Goal: Communication & Community: Answer question/provide support

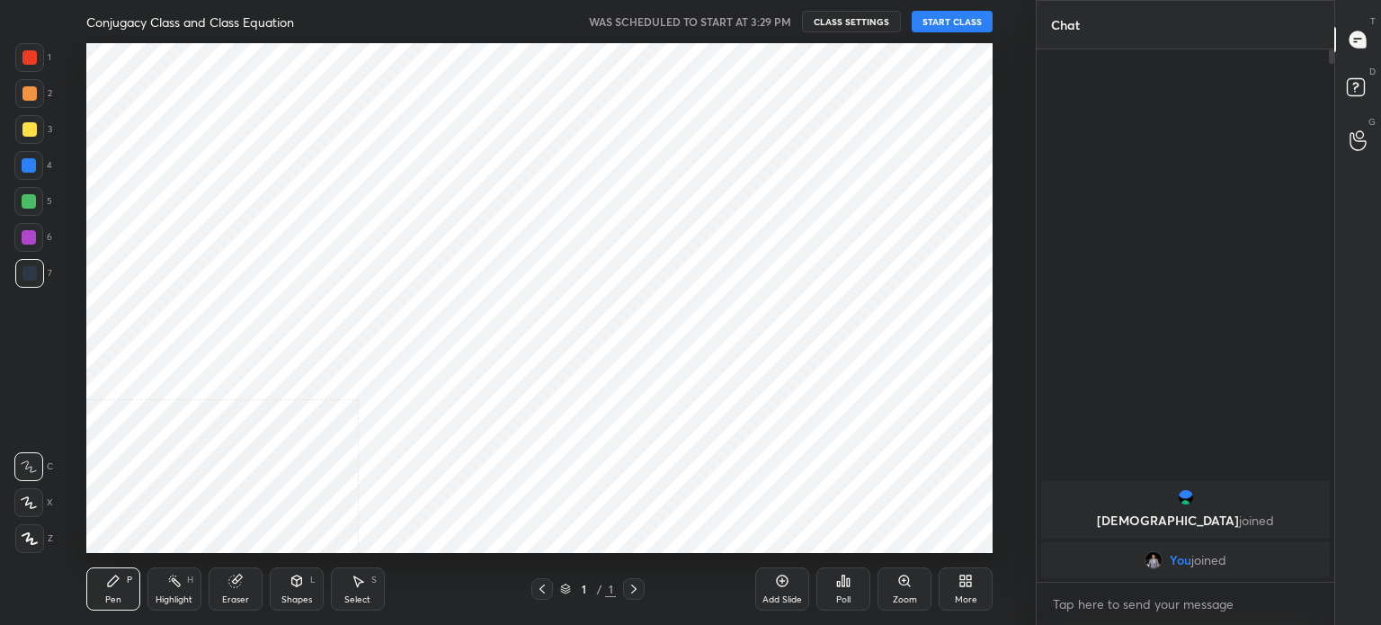
scroll to position [89404, 88950]
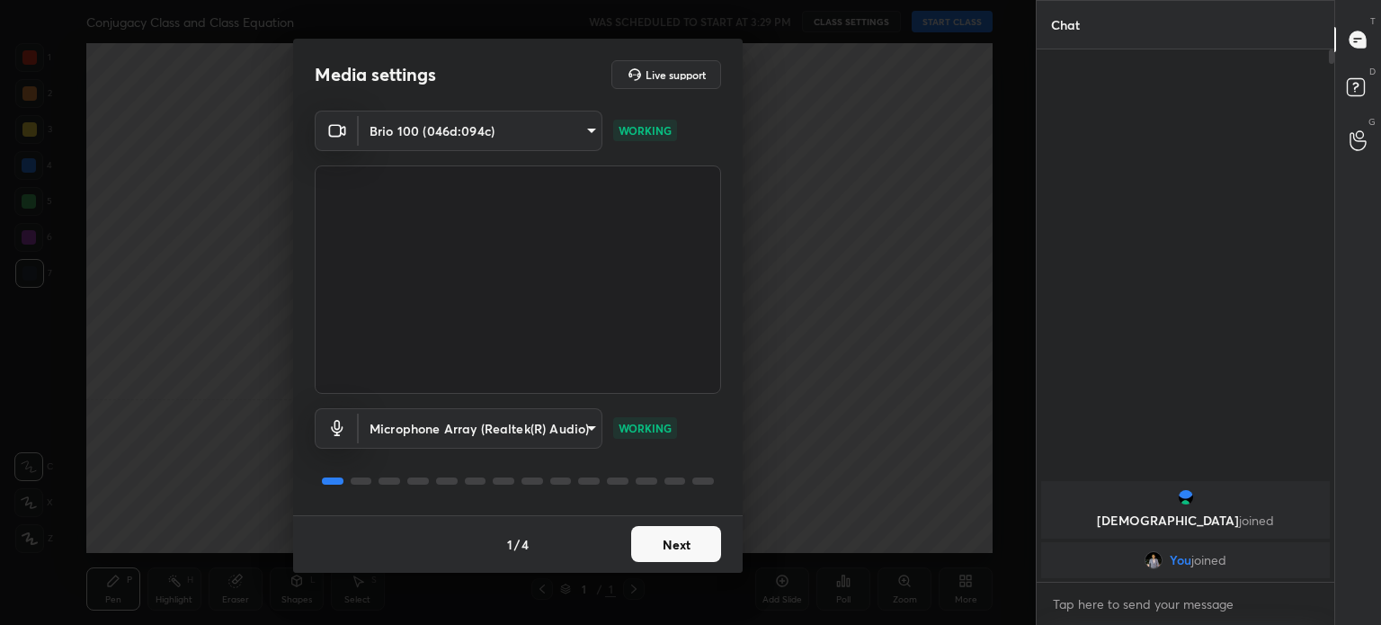
click at [661, 567] on div "1 / 4 Next" at bounding box center [518, 544] width 450 height 58
click at [657, 571] on div "1 / 4 Next" at bounding box center [518, 544] width 450 height 58
click at [658, 585] on div "Media settings Live support Brio 100 (046d:094c) d7c4962d4ead45d72d61ead5c76da7…" at bounding box center [518, 312] width 1036 height 625
click at [652, 584] on div "Media settings Live support Brio 100 (046d:094c) d7c4962d4ead45d72d61ead5c76da7…" at bounding box center [518, 312] width 1036 height 625
click at [655, 589] on div "Media settings Live support Brio 100 (046d:094c) d7c4962d4ead45d72d61ead5c76da7…" at bounding box center [518, 312] width 1036 height 625
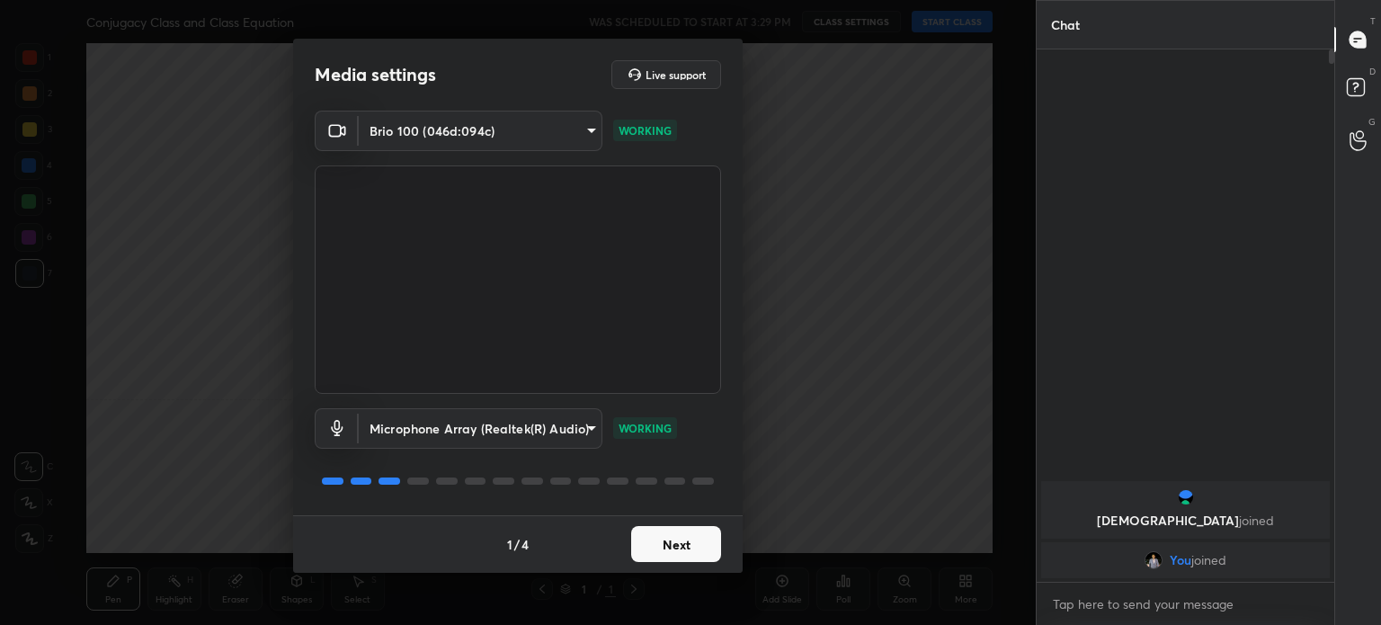
click at [670, 564] on div "1 / 4 Next" at bounding box center [518, 544] width 450 height 58
click at [666, 550] on button "Next" at bounding box center [676, 544] width 90 height 36
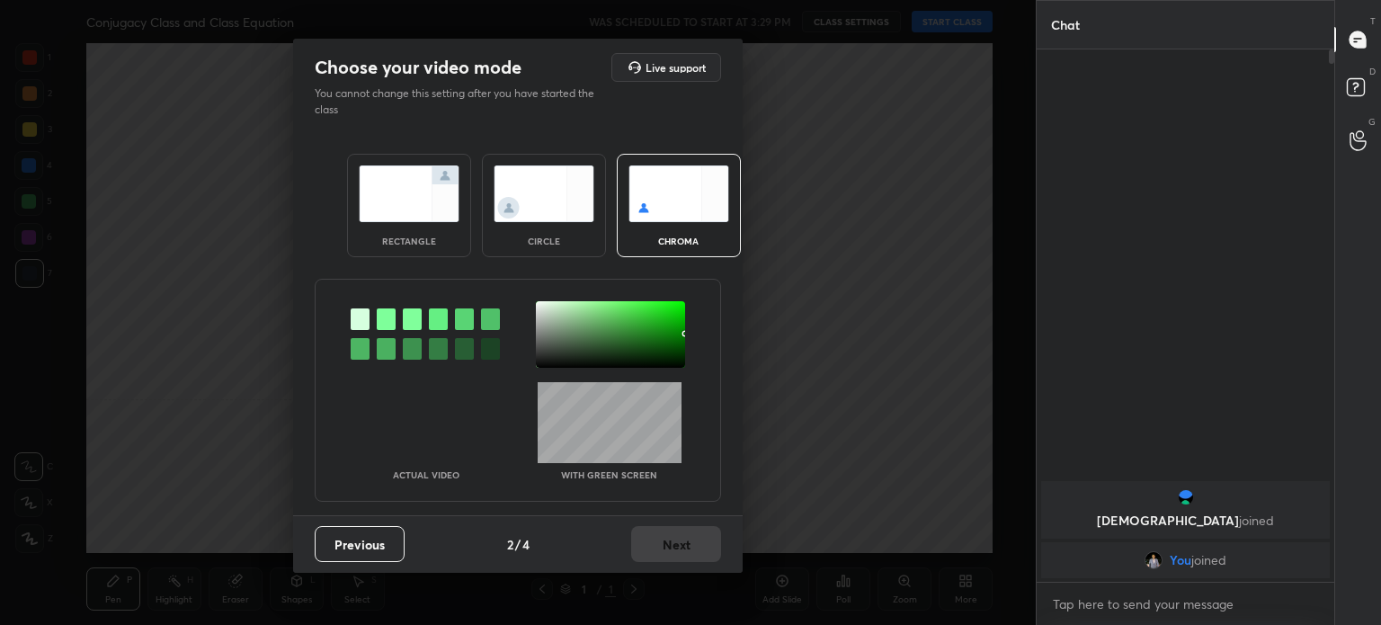
click at [669, 549] on div "Previous 2 / 4 Next" at bounding box center [518, 544] width 450 height 58
click at [562, 349] on div at bounding box center [610, 334] width 149 height 67
click at [561, 187] on img at bounding box center [544, 193] width 101 height 57
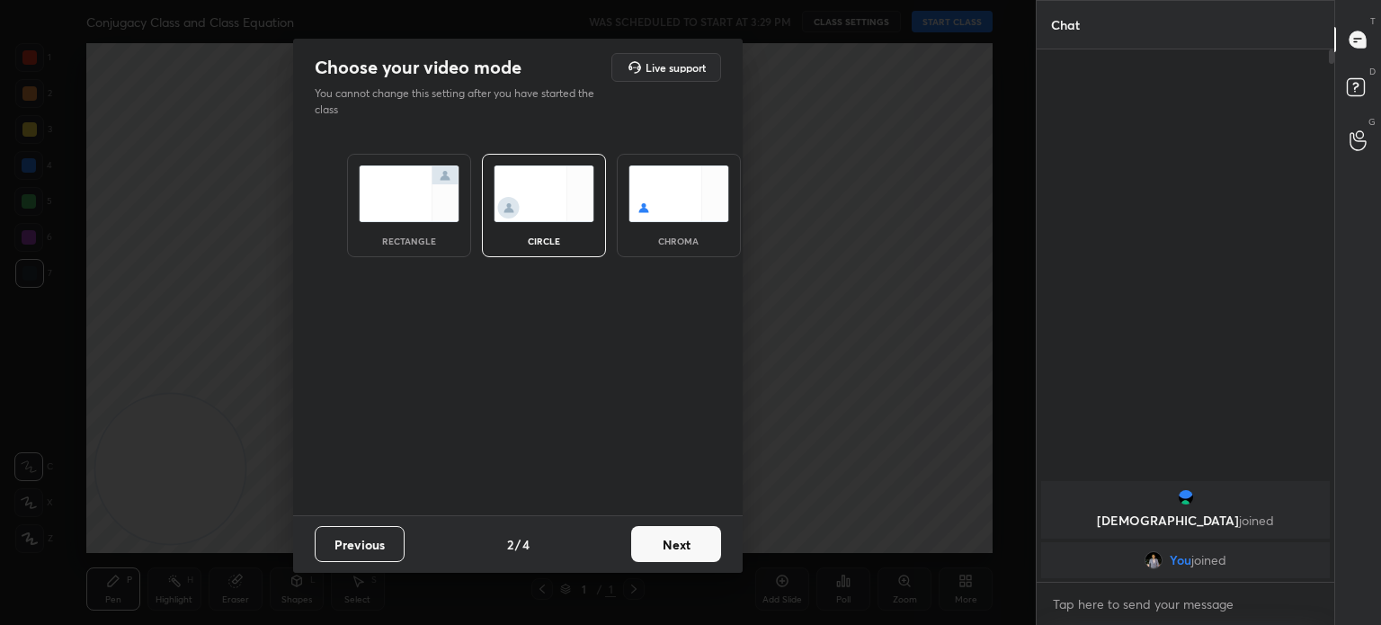
click at [683, 543] on button "Next" at bounding box center [676, 544] width 90 height 36
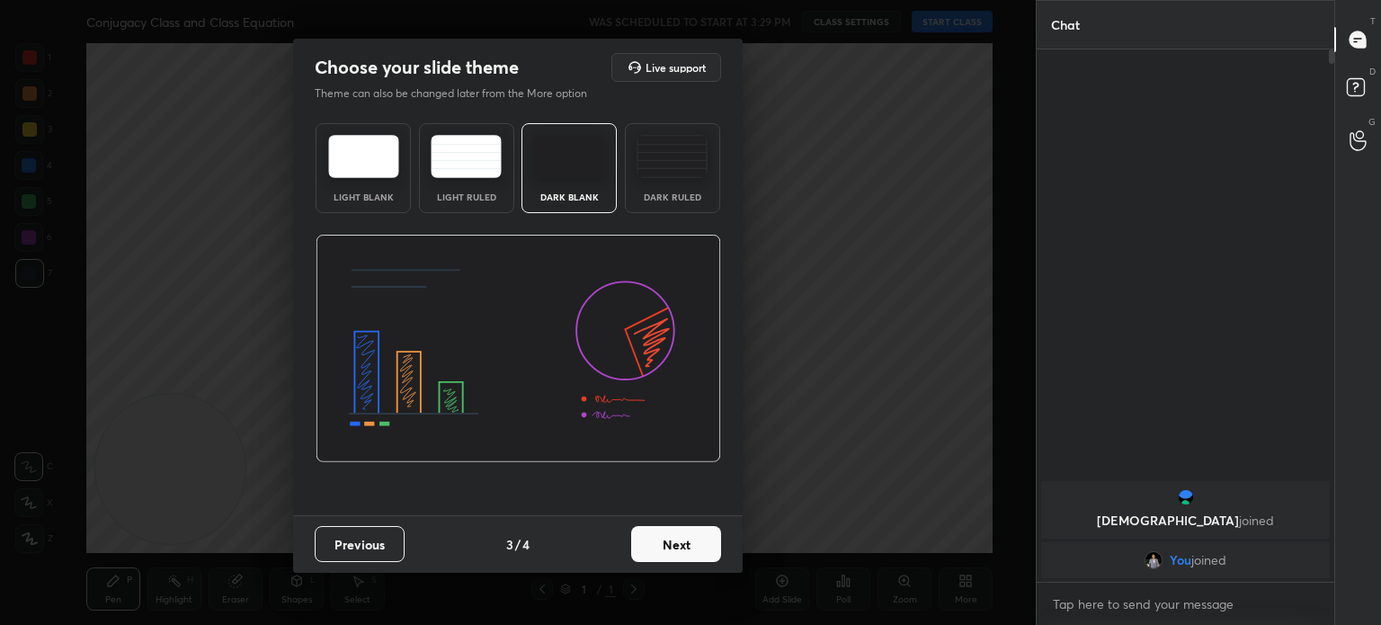
click at [680, 545] on button "Next" at bounding box center [676, 544] width 90 height 36
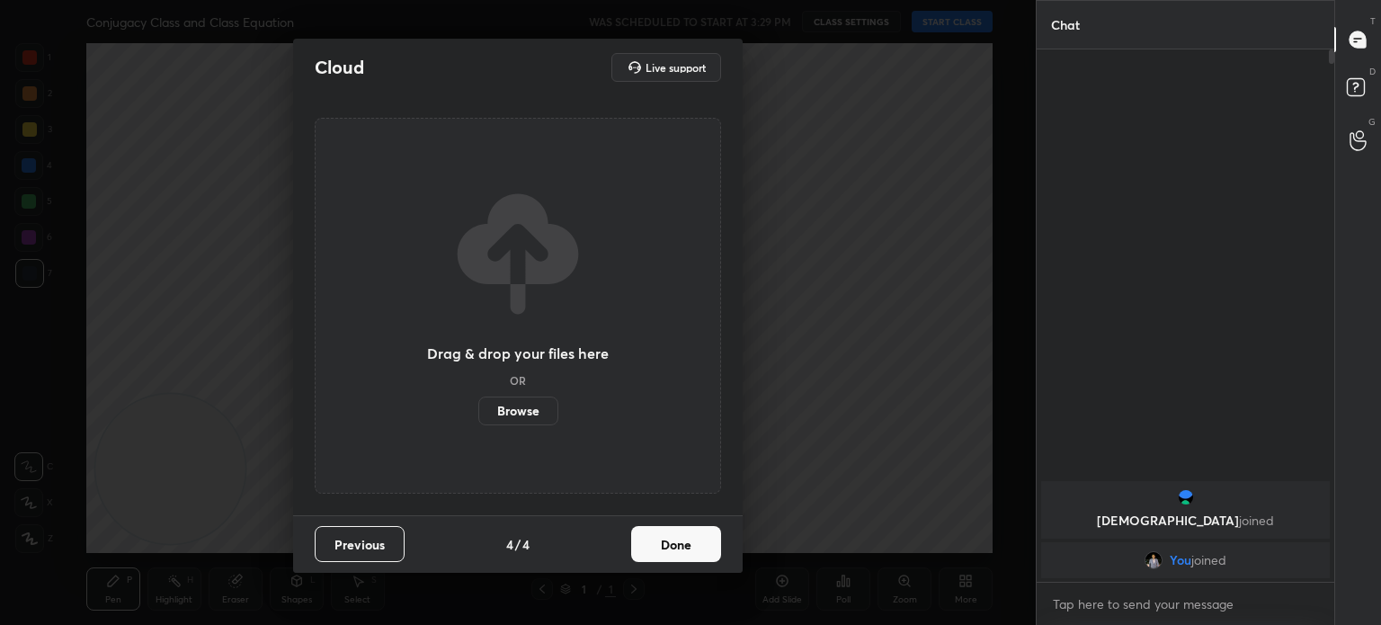
click at [681, 541] on button "Done" at bounding box center [676, 544] width 90 height 36
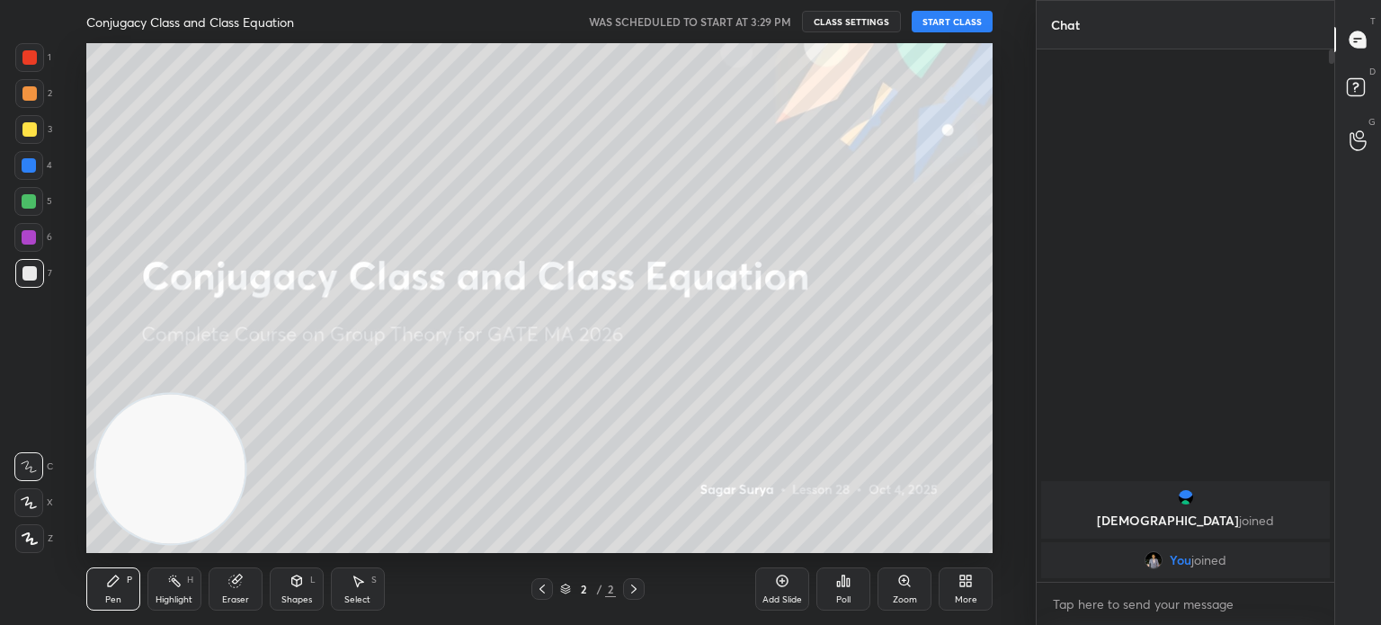
click at [977, 18] on button "START CLASS" at bounding box center [952, 22] width 81 height 22
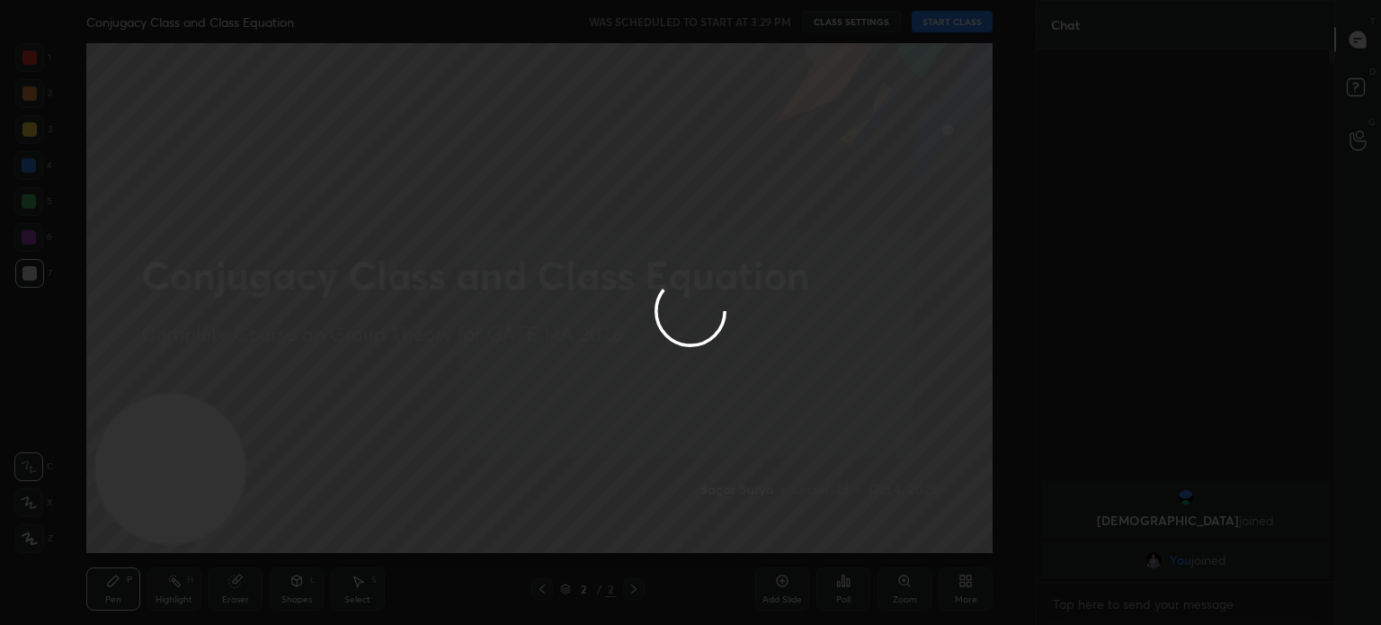
type textarea "x"
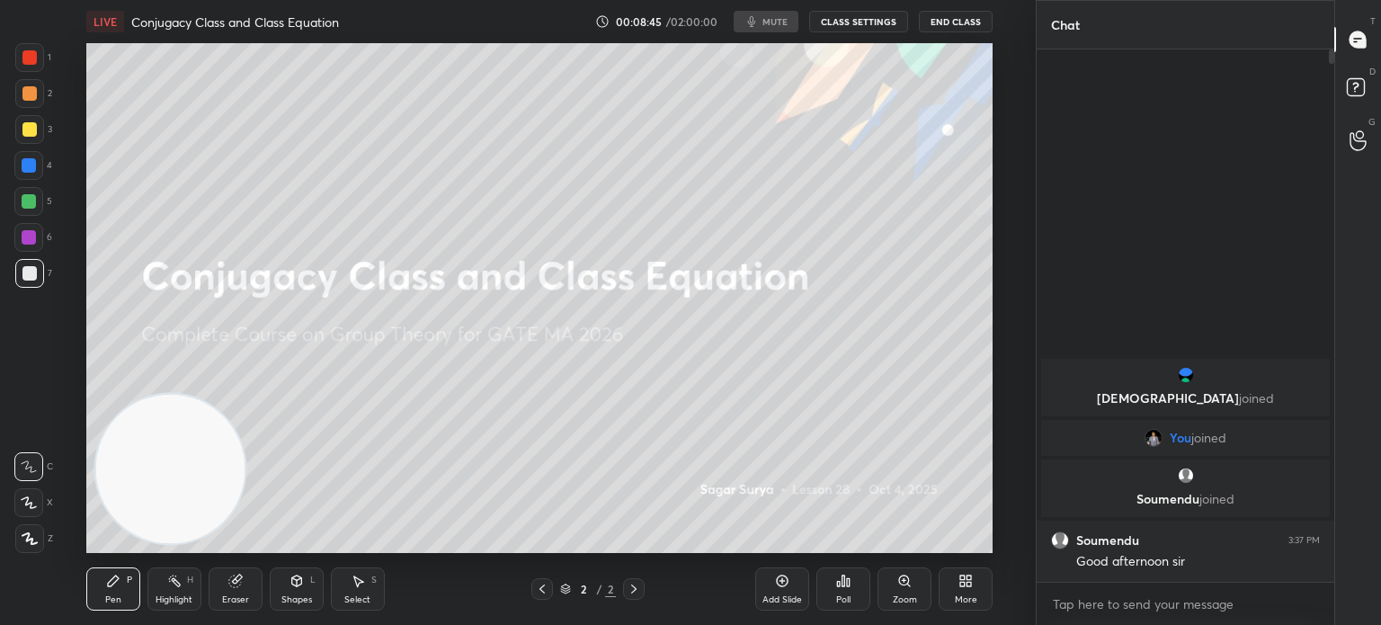
scroll to position [89404, 88950]
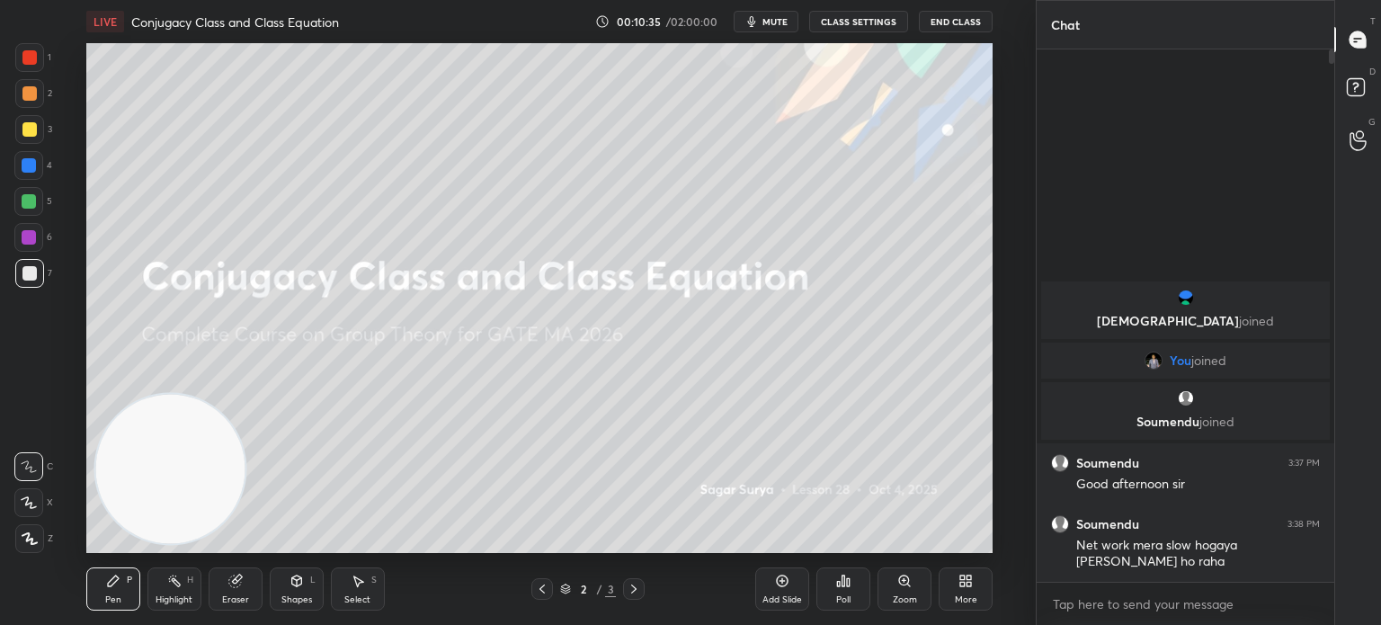
click at [952, 586] on div "More" at bounding box center [966, 588] width 54 height 43
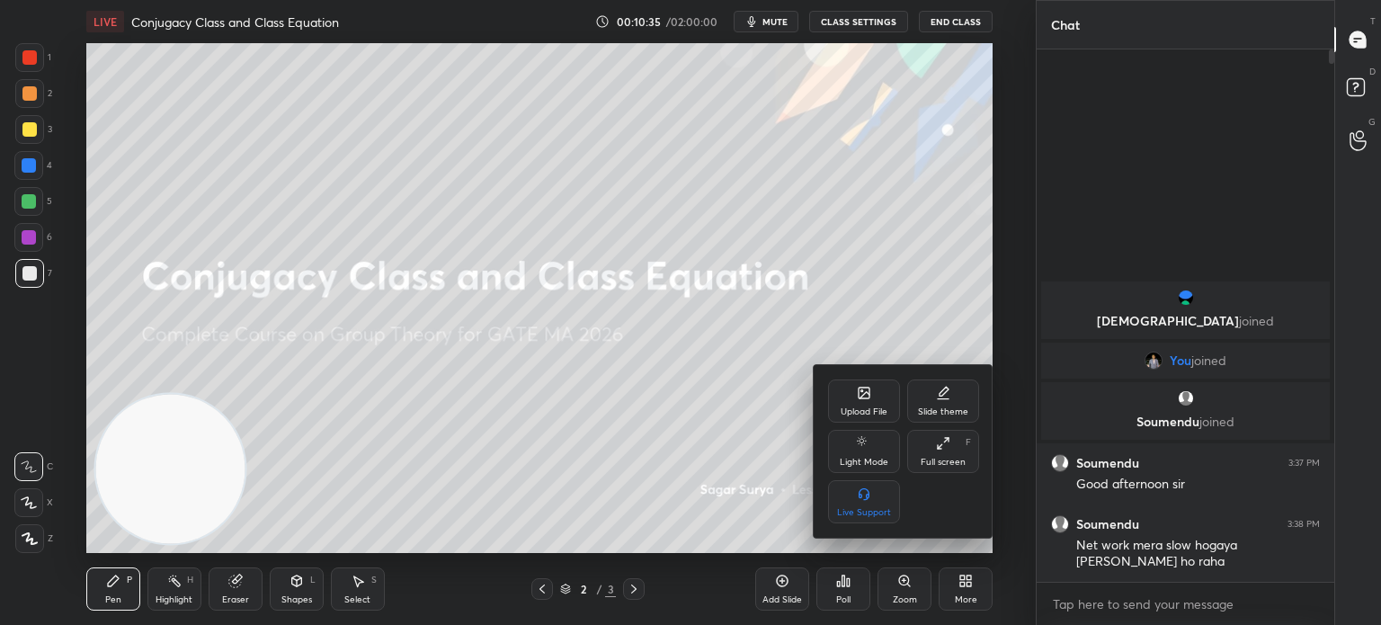
click at [856, 408] on div "Upload File" at bounding box center [864, 411] width 47 height 9
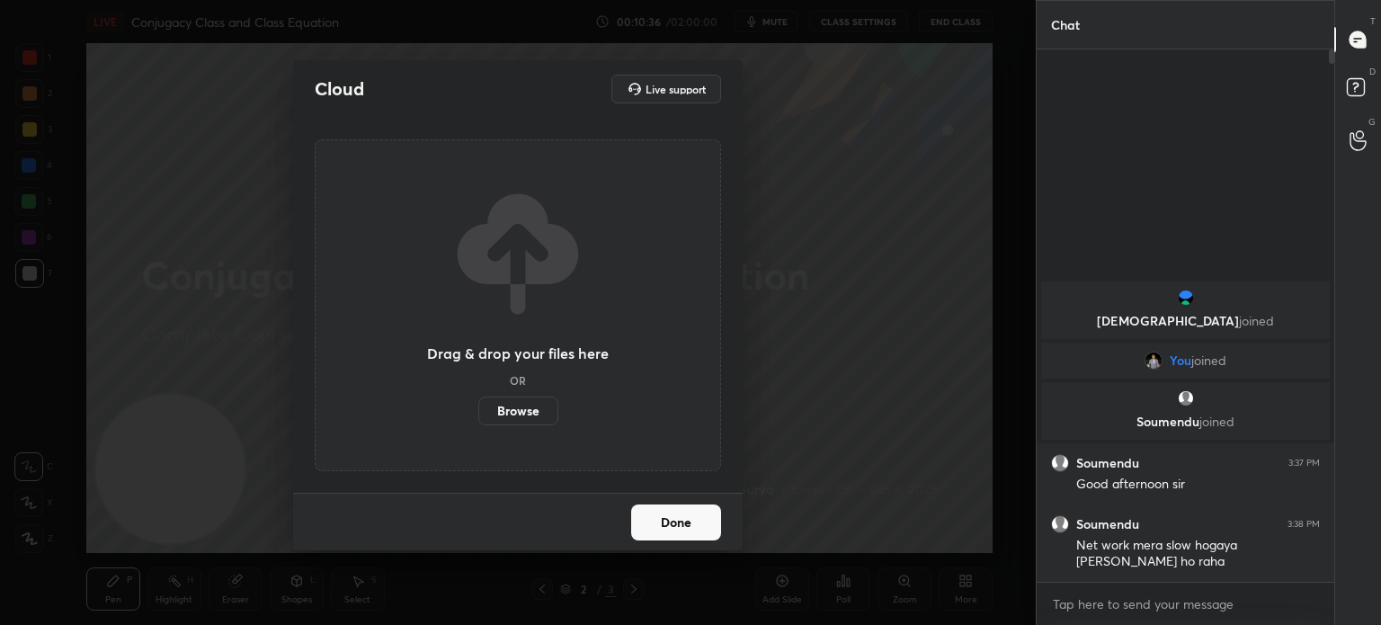
click at [535, 415] on label "Browse" at bounding box center [518, 411] width 80 height 29
click at [478, 415] on input "Browse" at bounding box center [478, 411] width 0 height 29
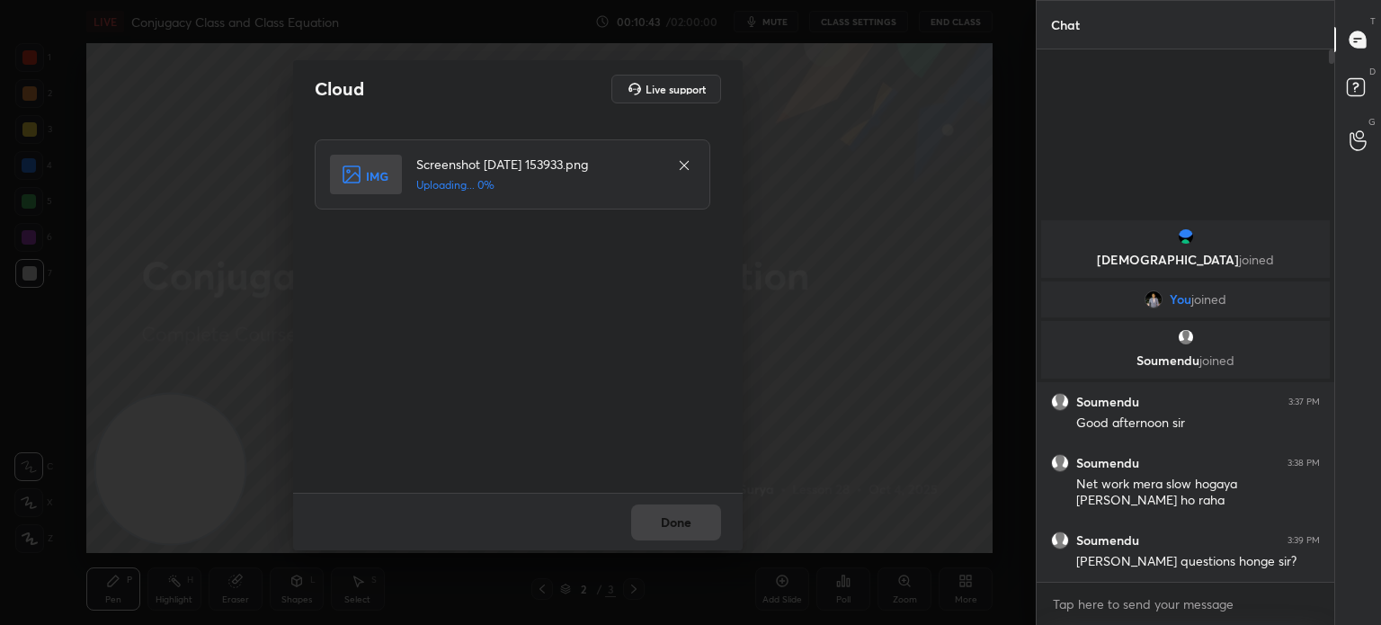
click at [694, 523] on div "Done" at bounding box center [518, 522] width 450 height 58
click at [694, 522] on div "Done" at bounding box center [518, 522] width 450 height 58
click at [695, 524] on button "Done" at bounding box center [676, 522] width 90 height 36
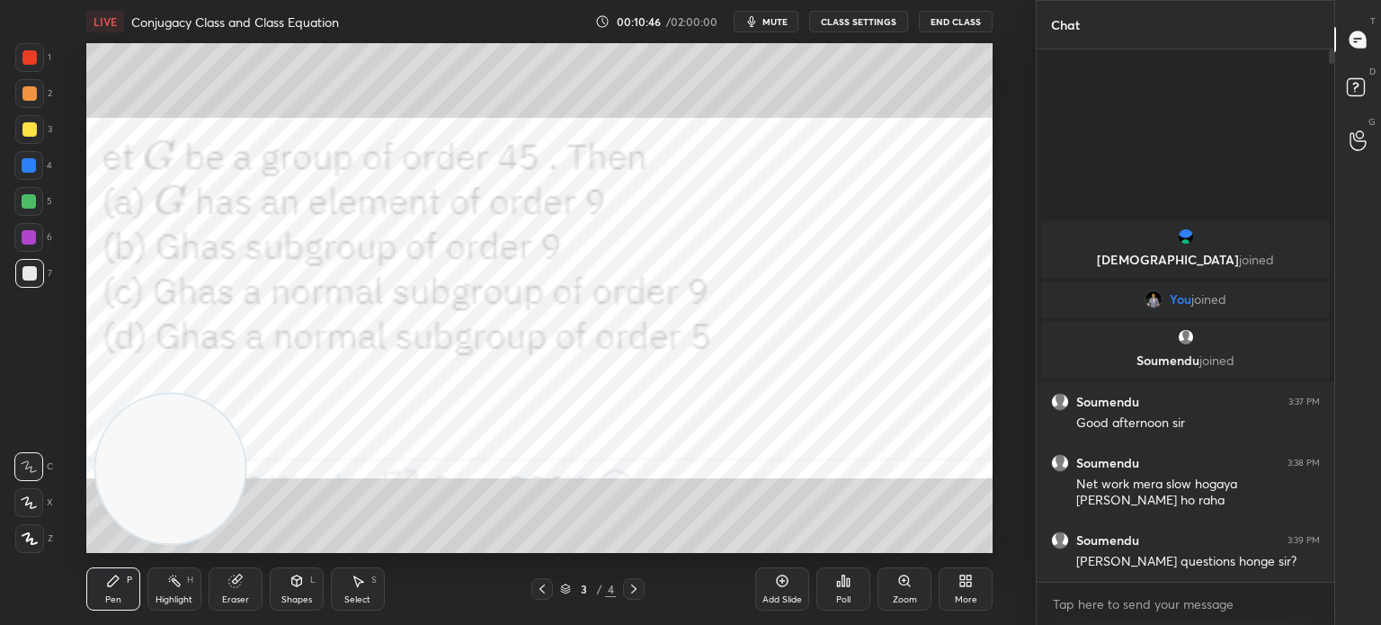
click at [29, 162] on div at bounding box center [29, 165] width 14 height 14
click at [36, 265] on div at bounding box center [29, 273] width 29 height 29
click at [28, 64] on div at bounding box center [29, 57] width 14 height 14
click at [788, 26] on span "mute" at bounding box center [774, 21] width 25 height 13
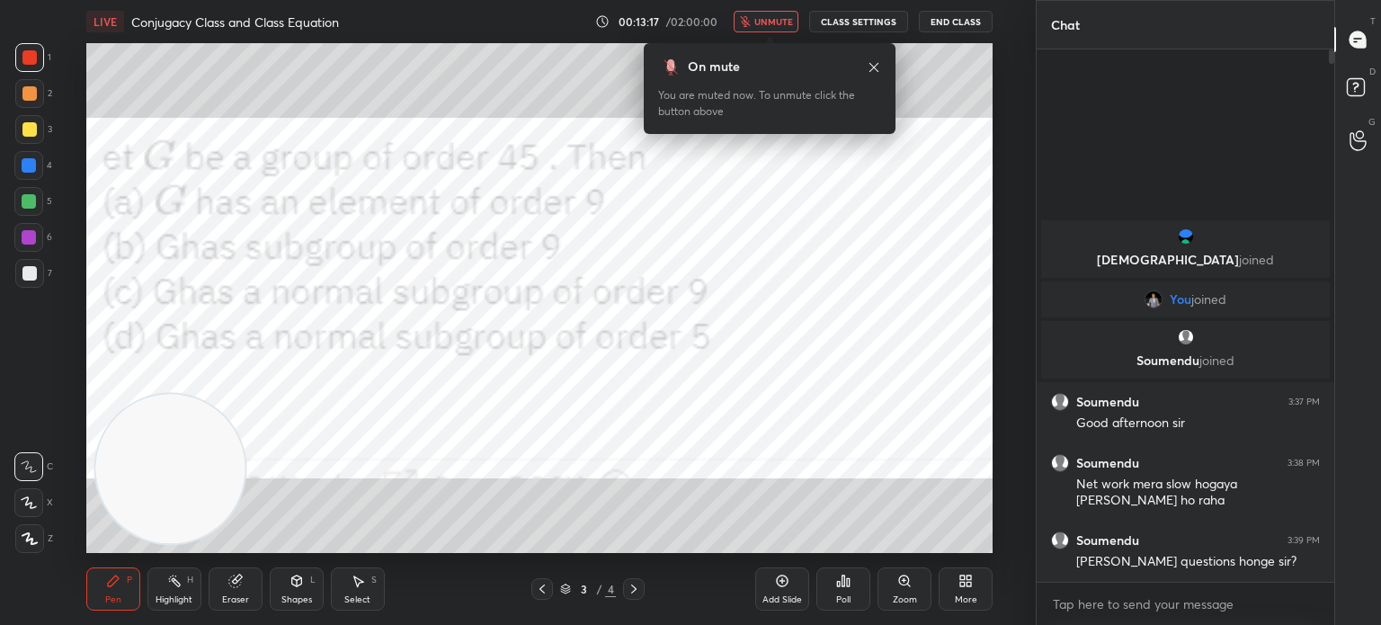
click at [774, 11] on button "unmute" at bounding box center [766, 22] width 65 height 22
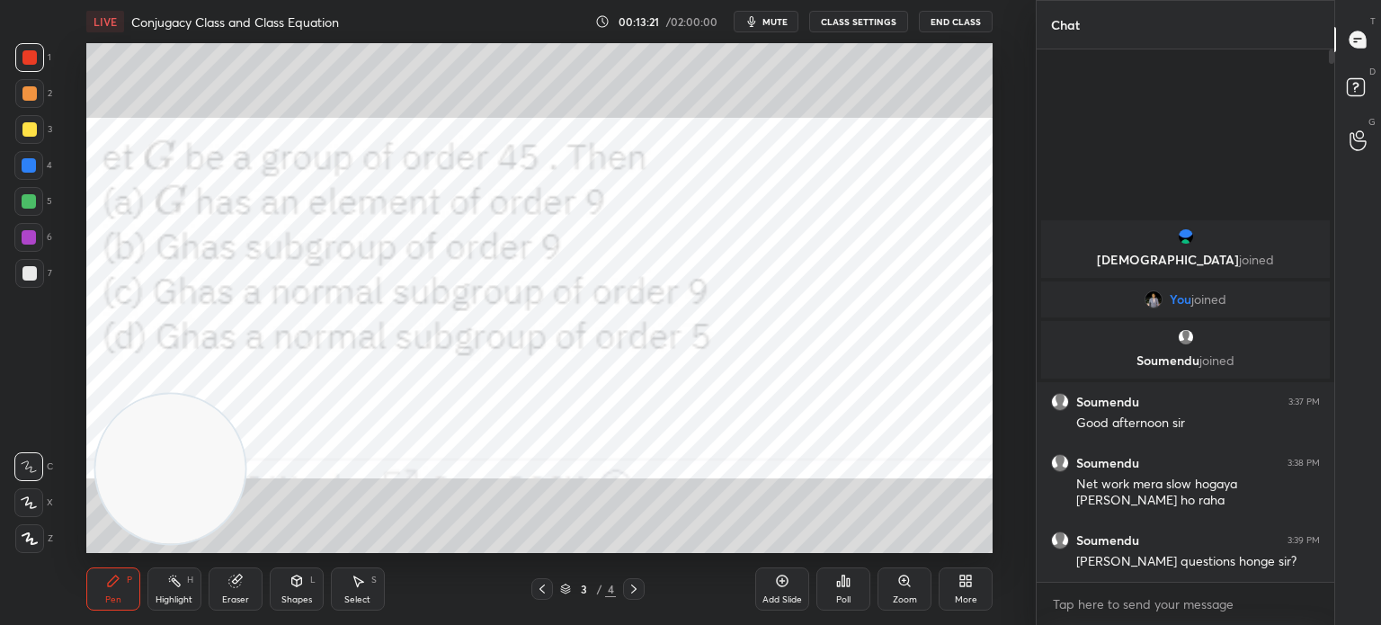
click at [842, 582] on icon at bounding box center [843, 580] width 3 height 11
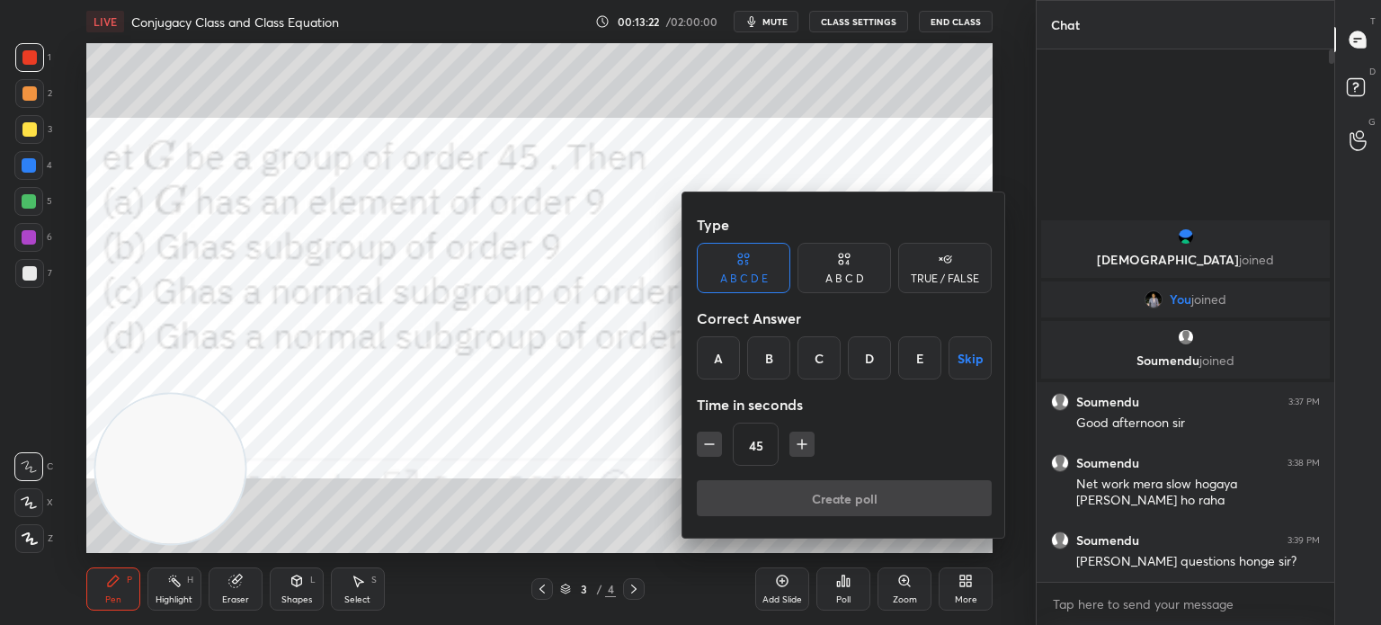
click at [867, 272] on div "A B C D" at bounding box center [845, 268] width 94 height 50
click at [949, 361] on button "Skip" at bounding box center [965, 357] width 53 height 43
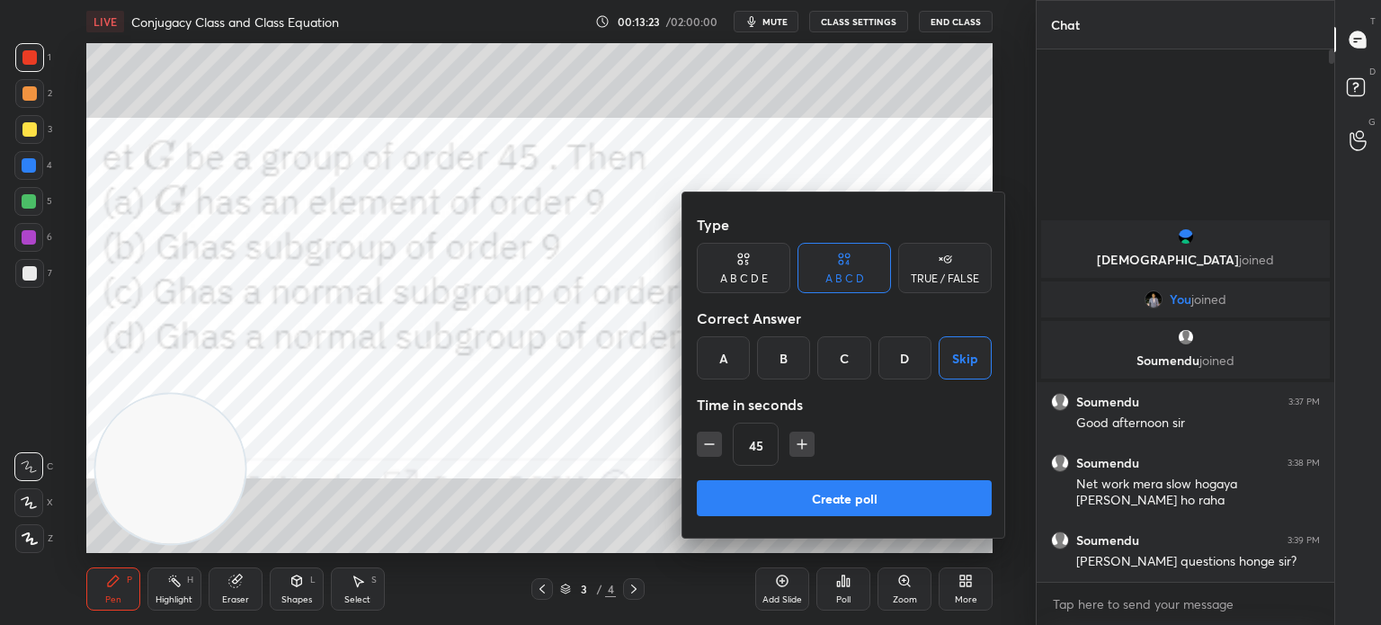
click at [870, 515] on div "Create poll" at bounding box center [844, 501] width 295 height 43
click at [877, 506] on button "Create poll" at bounding box center [844, 498] width 295 height 36
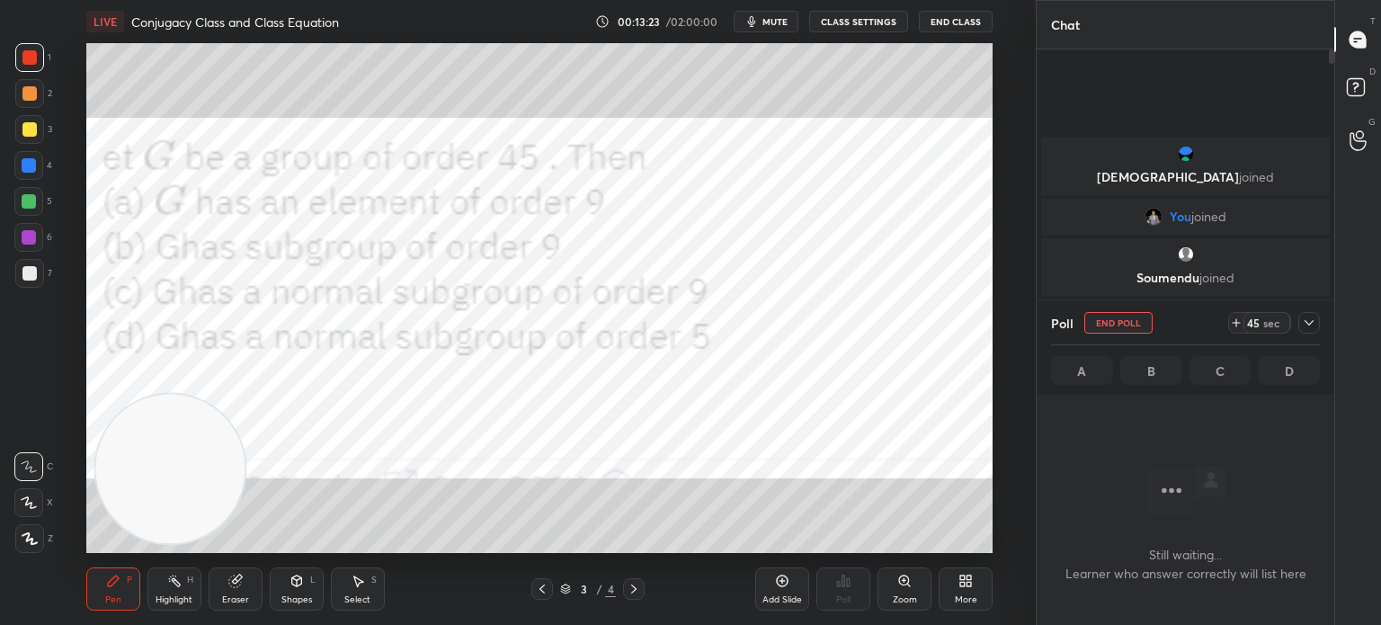
scroll to position [5, 5]
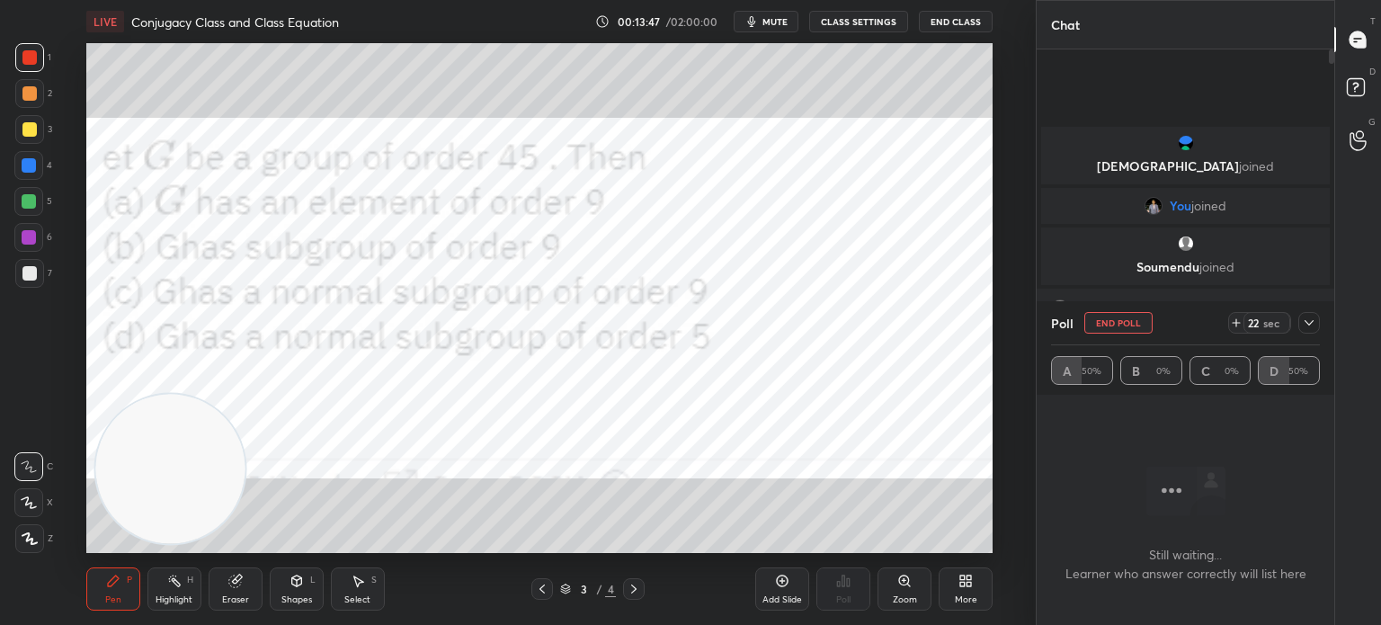
click at [39, 67] on div at bounding box center [29, 57] width 29 height 29
click at [30, 102] on div at bounding box center [29, 93] width 29 height 29
click at [1101, 329] on button "End Poll" at bounding box center [1118, 323] width 68 height 22
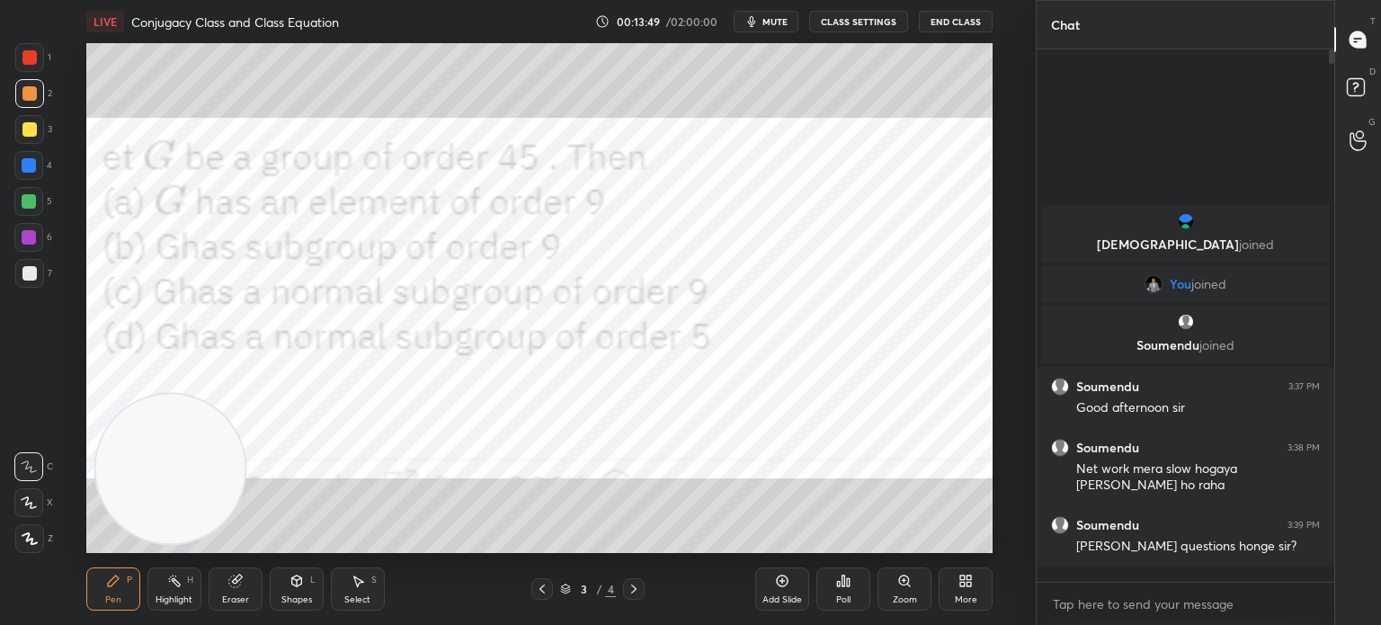
scroll to position [378, 292]
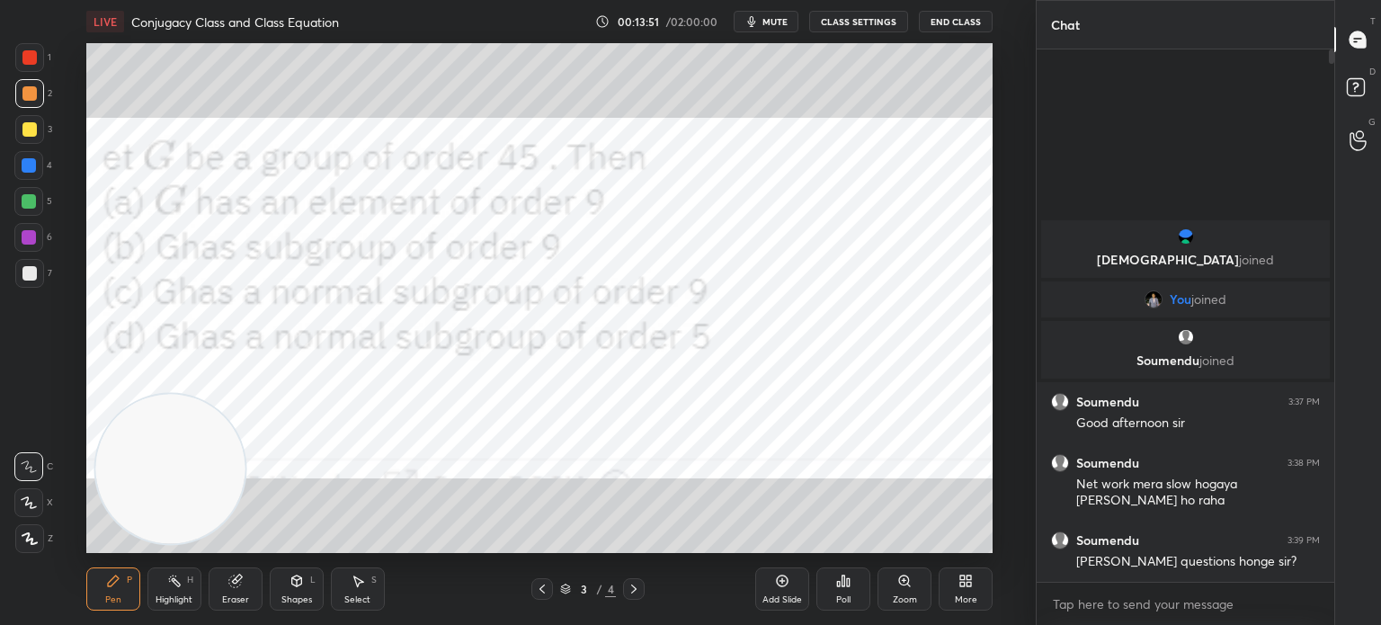
click at [34, 227] on div at bounding box center [28, 237] width 29 height 29
click at [25, 466] on icon at bounding box center [29, 466] width 16 height 13
click at [237, 600] on div "Eraser" at bounding box center [235, 599] width 27 height 9
click at [111, 600] on div "Pen" at bounding box center [113, 599] width 16 height 9
click at [31, 169] on div at bounding box center [29, 165] width 14 height 14
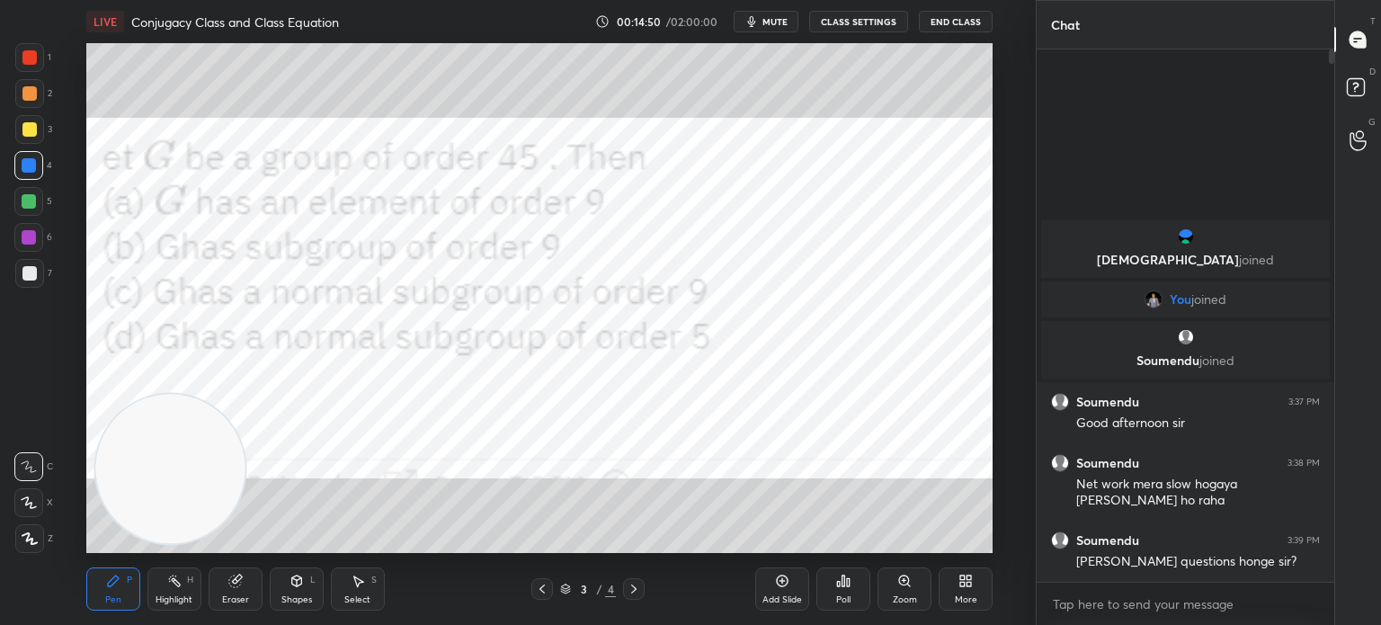
click at [11, 235] on div "1 2 3 4 5 6 7 C X Z C X Z E E Erase all H H" at bounding box center [29, 298] width 58 height 510
click at [25, 272] on div at bounding box center [29, 273] width 14 height 14
click at [26, 60] on div at bounding box center [29, 57] width 14 height 14
click at [29, 88] on div at bounding box center [29, 93] width 29 height 29
click at [288, 582] on div "Shapes L" at bounding box center [297, 588] width 54 height 43
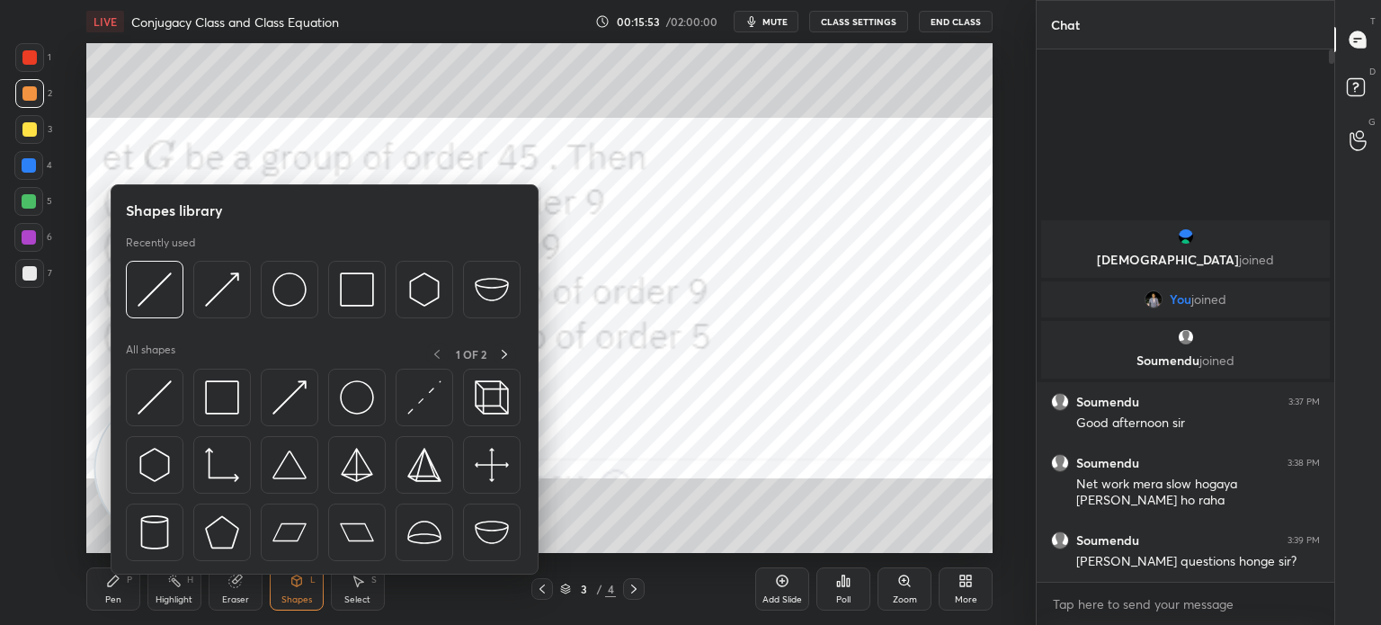
click at [234, 418] on div at bounding box center [222, 398] width 58 height 58
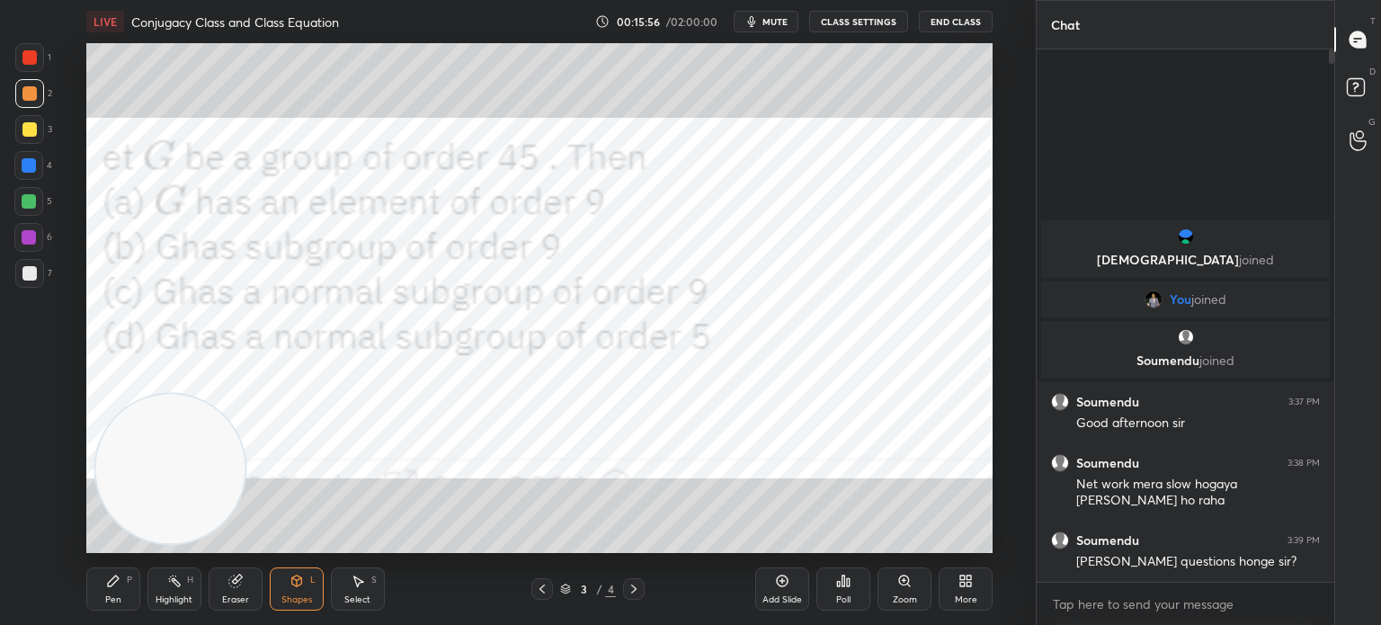
click at [31, 172] on div at bounding box center [29, 165] width 14 height 14
click at [118, 589] on div "Pen P" at bounding box center [113, 588] width 54 height 43
click at [28, 213] on div at bounding box center [28, 201] width 29 height 29
drag, startPoint x: 36, startPoint y: 50, endPoint x: 27, endPoint y: 54, distance: 9.7
click at [30, 54] on div at bounding box center [29, 57] width 29 height 29
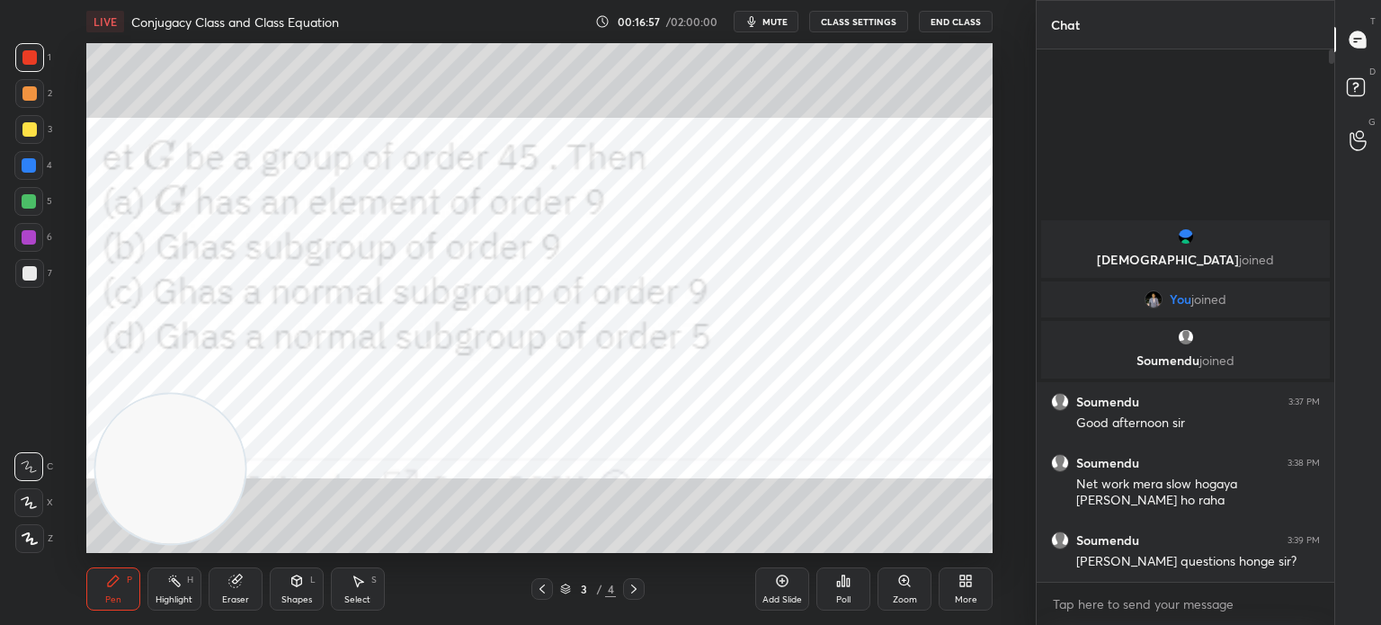
click at [72, 315] on div "Setting up your live class Poll for secs No correct answer Start poll" at bounding box center [540, 298] width 964 height 510
click at [237, 602] on div "Eraser" at bounding box center [235, 599] width 27 height 9
click at [111, 611] on div "Pen P Highlight H Eraser Shapes L Select S 3 / 4 Add Slide Poll Zoom More" at bounding box center [539, 589] width 906 height 72
click at [122, 596] on div "Pen P" at bounding box center [113, 588] width 54 height 43
click at [236, 578] on g at bounding box center [234, 581] width 13 height 13
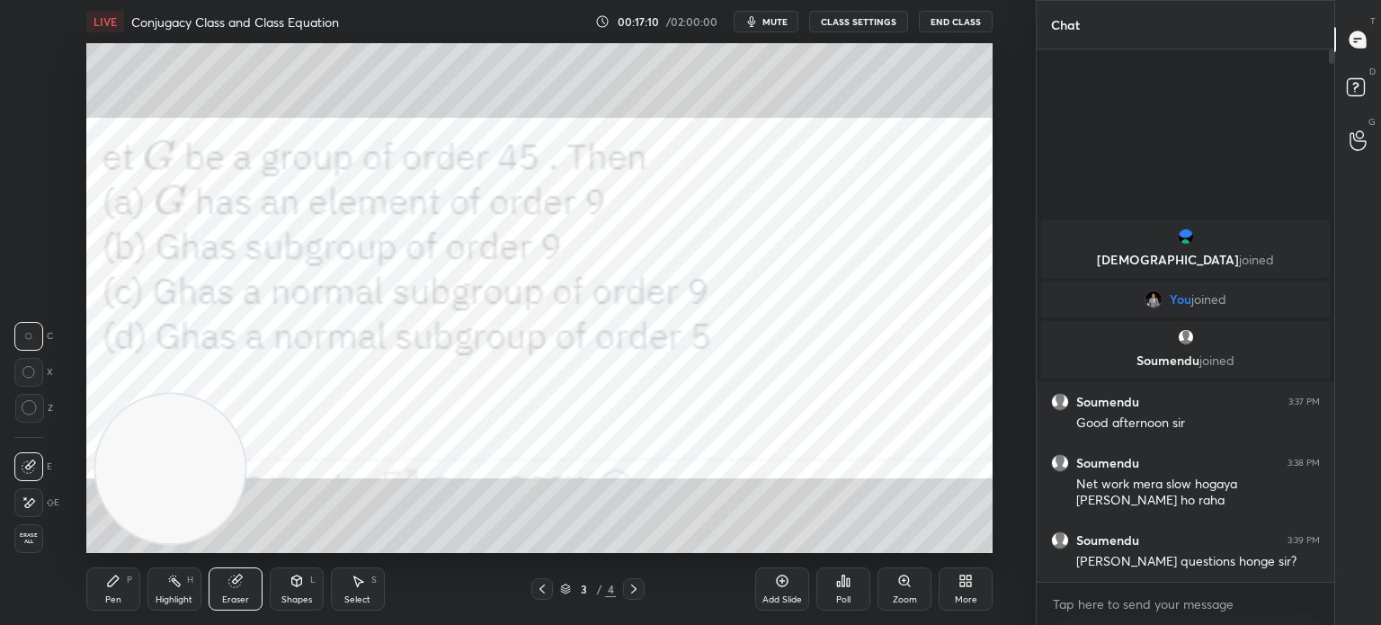
click at [119, 600] on div "Pen P" at bounding box center [113, 588] width 54 height 43
click at [20, 420] on div "1 2 3 4 5 6 7 C X Z C X Z E E Erase all H H" at bounding box center [29, 298] width 58 height 510
click at [969, 593] on div "More" at bounding box center [966, 588] width 54 height 43
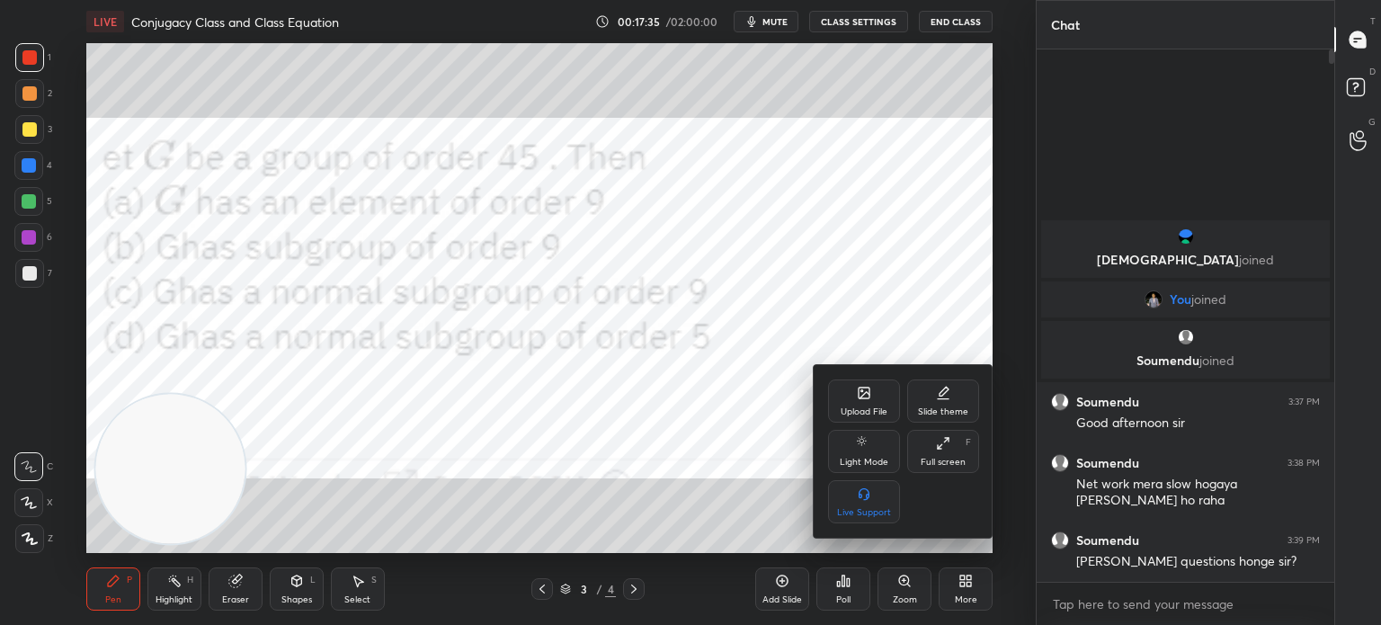
click at [879, 398] on div "Upload File" at bounding box center [864, 400] width 72 height 43
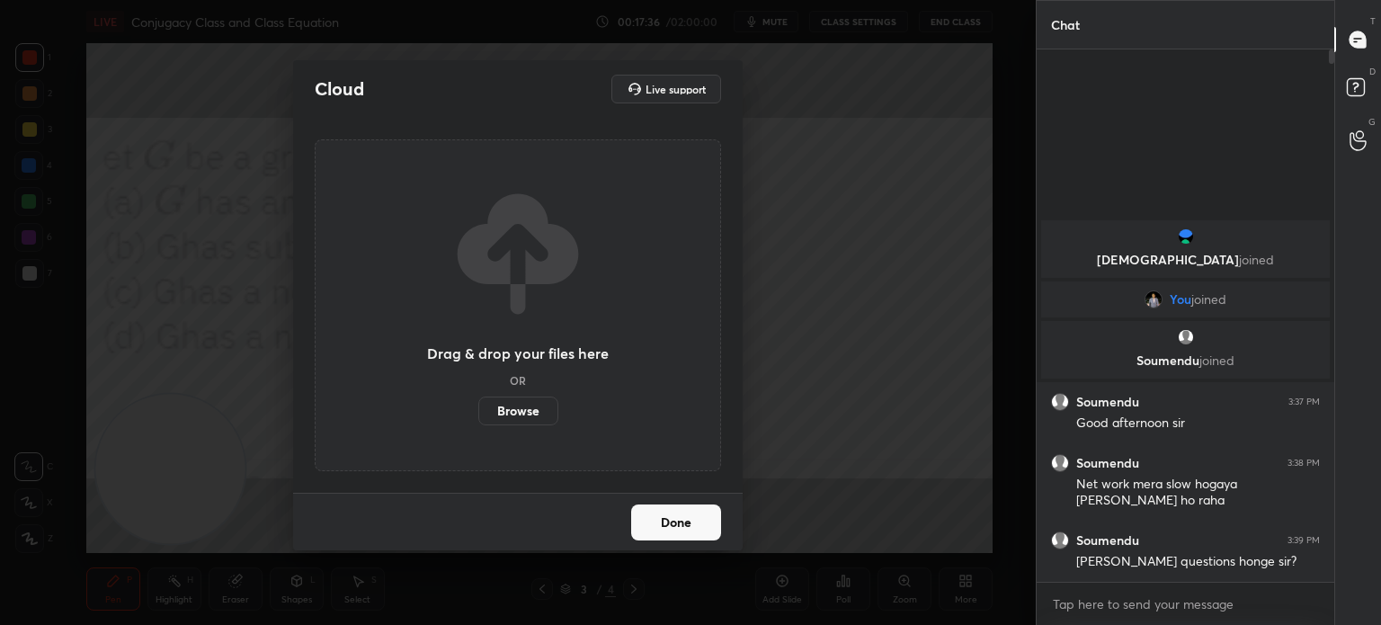
click at [516, 407] on label "Browse" at bounding box center [518, 411] width 80 height 29
click at [478, 407] on input "Browse" at bounding box center [478, 411] width 0 height 29
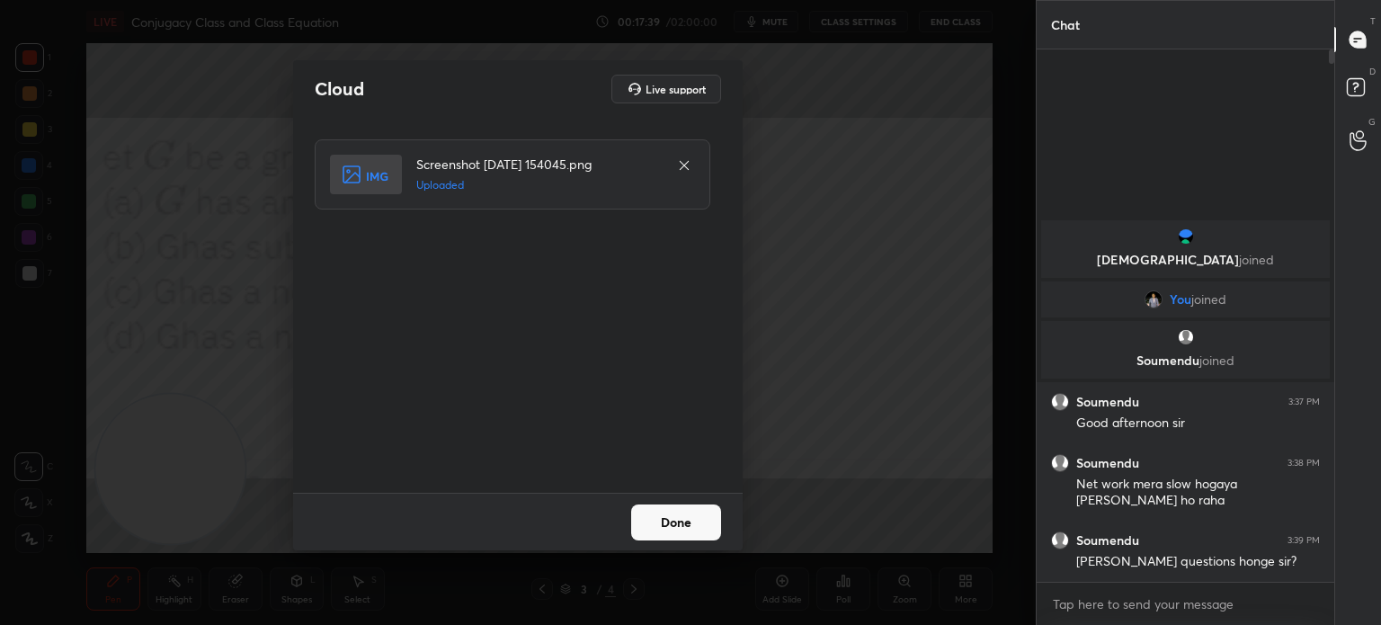
click at [700, 521] on button "Done" at bounding box center [676, 522] width 90 height 36
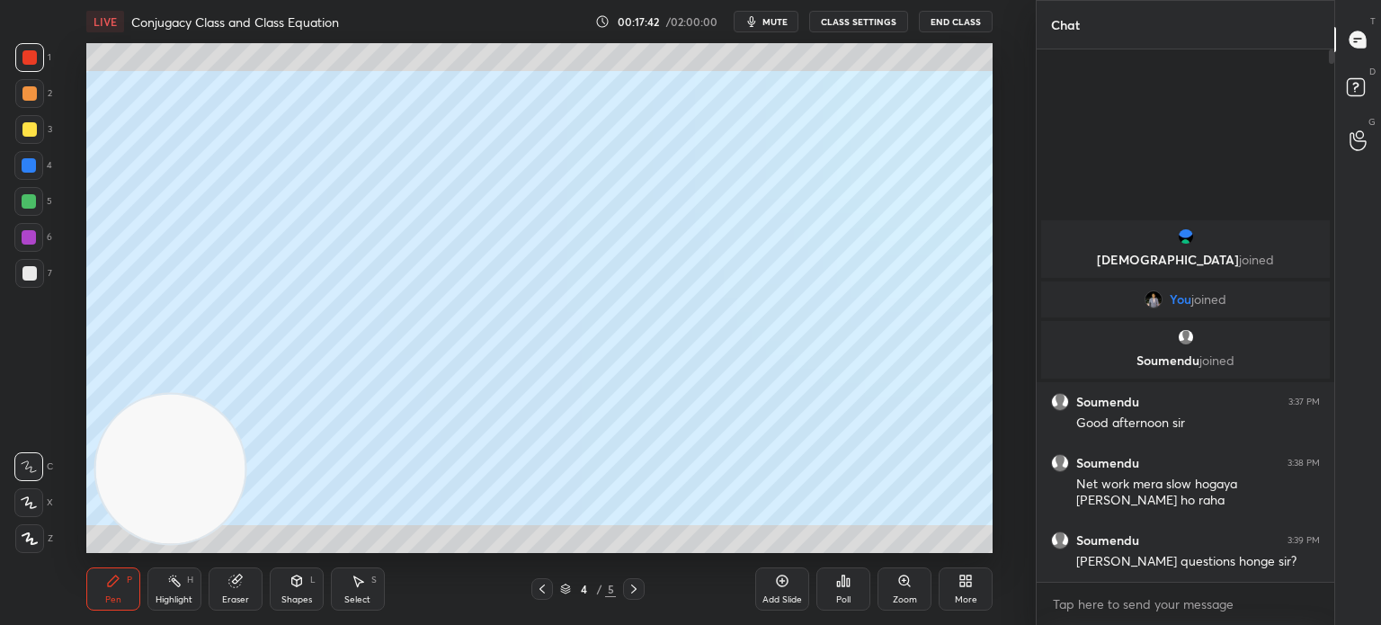
click at [547, 589] on icon at bounding box center [542, 589] width 14 height 14
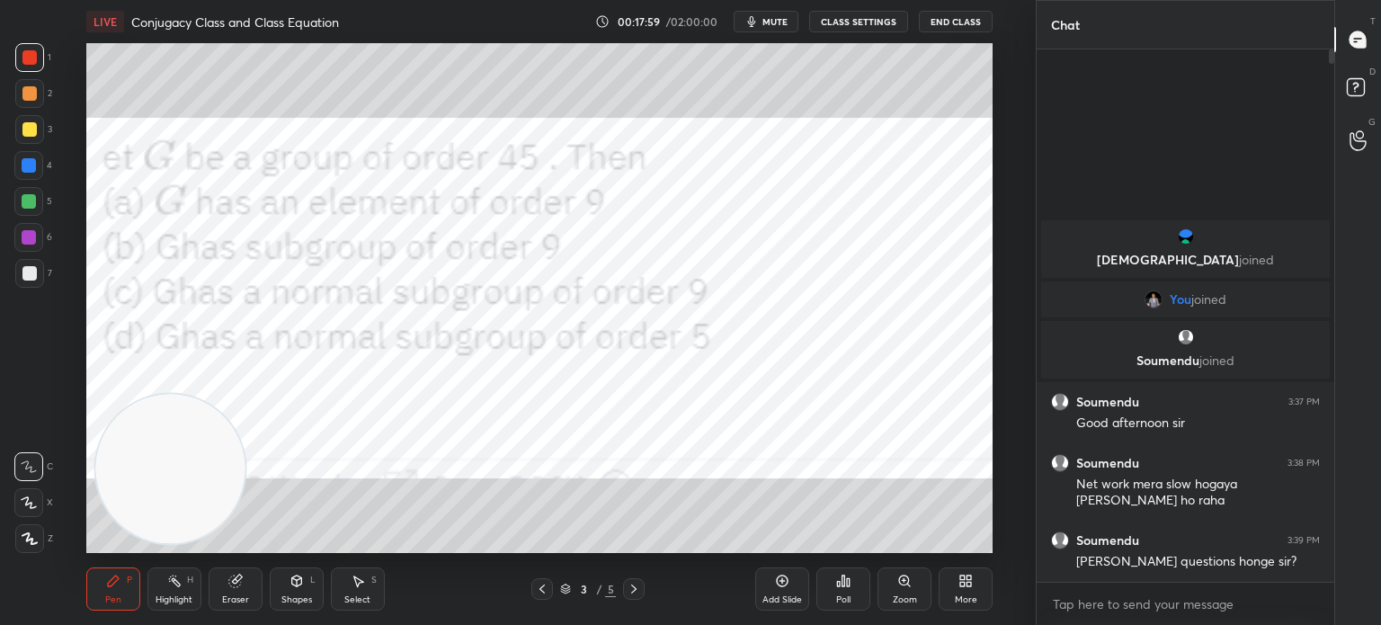
click at [967, 596] on div "More" at bounding box center [966, 599] width 22 height 9
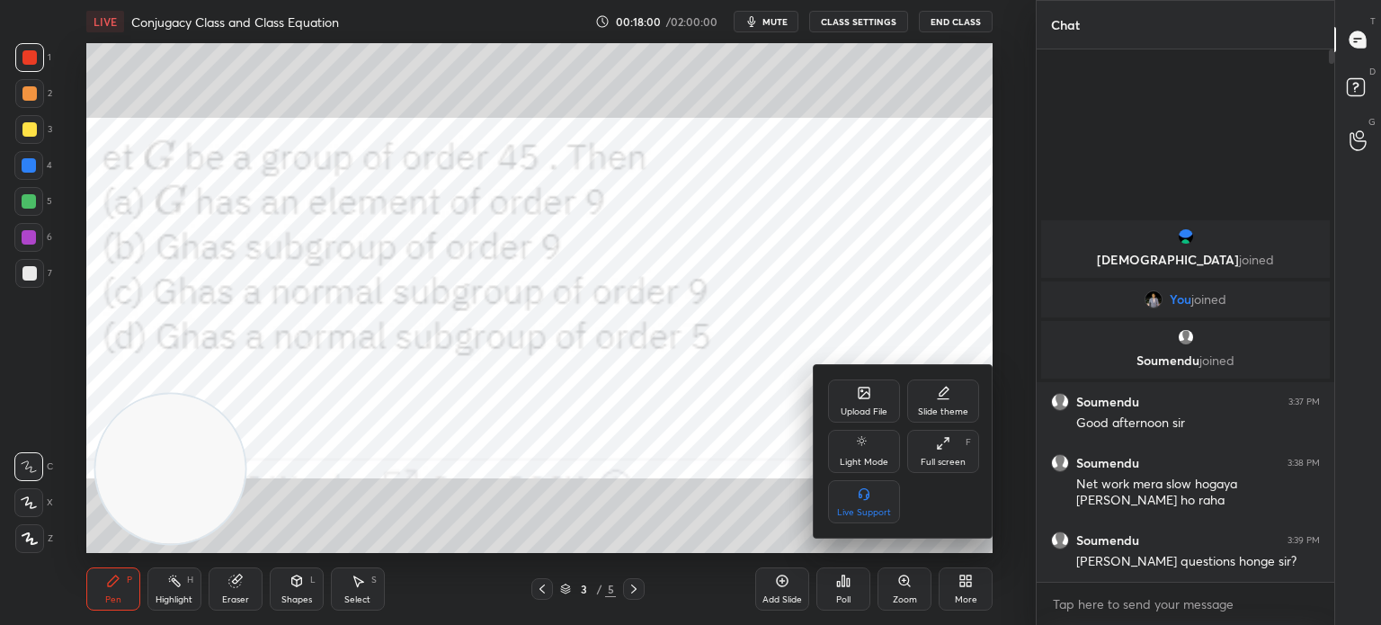
click at [868, 392] on icon at bounding box center [864, 393] width 14 height 14
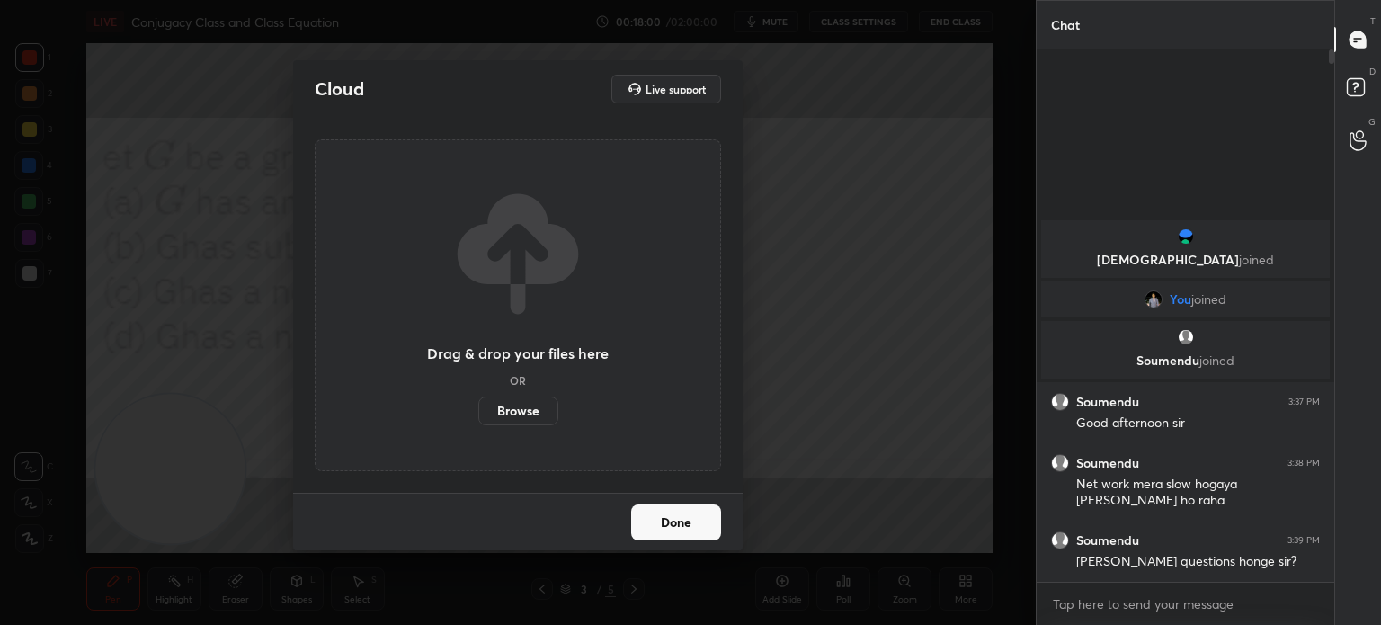
click at [535, 403] on label "Browse" at bounding box center [518, 411] width 80 height 29
click at [478, 403] on input "Browse" at bounding box center [478, 411] width 0 height 29
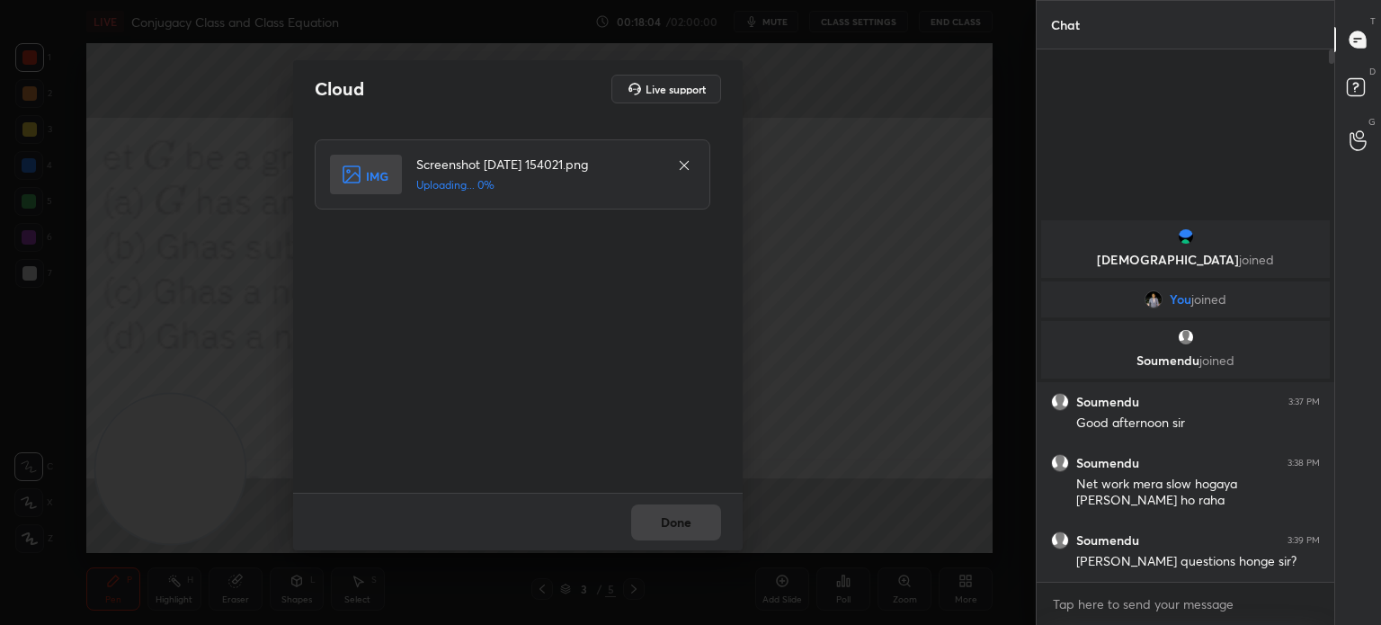
click at [683, 517] on div "Done" at bounding box center [518, 522] width 450 height 58
click at [681, 525] on div "Done" at bounding box center [518, 522] width 450 height 58
click at [682, 529] on div "Done" at bounding box center [518, 522] width 450 height 58
click at [684, 530] on div "Done" at bounding box center [518, 522] width 450 height 58
click at [687, 530] on button "Done" at bounding box center [676, 522] width 90 height 36
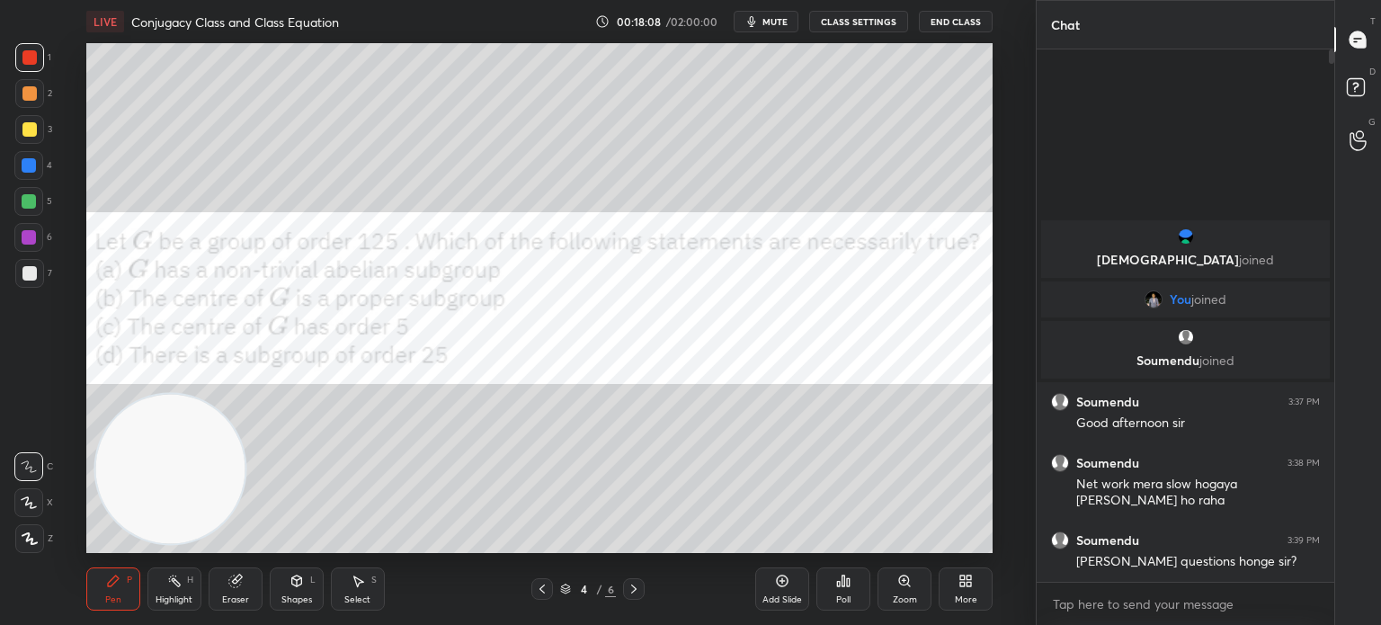
click at [784, 11] on div "LIVE Conjugacy Class and Class Equation 00:18:08 / 02:00:00 mute CLASS SETTINGS…" at bounding box center [539, 21] width 906 height 43
click at [781, 17] on span "mute" at bounding box center [774, 21] width 25 height 13
click at [36, 94] on div at bounding box center [29, 93] width 29 height 29
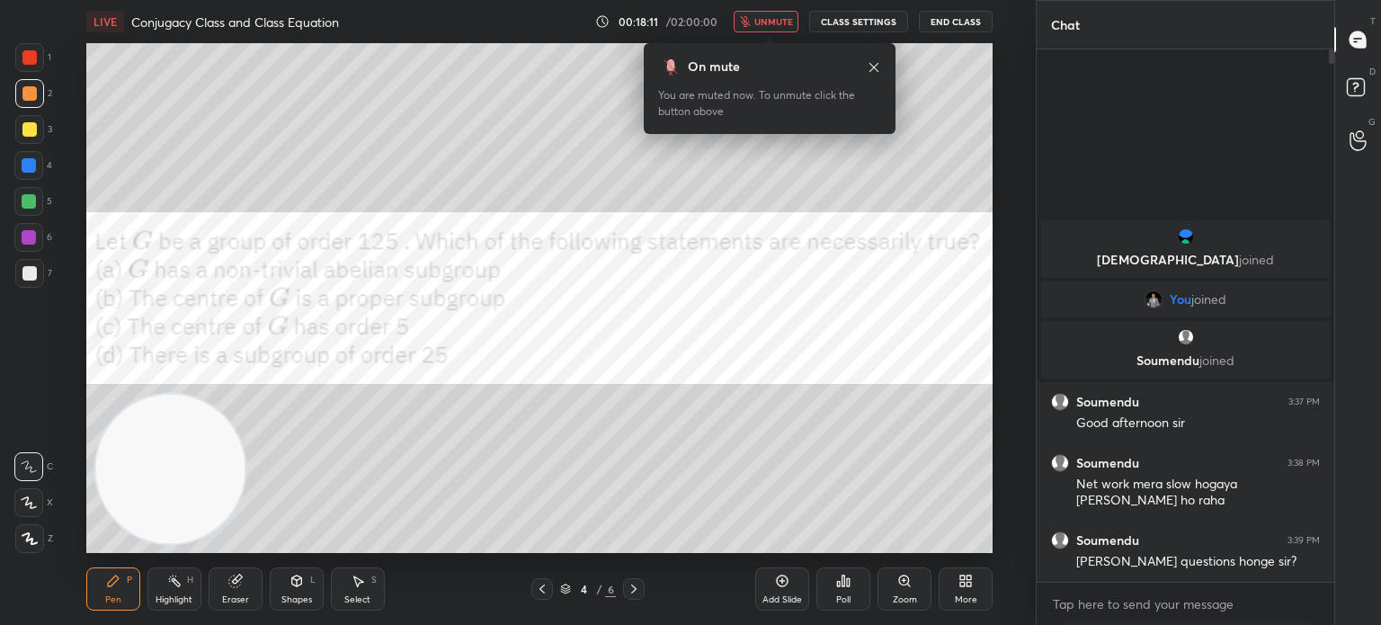
click at [874, 65] on icon at bounding box center [874, 67] width 14 height 14
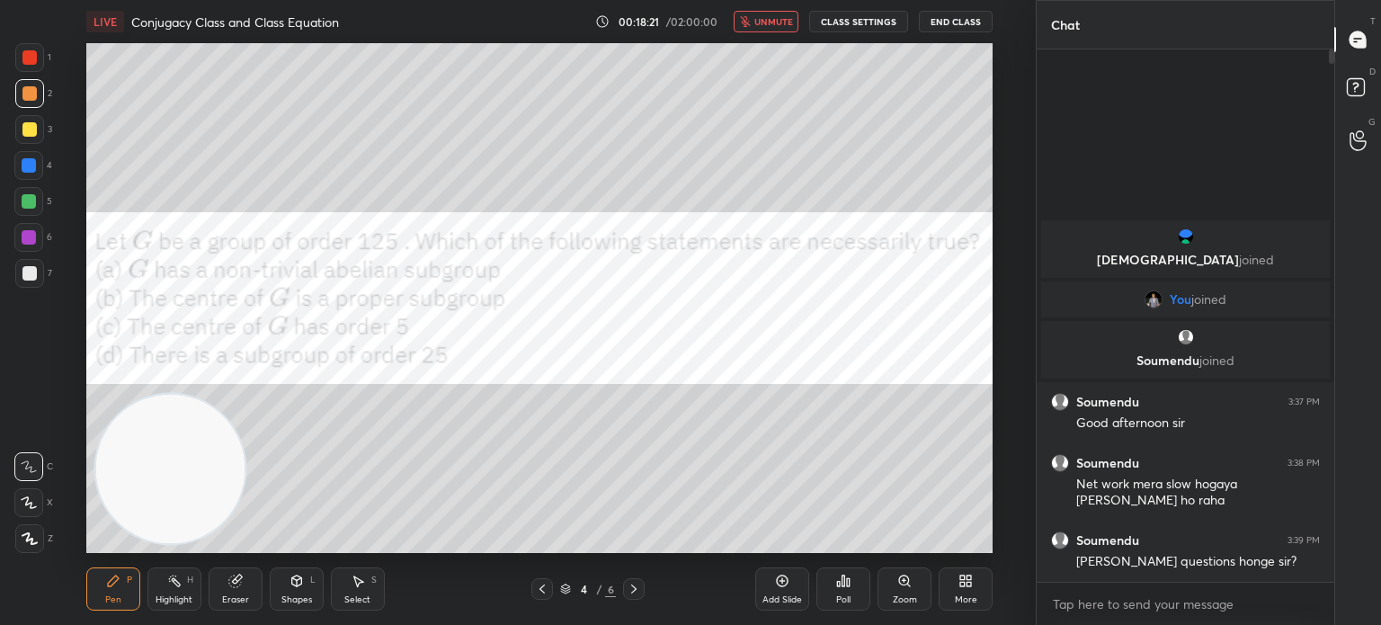
click at [35, 64] on div at bounding box center [29, 57] width 29 height 29
click at [302, 586] on icon at bounding box center [297, 581] width 14 height 14
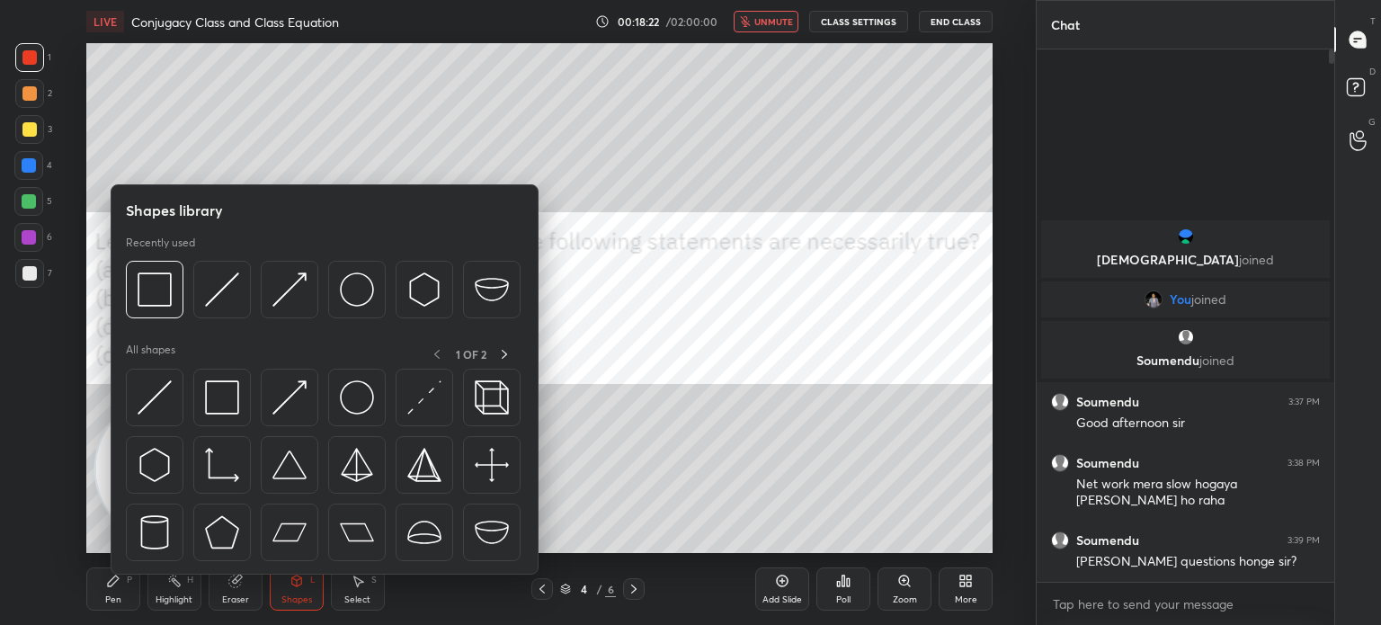
click at [165, 407] on img at bounding box center [155, 397] width 34 height 34
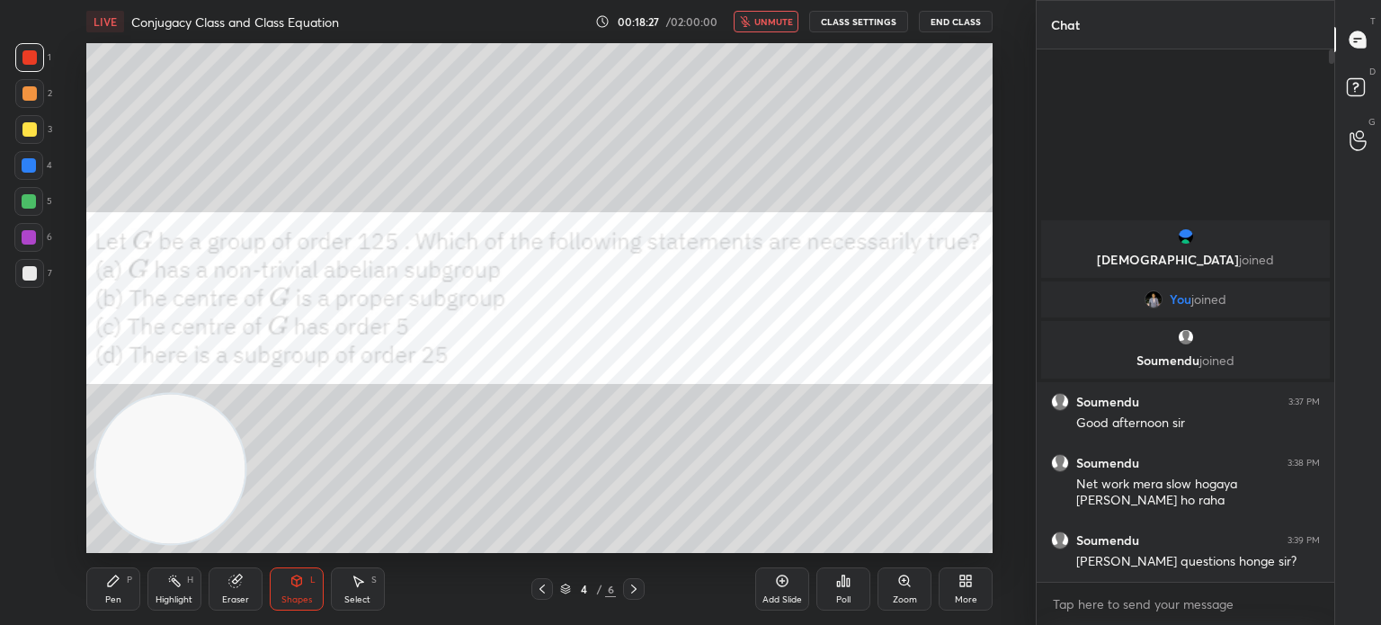
click at [250, 583] on div "Eraser" at bounding box center [236, 588] width 54 height 43
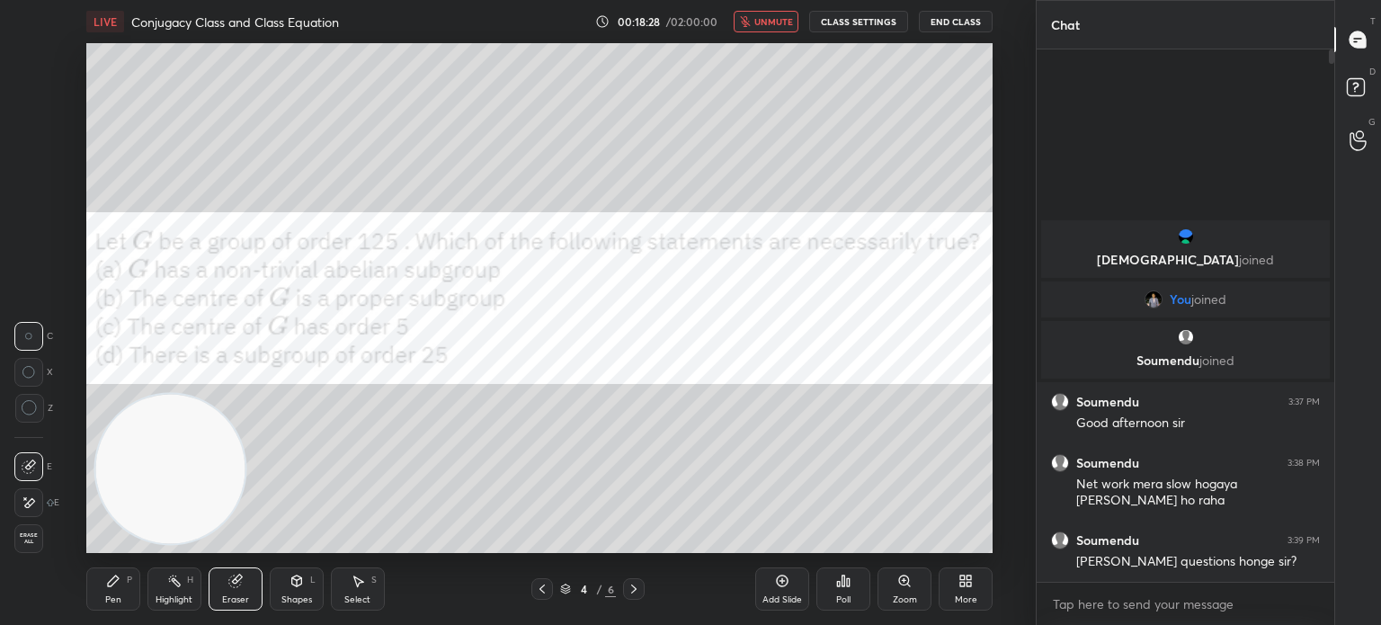
drag, startPoint x: 12, startPoint y: 466, endPoint x: 22, endPoint y: 458, distance: 12.8
click at [14, 467] on div "1 2 3 4 5 6 7 C X Z C X Z E E Erase all H H" at bounding box center [29, 298] width 58 height 510
click at [118, 581] on icon at bounding box center [113, 581] width 14 height 14
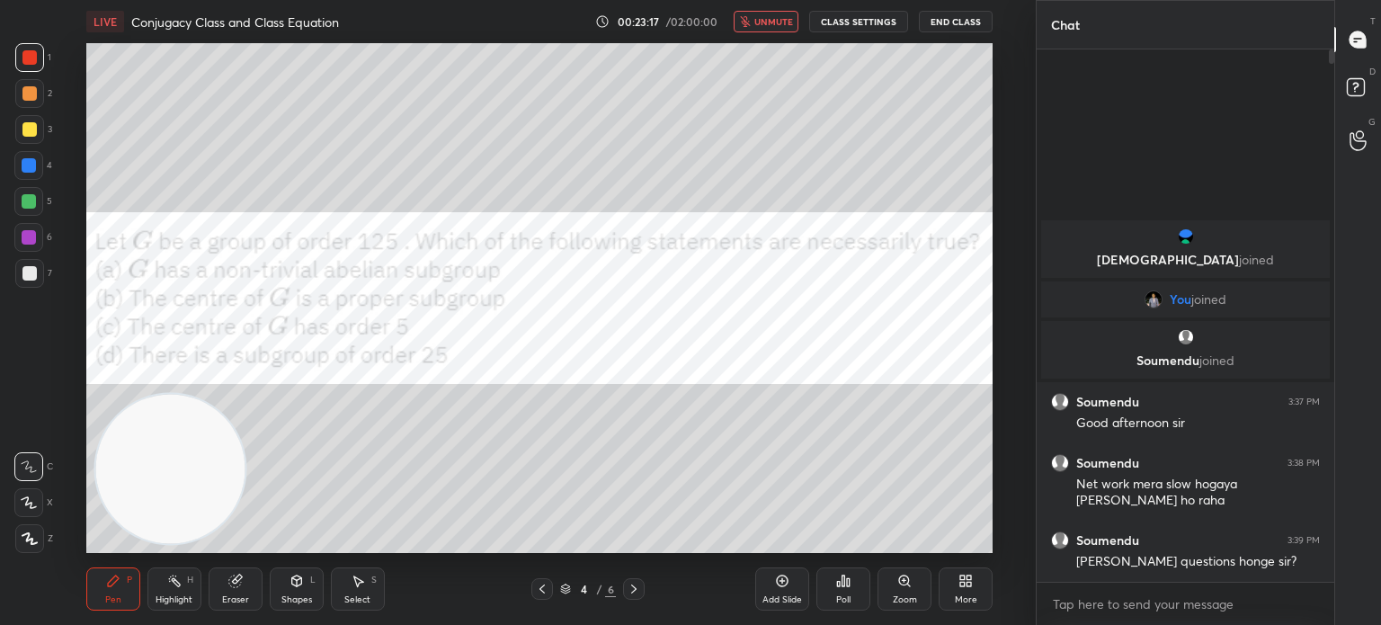
click at [791, 24] on span "unmute" at bounding box center [773, 21] width 39 height 13
click at [31, 200] on div at bounding box center [29, 201] width 14 height 14
click at [33, 89] on div at bounding box center [29, 93] width 14 height 14
drag, startPoint x: 40, startPoint y: 201, endPoint x: 25, endPoint y: 209, distance: 16.1
click at [38, 208] on div at bounding box center [28, 201] width 29 height 29
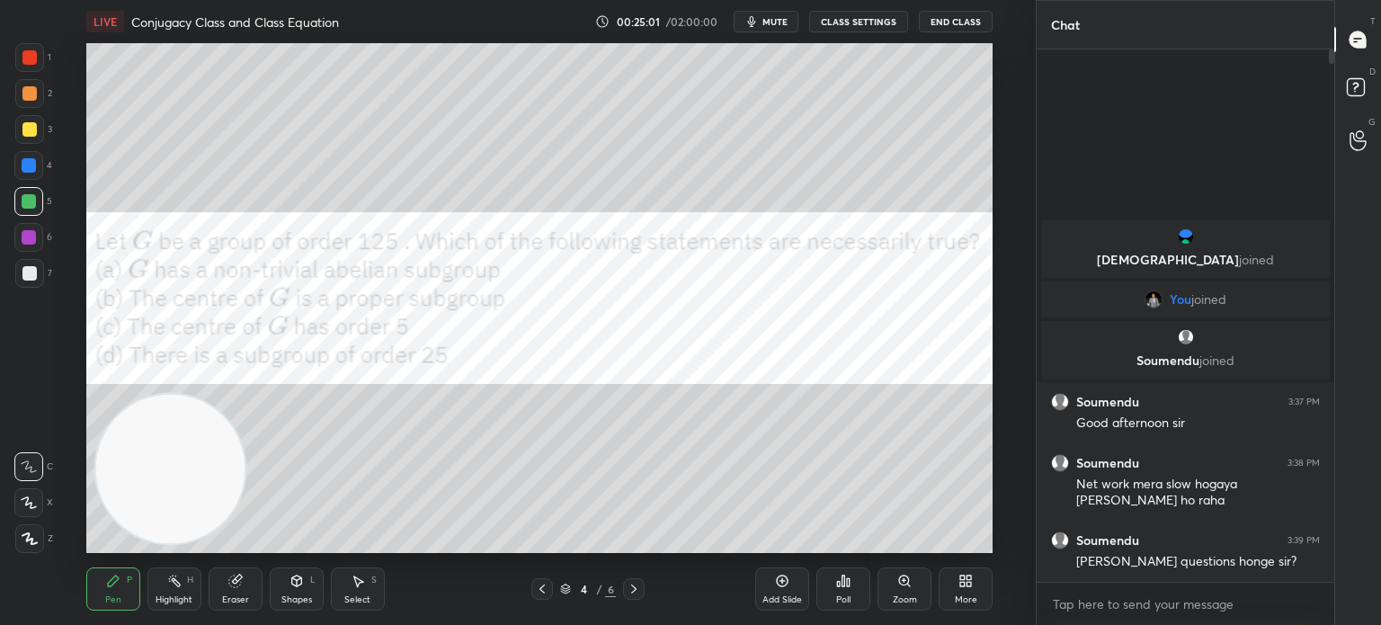
click at [31, 281] on div at bounding box center [29, 273] width 29 height 29
click at [28, 54] on div at bounding box center [29, 57] width 14 height 14
click at [239, 584] on icon at bounding box center [234, 581] width 12 height 12
click at [115, 586] on icon at bounding box center [113, 581] width 14 height 14
click at [39, 274] on div at bounding box center [29, 273] width 29 height 29
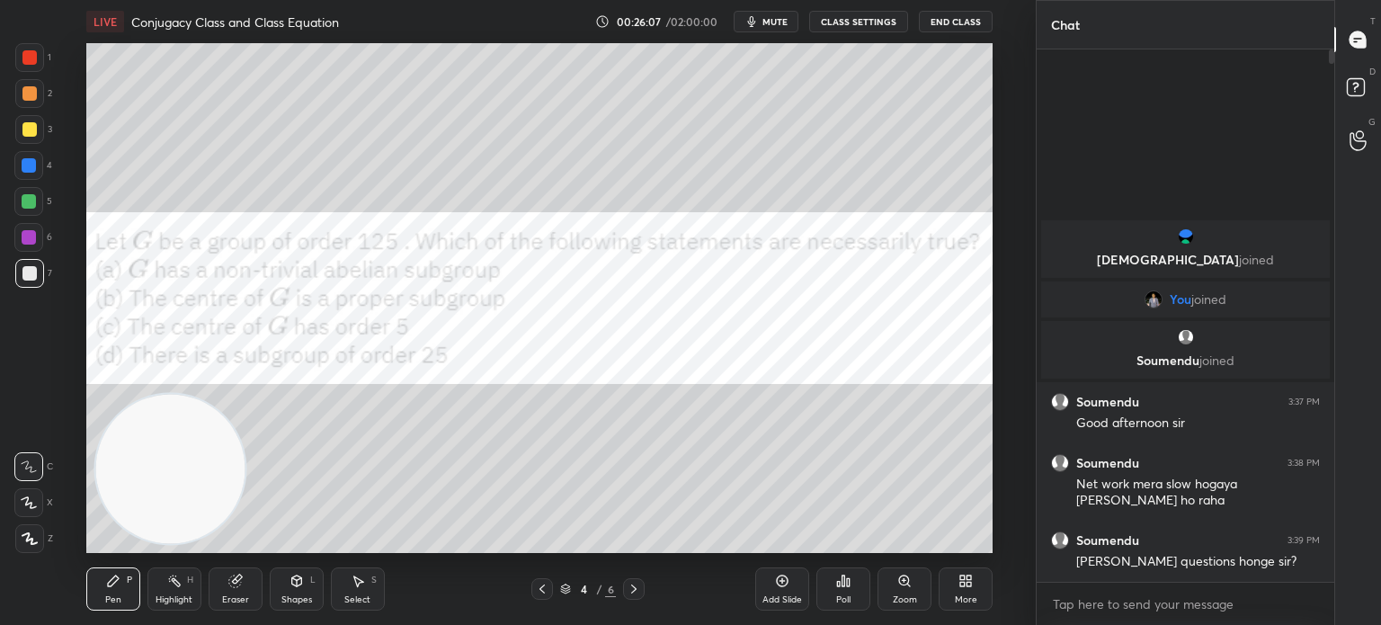
drag, startPoint x: 28, startPoint y: 132, endPoint x: 25, endPoint y: 121, distance: 11.1
click at [27, 132] on div at bounding box center [29, 129] width 14 height 14
click at [31, 60] on div at bounding box center [29, 57] width 14 height 14
click at [27, 161] on div at bounding box center [29, 165] width 14 height 14
click at [78, 324] on div "Setting up your live class Poll for secs No correct answer Start poll" at bounding box center [540, 298] width 964 height 510
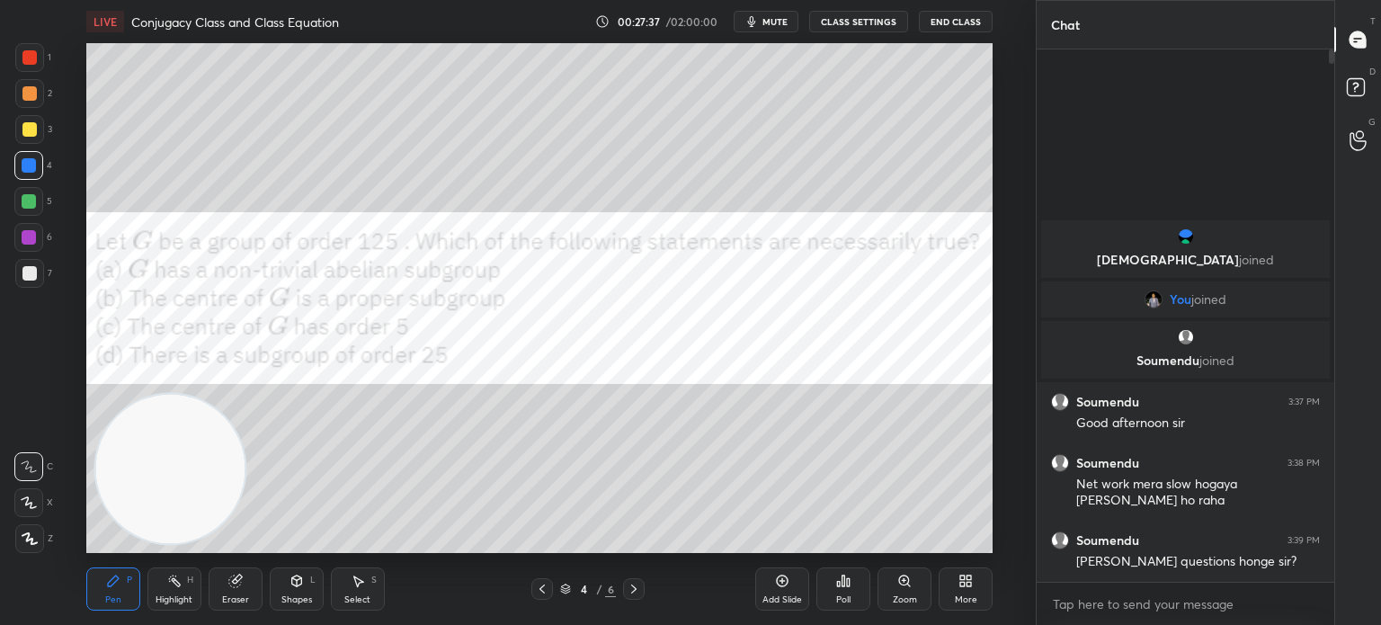
drag, startPoint x: 36, startPoint y: 58, endPoint x: 43, endPoint y: 67, distance: 12.2
click at [37, 74] on div "1" at bounding box center [33, 61] width 36 height 36
click at [25, 269] on div at bounding box center [29, 273] width 29 height 29
click at [31, 200] on div at bounding box center [29, 201] width 14 height 14
click at [28, 96] on div at bounding box center [29, 93] width 14 height 14
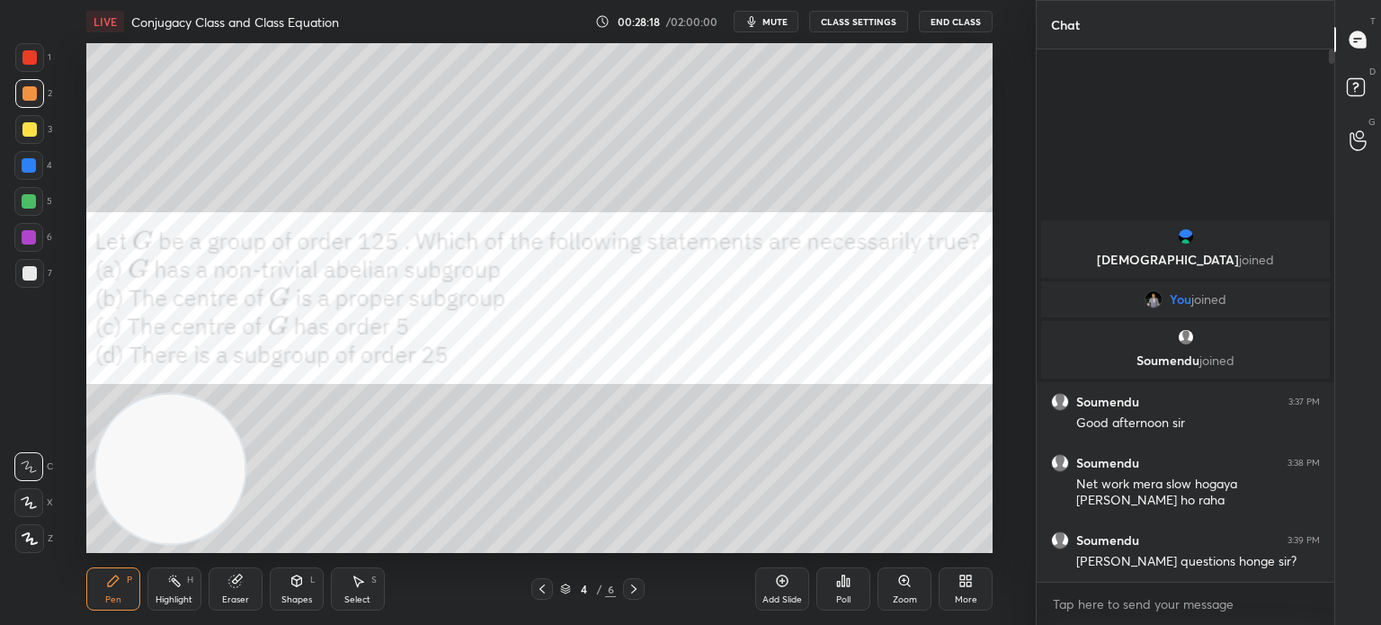
click at [25, 75] on div "1" at bounding box center [33, 61] width 36 height 36
click at [30, 103] on div at bounding box center [29, 93] width 29 height 29
click at [30, 128] on div at bounding box center [29, 129] width 14 height 14
click at [29, 59] on div at bounding box center [29, 57] width 14 height 14
click at [39, 239] on div at bounding box center [28, 237] width 29 height 29
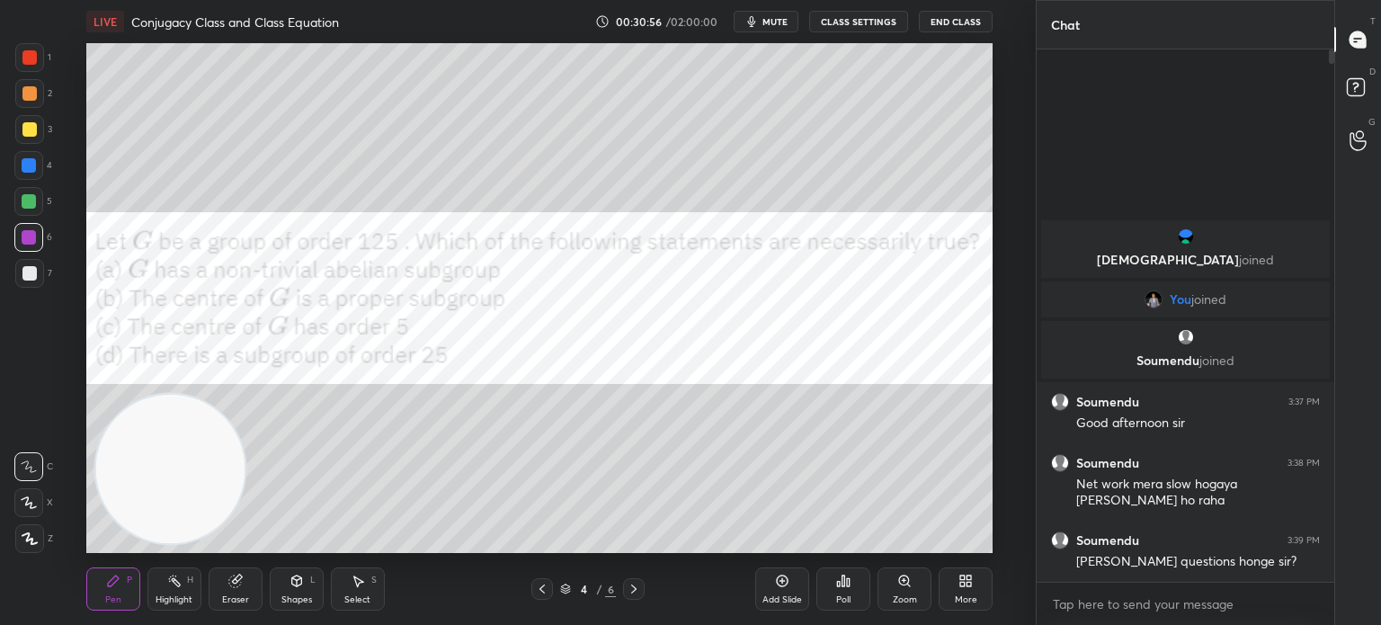
click at [232, 602] on div "Eraser" at bounding box center [235, 599] width 27 height 9
click at [103, 593] on div "Pen P" at bounding box center [113, 588] width 54 height 43
click at [22, 58] on div at bounding box center [29, 57] width 14 height 14
click at [786, 18] on span "mute" at bounding box center [774, 21] width 25 height 13
click at [973, 571] on div "More" at bounding box center [966, 588] width 54 height 43
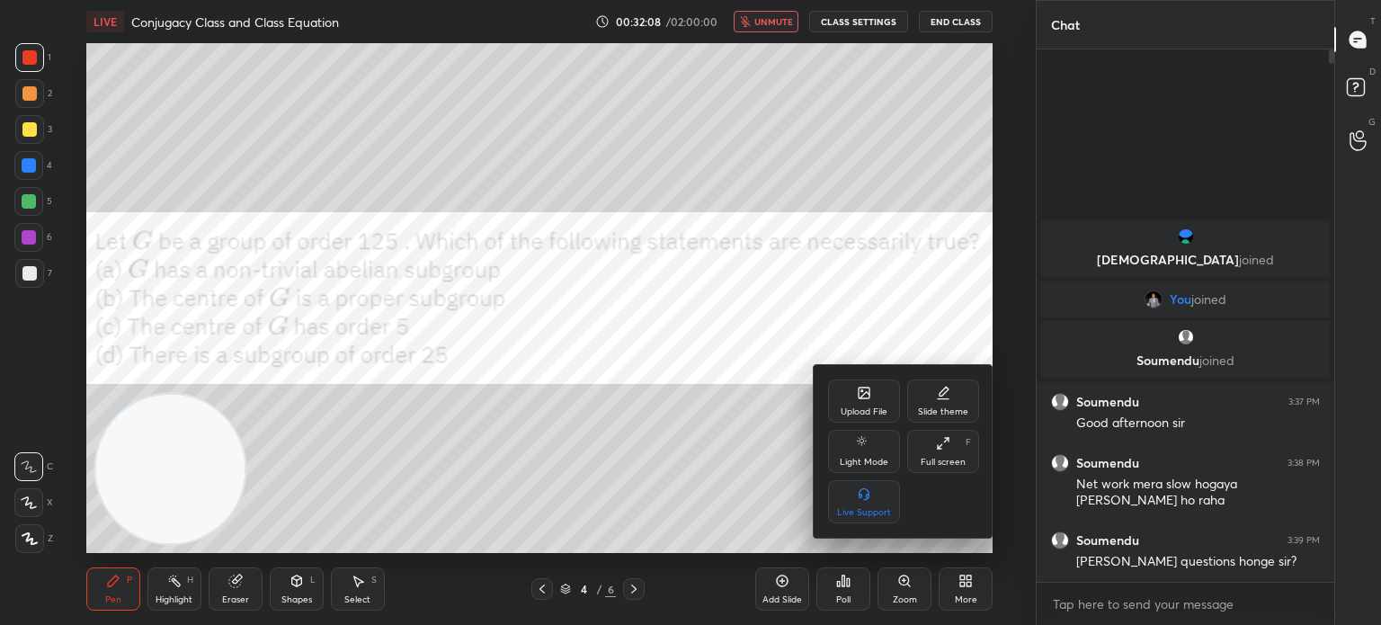
click at [872, 415] on div "Upload File" at bounding box center [864, 411] width 47 height 9
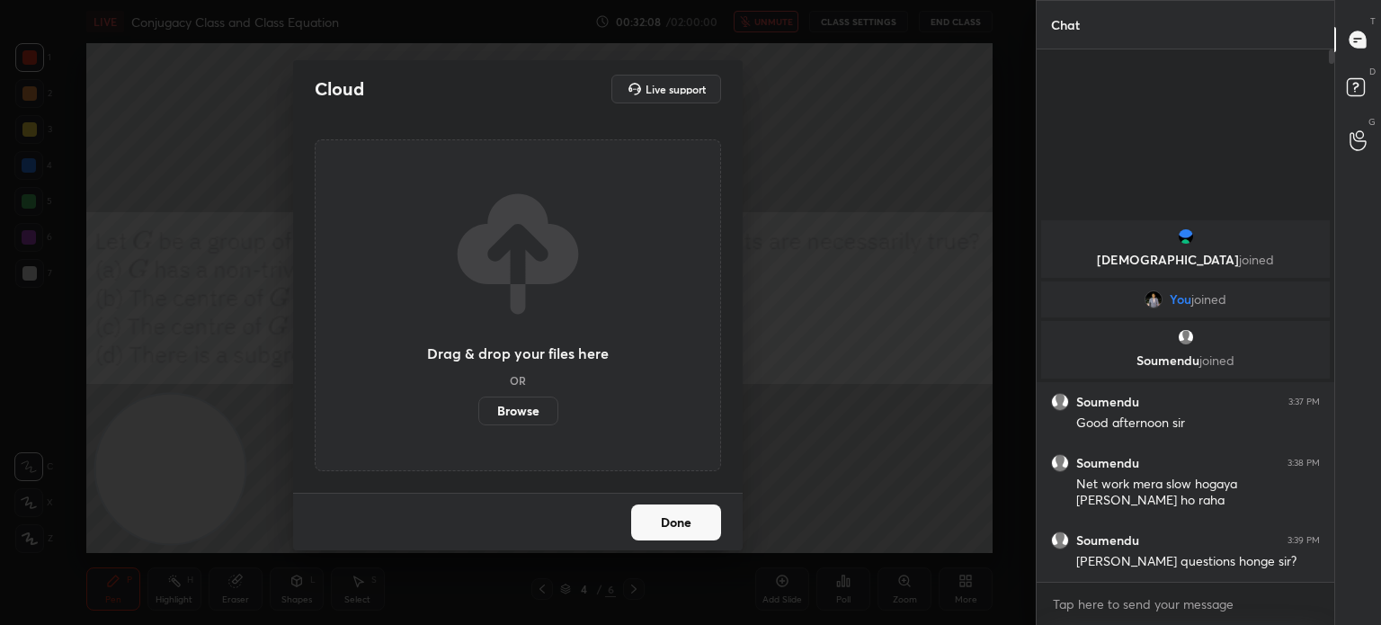
click at [523, 409] on label "Browse" at bounding box center [518, 411] width 80 height 29
click at [478, 409] on input "Browse" at bounding box center [478, 411] width 0 height 29
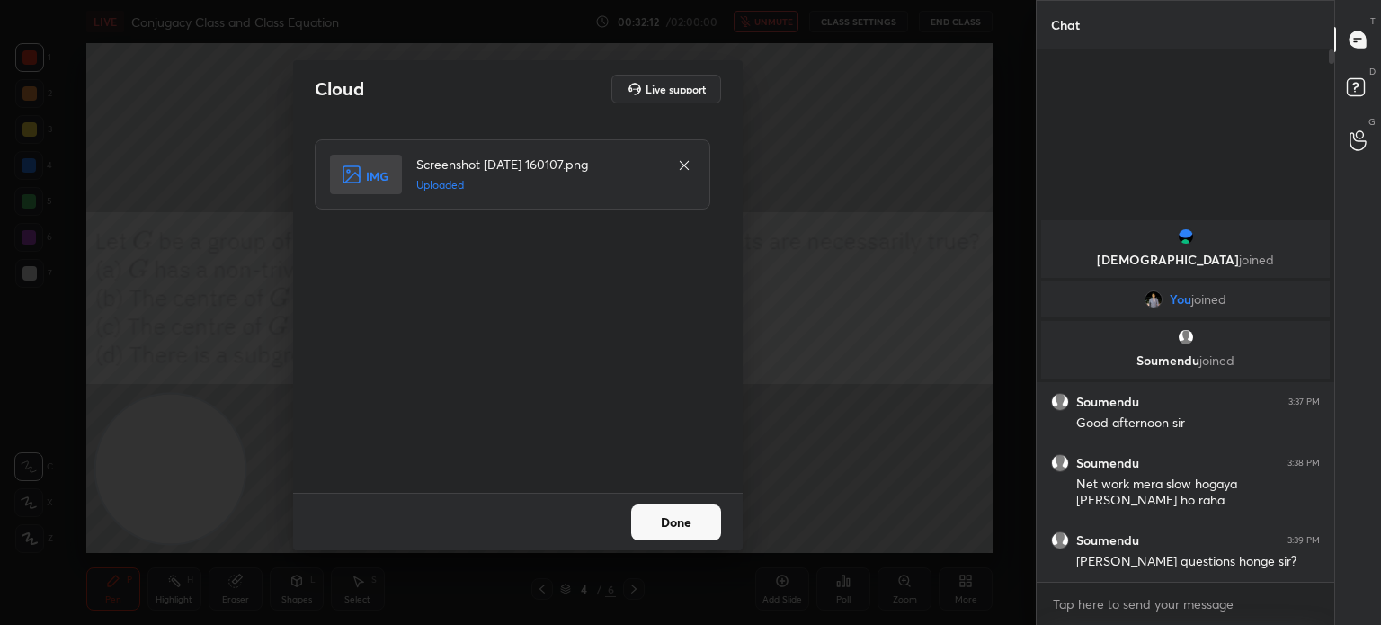
click at [691, 527] on button "Done" at bounding box center [676, 522] width 90 height 36
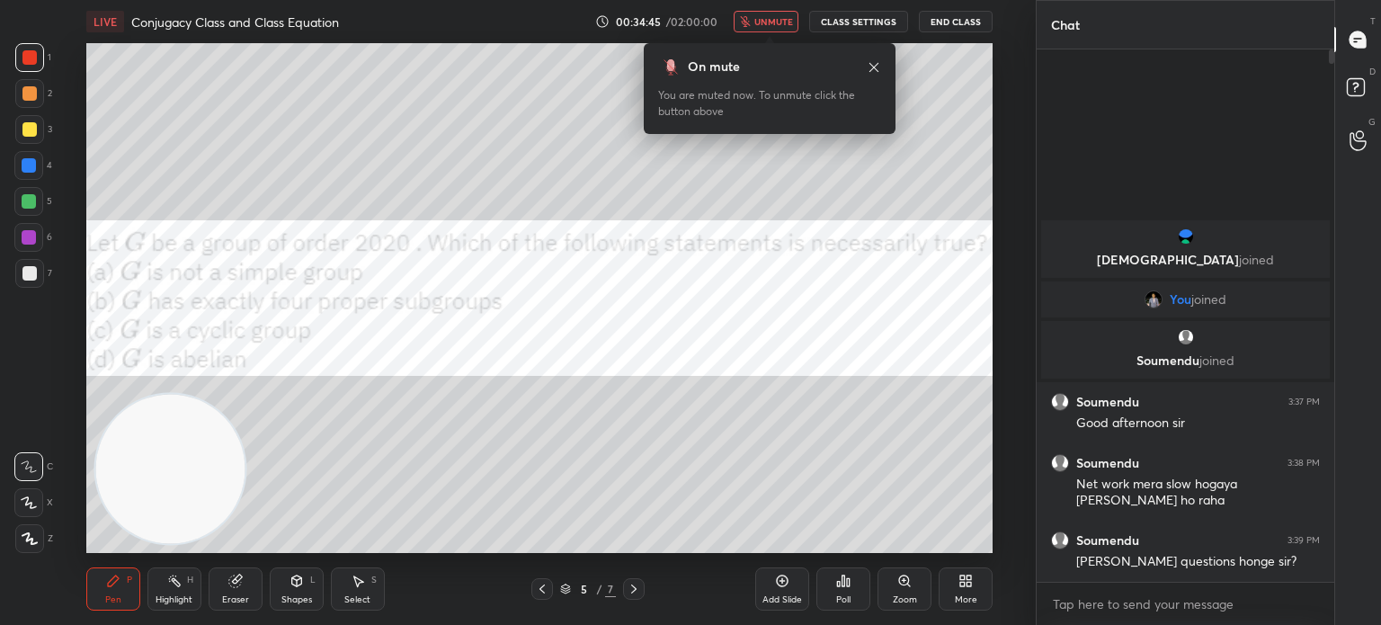
click at [35, 245] on div at bounding box center [28, 237] width 29 height 29
click at [786, 19] on span "unmute" at bounding box center [773, 21] width 39 height 13
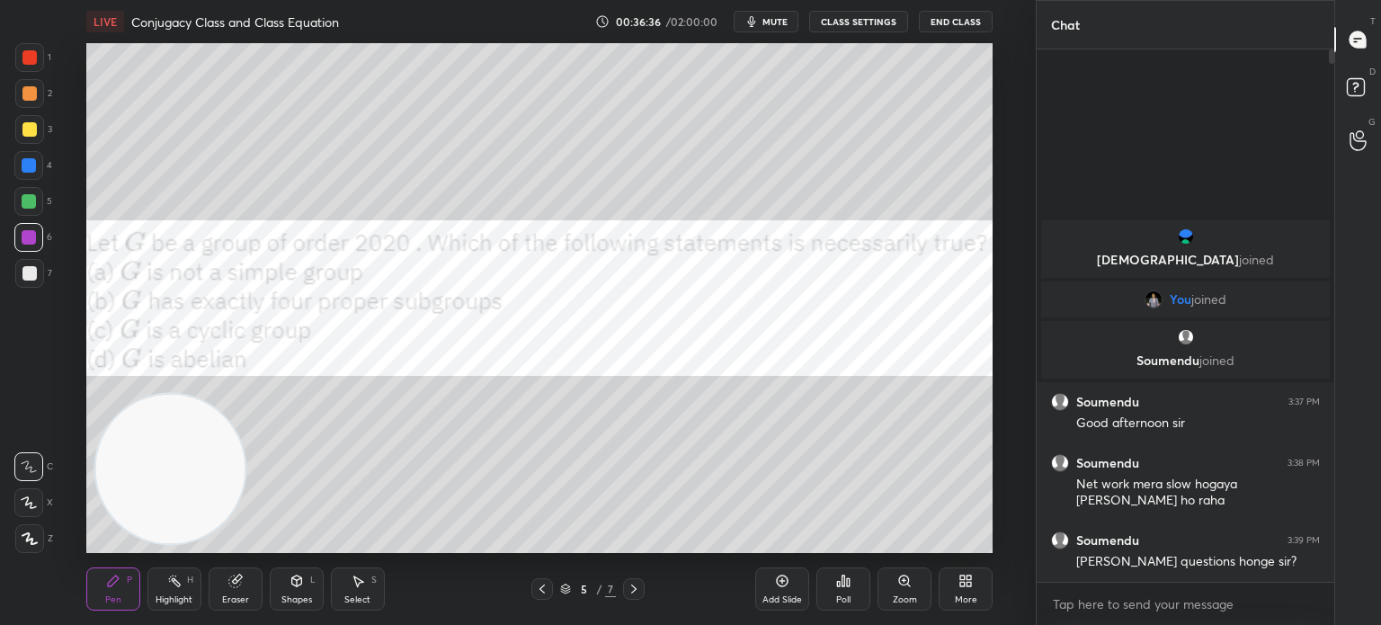
click at [841, 588] on div "Poll" at bounding box center [843, 588] width 54 height 43
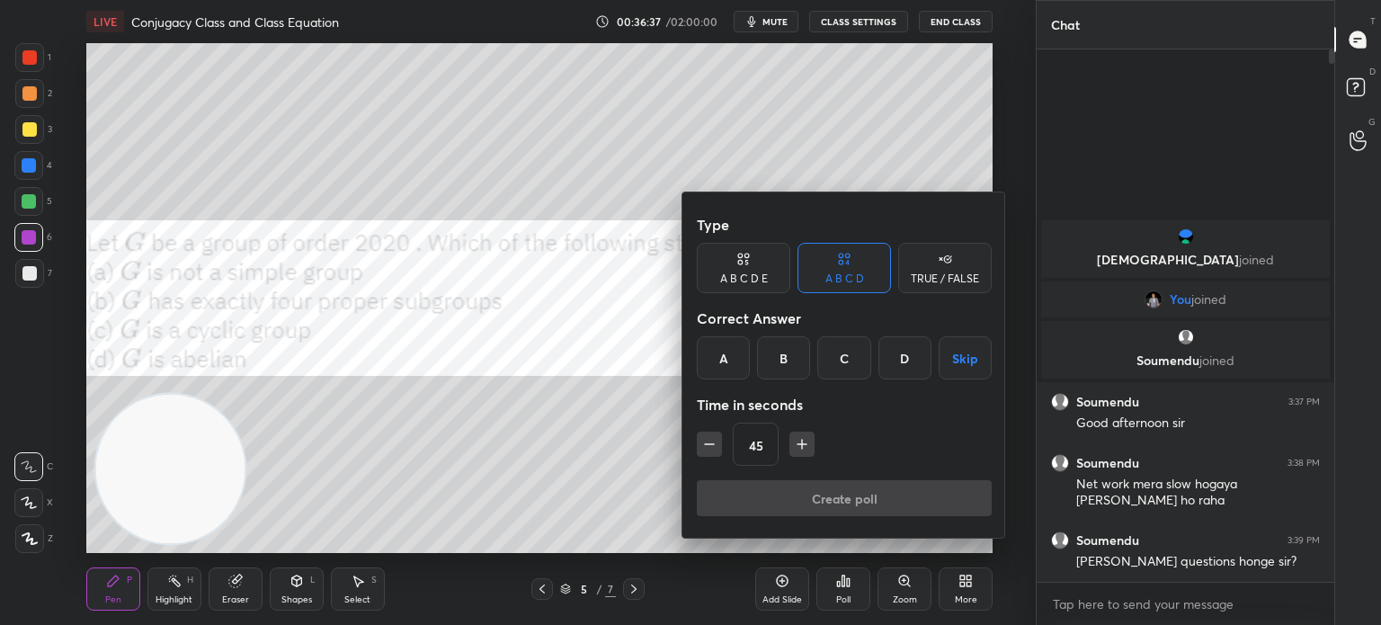
click at [957, 363] on button "Skip" at bounding box center [965, 357] width 53 height 43
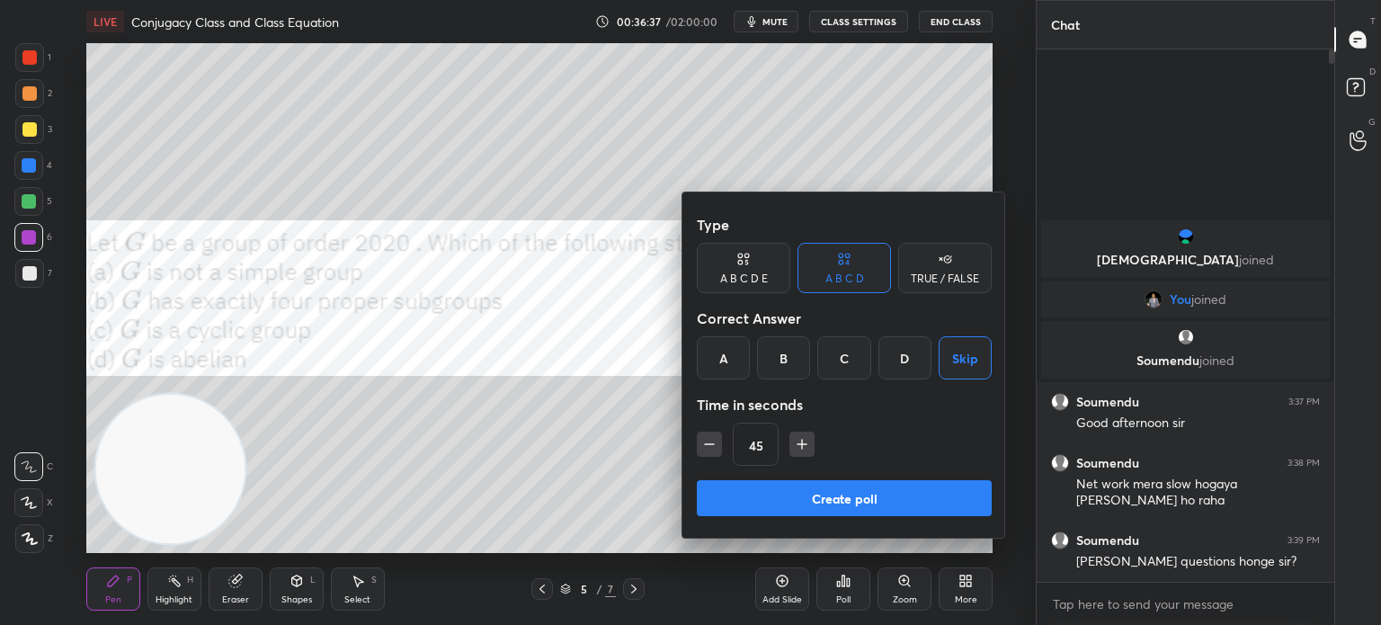
click at [880, 485] on button "Create poll" at bounding box center [844, 498] width 295 height 36
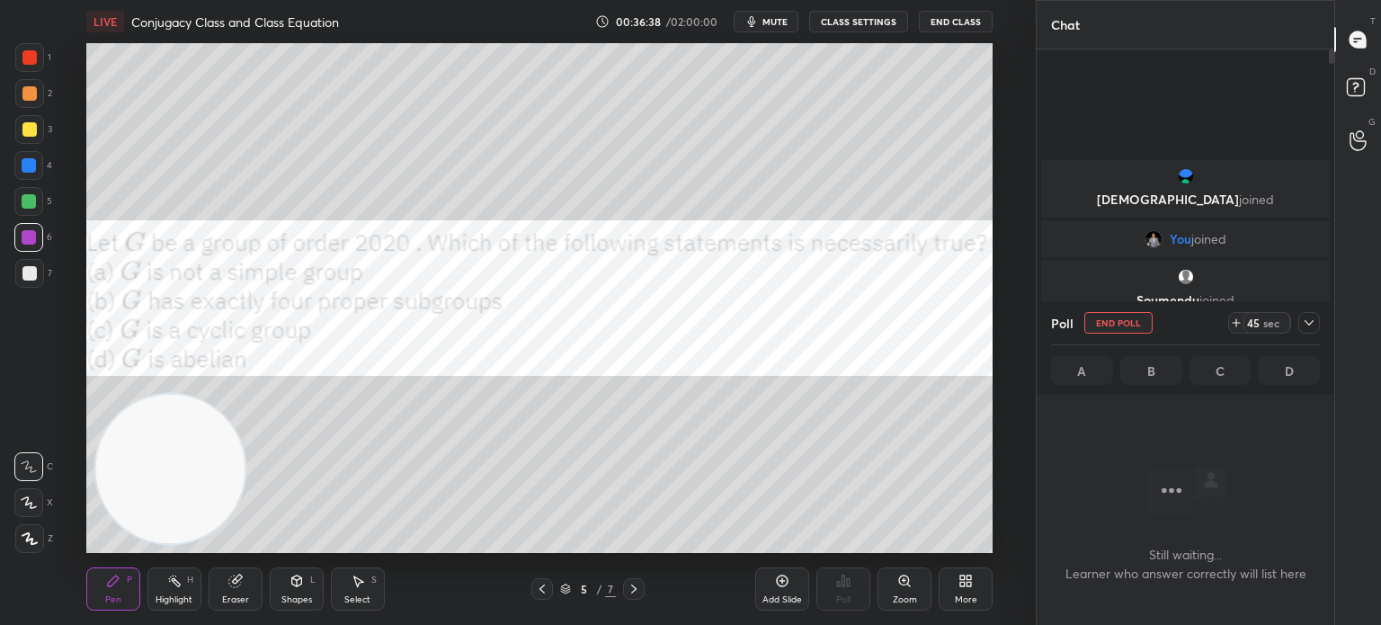
scroll to position [0, 0]
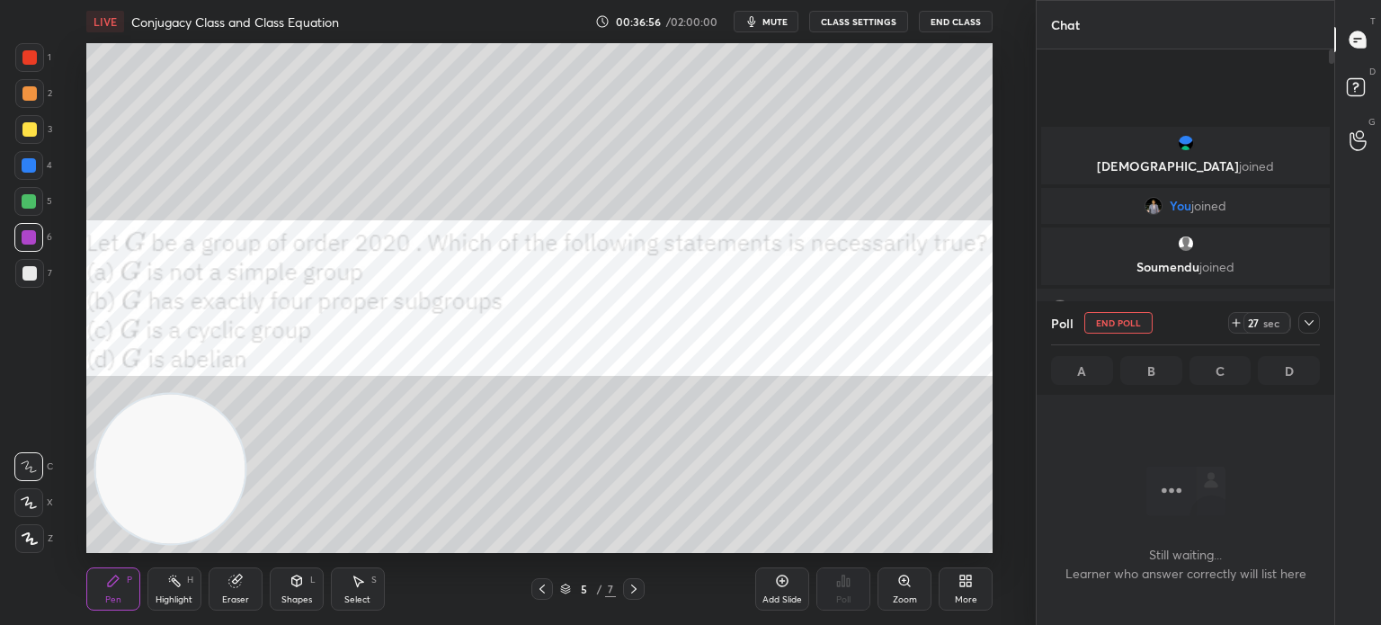
click at [1119, 325] on button "End Poll" at bounding box center [1118, 323] width 68 height 22
type textarea "x"
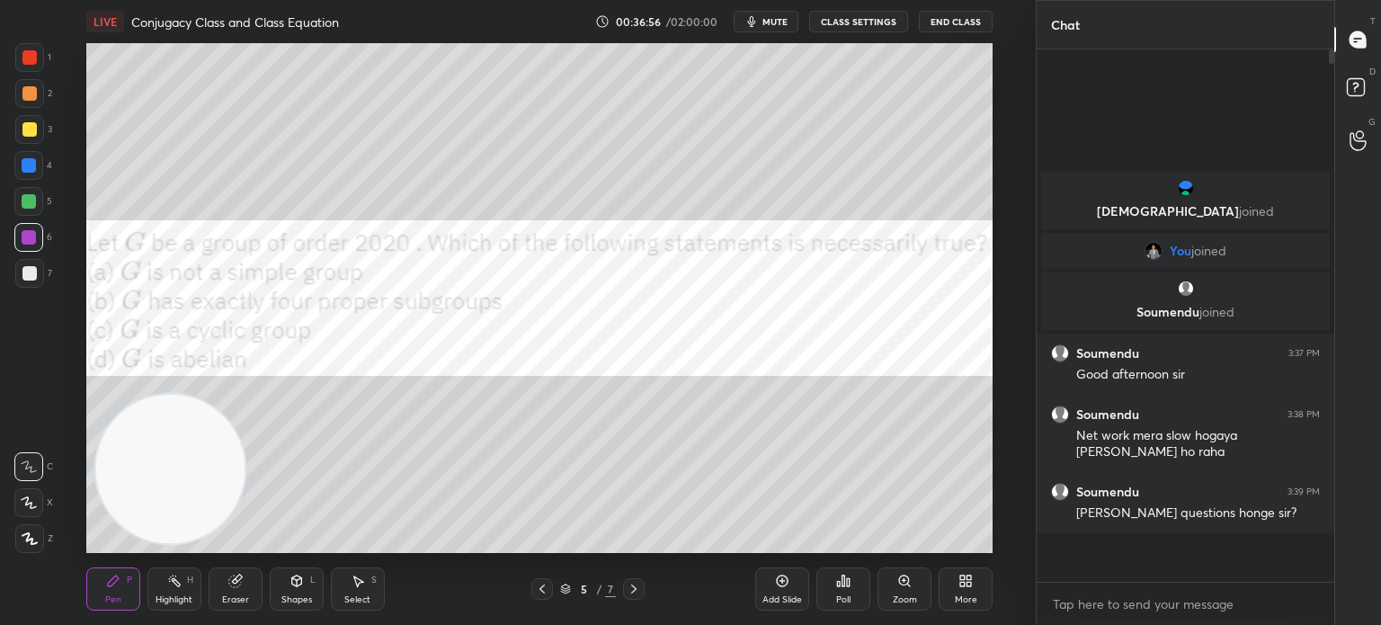
scroll to position [378, 292]
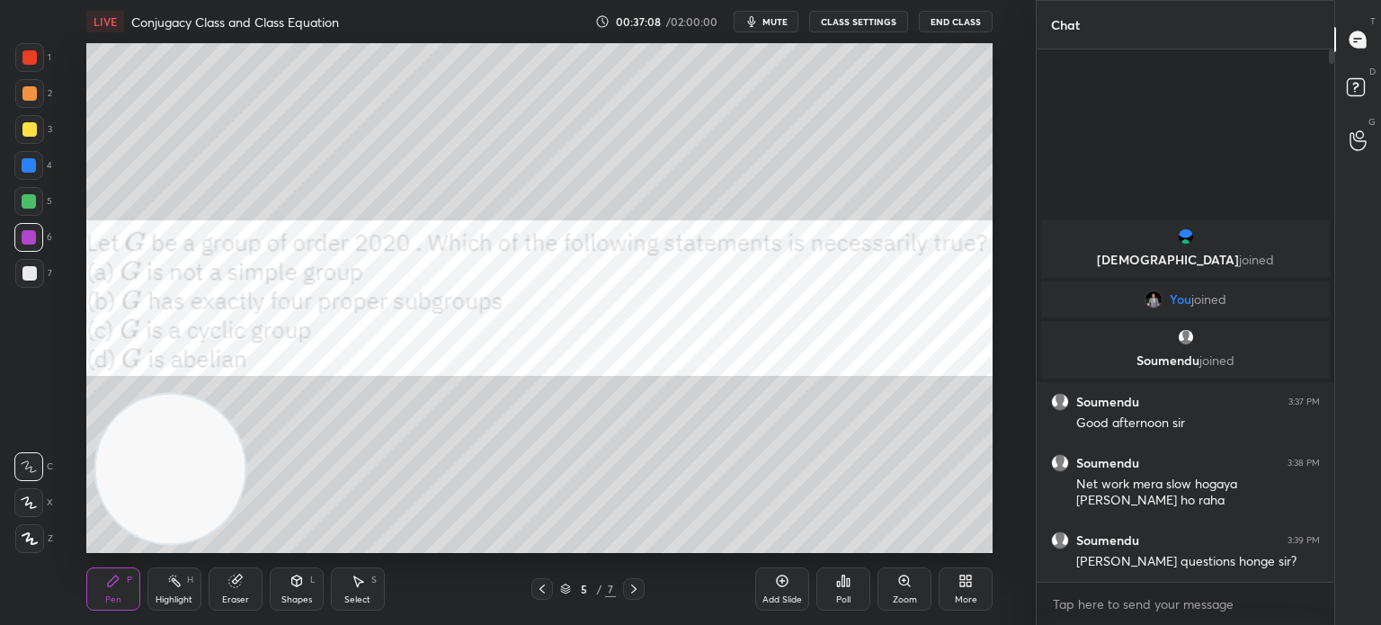
click at [31, 200] on div at bounding box center [29, 201] width 14 height 14
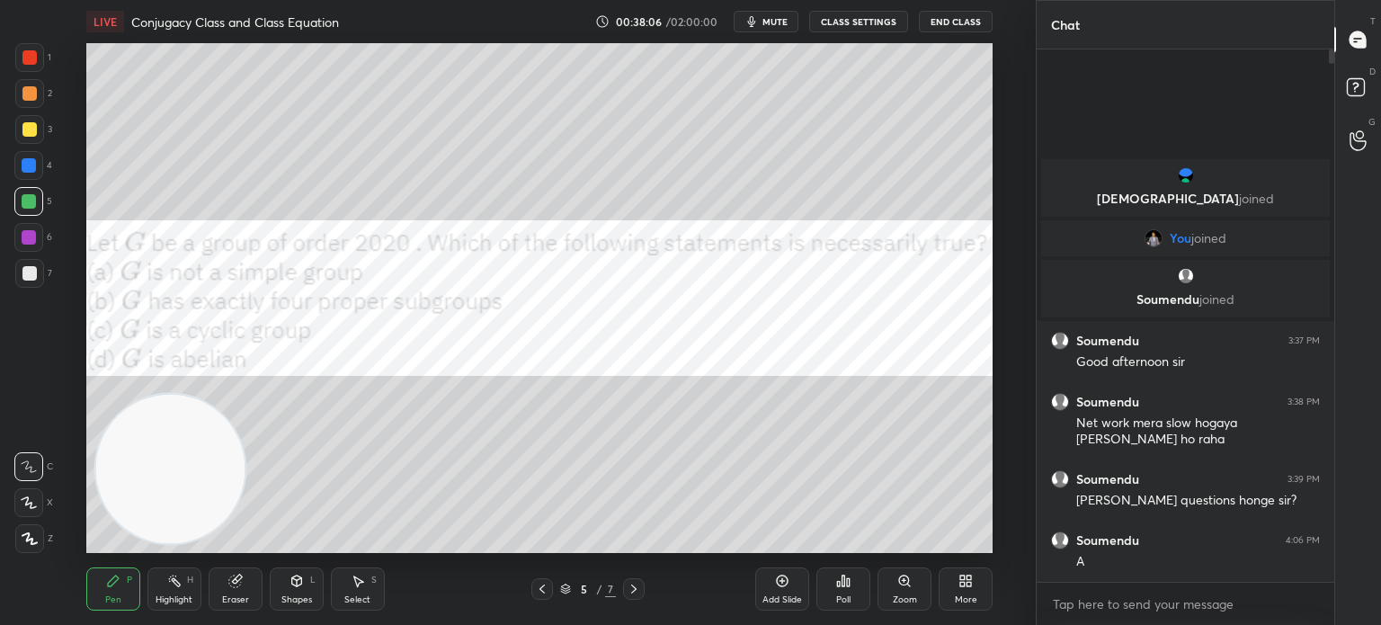
click at [29, 281] on div at bounding box center [29, 273] width 29 height 29
click at [29, 160] on div at bounding box center [29, 165] width 14 height 14
drag, startPoint x: 30, startPoint y: 58, endPoint x: 80, endPoint y: 78, distance: 54.1
click at [31, 60] on div at bounding box center [29, 57] width 14 height 14
click at [40, 130] on div at bounding box center [29, 129] width 29 height 29
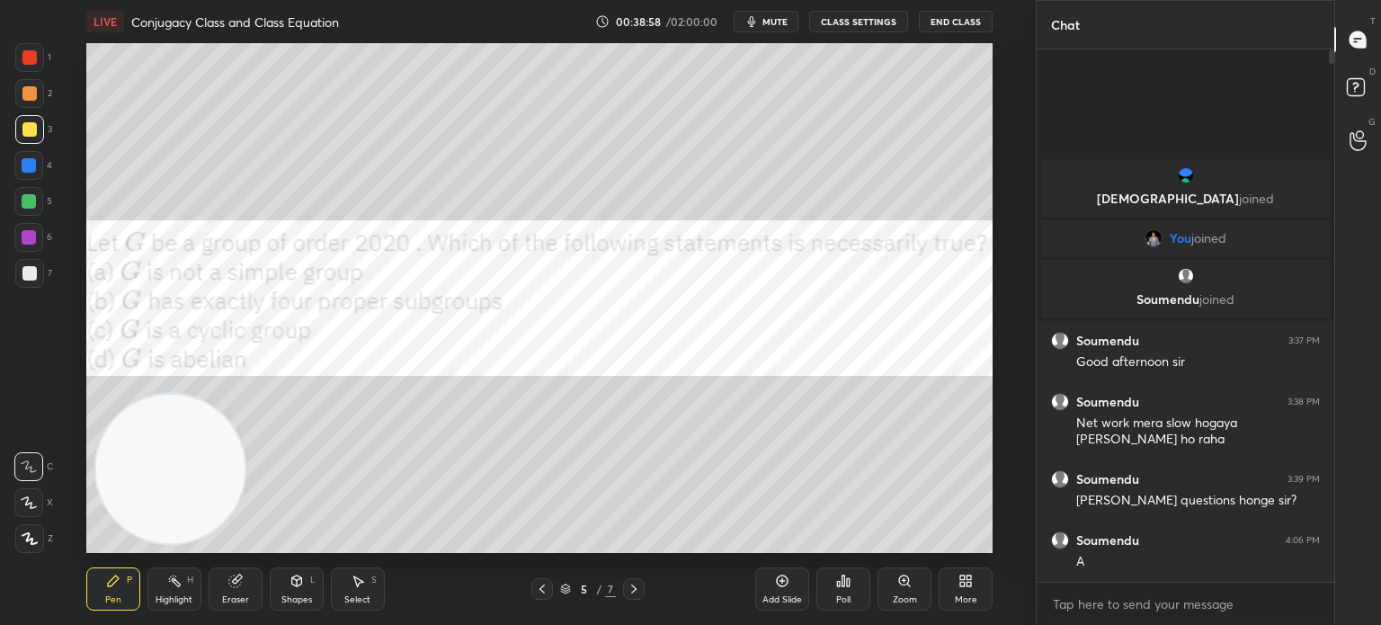
click at [28, 203] on div at bounding box center [29, 201] width 14 height 14
click at [65, 364] on div "Setting up your live class Poll for secs No correct answer Start poll" at bounding box center [540, 298] width 964 height 510
click at [967, 582] on icon at bounding box center [965, 581] width 14 height 14
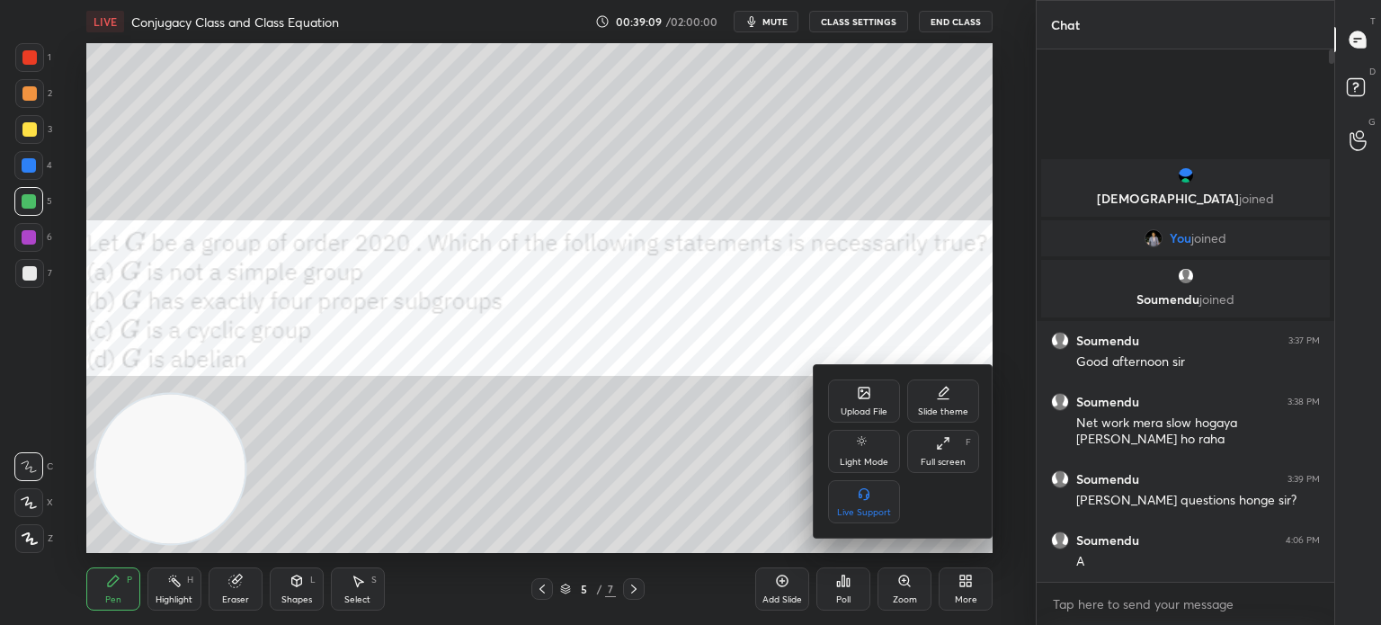
click at [867, 408] on div "Upload File" at bounding box center [864, 411] width 47 height 9
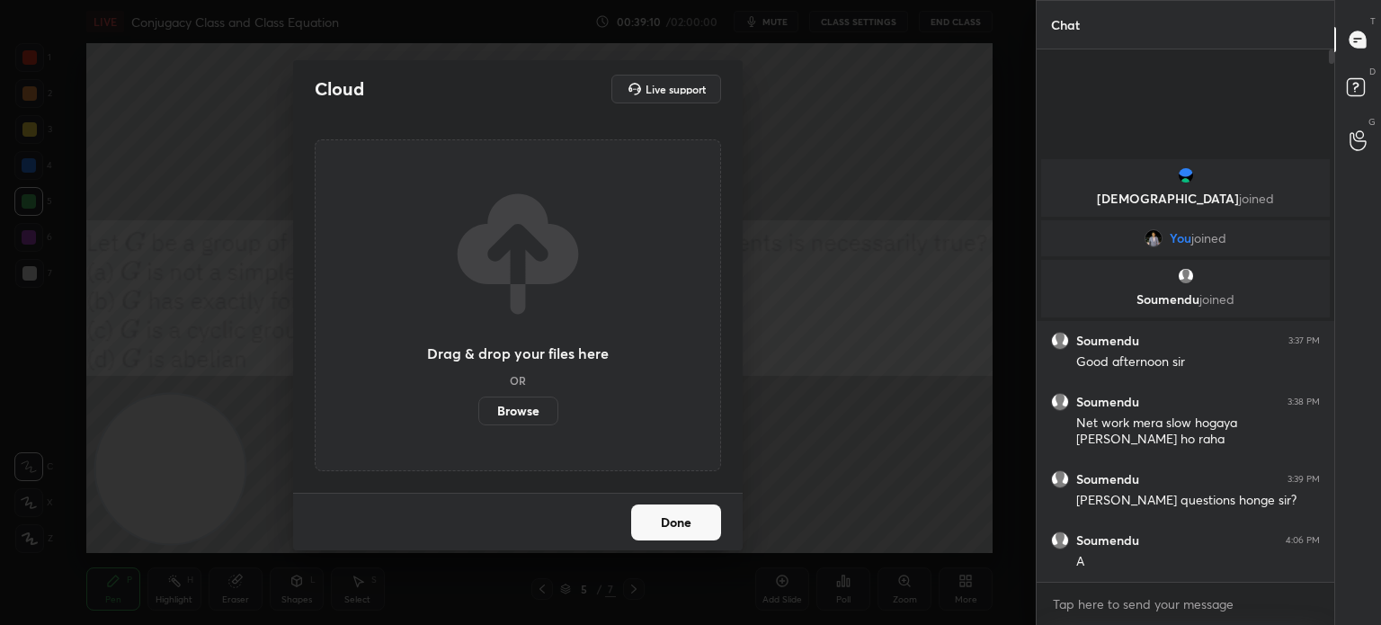
click at [500, 423] on label "Browse" at bounding box center [518, 411] width 80 height 29
click at [478, 423] on input "Browse" at bounding box center [478, 411] width 0 height 29
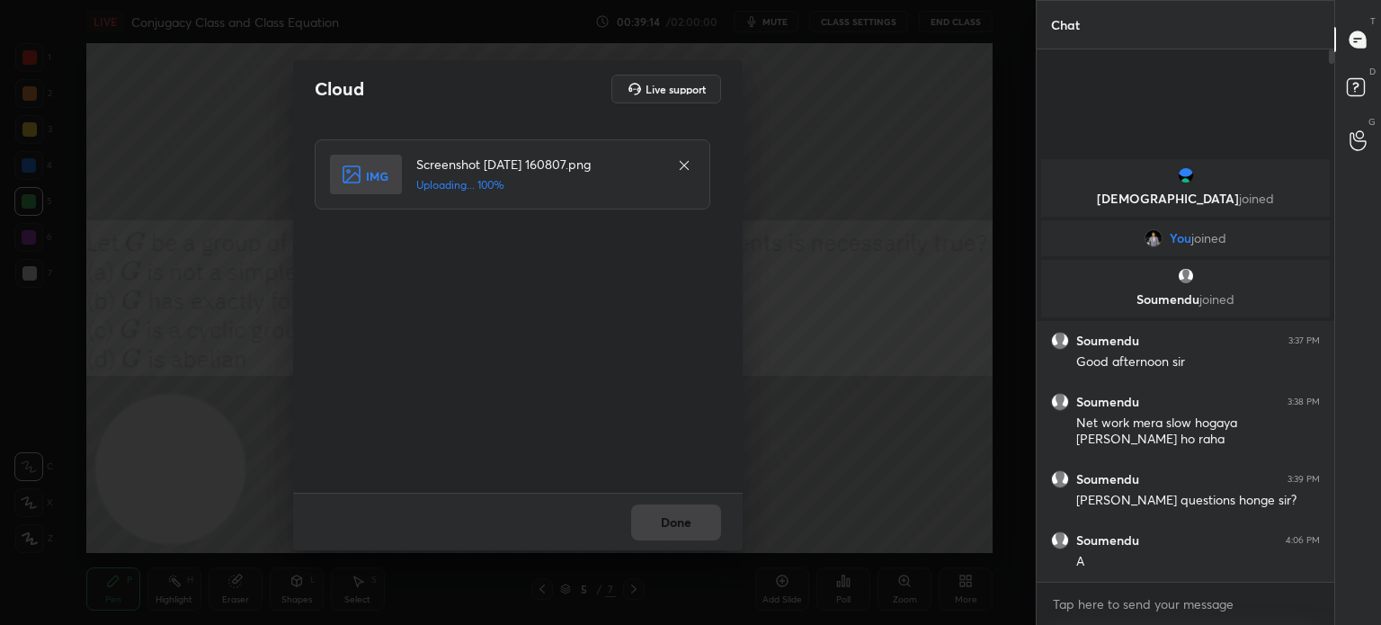
click at [680, 530] on div "Done" at bounding box center [518, 522] width 450 height 58
click at [680, 532] on button "Done" at bounding box center [676, 522] width 90 height 36
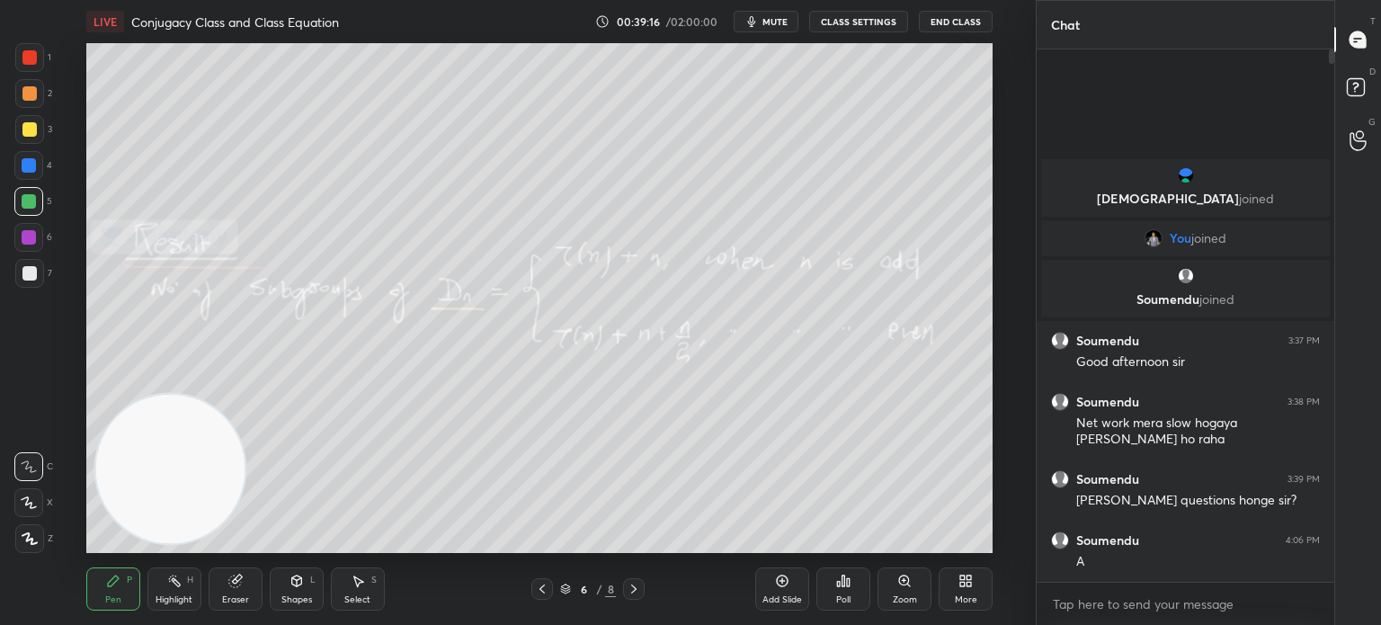
click at [34, 277] on div at bounding box center [29, 273] width 29 height 29
click at [36, 236] on div at bounding box center [28, 237] width 29 height 29
click at [550, 589] on div at bounding box center [542, 589] width 22 height 22
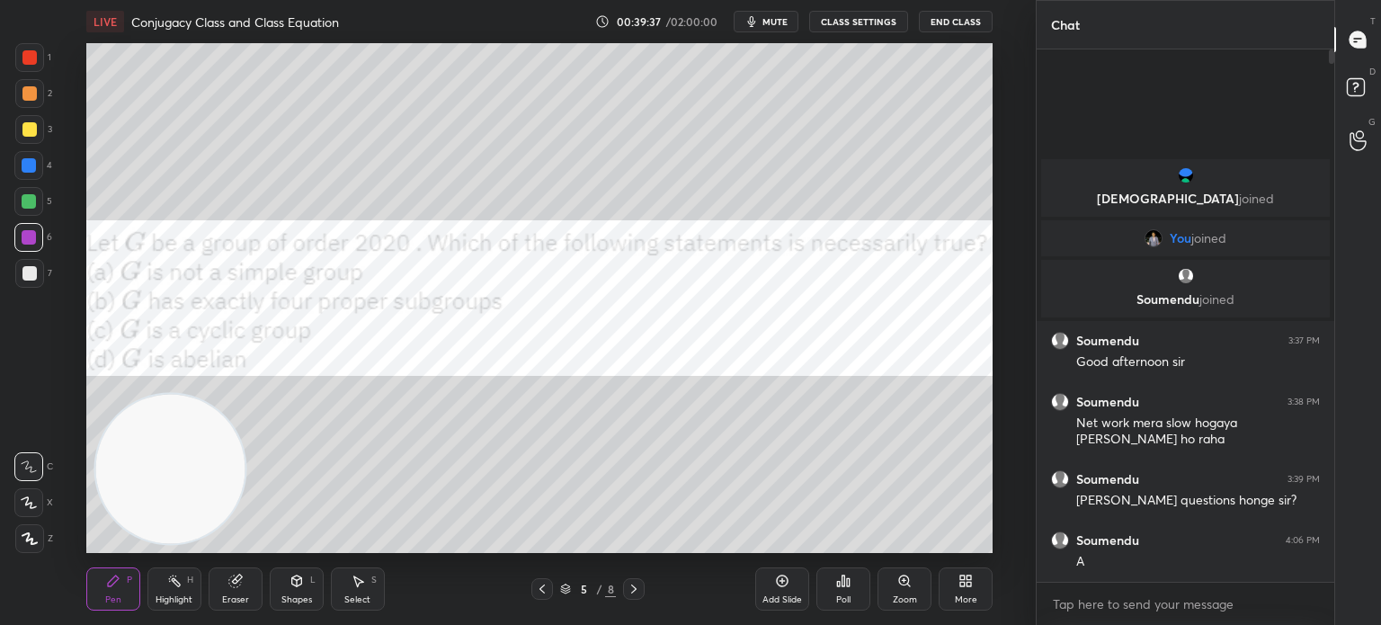
click at [645, 586] on div "5 / 8" at bounding box center [588, 589] width 334 height 22
click at [641, 586] on div at bounding box center [634, 589] width 22 height 22
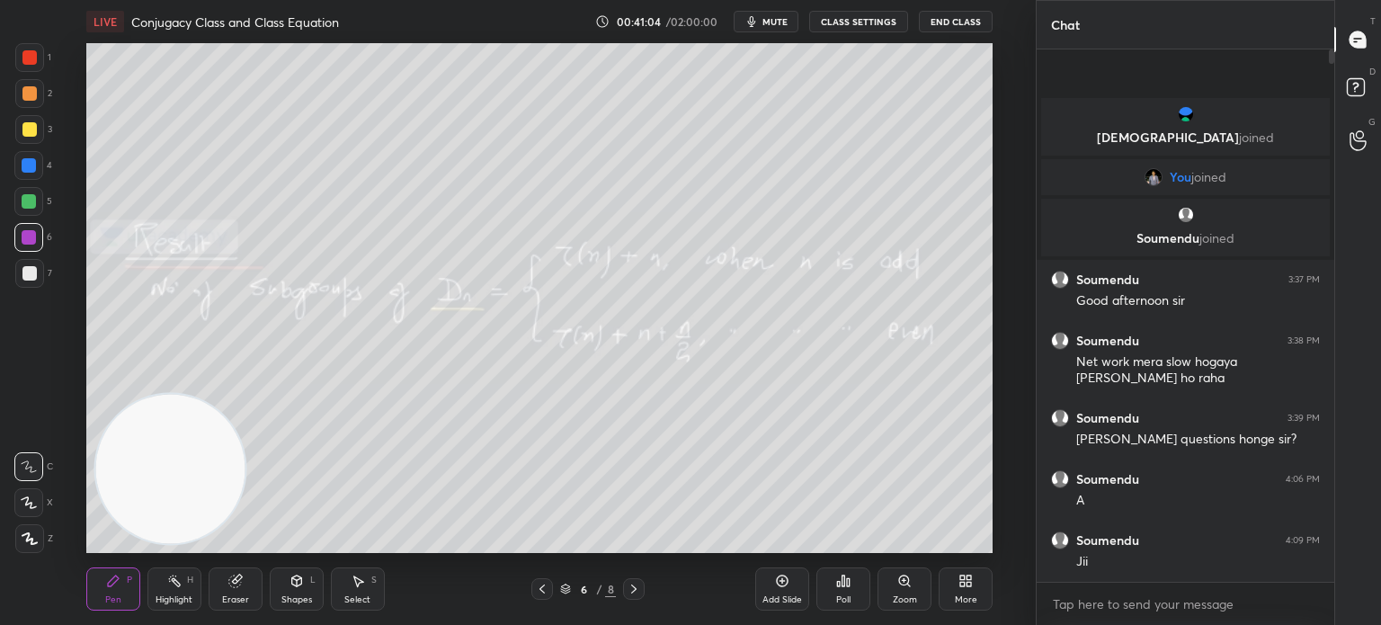
click at [966, 604] on div "More" at bounding box center [966, 588] width 54 height 43
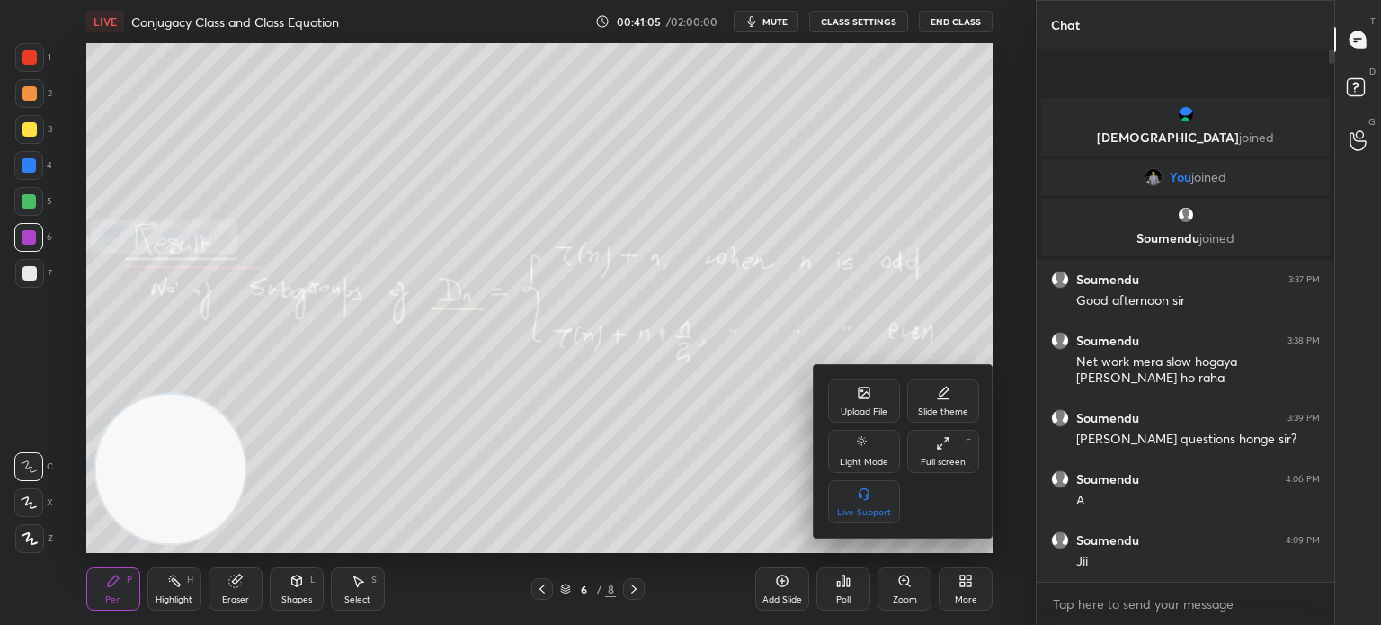
click at [867, 409] on div "Upload File" at bounding box center [864, 411] width 47 height 9
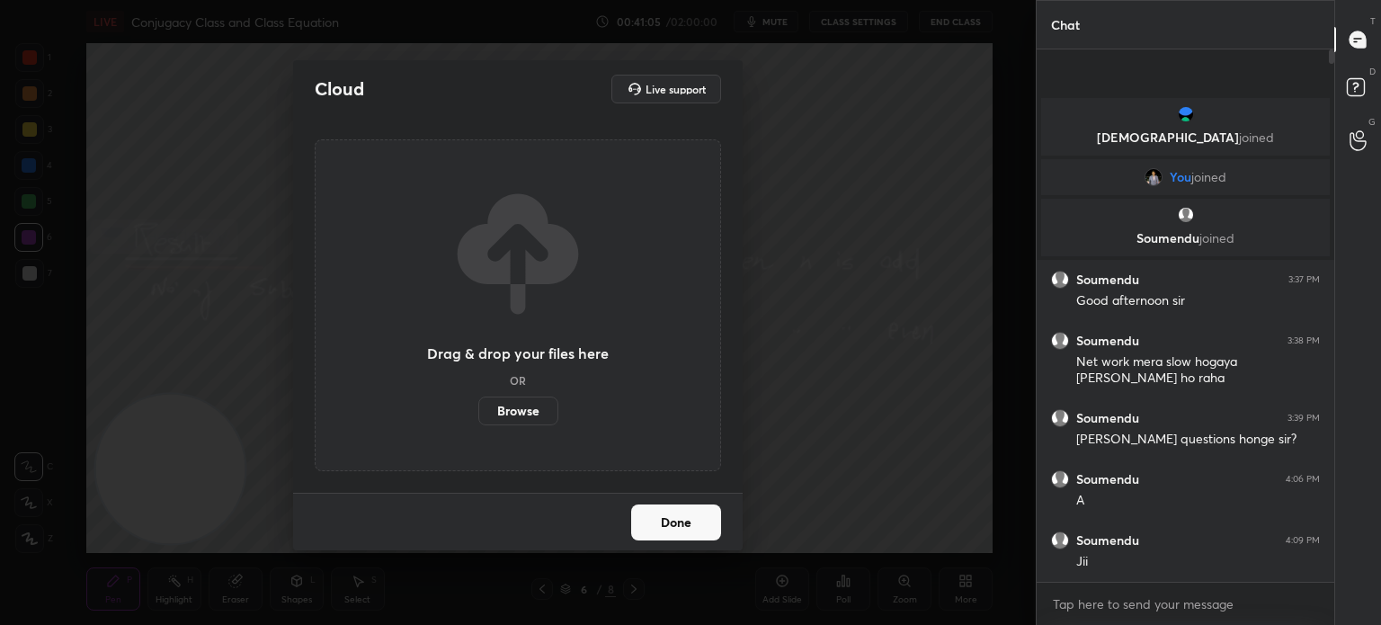
click at [535, 404] on label "Browse" at bounding box center [518, 411] width 80 height 29
click at [478, 404] on input "Browse" at bounding box center [478, 411] width 0 height 29
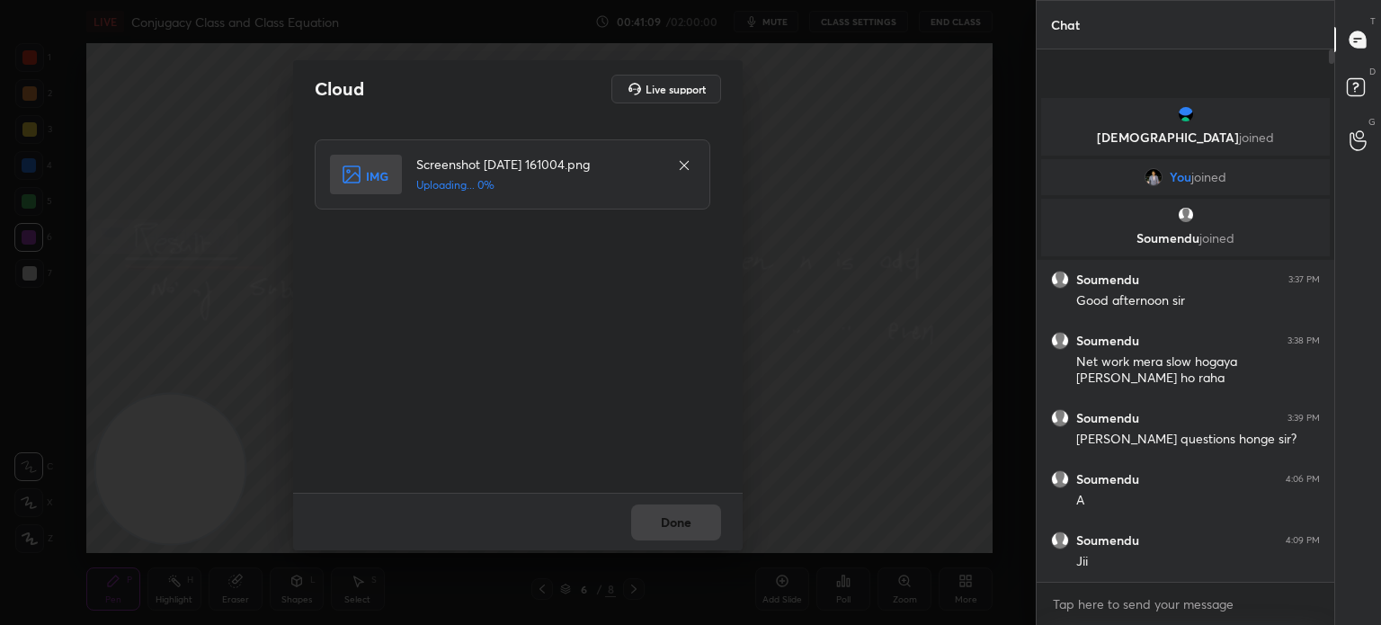
click at [683, 514] on div "Done" at bounding box center [518, 522] width 450 height 58
click at [683, 516] on div "Done" at bounding box center [518, 522] width 450 height 58
click at [688, 523] on button "Done" at bounding box center [676, 522] width 90 height 36
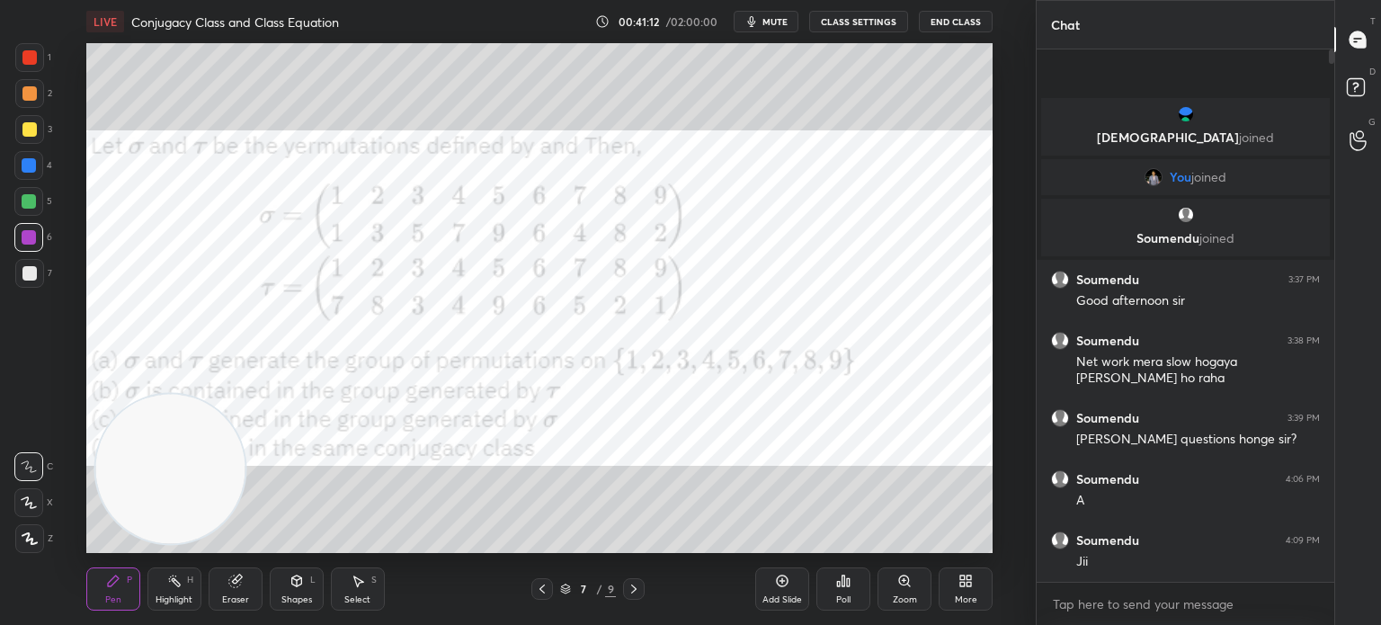
click at [798, 24] on button "mute" at bounding box center [766, 22] width 65 height 22
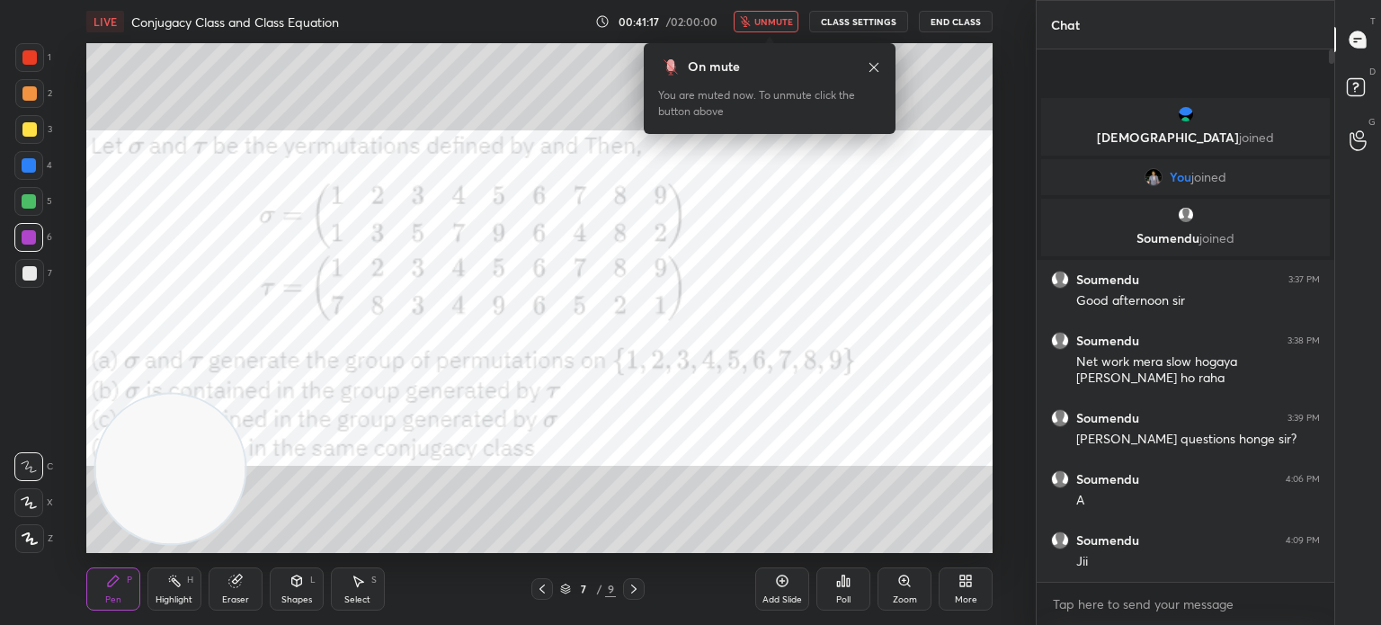
click at [874, 68] on icon at bounding box center [874, 67] width 14 height 14
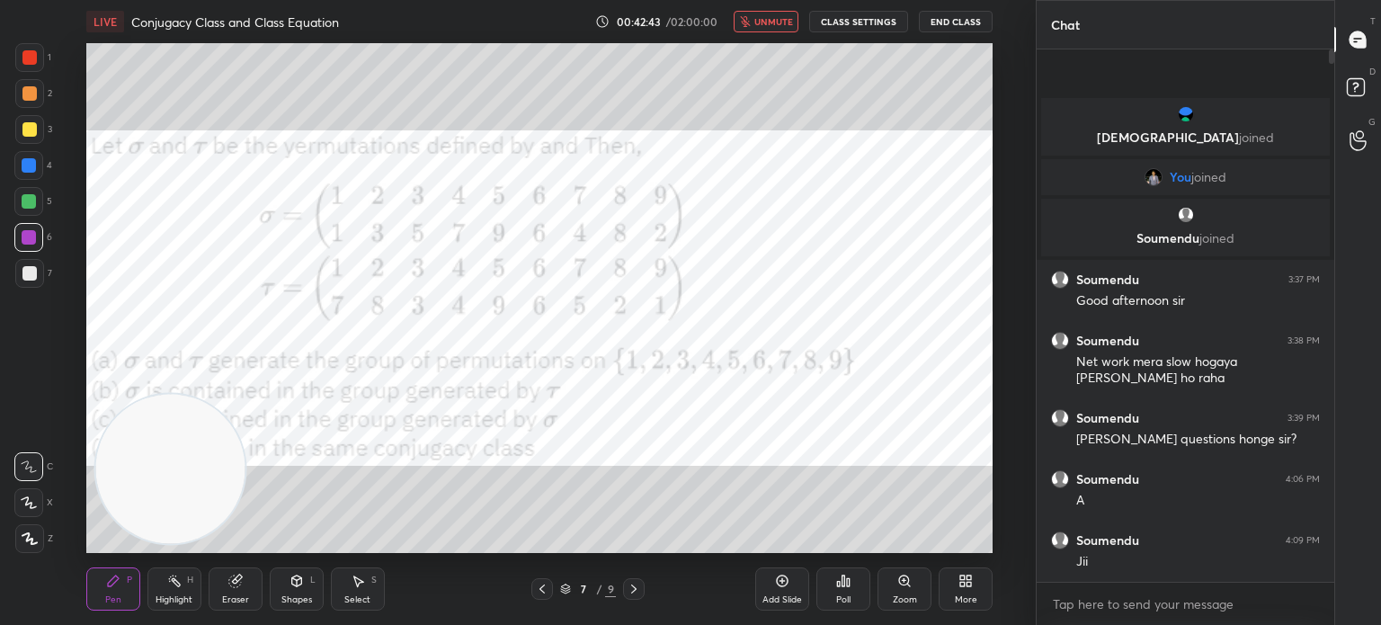
click at [35, 379] on div "1 2 3 4 5 6 7 C X Z C X Z E E Erase all H H" at bounding box center [29, 298] width 58 height 510
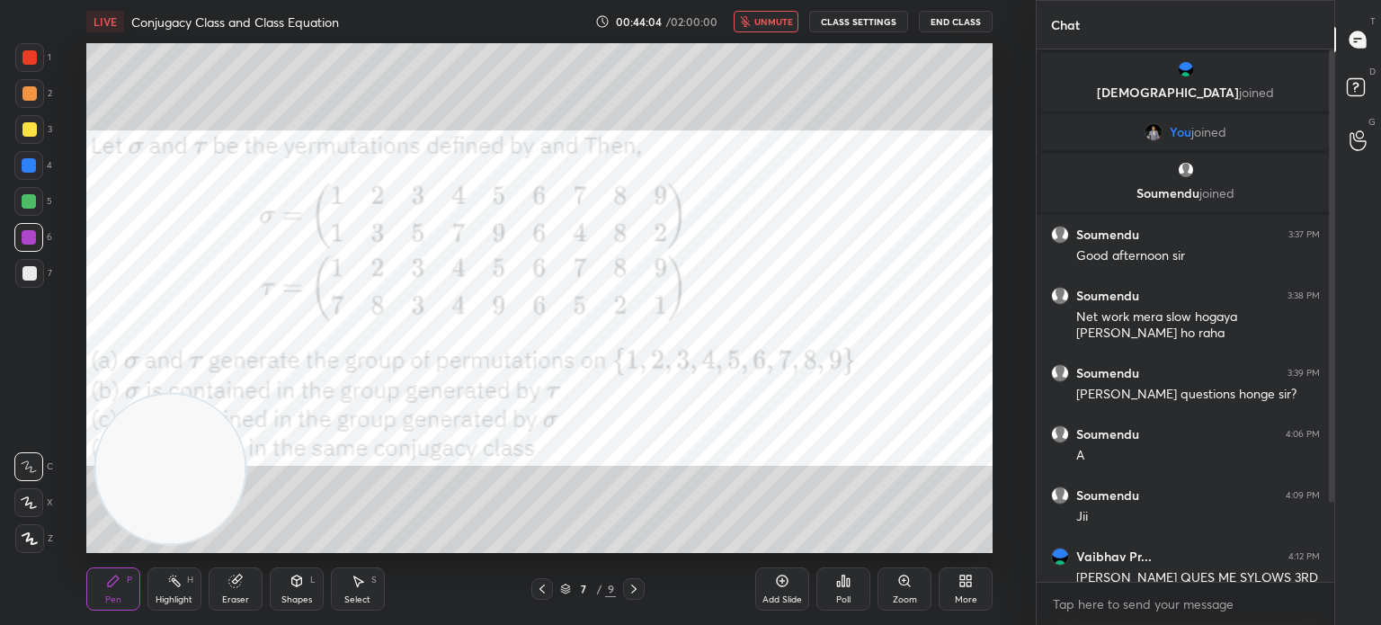
scroll to position [110, 0]
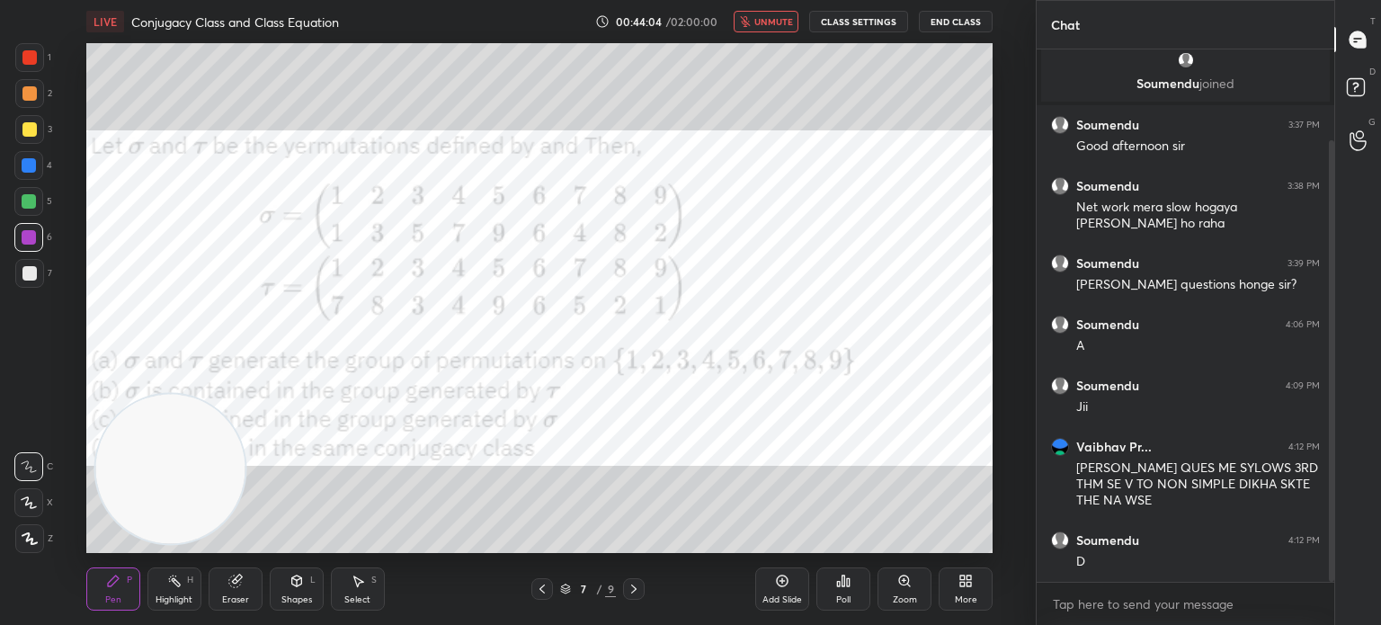
drag, startPoint x: 1331, startPoint y: 450, endPoint x: 1333, endPoint y: 557, distance: 107.0
click at [1329, 542] on div at bounding box center [1331, 360] width 5 height 441
click at [781, 24] on span "unmute" at bounding box center [773, 21] width 39 height 13
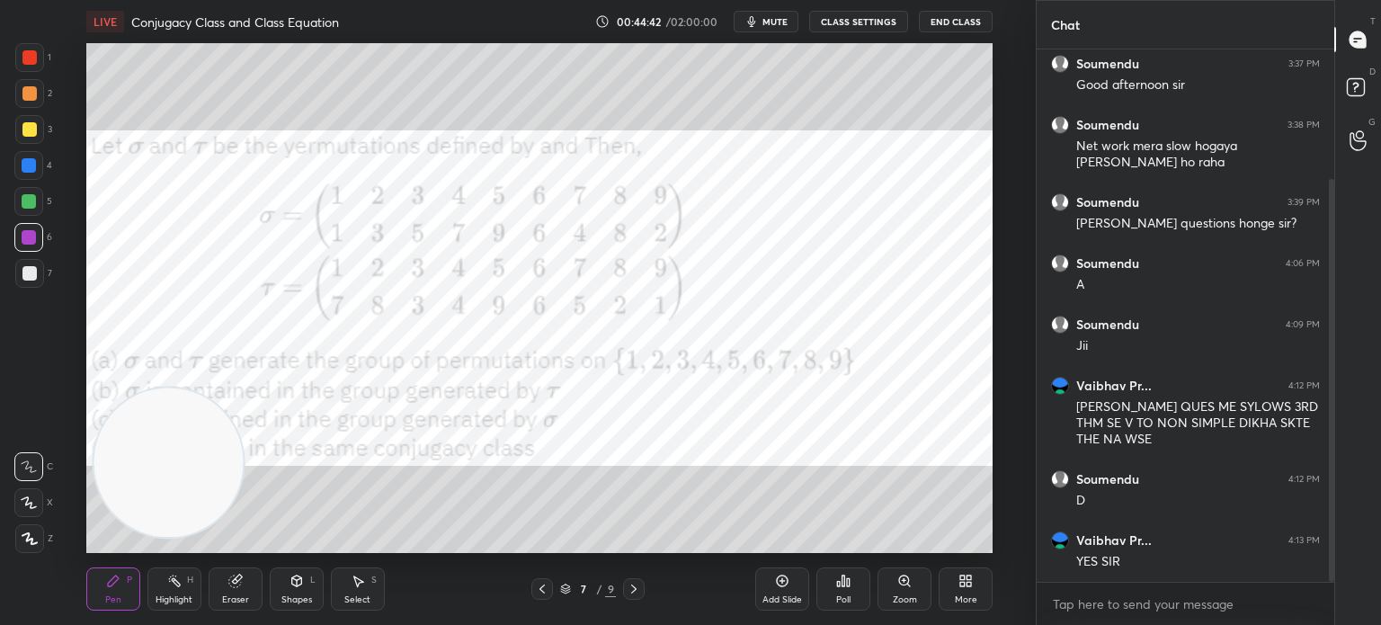
drag, startPoint x: 165, startPoint y: 456, endPoint x: 385, endPoint y: -3, distance: 508.3
click at [385, 0] on html "1 2 3 4 5 6 7 C X Z C X Z E E Erase all H H LIVE Conjugacy Class and Class Equa…" at bounding box center [690, 0] width 1381 height 0
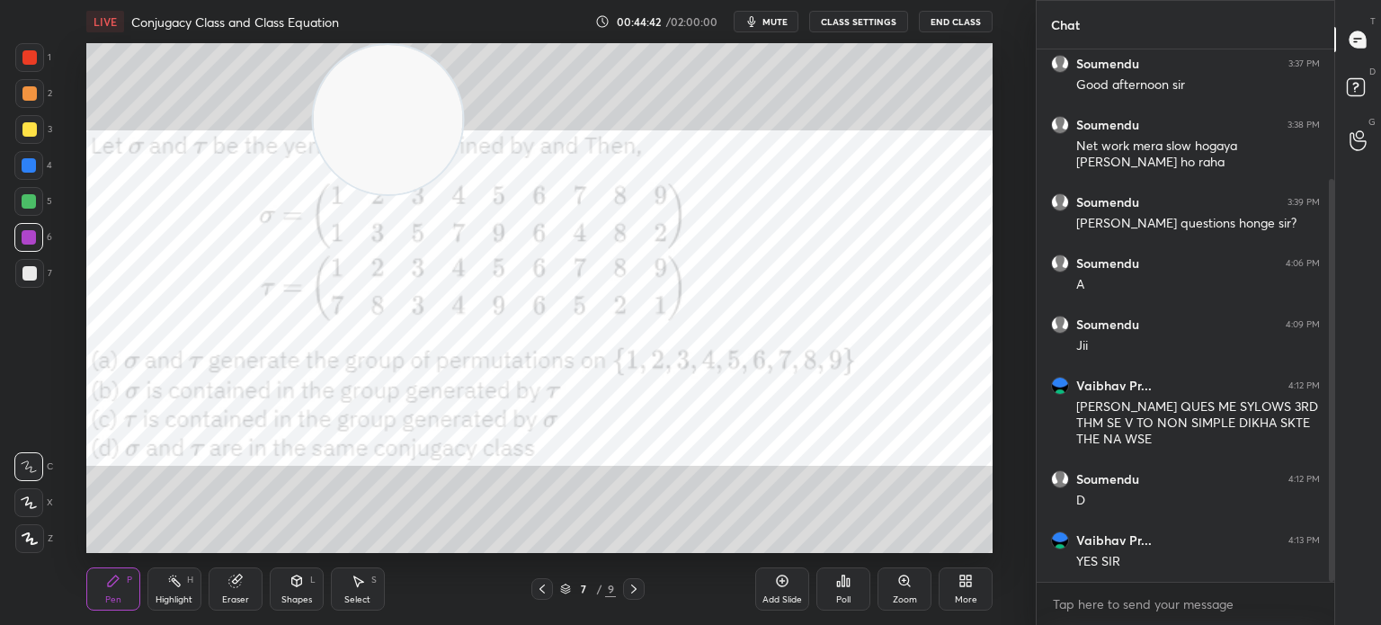
drag, startPoint x: 637, startPoint y: 283, endPoint x: 853, endPoint y: 475, distance: 288.5
click at [462, 194] on video at bounding box center [387, 119] width 149 height 149
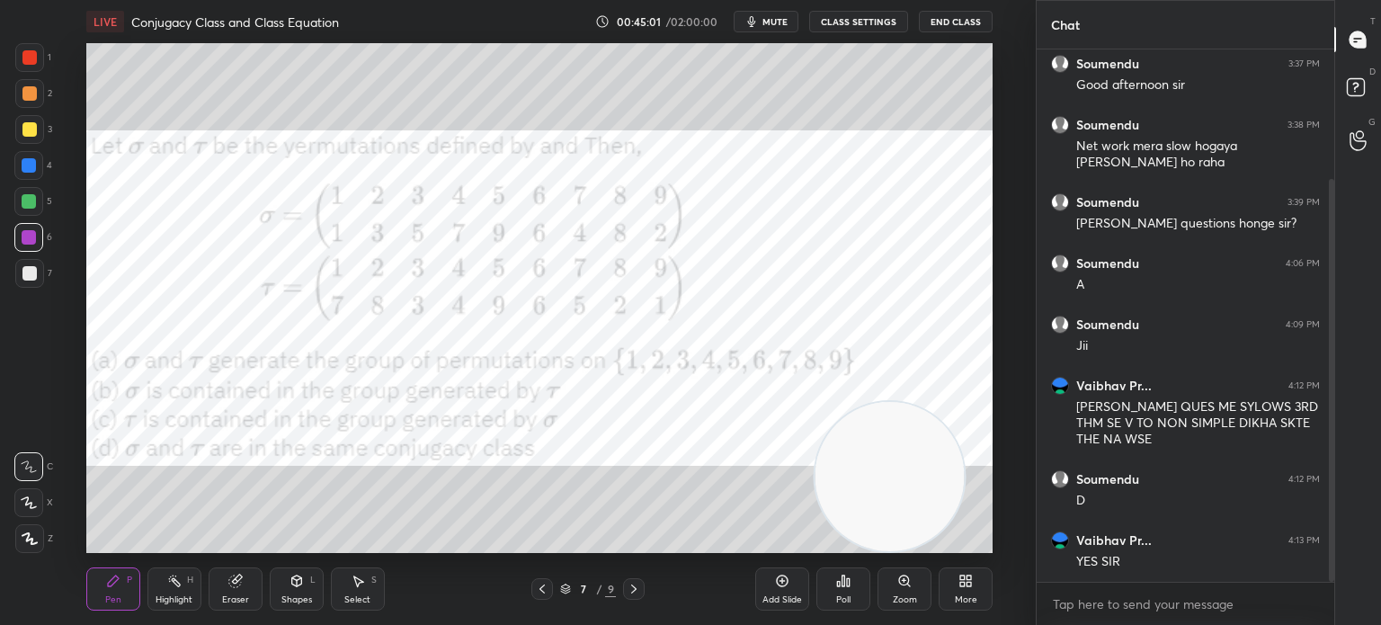
click at [13, 304] on div "1 2 3 4 5 6 7 C X Z C X Z E E Erase all H H" at bounding box center [29, 298] width 58 height 510
click at [26, 223] on div "1 2 3 4 5 6 7" at bounding box center [33, 169] width 38 height 252
click at [30, 233] on div at bounding box center [29, 237] width 14 height 14
click at [793, 592] on div "Add Slide" at bounding box center [782, 588] width 54 height 43
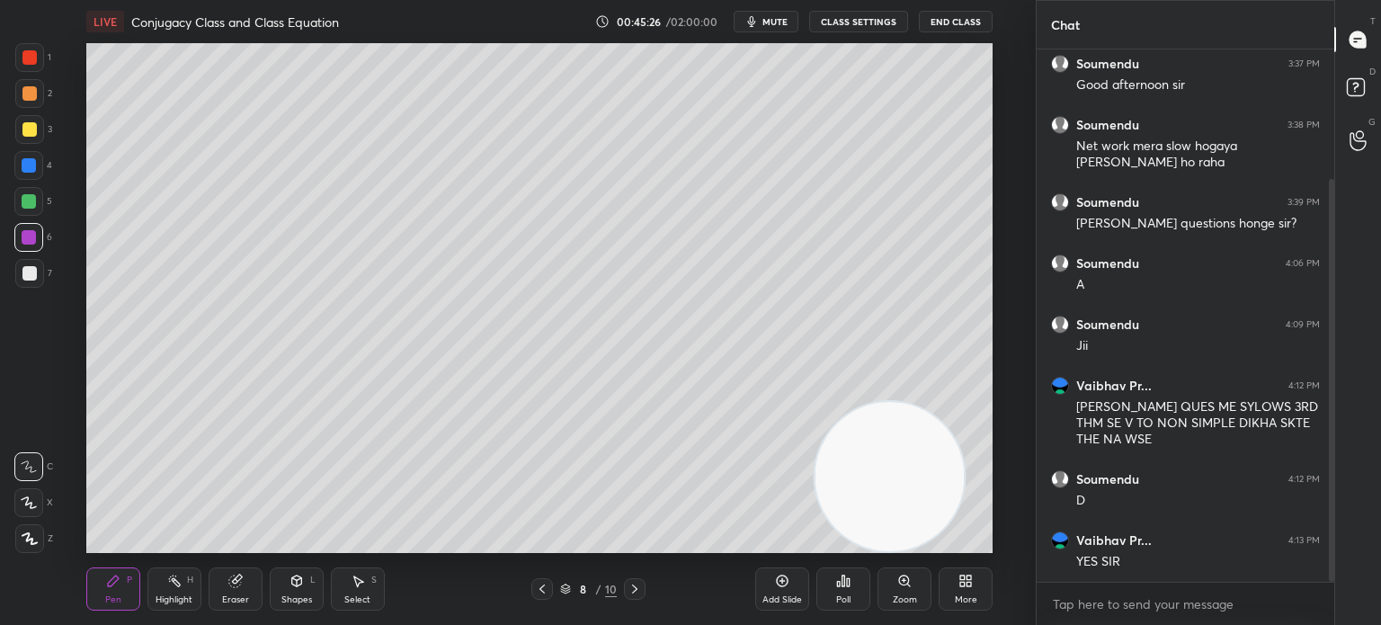
click at [31, 277] on div at bounding box center [29, 273] width 14 height 14
click at [212, 586] on div "Eraser" at bounding box center [236, 588] width 54 height 43
click at [106, 578] on icon at bounding box center [113, 581] width 14 height 14
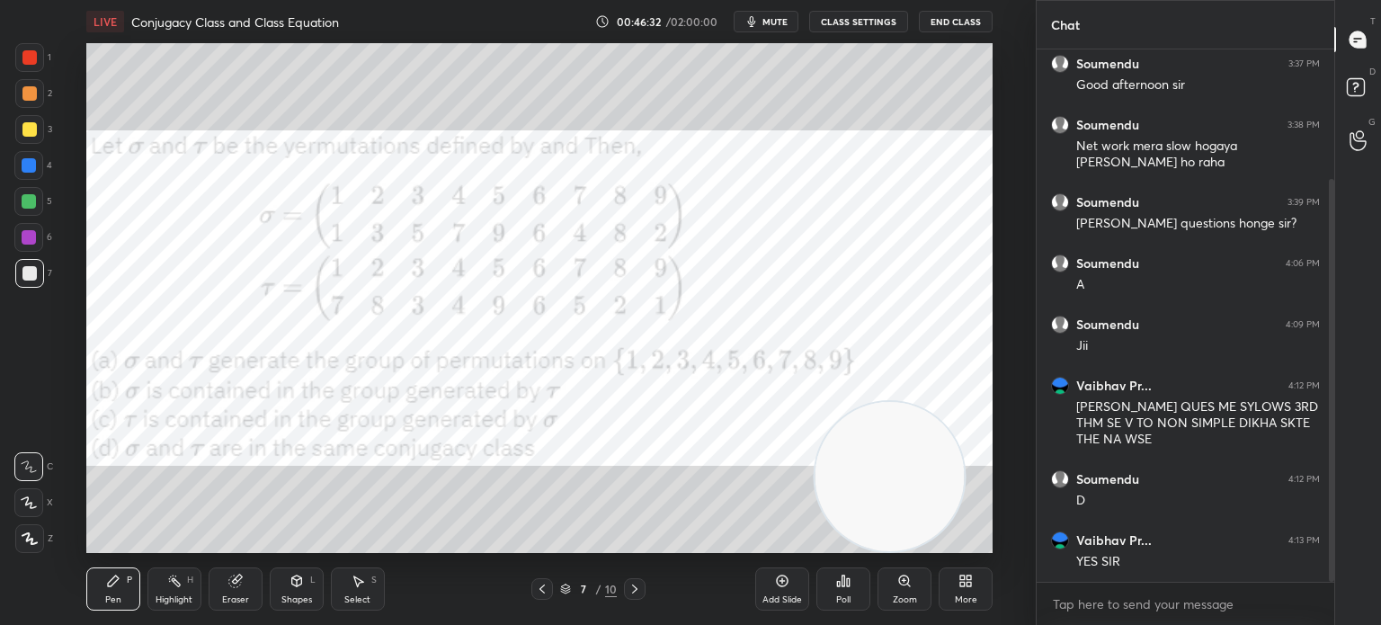
click at [27, 203] on div at bounding box center [29, 201] width 14 height 14
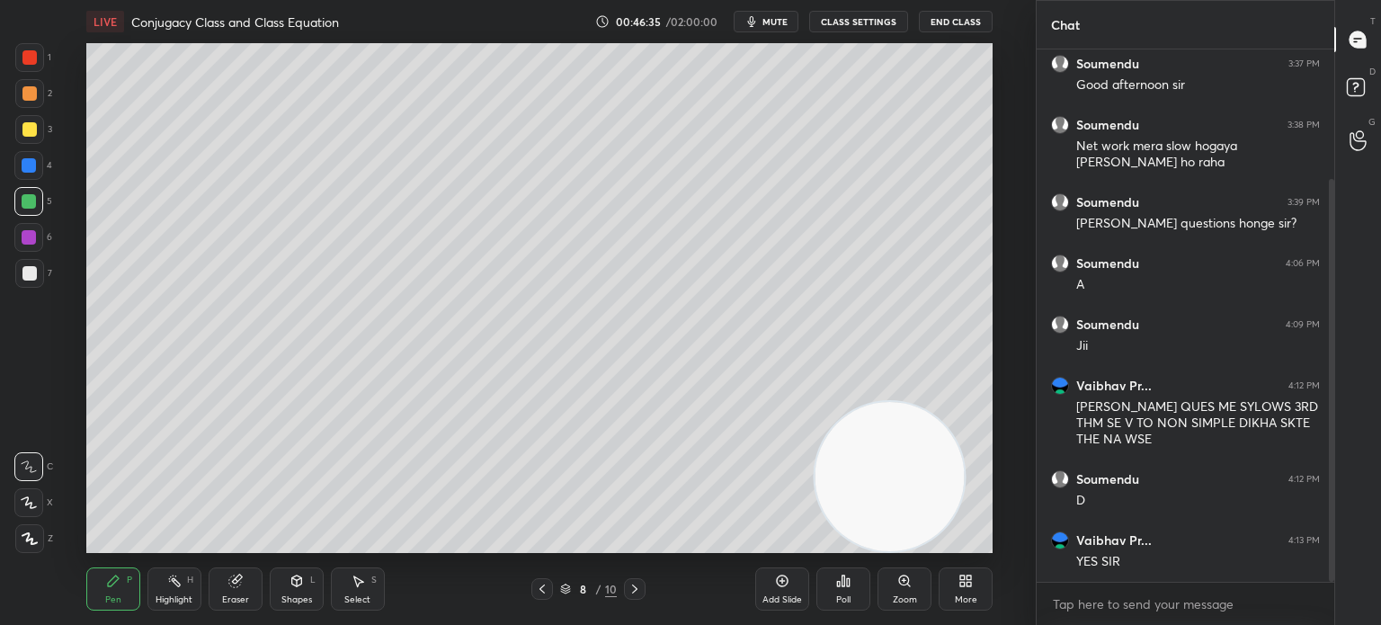
click at [30, 272] on div at bounding box center [29, 273] width 14 height 14
drag, startPoint x: 227, startPoint y: 576, endPoint x: 228, endPoint y: 555, distance: 21.7
click at [227, 576] on div "Eraser" at bounding box center [236, 588] width 54 height 43
click at [129, 583] on div "P" at bounding box center [129, 579] width 5 height 9
click at [23, 274] on div at bounding box center [29, 273] width 14 height 14
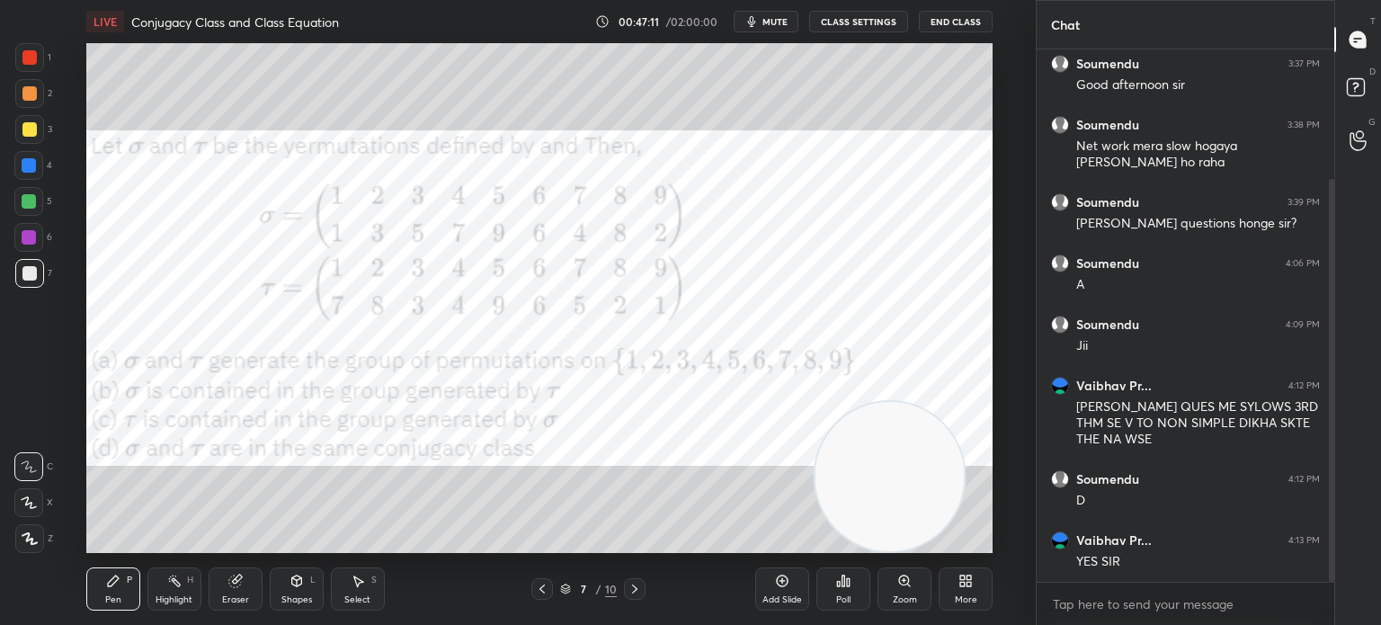
drag, startPoint x: 29, startPoint y: 236, endPoint x: 15, endPoint y: 237, distance: 13.5
click at [25, 238] on div at bounding box center [29, 237] width 14 height 14
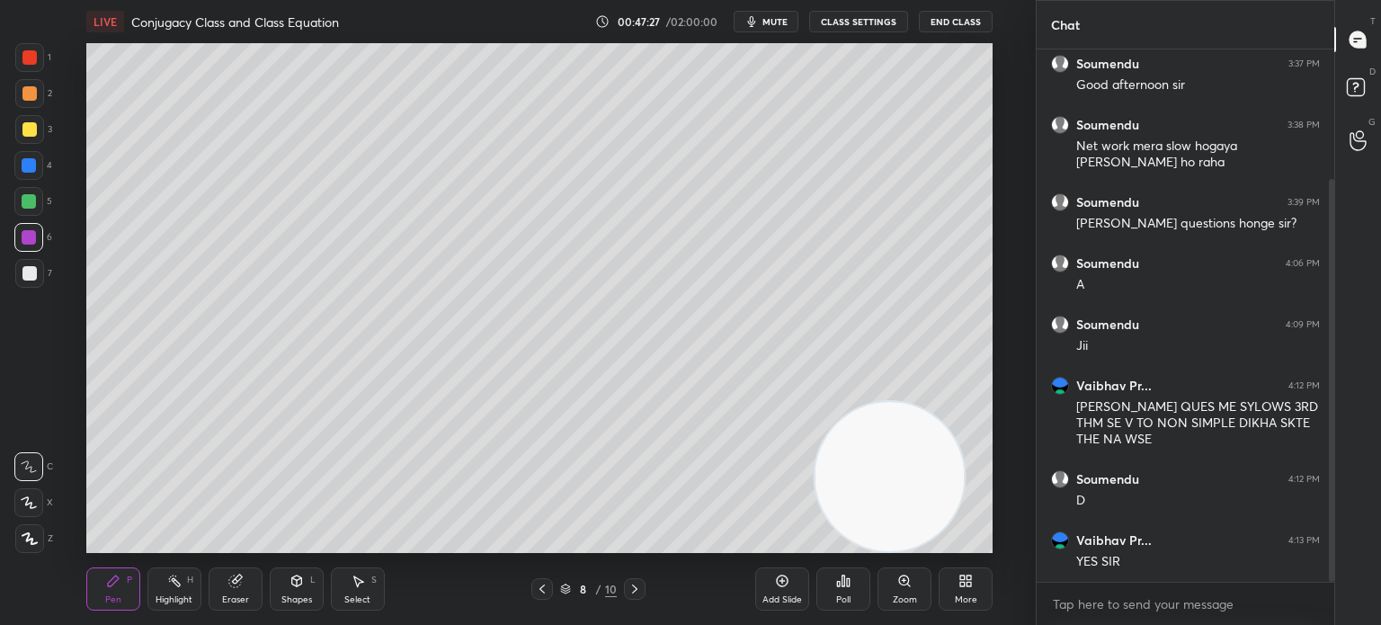
click at [27, 272] on div at bounding box center [29, 273] width 14 height 14
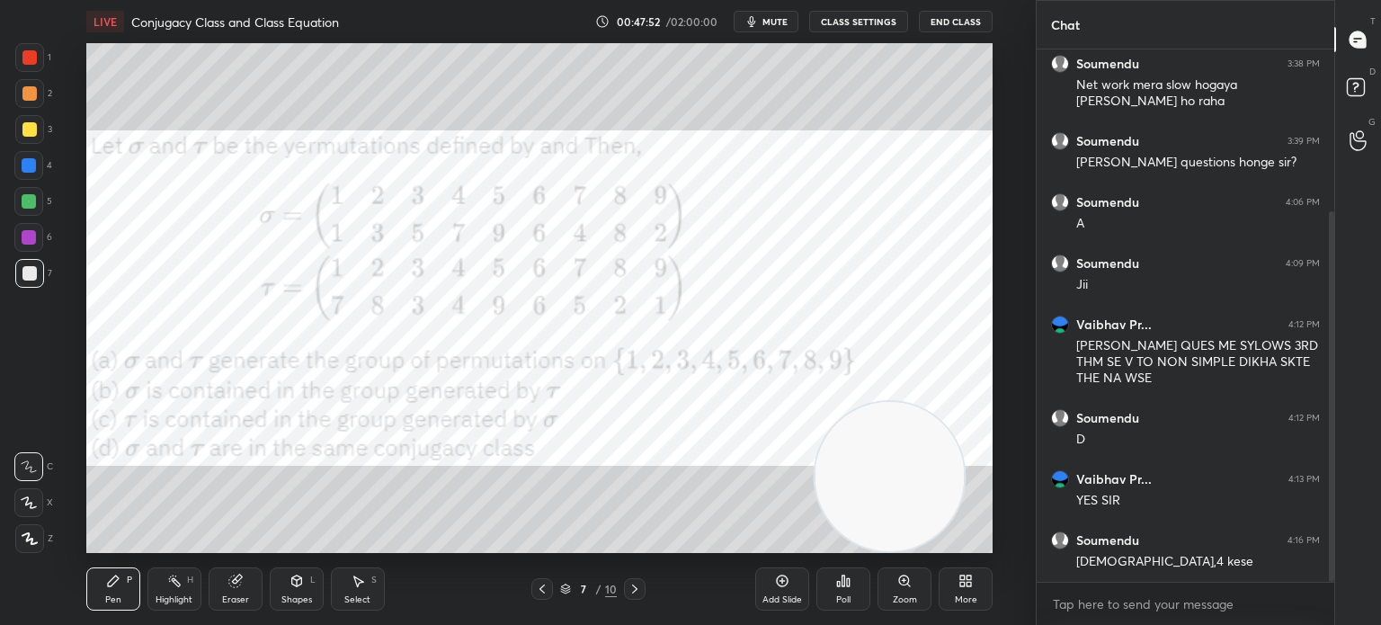
scroll to position [250, 0]
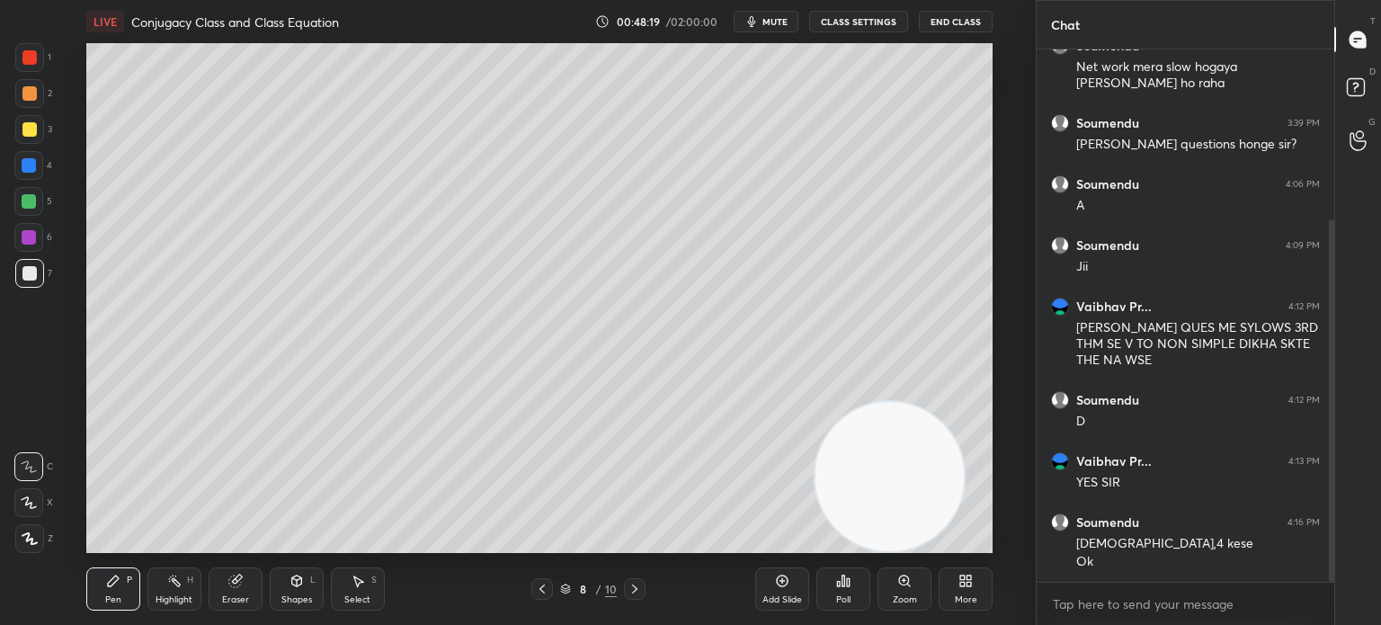
click at [241, 603] on div "Eraser" at bounding box center [235, 599] width 27 height 9
click at [116, 598] on div "Pen" at bounding box center [113, 599] width 16 height 9
click at [32, 297] on div "1 2 3 4 5 6 7 C X Z C X Z E E Erase all H H" at bounding box center [29, 298] width 58 height 510
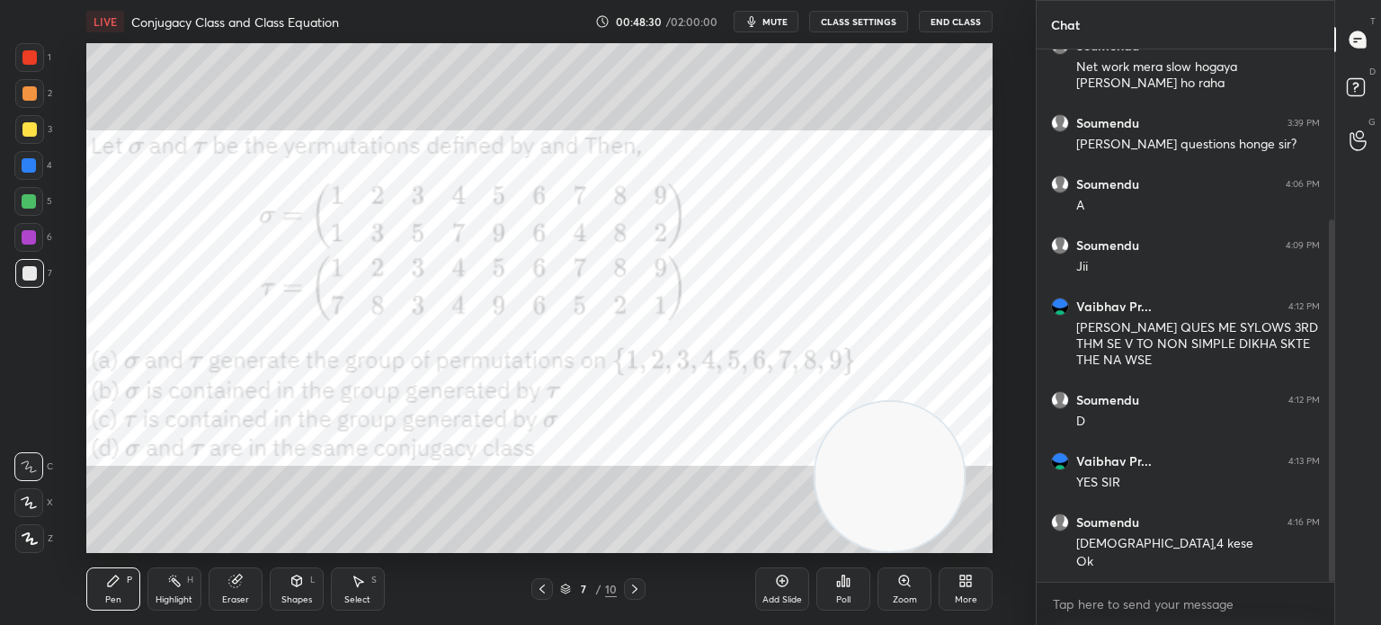
drag, startPoint x: 28, startPoint y: 162, endPoint x: 43, endPoint y: 157, distance: 15.9
click at [28, 165] on div at bounding box center [29, 165] width 14 height 14
click at [637, 598] on div at bounding box center [635, 589] width 22 height 22
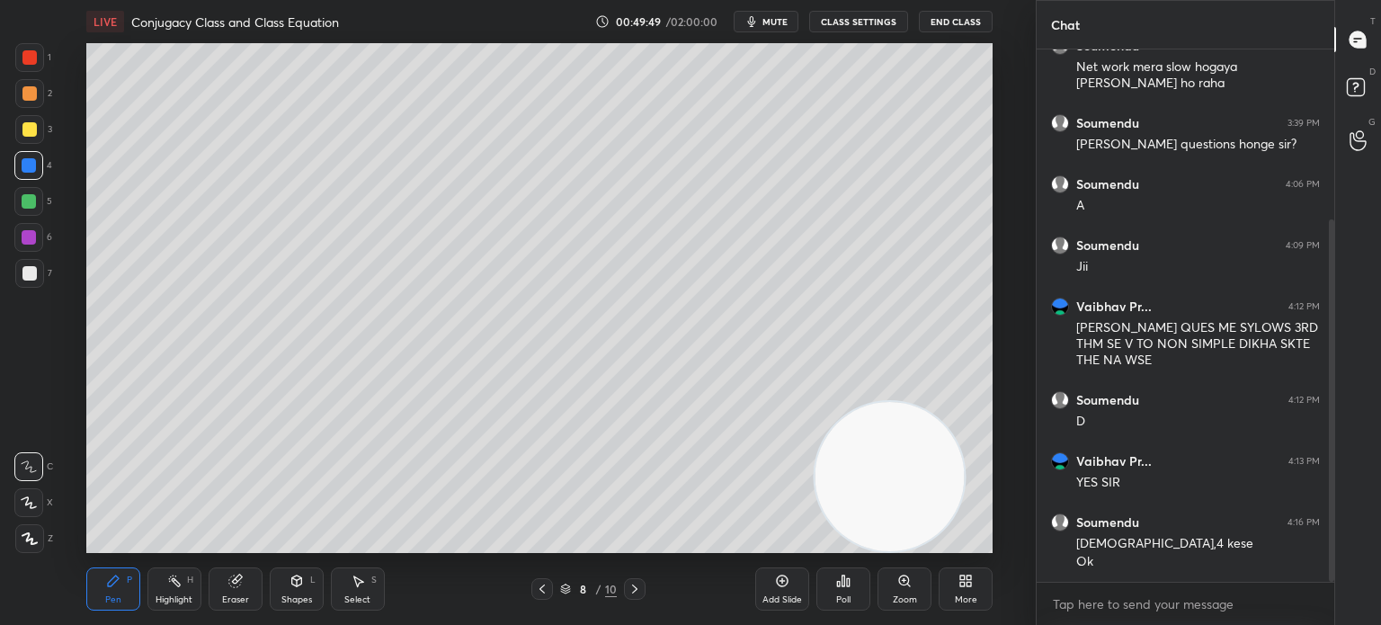
click at [32, 279] on div at bounding box center [29, 273] width 14 height 14
click at [13, 439] on div "1 2 3 4 5 6 7 C X Z C X Z E E Erase all H H" at bounding box center [29, 298] width 58 height 510
click at [537, 586] on div at bounding box center [542, 589] width 22 height 22
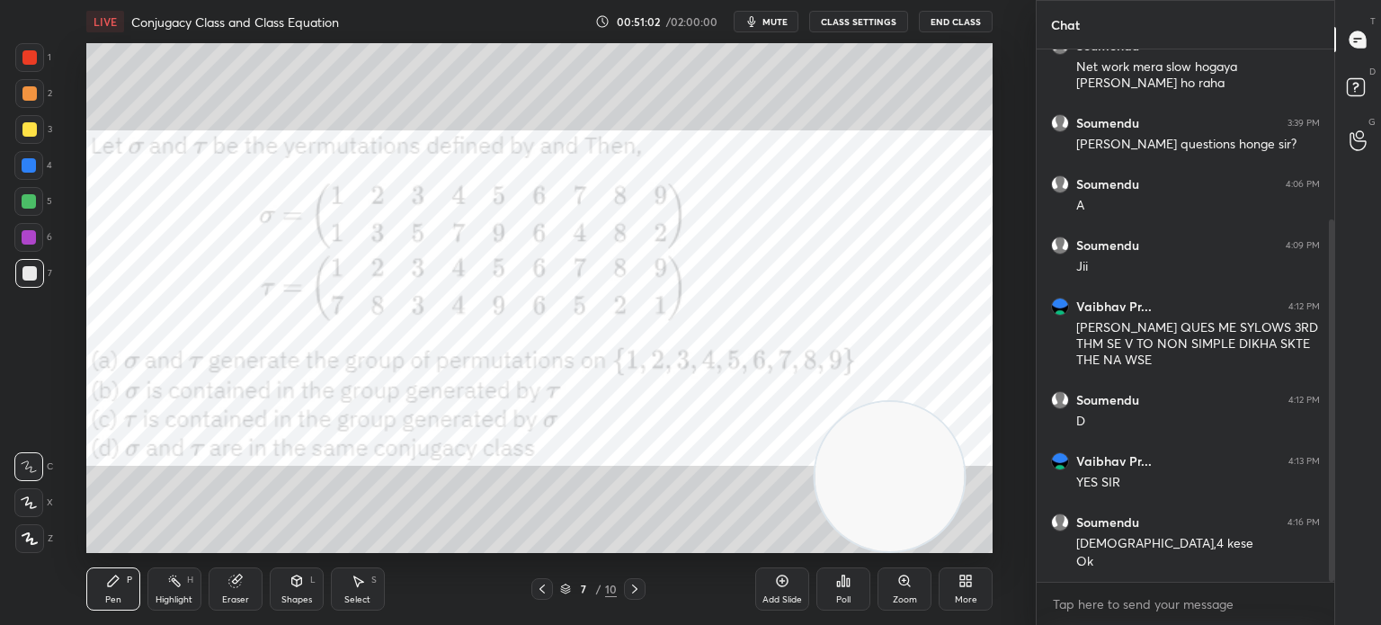
click at [26, 203] on div at bounding box center [29, 201] width 14 height 14
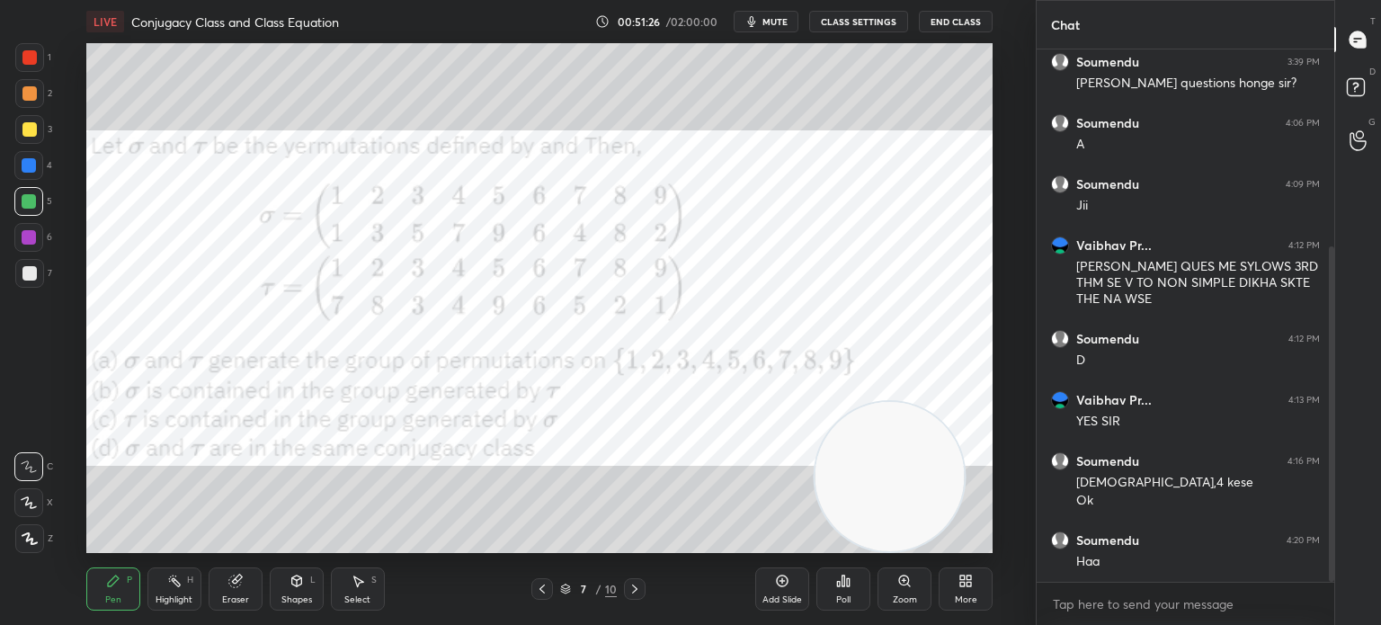
click at [21, 172] on div at bounding box center [28, 165] width 29 height 29
click at [628, 593] on icon at bounding box center [635, 589] width 14 height 14
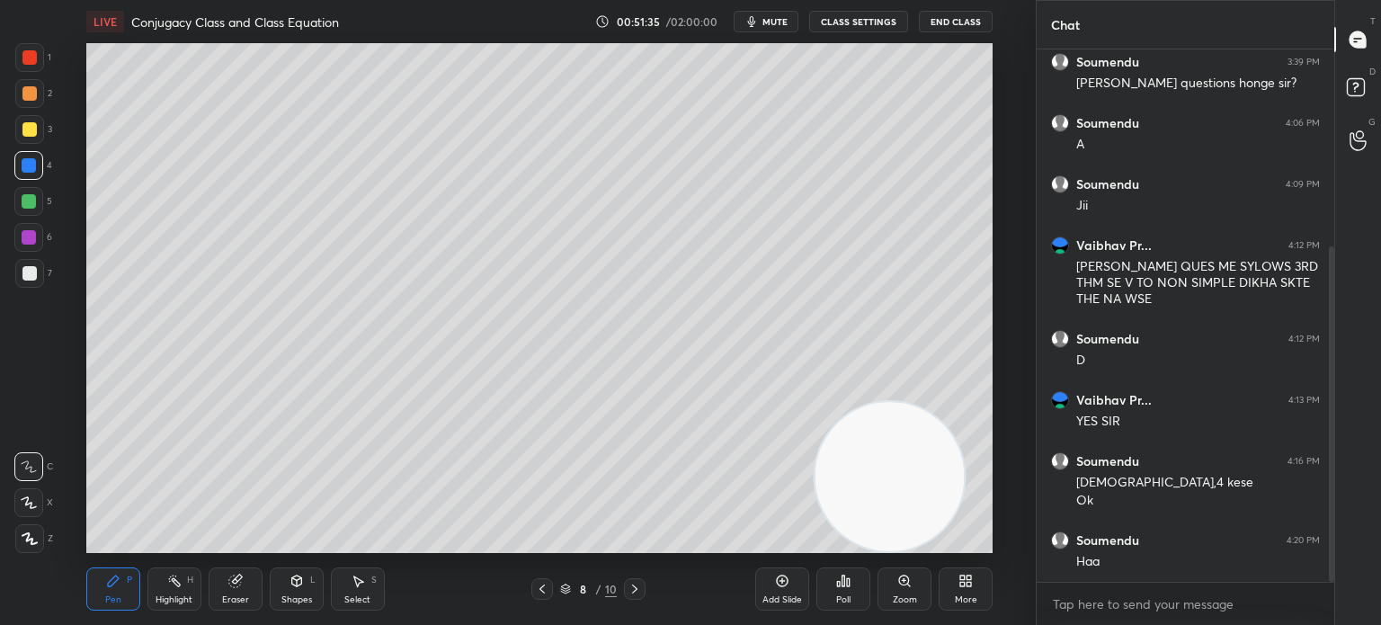
click at [636, 585] on icon at bounding box center [635, 589] width 14 height 14
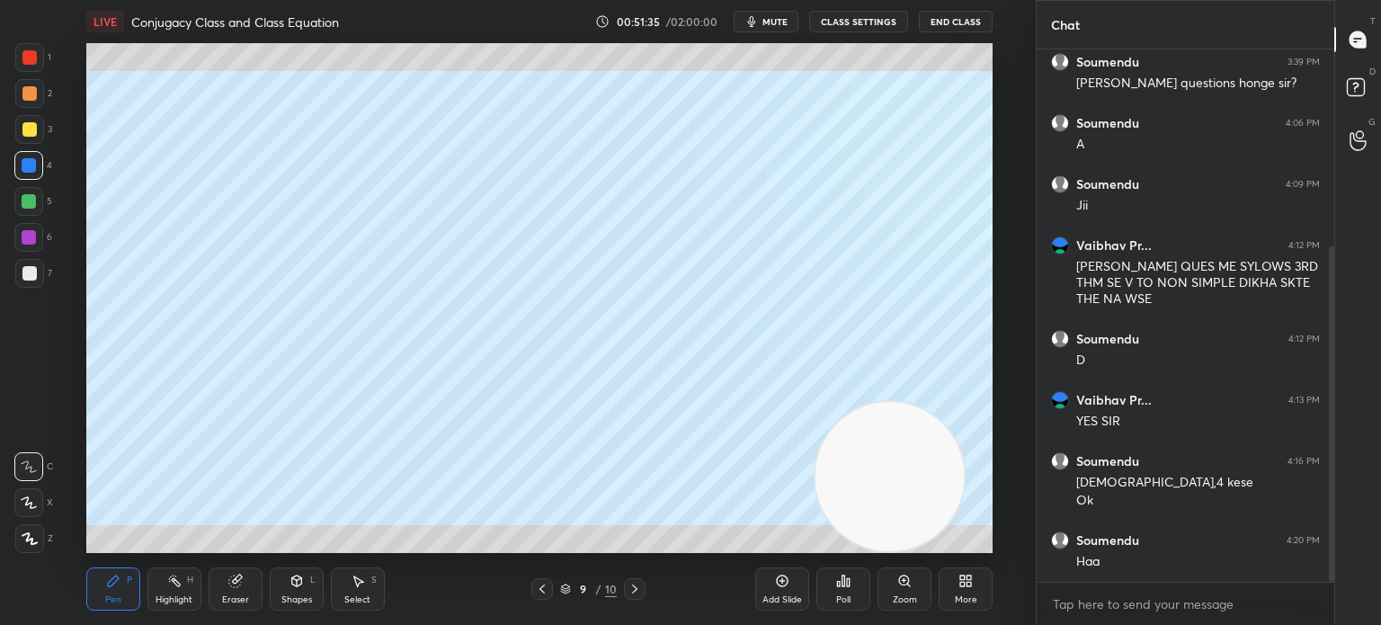
click at [546, 587] on icon at bounding box center [542, 589] width 14 height 14
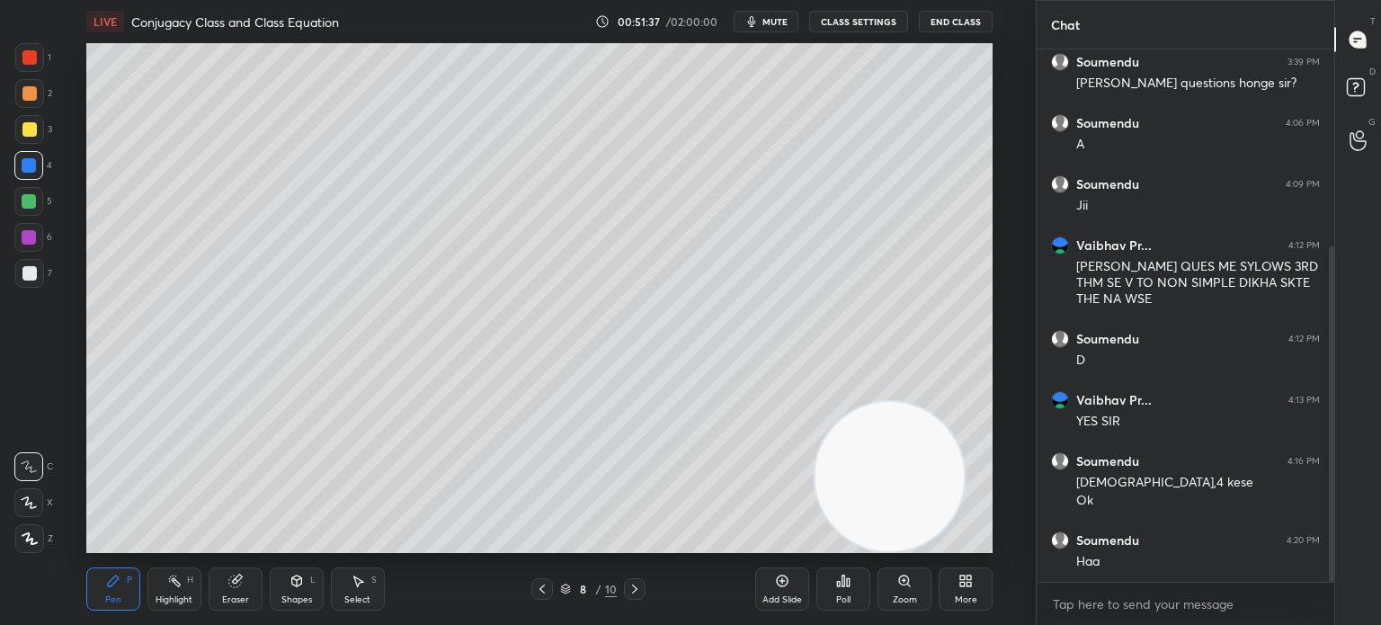
click at [788, 562] on div "Add Slide Poll Zoom More" at bounding box center [873, 589] width 237 height 101
click at [965, 596] on div "More" at bounding box center [966, 599] width 22 height 9
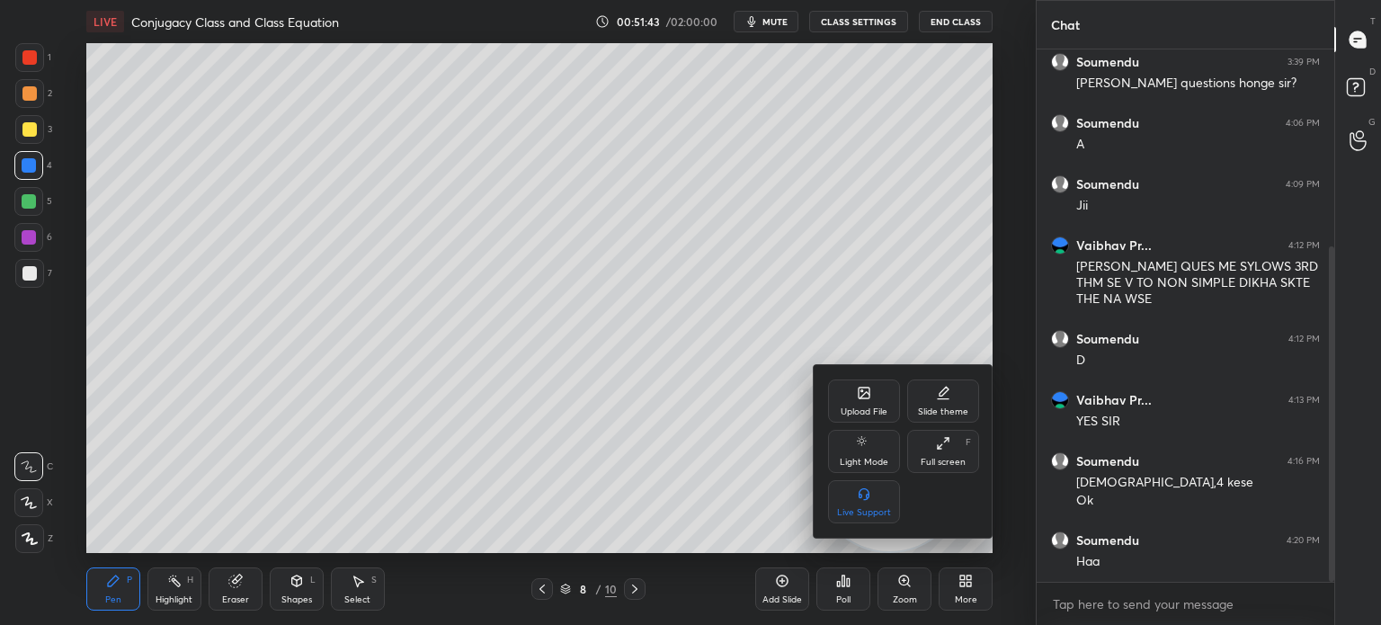
click at [858, 407] on div "Upload File" at bounding box center [864, 400] width 72 height 43
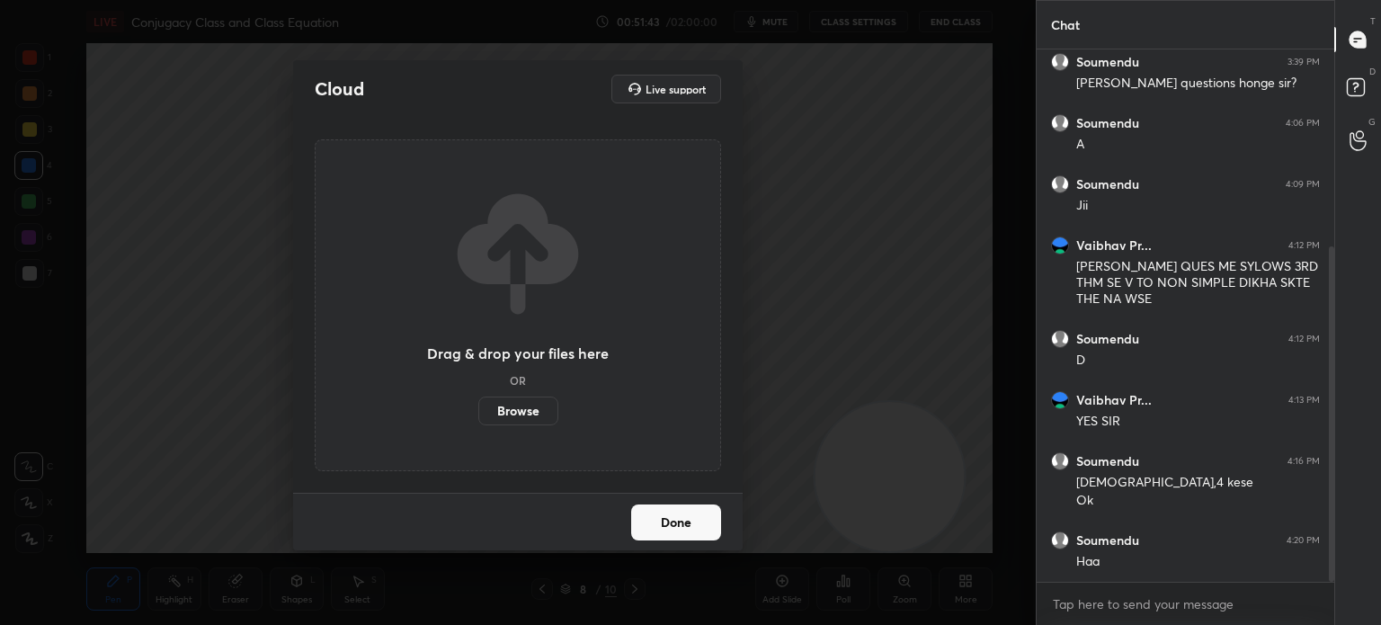
click at [528, 403] on label "Browse" at bounding box center [518, 411] width 80 height 29
click at [478, 403] on input "Browse" at bounding box center [478, 411] width 0 height 29
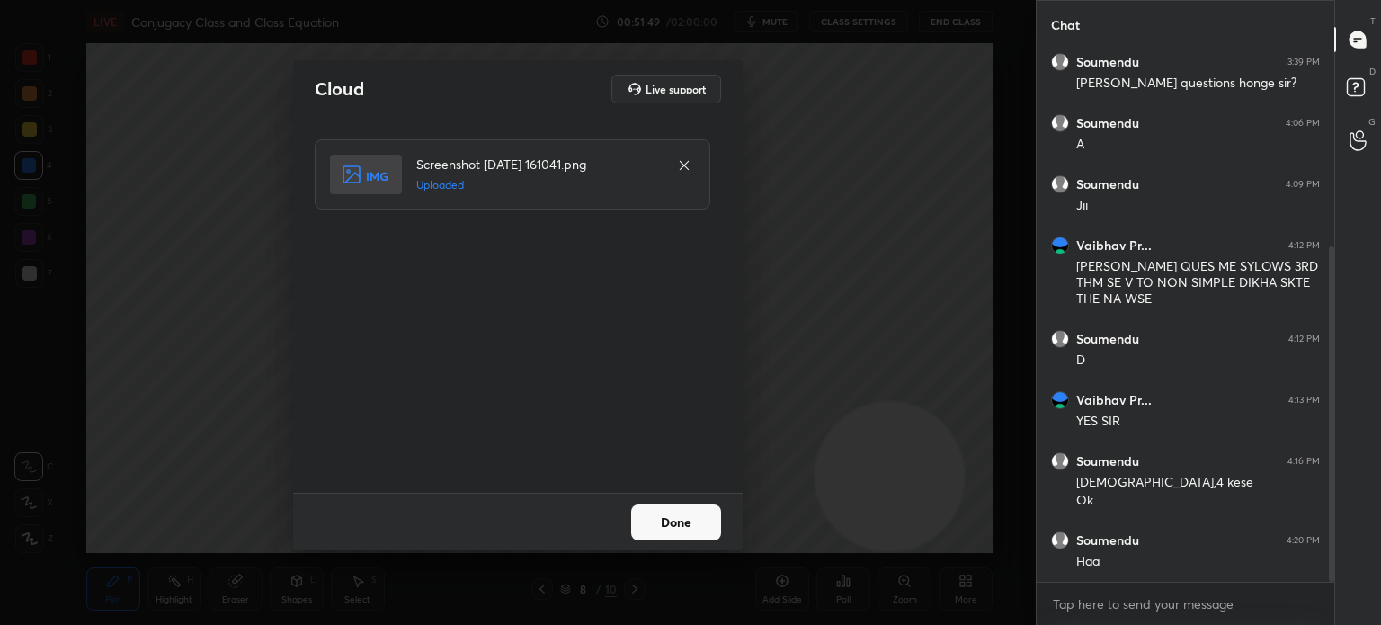
click at [694, 539] on div "Done" at bounding box center [518, 522] width 450 height 58
click at [696, 521] on button "Done" at bounding box center [676, 522] width 90 height 36
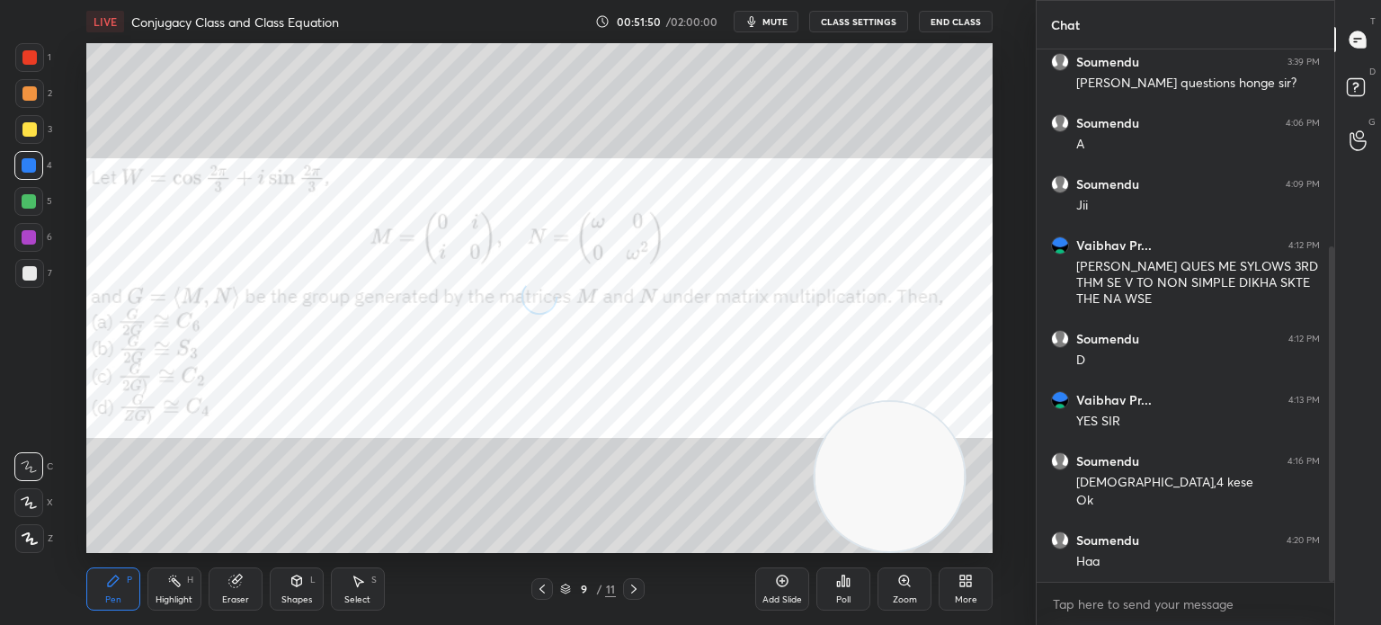
click at [793, 22] on button "mute" at bounding box center [766, 22] width 65 height 22
click at [32, 131] on div at bounding box center [29, 129] width 14 height 14
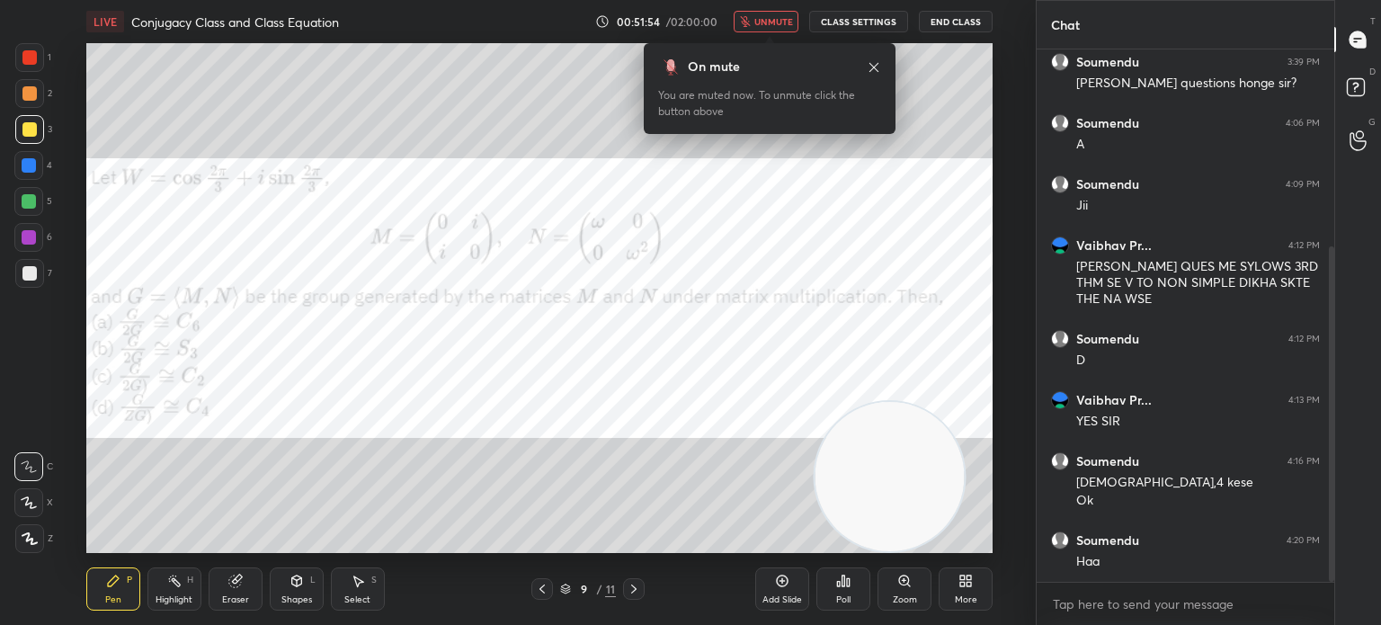
drag, startPoint x: 832, startPoint y: 59, endPoint x: 842, endPoint y: 71, distance: 15.9
click at [832, 66] on div "On mute" at bounding box center [769, 67] width 223 height 19
click at [874, 63] on icon at bounding box center [874, 67] width 14 height 14
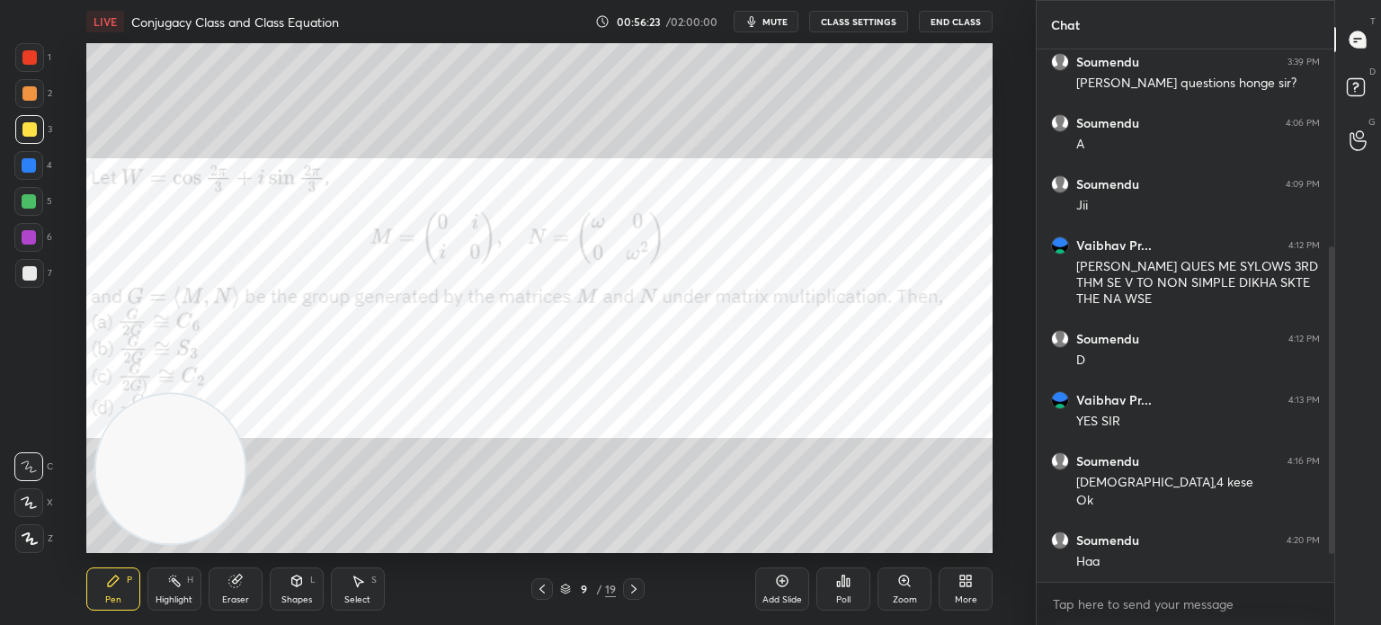
scroll to position [372, 0]
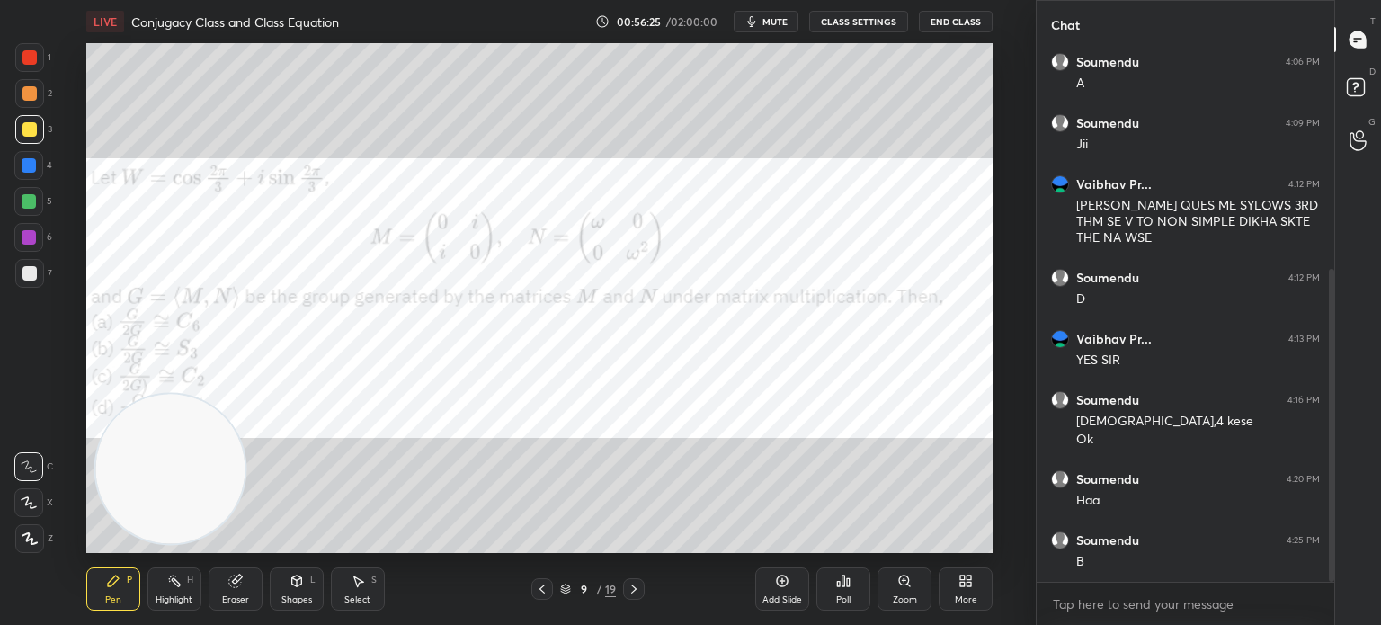
click at [30, 64] on div at bounding box center [29, 57] width 14 height 14
click at [38, 132] on div at bounding box center [29, 129] width 29 height 29
drag, startPoint x: 199, startPoint y: 180, endPoint x: 212, endPoint y: 100, distance: 81.2
click at [212, 394] on video at bounding box center [169, 468] width 149 height 149
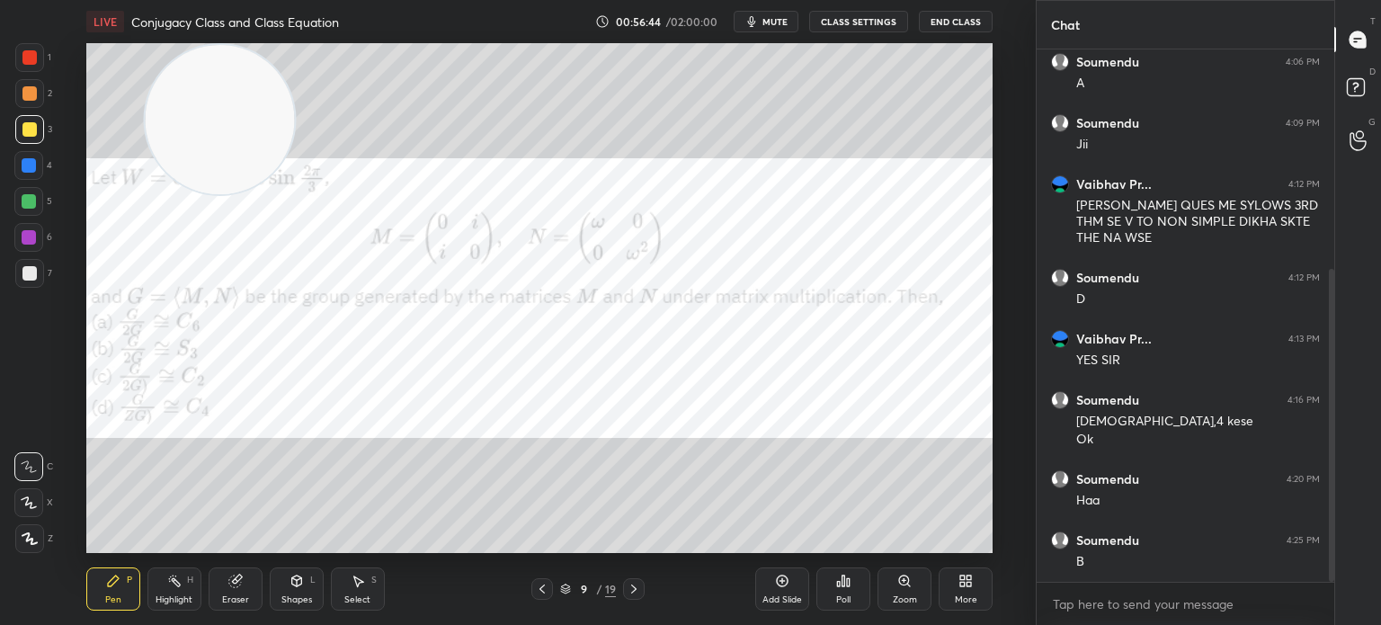
click at [27, 107] on div at bounding box center [29, 93] width 29 height 29
click at [24, 46] on div at bounding box center [29, 57] width 29 height 29
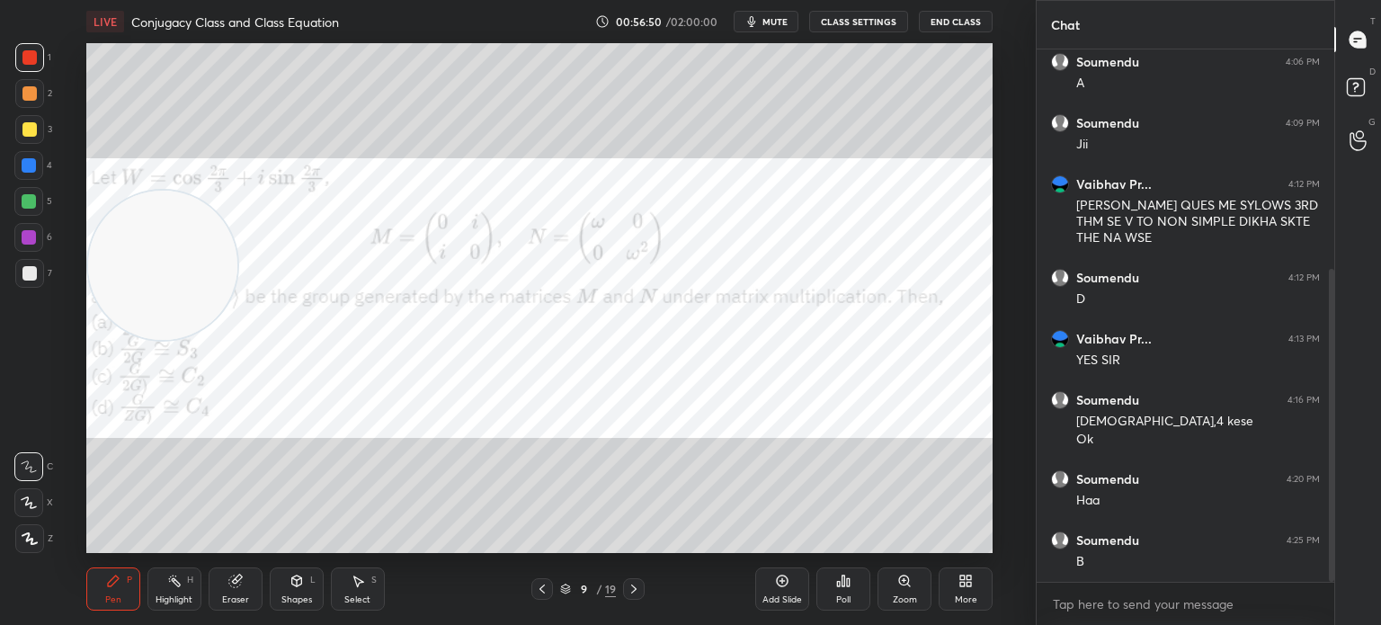
drag, startPoint x: 201, startPoint y: 117, endPoint x: 83, endPoint y: 481, distance: 383.0
click at [83, 481] on div "Setting up your live class Poll for secs No correct answer Start poll" at bounding box center [540, 298] width 964 height 510
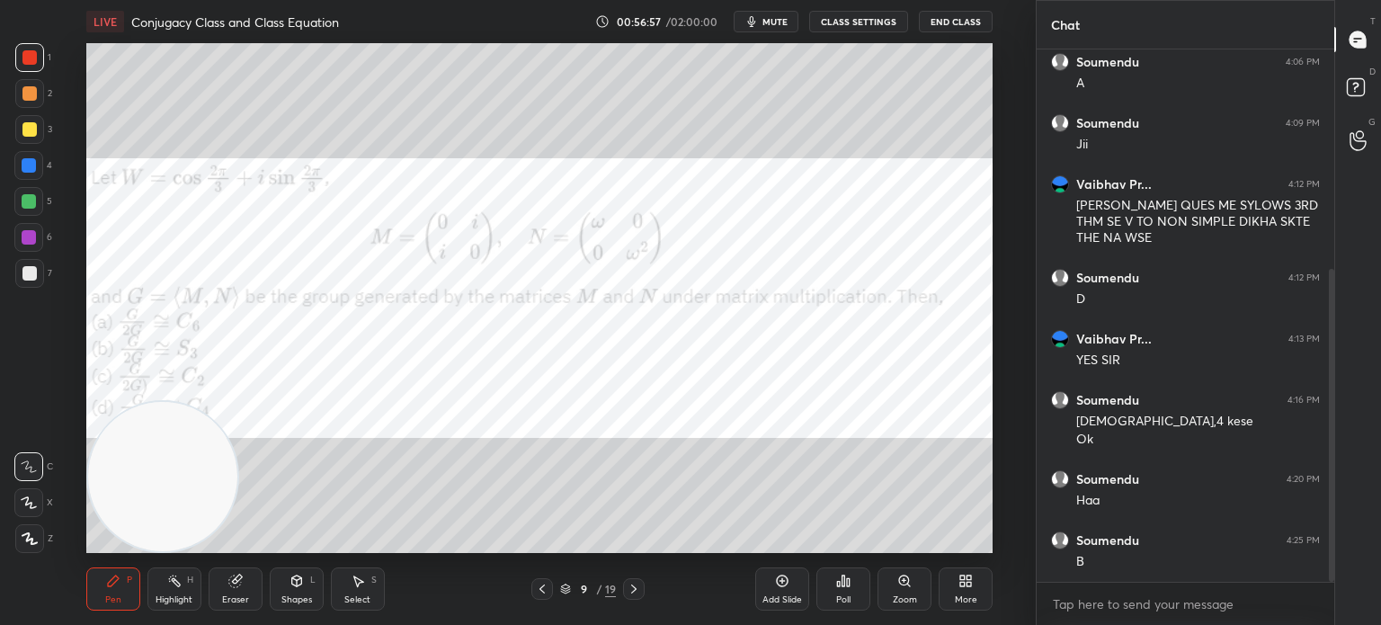
click at [29, 89] on div at bounding box center [29, 93] width 14 height 14
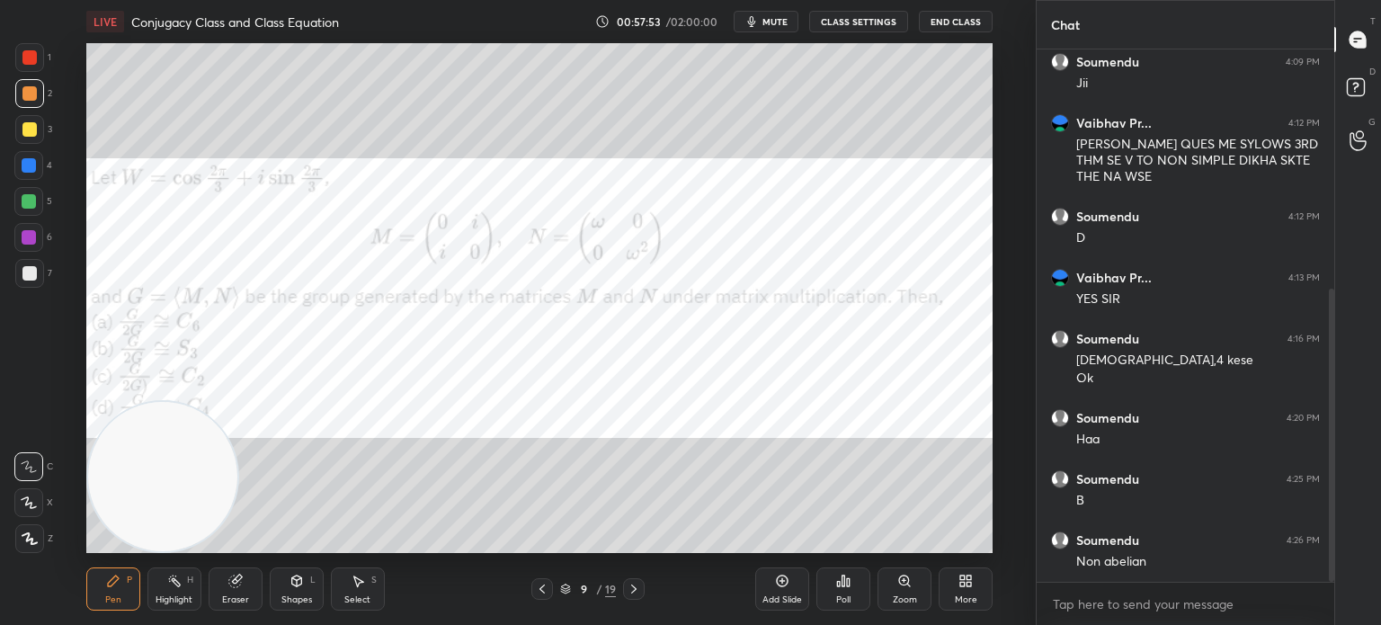
click at [235, 597] on div "Eraser" at bounding box center [235, 599] width 27 height 9
drag, startPoint x: 114, startPoint y: 589, endPoint x: 97, endPoint y: 594, distance: 17.9
click at [111, 587] on div "Pen P" at bounding box center [113, 588] width 54 height 43
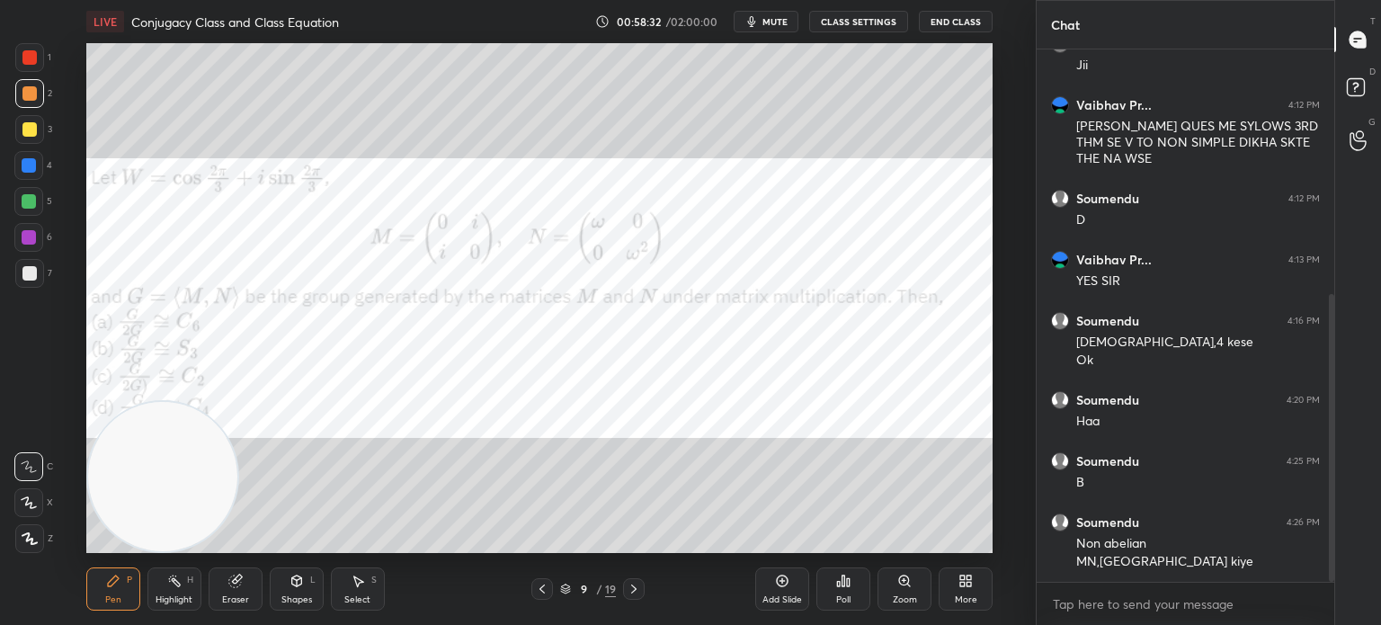
click at [244, 580] on div "Eraser" at bounding box center [236, 588] width 54 height 43
click at [126, 578] on div "Pen P" at bounding box center [113, 588] width 54 height 43
click at [29, 274] on div at bounding box center [29, 273] width 14 height 14
click at [36, 59] on div at bounding box center [29, 57] width 29 height 29
click at [243, 589] on div "Eraser" at bounding box center [236, 588] width 54 height 43
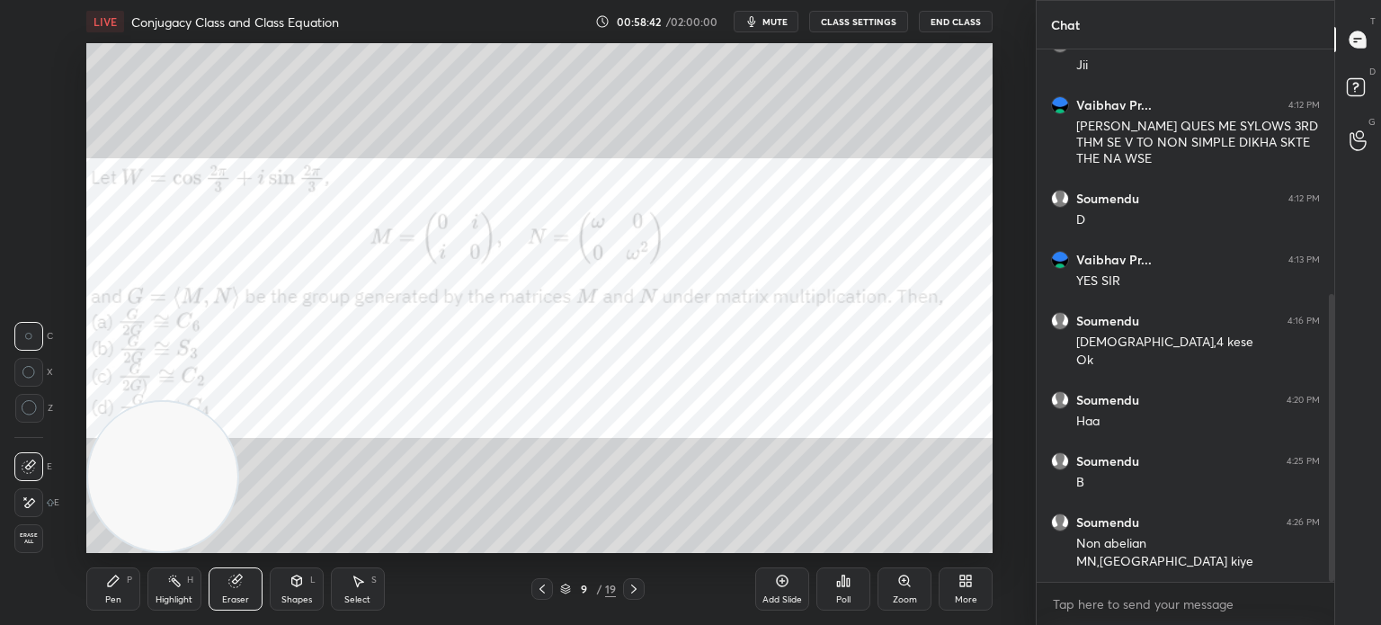
click at [18, 503] on div at bounding box center [28, 502] width 29 height 29
drag, startPoint x: 112, startPoint y: 581, endPoint x: 104, endPoint y: 588, distance: 10.8
click at [111, 585] on icon at bounding box center [113, 580] width 11 height 11
click at [24, 283] on div at bounding box center [29, 273] width 29 height 29
click at [19, 67] on div at bounding box center [29, 57] width 29 height 29
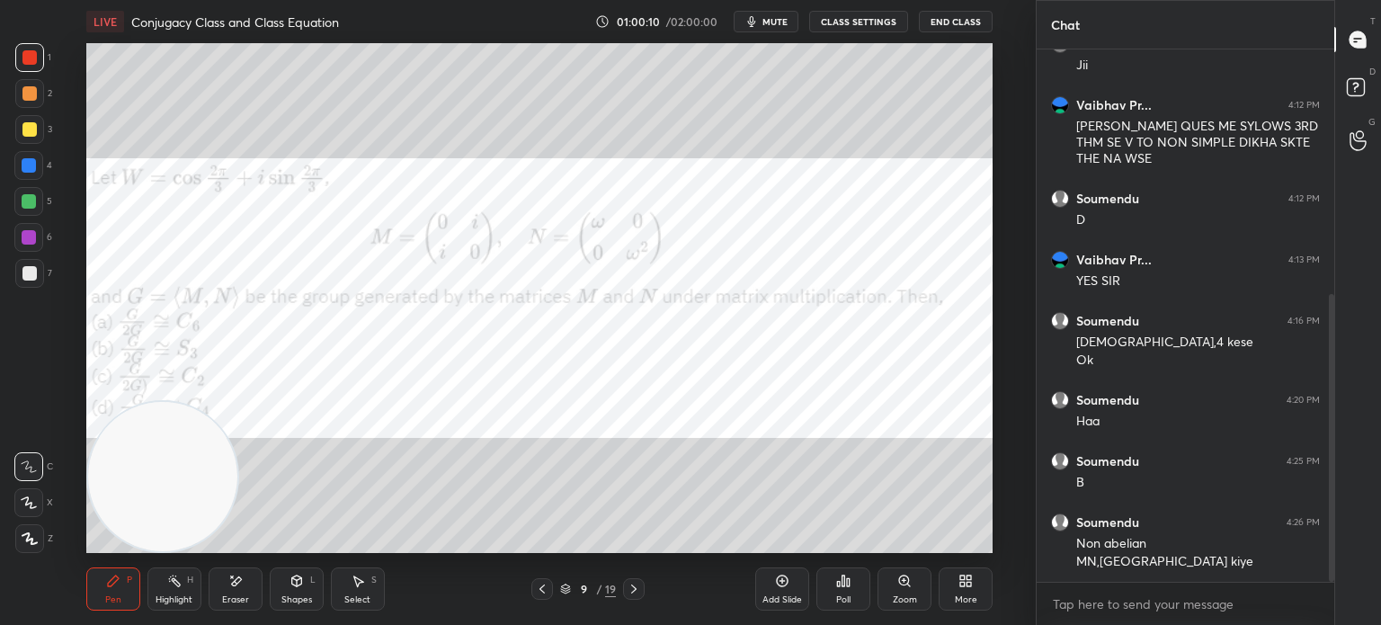
click at [4, 325] on div "1 2 3 4 5 6 7 C X Z E E Erase all H H" at bounding box center [29, 298] width 58 height 510
click at [175, 402] on video at bounding box center [162, 476] width 149 height 149
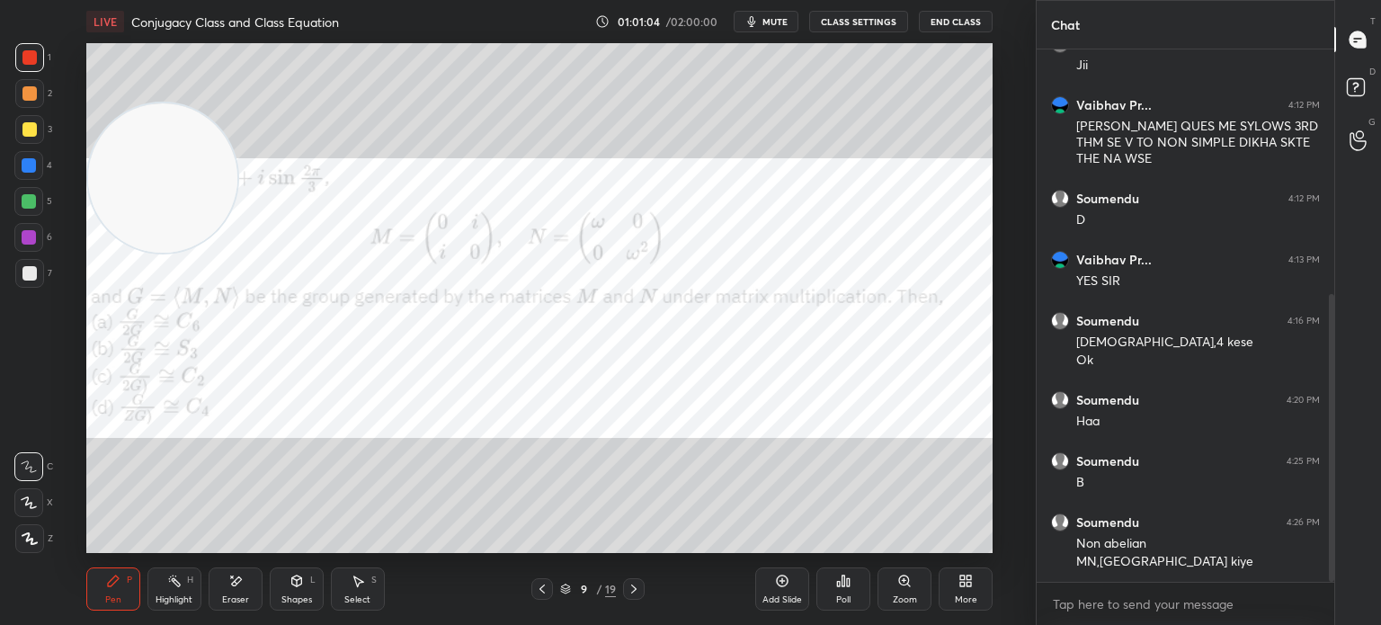
click at [30, 134] on div at bounding box center [29, 129] width 14 height 14
click at [30, 244] on div at bounding box center [29, 237] width 14 height 14
drag, startPoint x: 26, startPoint y: 180, endPoint x: 18, endPoint y: 186, distance: 10.3
click at [24, 185] on div "4" at bounding box center [33, 169] width 38 height 36
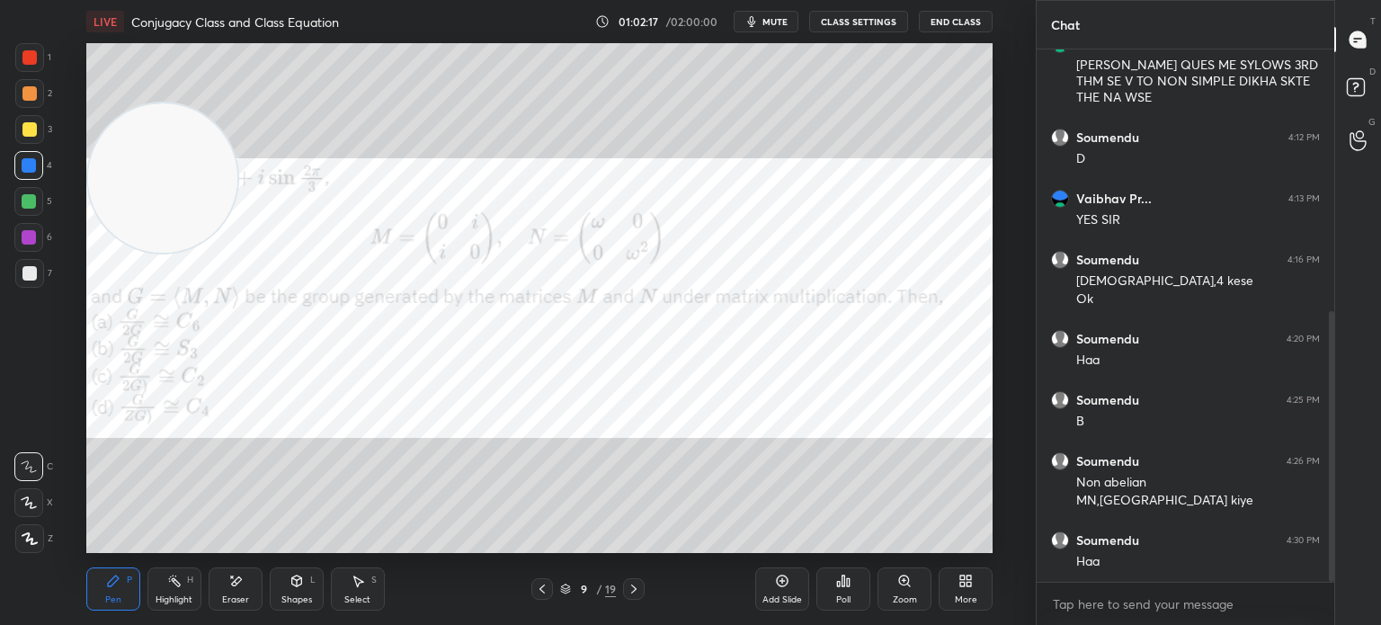
click at [27, 58] on div at bounding box center [29, 57] width 14 height 14
click at [216, 590] on div "Eraser" at bounding box center [236, 588] width 54 height 43
drag, startPoint x: 35, startPoint y: 504, endPoint x: 73, endPoint y: 492, distance: 39.5
click at [36, 504] on div at bounding box center [28, 502] width 29 height 29
click at [152, 571] on div "Highlight H" at bounding box center [174, 588] width 54 height 43
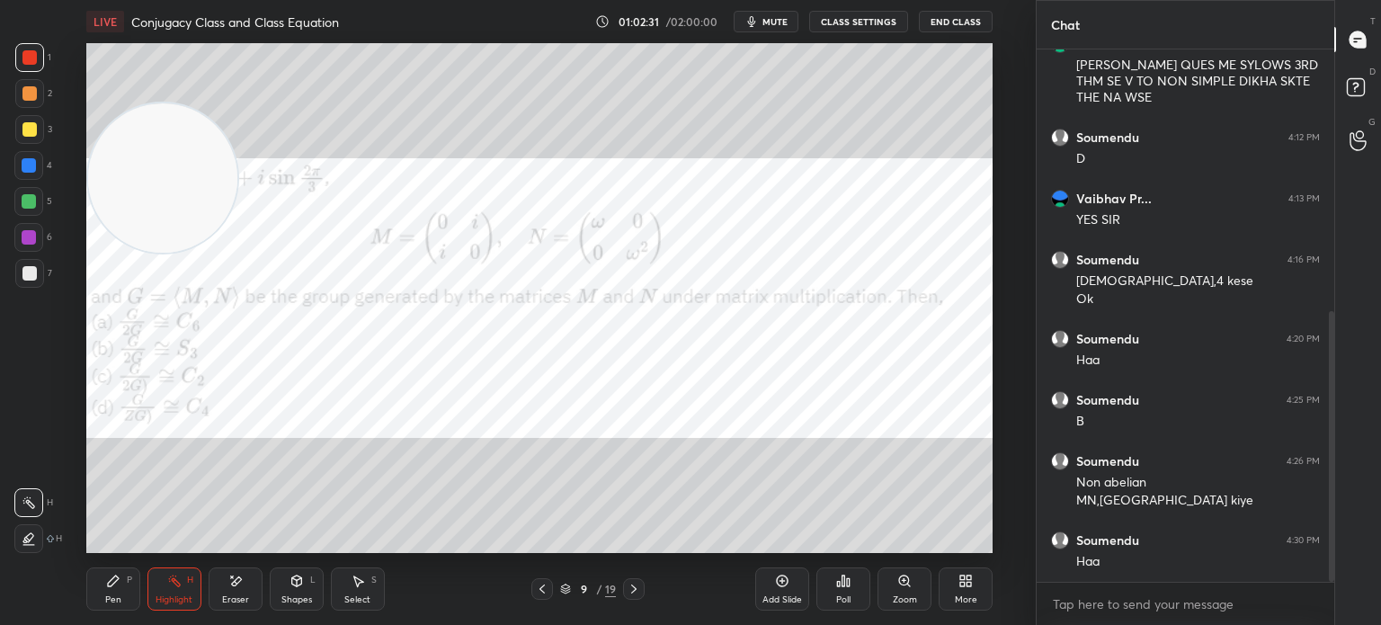
click at [25, 276] on div at bounding box center [29, 273] width 14 height 14
click at [22, 204] on div at bounding box center [29, 201] width 14 height 14
click at [120, 581] on div "Pen P" at bounding box center [113, 588] width 54 height 43
click at [40, 278] on div at bounding box center [29, 273] width 29 height 29
click at [20, 49] on div "1 2 3 4 5 6 7 C X Z E E Erase all H H LIVE Conjugacy Class and Class Equation 0…" at bounding box center [510, 312] width 1021 height 625
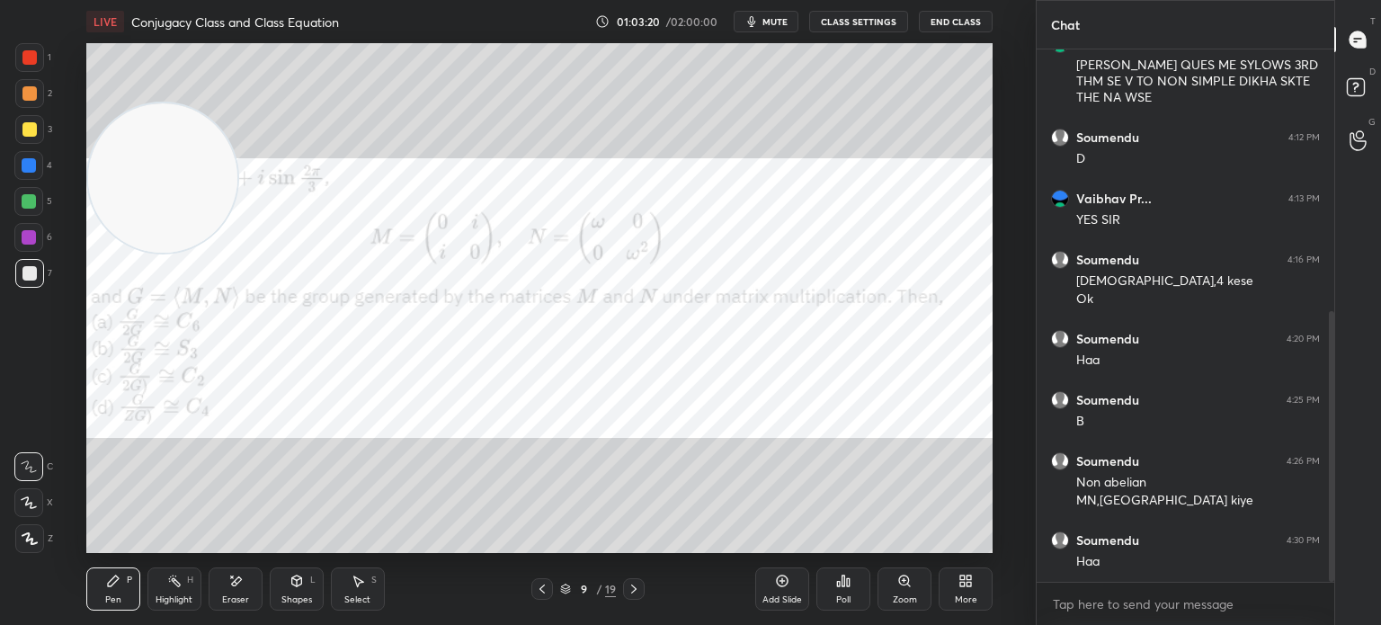
click at [29, 57] on div at bounding box center [29, 57] width 14 height 14
click at [32, 96] on div at bounding box center [29, 93] width 14 height 14
click at [16, 212] on div "1 2 3 4 5 6 7 C X Z E E Erase all H H" at bounding box center [29, 298] width 58 height 510
click at [25, 205] on div at bounding box center [29, 201] width 14 height 14
click at [966, 583] on icon at bounding box center [965, 581] width 14 height 14
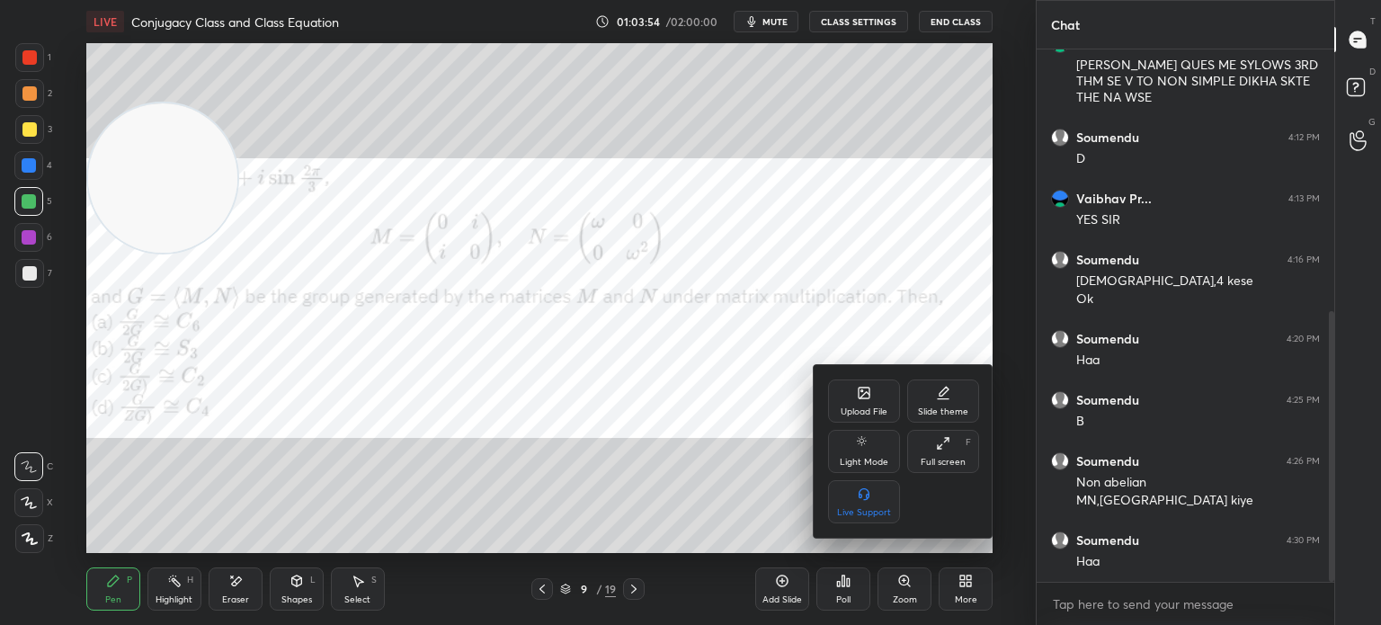
click at [867, 401] on div "Upload File" at bounding box center [864, 400] width 72 height 43
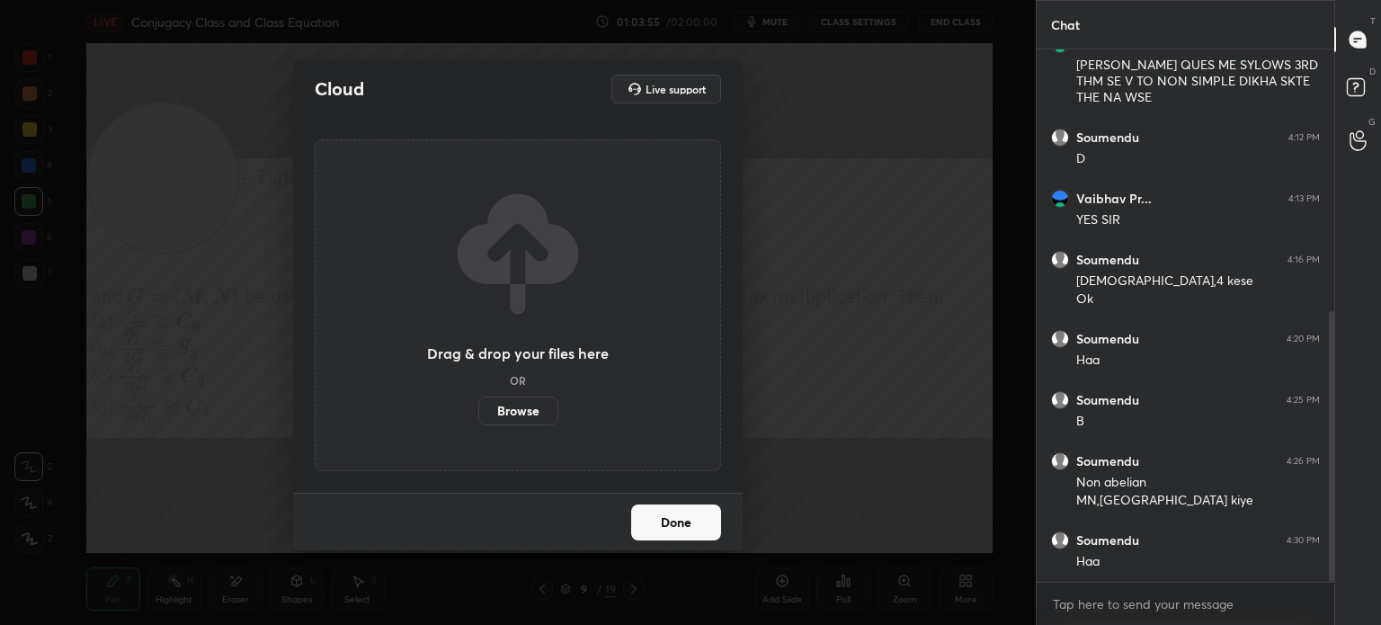
click at [500, 418] on label "Browse" at bounding box center [518, 411] width 80 height 29
click at [478, 418] on input "Browse" at bounding box center [478, 411] width 0 height 29
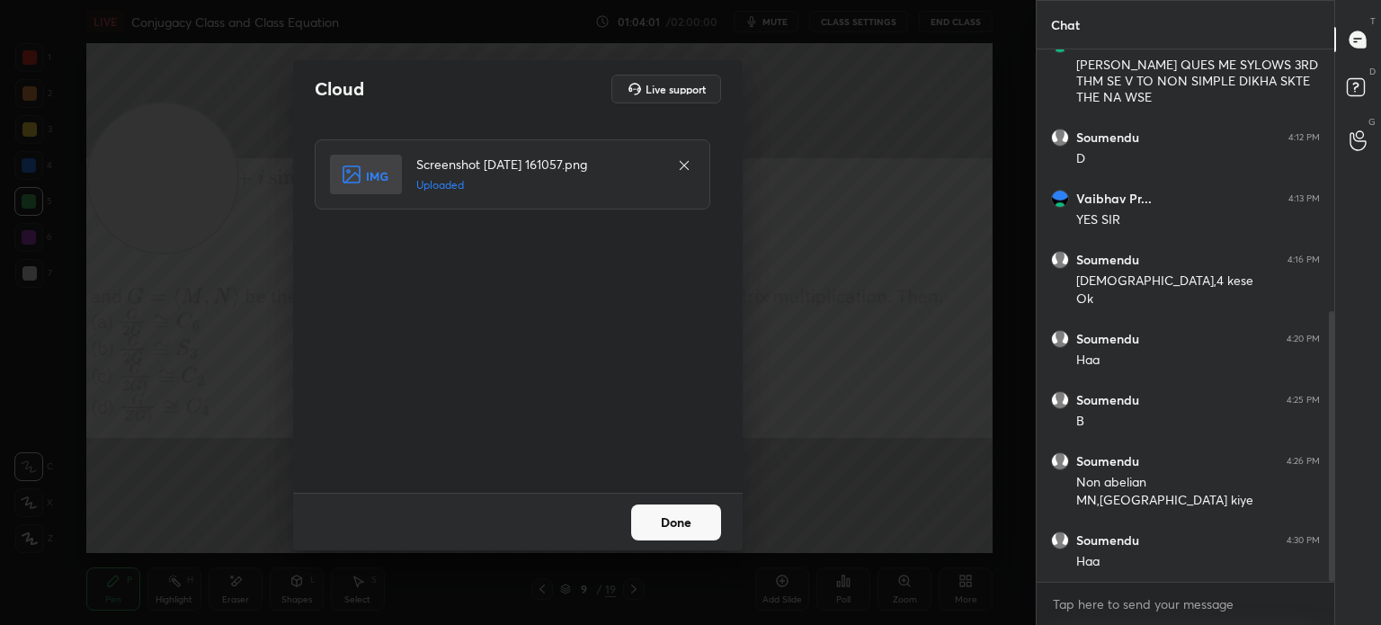
click at [698, 522] on button "Done" at bounding box center [676, 522] width 90 height 36
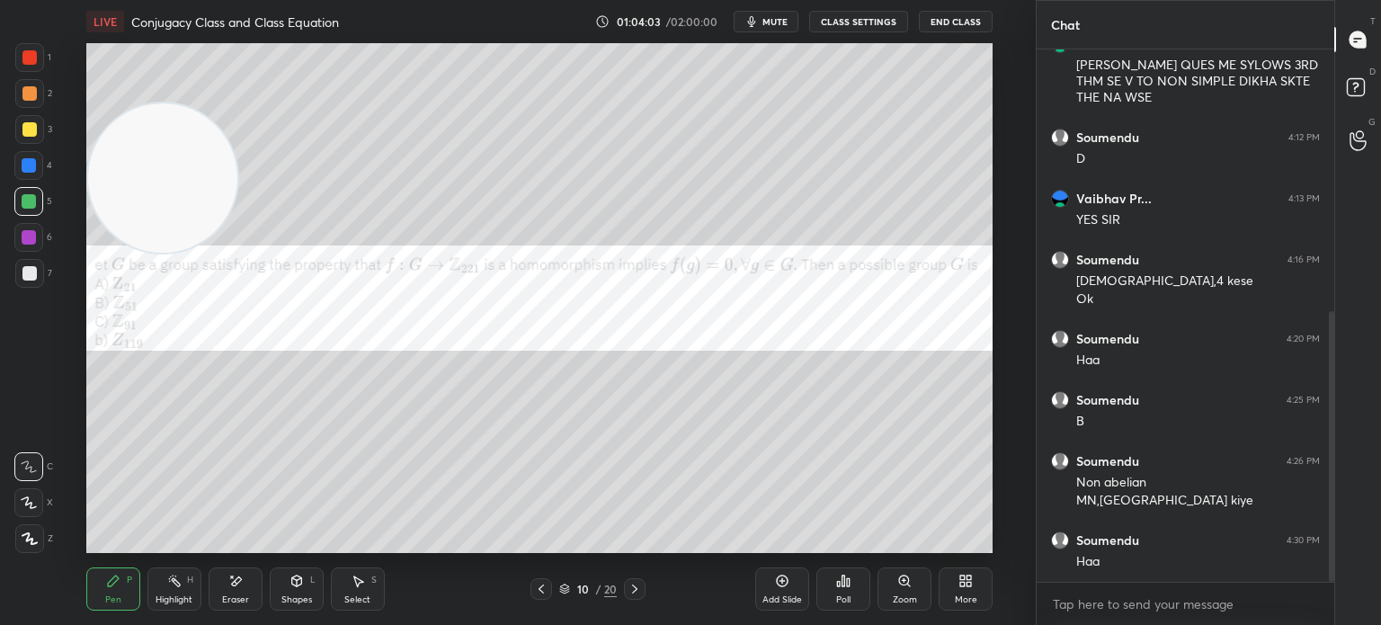
click at [783, 16] on span "mute" at bounding box center [774, 21] width 25 height 13
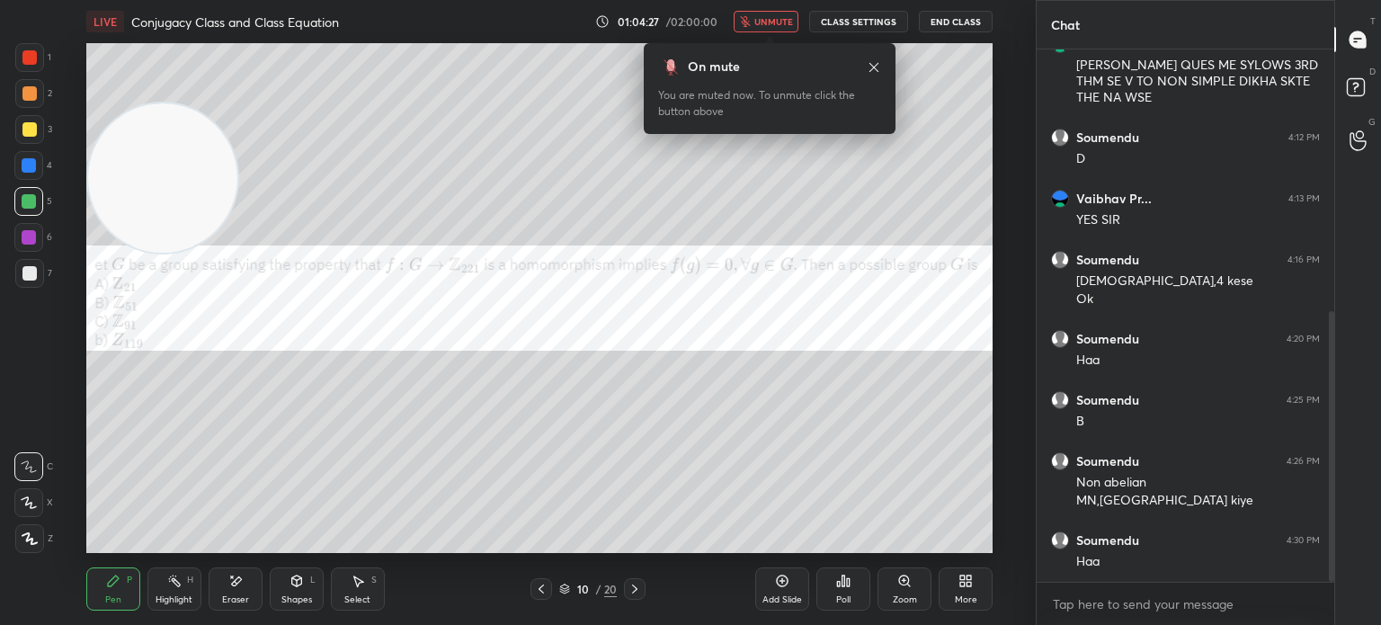
click at [973, 21] on button "End Class" at bounding box center [956, 22] width 74 height 22
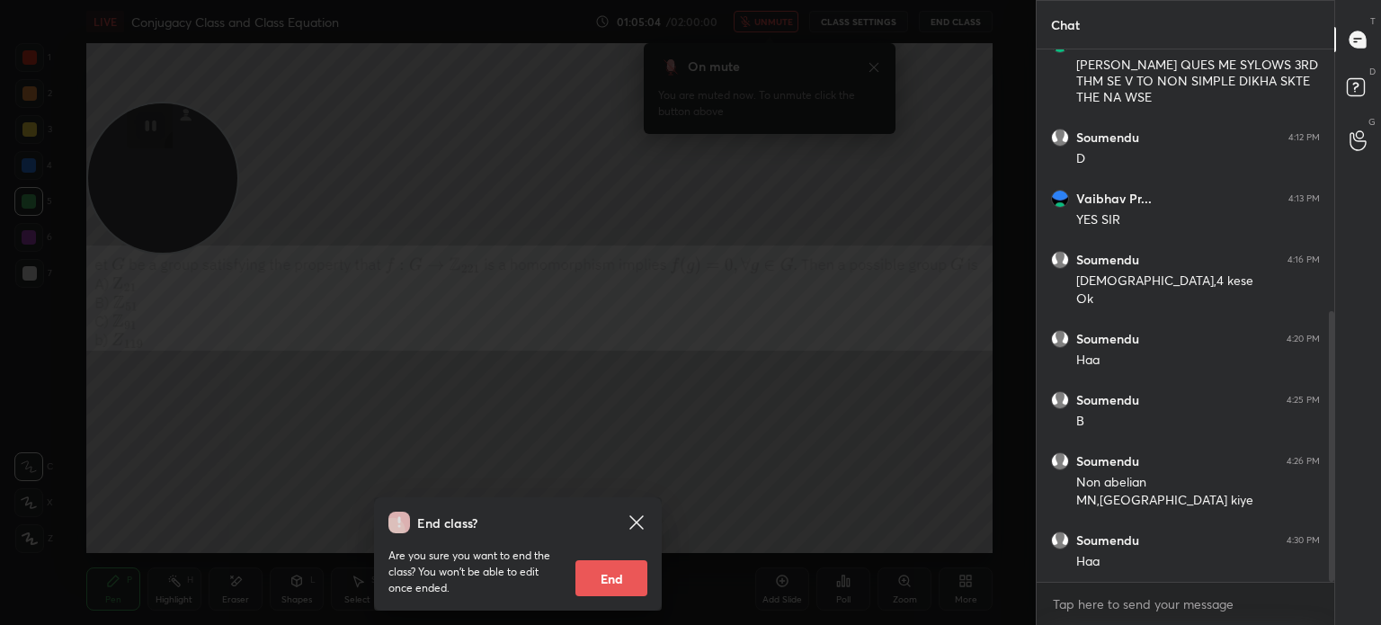
click at [639, 518] on icon at bounding box center [635, 521] width 13 height 13
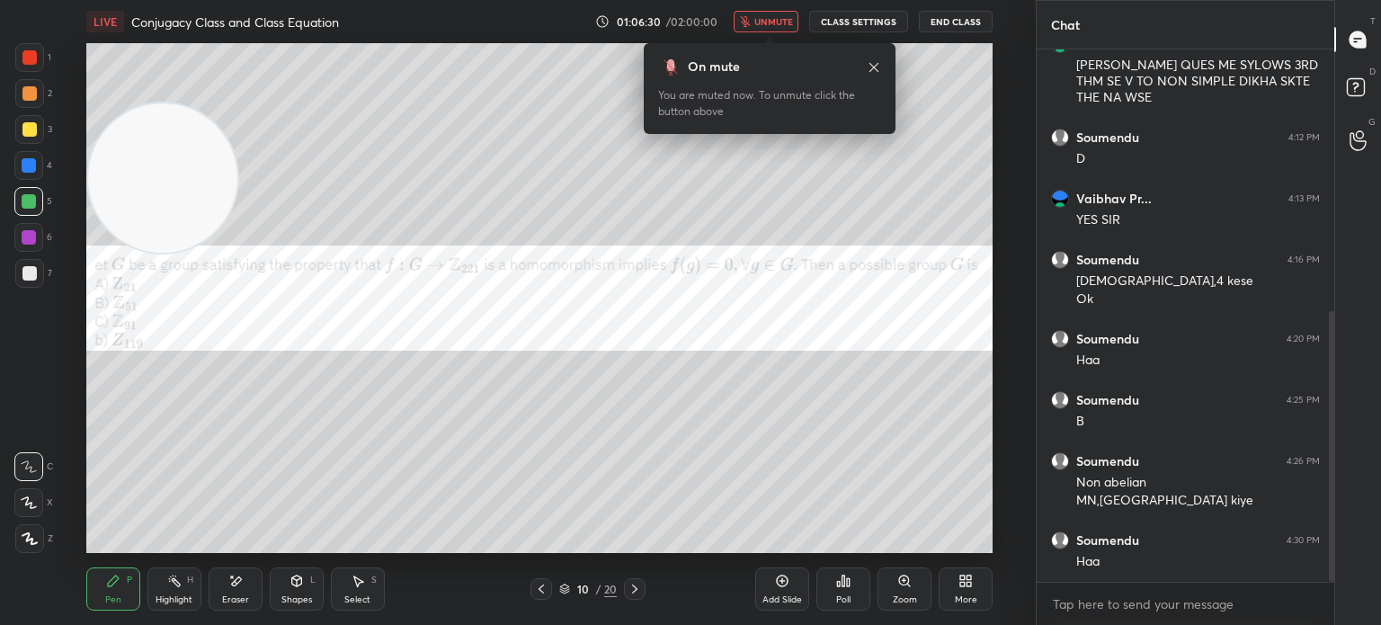
click at [876, 62] on icon at bounding box center [874, 67] width 14 height 14
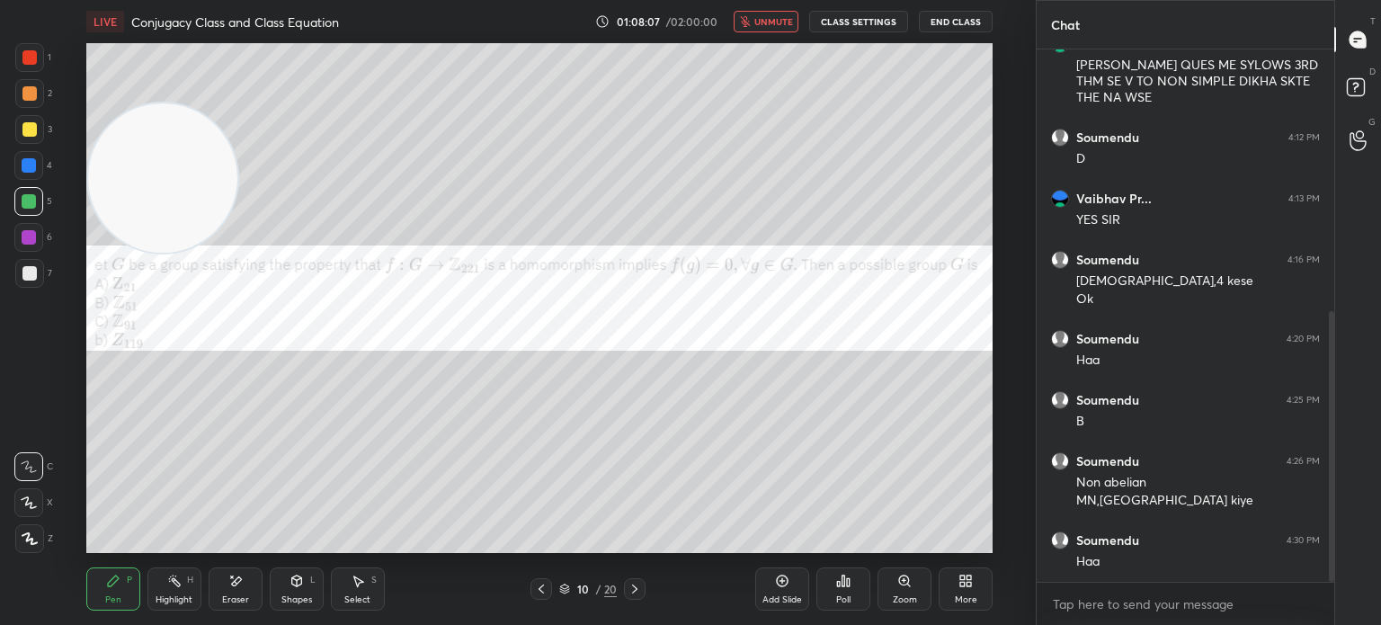
scroll to position [574, 0]
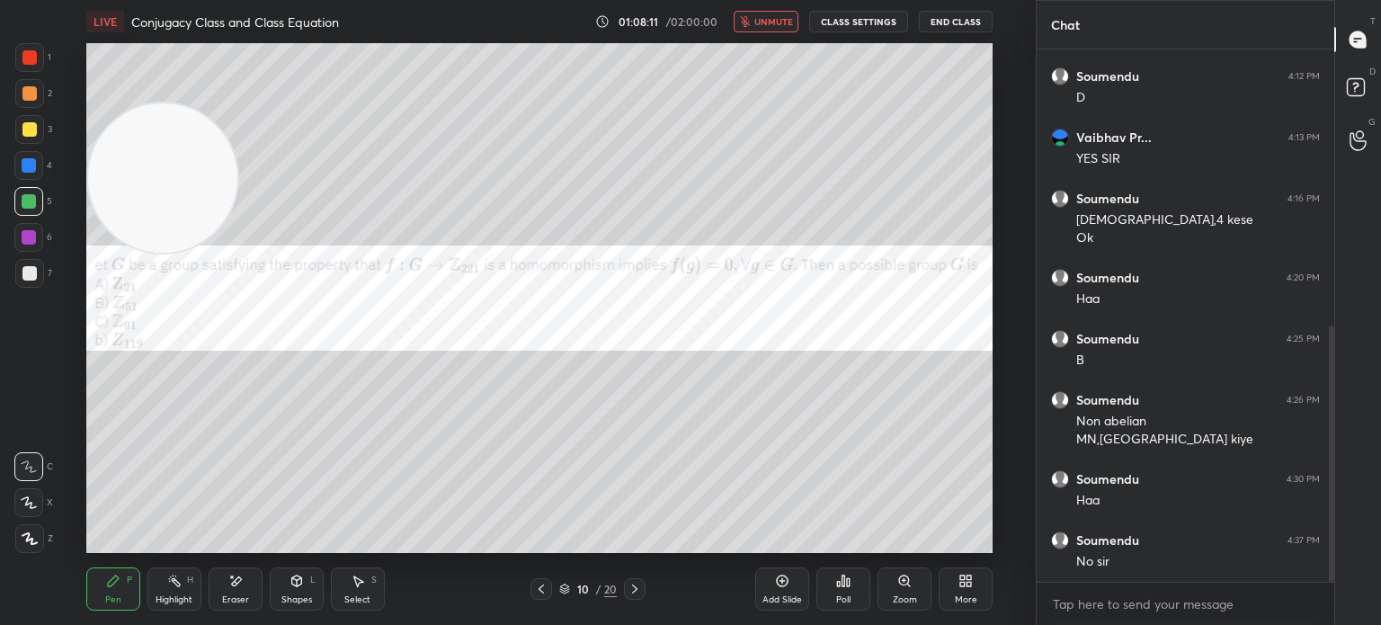
click at [772, 27] on button "unmute" at bounding box center [766, 22] width 65 height 22
drag, startPoint x: 187, startPoint y: 213, endPoint x: 128, endPoint y: 543, distance: 335.3
click at [126, 251] on video at bounding box center [162, 176] width 149 height 149
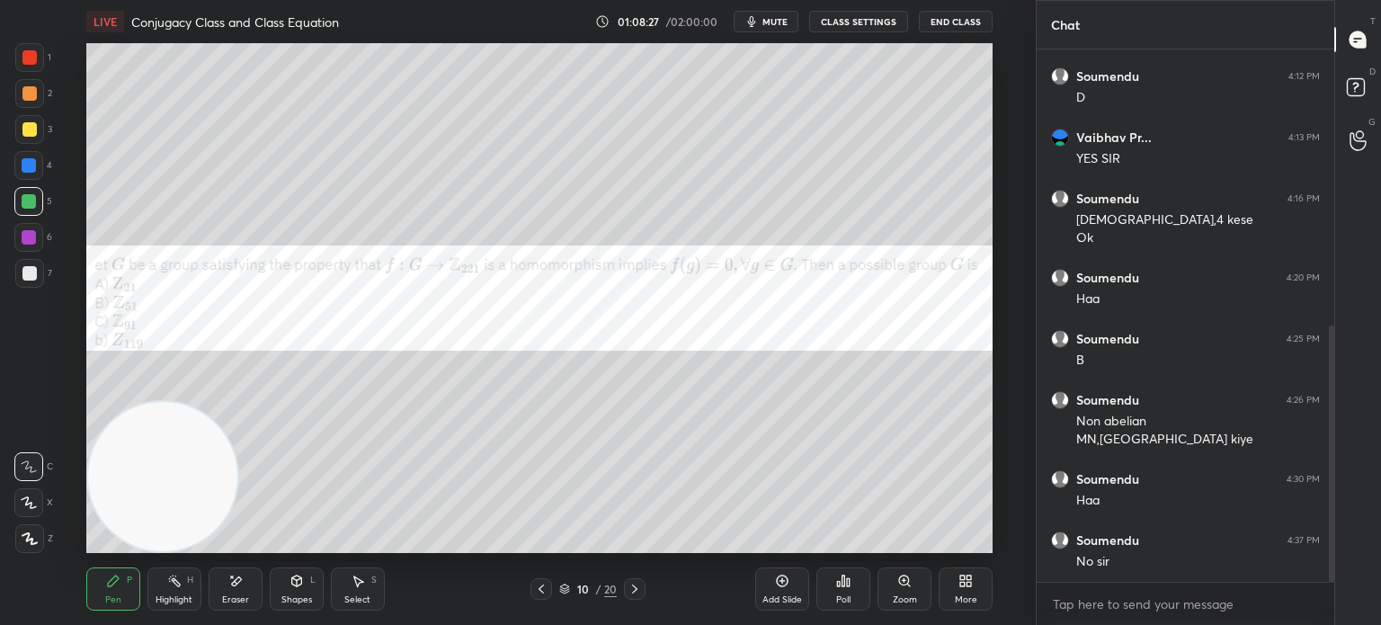
click at [32, 127] on div at bounding box center [29, 129] width 29 height 29
click at [20, 59] on div at bounding box center [29, 57] width 29 height 29
click at [291, 587] on icon at bounding box center [297, 581] width 14 height 14
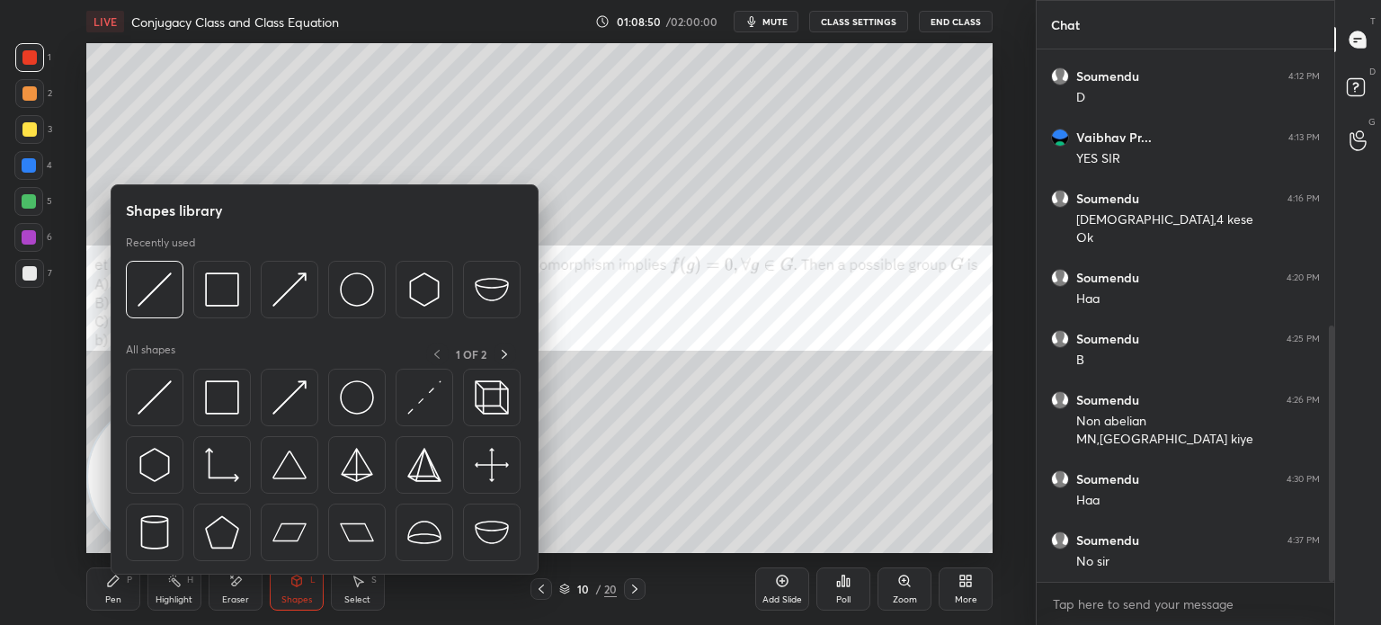
click at [152, 406] on img at bounding box center [155, 397] width 34 height 34
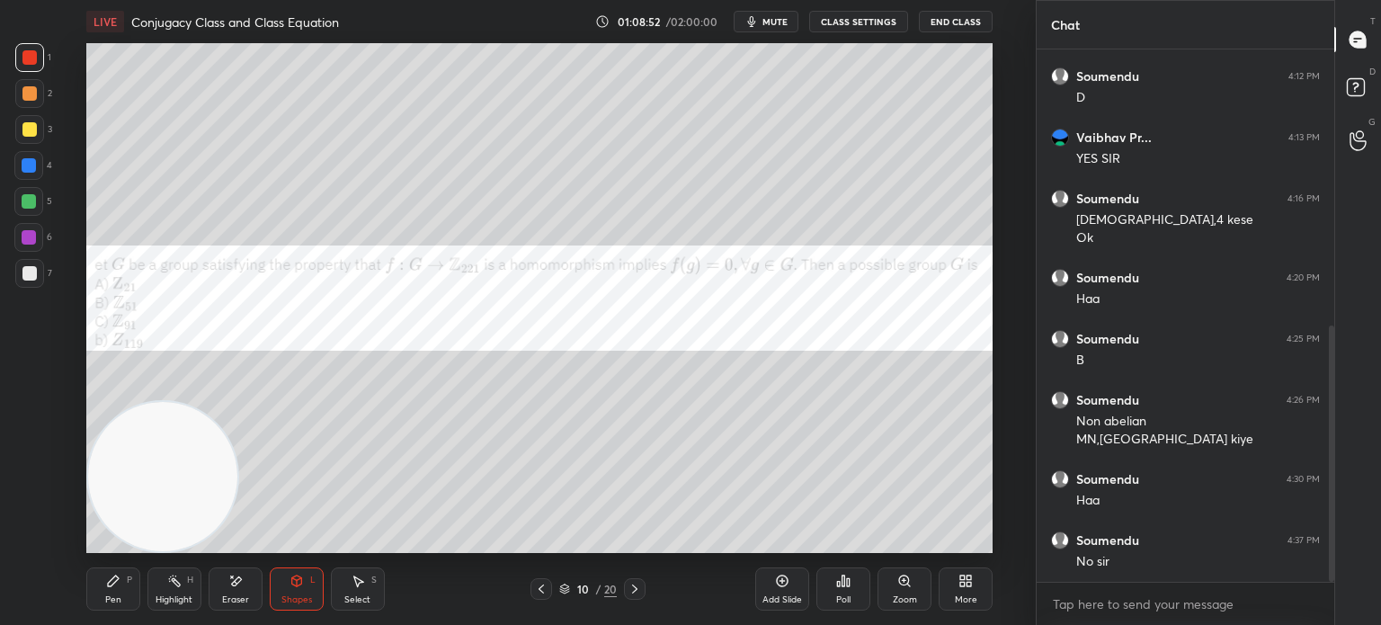
click at [113, 596] on div "Pen" at bounding box center [113, 599] width 16 height 9
click at [31, 285] on div at bounding box center [29, 273] width 29 height 29
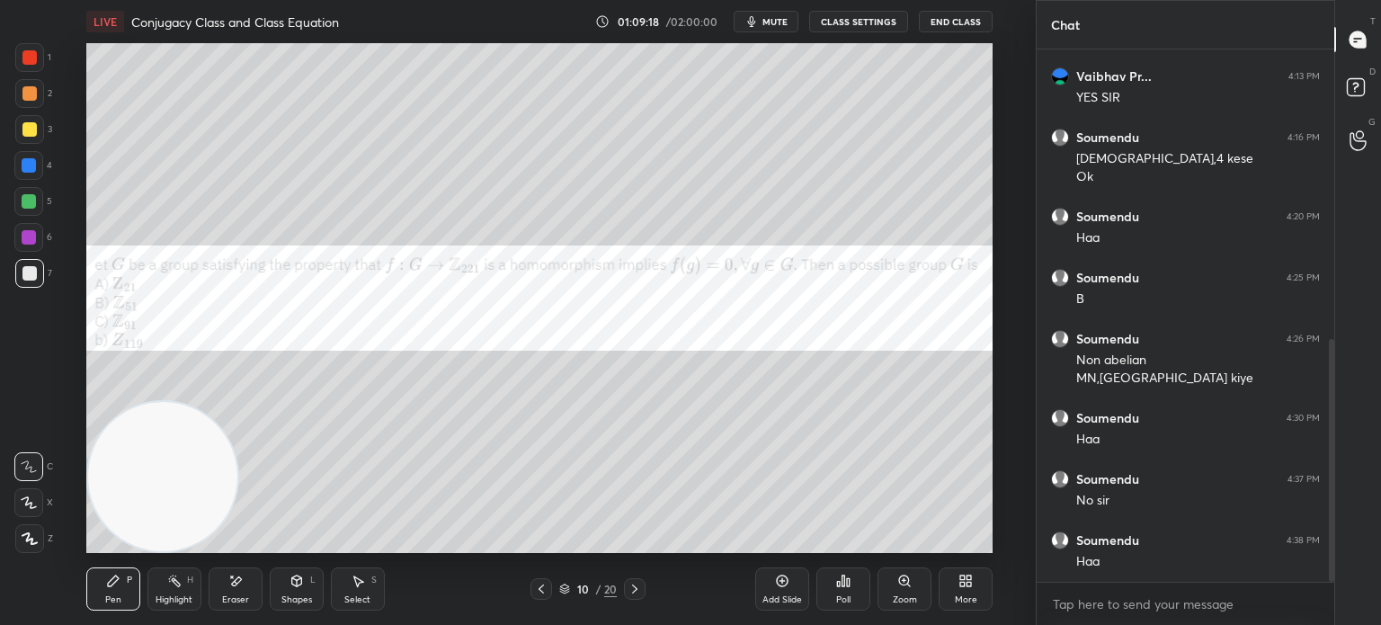
click at [29, 173] on div at bounding box center [28, 165] width 29 height 29
drag, startPoint x: 36, startPoint y: 69, endPoint x: 26, endPoint y: 73, distance: 10.5
click at [29, 75] on div "1" at bounding box center [33, 61] width 36 height 36
click at [76, 359] on div "Setting up your live class Poll for secs No correct answer Start poll" at bounding box center [540, 298] width 964 height 510
click at [36, 268] on div at bounding box center [29, 273] width 29 height 29
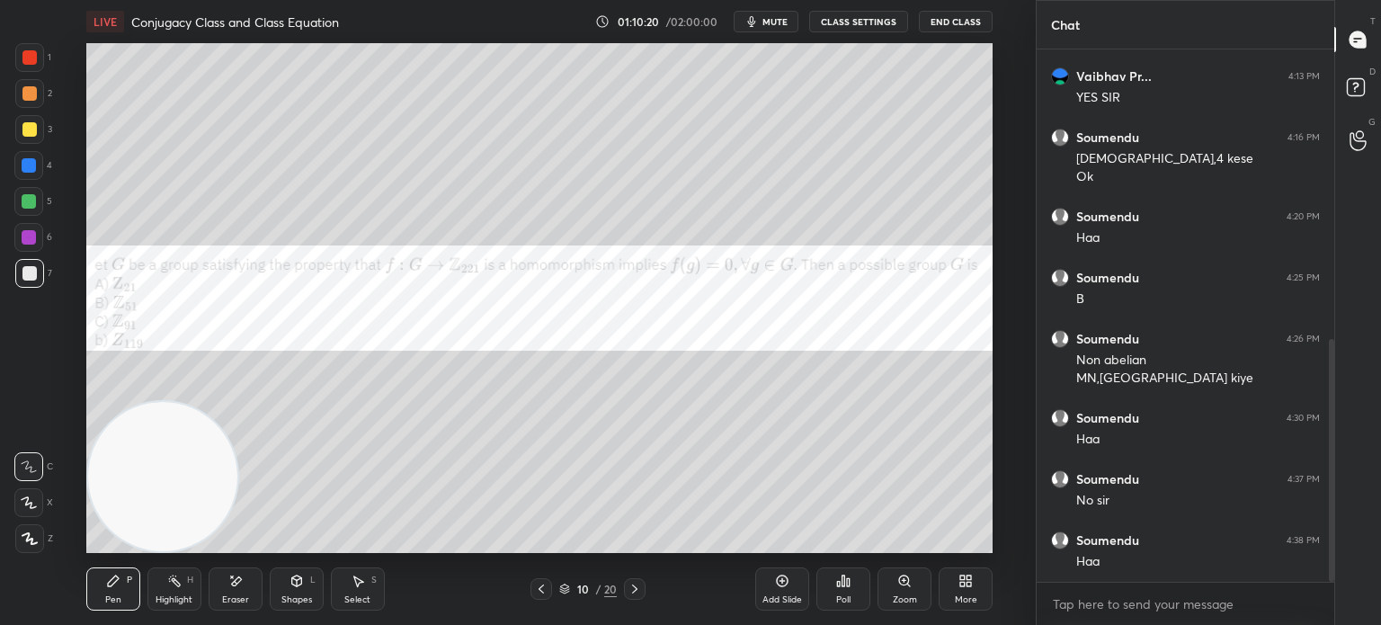
click at [28, 60] on div at bounding box center [29, 57] width 14 height 14
click at [290, 600] on div "Shapes" at bounding box center [296, 599] width 31 height 9
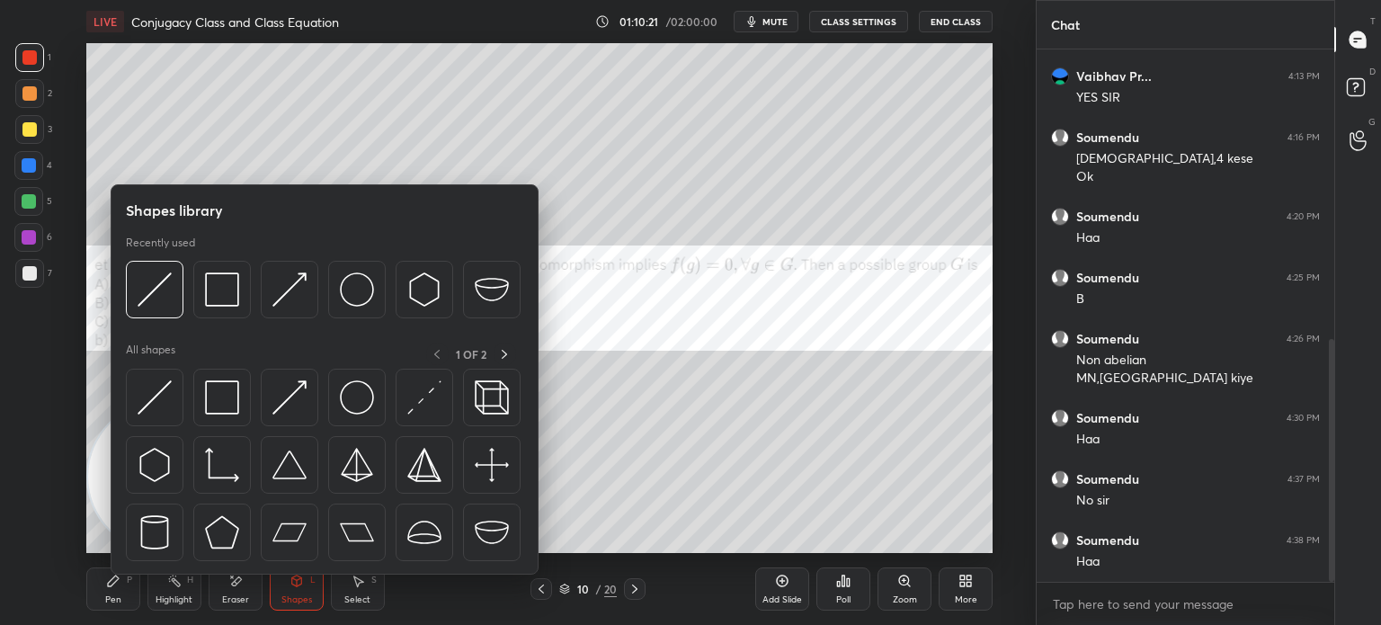
click at [224, 407] on img at bounding box center [222, 397] width 34 height 34
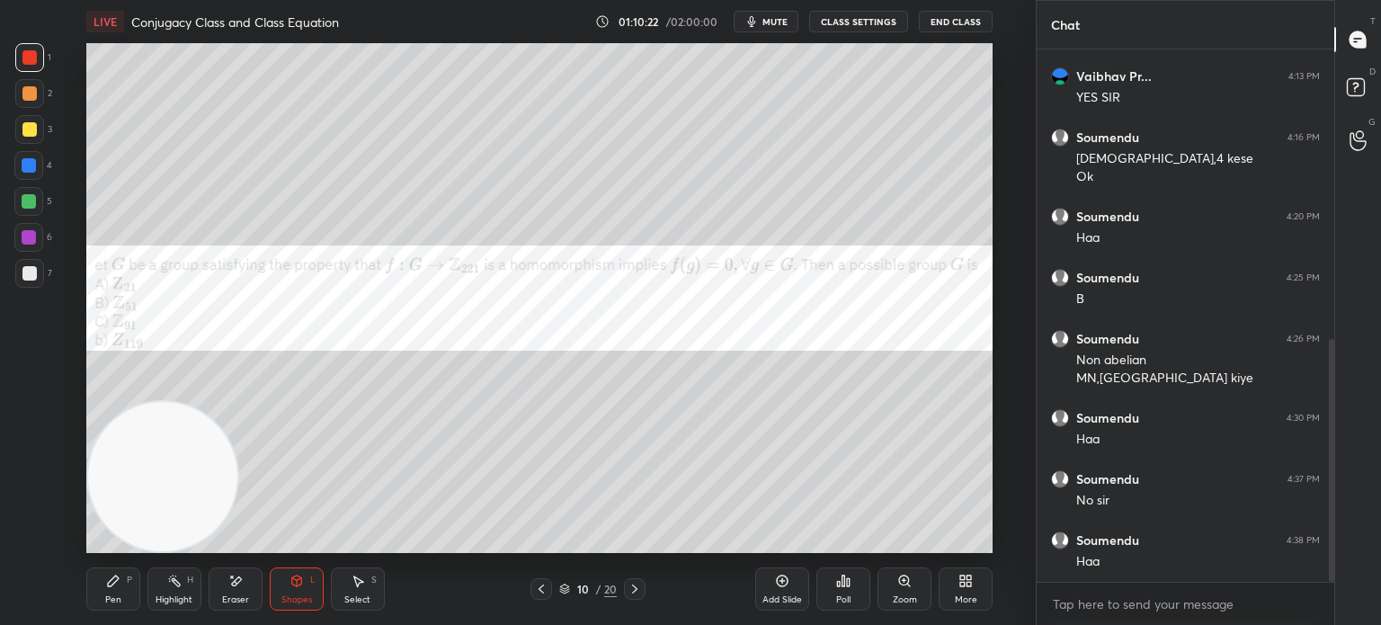
click at [36, 240] on div at bounding box center [28, 237] width 29 height 29
click at [22, 94] on div at bounding box center [29, 93] width 14 height 14
click at [115, 567] on div "Pen P" at bounding box center [113, 588] width 54 height 43
click at [29, 271] on div at bounding box center [29, 273] width 14 height 14
click at [241, 593] on div "Eraser" at bounding box center [236, 588] width 54 height 43
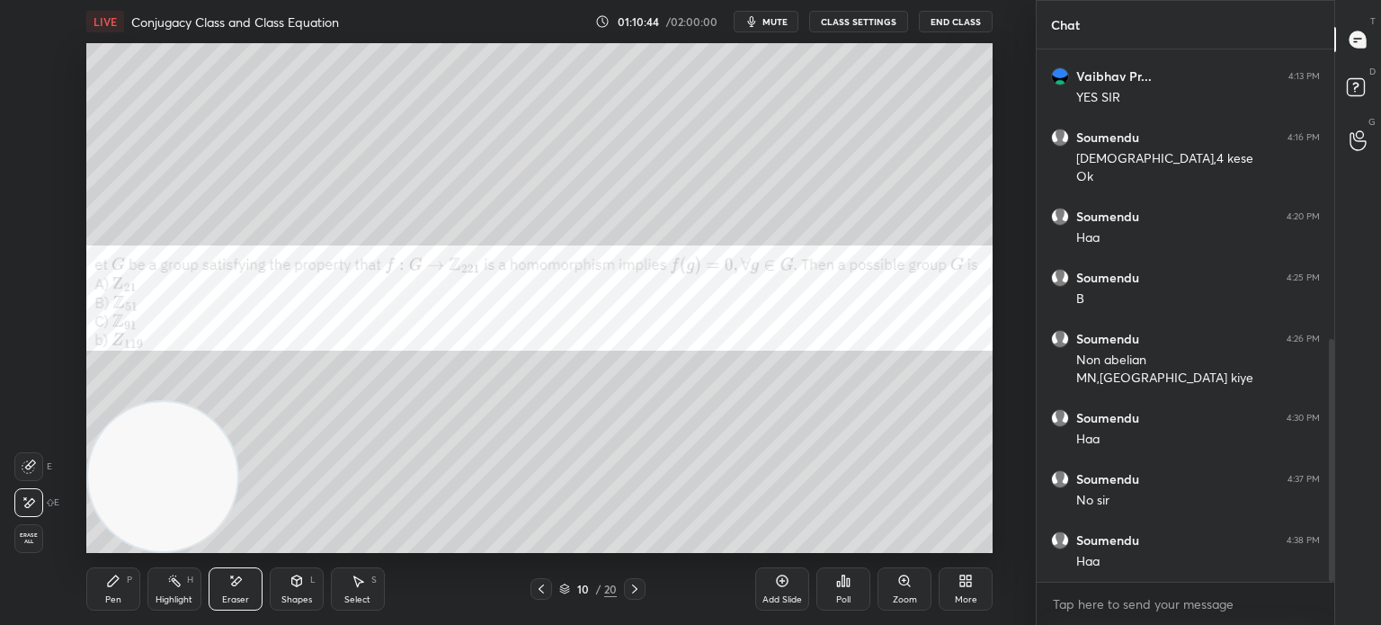
click at [119, 584] on icon at bounding box center [113, 581] width 14 height 14
click at [35, 177] on div at bounding box center [28, 165] width 29 height 29
click at [25, 274] on div at bounding box center [29, 273] width 14 height 14
click at [230, 592] on div "Eraser" at bounding box center [236, 588] width 54 height 43
click at [115, 593] on div "Pen P" at bounding box center [113, 588] width 54 height 43
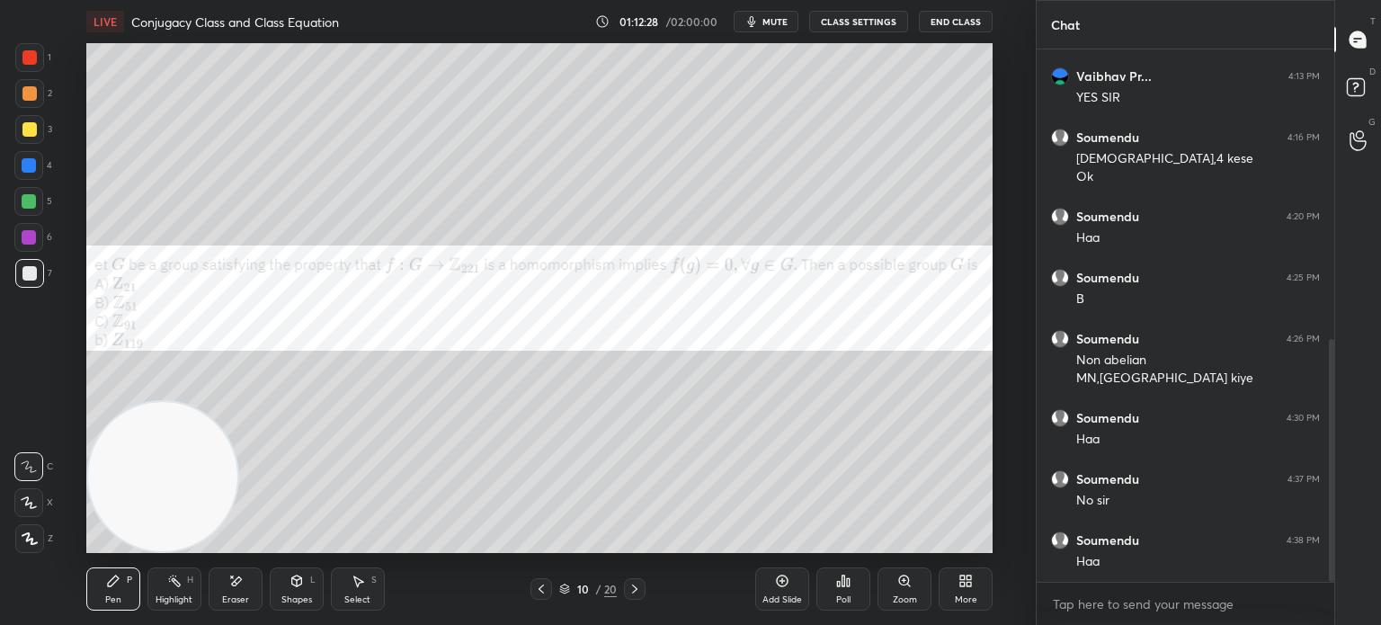
click at [40, 227] on div "1 2 3 4 5 6 7" at bounding box center [33, 169] width 38 height 252
click at [0, 269] on div "1 2 3 4 5 6 7 C X Z E E Erase all H H" at bounding box center [29, 298] width 58 height 510
click at [19, 251] on div "1 2 3 4 5 6 7 C X Z E E Erase all H H" at bounding box center [29, 298] width 58 height 510
click at [32, 251] on div at bounding box center [28, 237] width 29 height 29
click at [33, 201] on div at bounding box center [29, 201] width 14 height 14
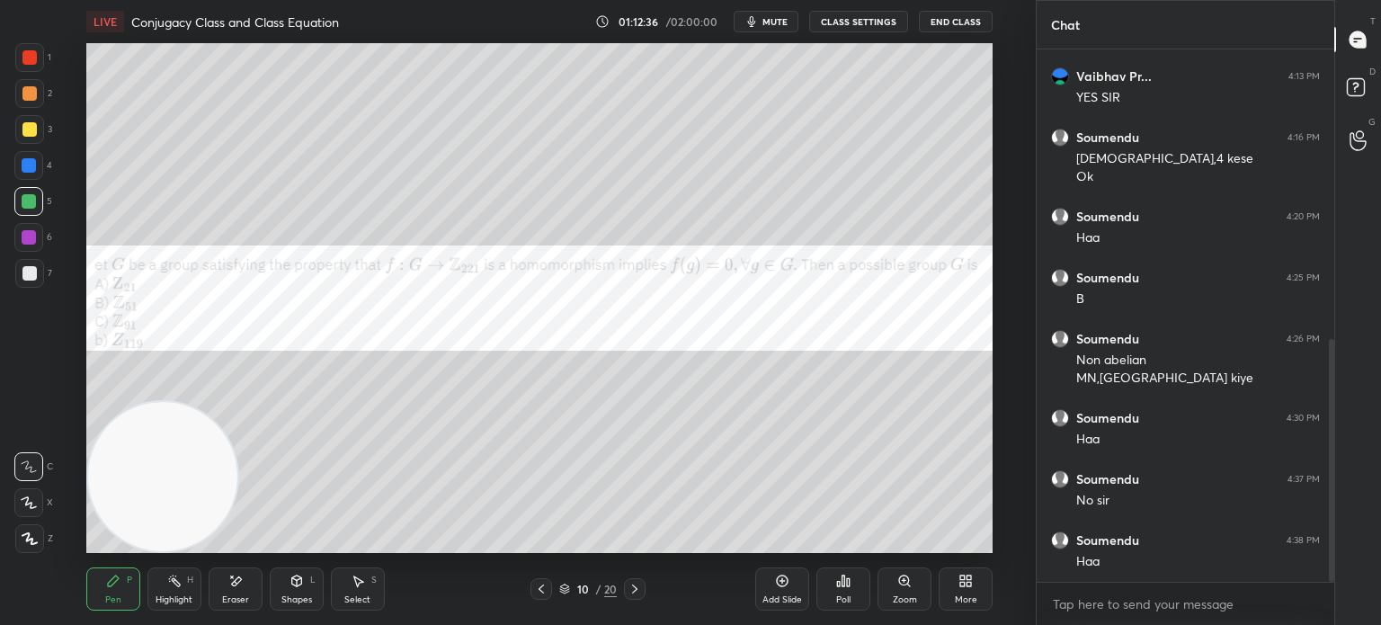
click at [72, 362] on div "Setting up your live class Poll for secs No correct answer Start poll" at bounding box center [540, 298] width 964 height 510
click at [964, 584] on icon at bounding box center [962, 584] width 4 height 4
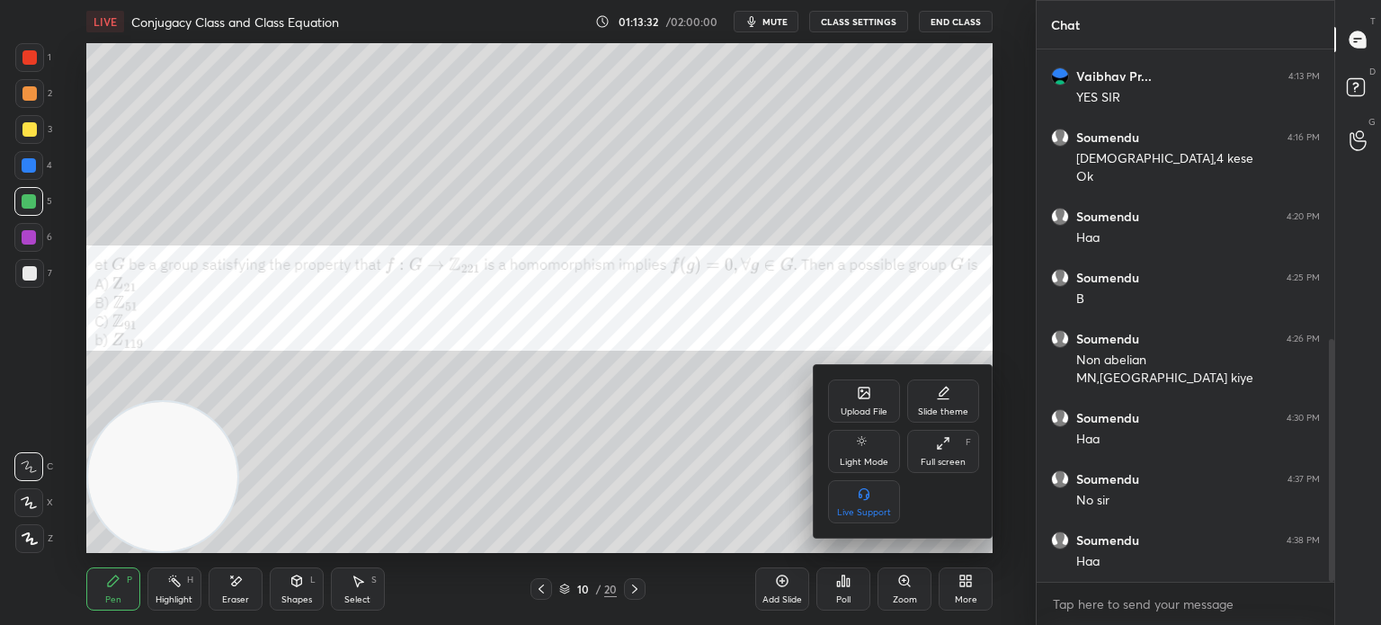
click at [878, 406] on div "Upload File" at bounding box center [864, 400] width 72 height 43
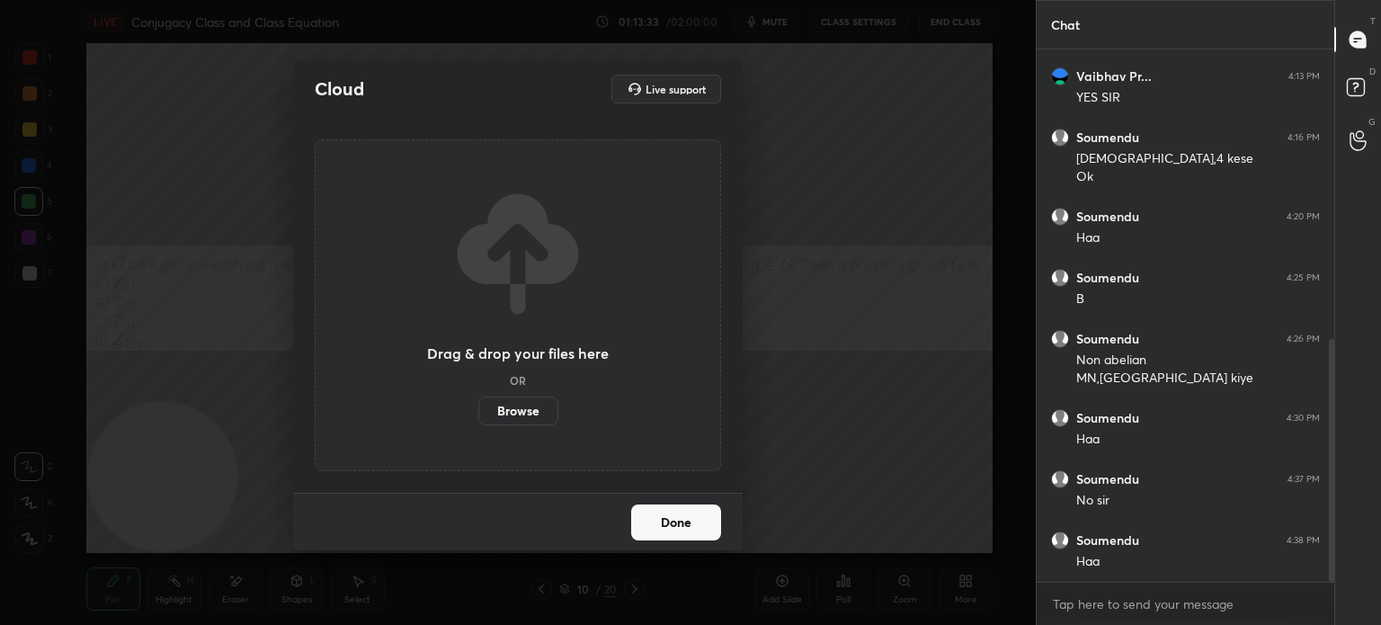
click at [538, 406] on label "Browse" at bounding box center [518, 411] width 80 height 29
click at [478, 406] on input "Browse" at bounding box center [478, 411] width 0 height 29
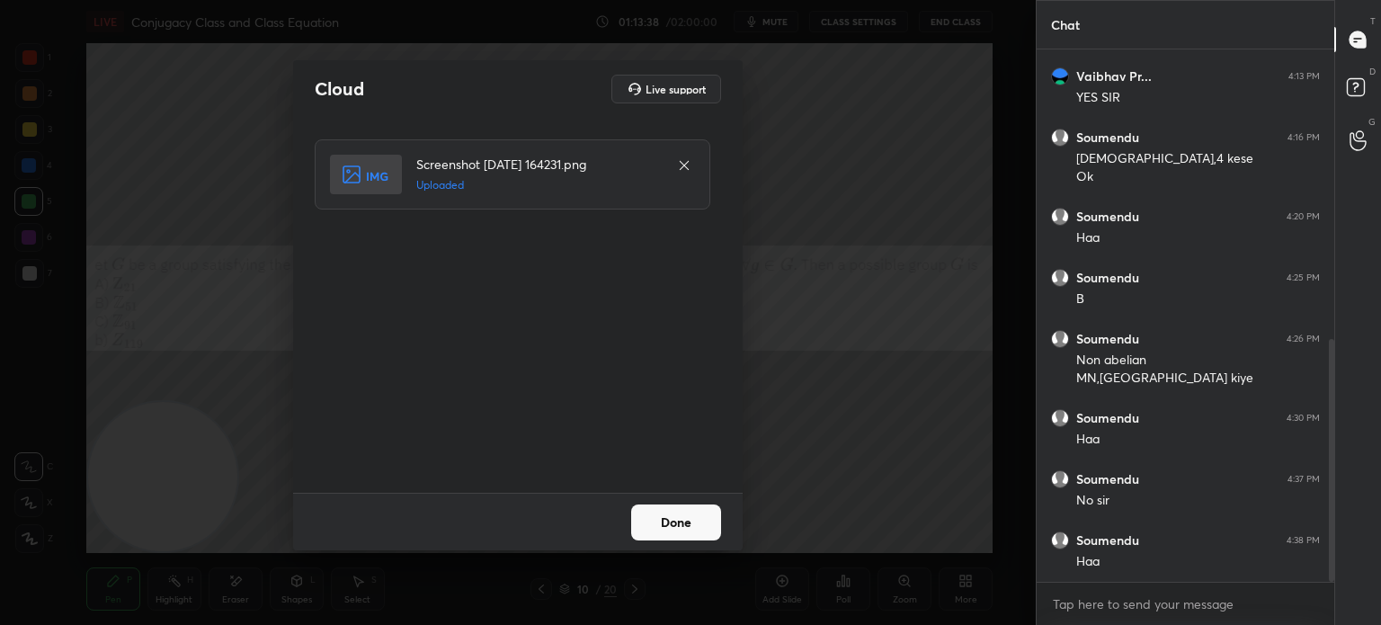
click at [692, 522] on button "Done" at bounding box center [676, 522] width 90 height 36
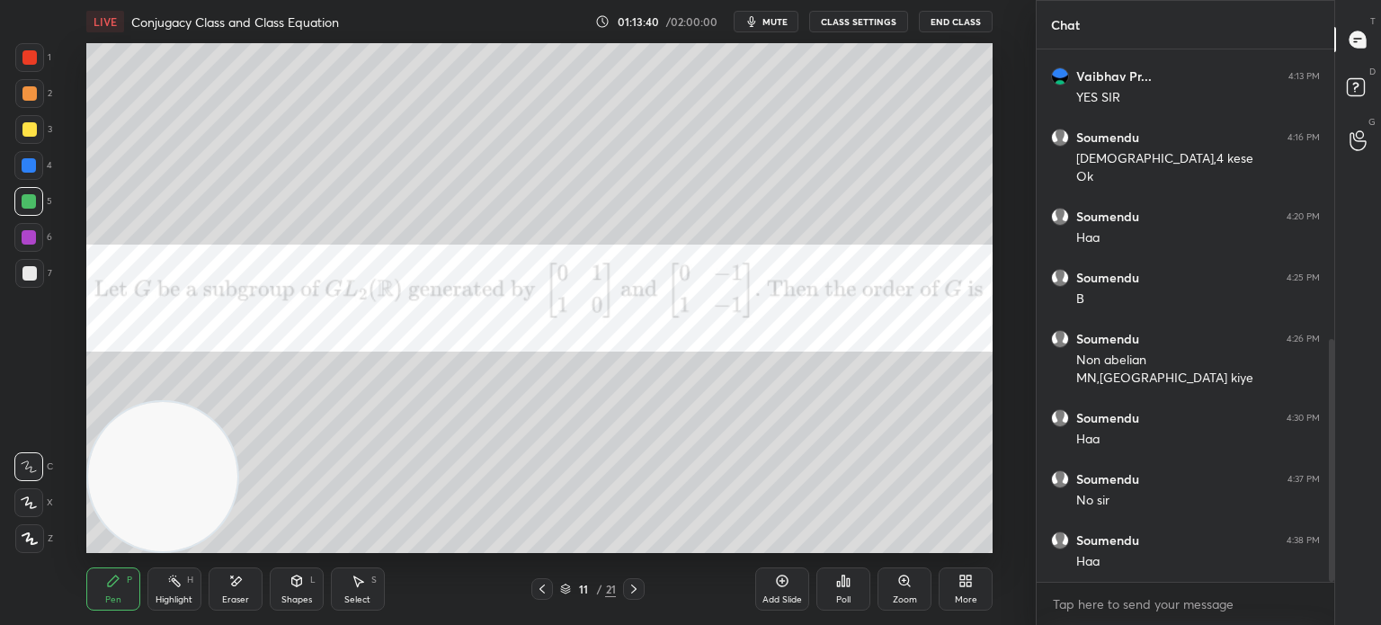
drag, startPoint x: 34, startPoint y: 157, endPoint x: 24, endPoint y: 154, distance: 10.5
click at [25, 160] on div at bounding box center [28, 165] width 29 height 29
click at [788, 26] on span "mute" at bounding box center [774, 21] width 25 height 13
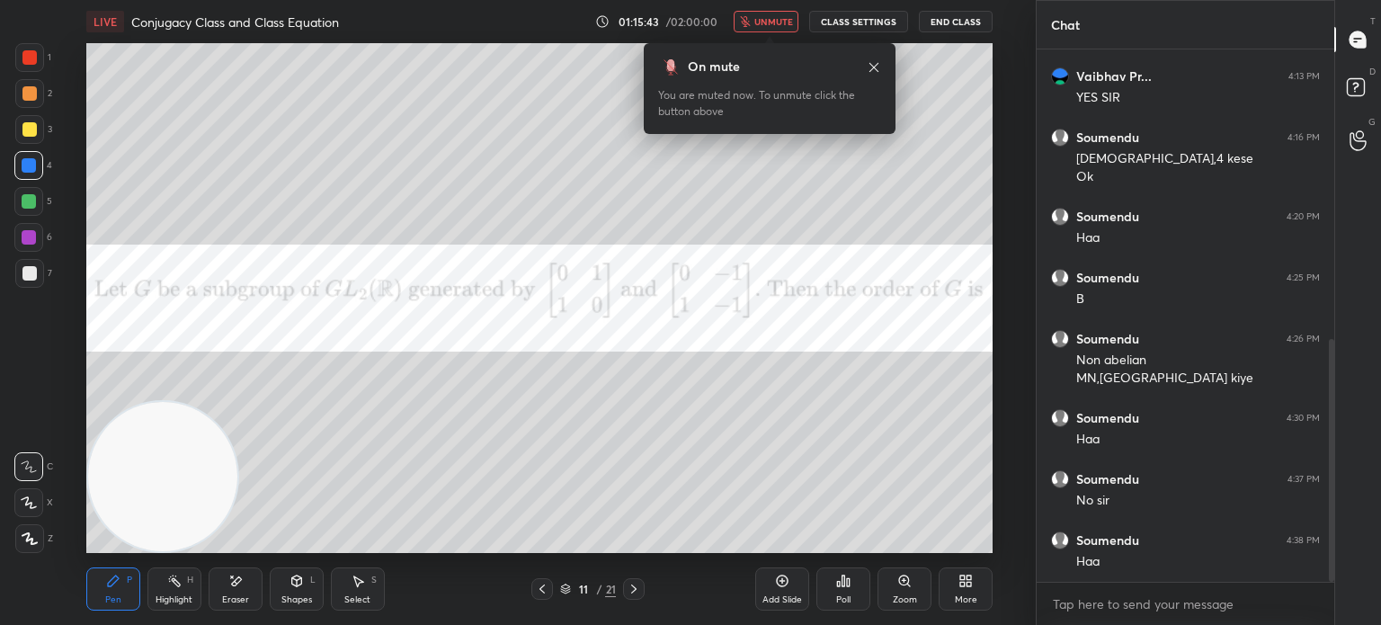
click at [42, 360] on div "1 2 3 4 5 6 7 C X Z E E Erase all H H" at bounding box center [29, 298] width 58 height 510
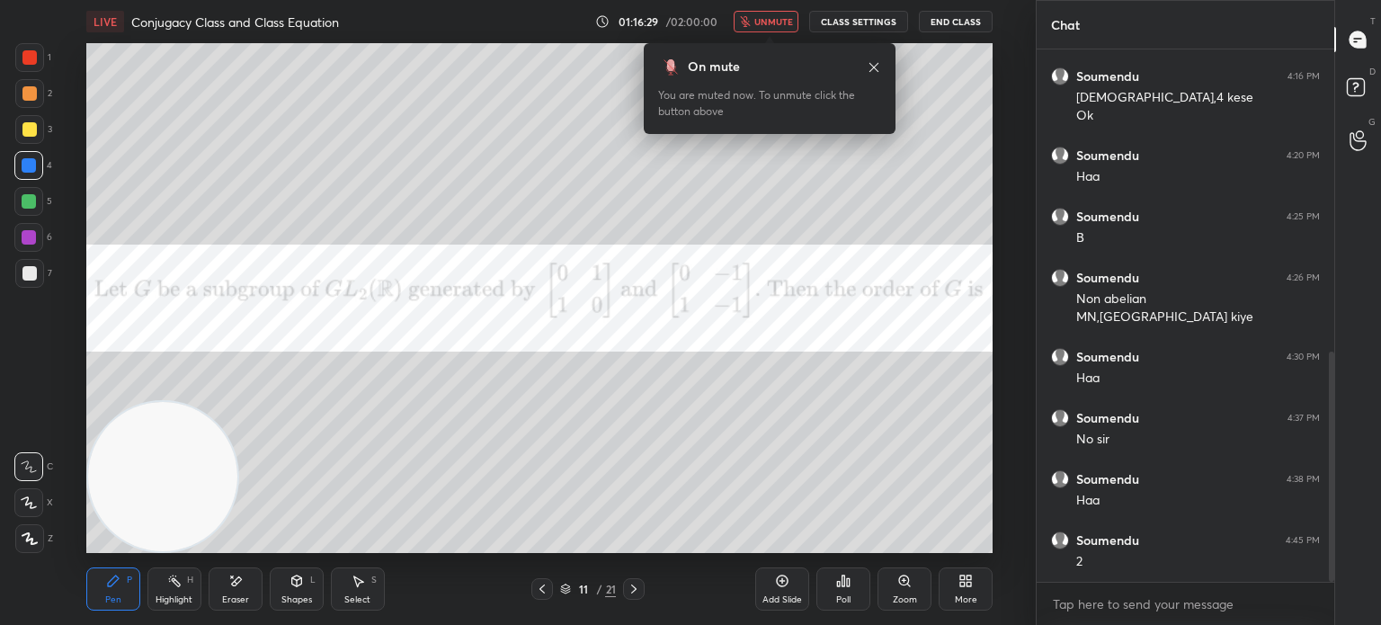
click at [762, 22] on span "unmute" at bounding box center [773, 21] width 39 height 13
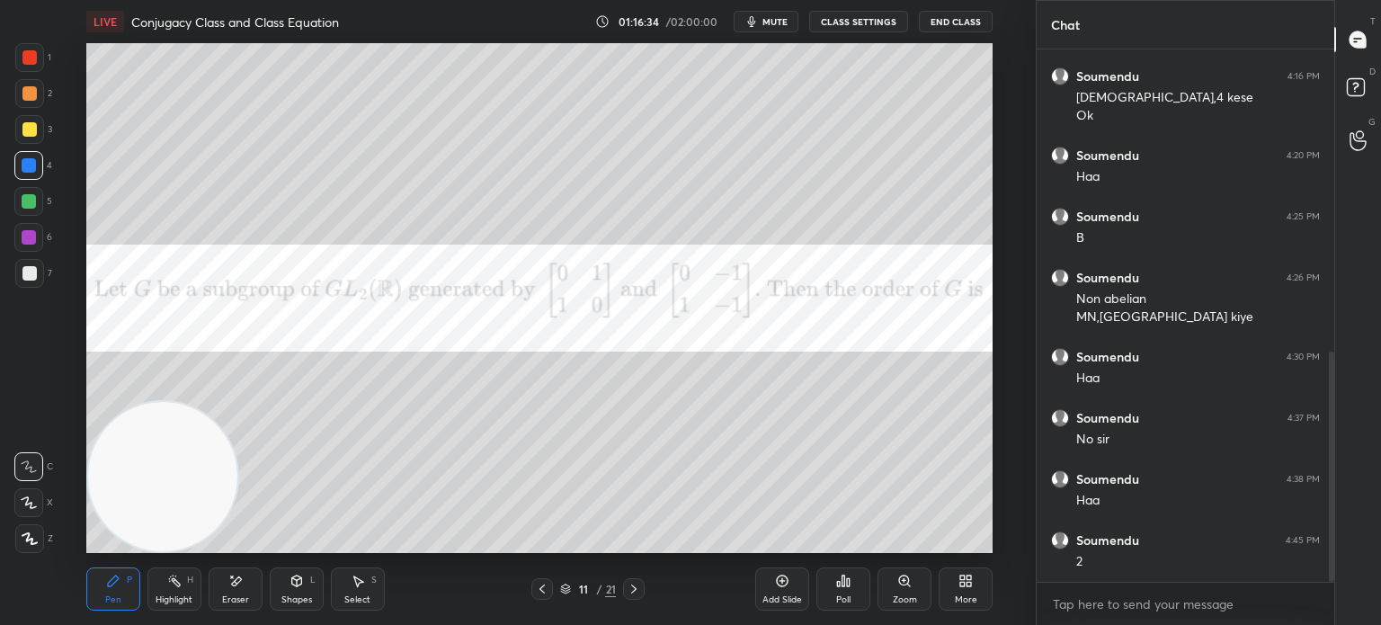
click at [26, 128] on div at bounding box center [29, 129] width 14 height 14
click at [37, 208] on div at bounding box center [28, 201] width 29 height 29
click at [38, 238] on div at bounding box center [28, 237] width 29 height 29
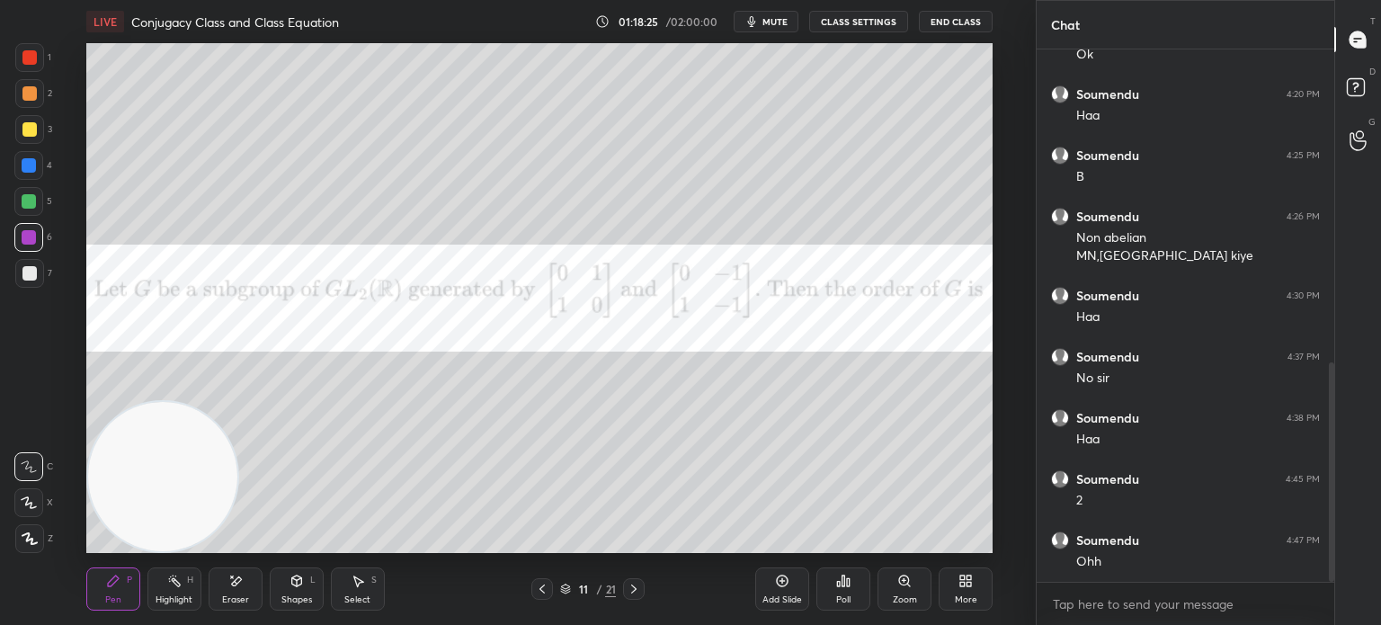
click at [953, 601] on div "More" at bounding box center [966, 588] width 54 height 43
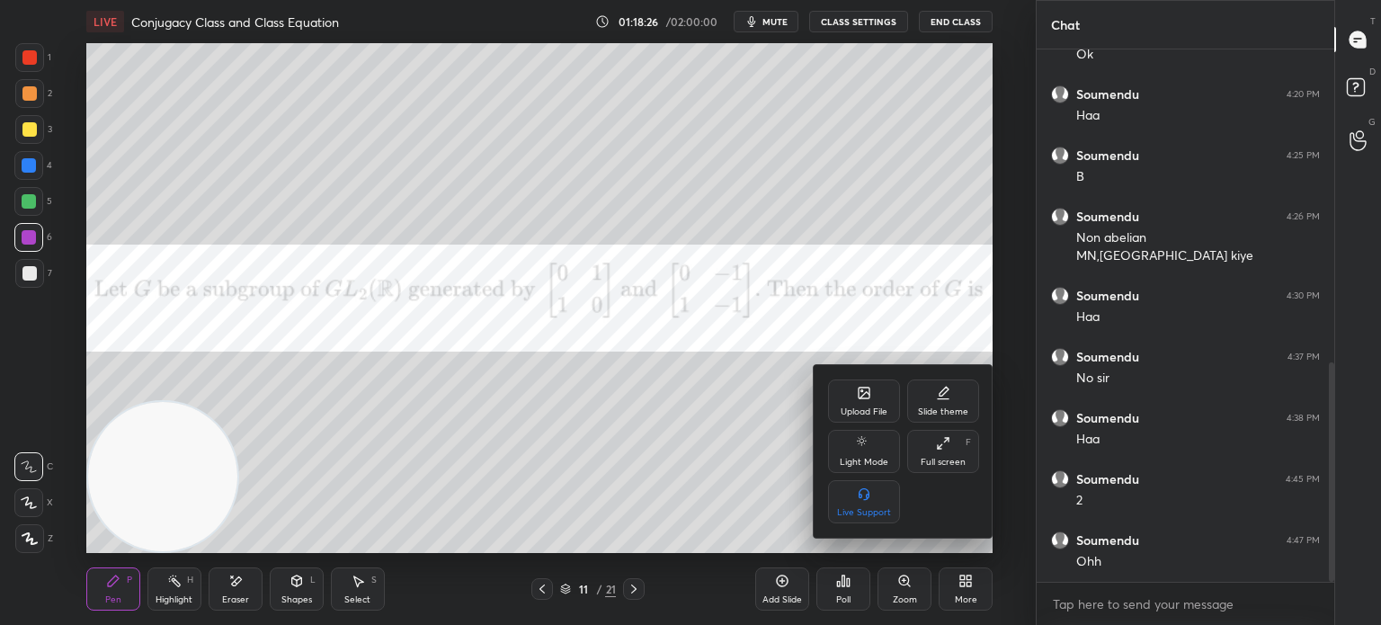
click at [842, 395] on div "Upload File" at bounding box center [864, 400] width 72 height 43
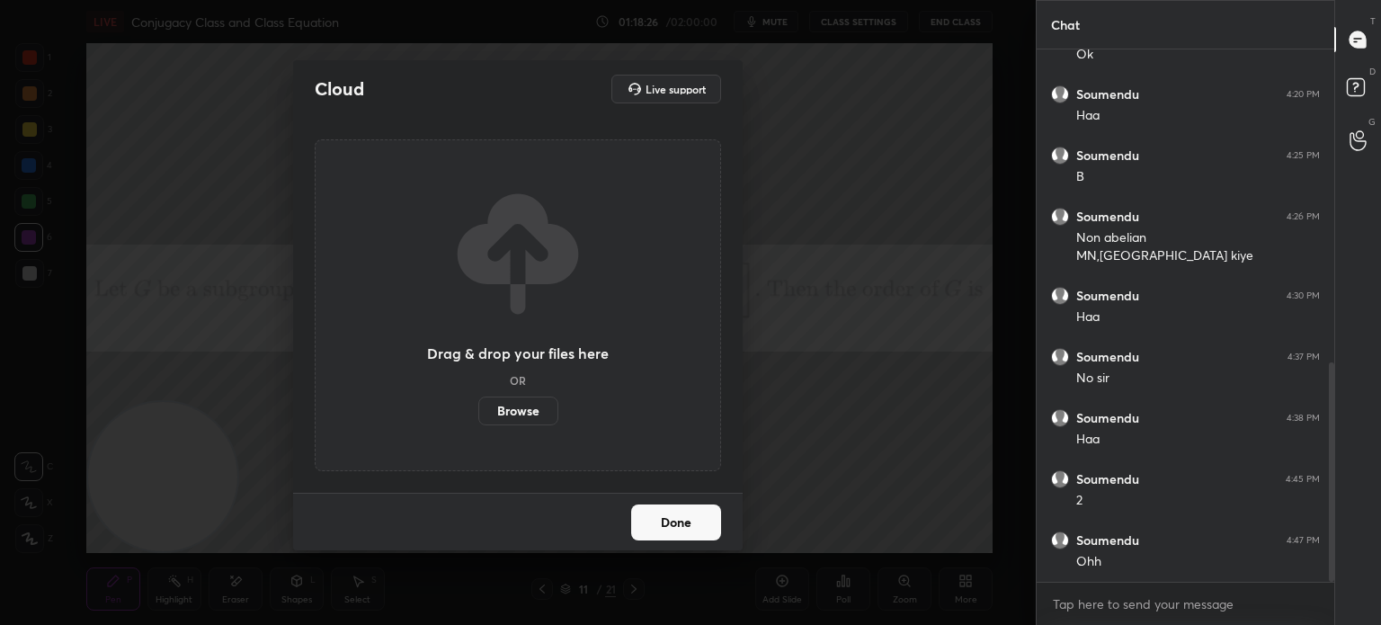
click at [520, 399] on label "Browse" at bounding box center [518, 411] width 80 height 29
click at [478, 399] on input "Browse" at bounding box center [478, 411] width 0 height 29
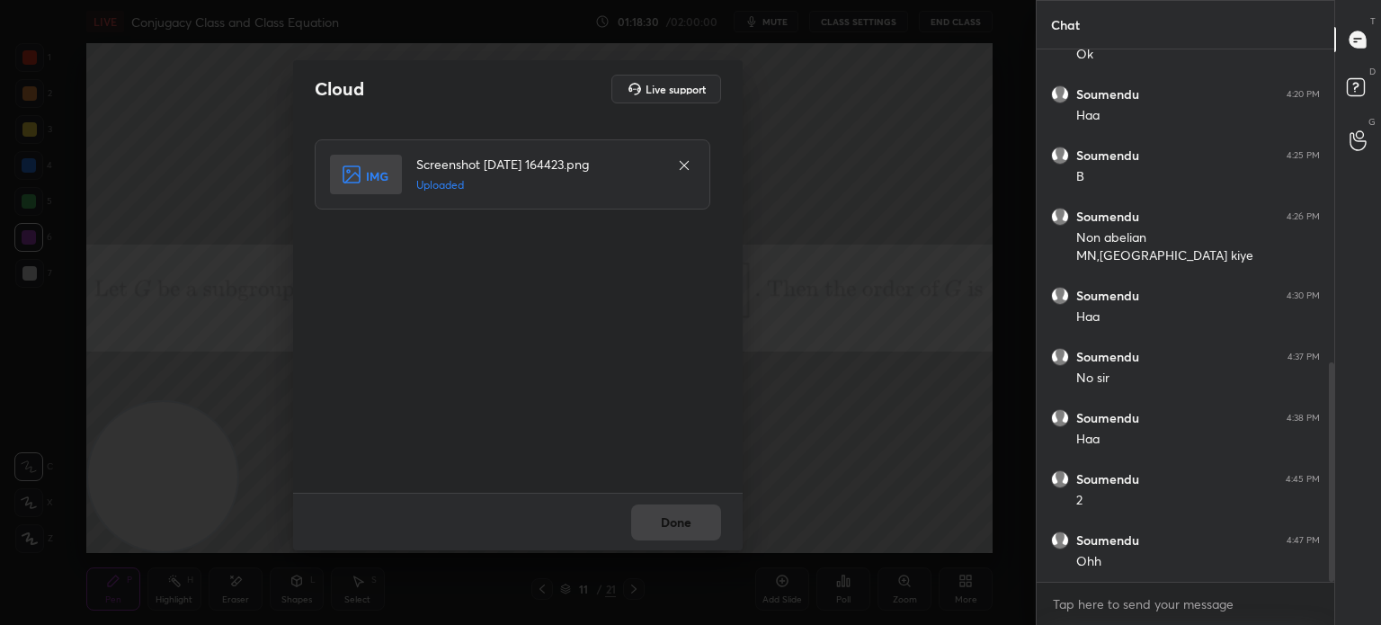
click at [683, 516] on div "Done" at bounding box center [518, 522] width 450 height 58
click at [683, 521] on button "Done" at bounding box center [676, 522] width 90 height 36
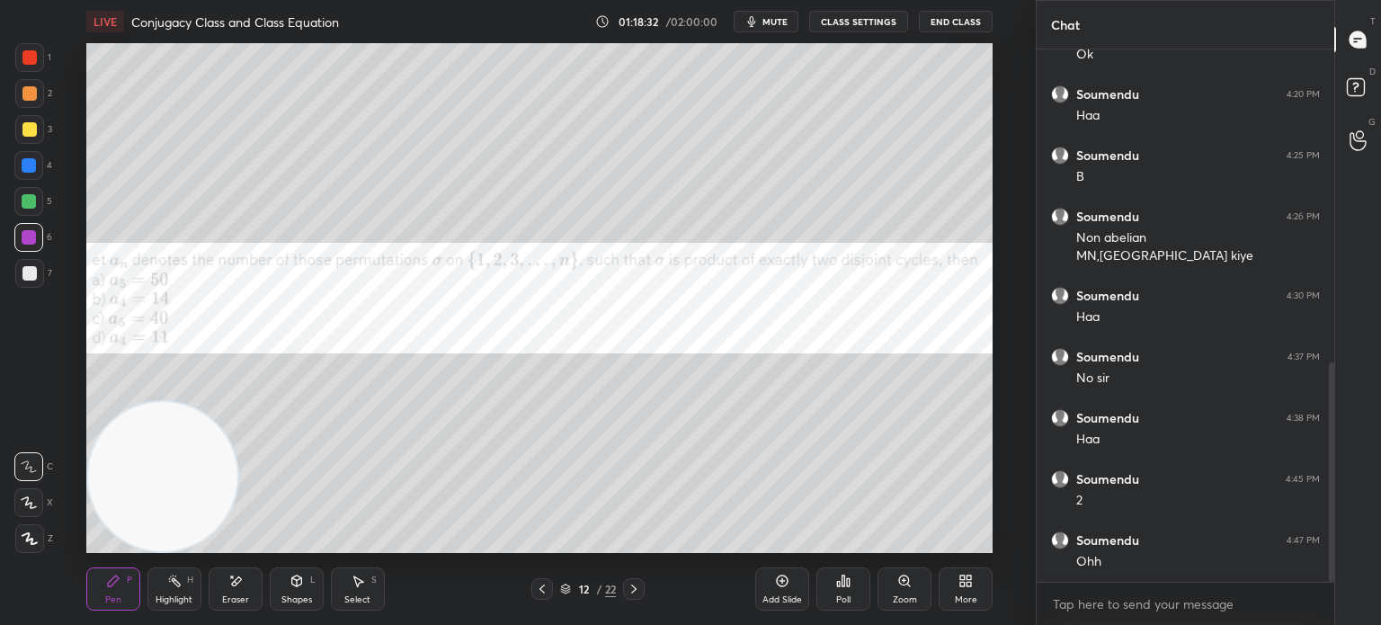
click at [772, 24] on span "mute" at bounding box center [774, 21] width 25 height 13
click at [26, 100] on div at bounding box center [29, 93] width 29 height 29
click at [775, 28] on button "unmute" at bounding box center [766, 22] width 65 height 22
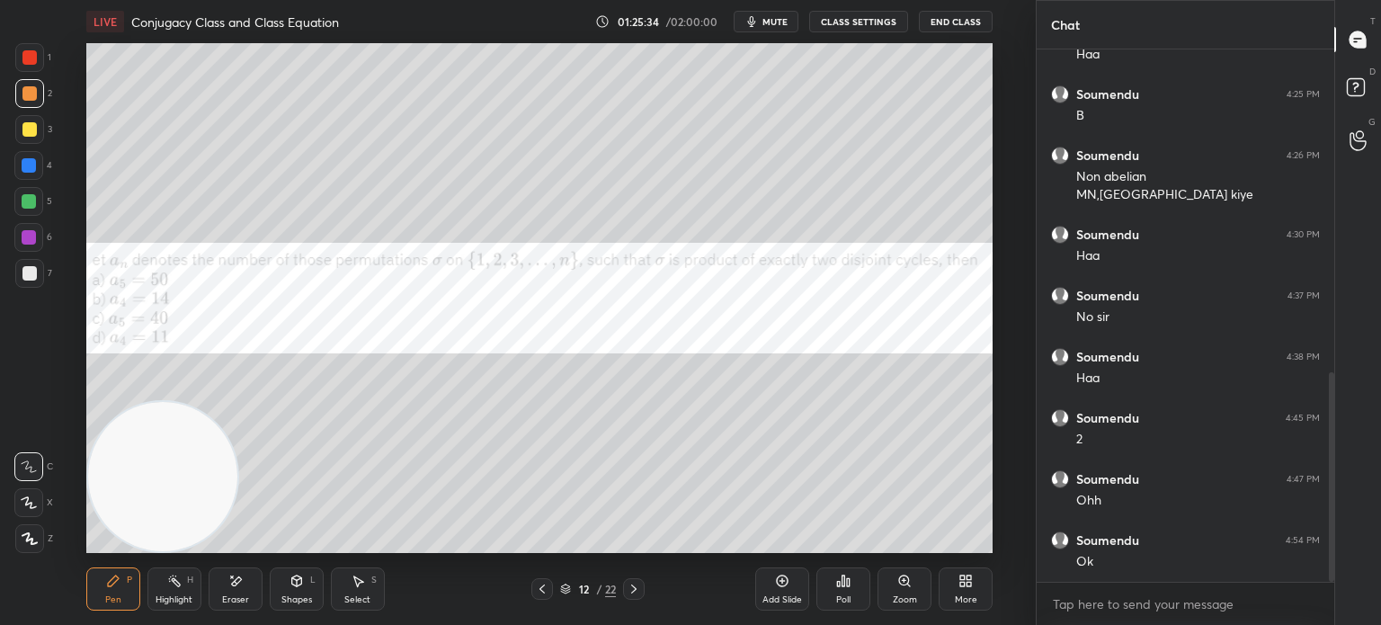
click at [967, 595] on div "More" at bounding box center [966, 599] width 22 height 9
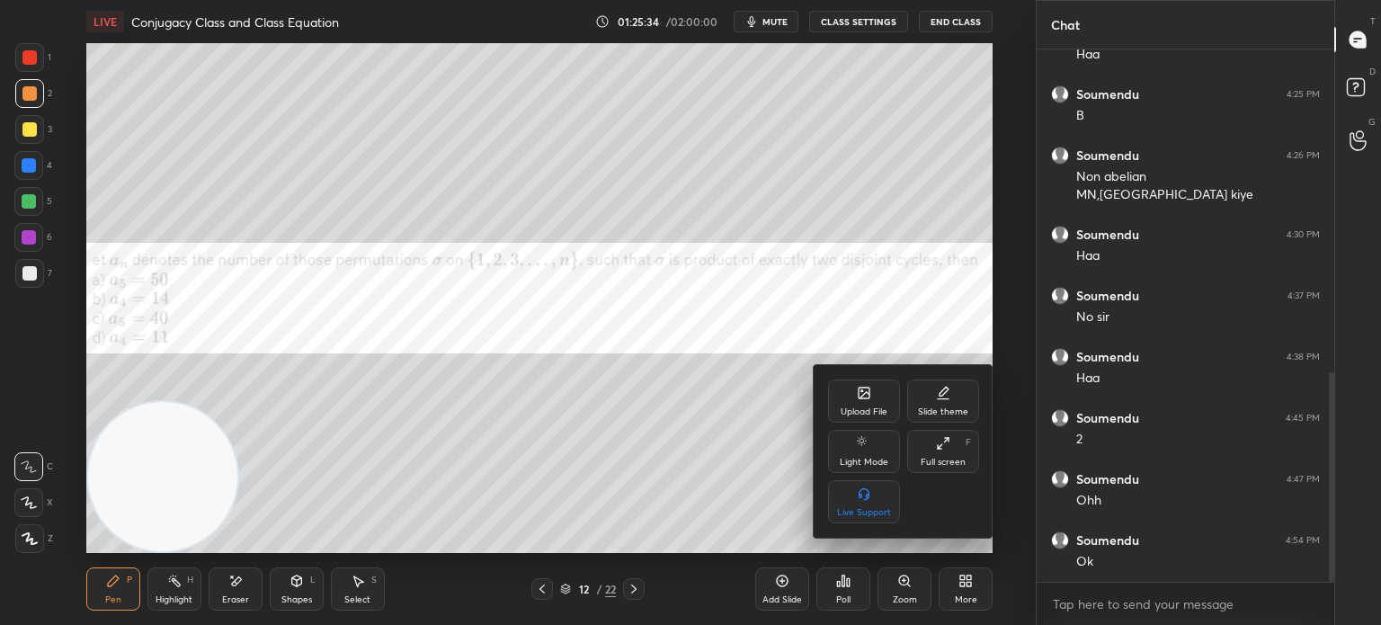
click at [852, 403] on div "Upload File" at bounding box center [864, 400] width 72 height 43
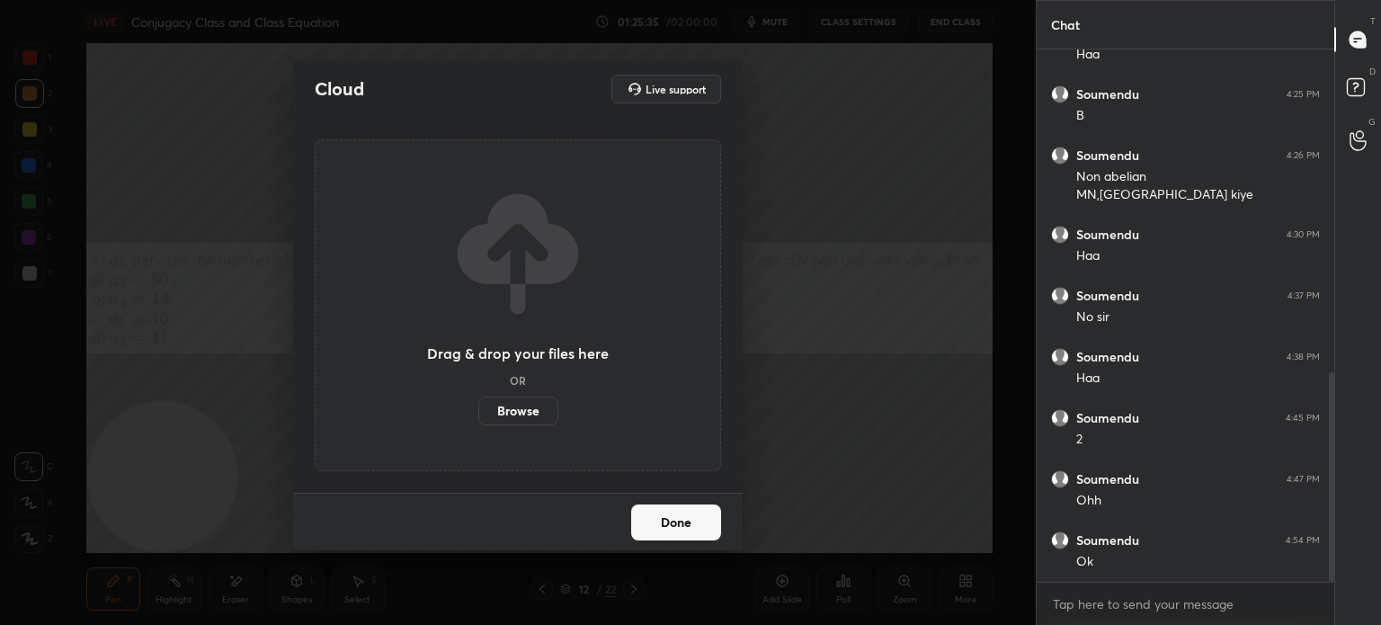
click at [507, 408] on label "Browse" at bounding box center [518, 411] width 80 height 29
click at [478, 408] on input "Browse" at bounding box center [478, 411] width 0 height 29
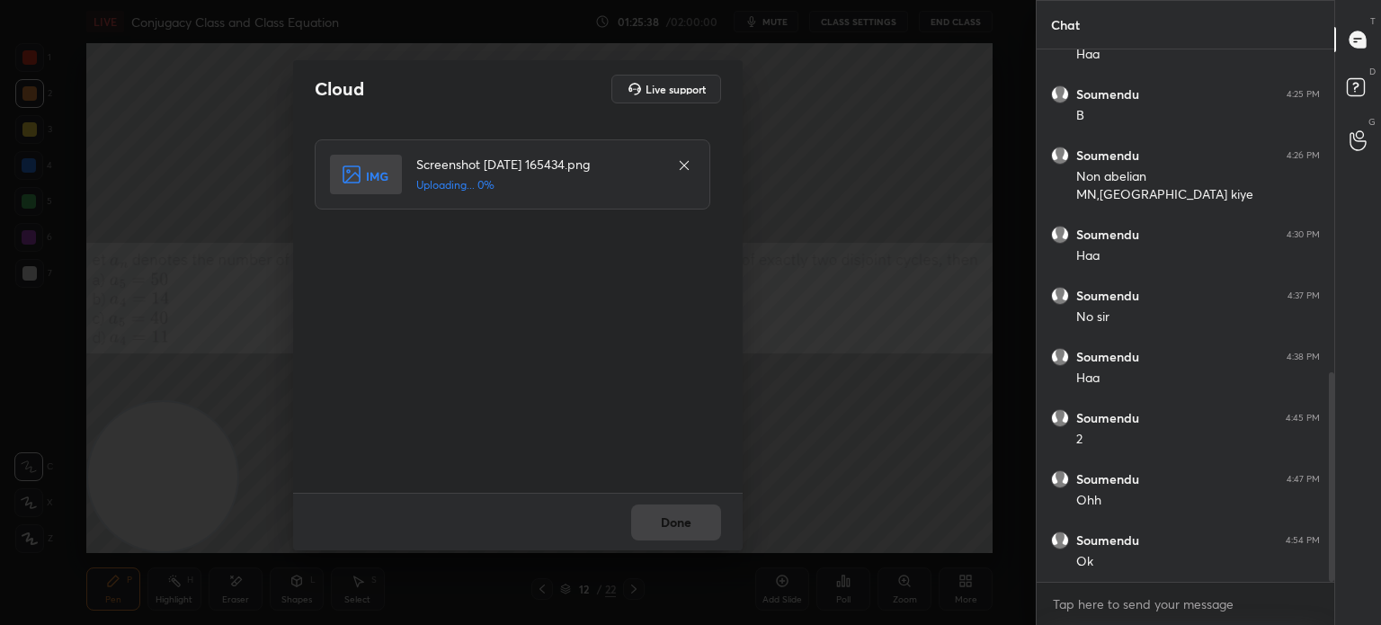
click at [690, 521] on div "Done" at bounding box center [518, 522] width 450 height 58
click at [688, 521] on div "Done" at bounding box center [518, 522] width 450 height 58
click at [686, 523] on button "Done" at bounding box center [676, 522] width 90 height 36
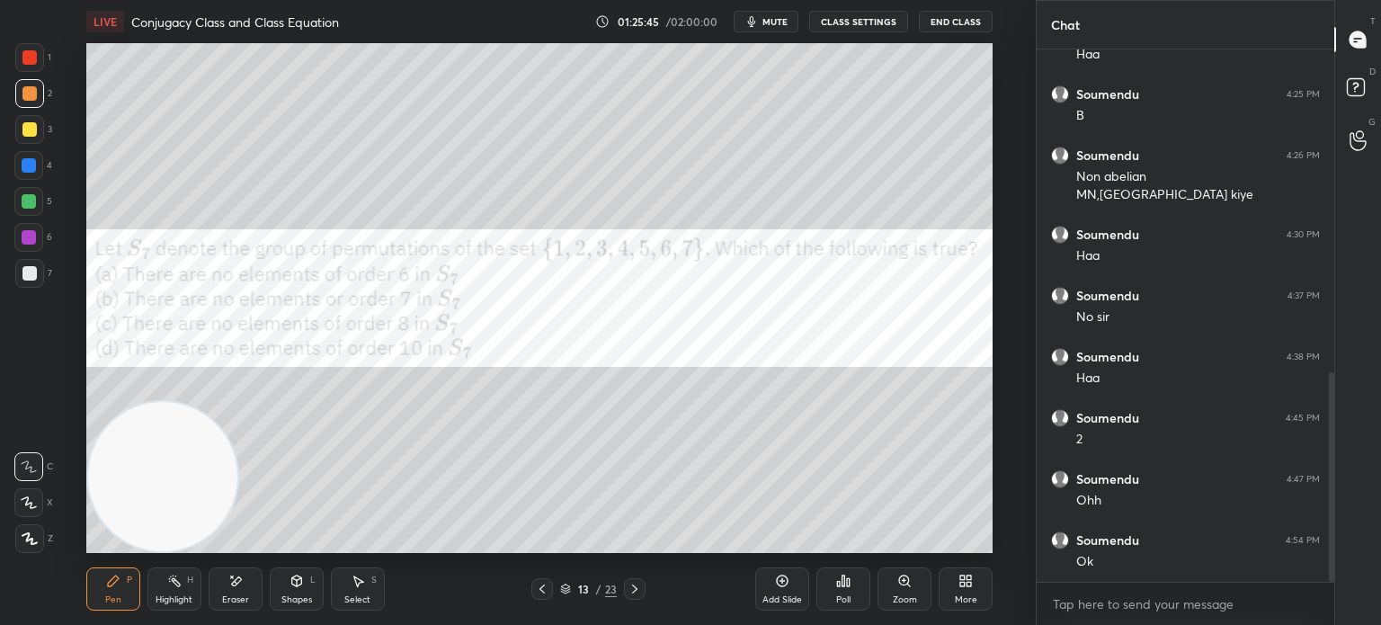
click at [780, 22] on span "mute" at bounding box center [774, 21] width 25 height 13
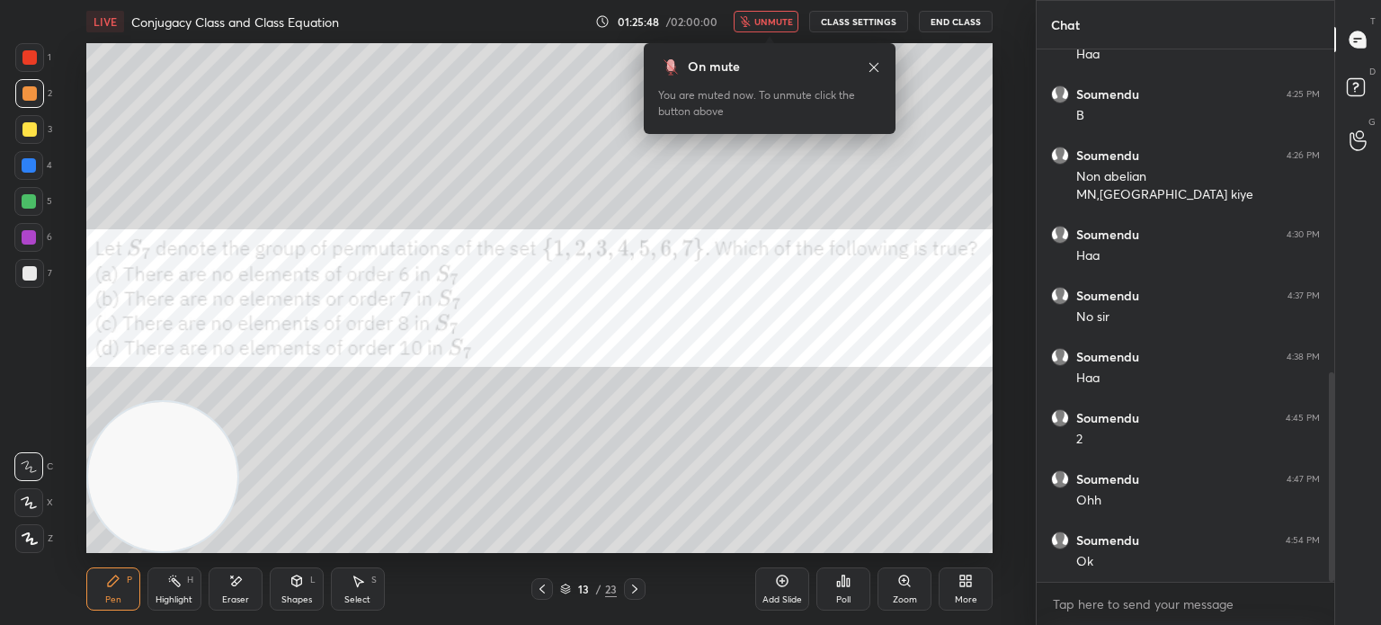
drag, startPoint x: 719, startPoint y: 44, endPoint x: 753, endPoint y: 6, distance: 50.3
click at [741, 23] on body "1 2 3 4 5 6 7 C X Z E E Erase all H H LIVE Conjugacy Class and Class Equation 0…" at bounding box center [690, 312] width 1381 height 625
drag, startPoint x: 965, startPoint y: 6, endPoint x: 968, endPoint y: 17, distance: 11.4
click at [965, 10] on div "LIVE Conjugacy Class and Class Equation 01:26:58 / 02:00:00 unmute CLASS SETTIN…" at bounding box center [539, 21] width 906 height 43
click at [971, 21] on button "End Class" at bounding box center [956, 22] width 74 height 22
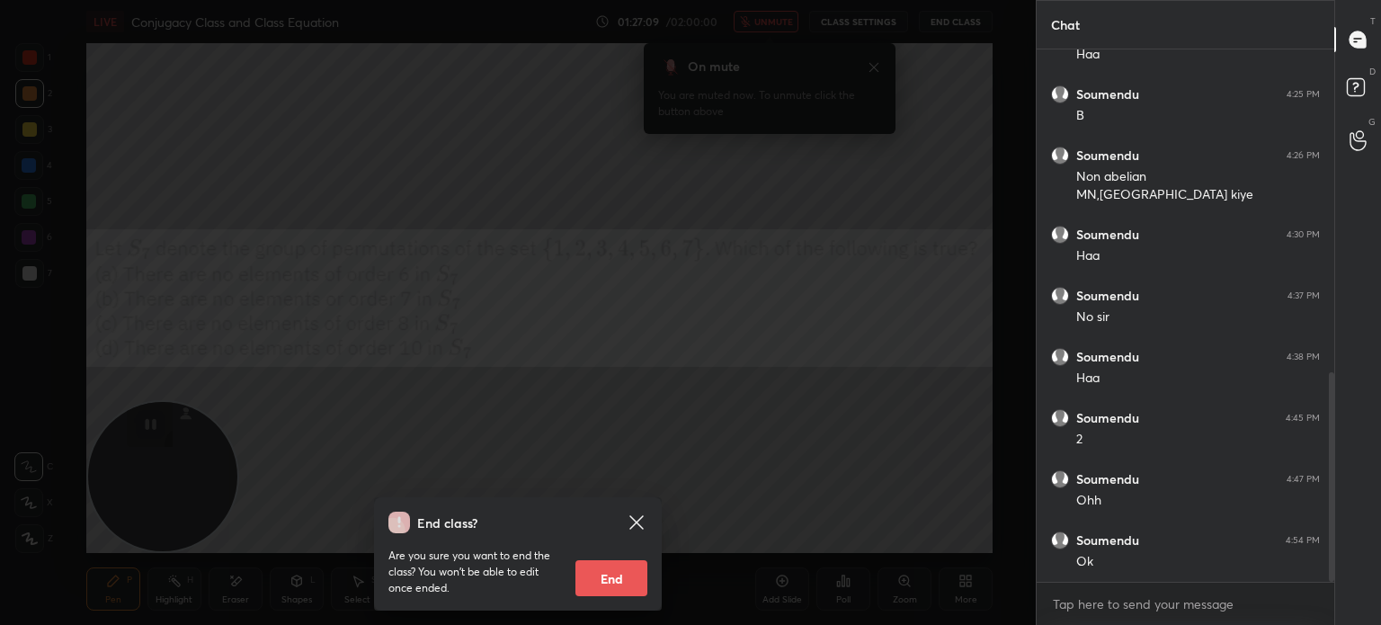
scroll to position [879, 0]
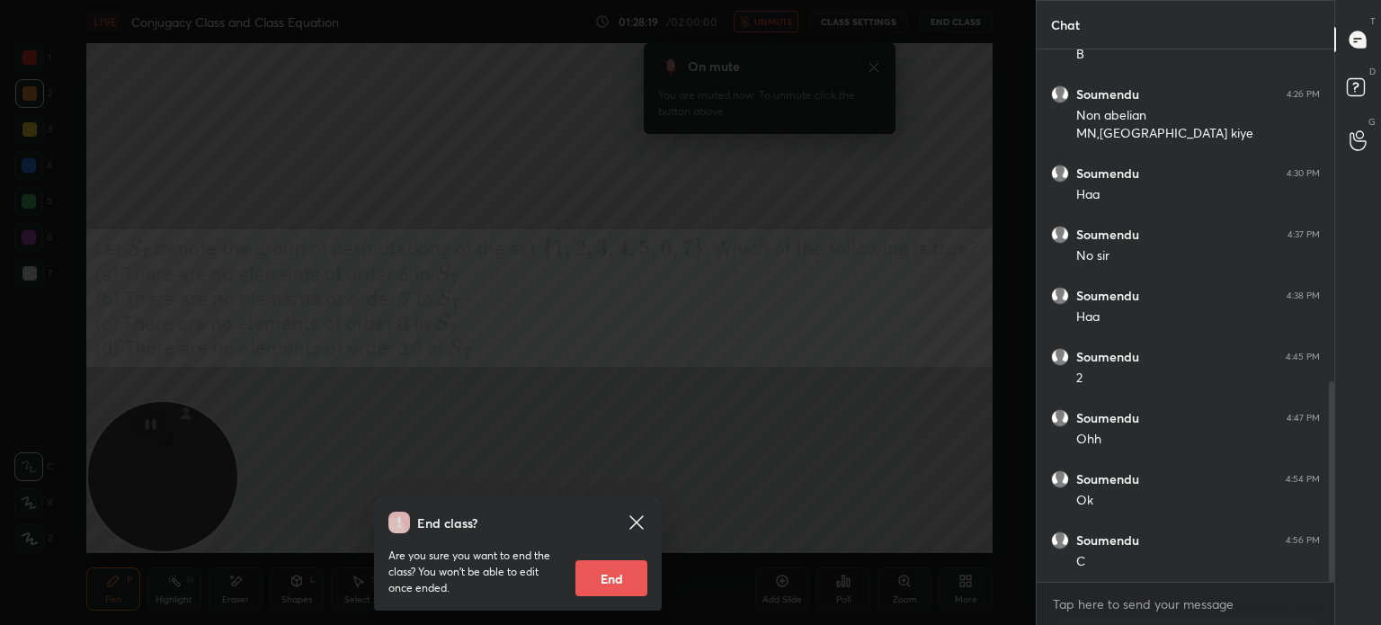
click at [636, 518] on icon at bounding box center [637, 523] width 22 height 22
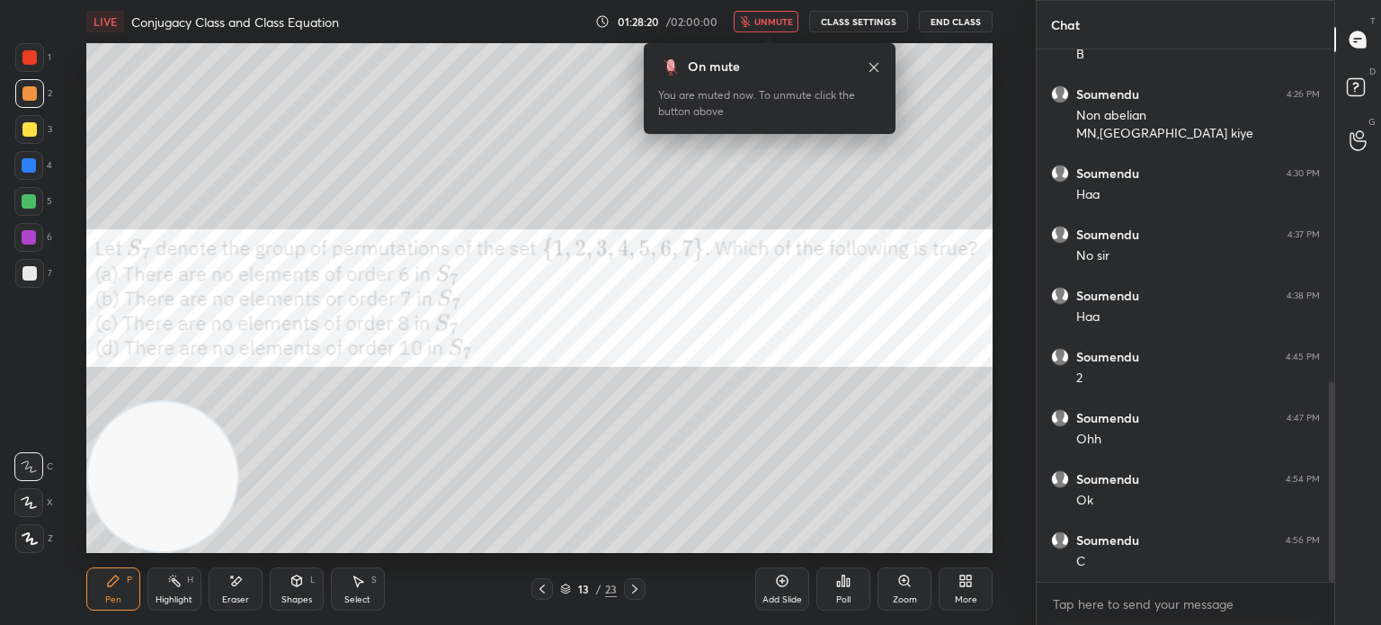
click at [780, 13] on button "unmute" at bounding box center [766, 22] width 65 height 22
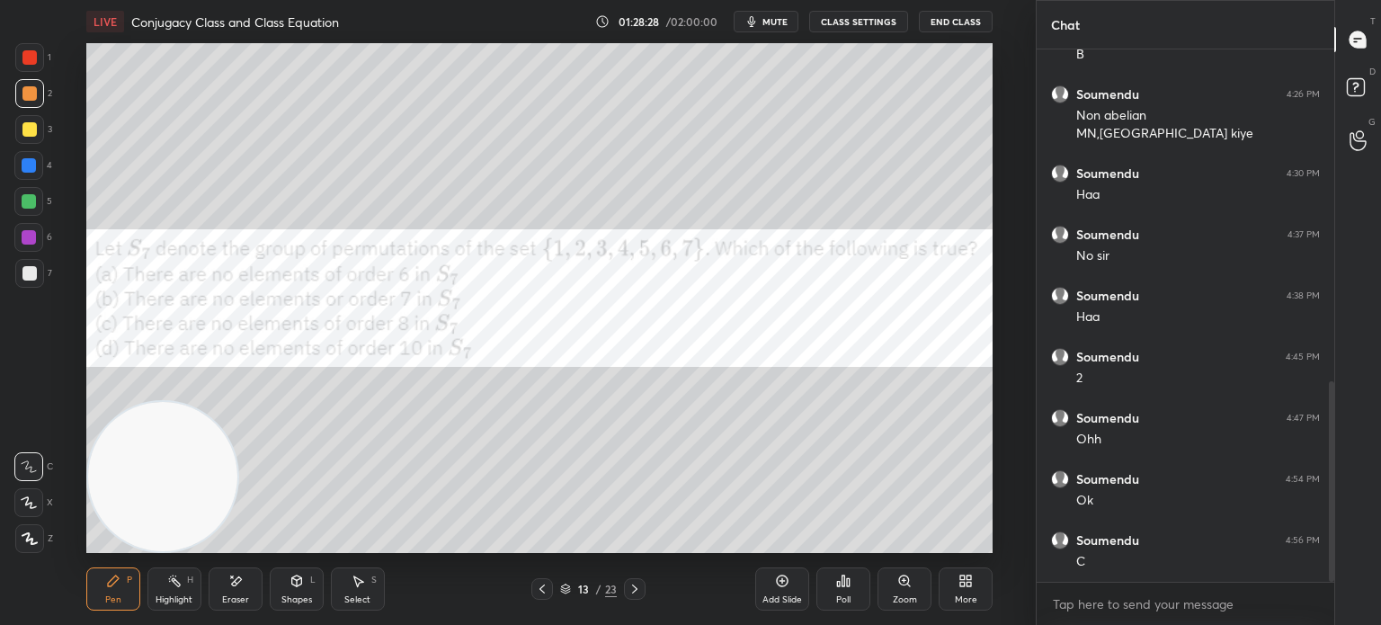
click at [76, 305] on div "Setting up your live class Poll for secs No correct answer Start poll" at bounding box center [540, 298] width 964 height 510
click at [967, 574] on div "More" at bounding box center [966, 588] width 54 height 43
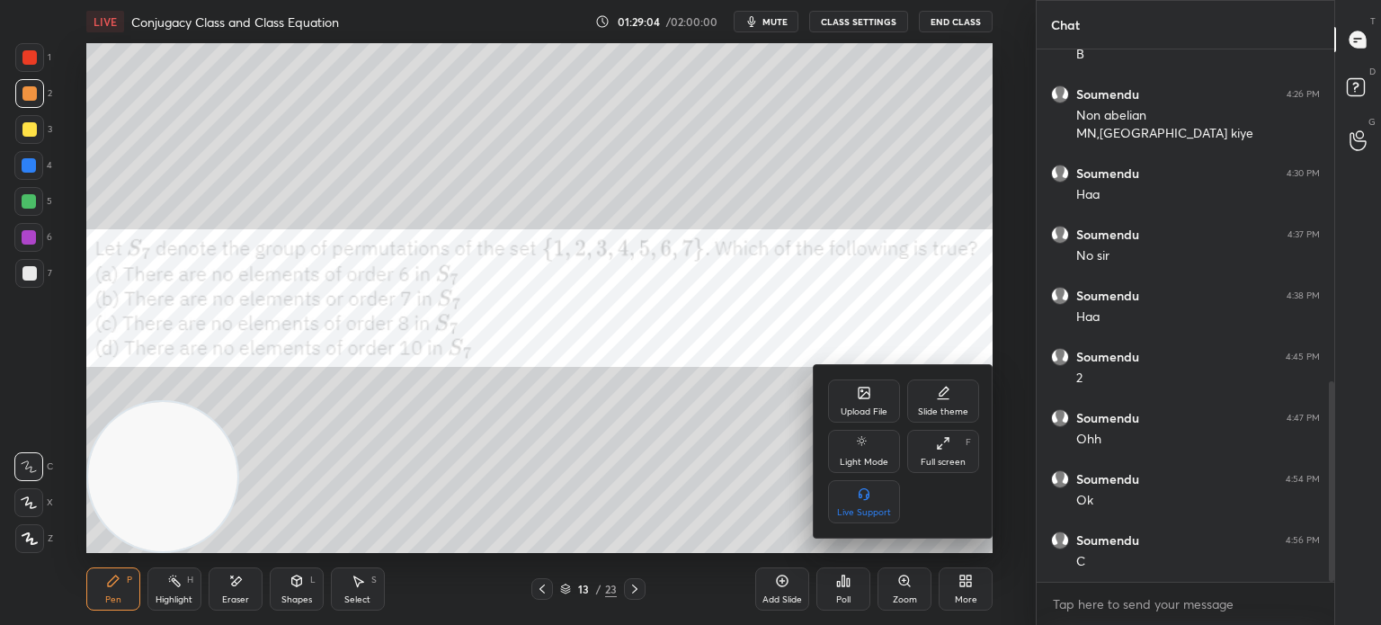
click at [831, 395] on div "Upload File" at bounding box center [864, 400] width 72 height 43
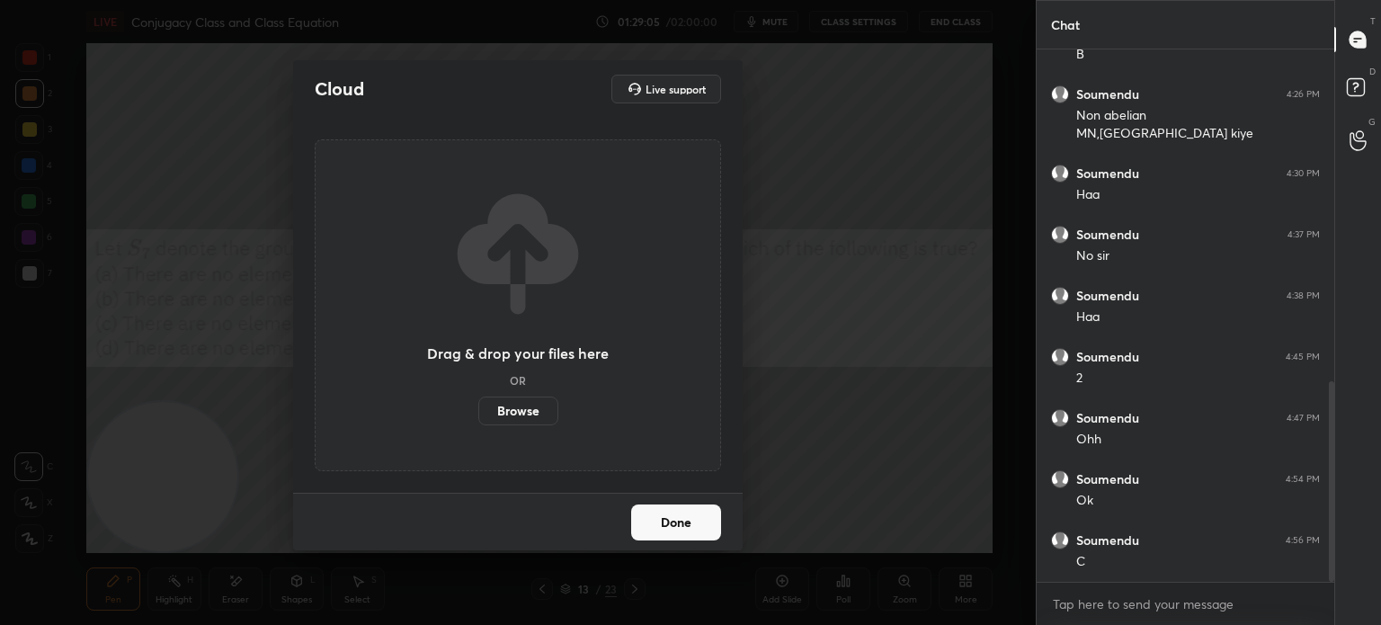
click at [523, 405] on label "Browse" at bounding box center [518, 411] width 80 height 29
click at [478, 405] on input "Browse" at bounding box center [478, 411] width 0 height 29
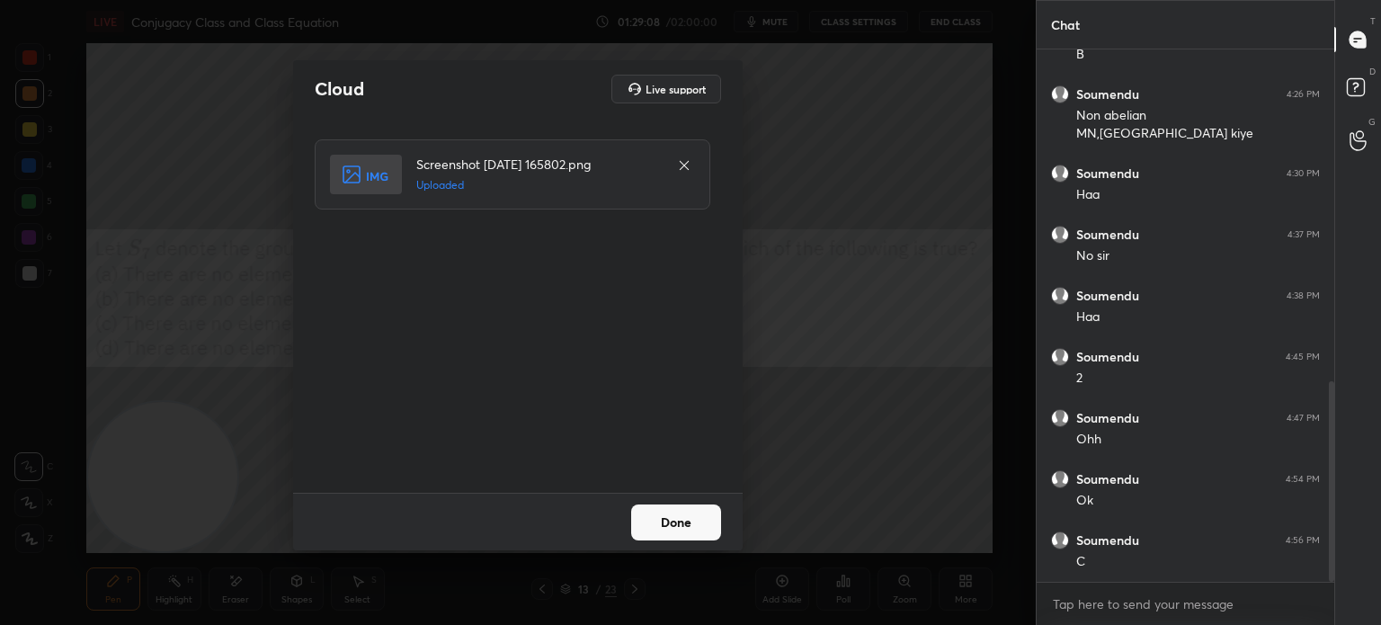
click at [694, 522] on button "Done" at bounding box center [676, 522] width 90 height 36
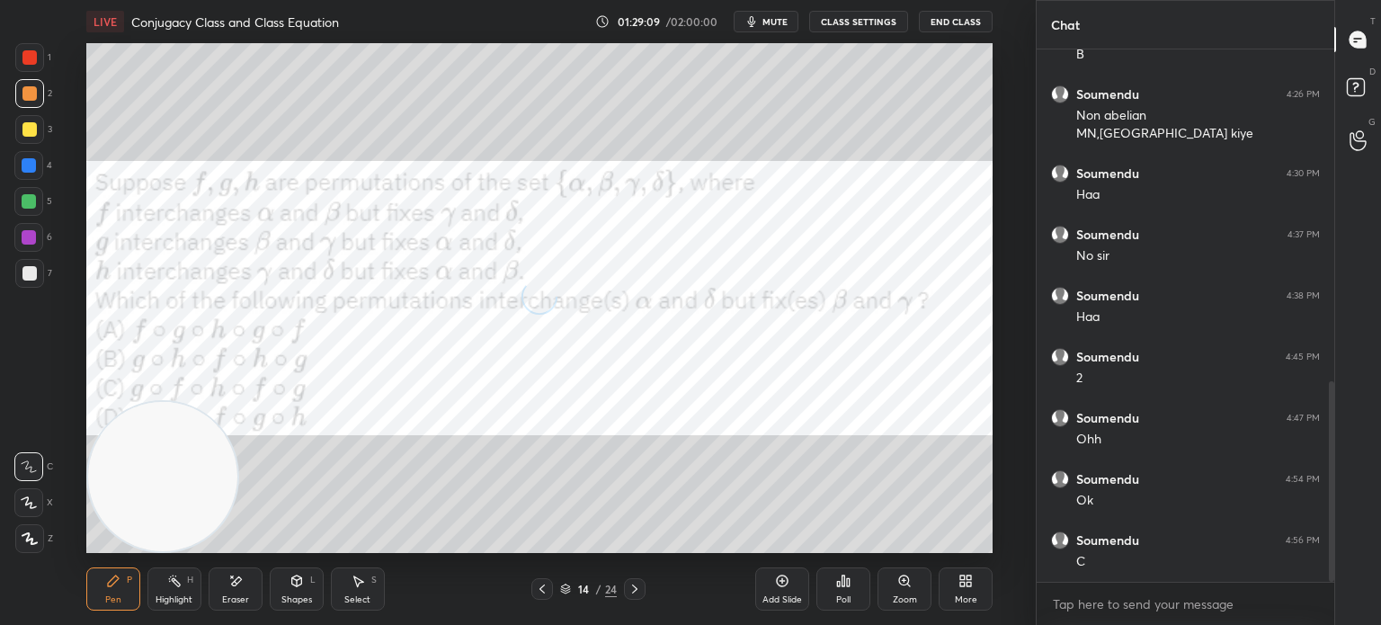
click at [784, 21] on span "mute" at bounding box center [774, 21] width 25 height 13
click at [960, 18] on button "End Class" at bounding box center [956, 22] width 74 height 22
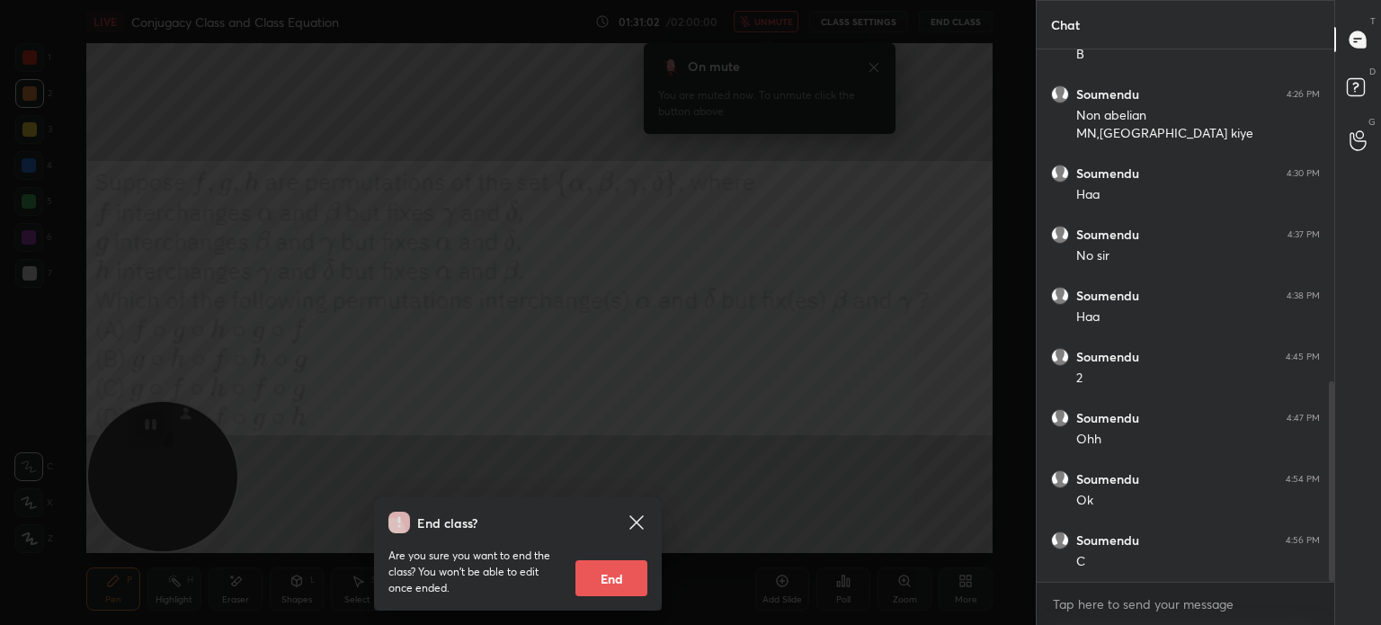
click at [643, 516] on icon at bounding box center [635, 521] width 13 height 13
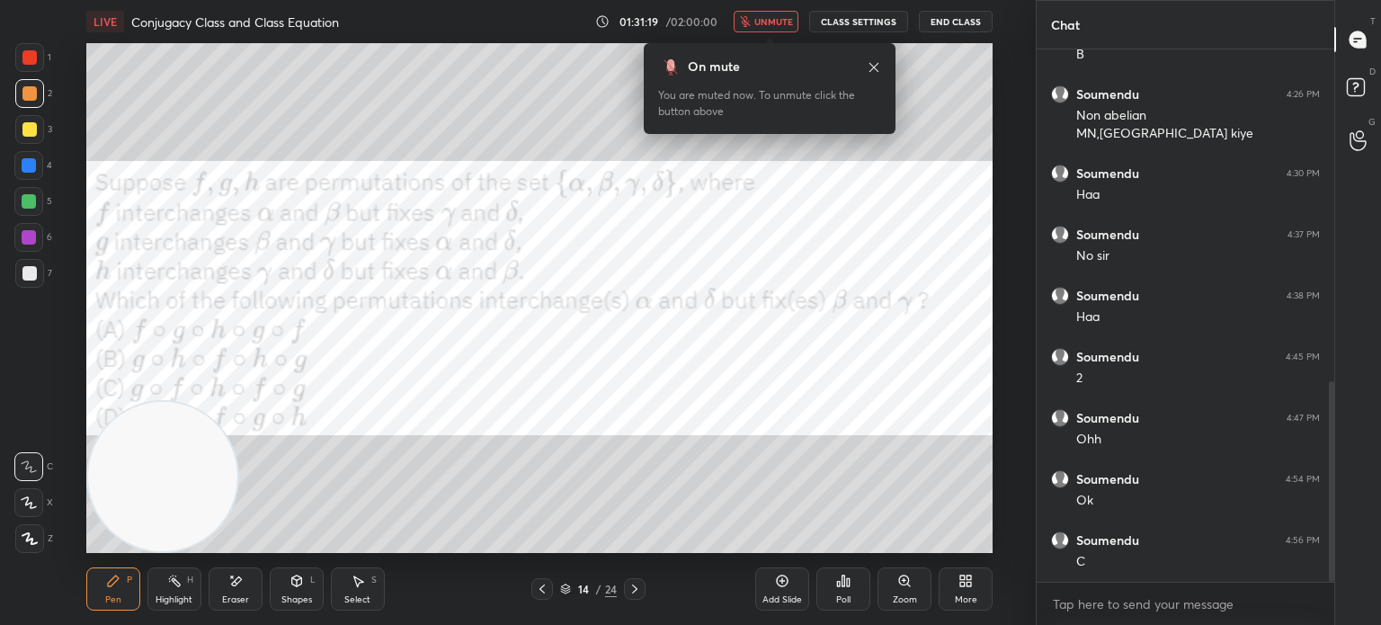
click at [869, 60] on icon at bounding box center [874, 67] width 14 height 14
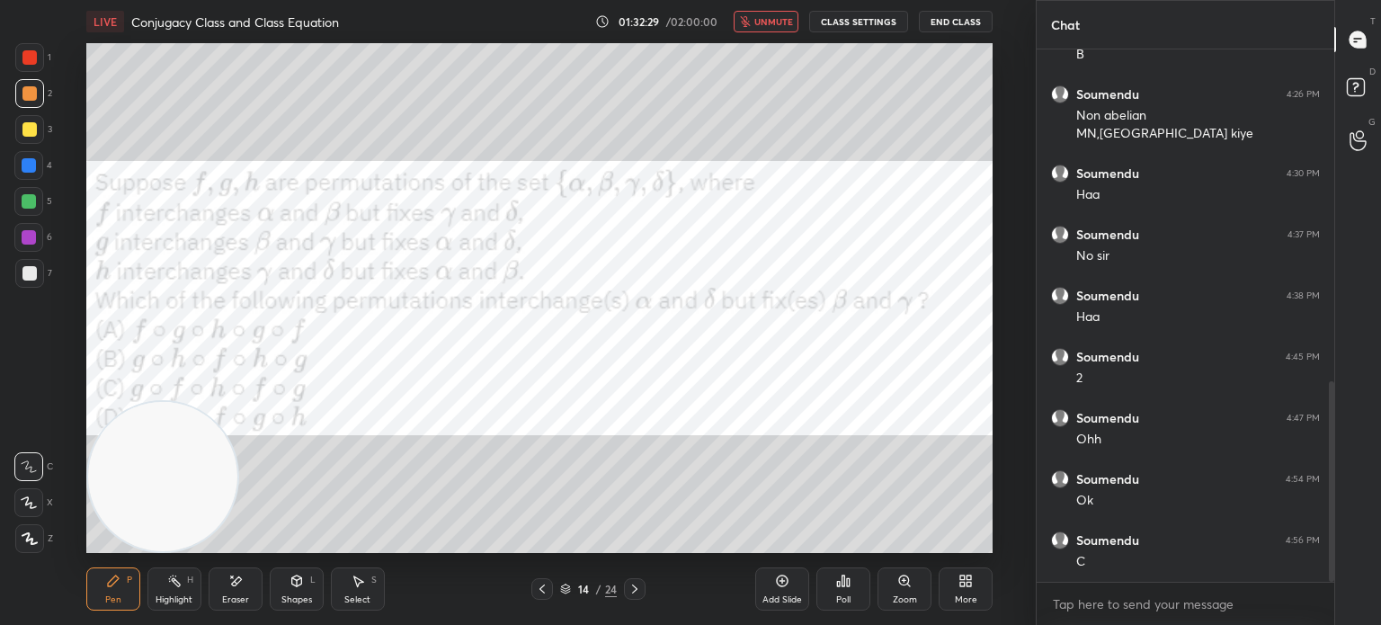
click at [791, 22] on button "unmute" at bounding box center [766, 22] width 65 height 22
click at [780, 579] on icon at bounding box center [782, 581] width 14 height 14
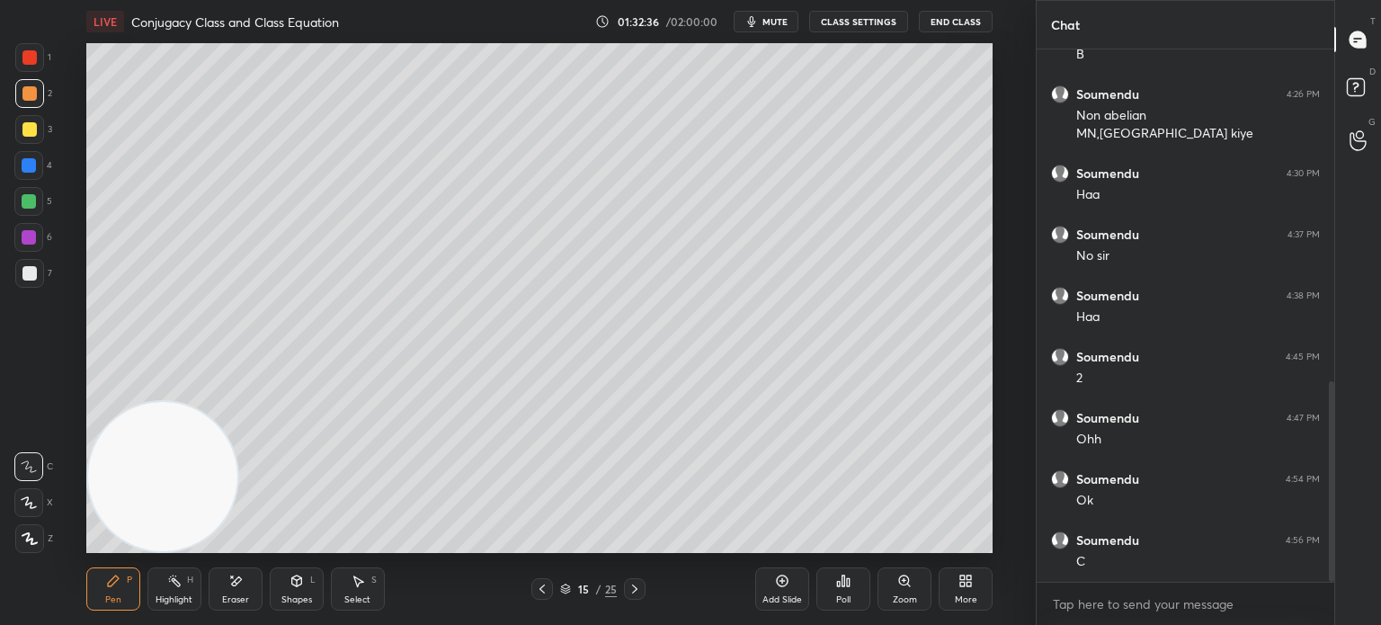
click at [38, 267] on div "7" at bounding box center [33, 273] width 37 height 29
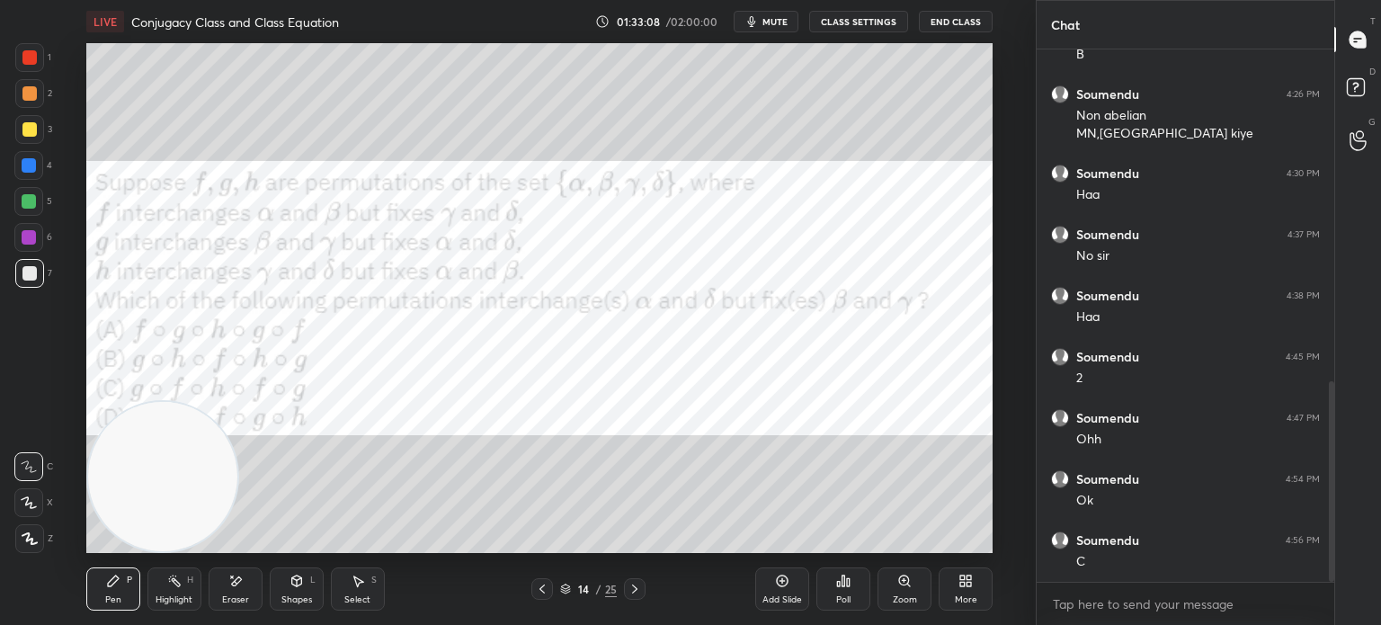
scroll to position [944, 0]
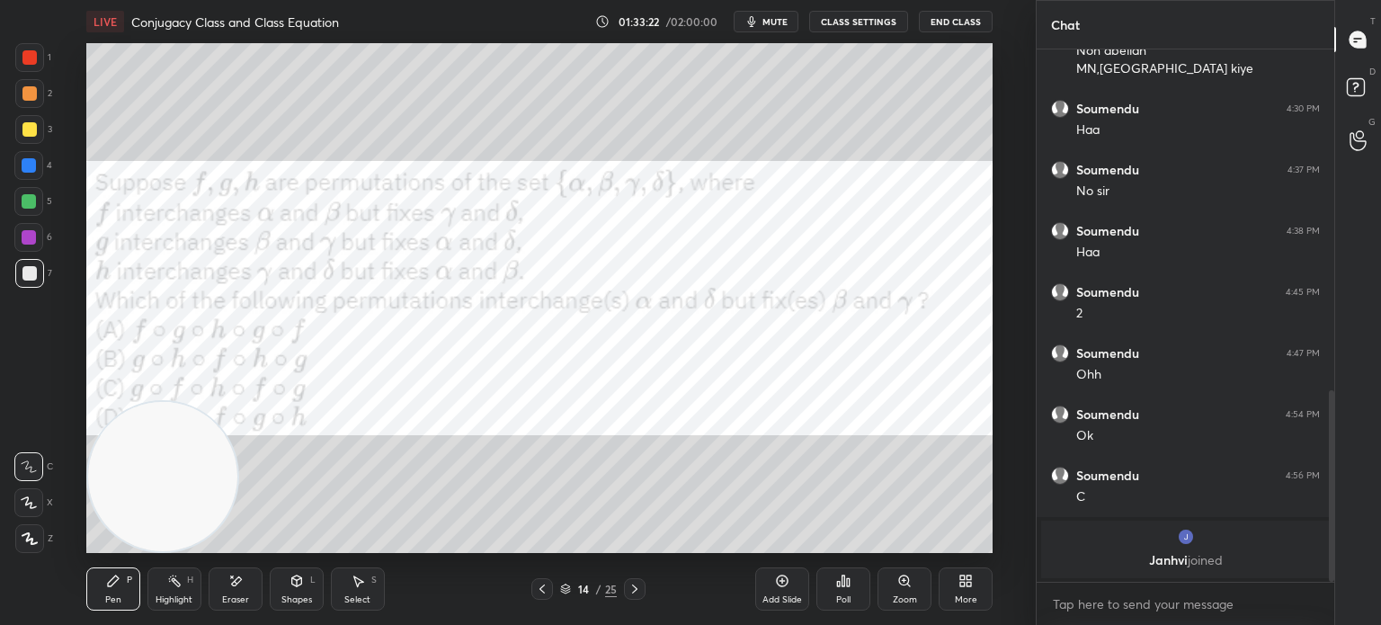
click at [36, 280] on div at bounding box center [29, 273] width 29 height 29
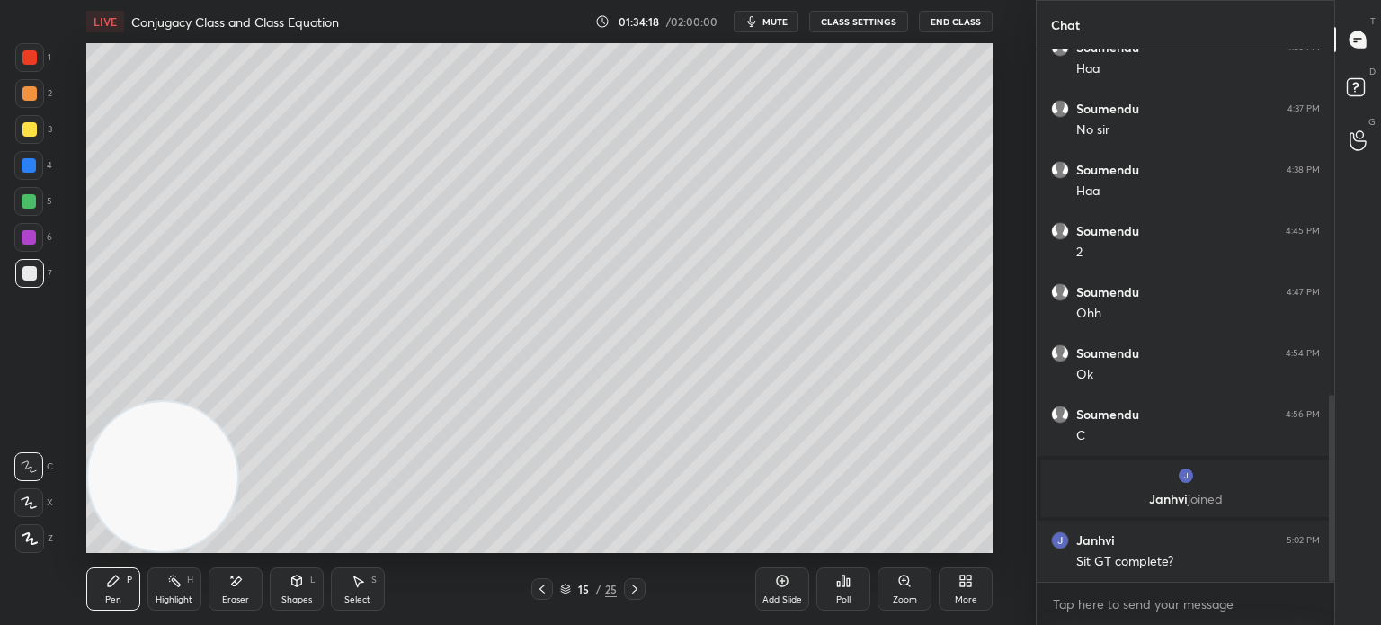
scroll to position [1047, 0]
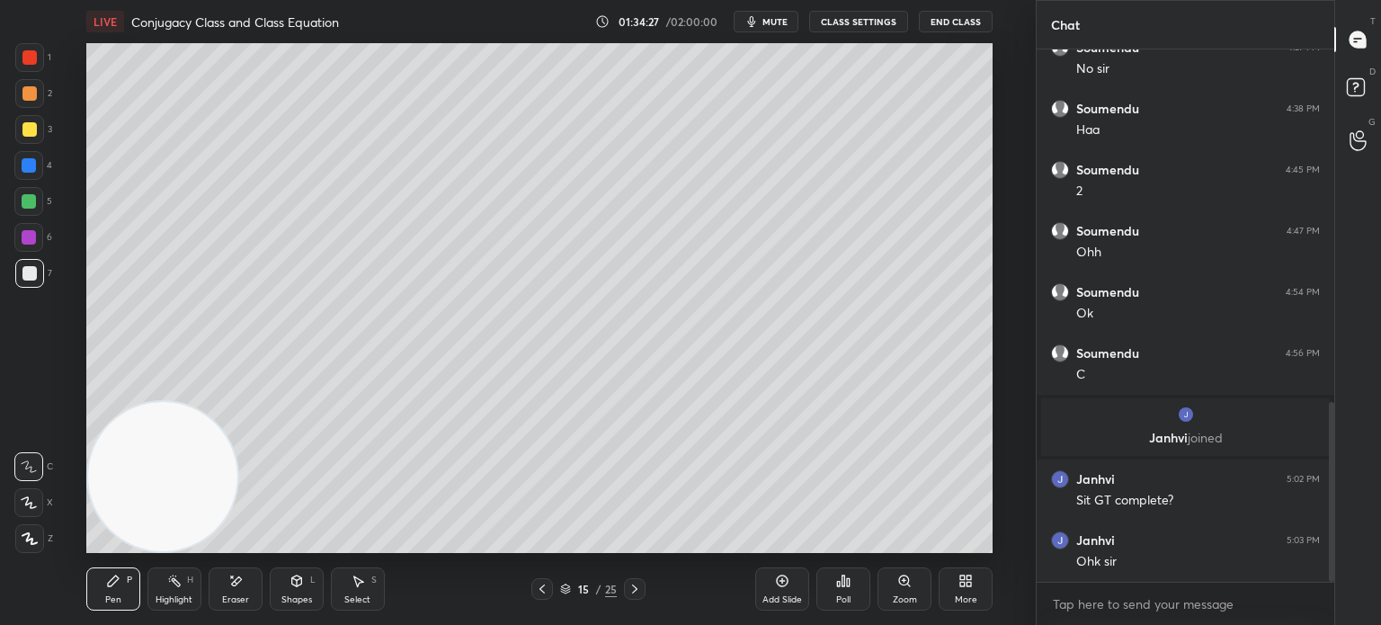
drag, startPoint x: 277, startPoint y: 249, endPoint x: 363, endPoint y: 86, distance: 184.2
click at [237, 402] on video at bounding box center [162, 476] width 149 height 149
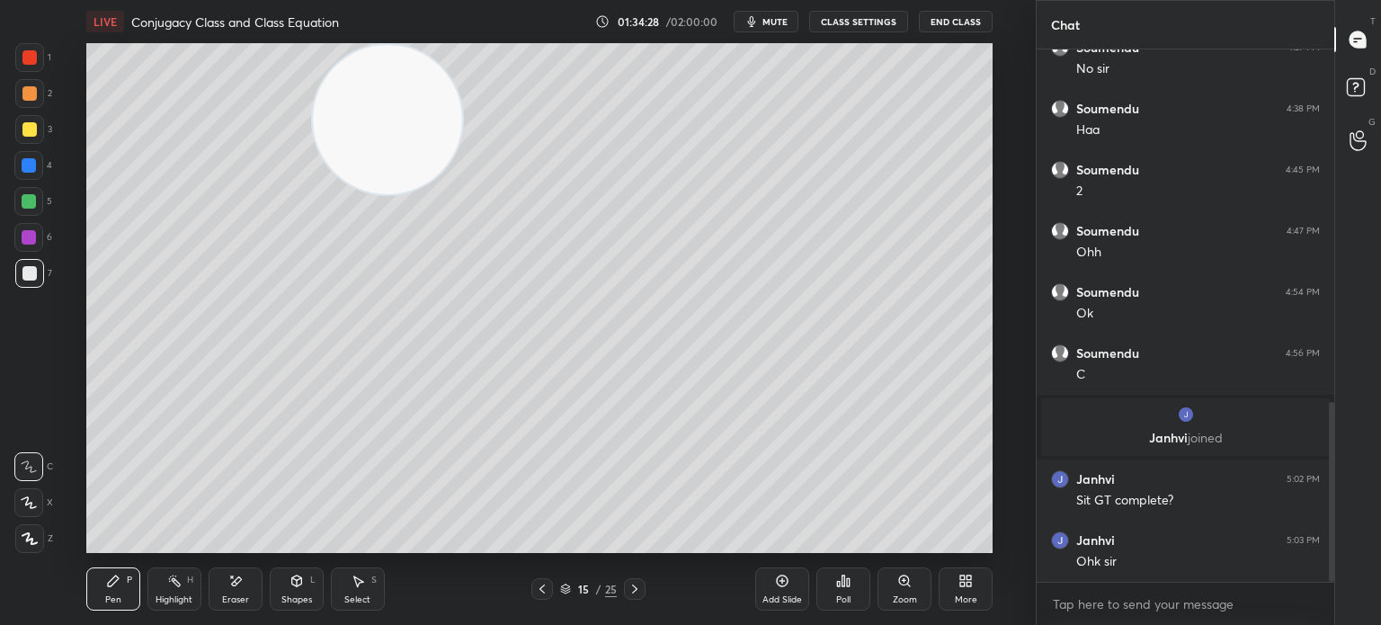
click at [538, 590] on icon at bounding box center [542, 589] width 14 height 14
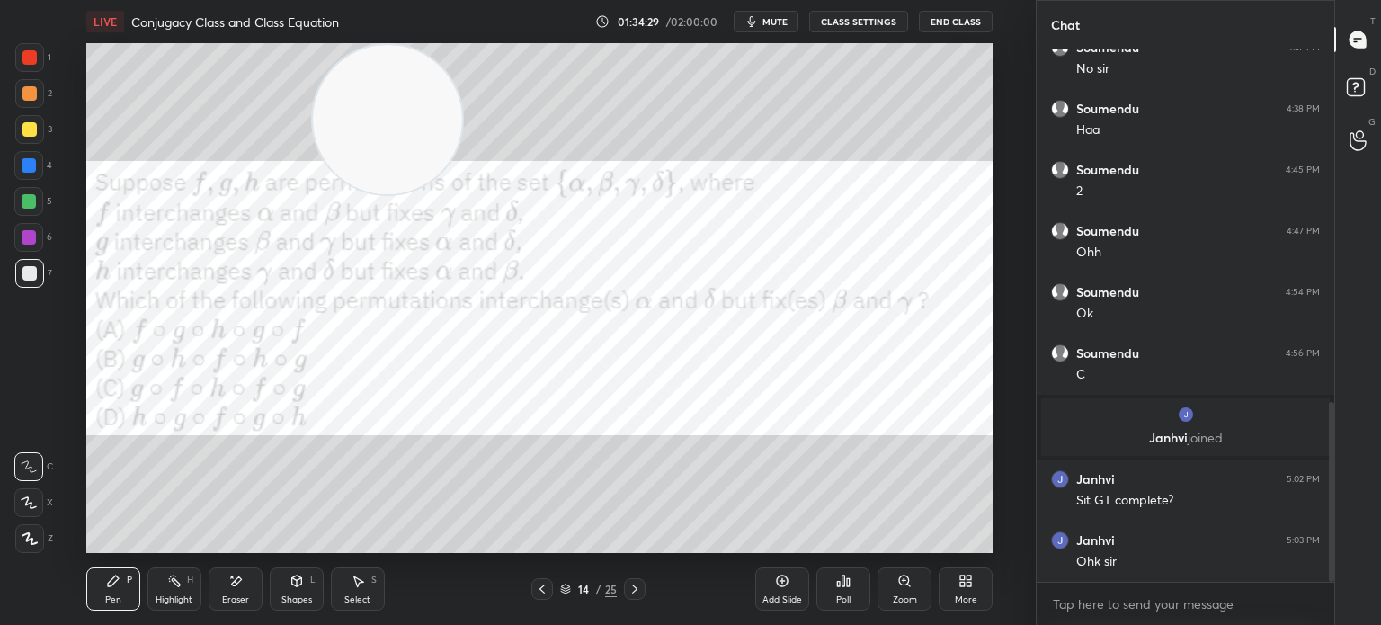
click at [19, 236] on div at bounding box center [28, 237] width 29 height 29
click at [637, 582] on icon at bounding box center [635, 589] width 14 height 14
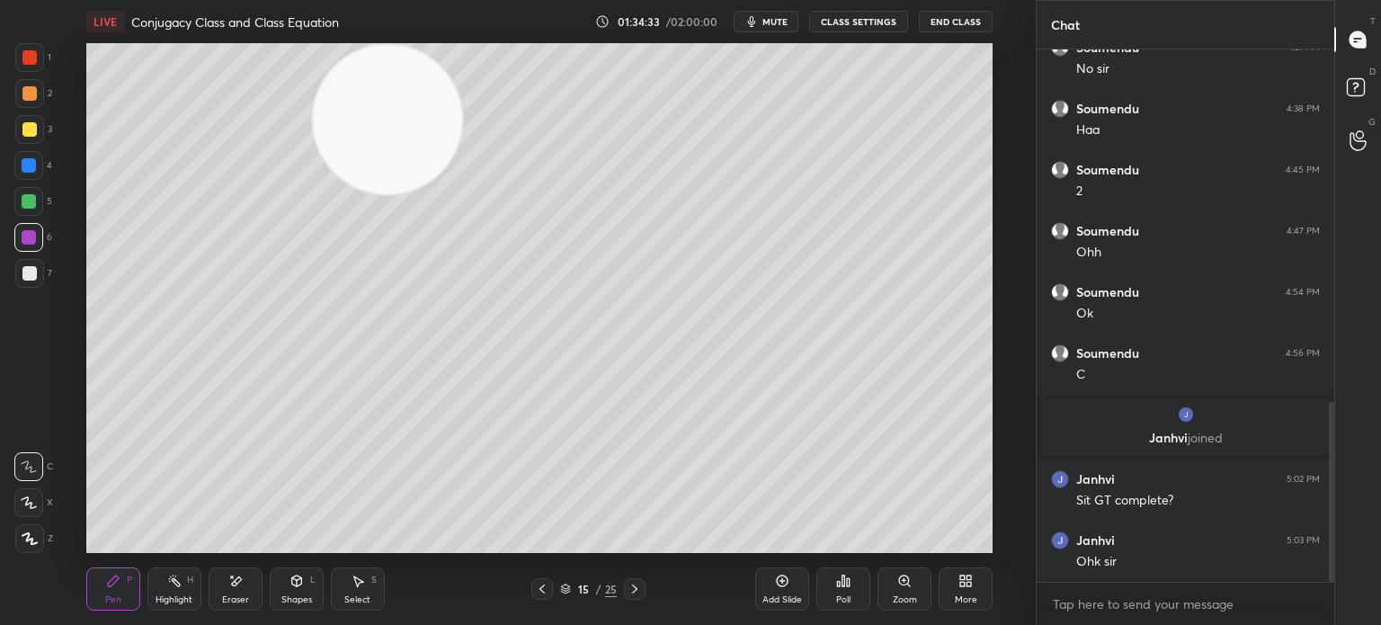
click at [31, 272] on div at bounding box center [29, 273] width 14 height 14
click at [31, 58] on div at bounding box center [29, 57] width 14 height 14
click at [545, 591] on icon at bounding box center [542, 589] width 14 height 14
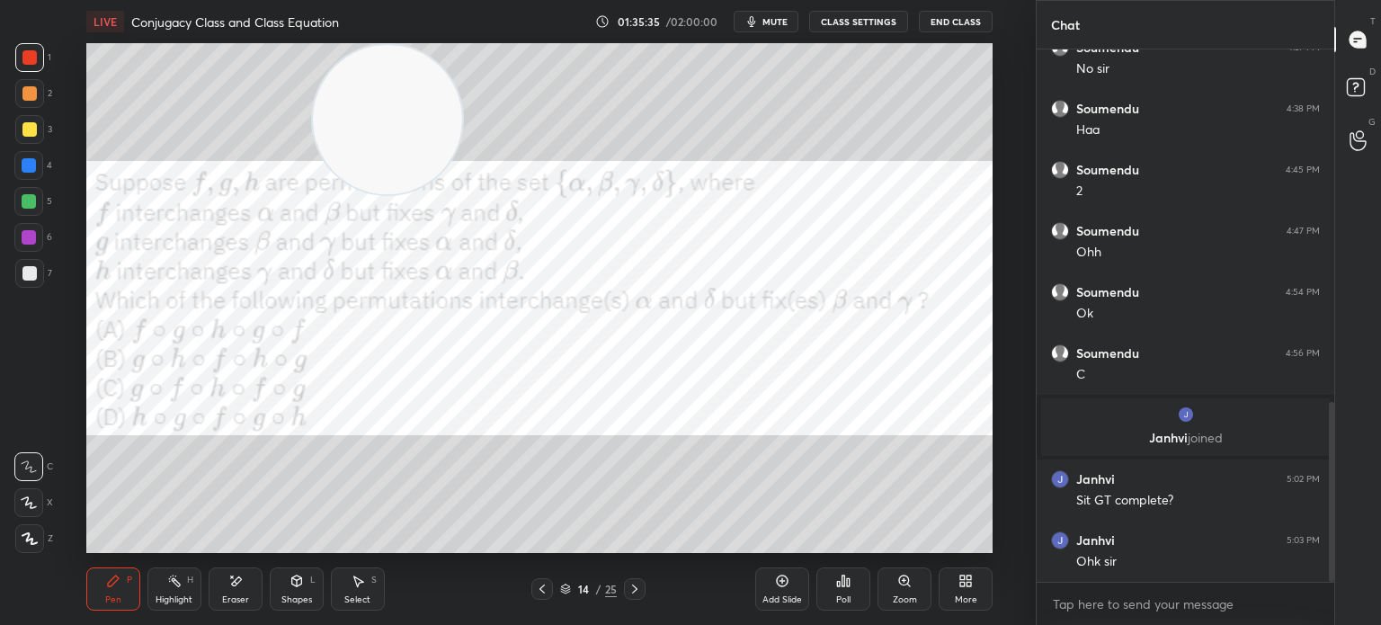
scroll to position [1108, 0]
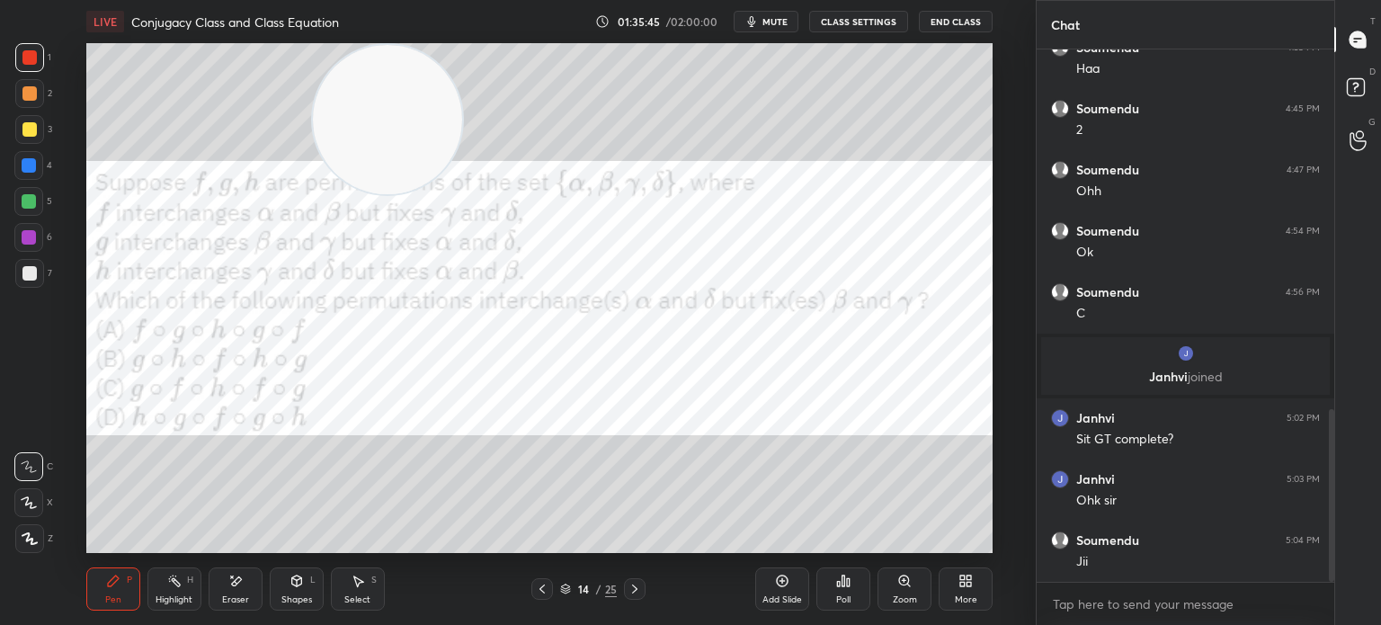
click at [780, 28] on button "mute" at bounding box center [766, 22] width 65 height 22
drag, startPoint x: 655, startPoint y: 585, endPoint x: 635, endPoint y: 588, distance: 20.0
click at [652, 589] on div "14 / 25" at bounding box center [588, 589] width 334 height 22
click at [629, 589] on icon at bounding box center [635, 589] width 14 height 14
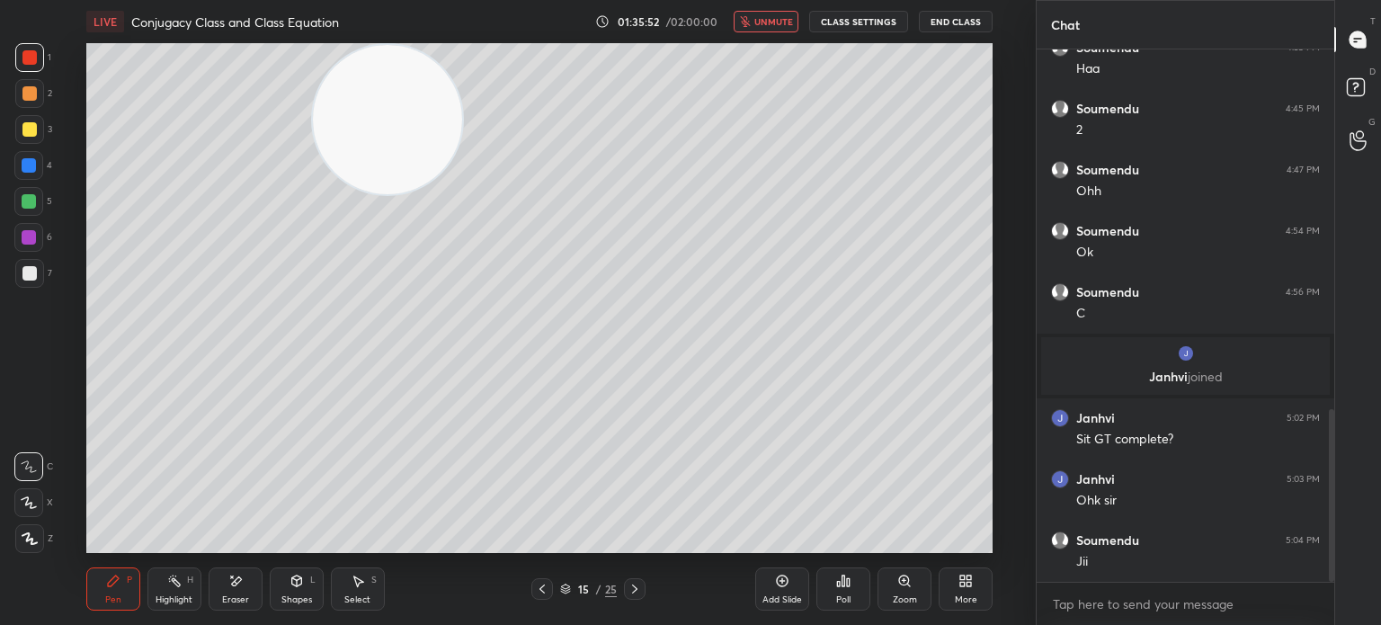
click at [629, 593] on icon at bounding box center [635, 589] width 14 height 14
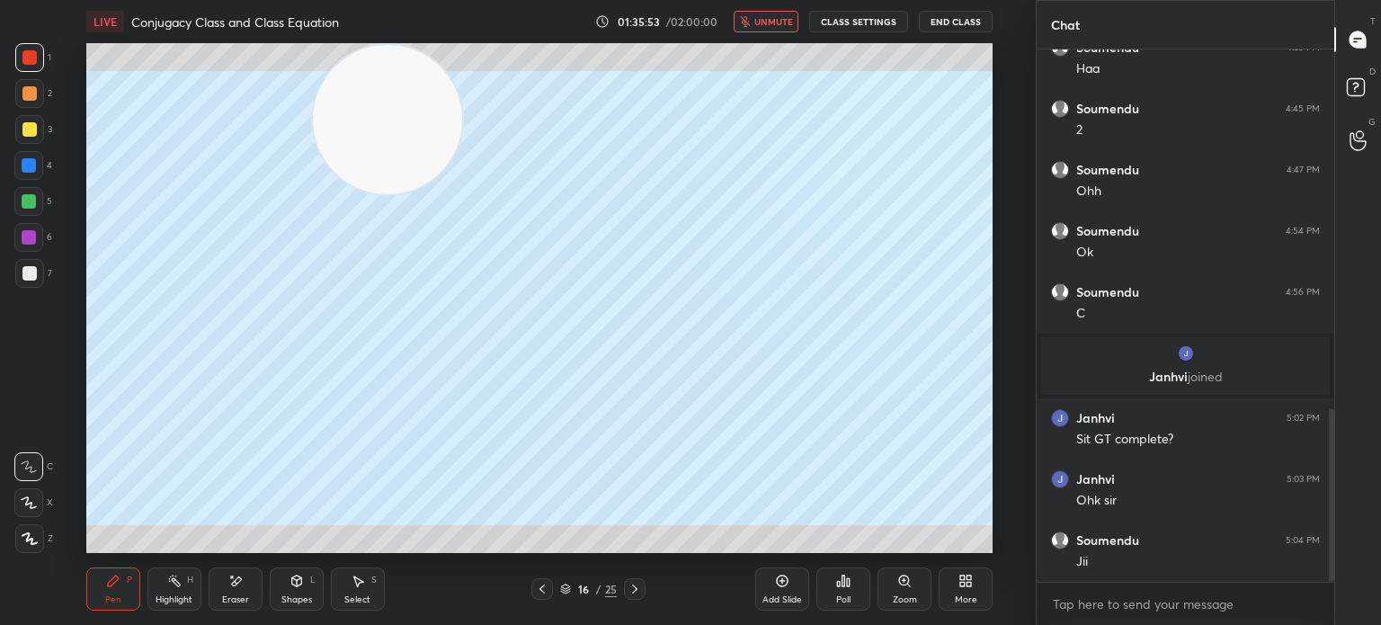
click at [539, 589] on icon at bounding box center [542, 589] width 14 height 14
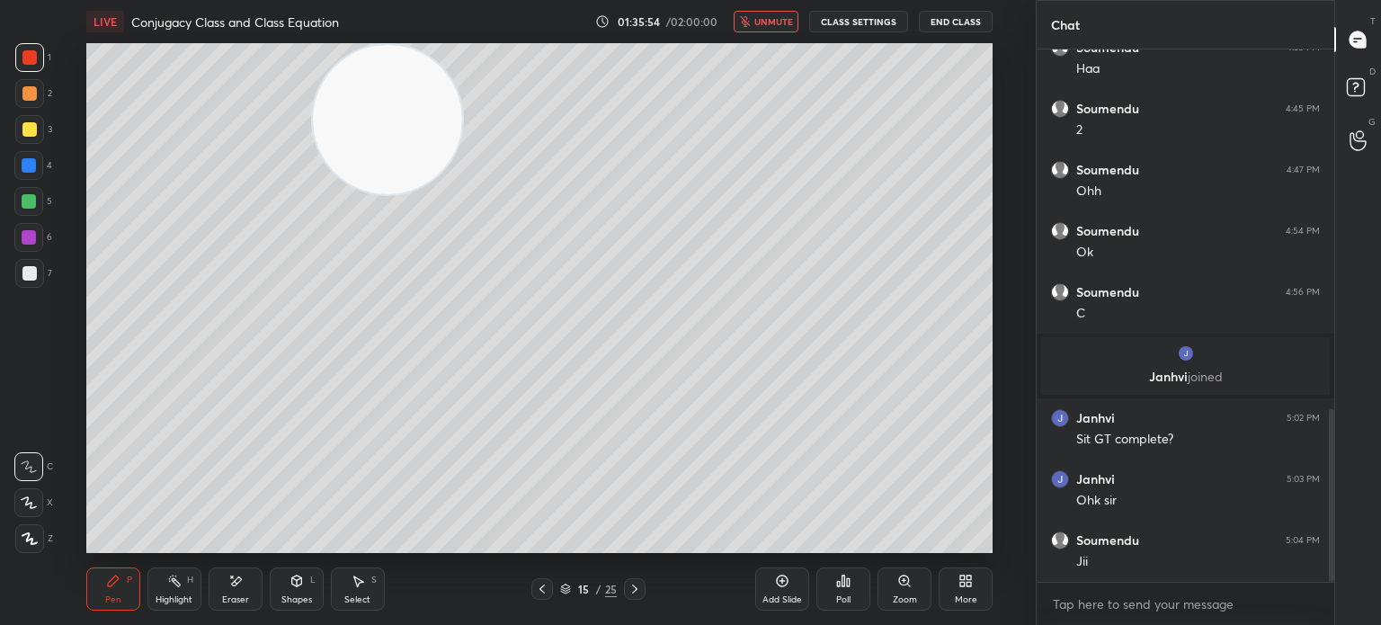
click at [960, 599] on div "More" at bounding box center [966, 599] width 22 height 9
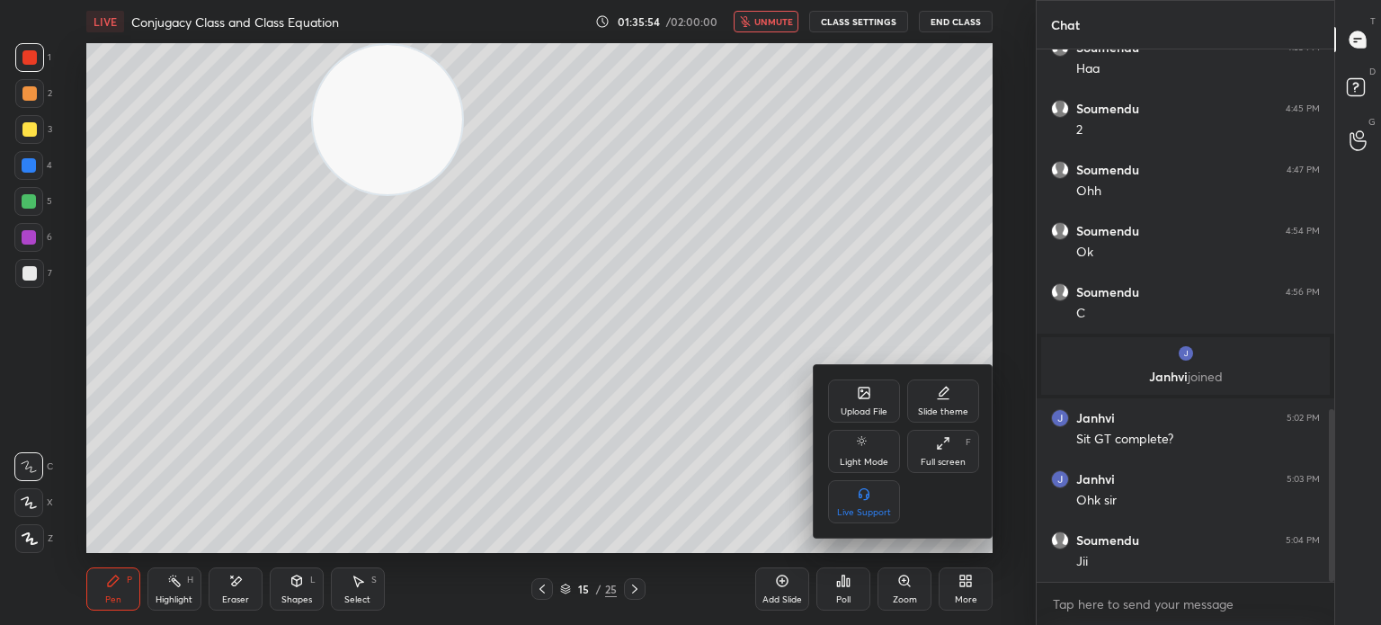
click at [862, 402] on div "Upload File" at bounding box center [864, 400] width 72 height 43
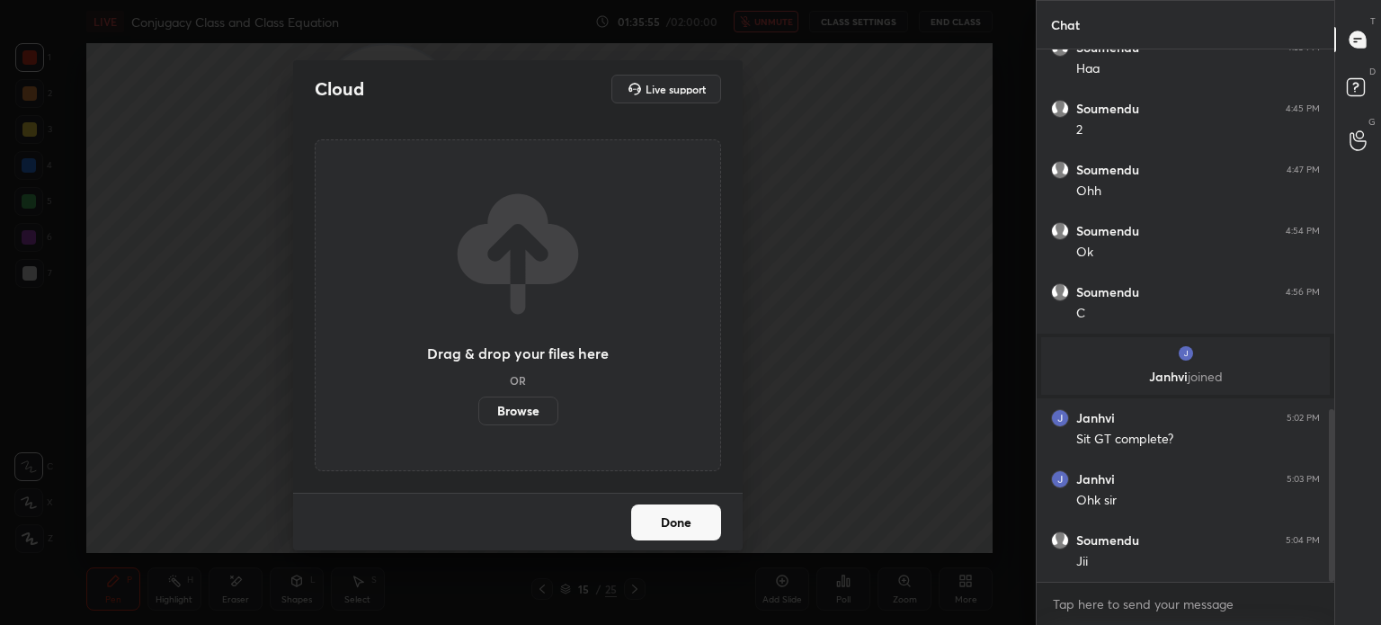
click at [513, 415] on label "Browse" at bounding box center [518, 411] width 80 height 29
click at [478, 415] on input "Browse" at bounding box center [478, 411] width 0 height 29
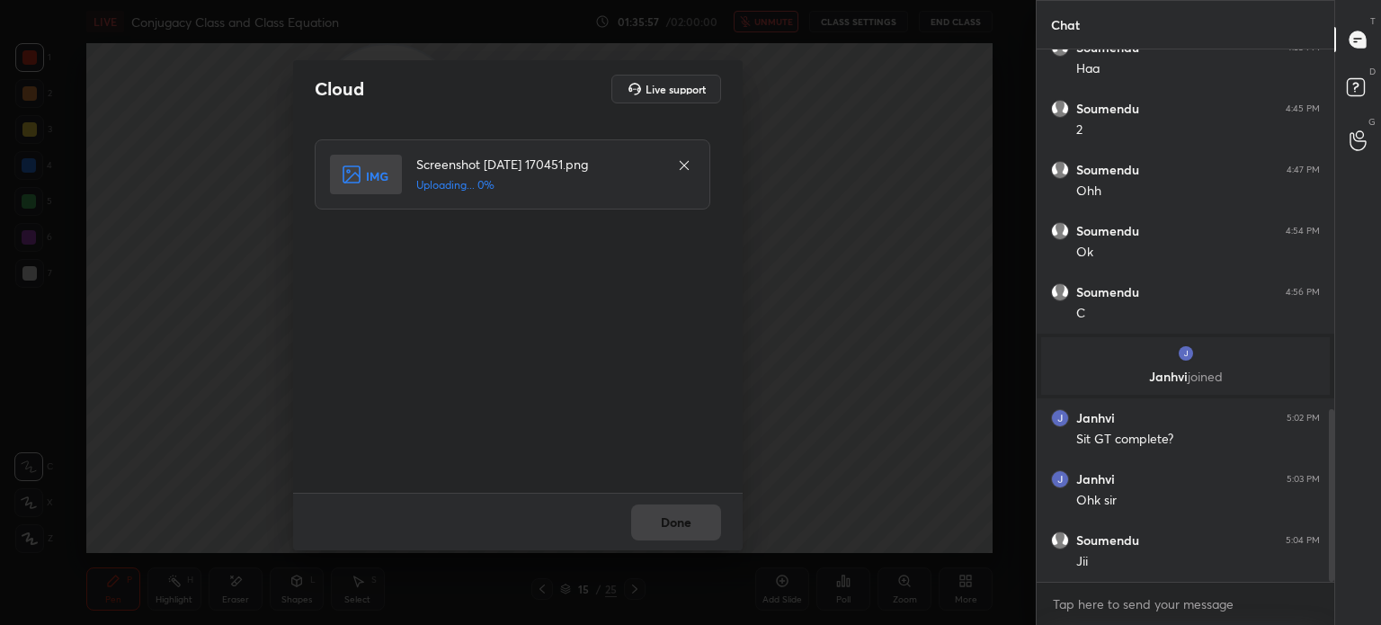
click at [205, 225] on div "Cloud Live support Screenshot 2025-10-04 170451.png Uploading... 0% Done" at bounding box center [518, 312] width 1036 height 625
click at [694, 523] on button "Done" at bounding box center [676, 522] width 90 height 36
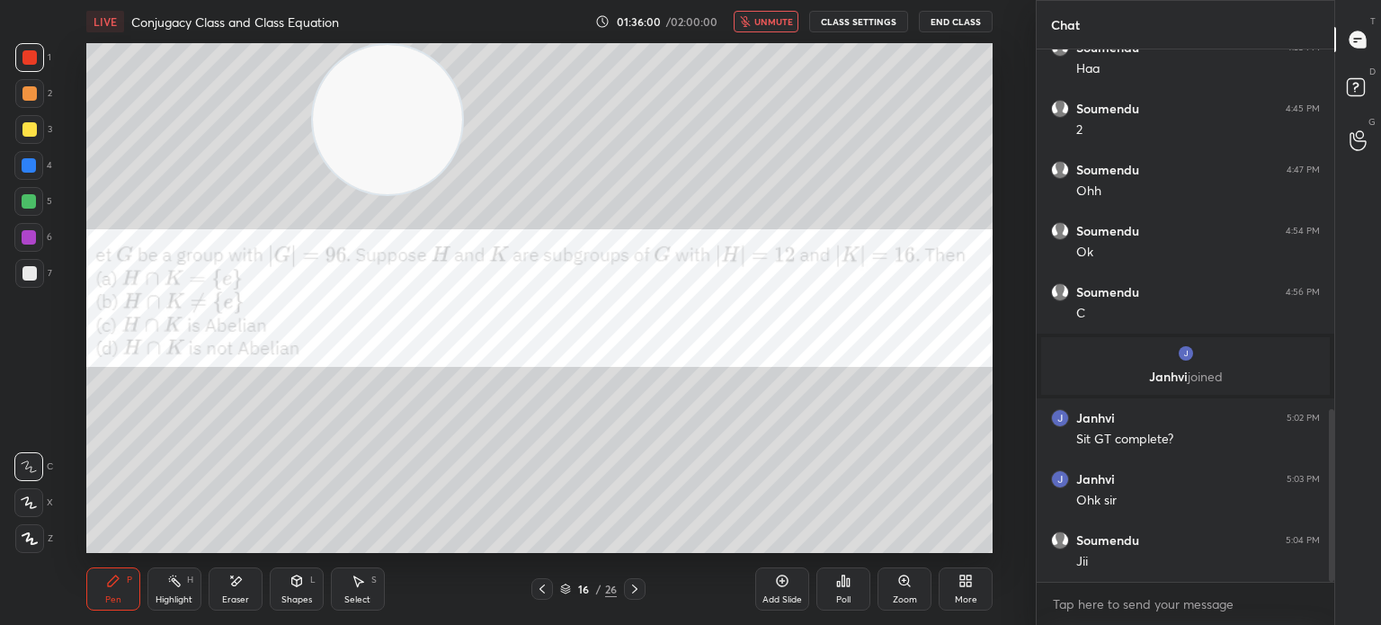
drag, startPoint x: 422, startPoint y: 121, endPoint x: 416, endPoint y: 361, distance: 240.1
click at [416, 194] on video at bounding box center [387, 119] width 149 height 149
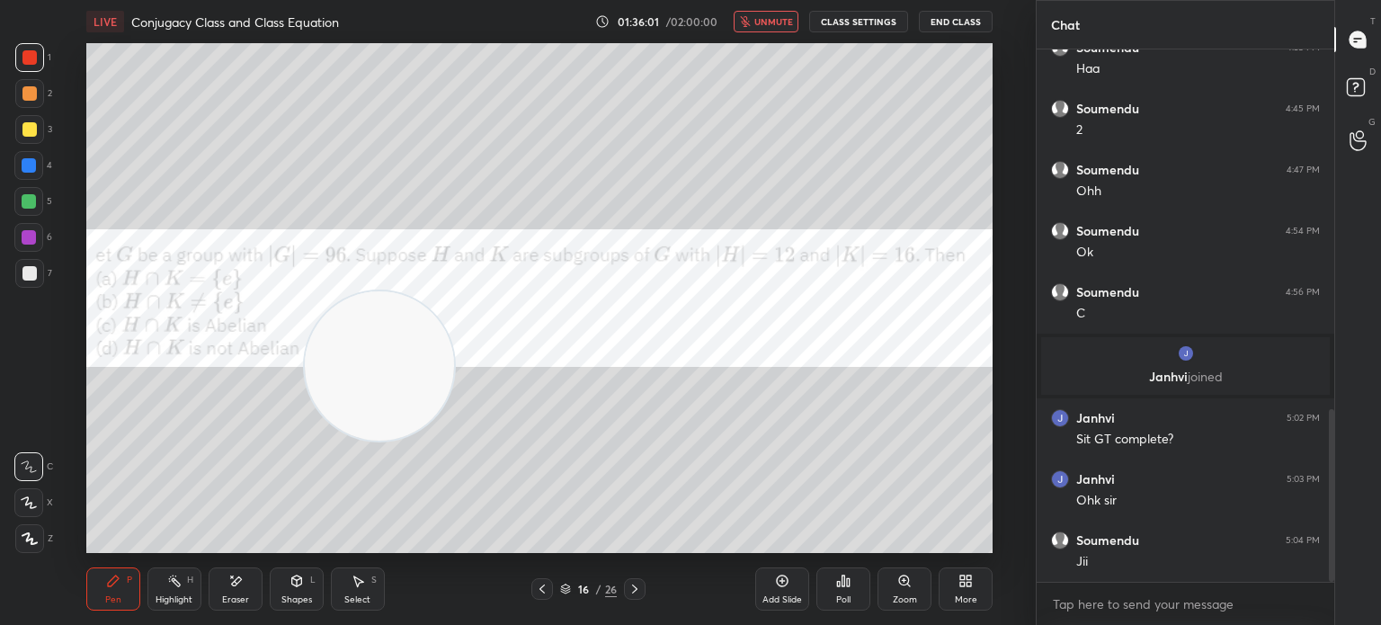
click at [30, 204] on div at bounding box center [29, 201] width 14 height 14
click at [968, 21] on button "End Class" at bounding box center [956, 22] width 74 height 22
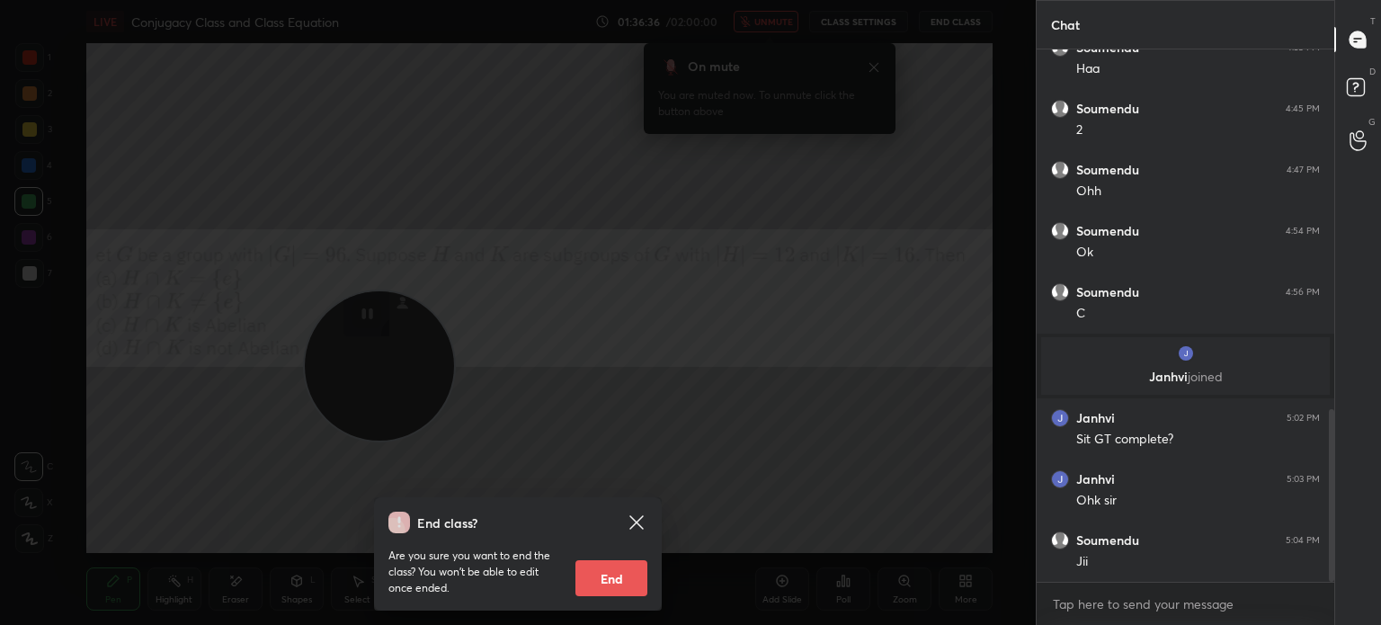
click at [647, 521] on div "End class? Are you sure you want to end the class? You won’t be able to edit on…" at bounding box center [518, 553] width 288 height 113
click at [645, 519] on icon at bounding box center [637, 523] width 22 height 22
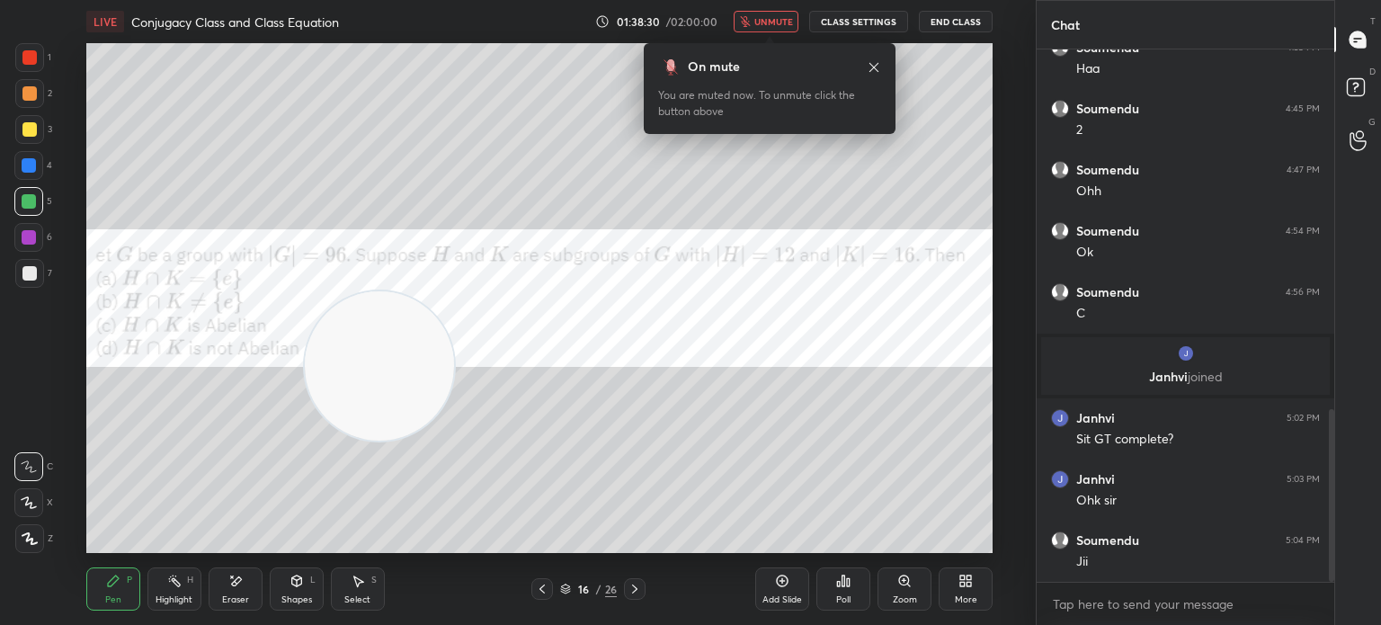
scroll to position [1169, 0]
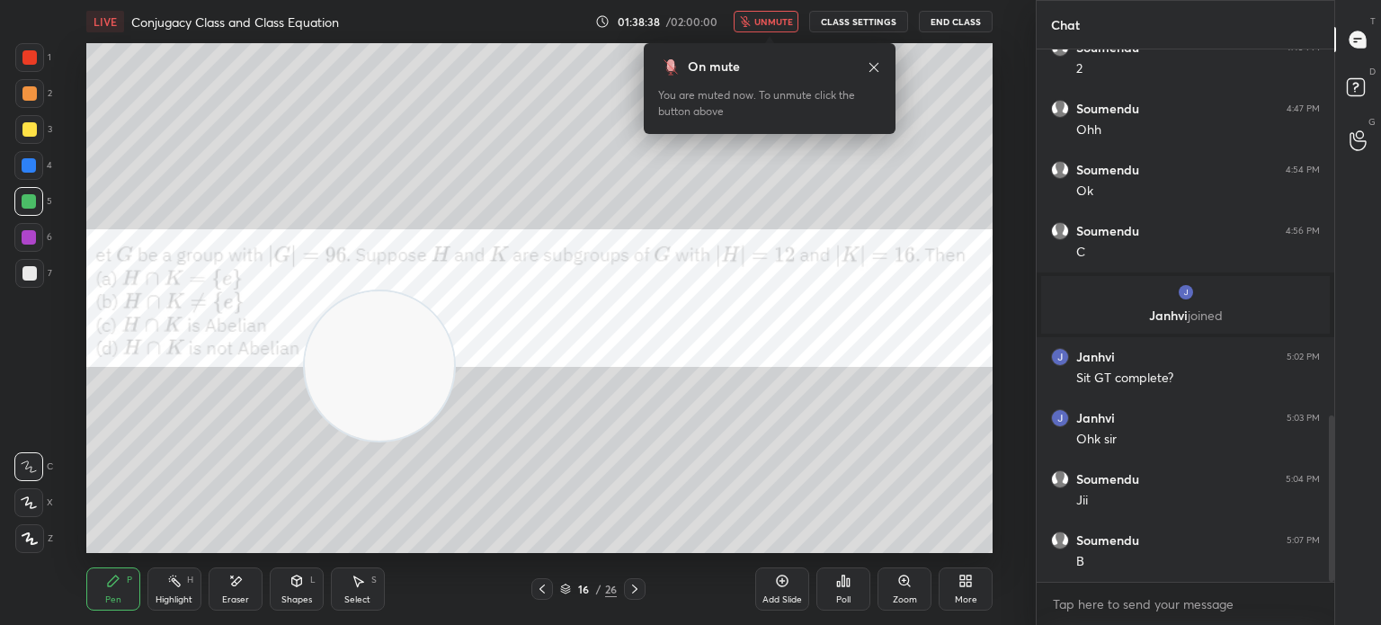
click at [773, 15] on button "unmute" at bounding box center [766, 22] width 65 height 22
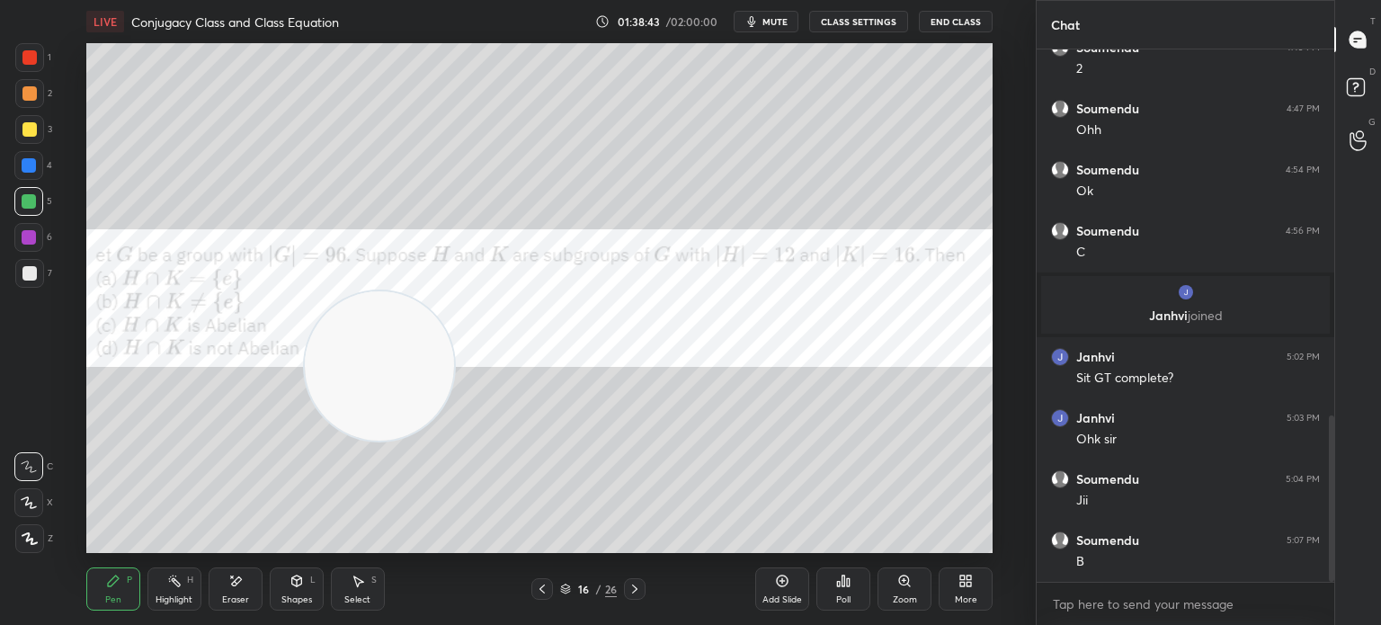
drag, startPoint x: 357, startPoint y: 378, endPoint x: 192, endPoint y: 624, distance: 296.3
click at [196, 617] on div "LIVE Conjugacy Class and Class Equation 01:38:43 / 02:00:00 mute CLASS SETTINGS…" at bounding box center [540, 312] width 964 height 625
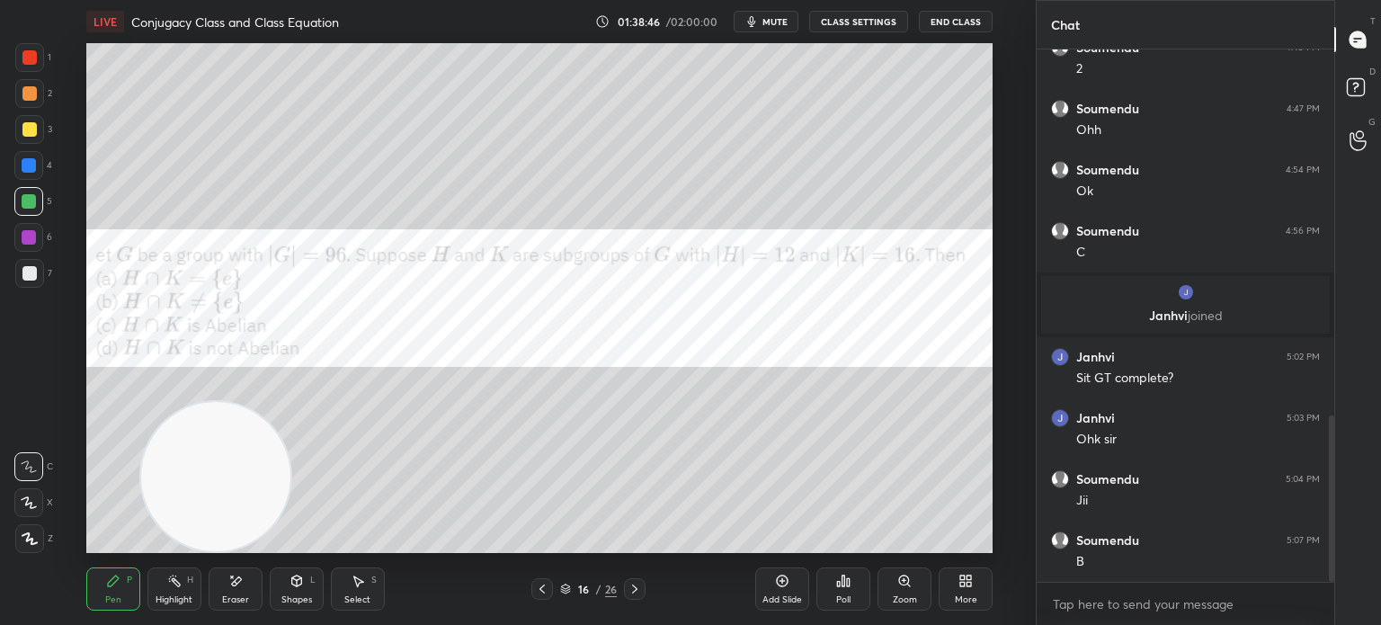
click at [30, 72] on div "1" at bounding box center [33, 61] width 36 height 36
click at [227, 600] on div "Eraser" at bounding box center [235, 599] width 27 height 9
click at [123, 599] on div "Pen P" at bounding box center [113, 588] width 54 height 43
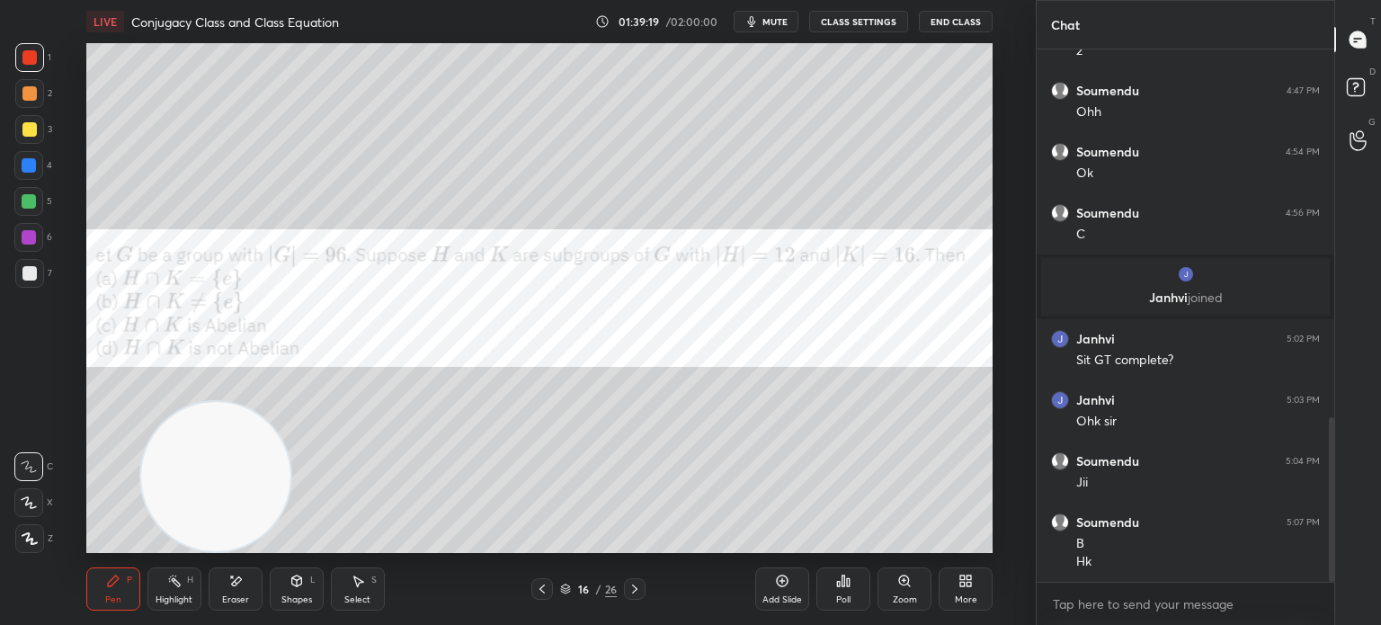
click at [23, 104] on div at bounding box center [29, 93] width 29 height 29
click at [22, 103] on div at bounding box center [29, 93] width 29 height 29
click at [43, 203] on div "5" at bounding box center [33, 201] width 38 height 29
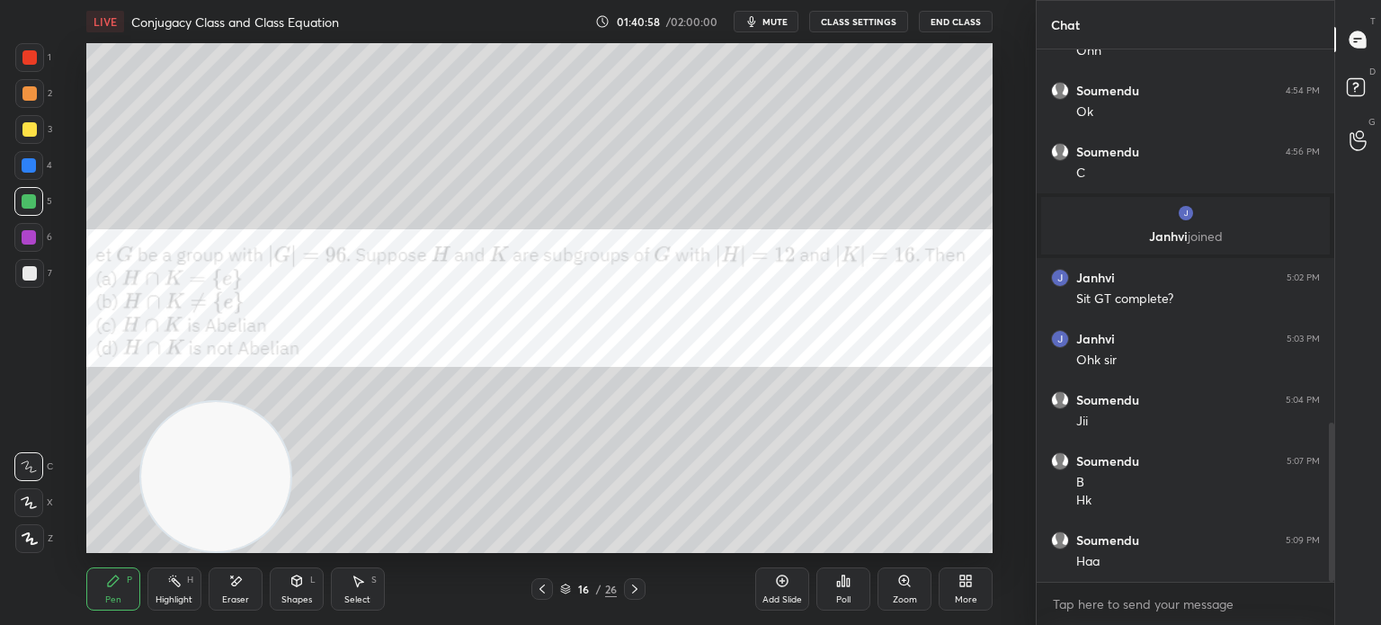
click at [37, 126] on div at bounding box center [29, 129] width 29 height 29
click at [35, 201] on div at bounding box center [29, 201] width 14 height 14
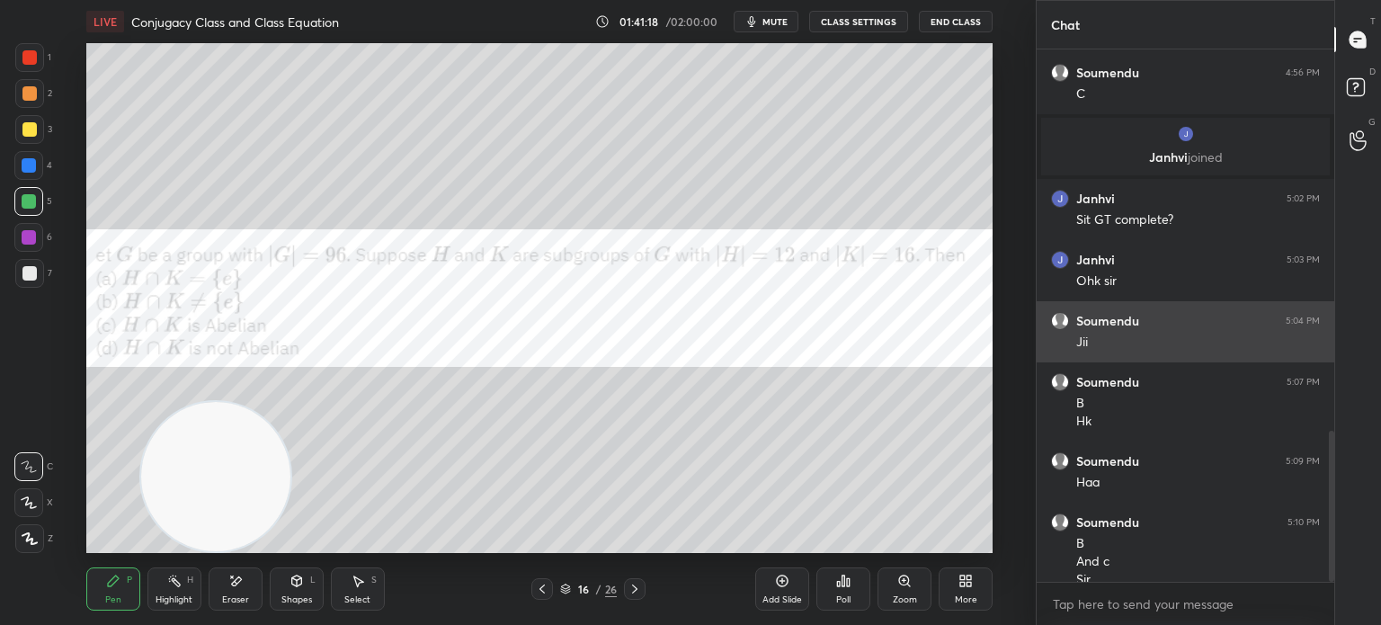
scroll to position [1345, 0]
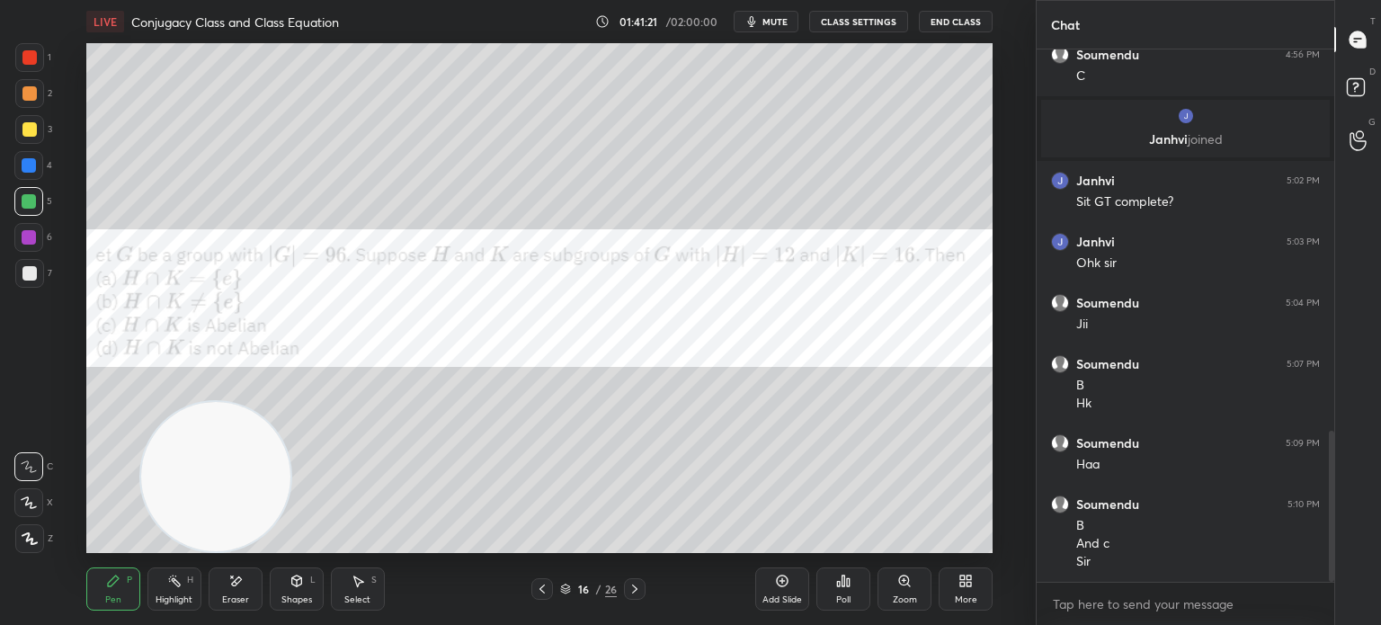
click at [781, 19] on span "mute" at bounding box center [774, 21] width 25 height 13
click at [776, 19] on button "unmute" at bounding box center [766, 22] width 65 height 22
click at [34, 230] on div at bounding box center [29, 237] width 14 height 14
drag, startPoint x: 631, startPoint y: 588, endPoint x: 618, endPoint y: 589, distance: 13.5
click at [631, 589] on icon at bounding box center [635, 589] width 14 height 14
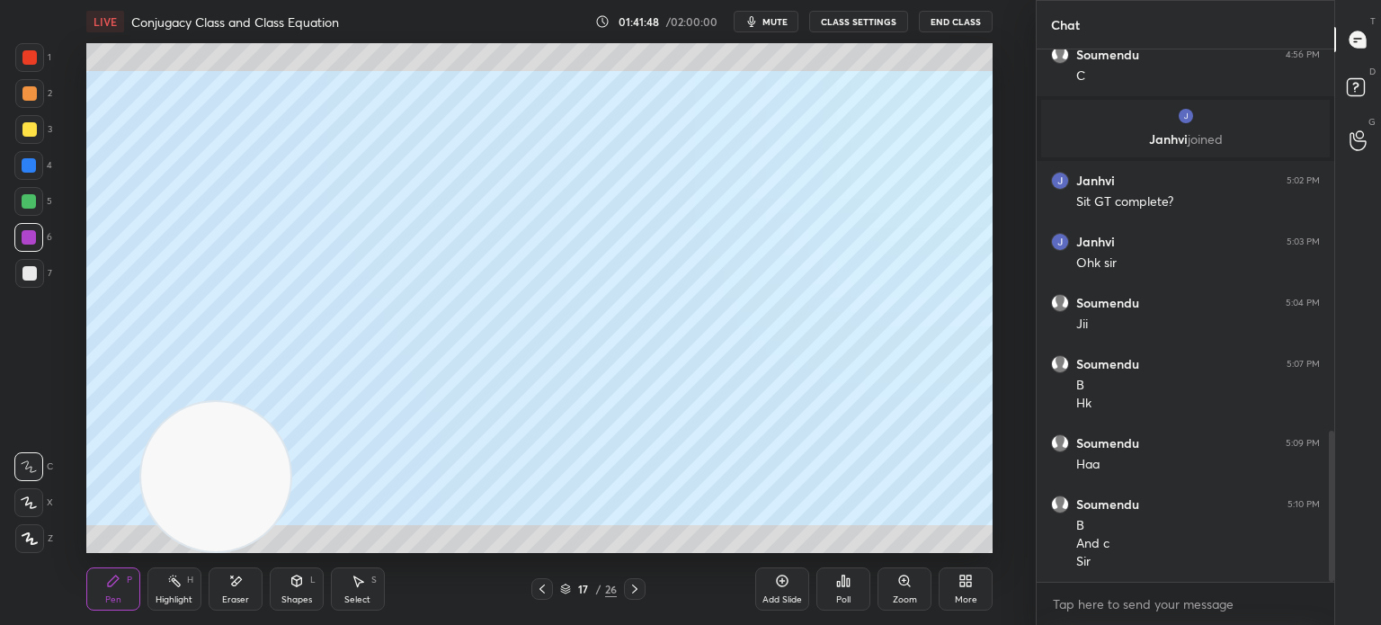
click at [554, 585] on div "17 / 26" at bounding box center [588, 589] width 114 height 22
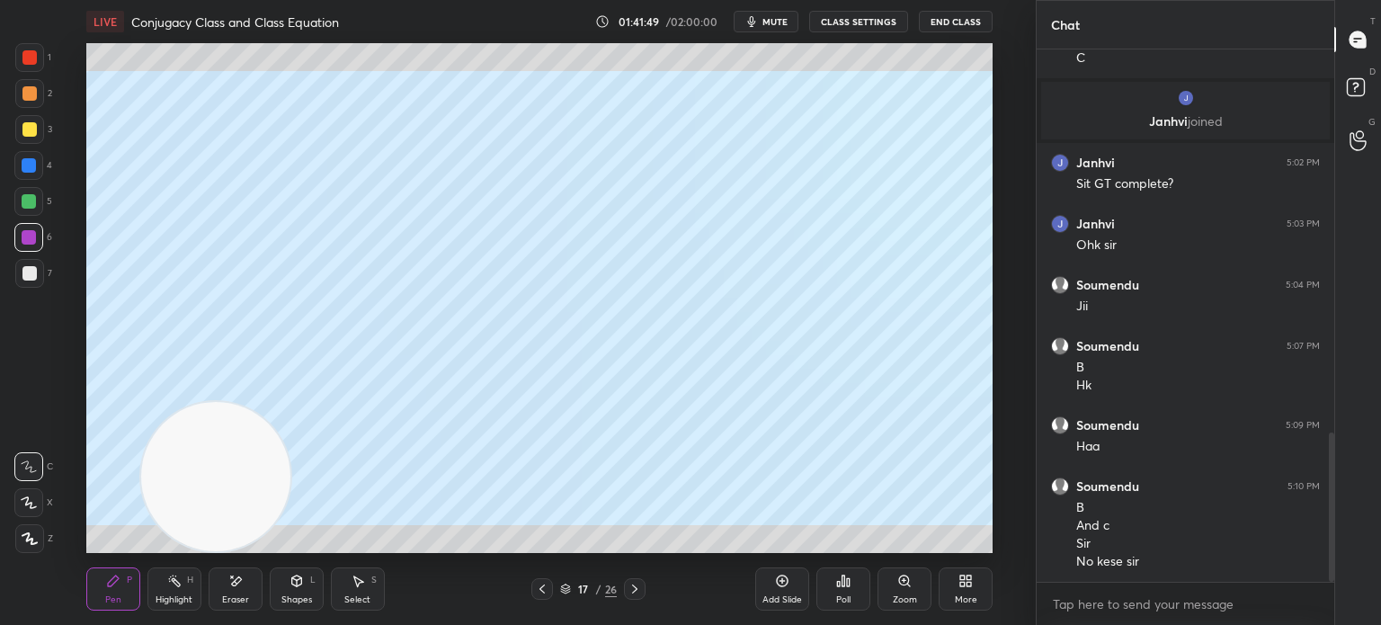
click at [543, 592] on icon at bounding box center [542, 589] width 14 height 14
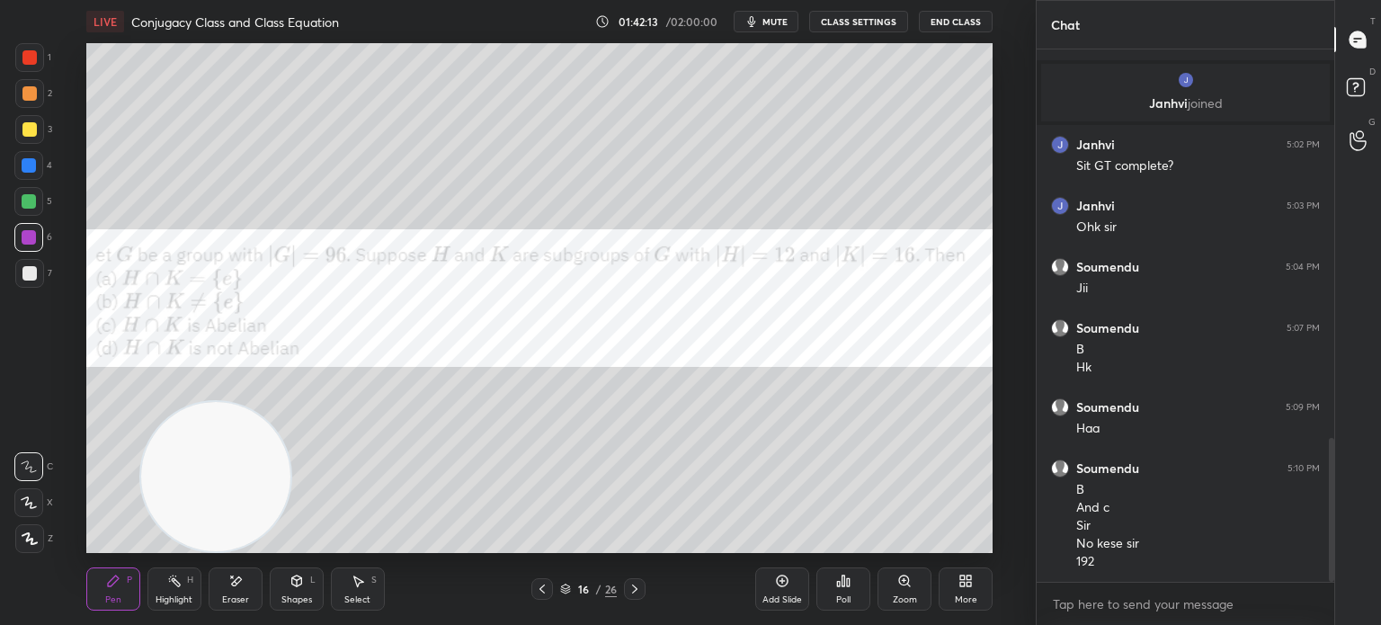
scroll to position [1442, 0]
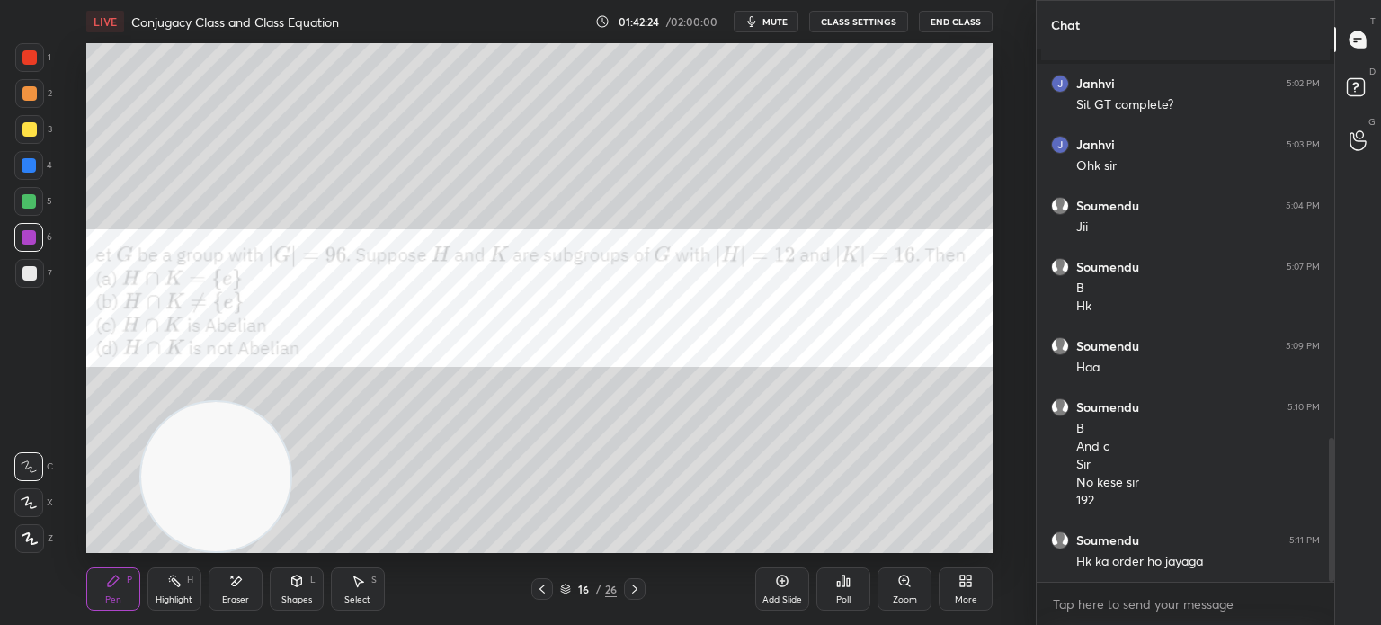
click at [222, 578] on div "Eraser" at bounding box center [236, 588] width 54 height 43
click at [113, 595] on div "Pen" at bounding box center [113, 599] width 16 height 9
click at [210, 610] on div "Eraser" at bounding box center [236, 588] width 54 height 43
click at [126, 575] on div "Pen P" at bounding box center [113, 588] width 54 height 43
click at [32, 273] on div at bounding box center [29, 273] width 14 height 14
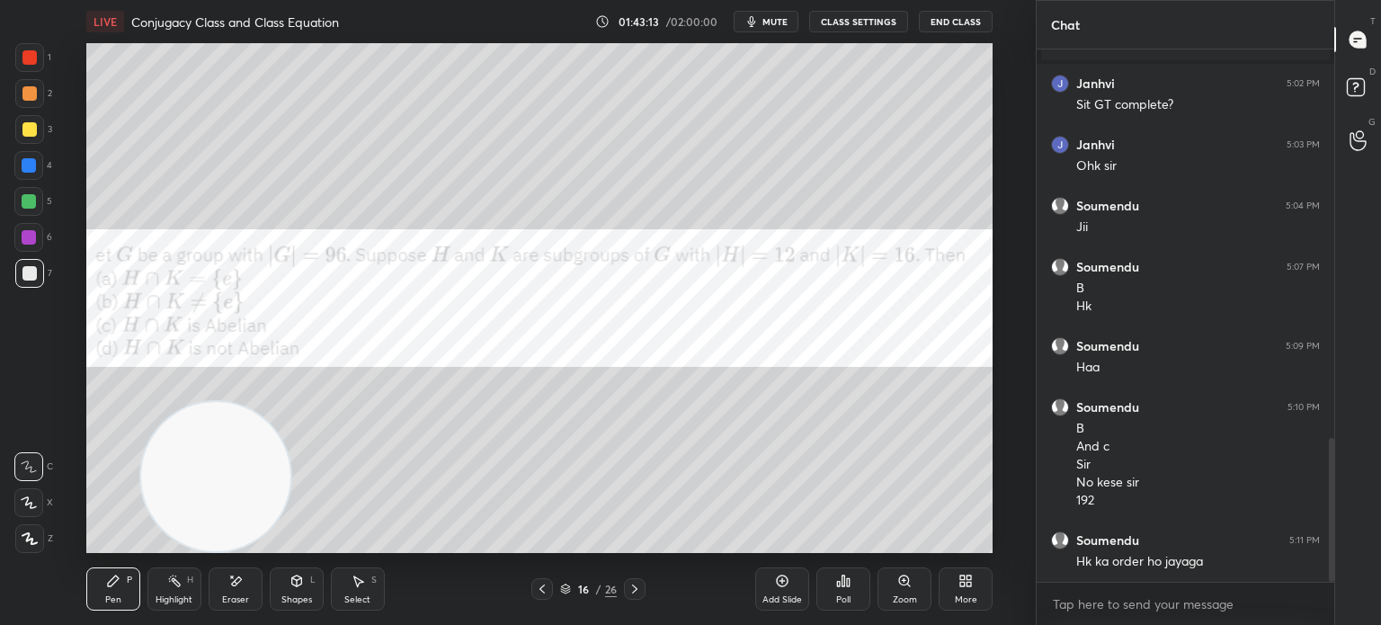
click at [21, 168] on div at bounding box center [28, 165] width 29 height 29
click at [29, 59] on div at bounding box center [29, 57] width 14 height 14
click at [32, 274] on div at bounding box center [29, 273] width 14 height 14
click at [546, 595] on icon at bounding box center [542, 589] width 14 height 14
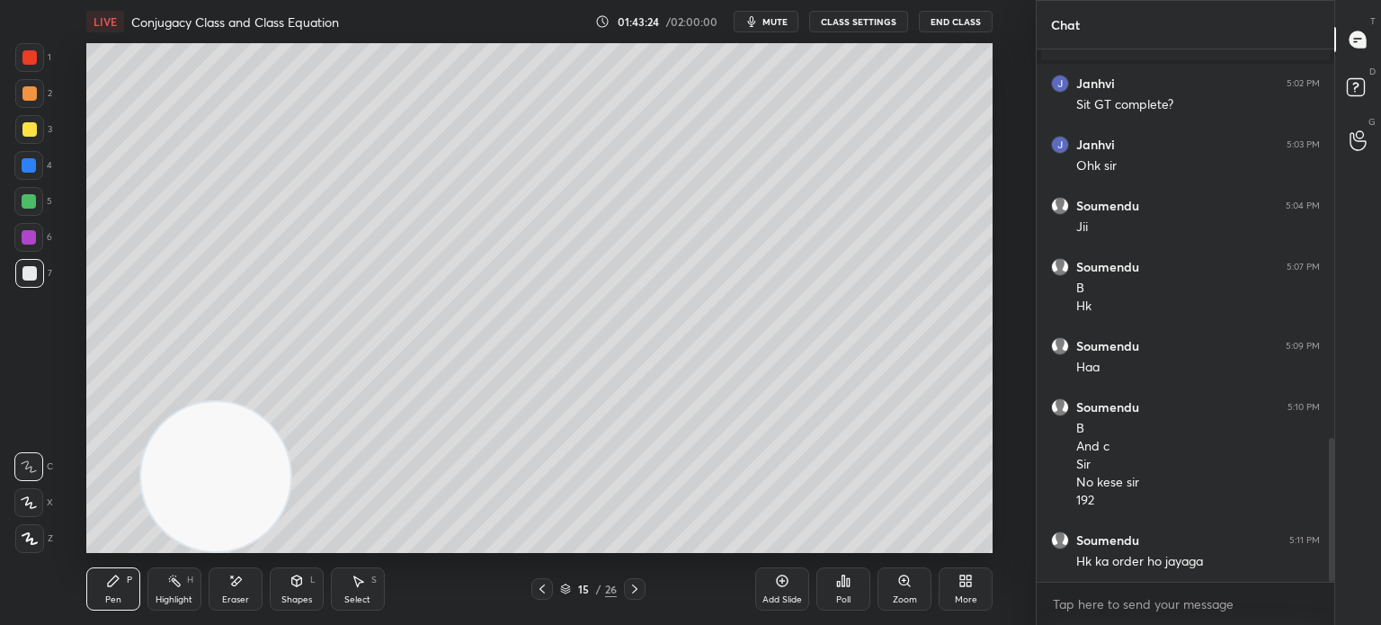
click at [546, 596] on icon at bounding box center [542, 589] width 14 height 14
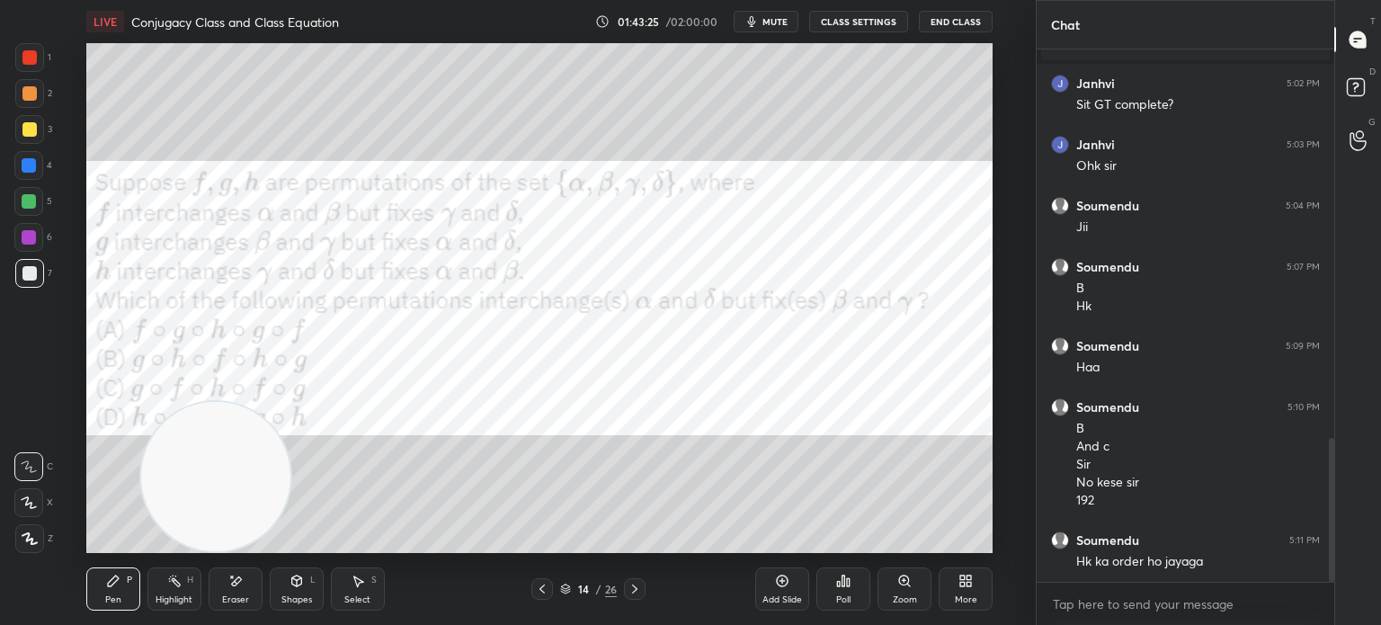
click at [548, 593] on icon at bounding box center [542, 589] width 14 height 14
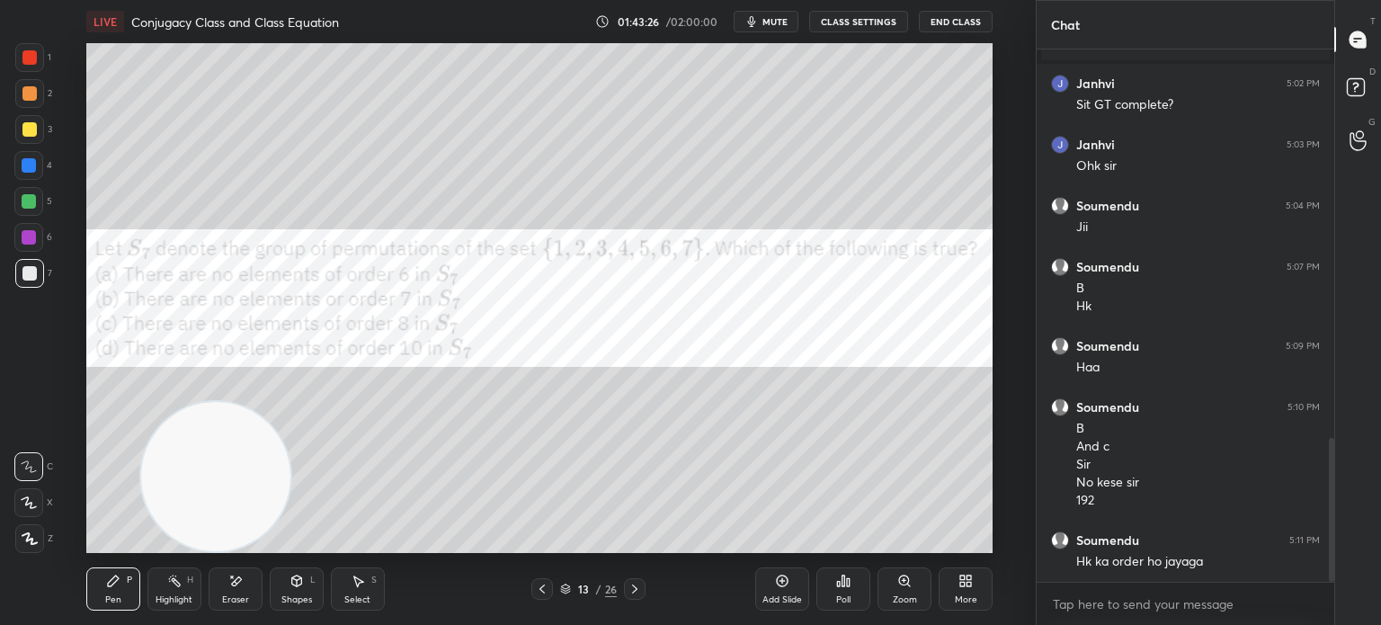
click at [631, 589] on icon at bounding box center [635, 589] width 14 height 14
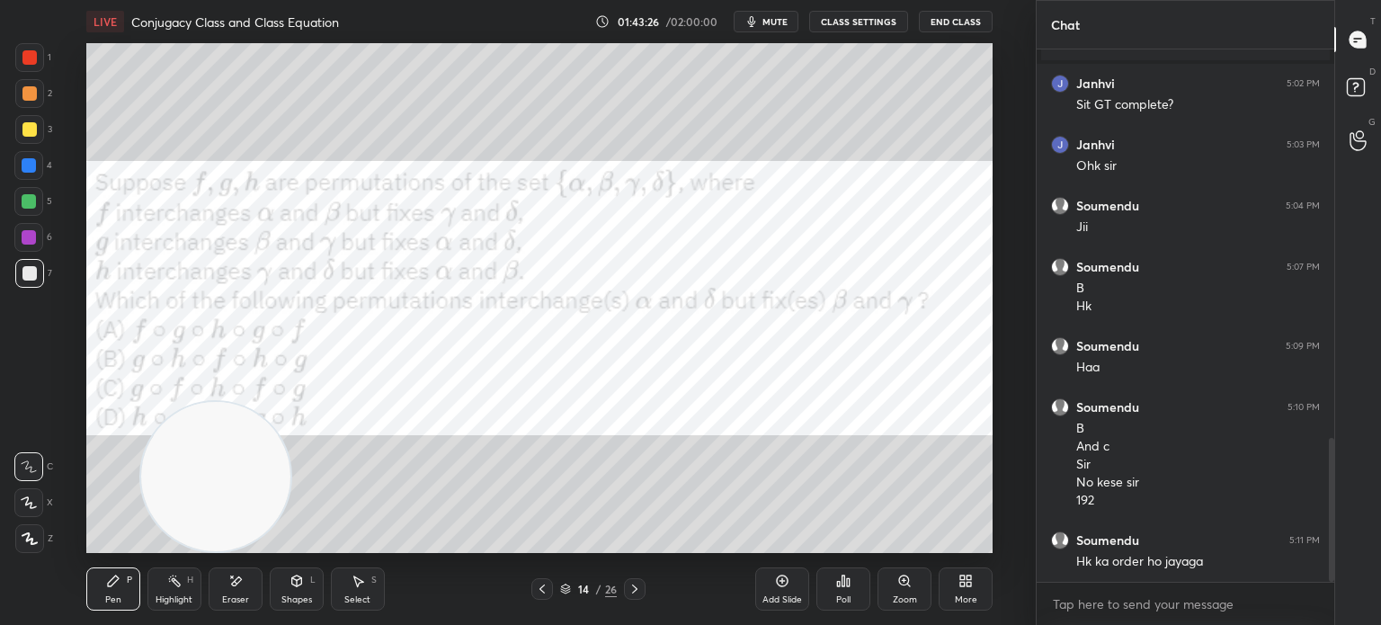
click at [629, 589] on icon at bounding box center [635, 589] width 14 height 14
click at [626, 592] on div at bounding box center [635, 589] width 22 height 22
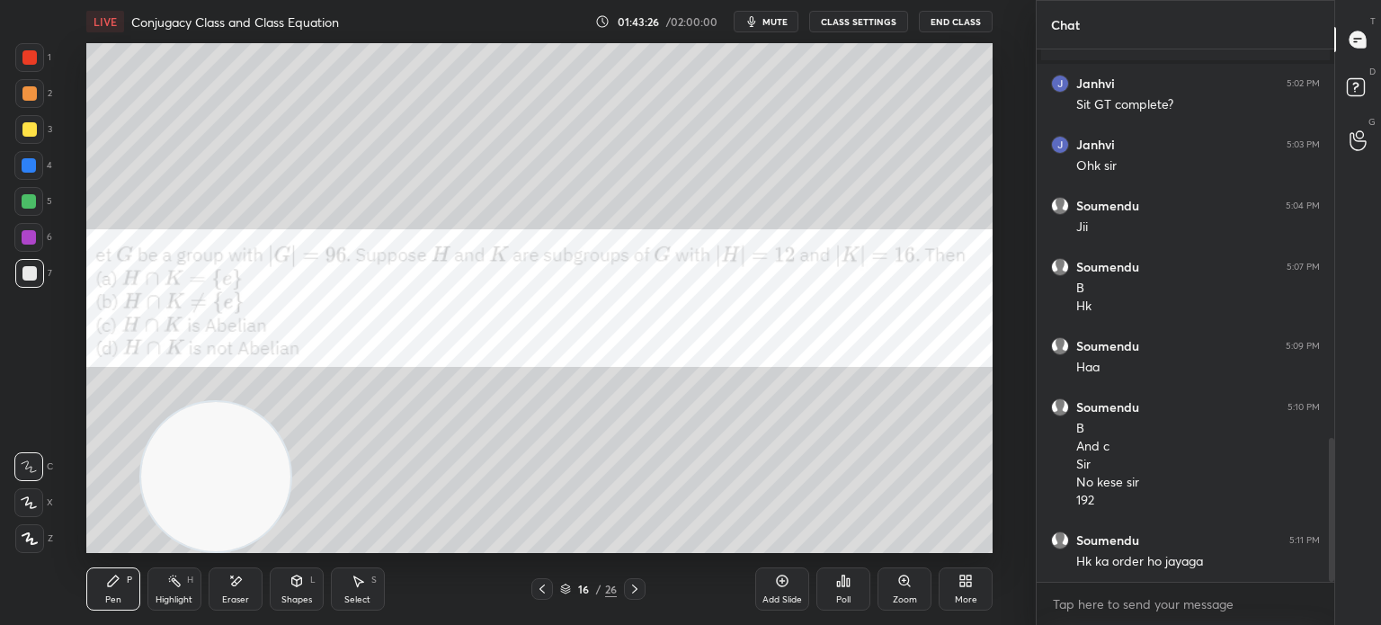
click at [629, 593] on icon at bounding box center [635, 589] width 14 height 14
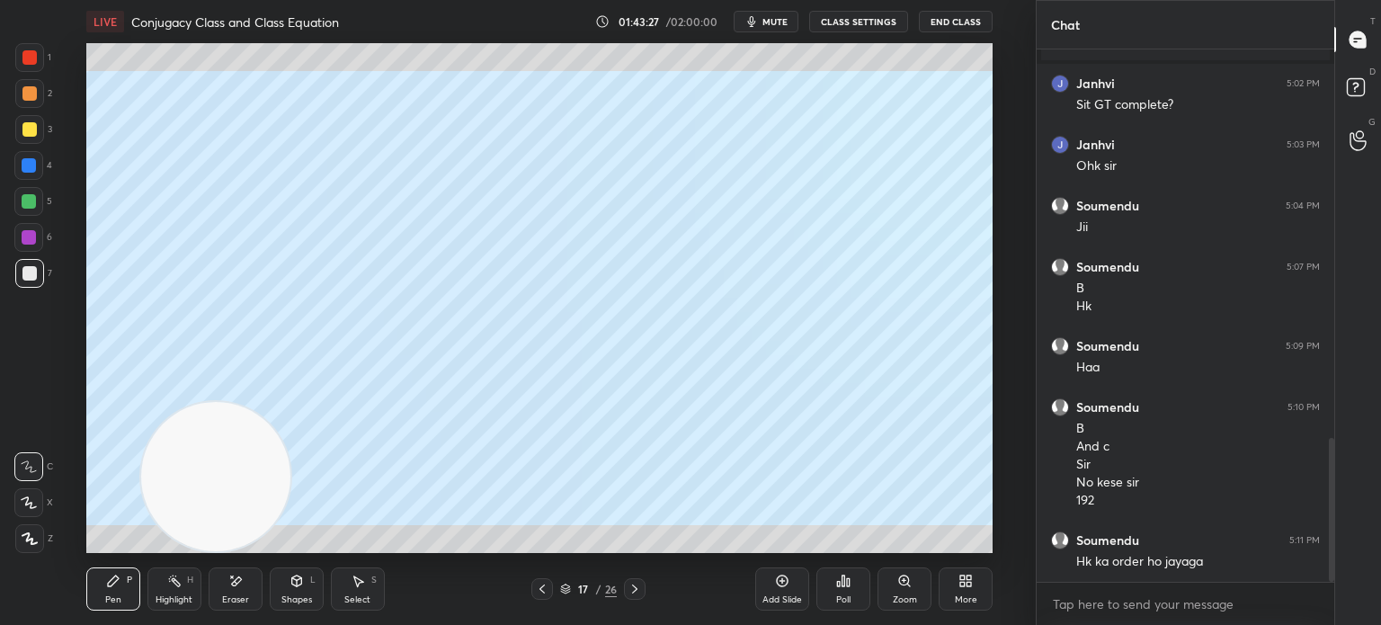
click at [531, 587] on div at bounding box center [542, 589] width 22 height 22
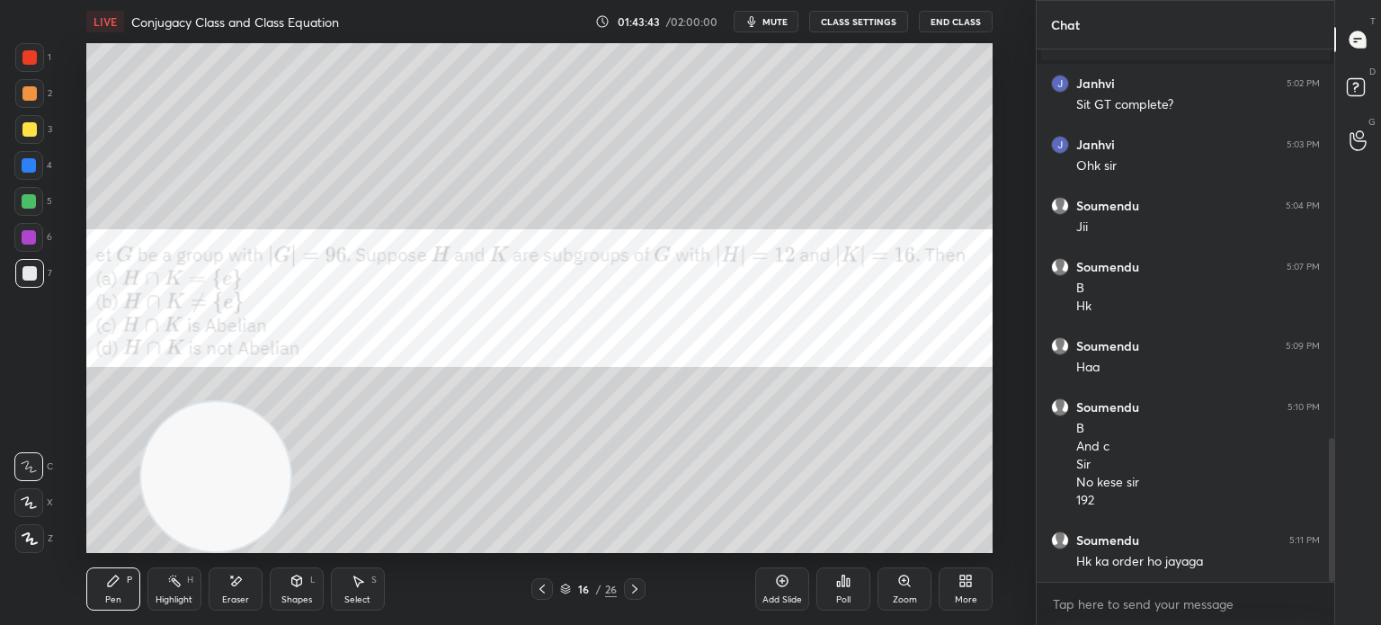
scroll to position [1503, 0]
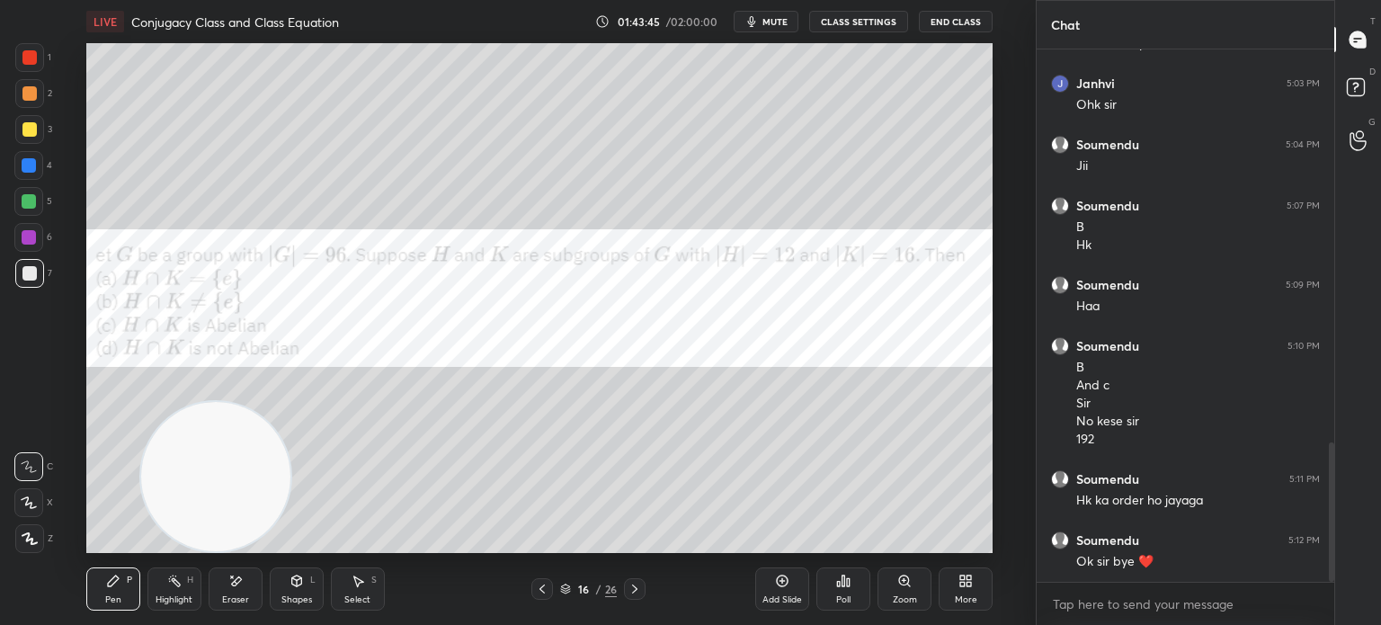
click at [788, 13] on button "mute" at bounding box center [766, 22] width 65 height 22
click at [991, 14] on button "End Class" at bounding box center [956, 22] width 74 height 22
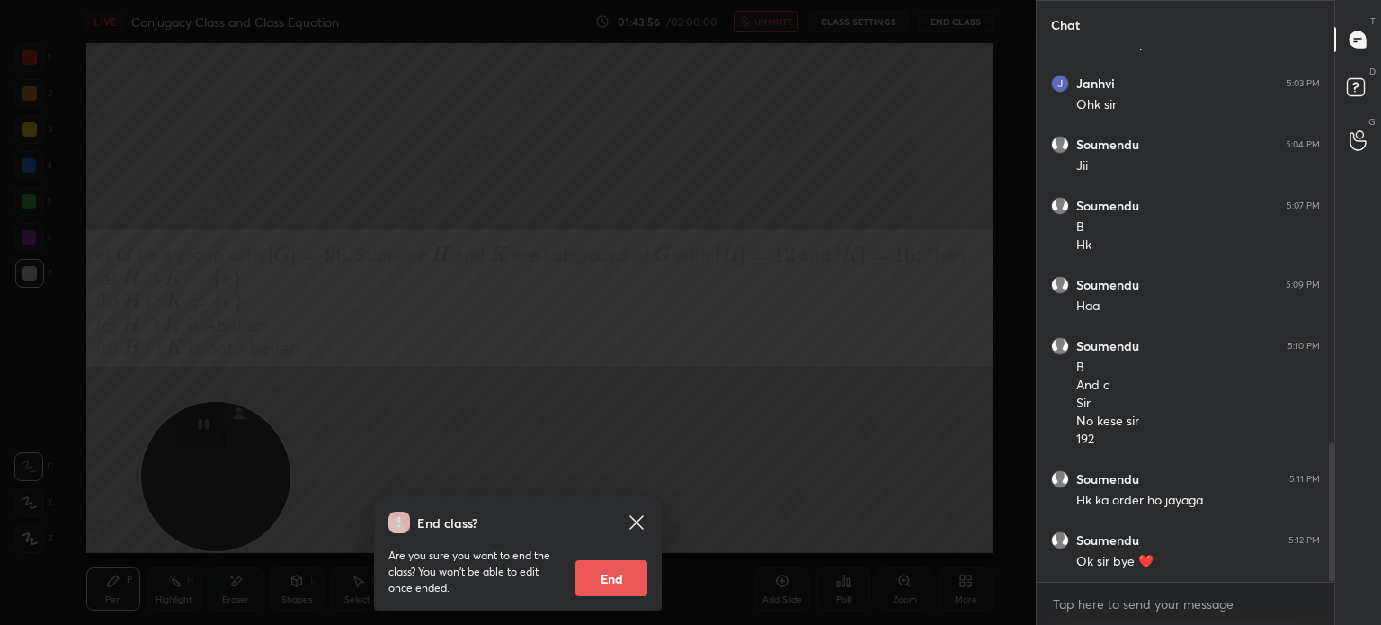
scroll to position [1521, 0]
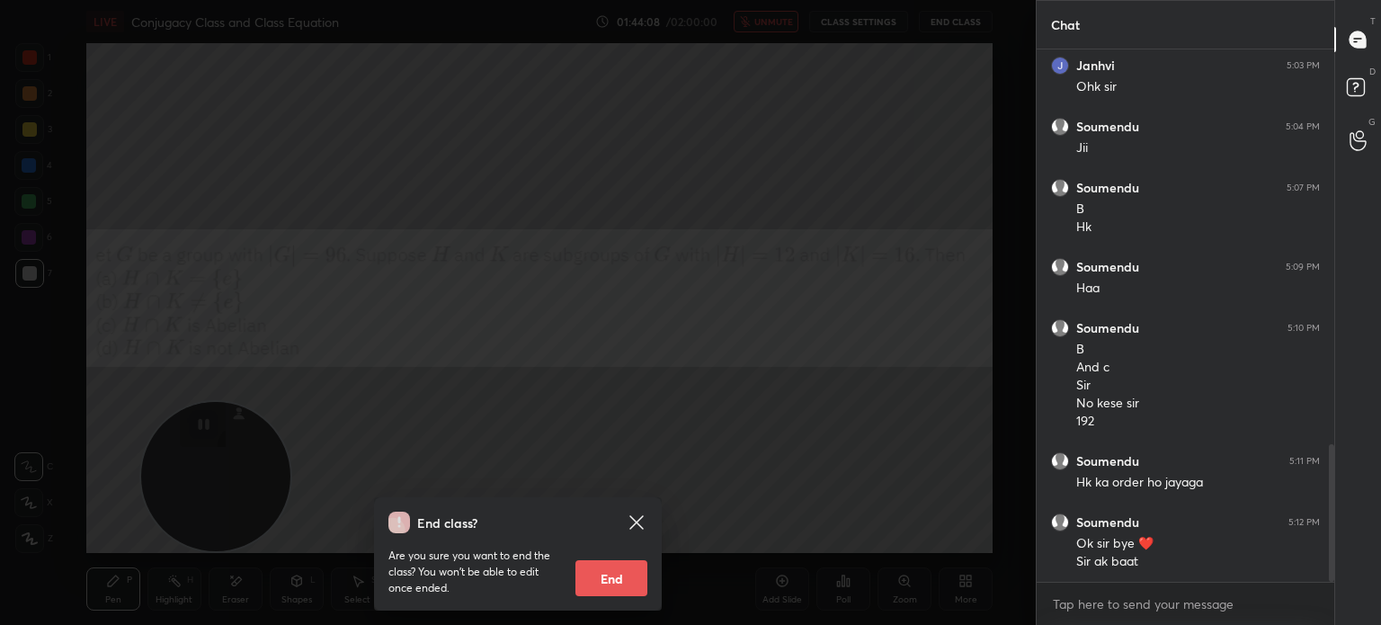
click at [634, 519] on icon at bounding box center [635, 521] width 13 height 13
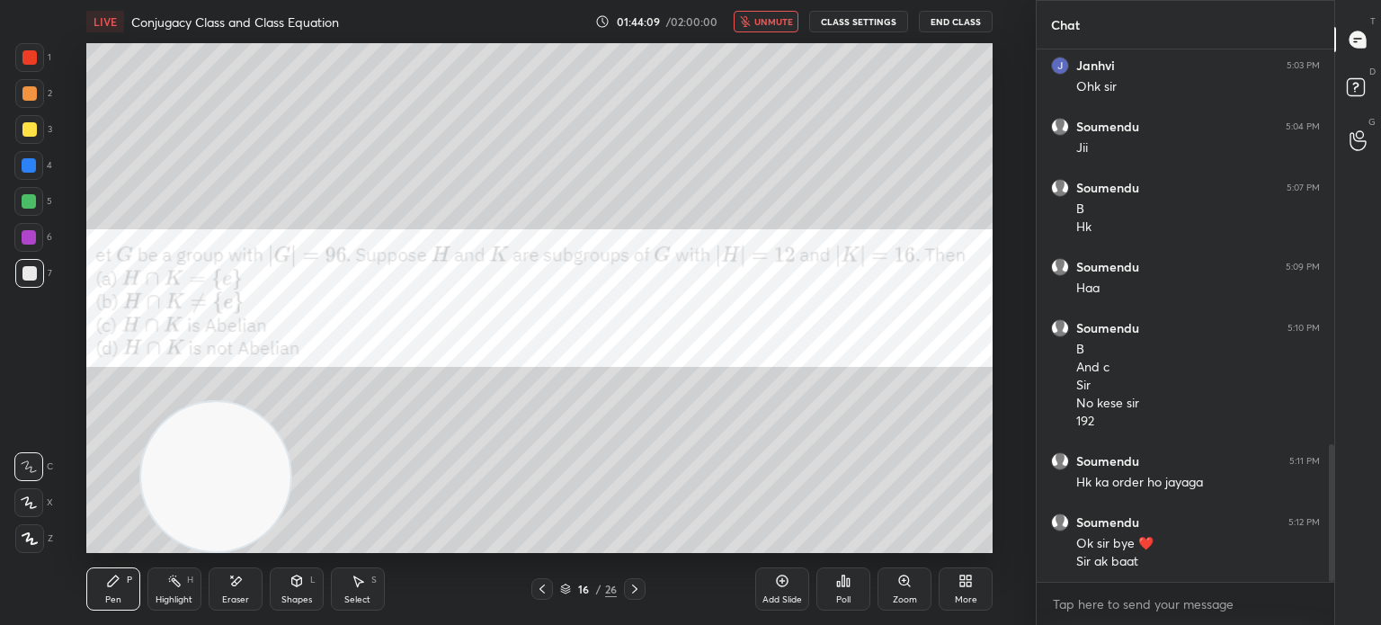
click at [759, 25] on span "unmute" at bounding box center [773, 21] width 39 height 13
click at [956, 22] on button "End Class" at bounding box center [956, 22] width 74 height 22
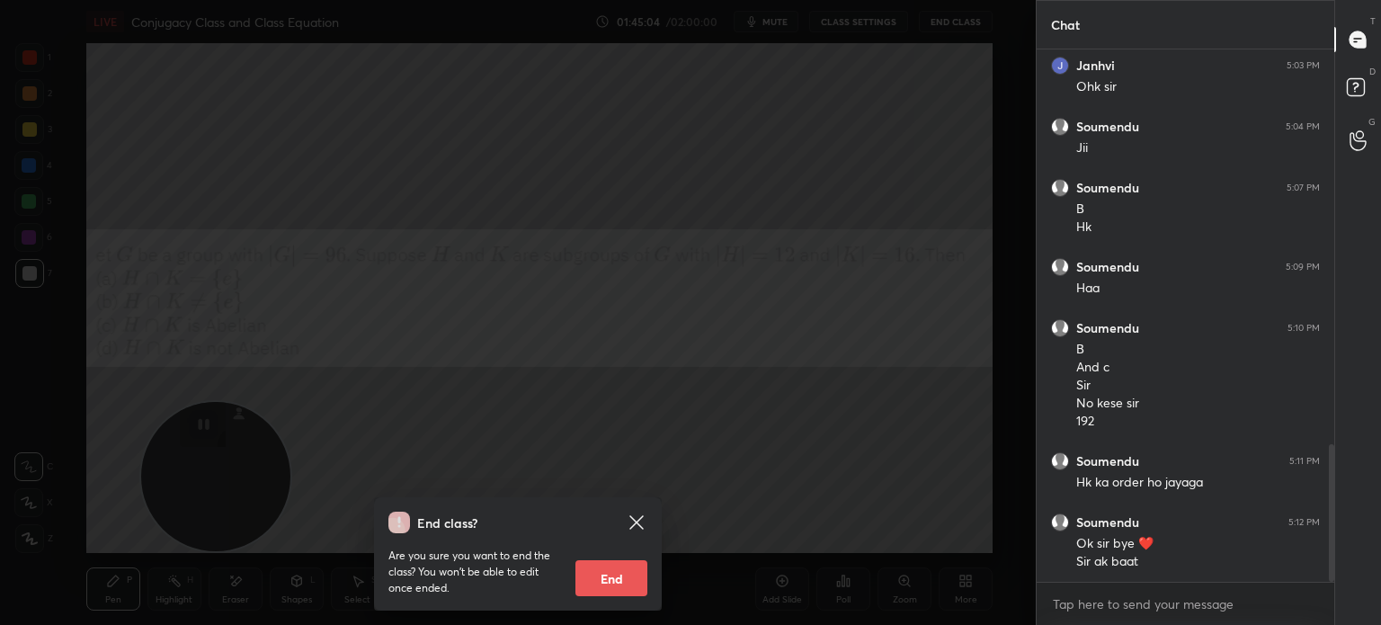
click at [611, 571] on button "End" at bounding box center [611, 578] width 72 height 36
type textarea "x"
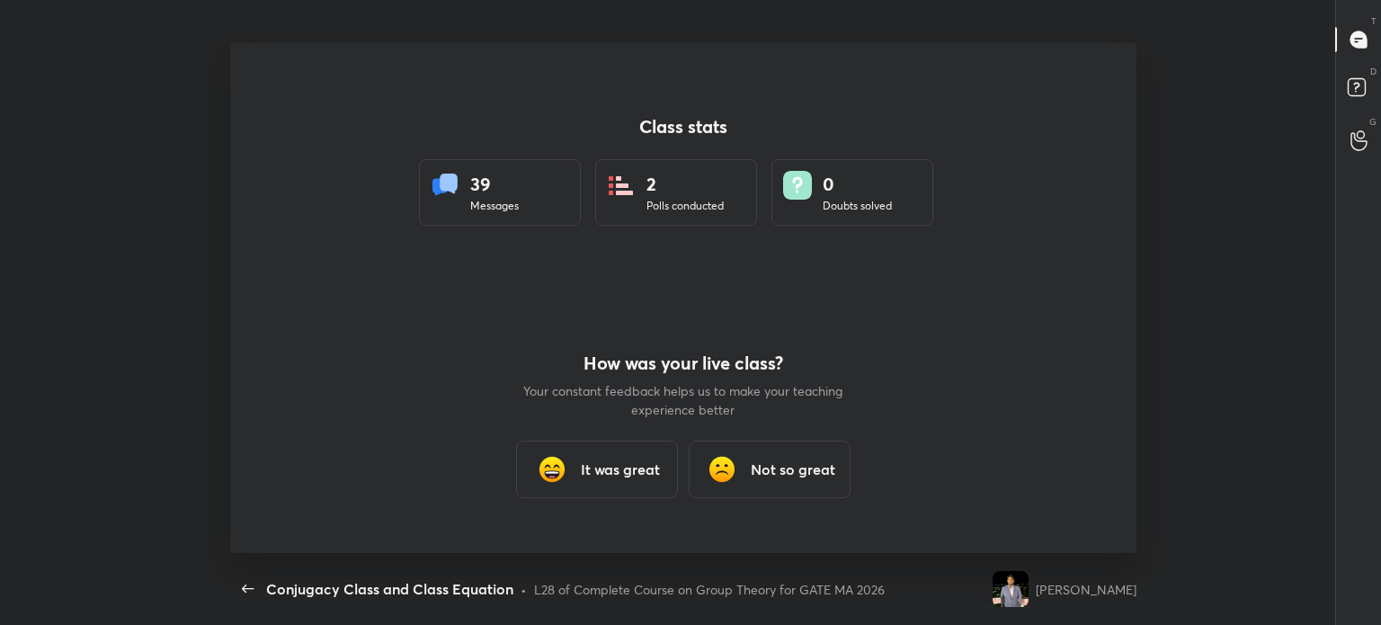
scroll to position [0, 0]
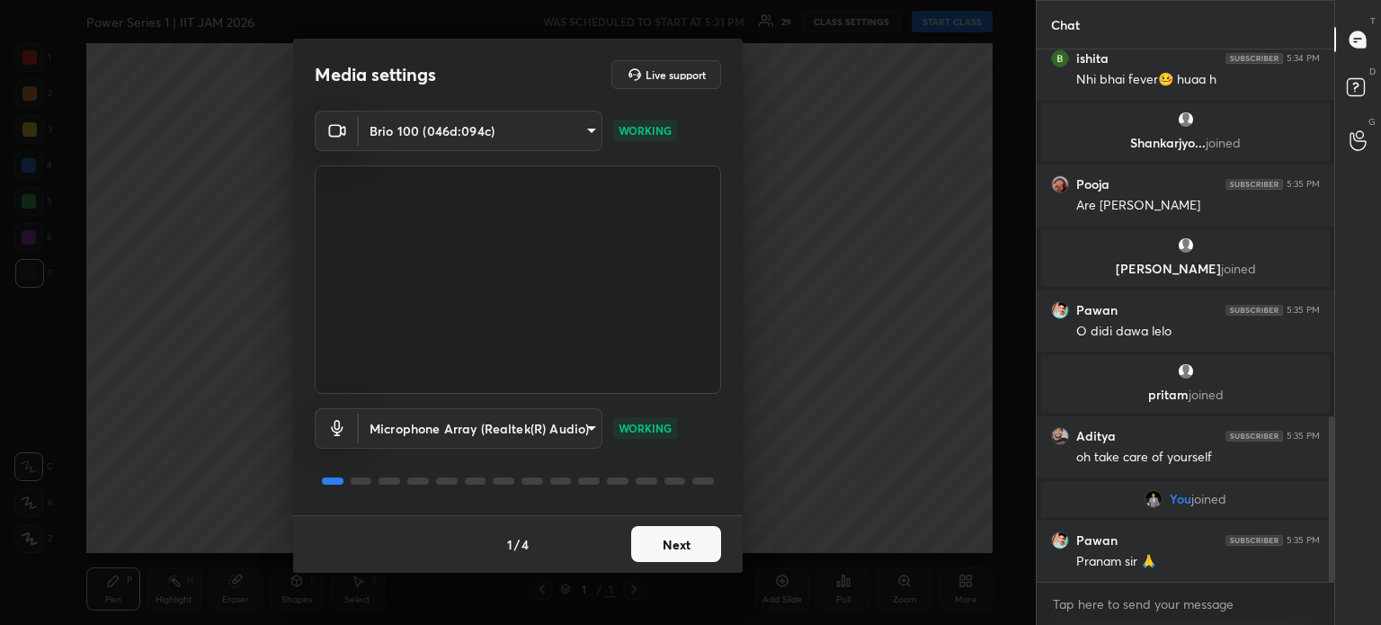
scroll to position [1241, 0]
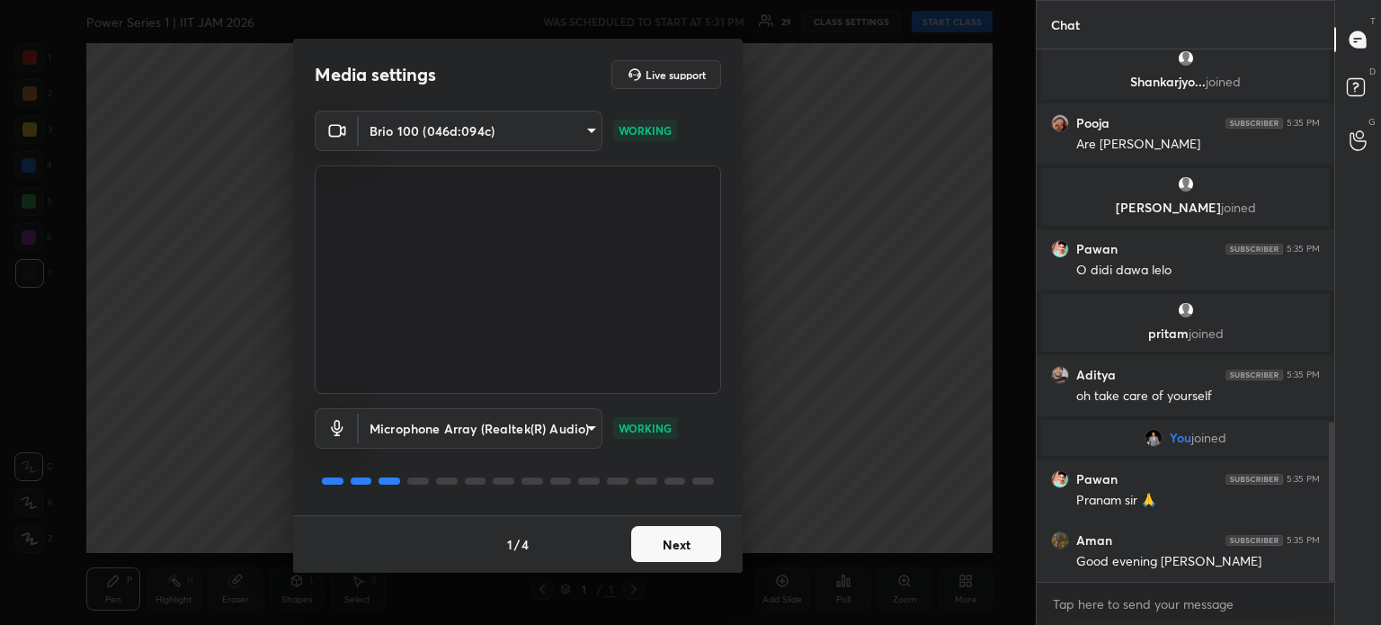
click at [673, 540] on button "Next" at bounding box center [676, 544] width 90 height 36
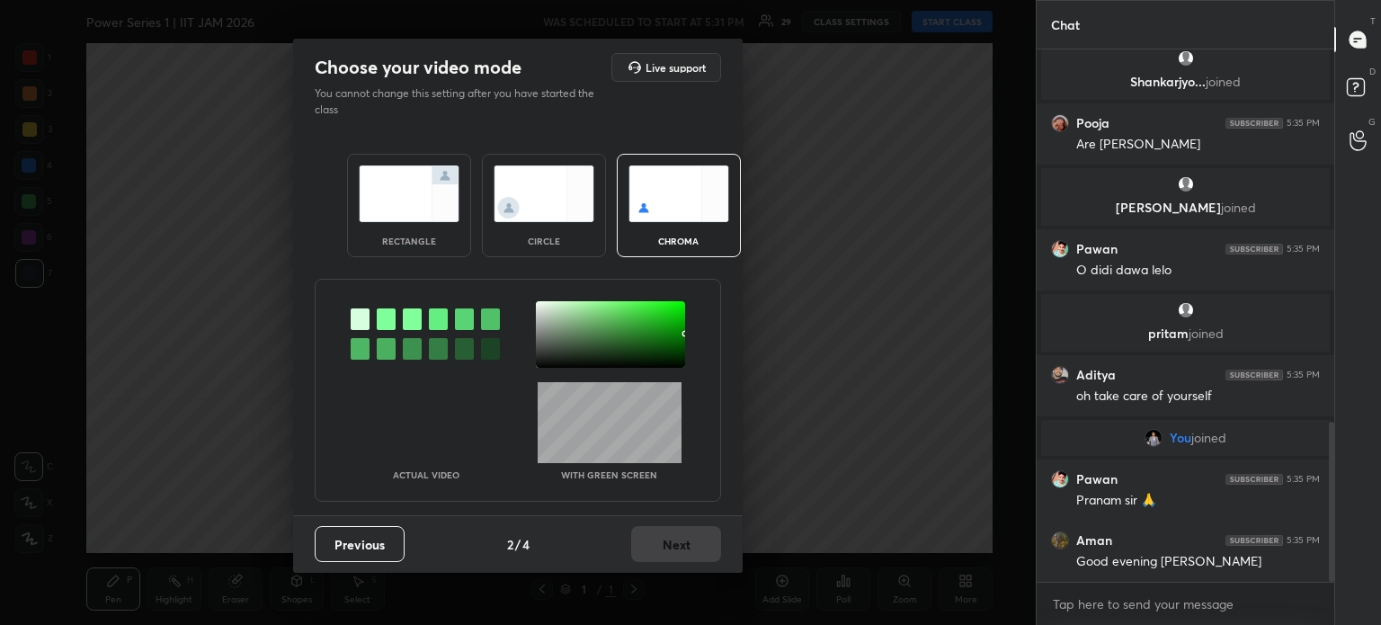
click at [568, 344] on div at bounding box center [610, 334] width 149 height 67
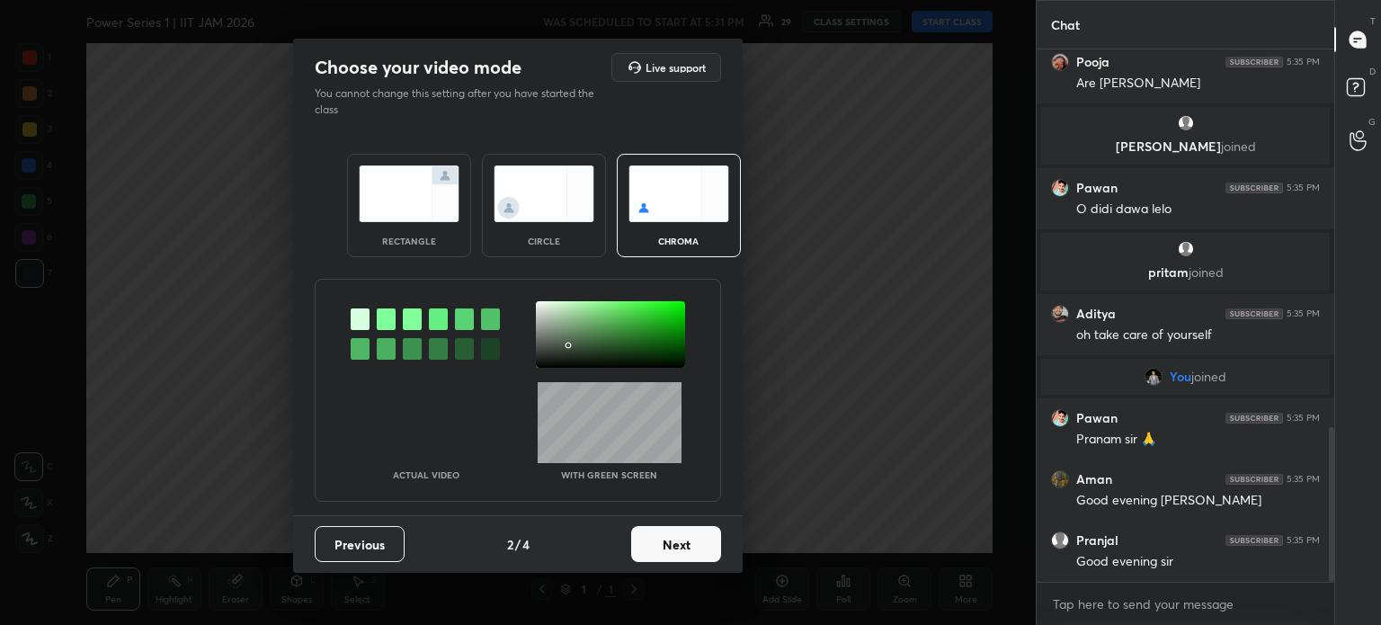
click at [536, 238] on div "circle" at bounding box center [544, 205] width 124 height 103
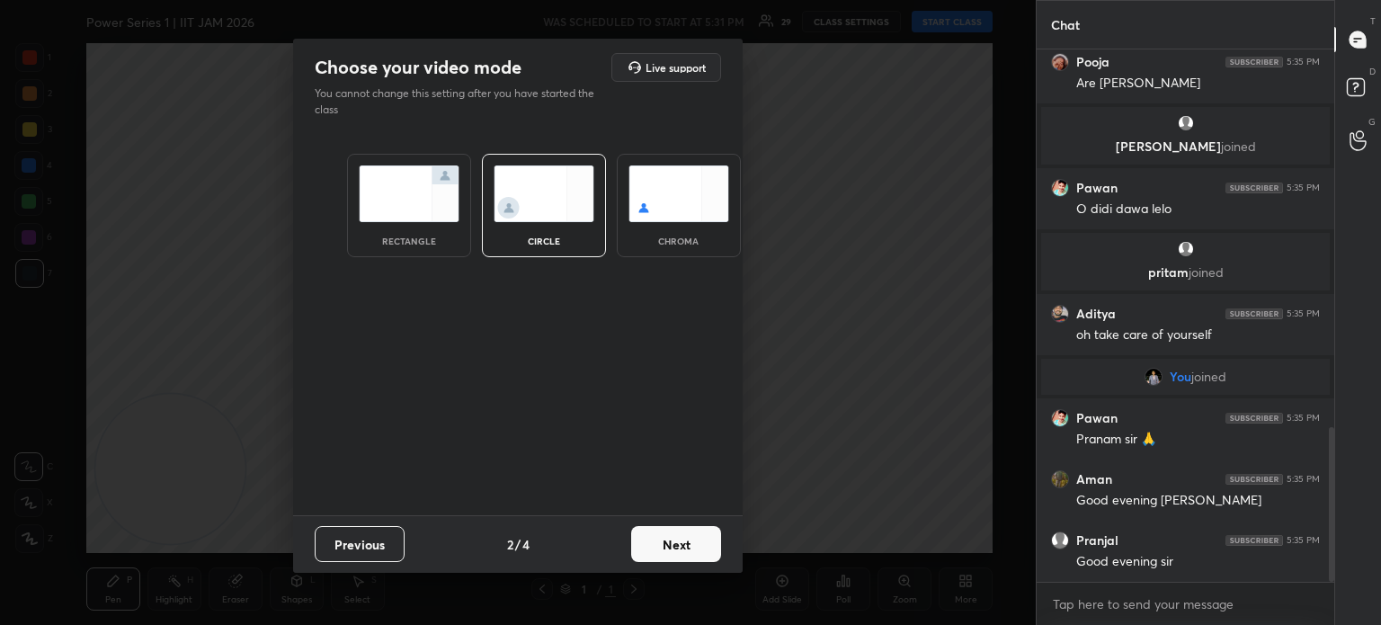
click at [707, 537] on button "Next" at bounding box center [676, 544] width 90 height 36
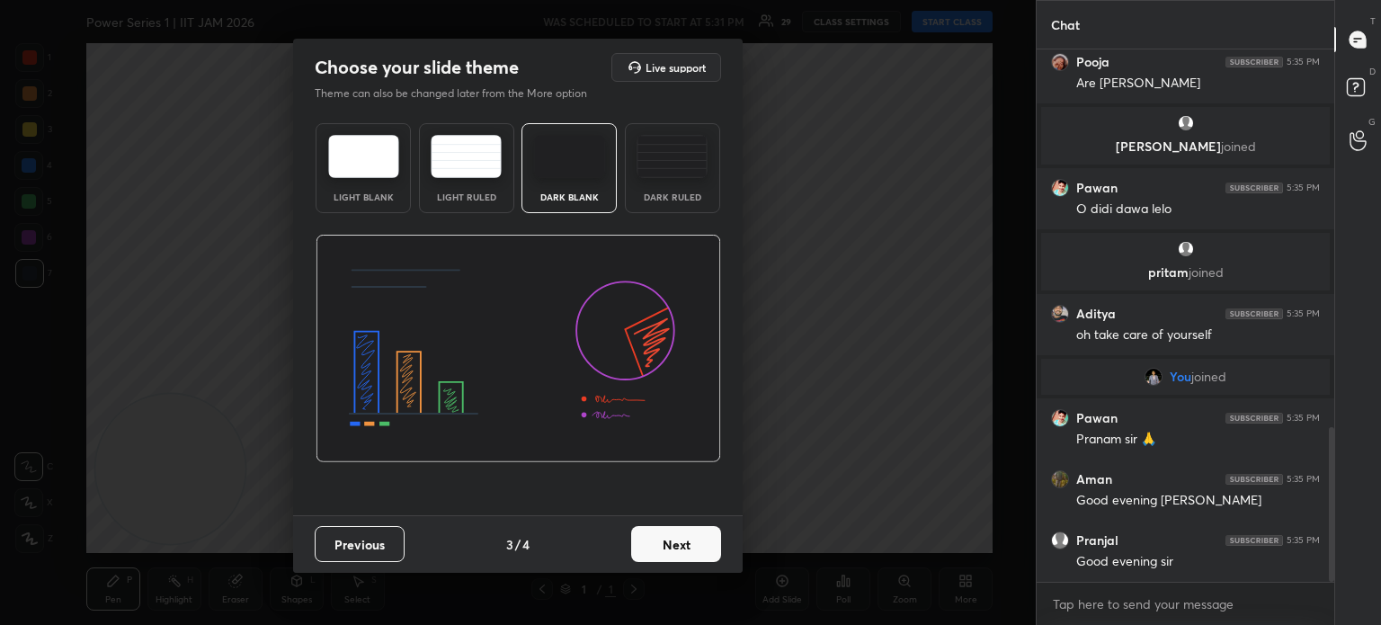
click at [707, 539] on button "Next" at bounding box center [676, 544] width 90 height 36
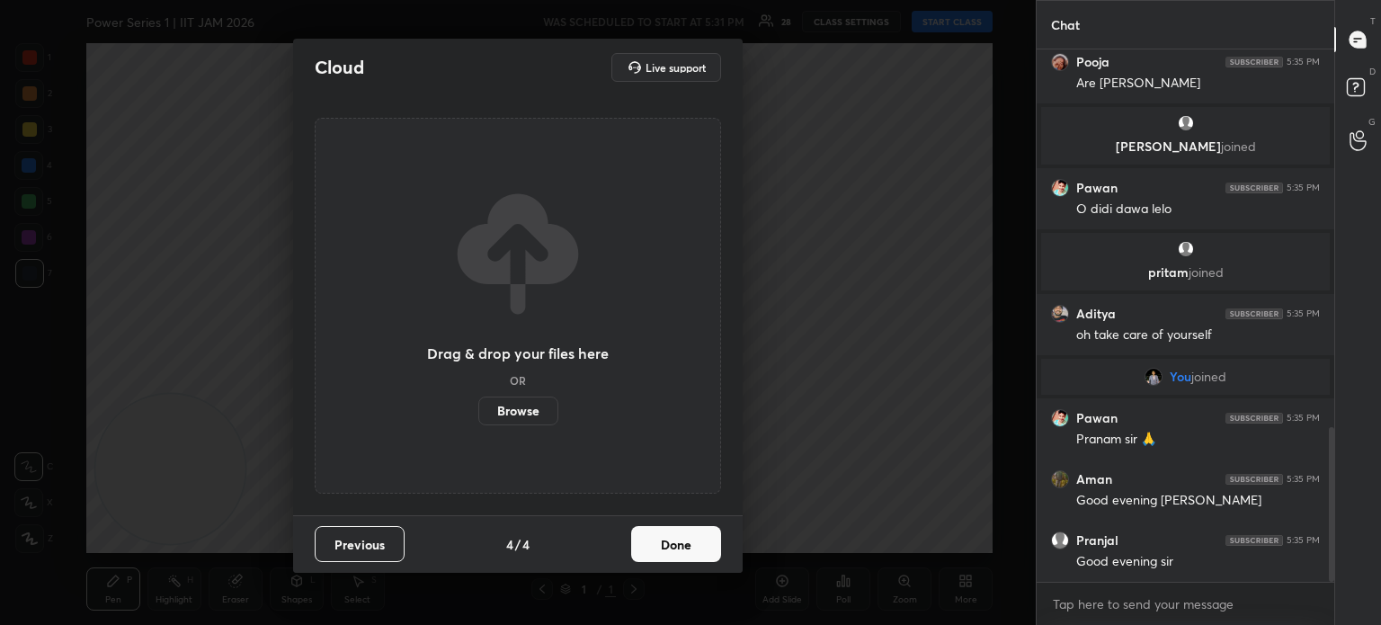
click at [705, 540] on button "Done" at bounding box center [676, 544] width 90 height 36
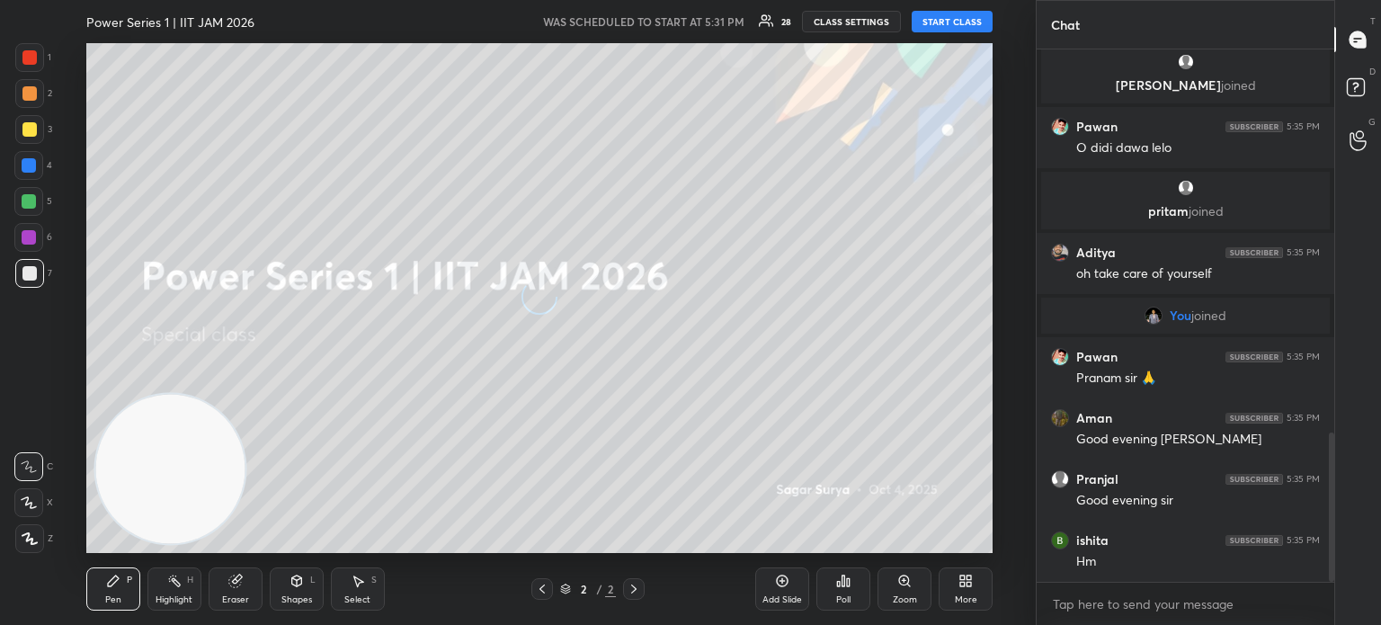
scroll to position [1424, 0]
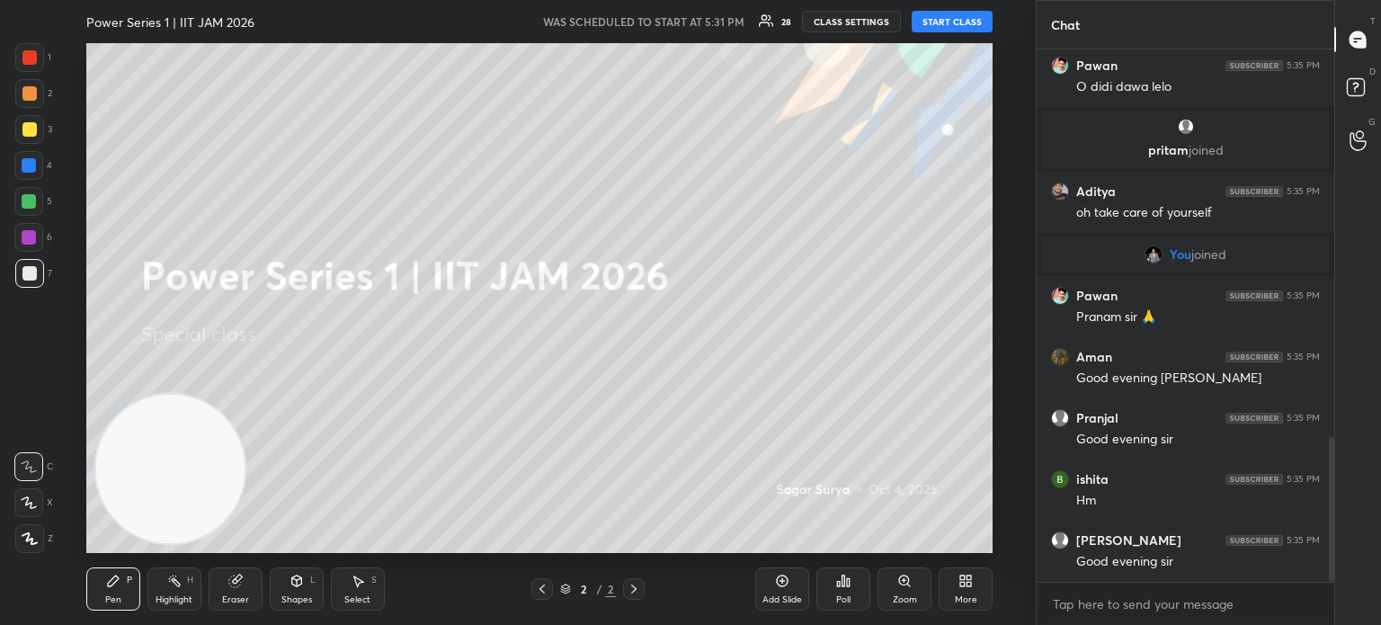
click at [948, 16] on button "START CLASS" at bounding box center [952, 22] width 81 height 22
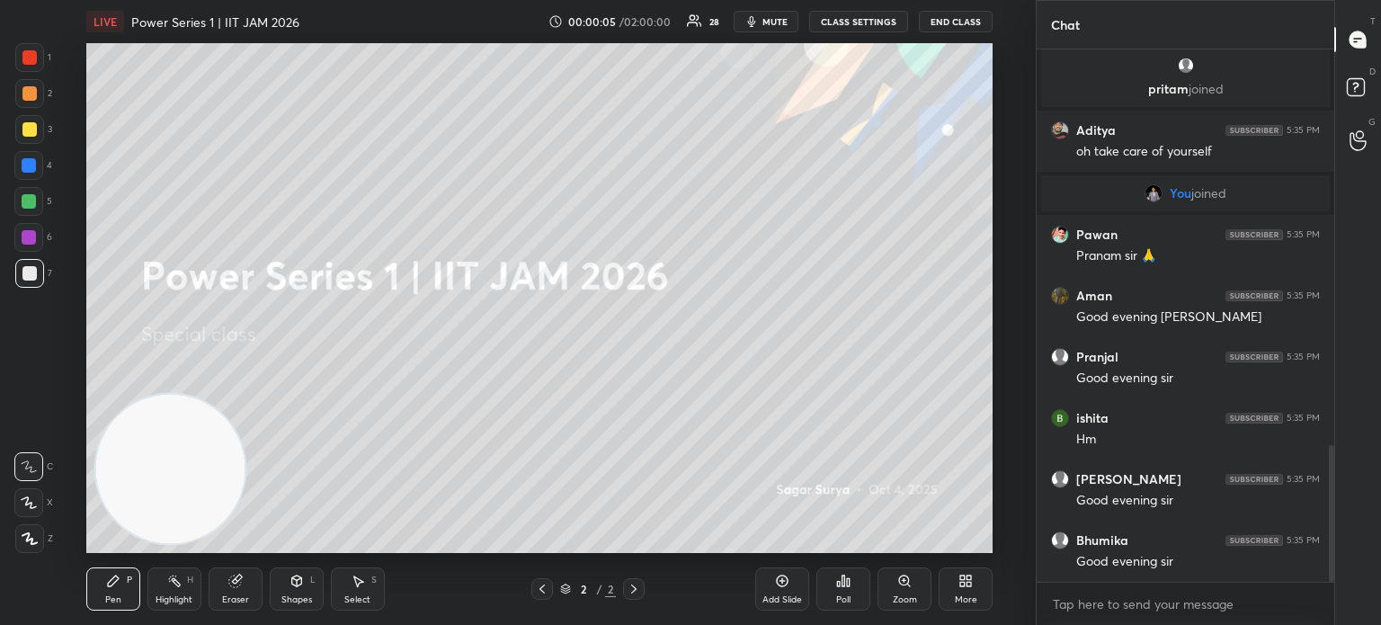
scroll to position [1547, 0]
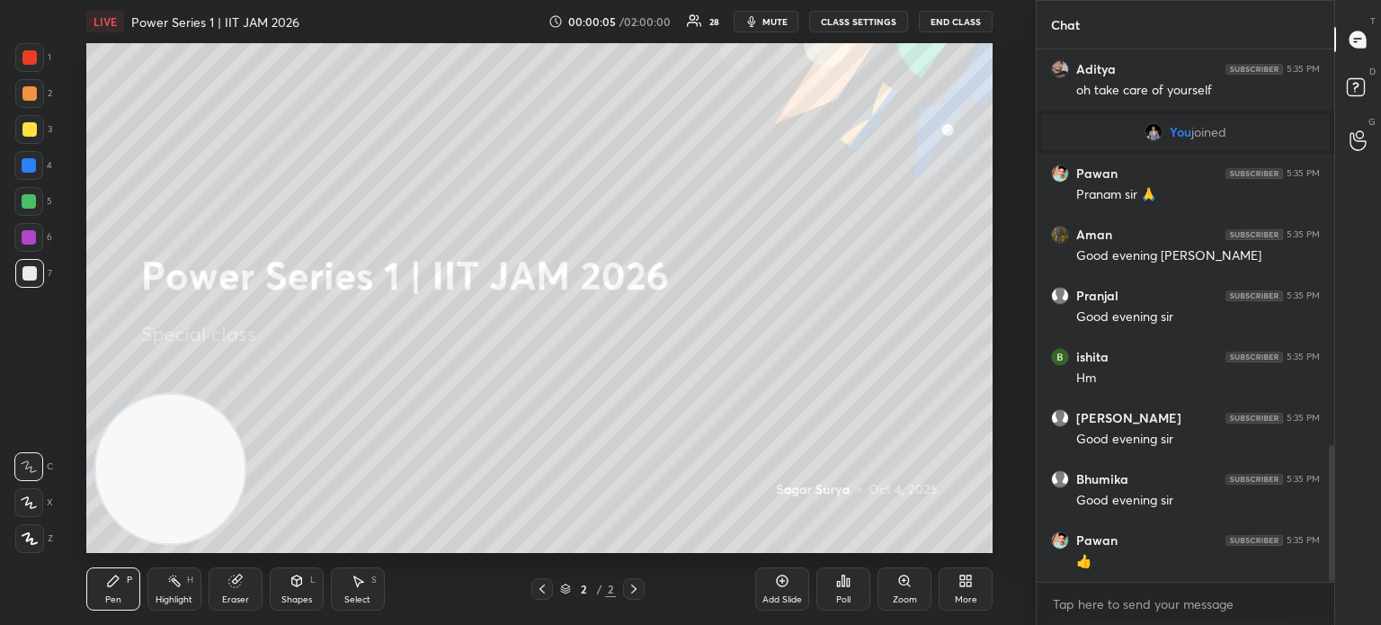
click at [788, 20] on span "mute" at bounding box center [774, 21] width 25 height 13
click at [963, 21] on button "End Class" at bounding box center [956, 22] width 74 height 22
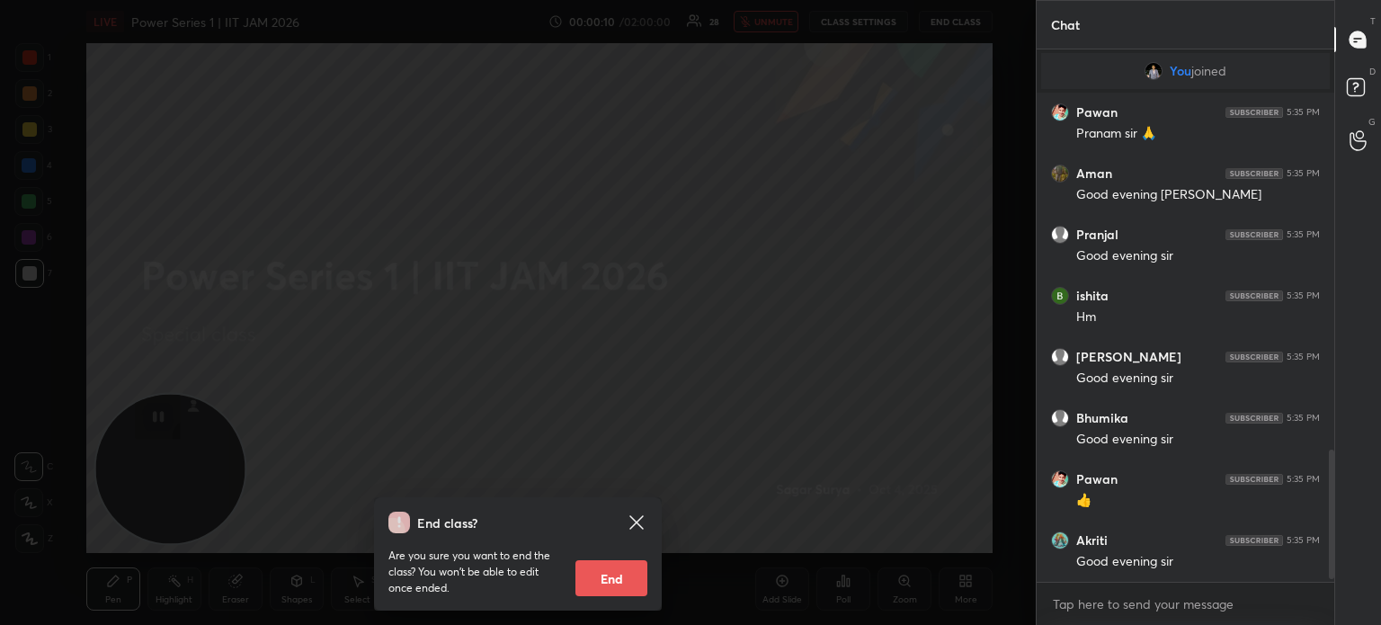
scroll to position [1669, 0]
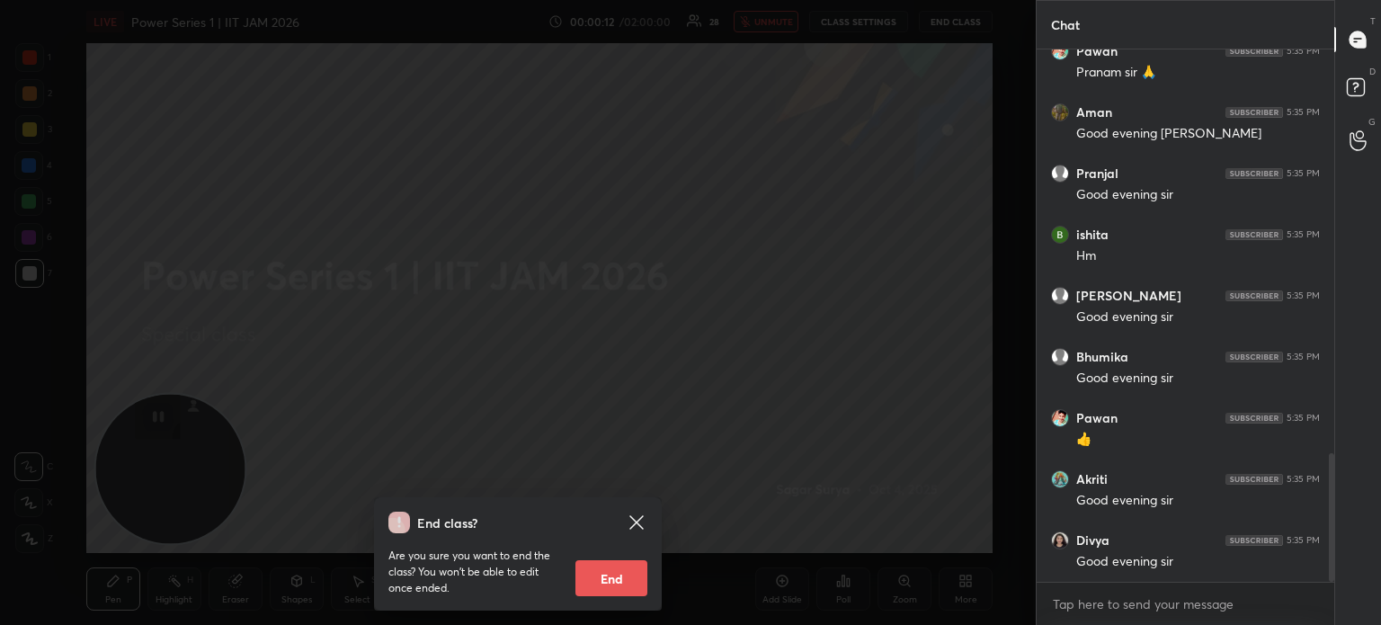
click at [638, 520] on icon at bounding box center [635, 521] width 13 height 13
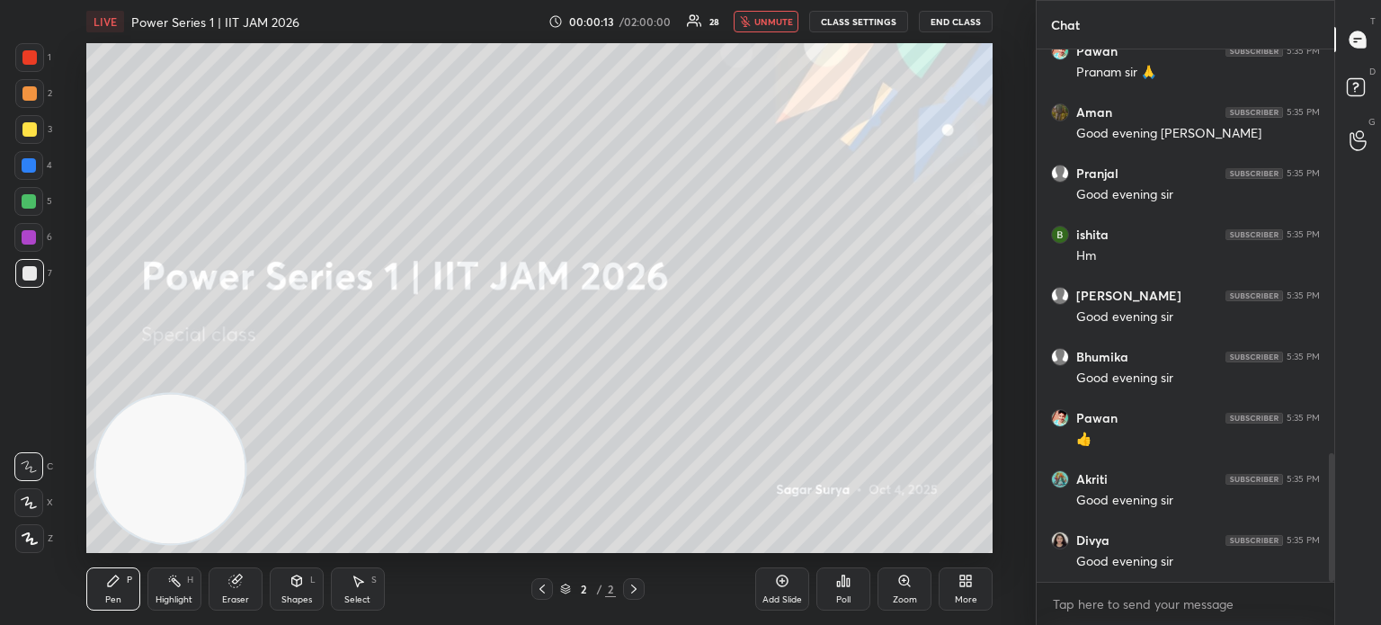
click at [772, 17] on span "unmute" at bounding box center [773, 21] width 39 height 13
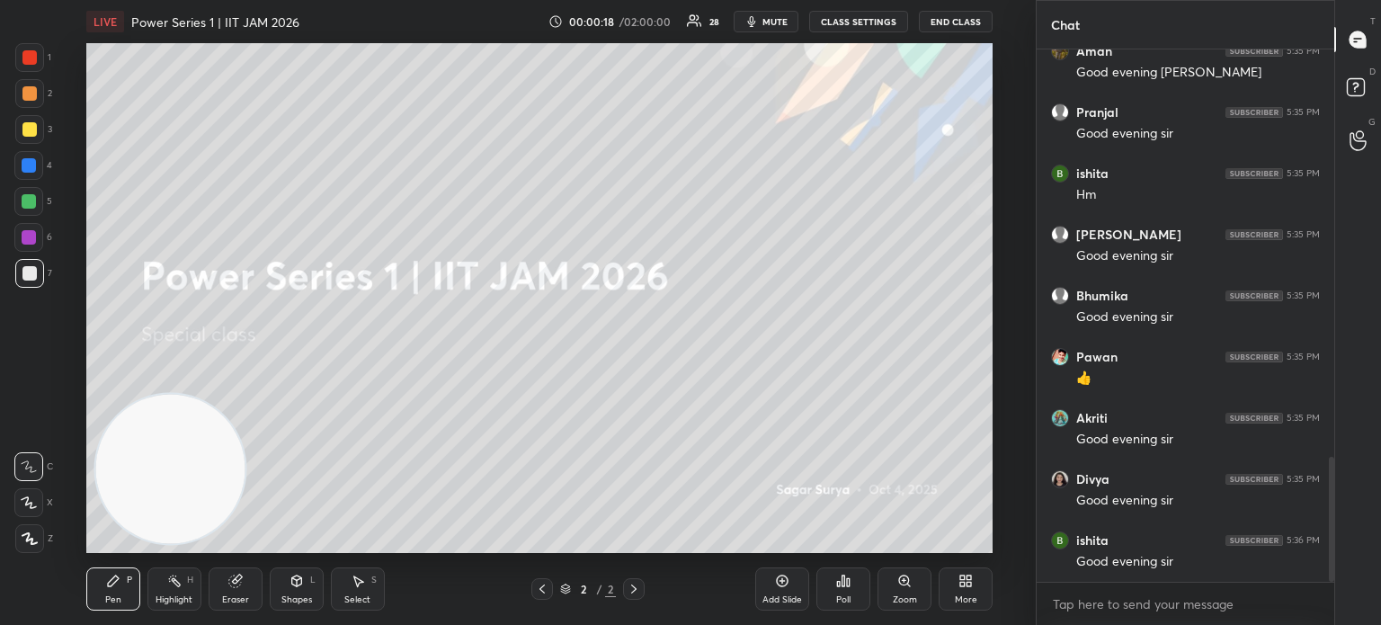
click at [795, 590] on div "Add Slide" at bounding box center [782, 588] width 54 height 43
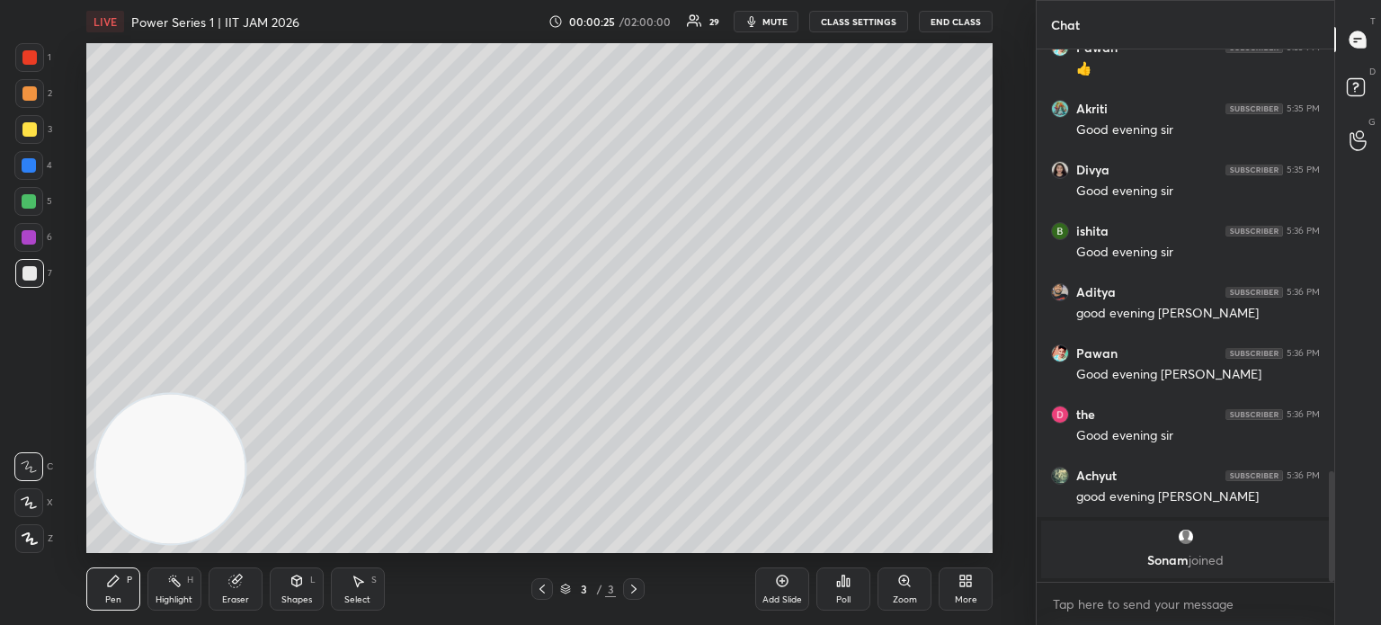
scroll to position [0, 0]
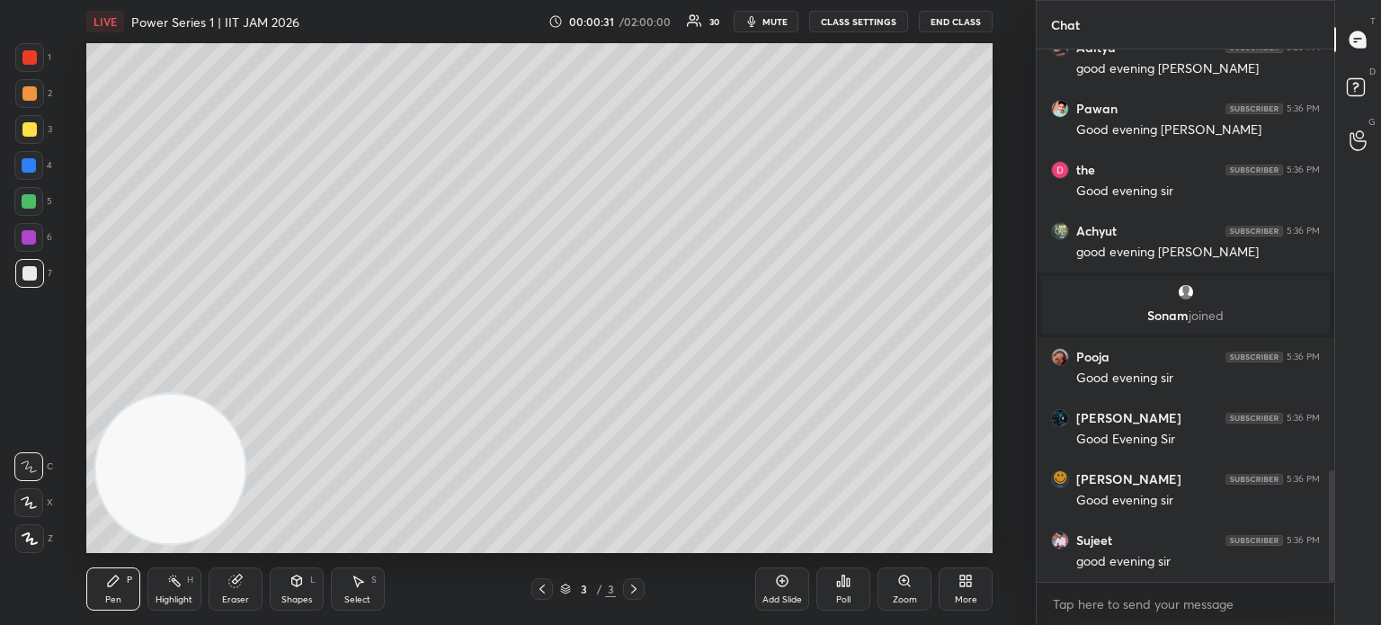
drag, startPoint x: 31, startPoint y: 119, endPoint x: 13, endPoint y: 131, distance: 22.0
click at [29, 123] on div at bounding box center [29, 129] width 29 height 29
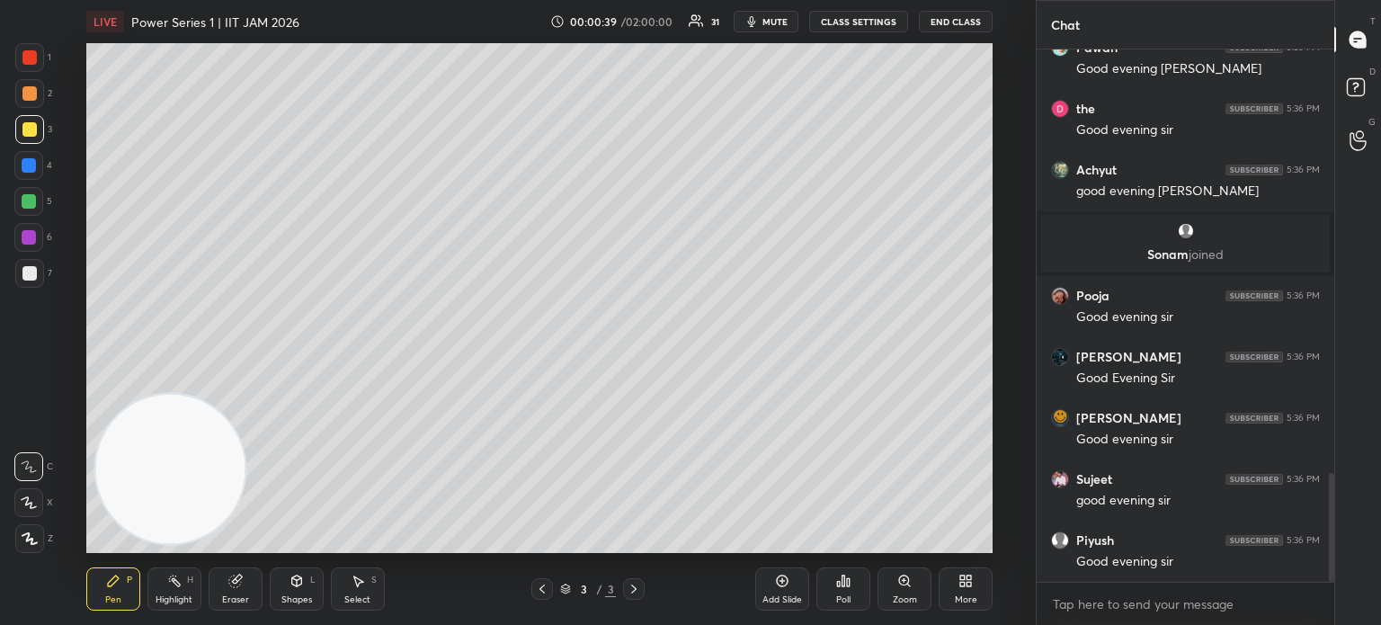
click at [290, 579] on icon at bounding box center [297, 581] width 14 height 14
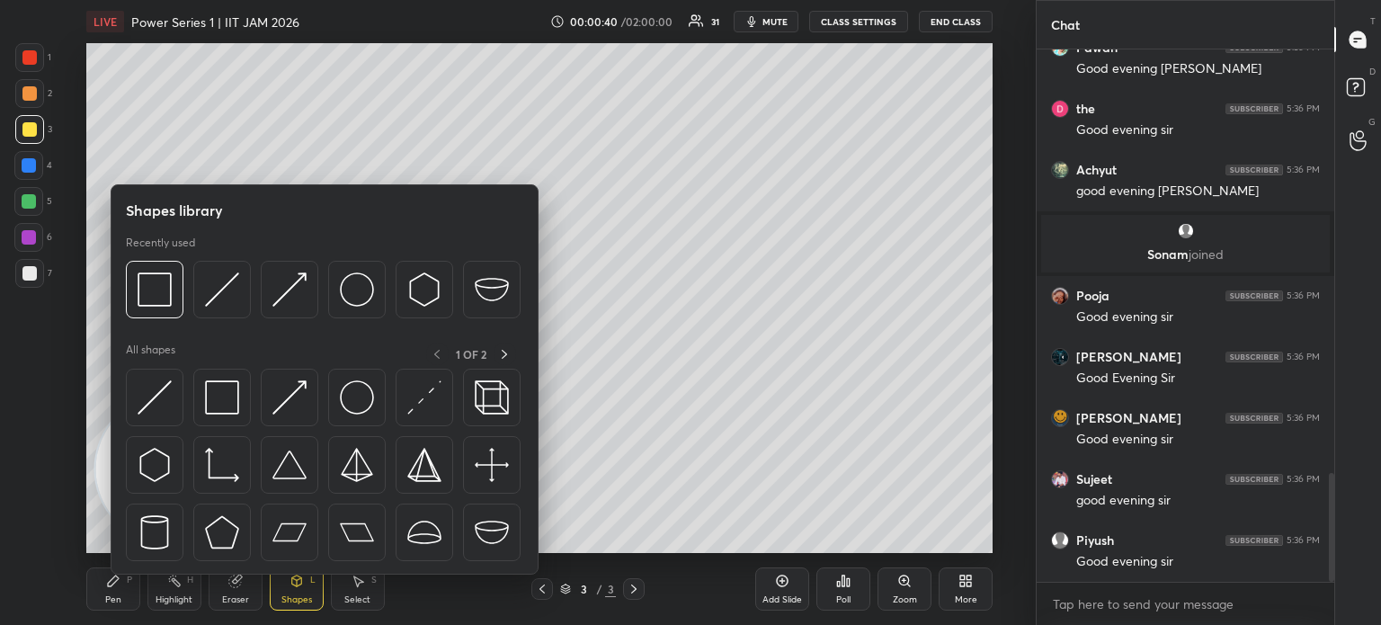
click at [165, 401] on img at bounding box center [155, 397] width 34 height 34
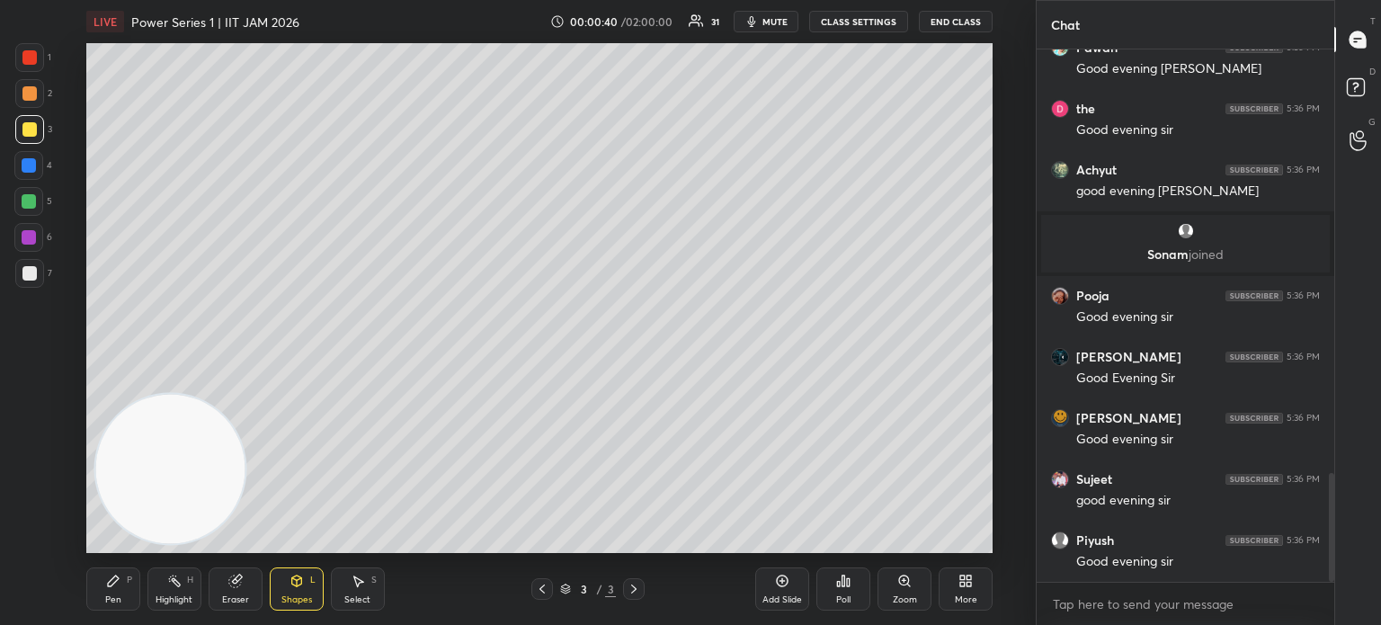
click at [31, 210] on div at bounding box center [28, 201] width 29 height 29
click at [29, 168] on div at bounding box center [29, 165] width 14 height 14
click at [30, 51] on div at bounding box center [29, 57] width 14 height 14
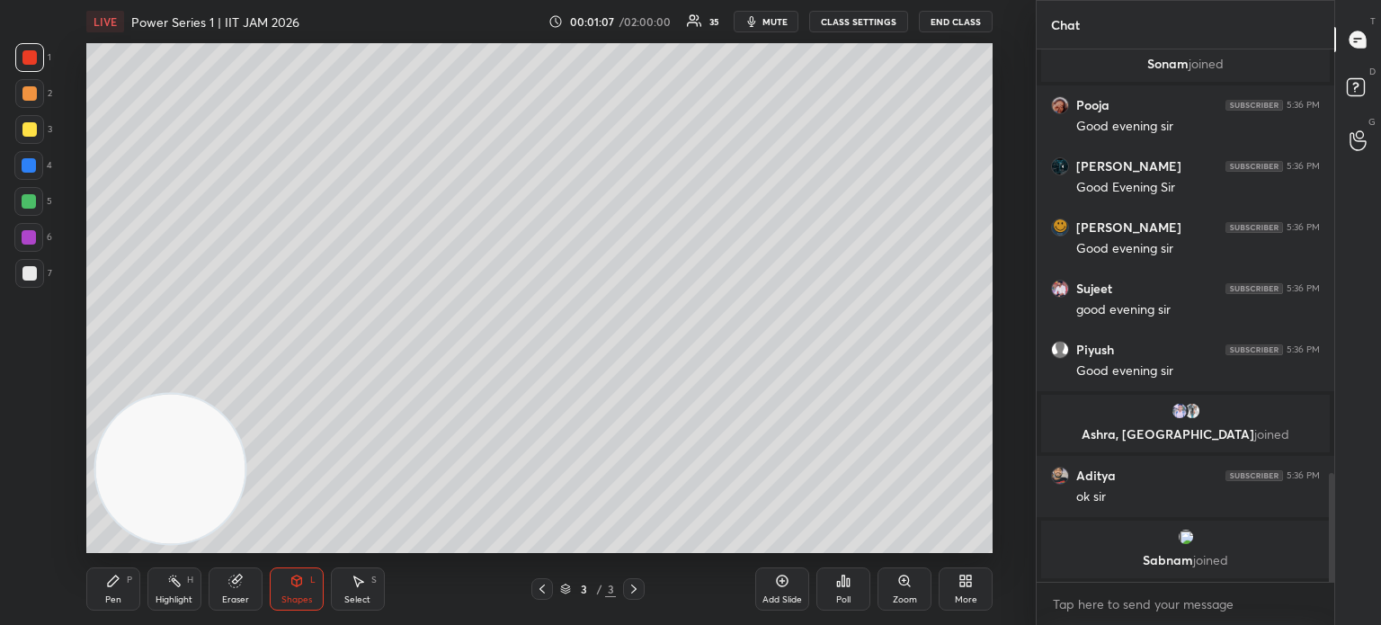
scroll to position [2156, 0]
click at [308, 590] on div "Shapes L" at bounding box center [297, 588] width 54 height 43
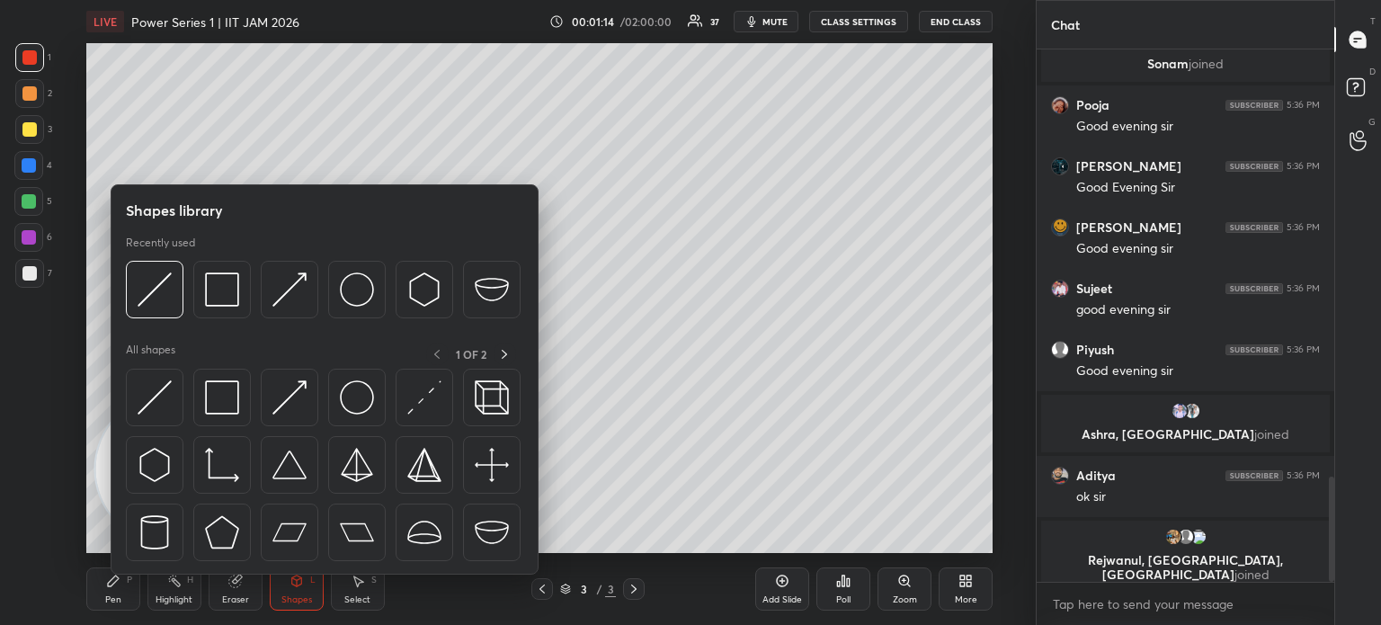
click at [189, 416] on div at bounding box center [324, 470] width 397 height 202
click at [176, 399] on div at bounding box center [155, 398] width 58 height 58
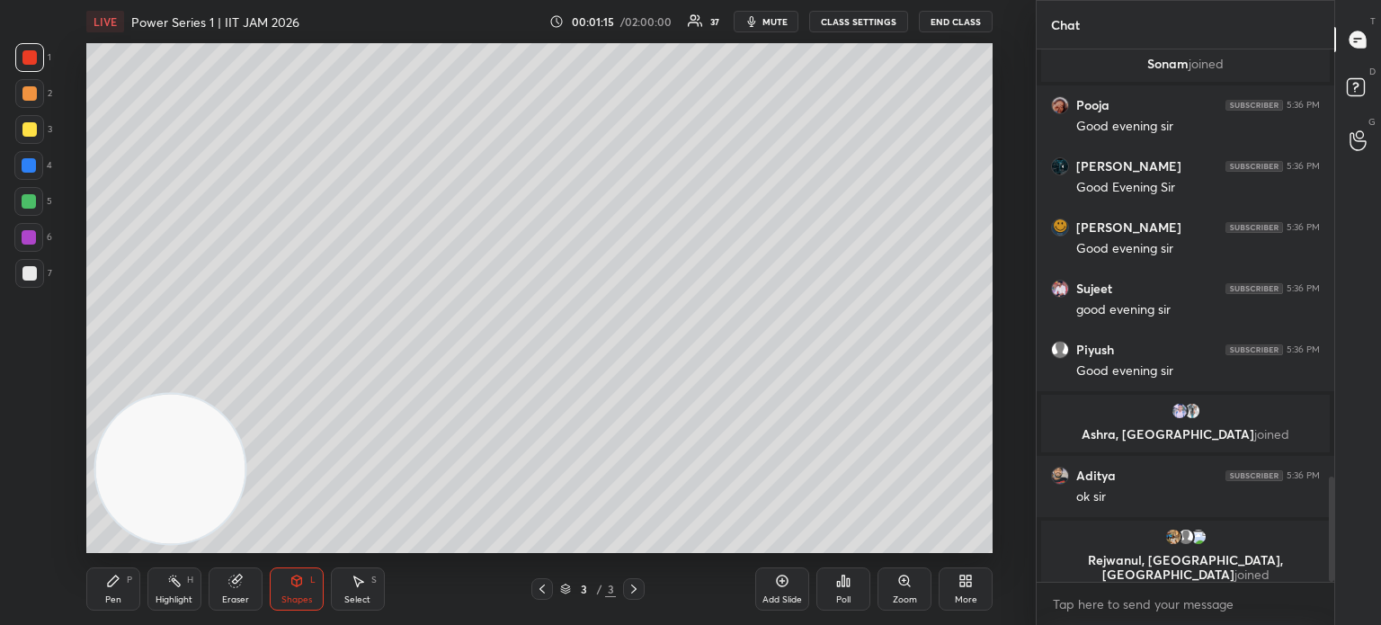
click at [32, 93] on div at bounding box center [29, 93] width 14 height 14
click at [39, 63] on div at bounding box center [29, 57] width 29 height 29
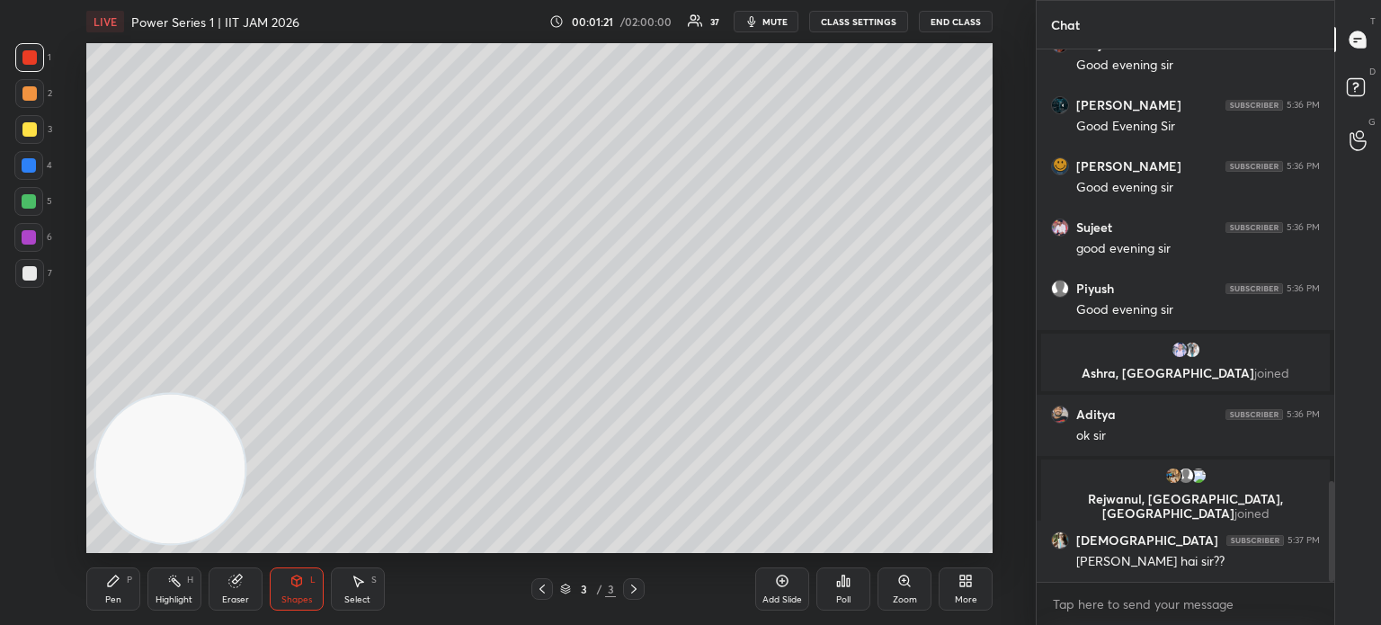
scroll to position [2278, 0]
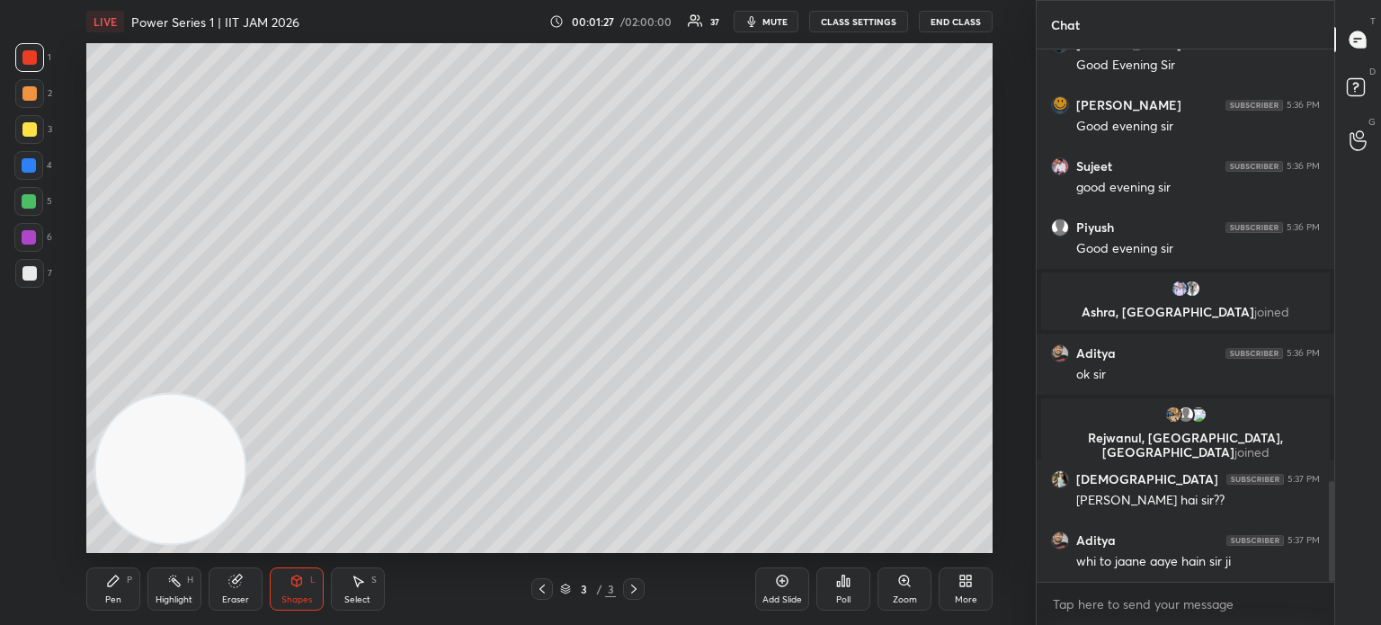
click at [108, 576] on icon at bounding box center [113, 581] width 14 height 14
click at [34, 467] on icon at bounding box center [29, 466] width 16 height 13
click at [30, 274] on div at bounding box center [29, 273] width 14 height 14
click at [29, 136] on div at bounding box center [29, 129] width 14 height 14
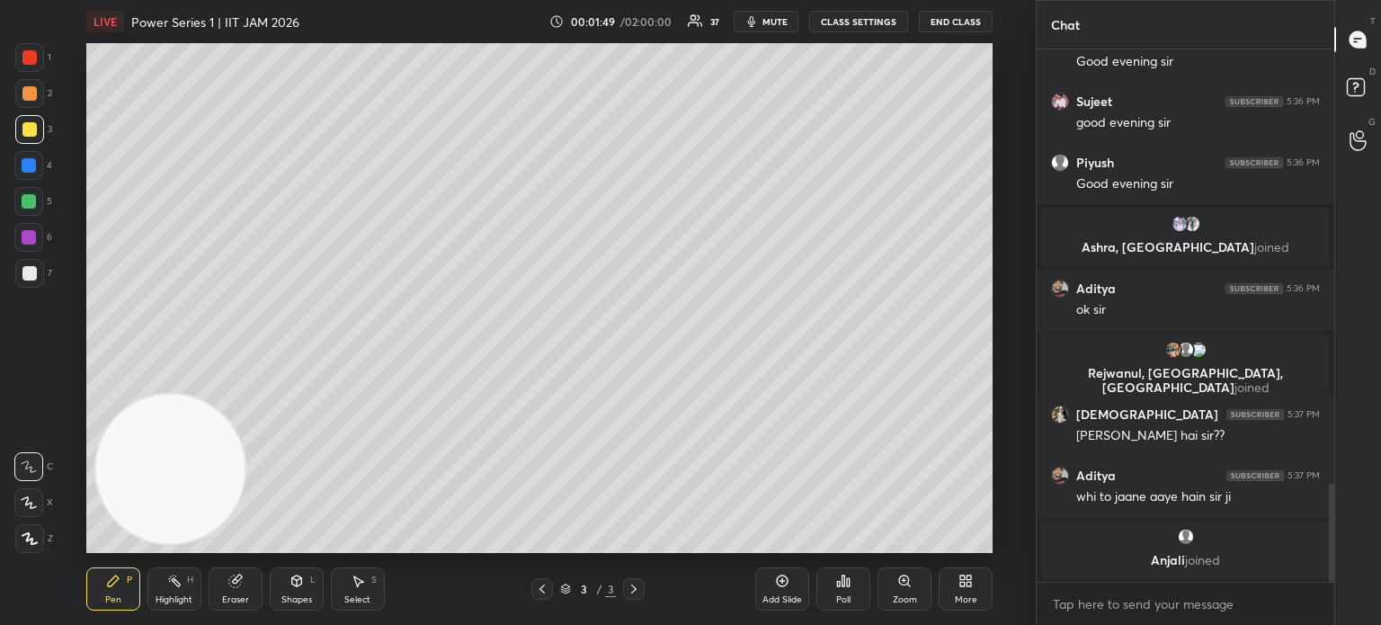
click at [36, 239] on div at bounding box center [28, 237] width 29 height 29
click at [40, 535] on div at bounding box center [29, 538] width 29 height 29
click at [295, 599] on div "Shapes" at bounding box center [296, 599] width 31 height 9
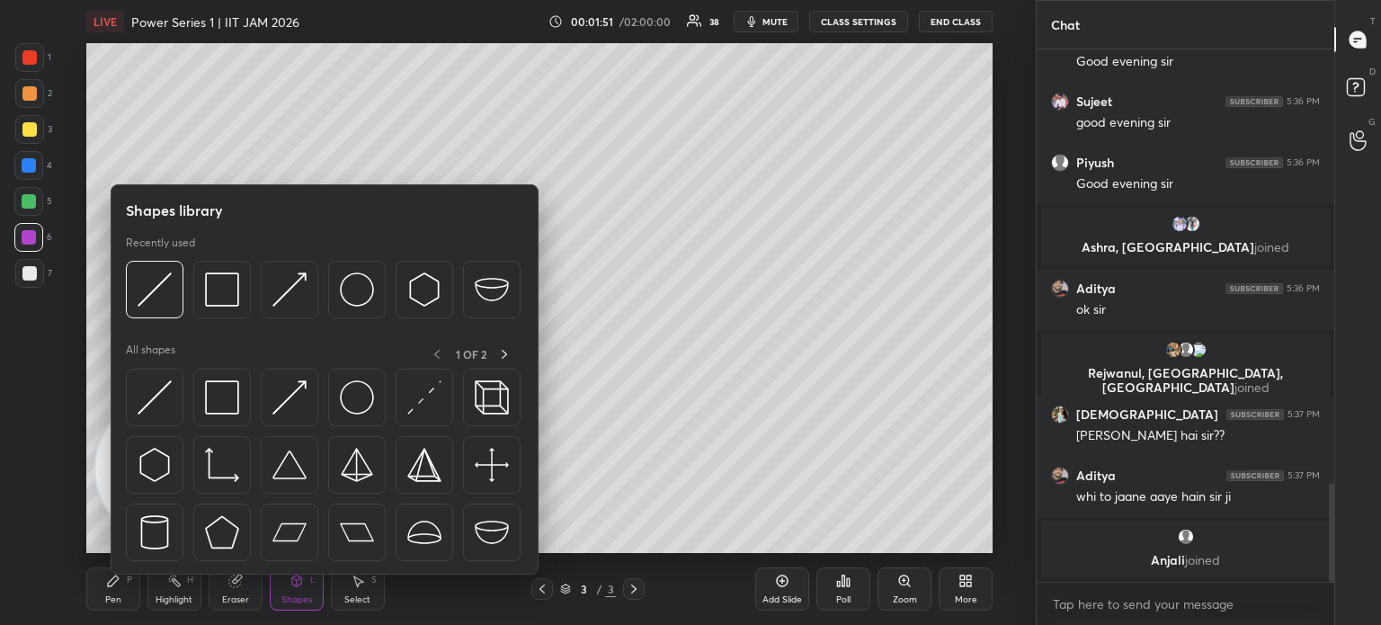
click at [164, 413] on img at bounding box center [155, 397] width 34 height 34
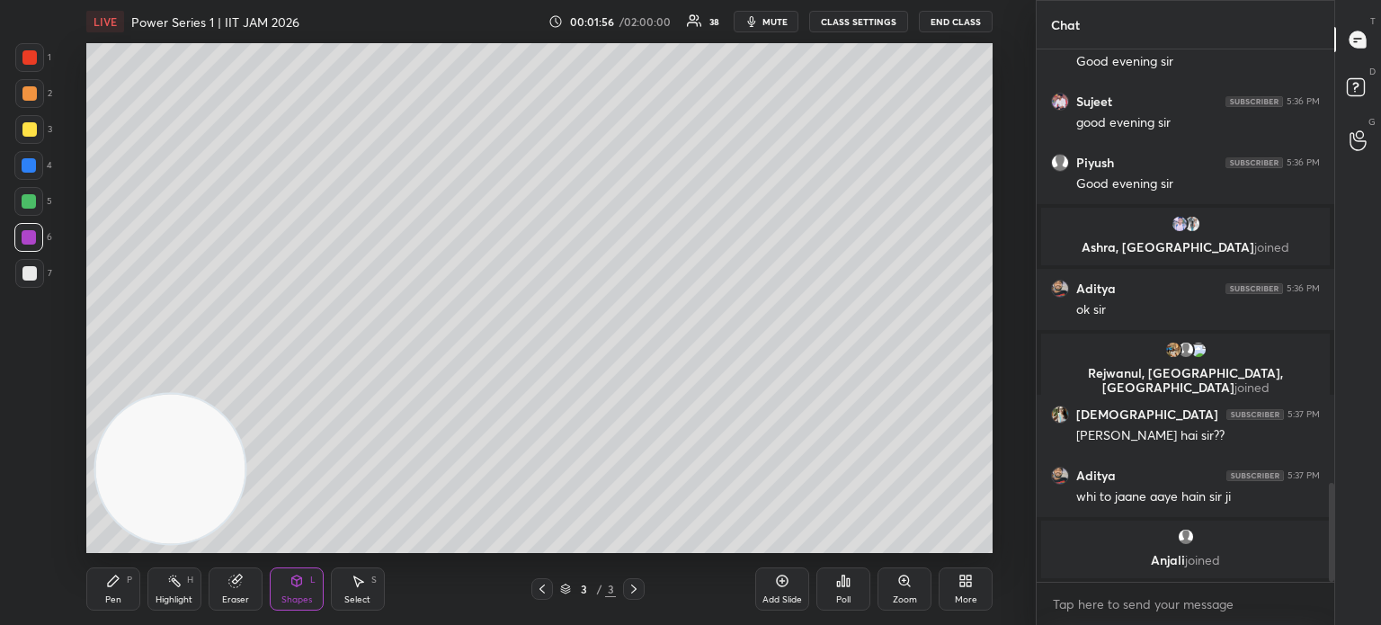
click at [127, 578] on div "P" at bounding box center [129, 579] width 5 height 9
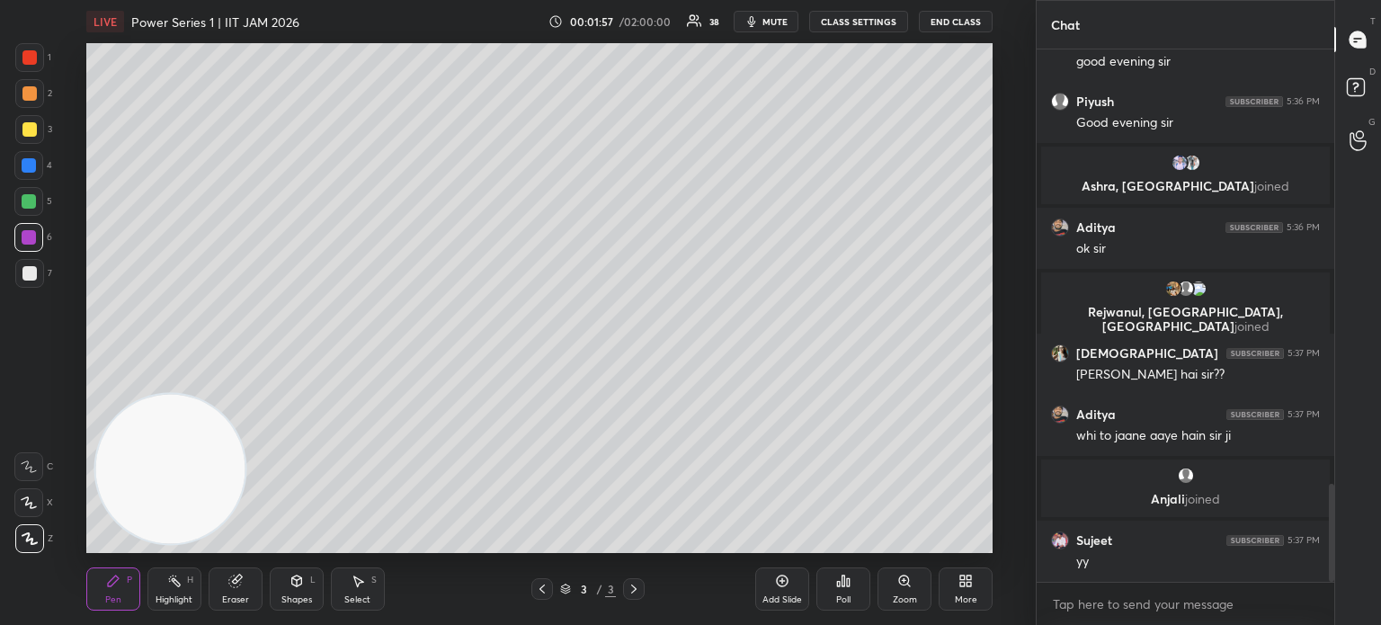
click at [32, 271] on div at bounding box center [29, 273] width 14 height 14
click at [36, 470] on icon at bounding box center [29, 466] width 16 height 13
click at [32, 279] on div at bounding box center [29, 273] width 14 height 14
click at [299, 602] on div "Shapes" at bounding box center [296, 599] width 31 height 9
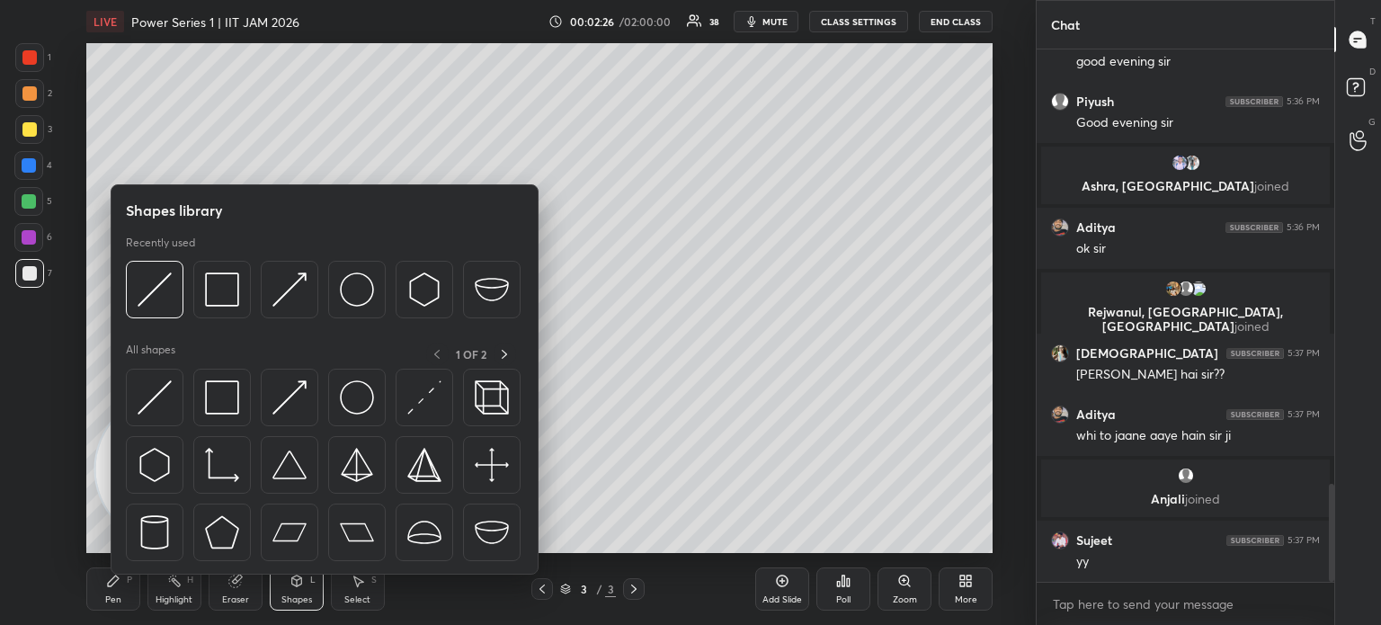
click at [167, 406] on img at bounding box center [155, 397] width 34 height 34
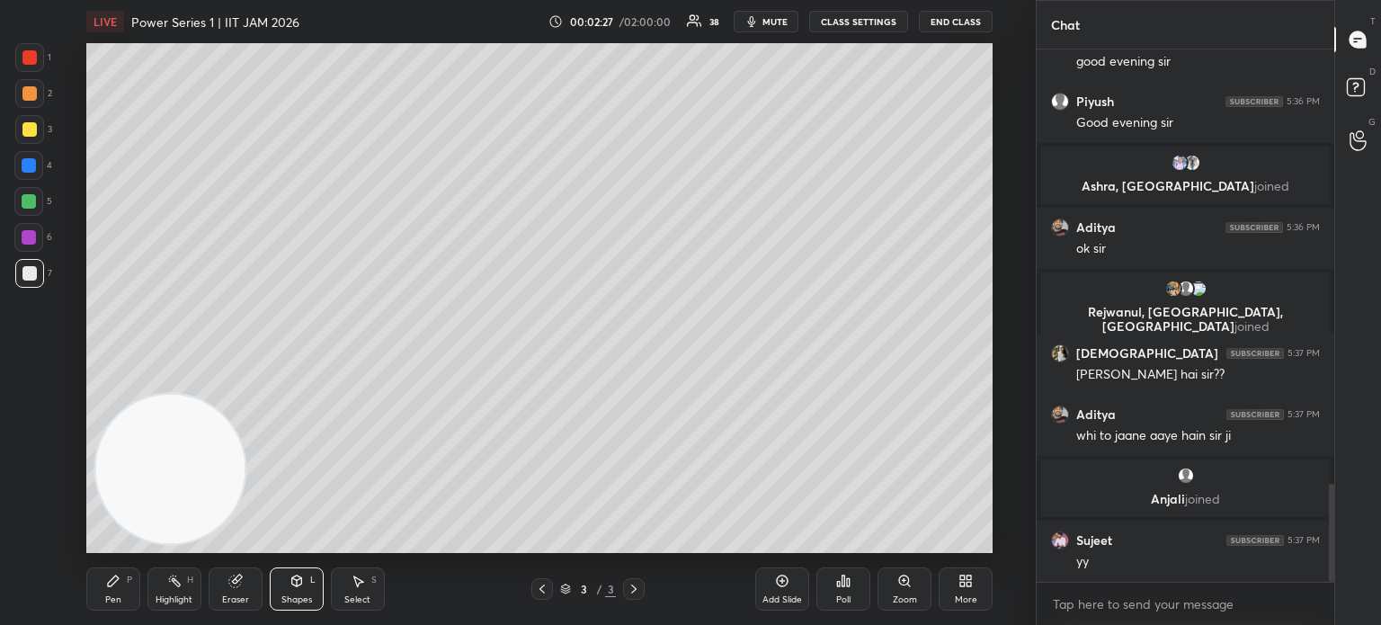
click at [29, 169] on div at bounding box center [29, 165] width 14 height 14
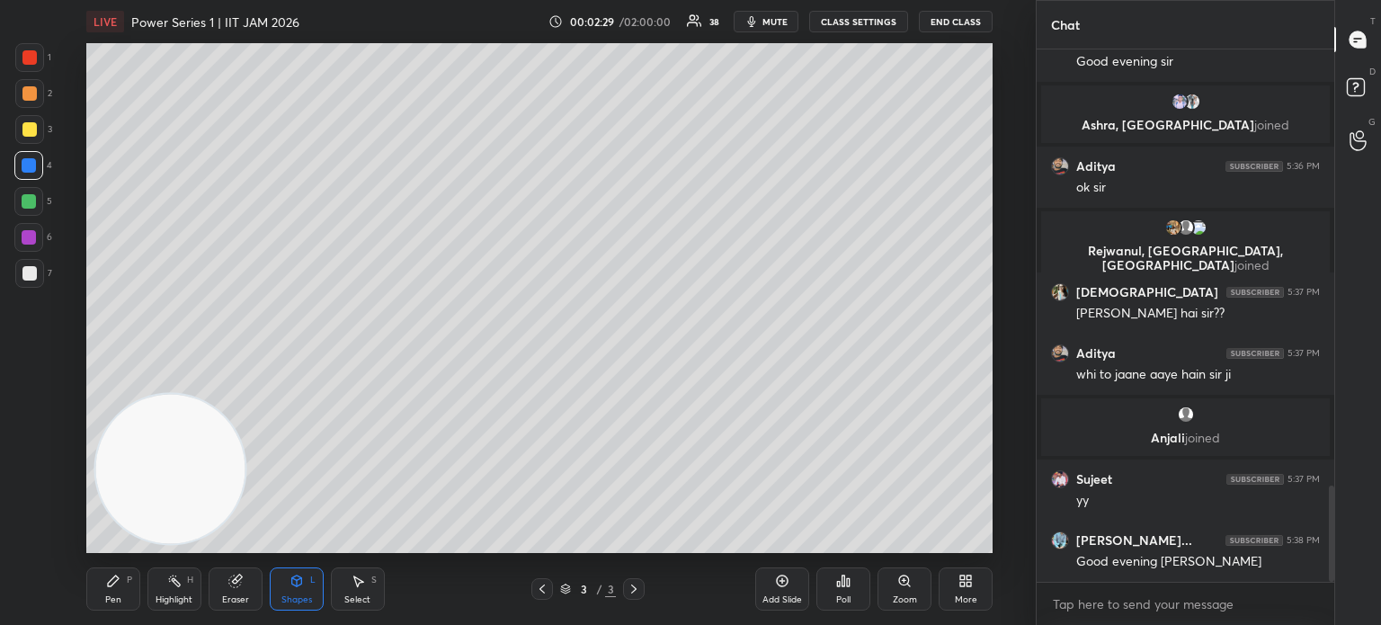
scroll to position [2478, 0]
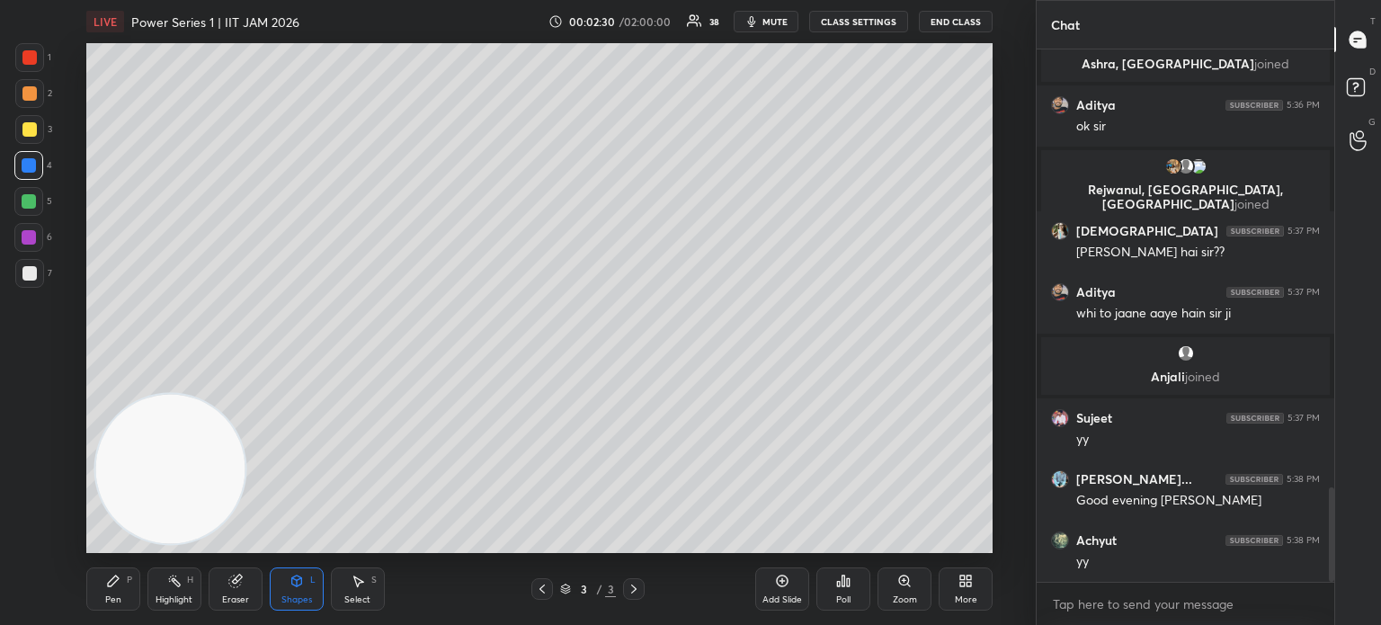
click at [120, 584] on div "Pen P" at bounding box center [113, 588] width 54 height 43
click at [29, 282] on div at bounding box center [29, 273] width 29 height 29
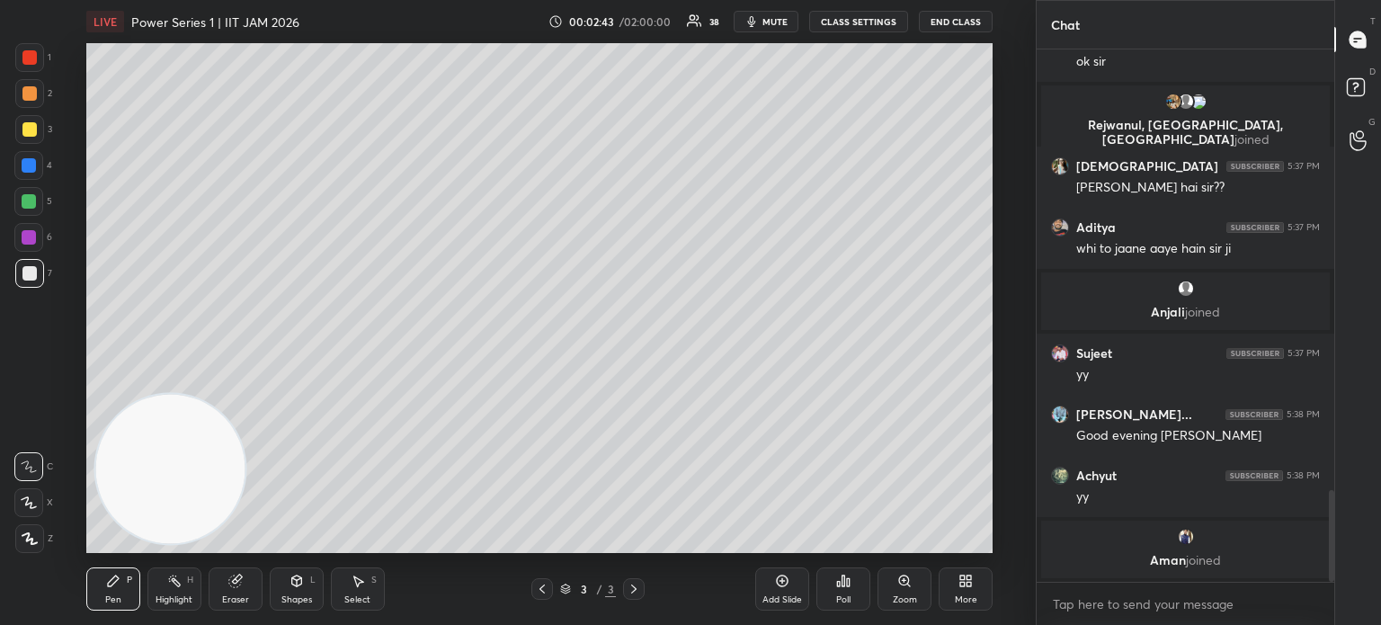
click at [35, 242] on div at bounding box center [29, 237] width 14 height 14
click at [32, 162] on div at bounding box center [29, 165] width 14 height 14
click at [32, 89] on div at bounding box center [29, 93] width 29 height 29
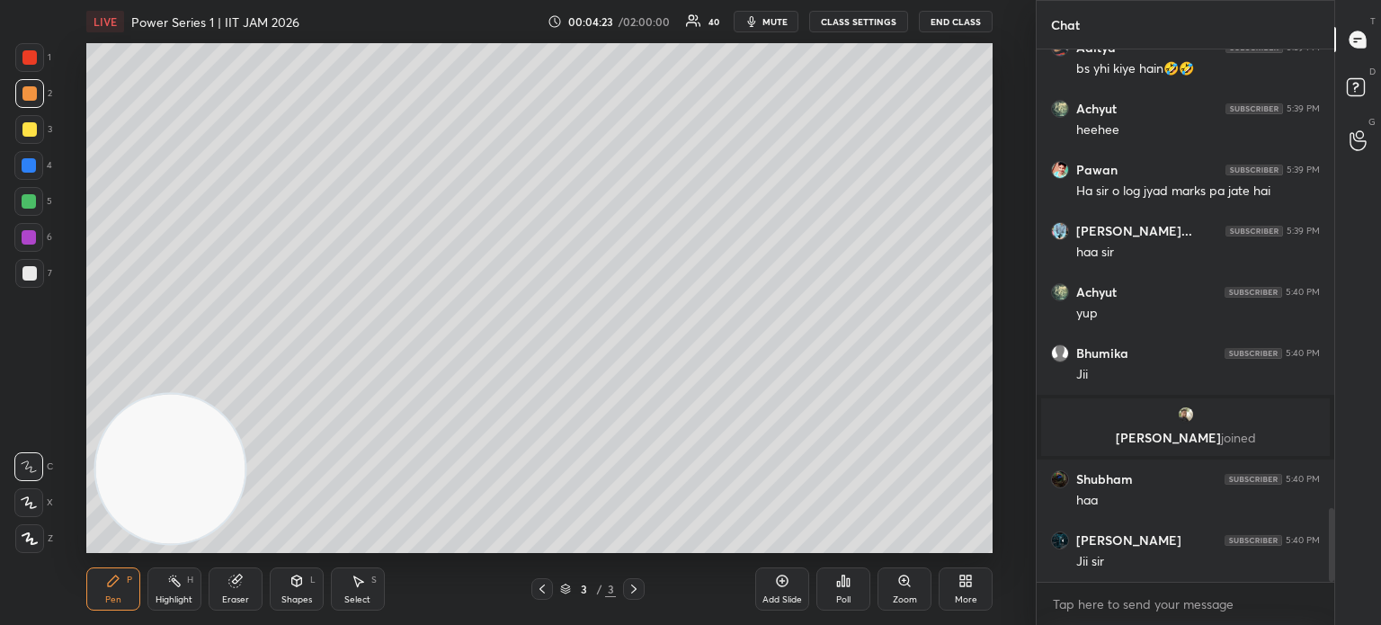
scroll to position [3329, 0]
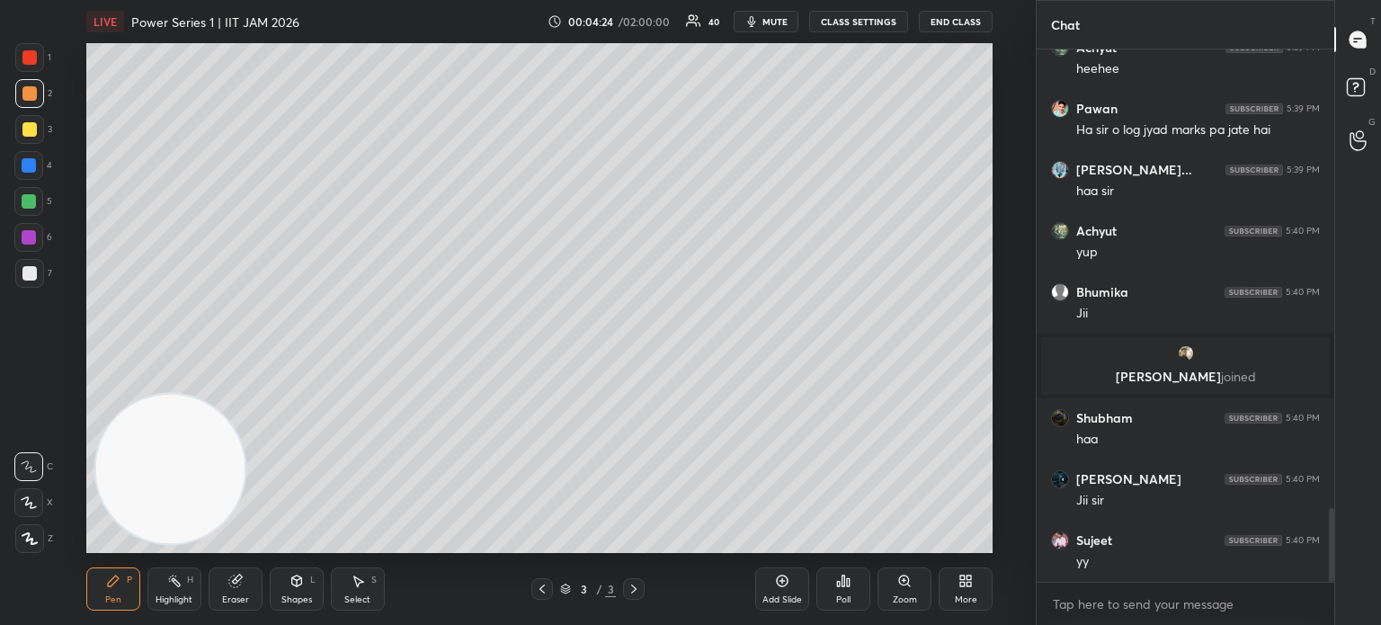
click at [31, 272] on div at bounding box center [29, 273] width 14 height 14
click at [35, 135] on div at bounding box center [29, 129] width 14 height 14
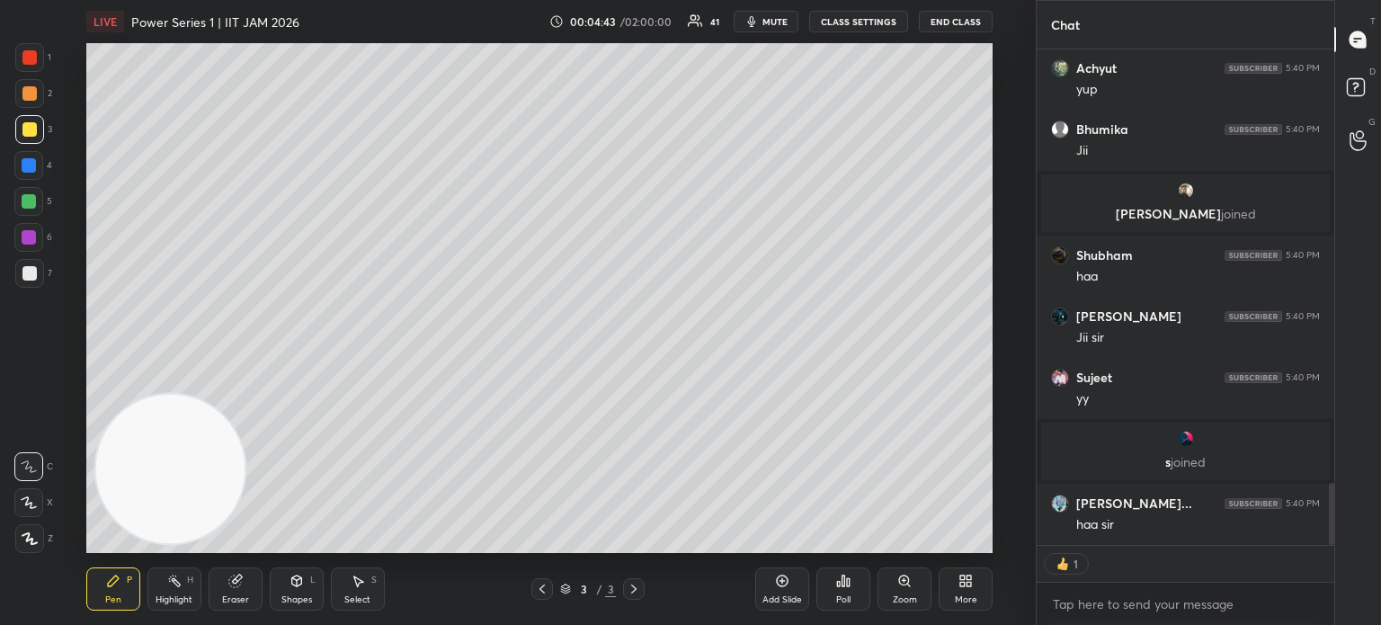
scroll to position [3581, 0]
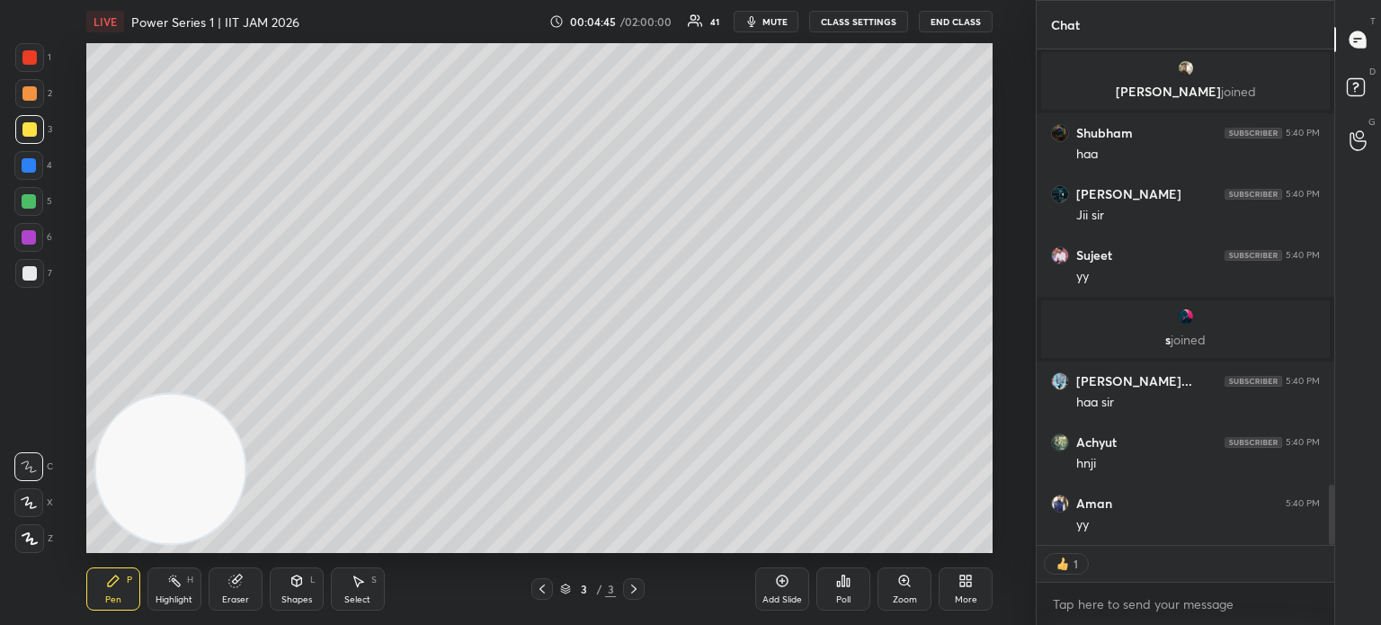
click at [31, 203] on div at bounding box center [29, 201] width 14 height 14
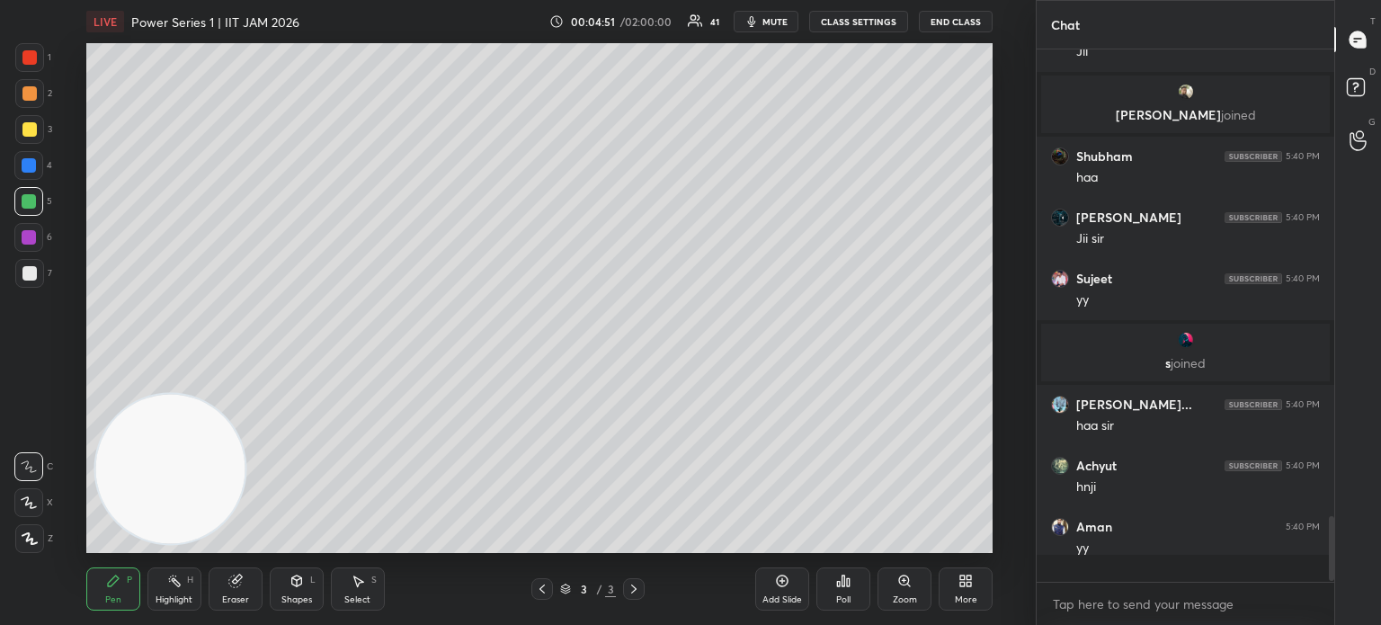
scroll to position [527, 292]
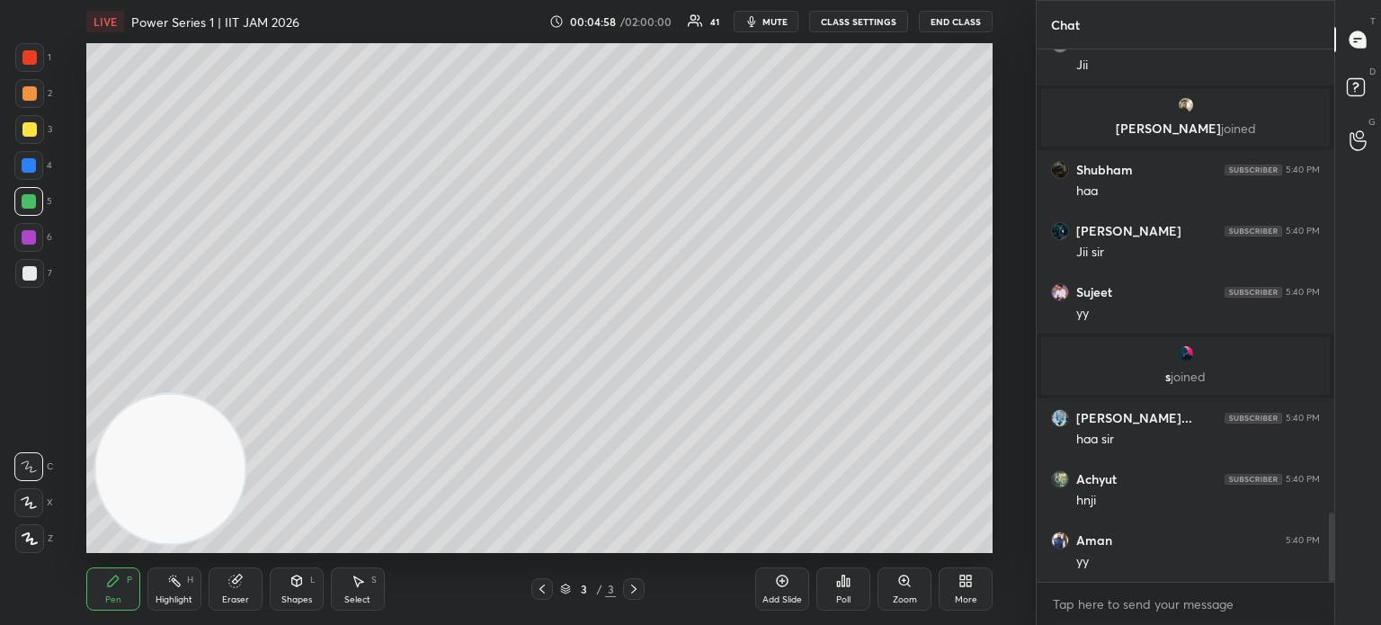
click at [27, 275] on div at bounding box center [29, 273] width 14 height 14
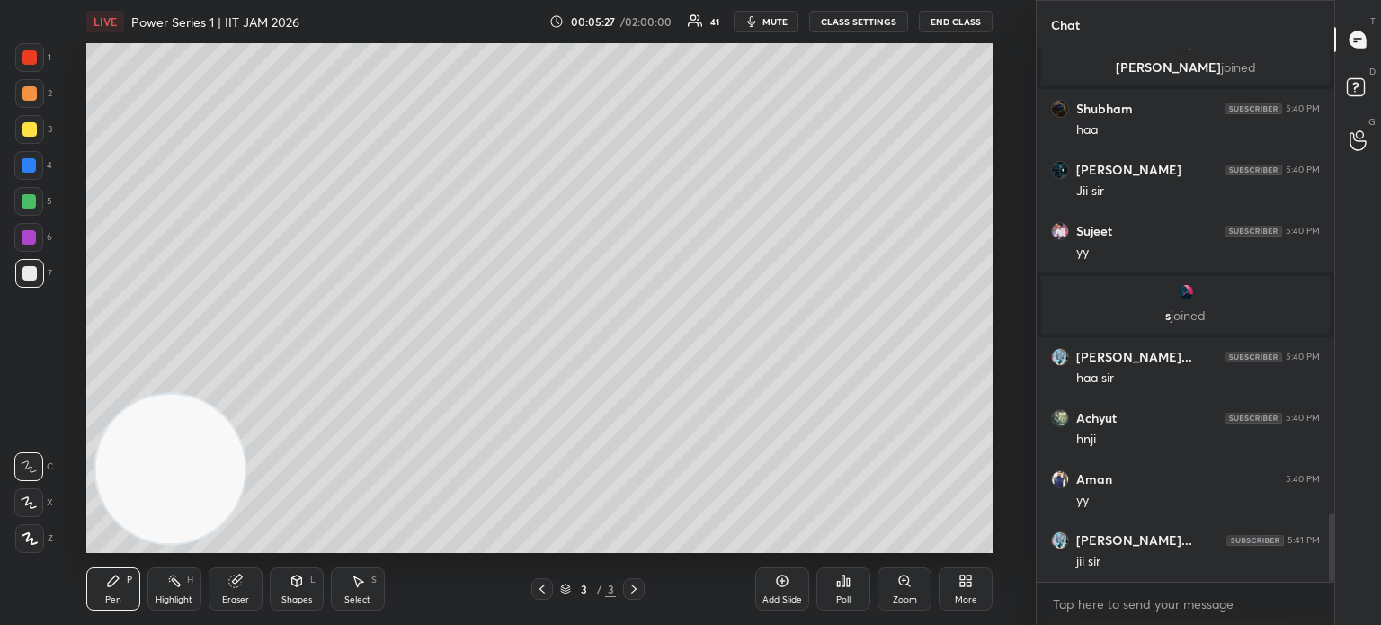
scroll to position [3670, 0]
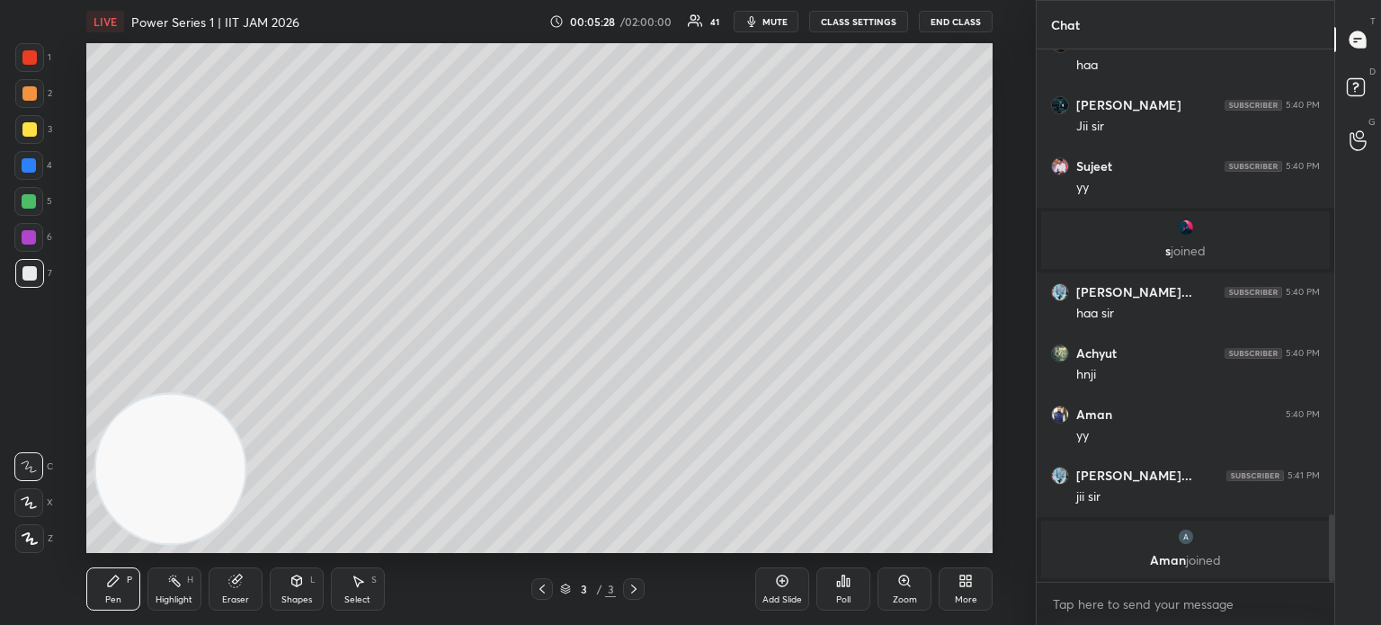
click at [29, 131] on div at bounding box center [29, 129] width 14 height 14
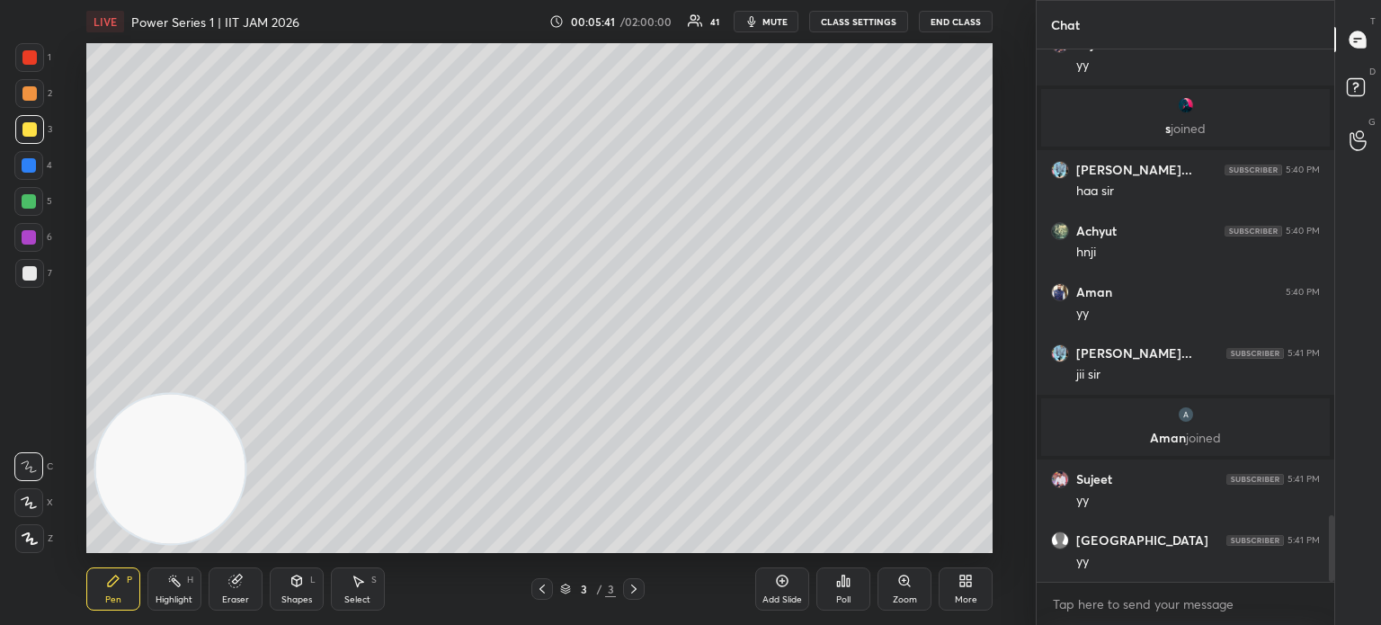
scroll to position [3785, 0]
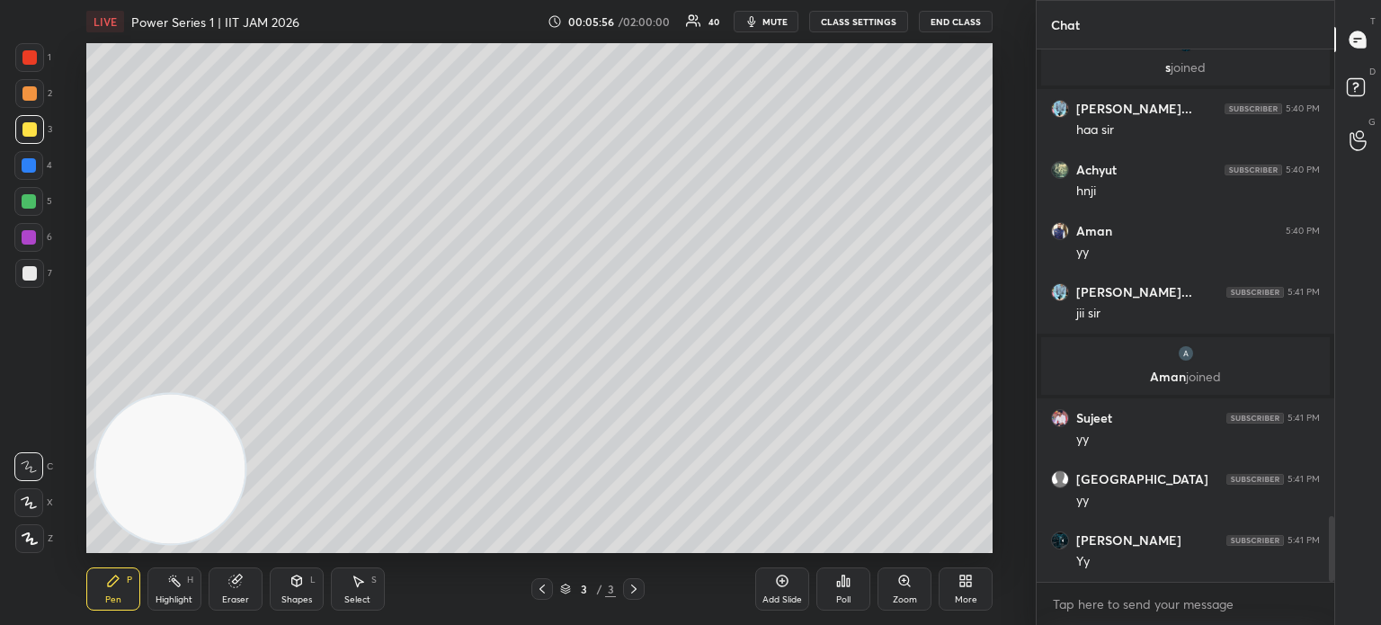
click at [30, 202] on div at bounding box center [29, 201] width 14 height 14
click at [31, 125] on div at bounding box center [29, 129] width 14 height 14
click at [32, 172] on div at bounding box center [28, 165] width 29 height 29
click at [36, 549] on div at bounding box center [29, 538] width 29 height 29
click at [302, 585] on icon at bounding box center [297, 581] width 14 height 14
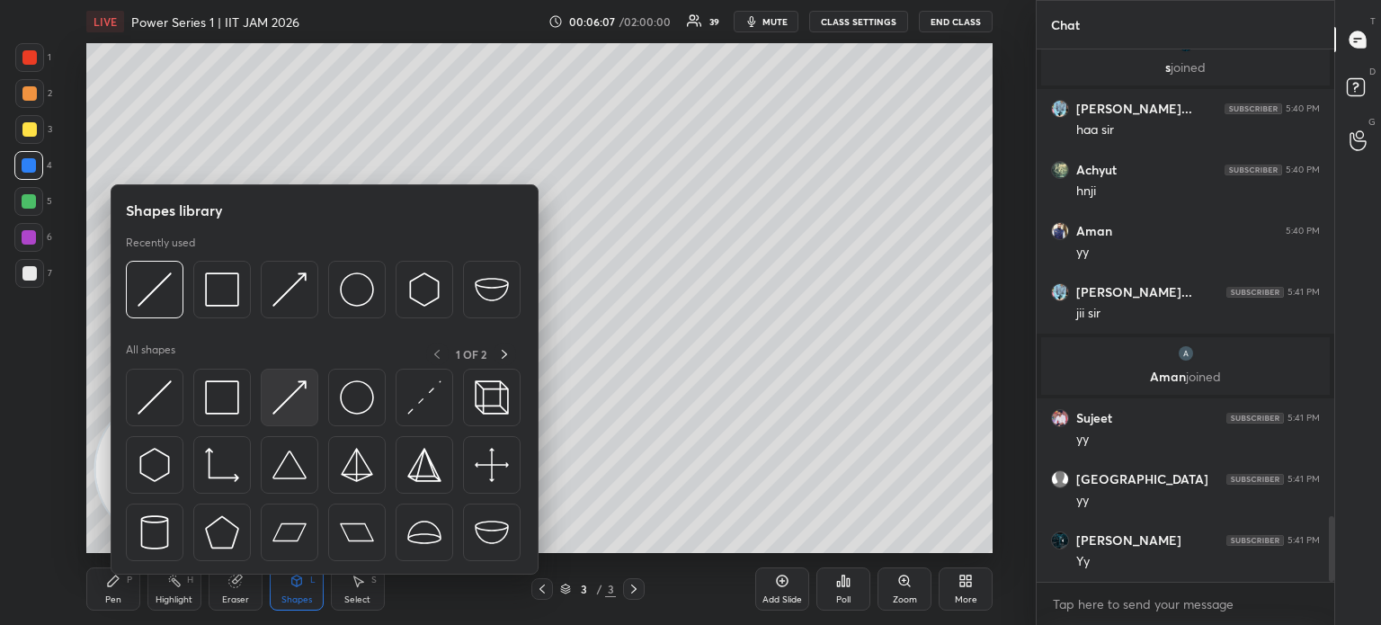
click at [284, 407] on img at bounding box center [289, 397] width 34 height 34
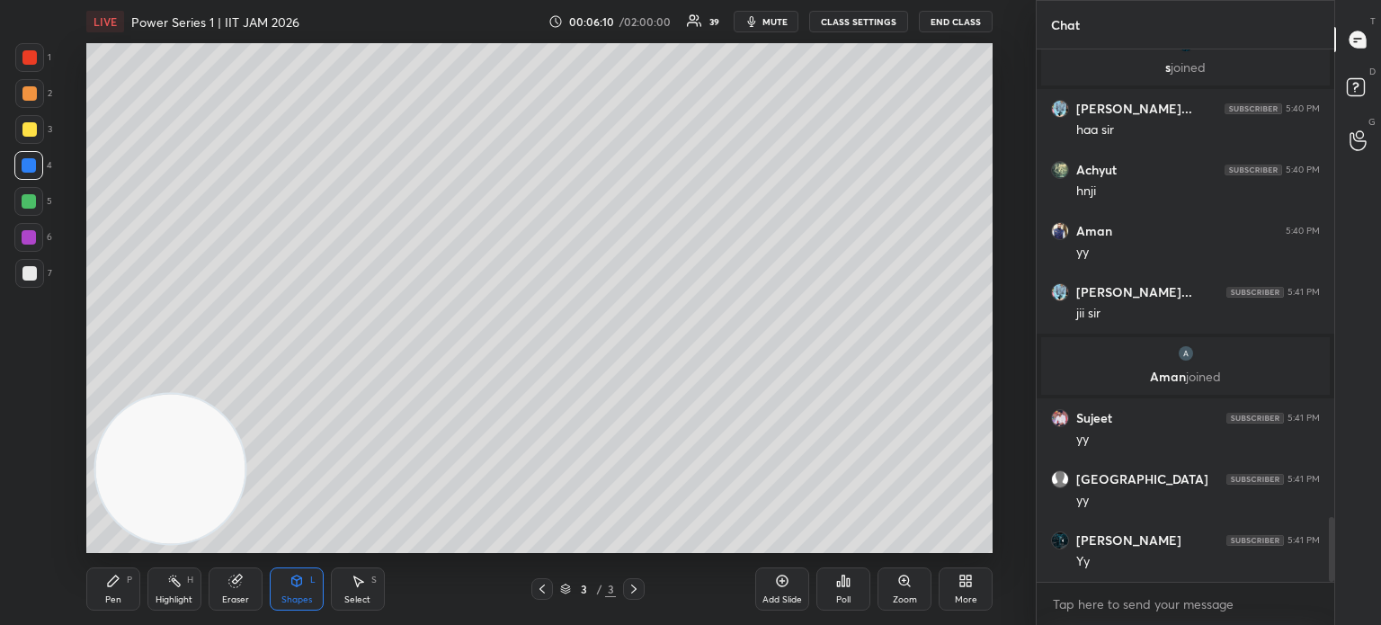
scroll to position [3847, 0]
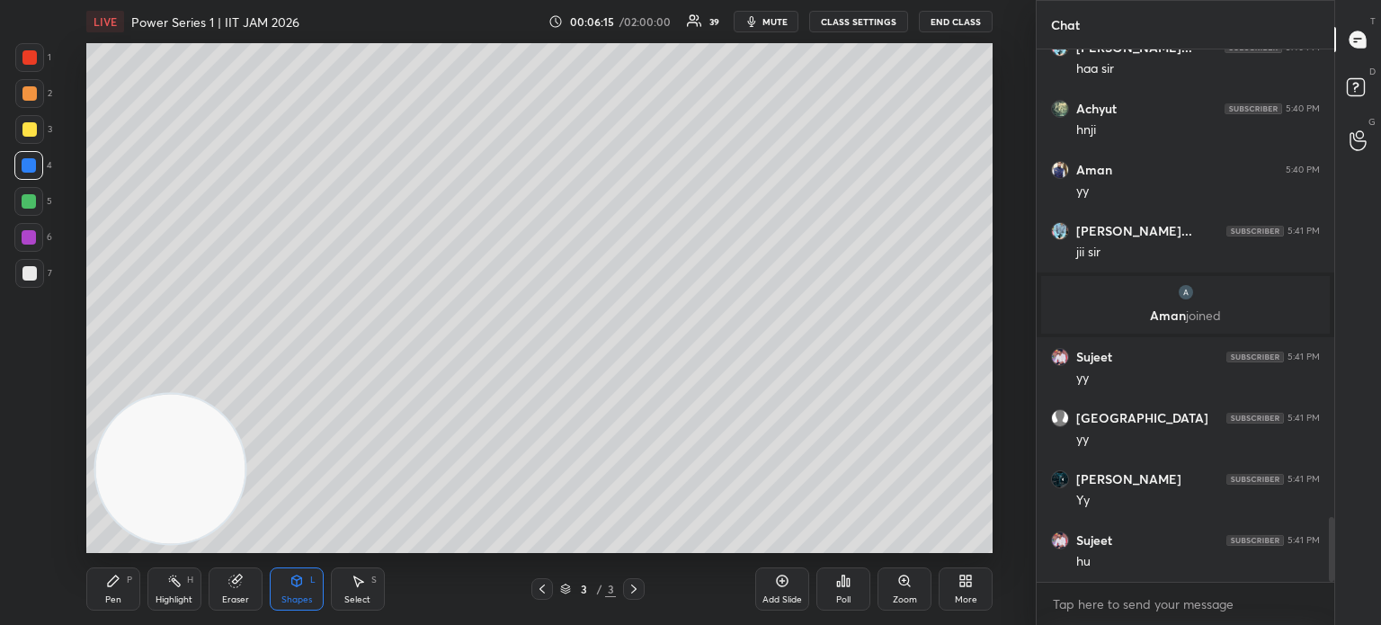
click at [122, 583] on div "Pen P" at bounding box center [113, 588] width 54 height 43
click at [21, 275] on div at bounding box center [29, 273] width 29 height 29
click at [40, 199] on div at bounding box center [28, 201] width 29 height 29
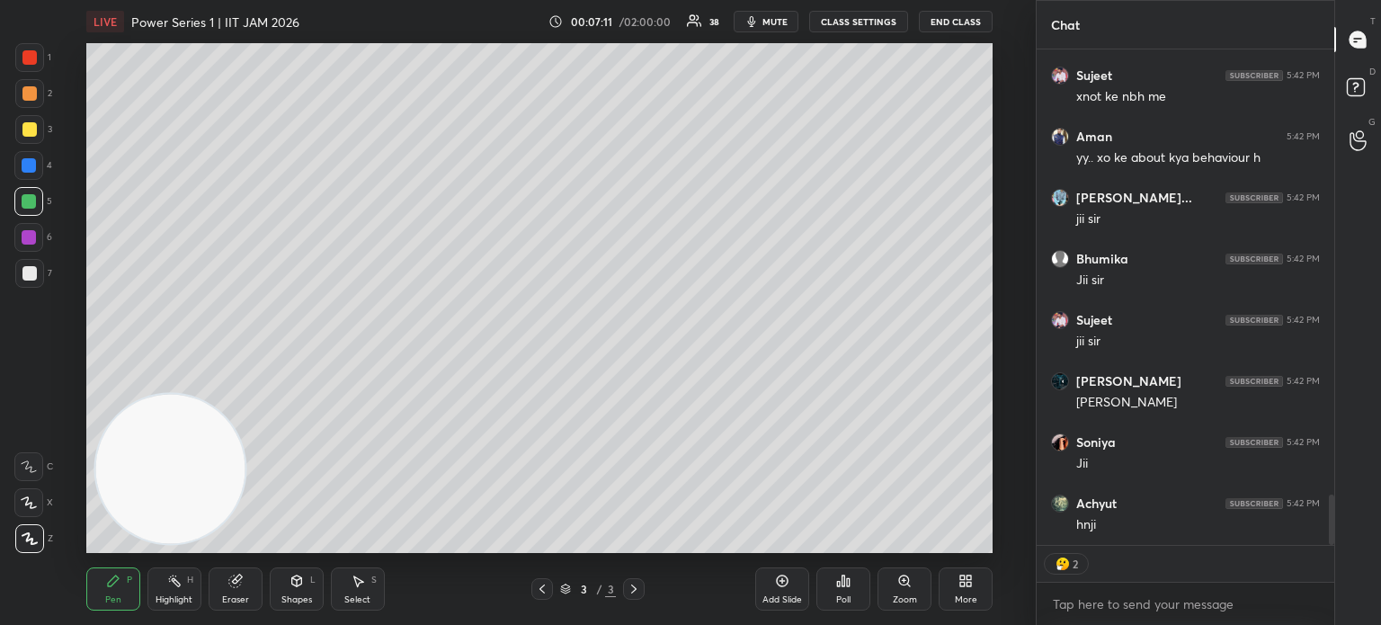
scroll to position [527, 292]
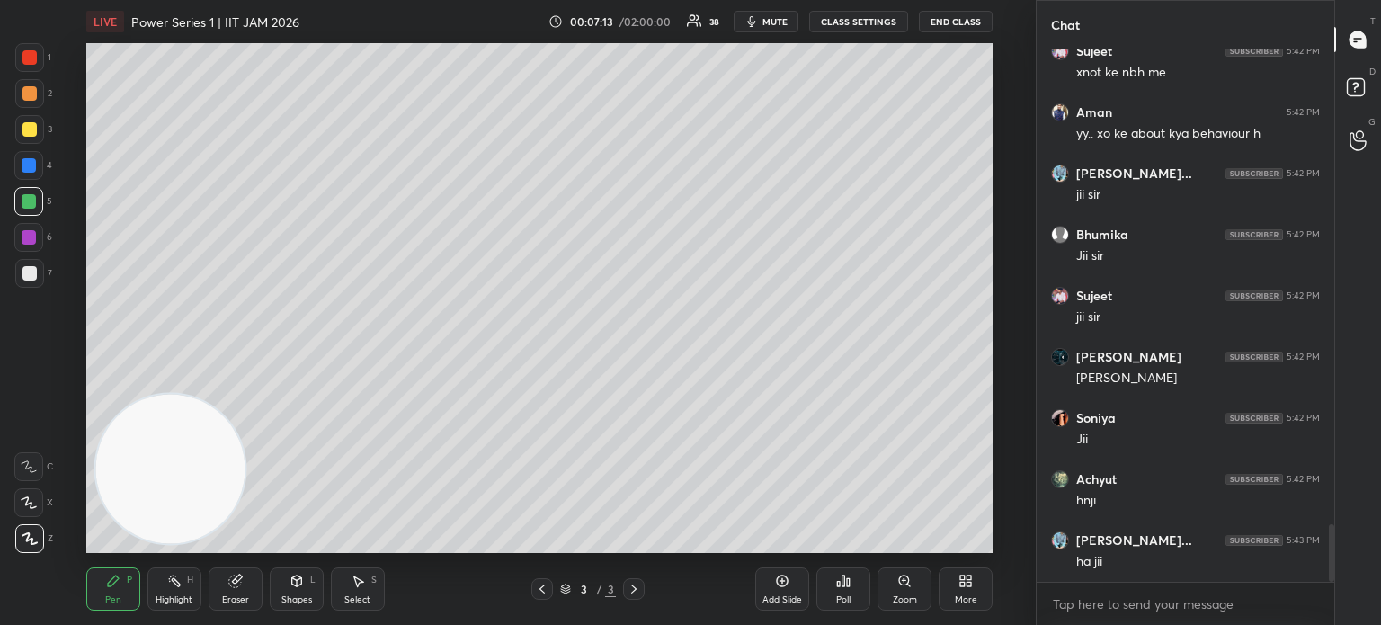
click at [789, 593] on div "Add Slide" at bounding box center [782, 588] width 54 height 43
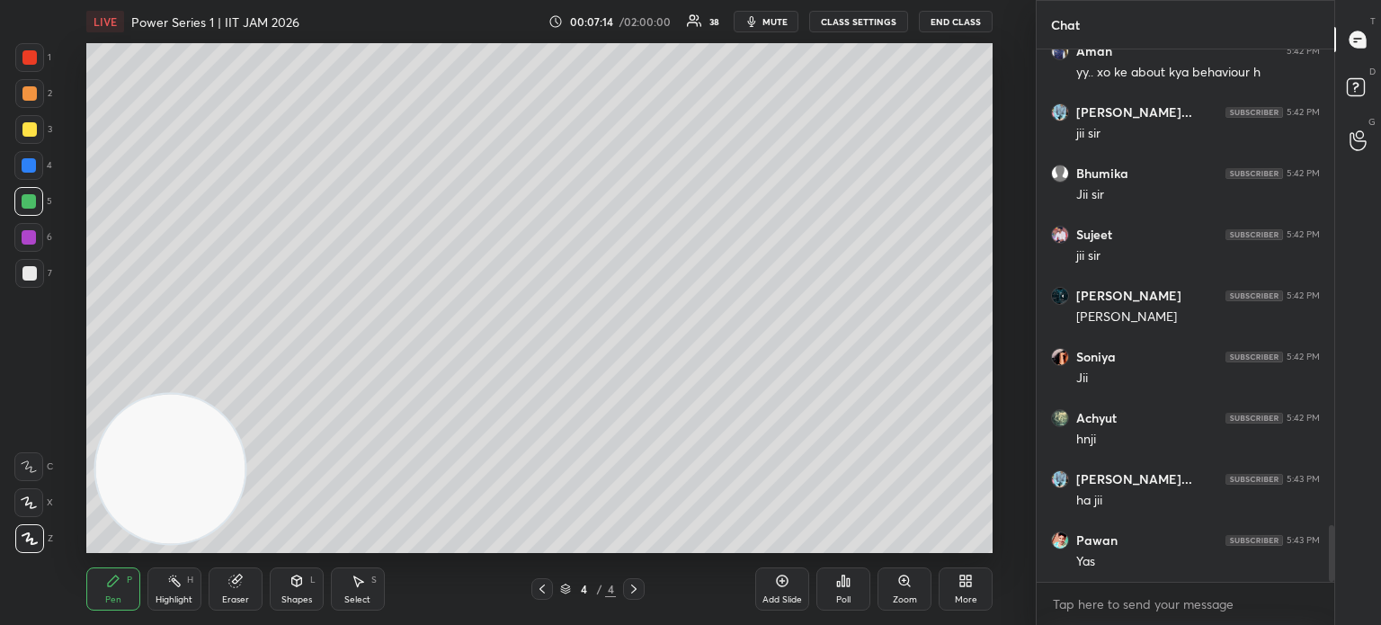
click at [120, 591] on div "Pen P" at bounding box center [113, 588] width 54 height 43
click at [37, 270] on div at bounding box center [29, 273] width 29 height 29
click at [28, 129] on div at bounding box center [29, 129] width 14 height 14
click at [21, 476] on div at bounding box center [28, 466] width 29 height 29
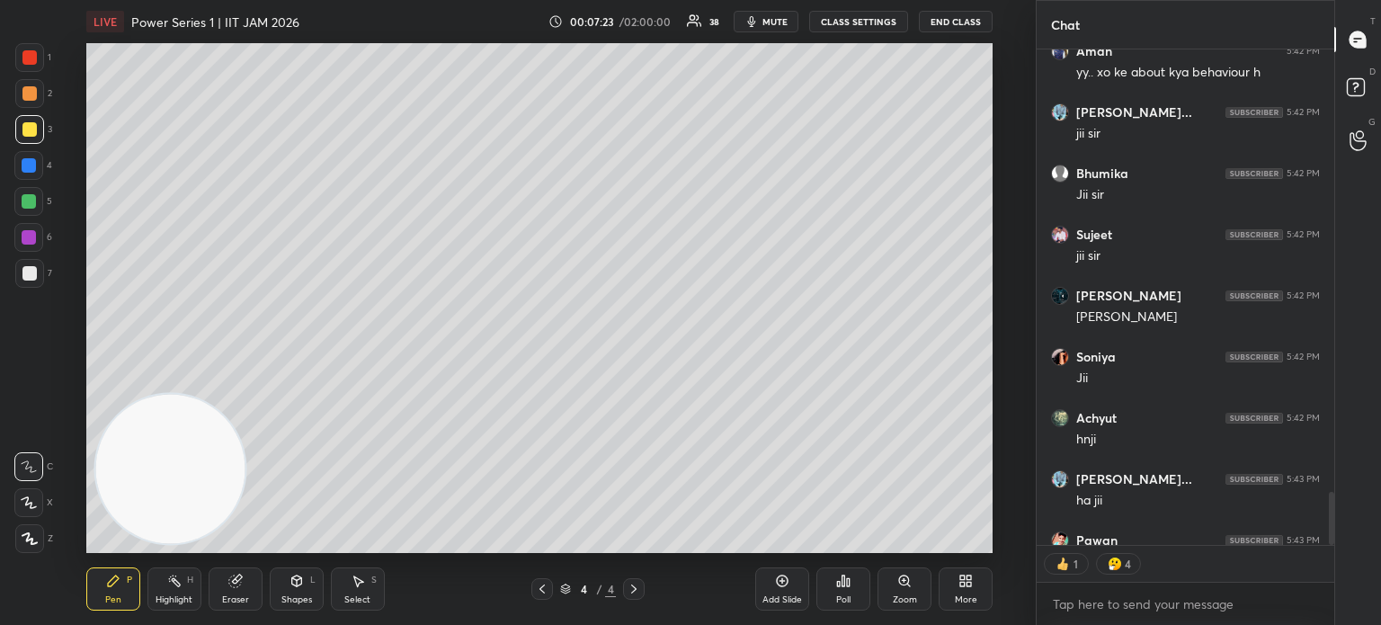
click at [301, 591] on div "Shapes L" at bounding box center [297, 588] width 54 height 43
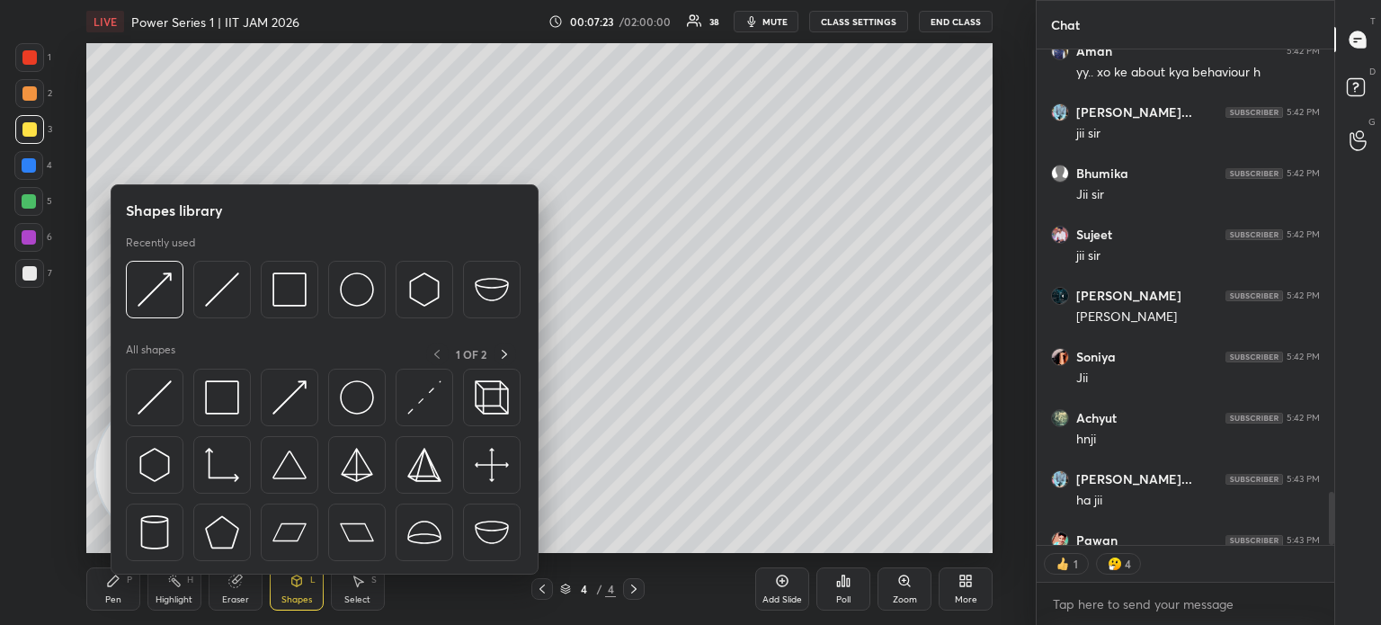
click at [158, 402] on img at bounding box center [155, 397] width 34 height 34
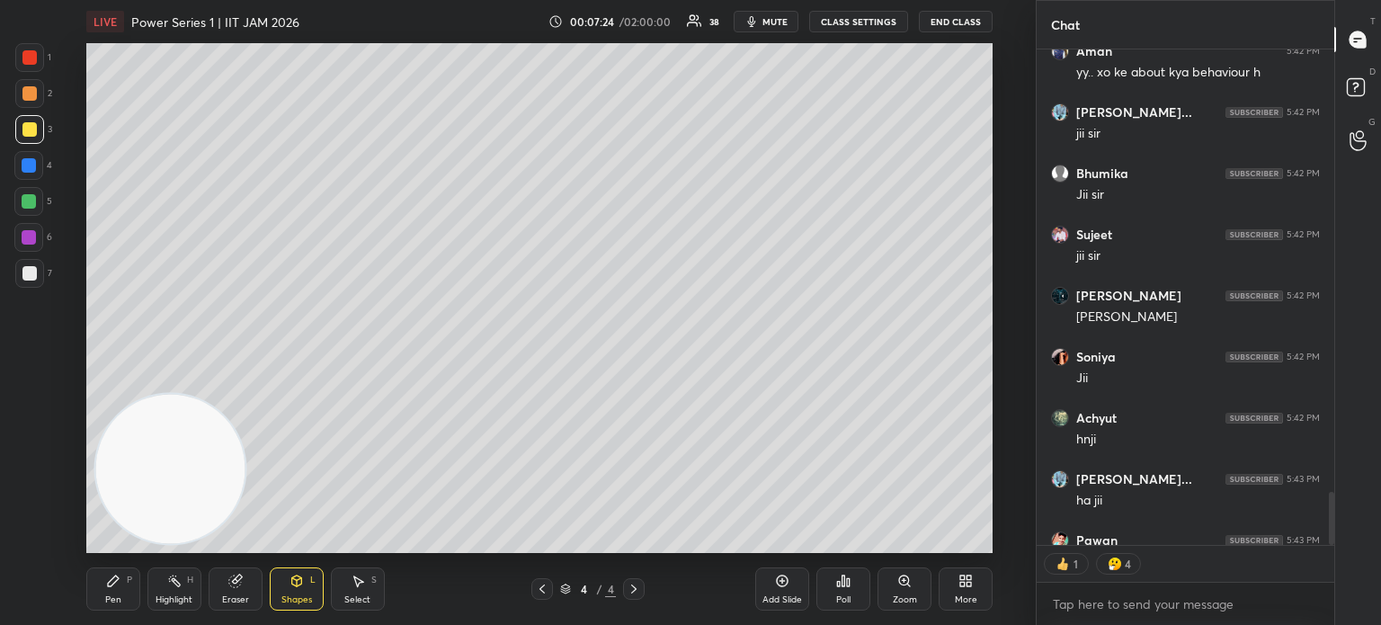
click at [26, 178] on div at bounding box center [28, 165] width 29 height 29
drag, startPoint x: 25, startPoint y: 59, endPoint x: 79, endPoint y: 90, distance: 62.0
click at [28, 62] on div at bounding box center [29, 57] width 14 height 14
click at [133, 583] on div "Pen P" at bounding box center [113, 588] width 54 height 43
click at [40, 280] on div "7" at bounding box center [33, 273] width 37 height 29
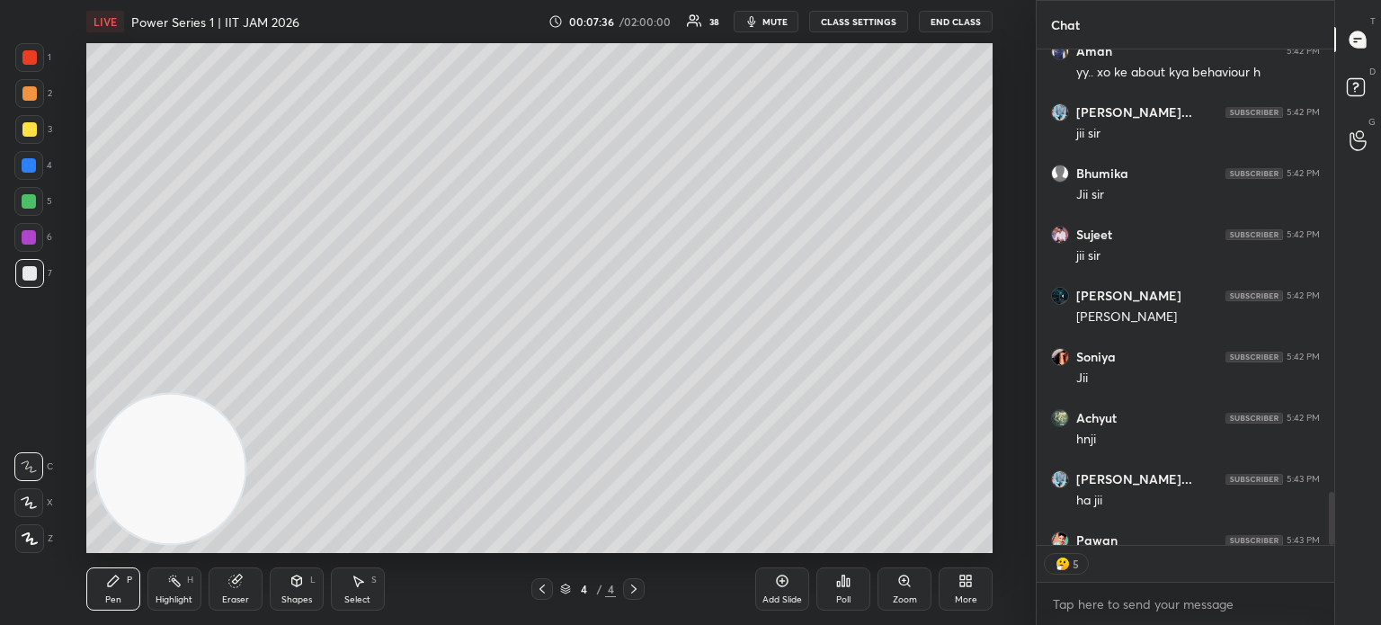
click at [40, 367] on div "1 2 3 4 5 6 7 C X Z C X Z E E Erase all H H" at bounding box center [29, 298] width 58 height 510
click at [27, 280] on div at bounding box center [29, 273] width 14 height 14
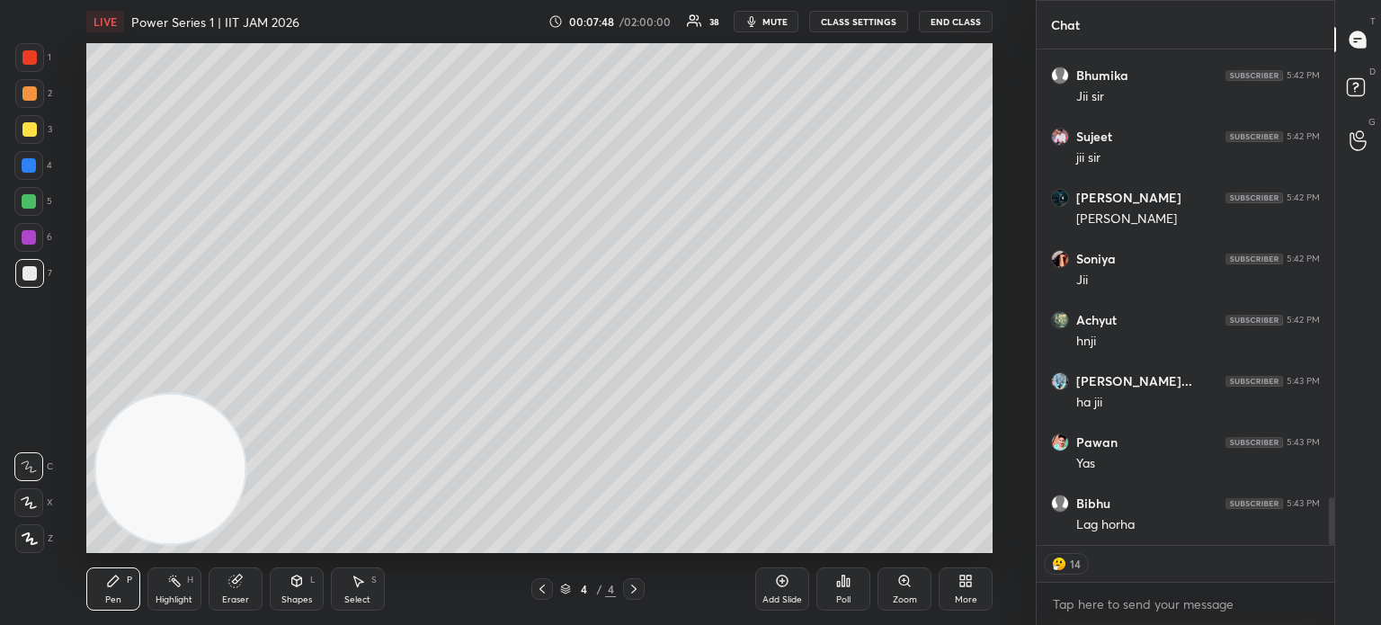
scroll to position [4617, 0]
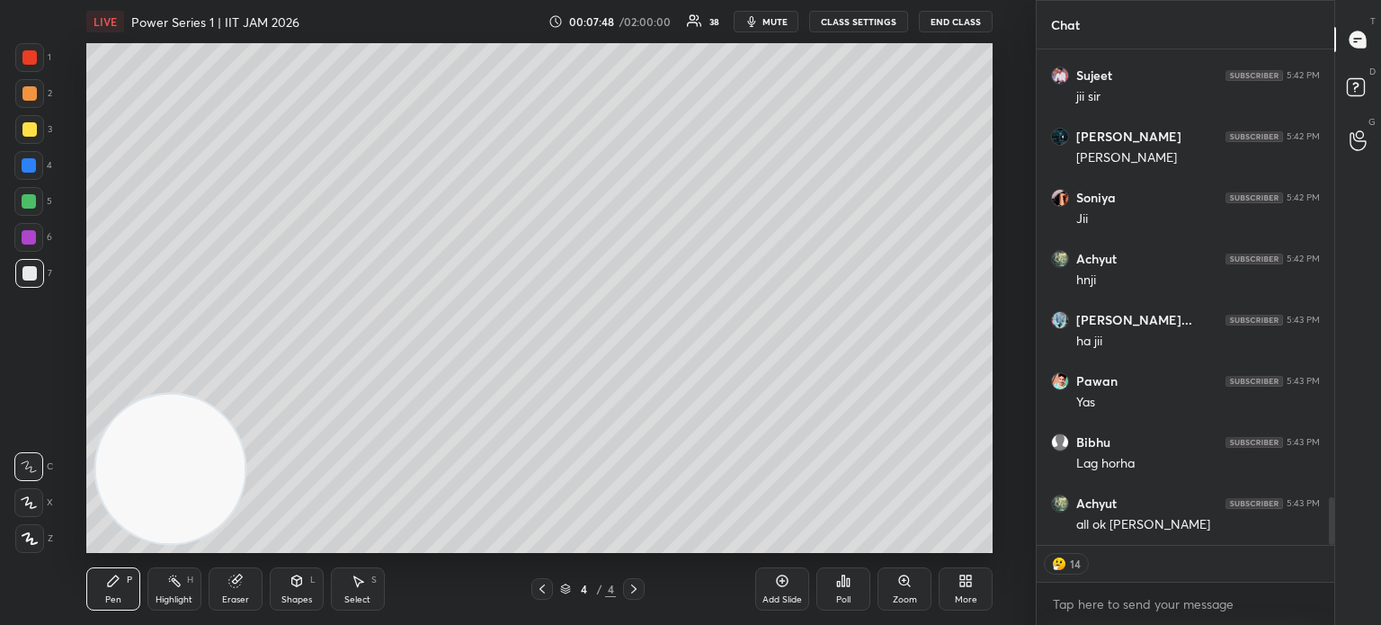
type textarea "x"
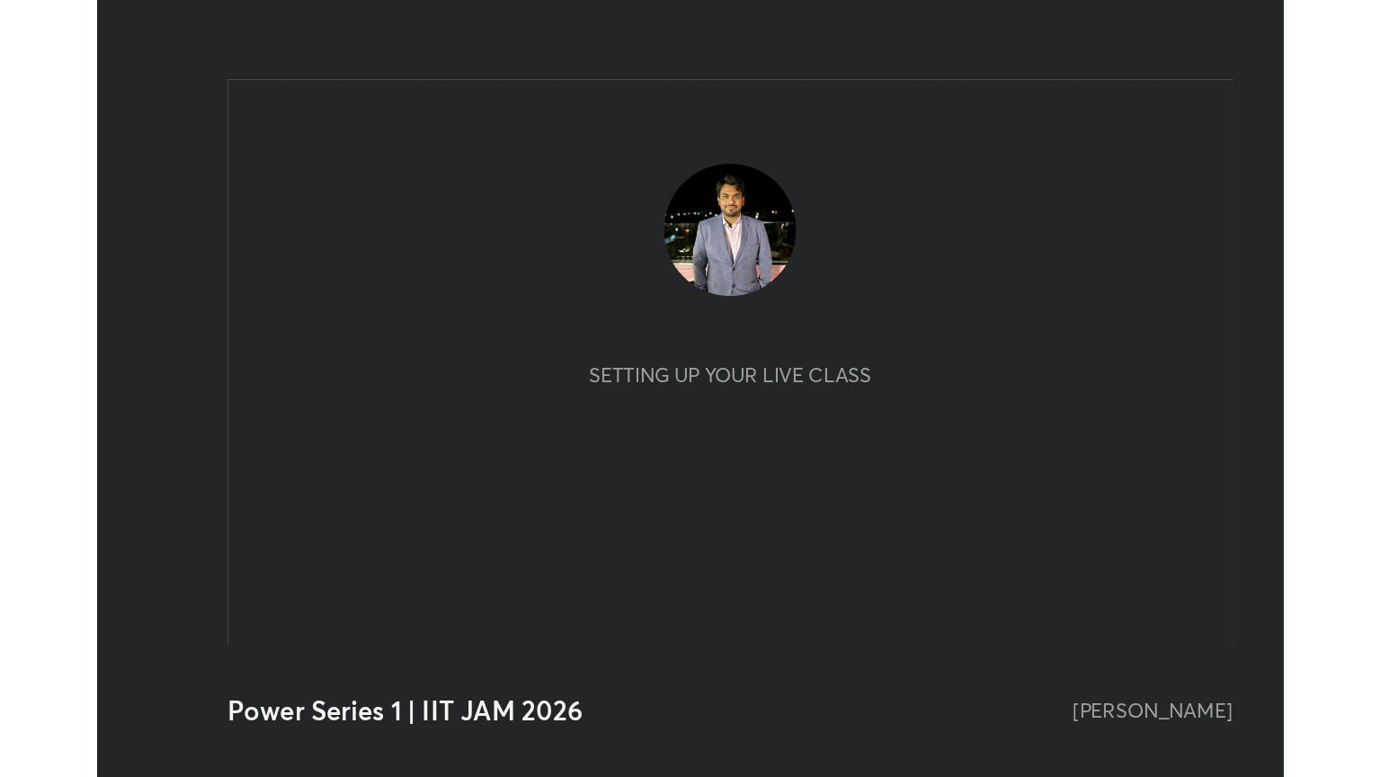
scroll to position [308, 574]
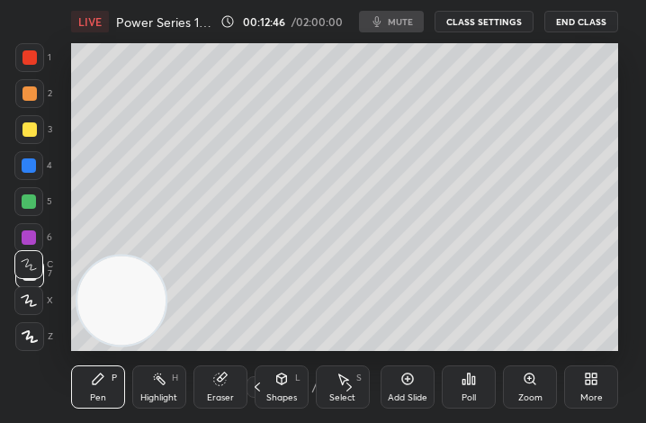
click at [611, 382] on div "More" at bounding box center [591, 386] width 54 height 43
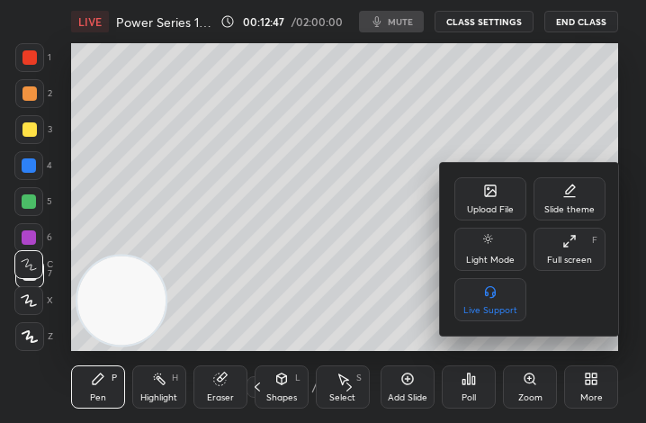
click at [575, 251] on div "Full screen F" at bounding box center [569, 248] width 72 height 43
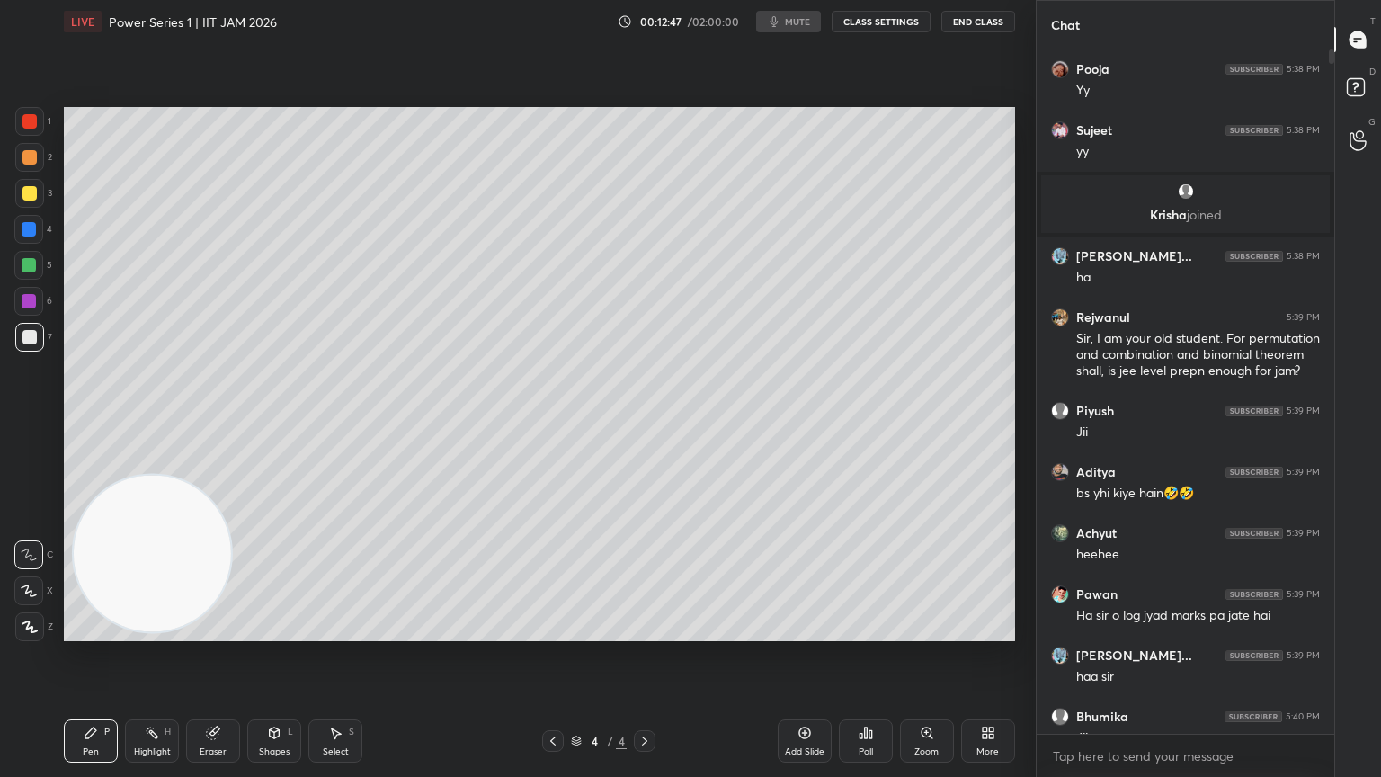
scroll to position [0, 0]
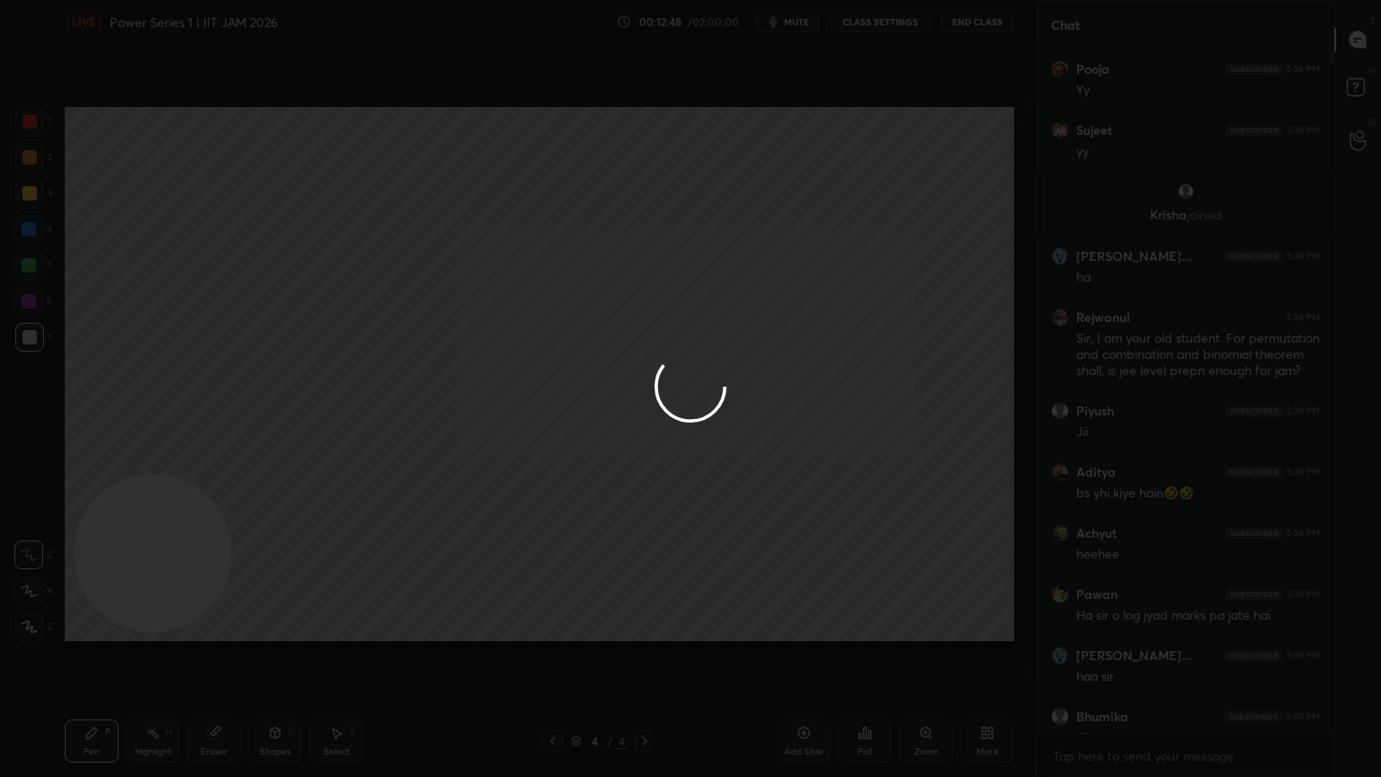
click at [645, 422] on div at bounding box center [690, 388] width 1381 height 777
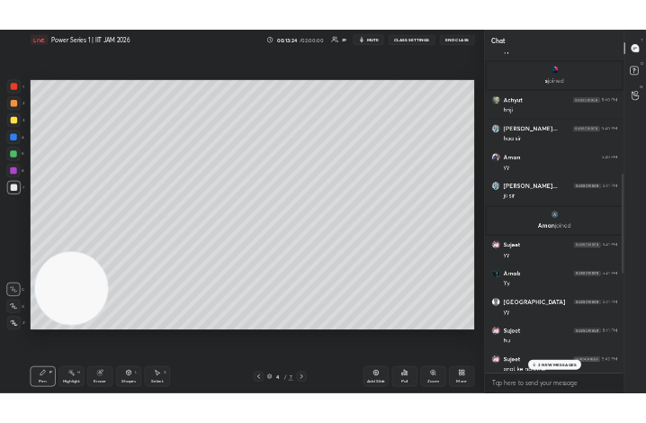
scroll to position [1747, 0]
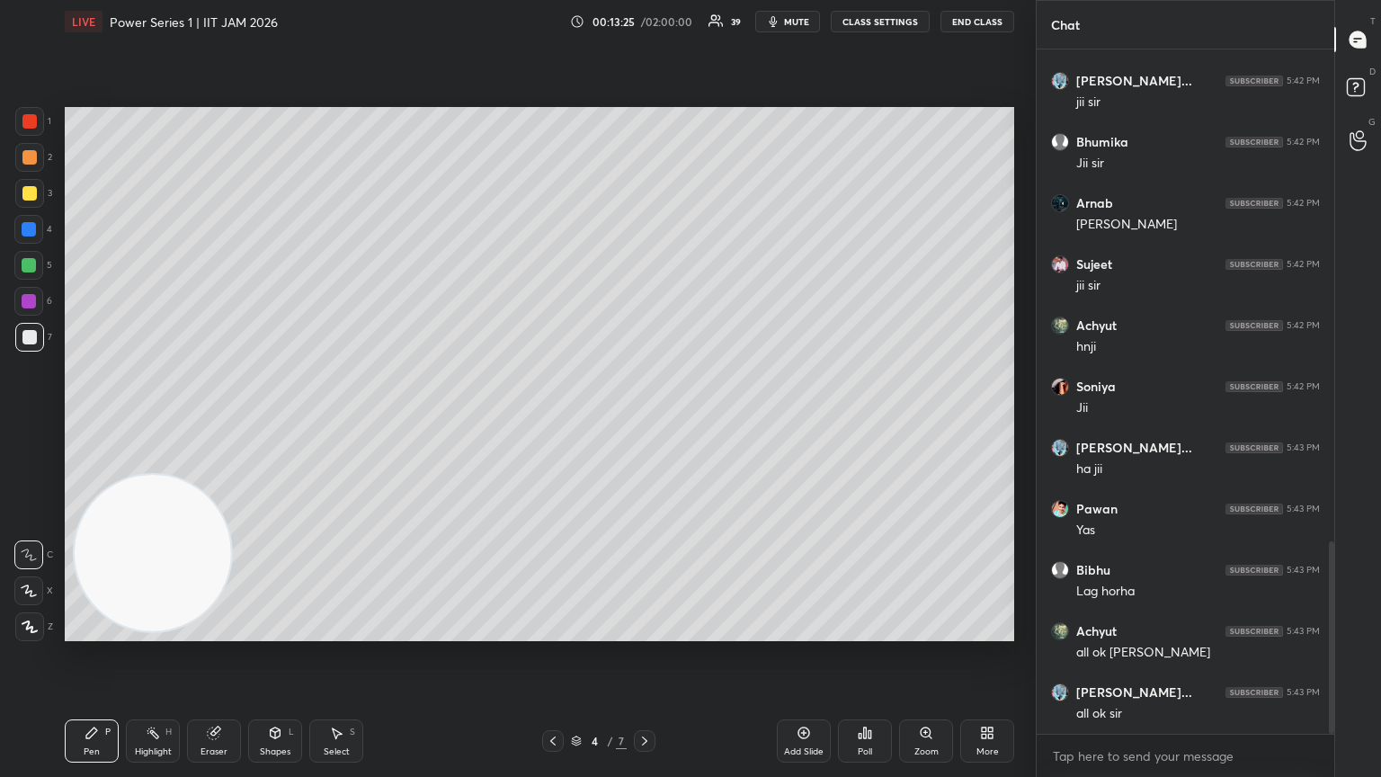
drag, startPoint x: 1334, startPoint y: 270, endPoint x: 1352, endPoint y: 700, distance: 430.2
click at [645, 422] on div "Chat Sujeet 5:42 PM xnot ke nbh me Aman 5:42 PM yy.. xo ke about kya behaviour …" at bounding box center [1208, 388] width 345 height 777
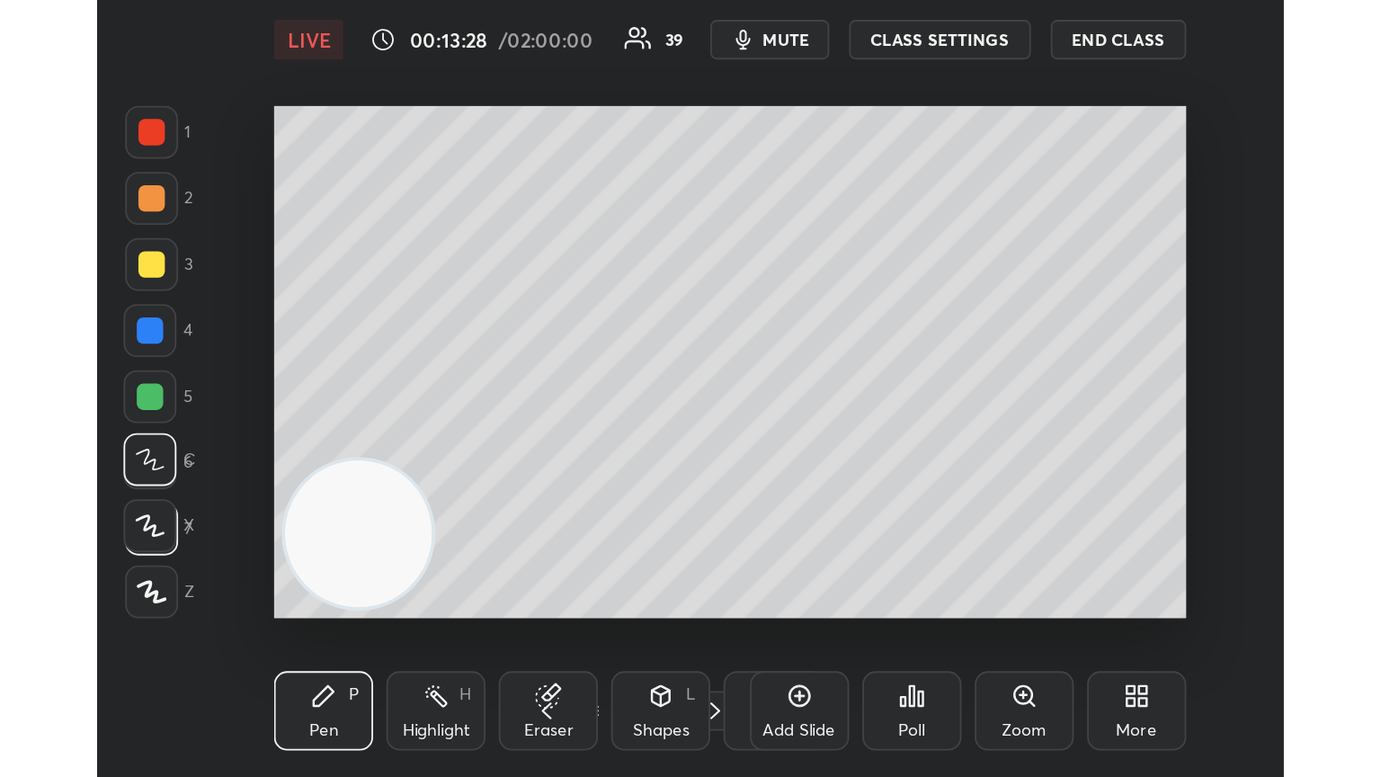
scroll to position [308, 573]
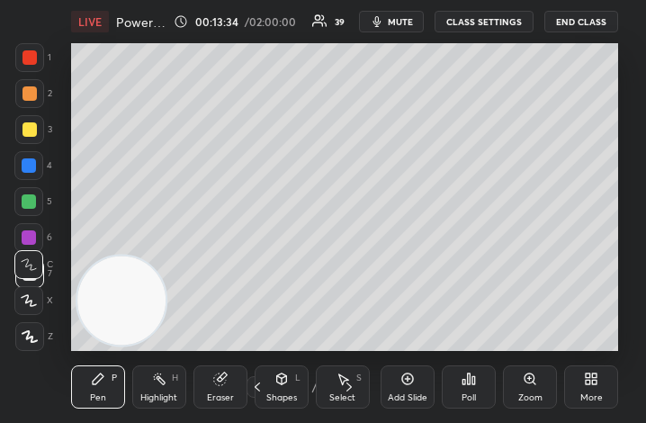
click at [593, 382] on icon at bounding box center [595, 381] width 4 height 4
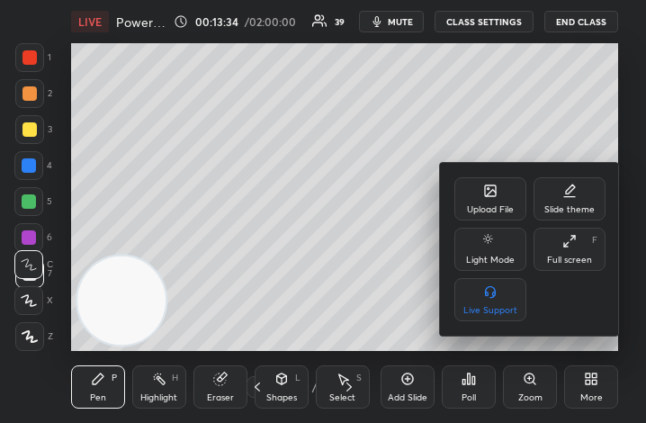
click at [573, 245] on icon at bounding box center [569, 241] width 14 height 14
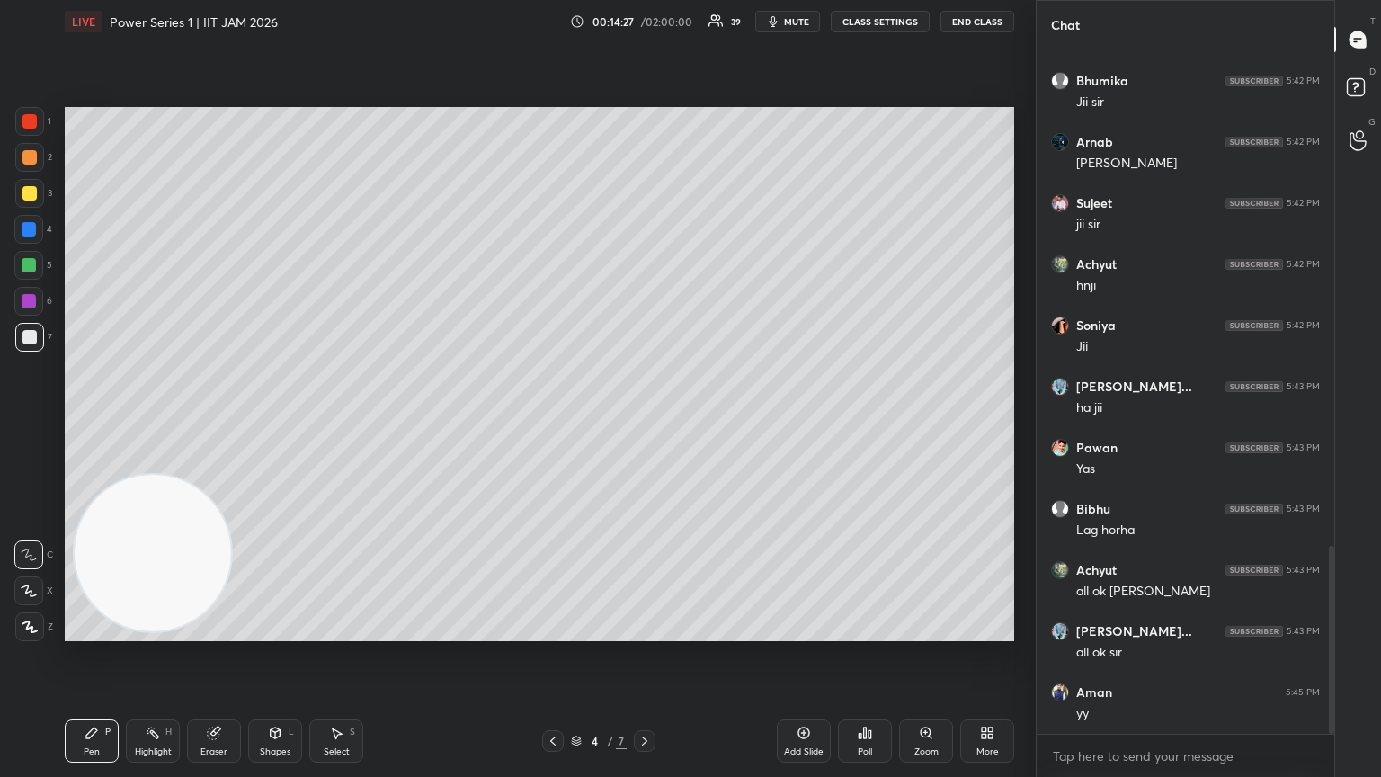
scroll to position [1869, 0]
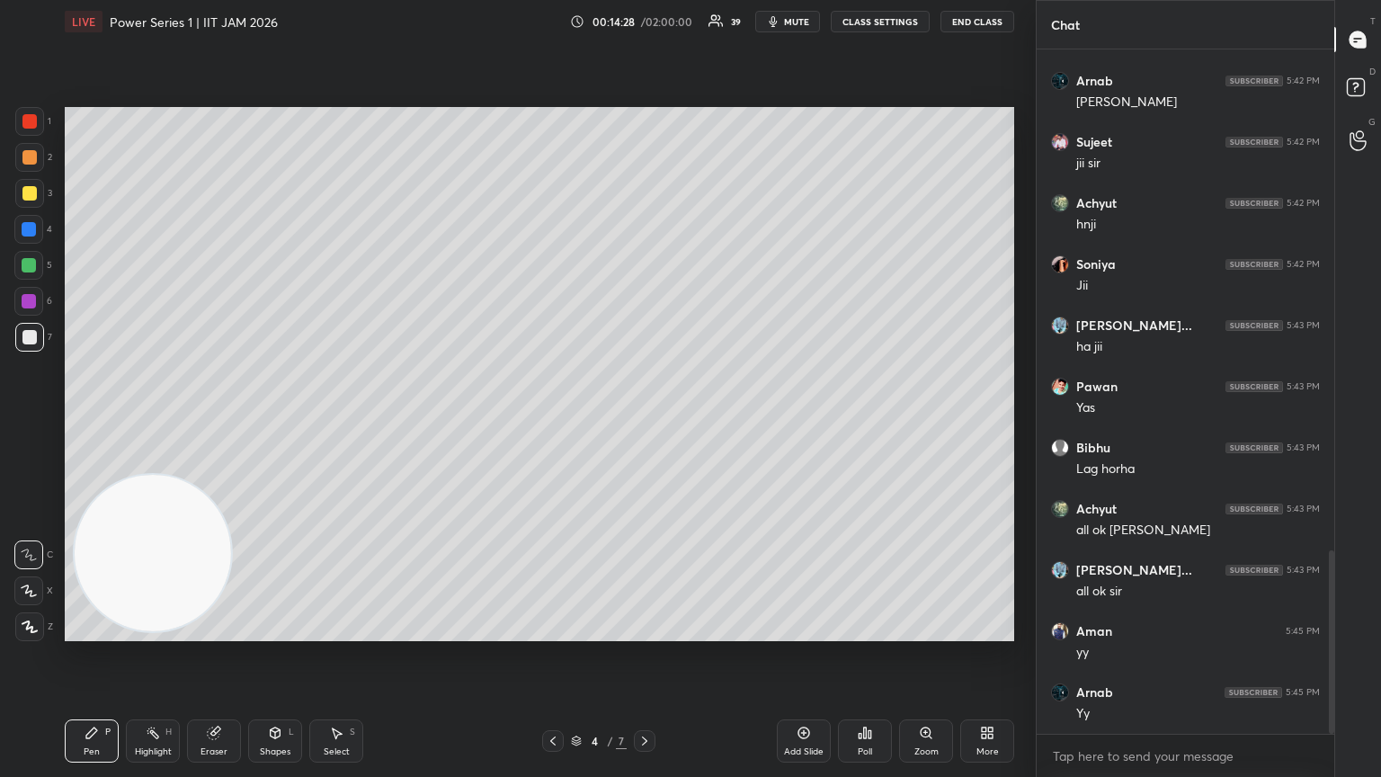
click at [214, 422] on icon at bounding box center [214, 733] width 14 height 14
click at [83, 422] on div "Pen P" at bounding box center [92, 740] width 54 height 43
click at [31, 270] on div at bounding box center [29, 265] width 14 height 14
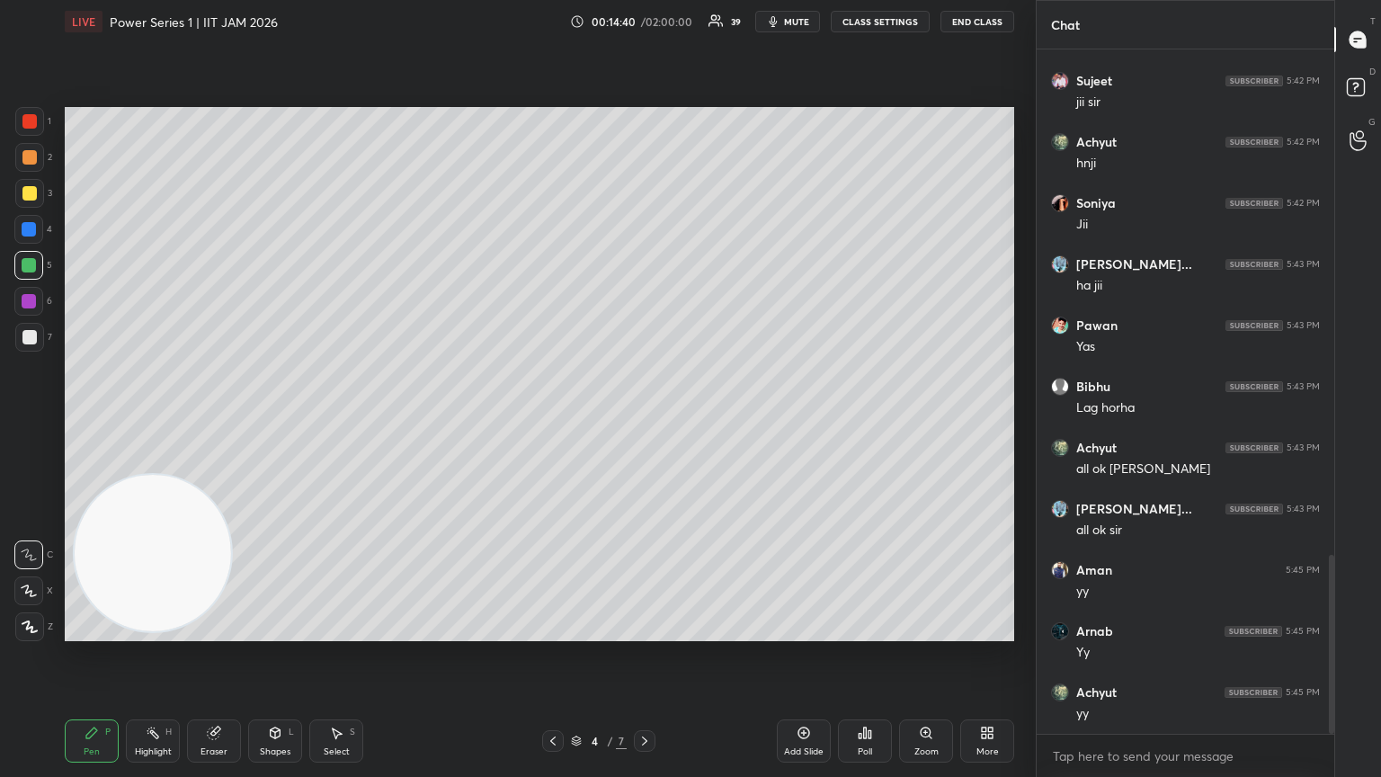
click at [271, 422] on div "Shapes L" at bounding box center [275, 740] width 54 height 43
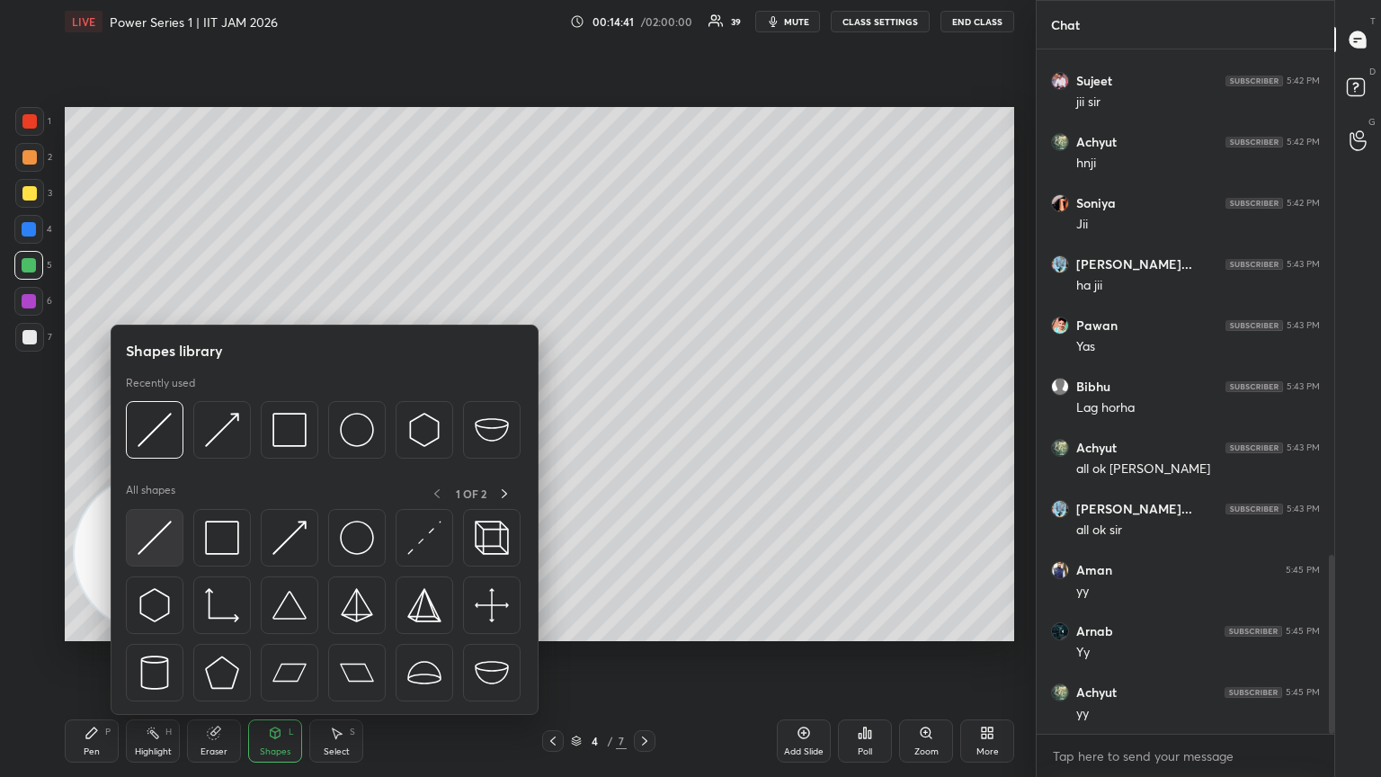
click at [170, 422] on div at bounding box center [155, 538] width 58 height 58
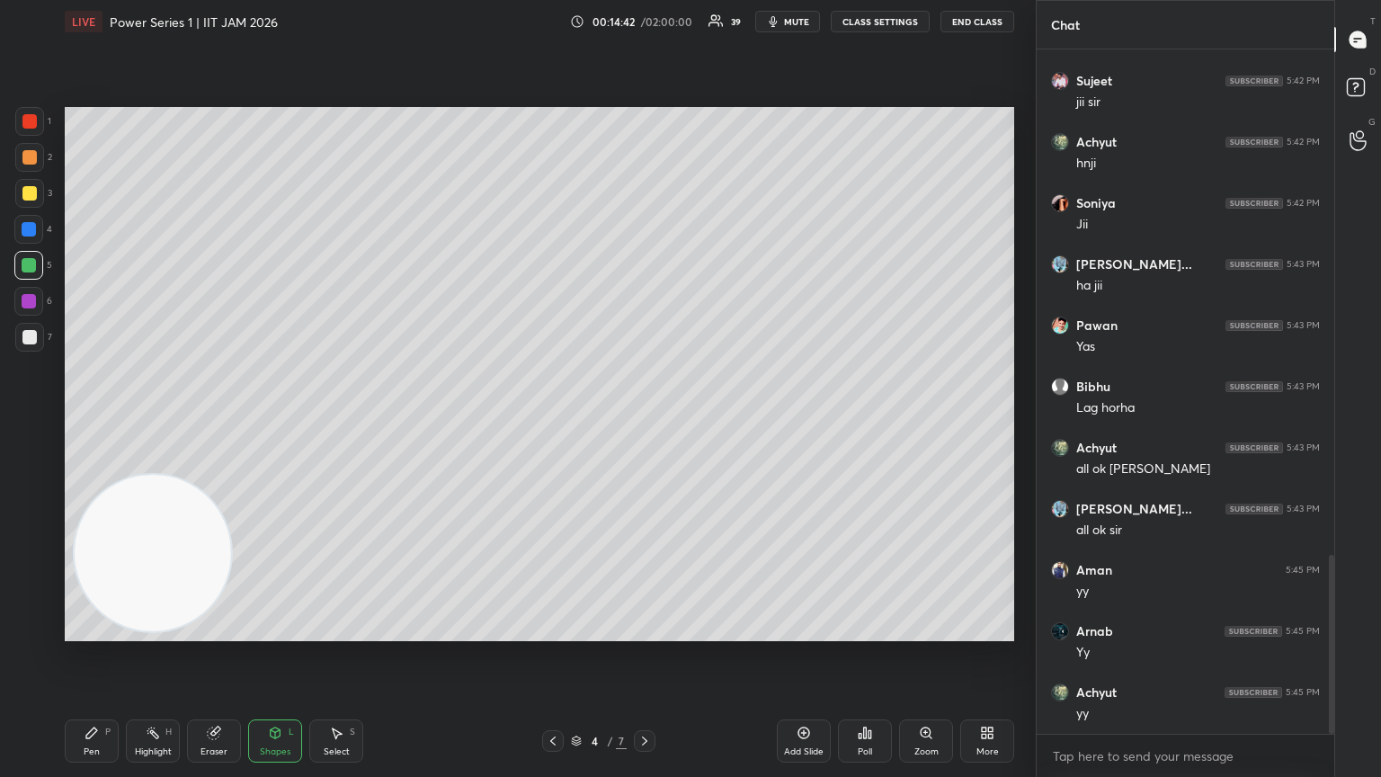
click at [29, 122] on div at bounding box center [29, 121] width 14 height 14
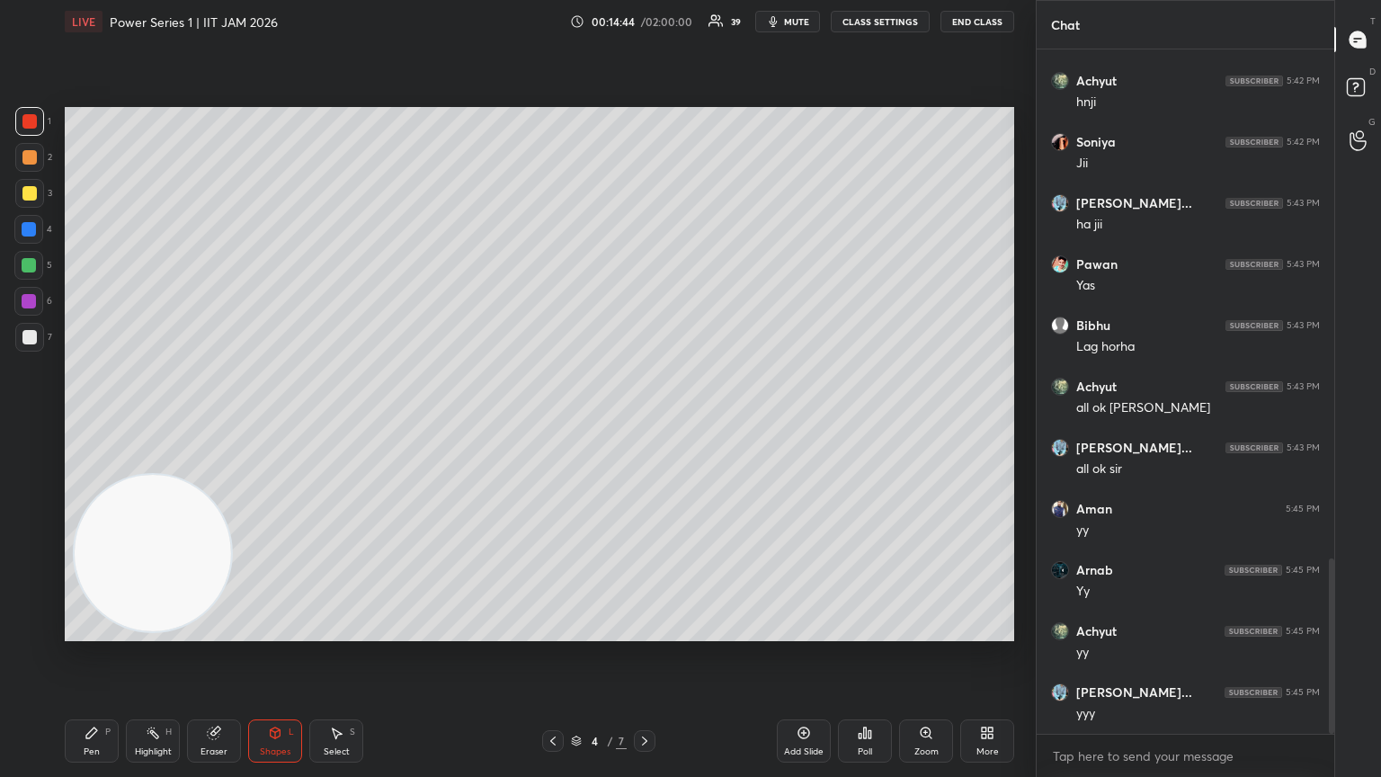
click at [28, 348] on div at bounding box center [29, 337] width 29 height 29
click at [101, 422] on div "Pen P" at bounding box center [92, 740] width 54 height 43
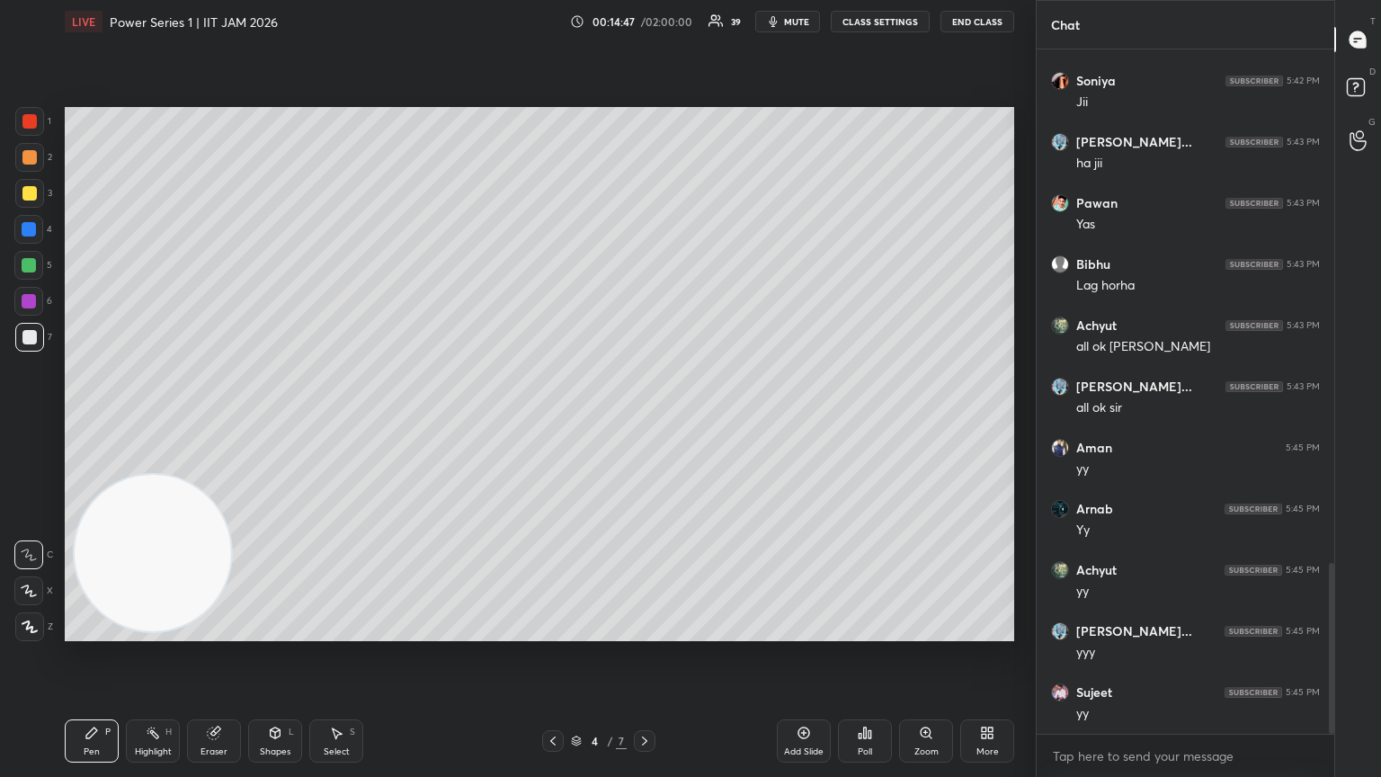
scroll to position [2117, 0]
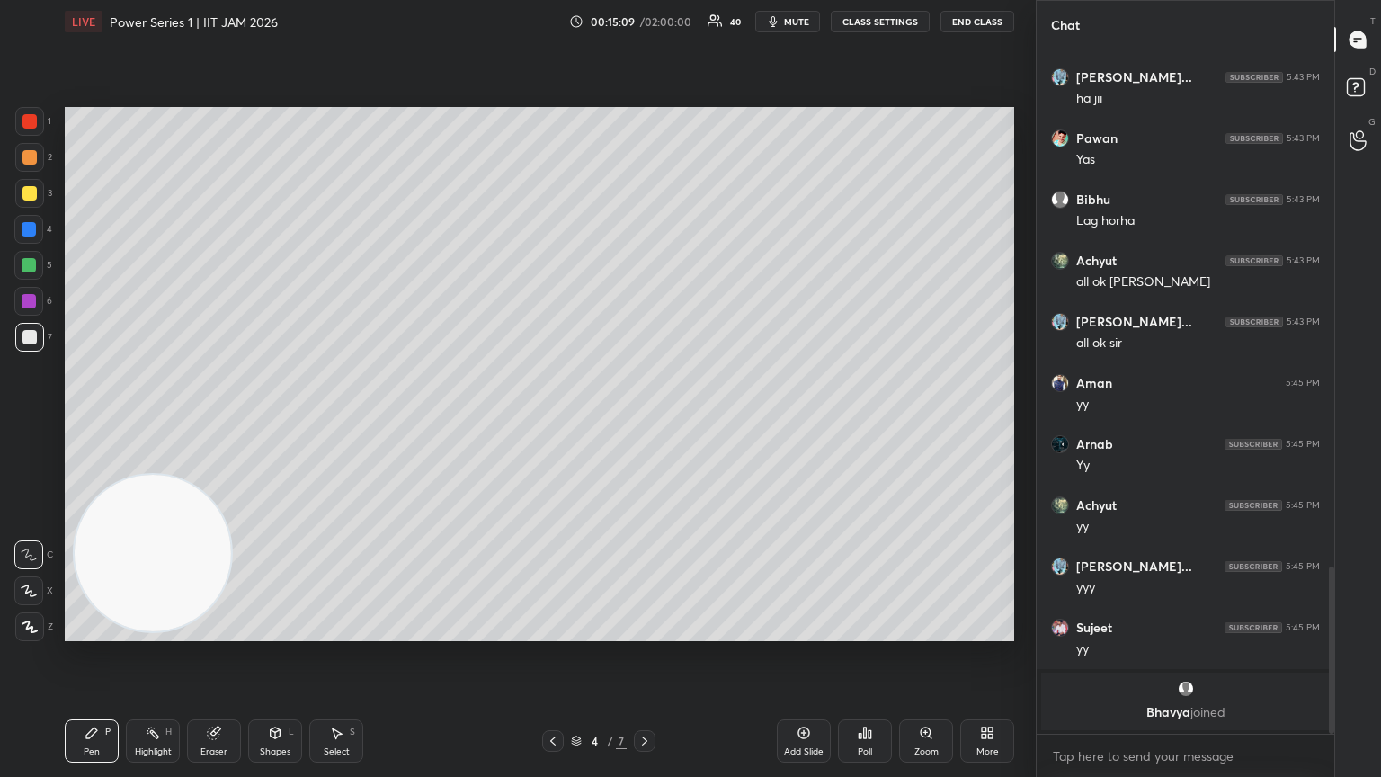
drag, startPoint x: 40, startPoint y: 273, endPoint x: 31, endPoint y: 270, distance: 9.7
click at [31, 270] on div at bounding box center [28, 265] width 29 height 29
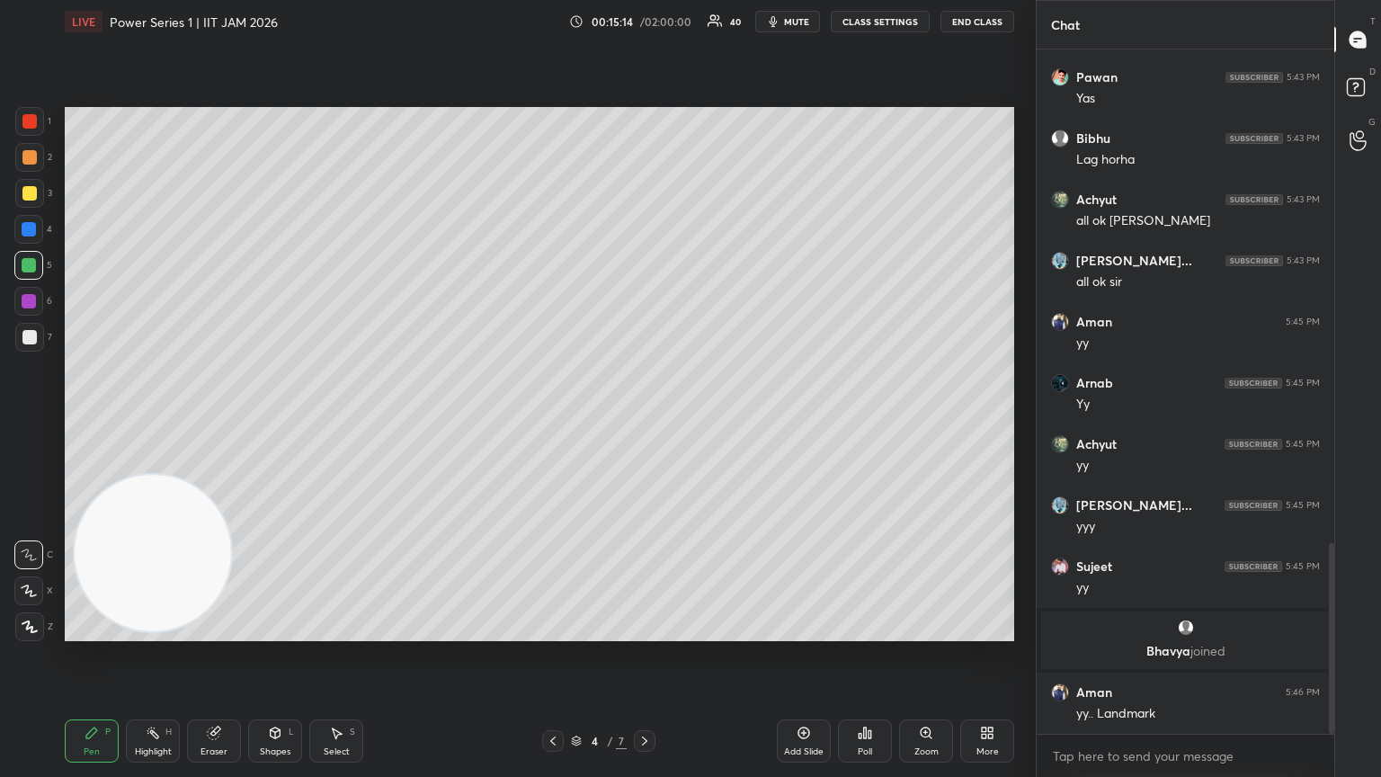
scroll to position [1837, 0]
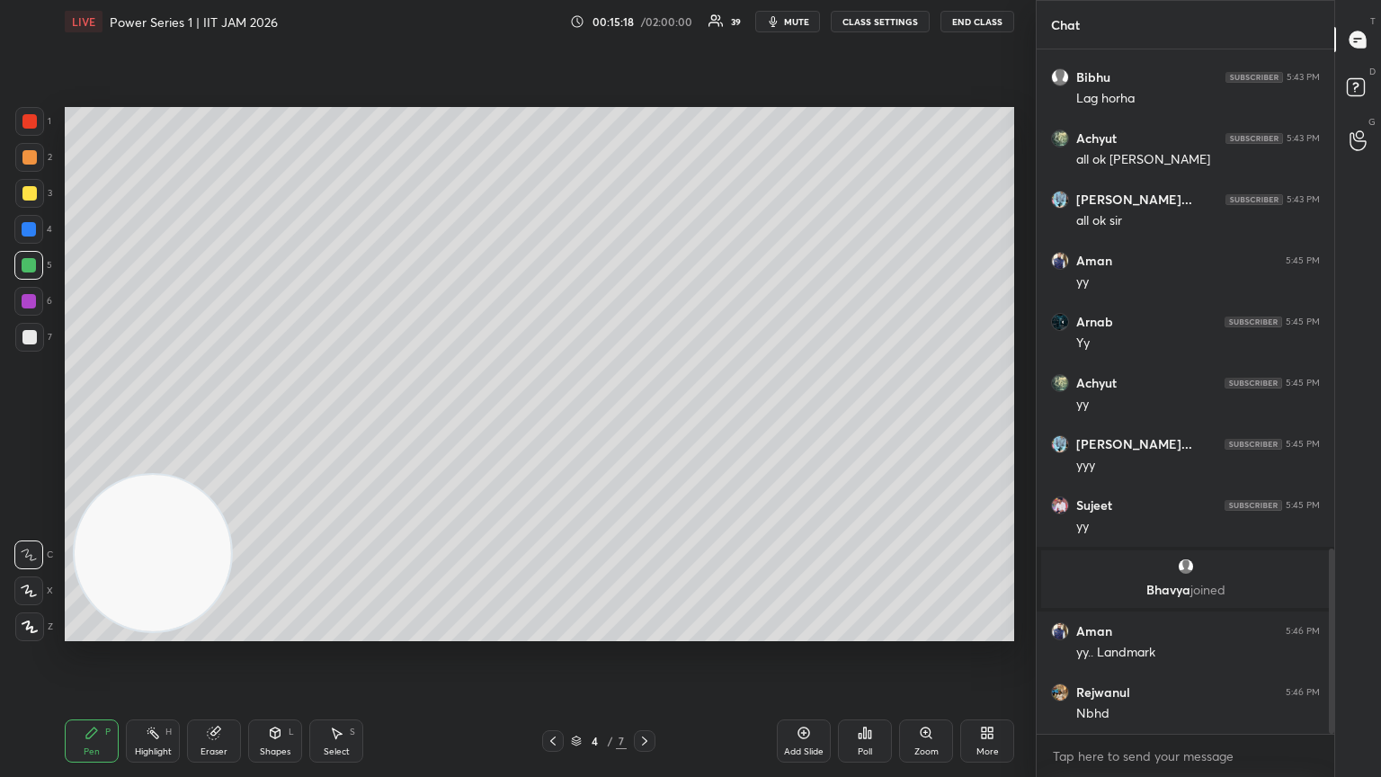
click at [41, 339] on div at bounding box center [29, 337] width 29 height 29
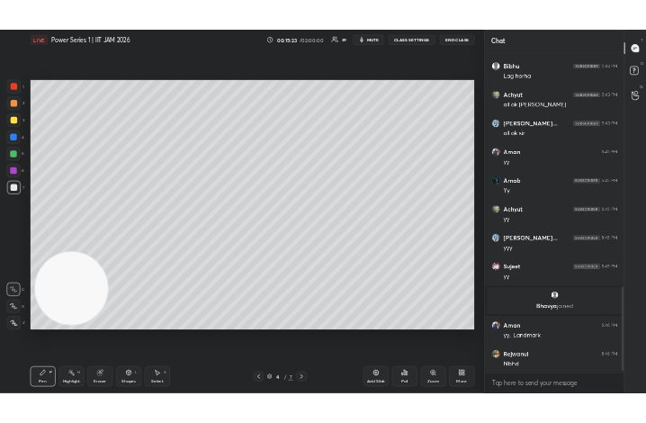
scroll to position [1898, 0]
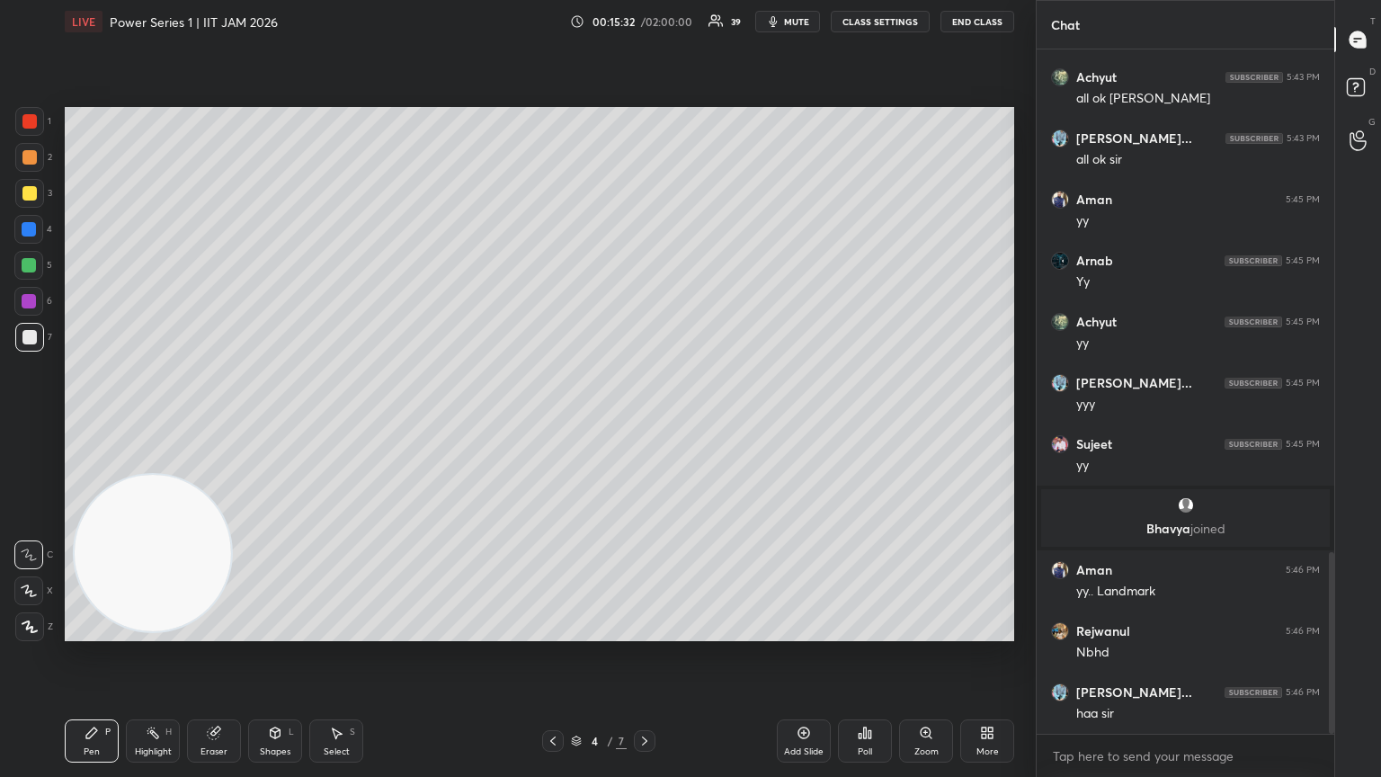
click at [218, 422] on div "Eraser" at bounding box center [214, 740] width 54 height 43
click at [31, 422] on icon at bounding box center [29, 591] width 14 height 15
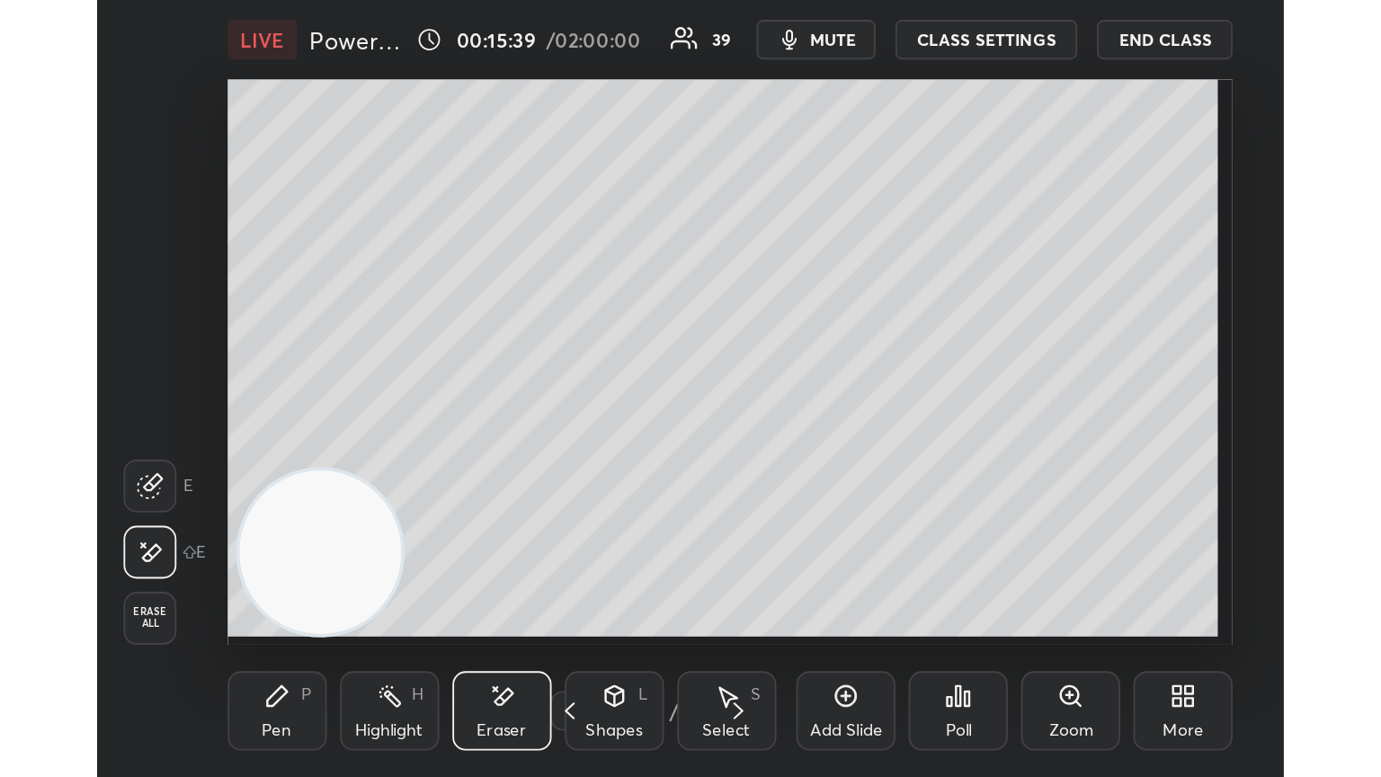
scroll to position [308, 573]
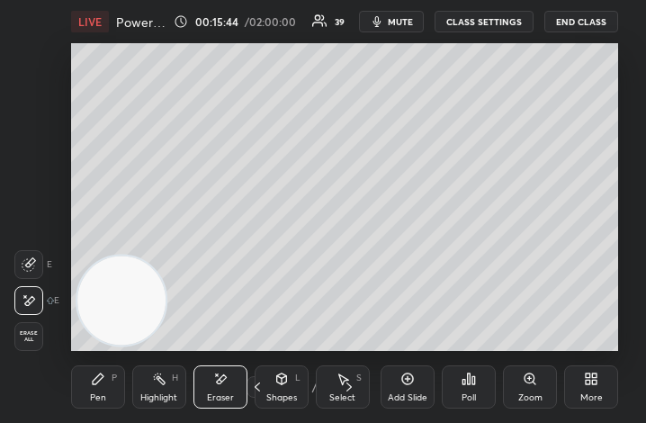
click at [593, 395] on div "More" at bounding box center [591, 397] width 22 height 9
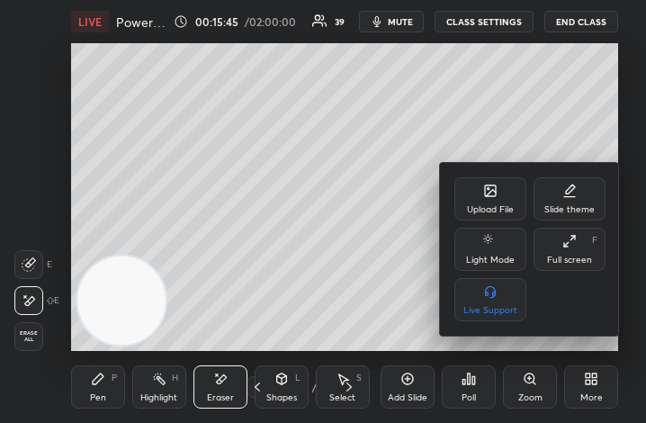
click at [575, 243] on icon at bounding box center [569, 241] width 14 height 14
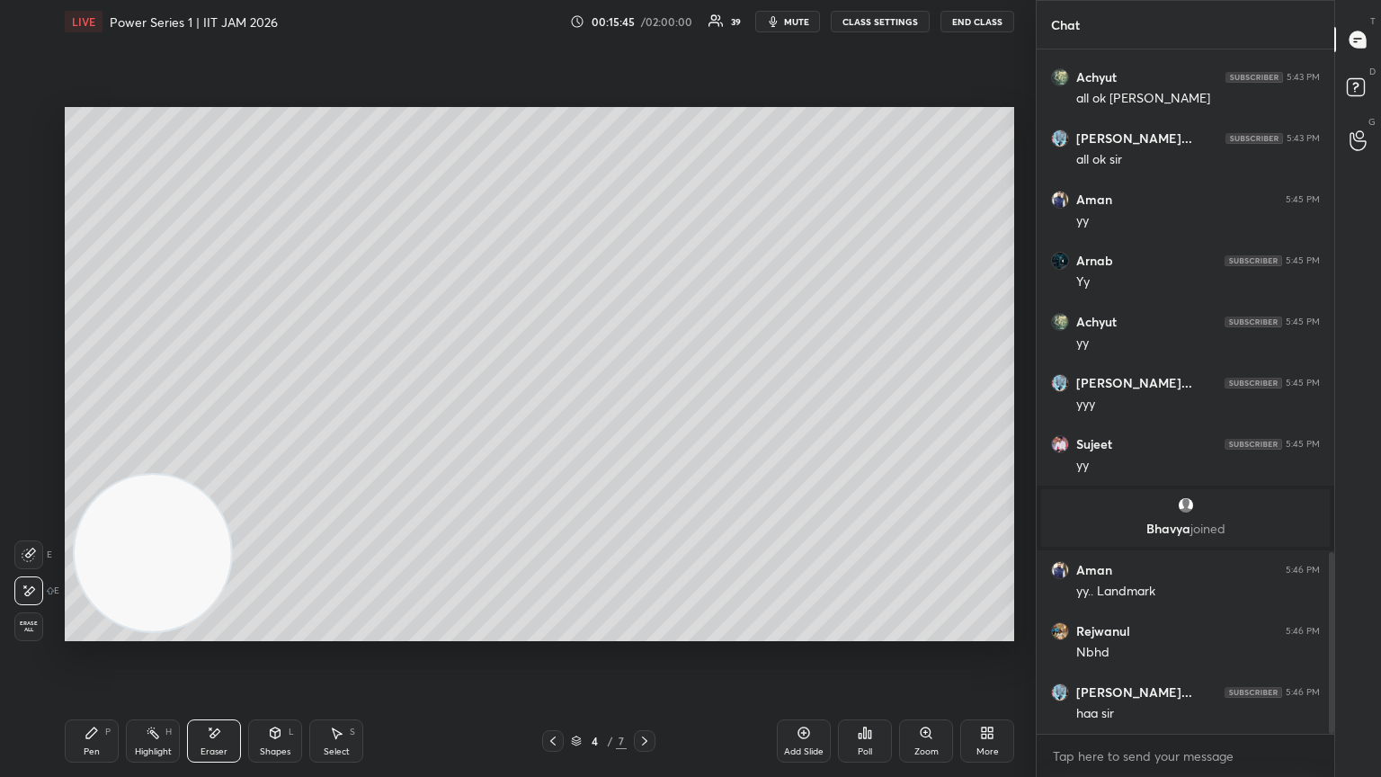
scroll to position [89253, 88950]
click at [91, 422] on icon at bounding box center [92, 733] width 14 height 14
click at [32, 352] on div "7" at bounding box center [33, 341] width 37 height 36
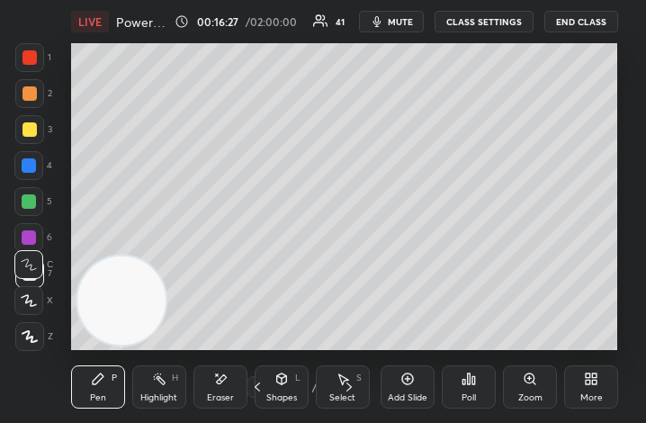
scroll to position [89606, 89340]
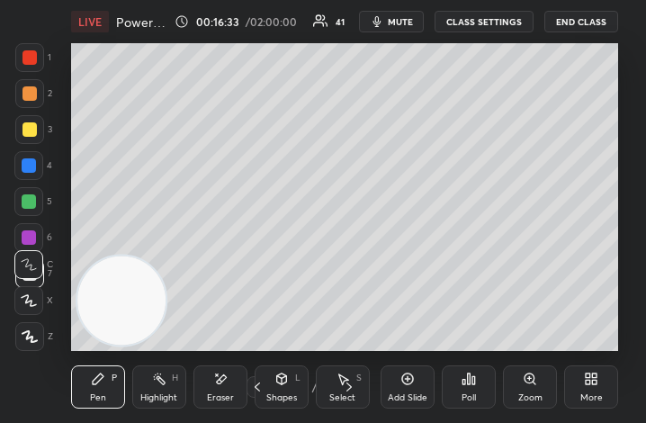
click at [579, 406] on div "More" at bounding box center [591, 386] width 54 height 43
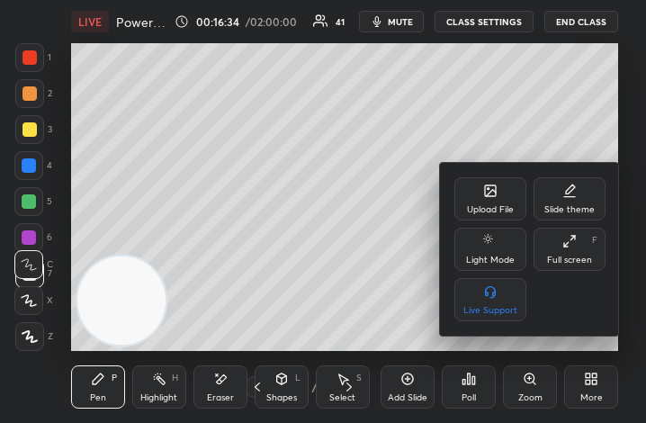
click at [563, 254] on div "Full screen F" at bounding box center [569, 248] width 72 height 43
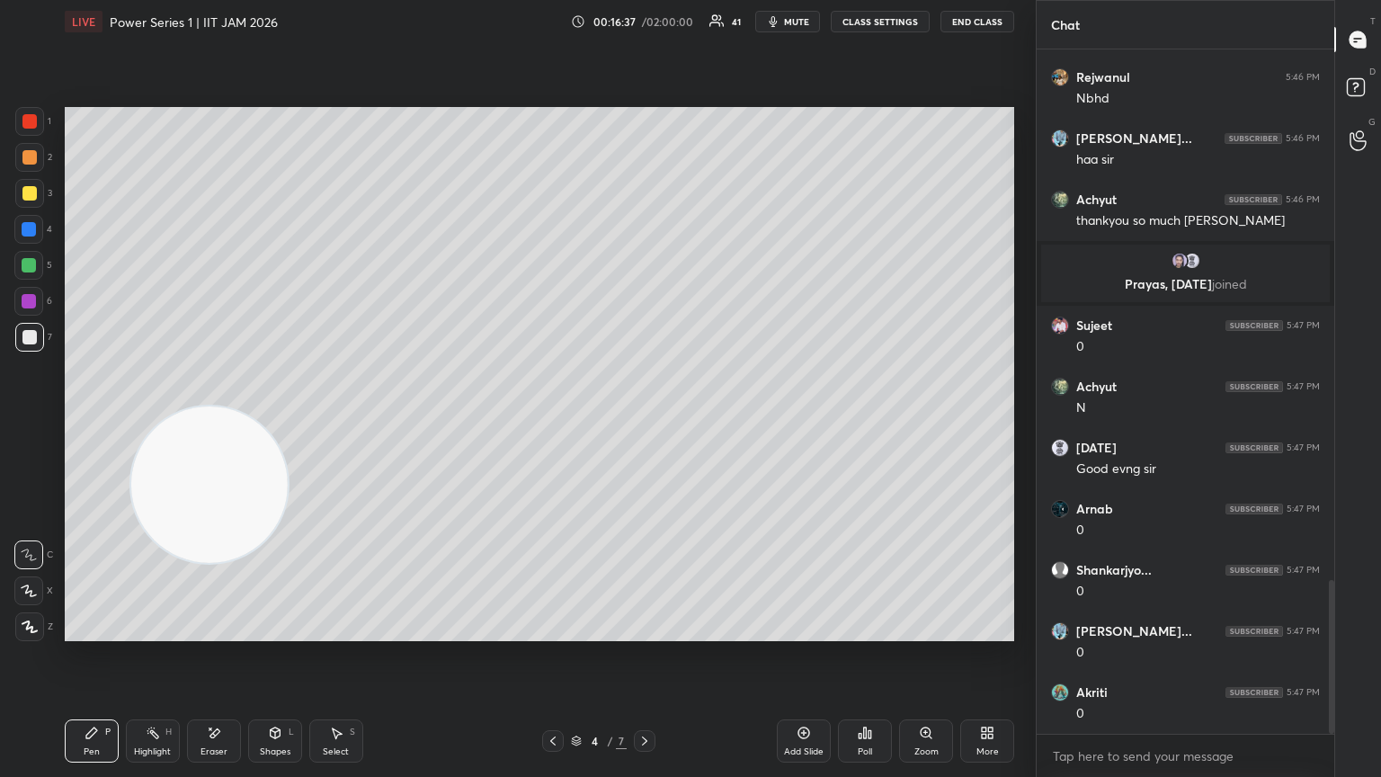
drag, startPoint x: 241, startPoint y: 496, endPoint x: 944, endPoint y: 129, distance: 793.1
click at [288, 406] on video at bounding box center [209, 484] width 156 height 156
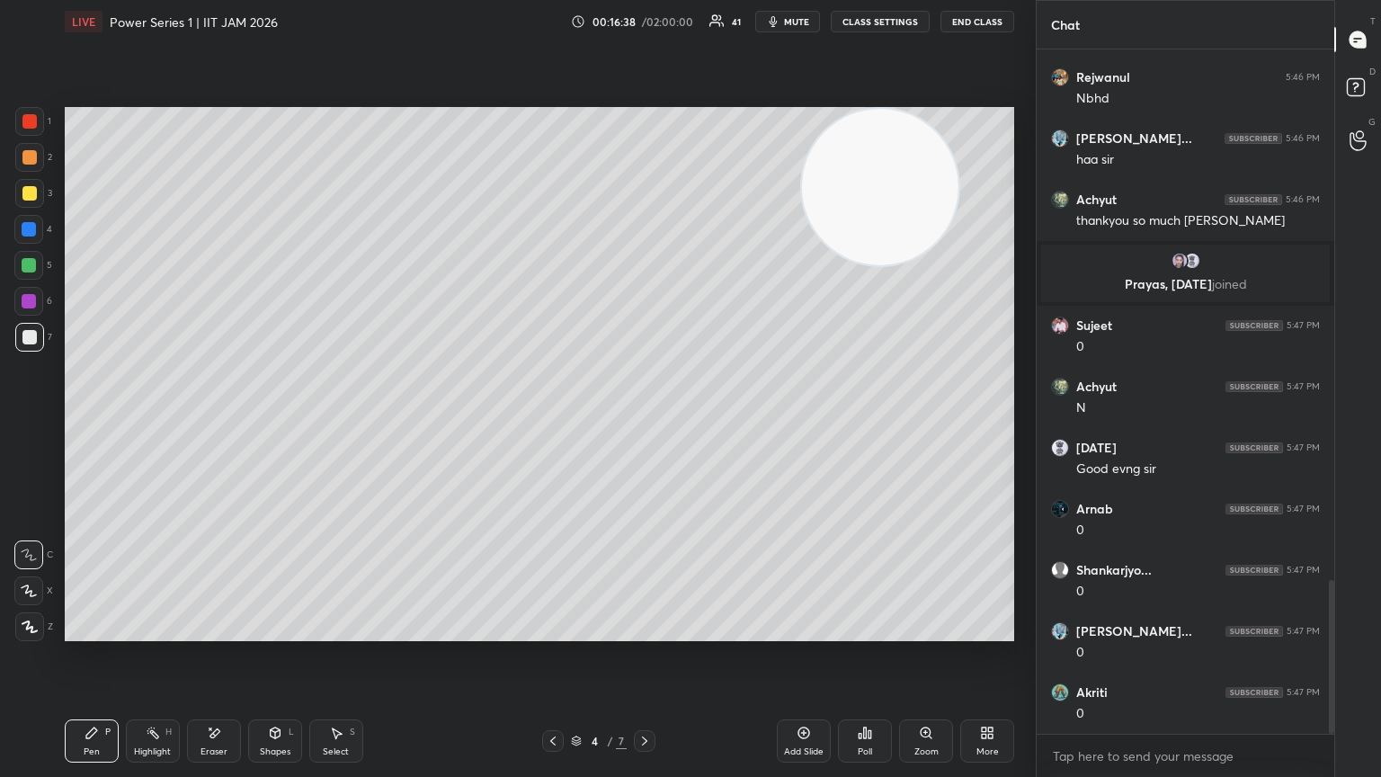
click at [16, 123] on div at bounding box center [29, 121] width 29 height 29
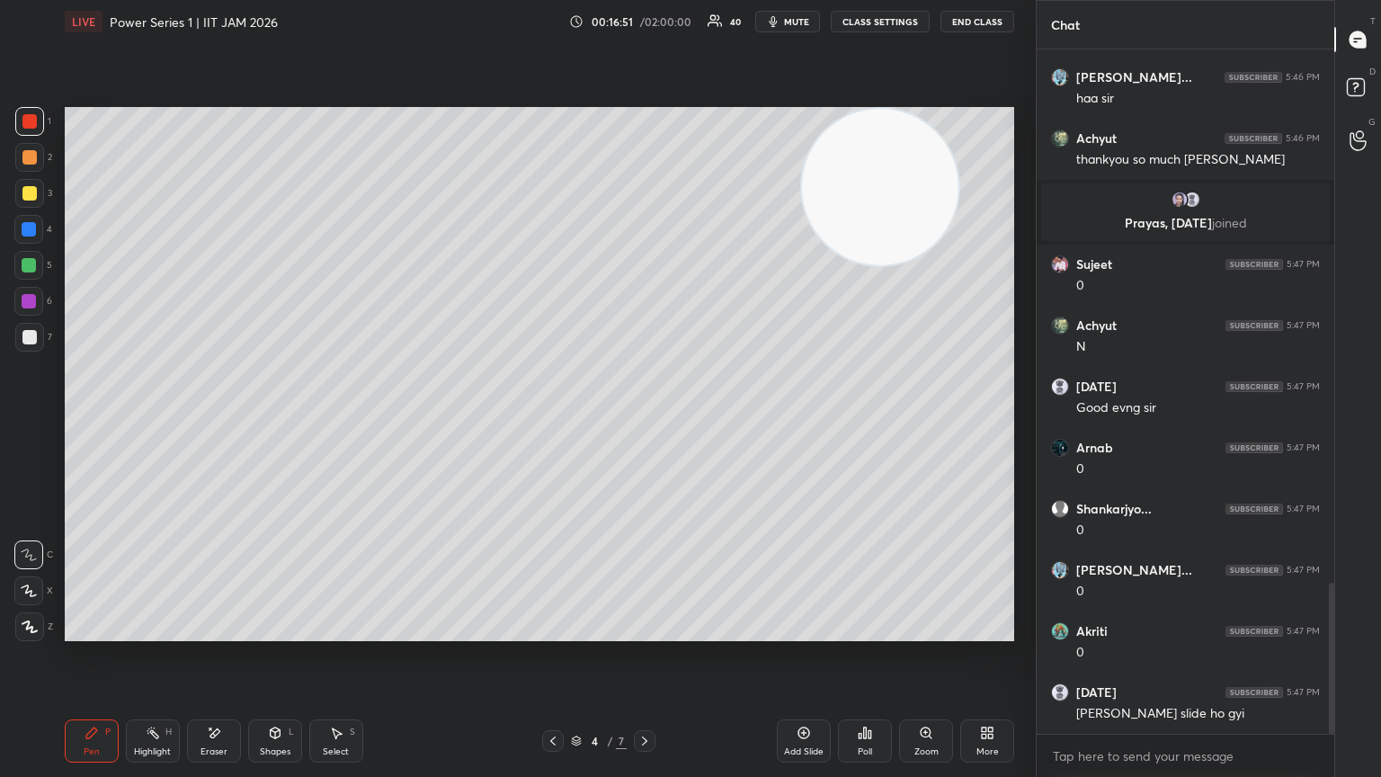
scroll to position [2477, 0]
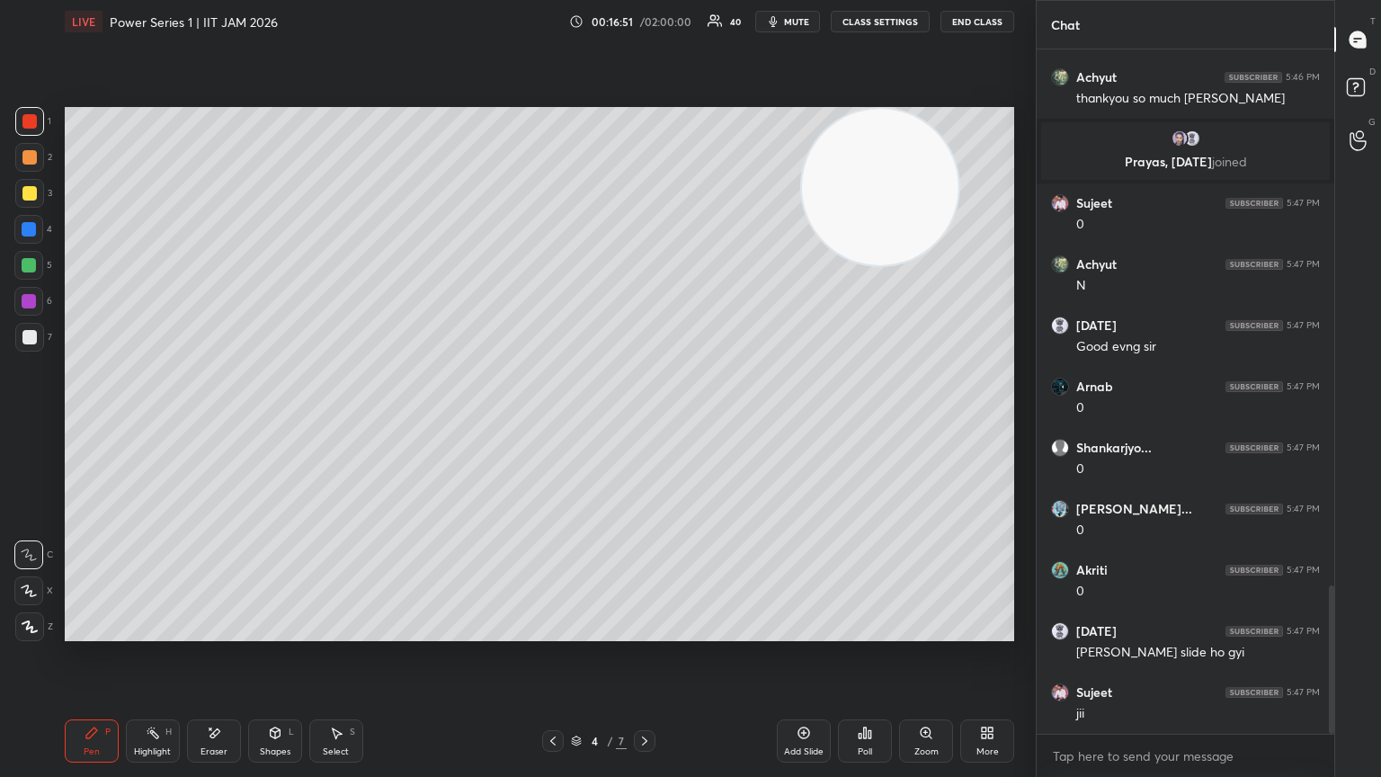
click at [29, 340] on div at bounding box center [29, 337] width 14 height 14
click at [33, 258] on div at bounding box center [28, 265] width 29 height 29
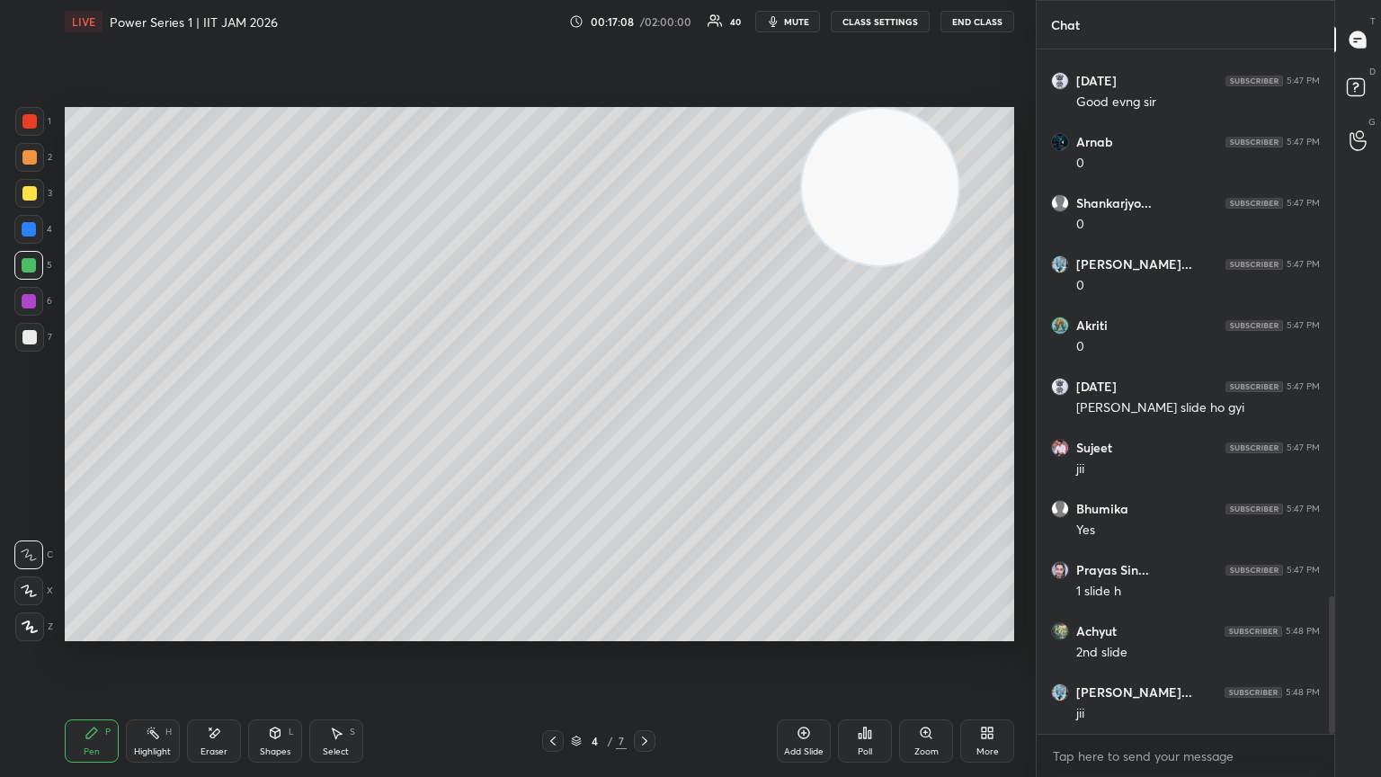
scroll to position [2783, 0]
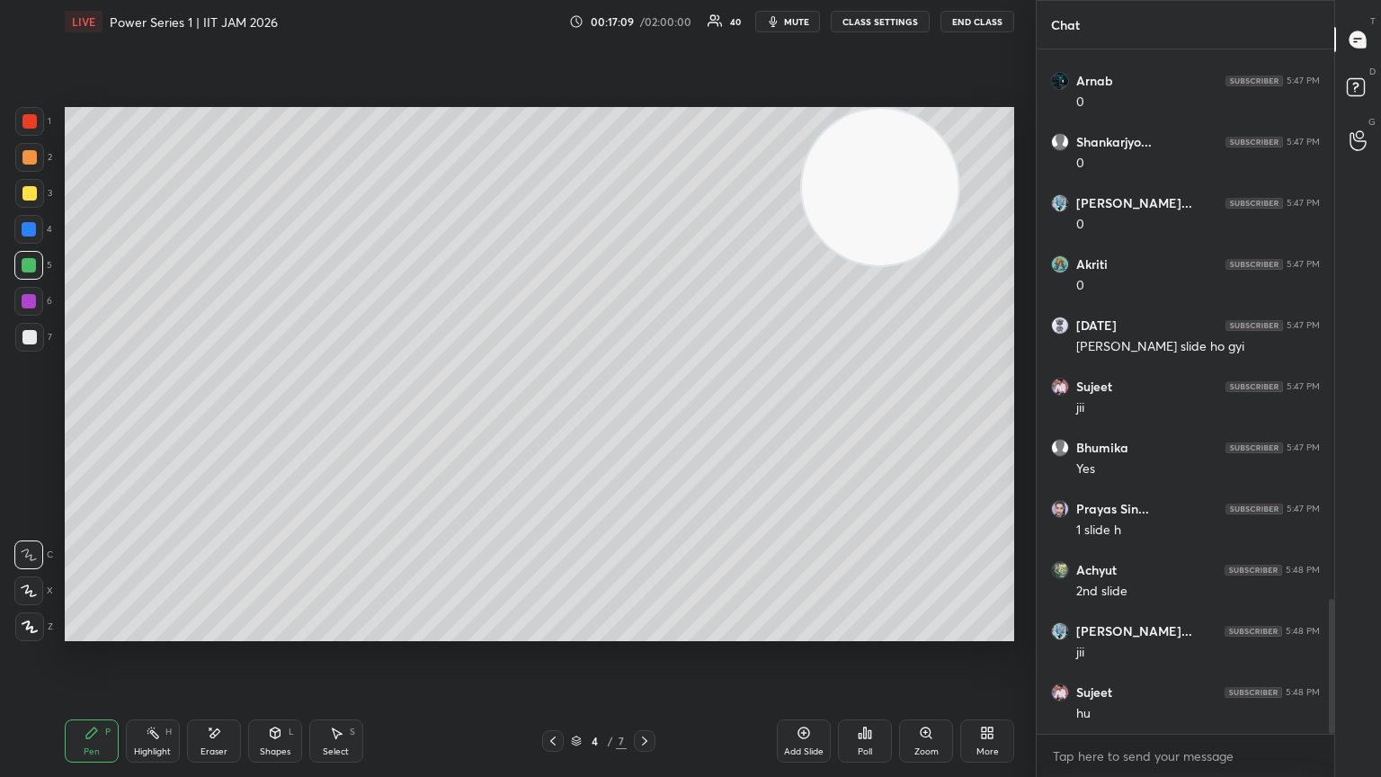
click at [32, 340] on div at bounding box center [29, 337] width 14 height 14
click at [36, 195] on div at bounding box center [29, 193] width 29 height 29
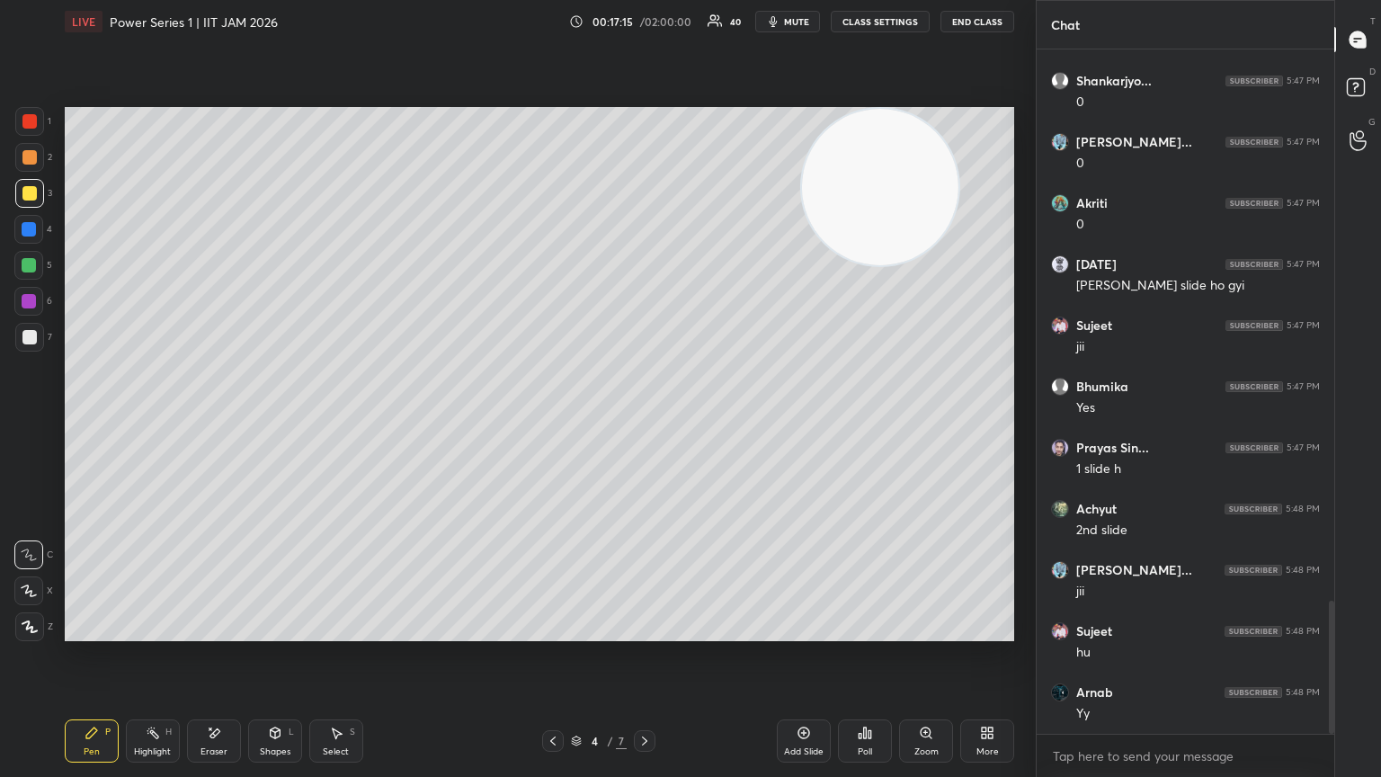
click at [29, 346] on div at bounding box center [29, 337] width 29 height 29
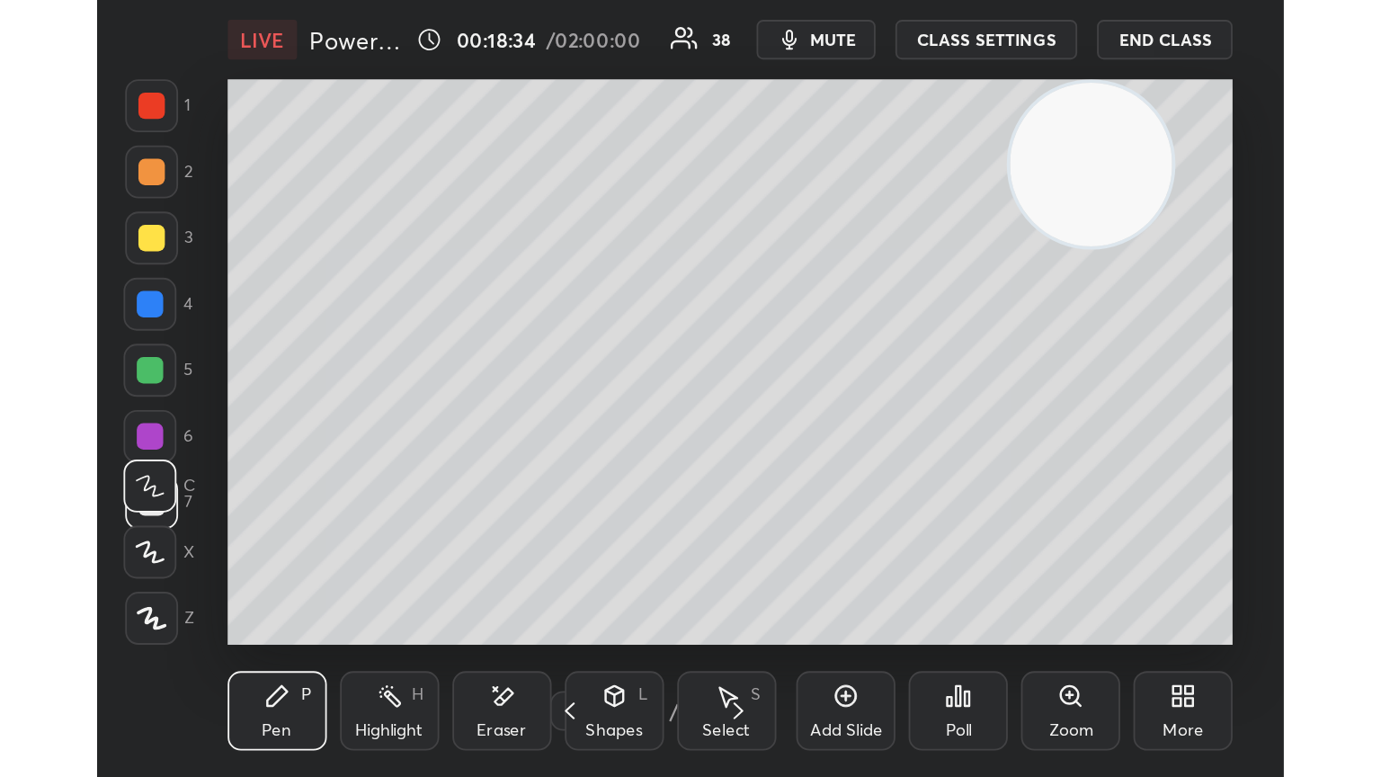
scroll to position [89606, 89340]
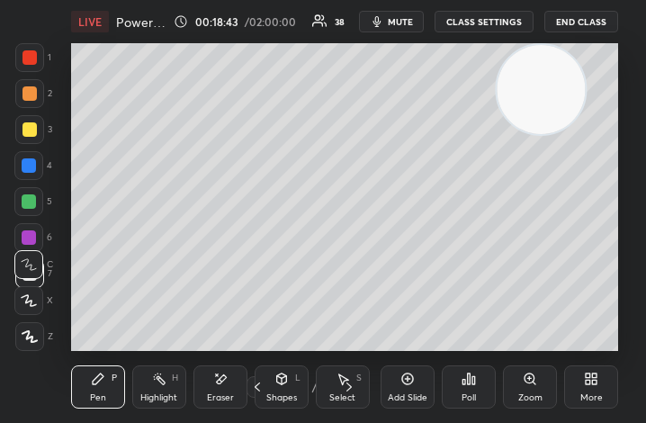
click at [611, 373] on div "More" at bounding box center [591, 386] width 54 height 43
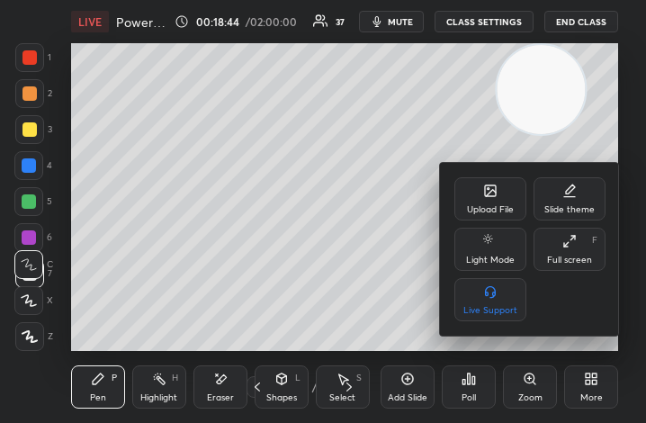
click at [579, 254] on div "Full screen F" at bounding box center [569, 248] width 72 height 43
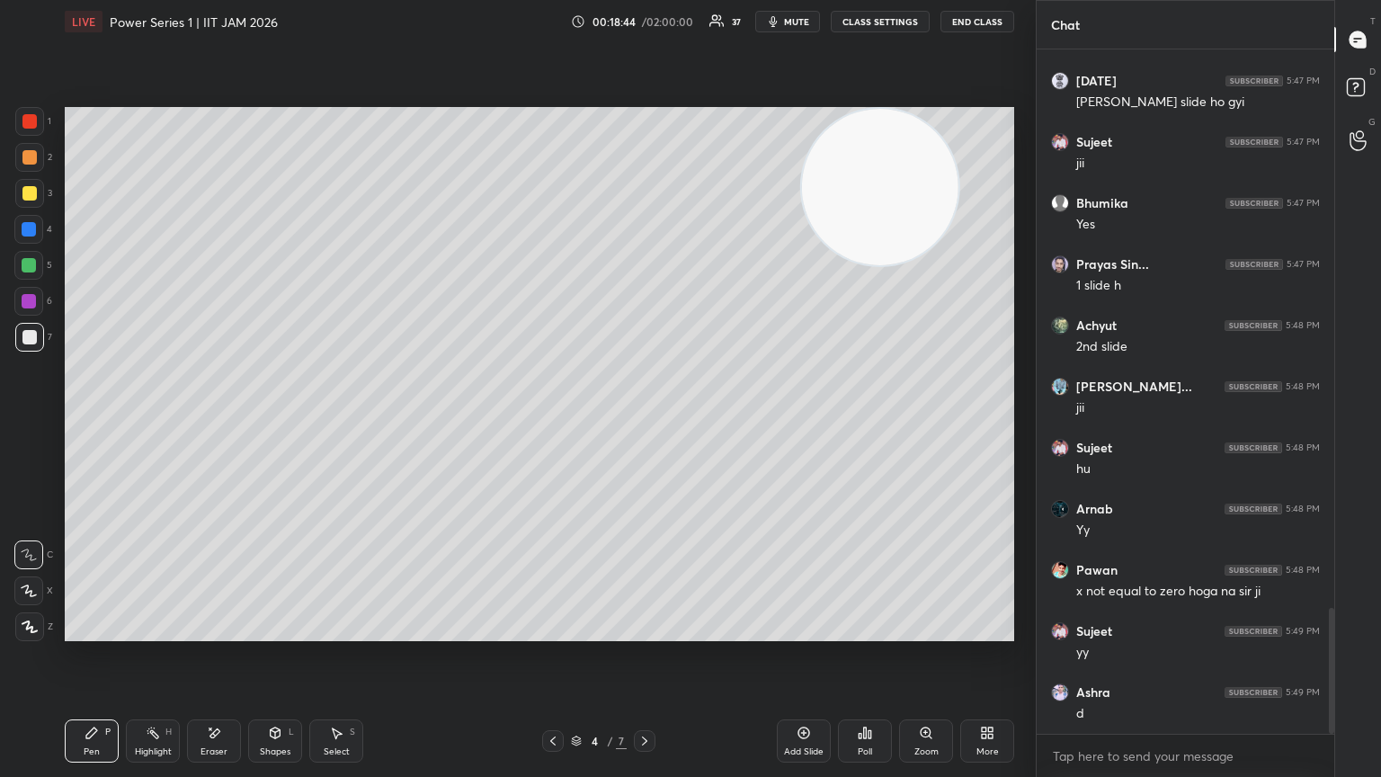
scroll to position [89253, 88950]
click at [25, 342] on div at bounding box center [29, 337] width 14 height 14
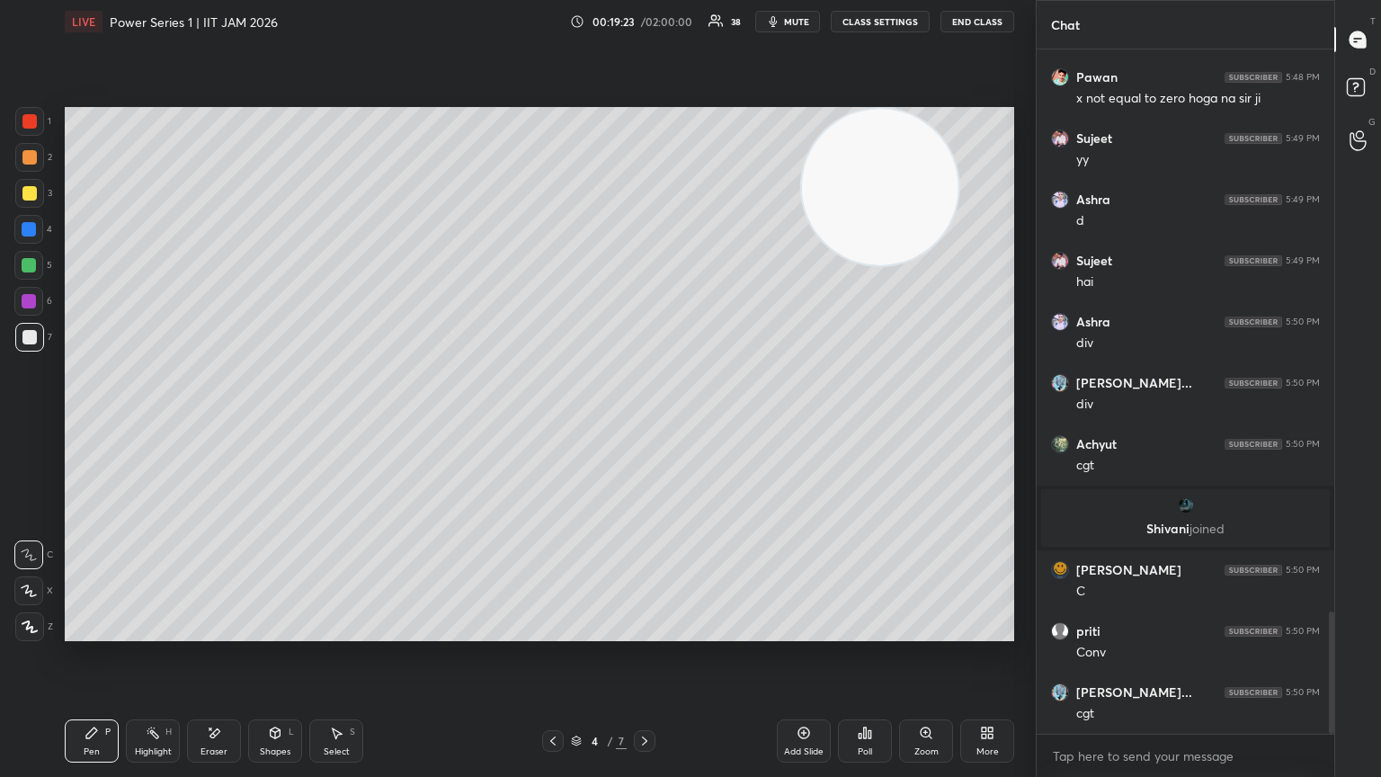
scroll to position [3218, 0]
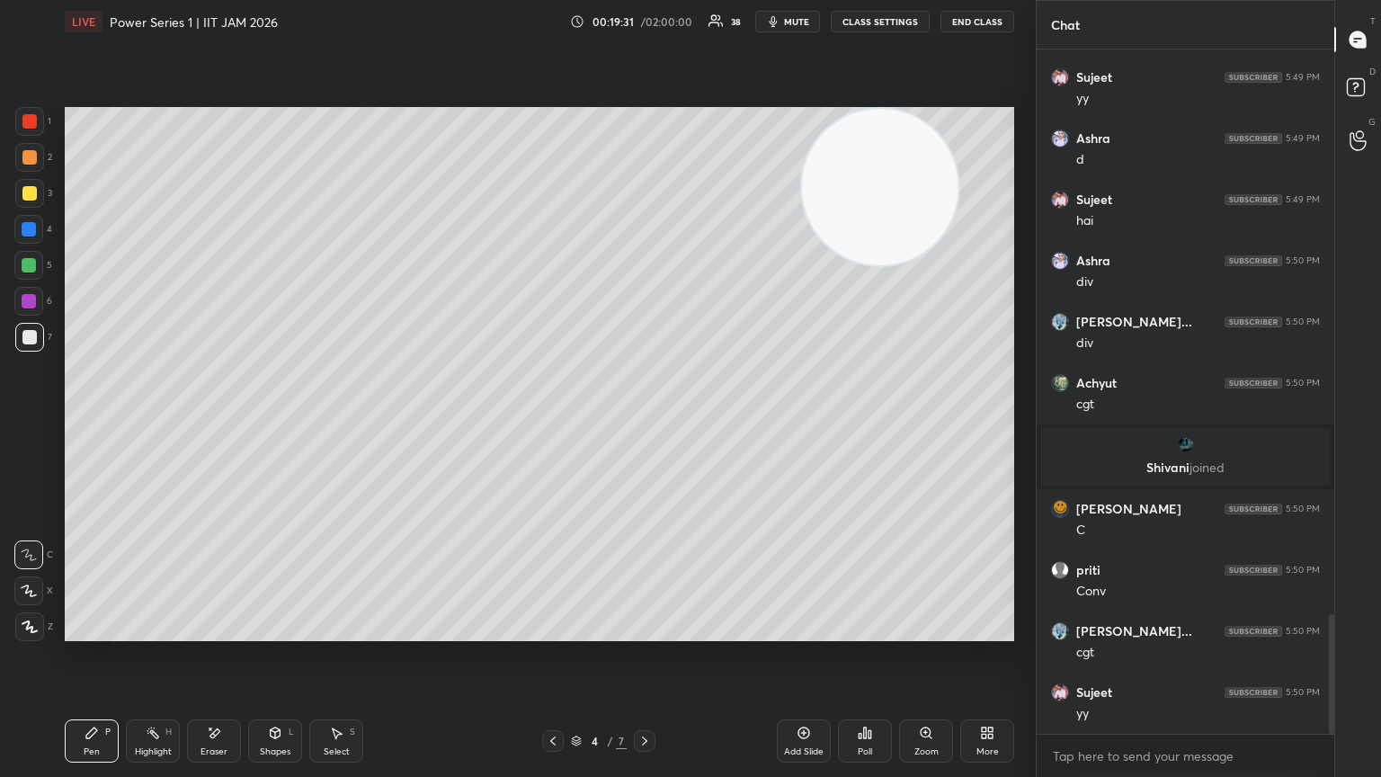
click at [645, 29] on button "mute" at bounding box center [787, 22] width 65 height 22
click at [645, 16] on button "End Class" at bounding box center [978, 22] width 74 height 22
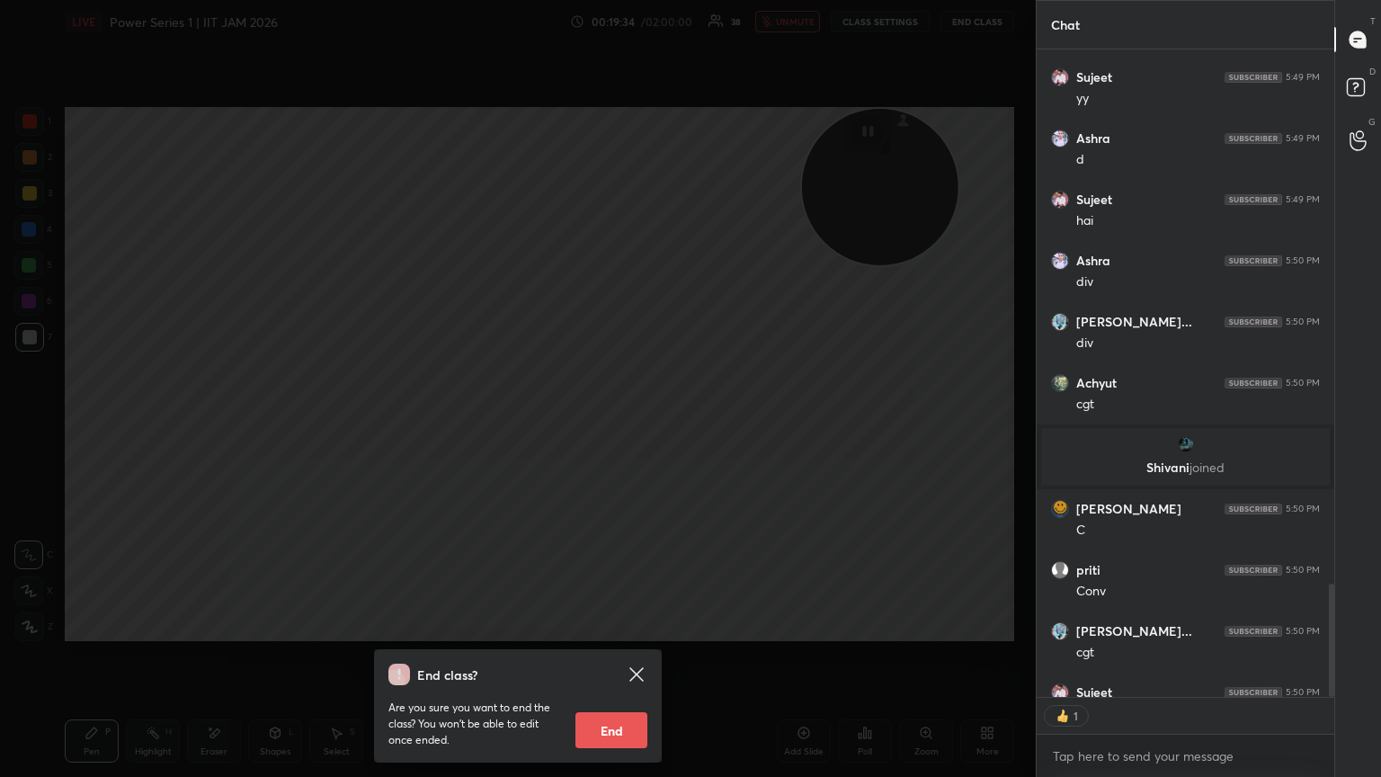
scroll to position [5, 5]
click at [639, 422] on icon at bounding box center [637, 675] width 22 height 22
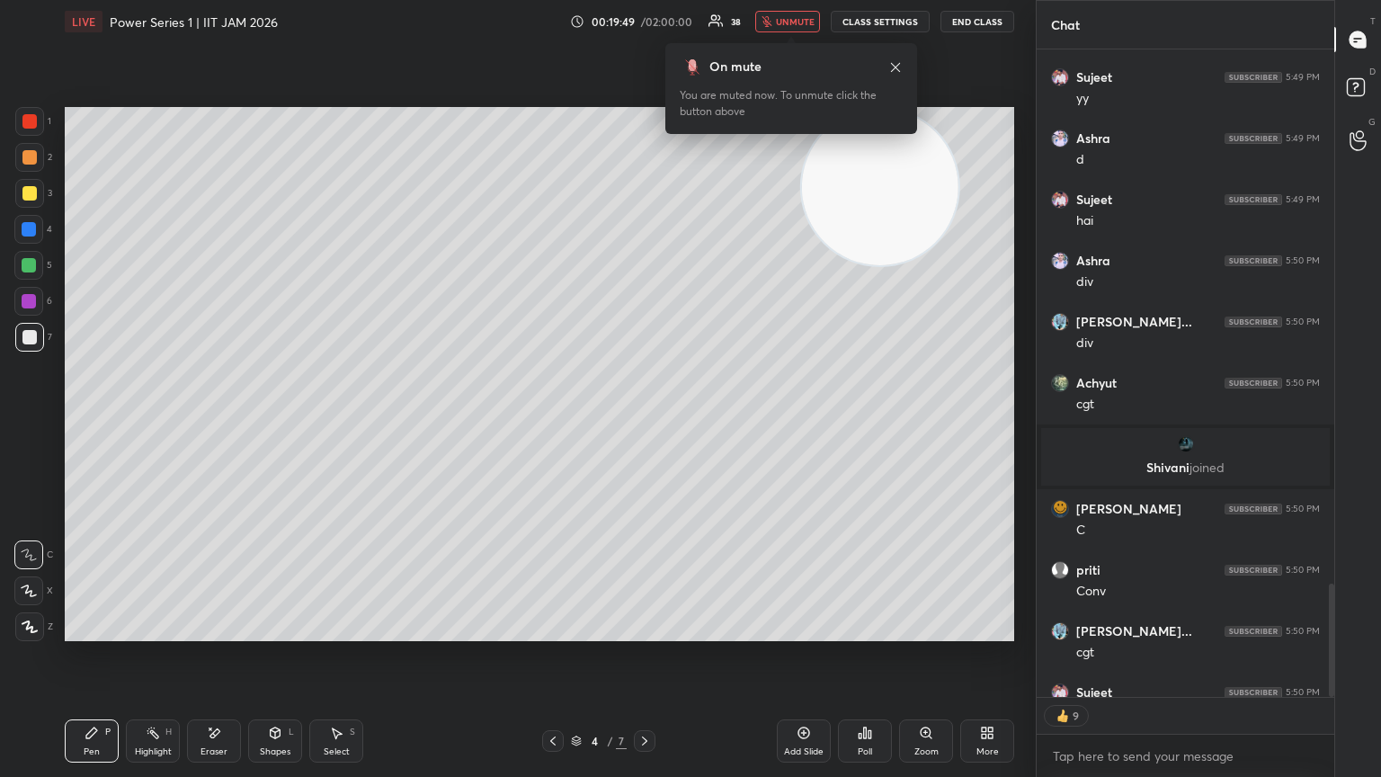
click at [645, 22] on span "unmute" at bounding box center [795, 21] width 39 height 13
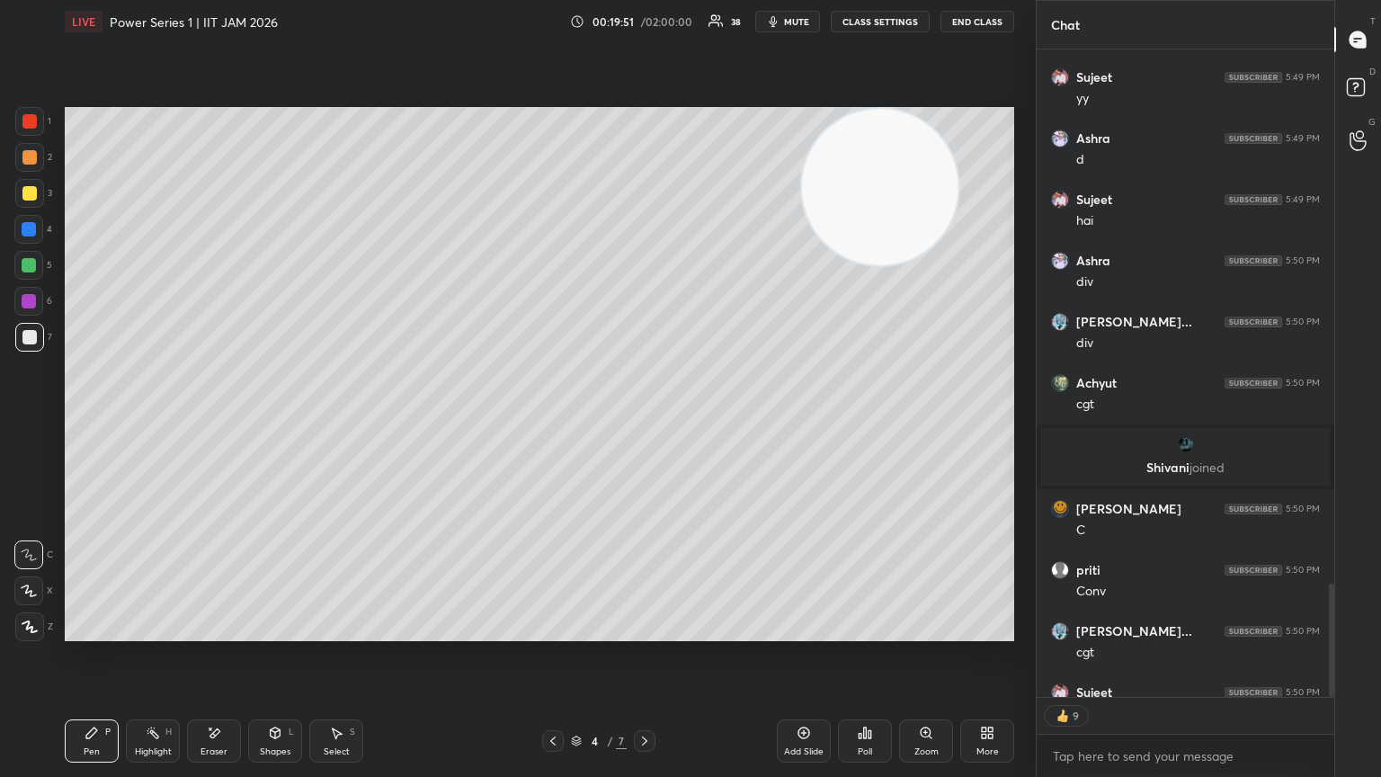
click at [645, 422] on icon at bounding box center [804, 733] width 14 height 14
click at [31, 158] on div at bounding box center [29, 157] width 14 height 14
click at [32, 198] on div at bounding box center [29, 193] width 14 height 14
click at [281, 422] on icon at bounding box center [275, 733] width 14 height 14
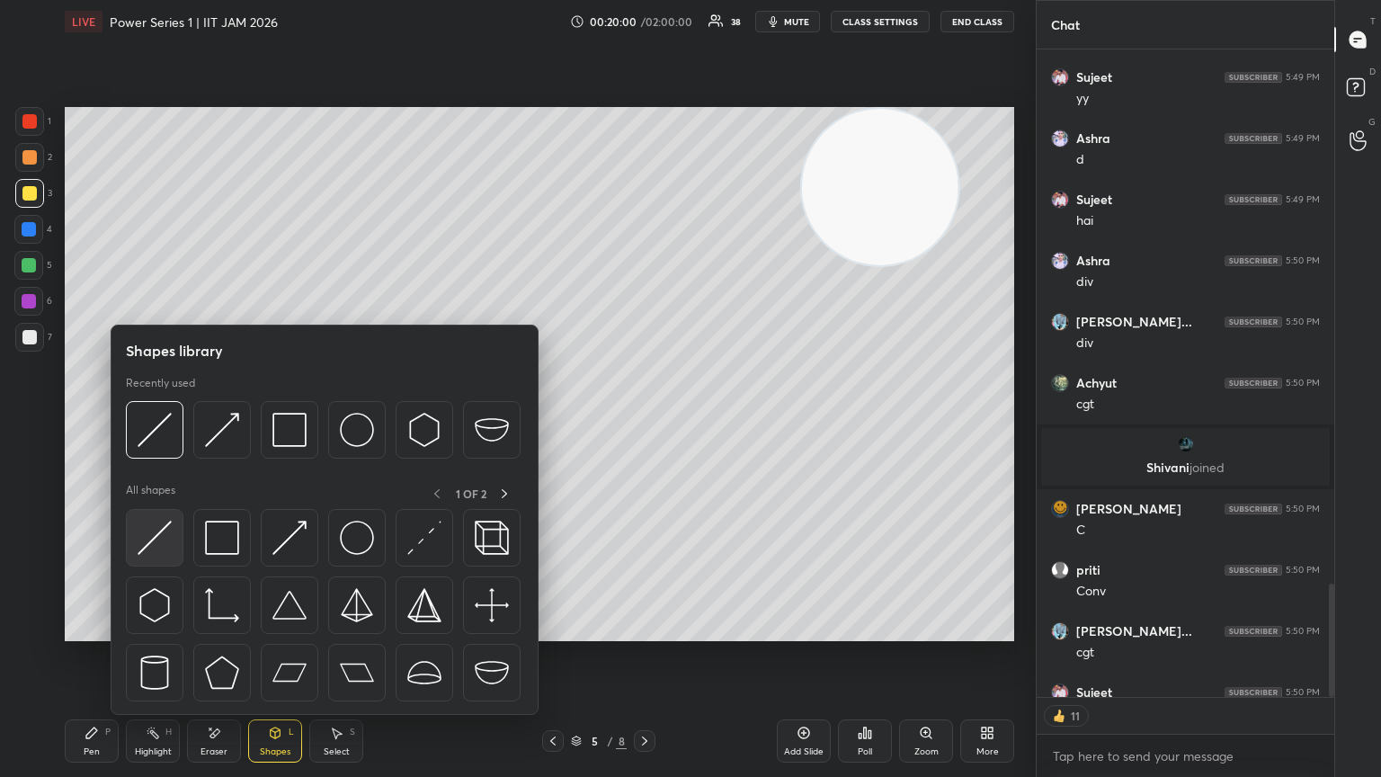
click at [155, 422] on img at bounding box center [155, 538] width 34 height 34
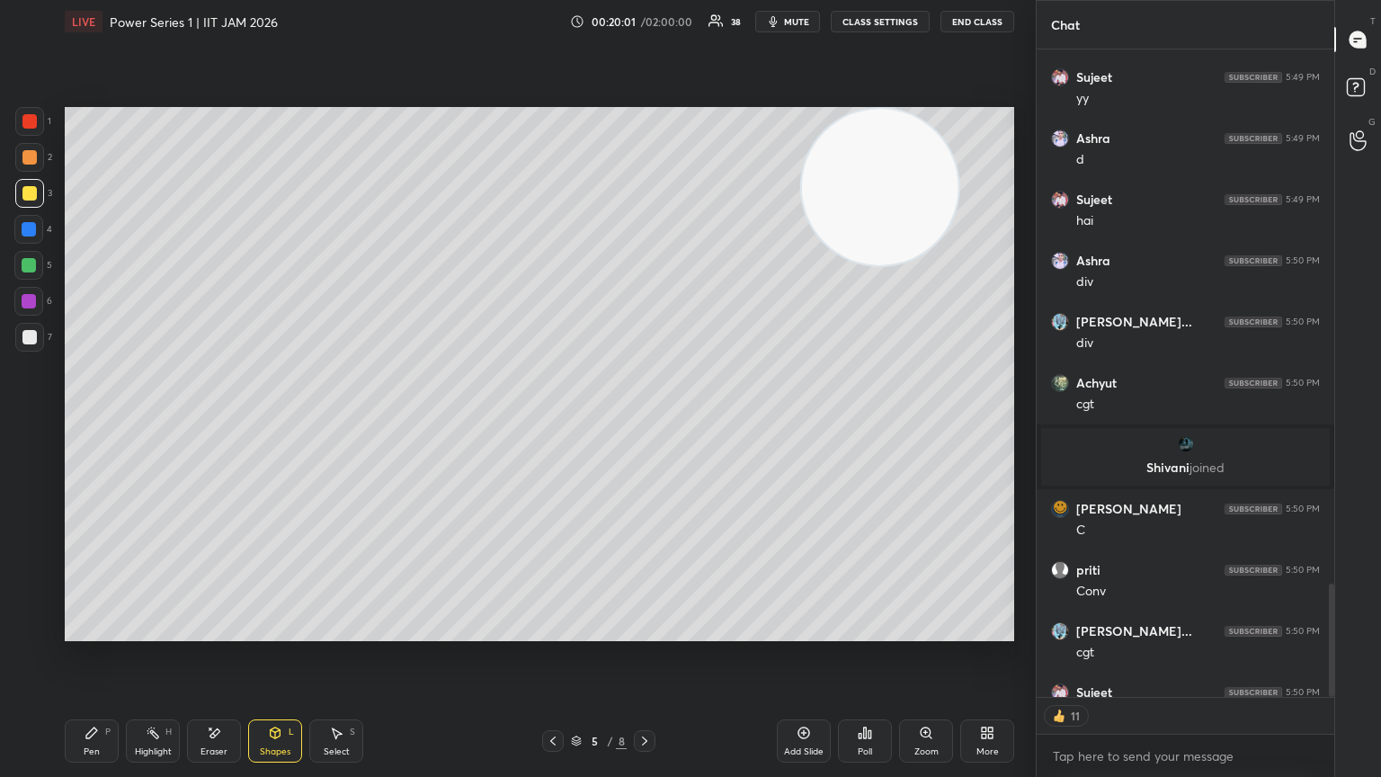
click at [28, 111] on div "1 2 3 4 5 6 7 C X Z E E Erase all H H LIVE Power Series 1 | IIT JAM 2026 00:20:…" at bounding box center [510, 388] width 1021 height 777
click at [35, 122] on div at bounding box center [29, 121] width 14 height 14
drag, startPoint x: 17, startPoint y: 152, endPoint x: 48, endPoint y: 158, distance: 31.2
click at [22, 156] on div at bounding box center [29, 157] width 29 height 29
click at [103, 422] on div "Pen P" at bounding box center [92, 740] width 54 height 43
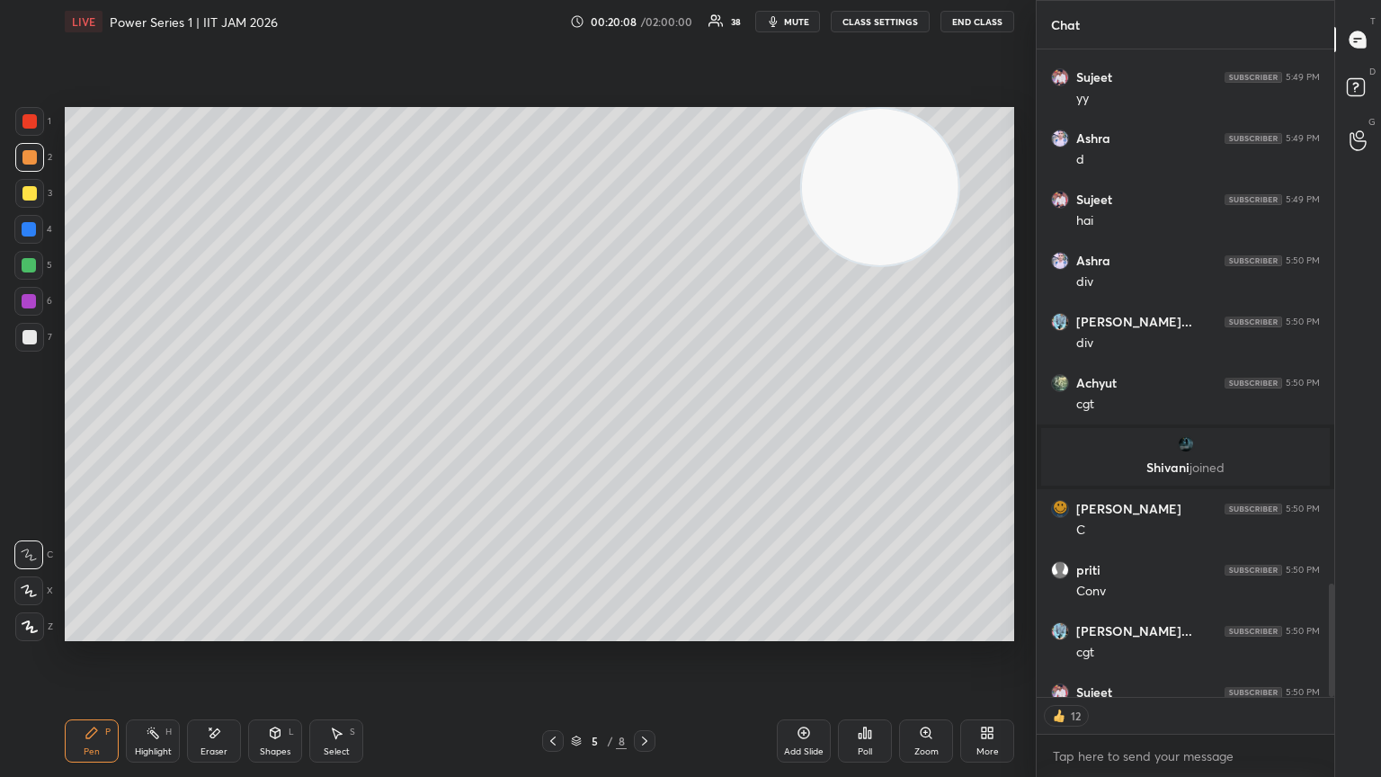
click at [22, 340] on div at bounding box center [29, 337] width 29 height 29
click at [284, 422] on div "Shapes L" at bounding box center [275, 740] width 54 height 43
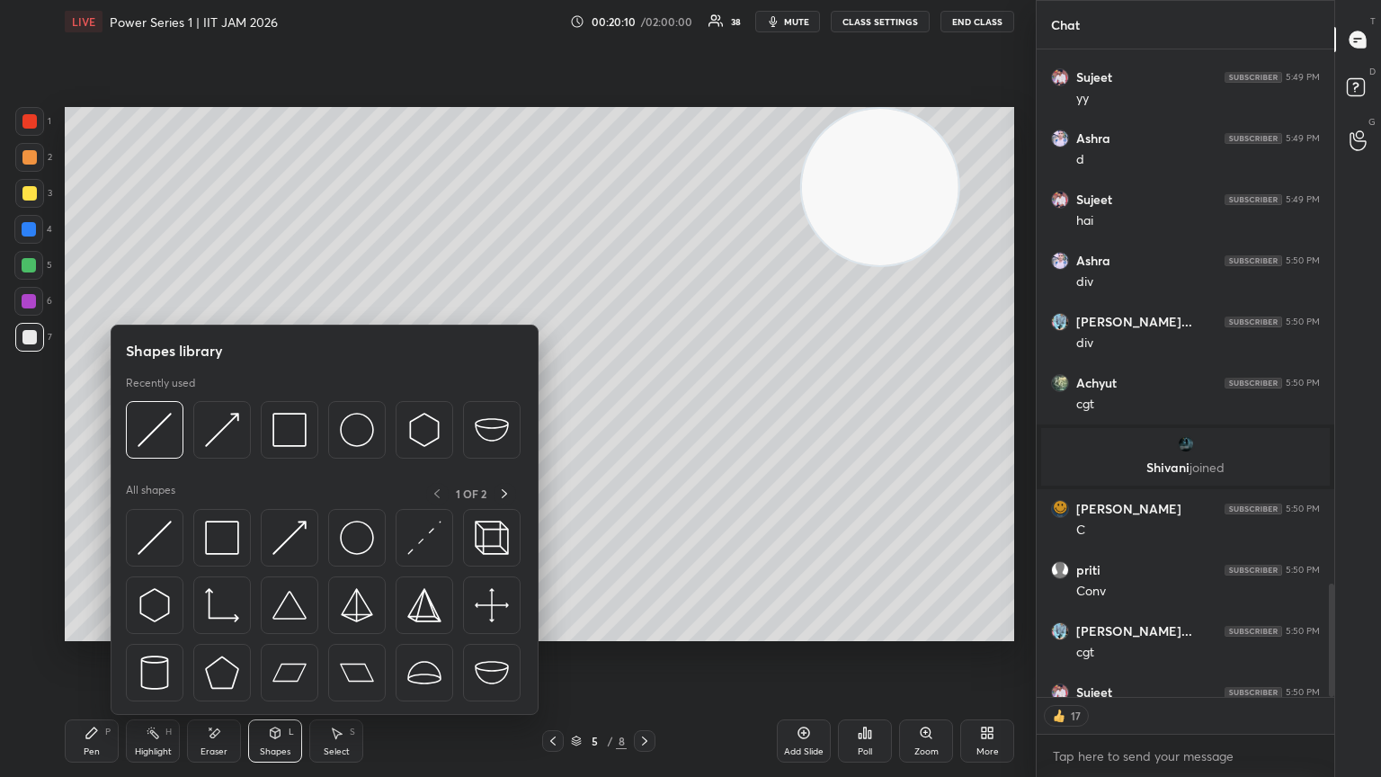
click at [216, 422] on icon at bounding box center [215, 732] width 10 height 9
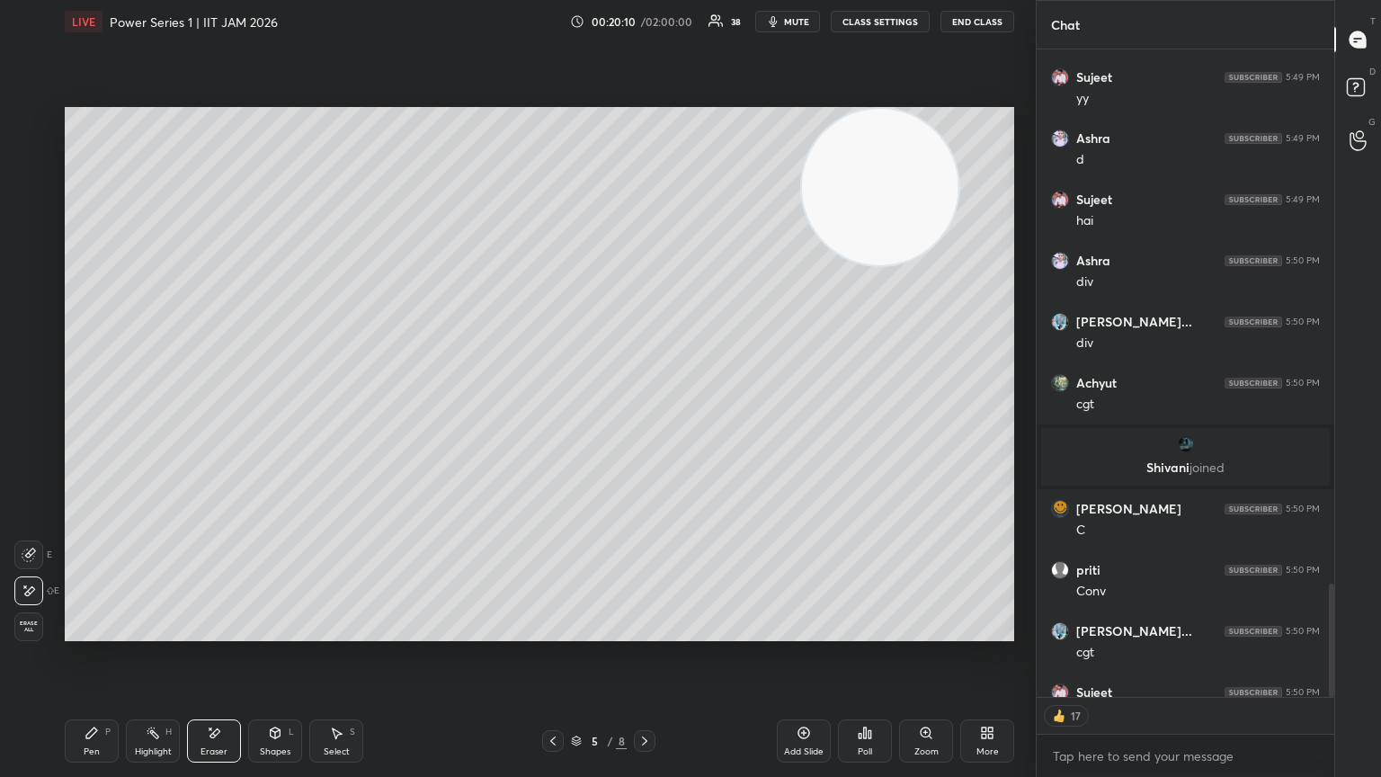
click at [35, 422] on div at bounding box center [28, 554] width 29 height 29
click at [121, 422] on div "Pen P Highlight H Eraser Shapes L Select S 5 / 8 Add Slide Poll Zoom More" at bounding box center [539, 741] width 949 height 72
click at [105, 422] on div "Pen P" at bounding box center [92, 740] width 54 height 43
click at [29, 333] on div at bounding box center [29, 337] width 14 height 14
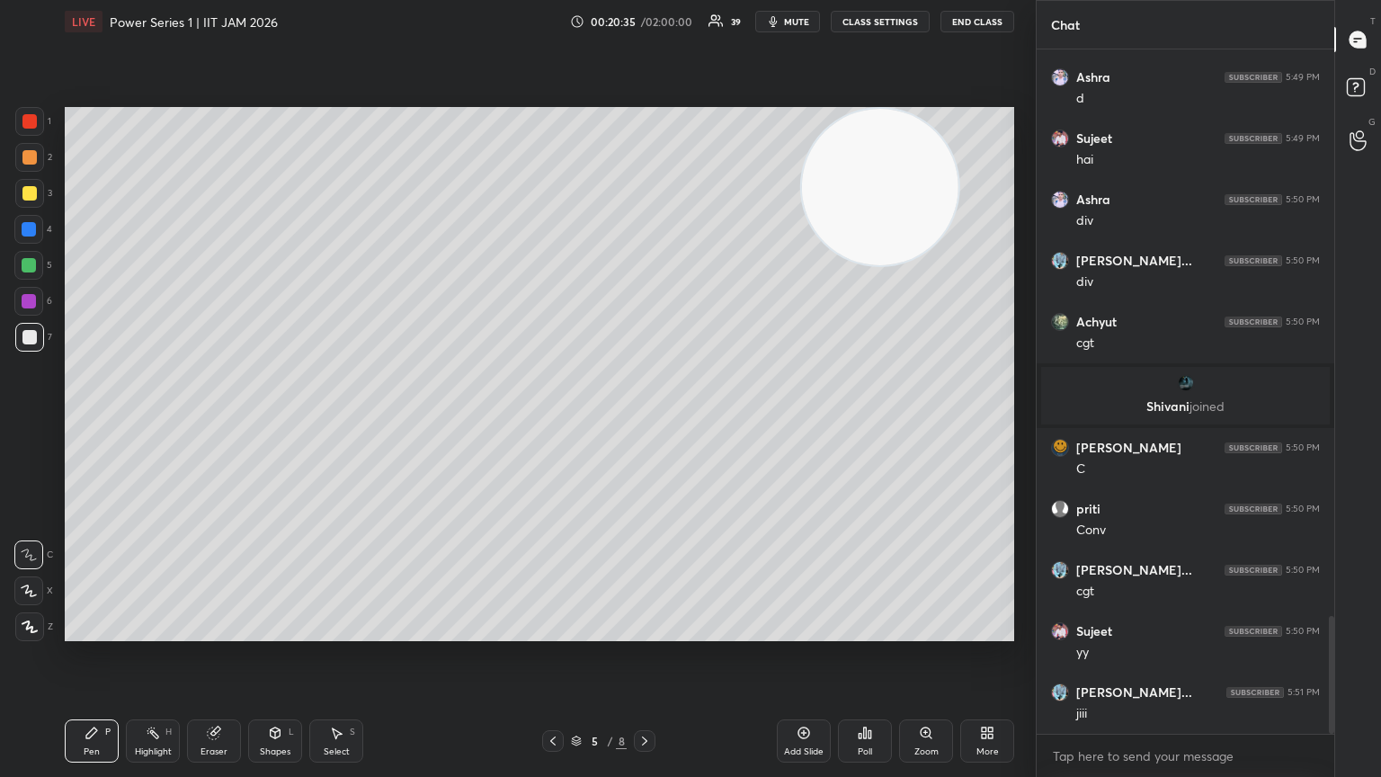
click at [645, 22] on button "CLASS SETTINGS" at bounding box center [880, 22] width 99 height 22
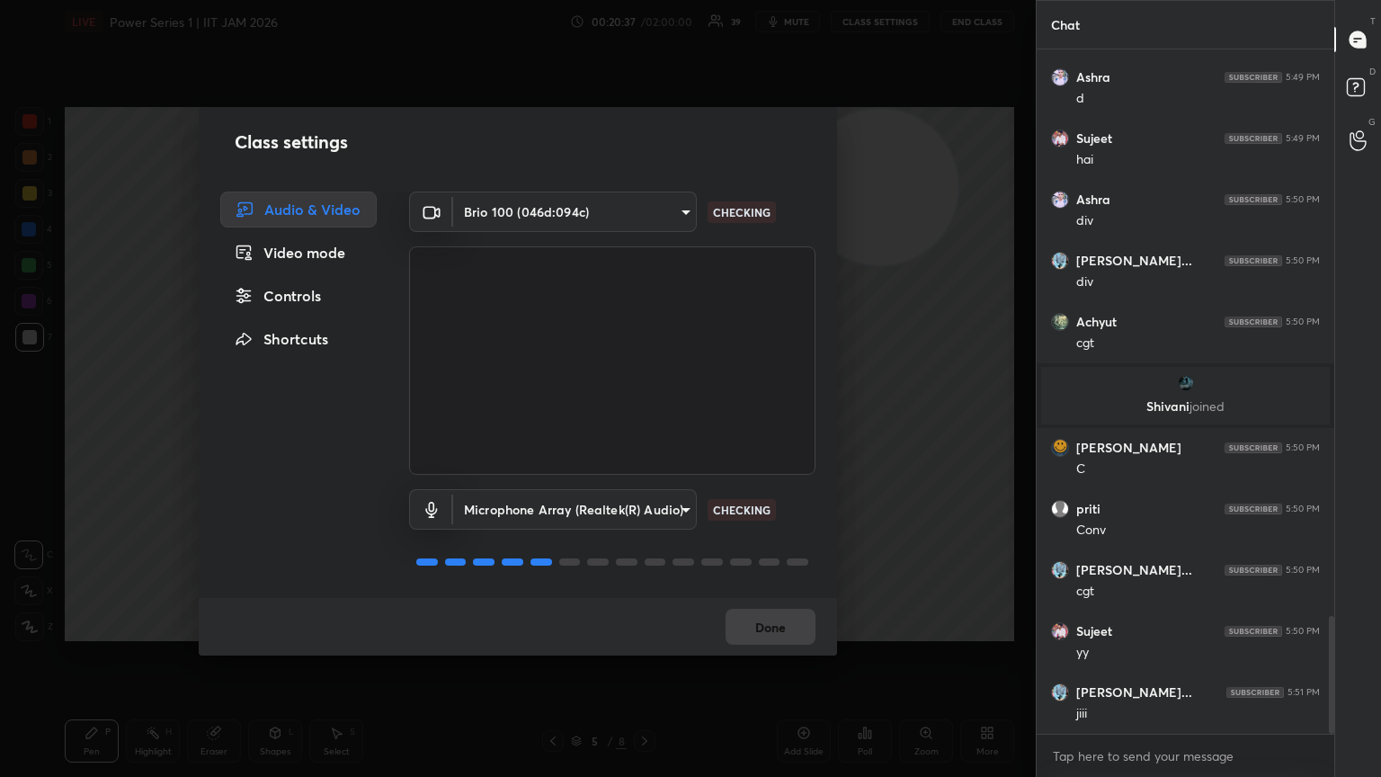
click at [29, 422] on div "Class settings Audio & Video Video mode Controls Shortcuts Brio 100 (046d:094c)…" at bounding box center [518, 388] width 1036 height 777
click at [93, 422] on div "Class settings Audio & Video Video mode Controls Shortcuts Brio 100 (046d:094c)…" at bounding box center [518, 388] width 1036 height 777
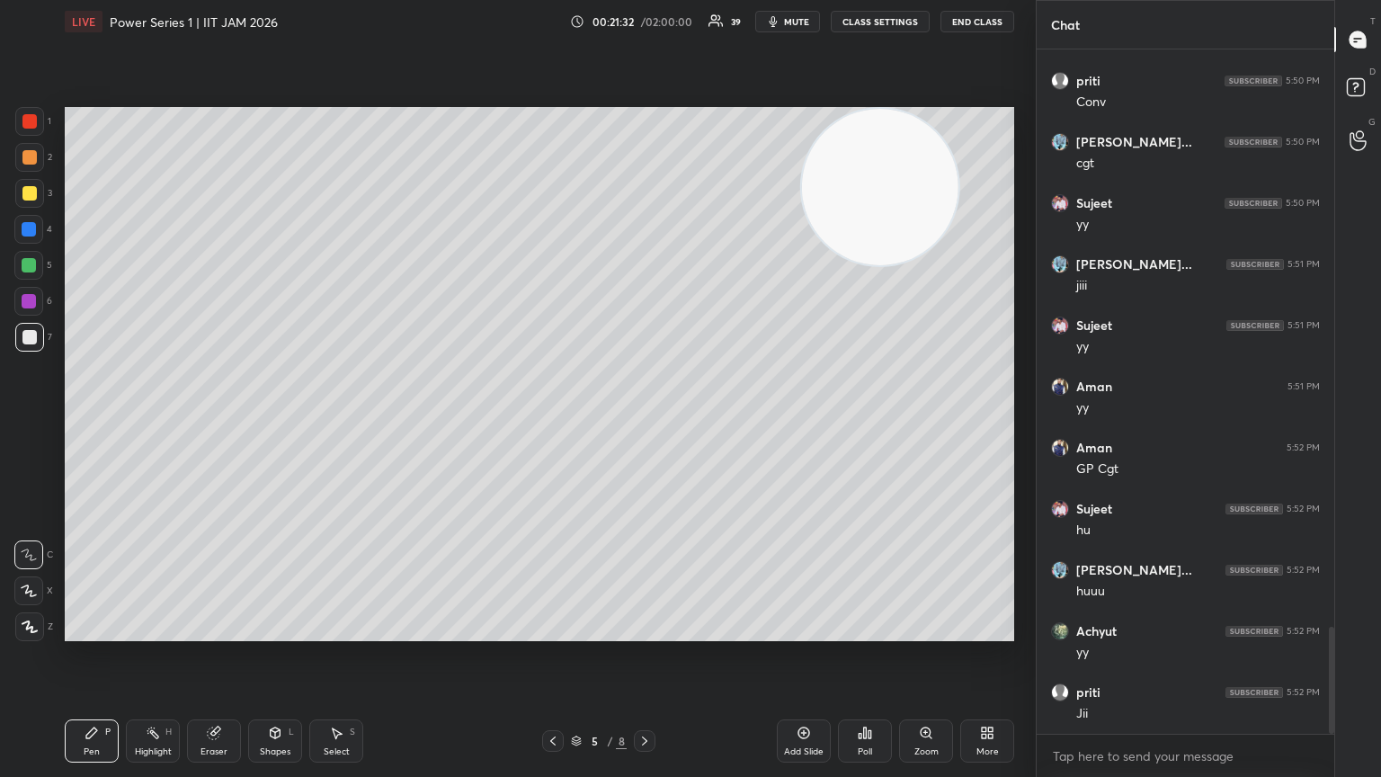
scroll to position [3768, 0]
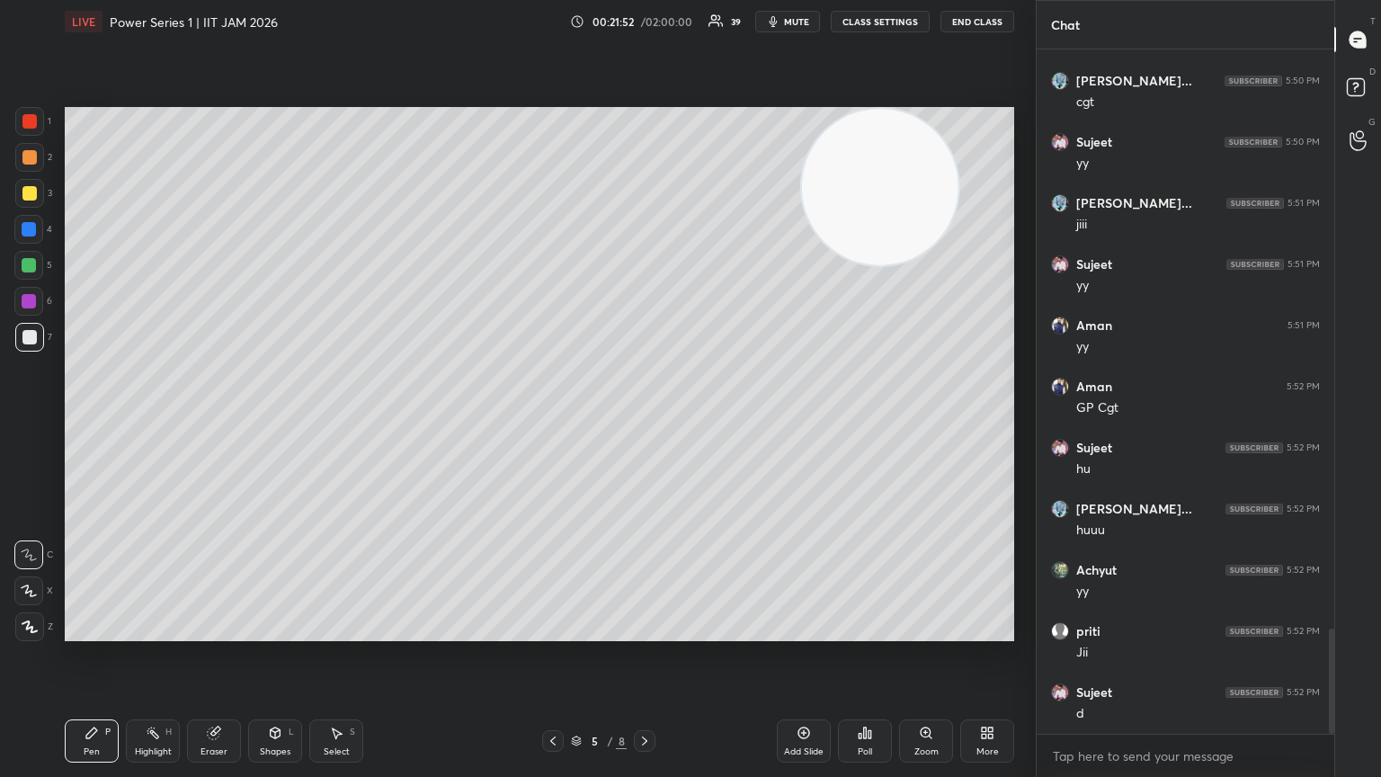
click at [33, 269] on div at bounding box center [29, 265] width 14 height 14
click at [27, 422] on icon at bounding box center [29, 626] width 14 height 11
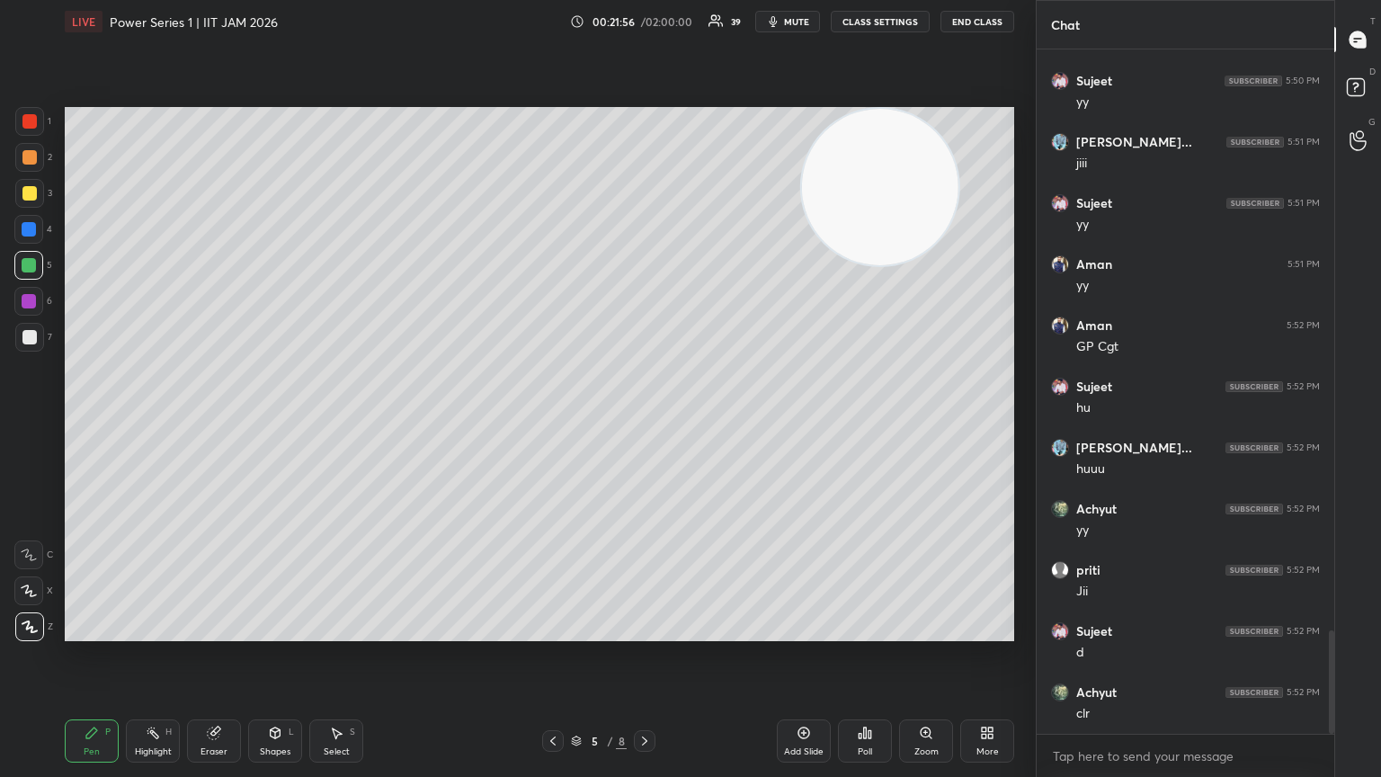
click at [29, 342] on div at bounding box center [29, 337] width 14 height 14
click at [27, 422] on icon at bounding box center [29, 554] width 16 height 13
click at [27, 344] on div at bounding box center [29, 337] width 29 height 29
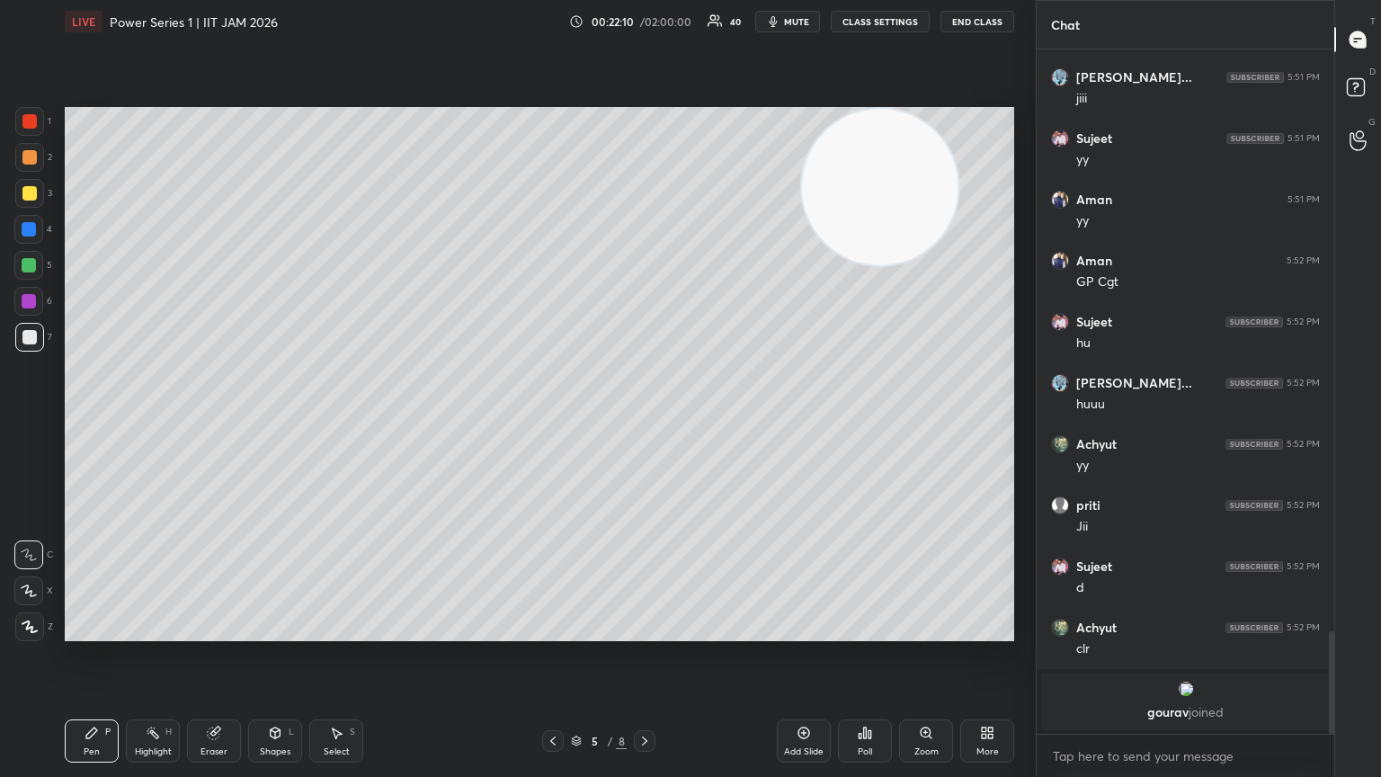
click at [645, 139] on video at bounding box center [880, 187] width 156 height 156
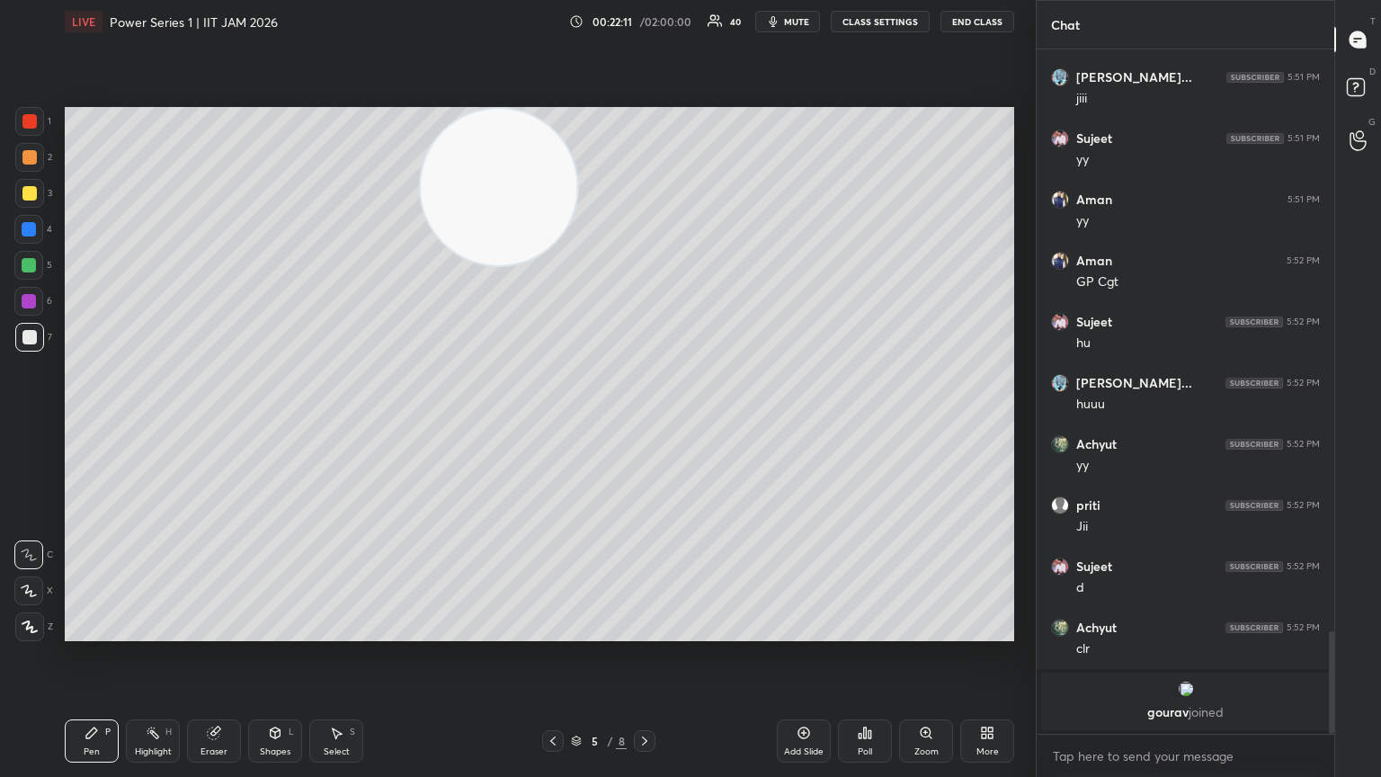
click at [274, 422] on div "Shapes L" at bounding box center [275, 740] width 54 height 43
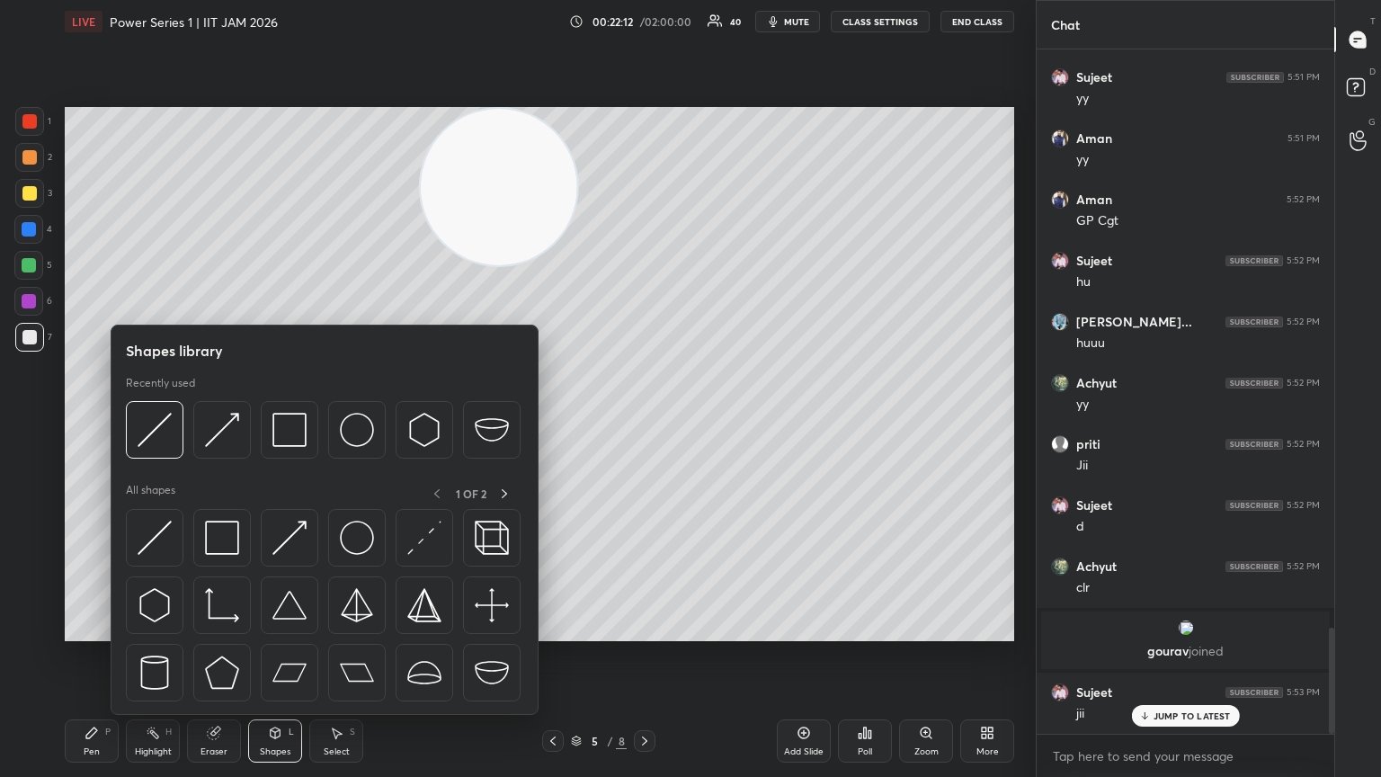
scroll to position [3712, 0]
click at [370, 422] on div at bounding box center [357, 538] width 58 height 58
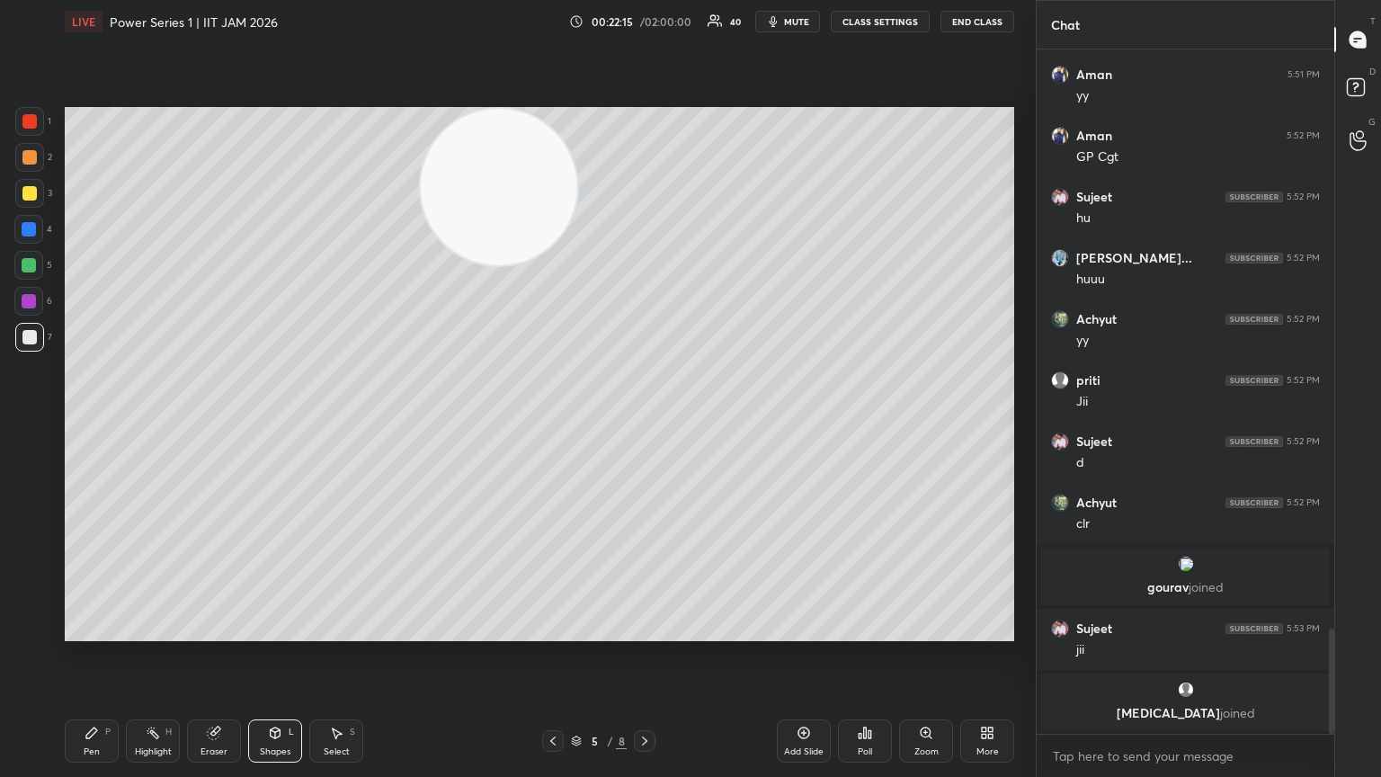
scroll to position [3838, 0]
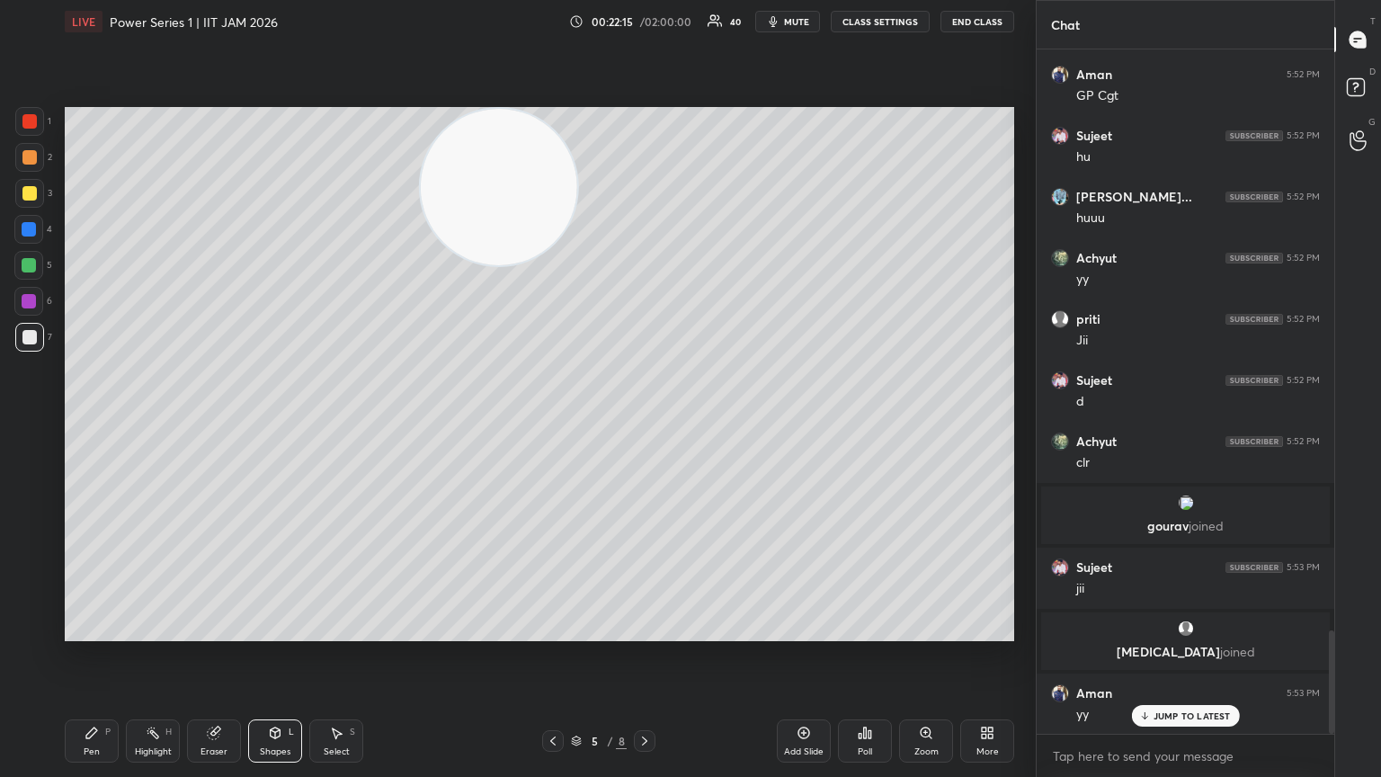
click at [120, 422] on div "Pen P Highlight H Eraser Shapes L Select S" at bounding box center [243, 740] width 356 height 43
click at [99, 422] on div "Pen P" at bounding box center [92, 740] width 54 height 43
click at [40, 350] on div at bounding box center [29, 337] width 29 height 29
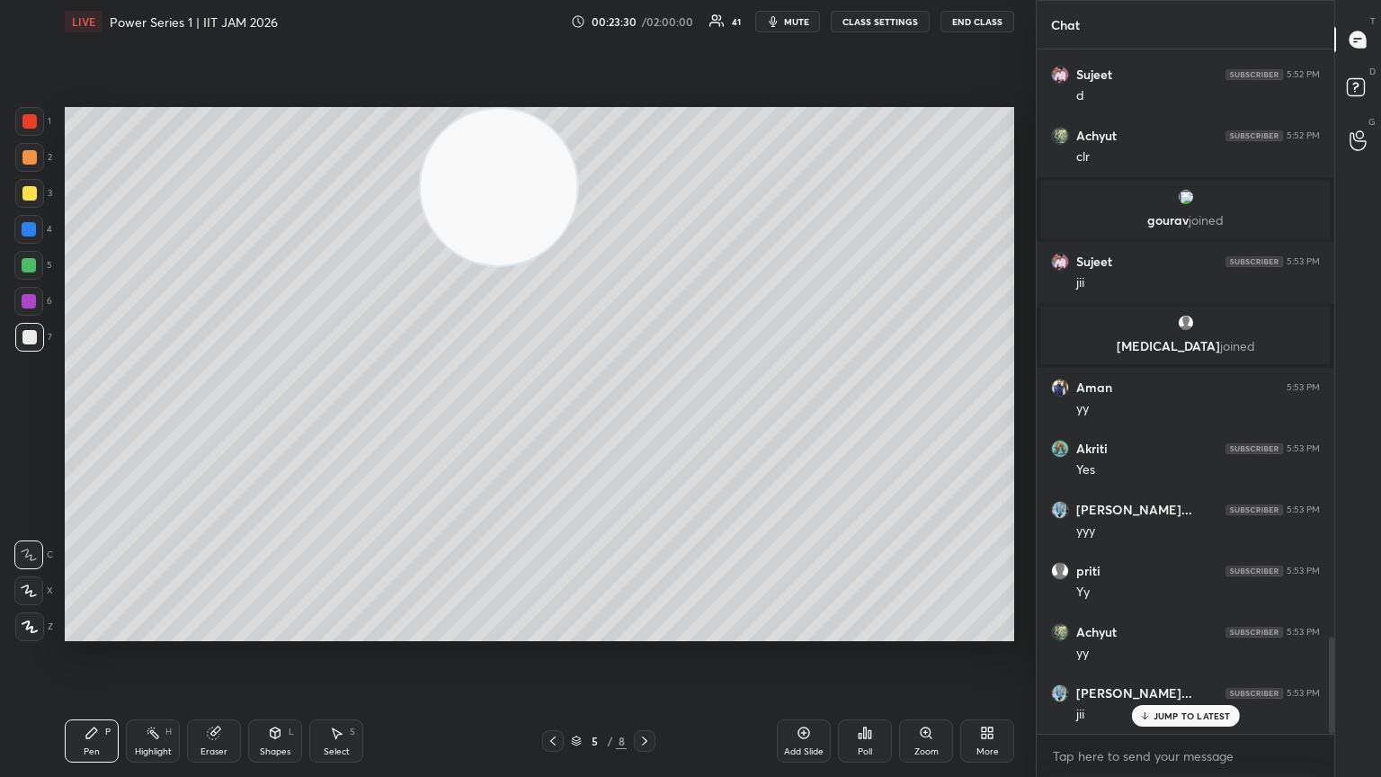
scroll to position [4204, 0]
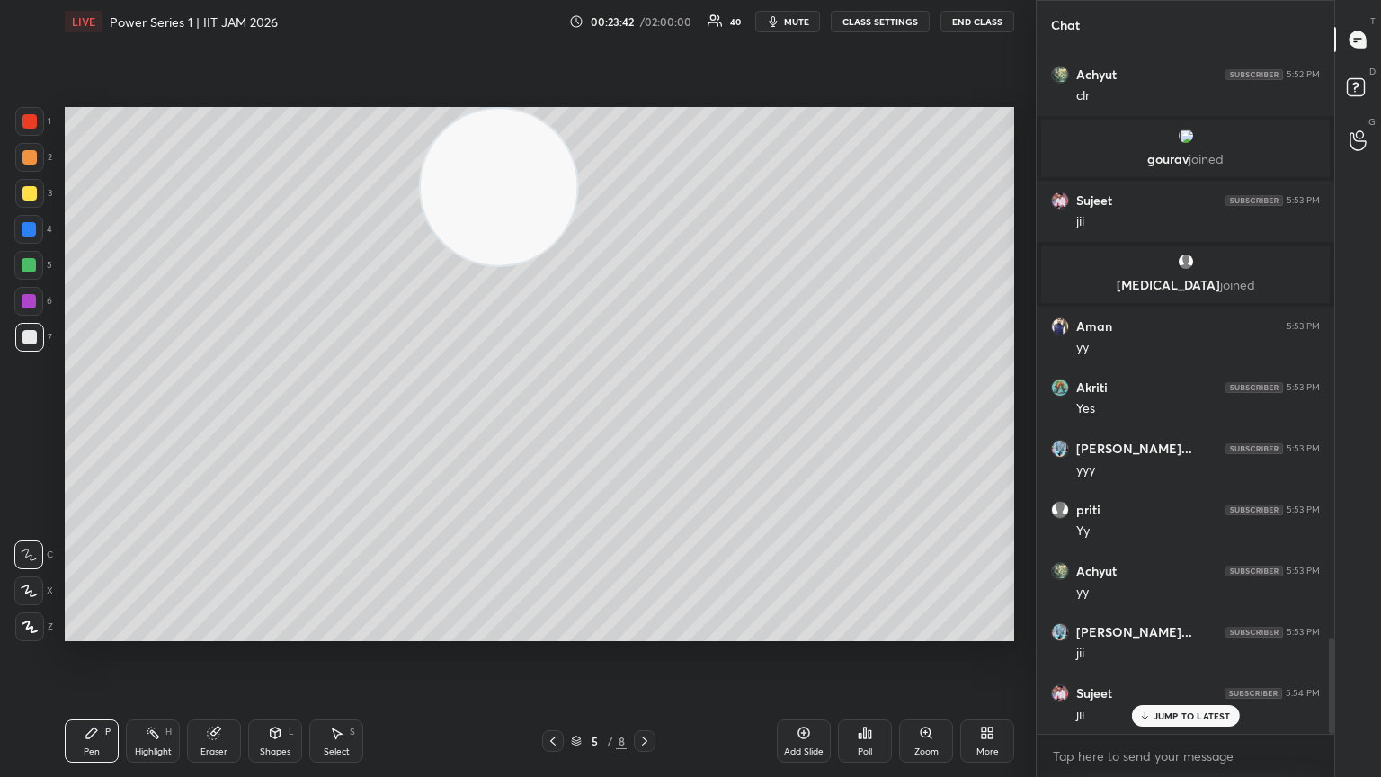
drag, startPoint x: 457, startPoint y: 255, endPoint x: 236, endPoint y: 672, distance: 471.4
click at [232, 422] on div "Setting up your live class Poll for secs No correct answer Start poll" at bounding box center [540, 374] width 964 height 662
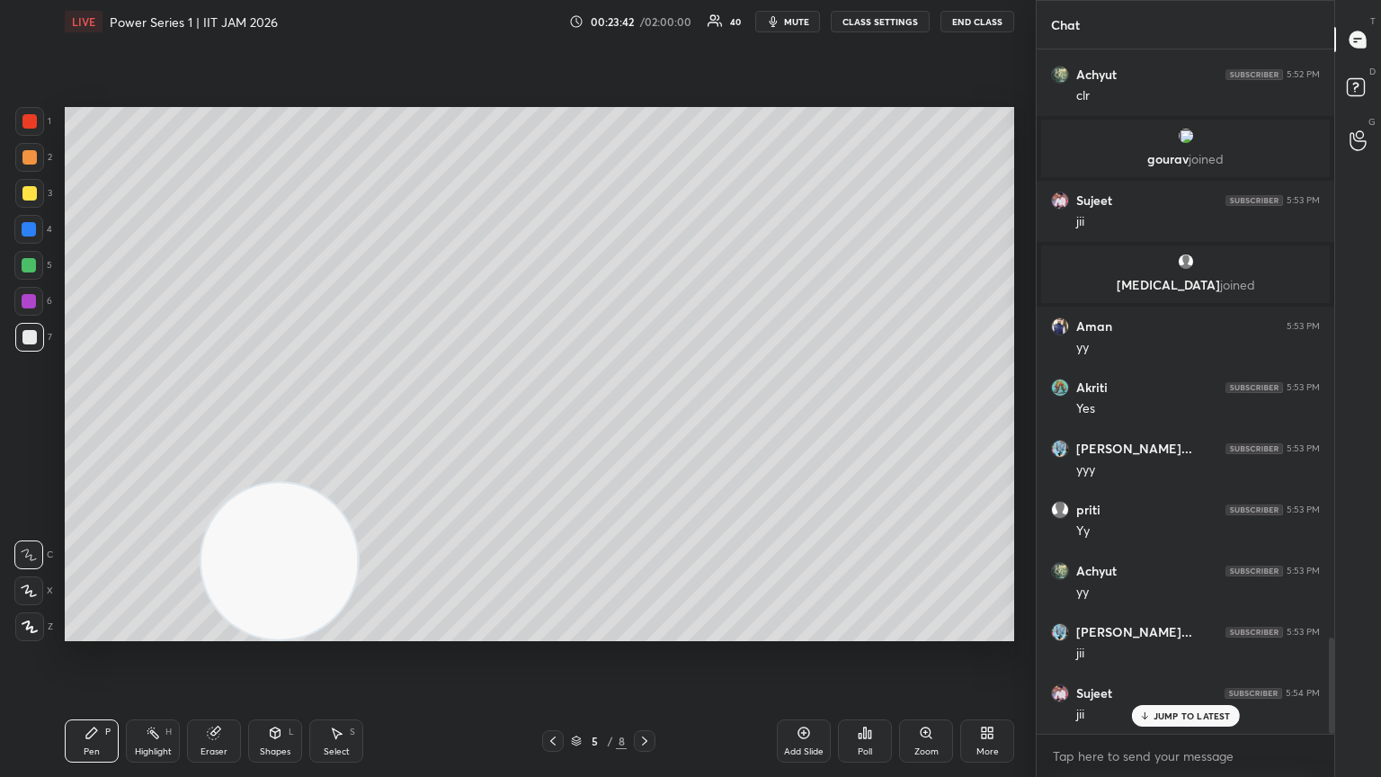
click at [284, 422] on div "Shapes L" at bounding box center [275, 740] width 54 height 43
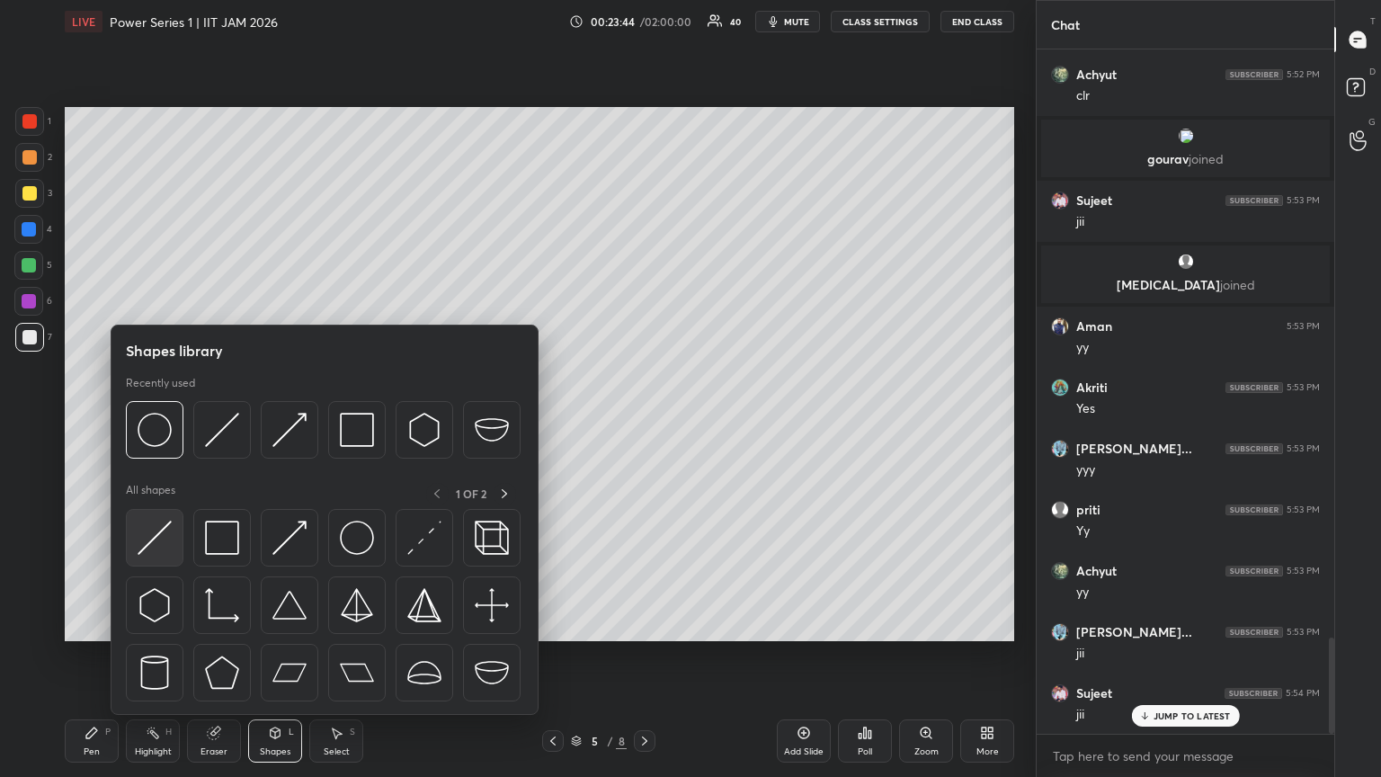
click at [165, 422] on img at bounding box center [155, 538] width 34 height 34
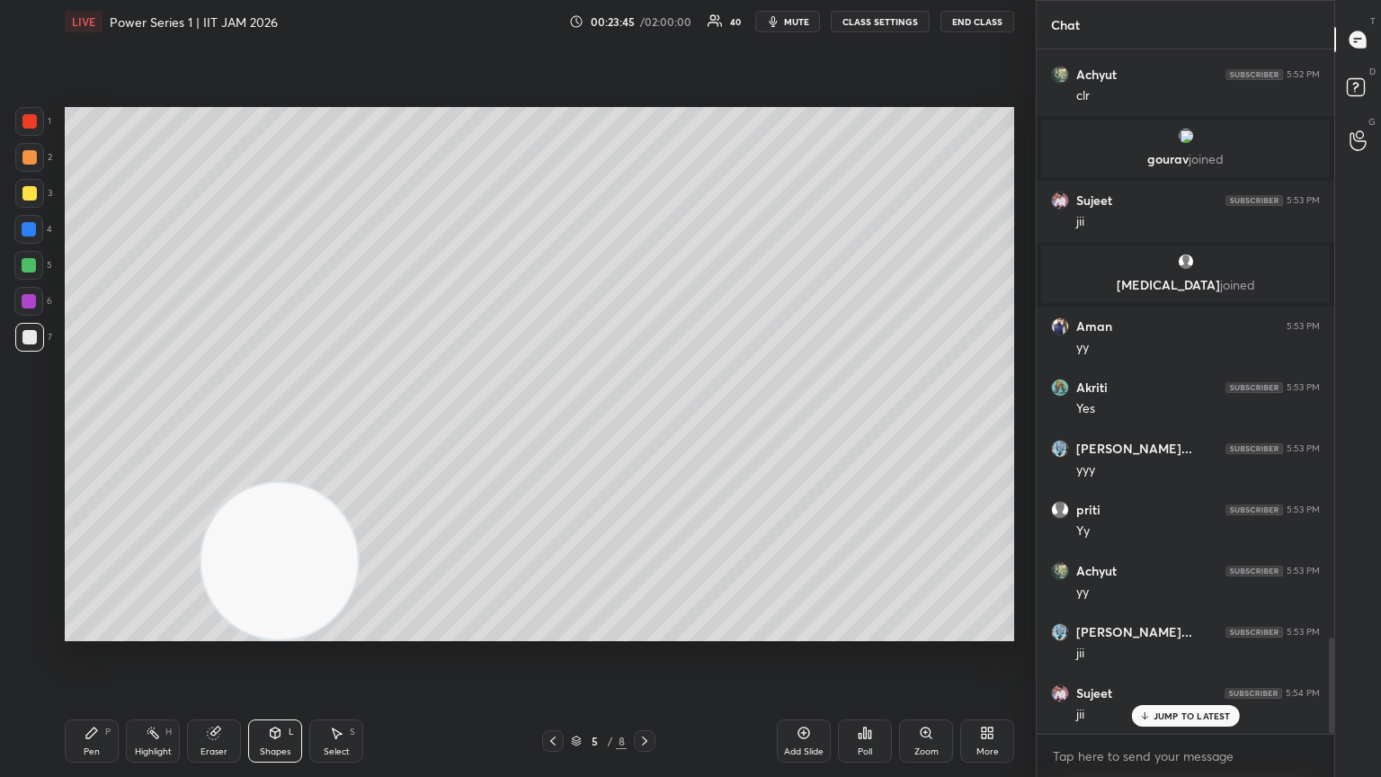
click at [27, 122] on div at bounding box center [29, 121] width 14 height 14
click at [102, 422] on div "Pen P" at bounding box center [92, 740] width 54 height 43
click at [31, 308] on div at bounding box center [28, 301] width 29 height 29
drag, startPoint x: 18, startPoint y: 350, endPoint x: 32, endPoint y: 350, distance: 14.4
click at [31, 350] on div at bounding box center [29, 337] width 29 height 29
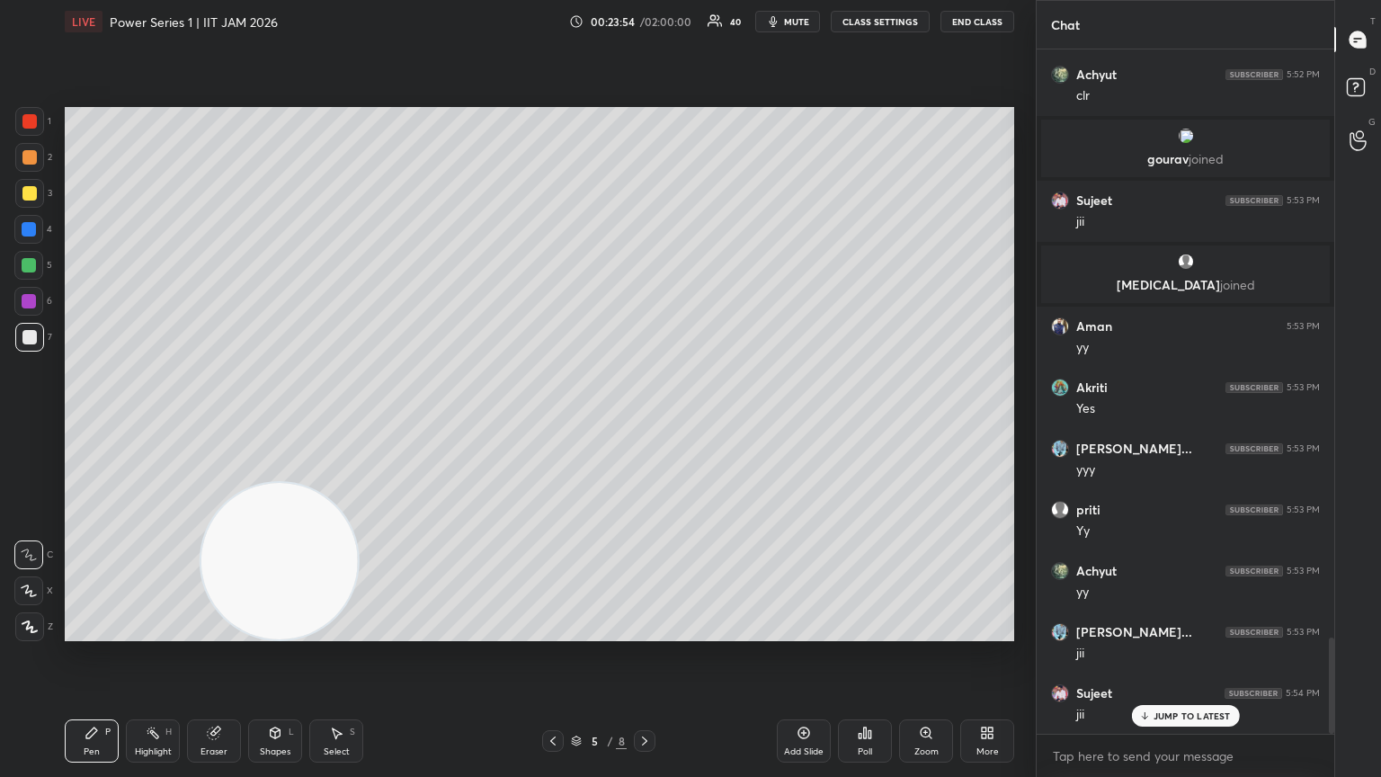
click at [43, 191] on div at bounding box center [29, 193] width 29 height 29
click at [30, 422] on icon at bounding box center [30, 626] width 16 height 13
click at [293, 422] on div "Shapes L" at bounding box center [275, 740] width 54 height 43
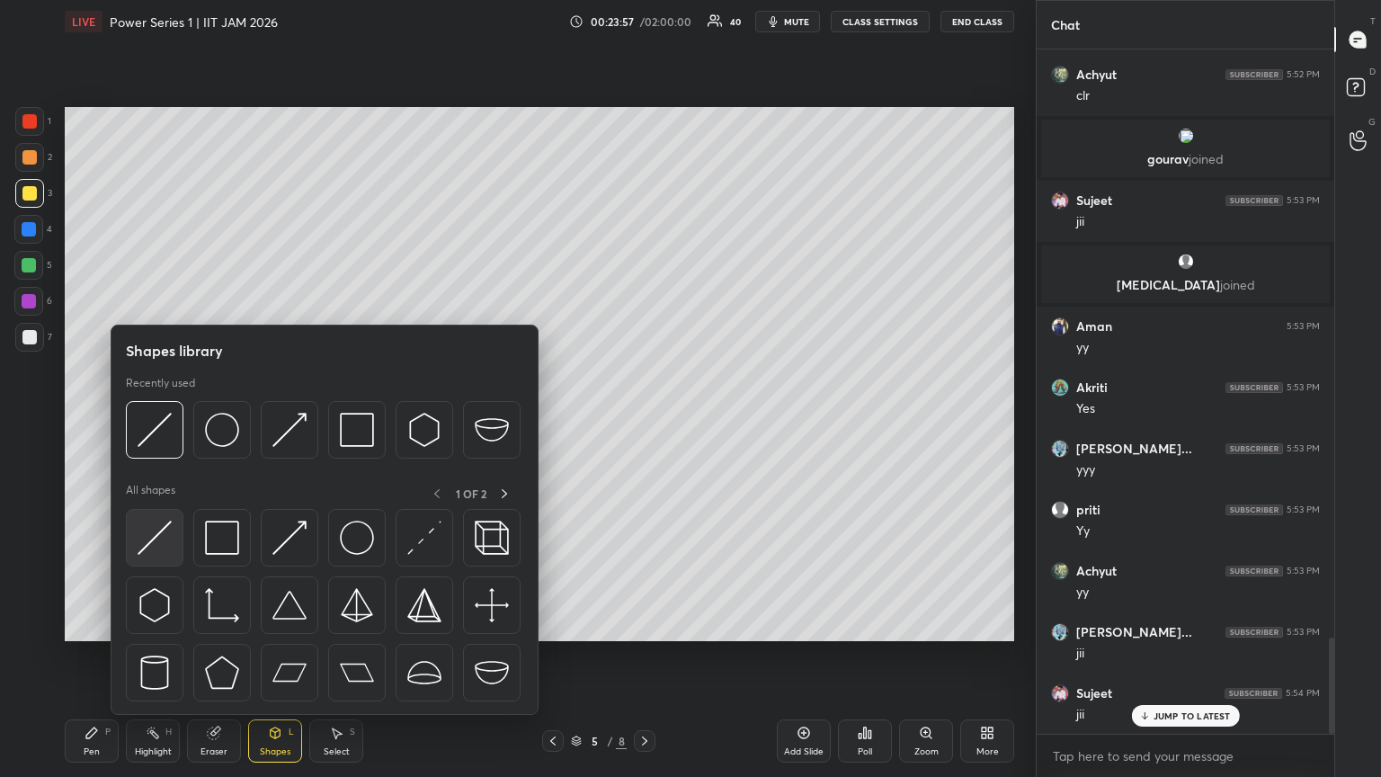
click at [160, 422] on div at bounding box center [155, 538] width 58 height 58
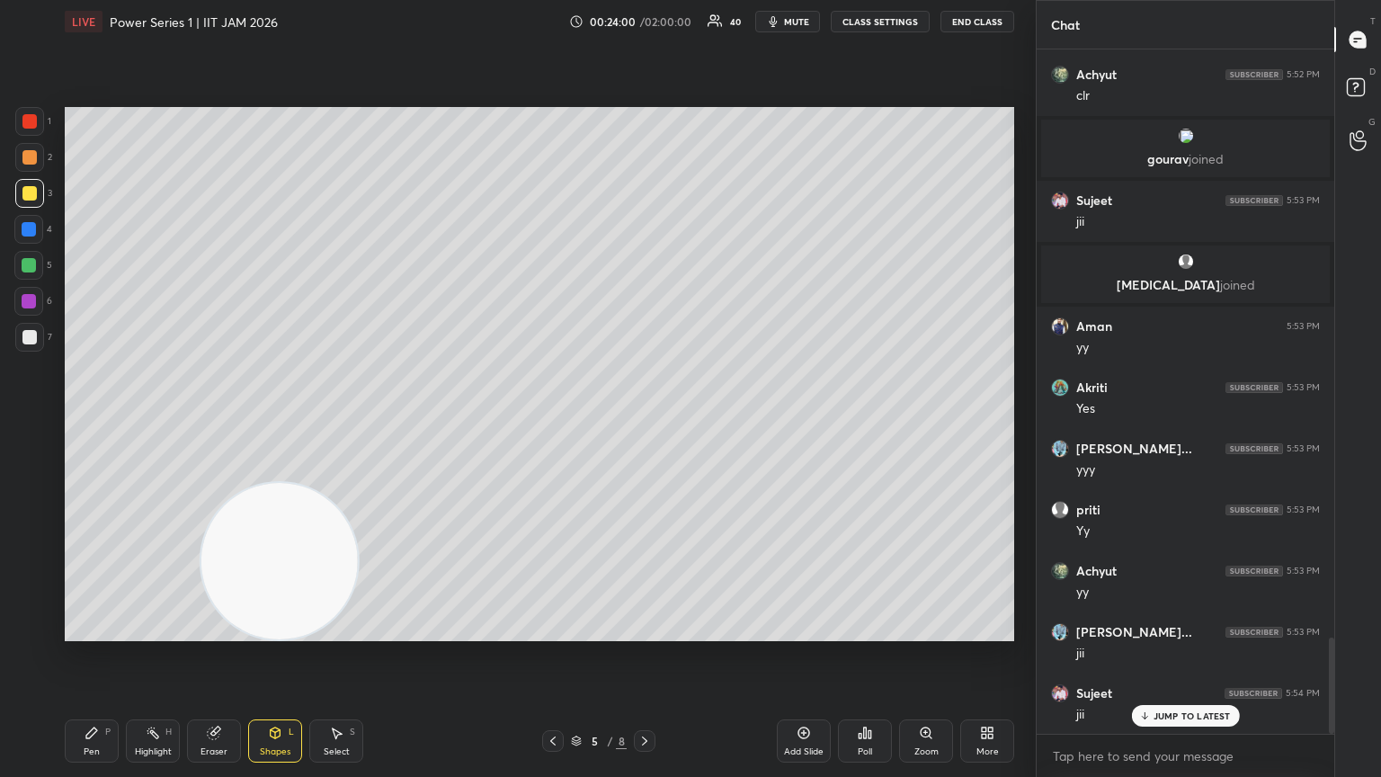
click at [101, 422] on div "Pen P" at bounding box center [92, 740] width 54 height 43
click at [32, 422] on icon at bounding box center [29, 554] width 16 height 13
click at [31, 348] on div at bounding box center [29, 337] width 29 height 29
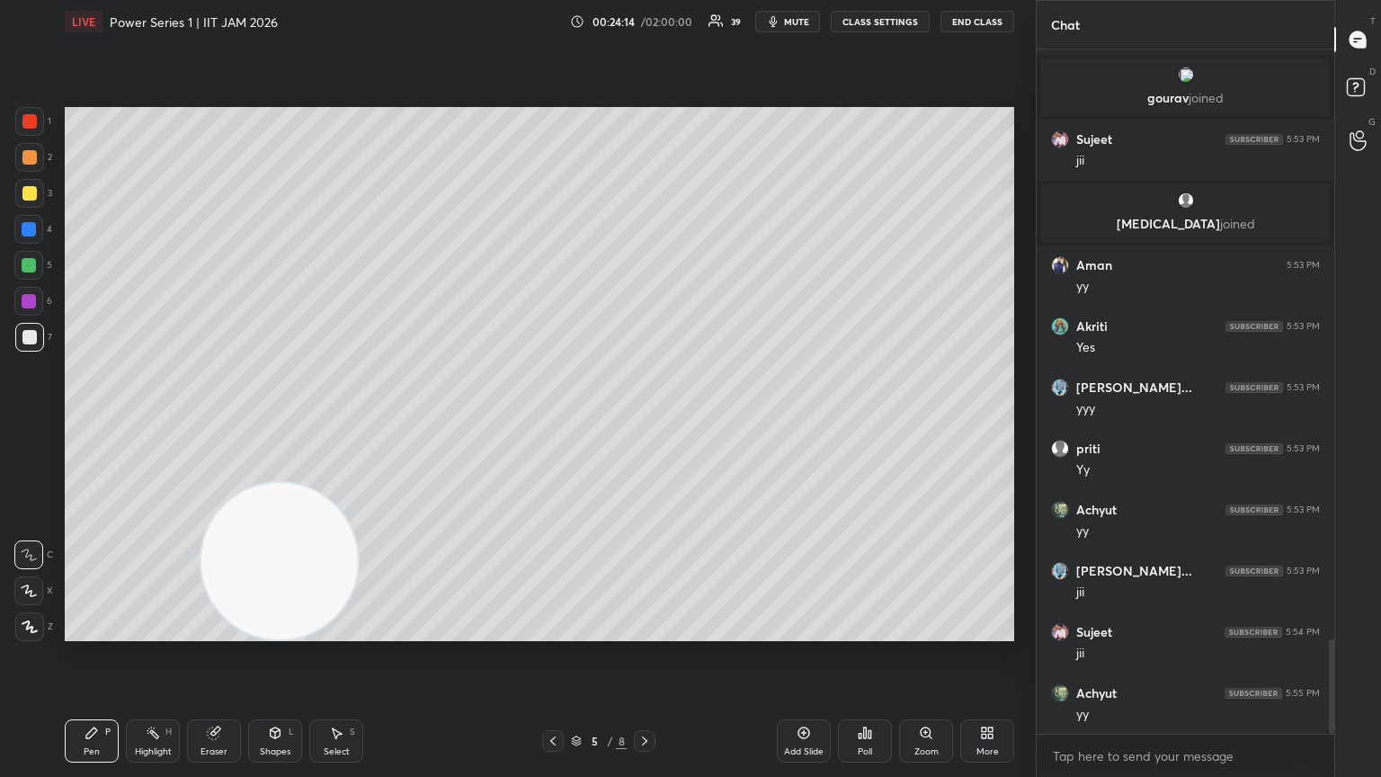
scroll to position [4327, 0]
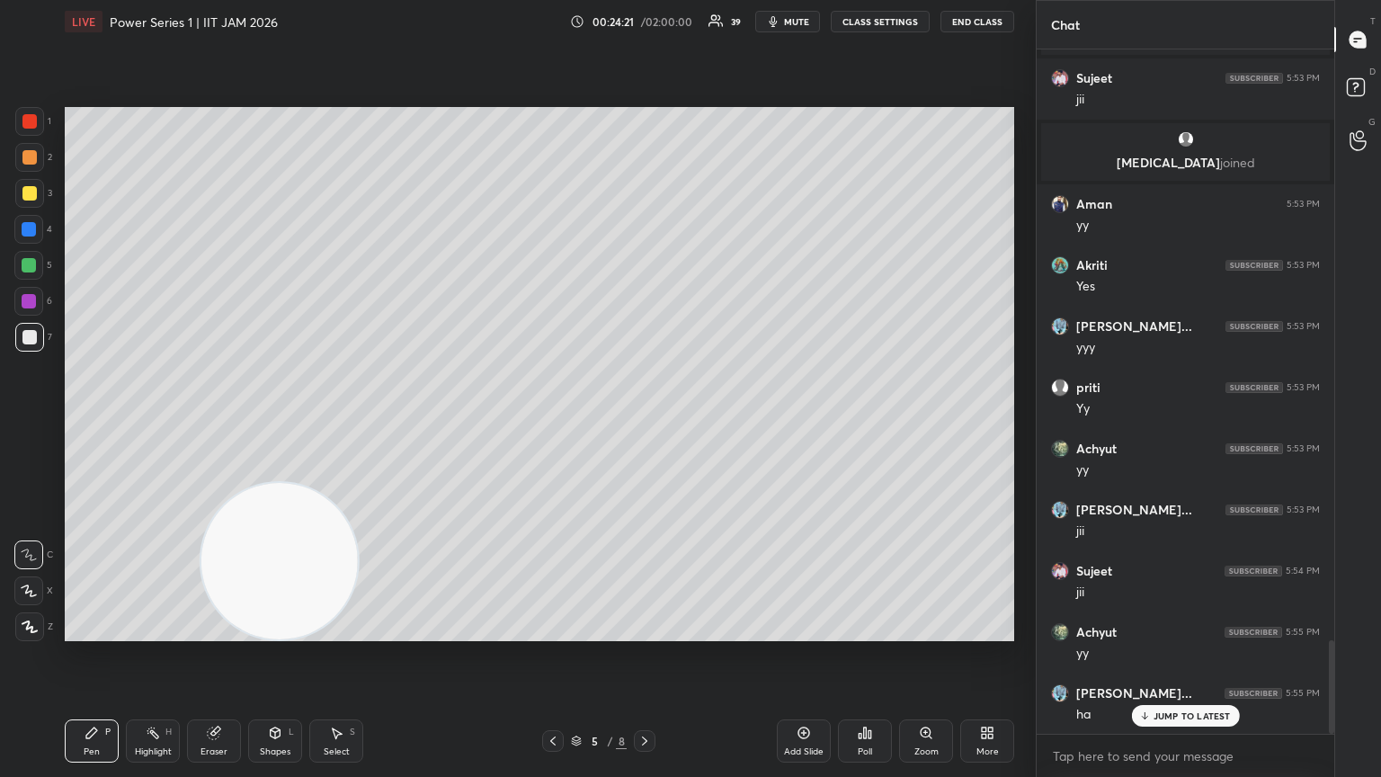
click at [23, 247] on div "4" at bounding box center [33, 233] width 38 height 36
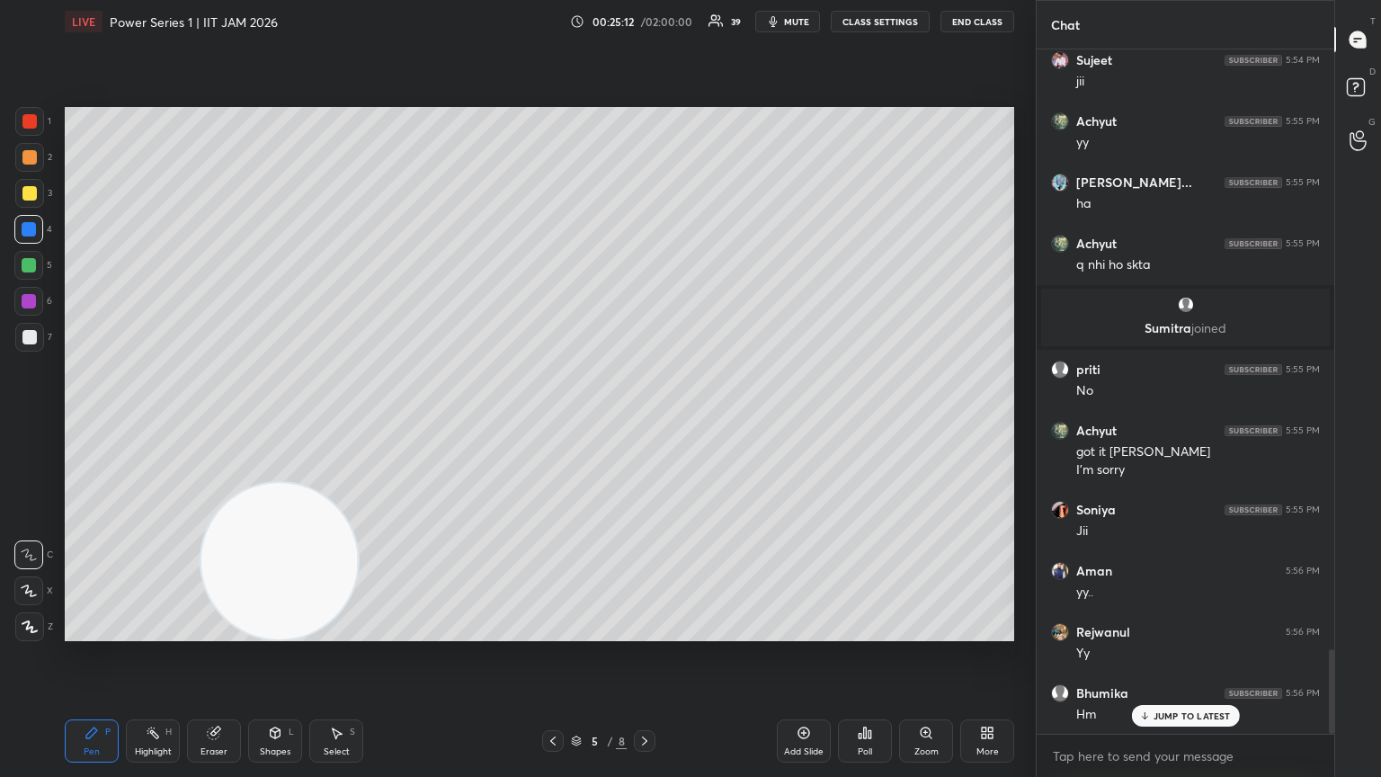
scroll to position [4899, 0]
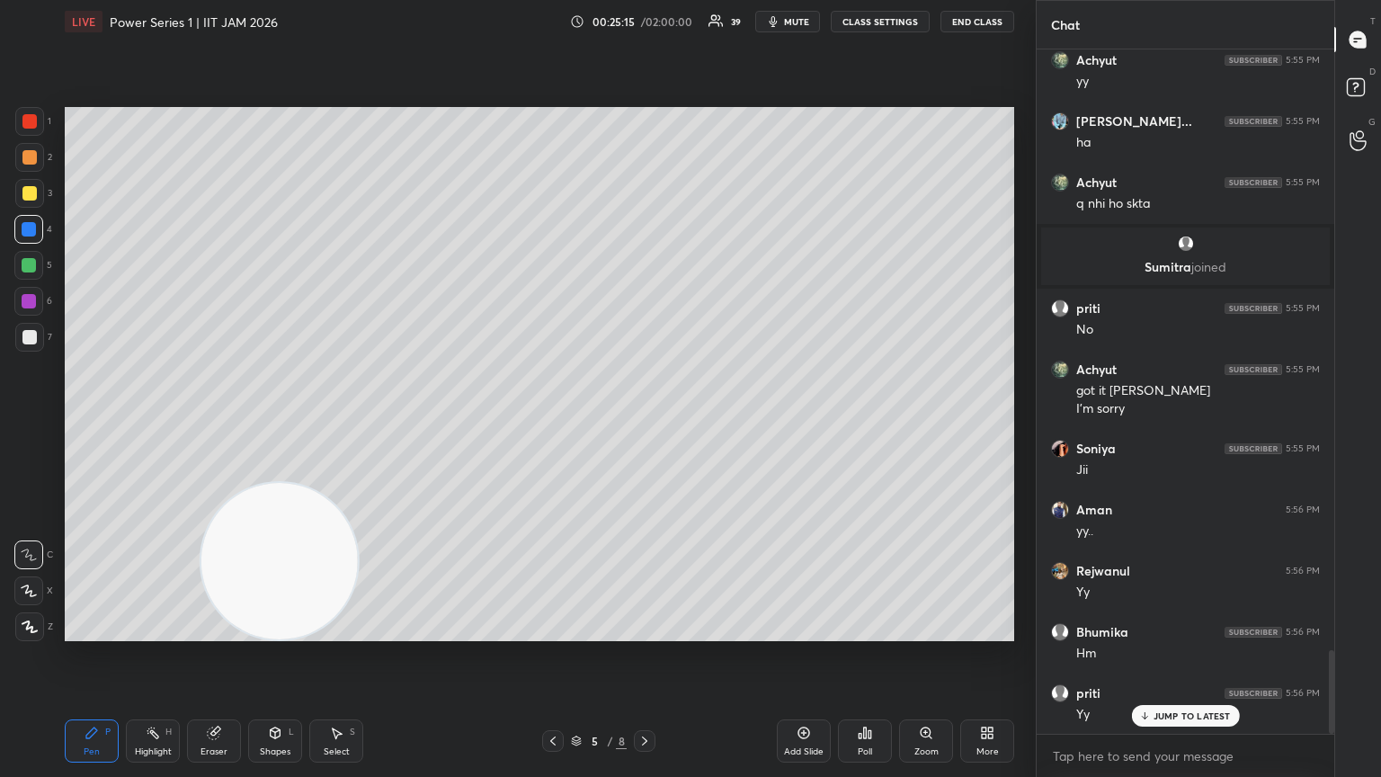
click at [40, 334] on div at bounding box center [29, 337] width 29 height 29
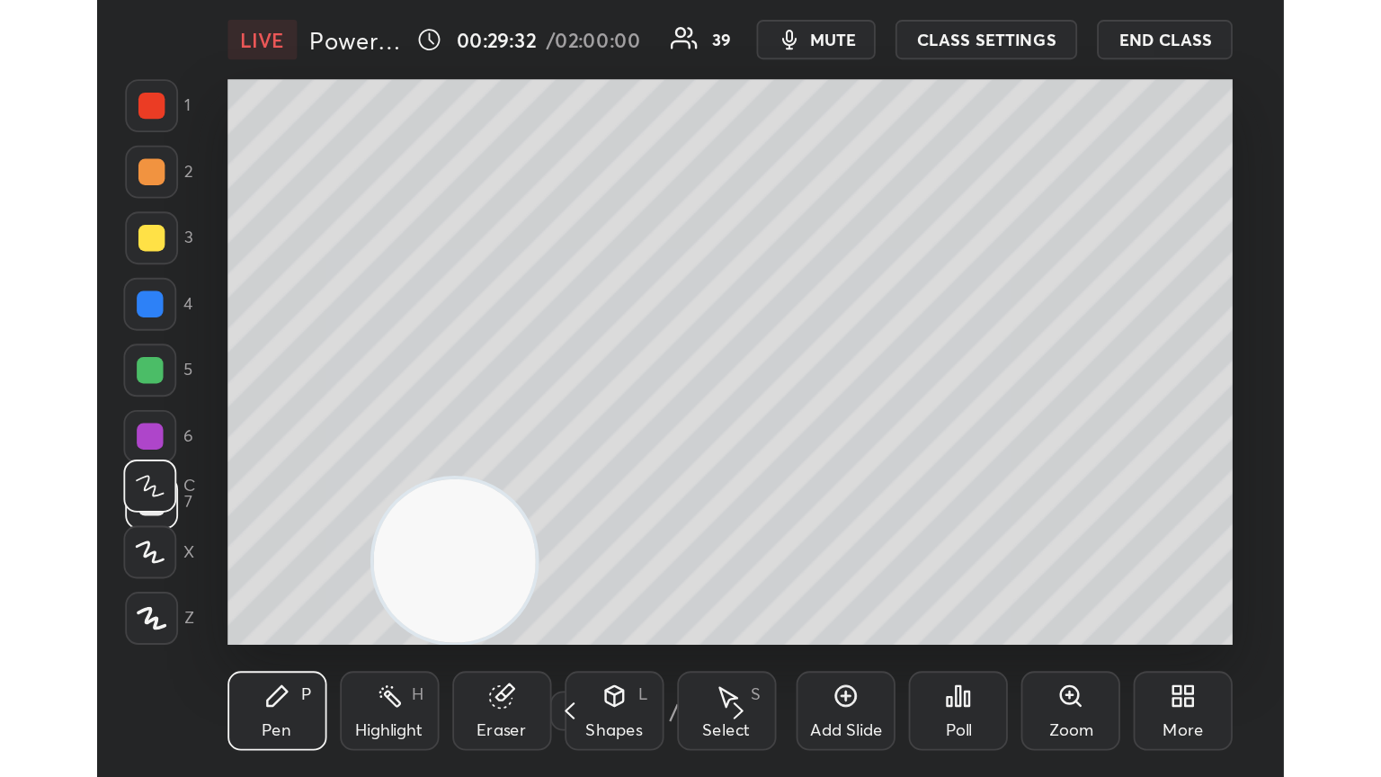
scroll to position [308, 573]
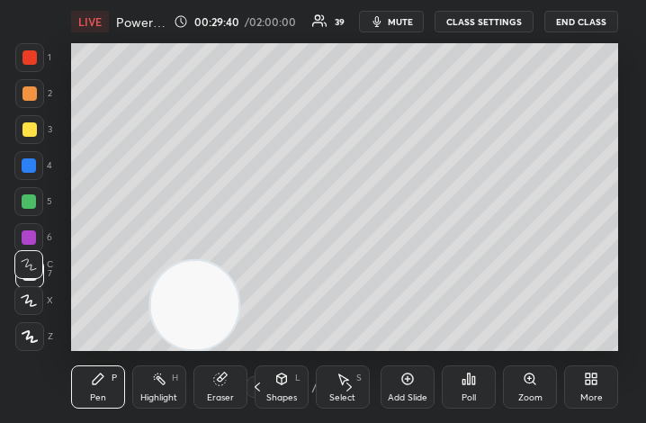
click at [592, 388] on div "More" at bounding box center [591, 386] width 54 height 43
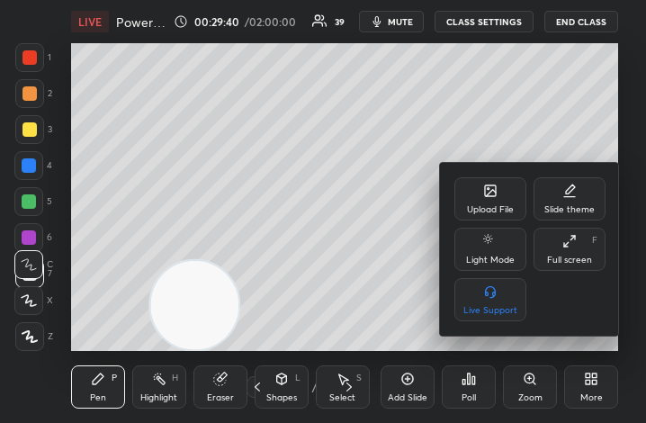
click at [579, 251] on div "Full screen F" at bounding box center [569, 248] width 72 height 43
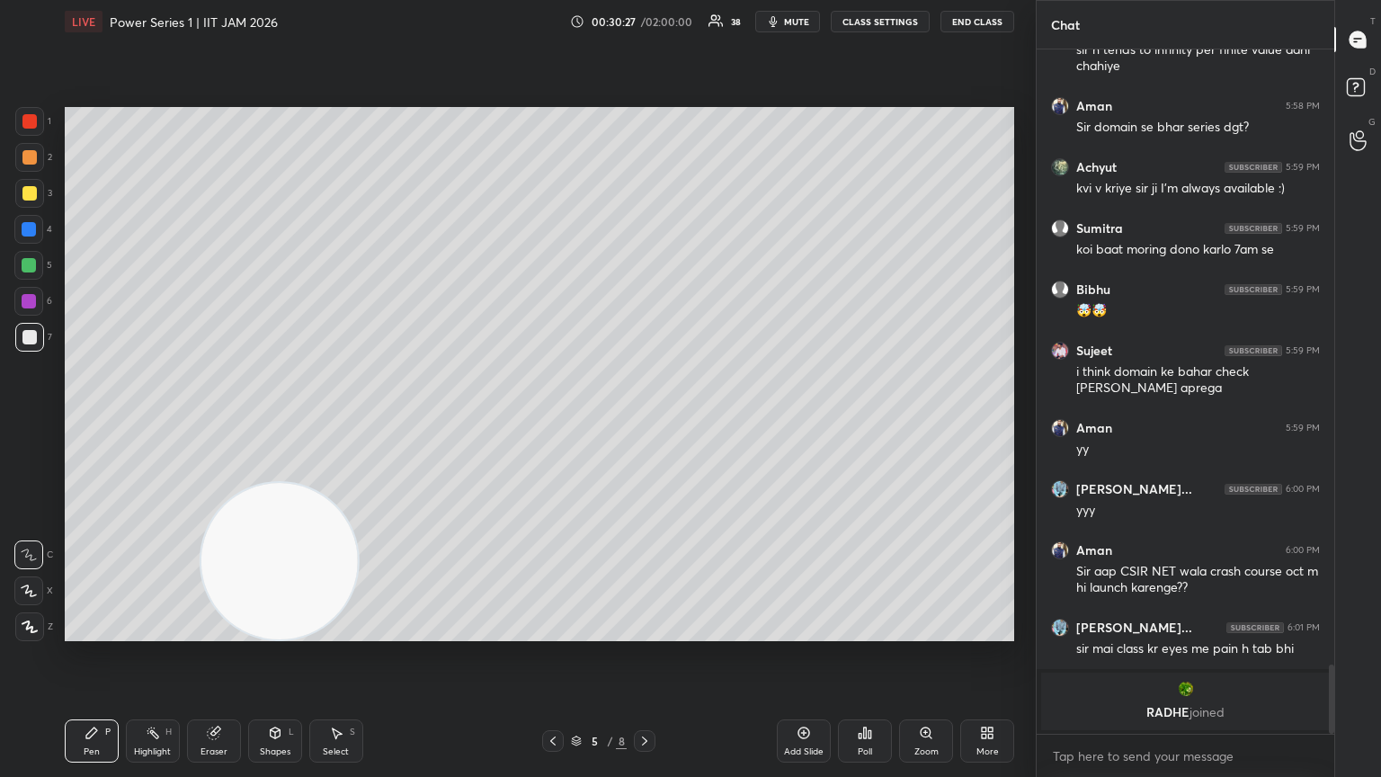
scroll to position [5481, 0]
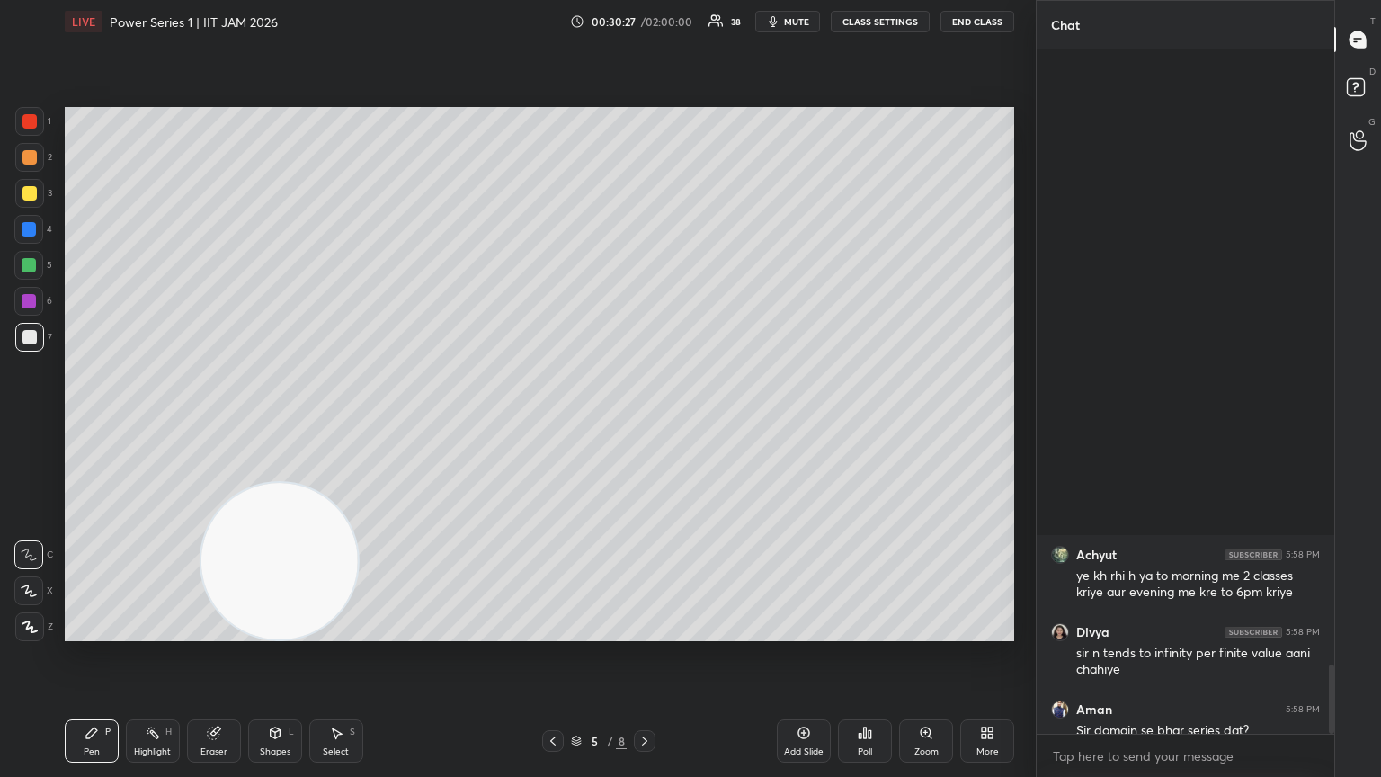
click at [645, 422] on div "Add Slide" at bounding box center [804, 740] width 54 height 43
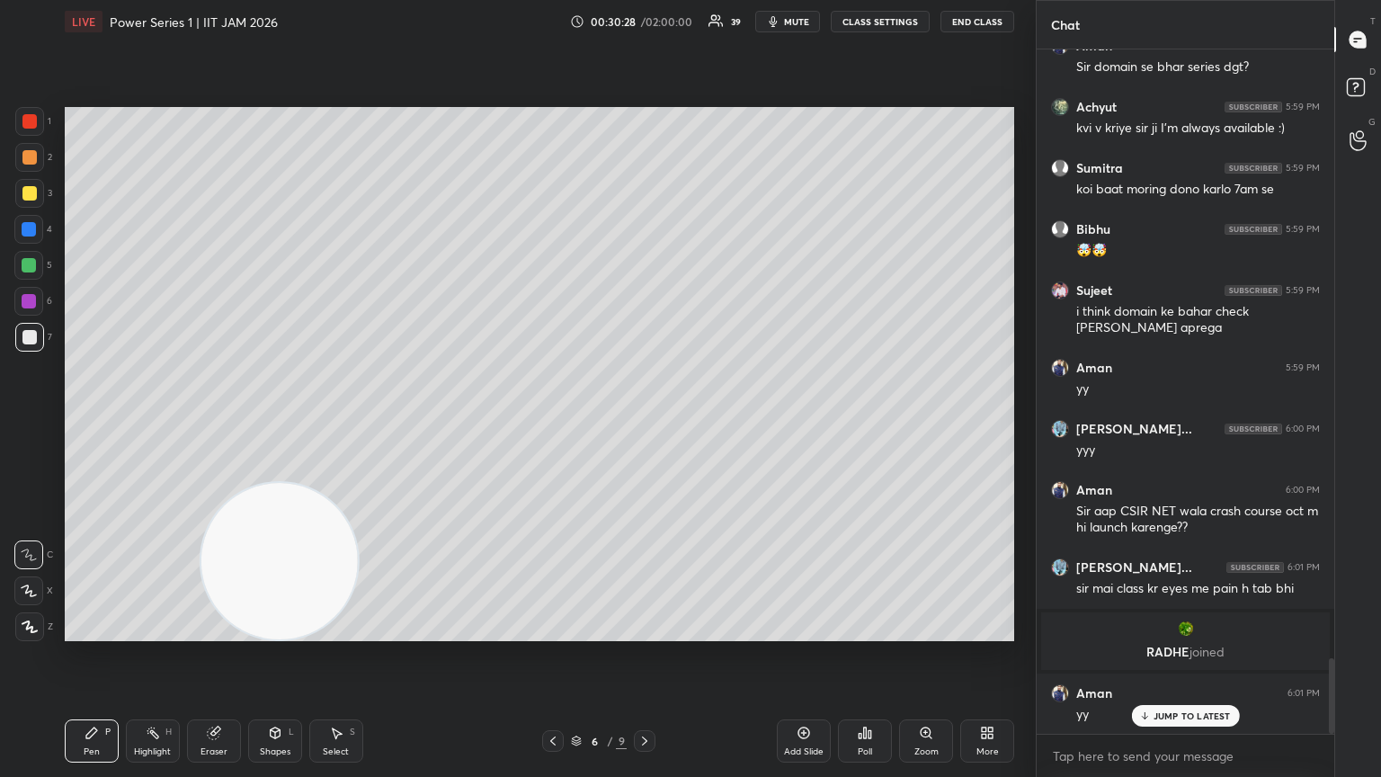
click at [22, 332] on div at bounding box center [29, 337] width 14 height 14
click at [34, 191] on div at bounding box center [29, 193] width 29 height 29
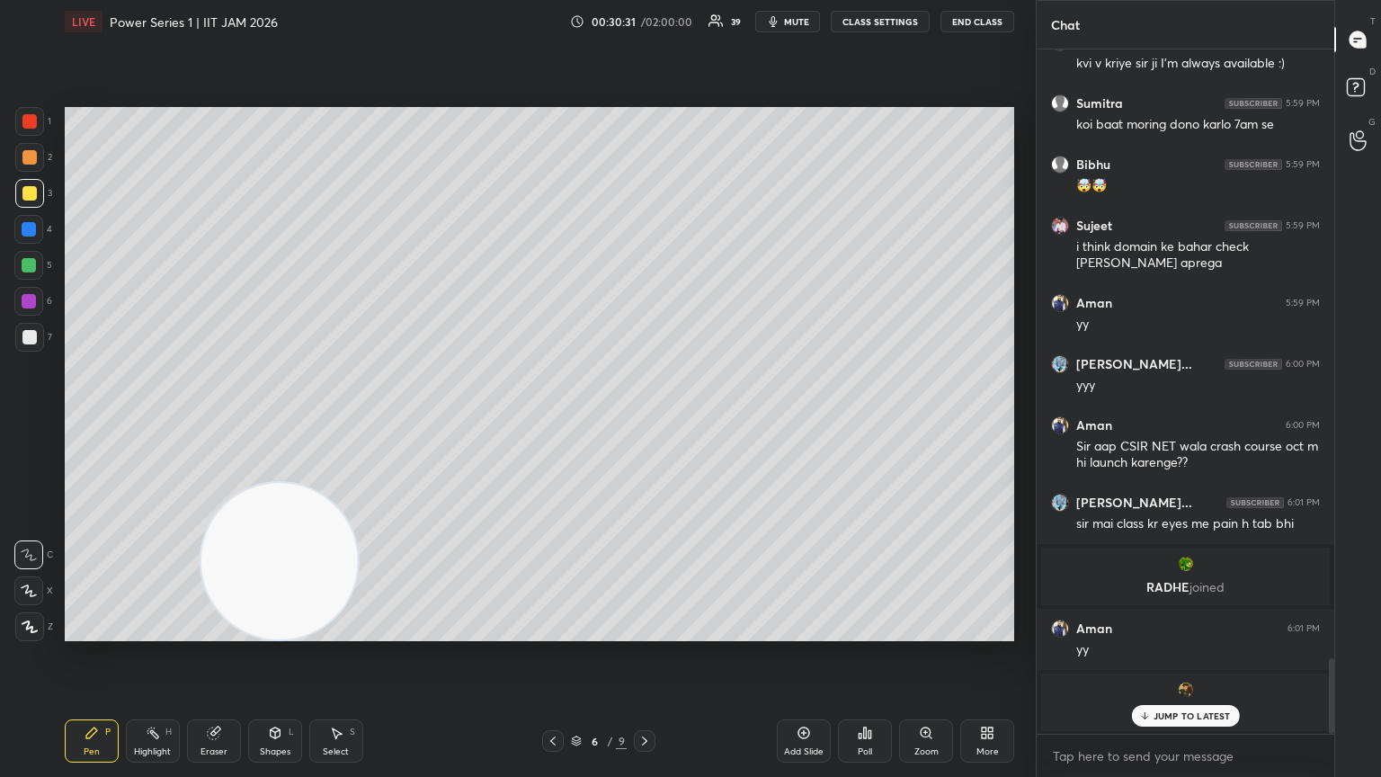
scroll to position [5607, 0]
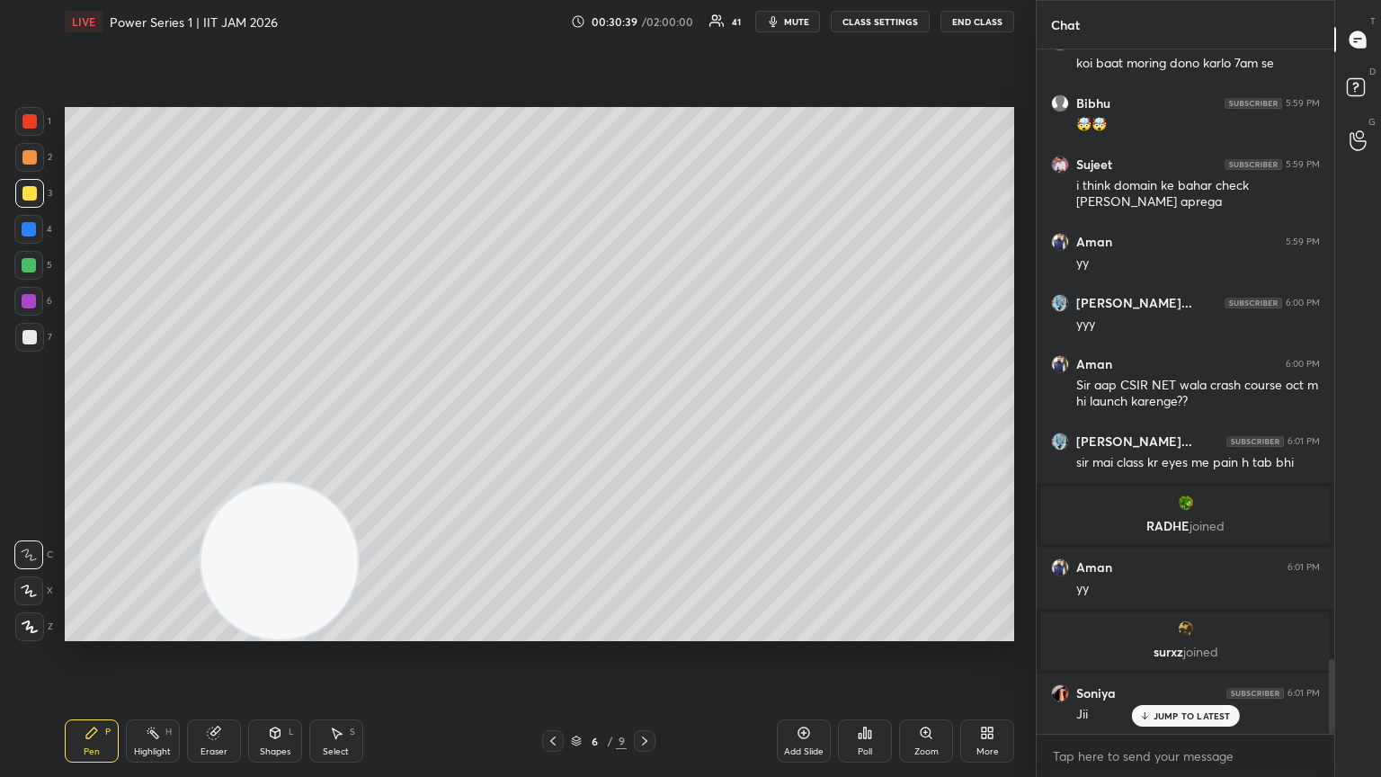
click at [273, 422] on div "Shapes L" at bounding box center [275, 740] width 54 height 43
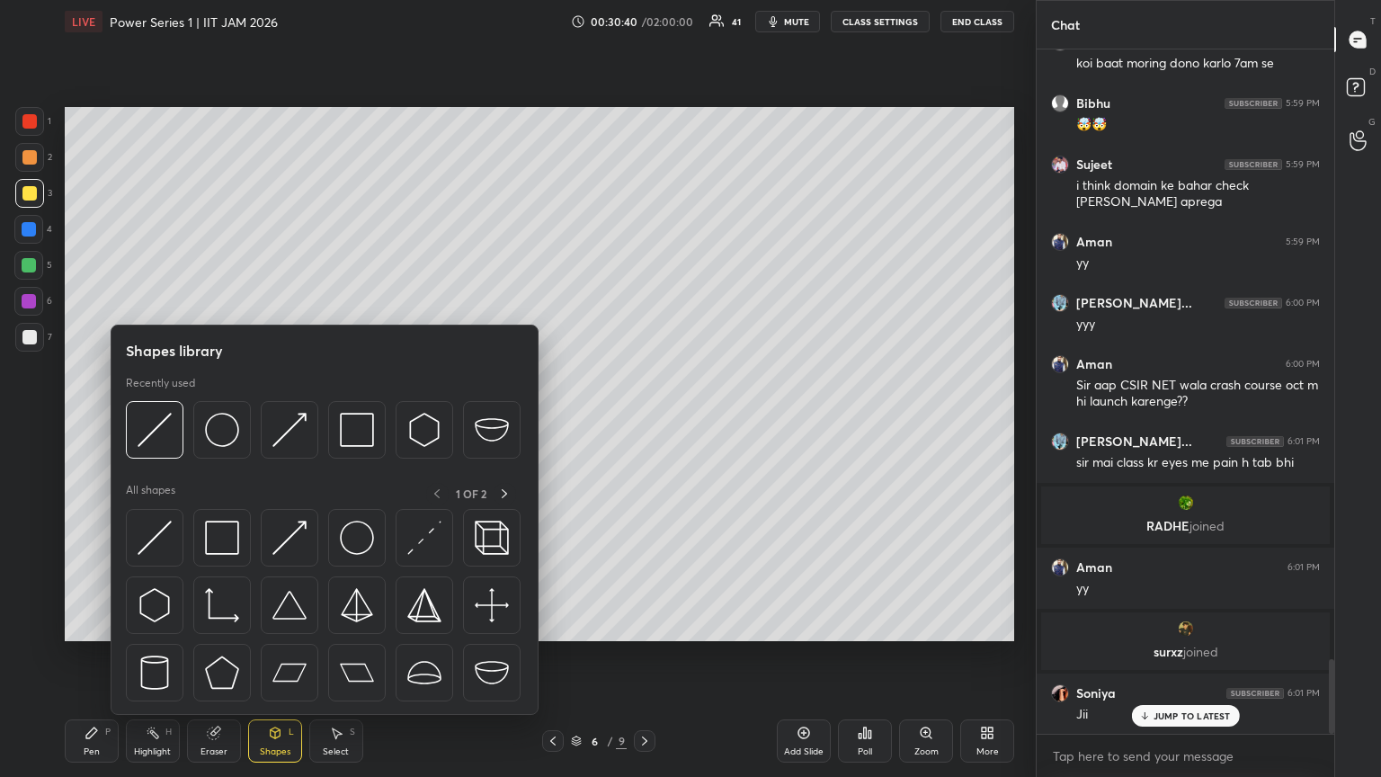
click at [274, 422] on div "Shapes" at bounding box center [275, 751] width 31 height 9
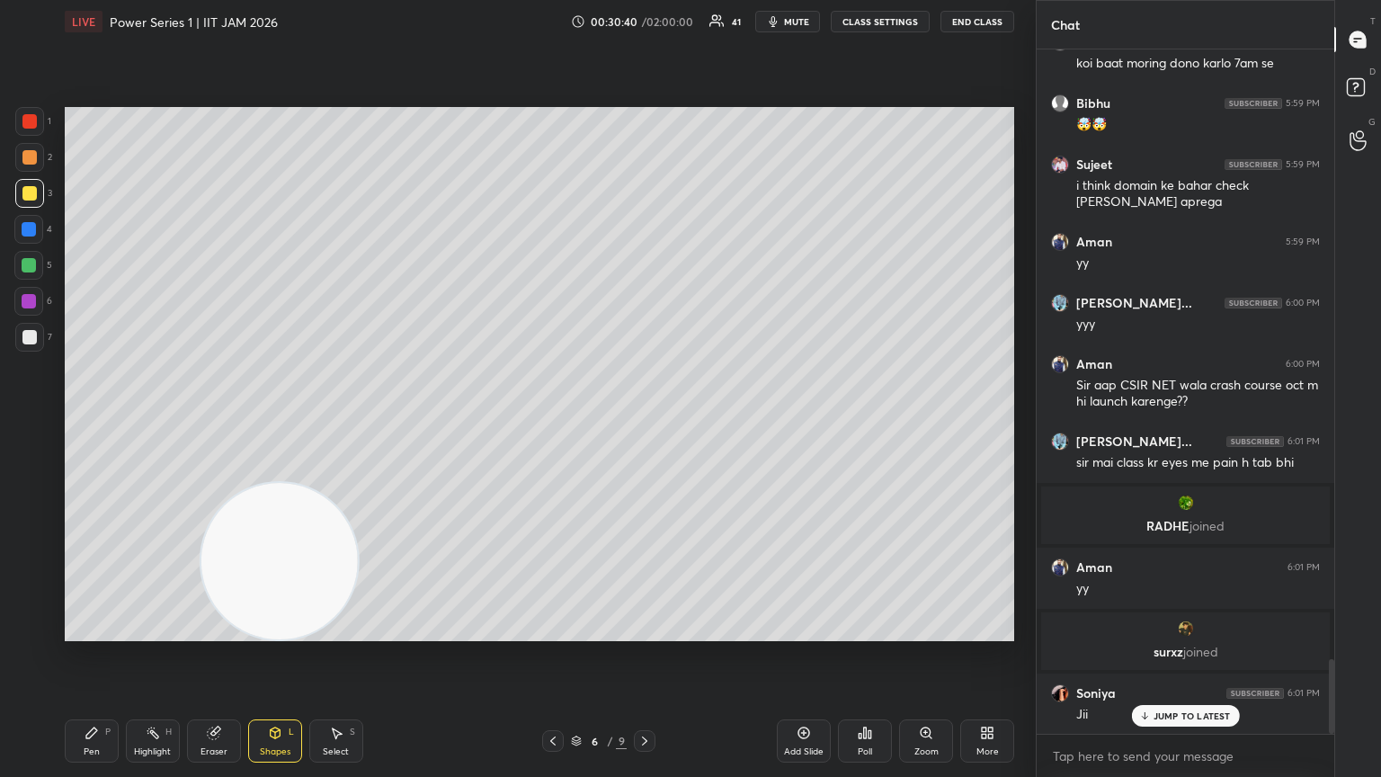
click at [275, 422] on icon at bounding box center [275, 735] width 0 height 6
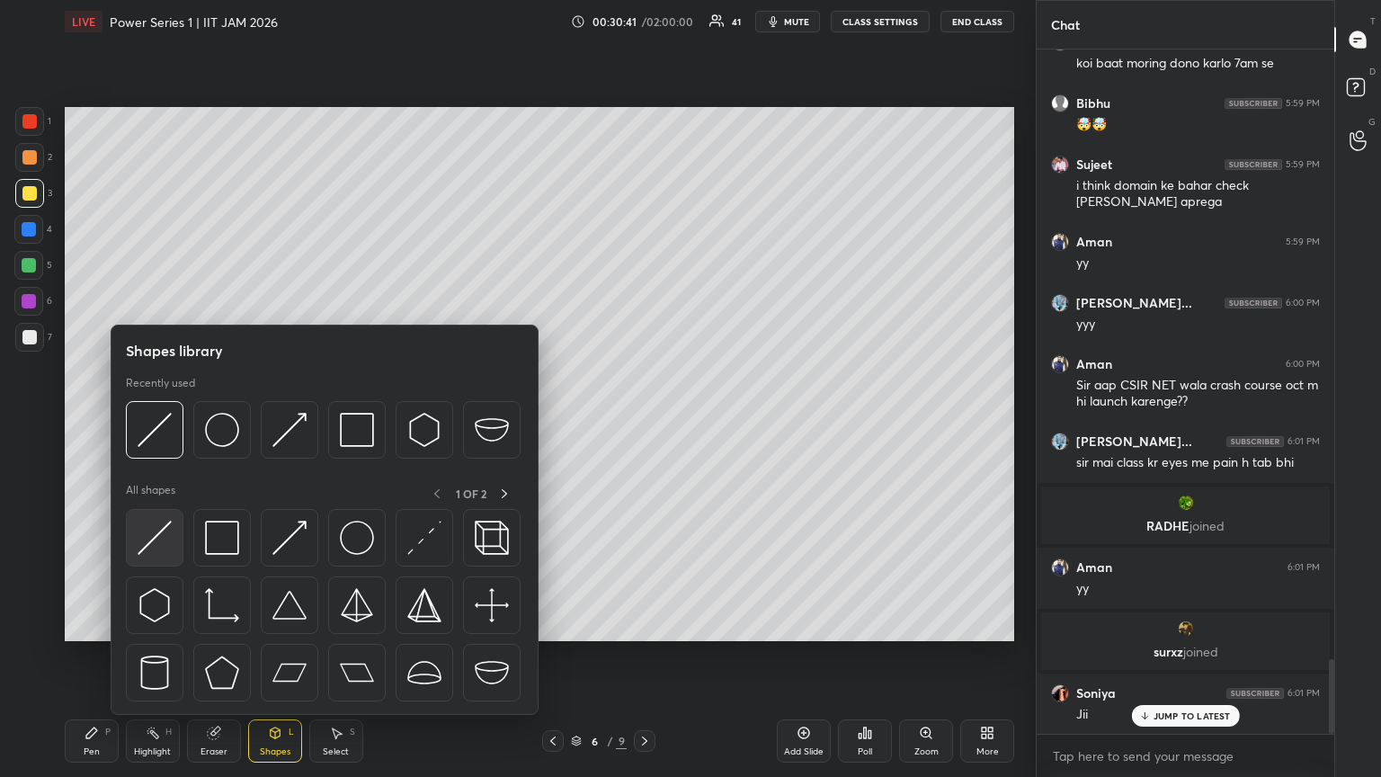
click at [177, 422] on div at bounding box center [155, 538] width 58 height 58
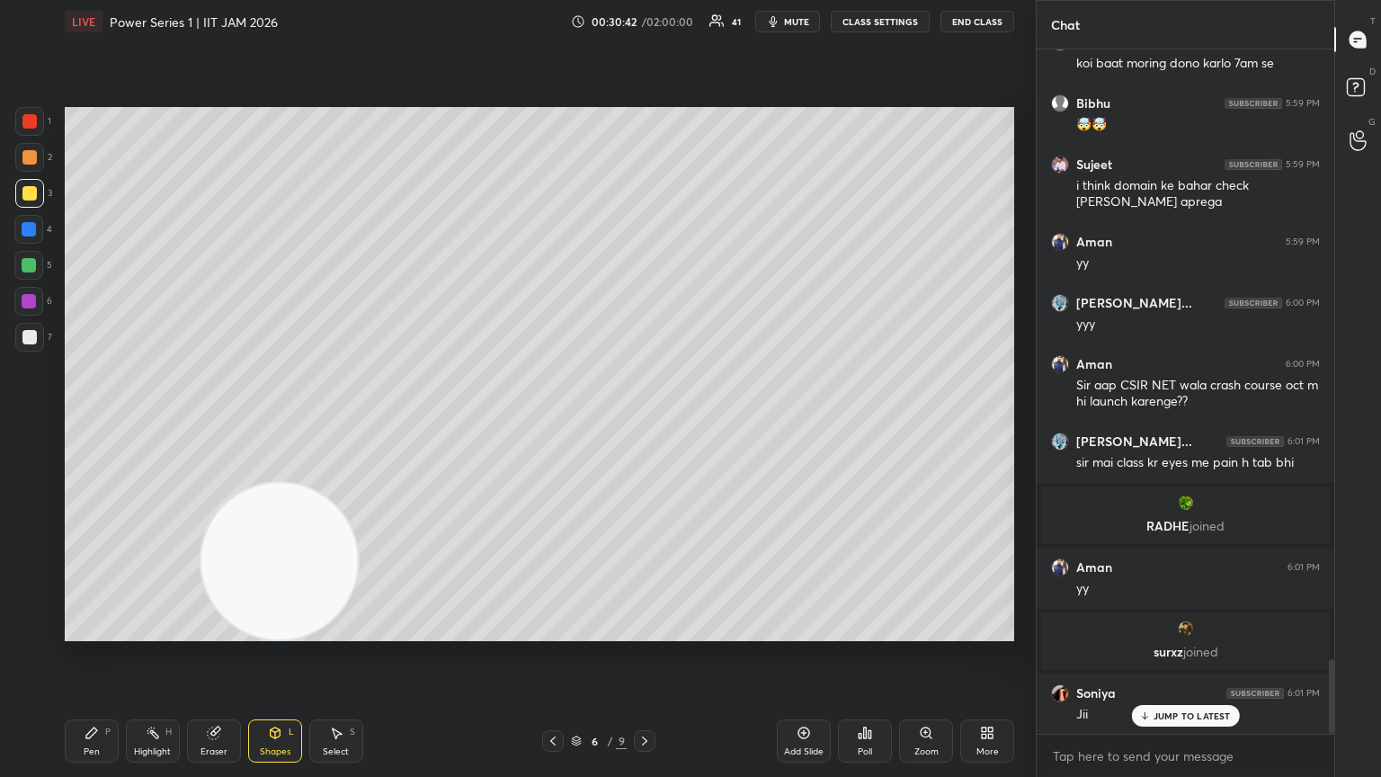
click at [34, 263] on div at bounding box center [29, 265] width 14 height 14
click at [29, 124] on div at bounding box center [29, 121] width 14 height 14
click at [29, 292] on div at bounding box center [28, 301] width 29 height 29
click at [98, 422] on div "Pen P" at bounding box center [92, 740] width 54 height 43
click at [31, 339] on div at bounding box center [29, 337] width 29 height 29
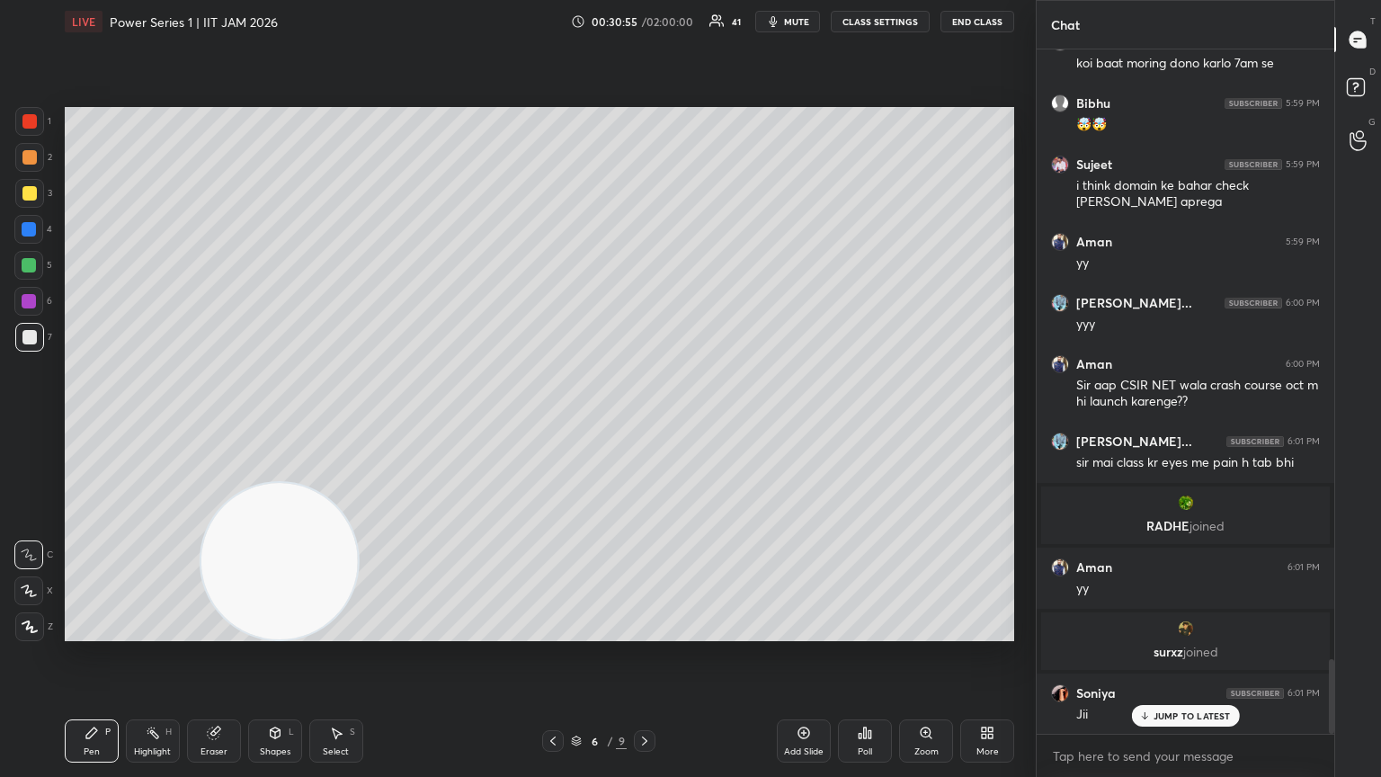
click at [31, 343] on div at bounding box center [29, 337] width 14 height 14
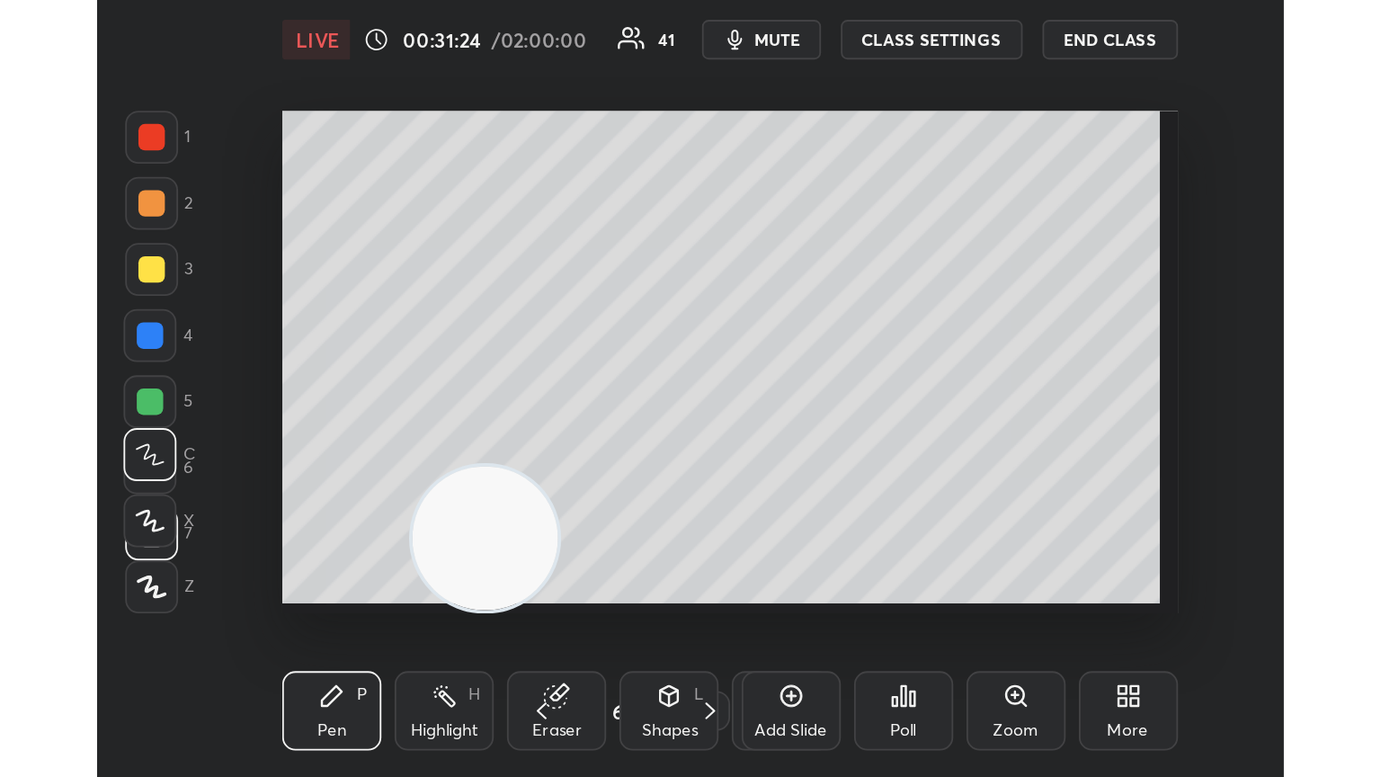
scroll to position [308, 574]
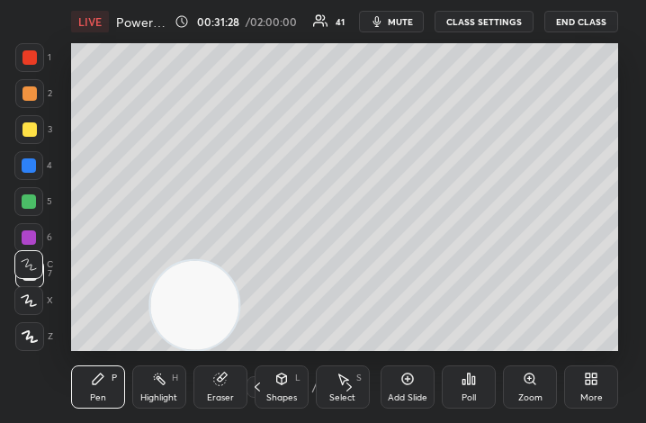
click at [574, 398] on div "More" at bounding box center [591, 386] width 54 height 43
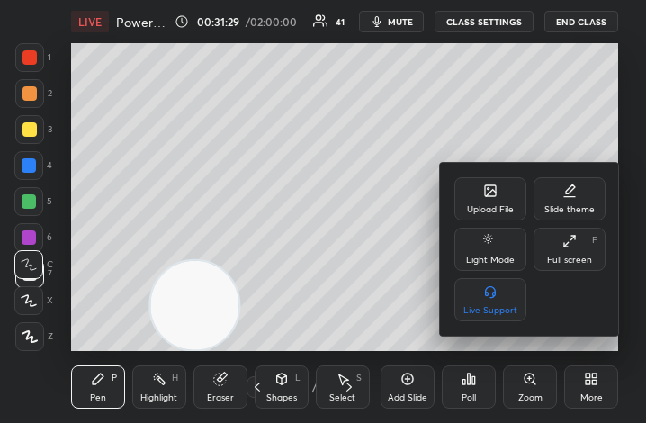
click at [572, 255] on div "Full screen" at bounding box center [569, 259] width 45 height 9
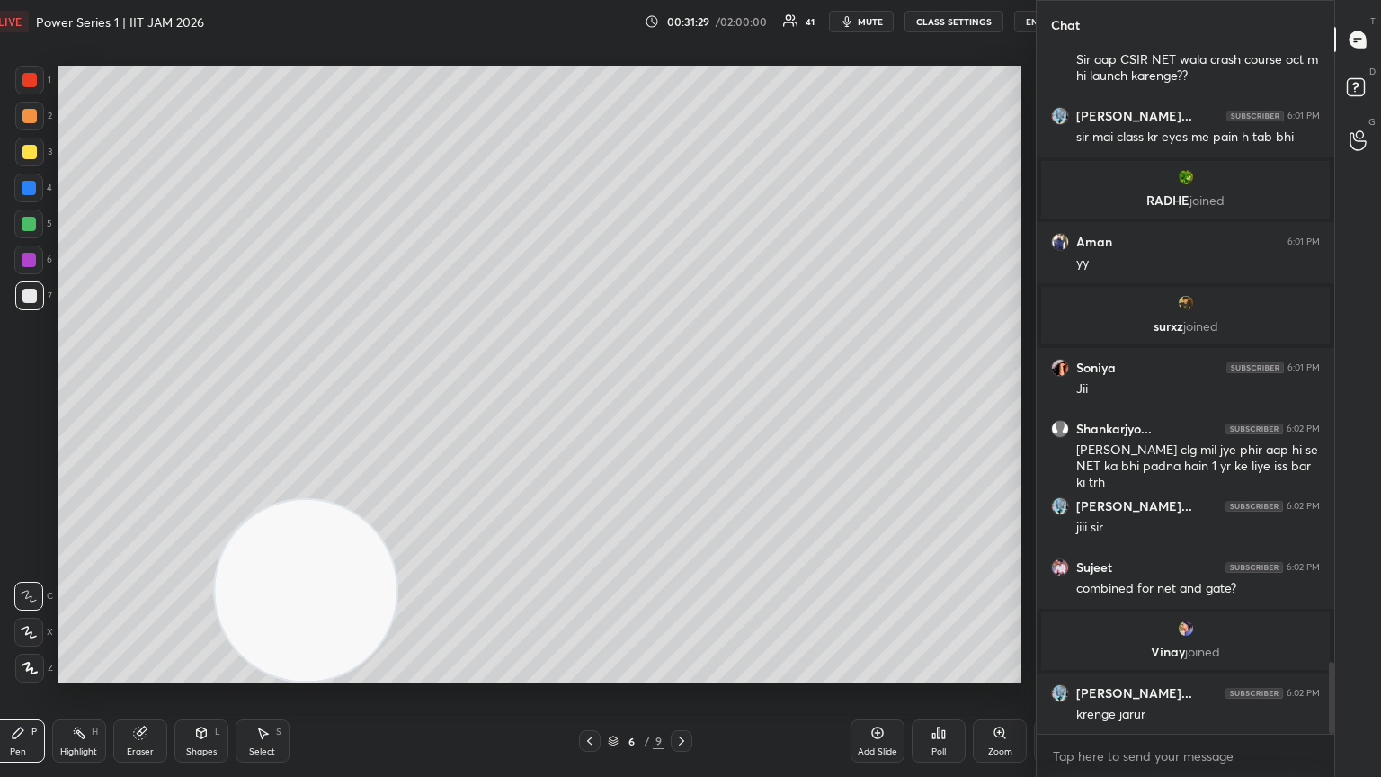
scroll to position [89253, 88950]
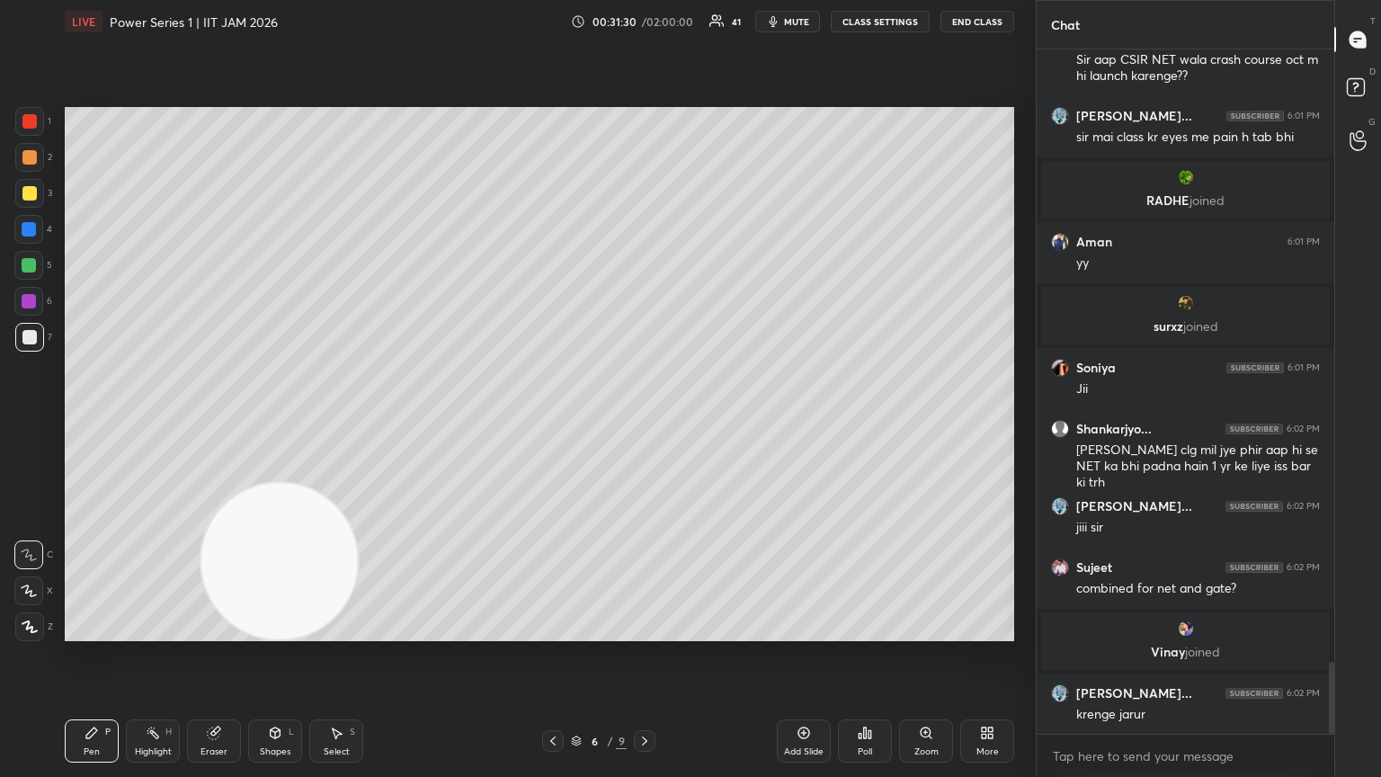
drag, startPoint x: 36, startPoint y: 326, endPoint x: 61, endPoint y: 308, distance: 31.5
click at [36, 326] on div at bounding box center [29, 337] width 29 height 29
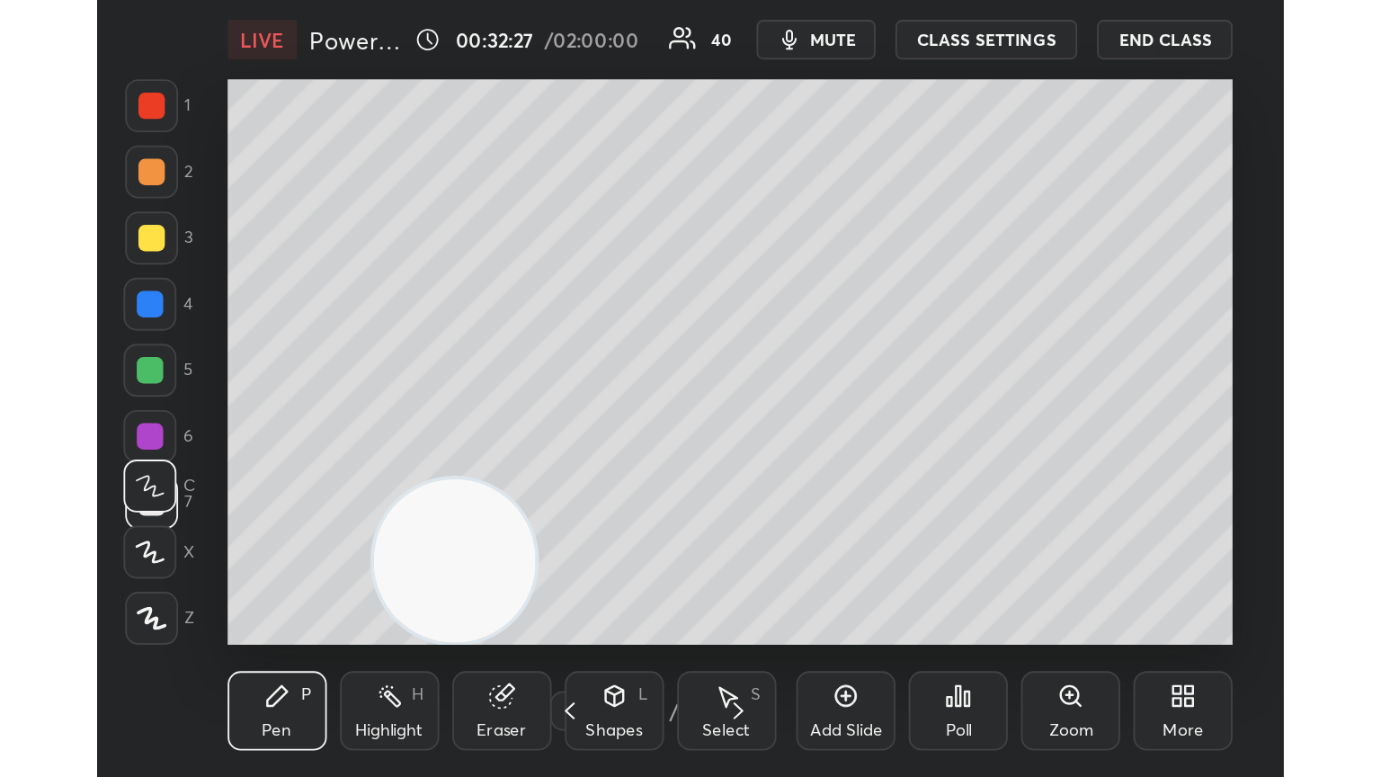
scroll to position [308, 574]
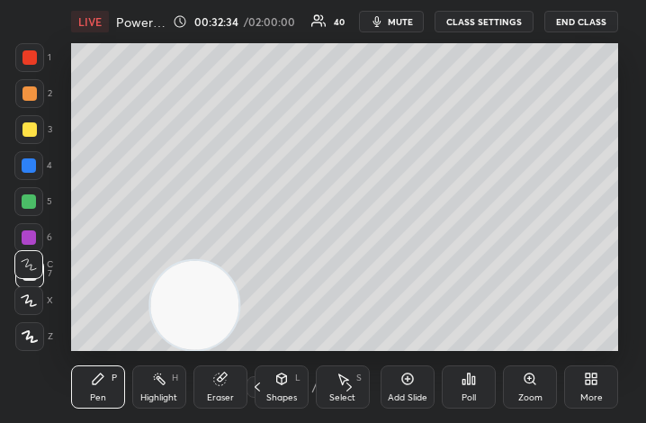
click at [593, 397] on div "More" at bounding box center [591, 397] width 22 height 9
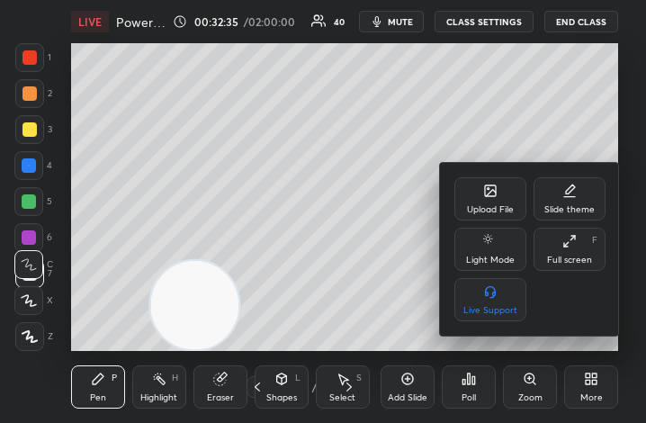
click at [568, 264] on div "Full screen" at bounding box center [569, 259] width 45 height 9
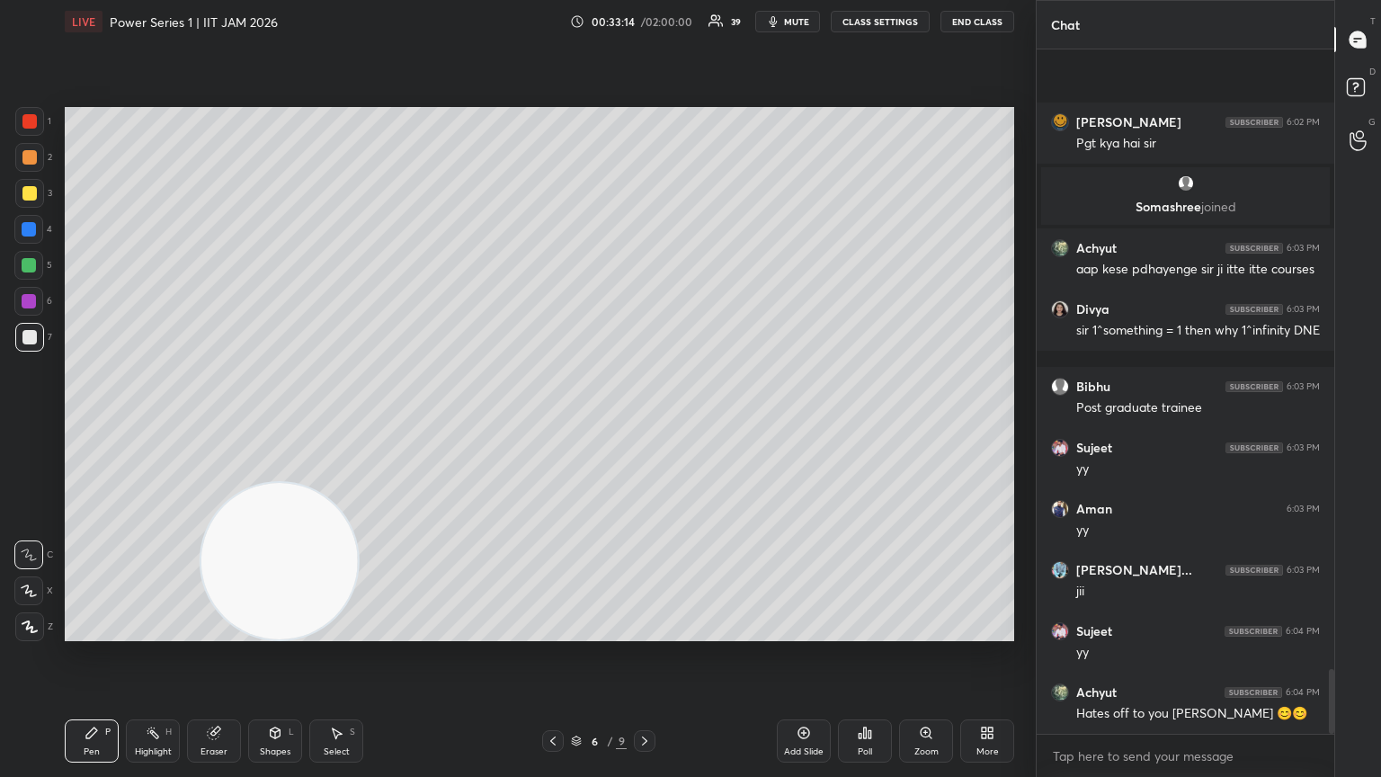
scroll to position [6545, 0]
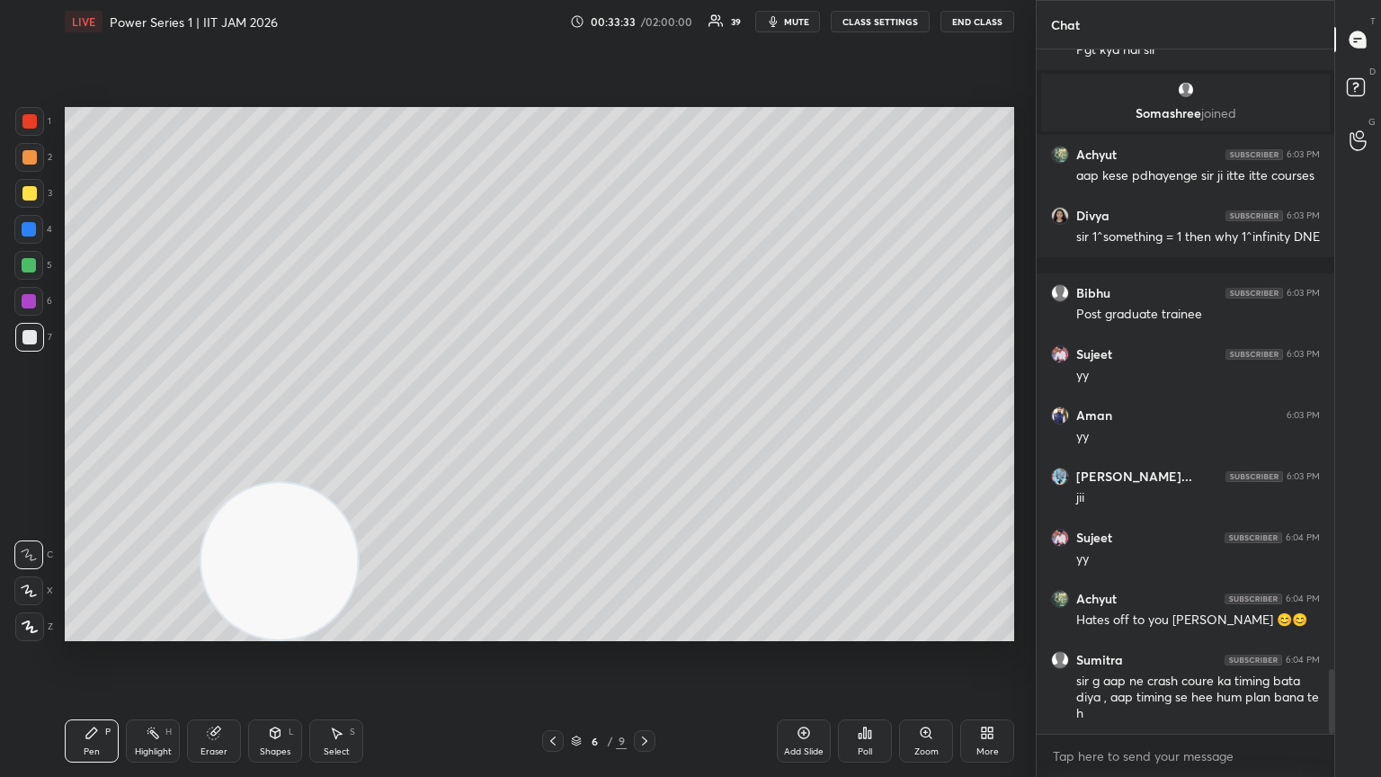
click at [645, 422] on div "More" at bounding box center [987, 740] width 54 height 43
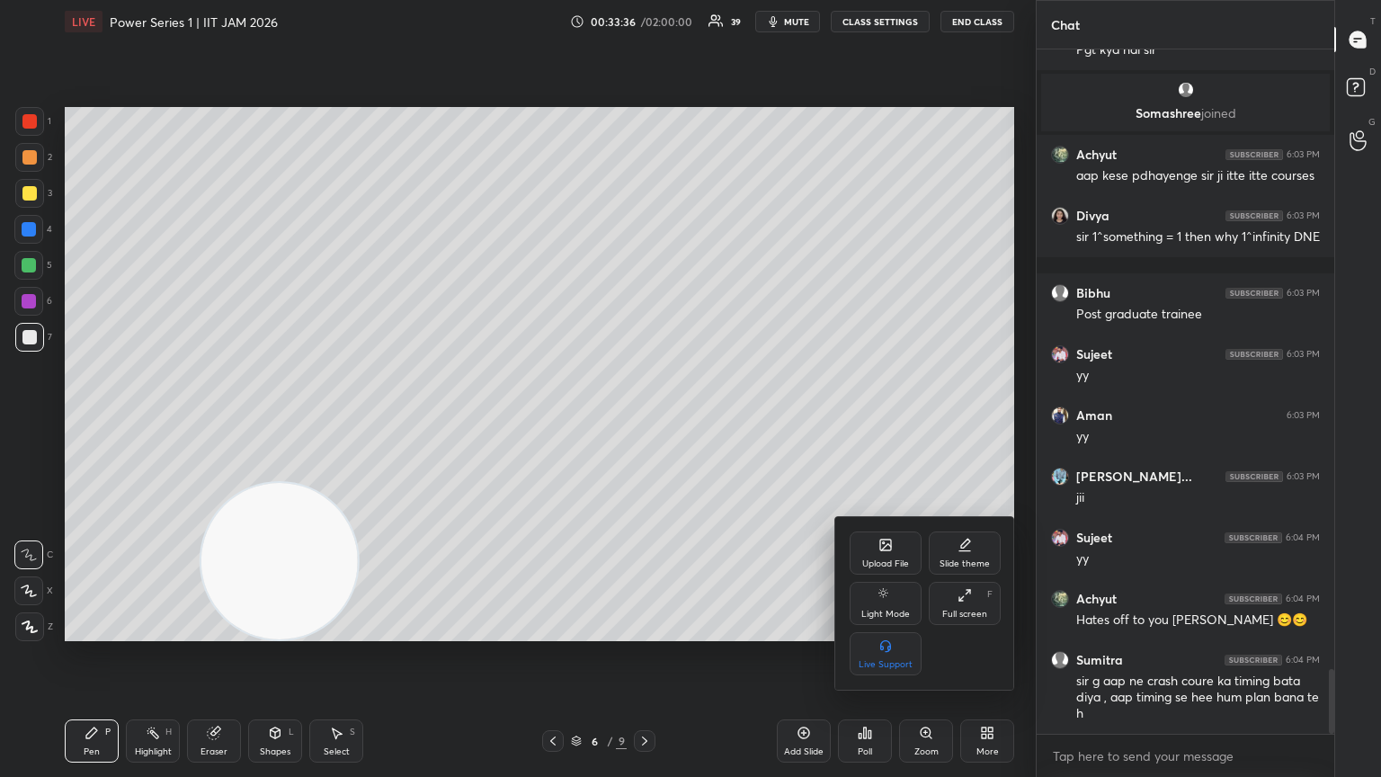
click at [645, 422] on div "Slide theme" at bounding box center [965, 563] width 50 height 9
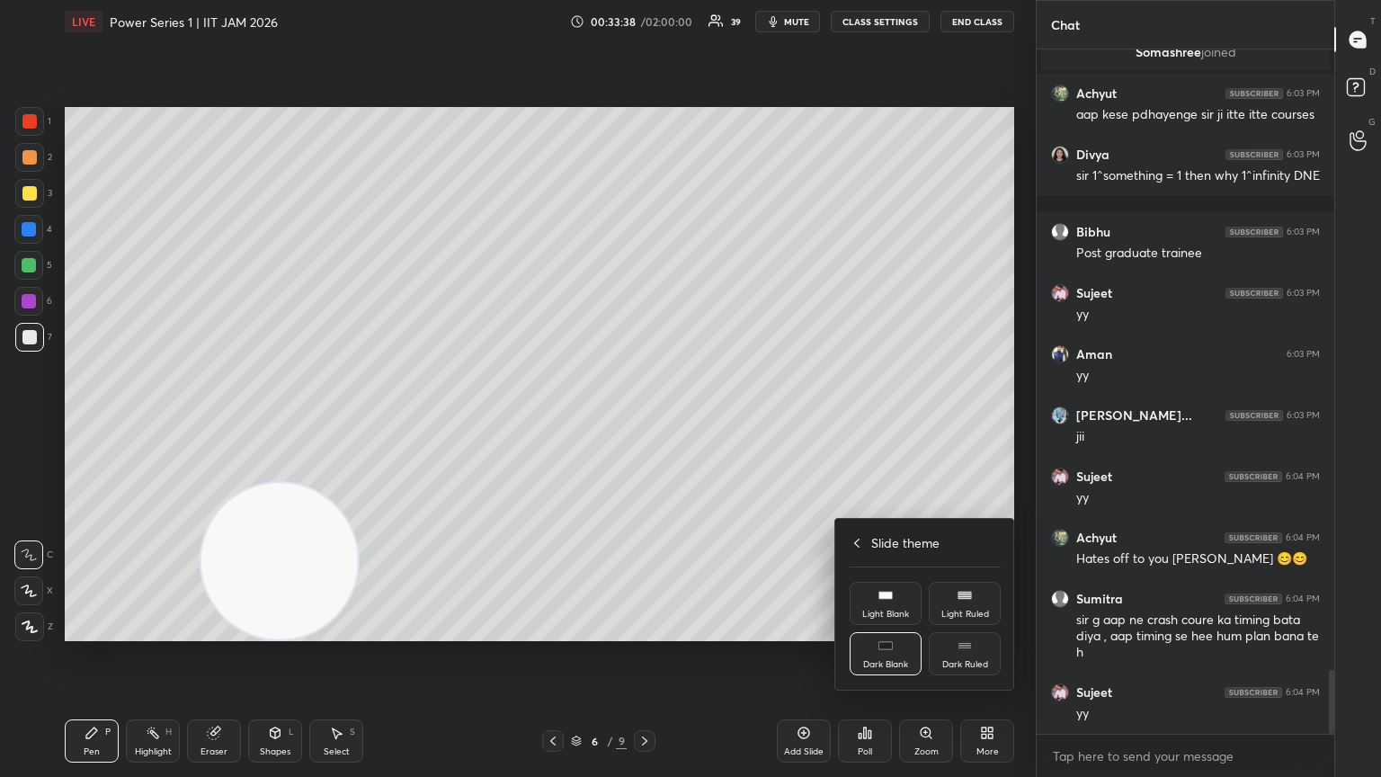
click at [645, 422] on div "Light Blank" at bounding box center [885, 614] width 47 height 9
click at [645, 422] on div at bounding box center [690, 388] width 1381 height 777
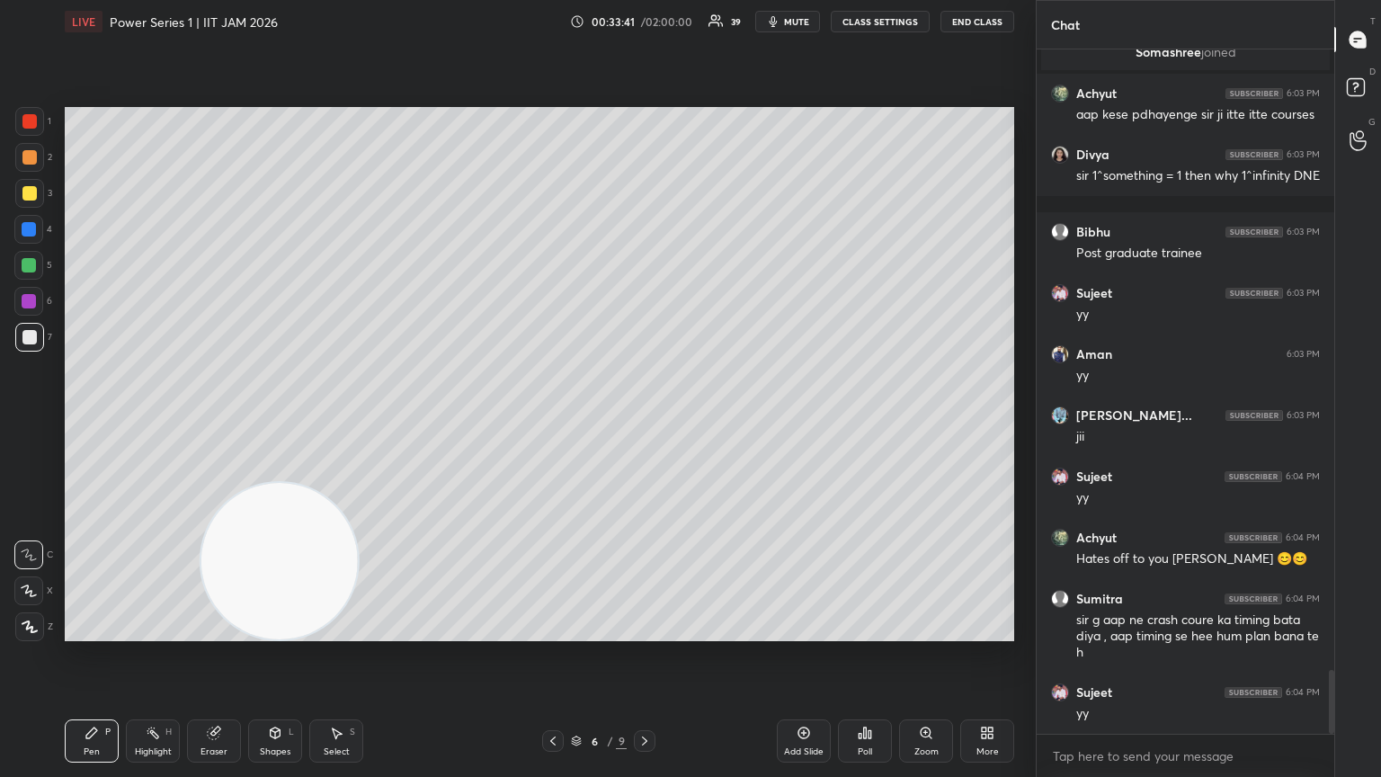
click at [645, 422] on div "Add Slide" at bounding box center [804, 751] width 40 height 9
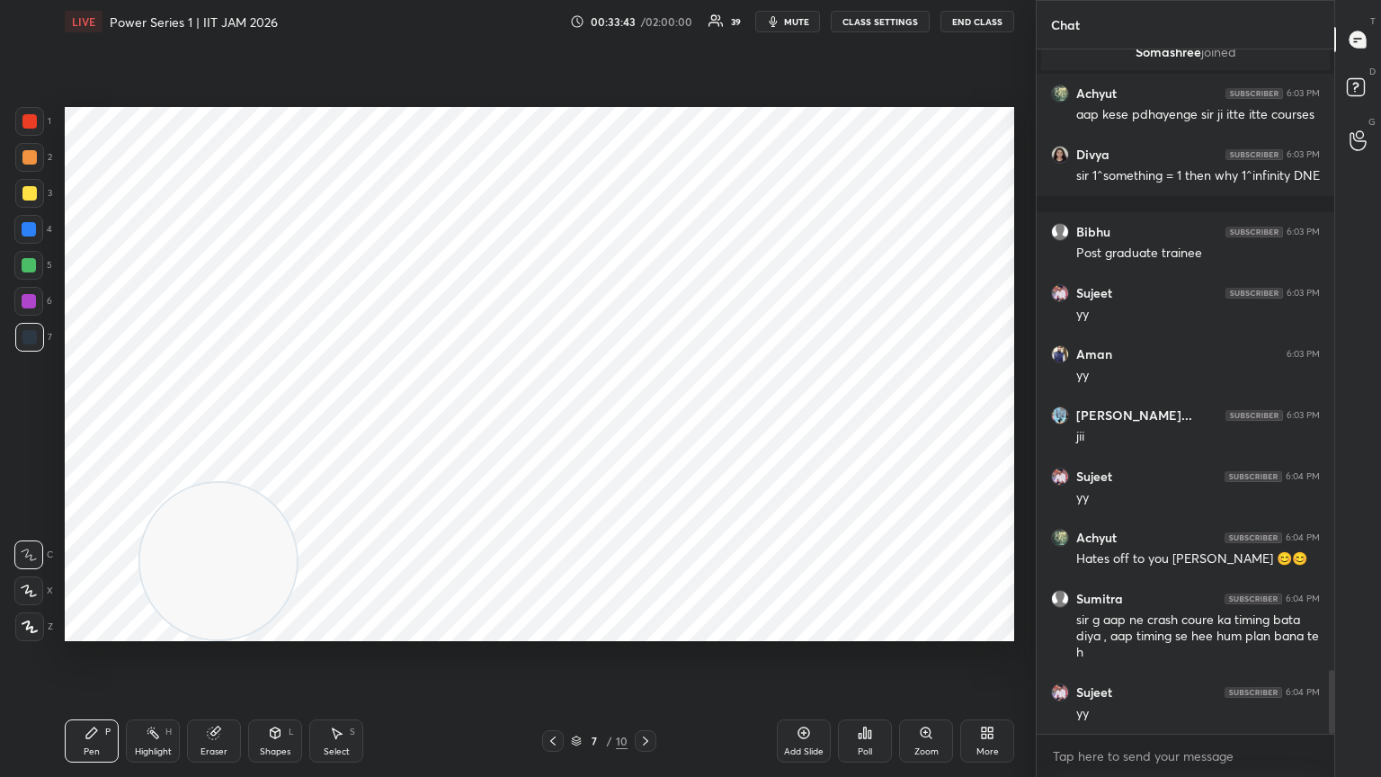
drag, startPoint x: 342, startPoint y: 586, endPoint x: 209, endPoint y: 616, distance: 136.3
click at [215, 422] on video at bounding box center [218, 561] width 156 height 156
click at [273, 422] on icon at bounding box center [276, 732] width 10 height 11
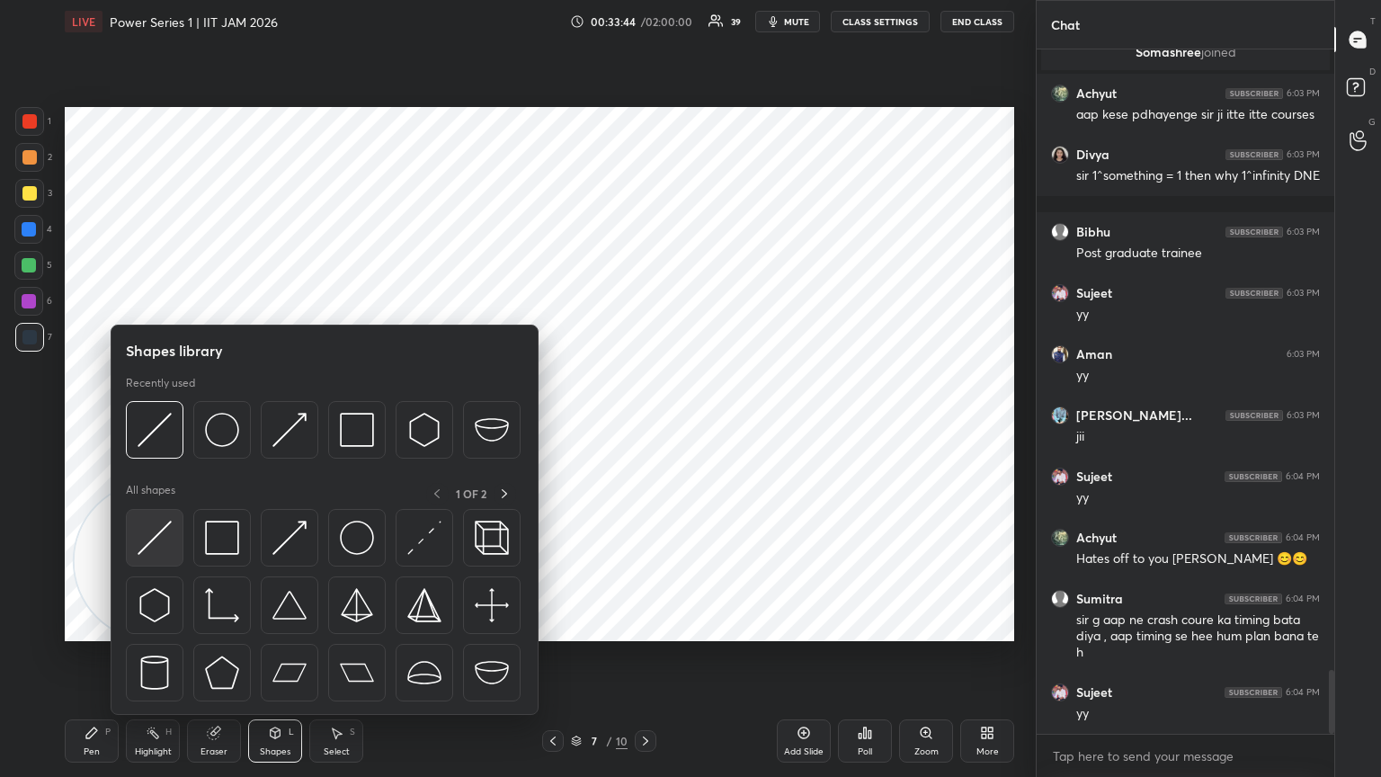
click at [162, 422] on img at bounding box center [155, 538] width 34 height 34
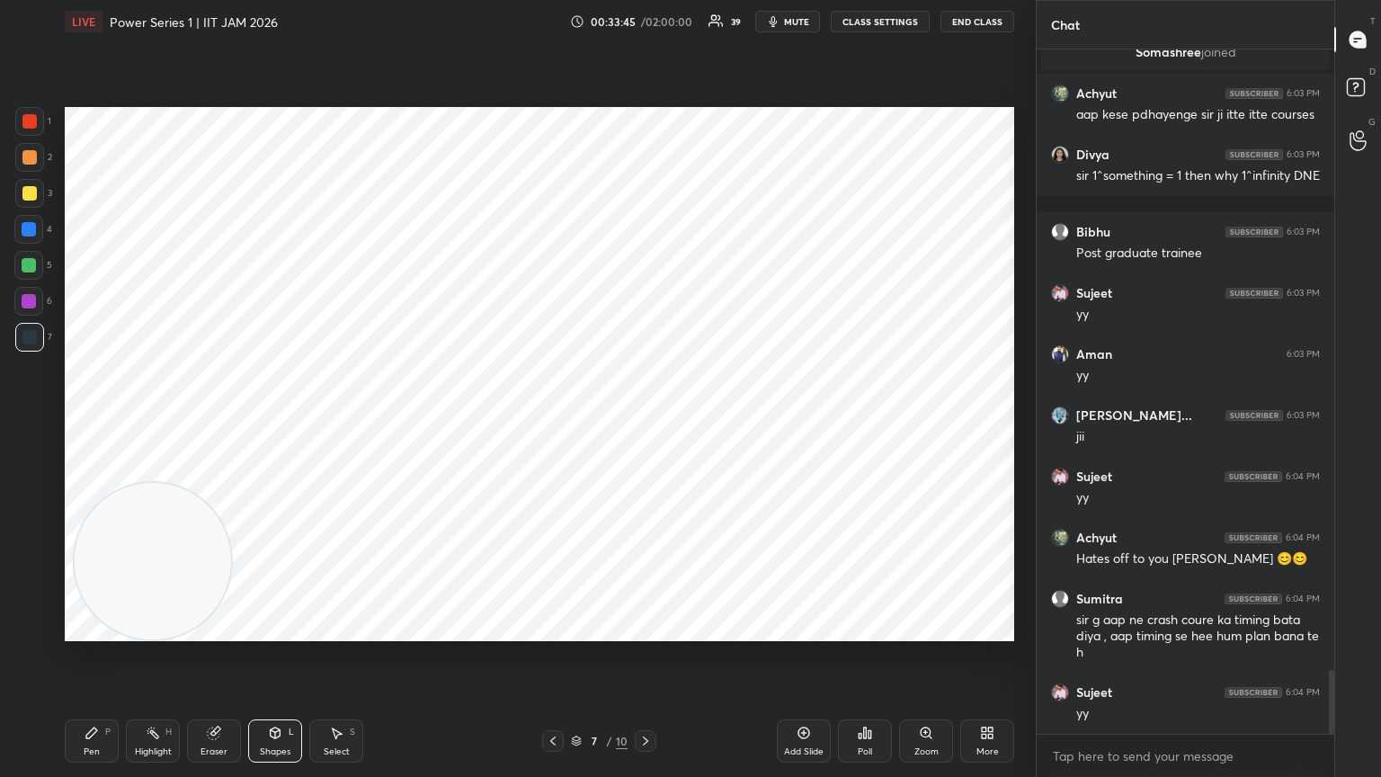
scroll to position [6667, 0]
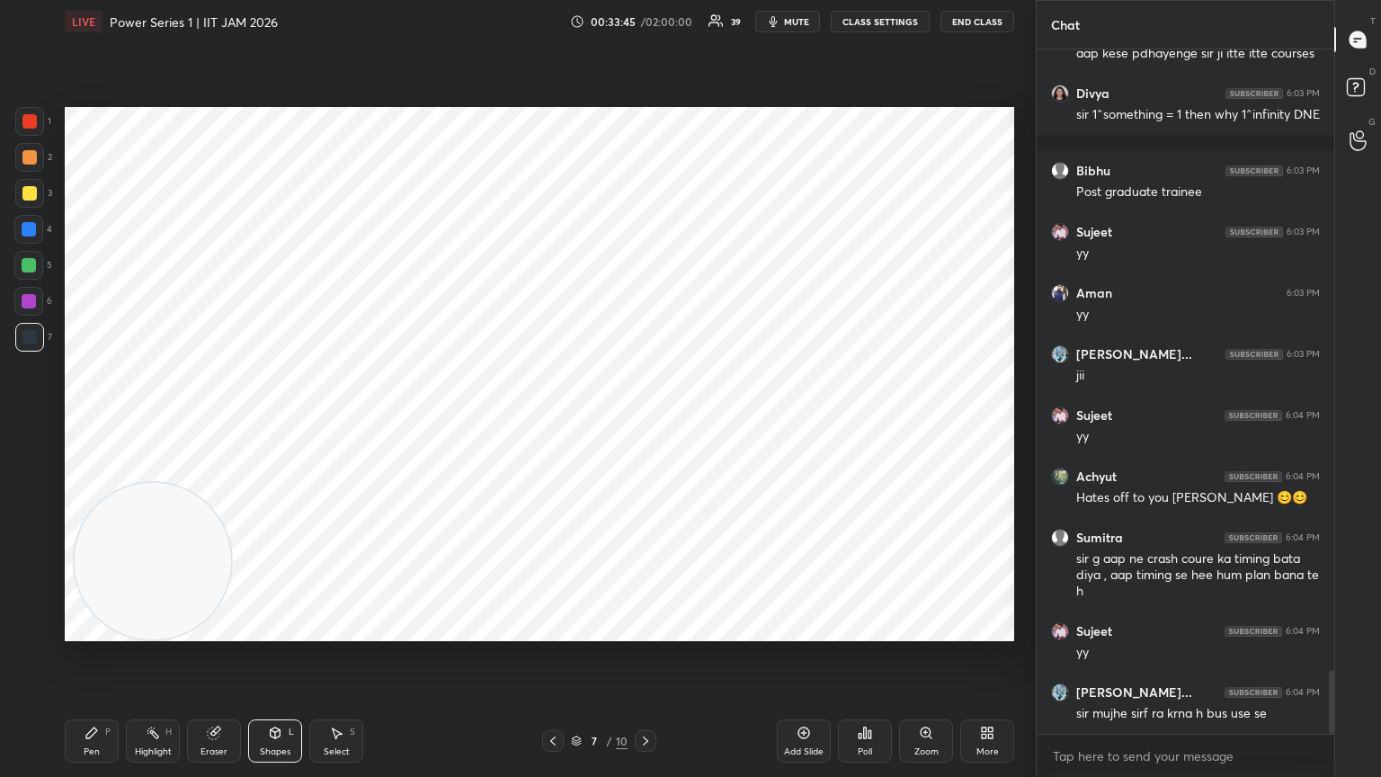
click at [29, 336] on div at bounding box center [29, 337] width 14 height 14
click at [34, 349] on div at bounding box center [29, 337] width 29 height 29
click at [101, 422] on div "Pen P" at bounding box center [92, 740] width 54 height 43
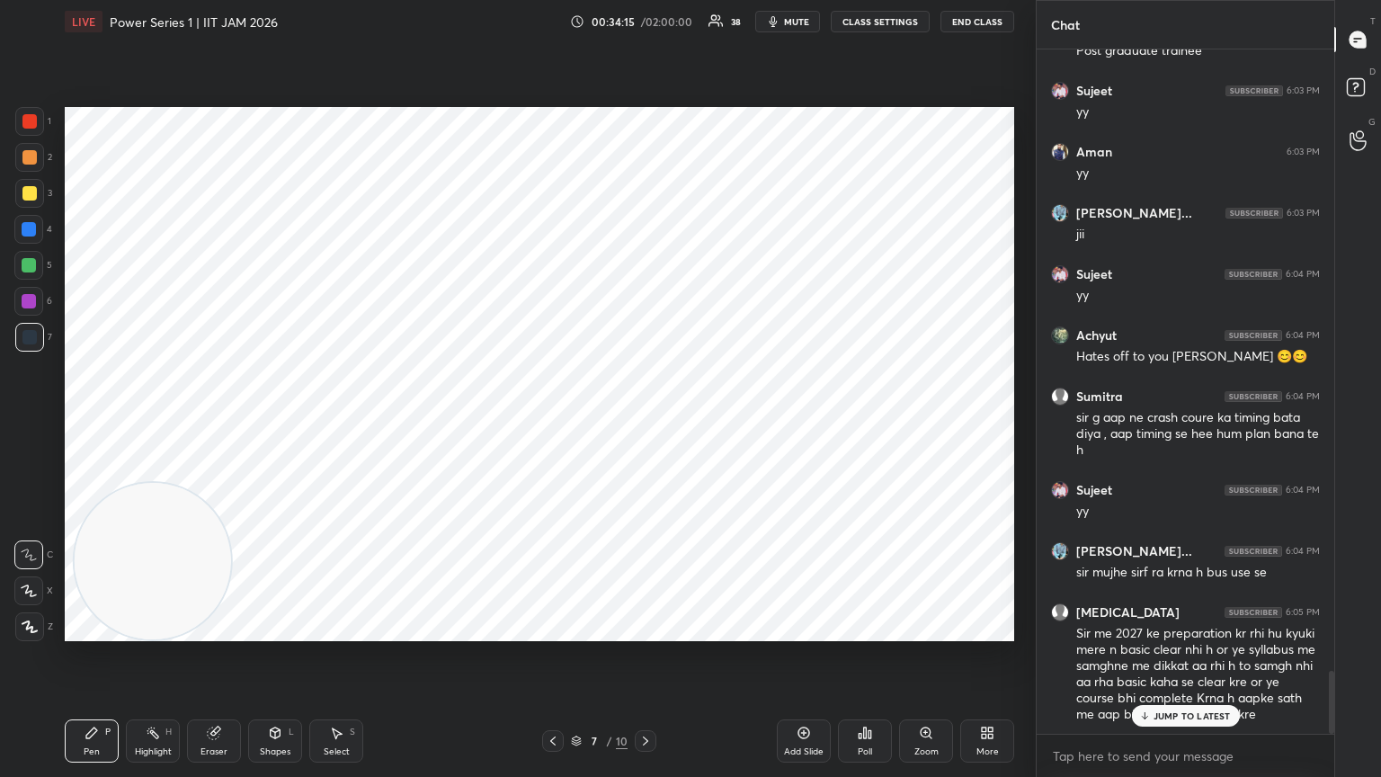
click at [645, 422] on p "JUMP TO LATEST" at bounding box center [1192, 715] width 77 height 11
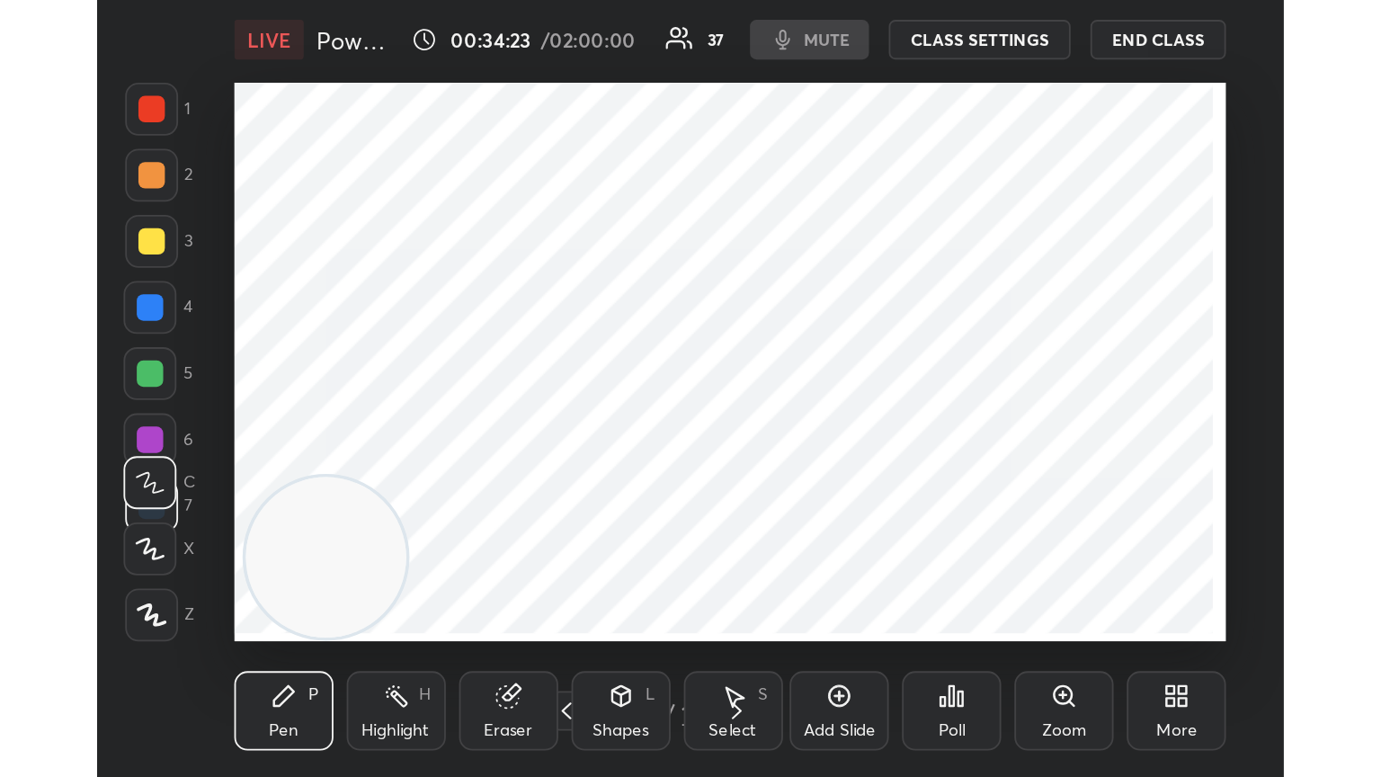
scroll to position [308, 574]
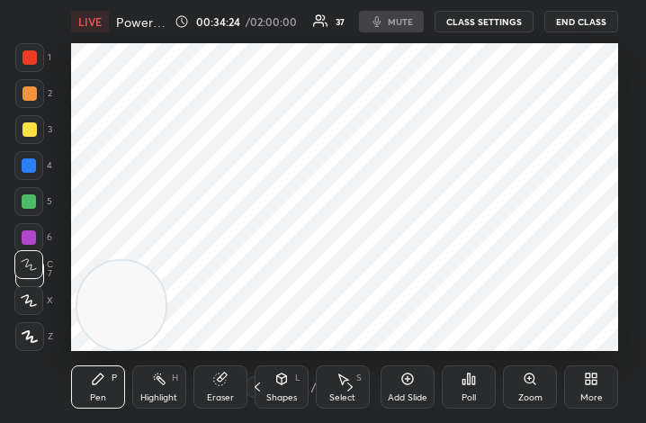
click at [589, 387] on div "More" at bounding box center [591, 386] width 54 height 43
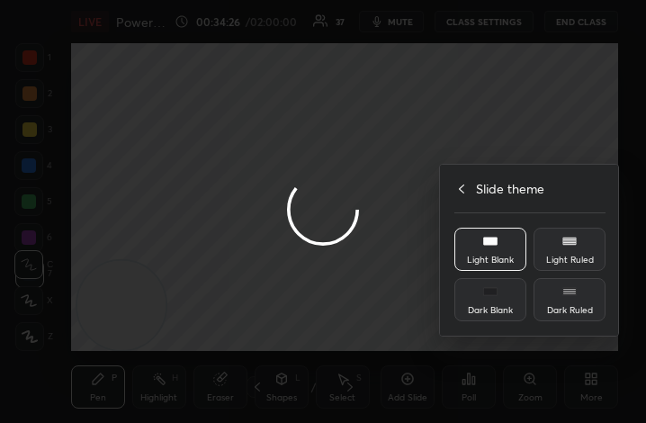
click at [404, 218] on div at bounding box center [323, 211] width 646 height 423
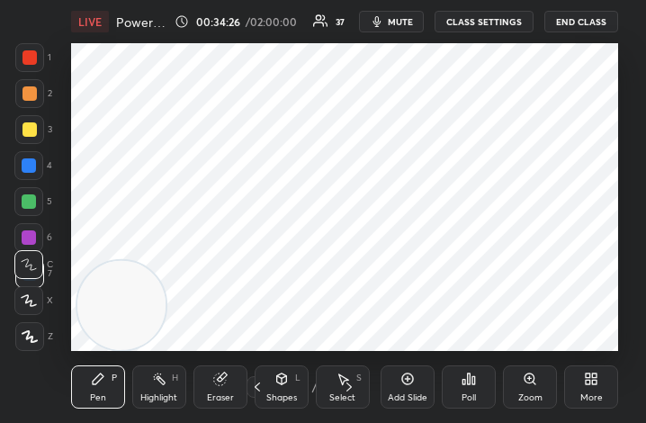
click at [584, 380] on icon at bounding box center [591, 378] width 14 height 14
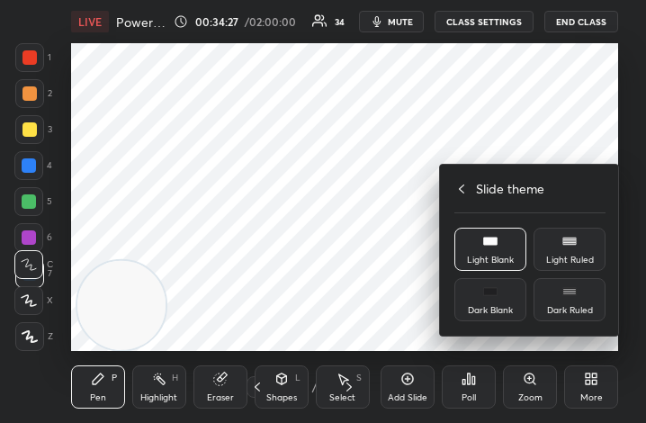
click at [464, 186] on div "Slide theme" at bounding box center [529, 188] width 151 height 19
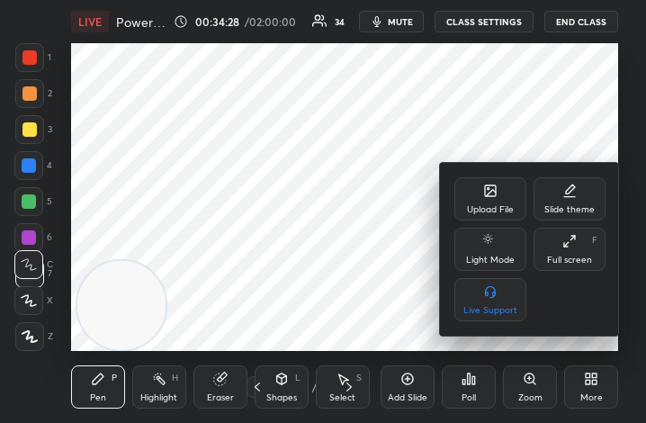
click at [565, 262] on div "Full screen" at bounding box center [569, 259] width 45 height 9
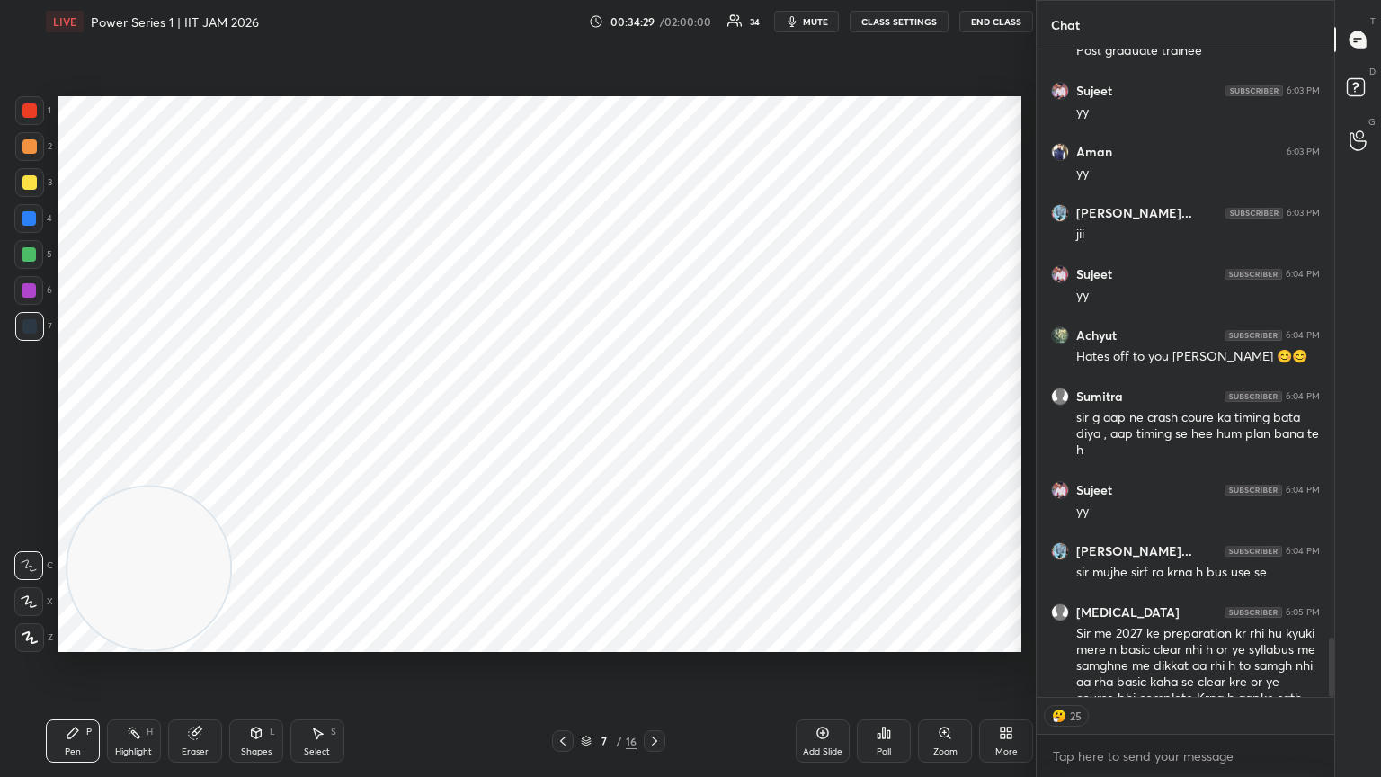
scroll to position [89253, 88950]
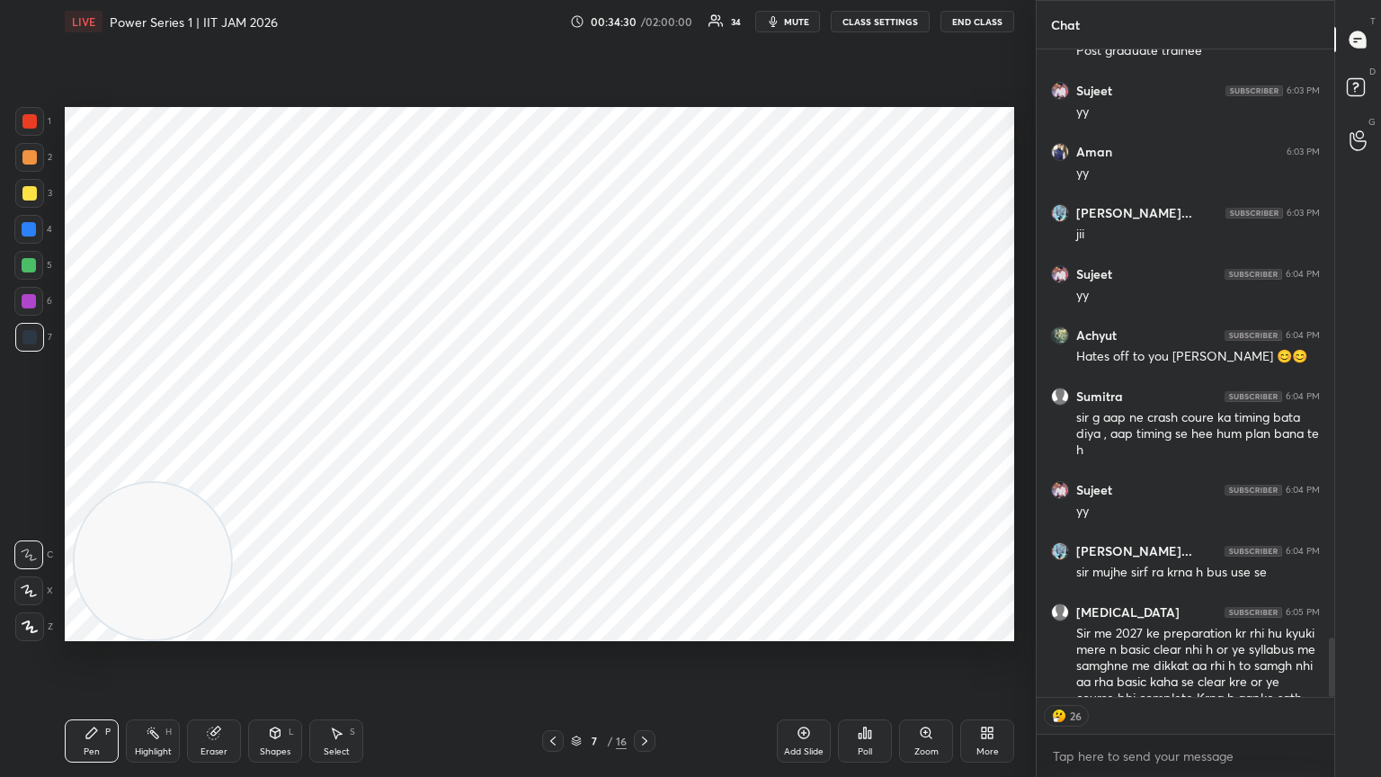
click at [645, 13] on div "LIVE Power Series 1 | IIT JAM 2026 00:34:30 / 02:00:00 34 mute CLASS SETTINGS E…" at bounding box center [539, 21] width 949 height 43
click at [645, 20] on button "CLASS SETTINGS" at bounding box center [880, 22] width 99 height 22
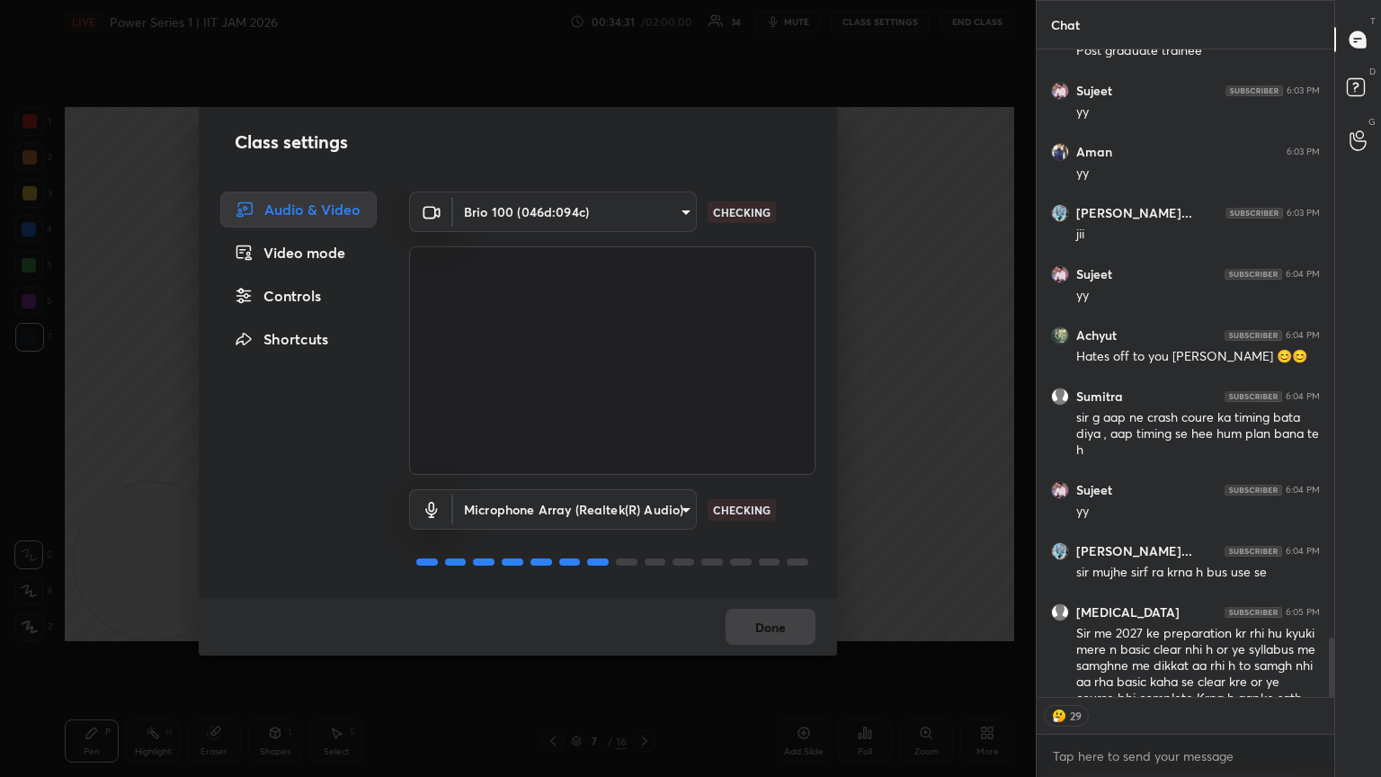
click at [323, 304] on div "Controls" at bounding box center [298, 296] width 156 height 36
type textarea "x"
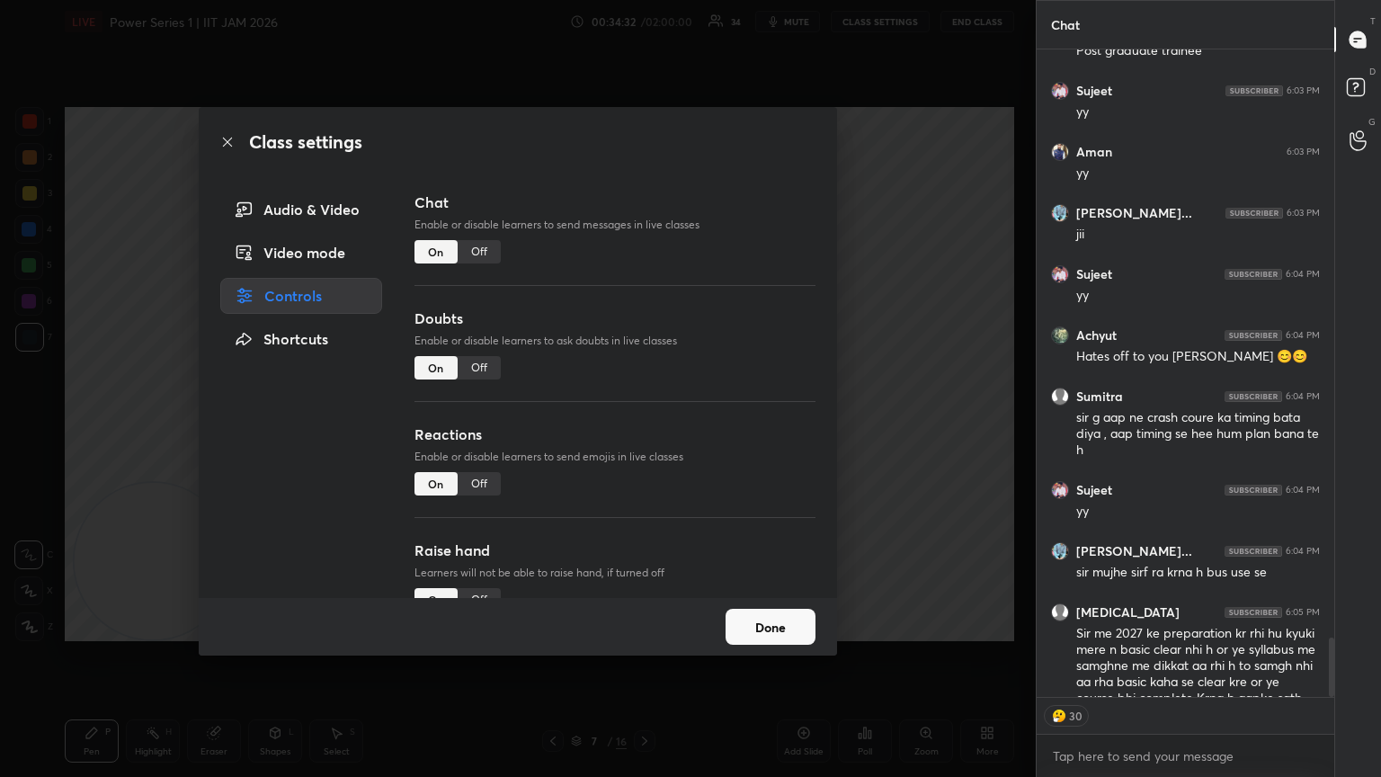
click at [486, 253] on div "Off" at bounding box center [479, 251] width 43 height 23
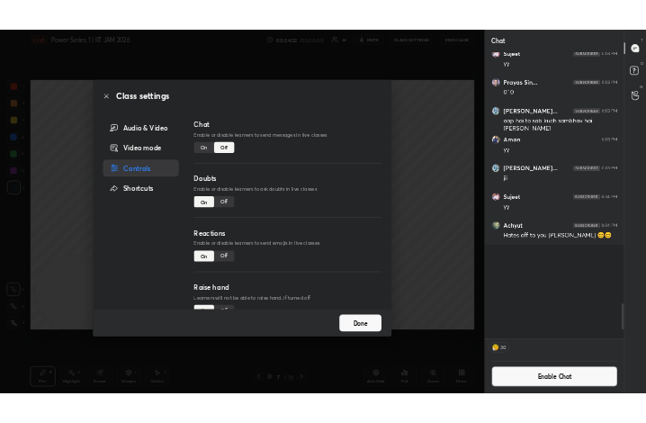
scroll to position [605, 292]
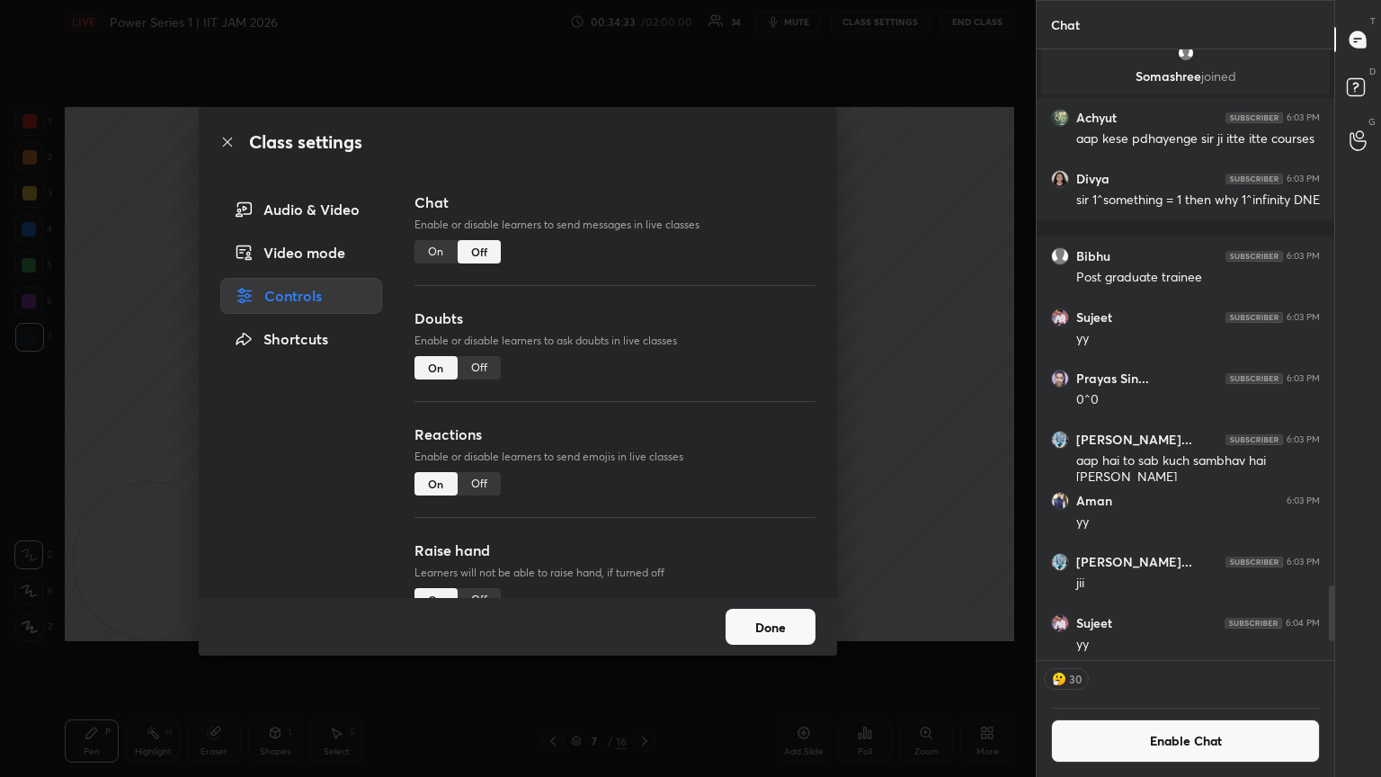
click at [645, 422] on button "Done" at bounding box center [771, 627] width 90 height 36
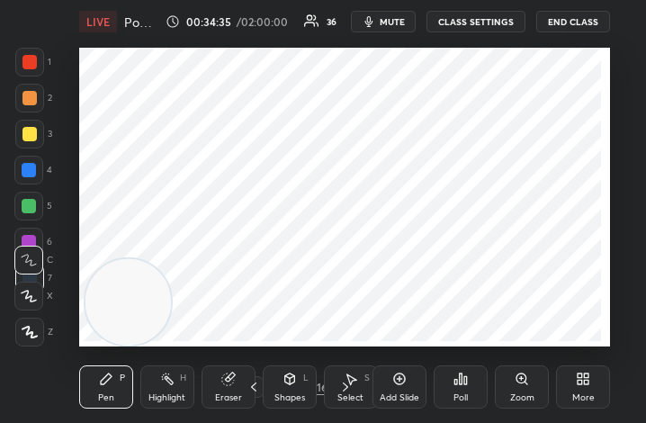
scroll to position [308, 573]
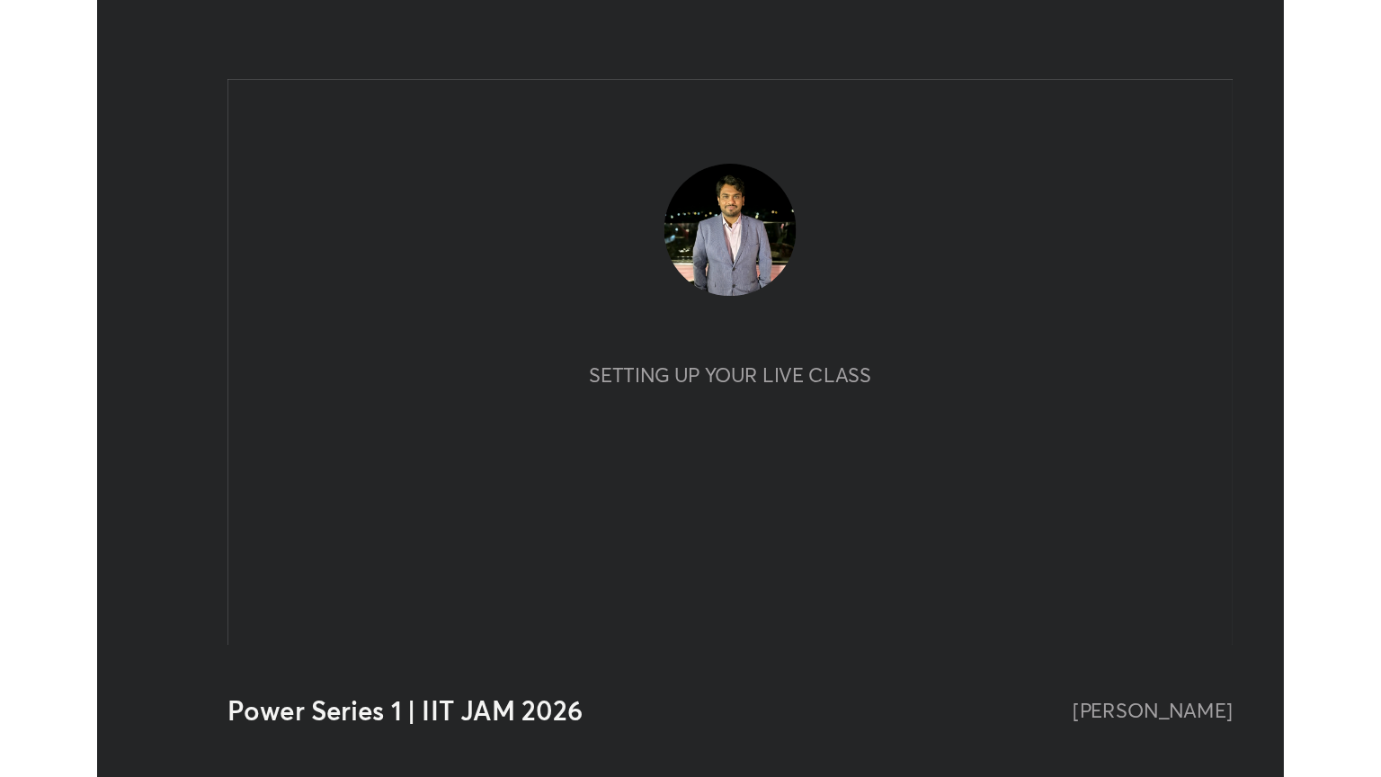
scroll to position [308, 574]
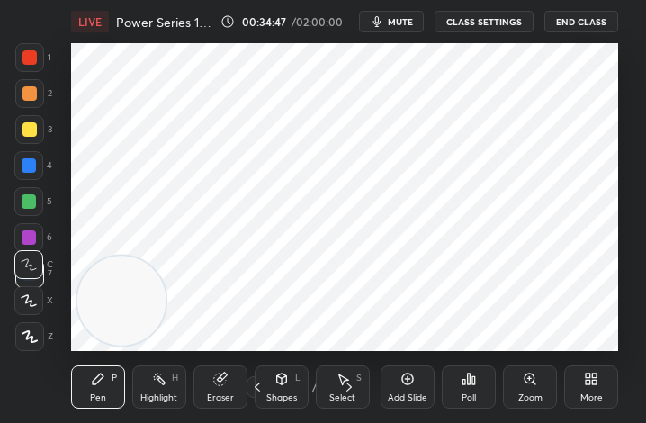
click at [597, 395] on div "More" at bounding box center [591, 386] width 54 height 43
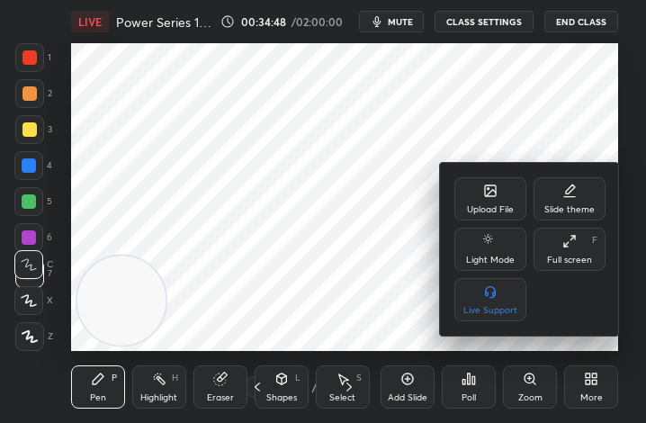
drag, startPoint x: 584, startPoint y: 250, endPoint x: 755, endPoint y: 488, distance: 293.7
click at [583, 250] on div "Full screen F" at bounding box center [569, 248] width 72 height 43
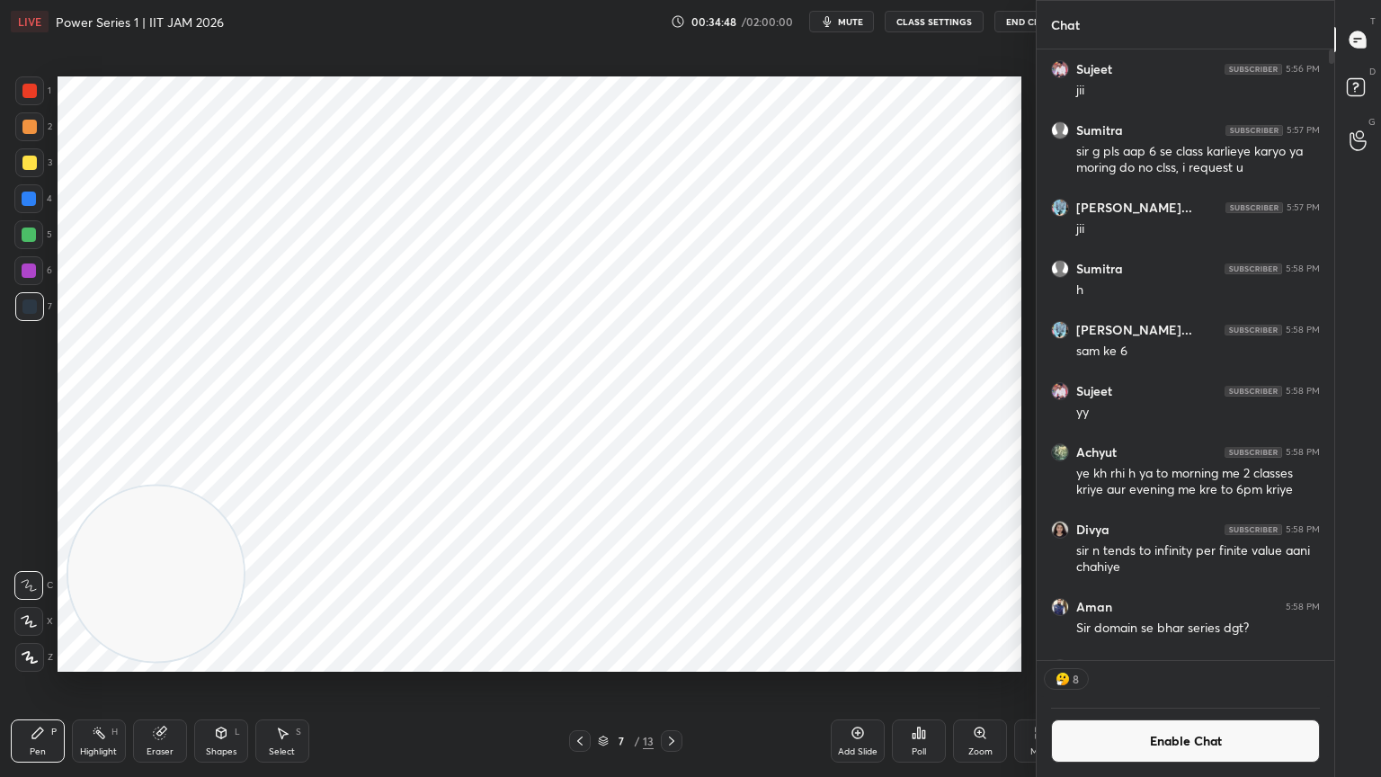
scroll to position [0, 0]
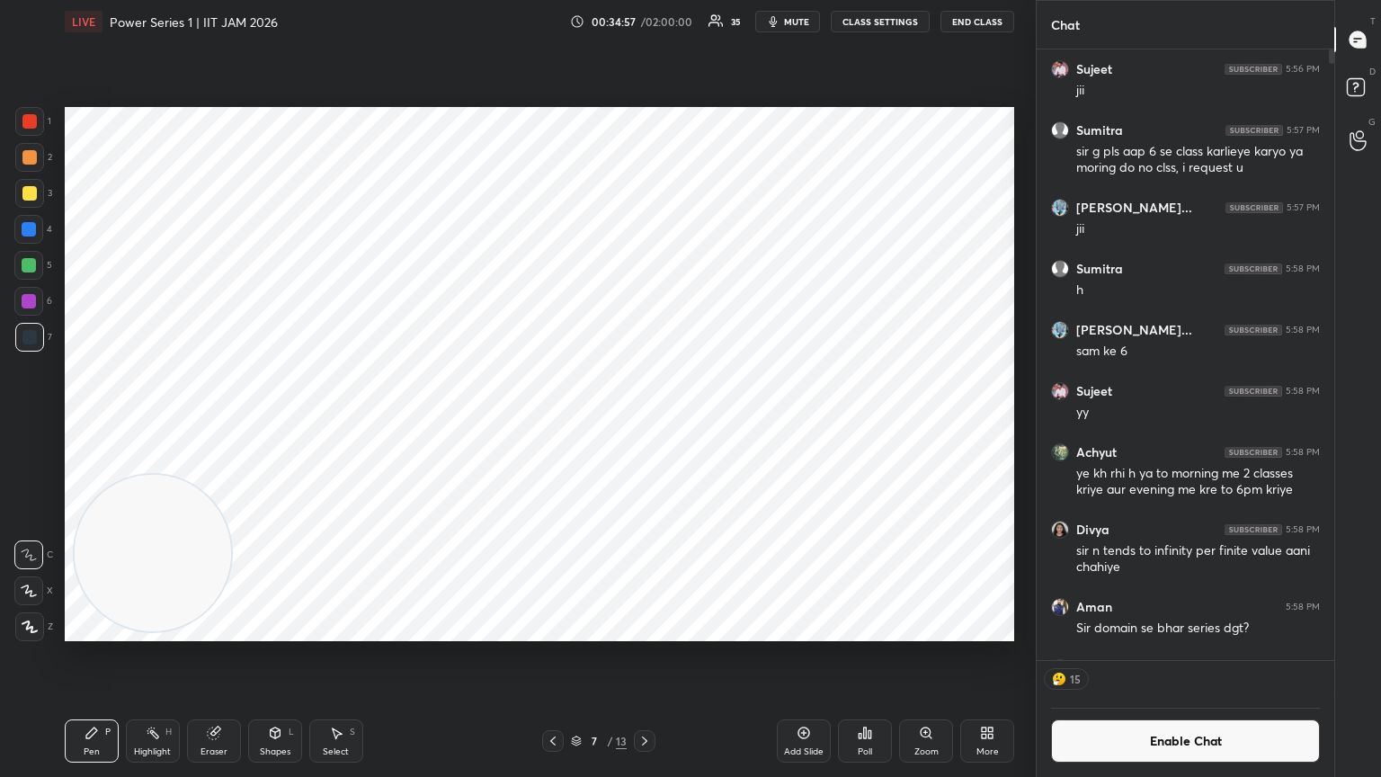
click at [29, 331] on div at bounding box center [29, 337] width 14 height 14
drag, startPoint x: 171, startPoint y: 513, endPoint x: 804, endPoint y: 156, distance: 726.7
click at [459, 283] on video at bounding box center [381, 361] width 156 height 156
click at [271, 422] on icon at bounding box center [276, 732] width 10 height 11
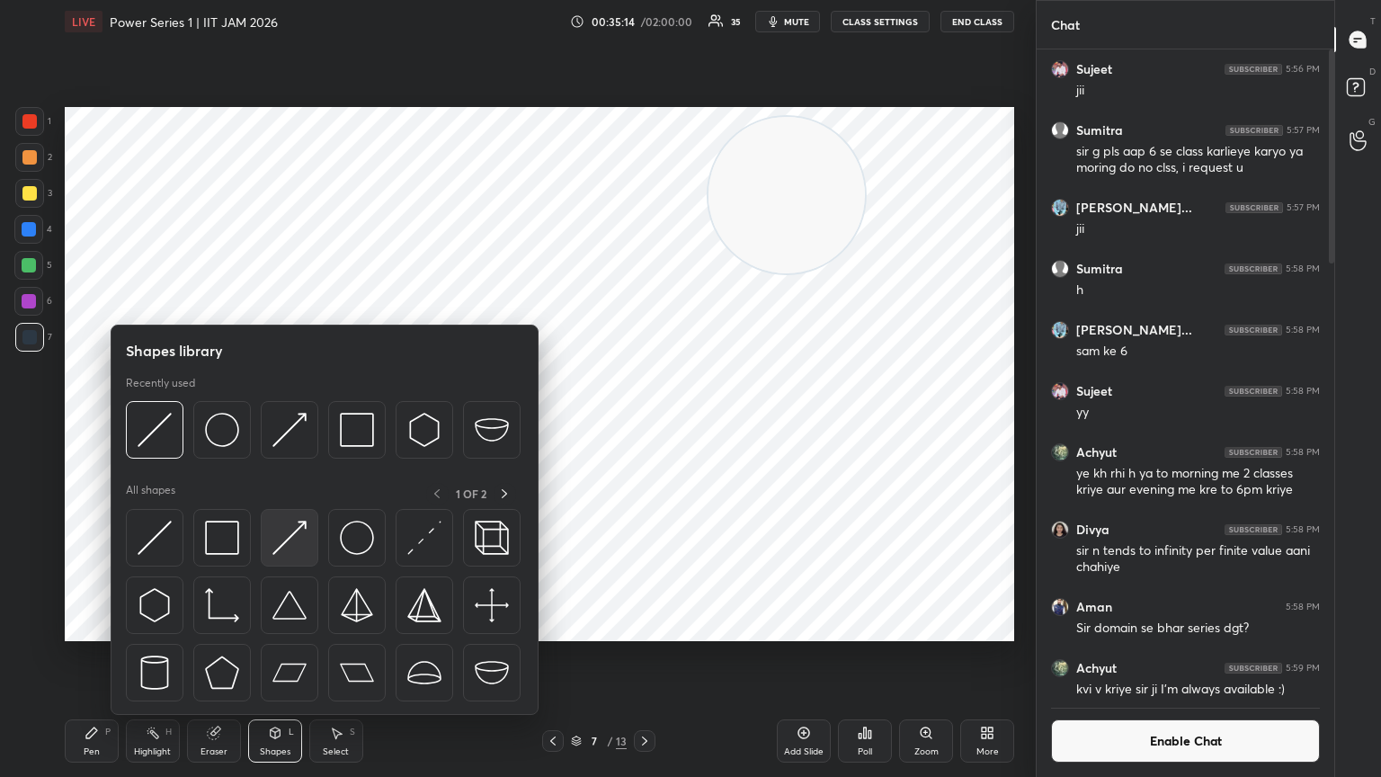
click at [295, 422] on img at bounding box center [289, 538] width 34 height 34
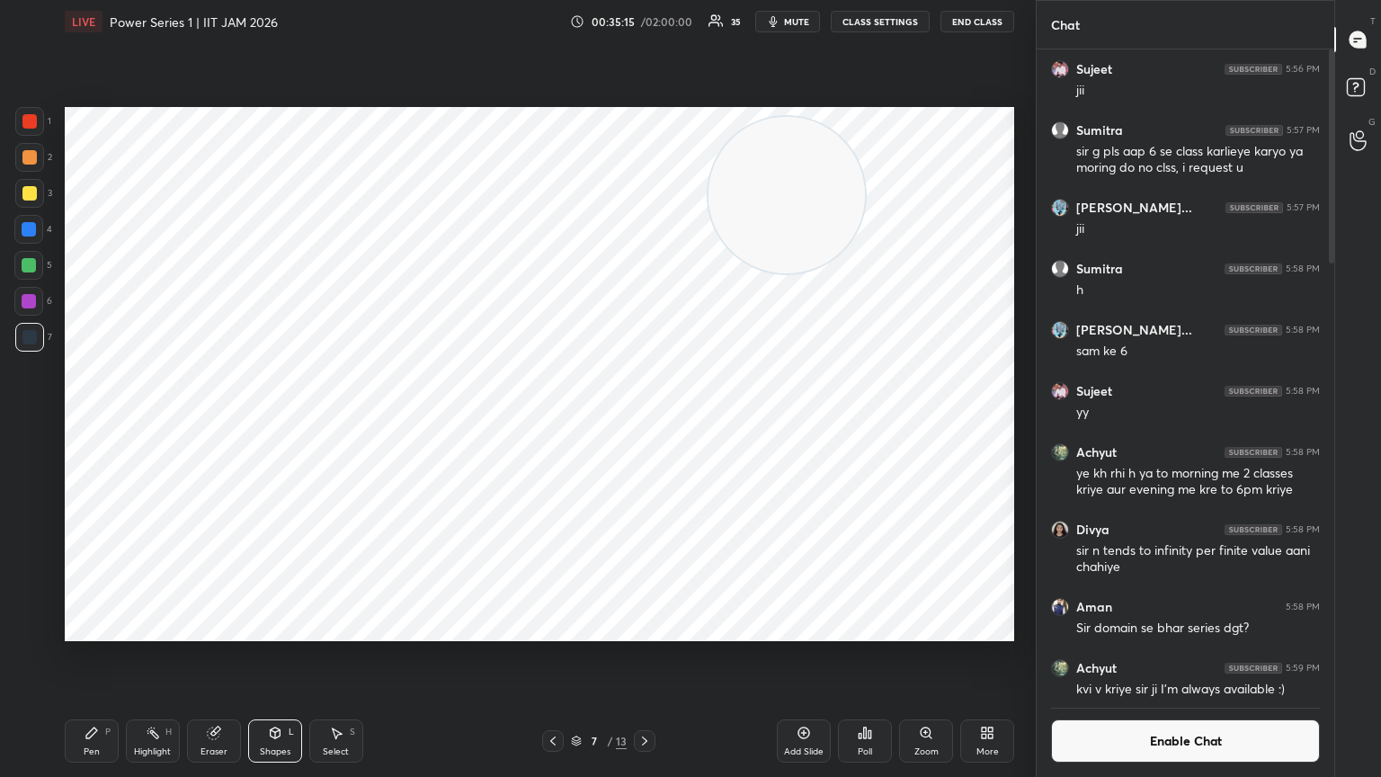
drag, startPoint x: 783, startPoint y: 230, endPoint x: 432, endPoint y: 657, distance: 553.2
click at [450, 422] on div "Setting up your live class Poll for secs No correct answer Start poll" at bounding box center [540, 374] width 964 height 662
click at [531, 422] on video at bounding box center [453, 561] width 156 height 156
drag, startPoint x: 76, startPoint y: 732, endPoint x: 82, endPoint y: 740, distance: 9.7
click at [75, 422] on div "Pen P" at bounding box center [92, 740] width 54 height 43
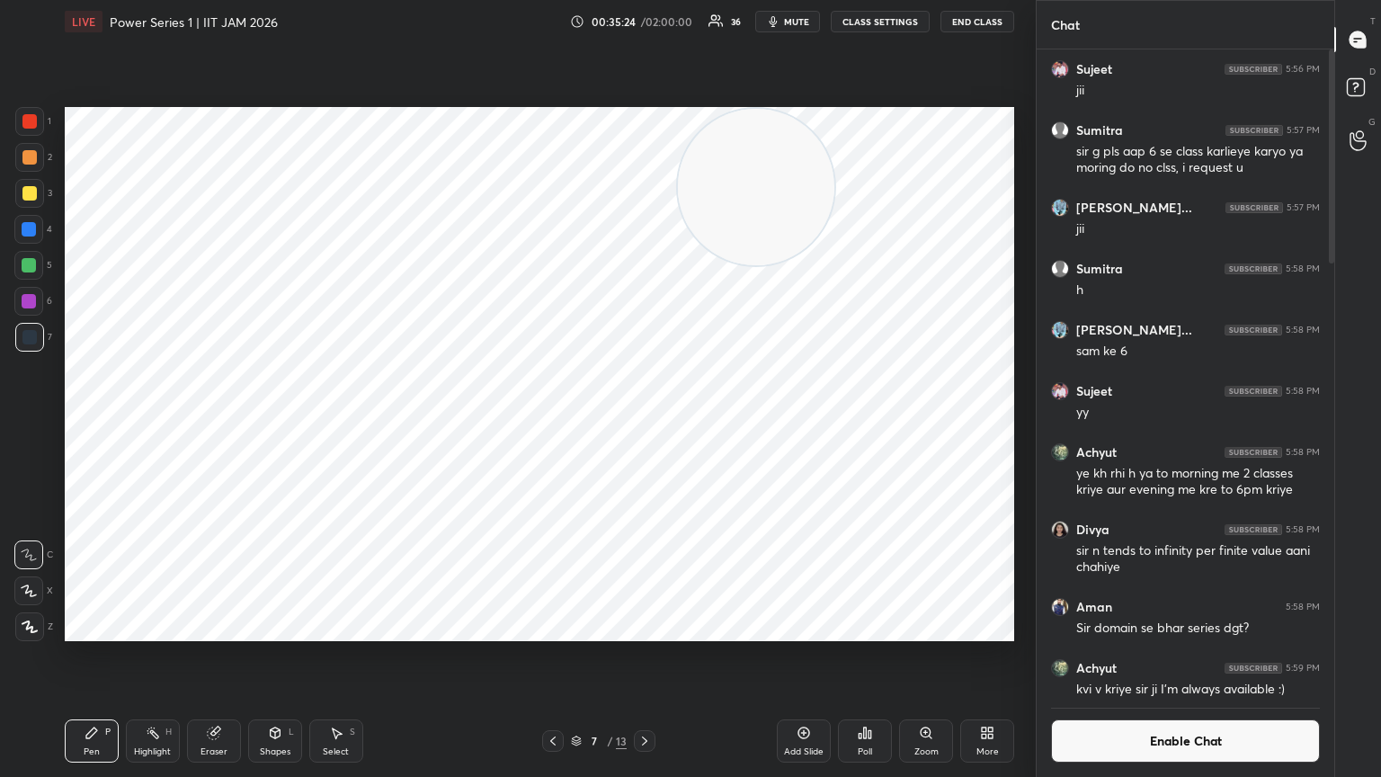
click at [22, 422] on div at bounding box center [28, 554] width 29 height 29
click at [25, 180] on div "1 2 3 4 5 6 7" at bounding box center [33, 233] width 38 height 252
click at [32, 129] on div at bounding box center [29, 121] width 29 height 29
click at [32, 334] on div at bounding box center [29, 337] width 14 height 14
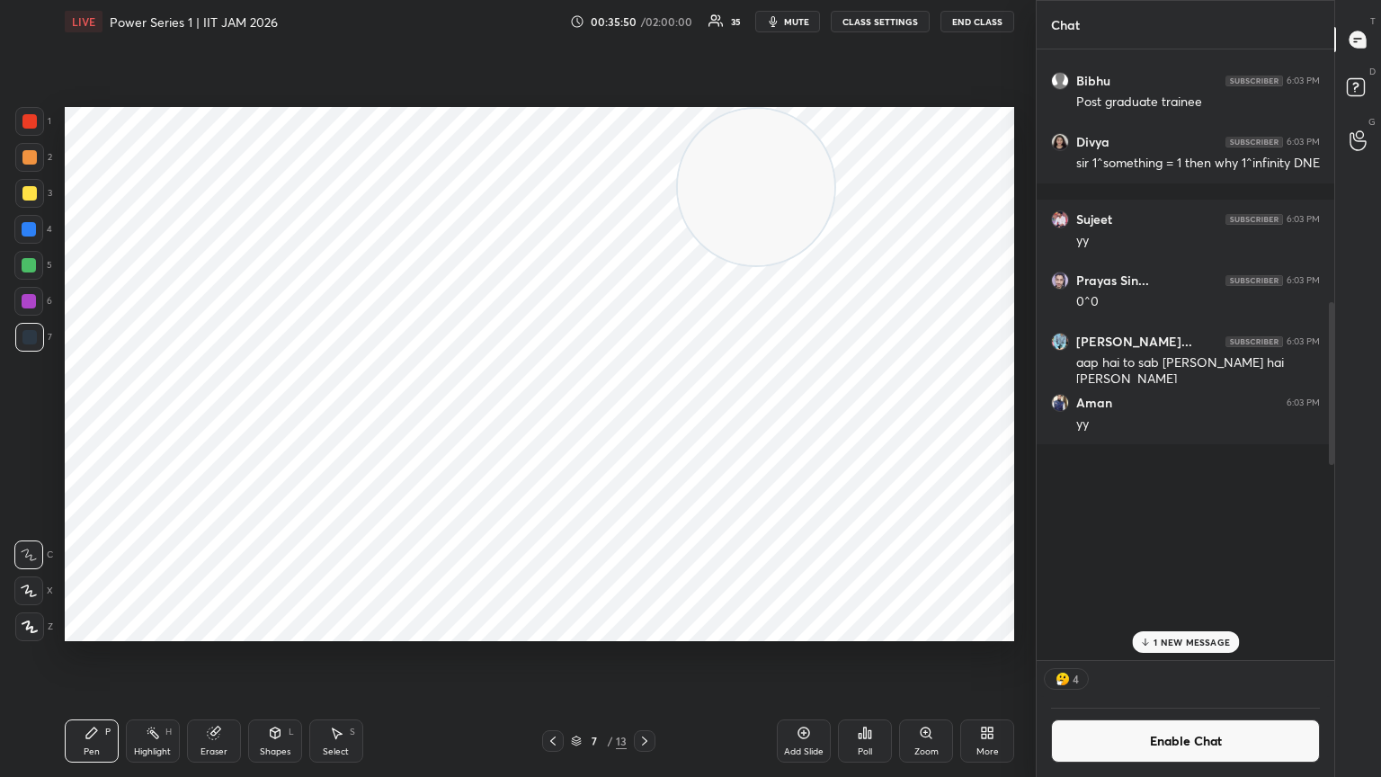
scroll to position [2320, 0]
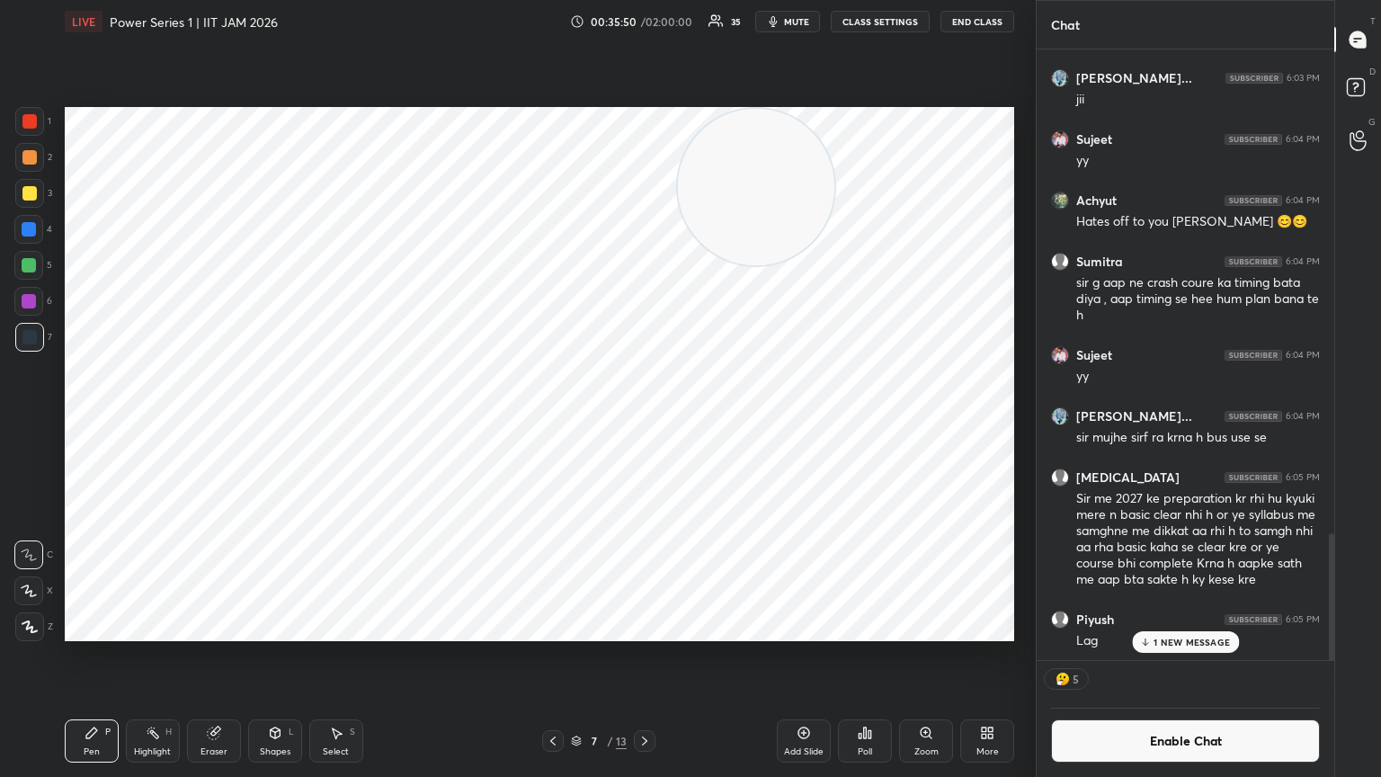
drag, startPoint x: 1333, startPoint y: 202, endPoint x: 1294, endPoint y: 705, distance: 504.1
click at [645, 422] on div "[PERSON_NAME]... 6:03 PM aap hai to sab [PERSON_NAME] hai sir jii Aman 6:03 PM …" at bounding box center [1186, 412] width 298 height 727
click at [645, 422] on button "Enable Chat" at bounding box center [1185, 740] width 269 height 43
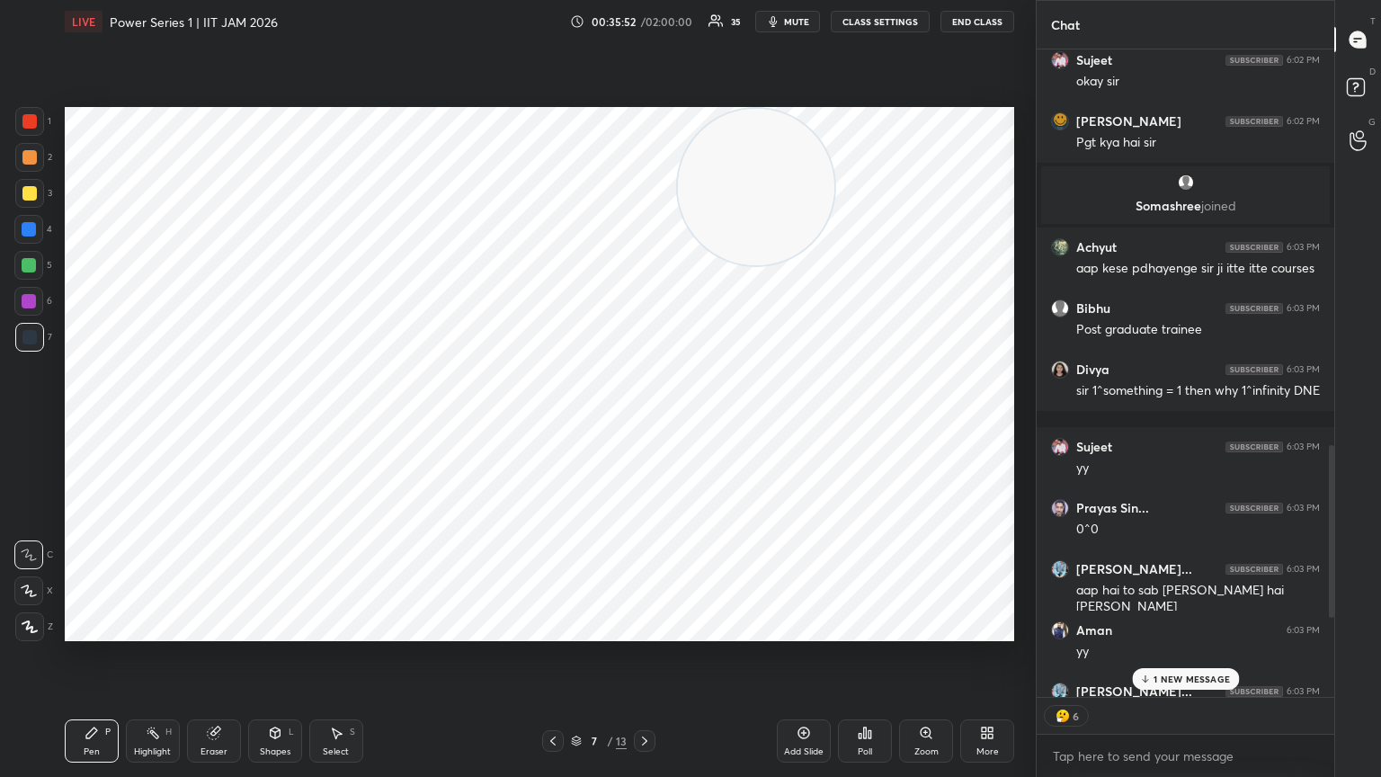
click at [645, 422] on p "1 NEW MESSAGE" at bounding box center [1192, 678] width 76 height 11
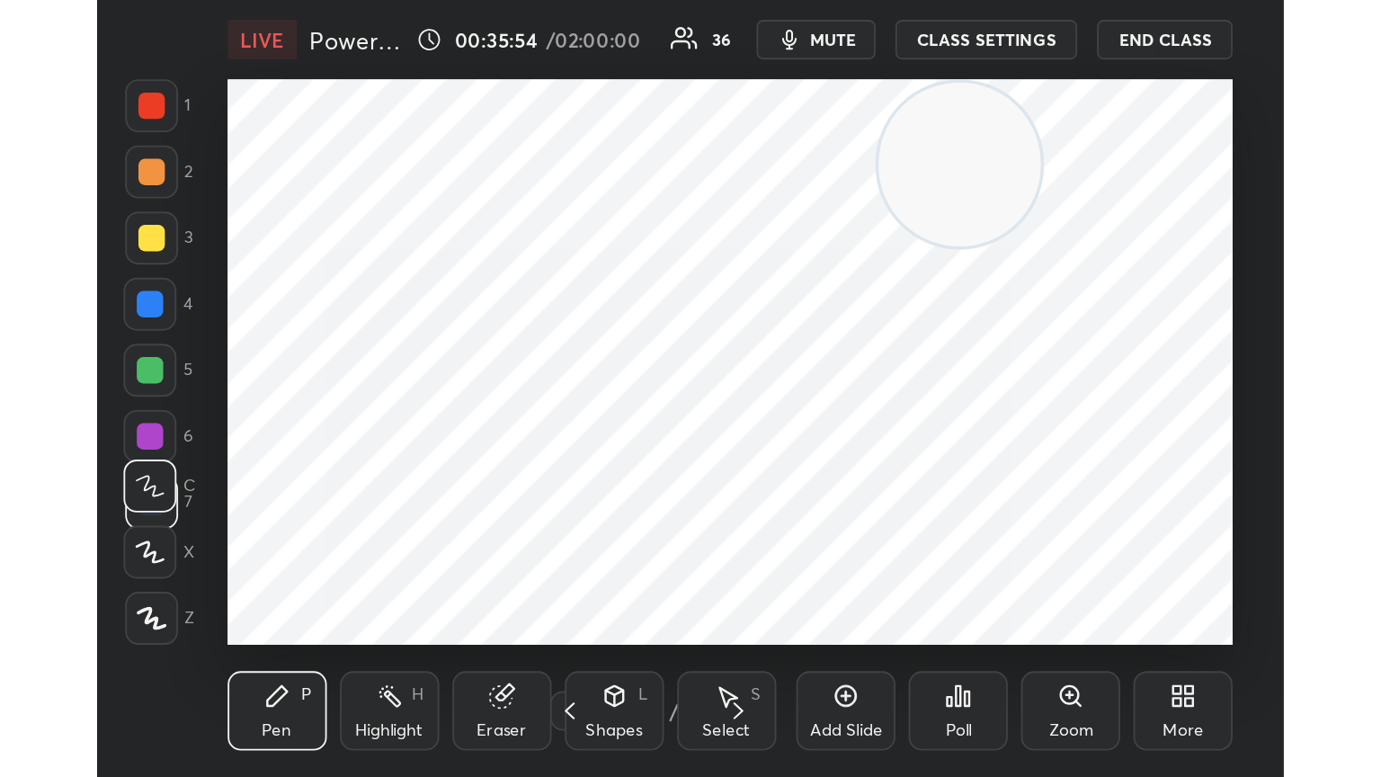
scroll to position [308, 574]
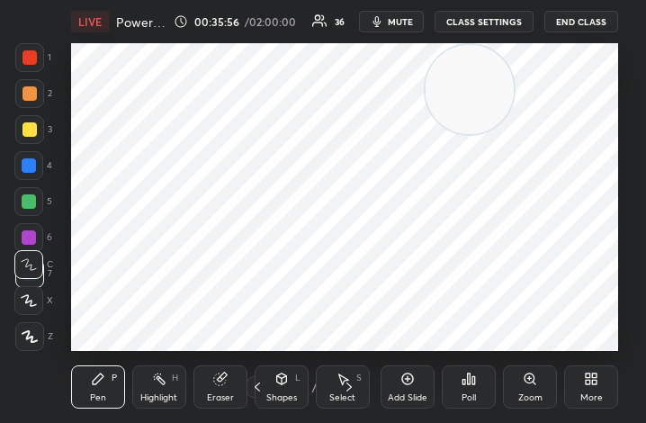
click at [604, 388] on div "More" at bounding box center [591, 386] width 54 height 43
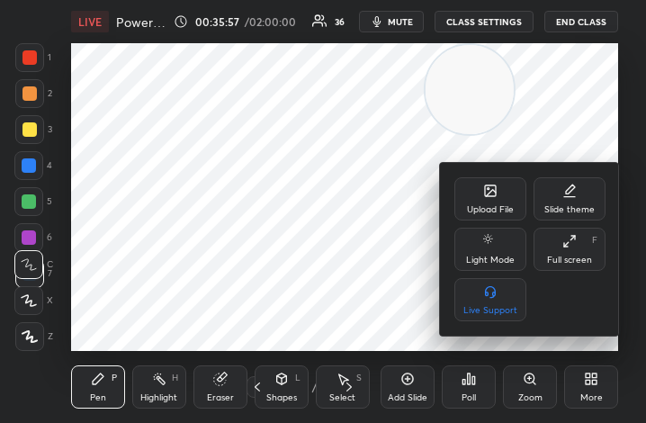
drag, startPoint x: 601, startPoint y: 265, endPoint x: 776, endPoint y: 499, distance: 292.2
click at [601, 264] on div "Full screen F" at bounding box center [569, 248] width 72 height 43
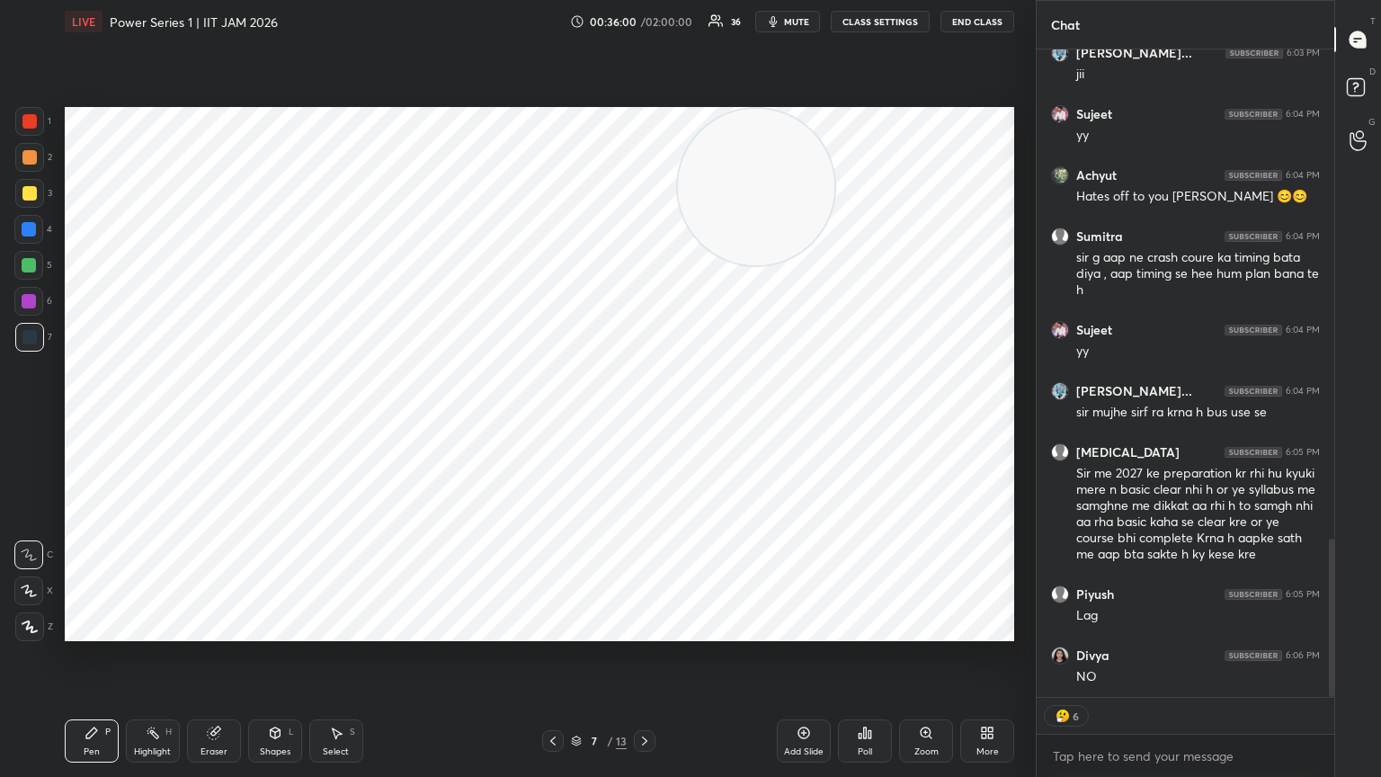
scroll to position [2127, 0]
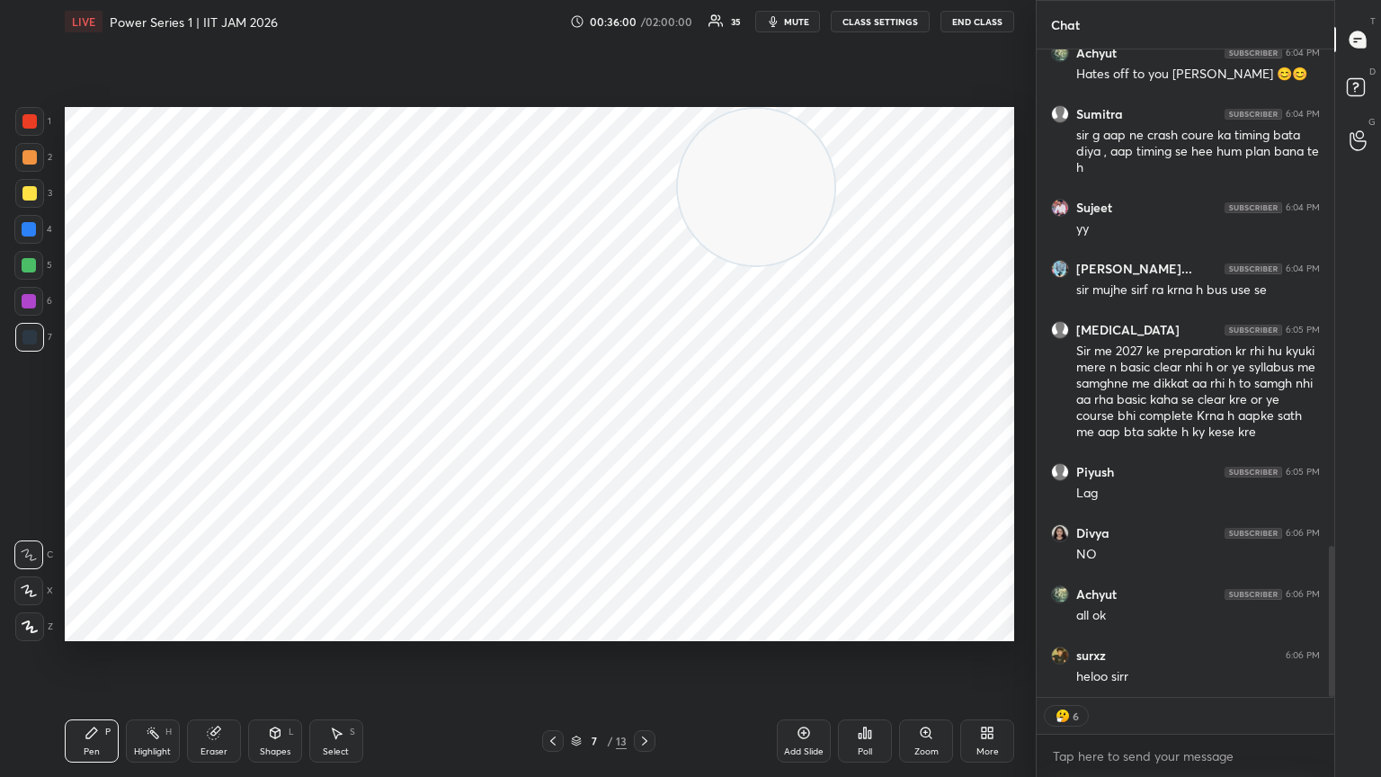
type textarea "x"
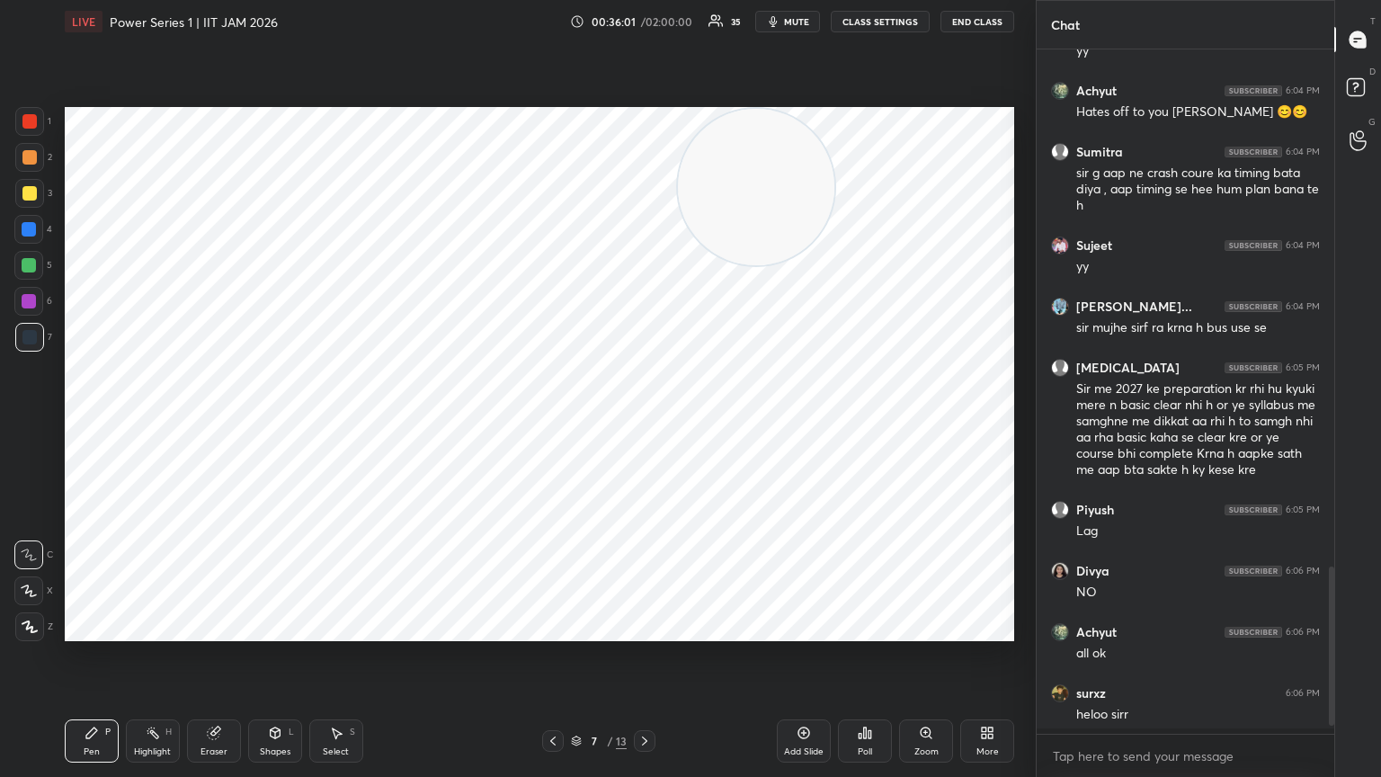
click at [645, 24] on button "CLASS SETTINGS" at bounding box center [880, 22] width 99 height 22
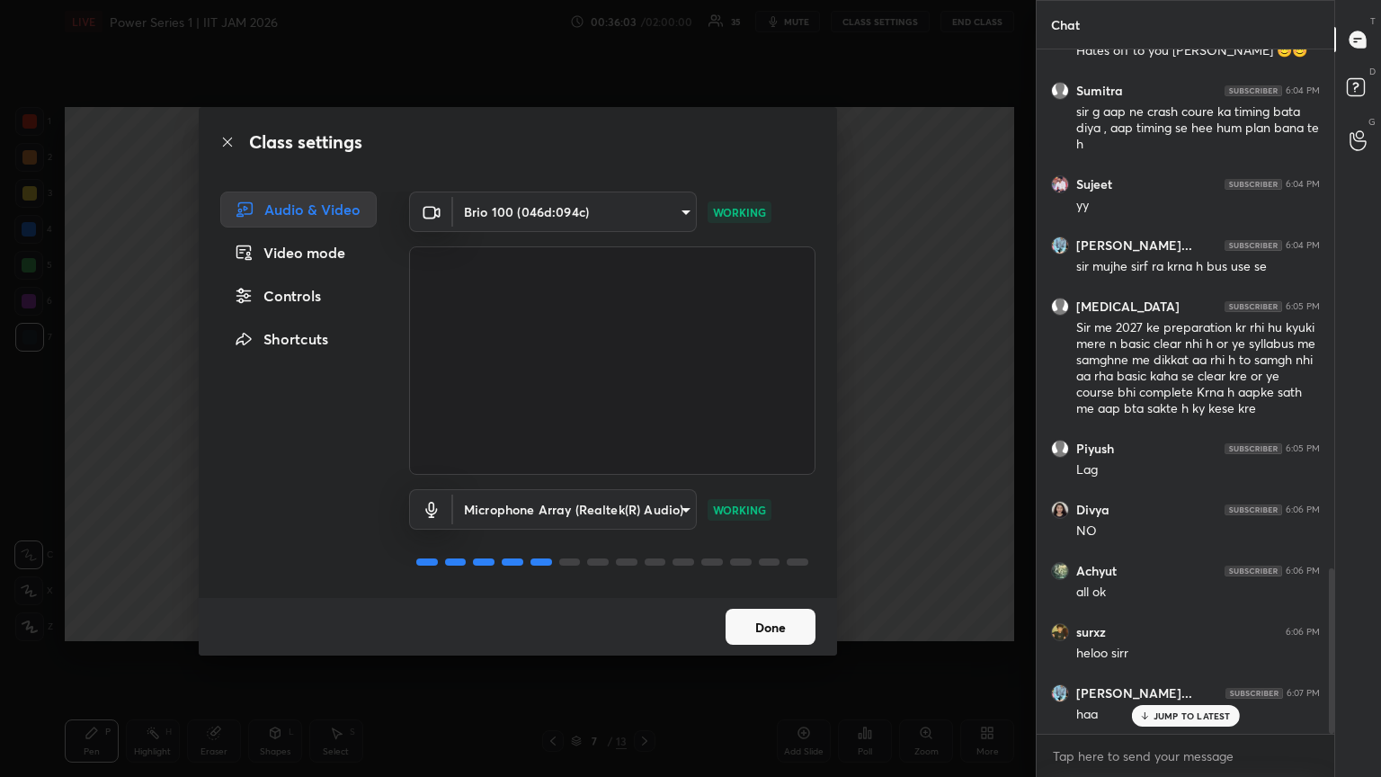
click at [338, 294] on div "Controls" at bounding box center [298, 296] width 156 height 36
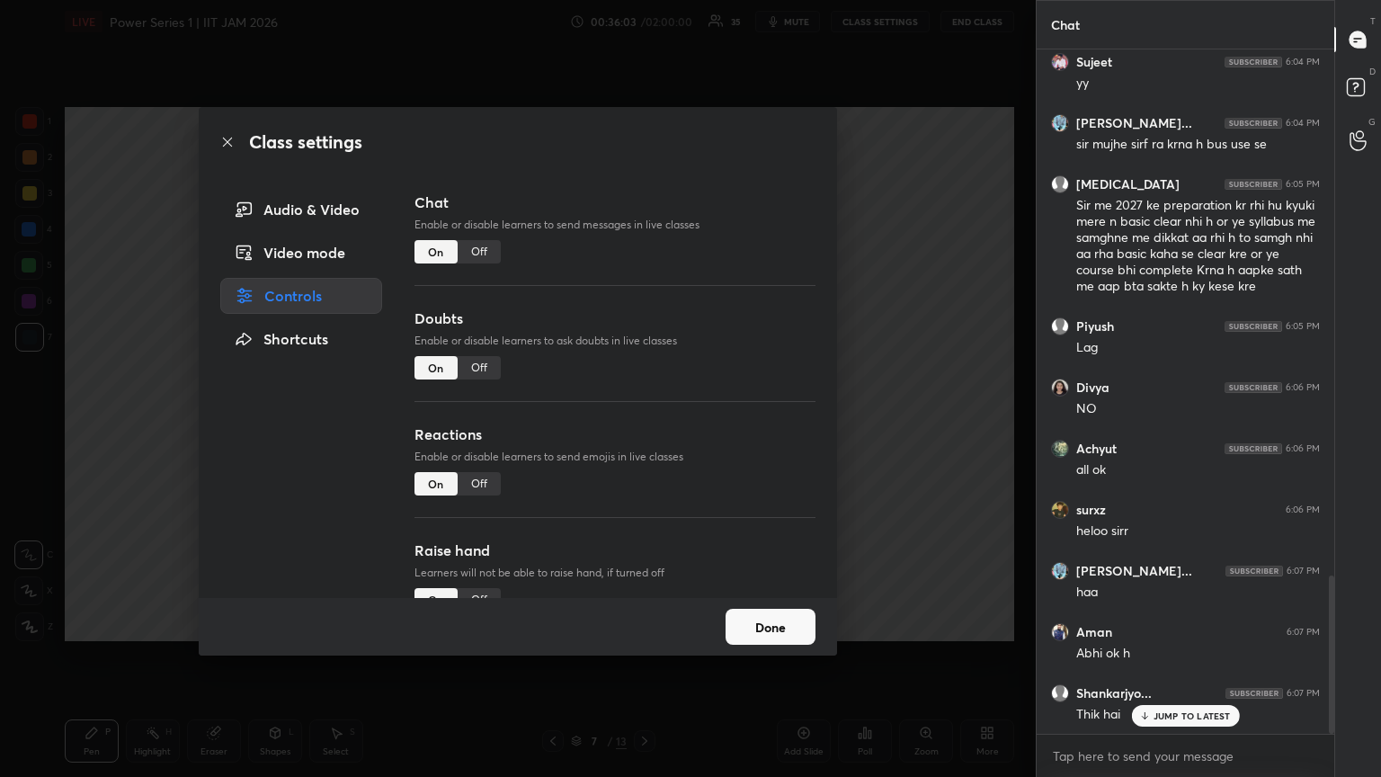
click at [483, 255] on div "Off" at bounding box center [479, 251] width 43 height 23
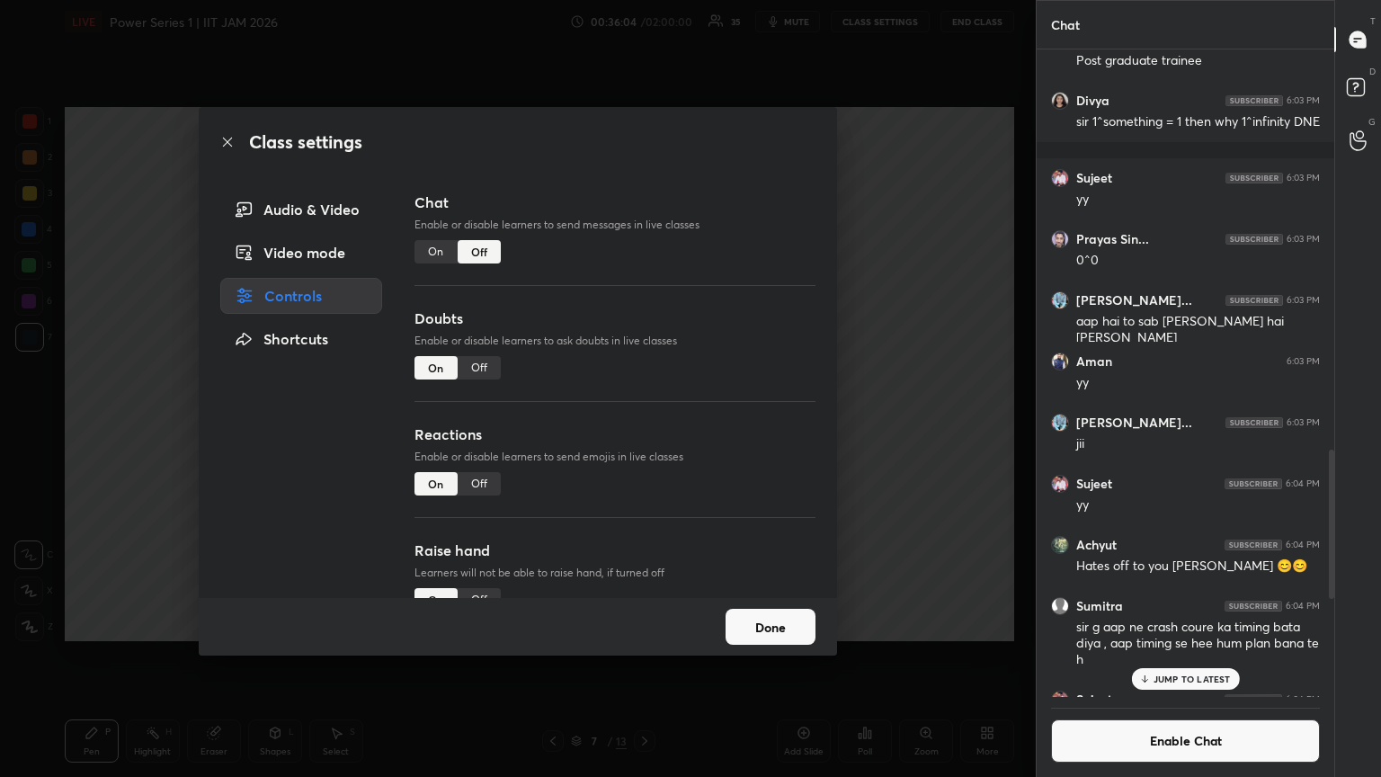
click at [29, 360] on div "Class settings Audio & Video Video mode Controls Shortcuts Chat Enable or disab…" at bounding box center [518, 388] width 1036 height 777
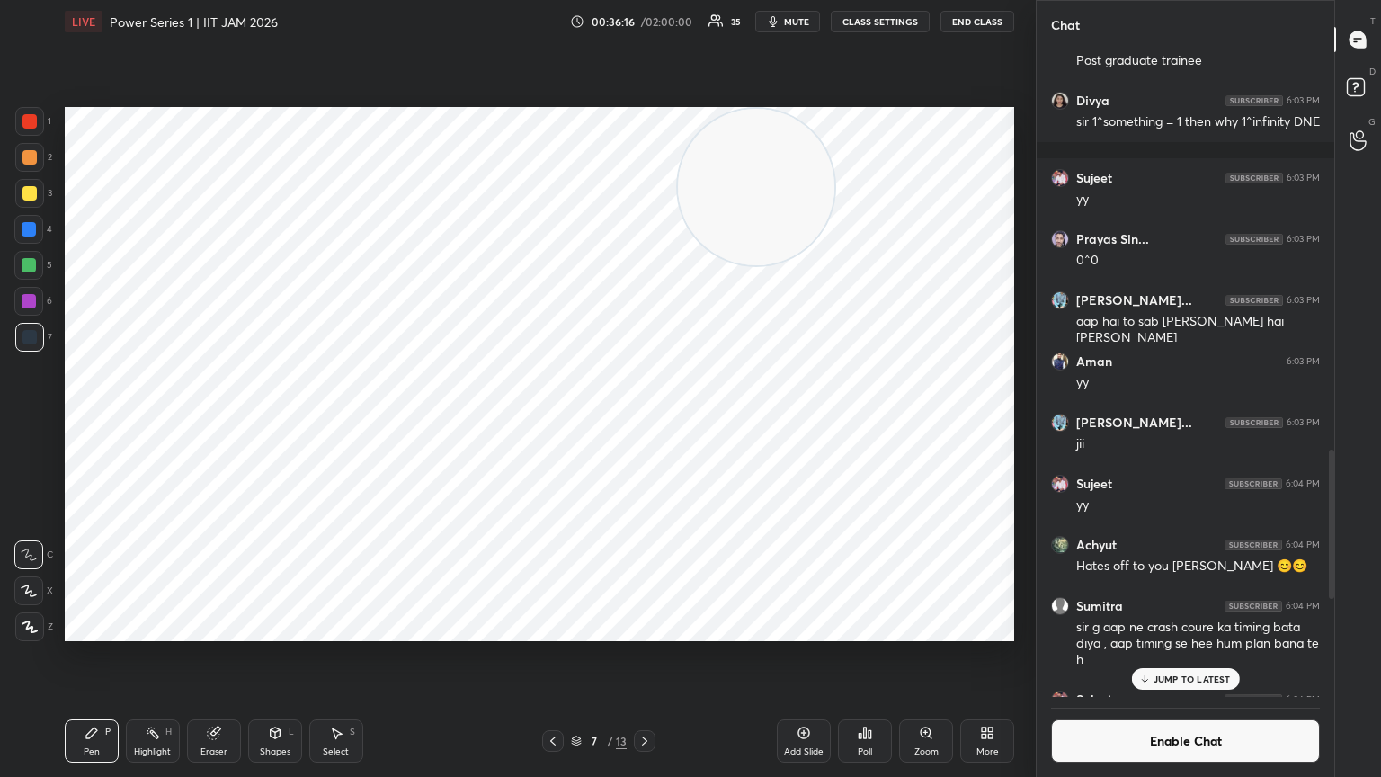
drag, startPoint x: 32, startPoint y: 305, endPoint x: 28, endPoint y: 297, distance: 9.3
click at [31, 306] on div at bounding box center [29, 301] width 14 height 14
click at [36, 422] on div at bounding box center [29, 626] width 29 height 29
click at [28, 272] on div at bounding box center [28, 265] width 29 height 29
click at [39, 422] on div at bounding box center [29, 626] width 29 height 29
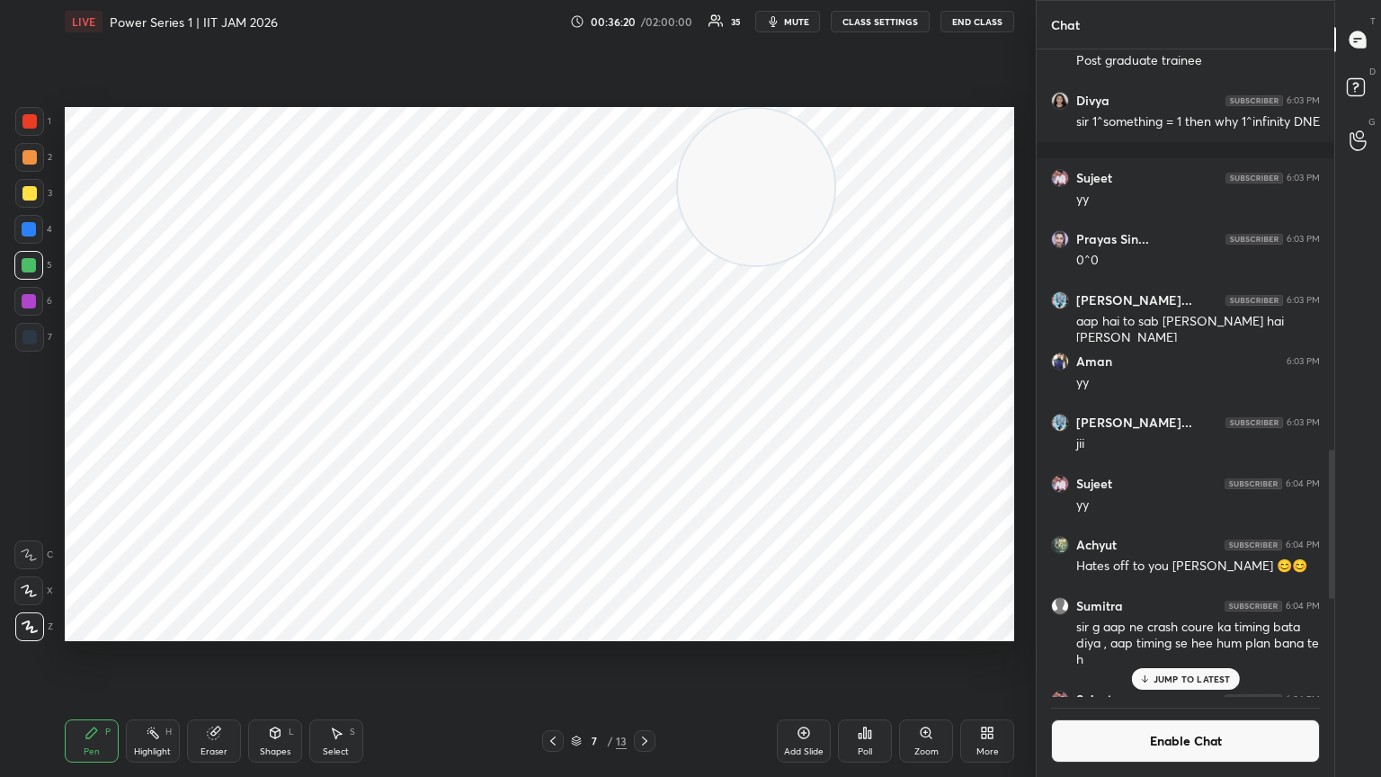
click at [281, 422] on div "Shapes" at bounding box center [275, 751] width 31 height 9
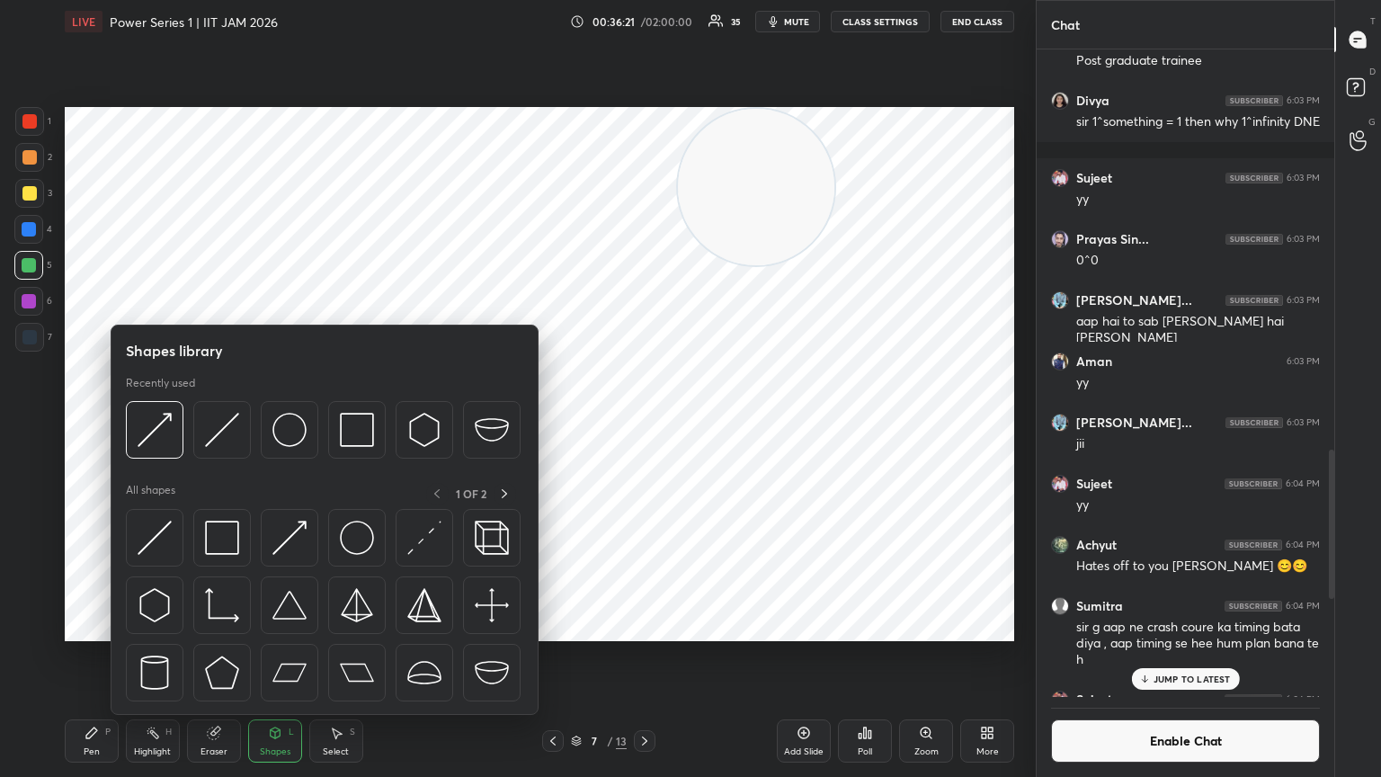
click at [96, 422] on icon at bounding box center [92, 733] width 14 height 14
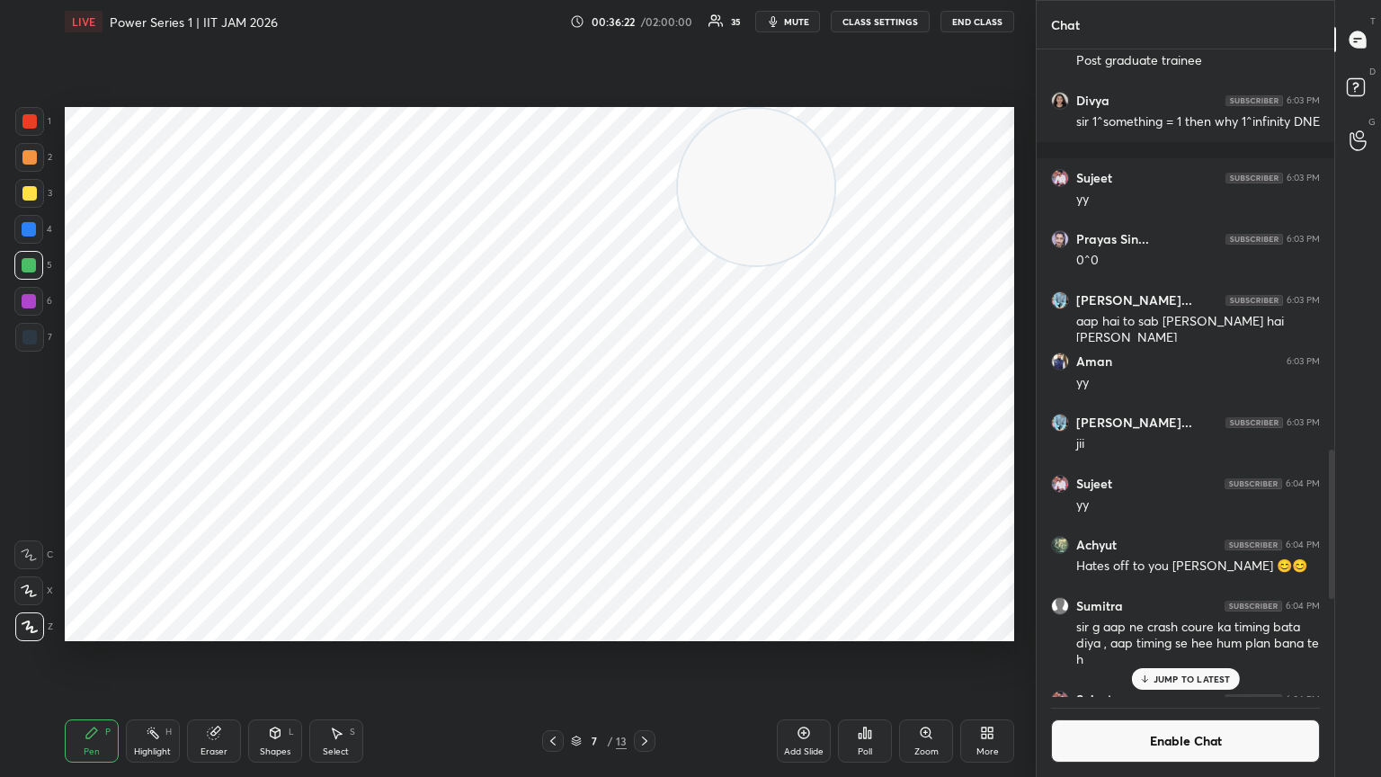
click at [29, 422] on icon at bounding box center [29, 626] width 14 height 11
click at [277, 422] on icon at bounding box center [276, 732] width 10 height 11
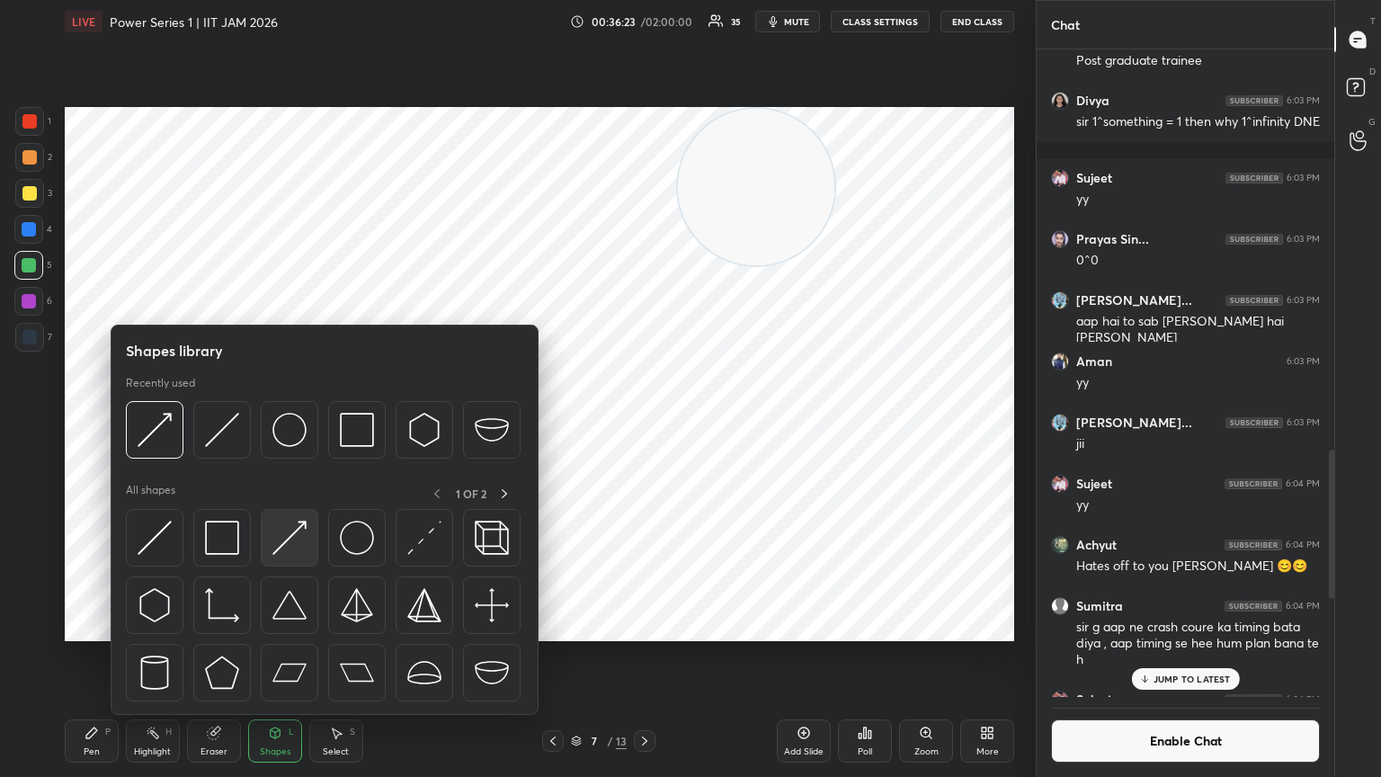
click at [277, 422] on img at bounding box center [289, 538] width 34 height 34
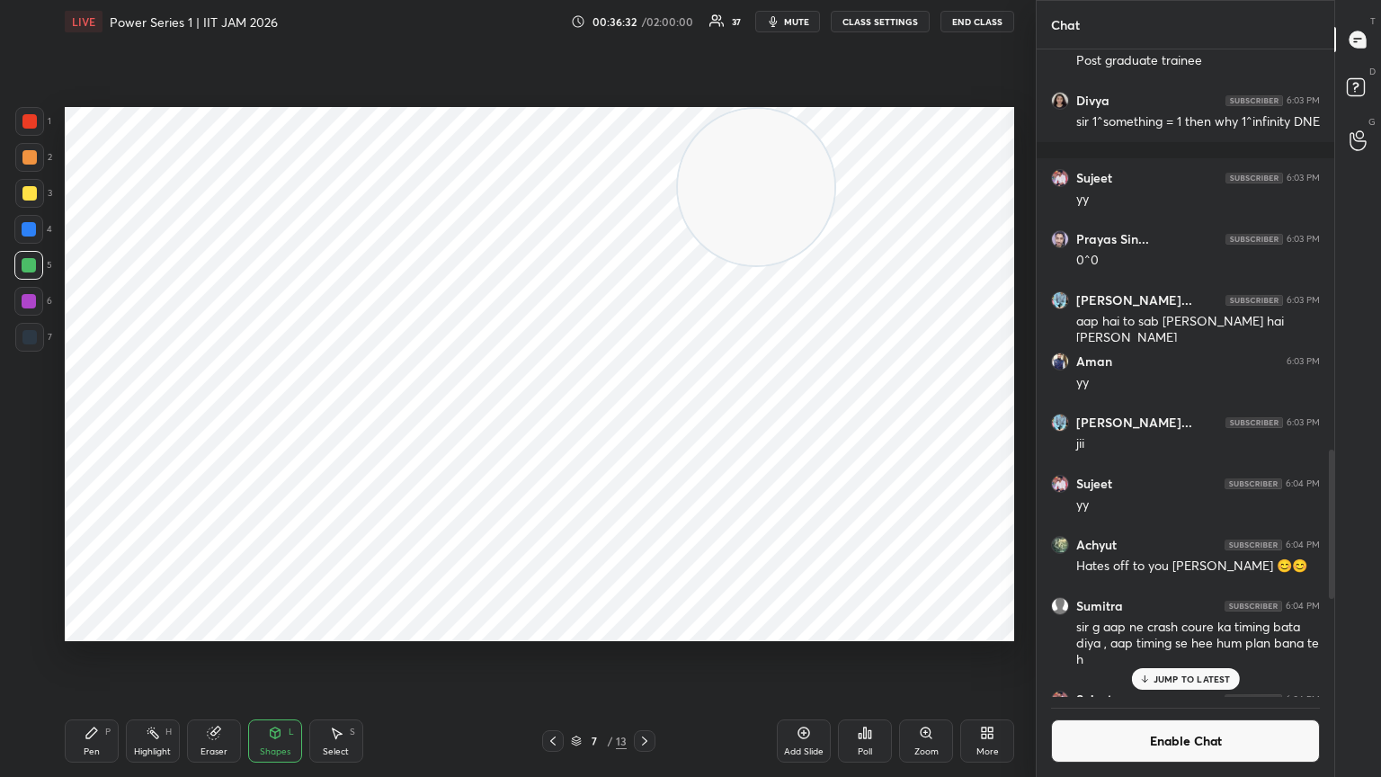
drag, startPoint x: 76, startPoint y: 718, endPoint x: 79, endPoint y: 728, distance: 11.4
click at [76, 422] on div "Pen P Highlight H Eraser Shapes L Select S 7 / 13 Add Slide Poll Zoom More" at bounding box center [539, 741] width 949 height 72
click at [89, 422] on div "Pen P" at bounding box center [92, 740] width 54 height 43
click at [29, 422] on icon at bounding box center [29, 554] width 16 height 13
click at [32, 339] on div at bounding box center [29, 337] width 14 height 14
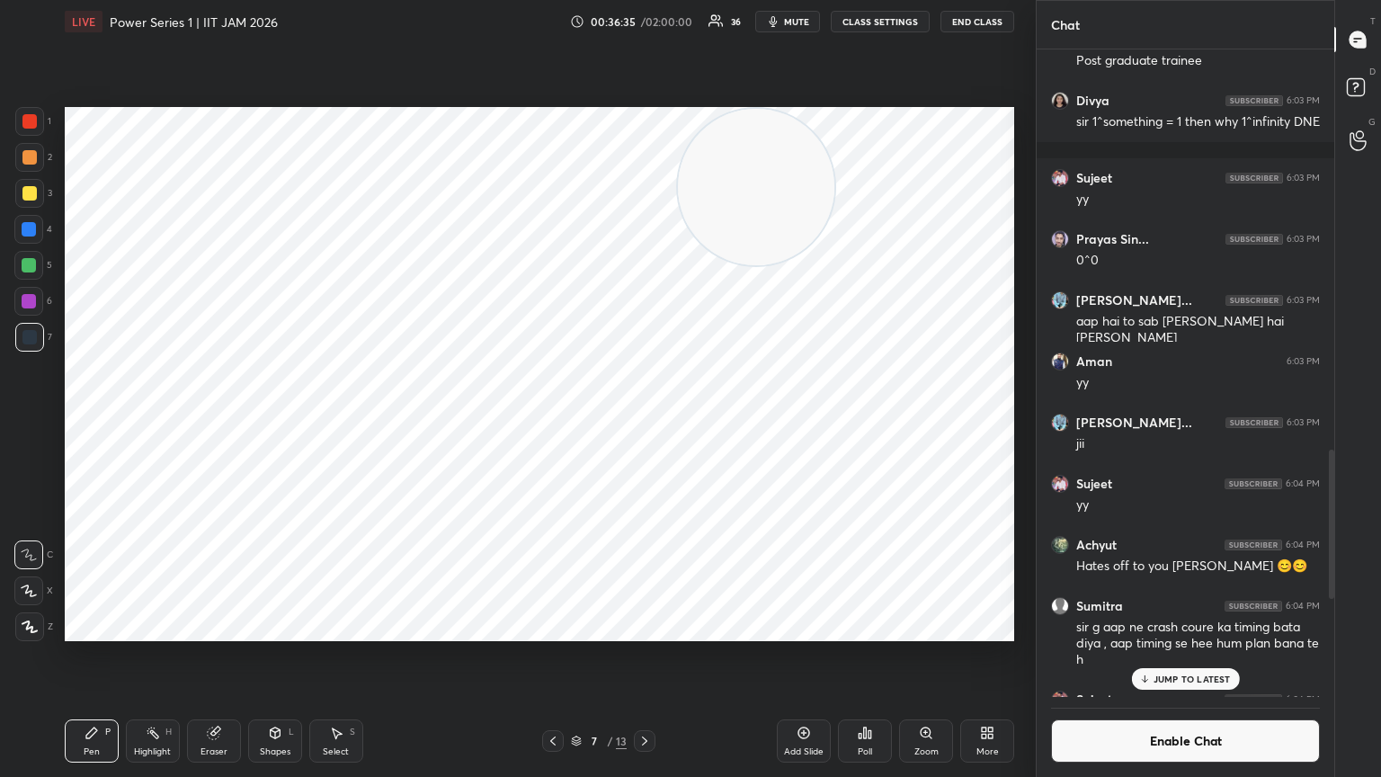
drag, startPoint x: 25, startPoint y: 550, endPoint x: 47, endPoint y: 500, distance: 54.8
click at [27, 422] on icon at bounding box center [29, 554] width 16 height 13
click at [40, 234] on div at bounding box center [28, 229] width 29 height 29
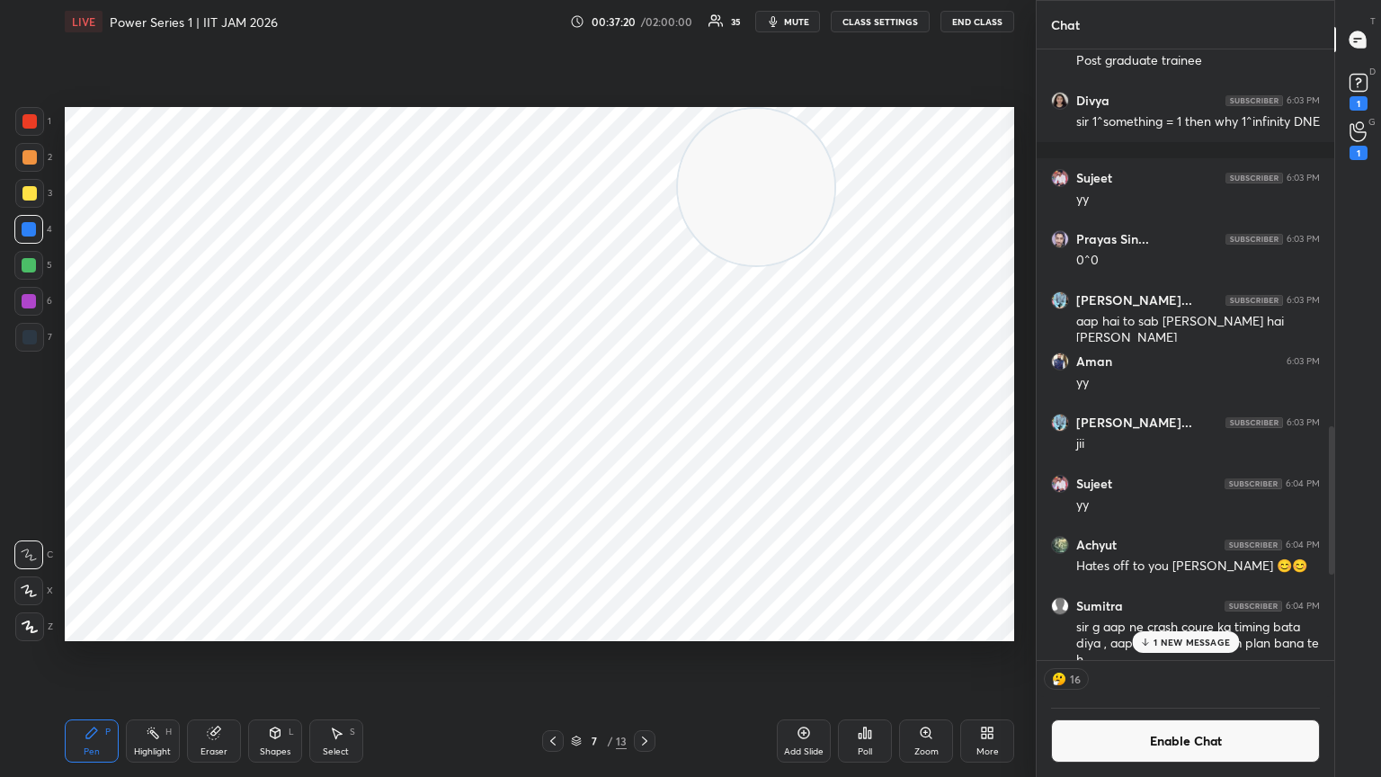
click at [33, 422] on div at bounding box center [29, 626] width 29 height 29
click at [281, 422] on div "Shapes L" at bounding box center [275, 740] width 54 height 43
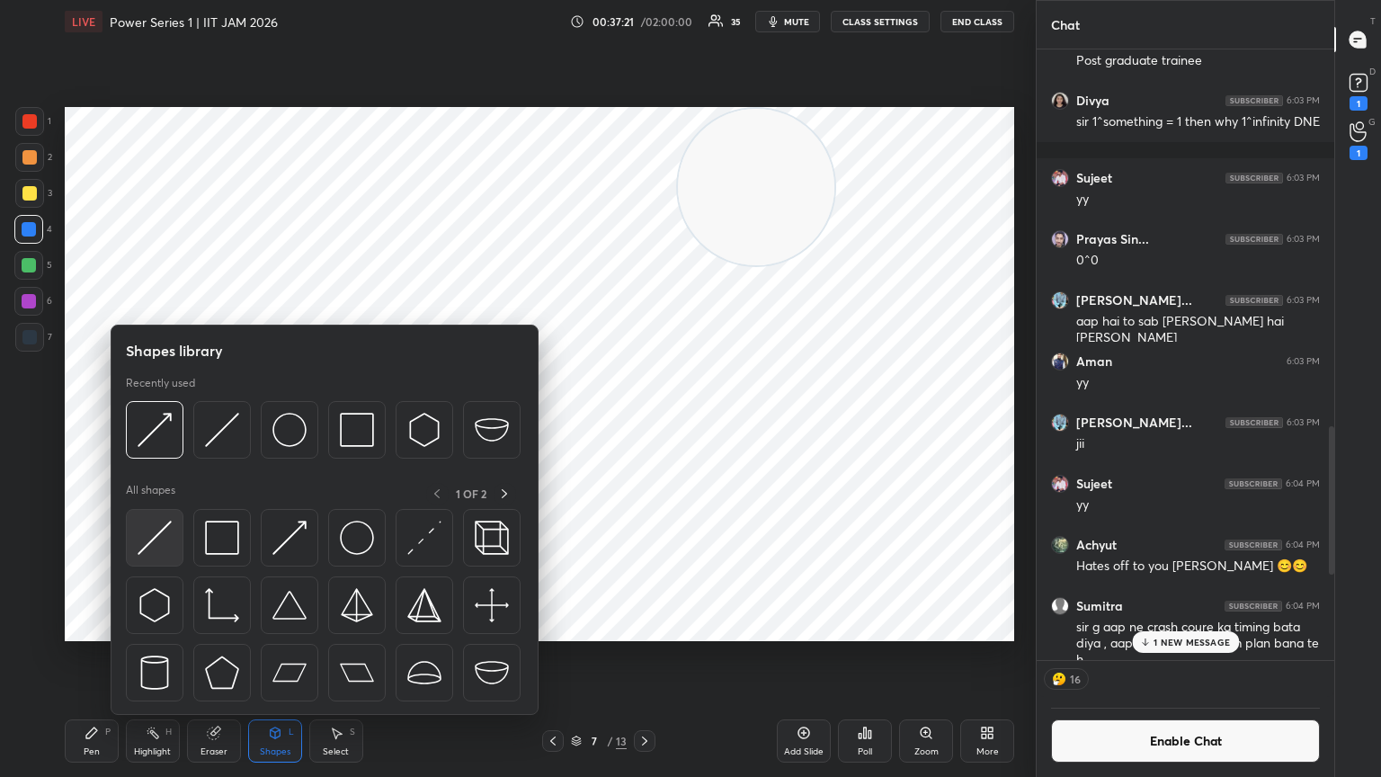
click at [157, 422] on img at bounding box center [155, 538] width 34 height 34
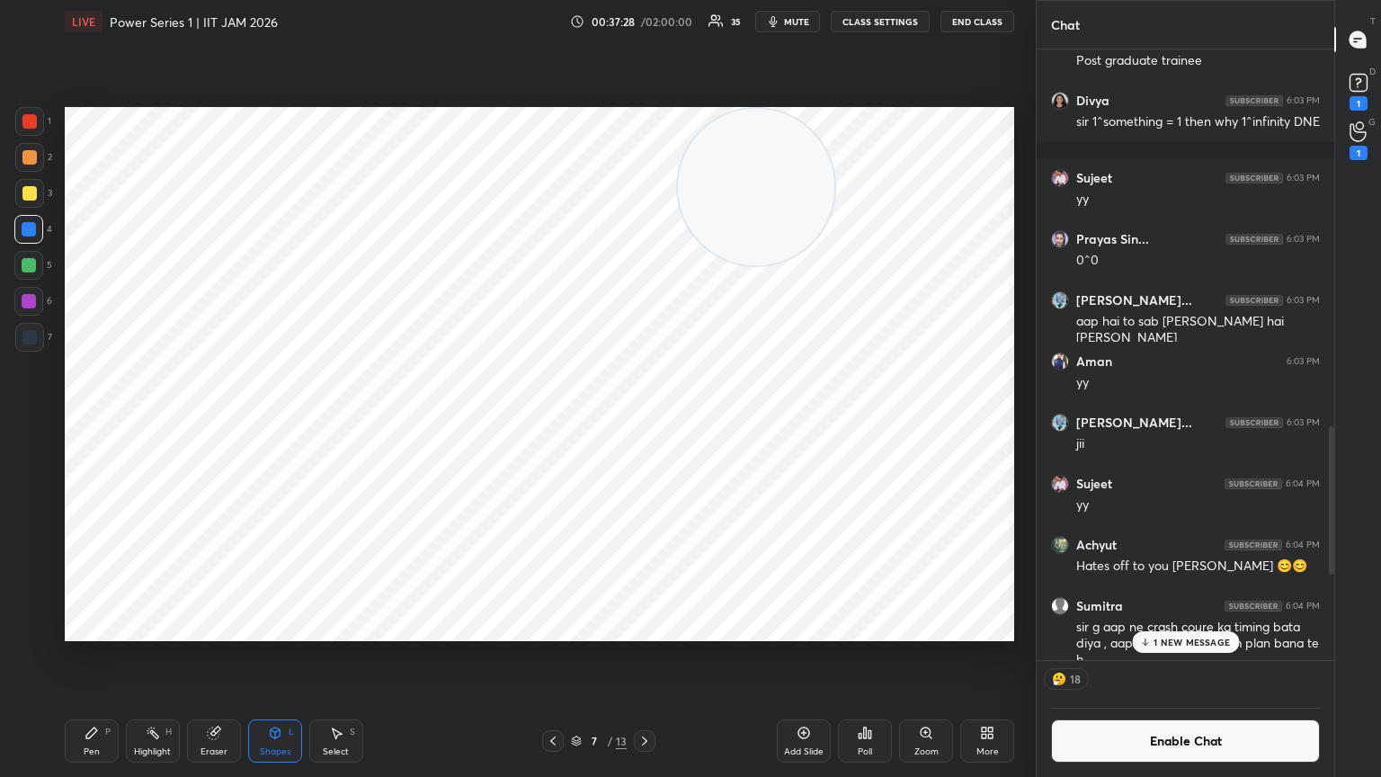
click at [91, 422] on icon at bounding box center [92, 733] width 14 height 14
click at [33, 191] on div at bounding box center [29, 193] width 14 height 14
click at [275, 422] on div "Shapes L" at bounding box center [275, 740] width 54 height 43
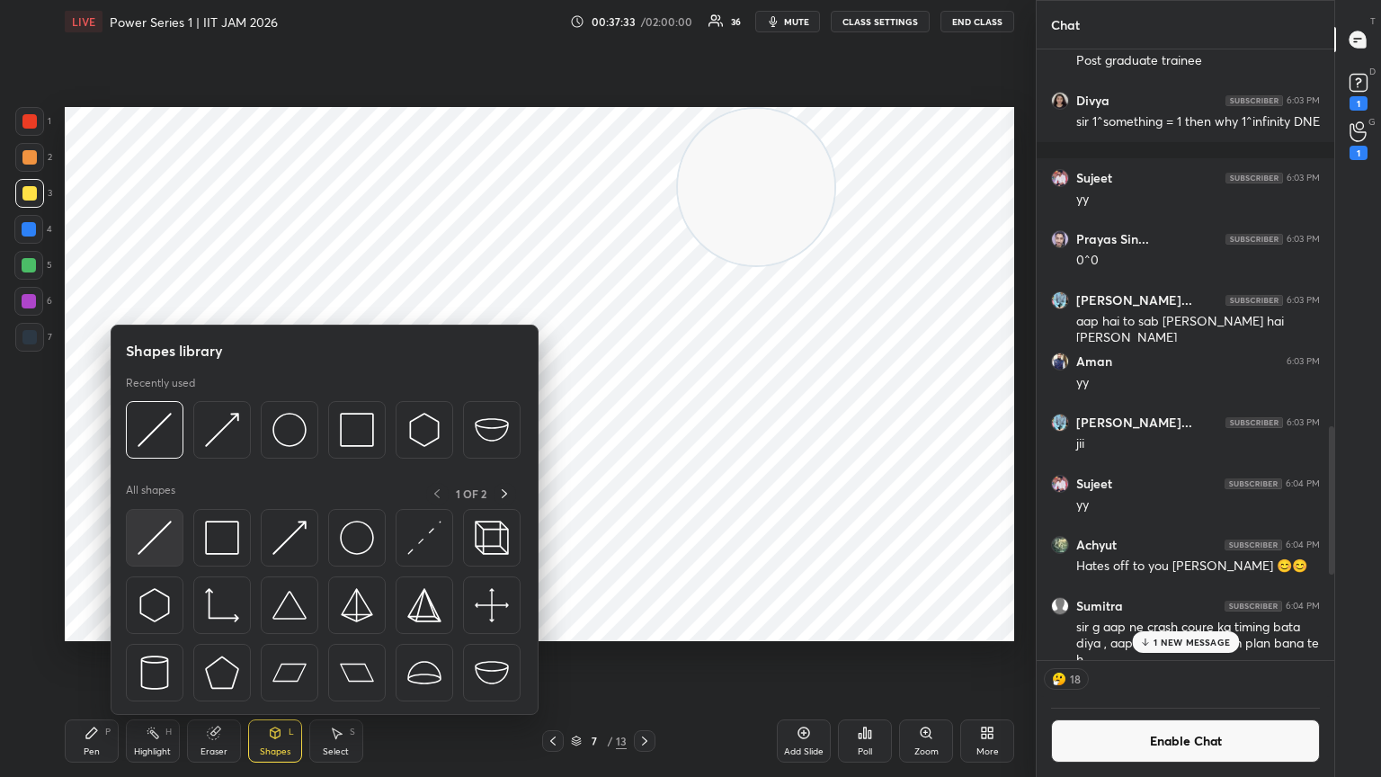
click at [179, 422] on div at bounding box center [155, 538] width 58 height 58
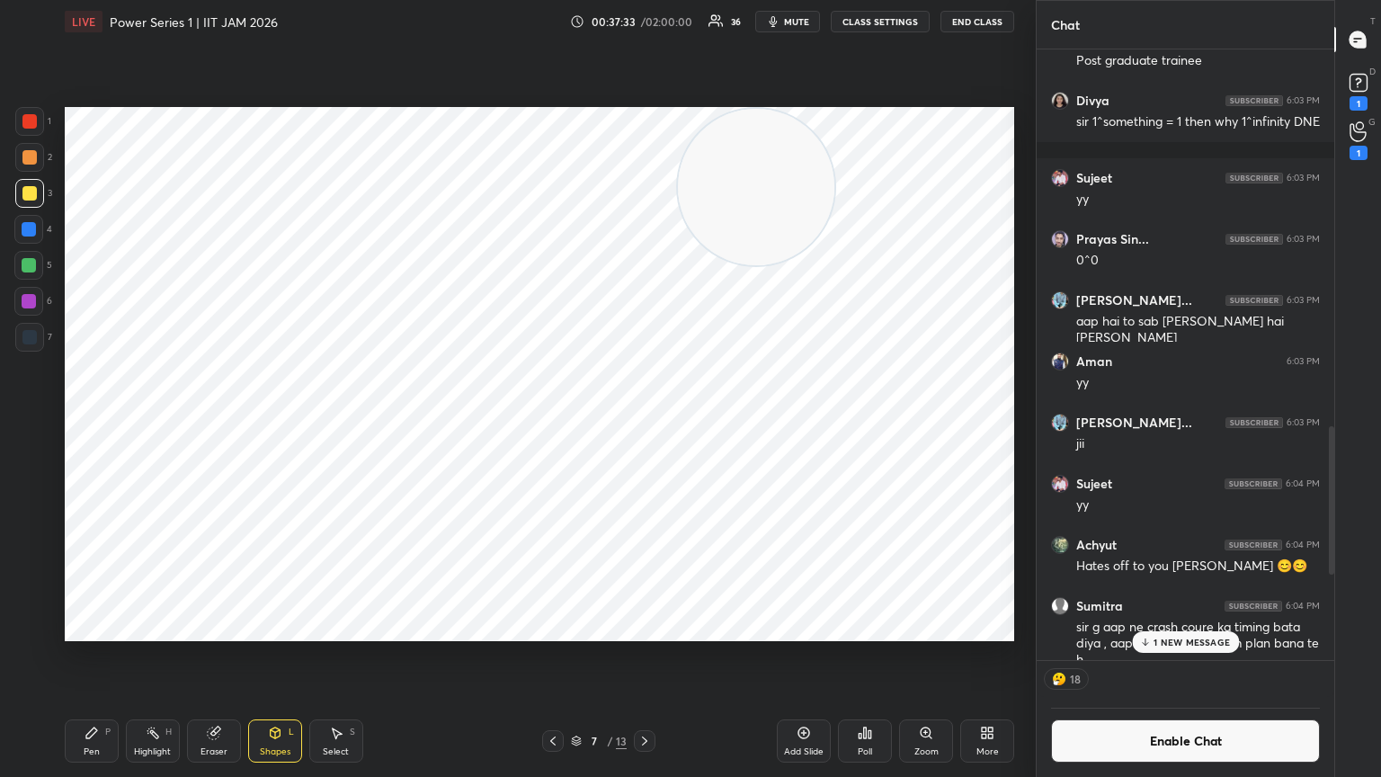
scroll to position [643, 292]
click at [645, 422] on button "Enable Chat" at bounding box center [1185, 740] width 269 height 43
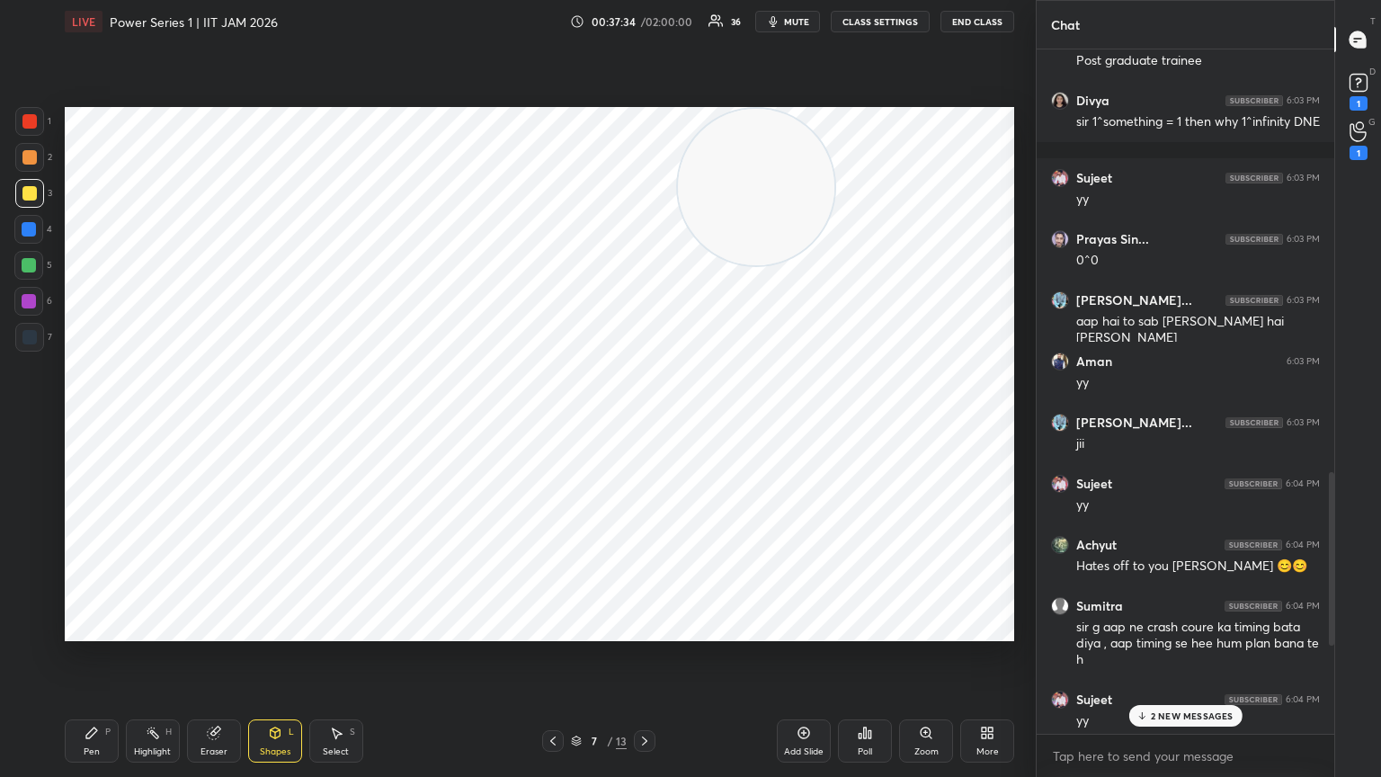
click at [645, 422] on div "2 NEW MESSAGES" at bounding box center [1184, 716] width 113 height 22
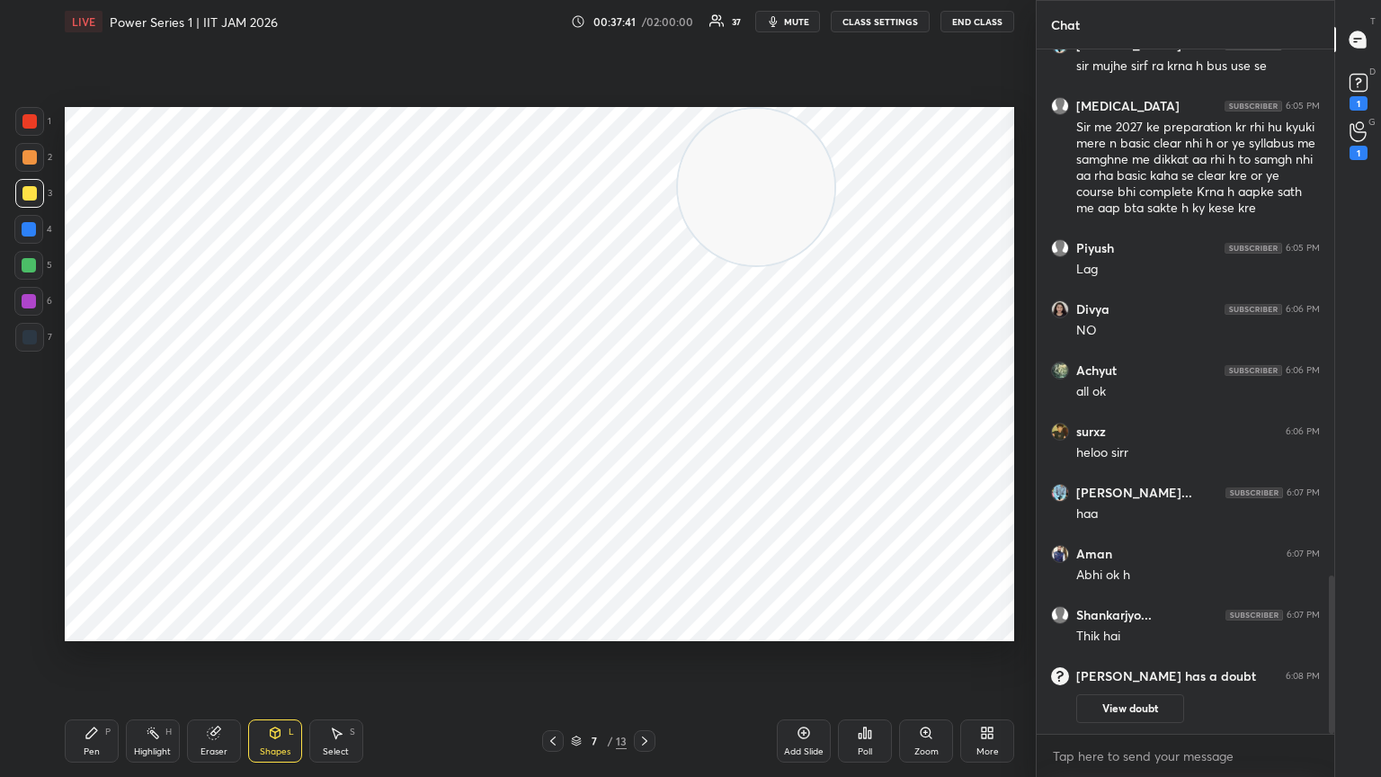
click at [645, 22] on span "mute" at bounding box center [796, 21] width 25 height 13
click at [645, 21] on span "unmute" at bounding box center [795, 21] width 39 height 13
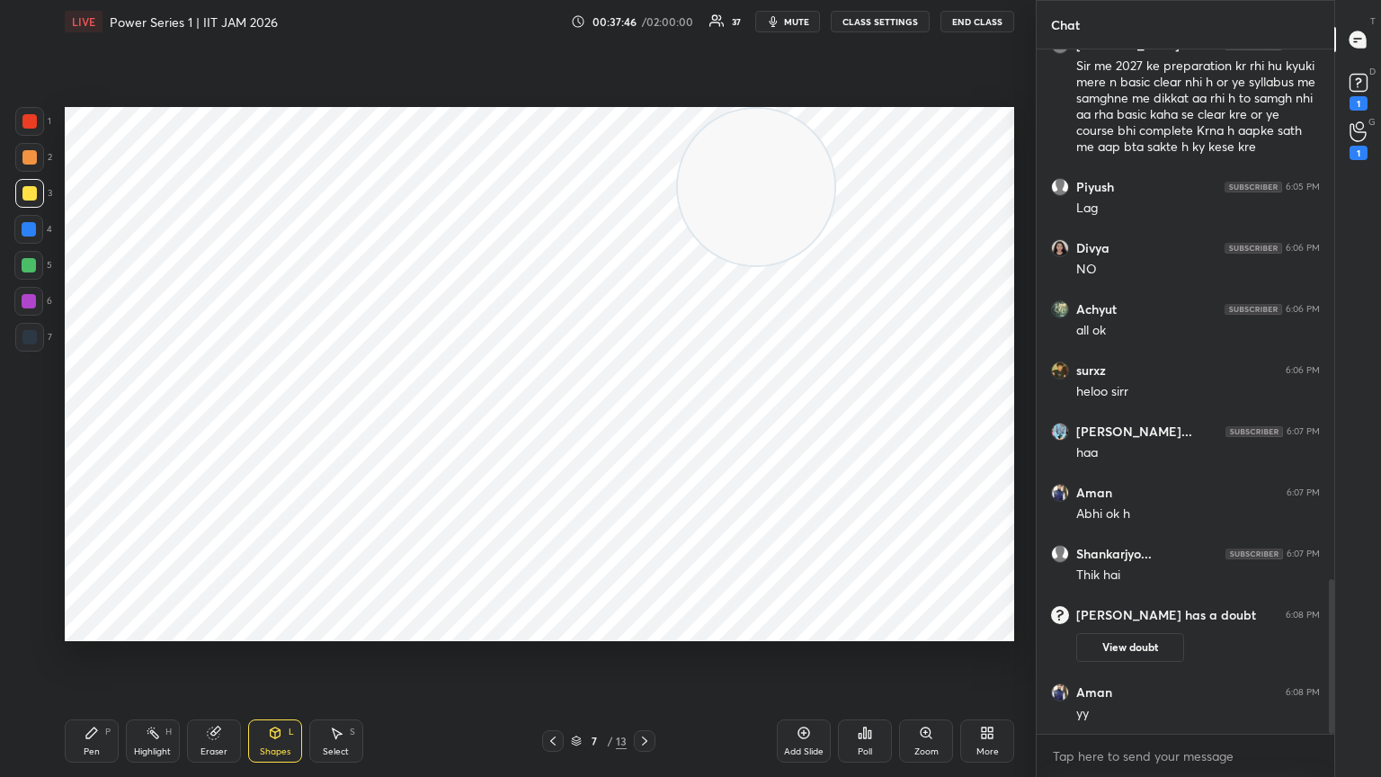
click at [645, 15] on button "mute" at bounding box center [787, 22] width 65 height 22
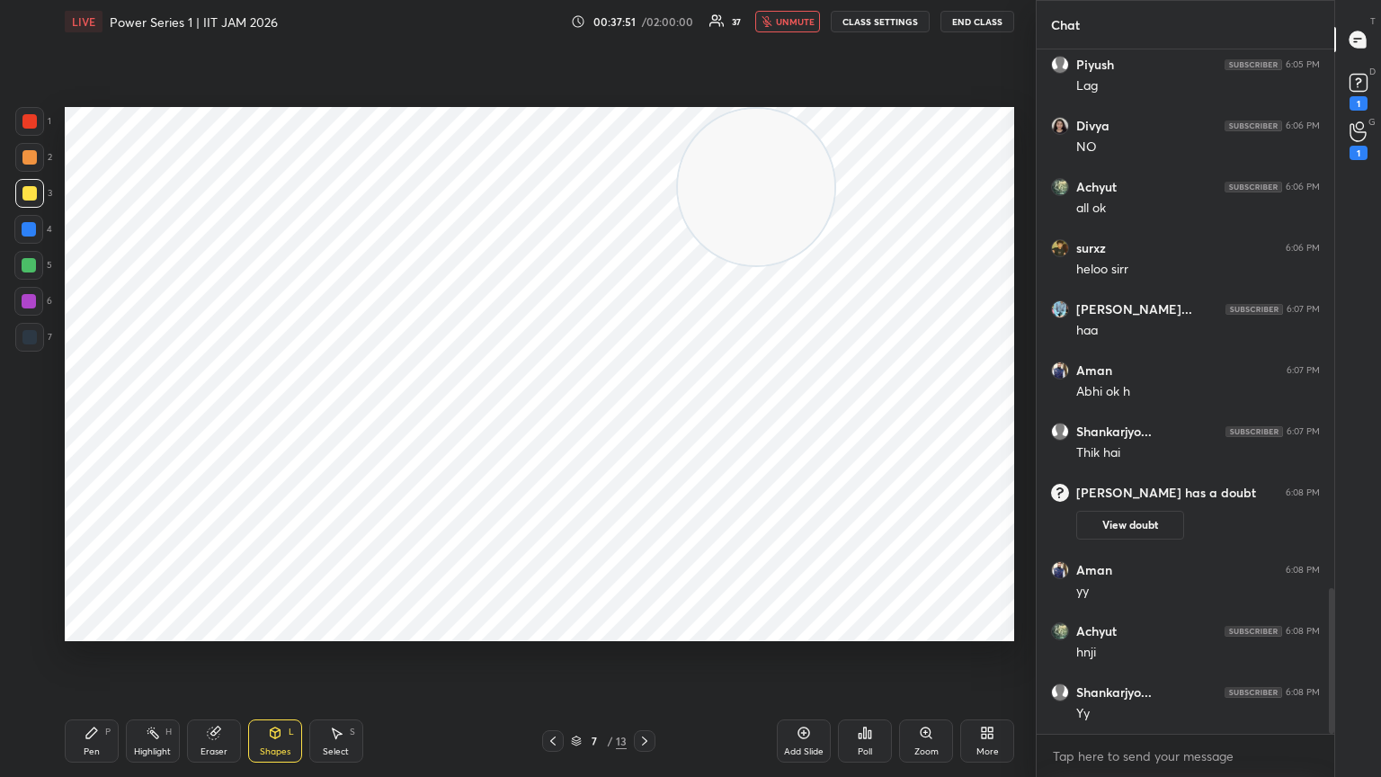
scroll to position [2524, 0]
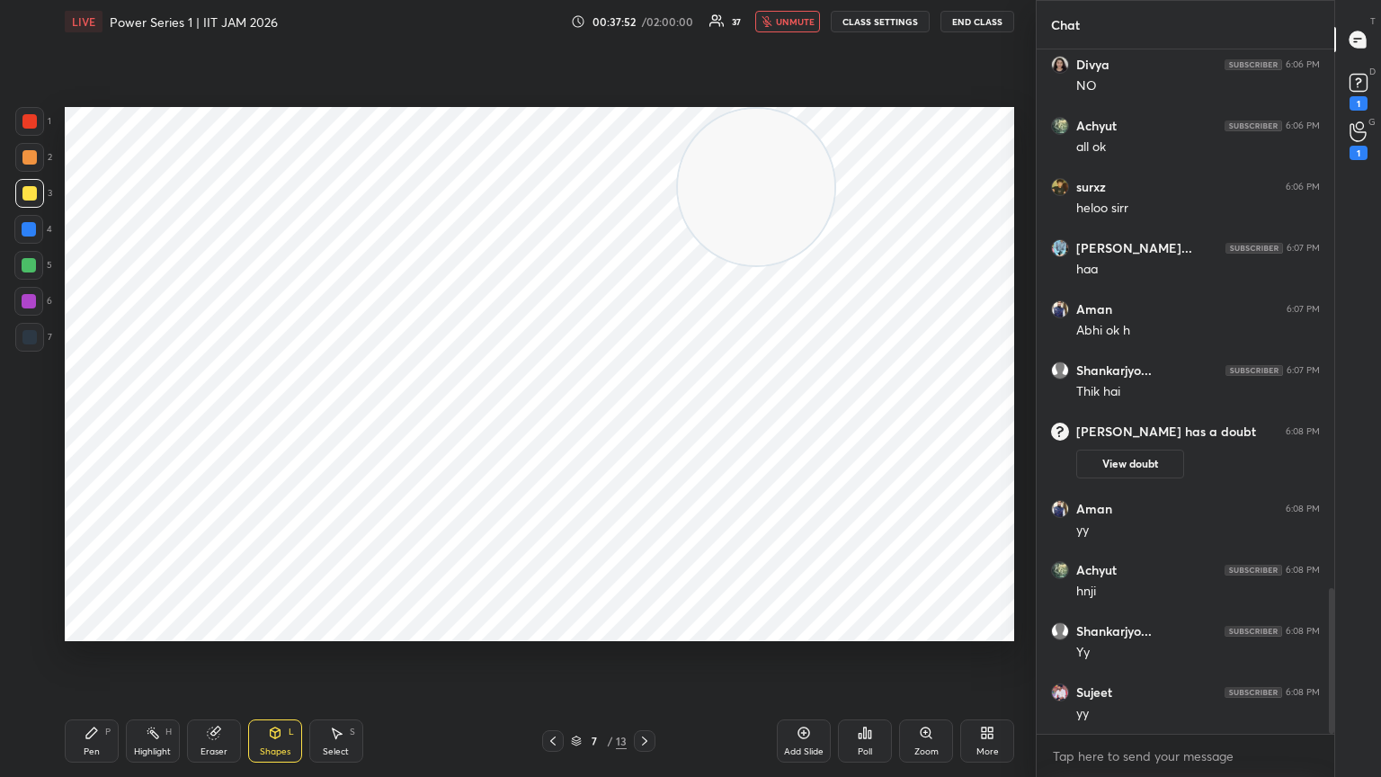
click at [645, 22] on span "unmute" at bounding box center [795, 21] width 39 height 13
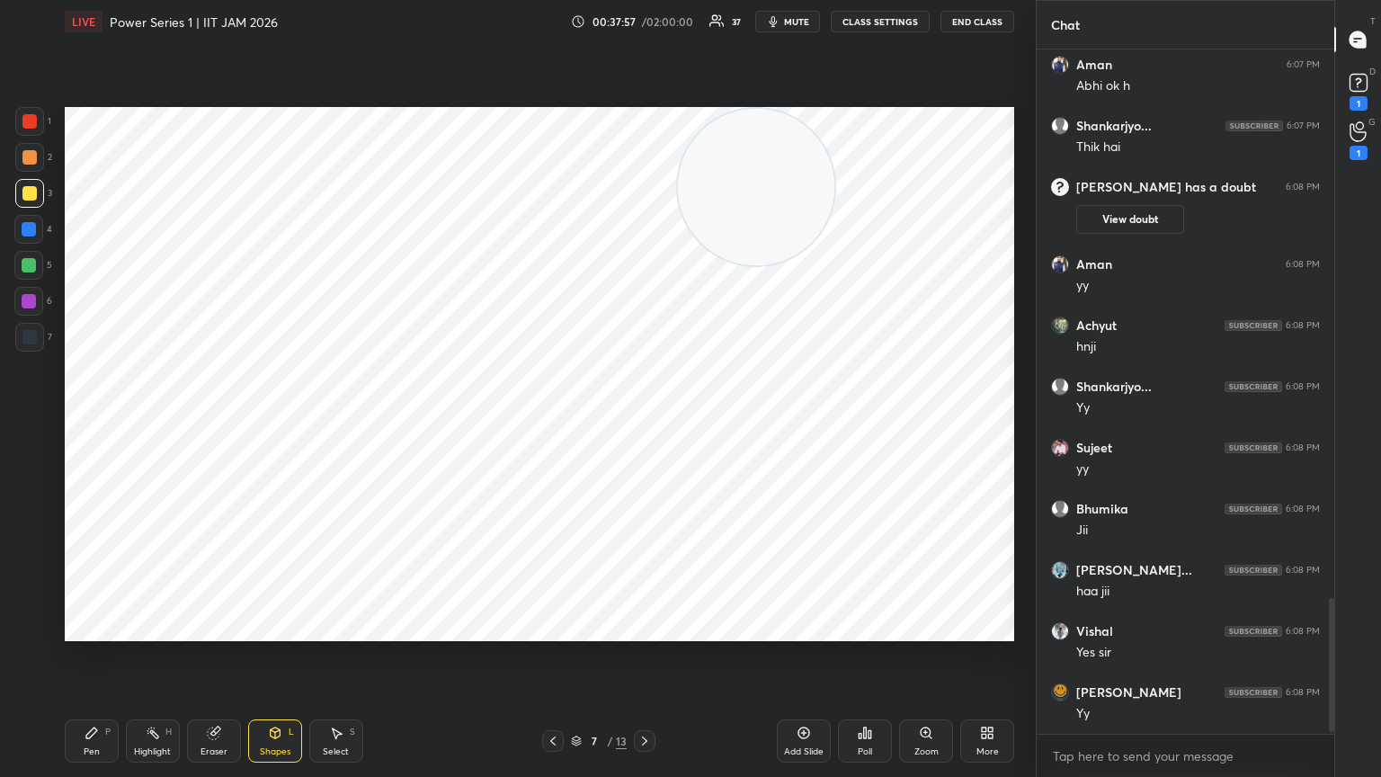
scroll to position [2830, 0]
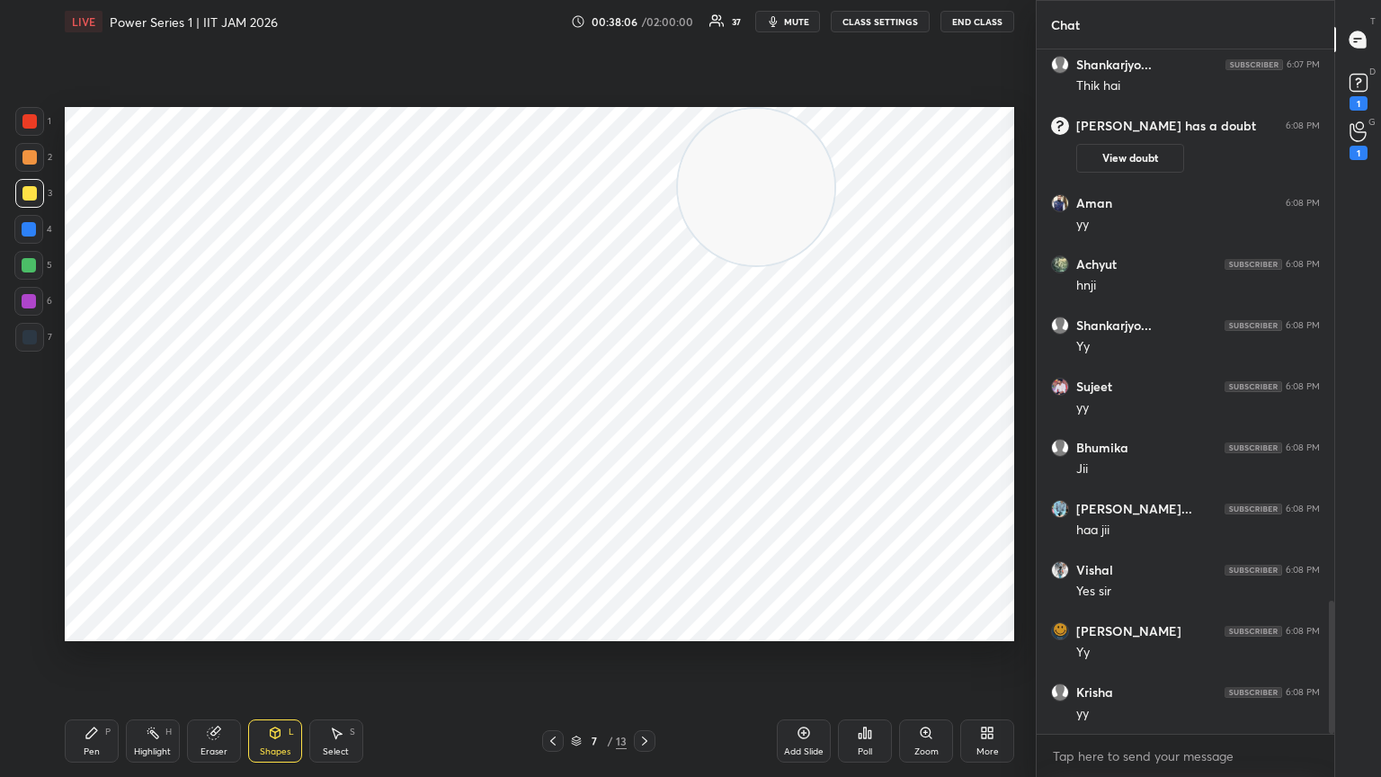
click at [91, 422] on icon at bounding box center [91, 732] width 11 height 11
click at [35, 334] on div at bounding box center [29, 337] width 14 height 14
click at [26, 422] on icon at bounding box center [29, 554] width 14 height 11
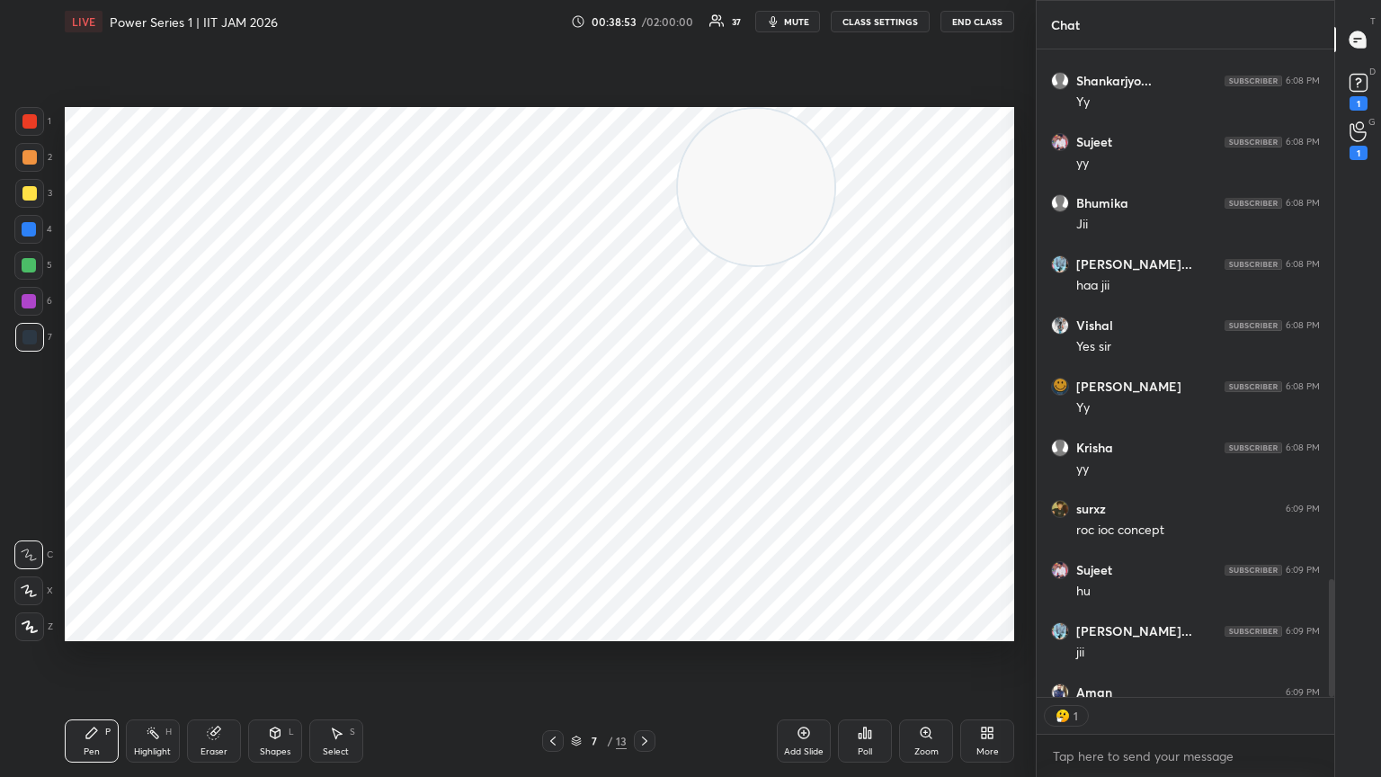
scroll to position [3172, 0]
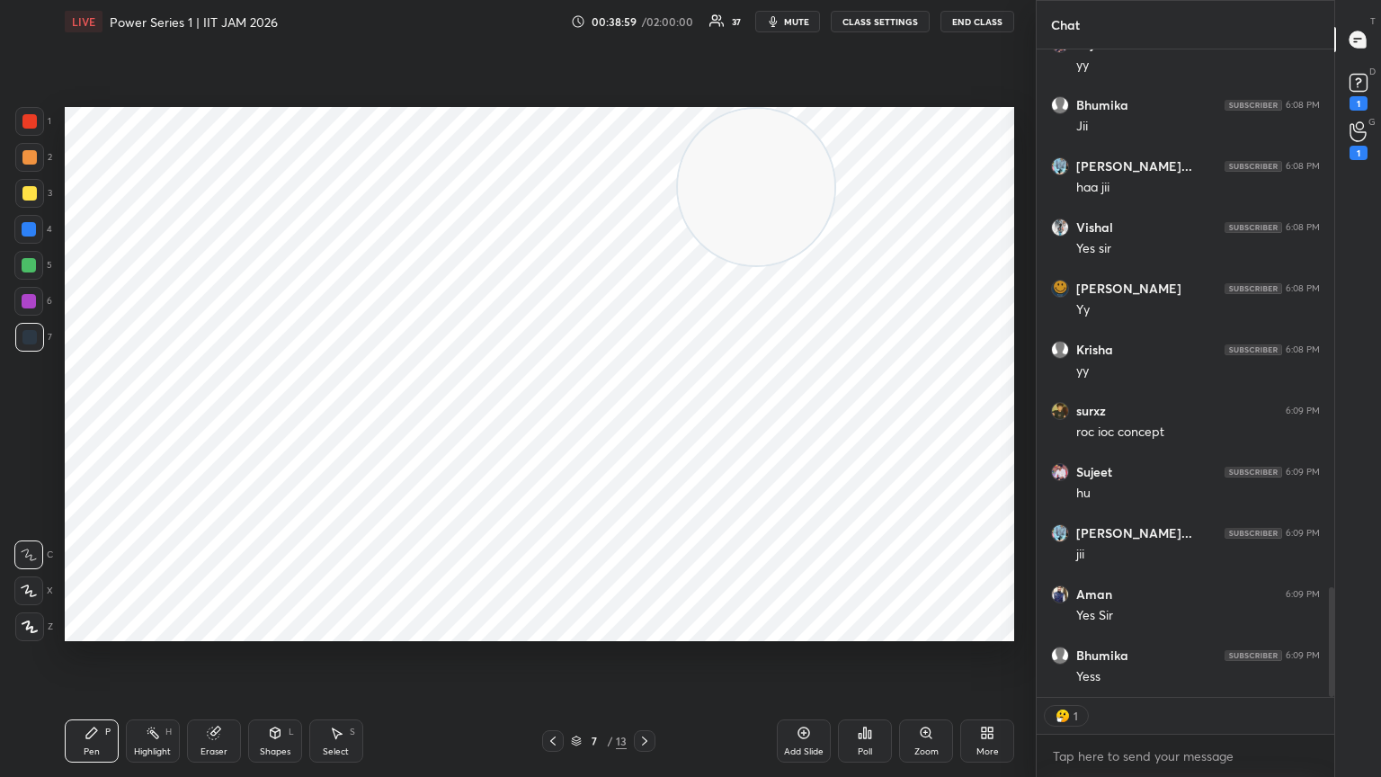
click at [28, 302] on div at bounding box center [29, 301] width 14 height 14
click at [31, 422] on div "1 2 3 4 5 6 7 C X Z C X Z E E Erase all H H LIVE Power Series 1 | IIT JAM 2026 …" at bounding box center [510, 388] width 1021 height 777
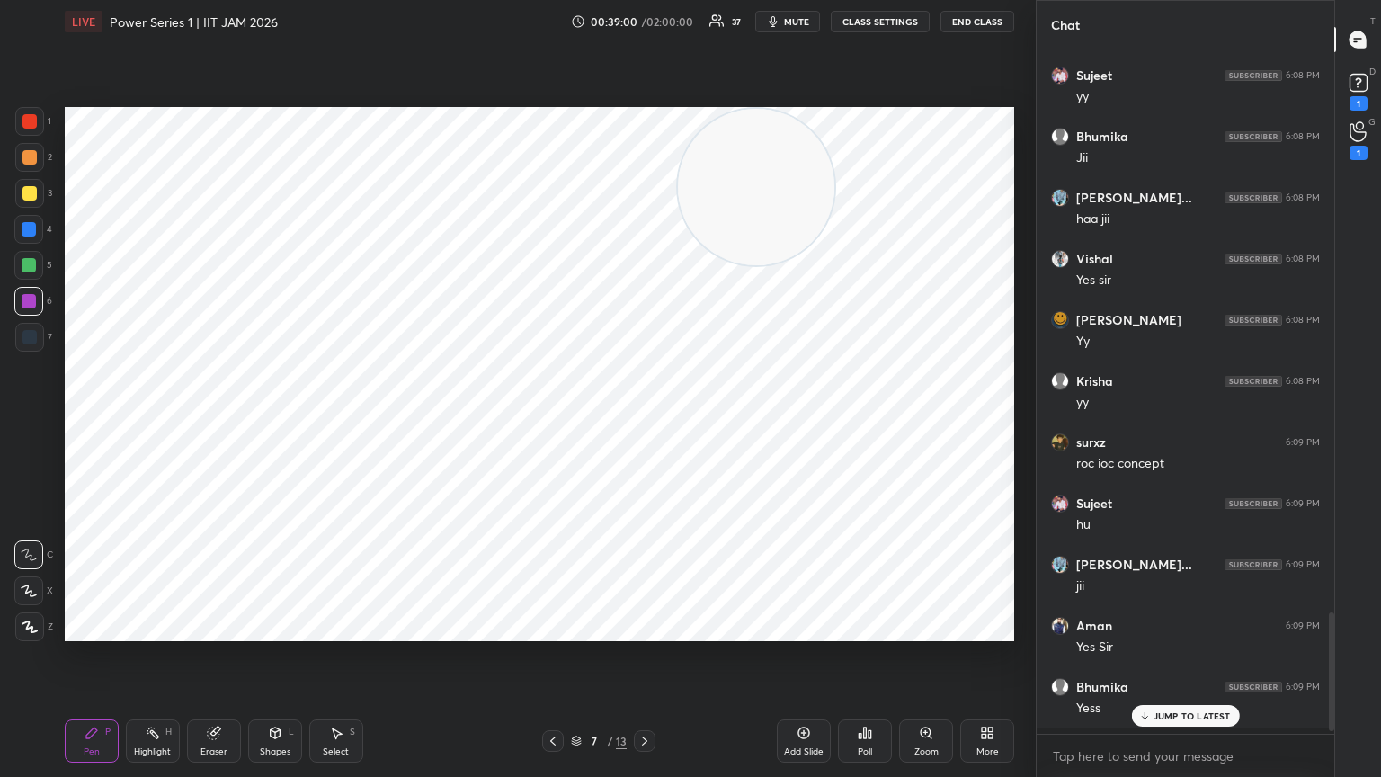
scroll to position [5, 5]
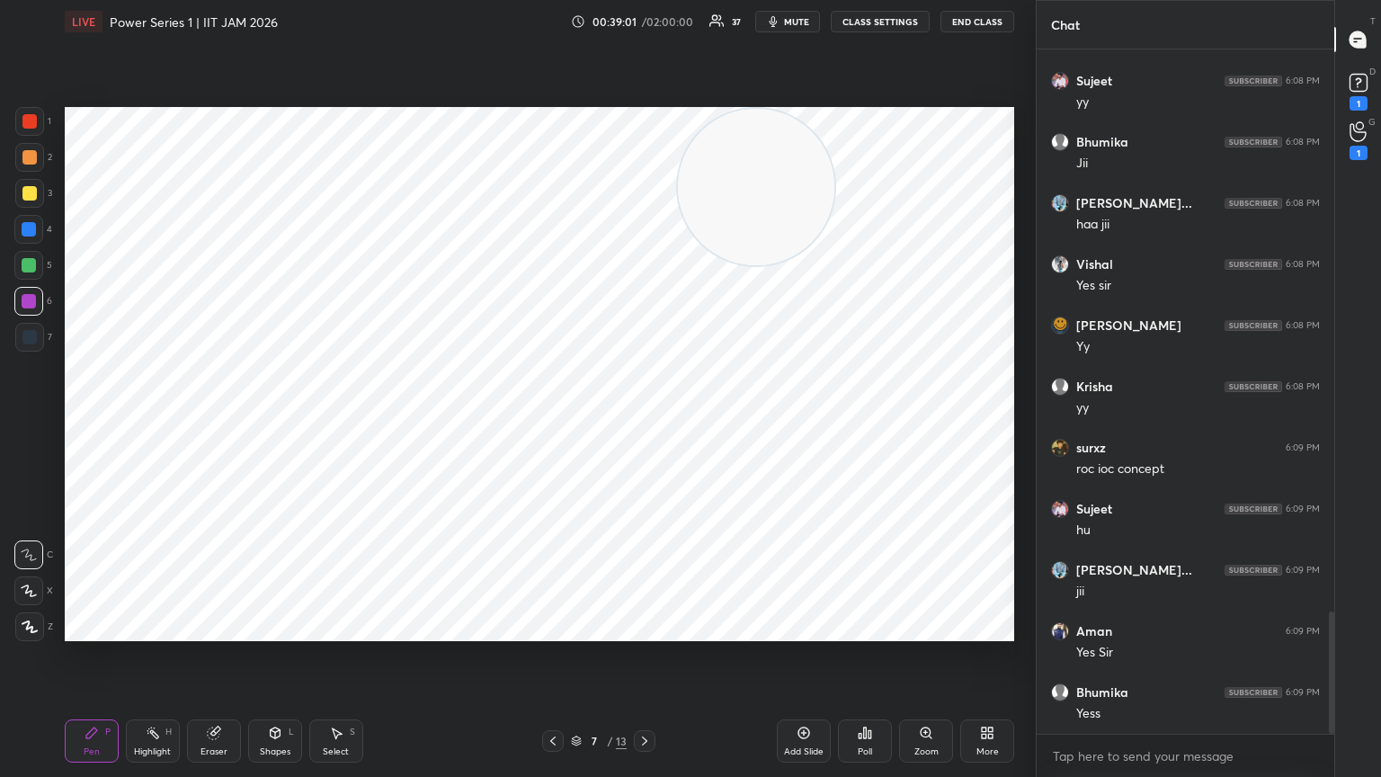
click at [29, 120] on div at bounding box center [29, 121] width 14 height 14
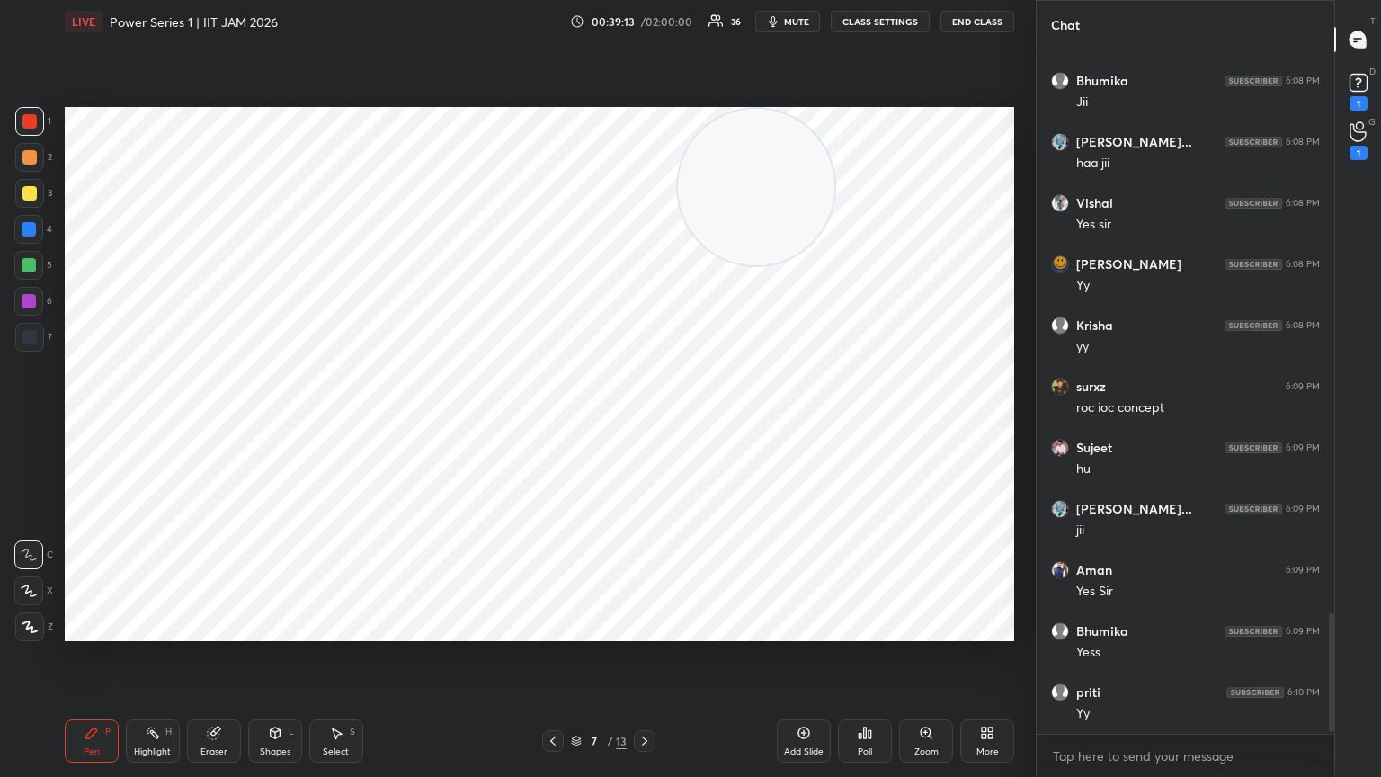
scroll to position [3258, 0]
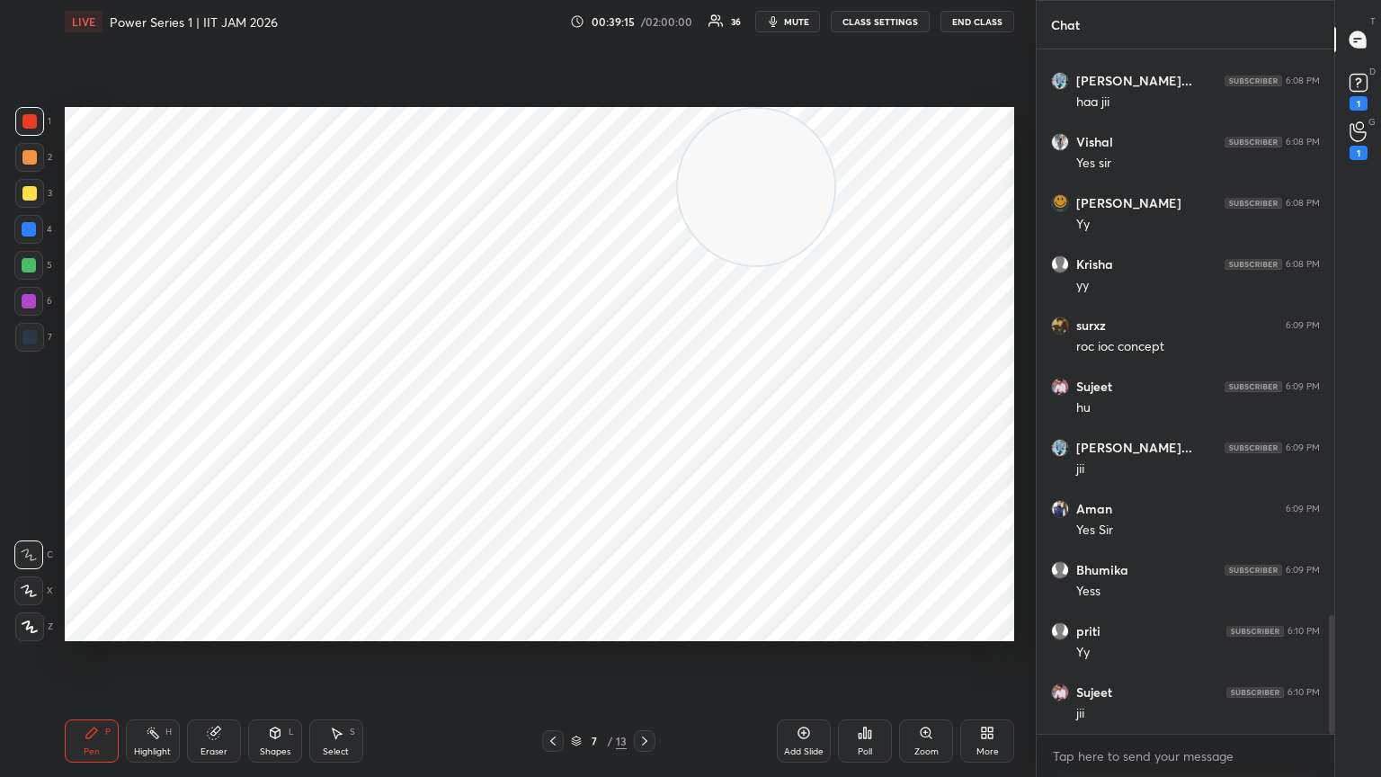
click at [30, 333] on div at bounding box center [29, 337] width 14 height 14
click at [645, 265] on video at bounding box center [756, 187] width 156 height 156
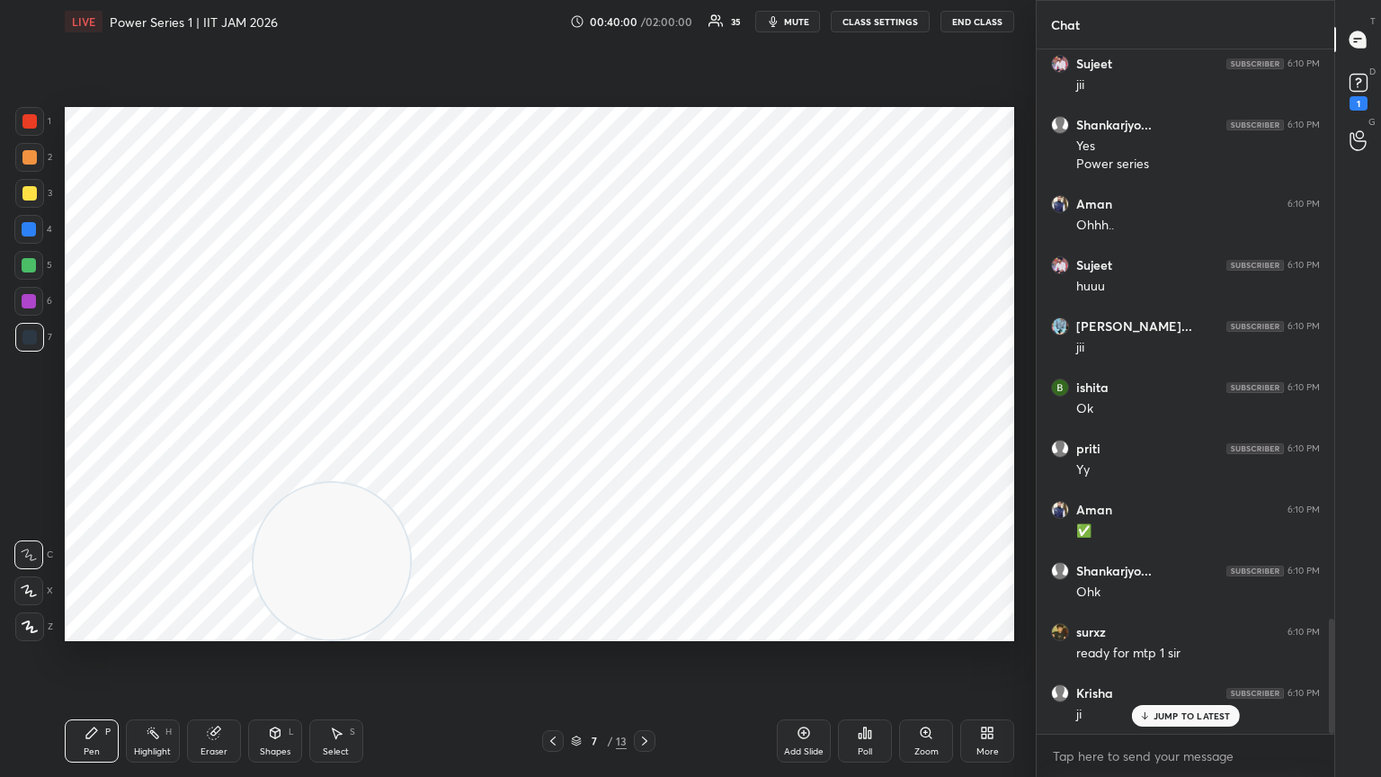
scroll to position [3456, 0]
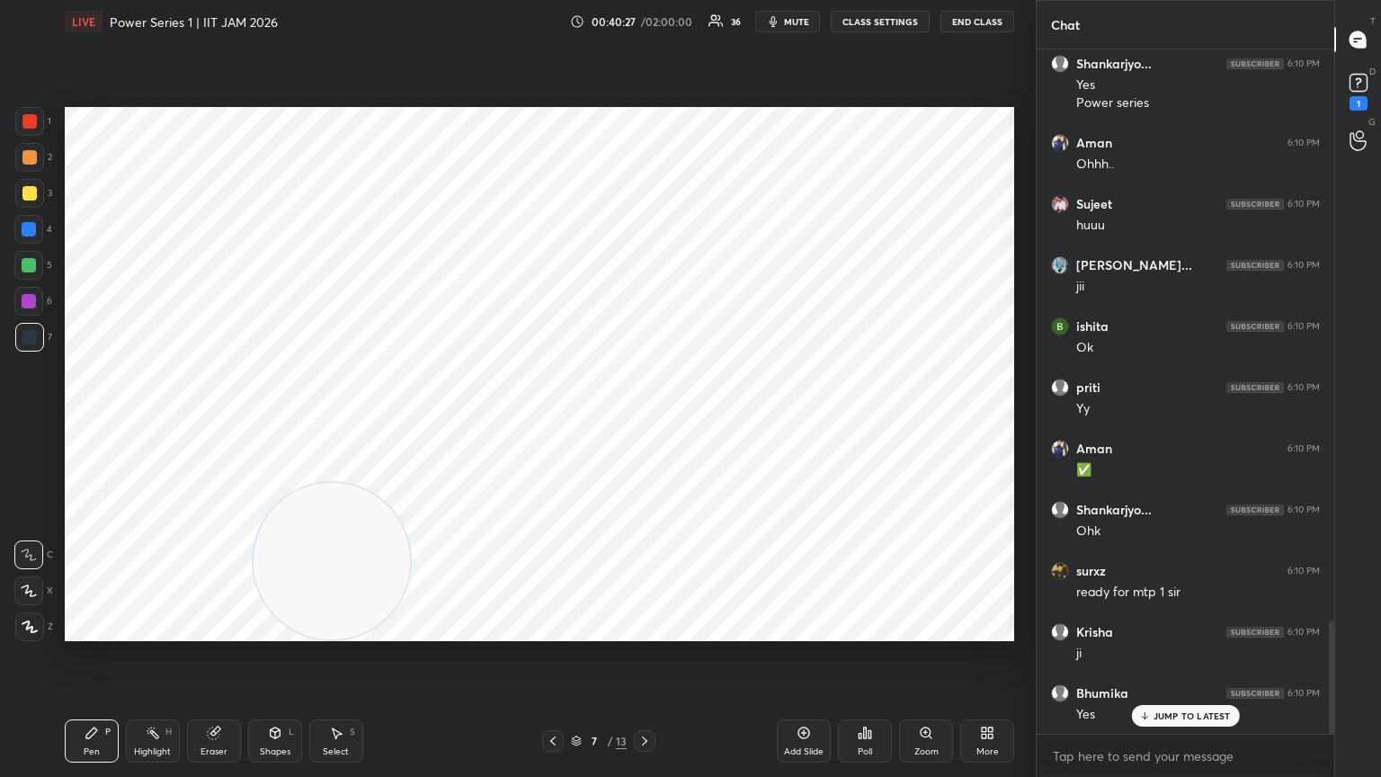
drag, startPoint x: 350, startPoint y: 572, endPoint x: 1012, endPoint y: 176, distance: 771.0
click at [410, 422] on video at bounding box center [332, 561] width 156 height 156
click at [26, 154] on div at bounding box center [29, 157] width 14 height 14
click at [33, 132] on div "1" at bounding box center [33, 125] width 36 height 36
click at [26, 422] on icon at bounding box center [30, 626] width 16 height 13
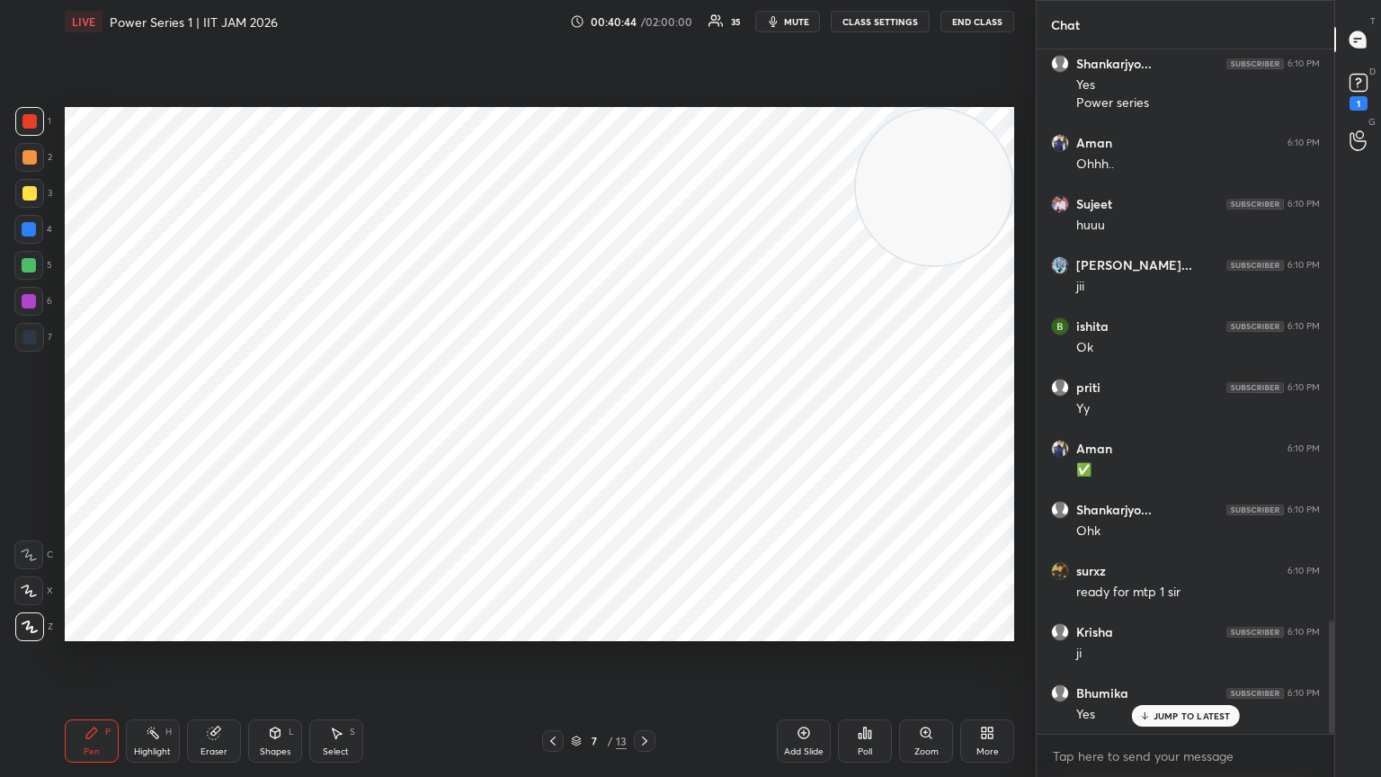
click at [94, 422] on icon at bounding box center [91, 732] width 11 height 11
click at [26, 336] on div at bounding box center [29, 337] width 14 height 14
click at [30, 422] on div at bounding box center [28, 554] width 29 height 29
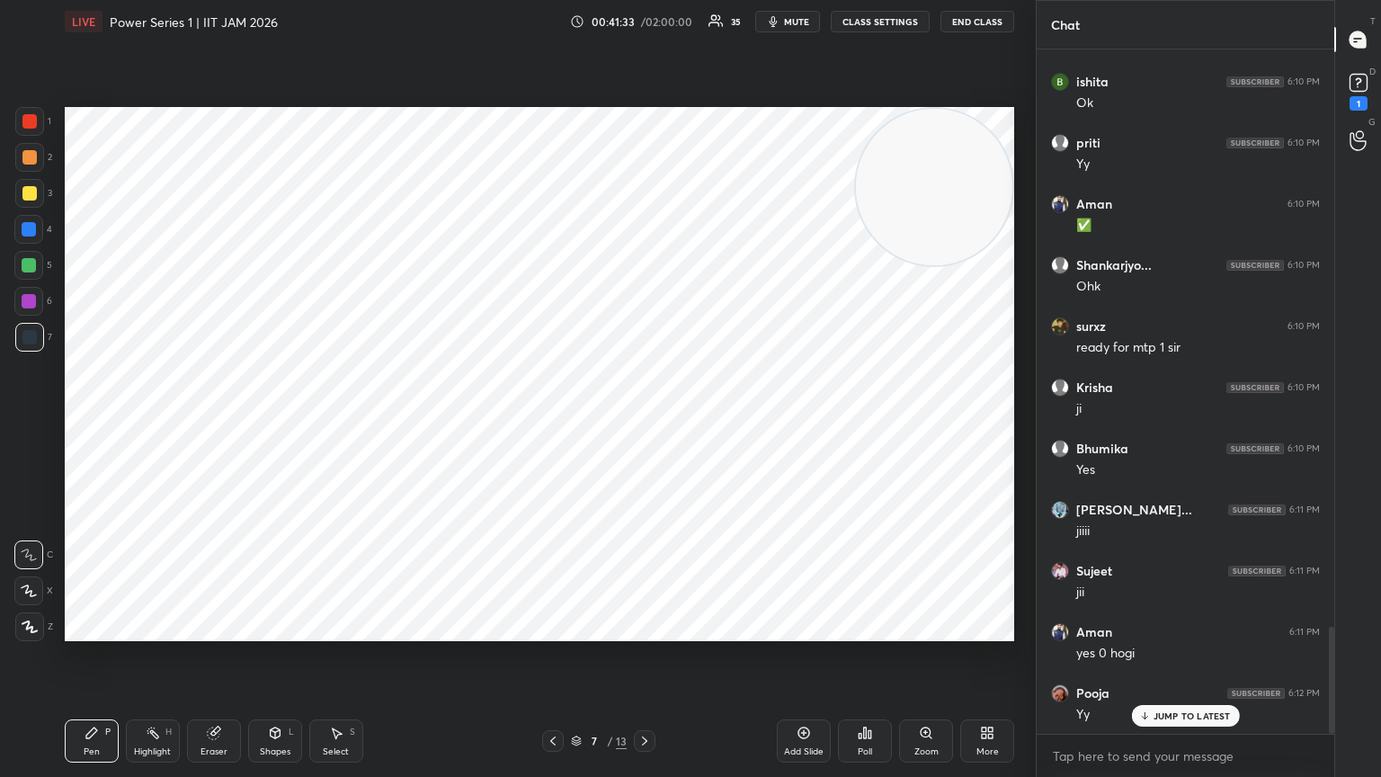
scroll to position [3762, 0]
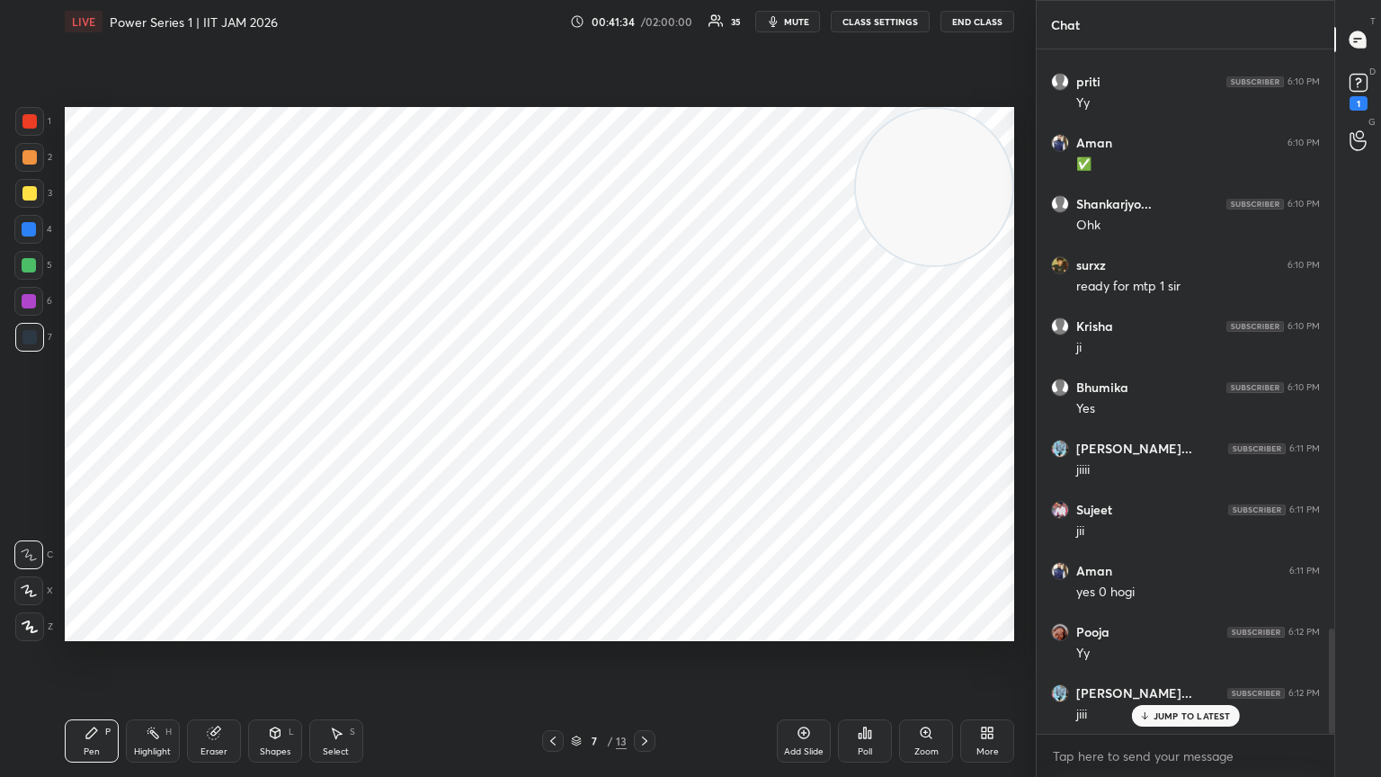
click at [30, 124] on div at bounding box center [29, 121] width 14 height 14
click at [38, 341] on div at bounding box center [29, 337] width 29 height 29
click at [25, 277] on div at bounding box center [28, 265] width 29 height 29
click at [22, 422] on icon at bounding box center [30, 626] width 16 height 13
click at [26, 152] on div at bounding box center [29, 157] width 29 height 29
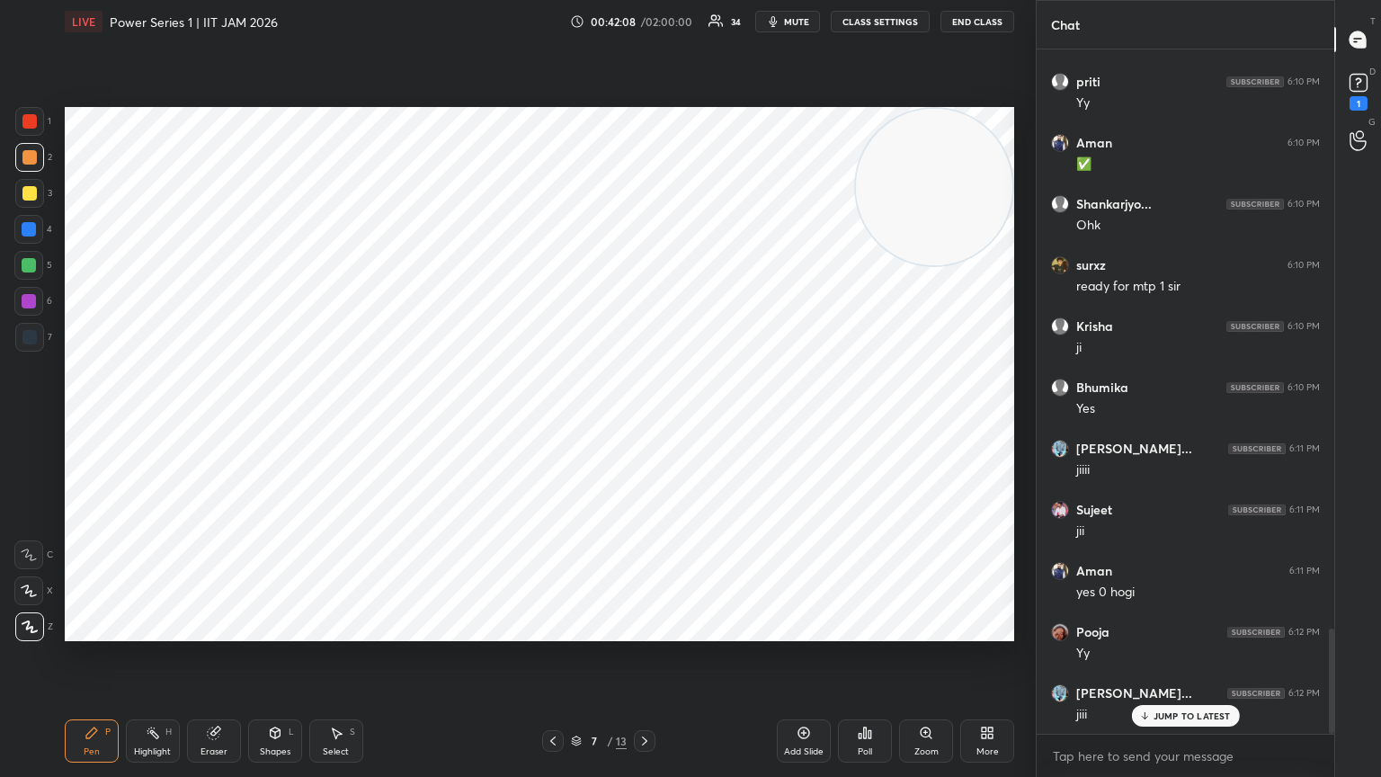
click at [284, 422] on div "Shapes" at bounding box center [275, 751] width 31 height 9
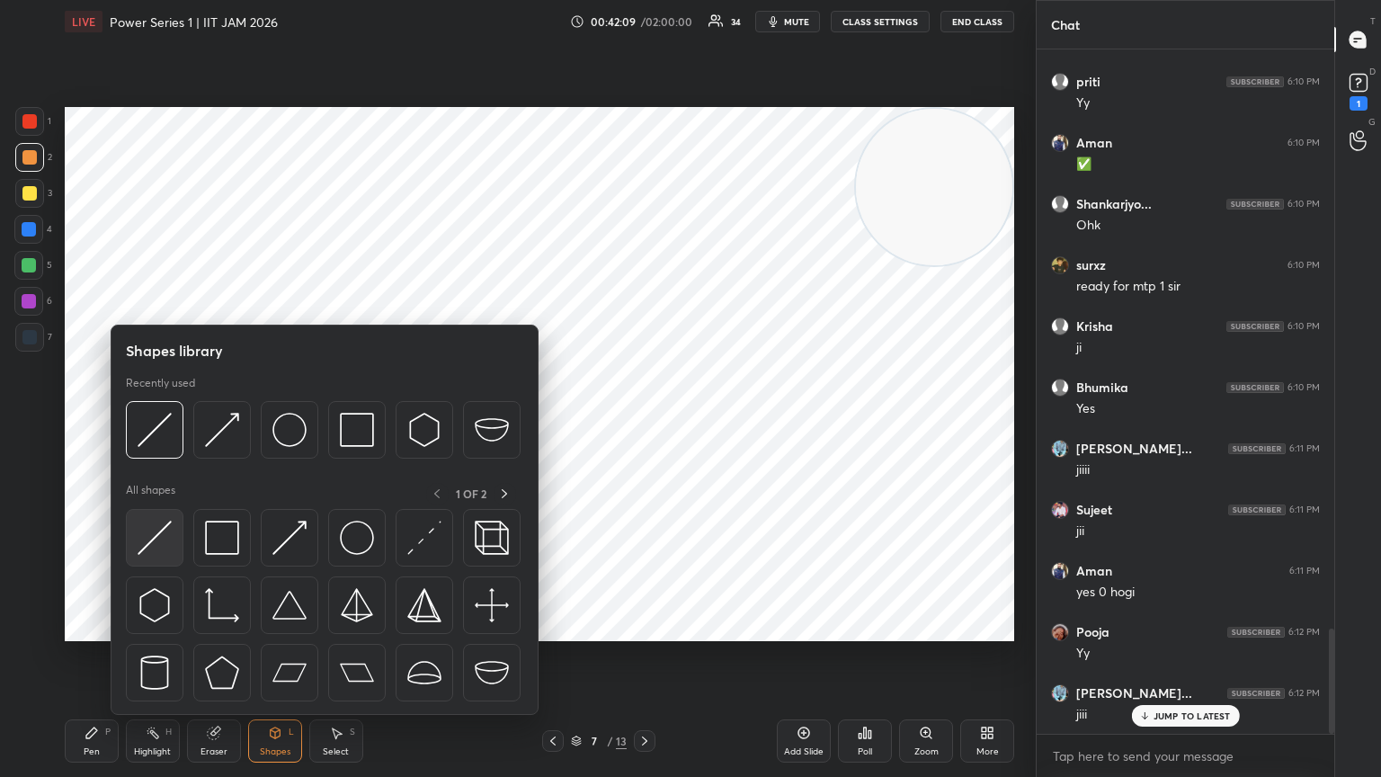
click at [160, 422] on div at bounding box center [155, 538] width 58 height 58
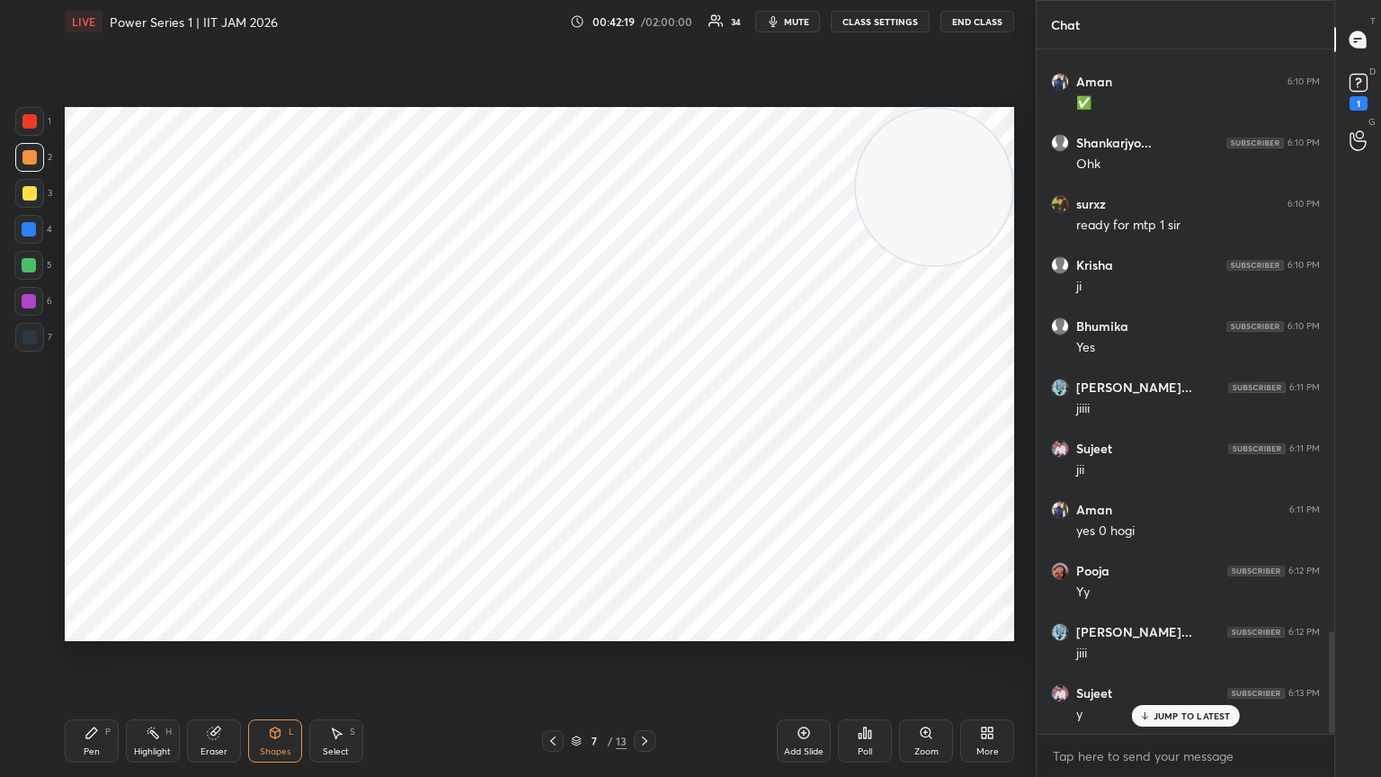
scroll to position [3884, 0]
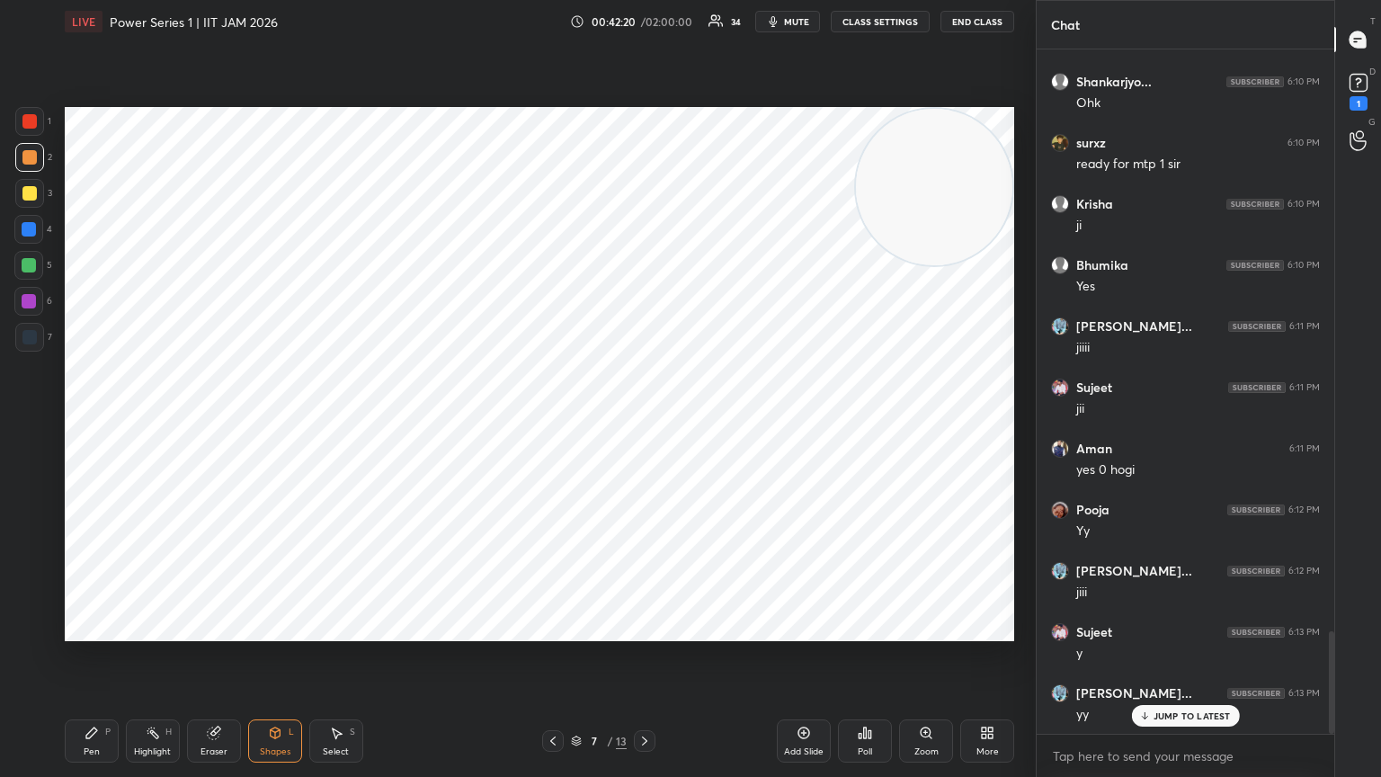
click at [95, 422] on div "Pen P" at bounding box center [92, 740] width 54 height 43
click at [31, 422] on icon at bounding box center [29, 554] width 16 height 13
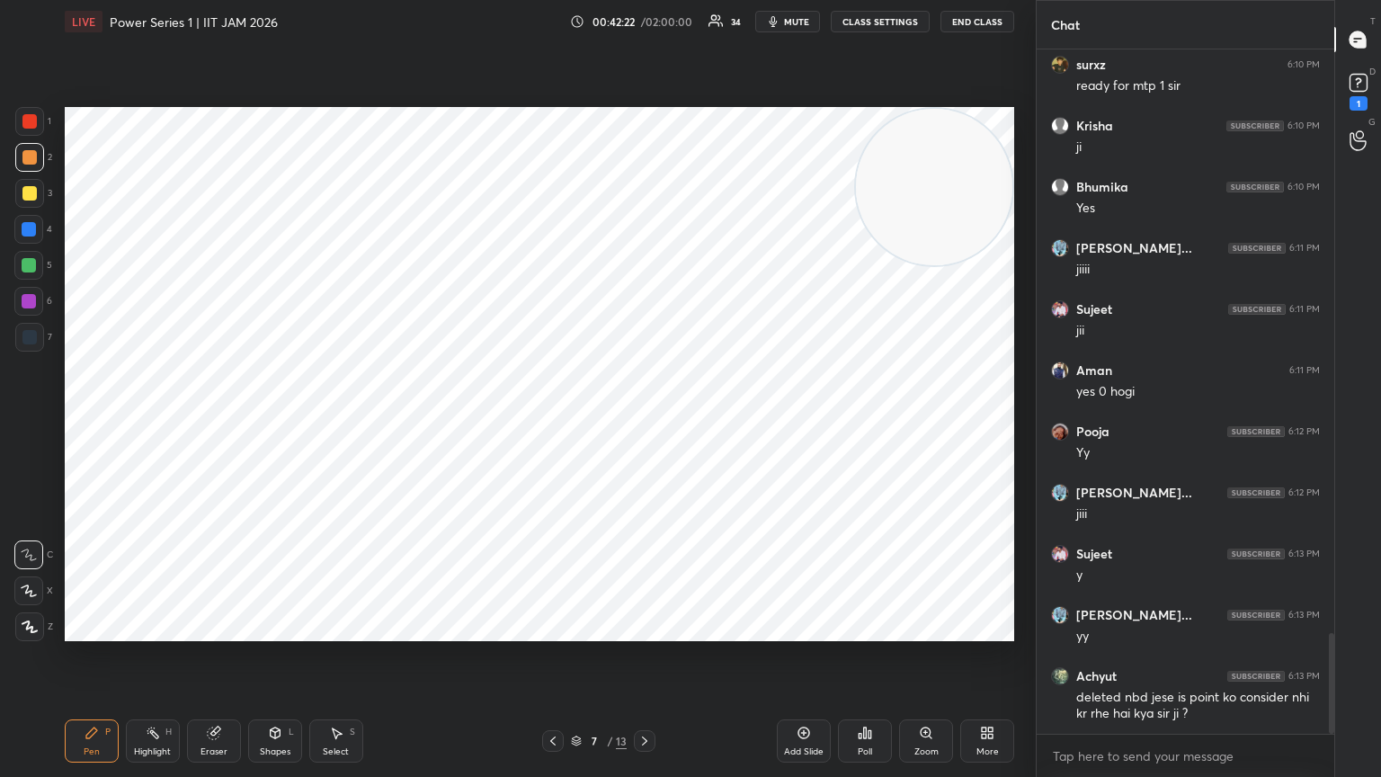
click at [32, 331] on div at bounding box center [29, 337] width 14 height 14
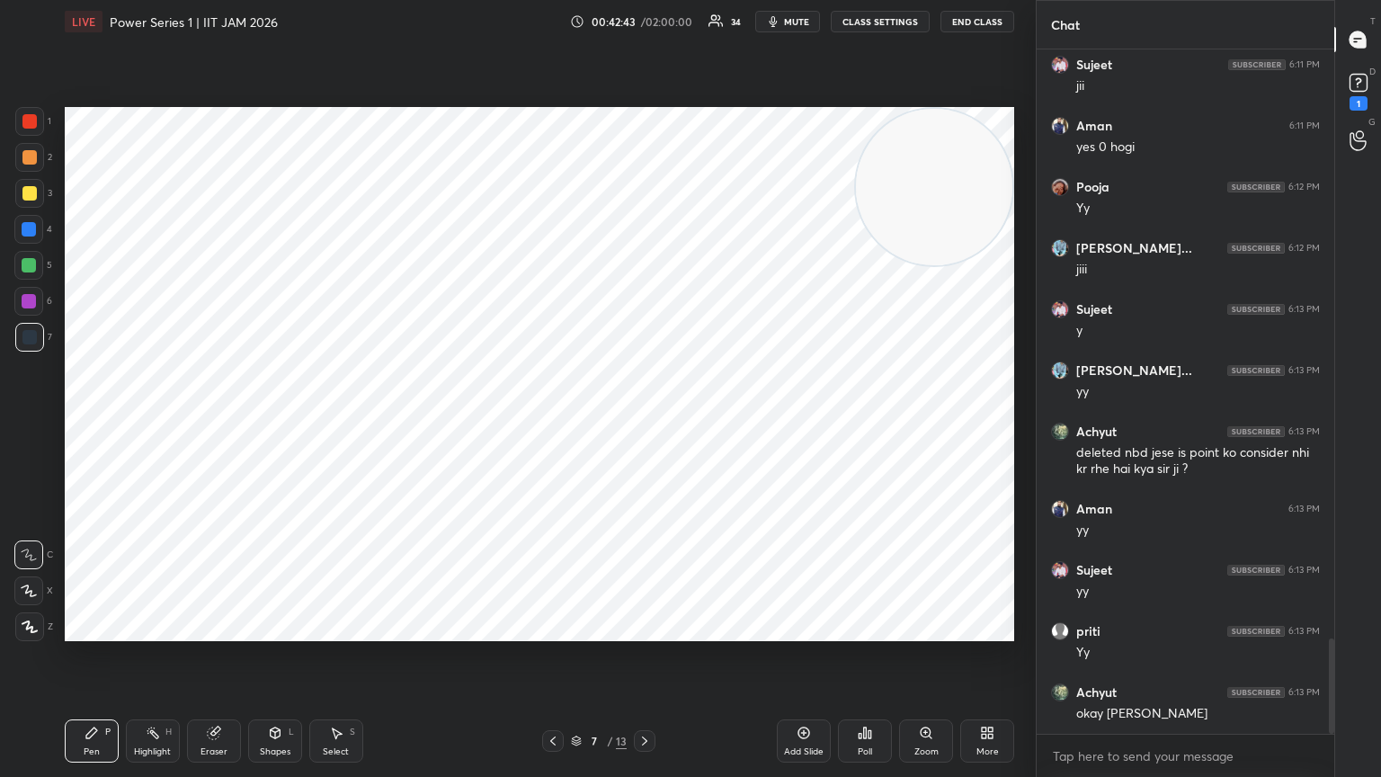
scroll to position [4268, 0]
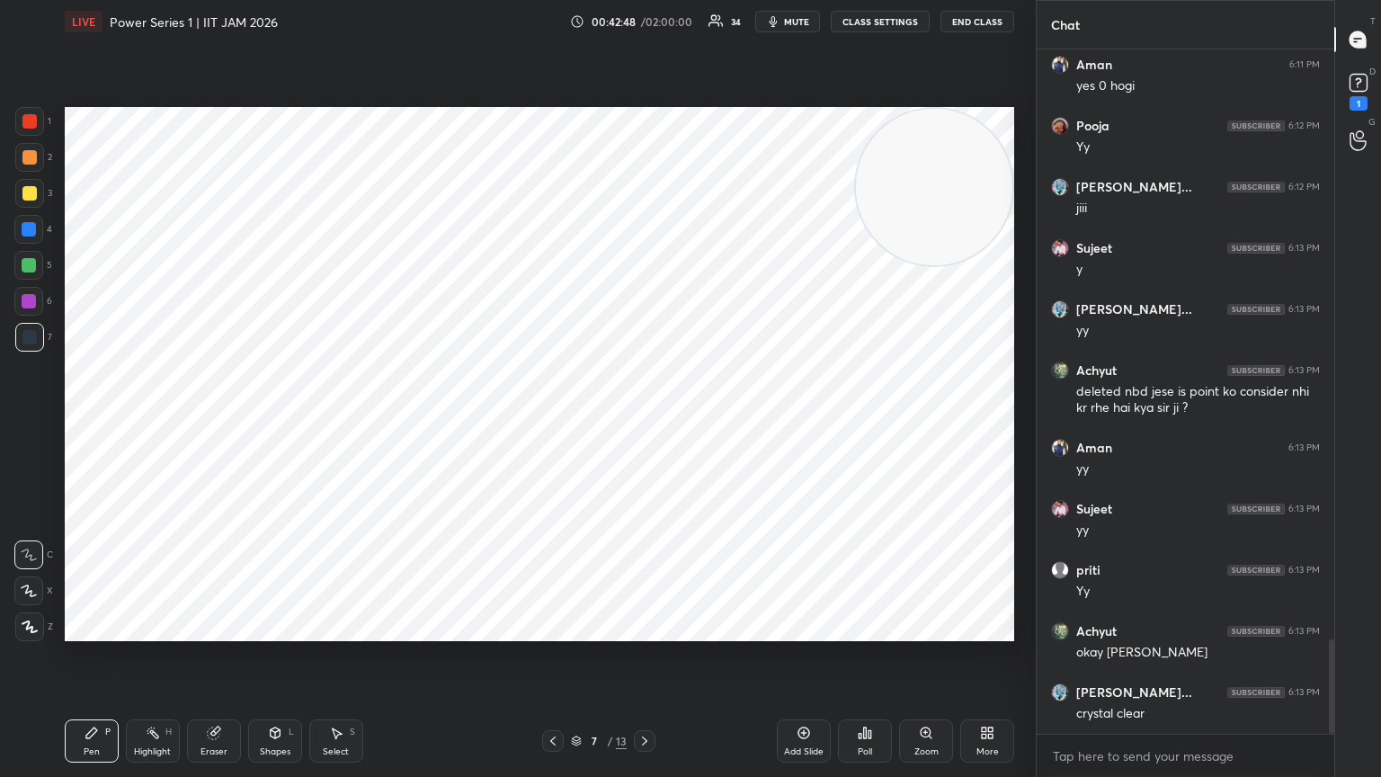
drag, startPoint x: 28, startPoint y: 308, endPoint x: 29, endPoint y: 294, distance: 14.4
click at [24, 308] on div at bounding box center [28, 301] width 29 height 29
click at [81, 422] on div "Pen P" at bounding box center [92, 740] width 54 height 43
click at [34, 119] on div at bounding box center [29, 121] width 29 height 29
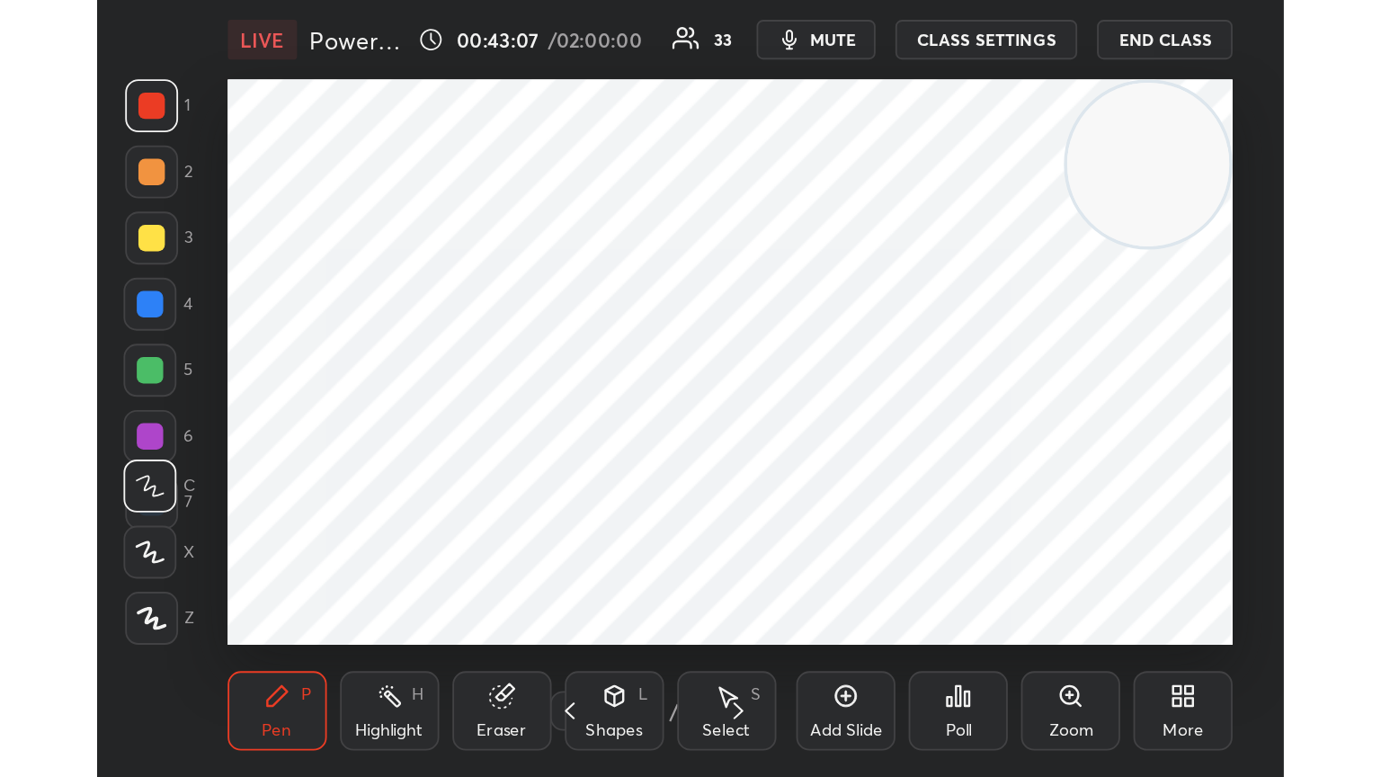
scroll to position [308, 574]
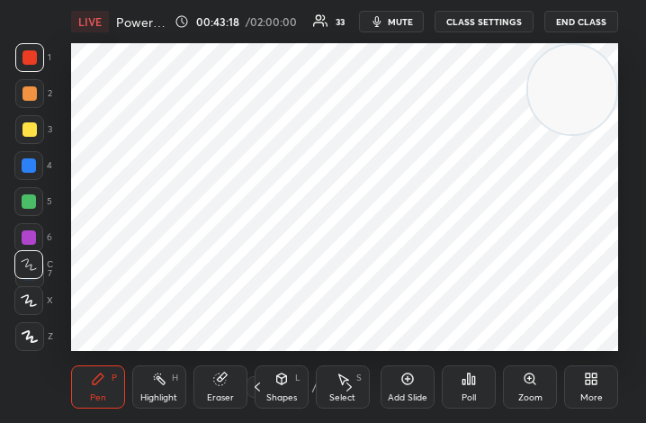
click at [597, 391] on div "More" at bounding box center [591, 386] width 54 height 43
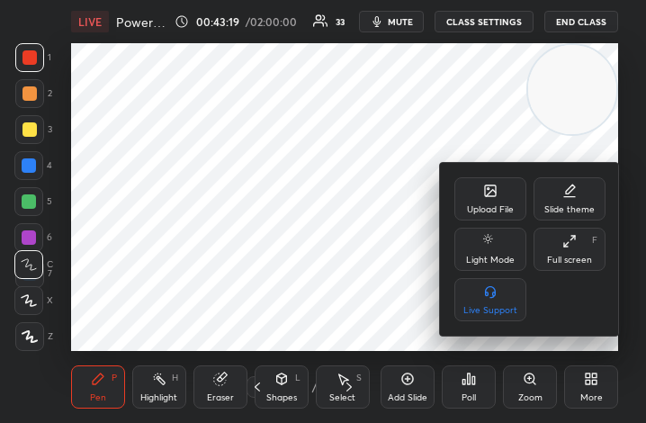
click at [593, 258] on div "Full screen F" at bounding box center [569, 248] width 72 height 43
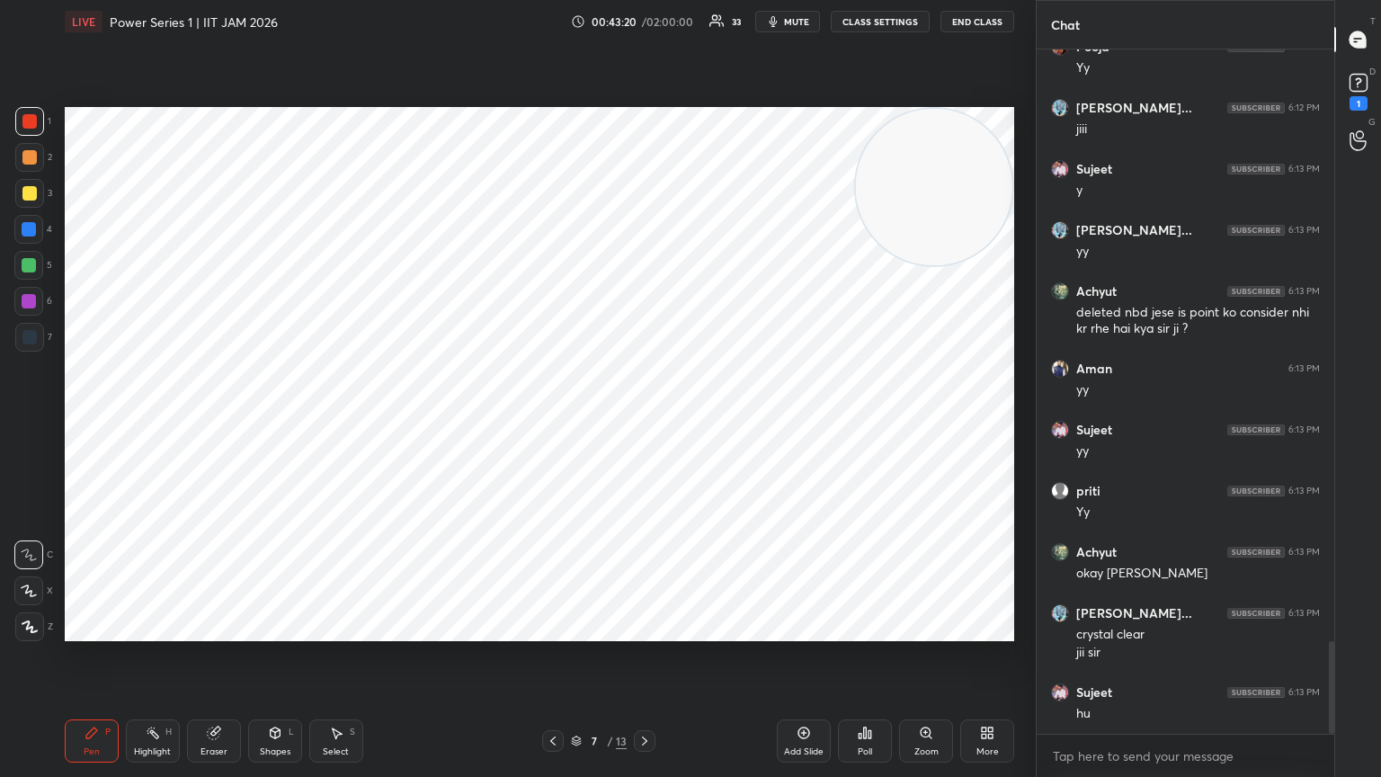
scroll to position [4408, 0]
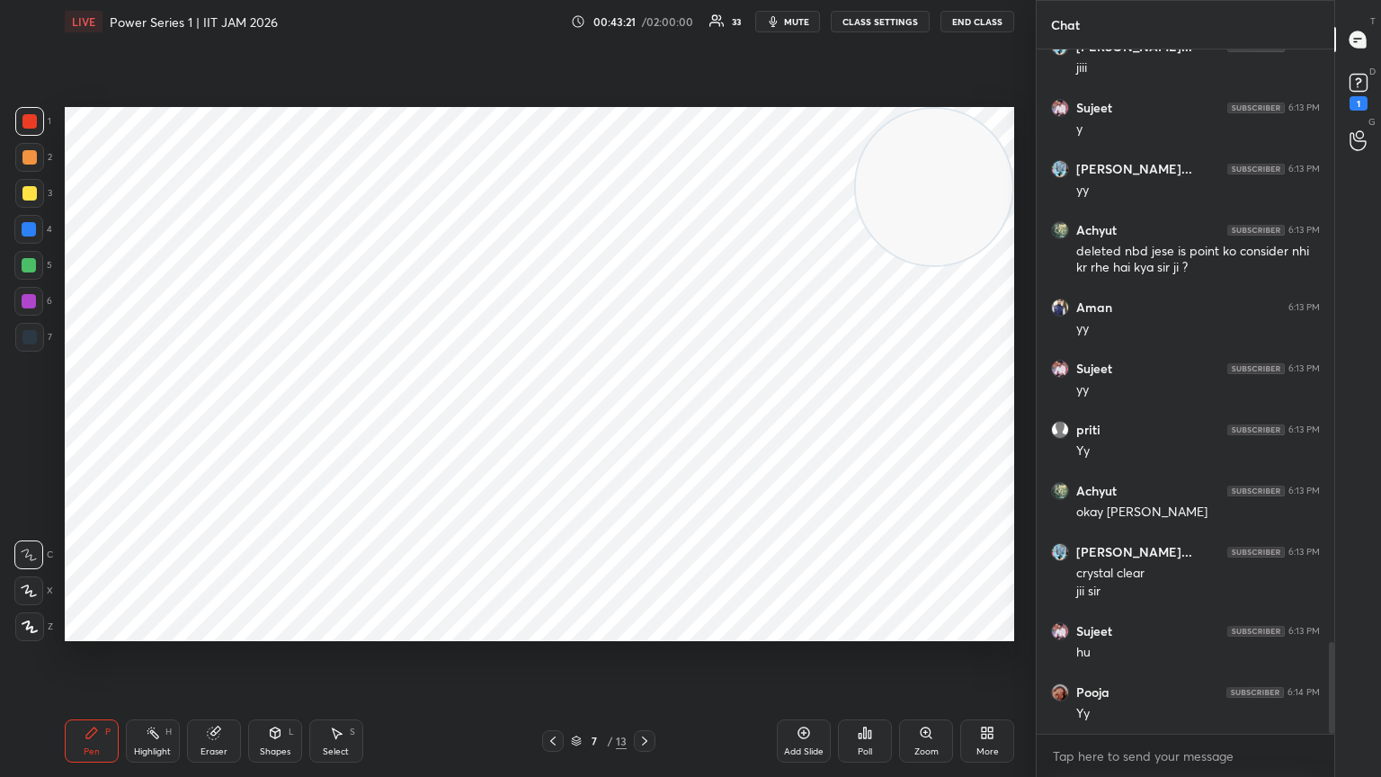
click at [29, 334] on div at bounding box center [29, 337] width 14 height 14
click at [294, 422] on div "Shapes L" at bounding box center [275, 740] width 54 height 43
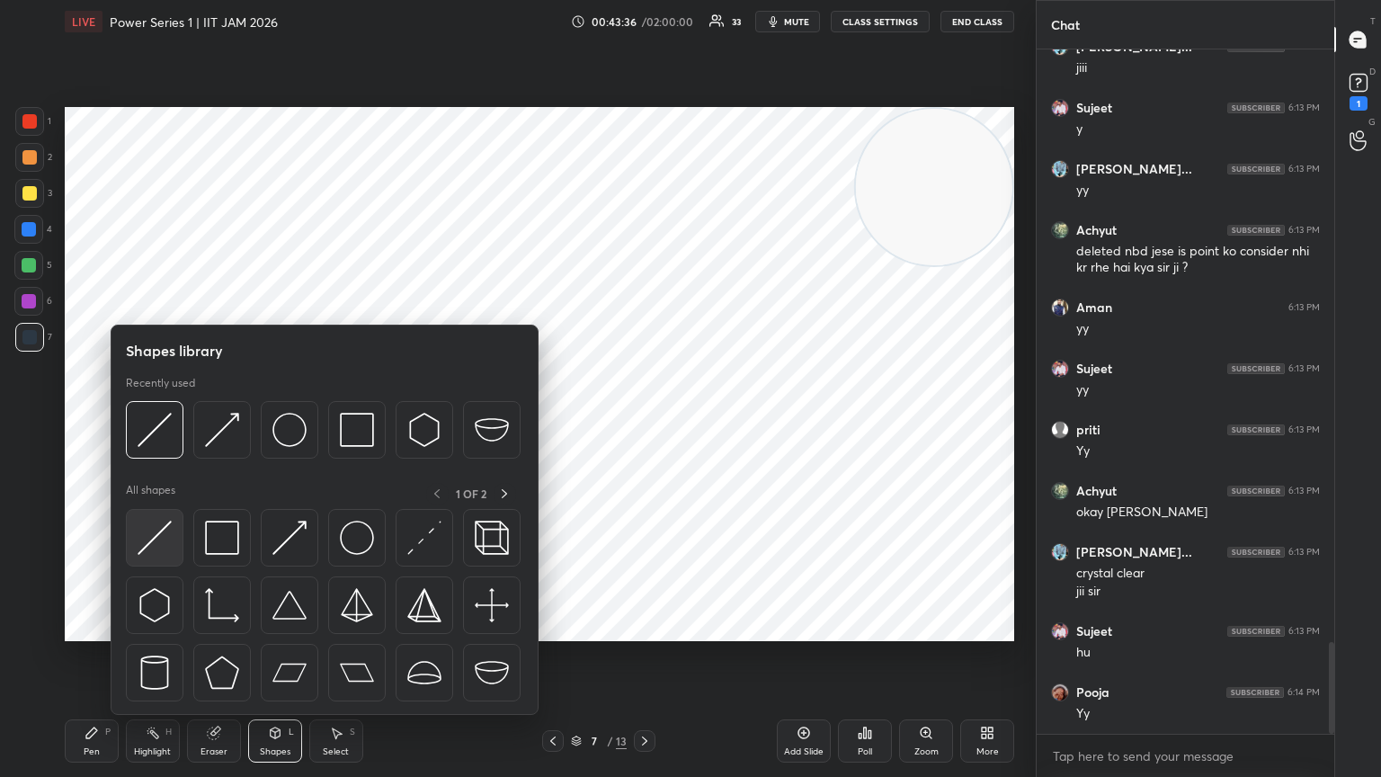
click at [154, 422] on img at bounding box center [155, 538] width 34 height 34
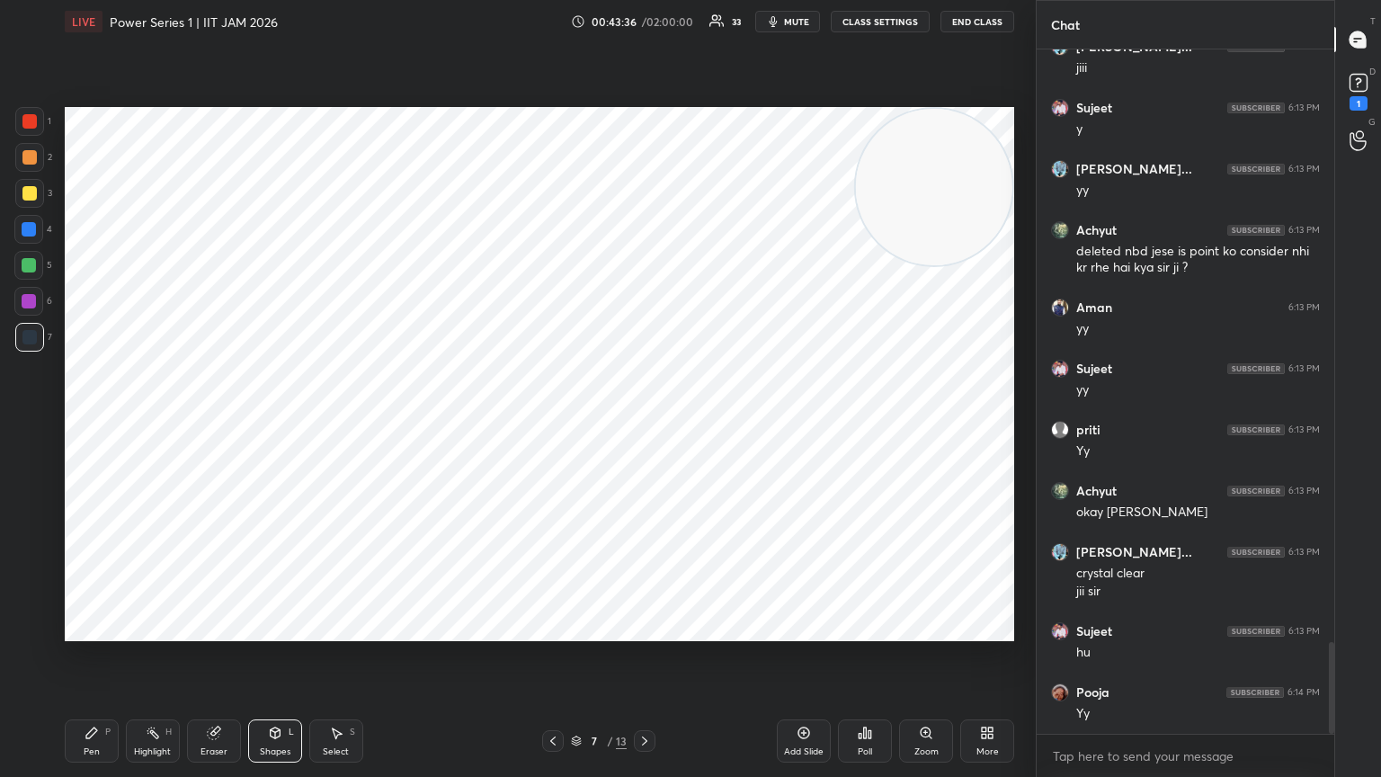
drag, startPoint x: 24, startPoint y: 232, endPoint x: 36, endPoint y: 228, distance: 12.2
click at [24, 234] on div at bounding box center [29, 229] width 14 height 14
click at [30, 132] on div at bounding box center [29, 121] width 29 height 29
click at [645, 27] on button "mute" at bounding box center [787, 22] width 65 height 22
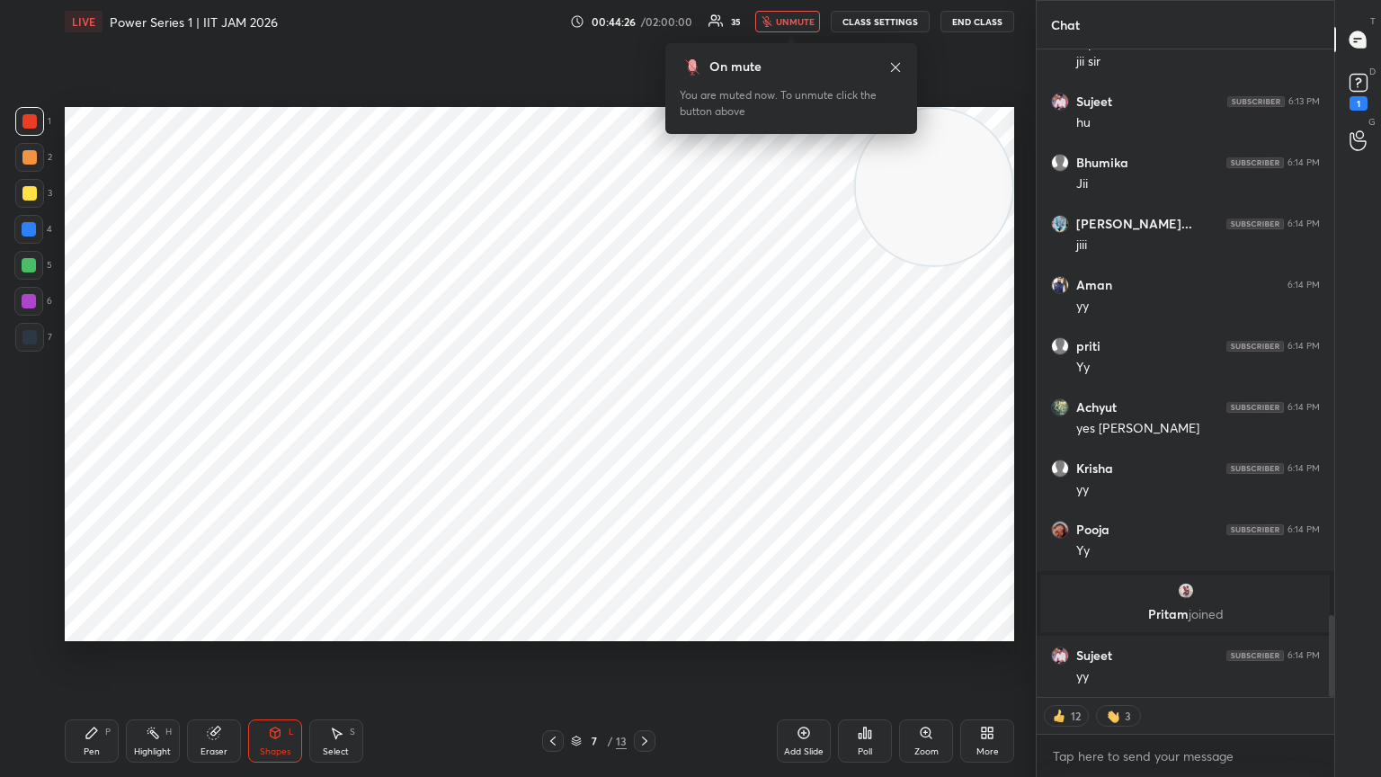
scroll to position [4544, 0]
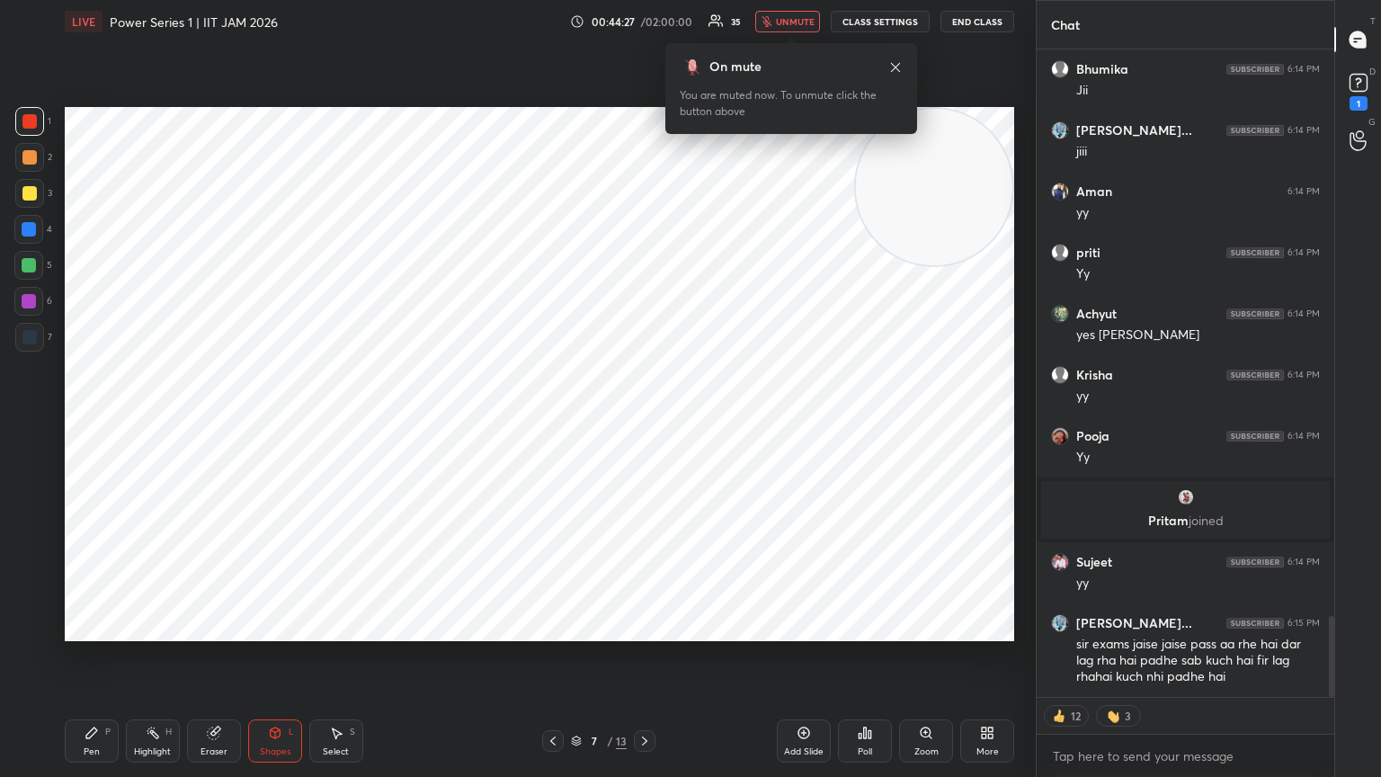
drag, startPoint x: 800, startPoint y: 29, endPoint x: 803, endPoint y: 18, distance: 11.1
click at [645, 28] on button "unmute" at bounding box center [787, 22] width 65 height 22
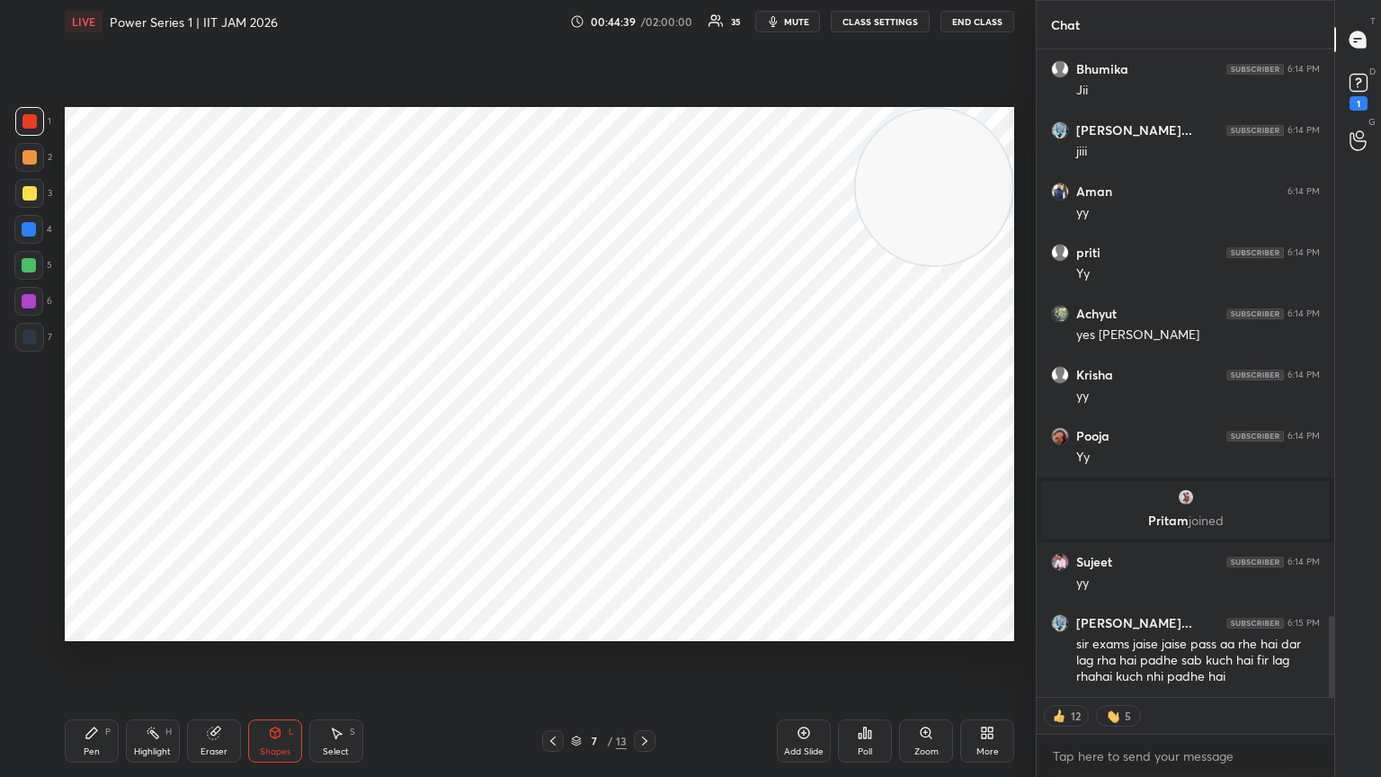
click at [640, 422] on icon at bounding box center [644, 741] width 14 height 14
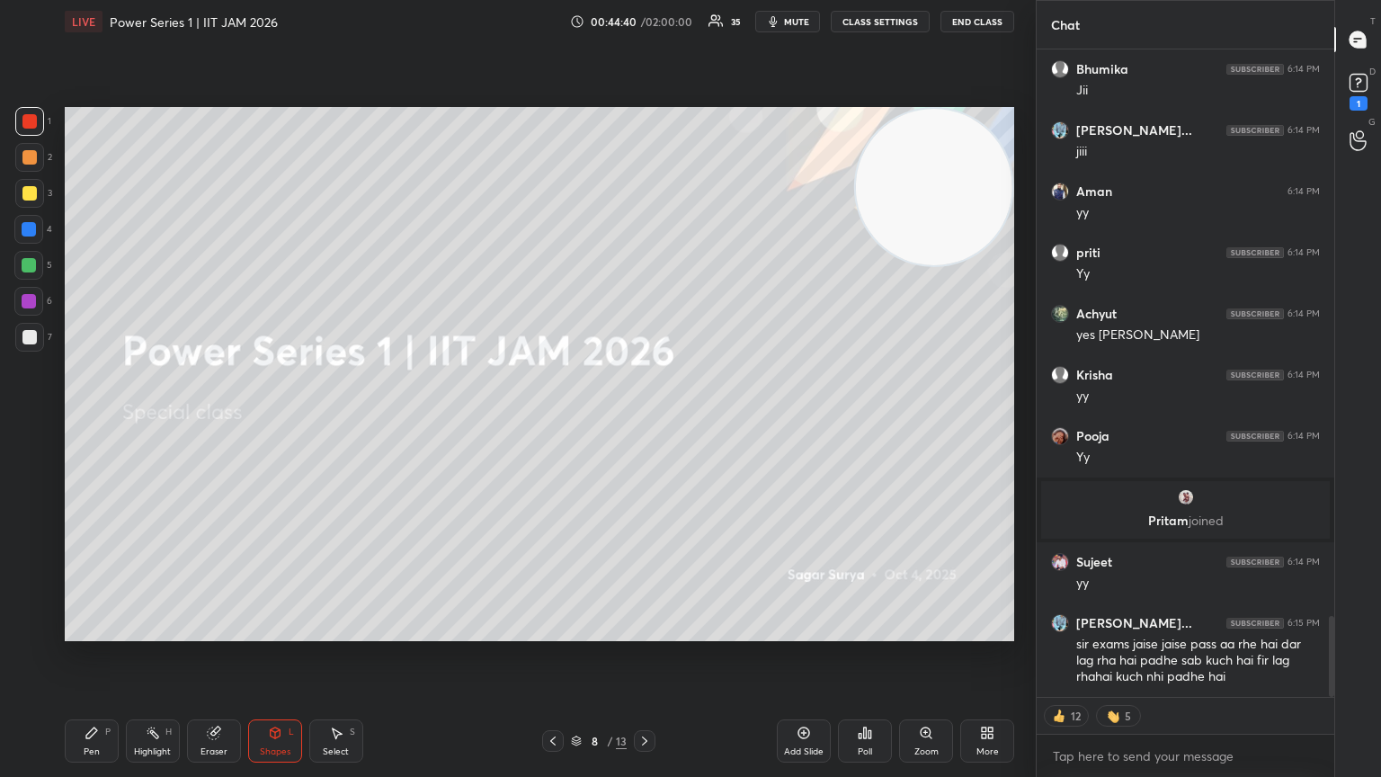
click at [549, 422] on div at bounding box center [553, 741] width 22 height 22
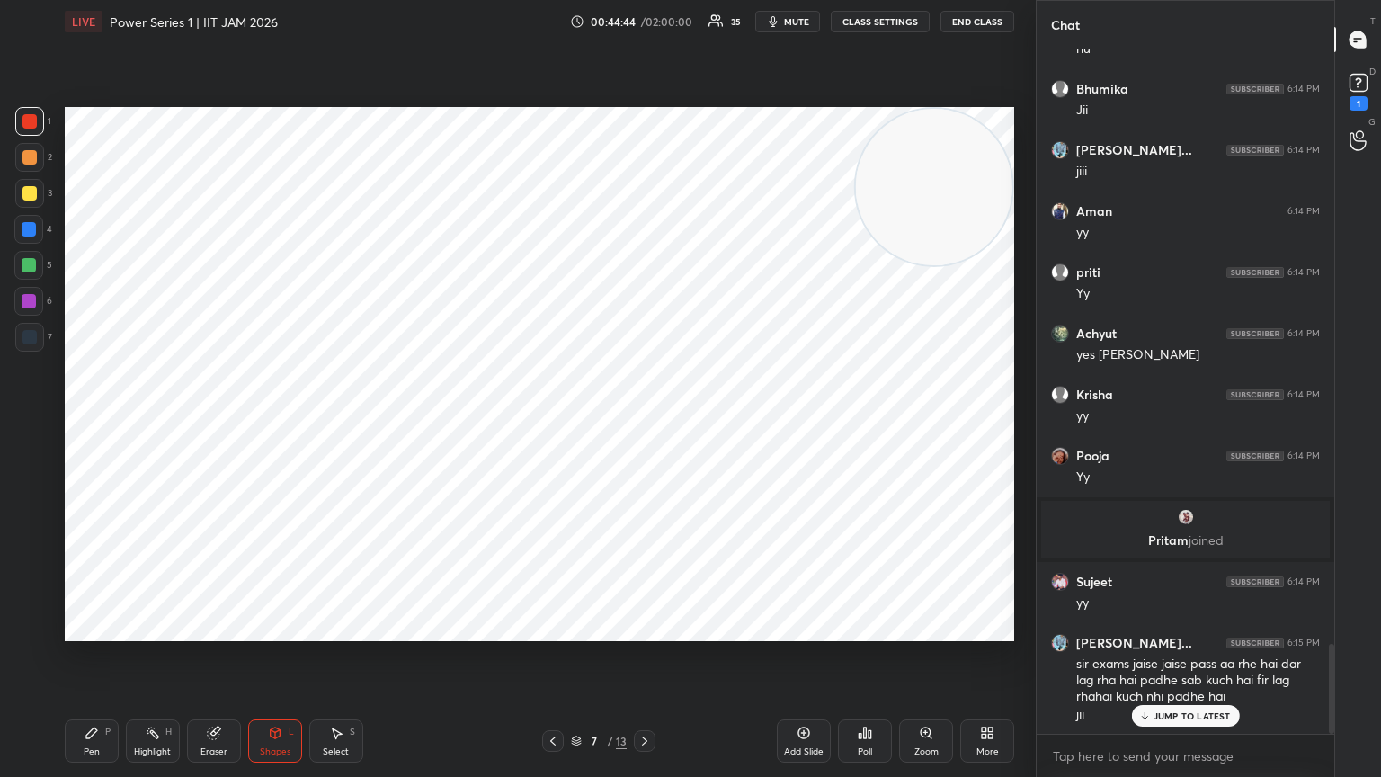
scroll to position [4603, 0]
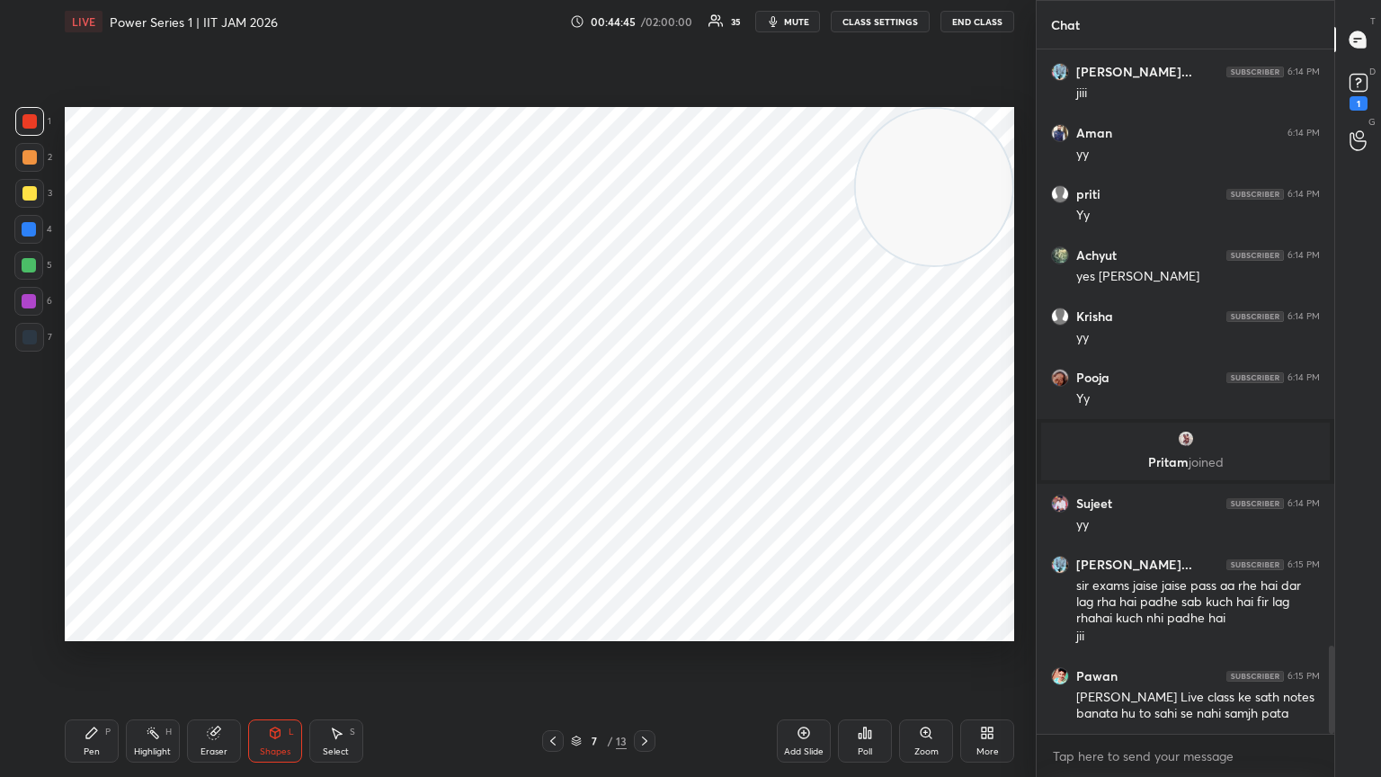
click at [645, 422] on div "Add Slide" at bounding box center [804, 740] width 54 height 43
click at [553, 422] on icon at bounding box center [553, 741] width 14 height 14
click at [644, 422] on icon at bounding box center [644, 741] width 14 height 14
drag, startPoint x: 267, startPoint y: 745, endPoint x: 256, endPoint y: 750, distance: 11.7
click at [263, 422] on div "Shapes L" at bounding box center [275, 740] width 54 height 43
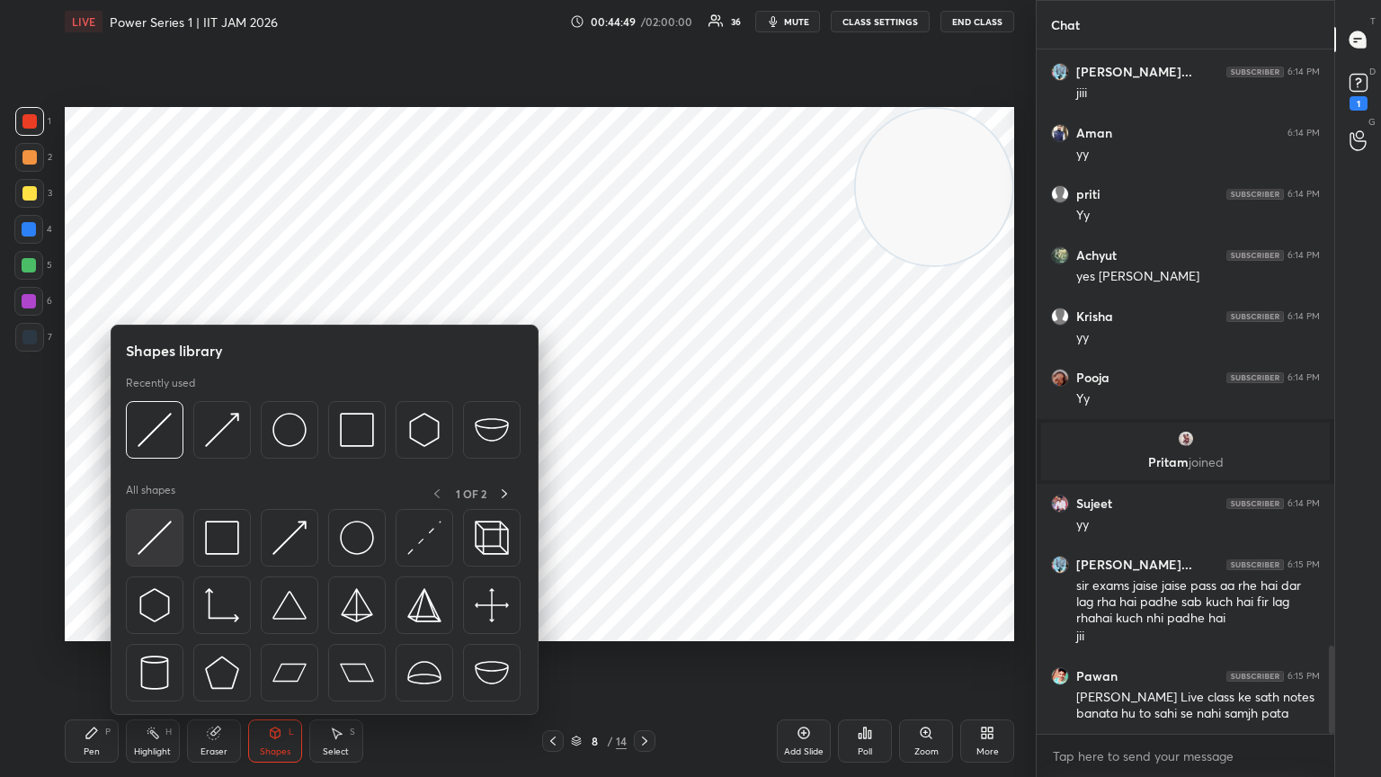
click at [167, 422] on img at bounding box center [155, 538] width 34 height 34
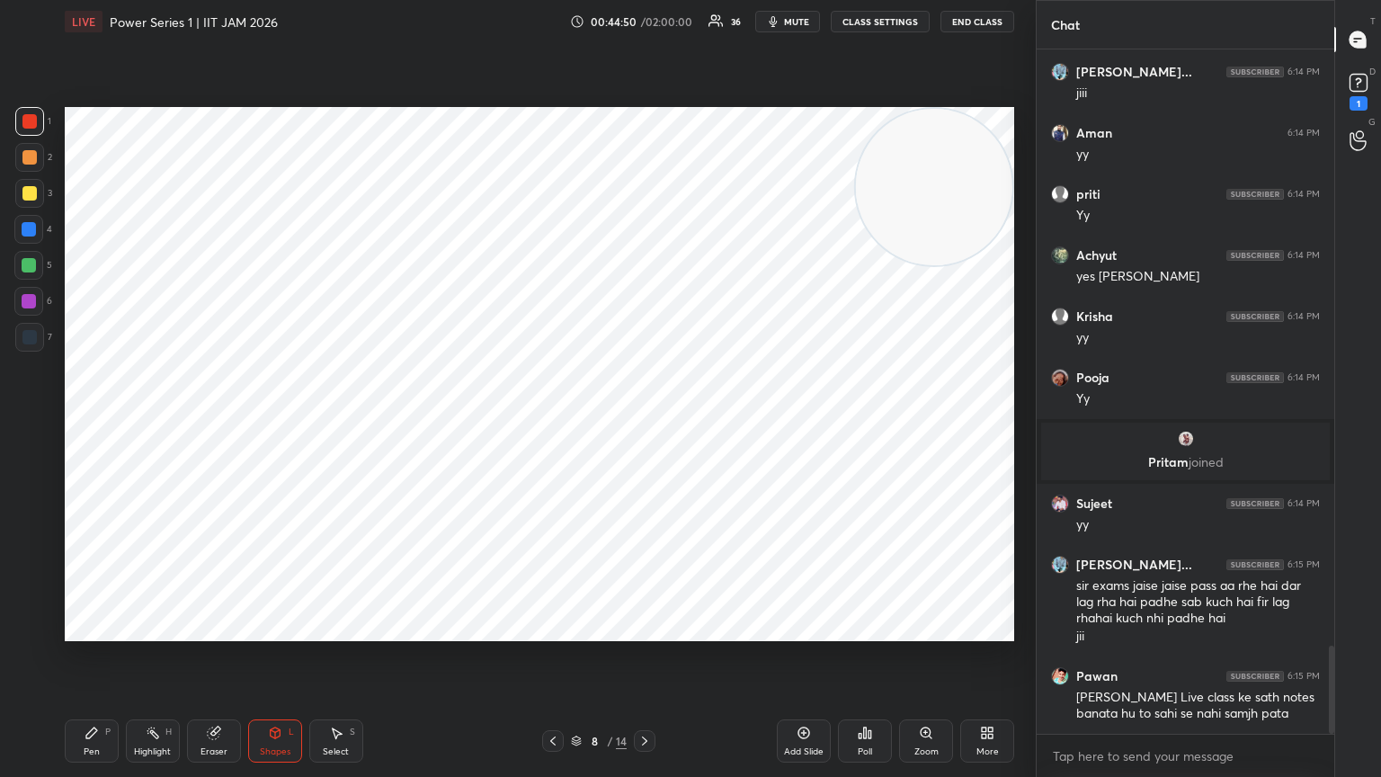
click at [40, 345] on div at bounding box center [29, 337] width 29 height 29
click at [295, 422] on div "Shapes L" at bounding box center [275, 740] width 54 height 43
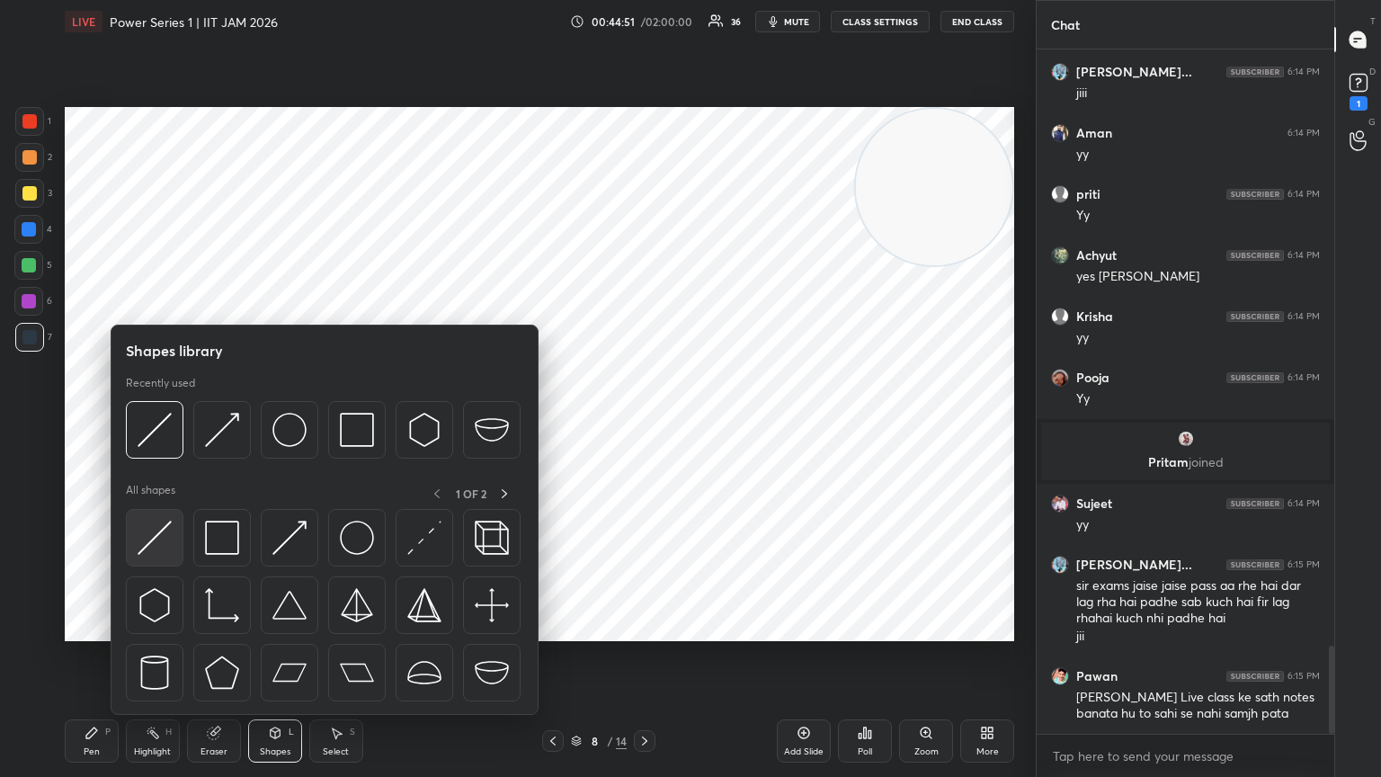
scroll to position [651, 292]
click at [156, 422] on img at bounding box center [155, 538] width 34 height 34
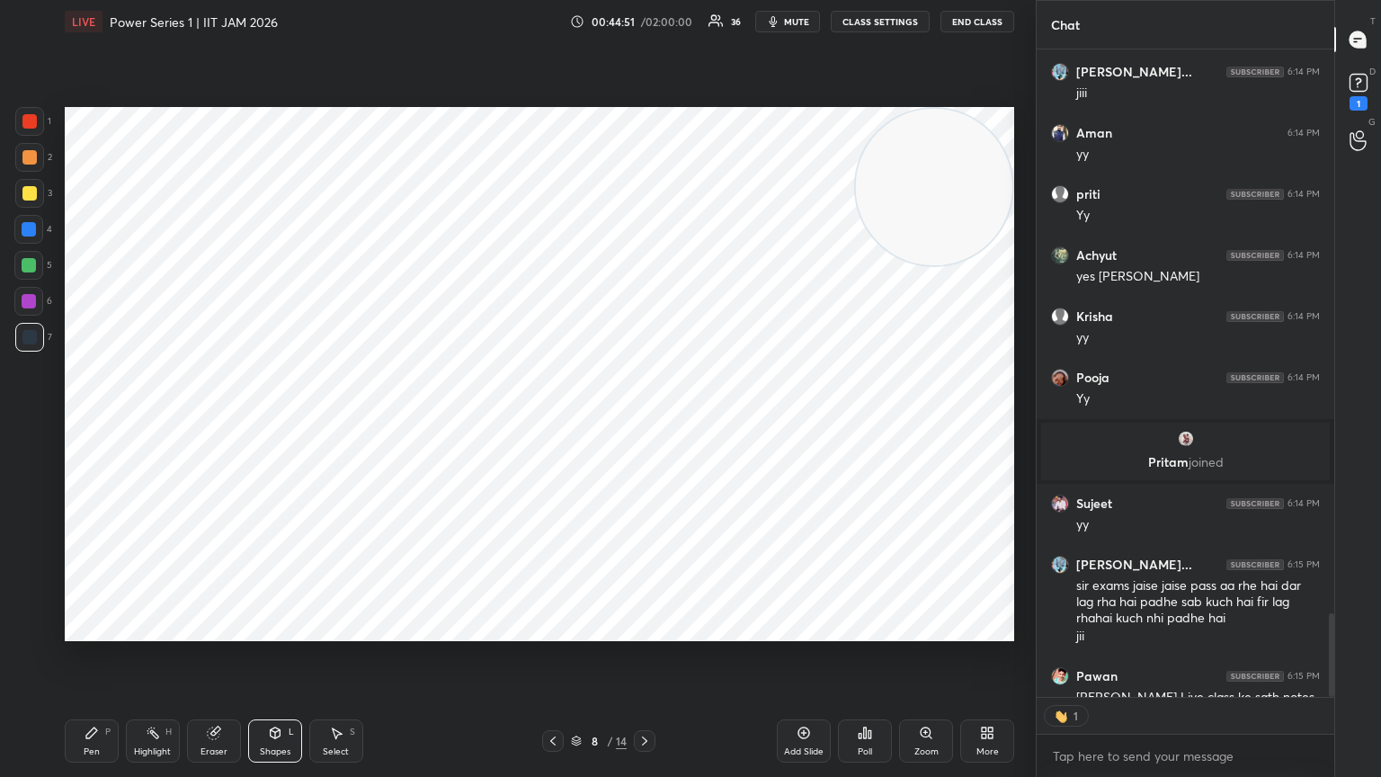
scroll to position [643, 292]
click at [547, 422] on icon at bounding box center [553, 741] width 14 height 14
click at [636, 422] on div at bounding box center [645, 741] width 22 height 22
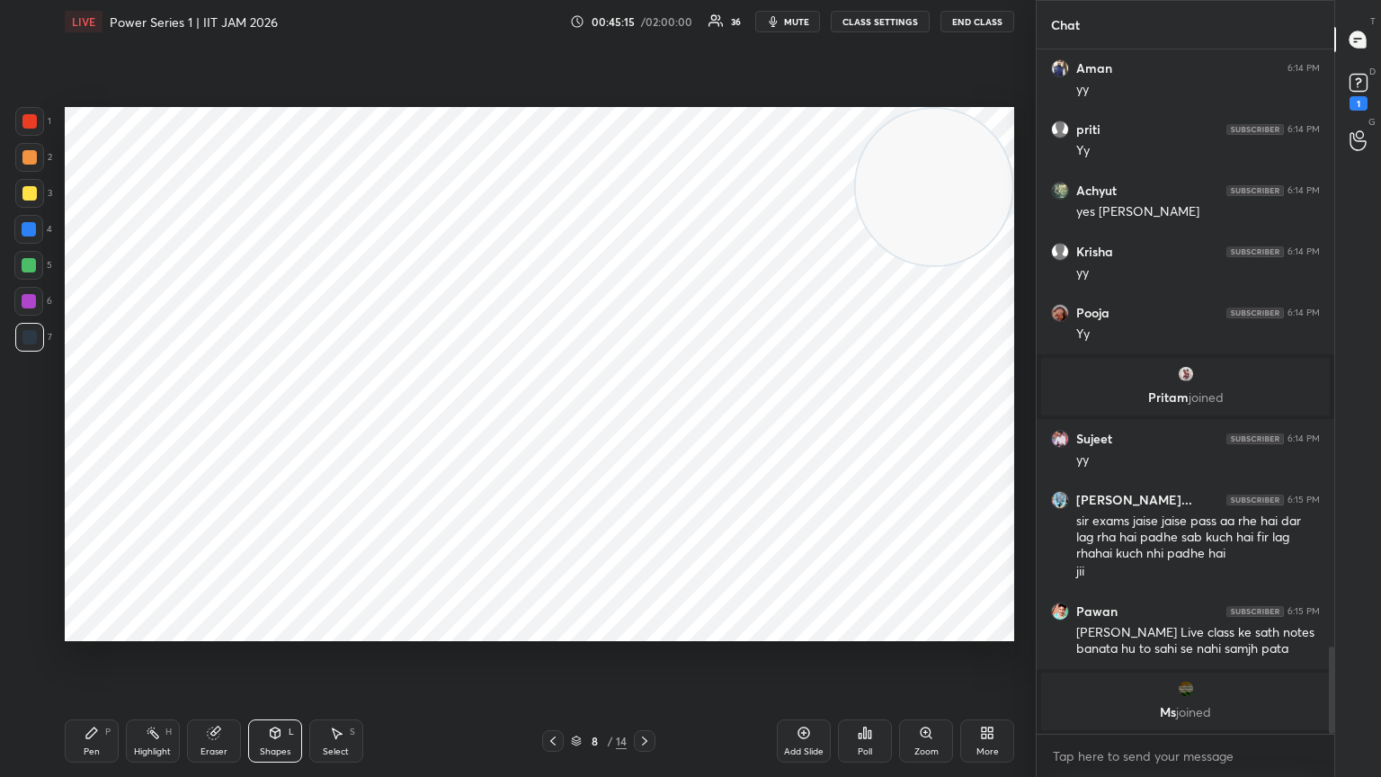
scroll to position [5, 5]
click at [96, 422] on icon at bounding box center [92, 733] width 14 height 14
click at [31, 422] on icon at bounding box center [29, 626] width 14 height 11
click at [24, 337] on div at bounding box center [29, 337] width 14 height 14
click at [35, 422] on icon at bounding box center [29, 554] width 16 height 13
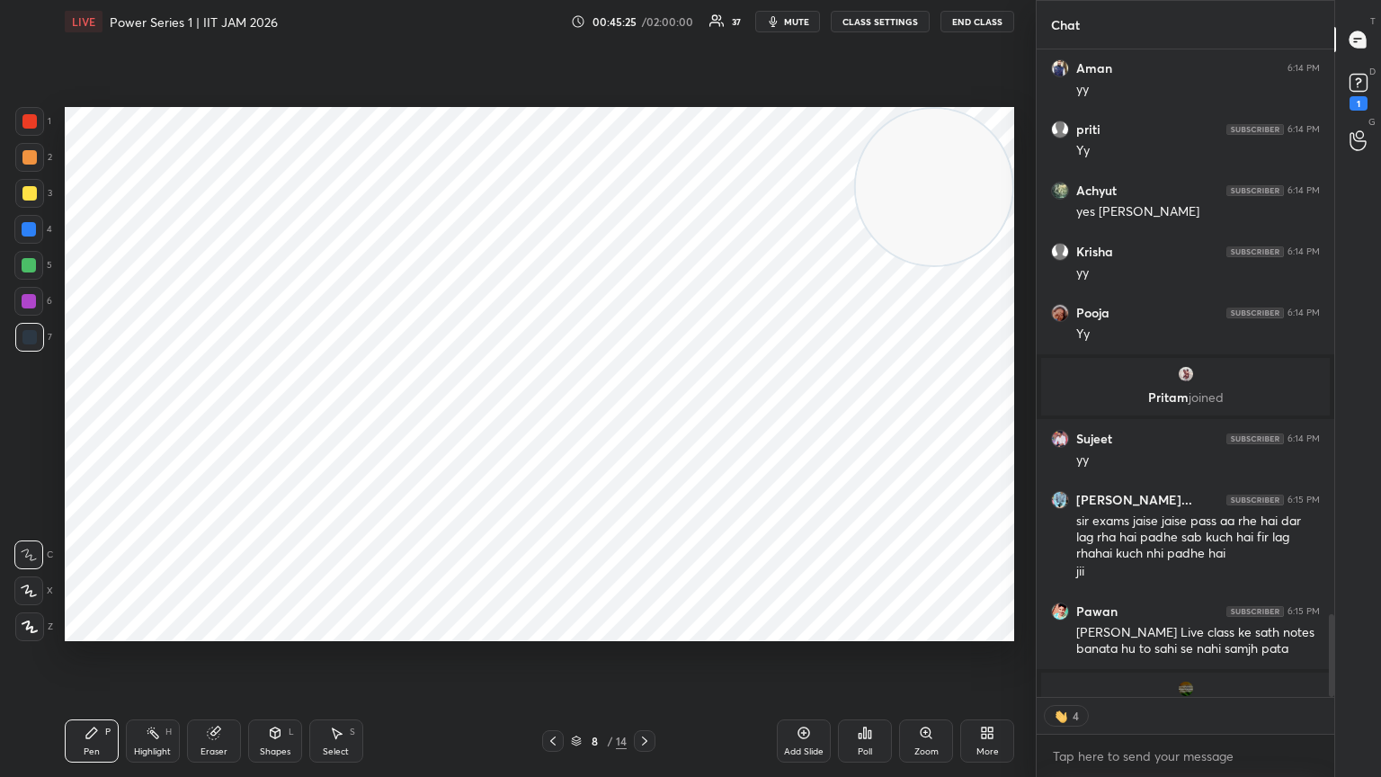
click at [28, 336] on div at bounding box center [29, 337] width 14 height 14
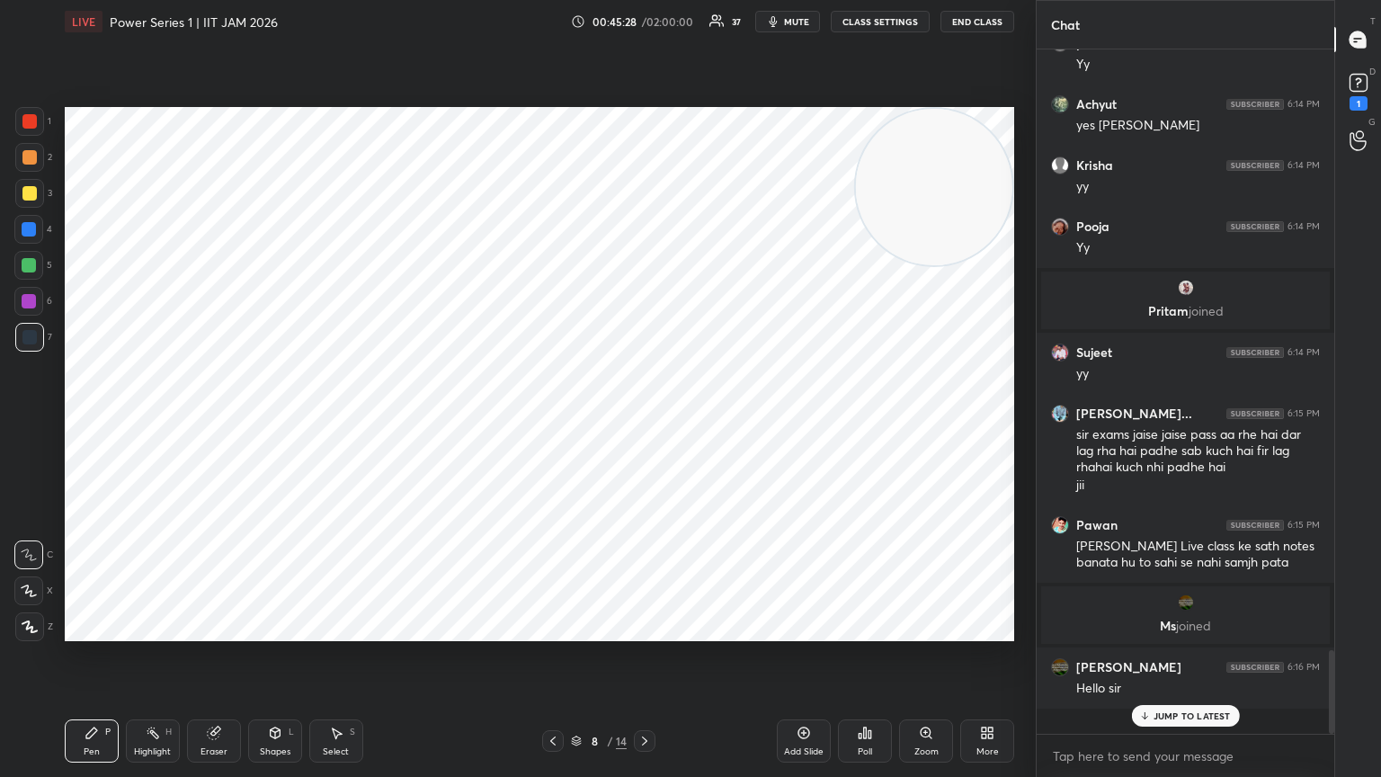
scroll to position [679, 292]
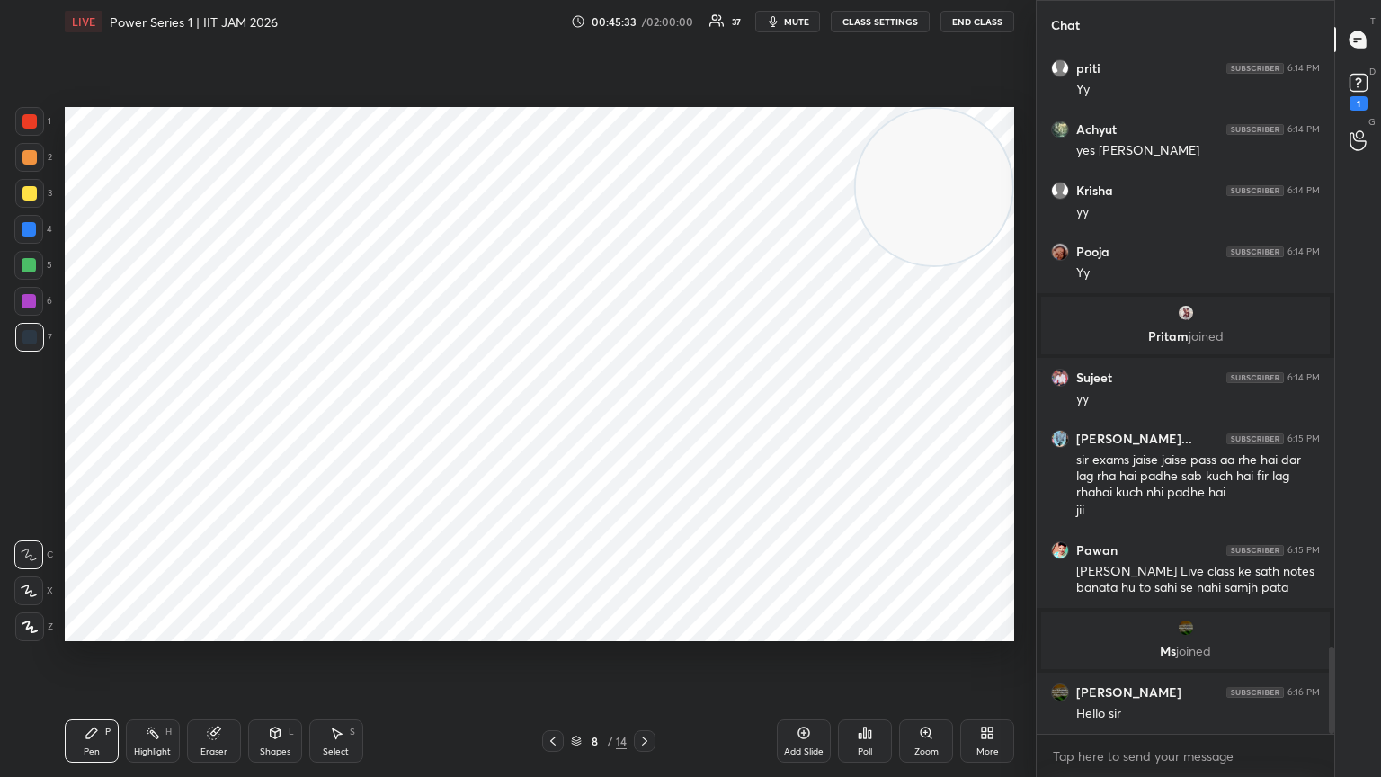
click at [32, 422] on icon at bounding box center [29, 626] width 14 height 11
click at [38, 127] on div at bounding box center [29, 121] width 29 height 29
click at [273, 422] on div "Shapes L" at bounding box center [275, 740] width 54 height 43
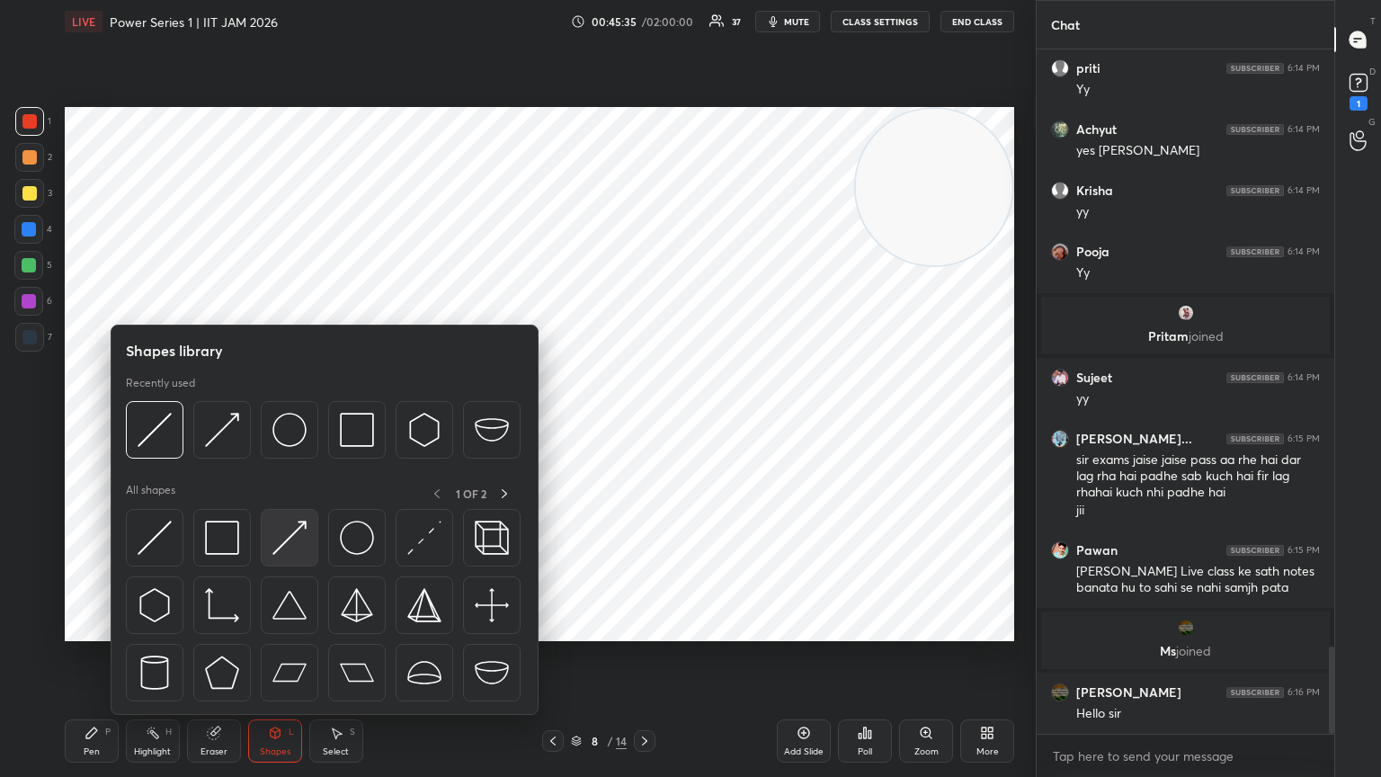
click at [306, 422] on div at bounding box center [290, 538] width 58 height 58
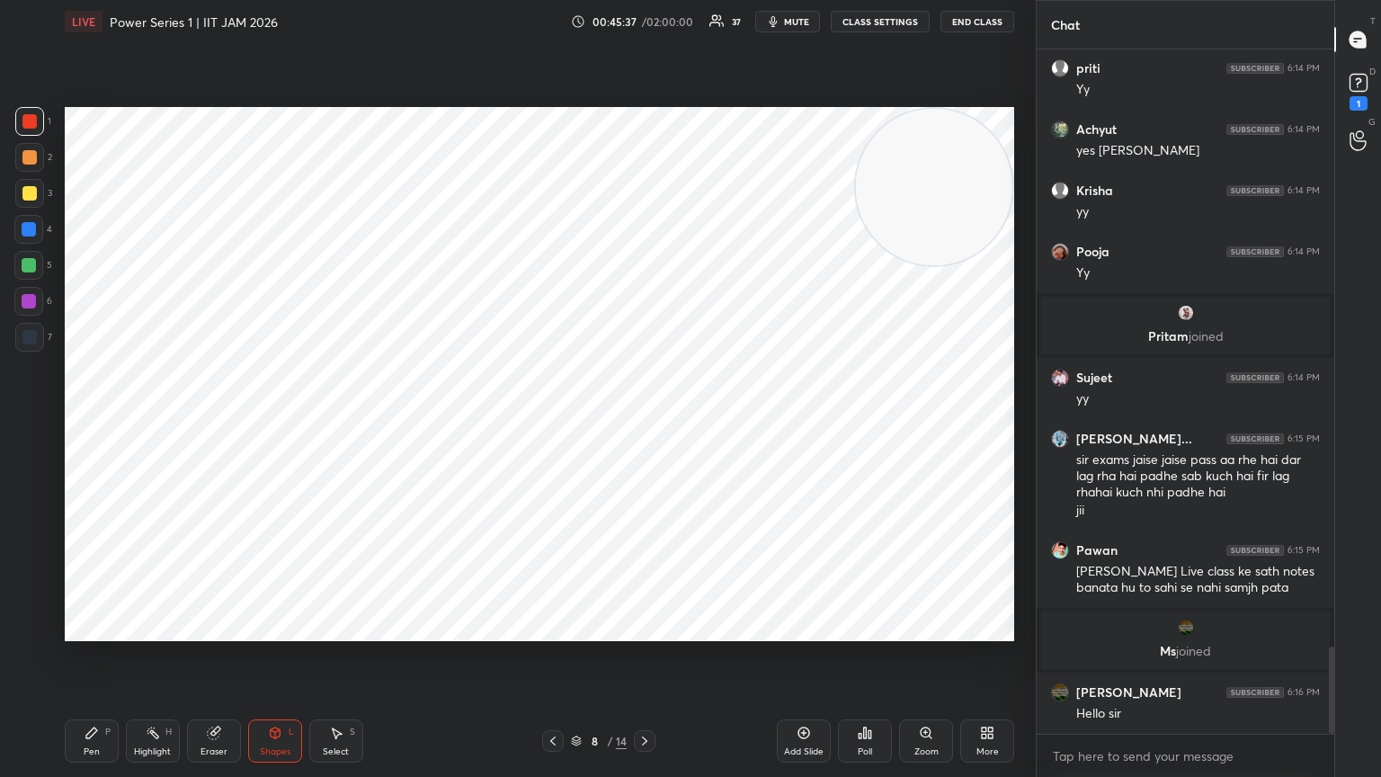
scroll to position [4714, 0]
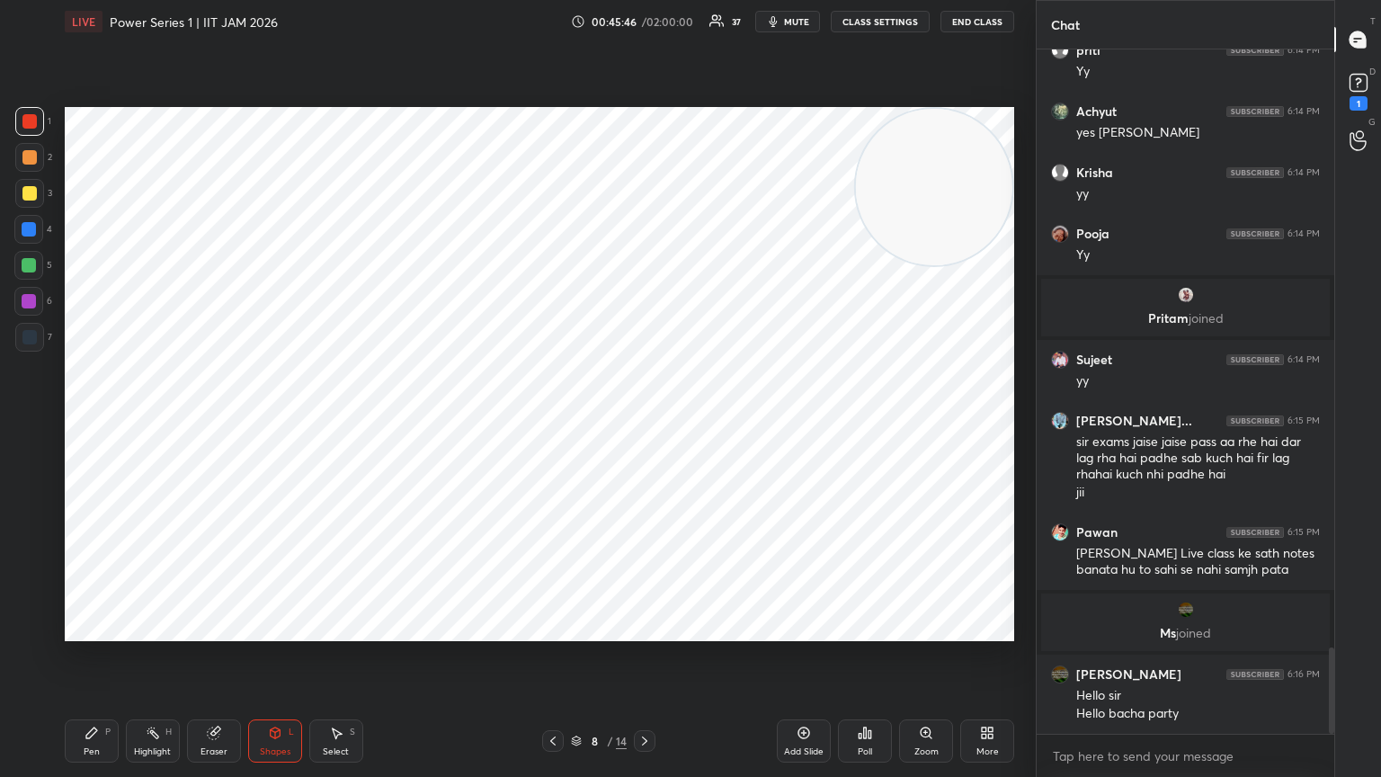
click at [90, 422] on icon at bounding box center [91, 732] width 11 height 11
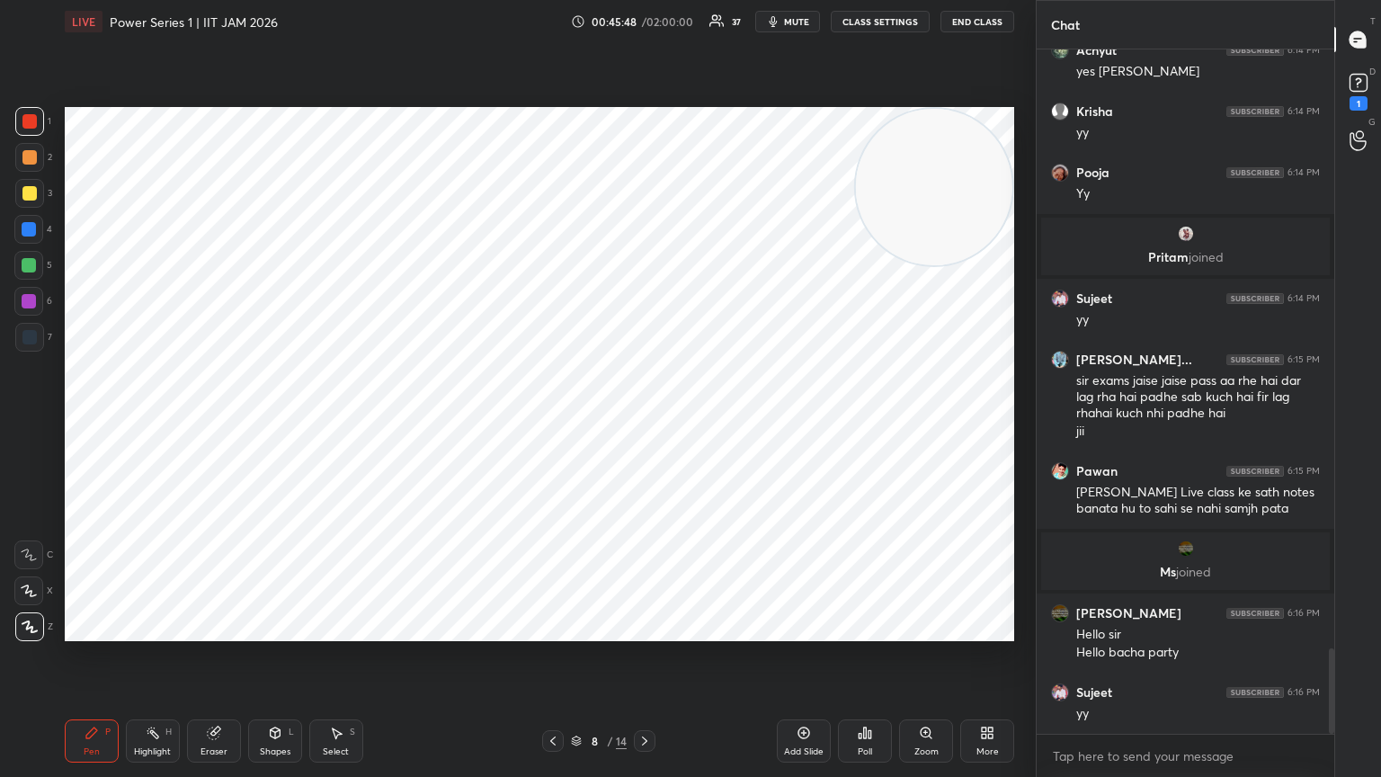
click at [32, 350] on div at bounding box center [29, 337] width 29 height 29
click at [31, 422] on icon at bounding box center [29, 554] width 14 height 11
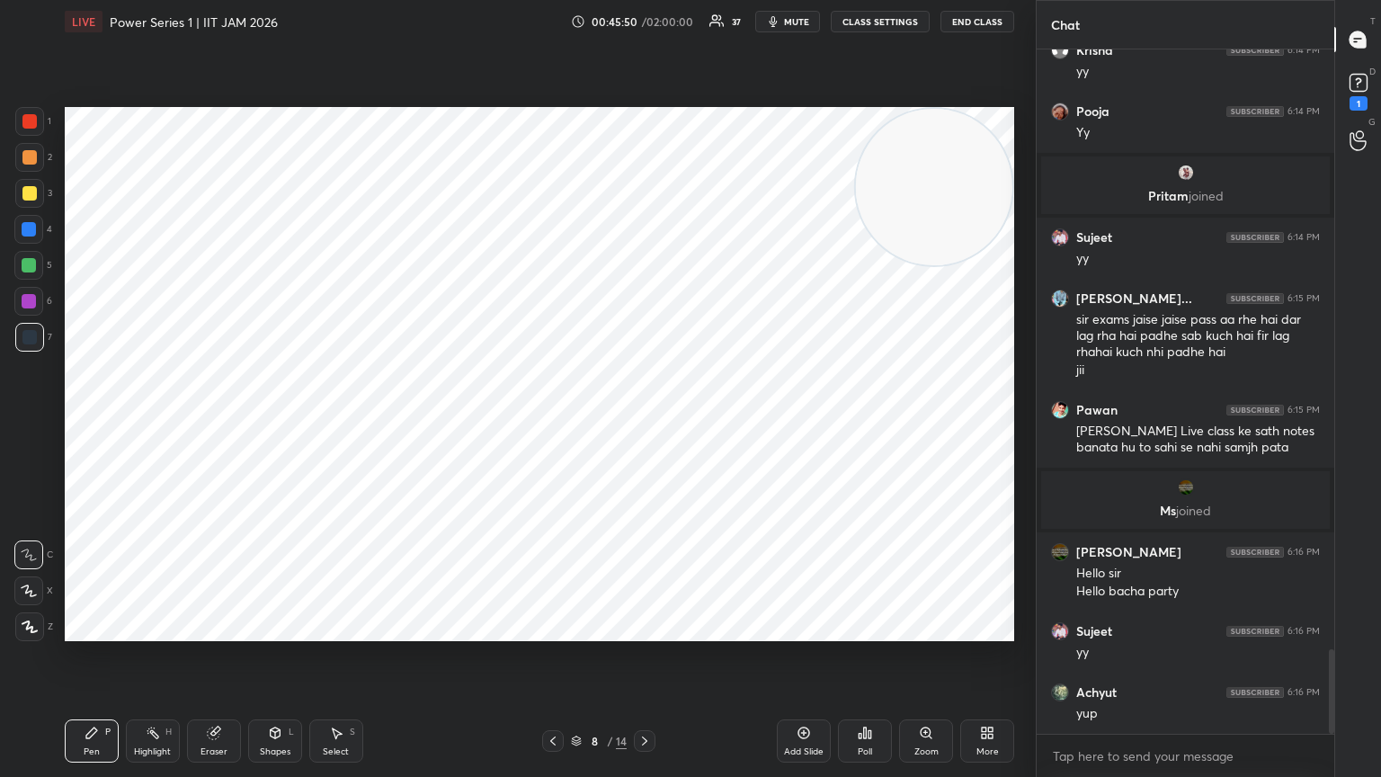
click at [280, 422] on div "Shapes" at bounding box center [275, 751] width 31 height 9
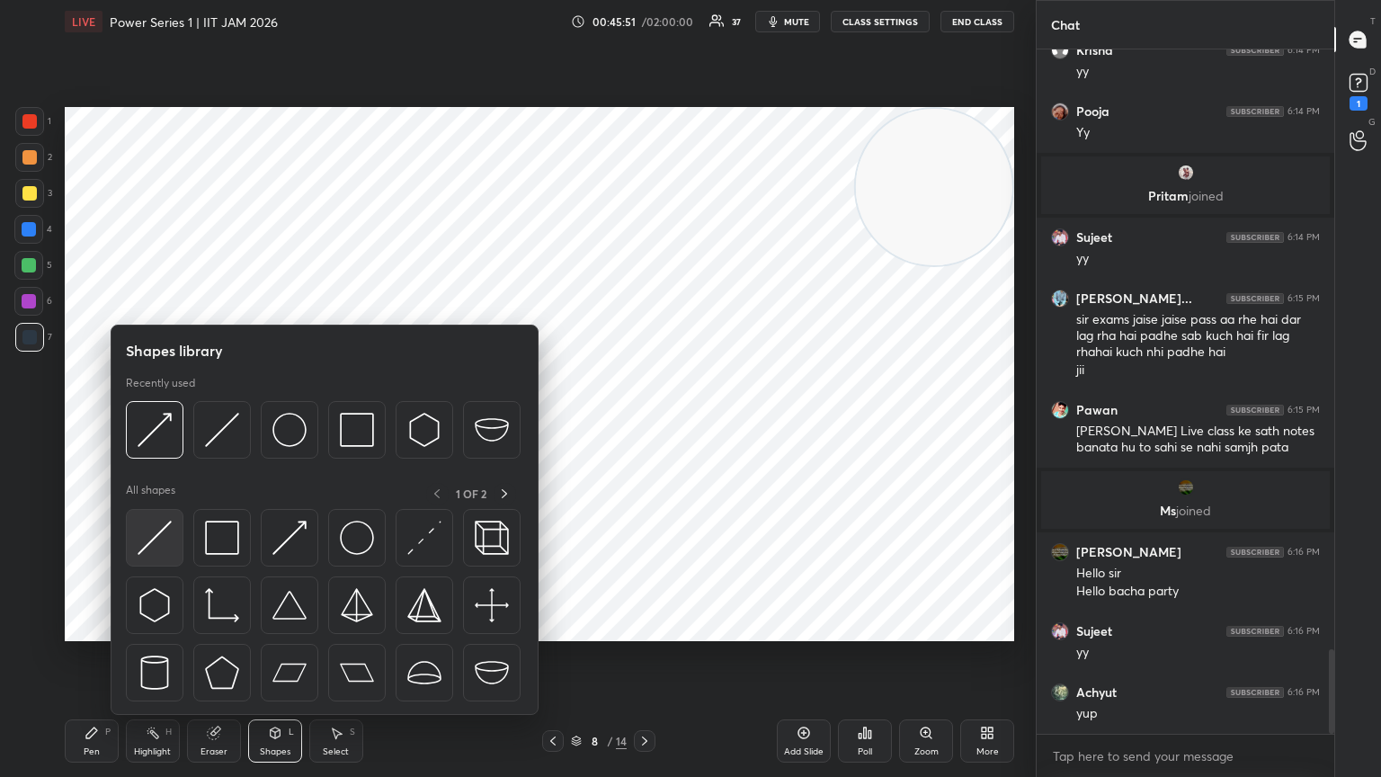
click at [163, 422] on img at bounding box center [155, 538] width 34 height 34
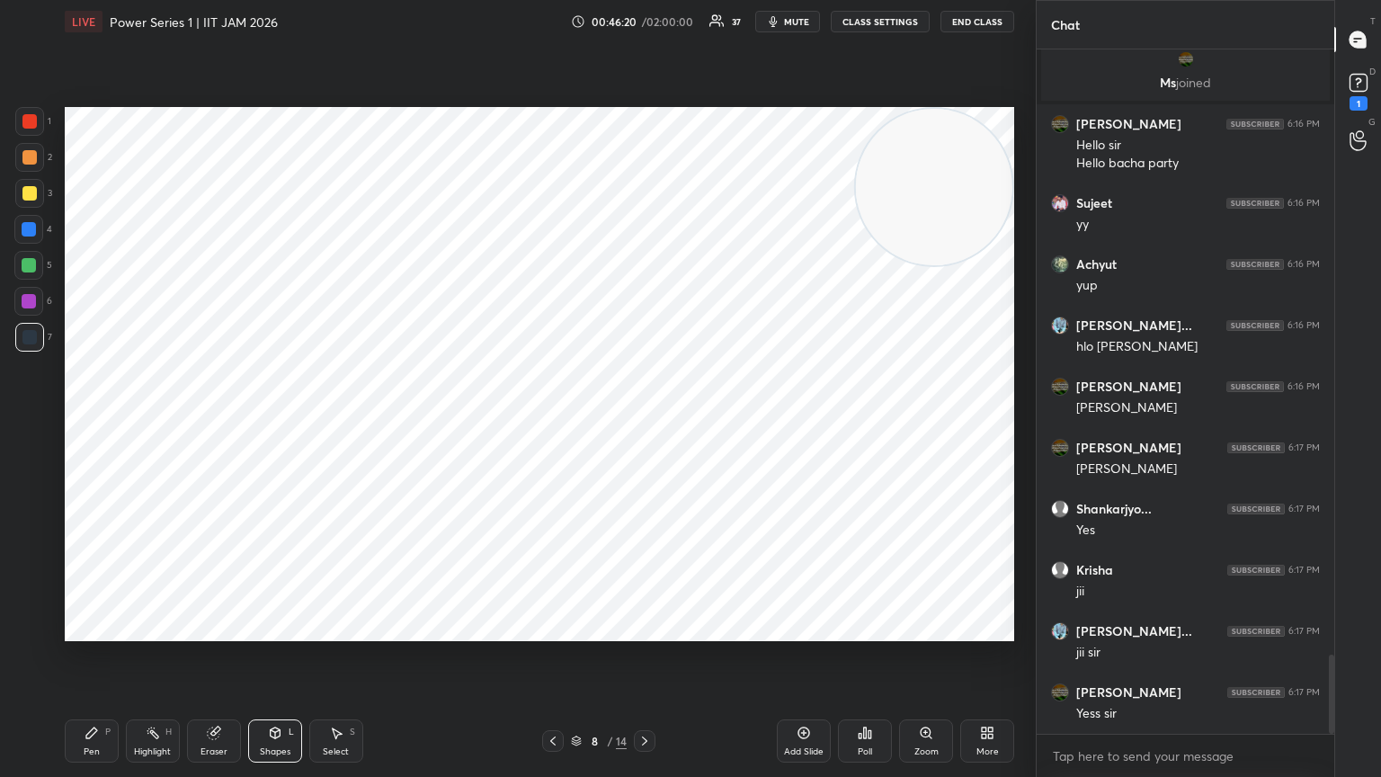
scroll to position [5326, 0]
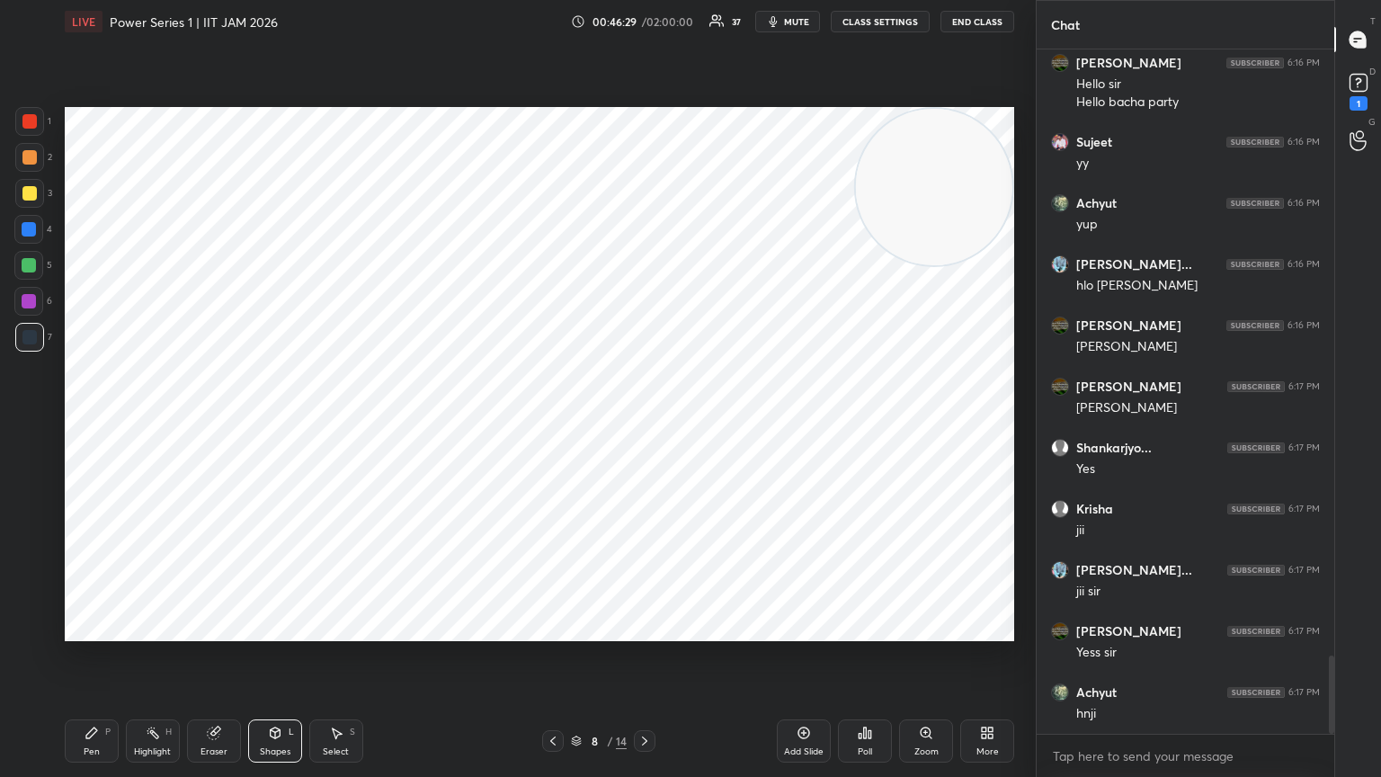
click at [86, 422] on icon at bounding box center [91, 732] width 11 height 11
click at [34, 422] on div at bounding box center [28, 554] width 29 height 29
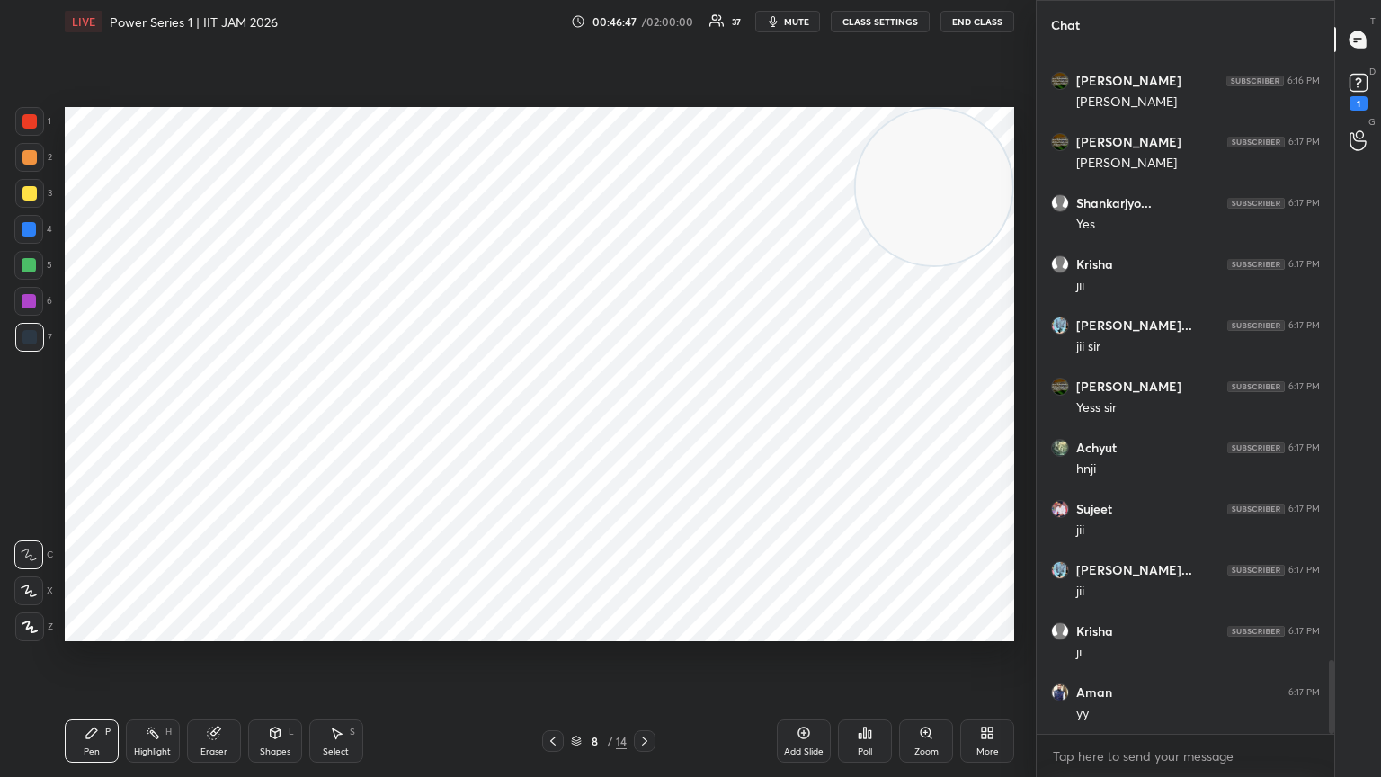
scroll to position [5631, 0]
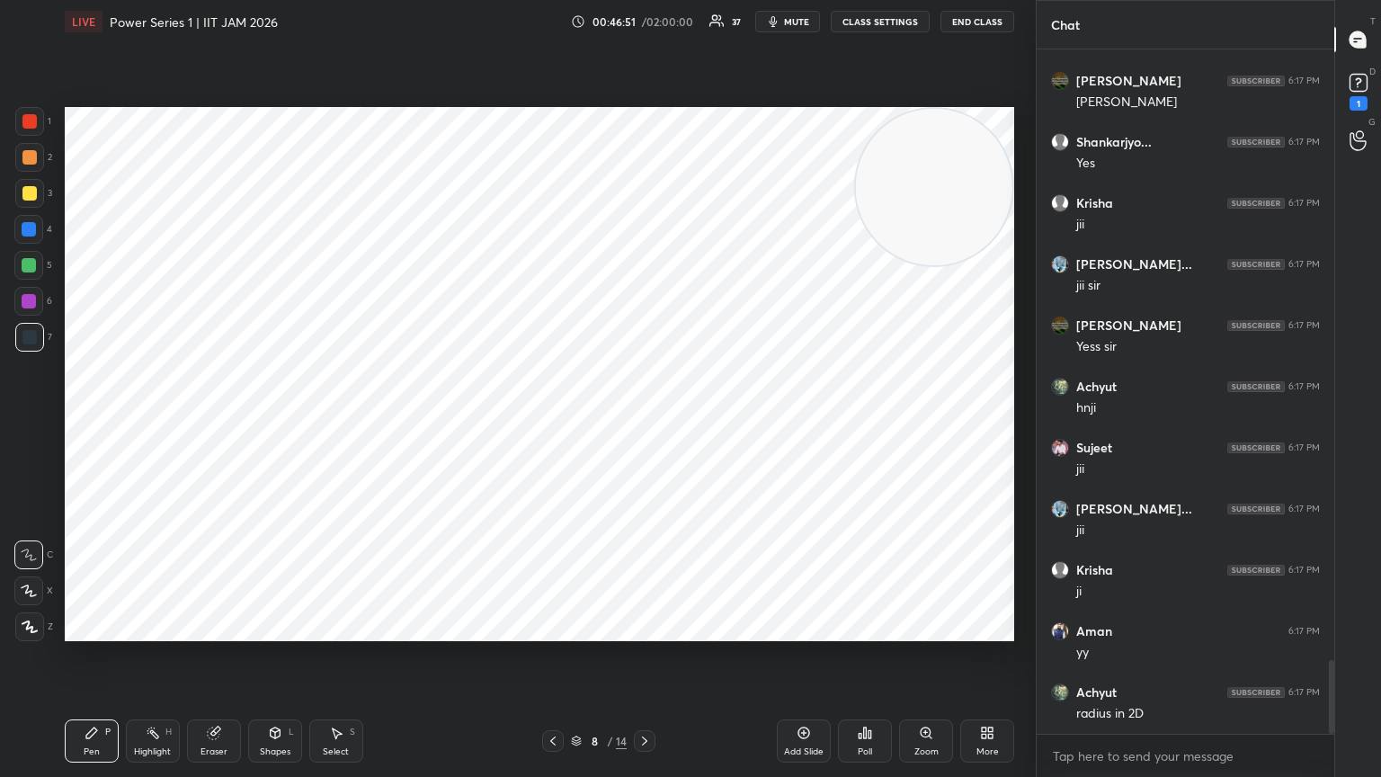
click at [295, 422] on div "Shapes L" at bounding box center [275, 740] width 54 height 43
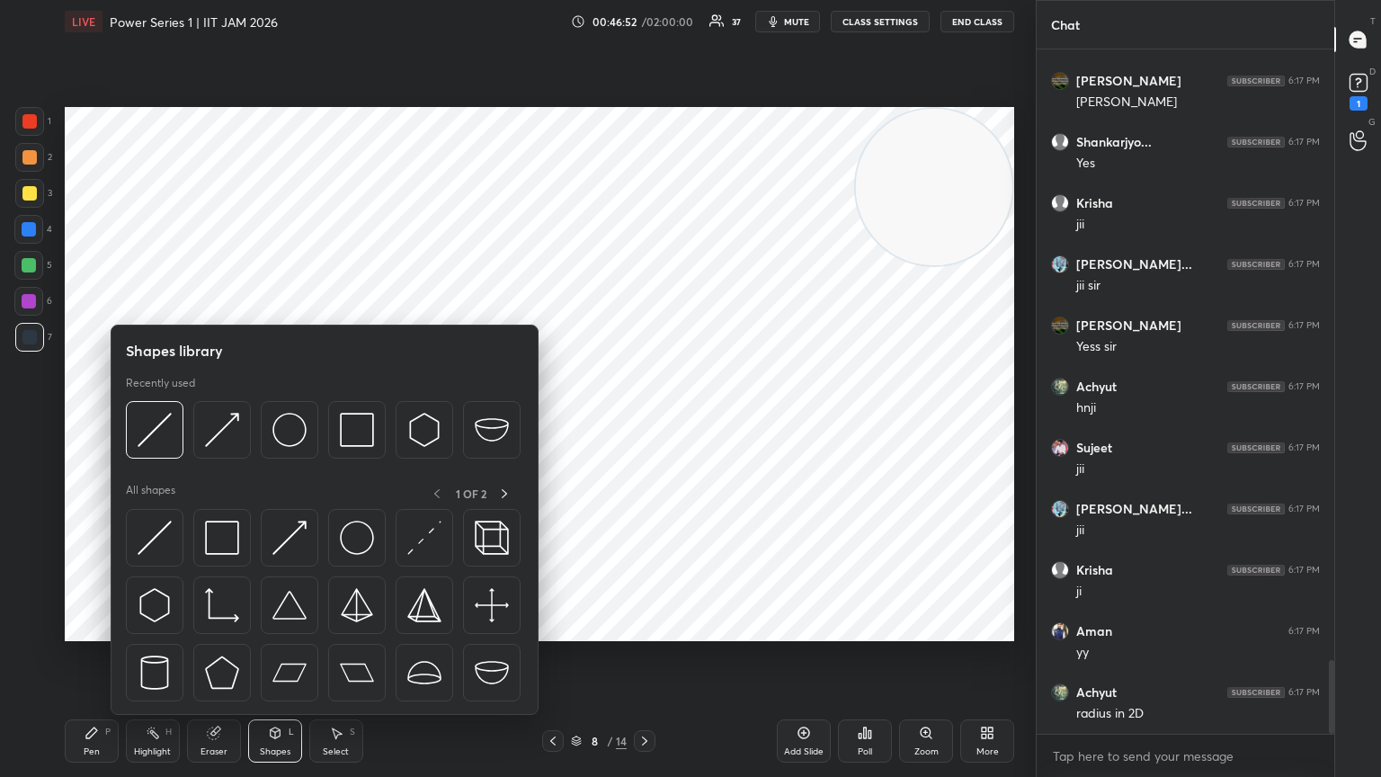
click at [185, 422] on div at bounding box center [324, 610] width 397 height 202
click at [162, 422] on img at bounding box center [155, 538] width 34 height 34
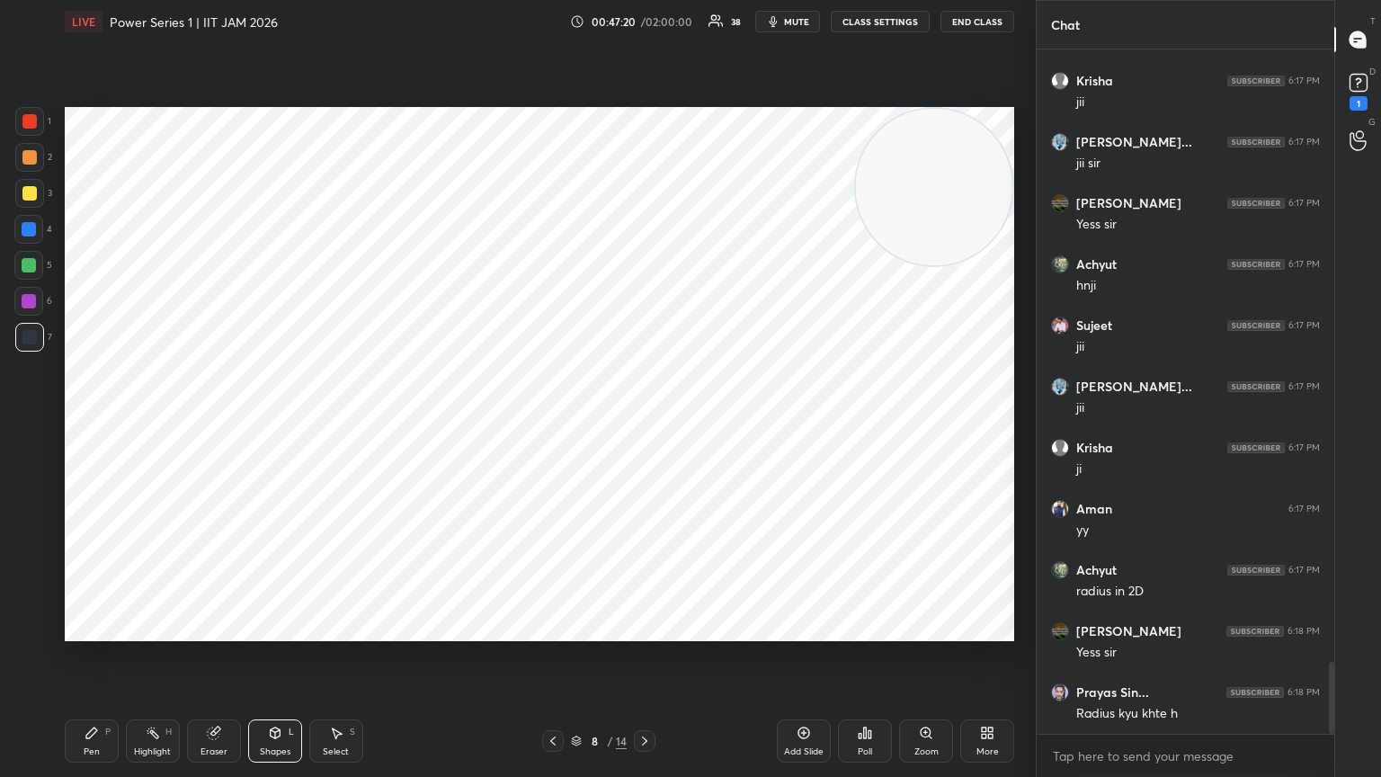
scroll to position [5815, 0]
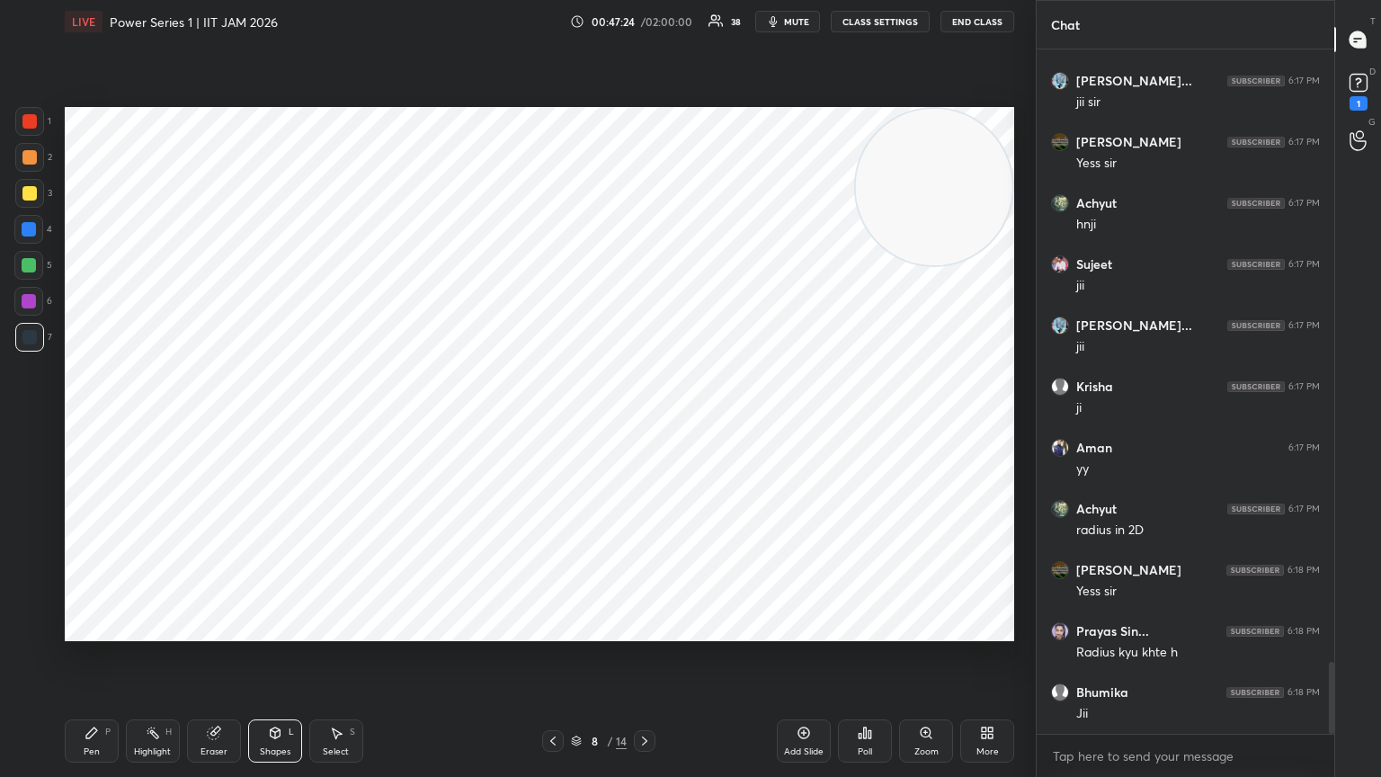
click at [106, 422] on div "P" at bounding box center [107, 731] width 5 height 9
click at [108, 422] on div "P" at bounding box center [107, 731] width 5 height 9
click at [29, 341] on div at bounding box center [29, 337] width 14 height 14
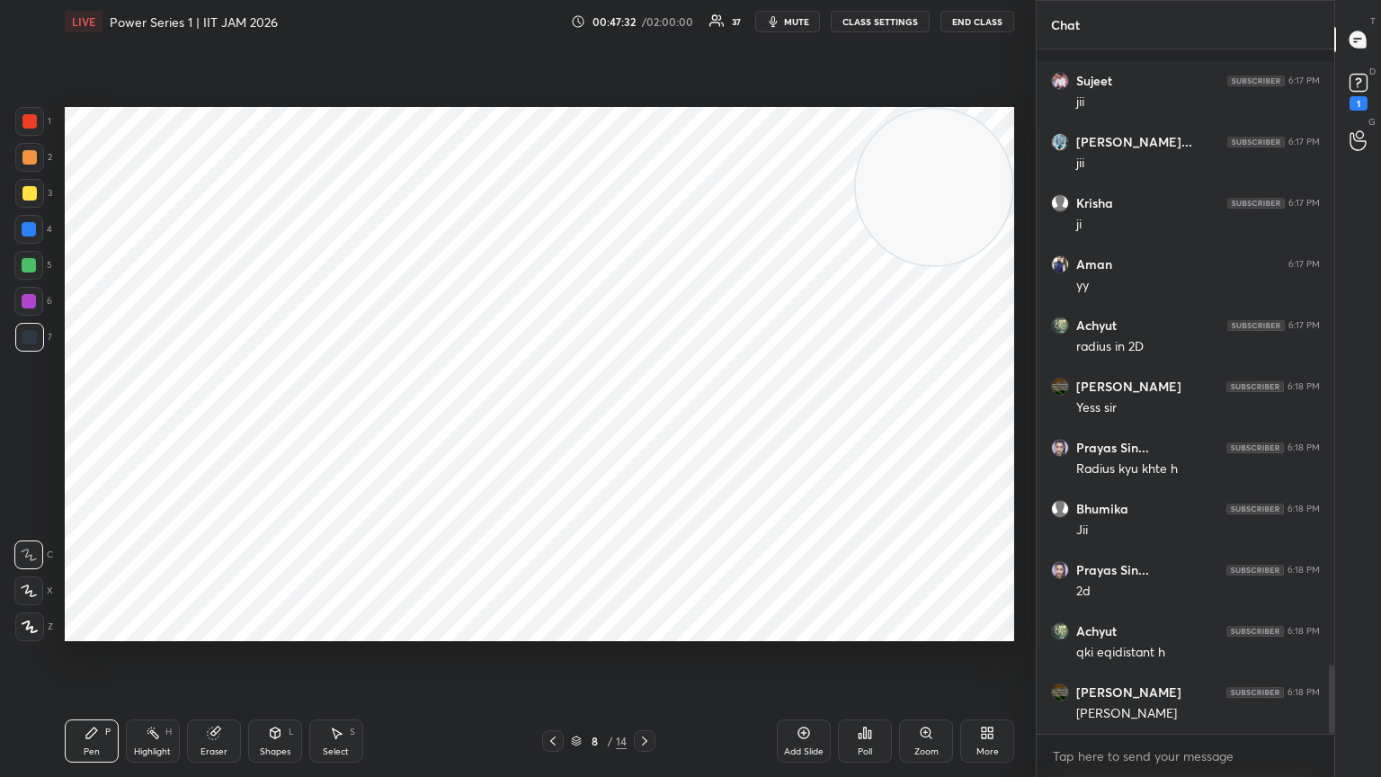
scroll to position [6075, 0]
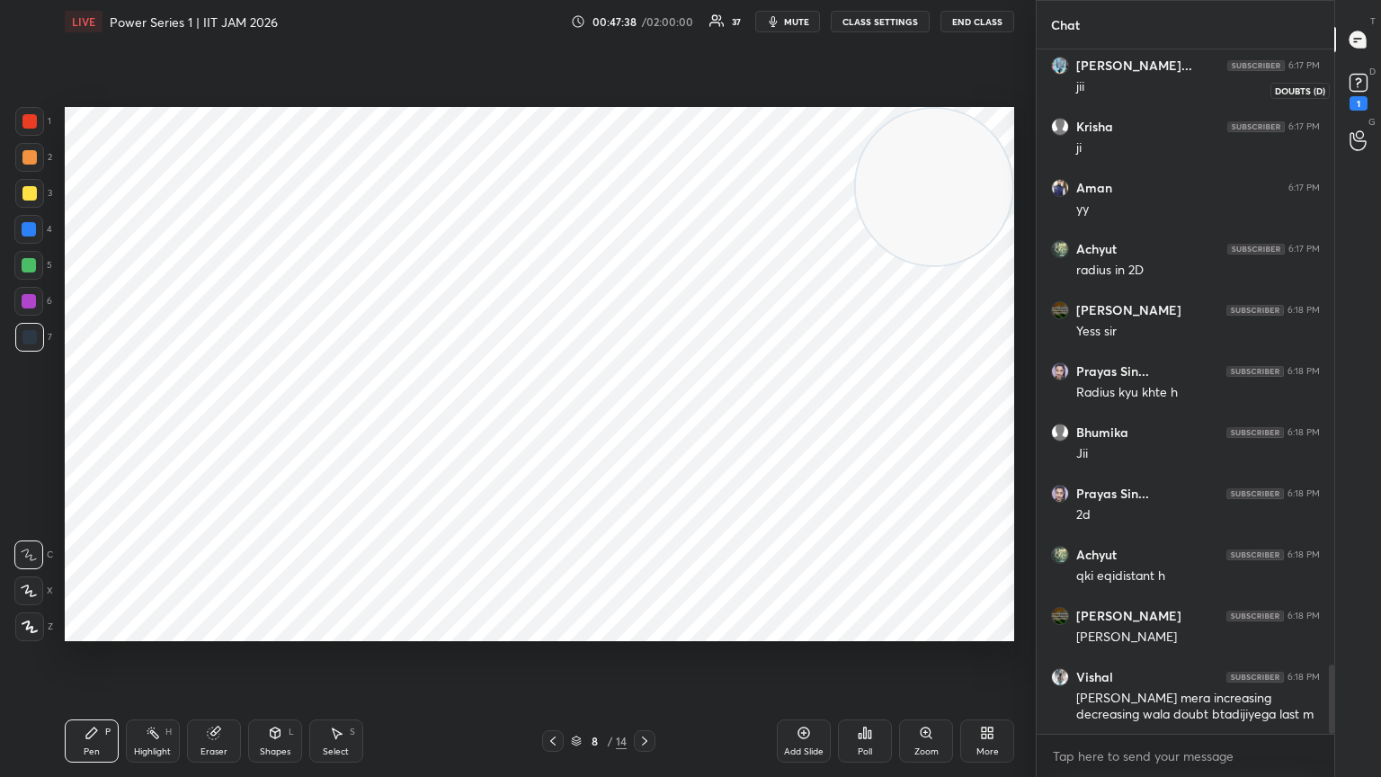
click at [645, 92] on icon at bounding box center [1358, 82] width 27 height 27
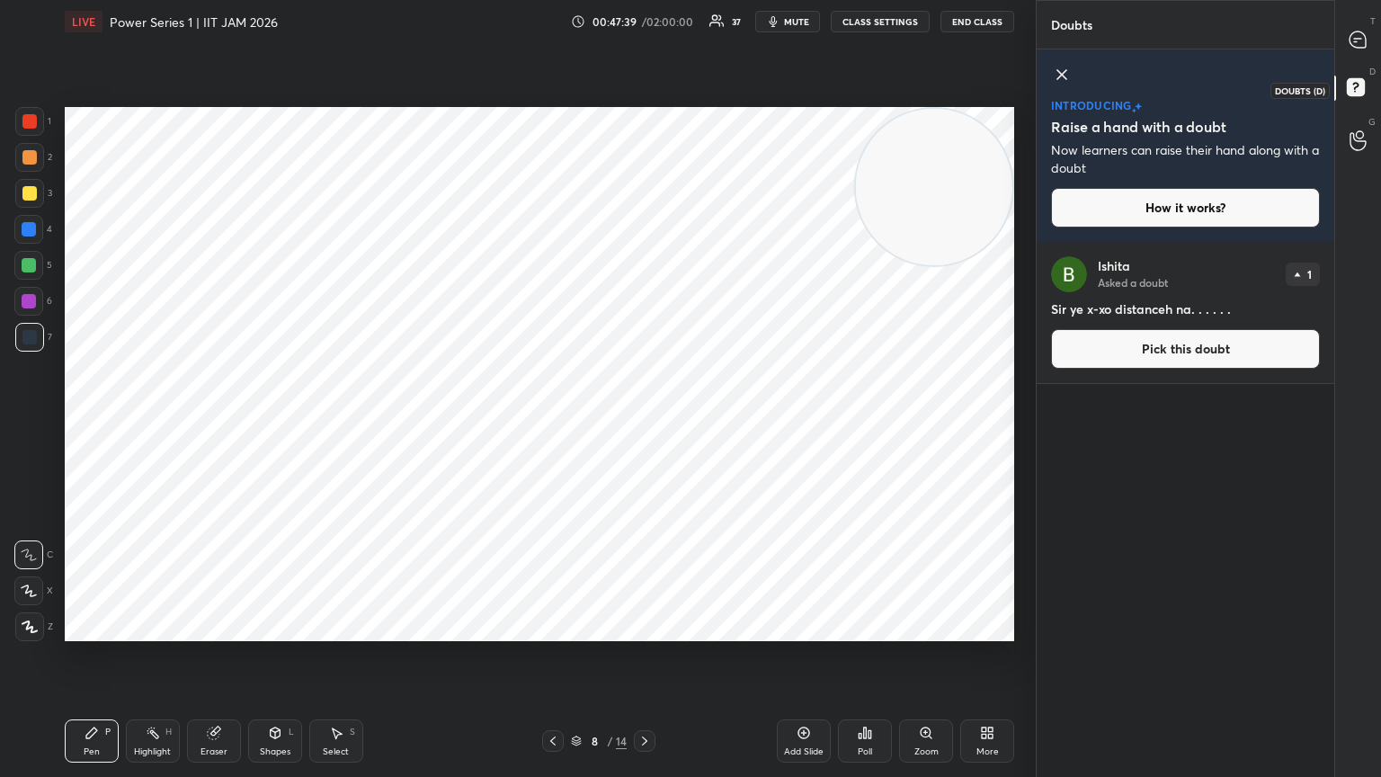
click at [645, 43] on icon at bounding box center [1358, 39] width 16 height 16
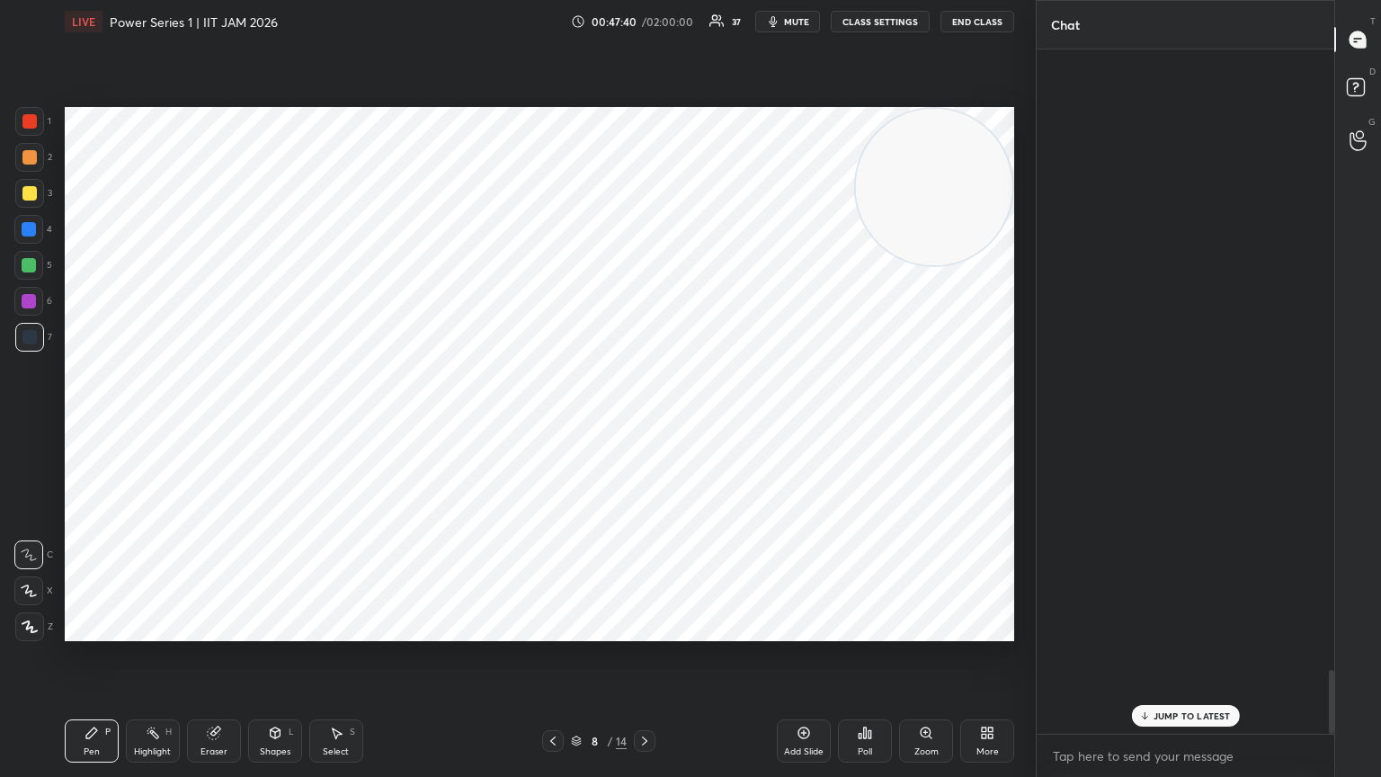
scroll to position [679, 292]
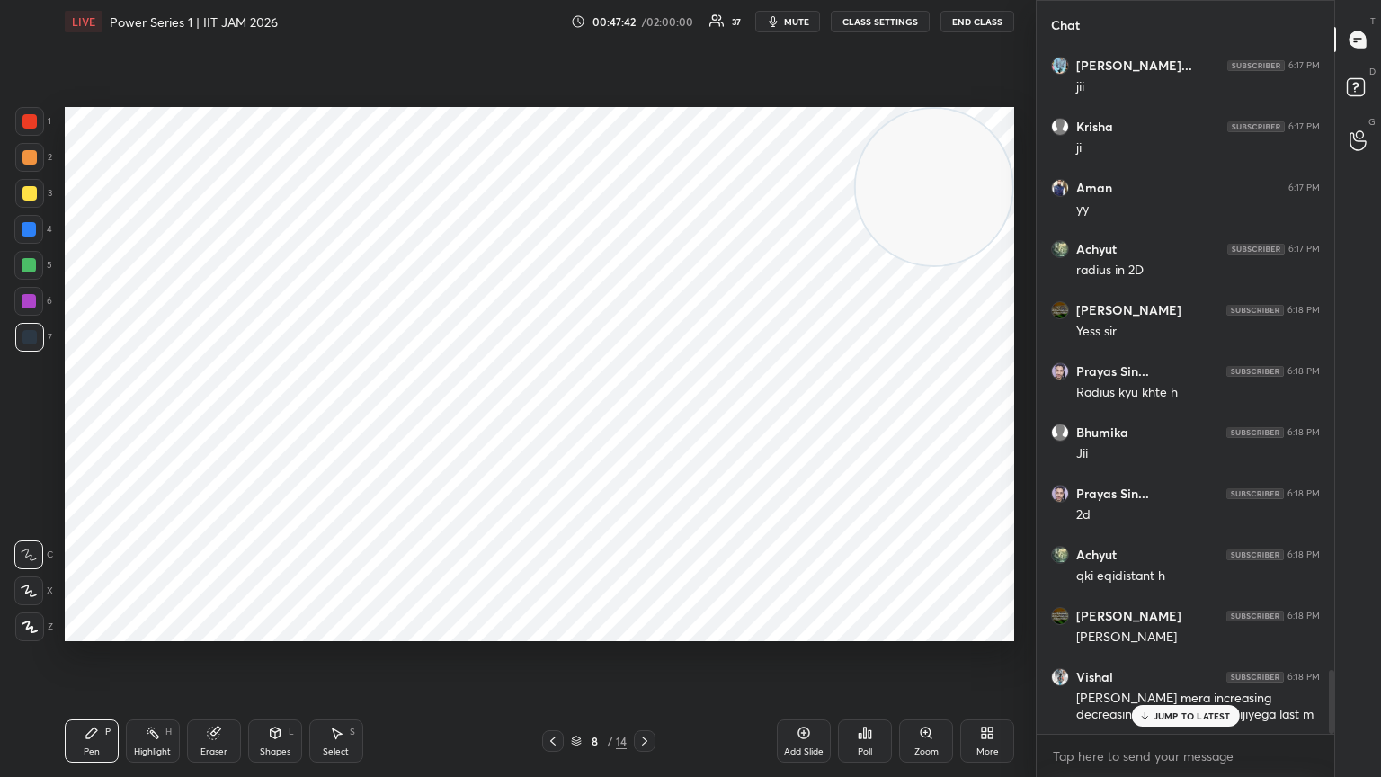
click at [278, 422] on div "Shapes L" at bounding box center [275, 740] width 54 height 43
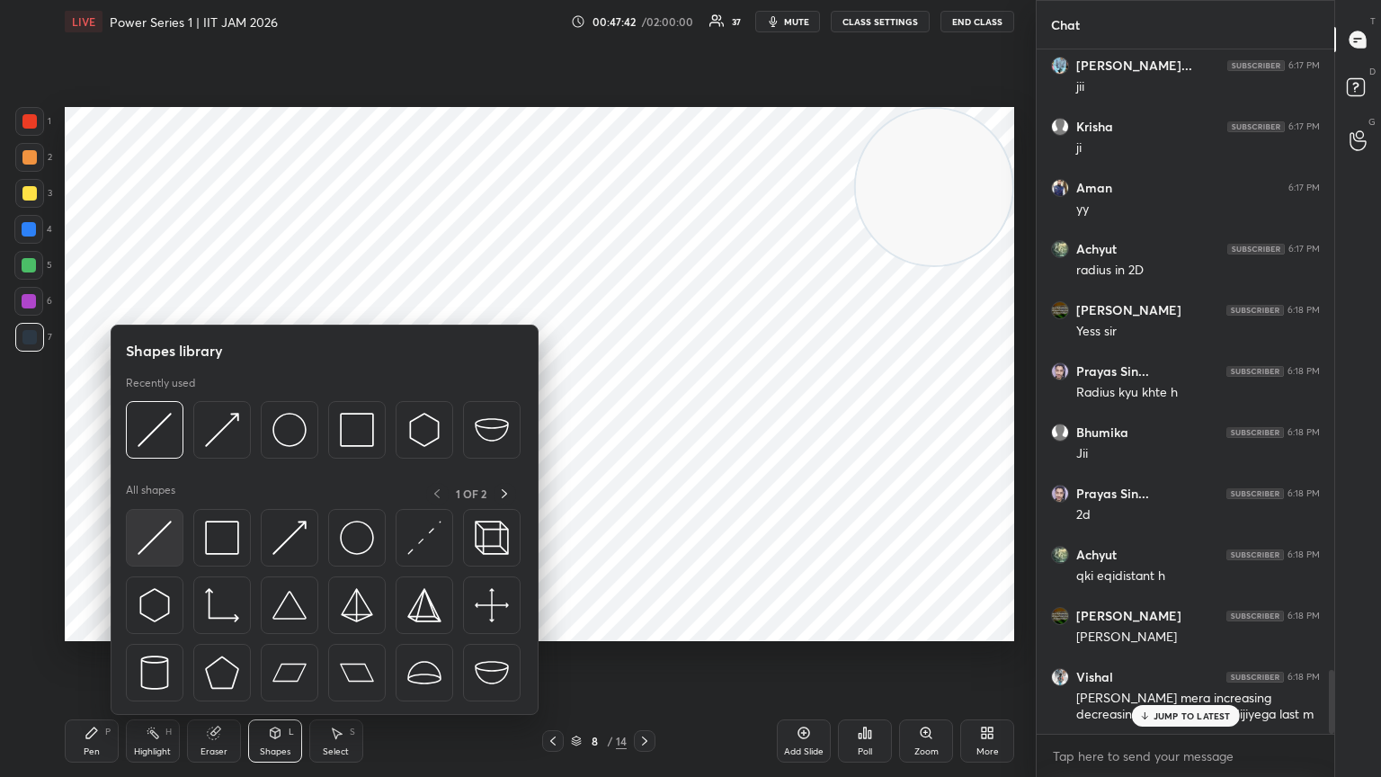
click at [153, 422] on div at bounding box center [155, 538] width 58 height 58
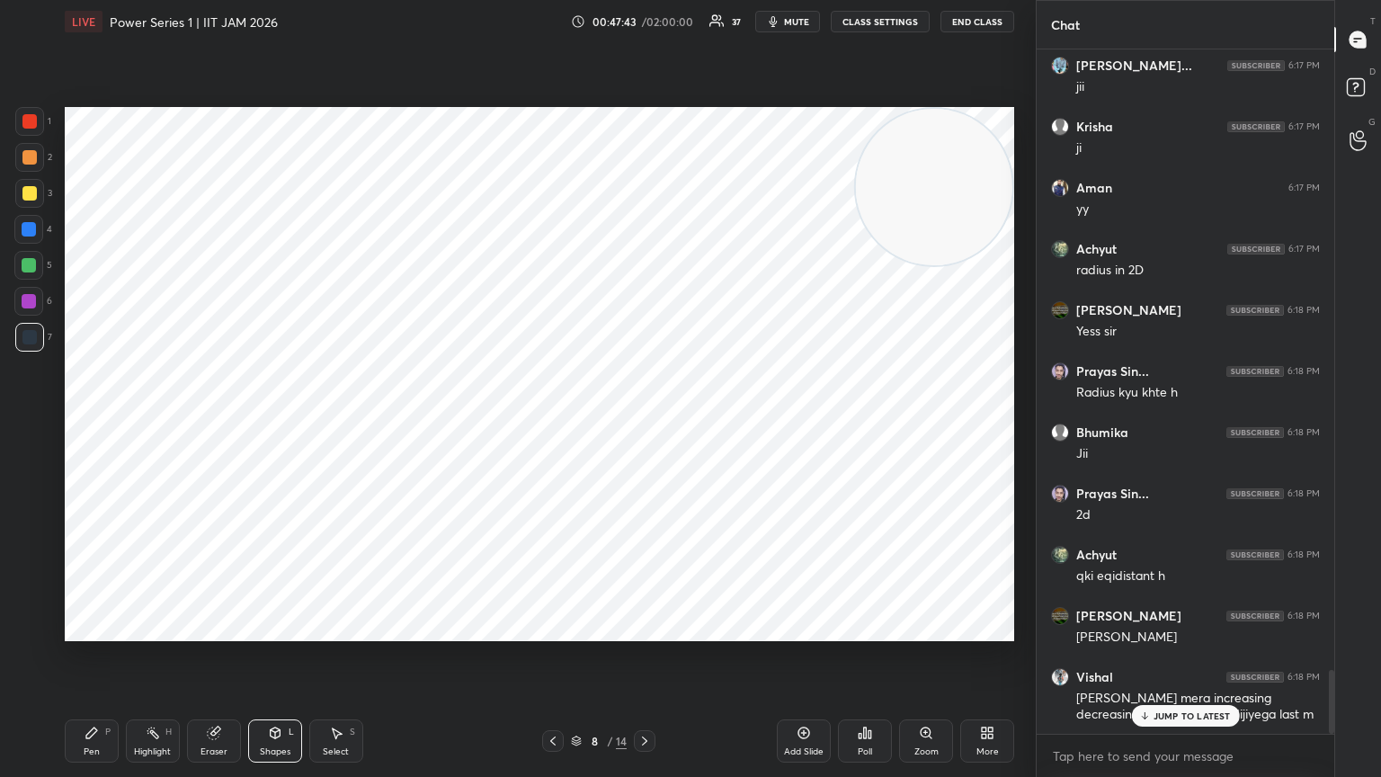
click at [31, 235] on div at bounding box center [29, 229] width 14 height 14
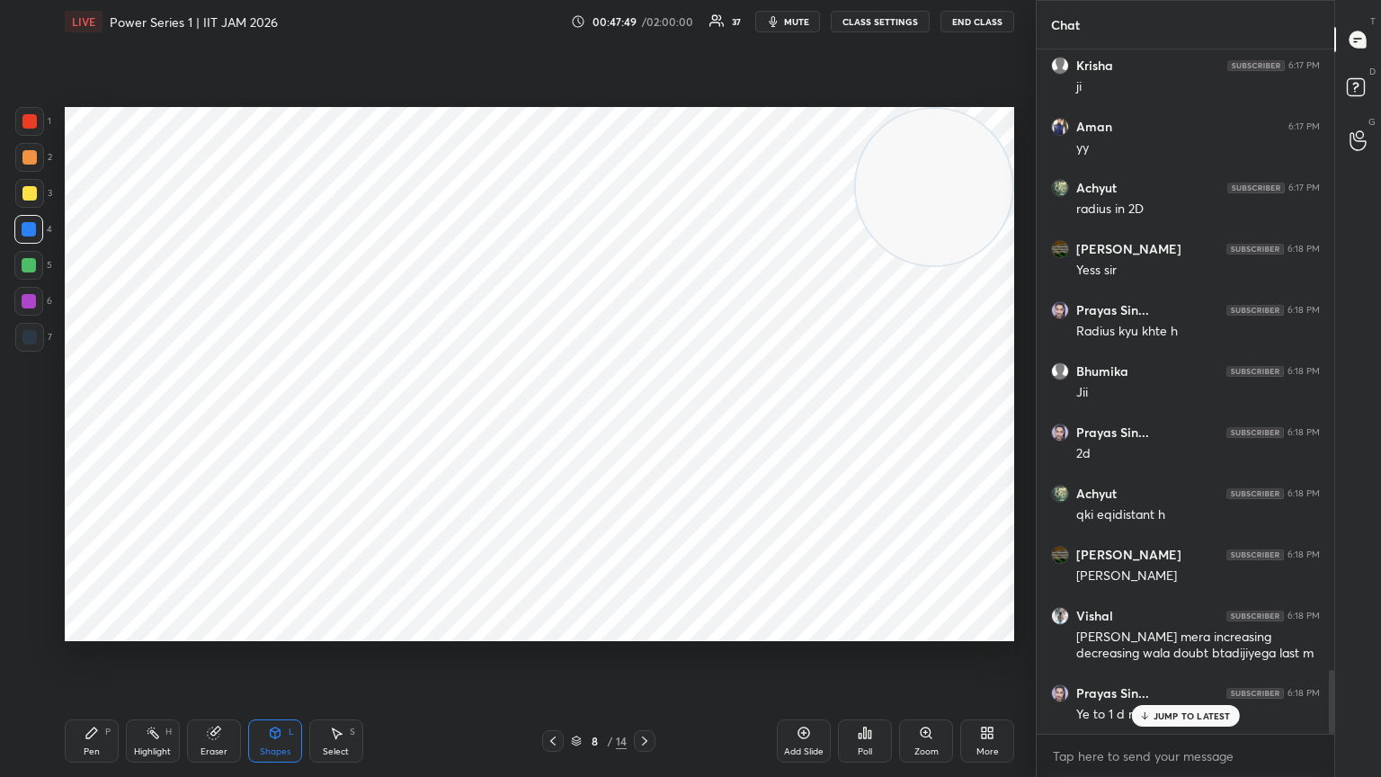
click at [40, 271] on div at bounding box center [28, 265] width 29 height 29
click at [276, 422] on div "Shapes L" at bounding box center [275, 740] width 54 height 43
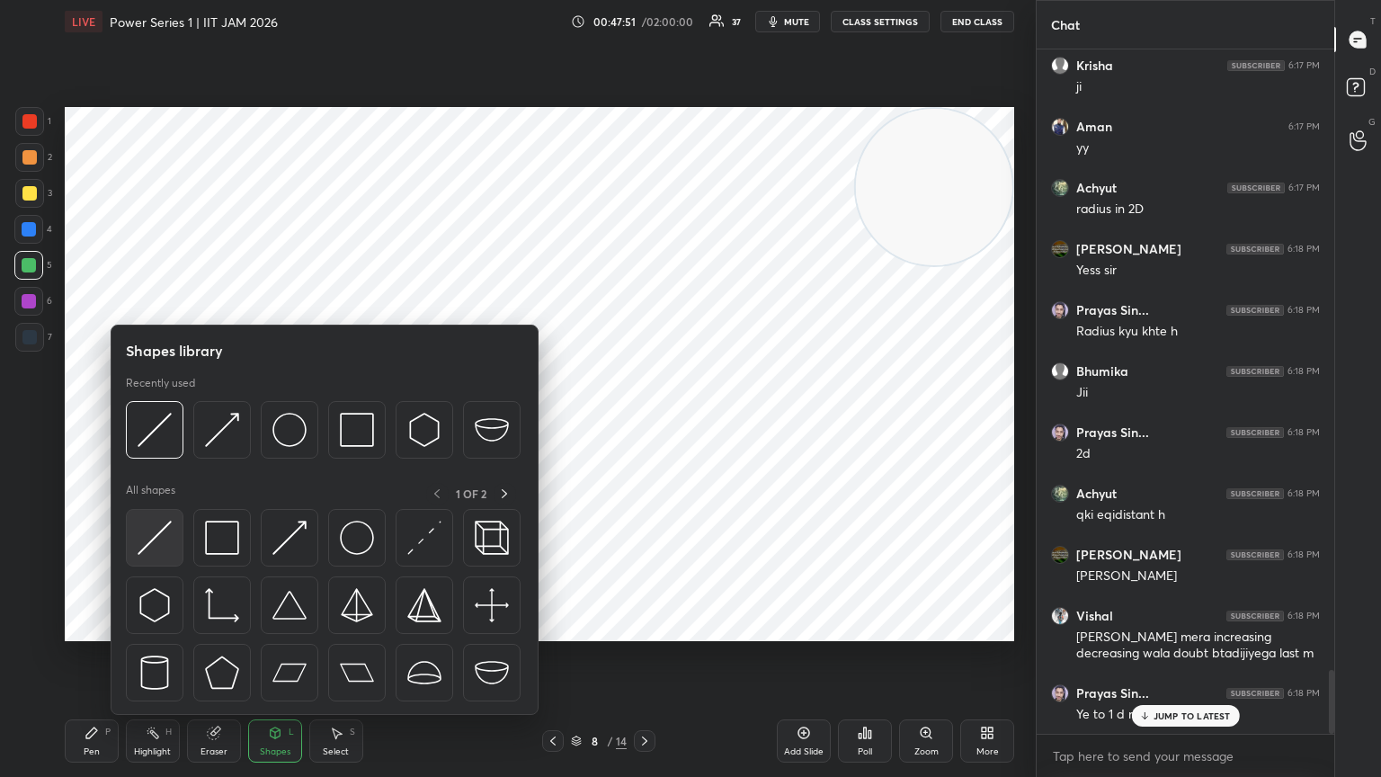
click at [147, 422] on img at bounding box center [155, 538] width 34 height 34
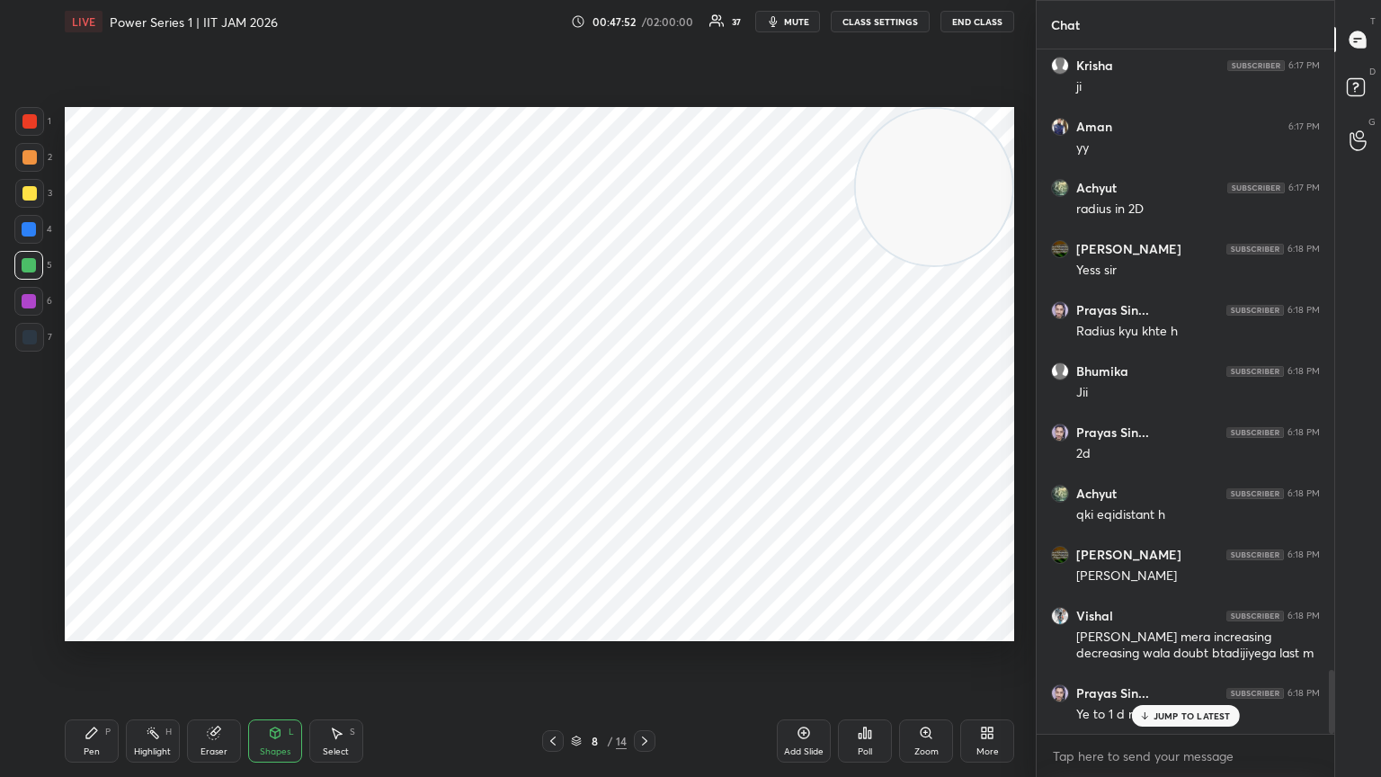
drag, startPoint x: 27, startPoint y: 159, endPoint x: 53, endPoint y: 170, distance: 28.2
click at [27, 162] on div at bounding box center [29, 157] width 14 height 14
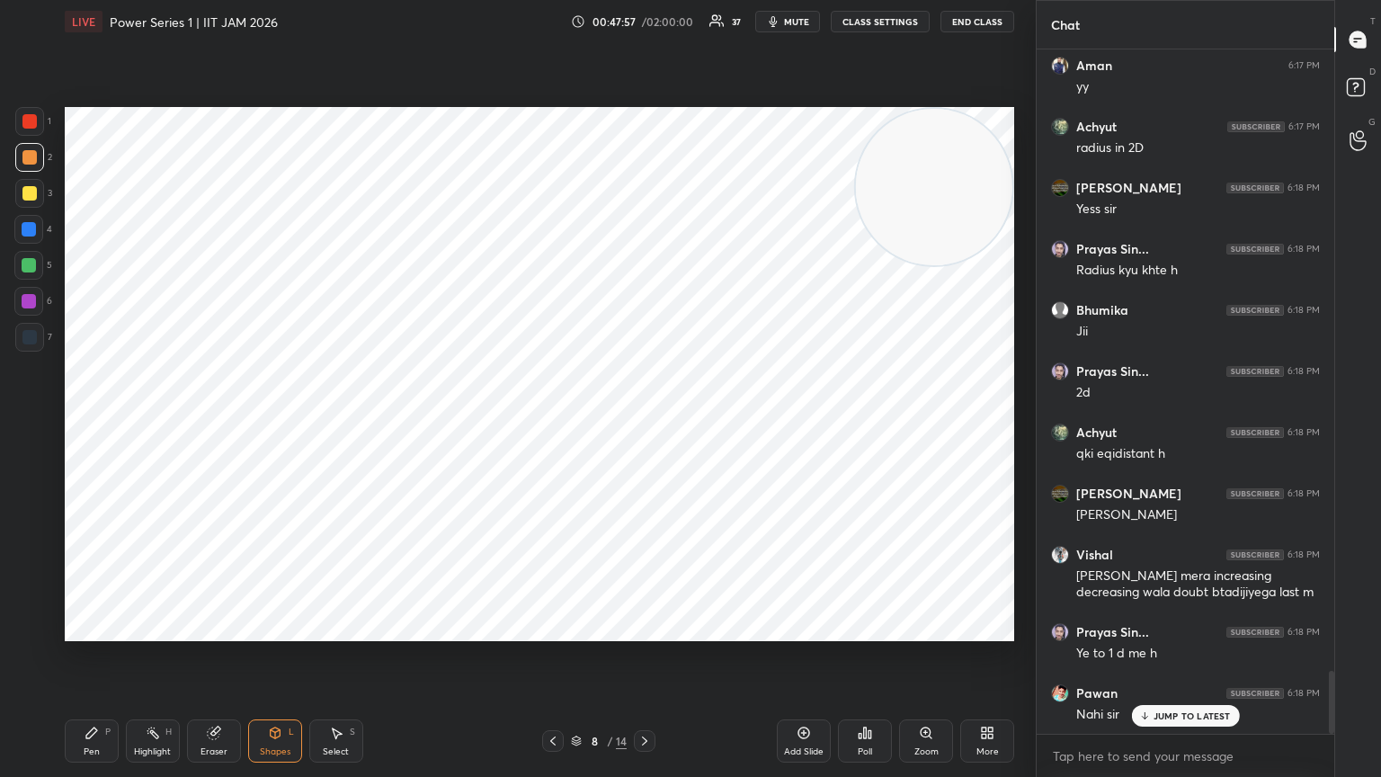
scroll to position [6909, 0]
click at [33, 135] on div at bounding box center [29, 121] width 29 height 29
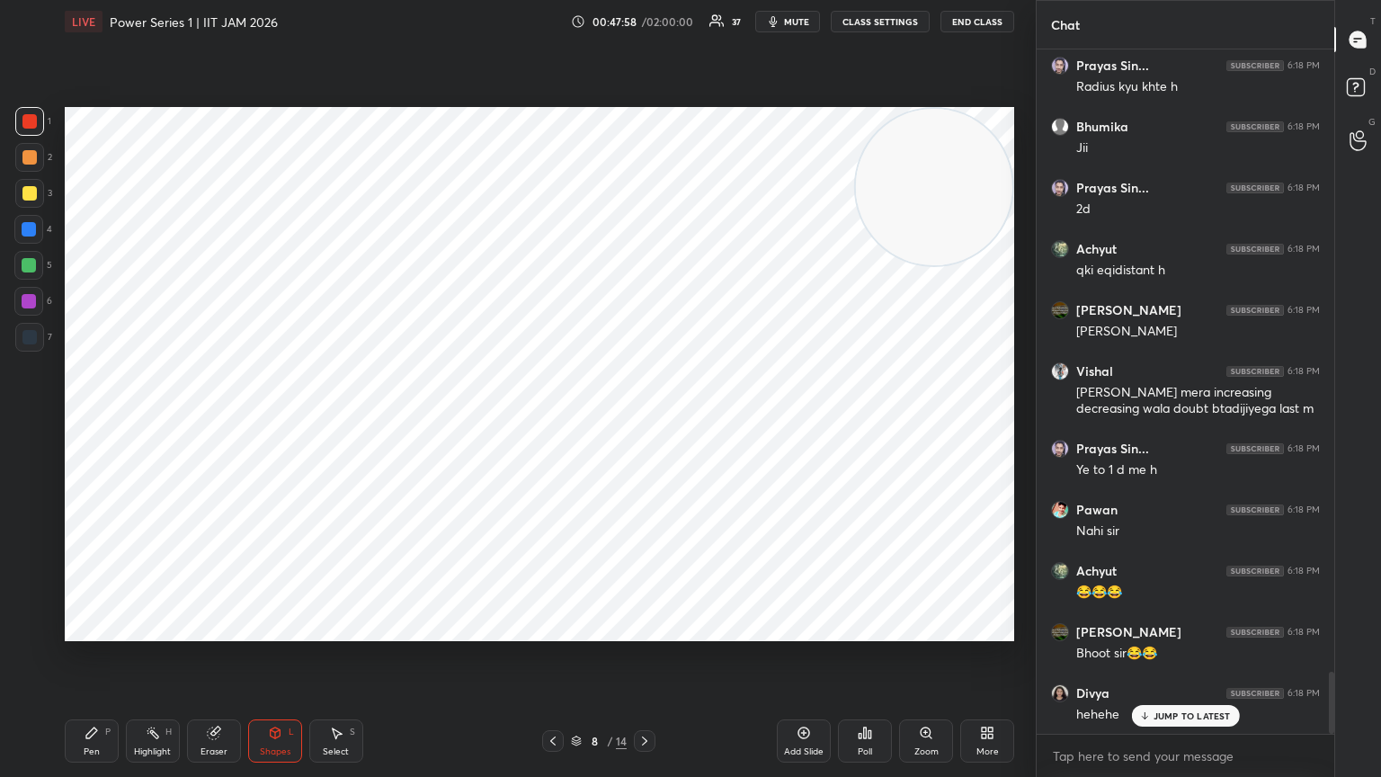
click at [102, 422] on div "Pen P" at bounding box center [92, 740] width 54 height 43
click at [38, 422] on div at bounding box center [28, 590] width 29 height 29
click at [266, 422] on div "Shapes L" at bounding box center [275, 740] width 54 height 43
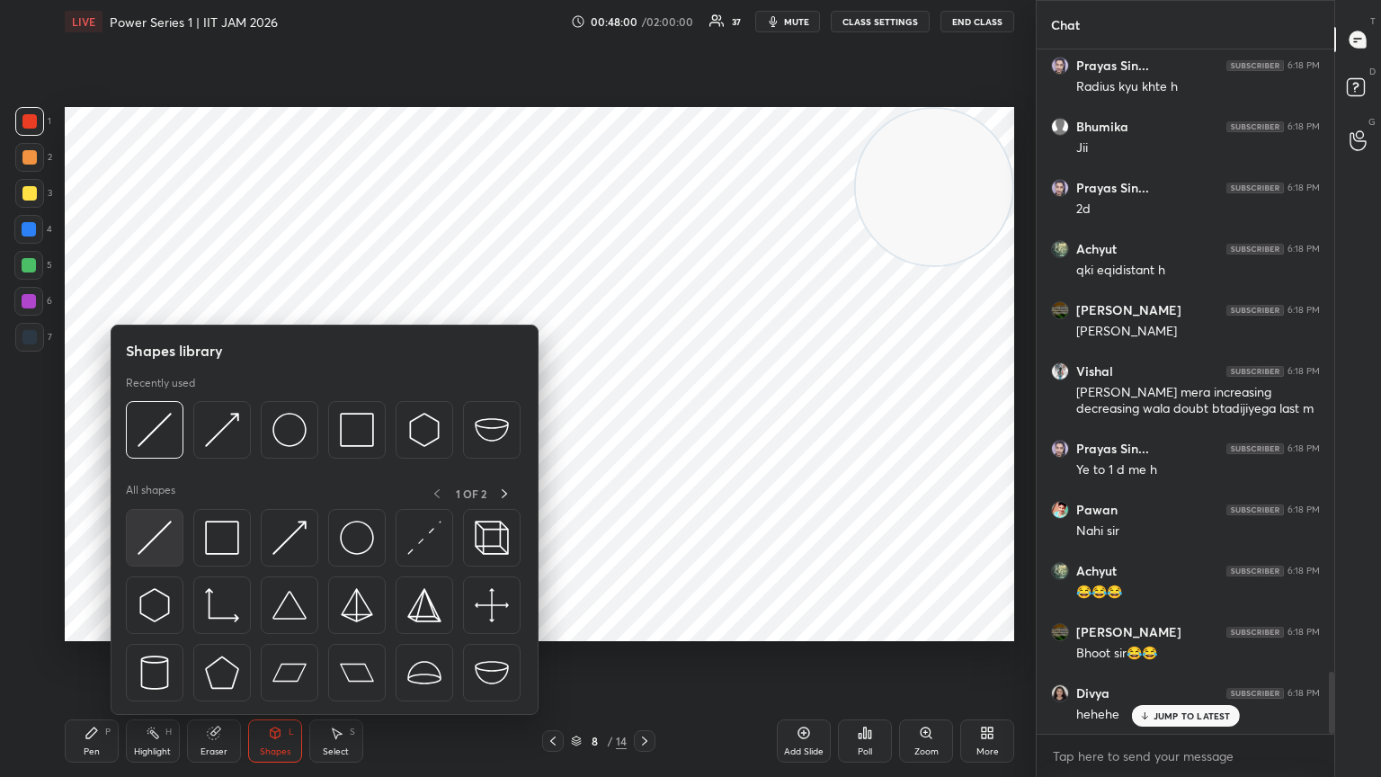
click at [155, 422] on img at bounding box center [155, 538] width 34 height 34
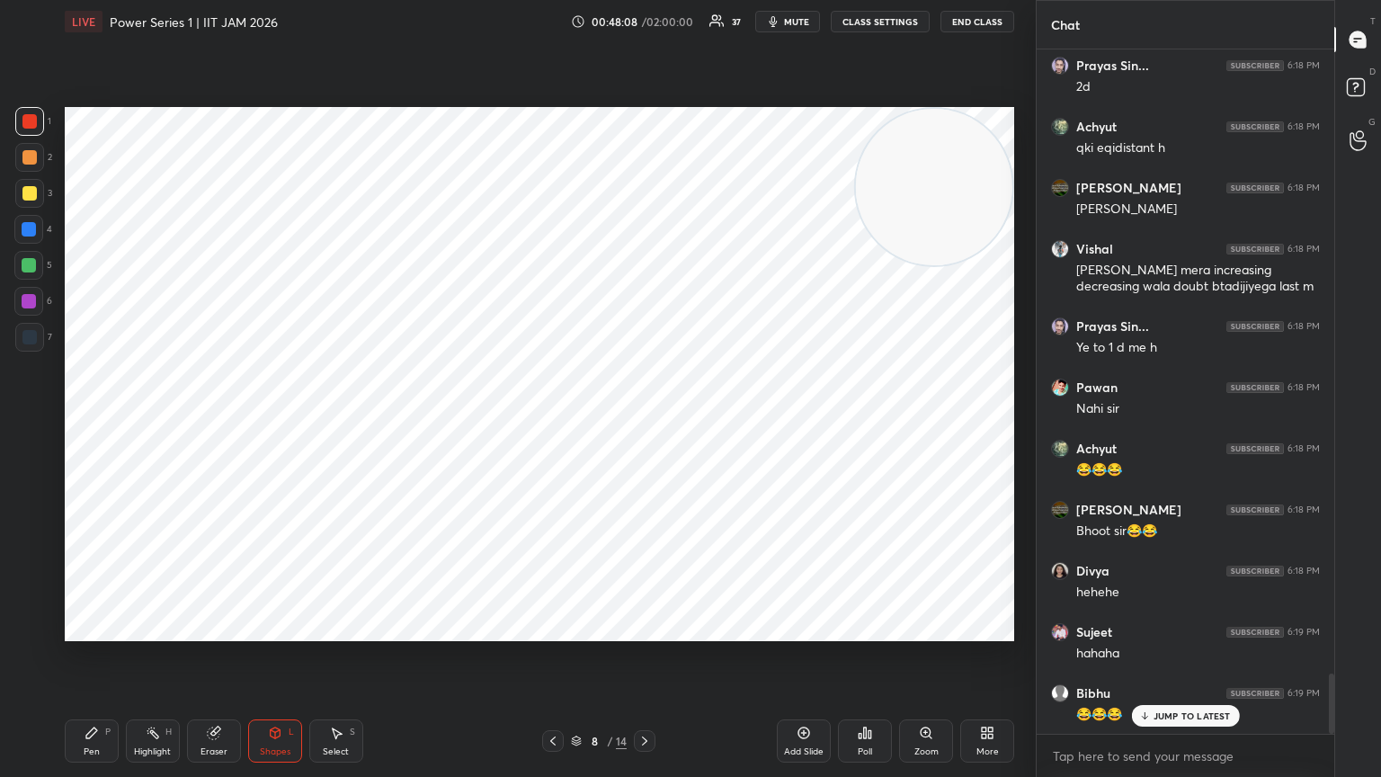
scroll to position [7092, 0]
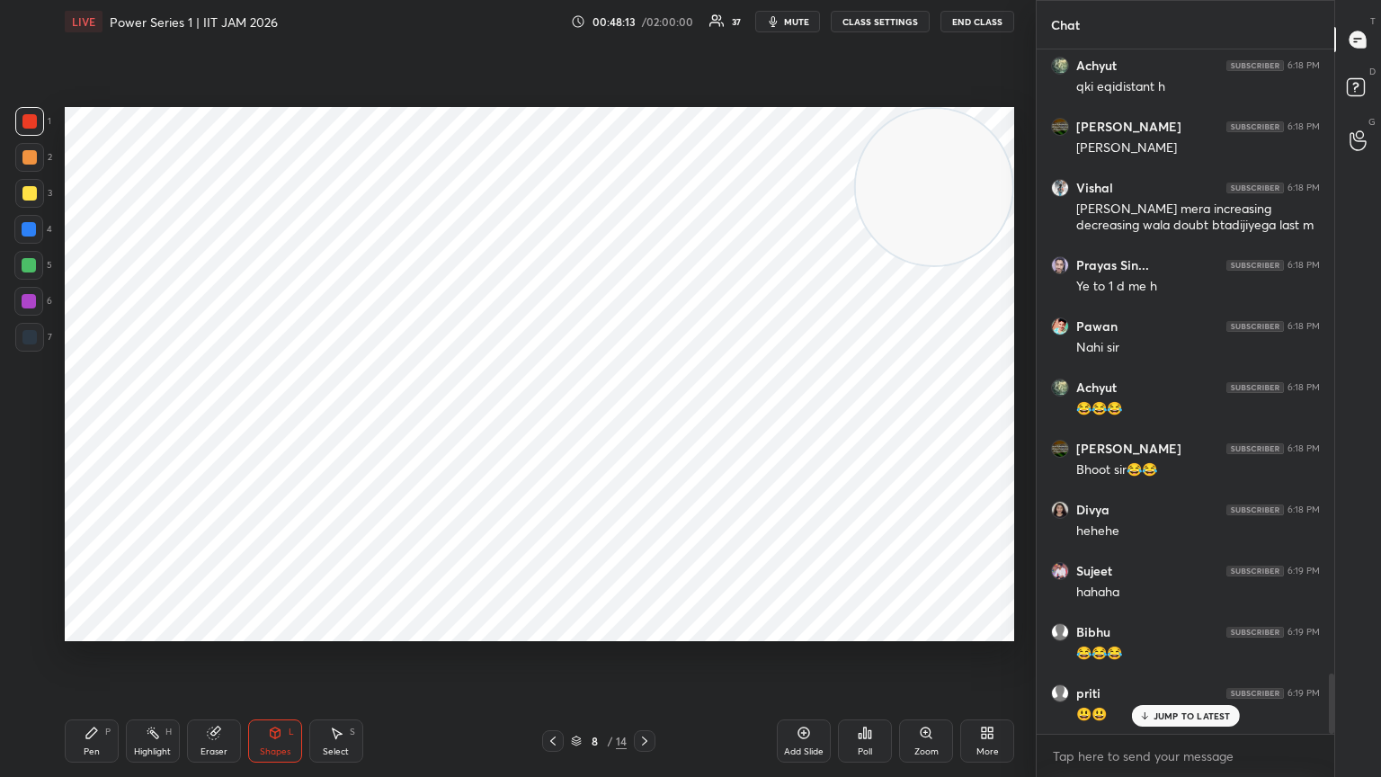
click at [220, 422] on icon at bounding box center [214, 733] width 14 height 14
click at [38, 422] on div "E" at bounding box center [33, 554] width 38 height 29
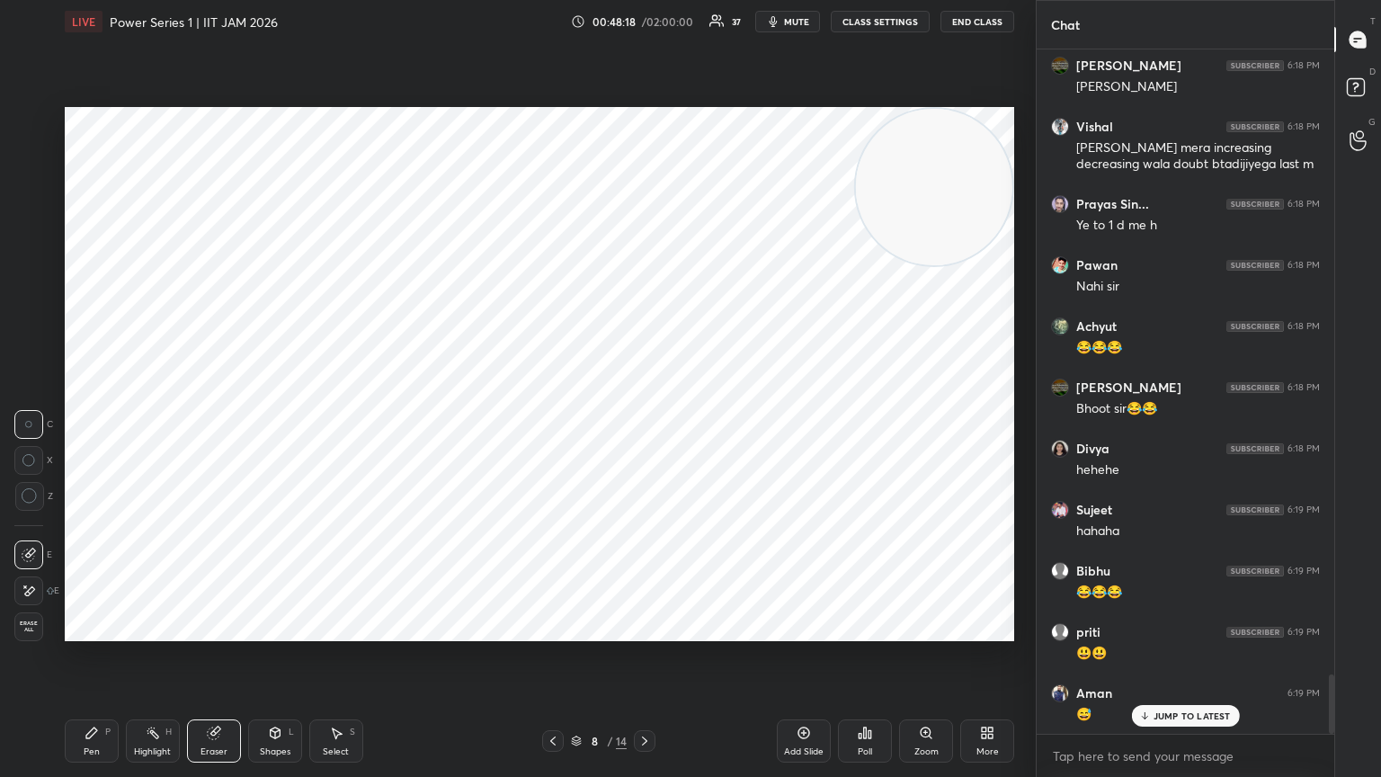
click at [645, 25] on span "mute" at bounding box center [796, 21] width 25 height 13
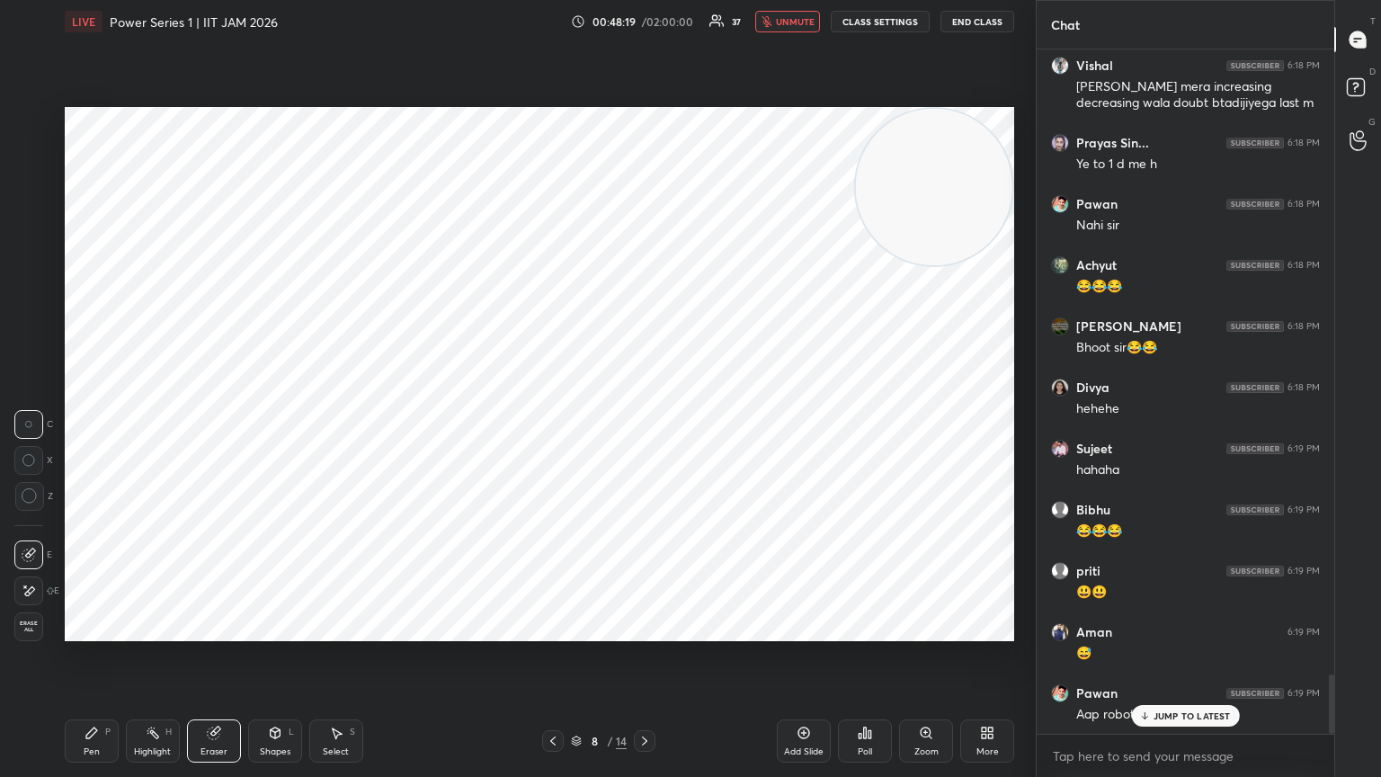
click at [94, 422] on div "Pen" at bounding box center [92, 751] width 16 height 9
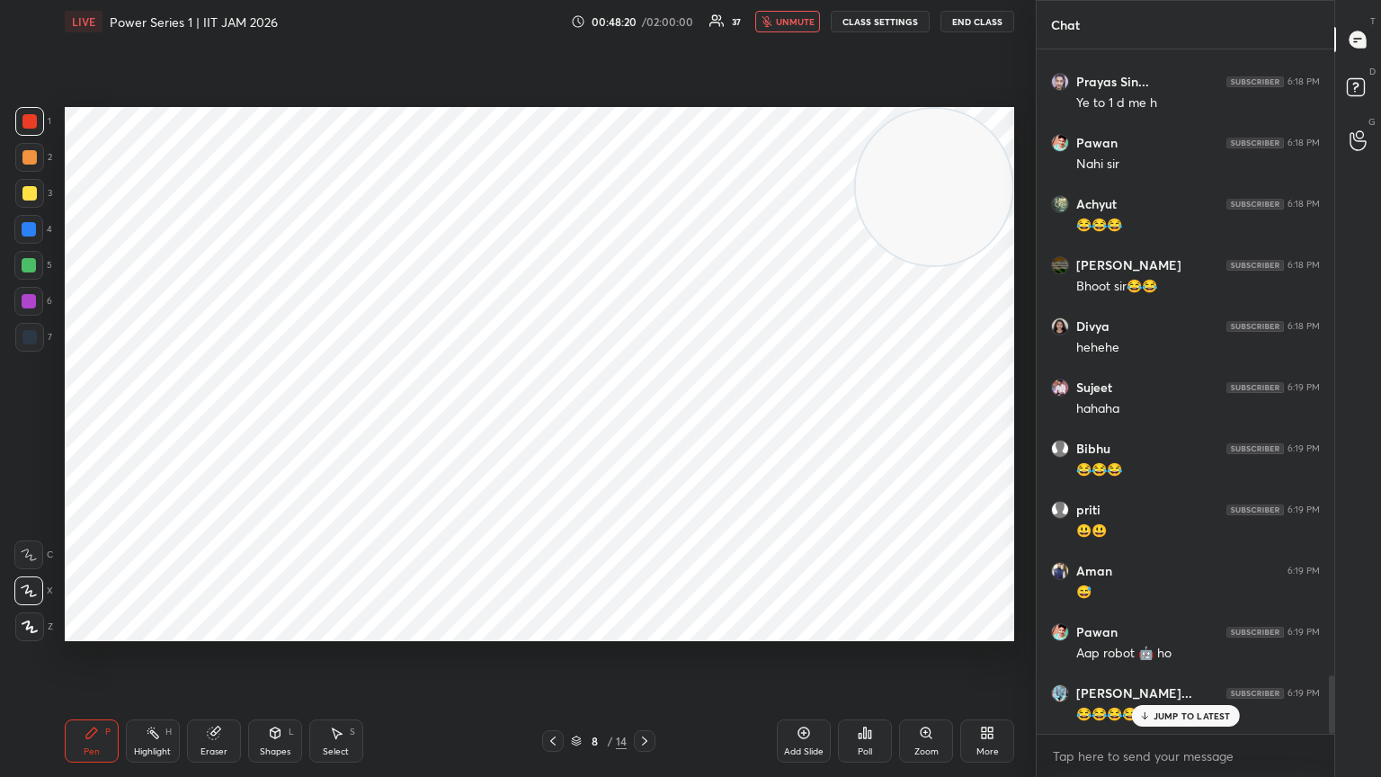
click at [29, 422] on div at bounding box center [28, 554] width 29 height 29
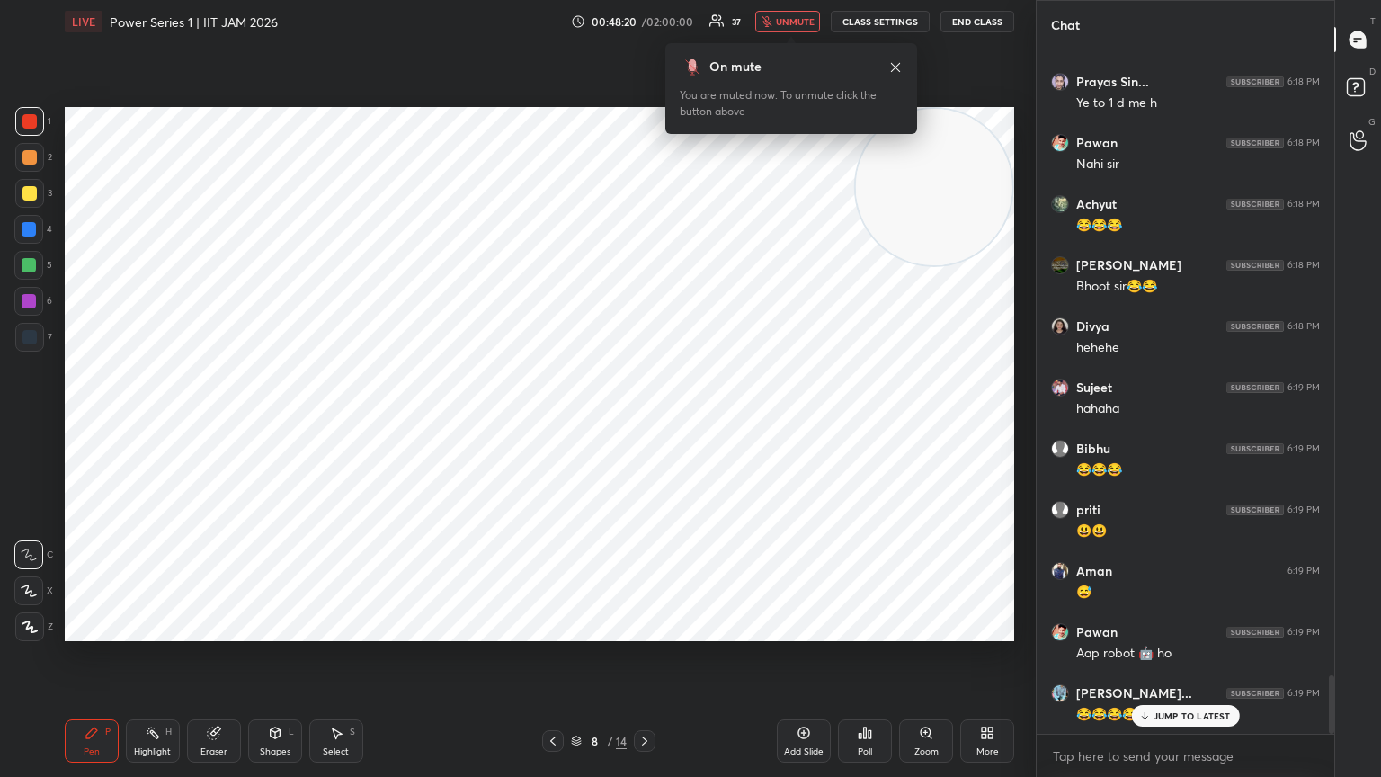
click at [33, 345] on div at bounding box center [29, 337] width 29 height 29
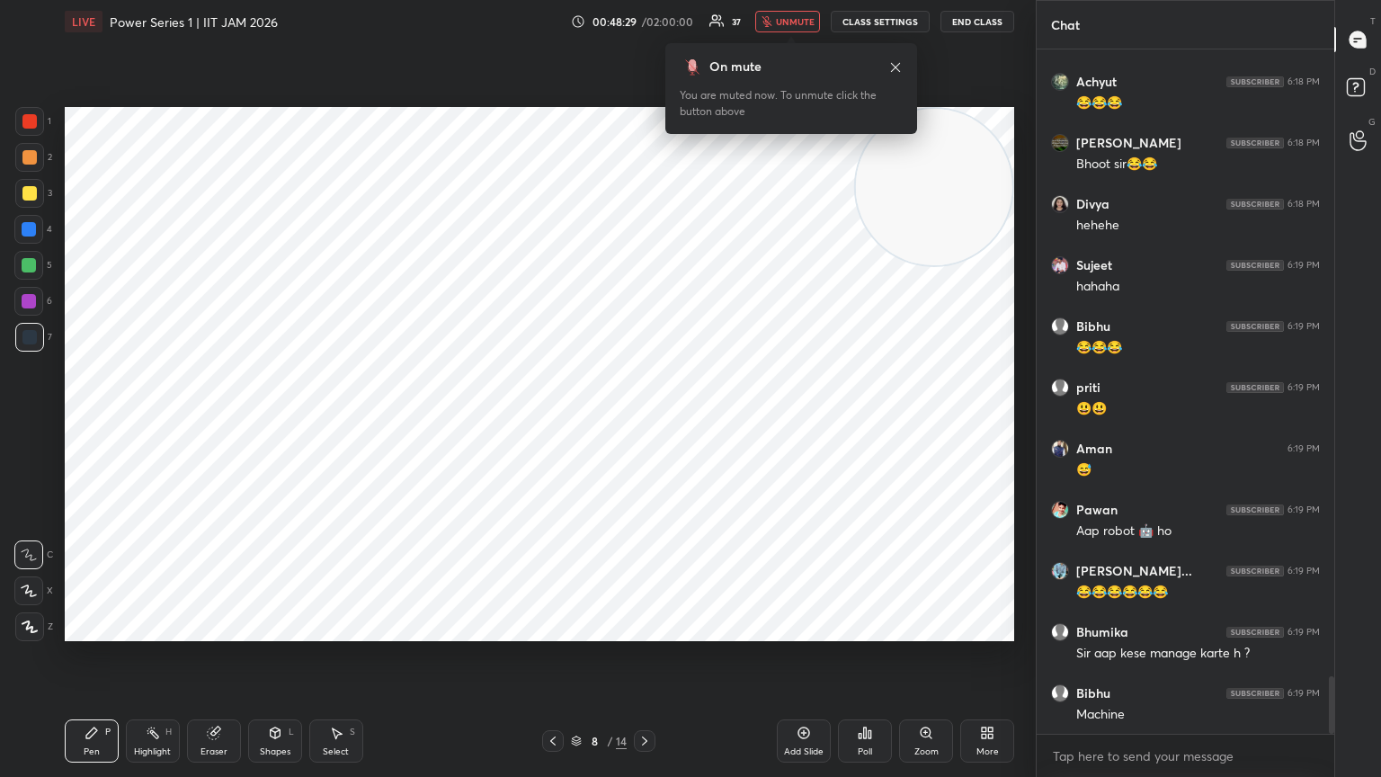
scroll to position [7463, 0]
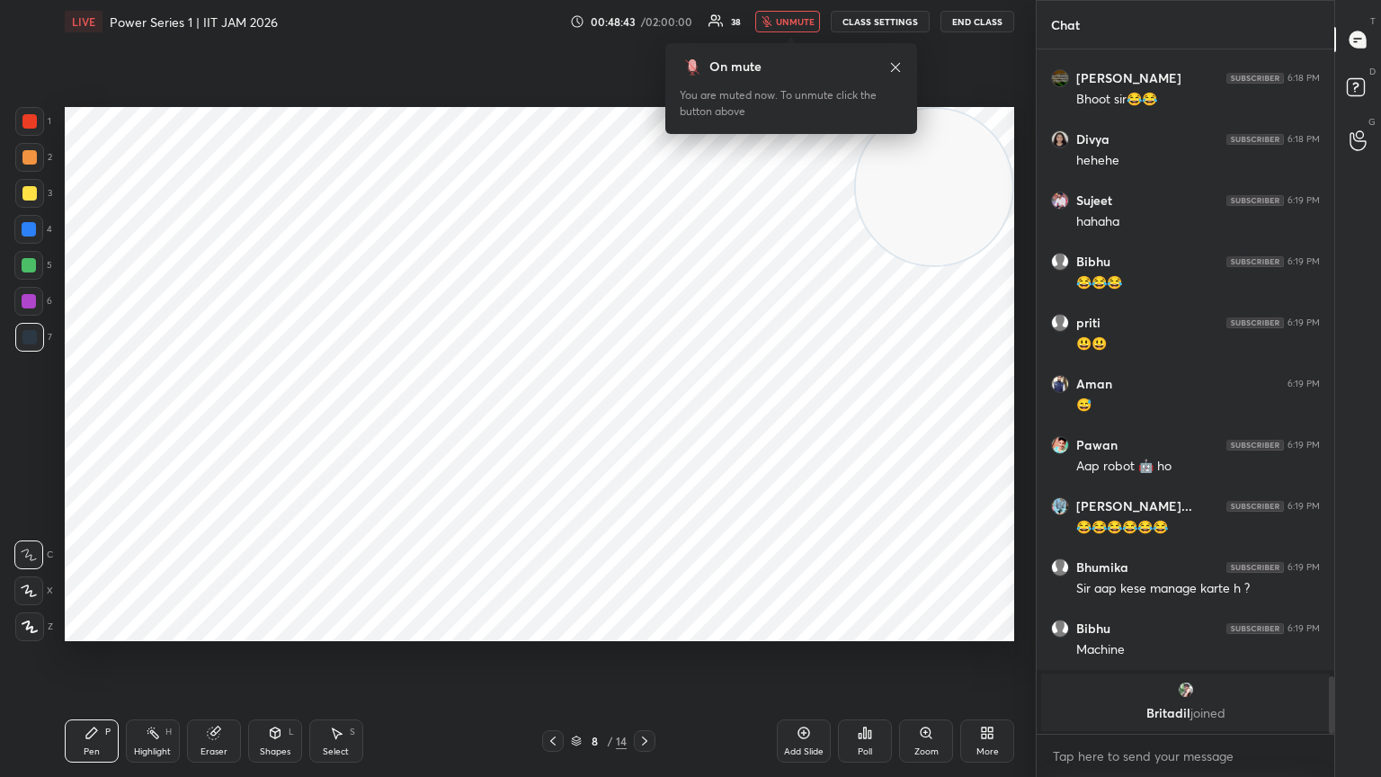
click at [645, 265] on video at bounding box center [934, 187] width 156 height 156
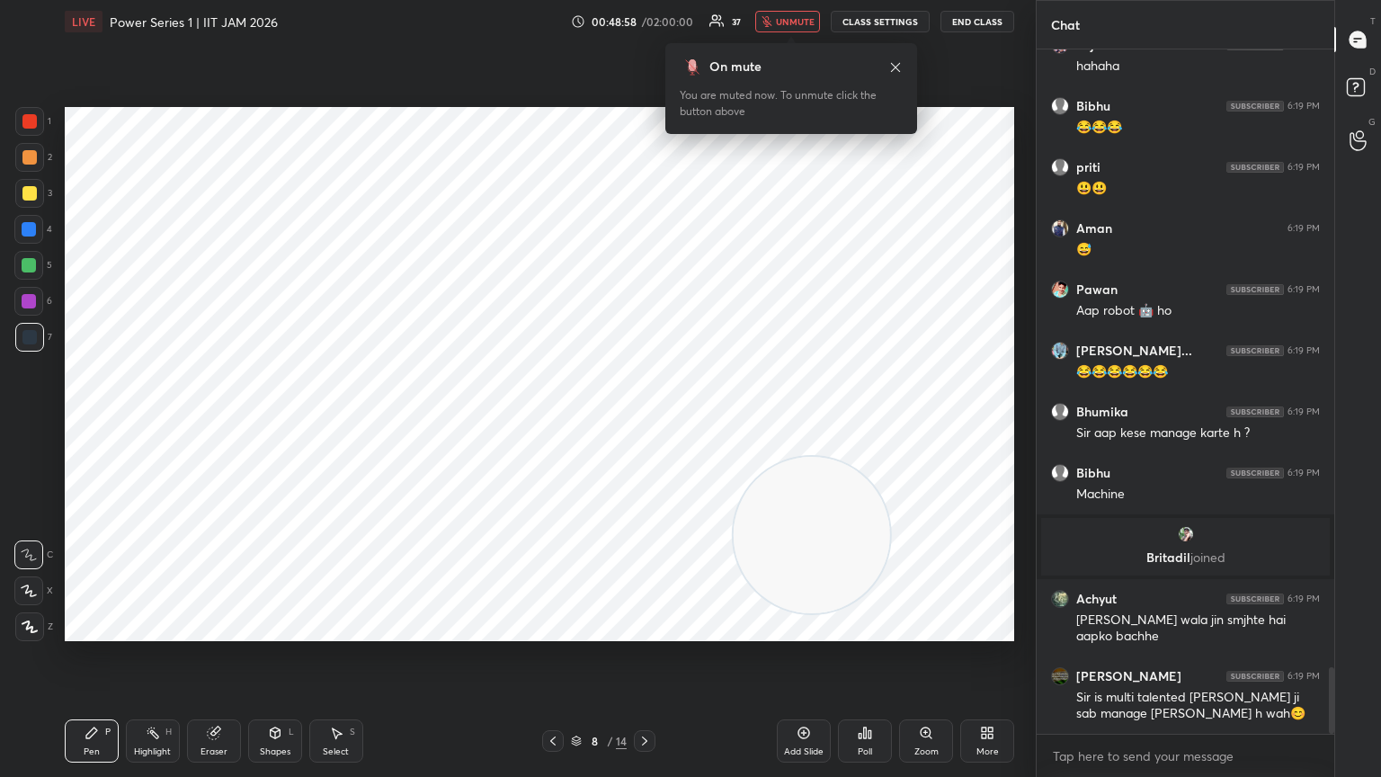
scroll to position [6426, 0]
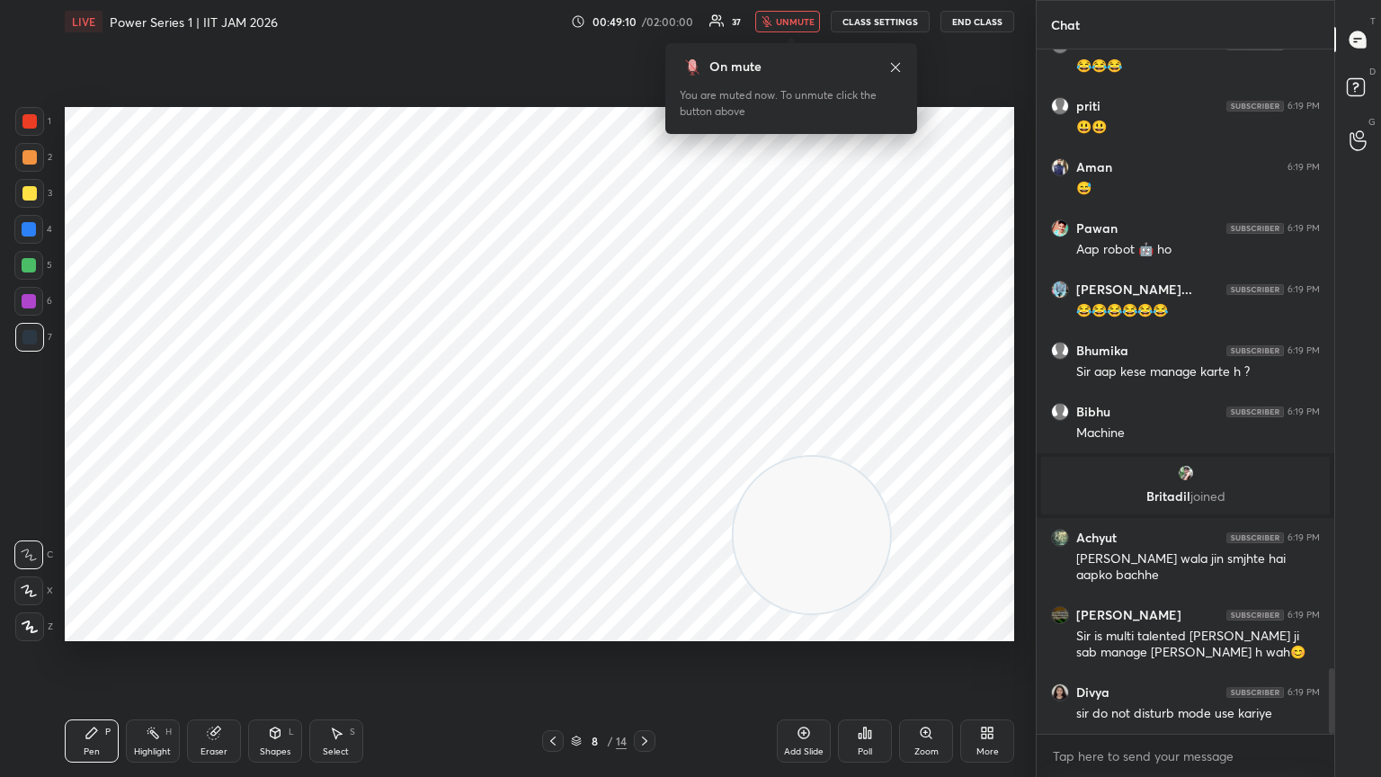
click at [645, 22] on span "unmute" at bounding box center [795, 21] width 39 height 13
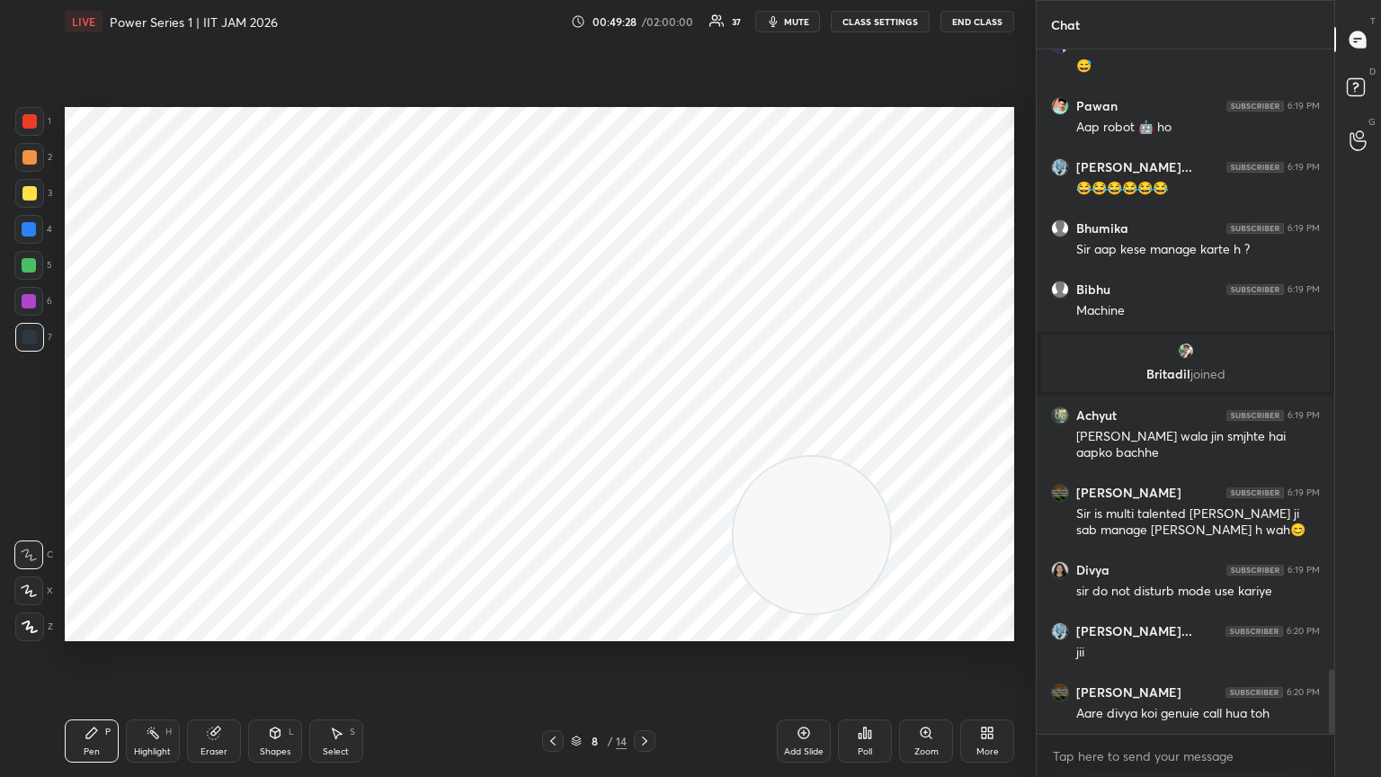
scroll to position [6625, 0]
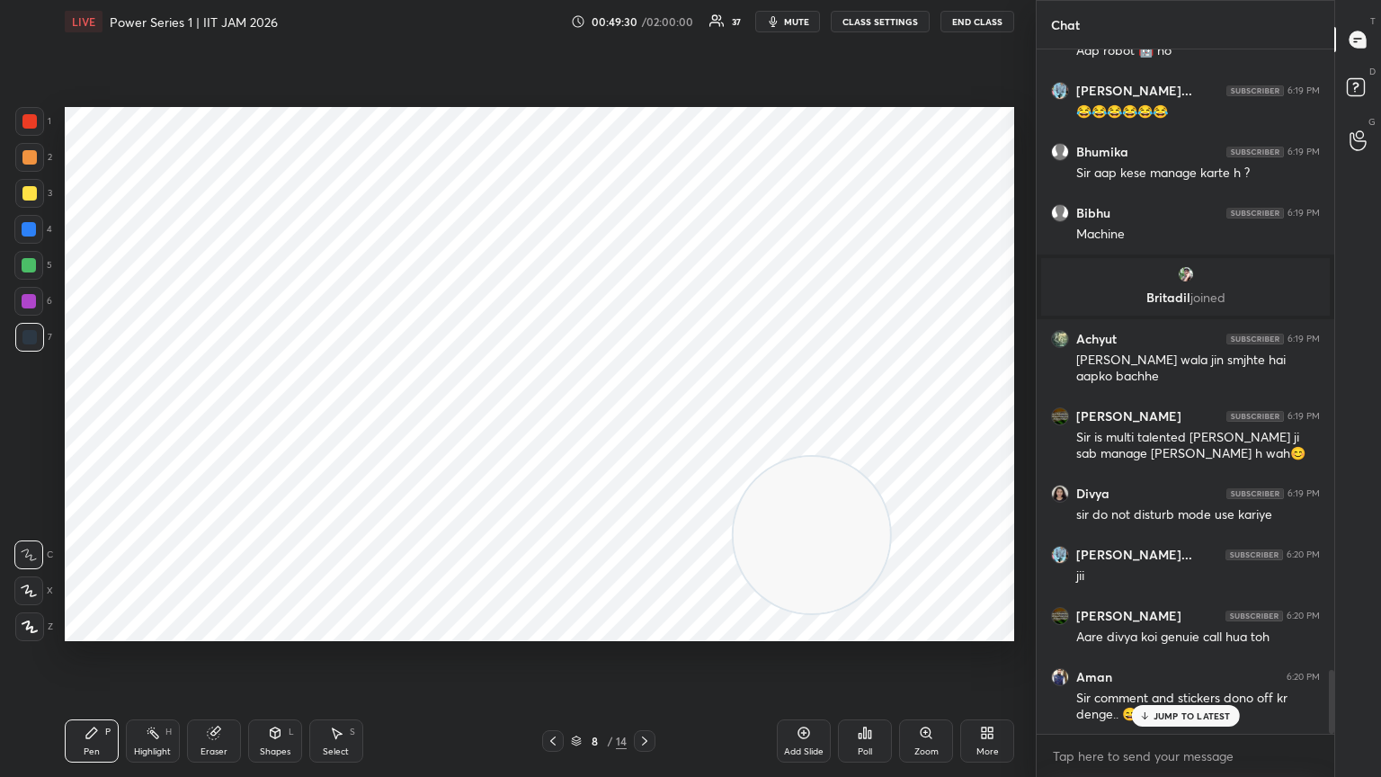
click at [645, 422] on p "JUMP TO LATEST" at bounding box center [1192, 715] width 77 height 11
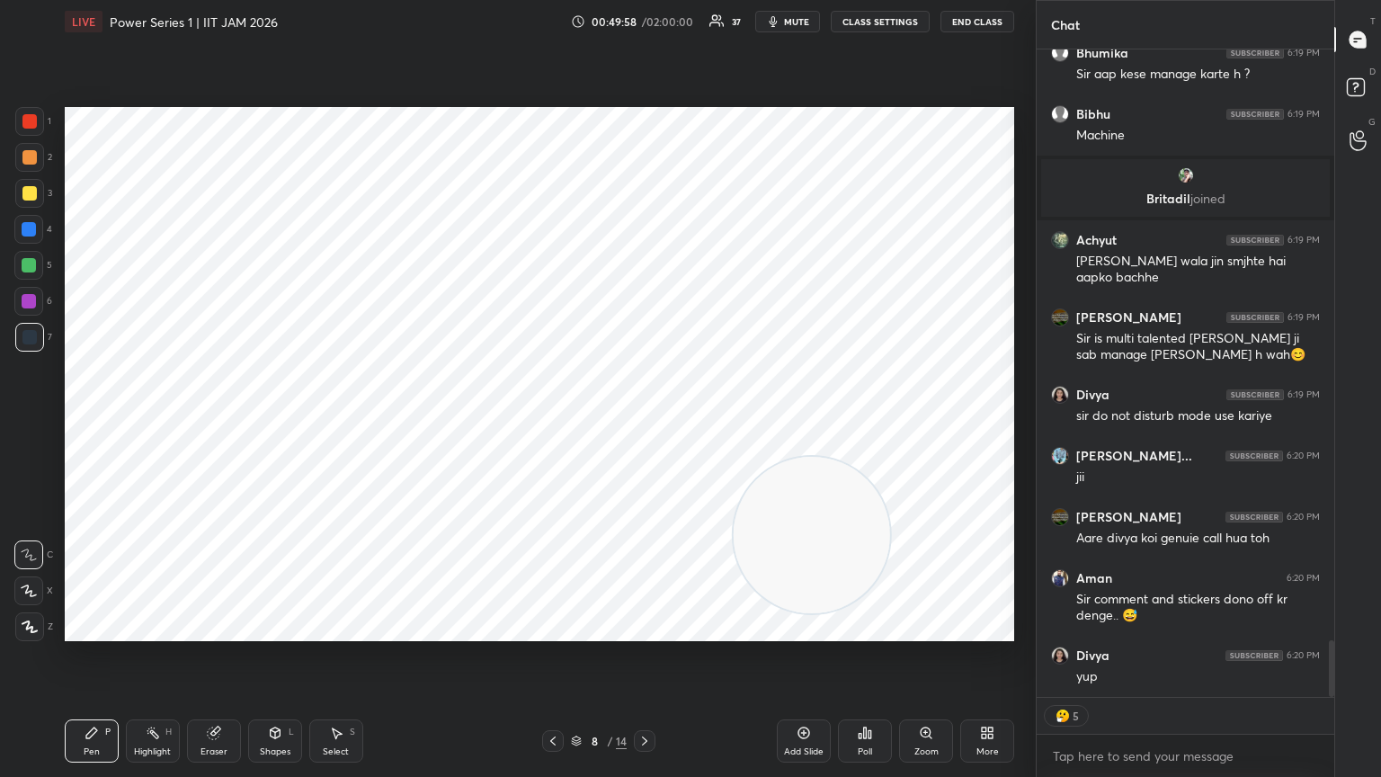
click at [293, 422] on div "Shapes L" at bounding box center [275, 740] width 54 height 43
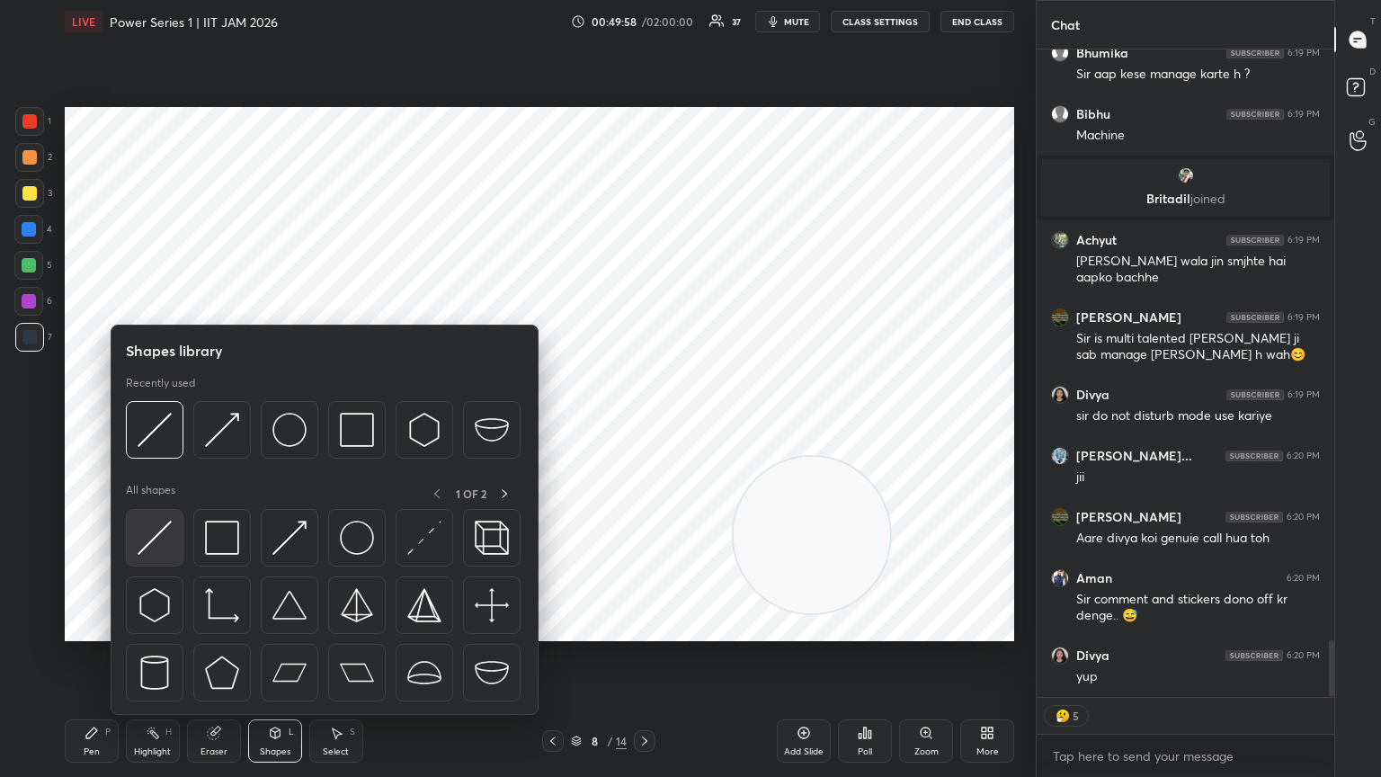
click at [161, 422] on img at bounding box center [155, 538] width 34 height 34
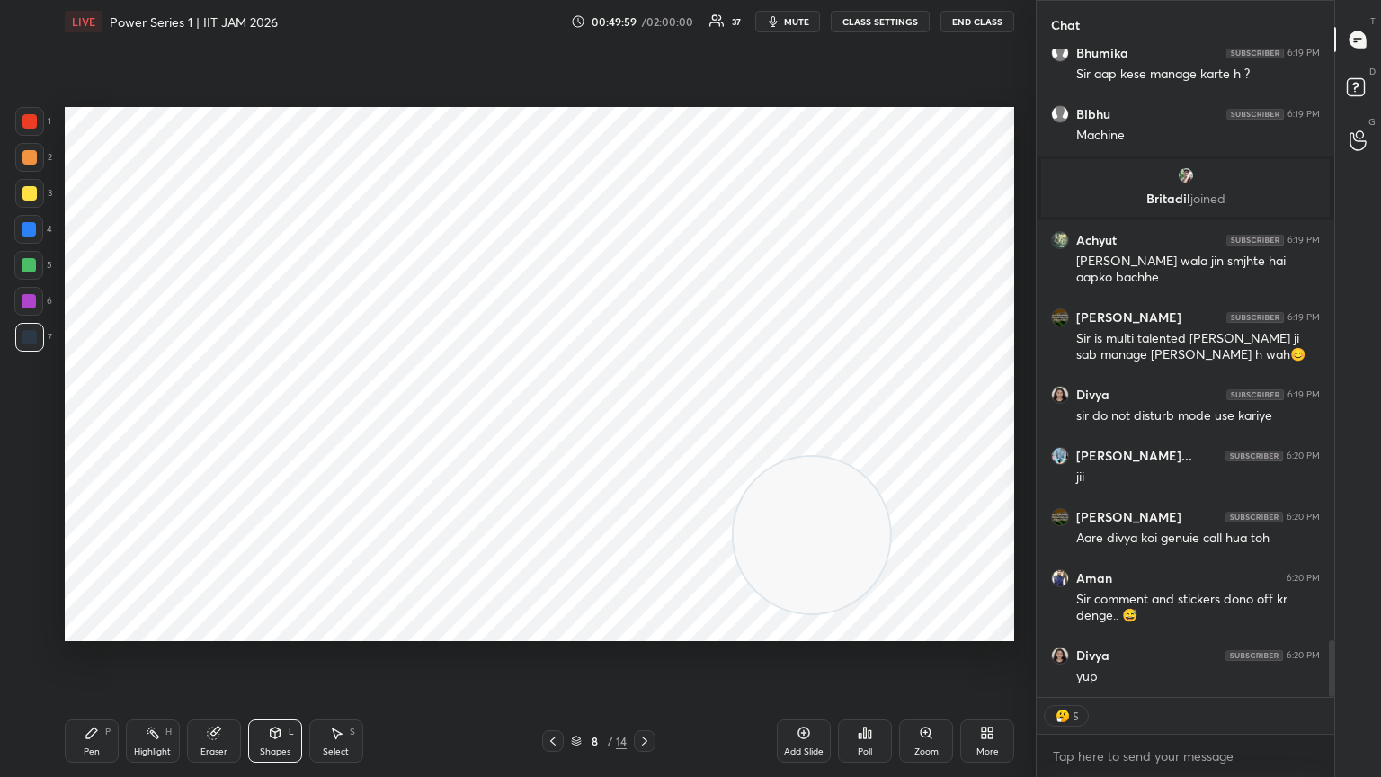
click at [28, 120] on div at bounding box center [29, 121] width 14 height 14
click at [27, 341] on div at bounding box center [29, 337] width 14 height 14
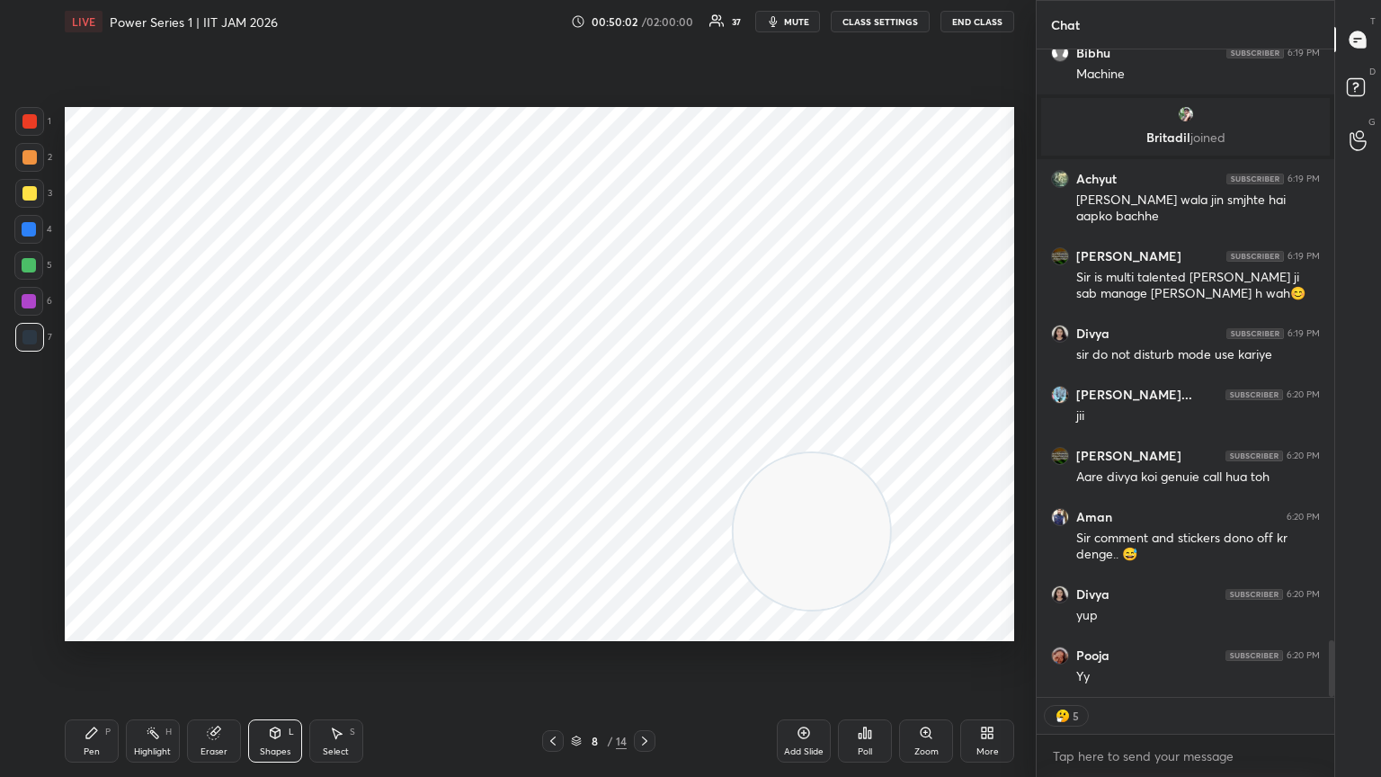
drag, startPoint x: 793, startPoint y: 601, endPoint x: 844, endPoint y: 263, distance: 341.9
click at [645, 422] on video at bounding box center [812, 531] width 156 height 156
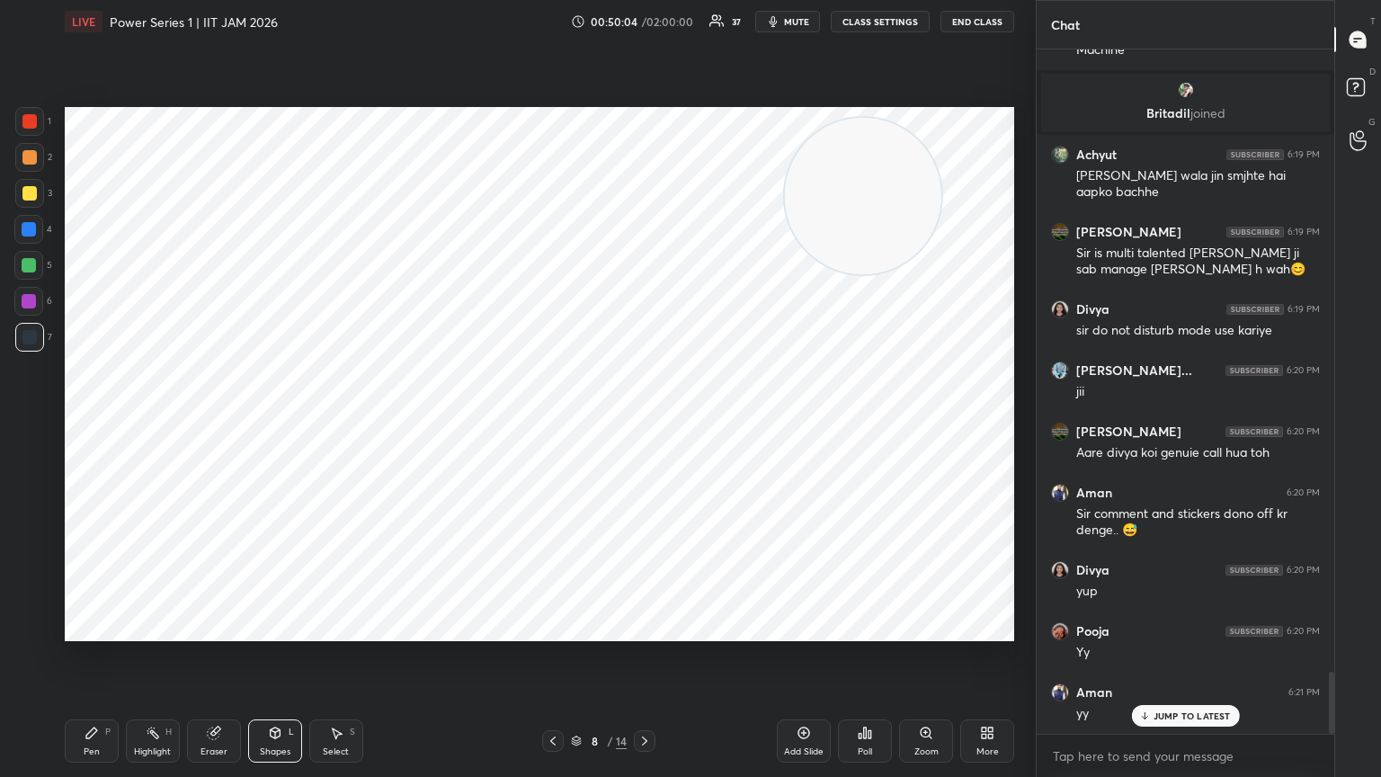
scroll to position [6869, 0]
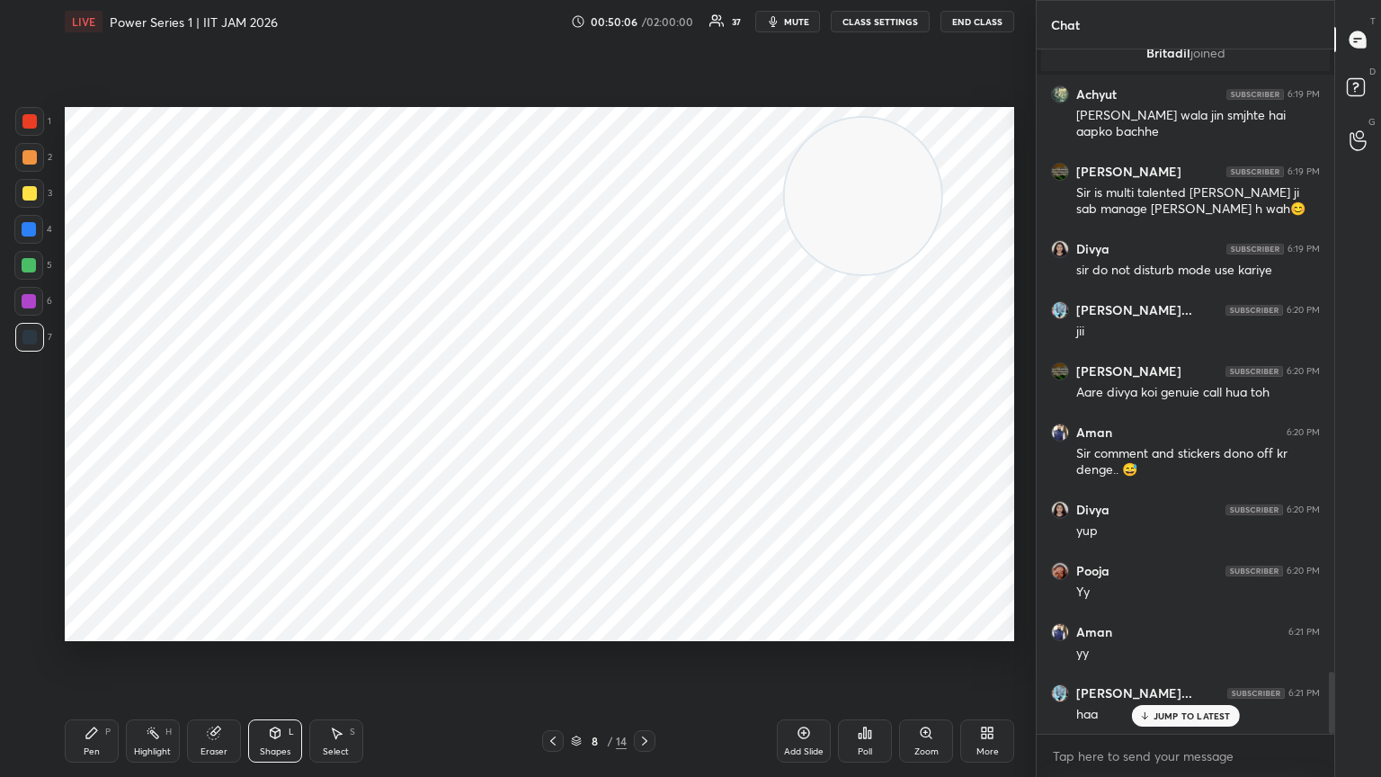
click at [96, 422] on icon at bounding box center [92, 733] width 14 height 14
click at [29, 337] on div at bounding box center [29, 337] width 14 height 14
click at [36, 422] on div at bounding box center [29, 626] width 29 height 29
click at [32, 265] on div at bounding box center [29, 265] width 14 height 14
click at [271, 422] on icon at bounding box center [275, 733] width 14 height 14
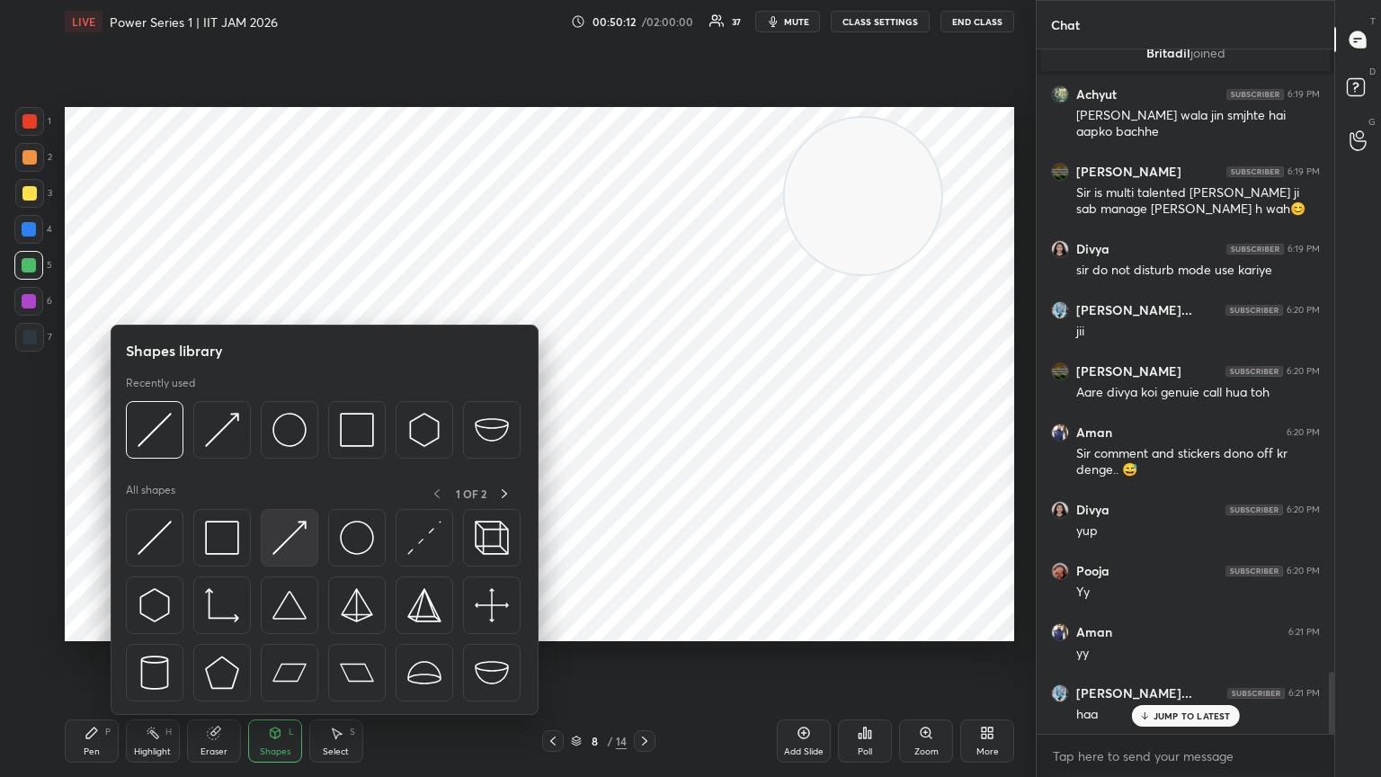
click at [294, 422] on img at bounding box center [289, 538] width 34 height 34
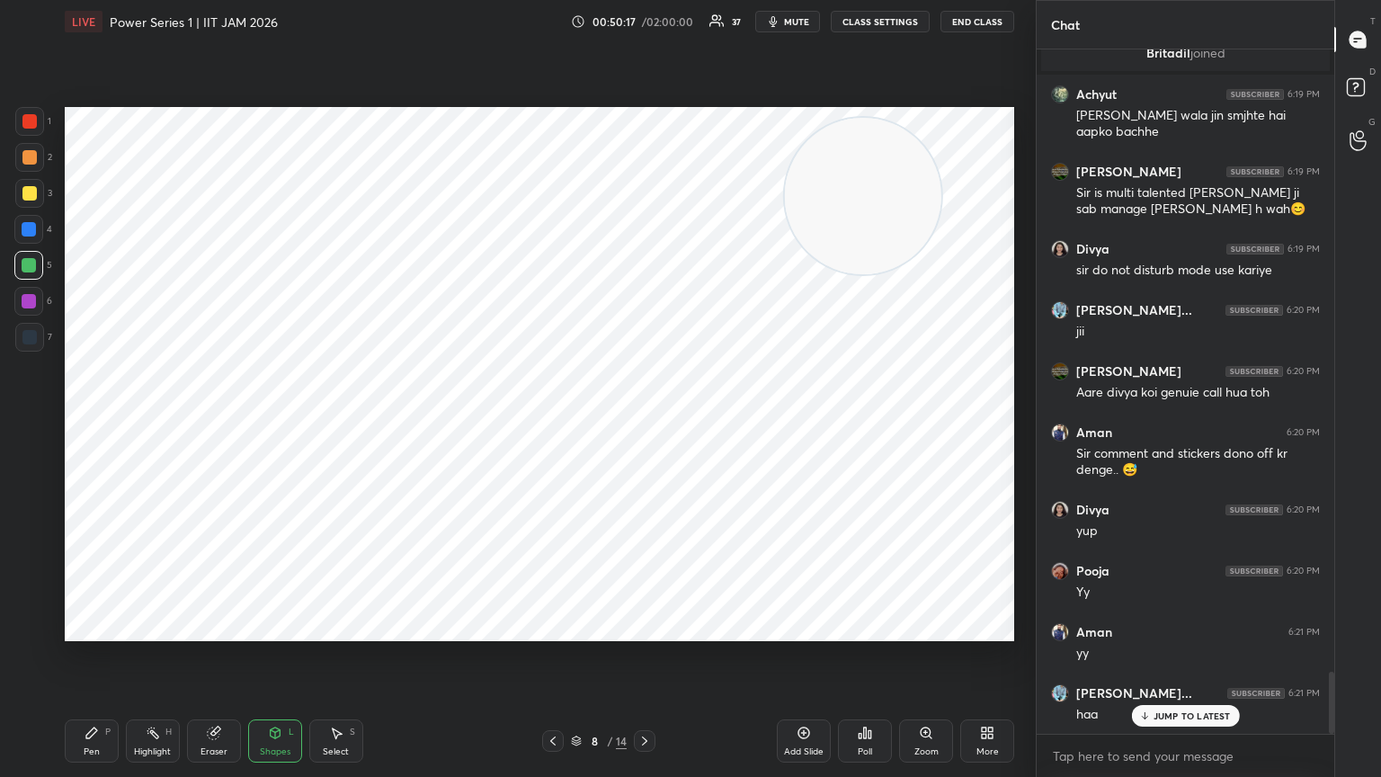
click at [23, 344] on div at bounding box center [29, 337] width 29 height 29
click at [88, 422] on div "Pen P" at bounding box center [92, 740] width 54 height 43
click at [27, 422] on icon at bounding box center [29, 554] width 16 height 13
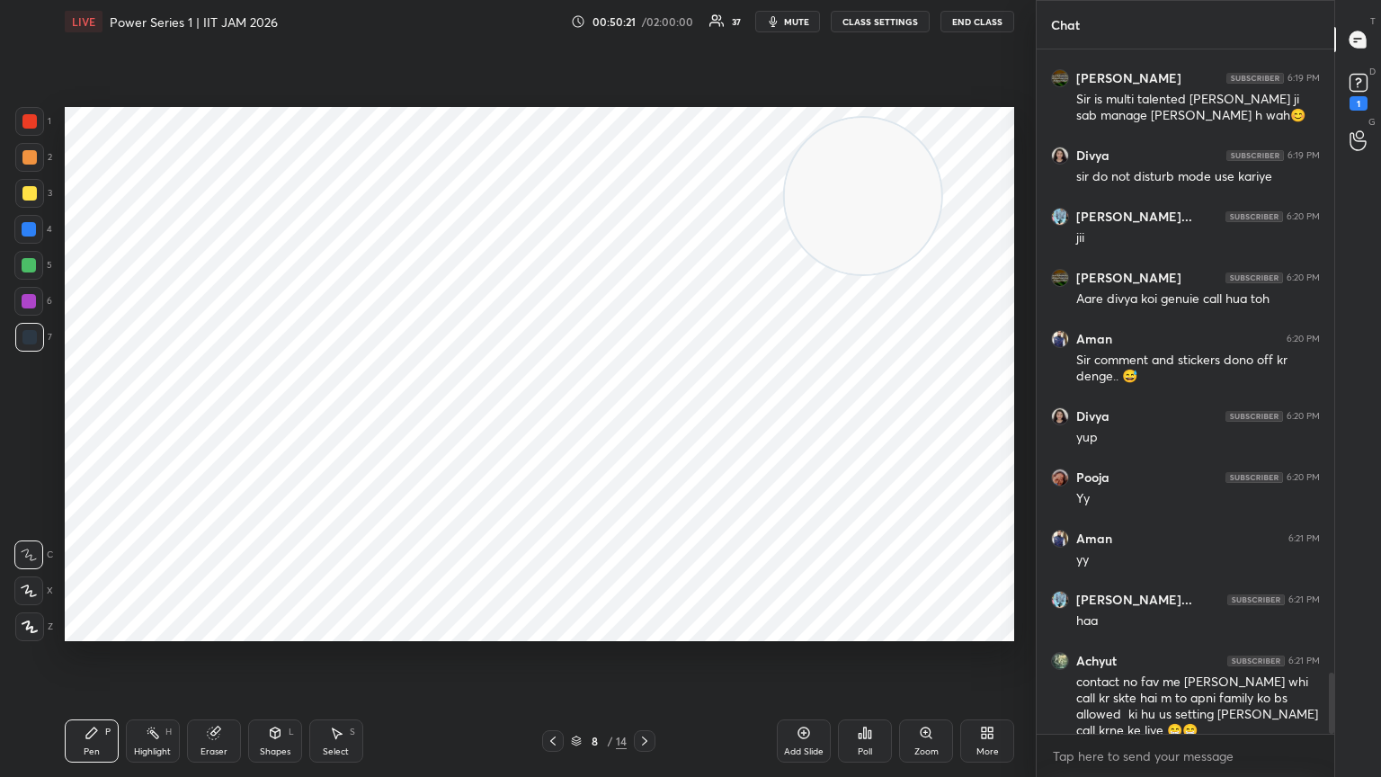
click at [281, 422] on div "Shapes L" at bounding box center [275, 740] width 54 height 43
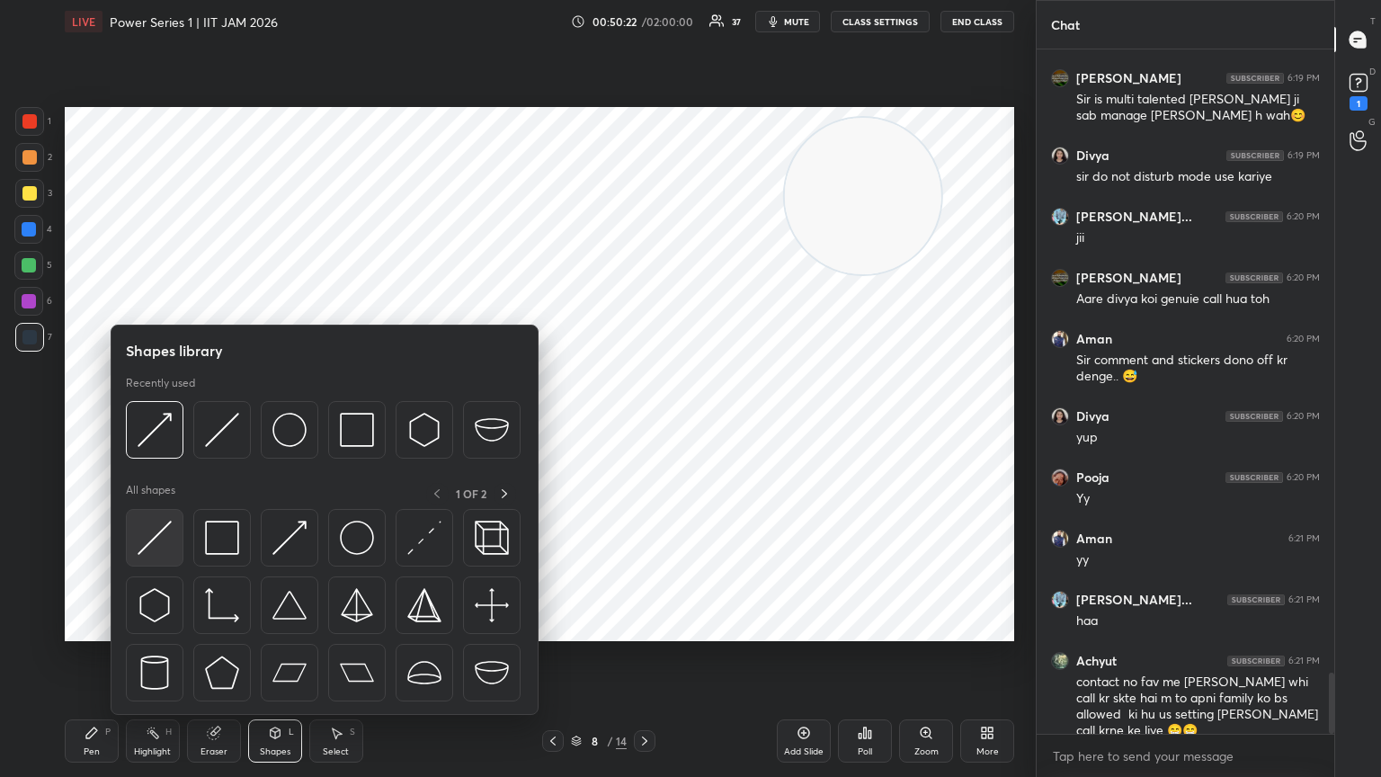
click at [163, 422] on img at bounding box center [155, 538] width 34 height 34
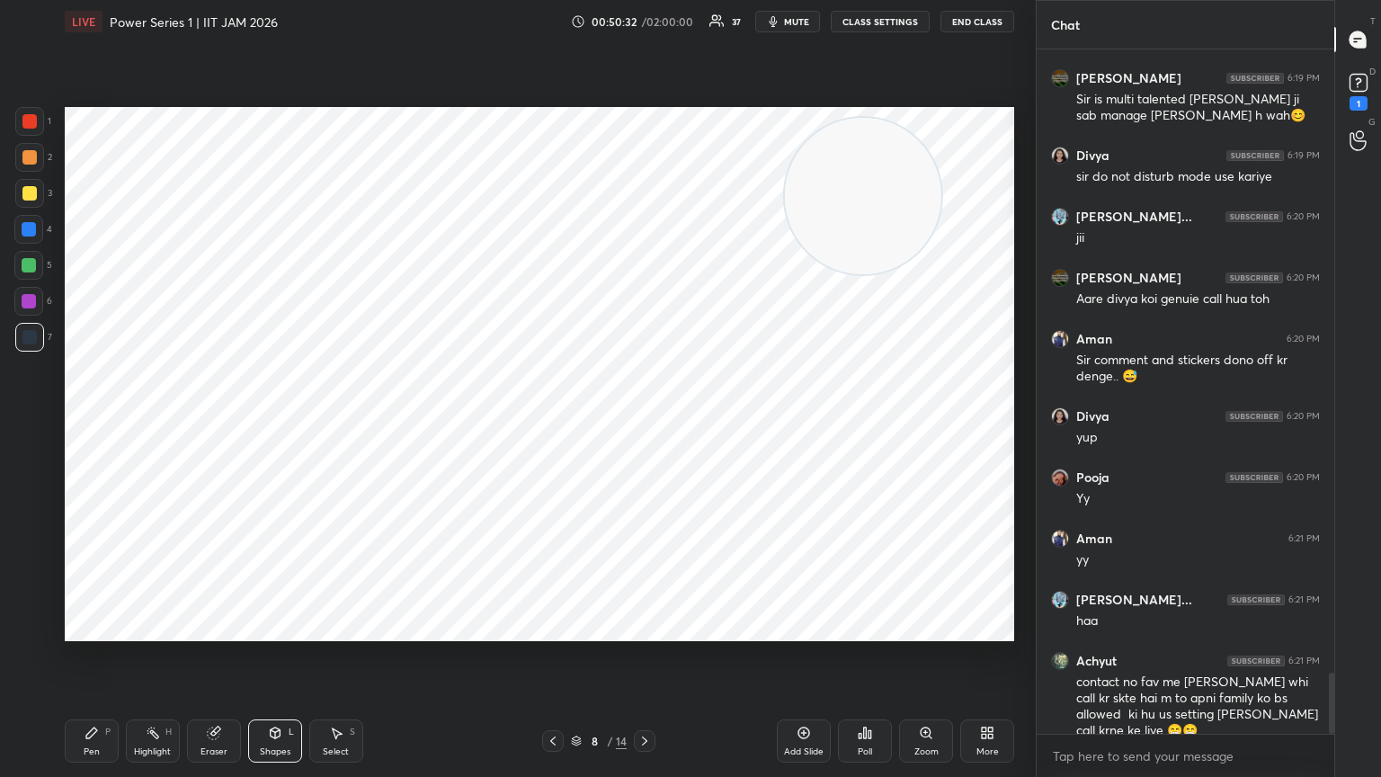
click at [72, 422] on div "Pen P" at bounding box center [92, 740] width 54 height 43
click at [28, 422] on icon at bounding box center [29, 554] width 16 height 13
click at [263, 422] on div "Shapes L" at bounding box center [275, 740] width 54 height 43
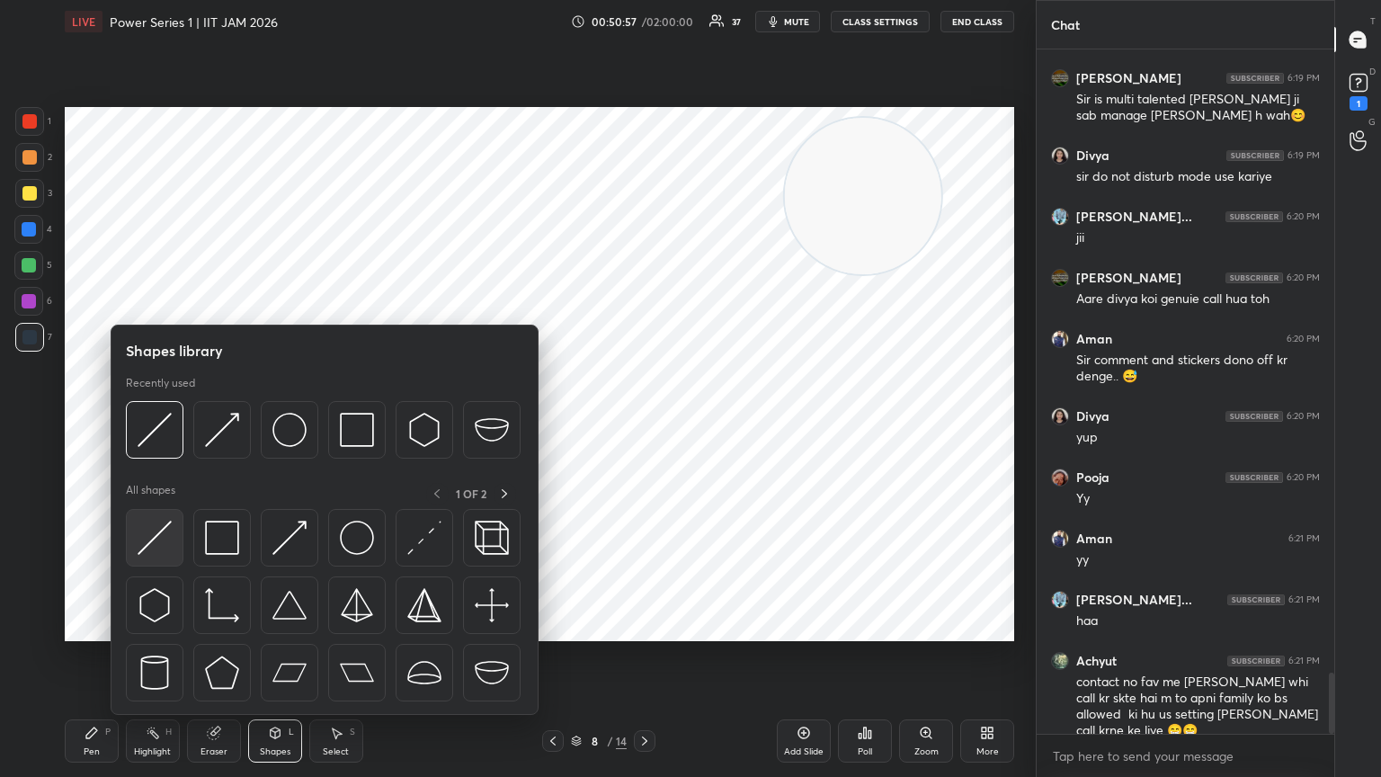
click at [151, 422] on img at bounding box center [155, 538] width 34 height 34
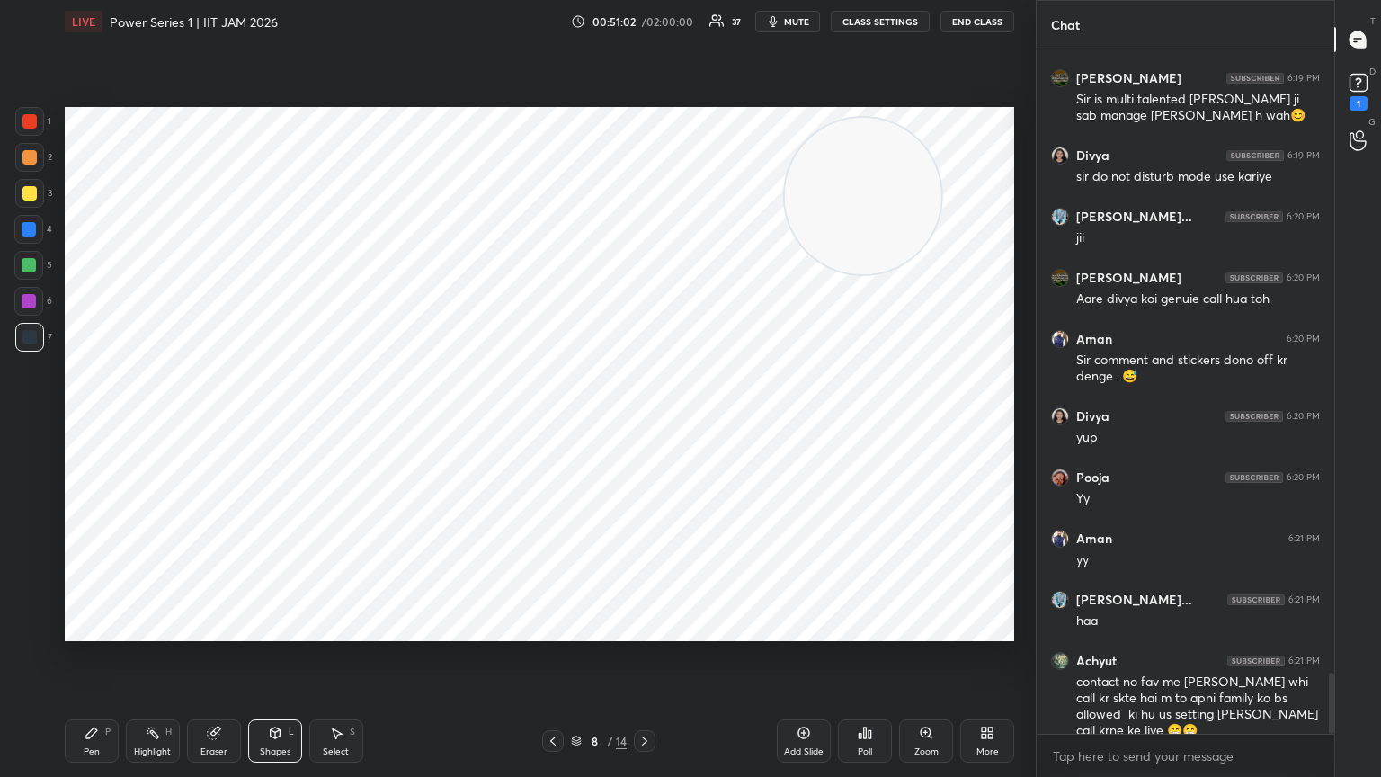
click at [277, 422] on icon at bounding box center [276, 732] width 10 height 11
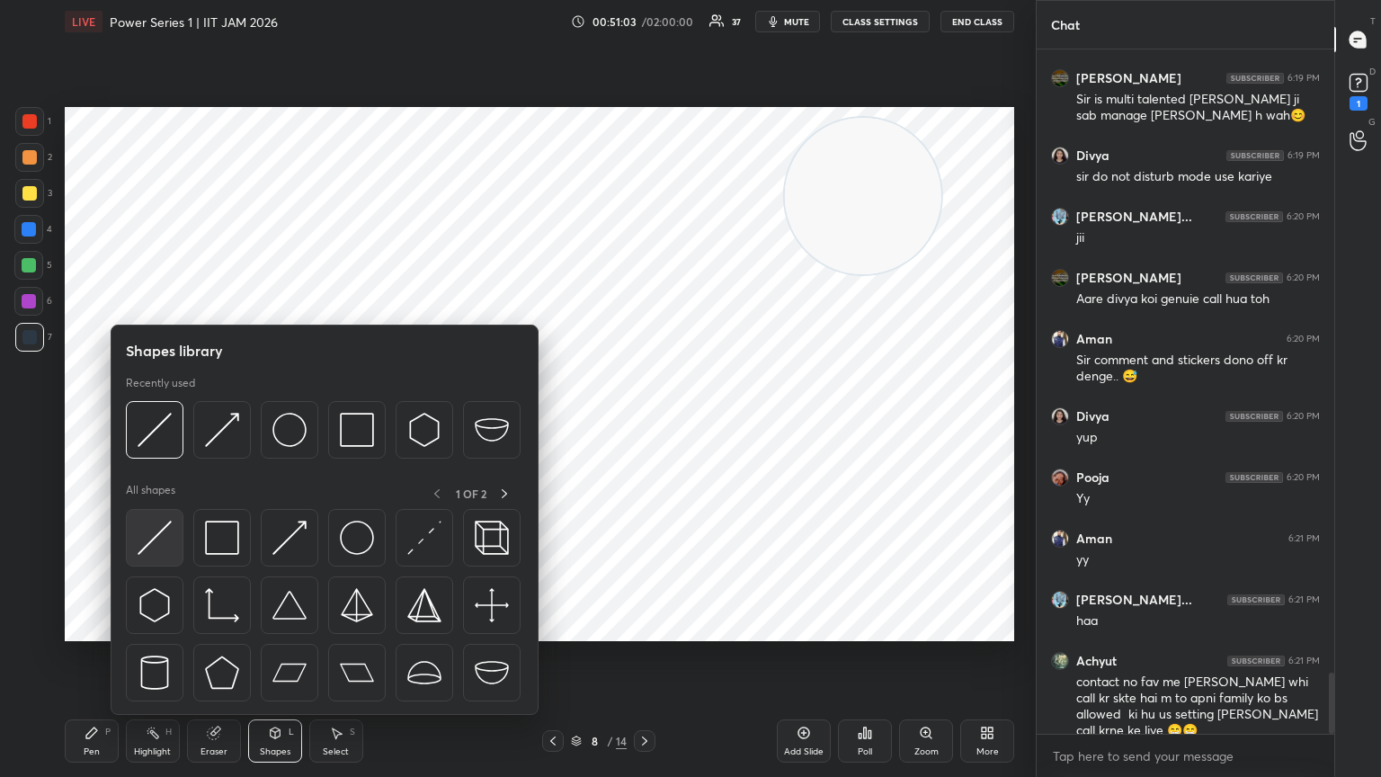
click at [152, 422] on img at bounding box center [155, 538] width 34 height 34
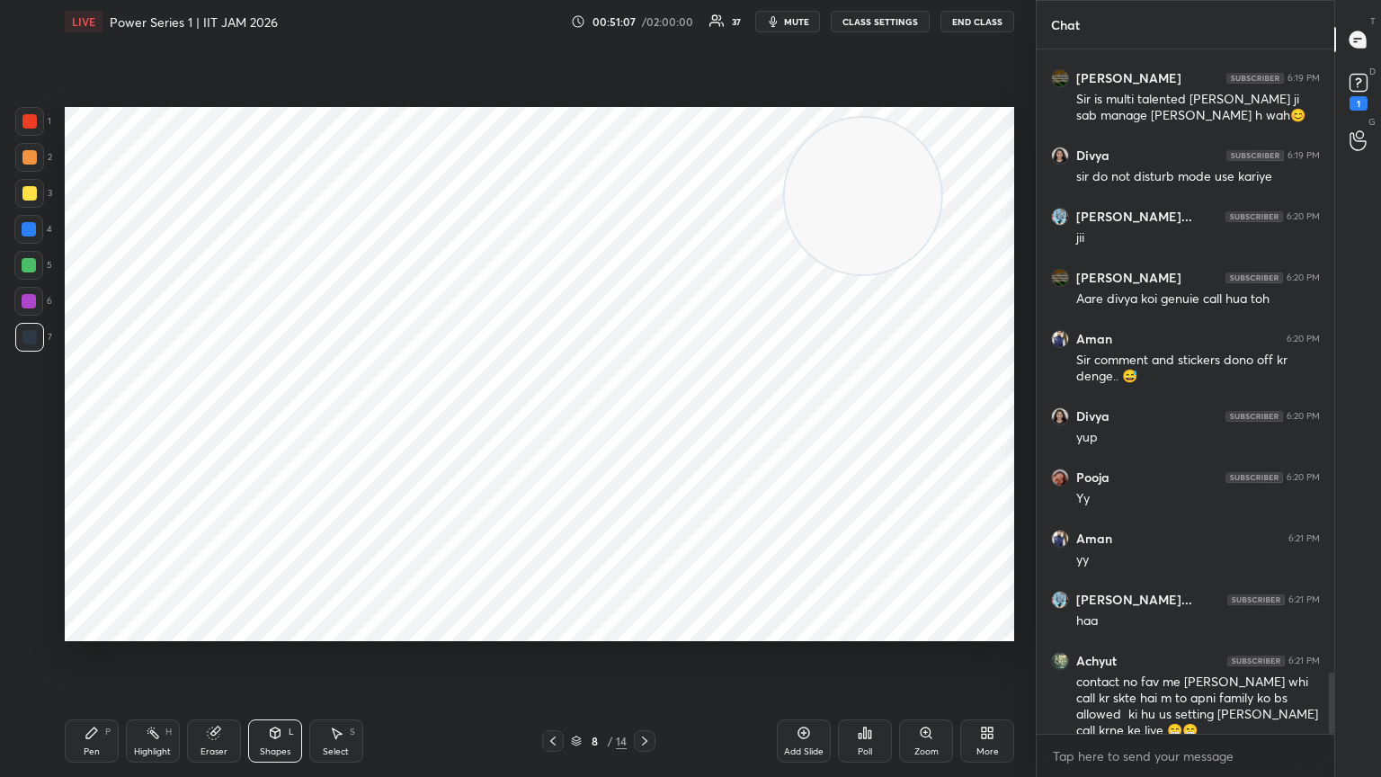
click at [89, 422] on icon at bounding box center [92, 733] width 14 height 14
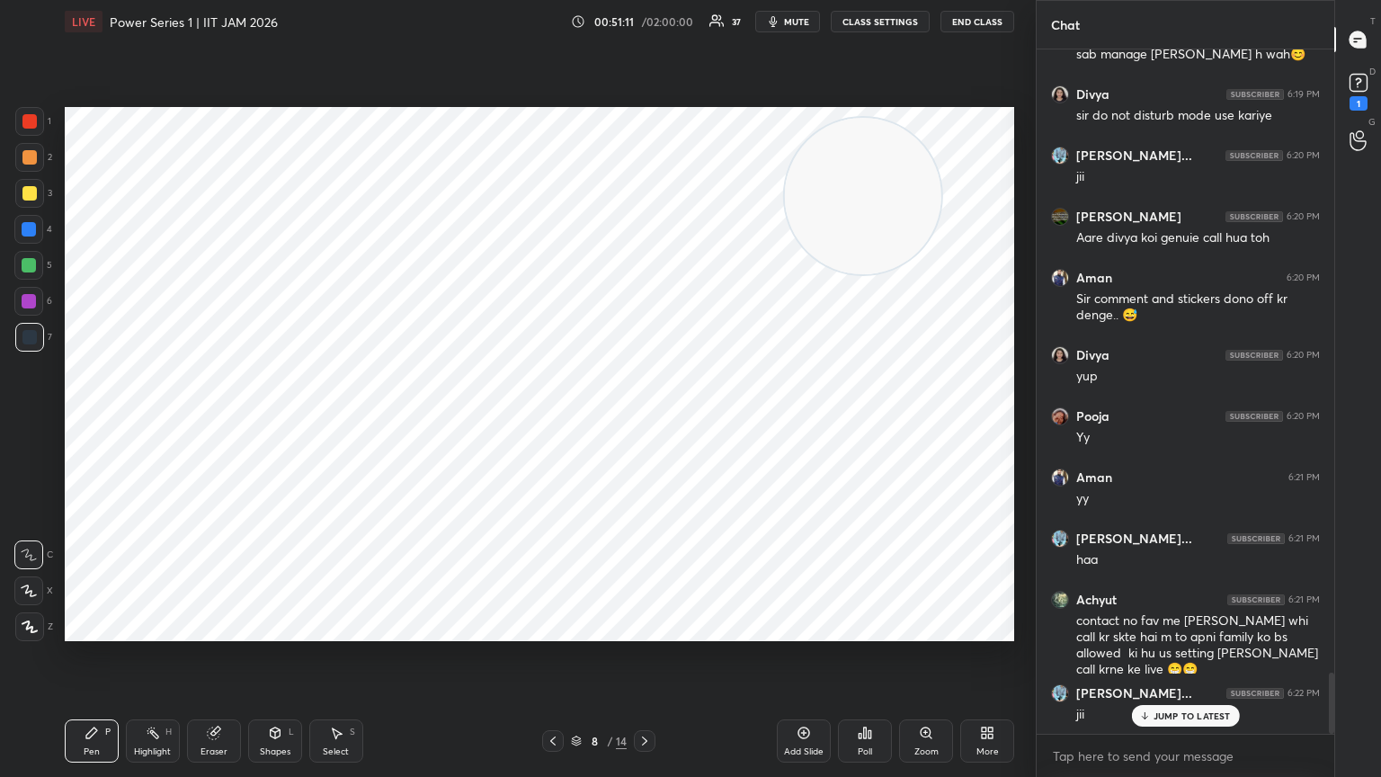
click at [25, 117] on div at bounding box center [29, 121] width 14 height 14
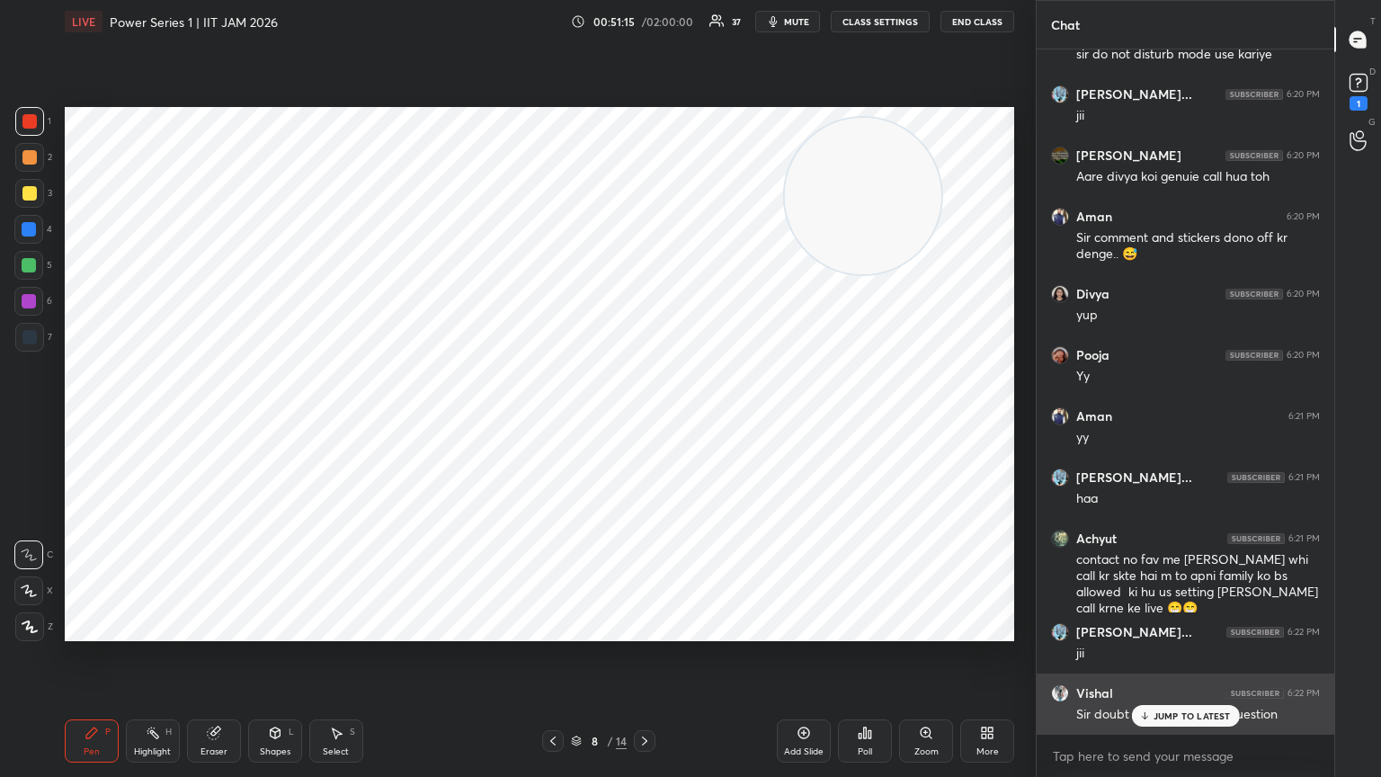
click at [645, 422] on p "JUMP TO LATEST" at bounding box center [1192, 715] width 77 height 11
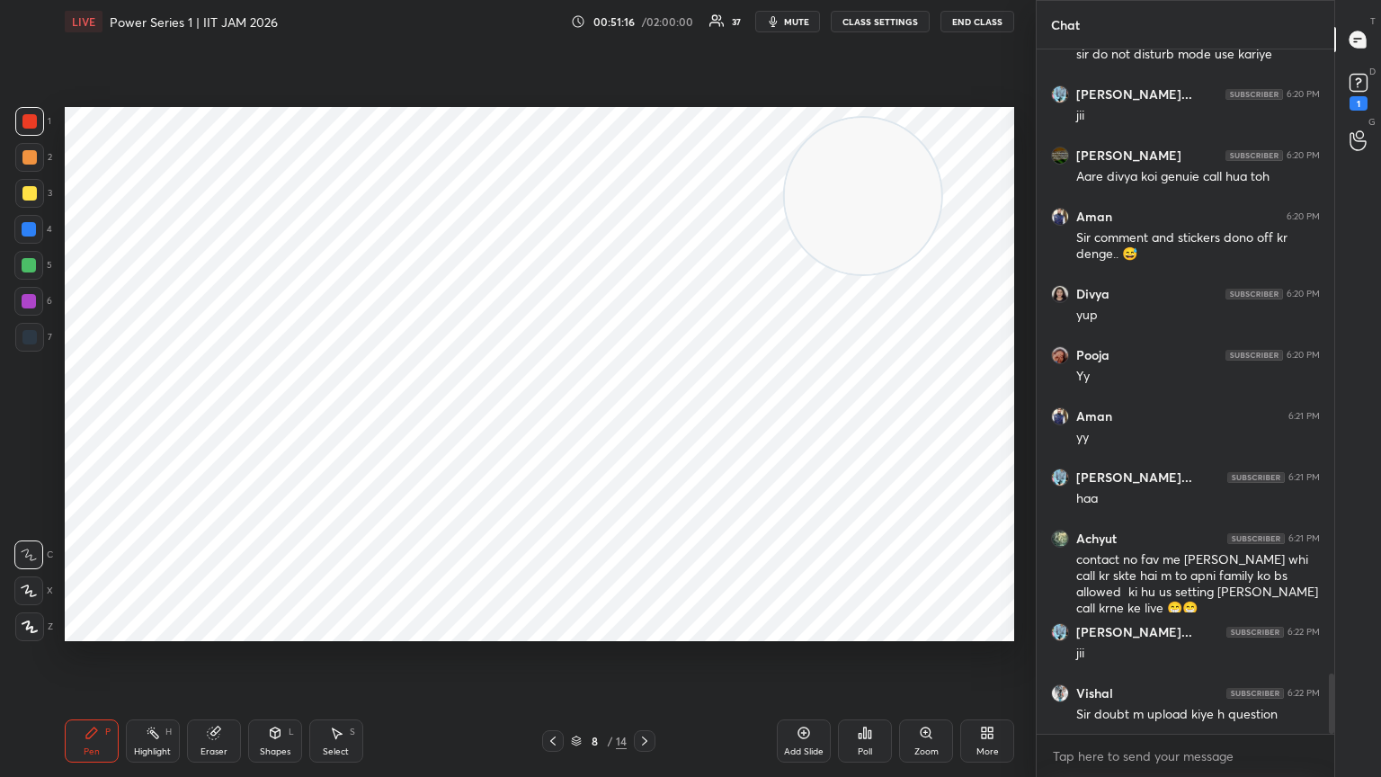
click at [645, 111] on div "D Doubts (D) 1" at bounding box center [1358, 90] width 46 height 50
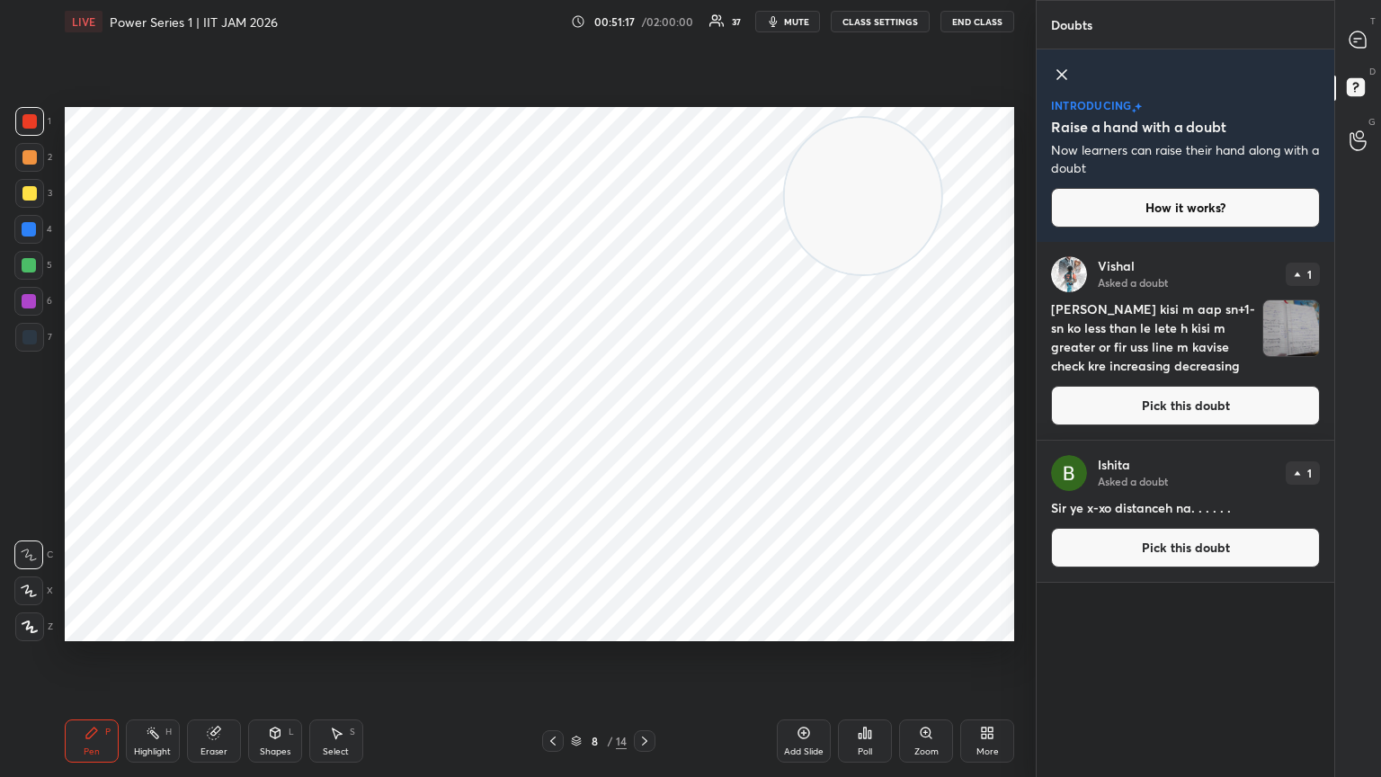
click at [645, 406] on button "Pick this doubt" at bounding box center [1185, 406] width 269 height 40
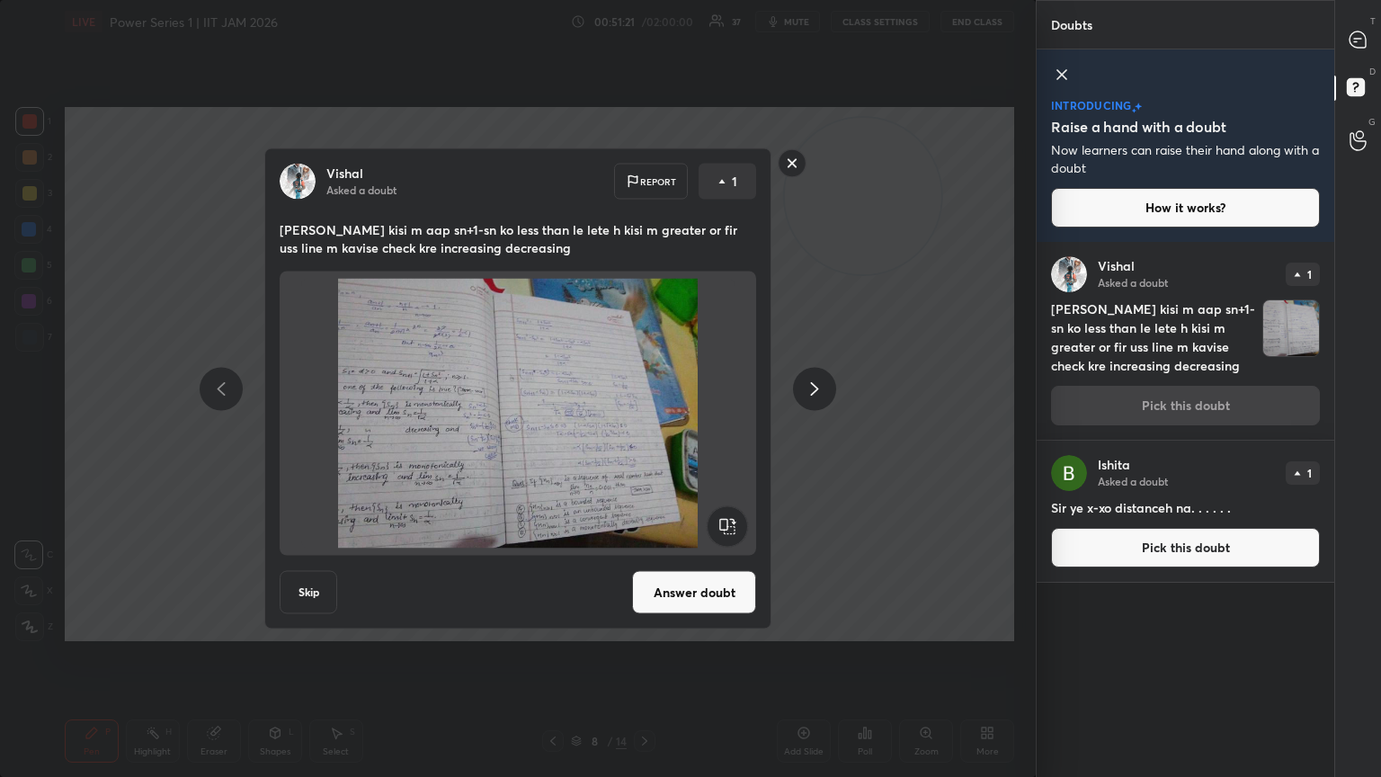
click at [645, 163] on rect at bounding box center [793, 163] width 28 height 28
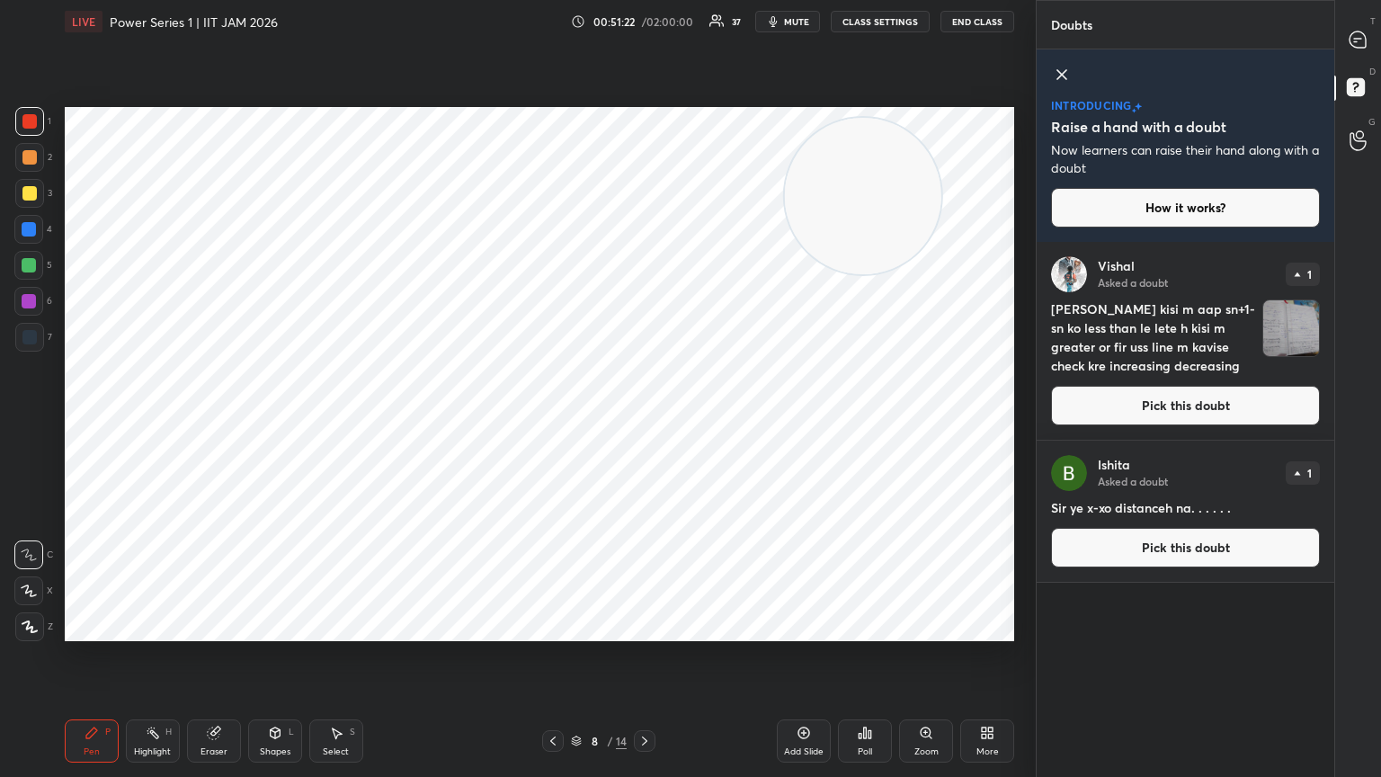
click at [645, 41] on icon at bounding box center [1358, 39] width 16 height 16
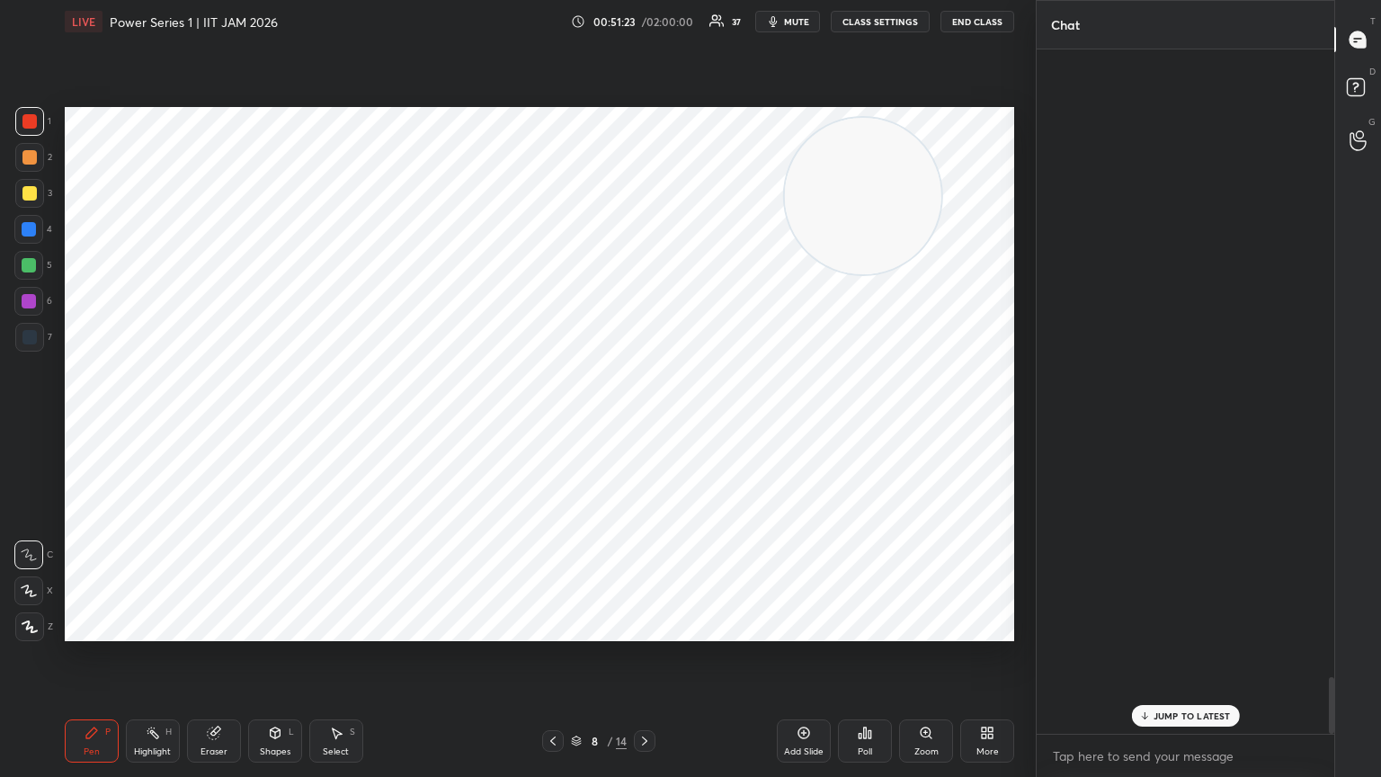
scroll to position [679, 292]
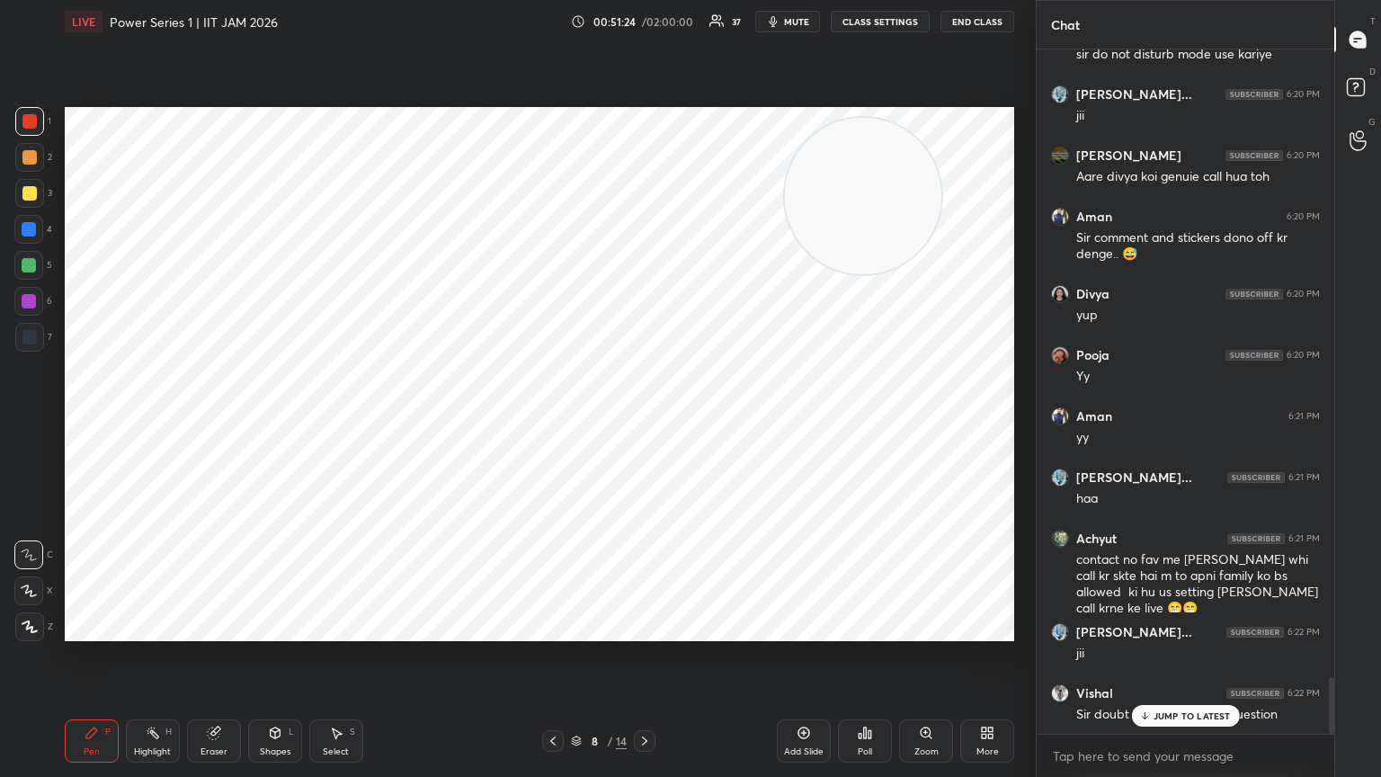
click at [645, 422] on p "JUMP TO LATEST" at bounding box center [1192, 715] width 77 height 11
click at [30, 422] on div at bounding box center [28, 554] width 29 height 29
click at [22, 338] on div at bounding box center [29, 337] width 14 height 14
click at [272, 422] on div "Shapes L" at bounding box center [275, 740] width 54 height 43
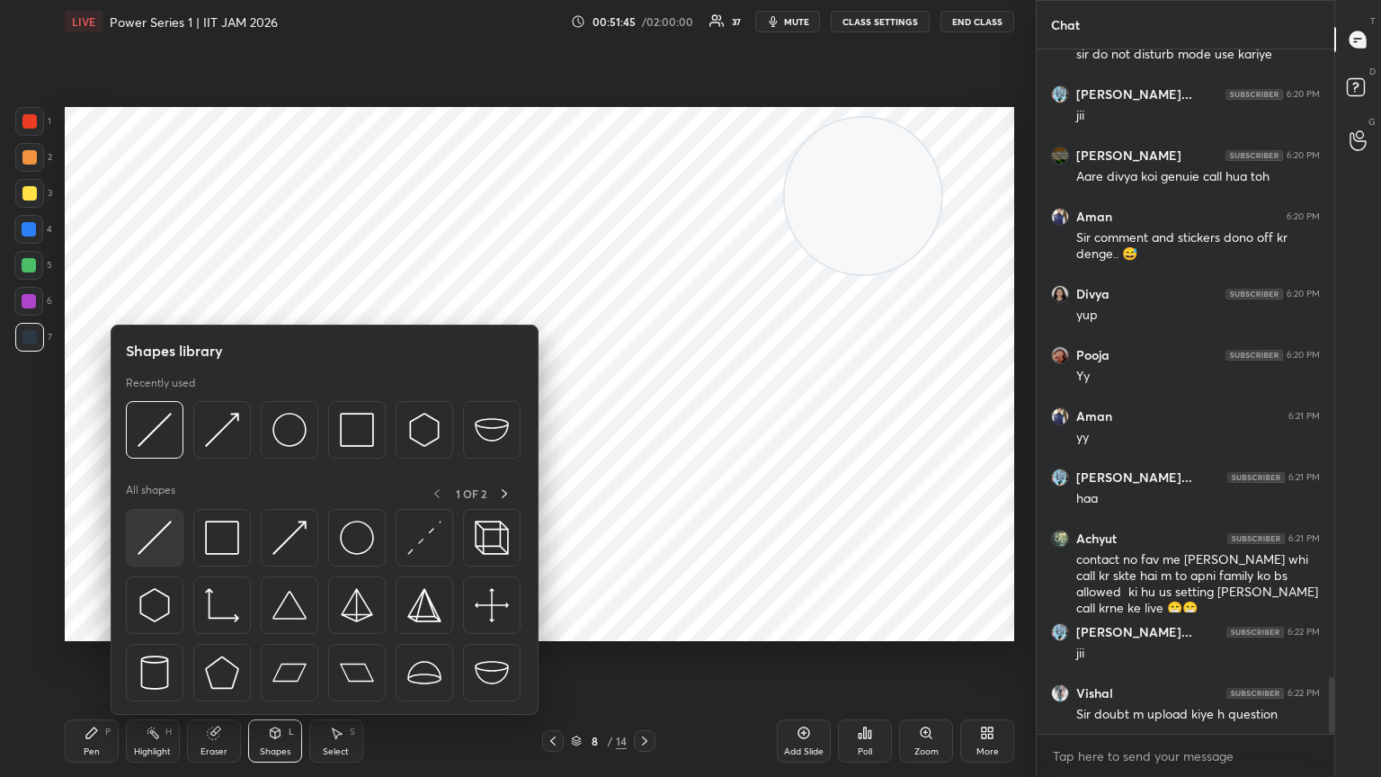
click at [168, 422] on img at bounding box center [155, 538] width 34 height 34
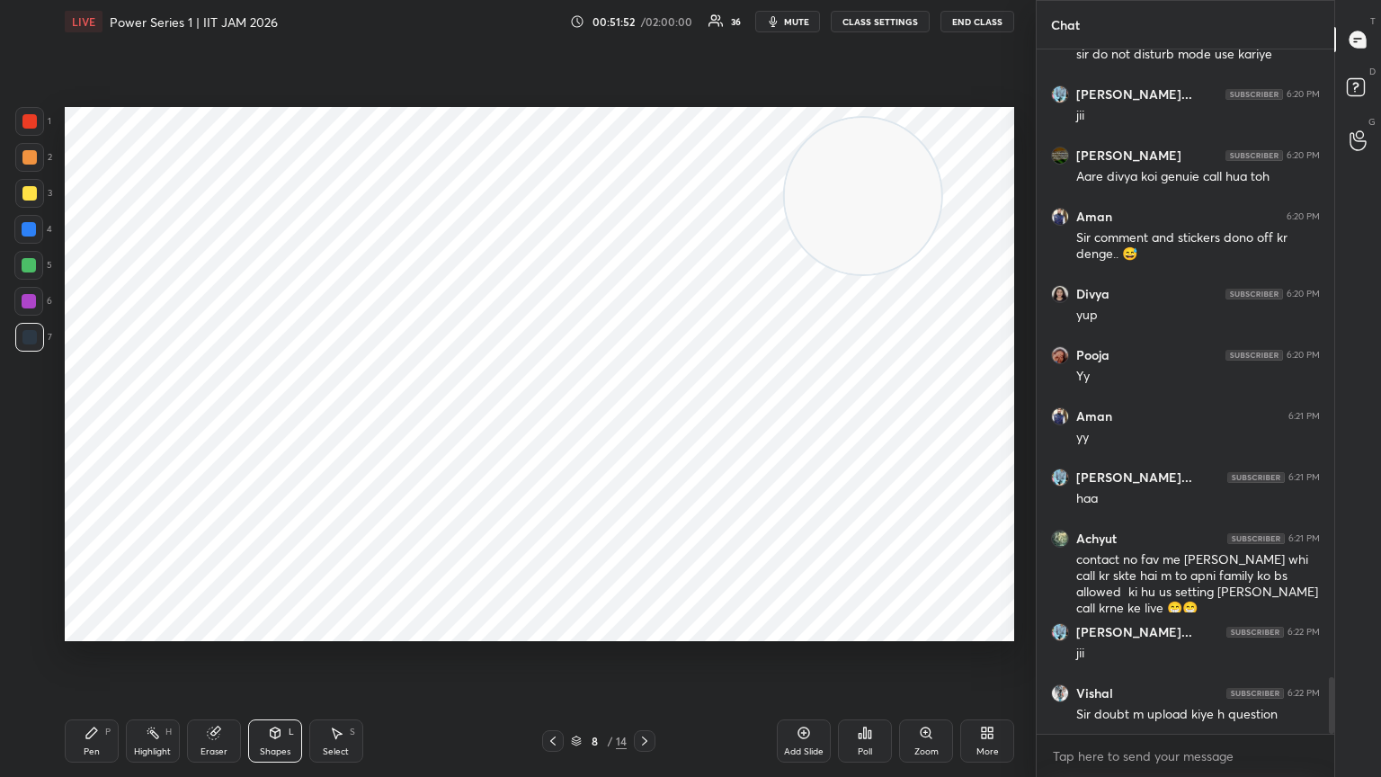
click at [88, 422] on icon at bounding box center [92, 733] width 14 height 14
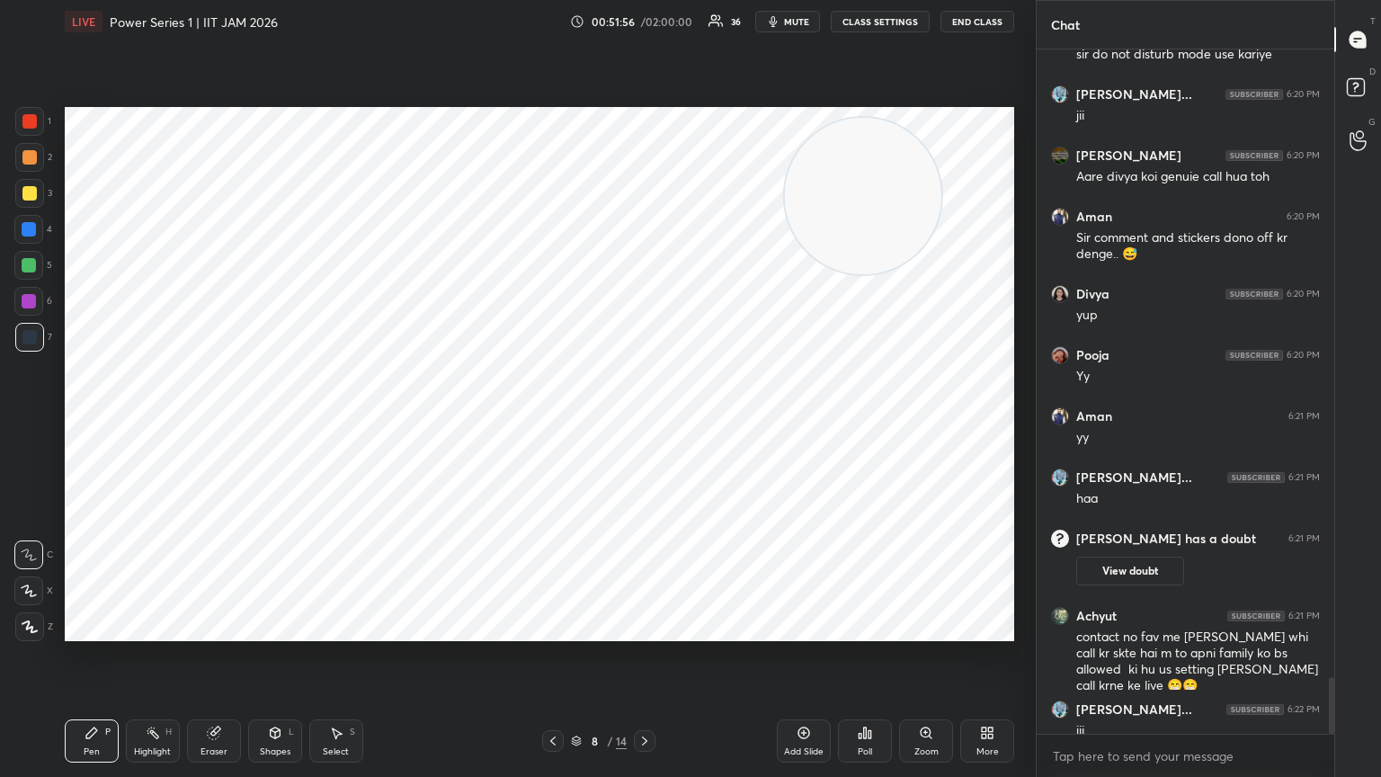
scroll to position [7757, 0]
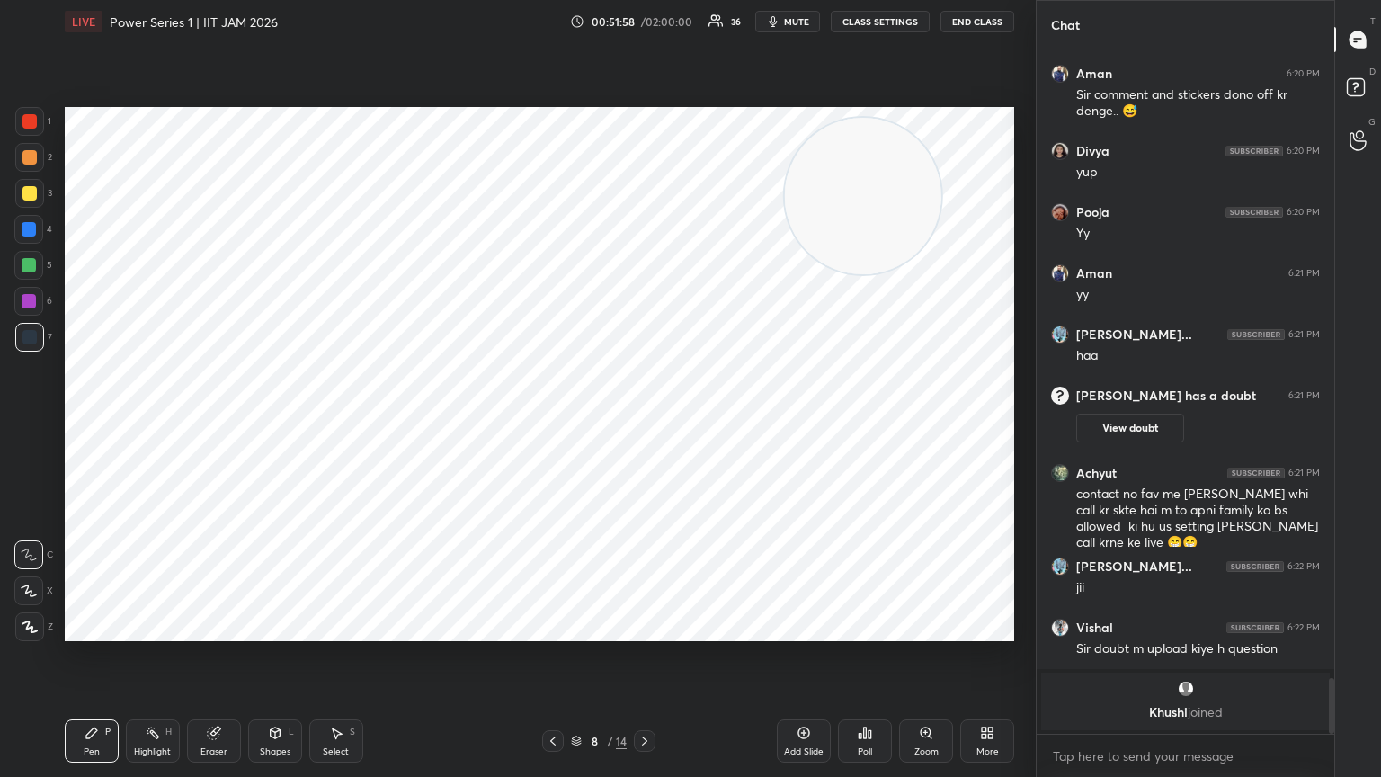
click at [25, 313] on div at bounding box center [28, 301] width 29 height 29
click at [100, 422] on div "Pen P" at bounding box center [92, 740] width 54 height 43
click at [257, 422] on div "Shapes L" at bounding box center [275, 740] width 54 height 43
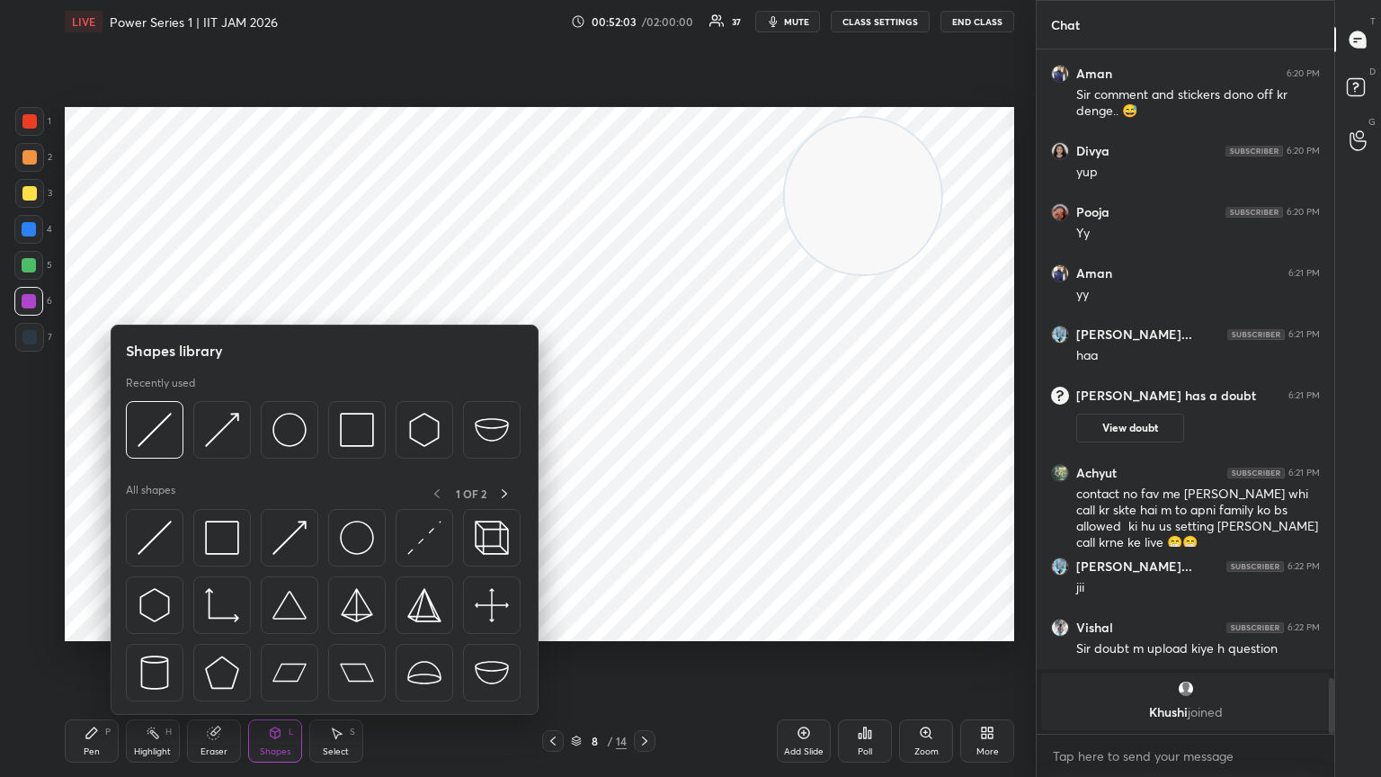
click at [96, 422] on div "Pen P" at bounding box center [92, 740] width 54 height 43
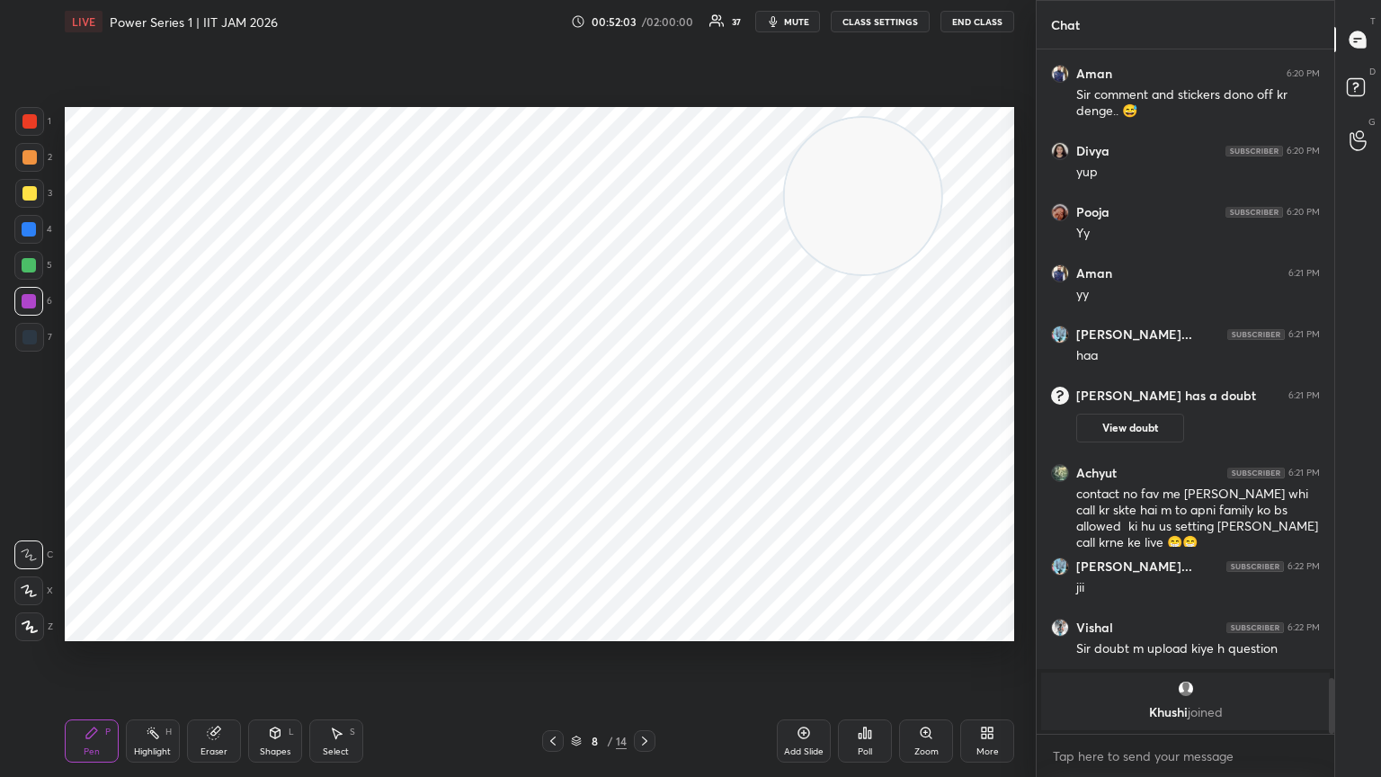
click at [25, 422] on icon at bounding box center [30, 626] width 16 height 13
click at [281, 422] on div "Shapes L" at bounding box center [275, 740] width 54 height 43
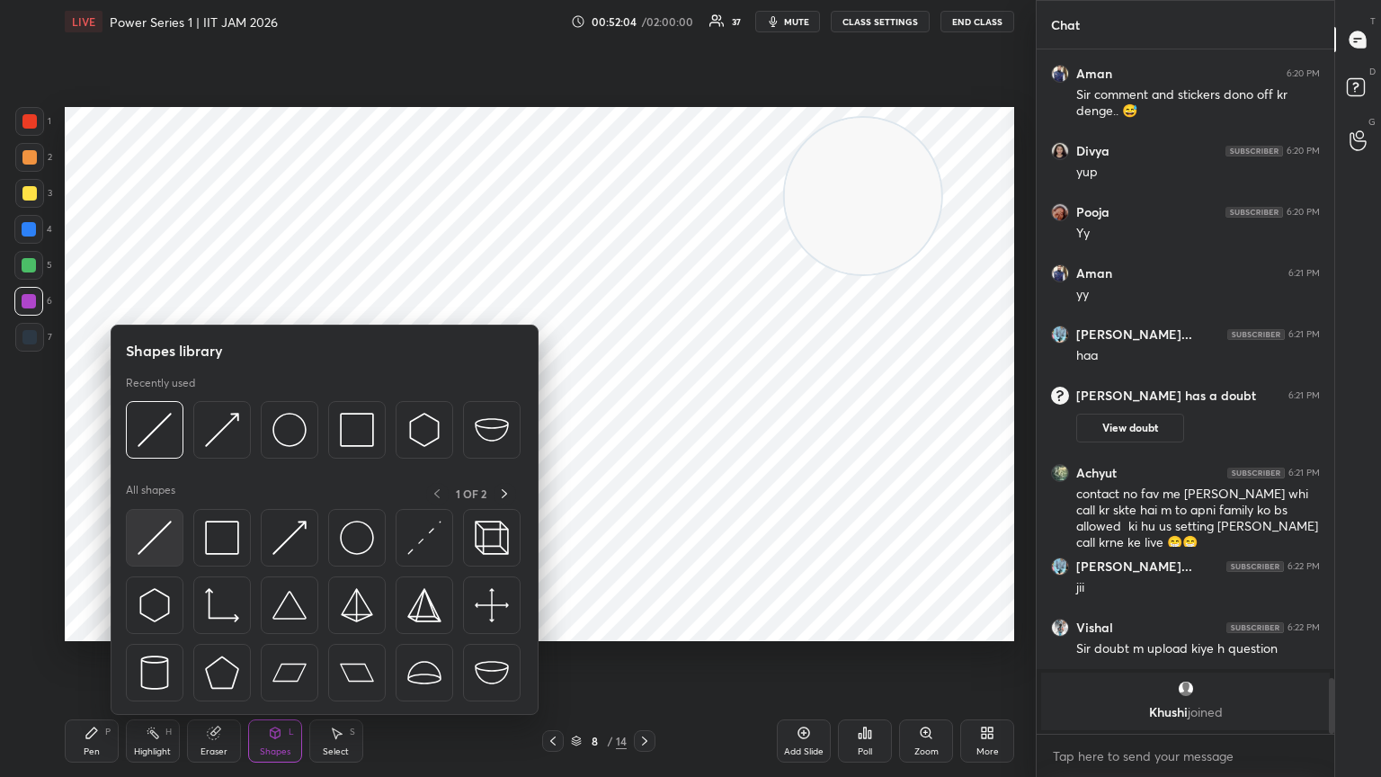
click at [155, 422] on div at bounding box center [155, 538] width 58 height 58
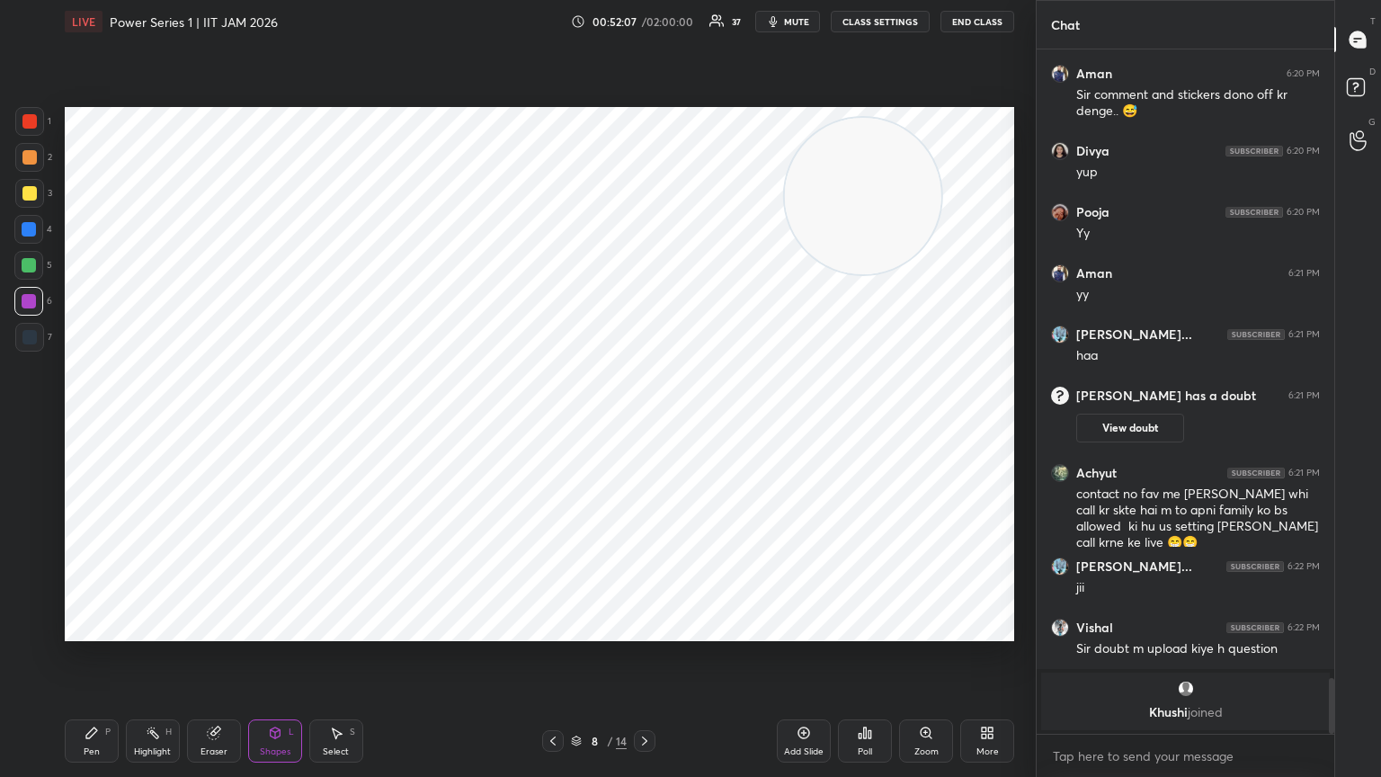
click at [96, 422] on div "Pen P" at bounding box center [92, 740] width 54 height 43
click at [30, 422] on icon at bounding box center [29, 554] width 16 height 13
click at [32, 334] on div at bounding box center [29, 337] width 29 height 29
click at [29, 422] on div at bounding box center [28, 554] width 29 height 29
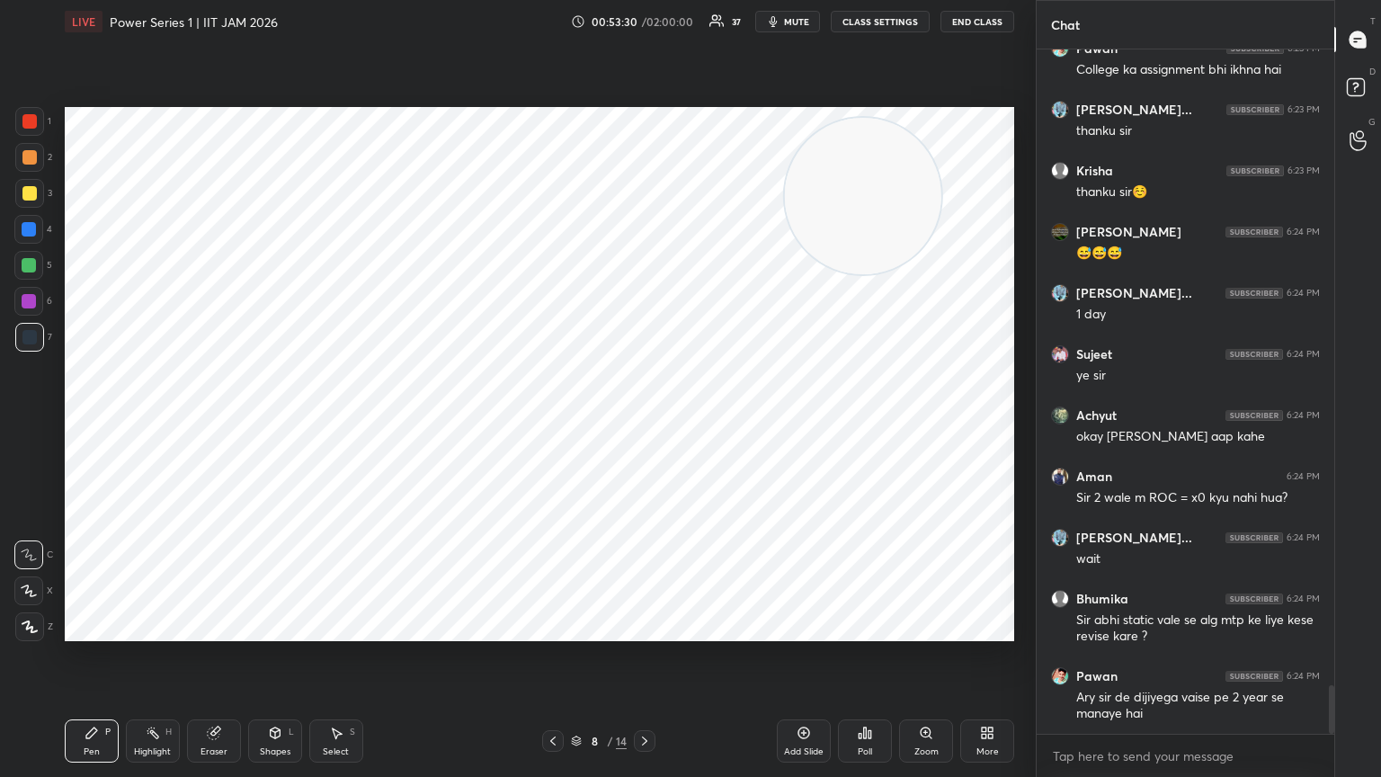
scroll to position [8901, 0]
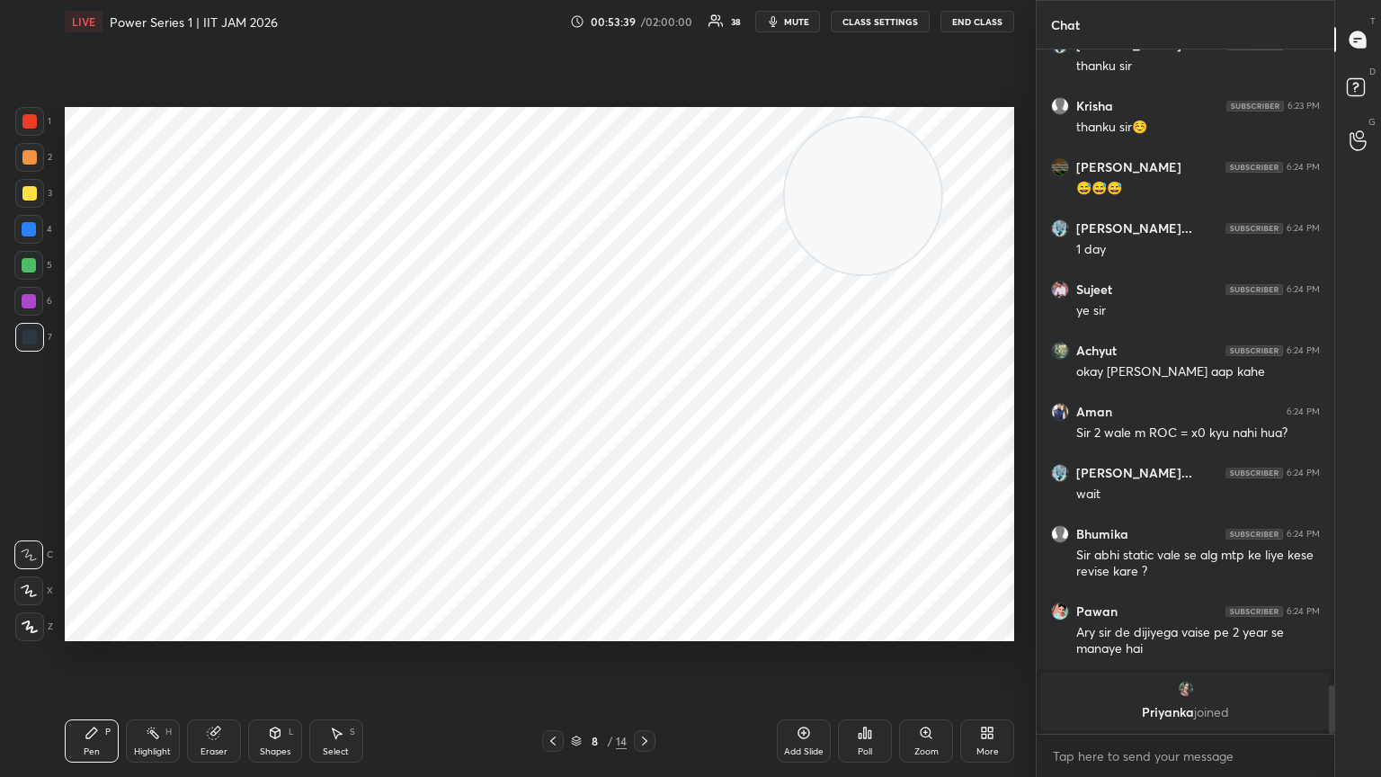
click at [29, 422] on div at bounding box center [28, 554] width 29 height 29
click at [27, 334] on div at bounding box center [29, 337] width 14 height 14
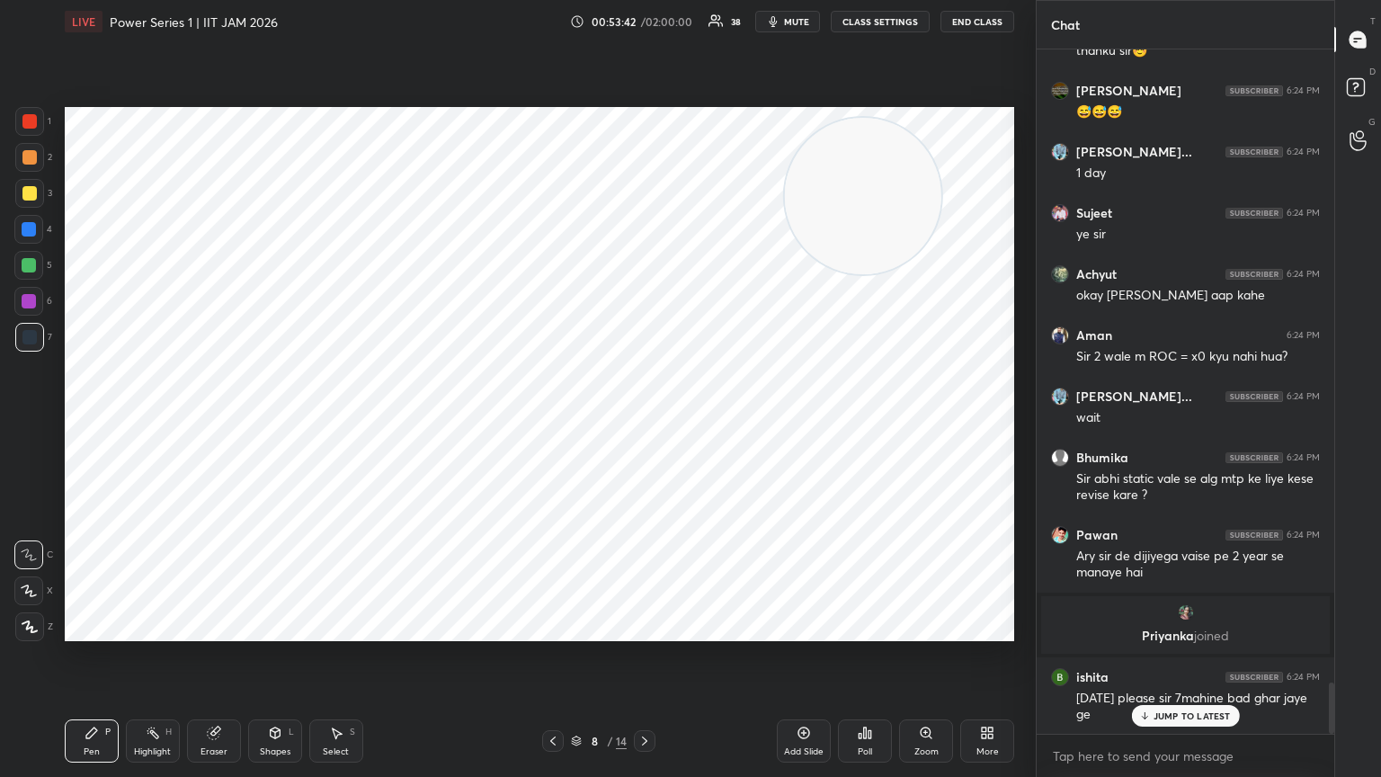
drag, startPoint x: 28, startPoint y: 158, endPoint x: 37, endPoint y: 165, distance: 11.0
click at [29, 158] on div at bounding box center [29, 157] width 14 height 14
click at [29, 191] on div at bounding box center [29, 193] width 14 height 14
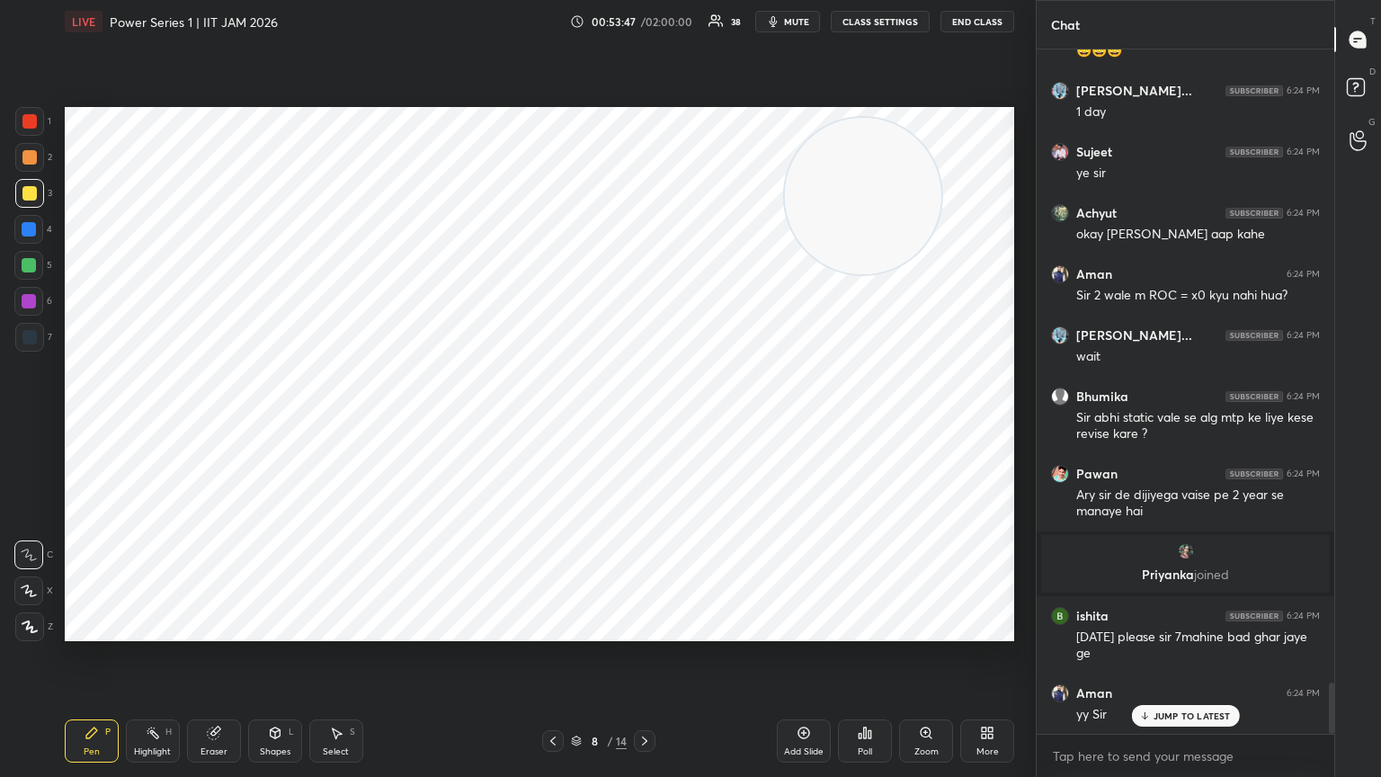
scroll to position [8509, 0]
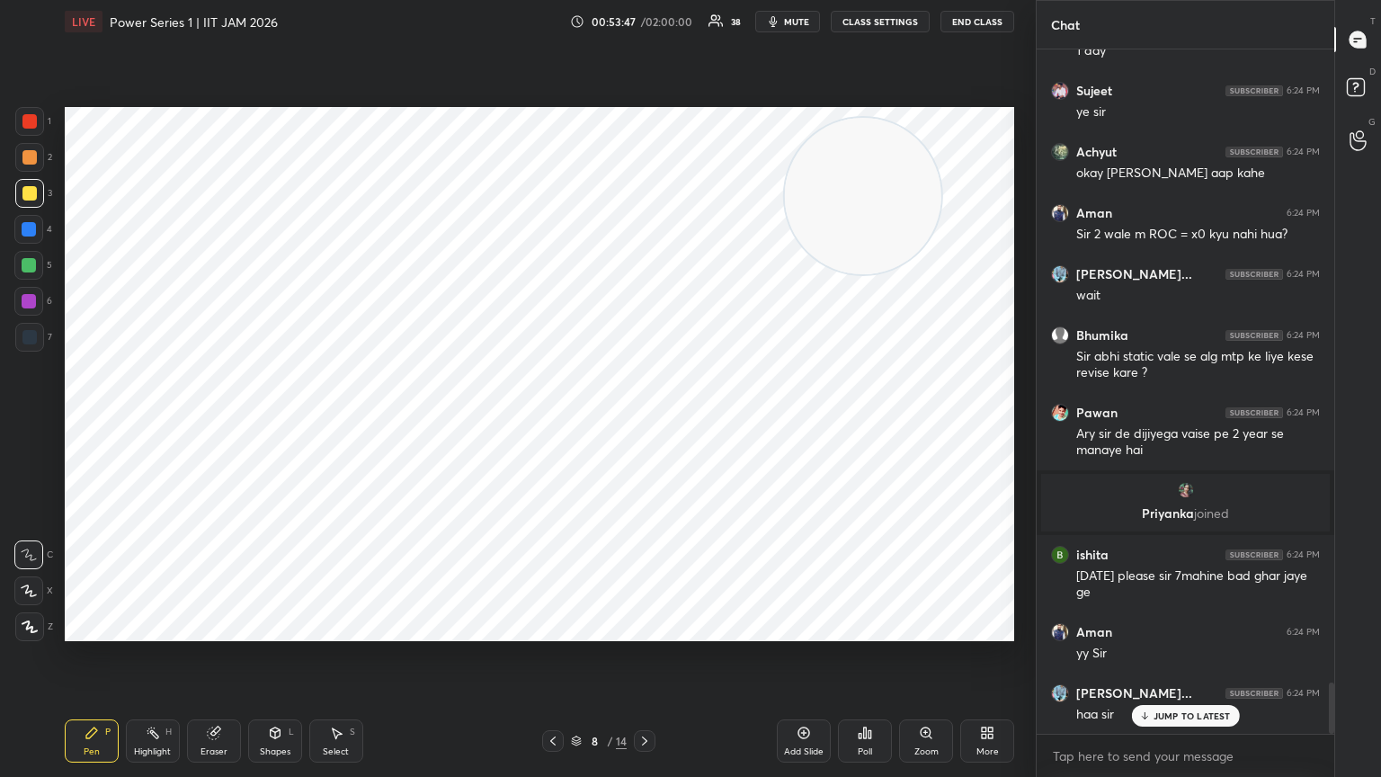
click at [26, 328] on div at bounding box center [29, 337] width 29 height 29
click at [645, 422] on div "Add Slide" at bounding box center [804, 751] width 40 height 9
click at [98, 422] on div "Pen P" at bounding box center [92, 740] width 54 height 43
click at [559, 422] on icon at bounding box center [553, 741] width 14 height 14
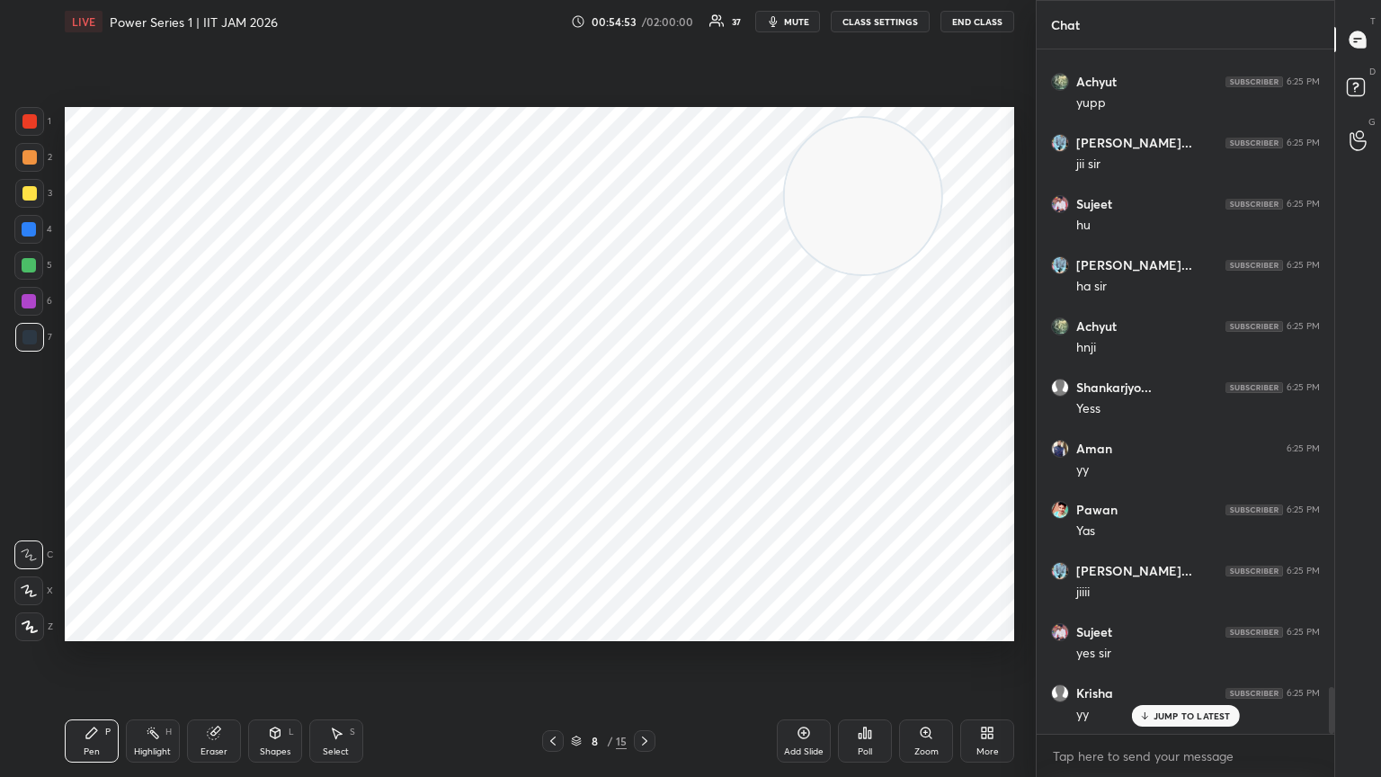
scroll to position [9427, 0]
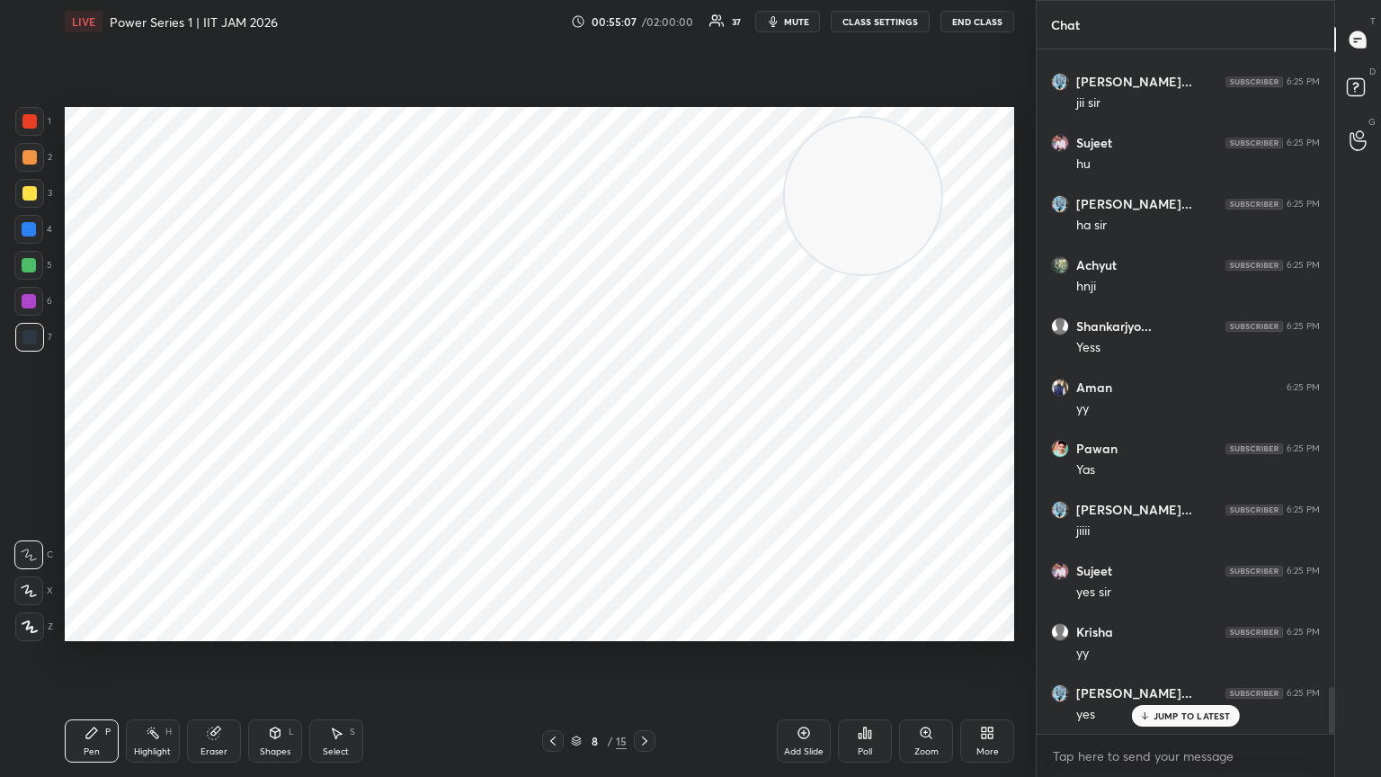
click at [640, 422] on icon at bounding box center [644, 741] width 14 height 14
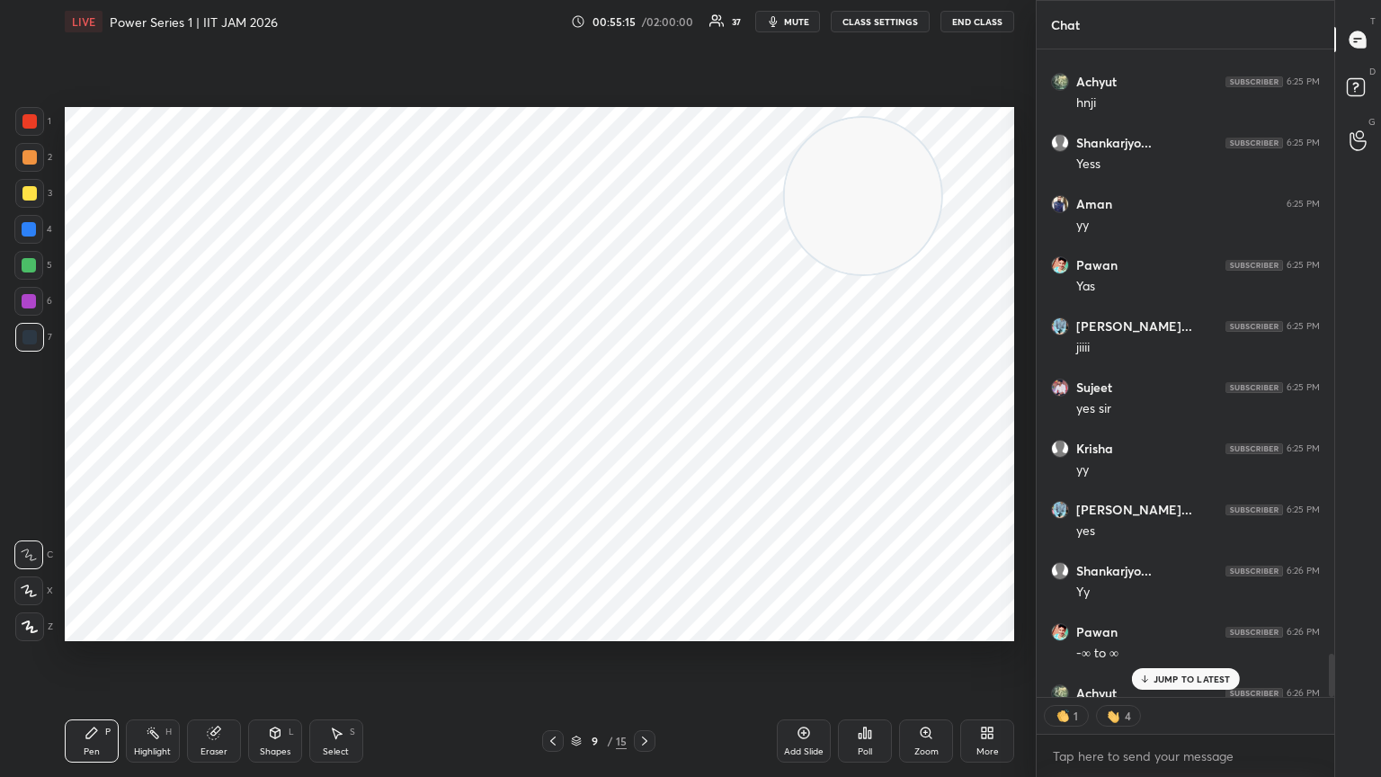
scroll to position [9709, 0]
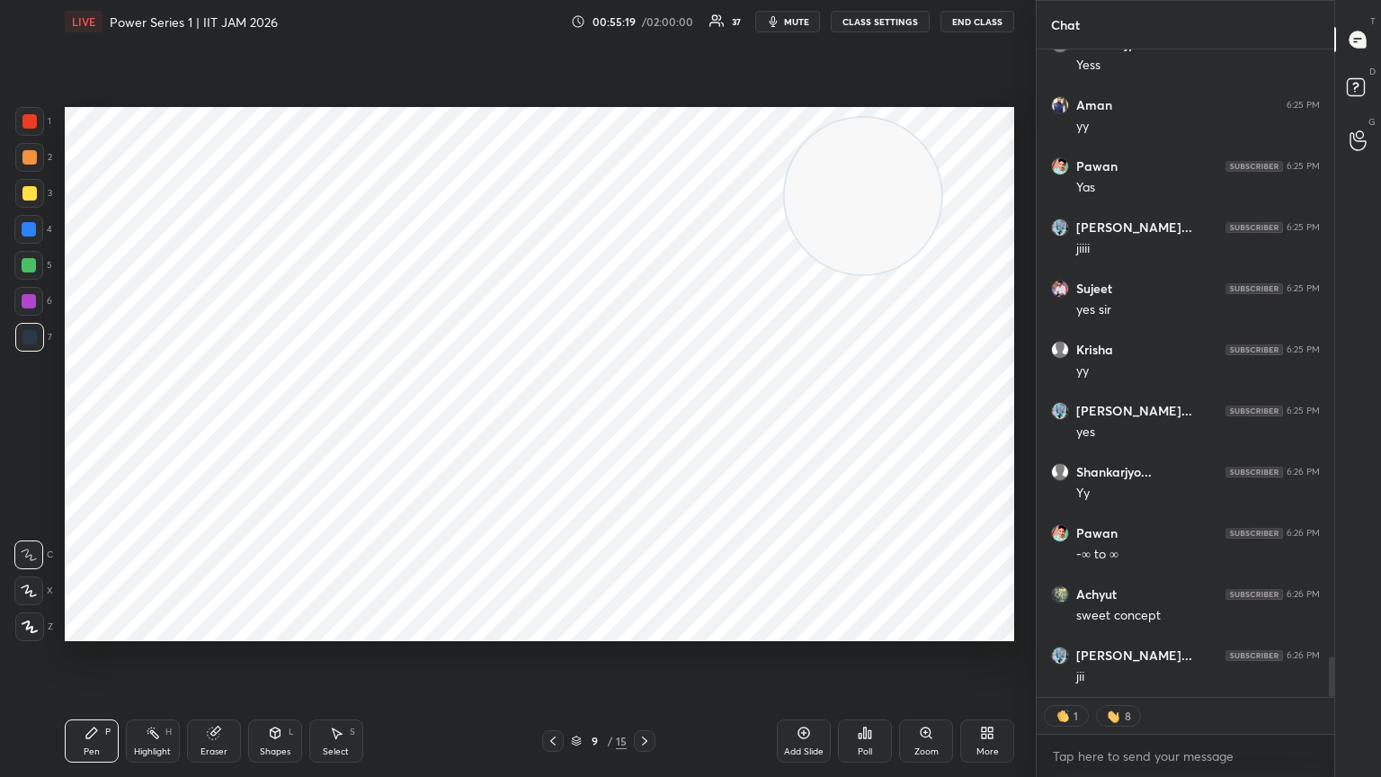
click at [551, 422] on icon at bounding box center [553, 741] width 14 height 14
click at [645, 22] on button "mute" at bounding box center [787, 22] width 65 height 22
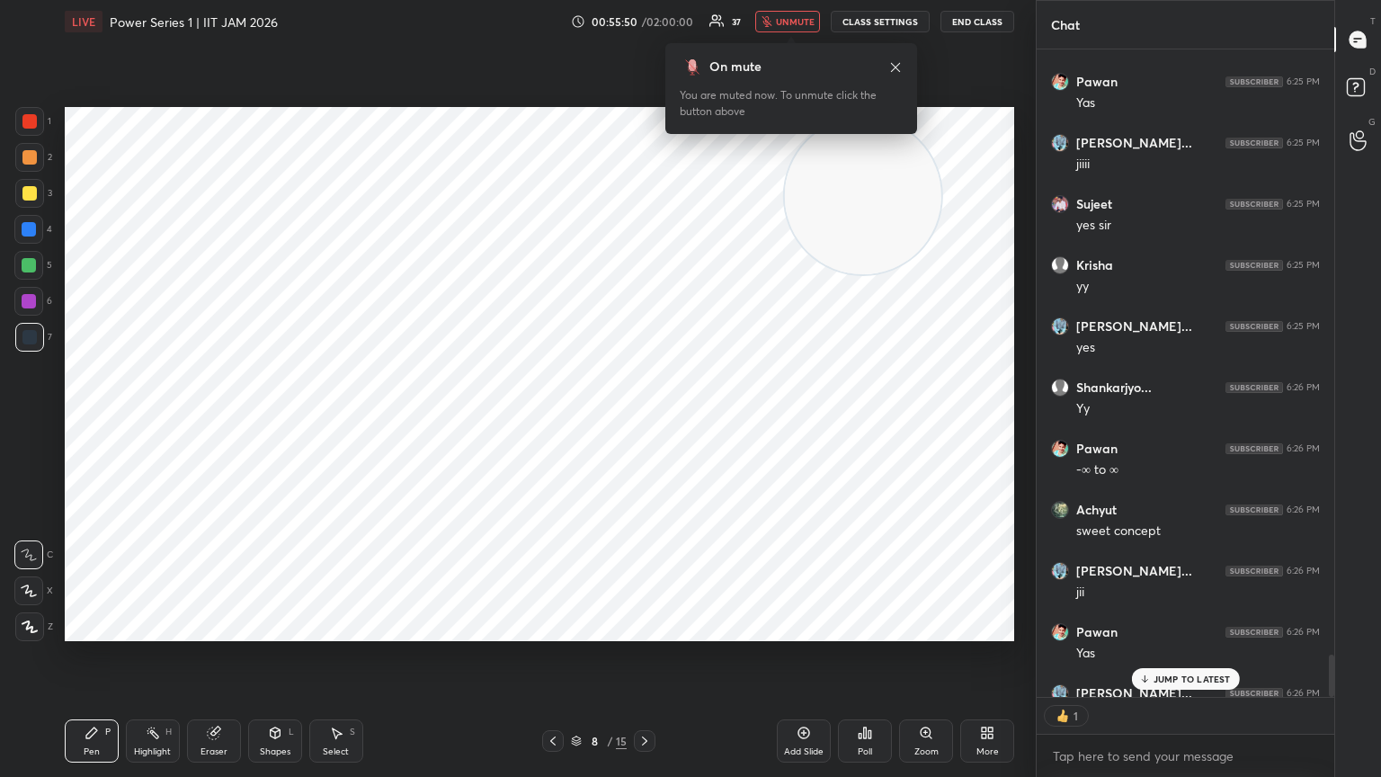
scroll to position [9892, 0]
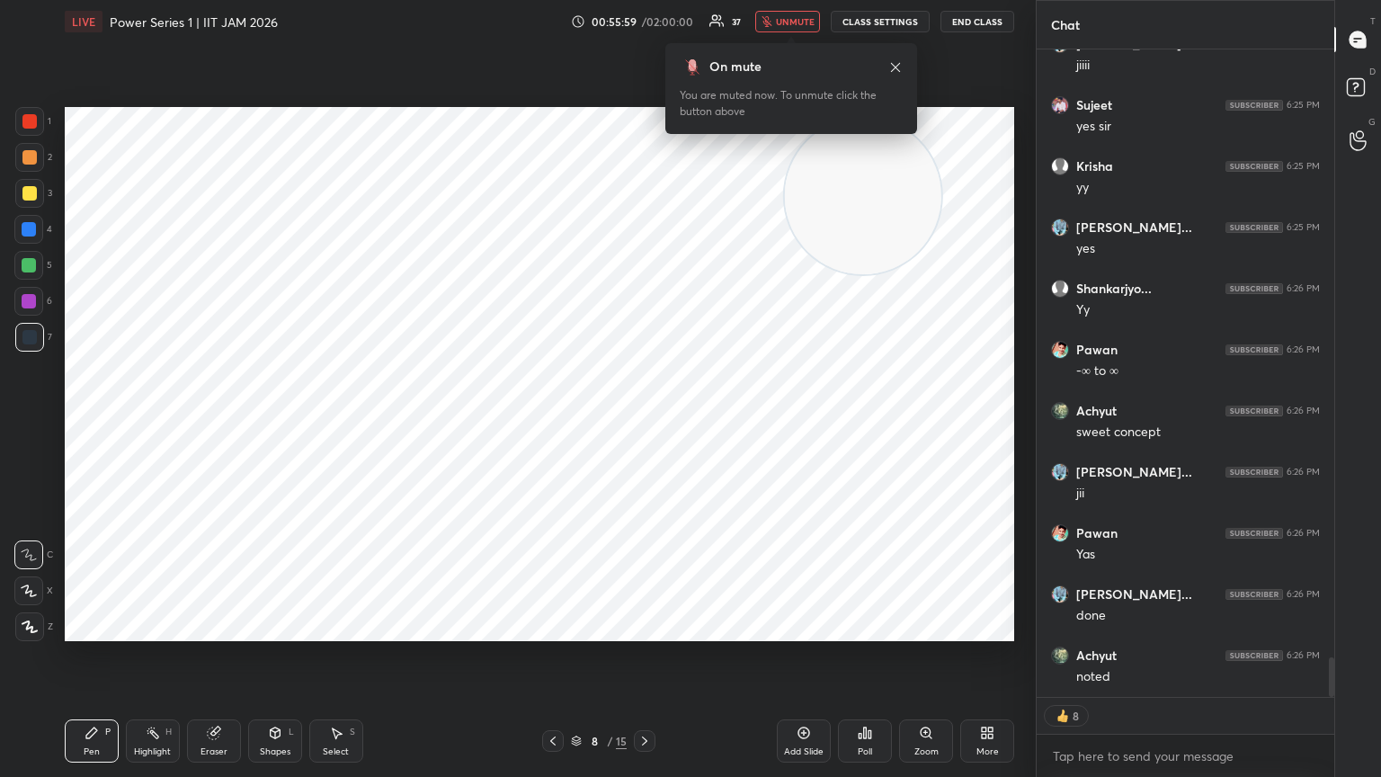
click at [645, 422] on icon at bounding box center [804, 733] width 14 height 14
click at [645, 422] on div at bounding box center [645, 741] width 22 height 22
click at [645, 422] on icon at bounding box center [644, 741] width 14 height 14
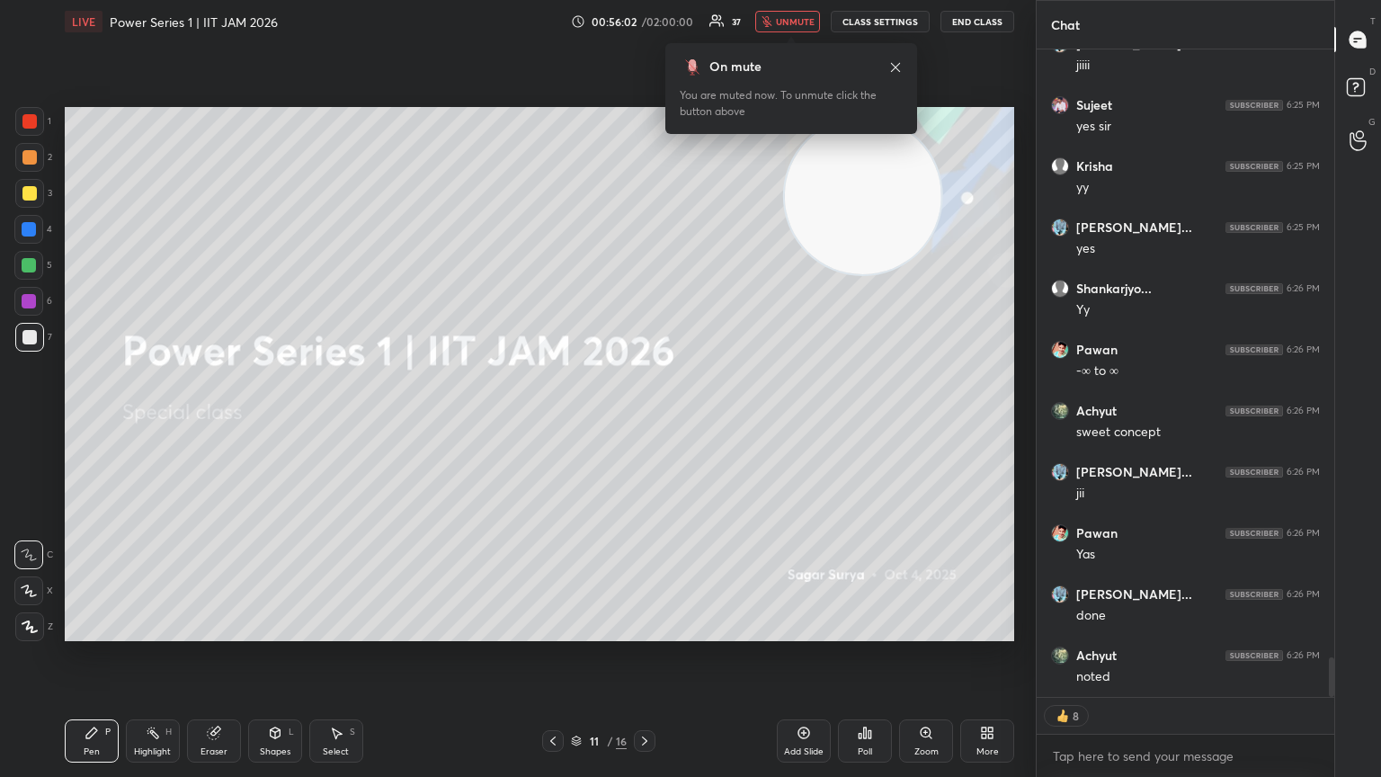
click at [550, 422] on icon at bounding box center [553, 741] width 14 height 14
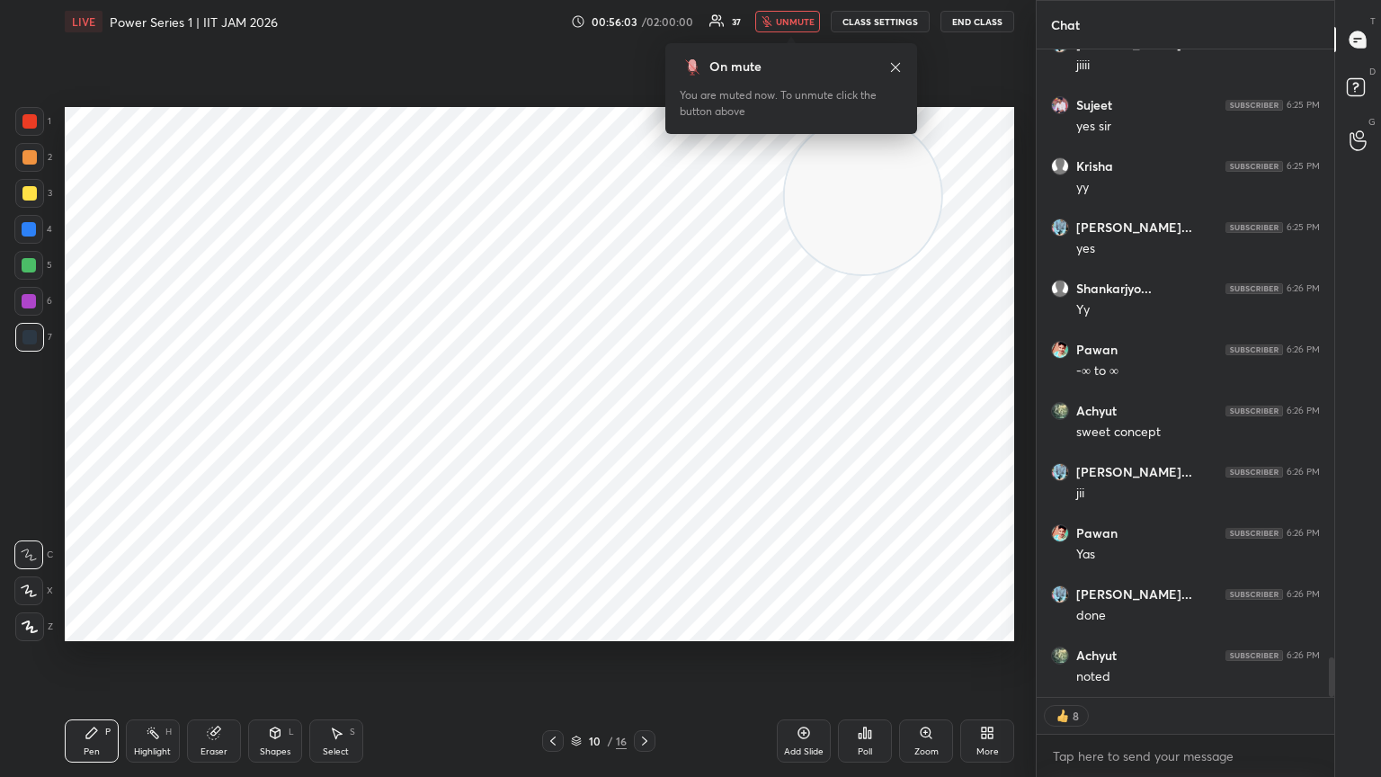
click at [273, 422] on div "Shapes L" at bounding box center [275, 740] width 54 height 43
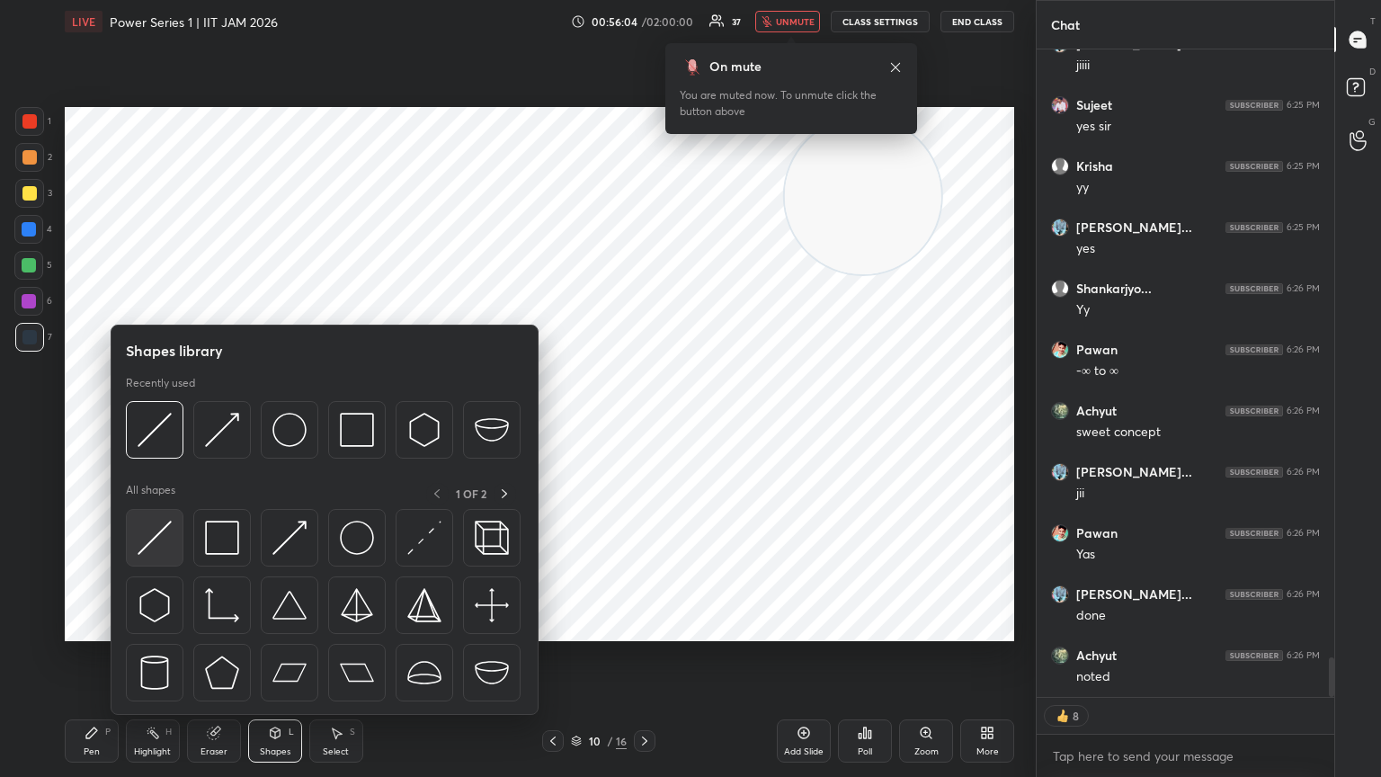
click at [158, 422] on img at bounding box center [155, 538] width 34 height 34
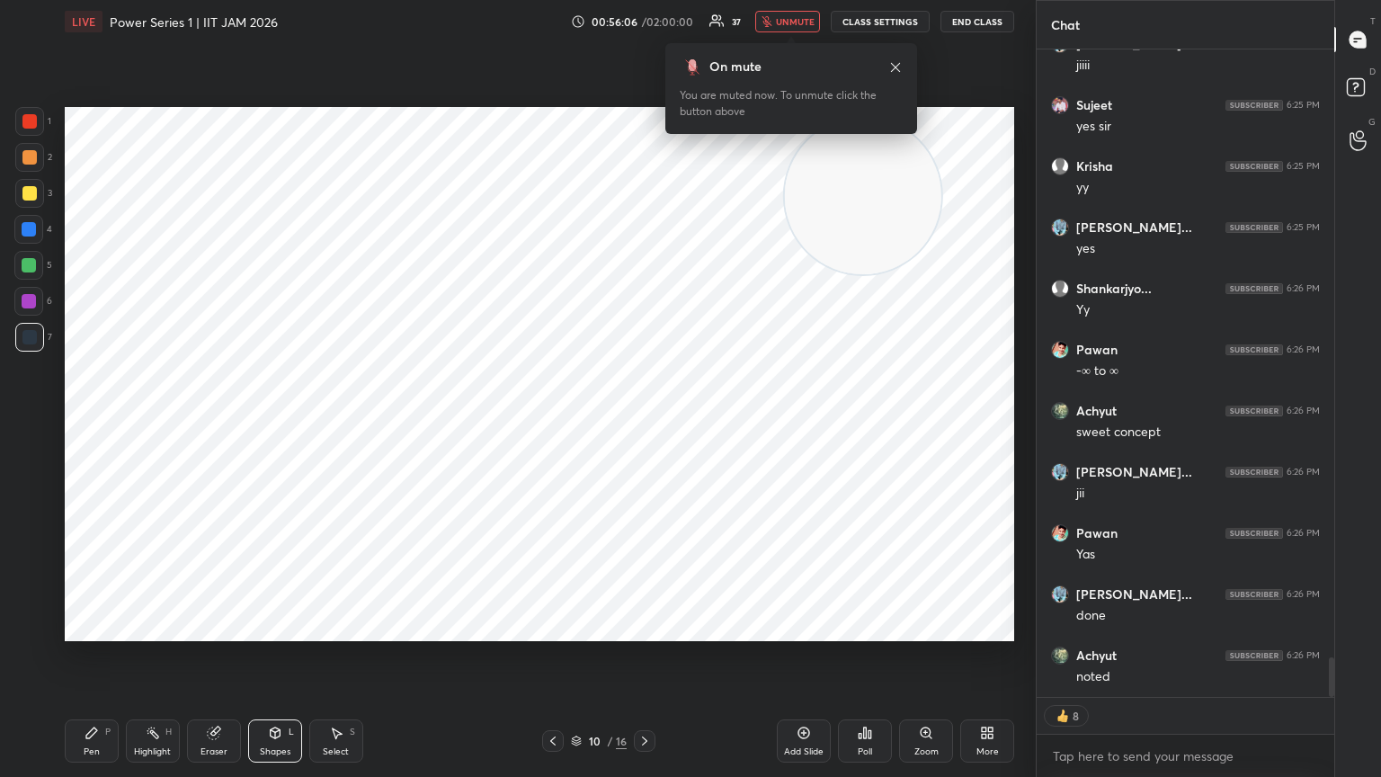
click at [106, 422] on div "P" at bounding box center [107, 731] width 5 height 9
click at [36, 334] on div at bounding box center [29, 337] width 14 height 14
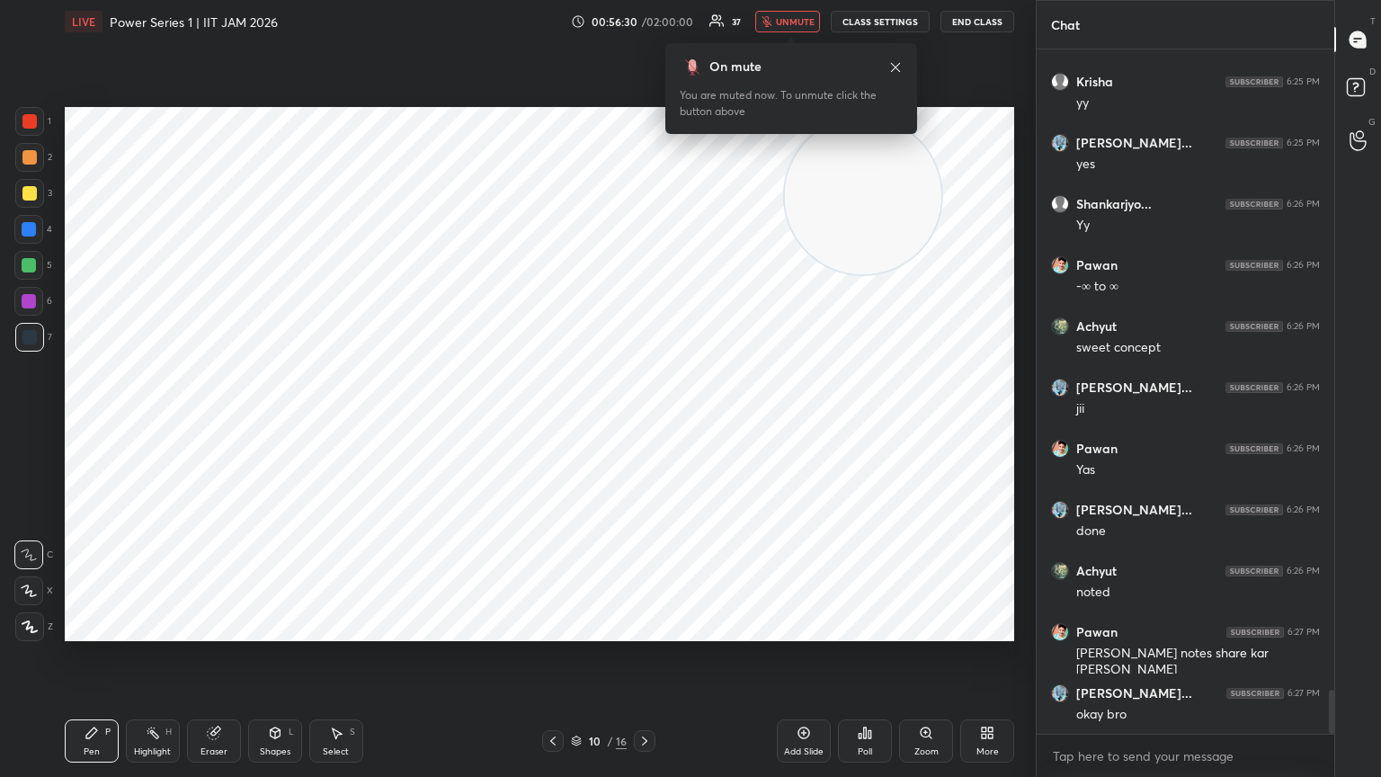
scroll to position [10038, 0]
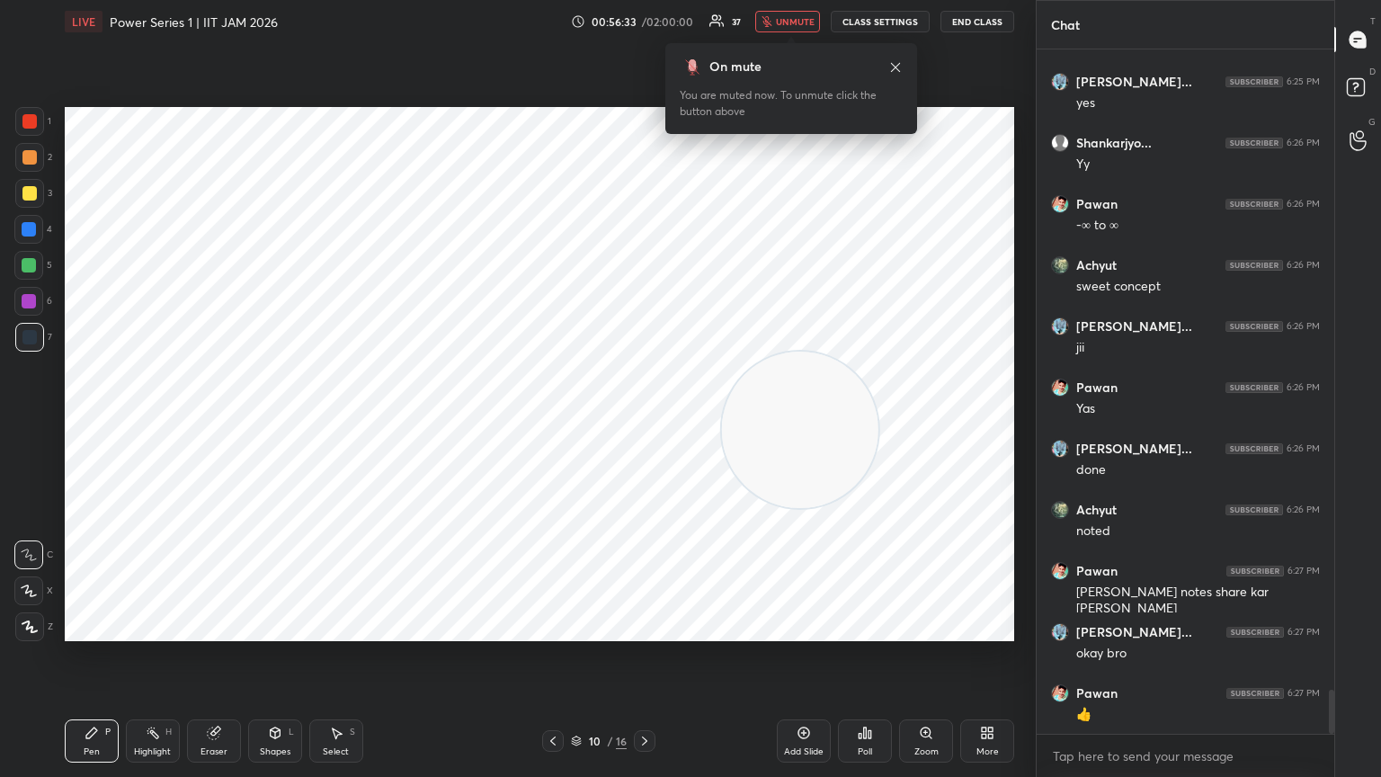
click at [645, 422] on div at bounding box center [800, 430] width 160 height 160
click at [645, 65] on icon at bounding box center [895, 67] width 14 height 14
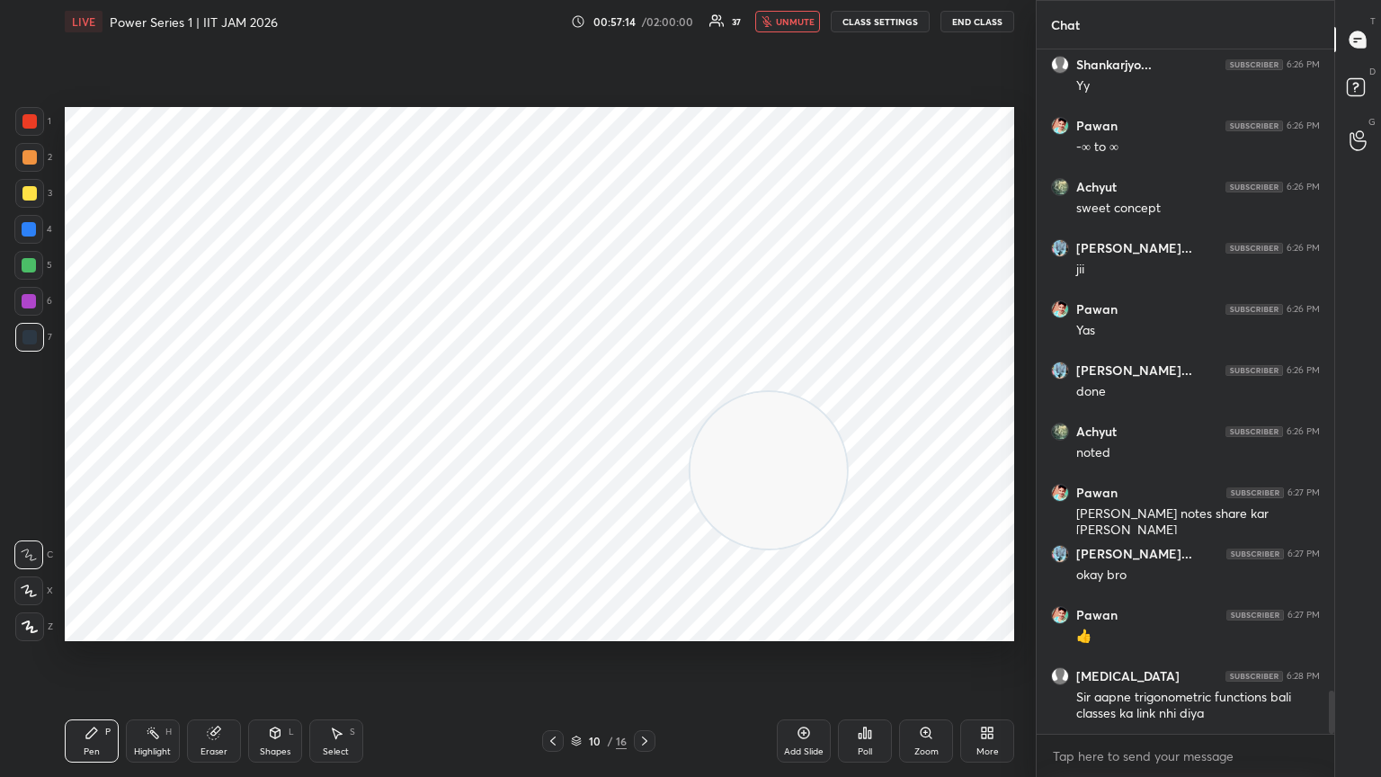
scroll to position [10177, 0]
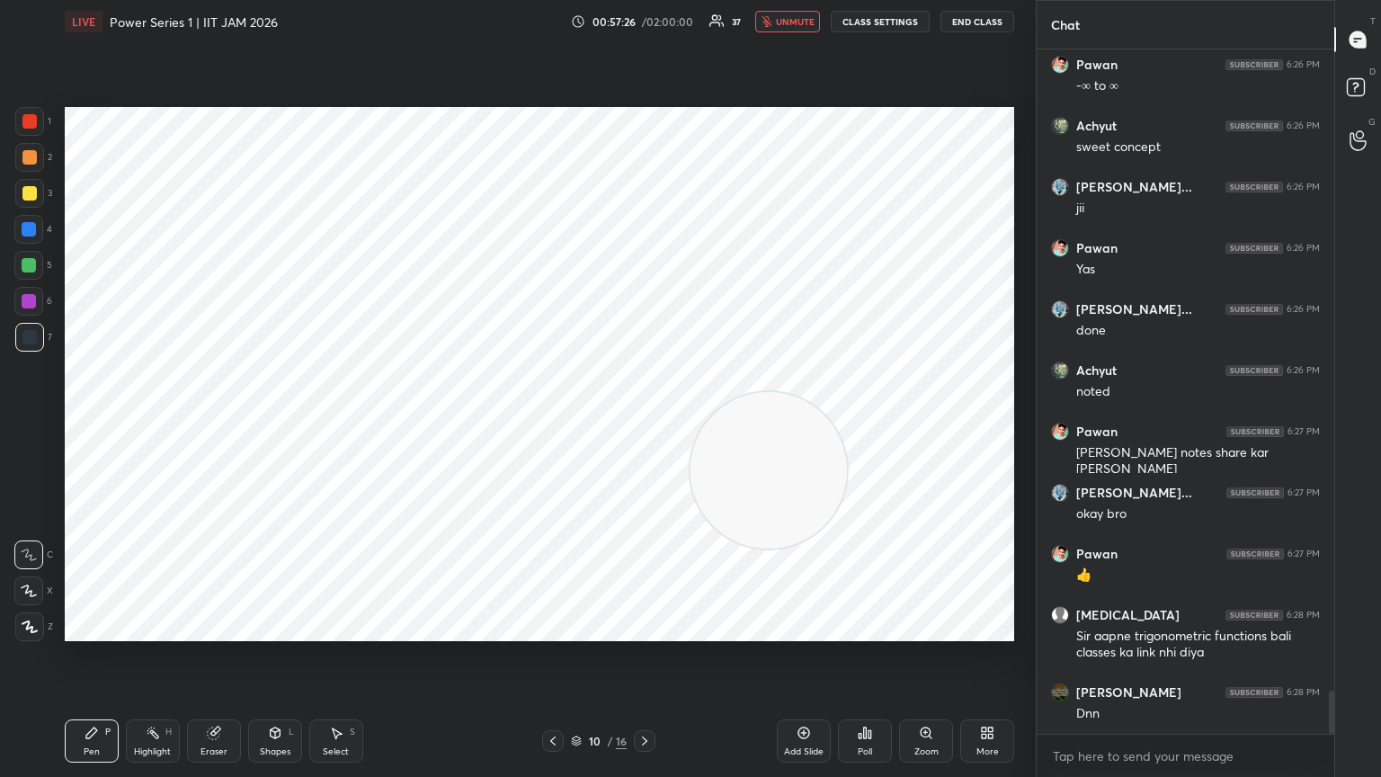
click at [645, 22] on span "unmute" at bounding box center [795, 21] width 39 height 13
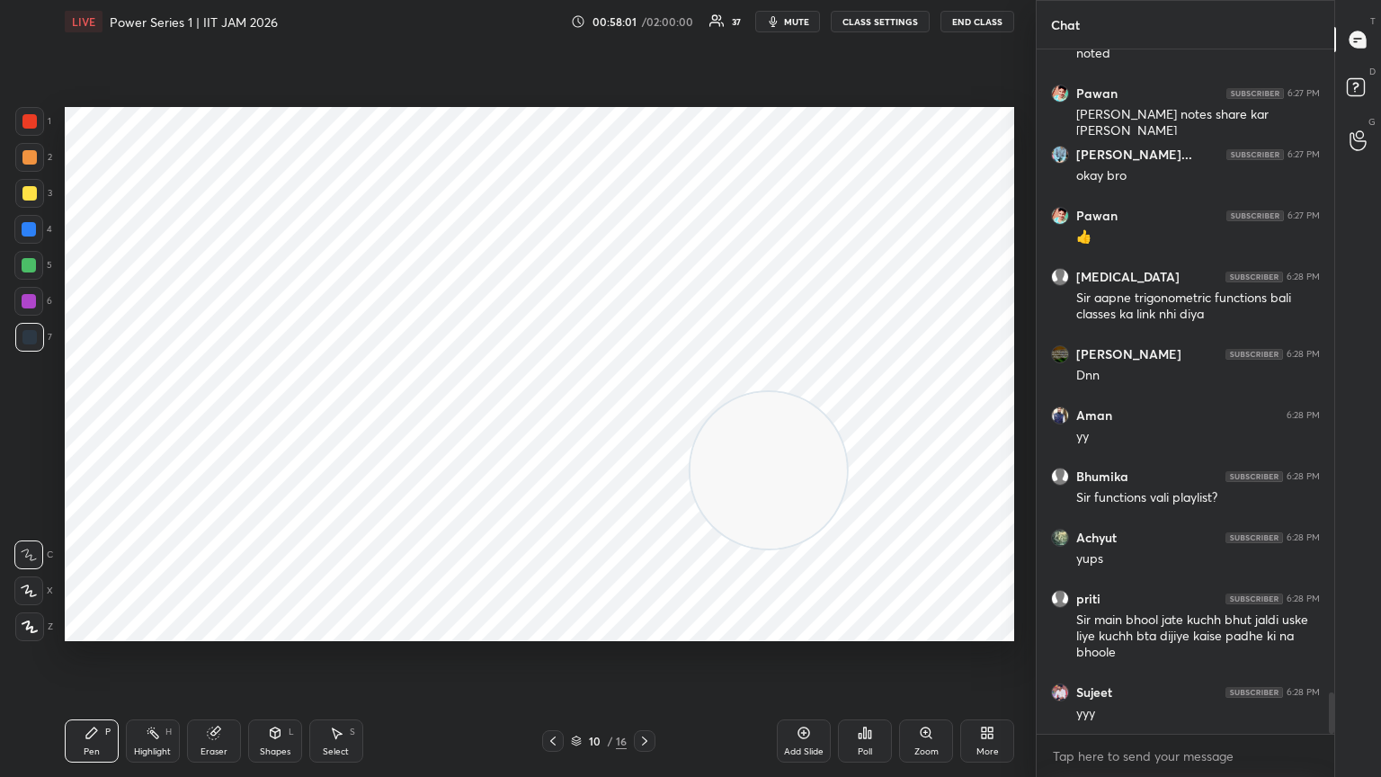
scroll to position [10577, 0]
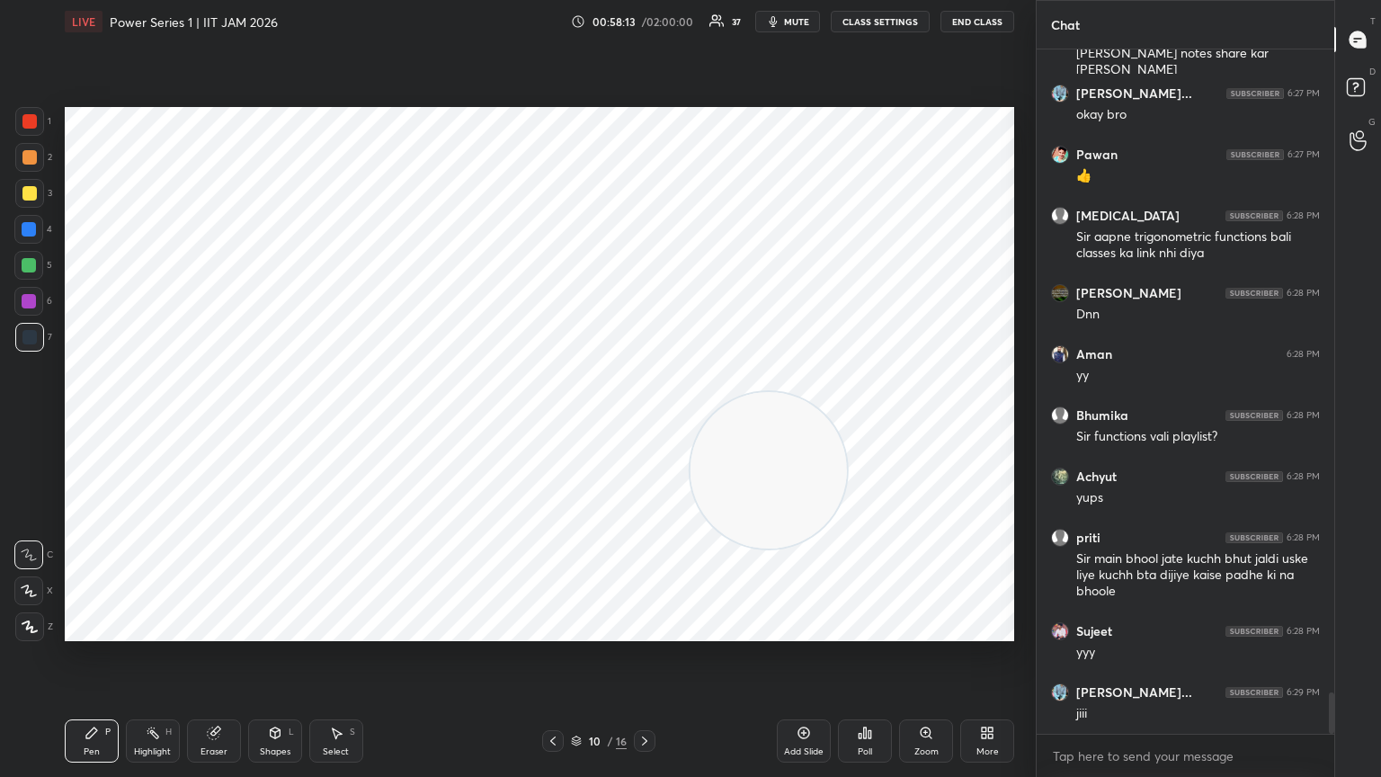
click at [275, 422] on div "Shapes" at bounding box center [275, 751] width 31 height 9
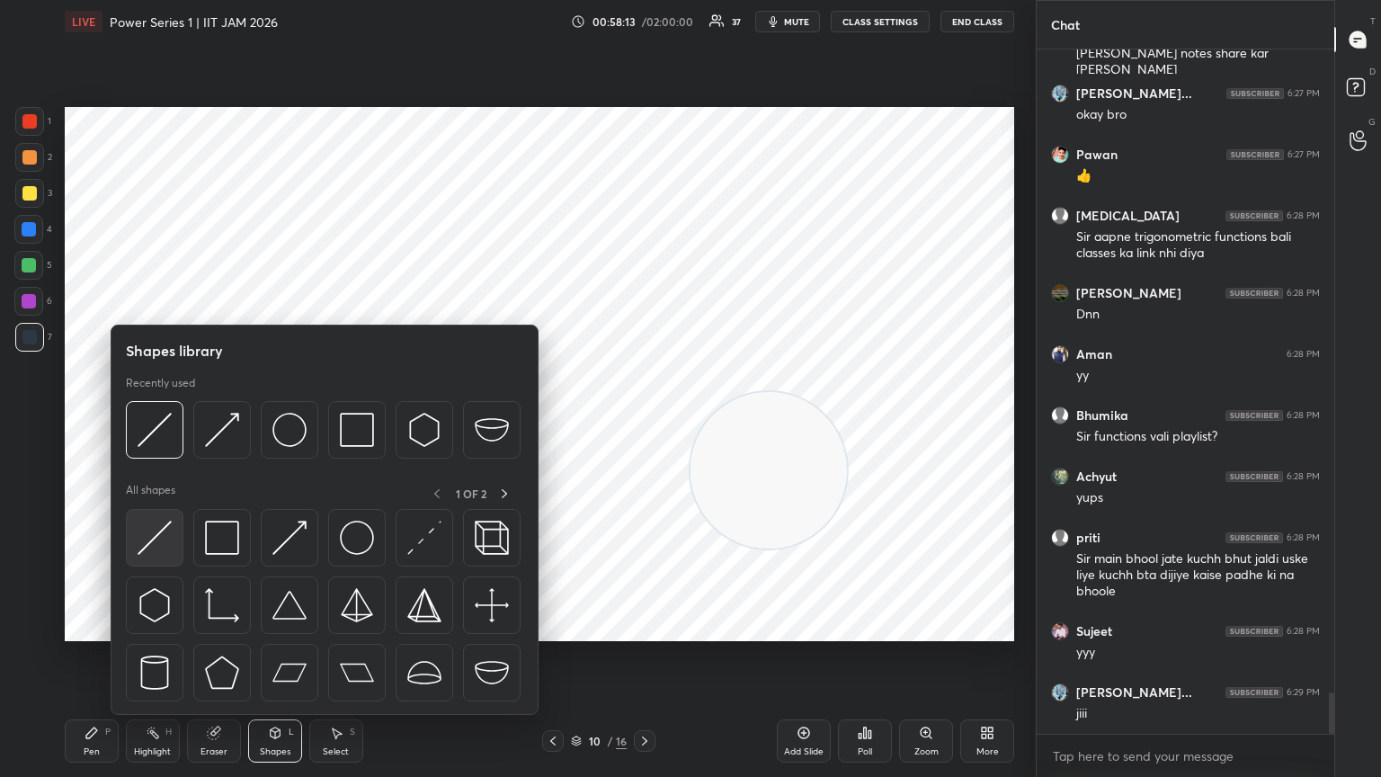
click at [153, 422] on img at bounding box center [155, 538] width 34 height 34
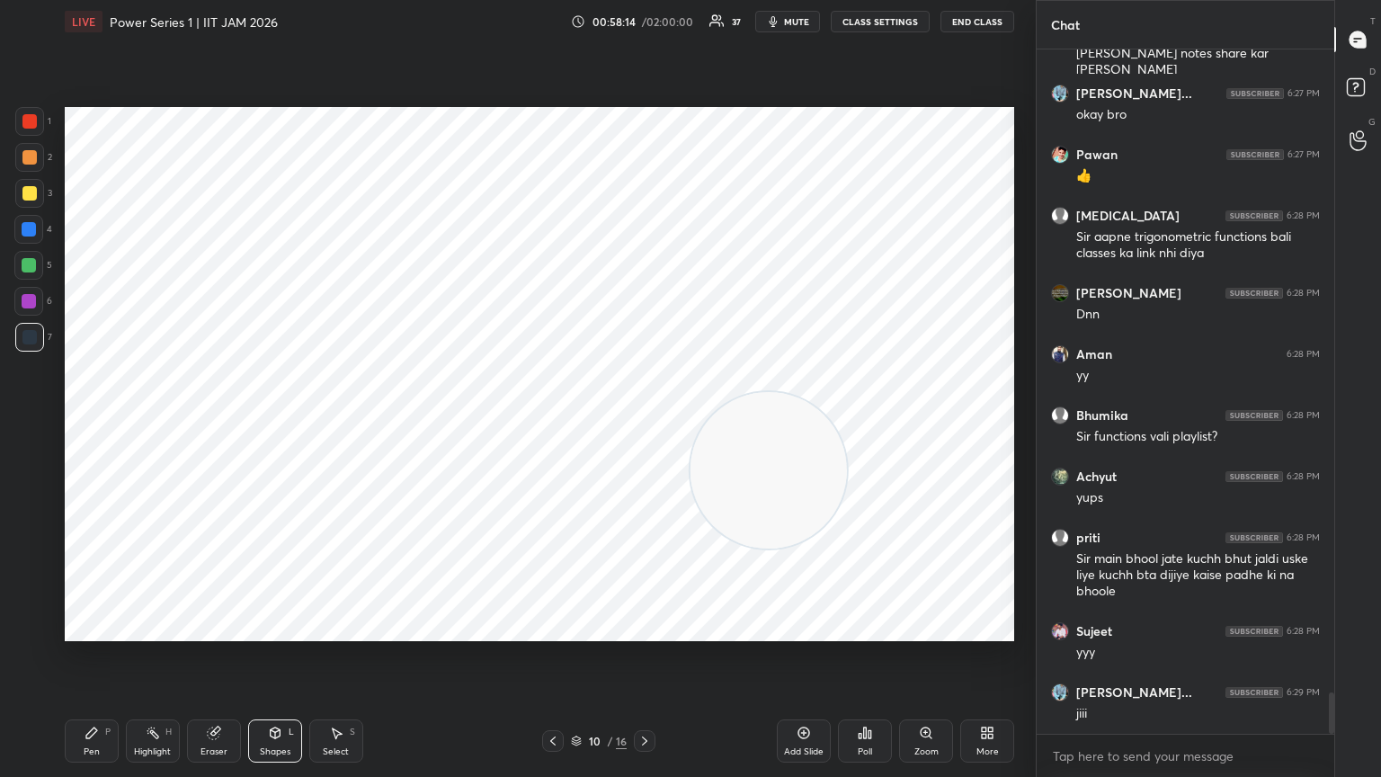
click at [22, 135] on div at bounding box center [29, 121] width 29 height 29
drag, startPoint x: 26, startPoint y: 233, endPoint x: 36, endPoint y: 234, distance: 9.9
click at [26, 234] on div at bounding box center [29, 229] width 14 height 14
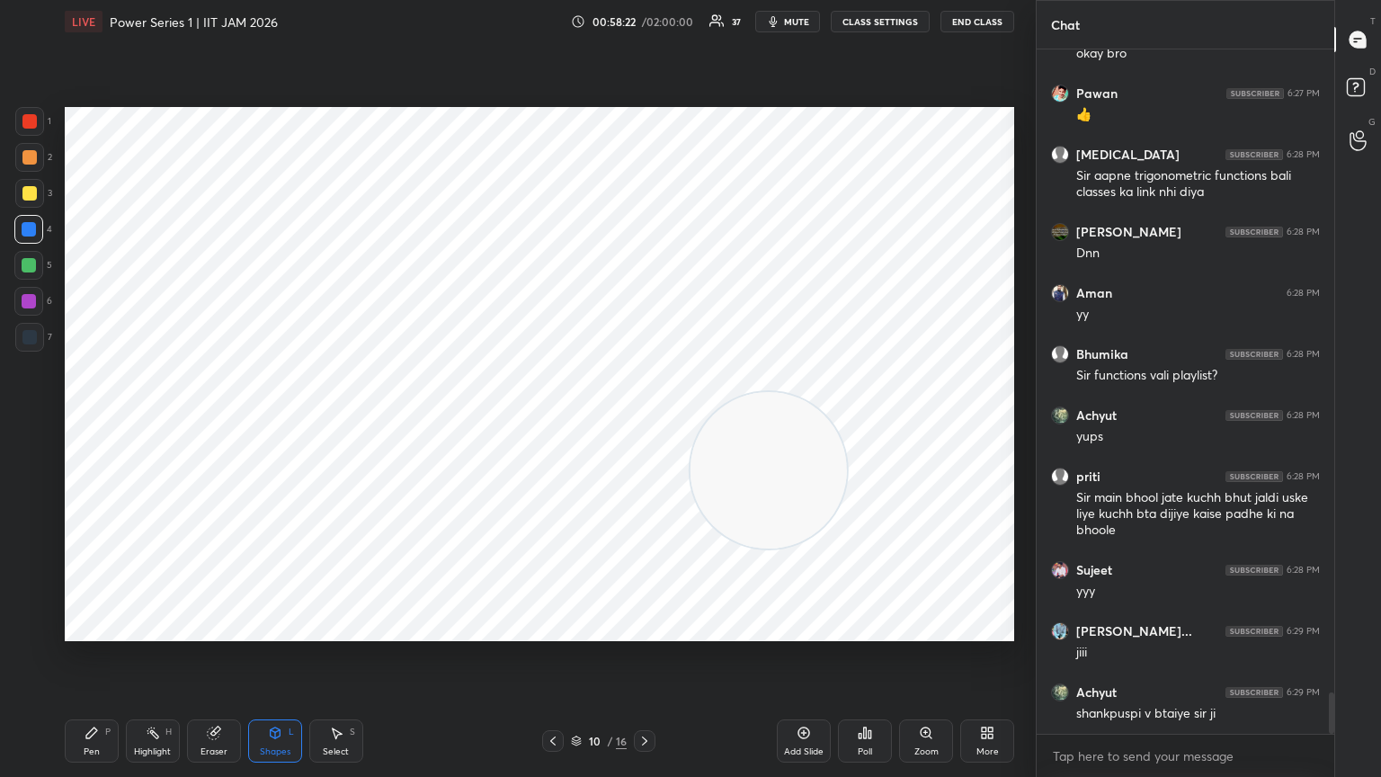
scroll to position [10699, 0]
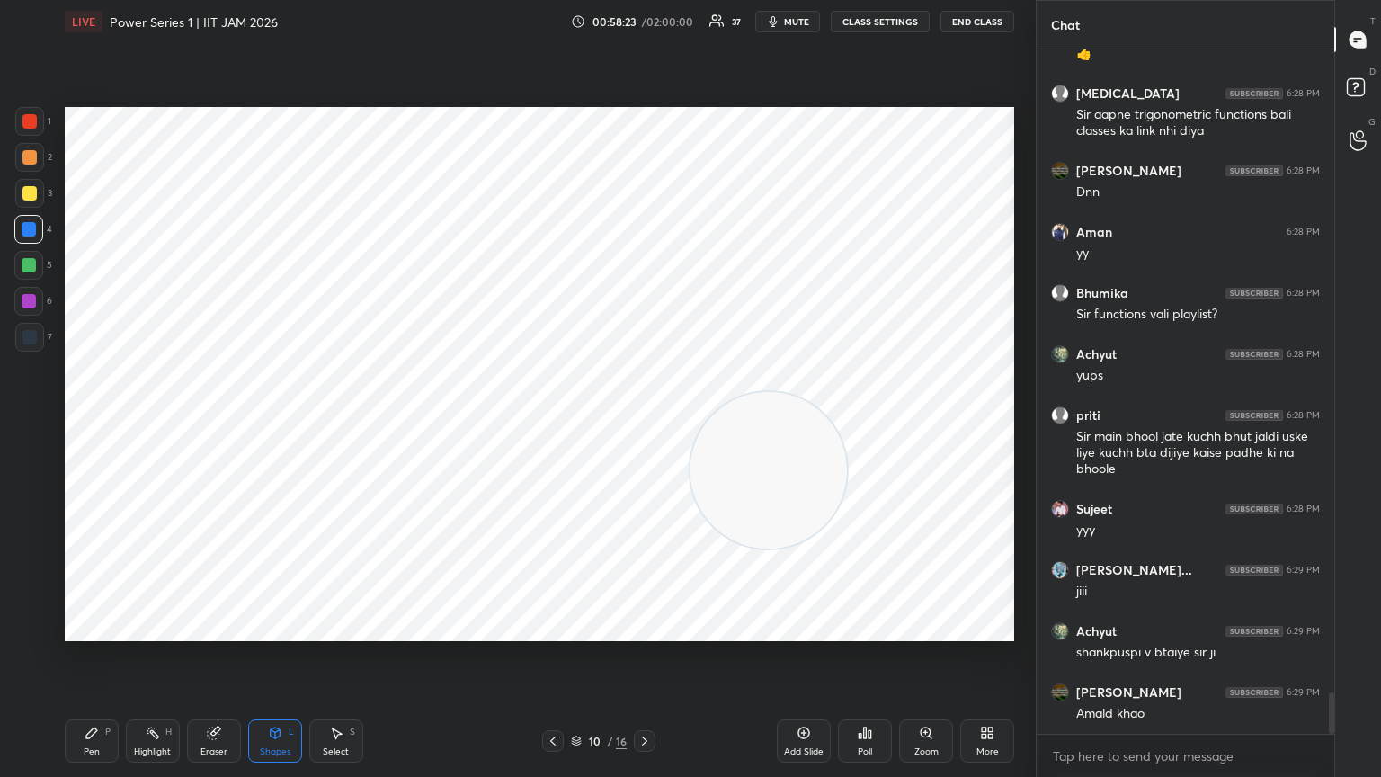
click at [36, 310] on div at bounding box center [28, 301] width 29 height 29
click at [29, 227] on div at bounding box center [29, 229] width 14 height 14
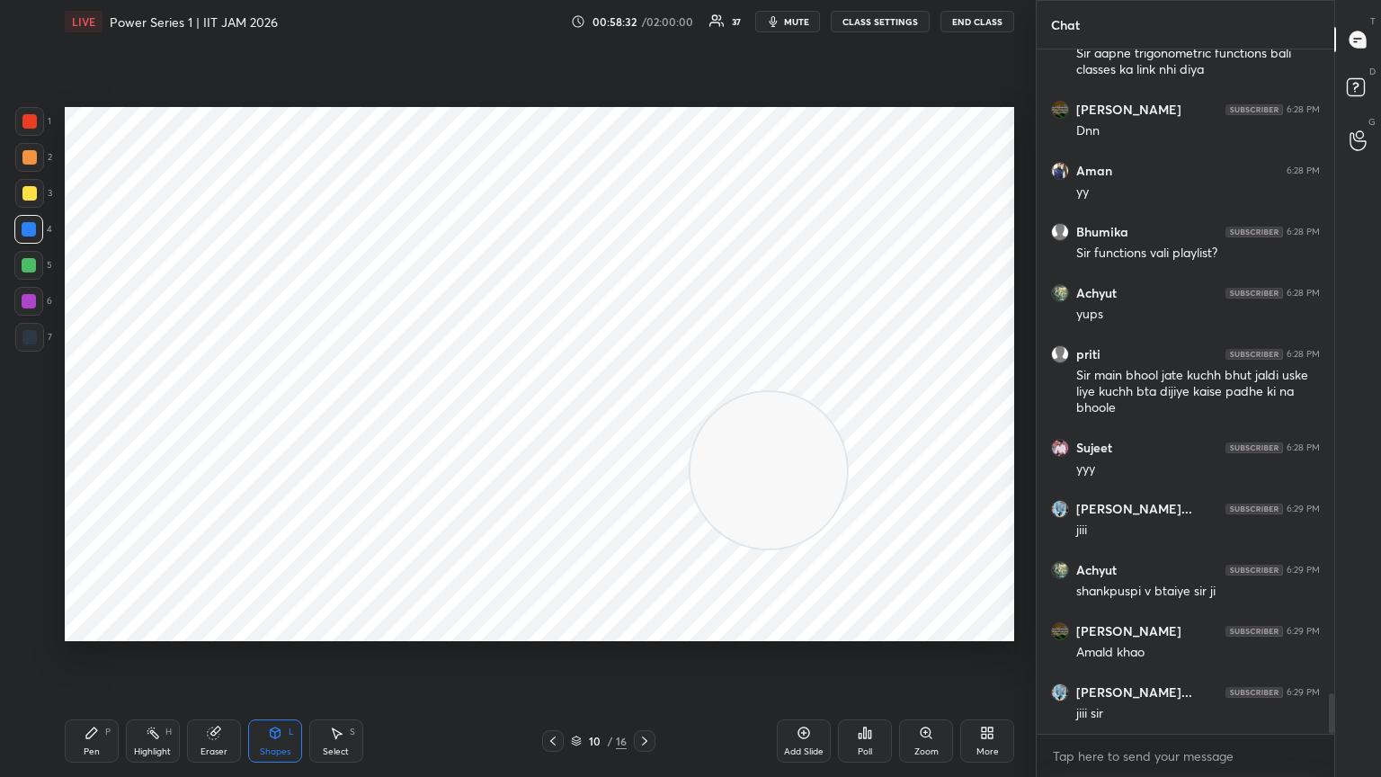
scroll to position [10821, 0]
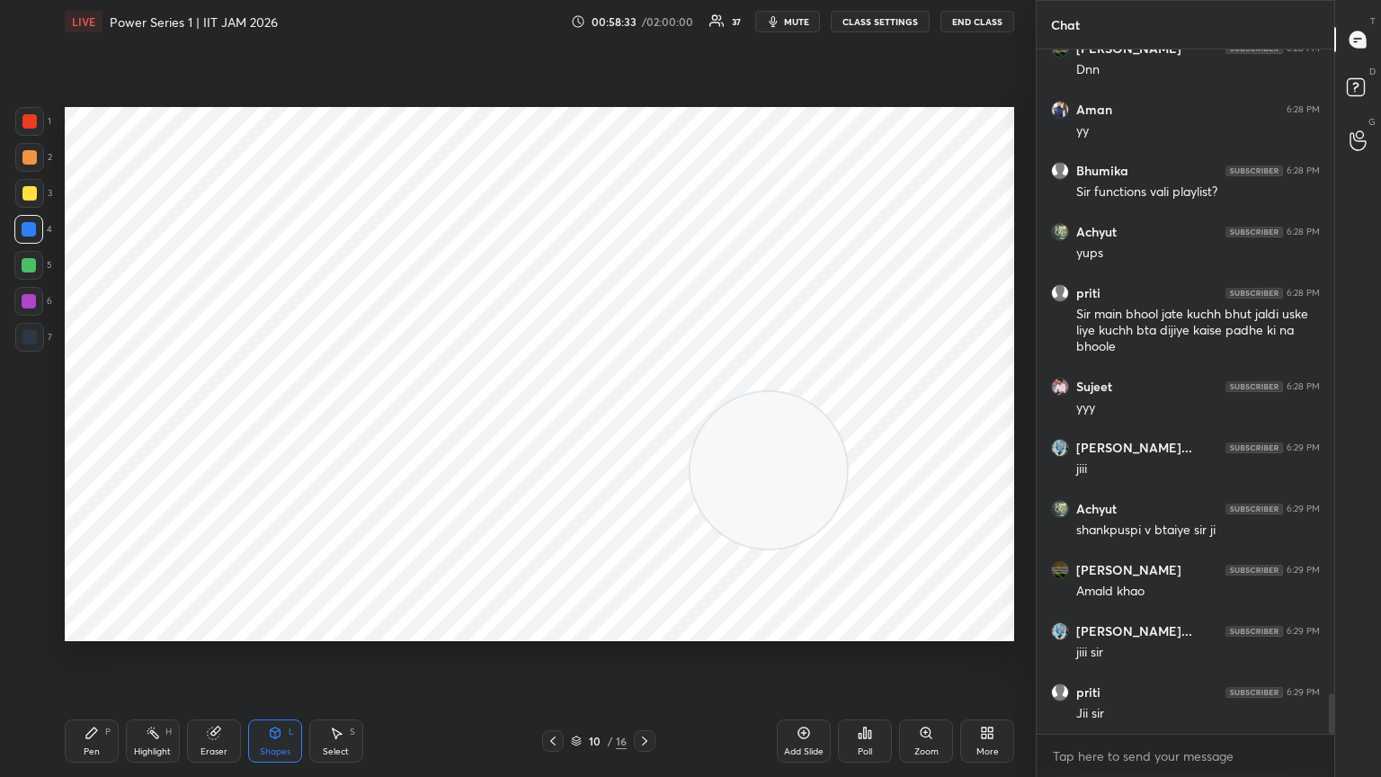
click at [29, 160] on div at bounding box center [29, 157] width 14 height 14
click at [31, 306] on div at bounding box center [29, 301] width 14 height 14
click at [25, 158] on div at bounding box center [29, 157] width 14 height 14
click at [31, 118] on div at bounding box center [29, 121] width 14 height 14
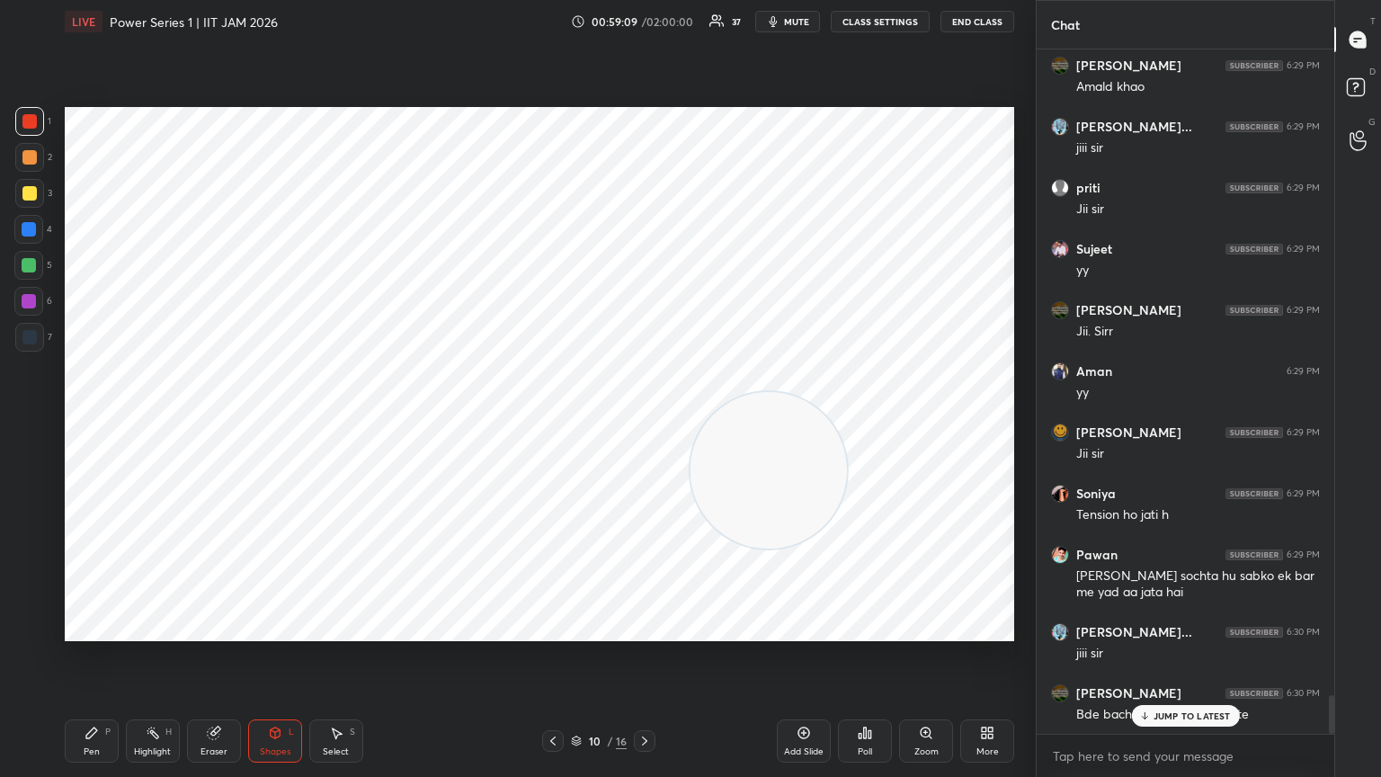
scroll to position [11387, 0]
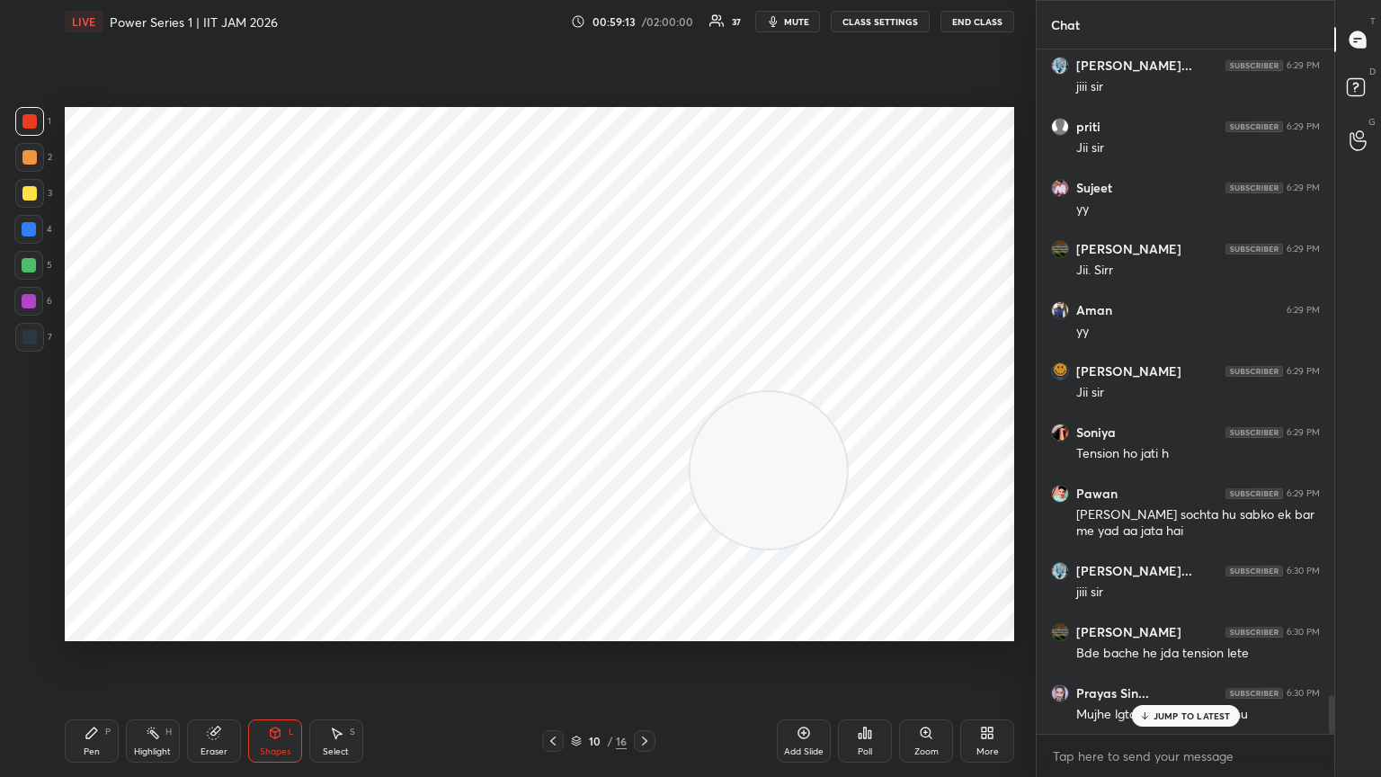
click at [93, 422] on div "Pen P" at bounding box center [92, 740] width 54 height 43
click at [33, 347] on div at bounding box center [29, 337] width 29 height 29
click at [41, 121] on div at bounding box center [29, 121] width 29 height 29
drag, startPoint x: 759, startPoint y: 363, endPoint x: 829, endPoint y: 236, distance: 144.9
click at [645, 309] on video at bounding box center [805, 387] width 156 height 156
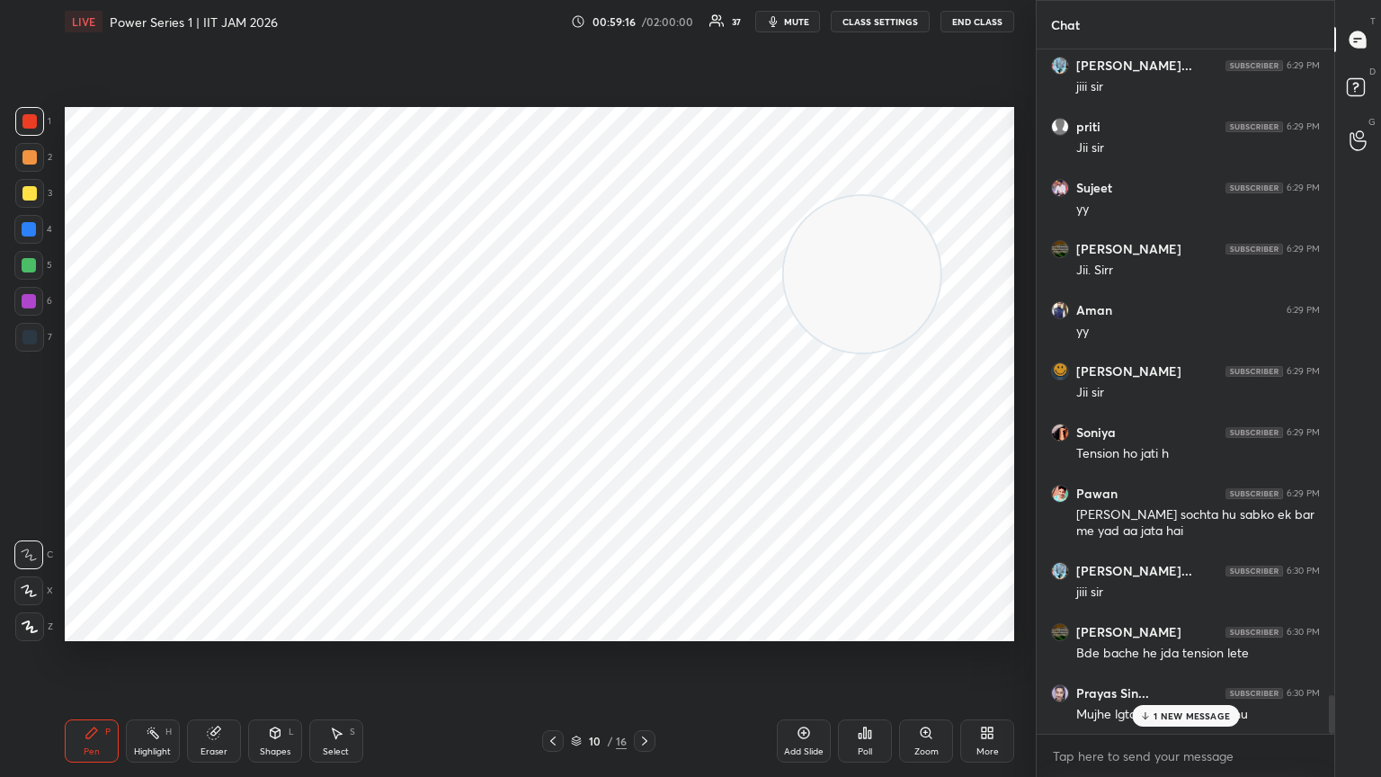
scroll to position [11448, 0]
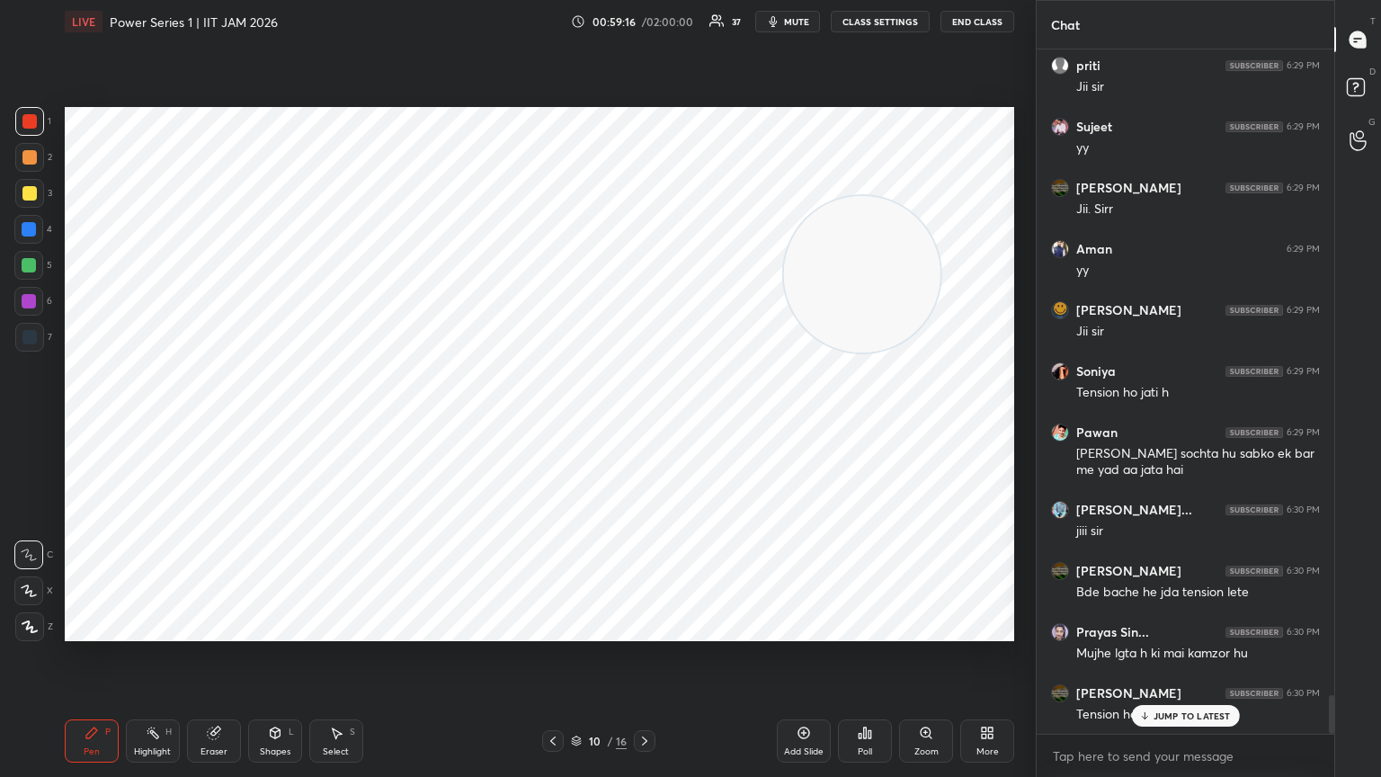
click at [31, 234] on div at bounding box center [29, 229] width 14 height 14
click at [36, 191] on div at bounding box center [29, 193] width 14 height 14
click at [26, 422] on div at bounding box center [29, 626] width 29 height 29
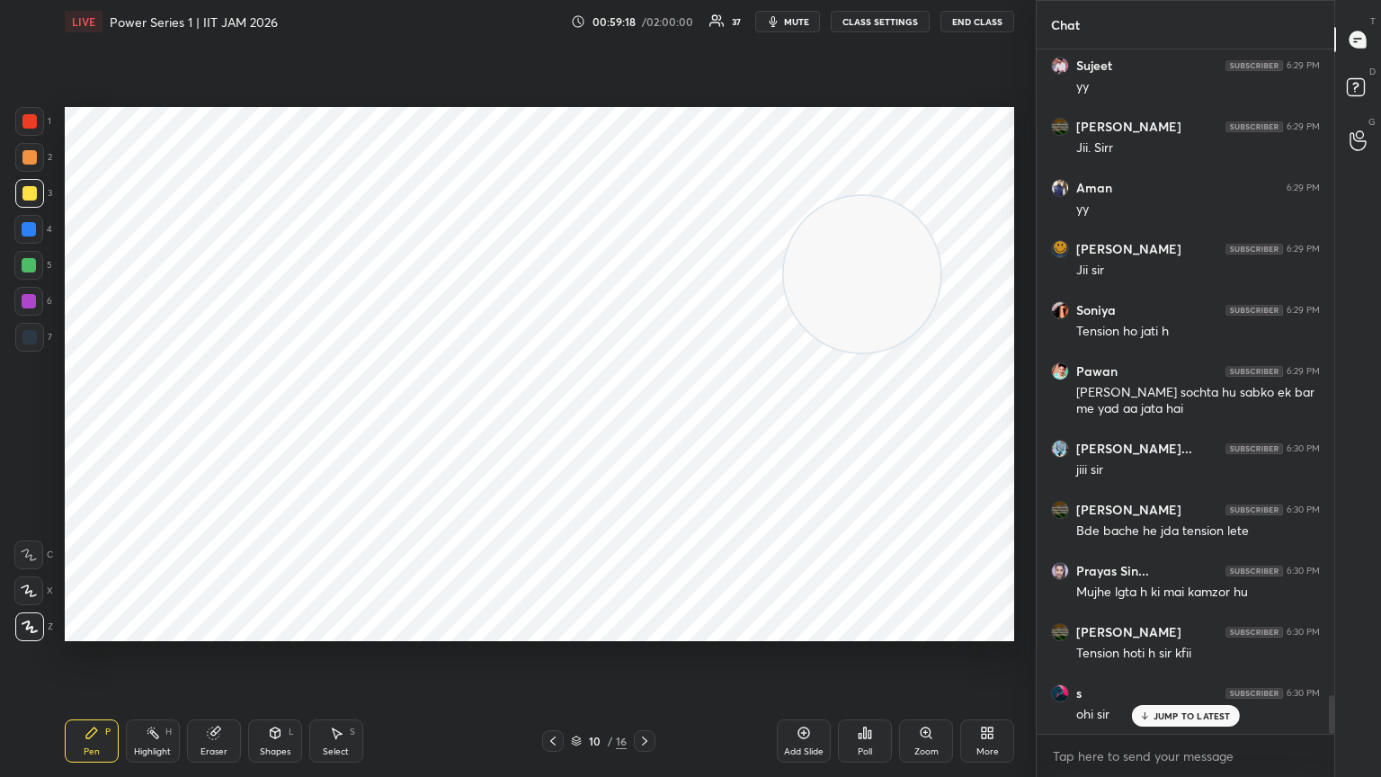
click at [270, 422] on icon at bounding box center [275, 733] width 14 height 14
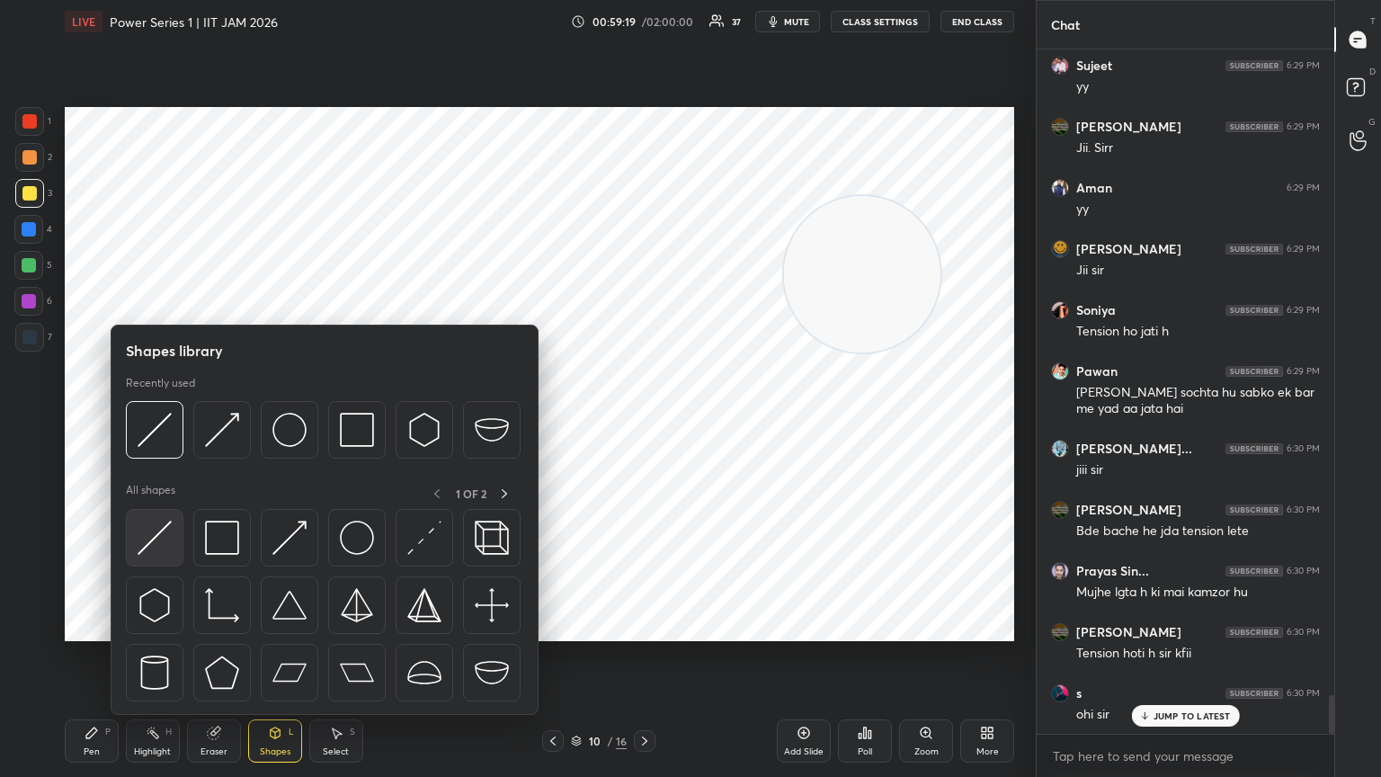
click at [161, 422] on img at bounding box center [155, 538] width 34 height 34
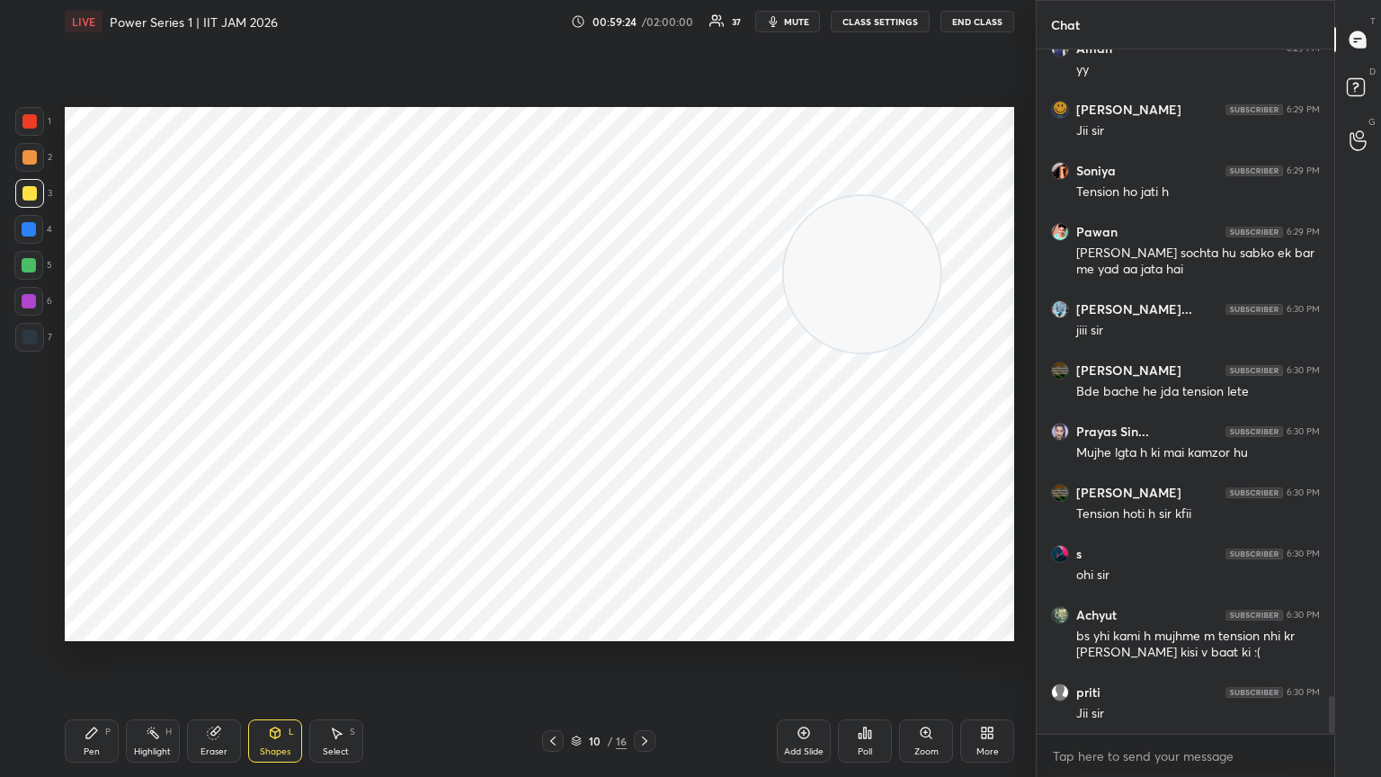
scroll to position [11725, 0]
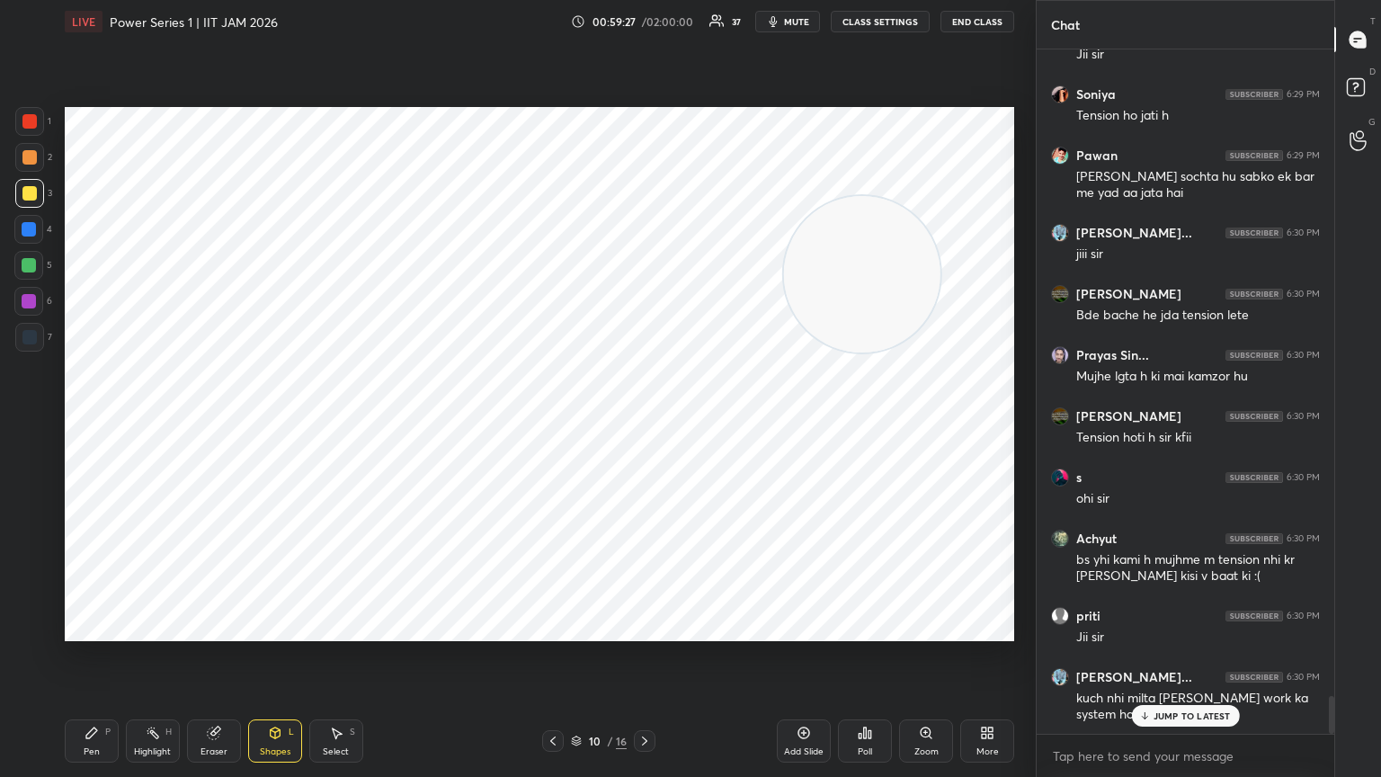
click at [645, 422] on p "JUMP TO LATEST" at bounding box center [1192, 715] width 77 height 11
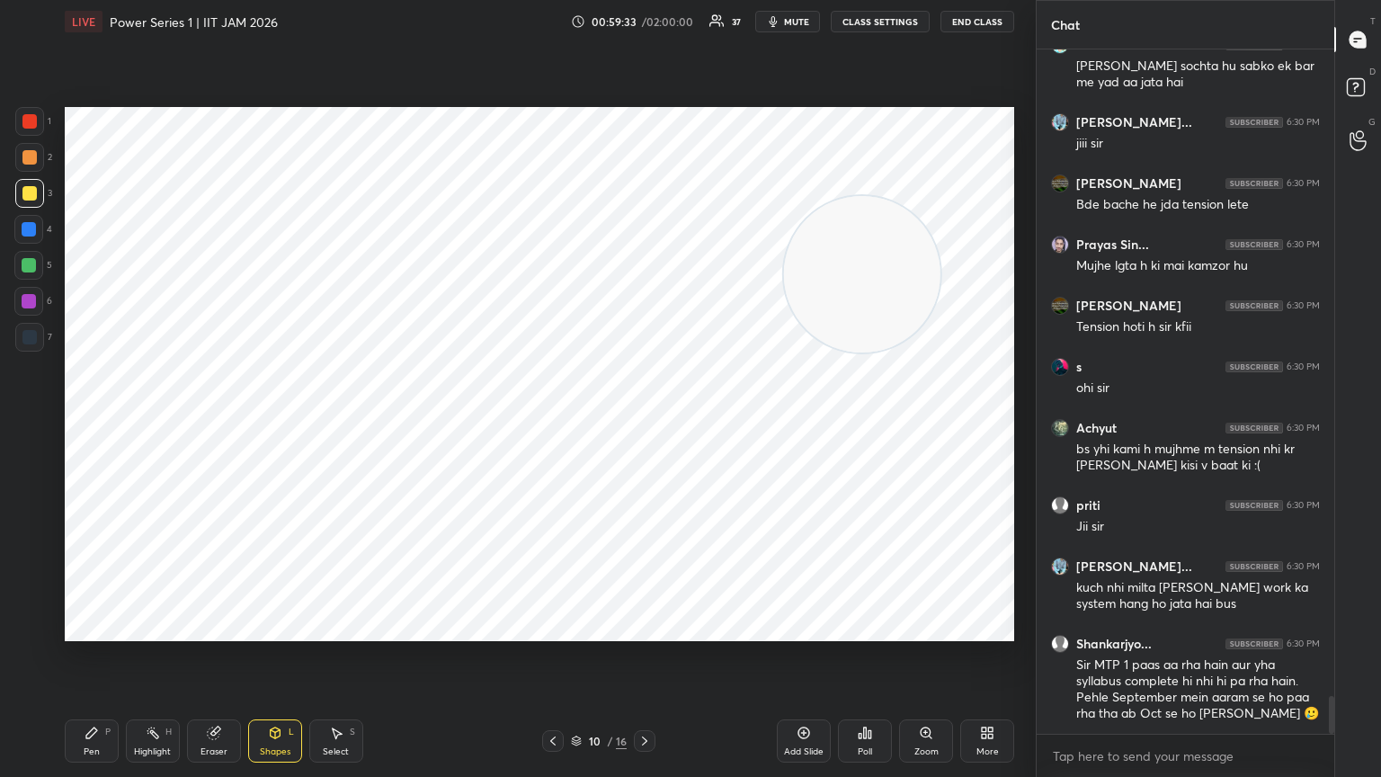
click at [31, 162] on div at bounding box center [29, 157] width 14 height 14
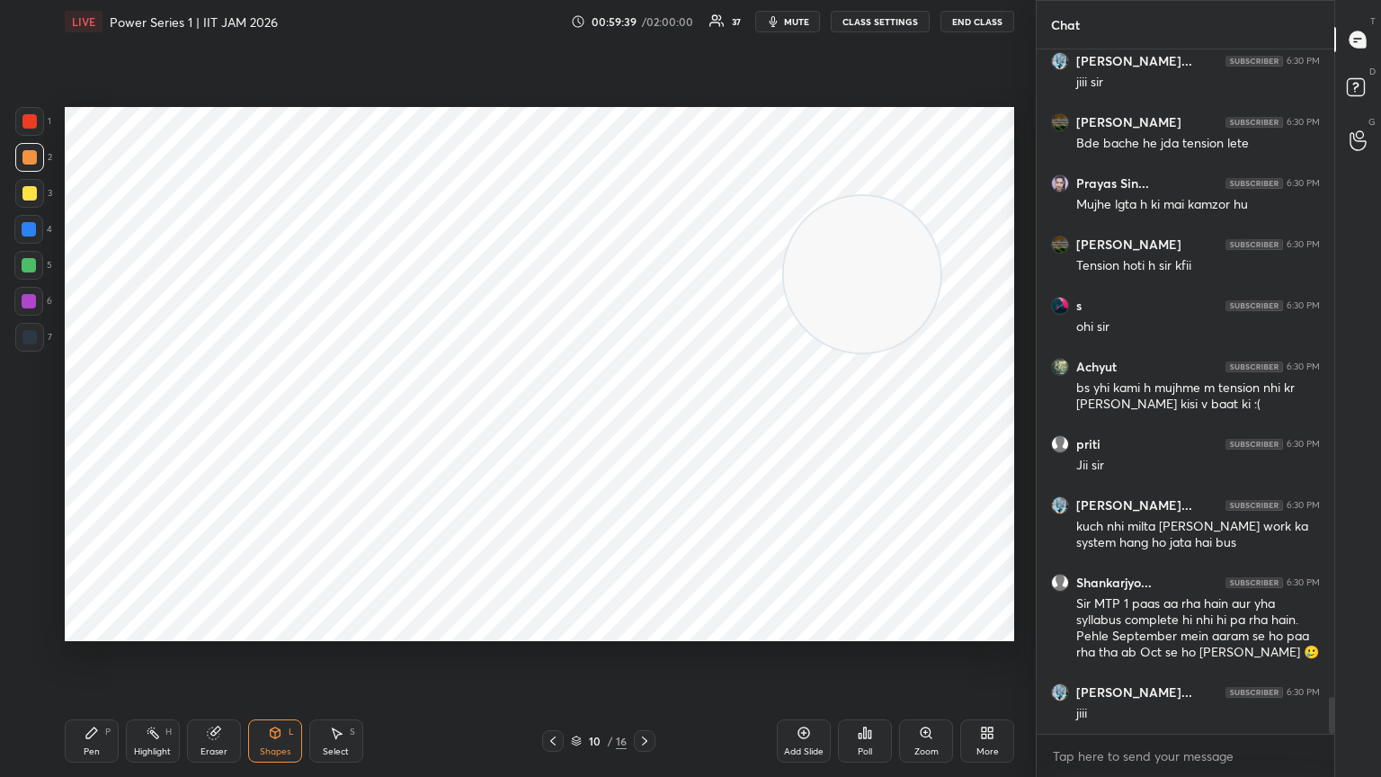
click at [24, 334] on div at bounding box center [29, 337] width 29 height 29
click at [87, 422] on icon at bounding box center [92, 733] width 14 height 14
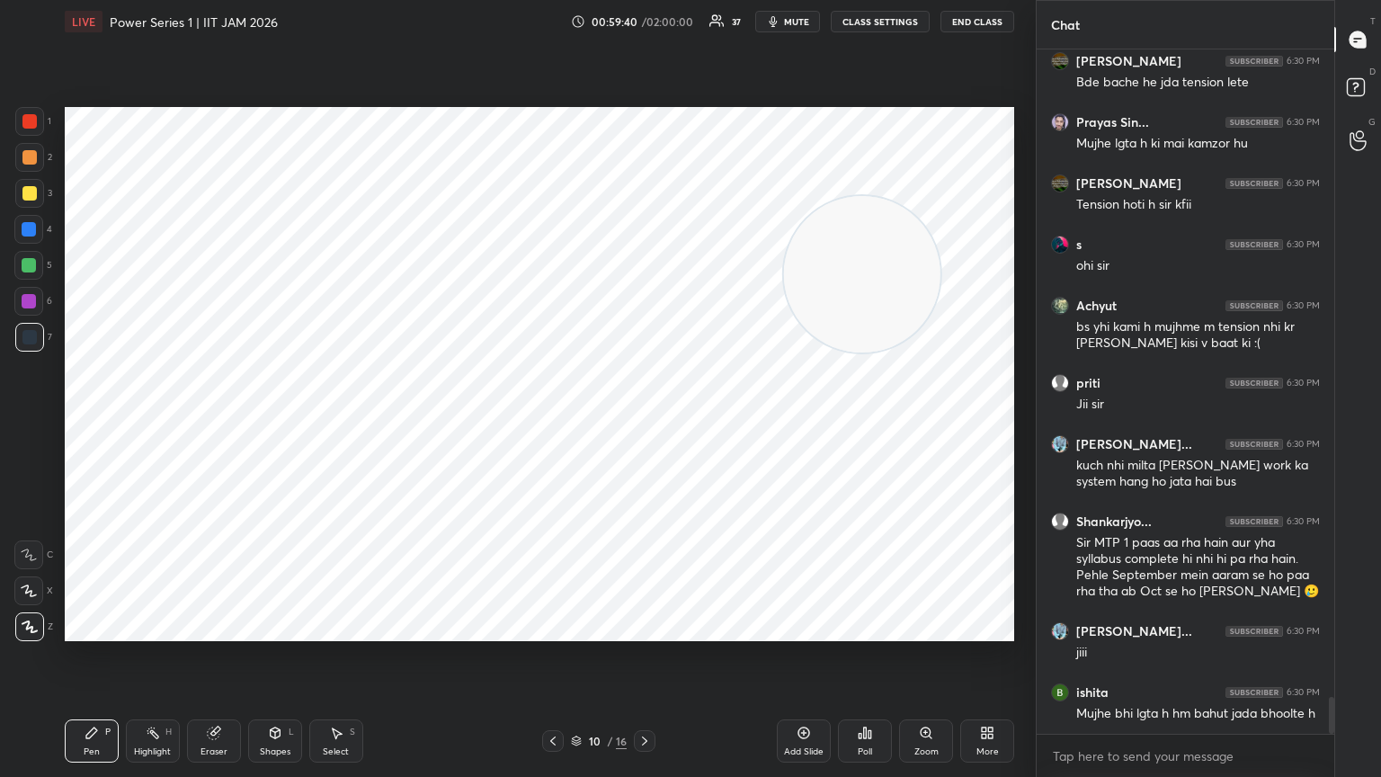
click at [29, 422] on div at bounding box center [28, 554] width 29 height 29
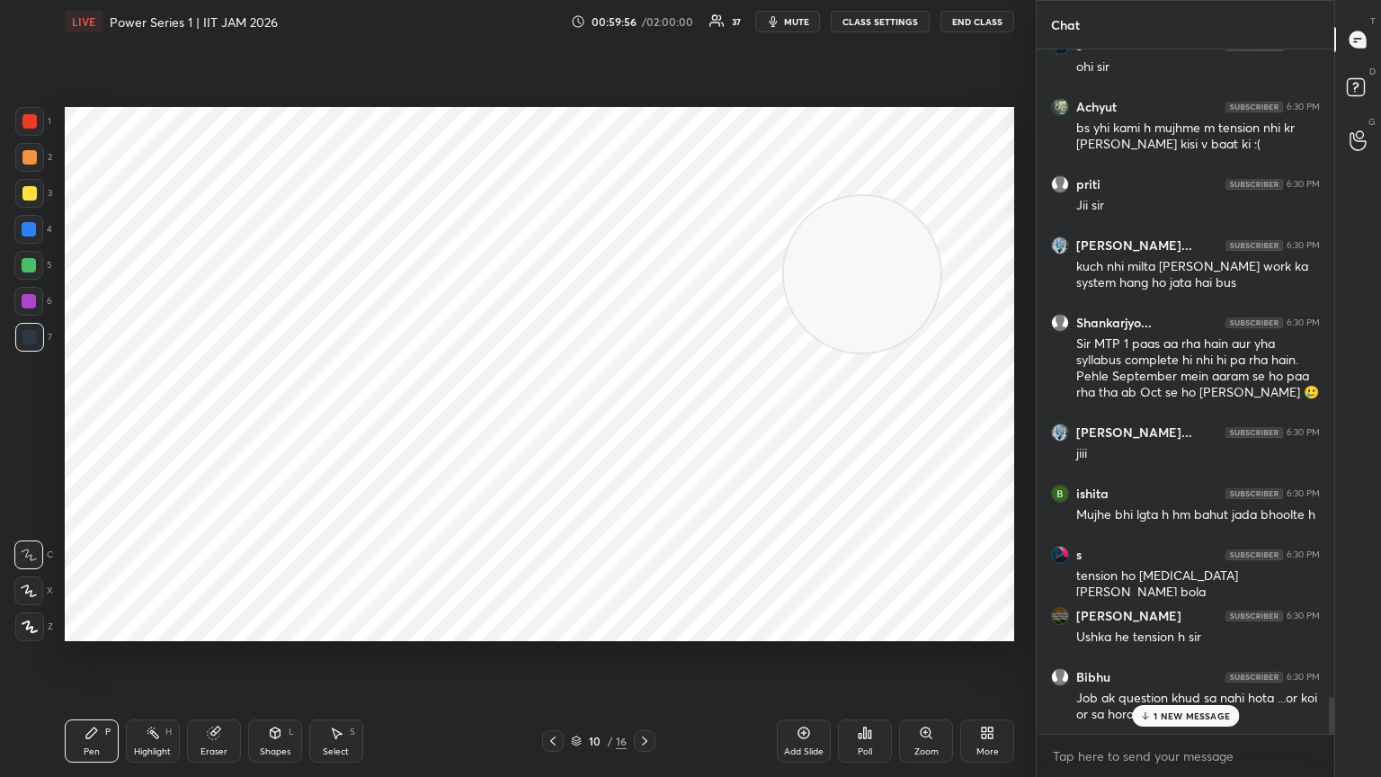
scroll to position [12218, 0]
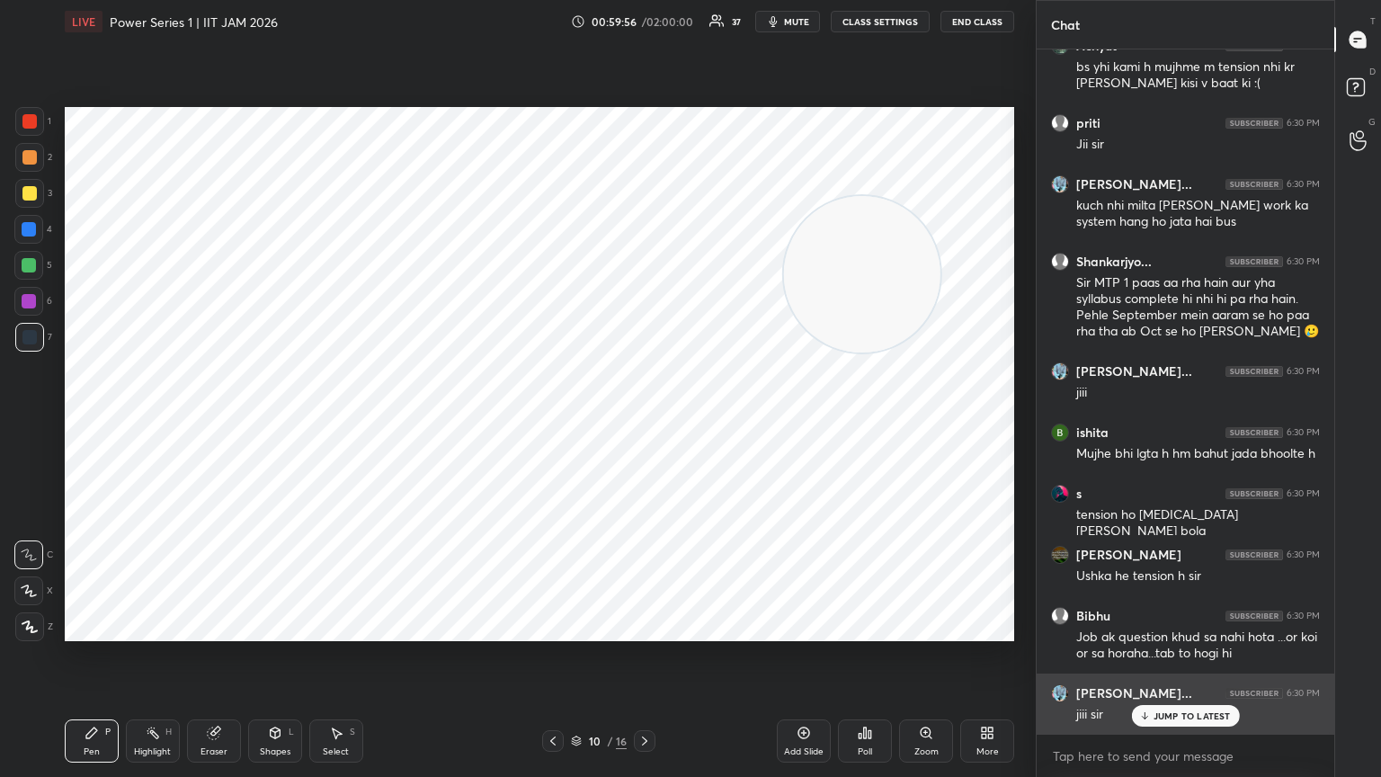
click at [645, 422] on div "jiii sir" at bounding box center [1198, 713] width 244 height 22
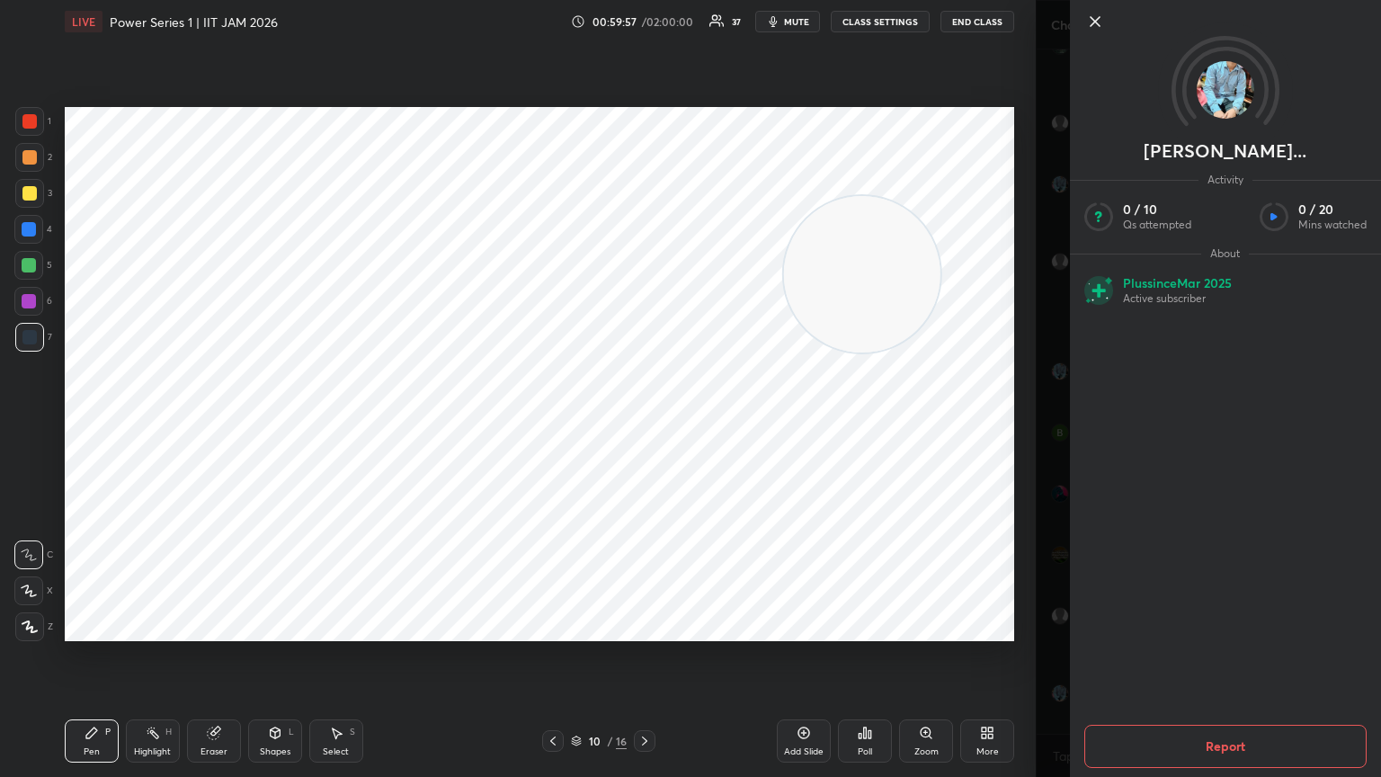
click at [645, 422] on div "Setting up your live class Poll for secs No correct answer Start poll" at bounding box center [540, 374] width 964 height 662
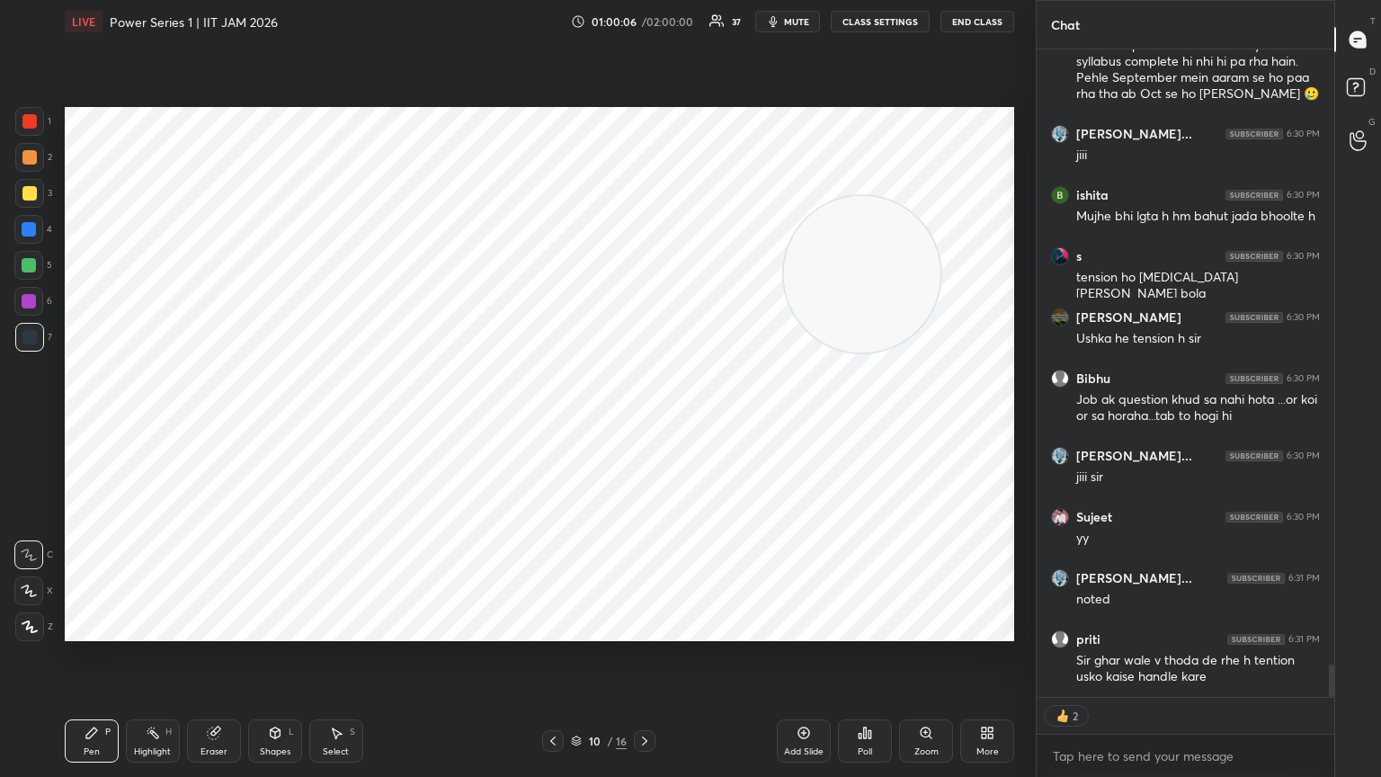
scroll to position [12516, 0]
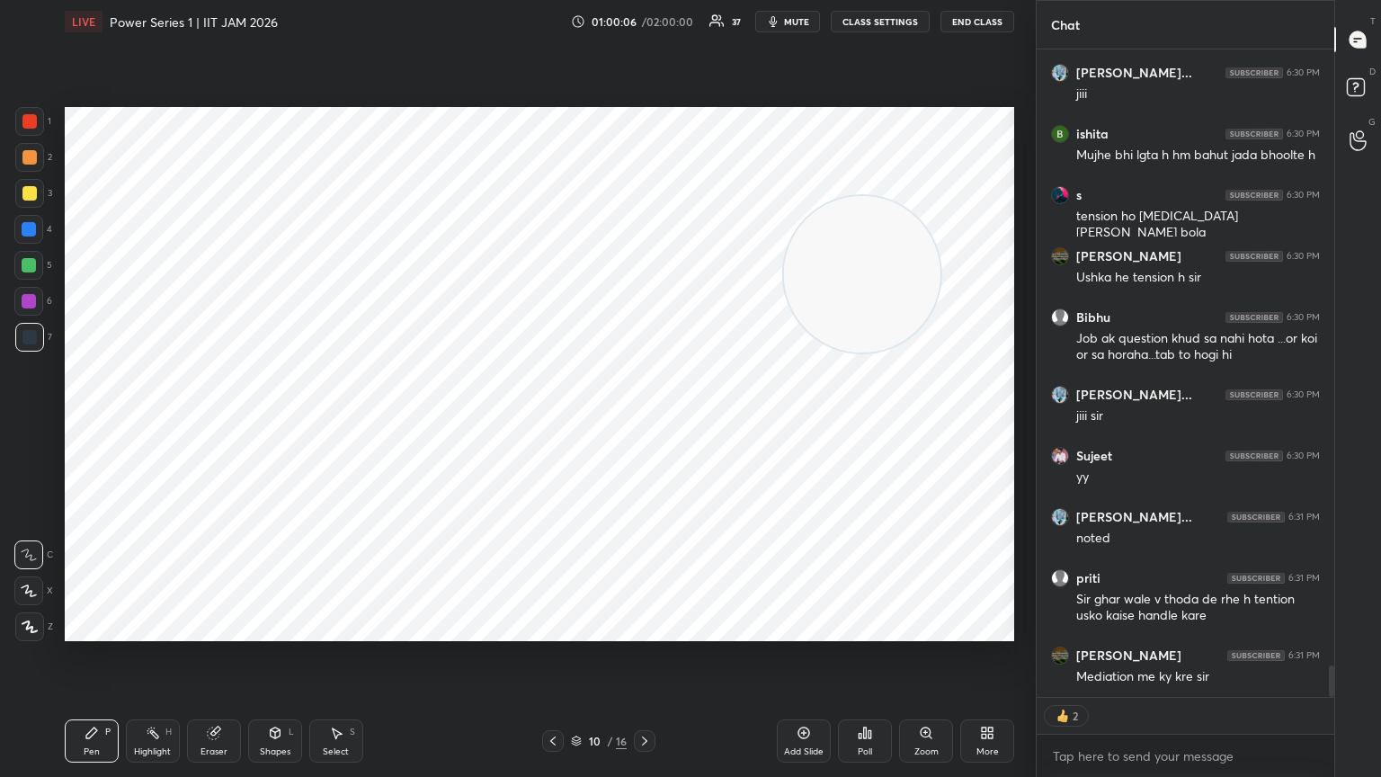
click at [29, 336] on div at bounding box center [29, 337] width 14 height 14
click at [26, 422] on div at bounding box center [28, 554] width 29 height 29
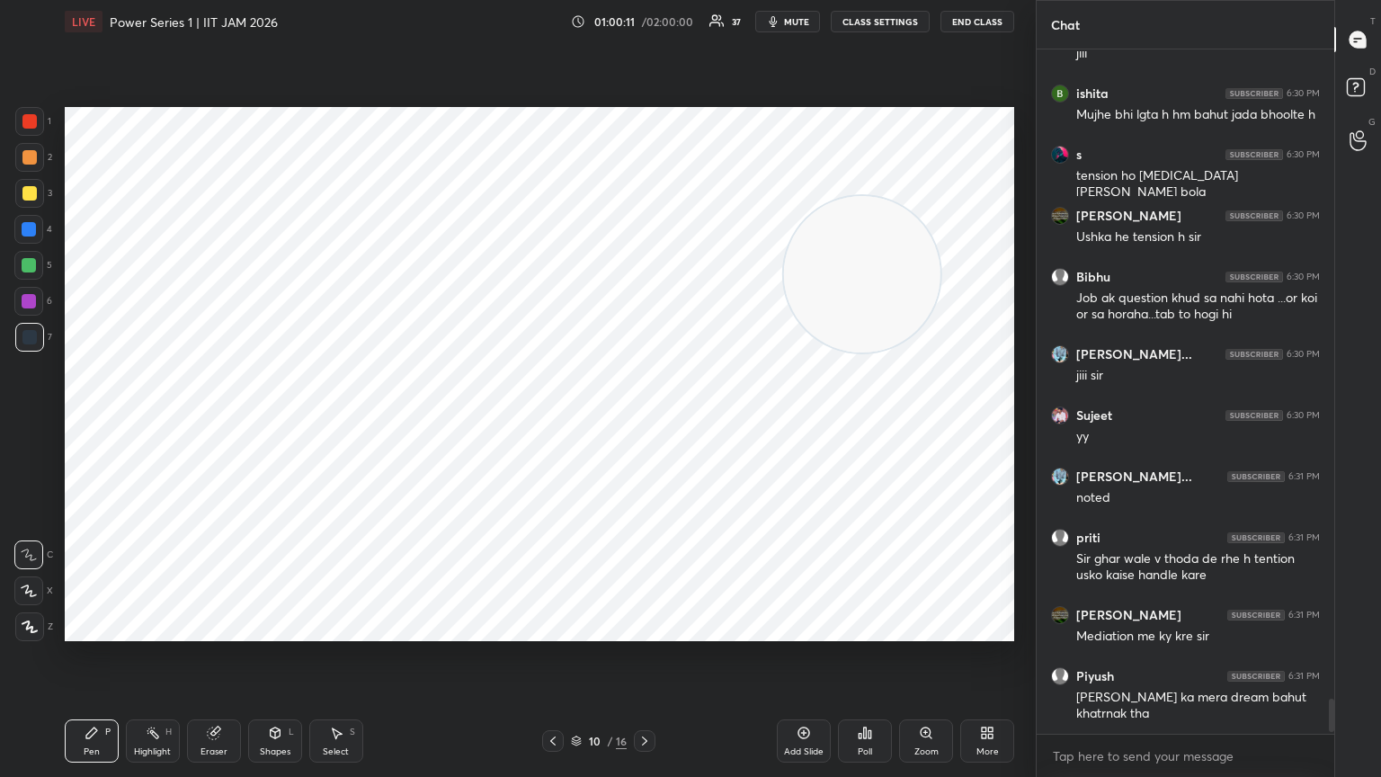
scroll to position [679, 292]
click at [638, 422] on icon at bounding box center [644, 741] width 14 height 14
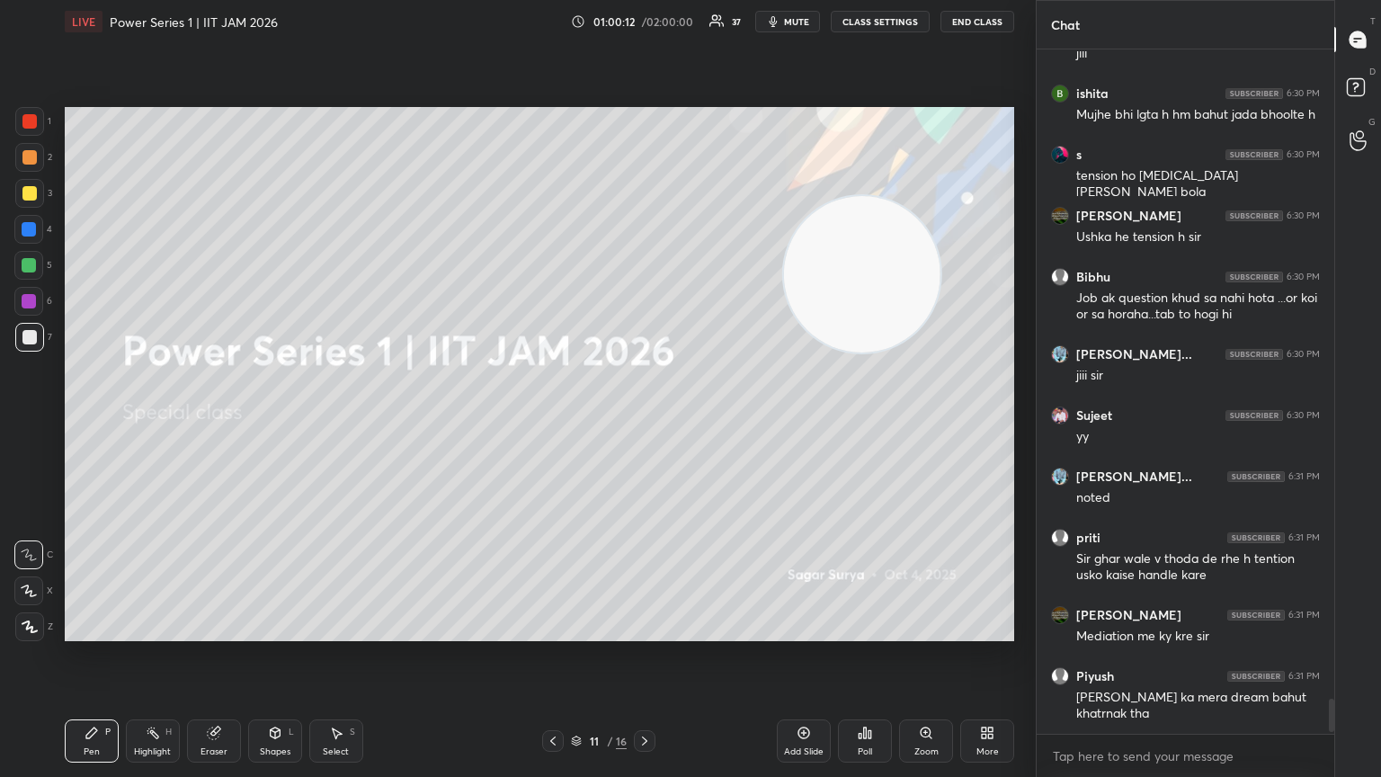
click at [547, 422] on icon at bounding box center [553, 741] width 14 height 14
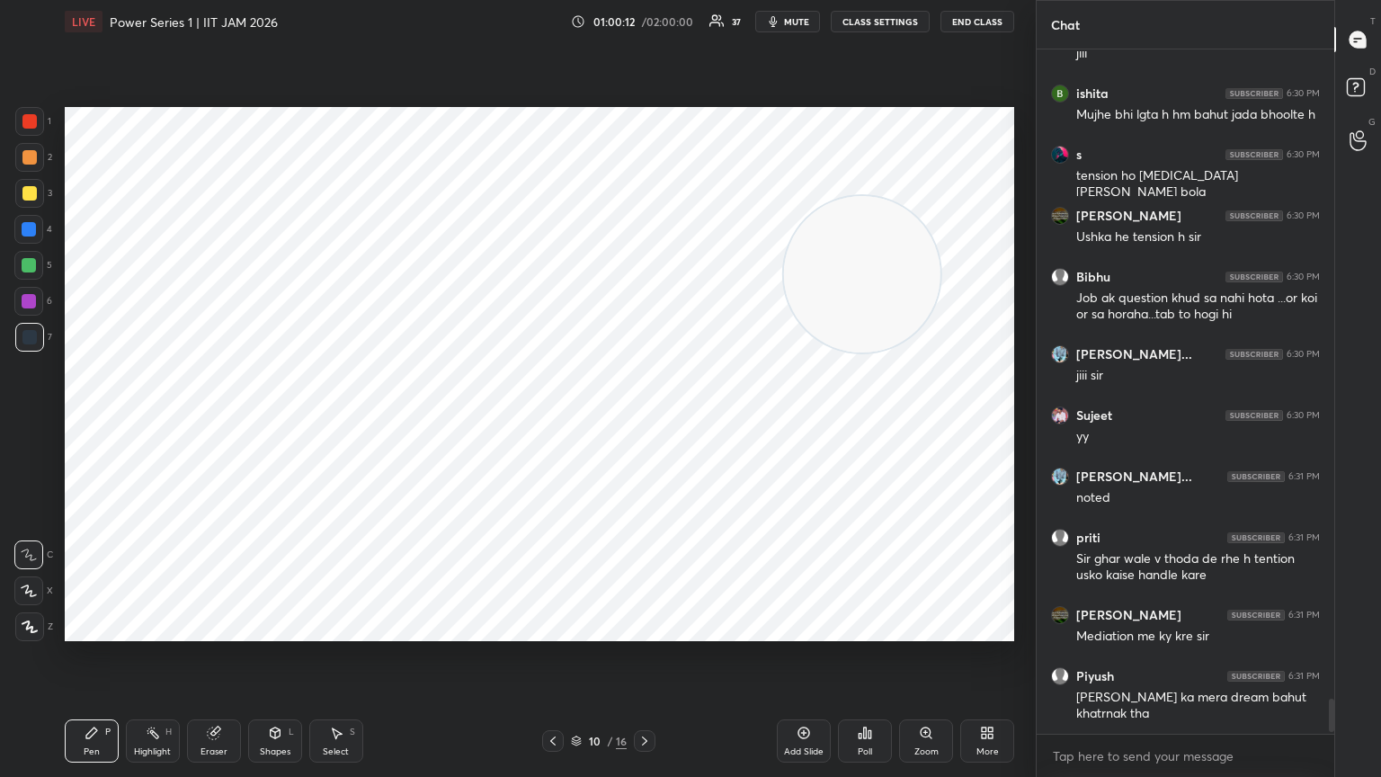
scroll to position [12556, 0]
click at [645, 422] on div "Add Slide" at bounding box center [804, 751] width 40 height 9
drag, startPoint x: 921, startPoint y: 334, endPoint x: 957, endPoint y: 660, distance: 327.5
click at [645, 422] on div "Setting up your live class Poll for secs No correct answer Start poll" at bounding box center [540, 374] width 964 height 662
click at [557, 422] on icon at bounding box center [553, 741] width 14 height 14
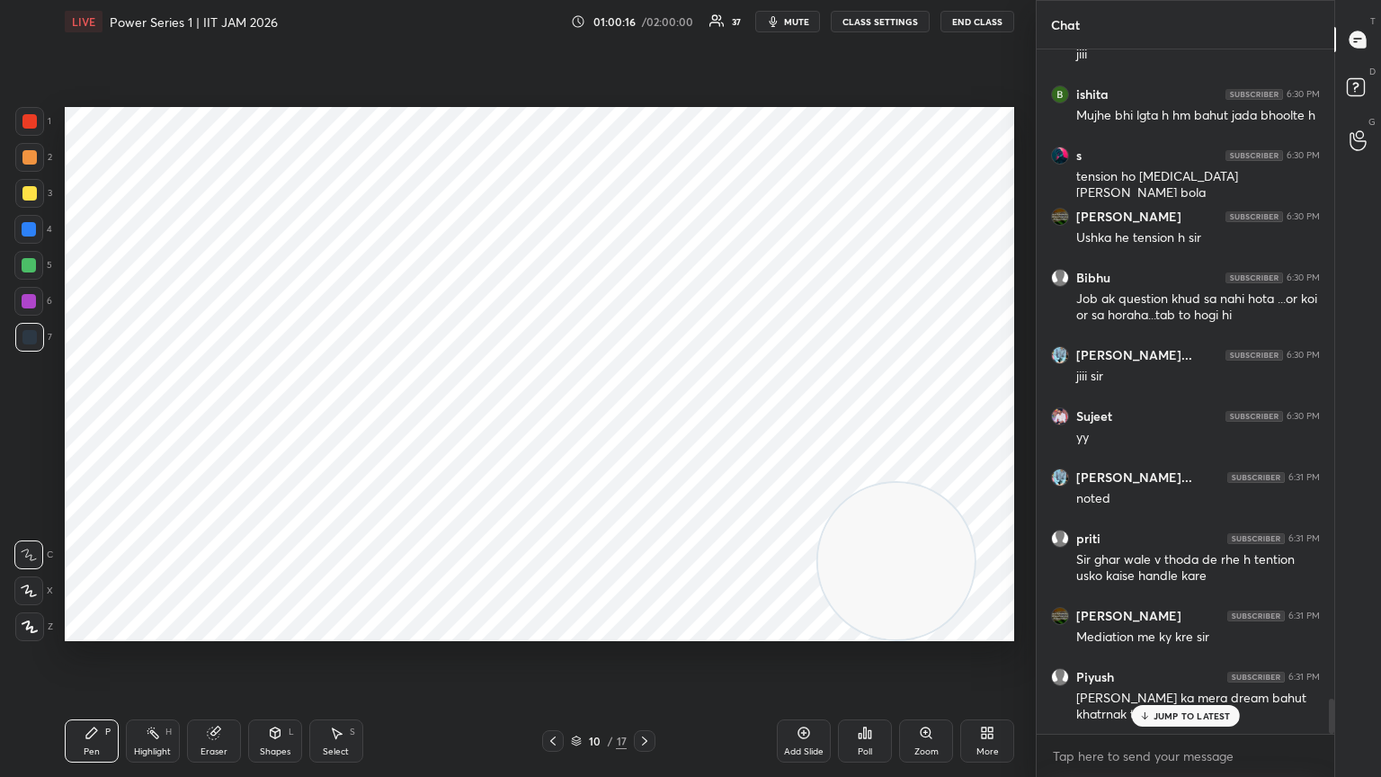
click at [645, 422] on div "More" at bounding box center [987, 740] width 54 height 43
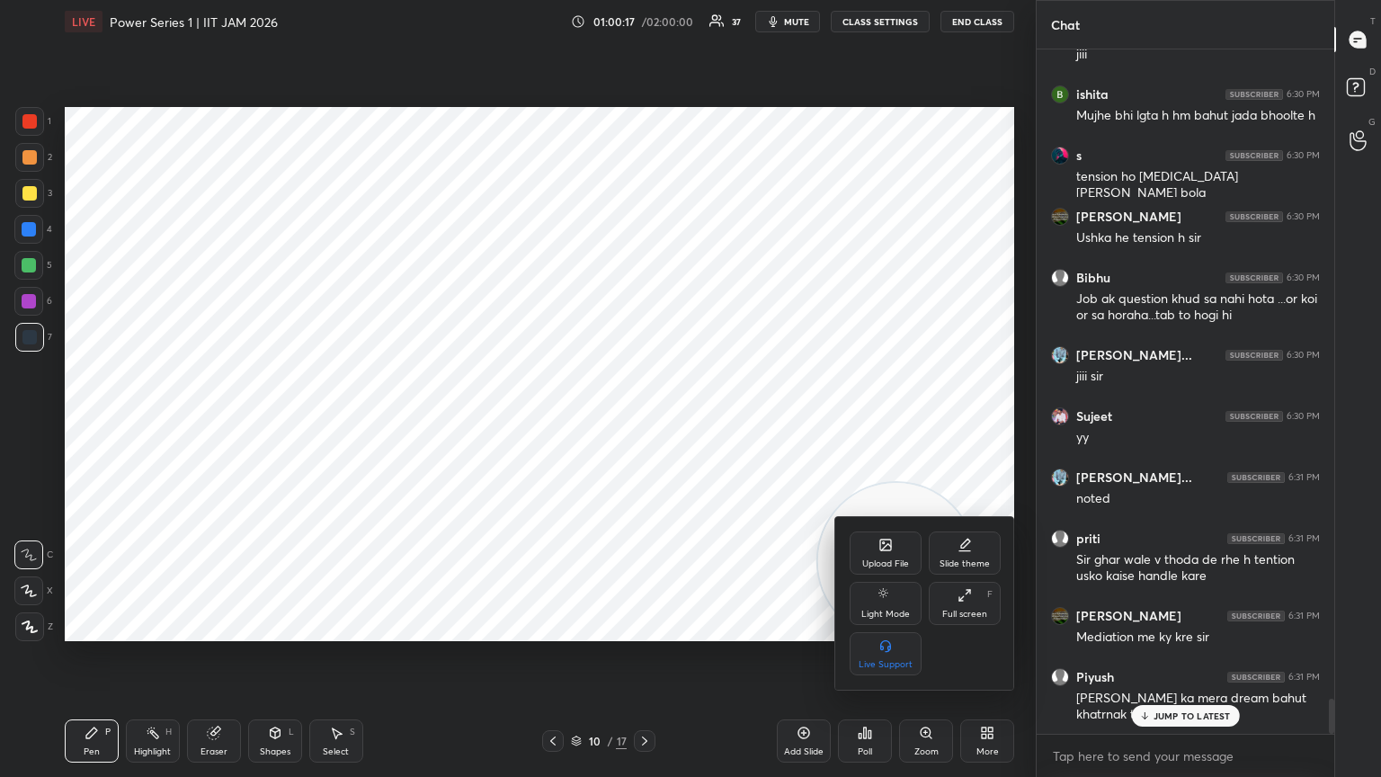
click at [645, 422] on div "Slide theme" at bounding box center [965, 552] width 72 height 43
click at [645, 422] on div "Dark Blank" at bounding box center [886, 653] width 72 height 43
click at [645, 422] on div at bounding box center [690, 388] width 1381 height 777
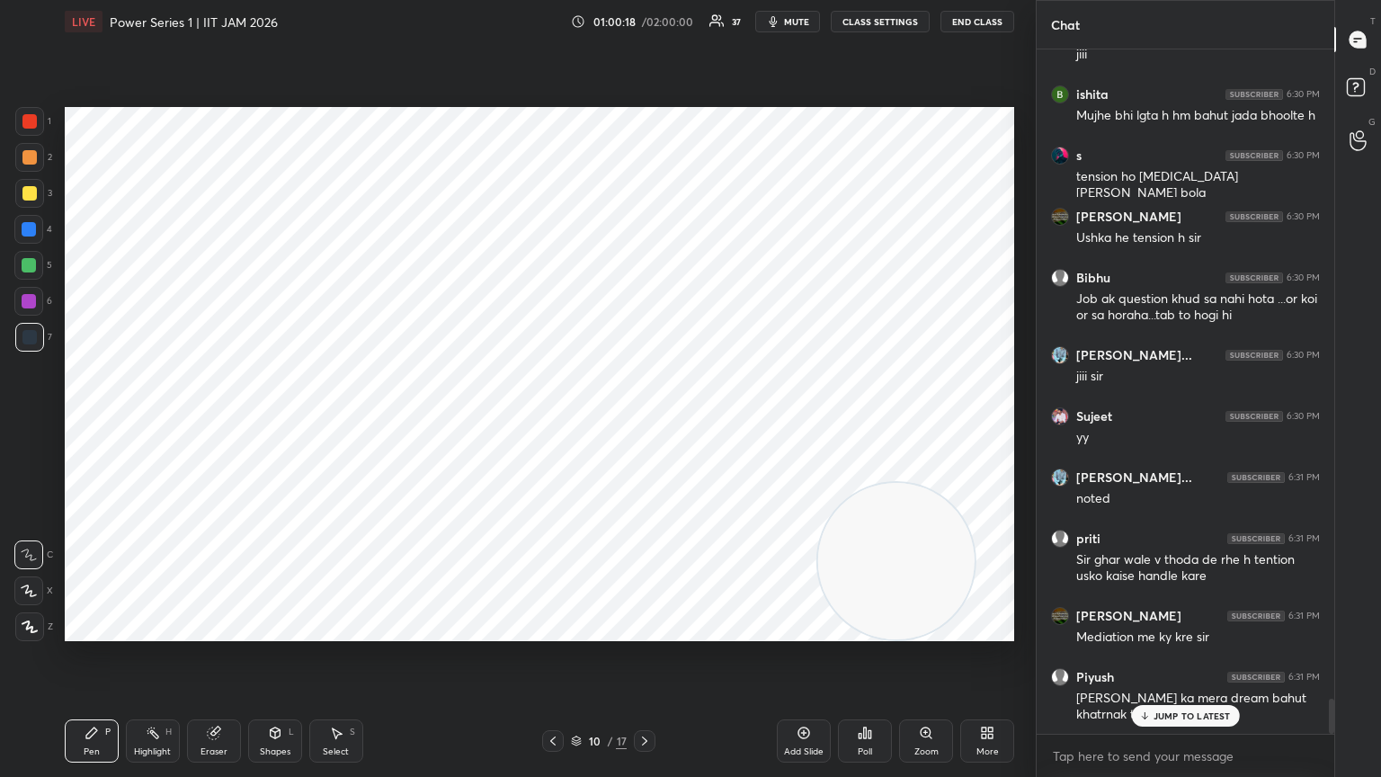
scroll to position [12634, 0]
click at [645, 422] on div "Add Slide" at bounding box center [804, 740] width 54 height 43
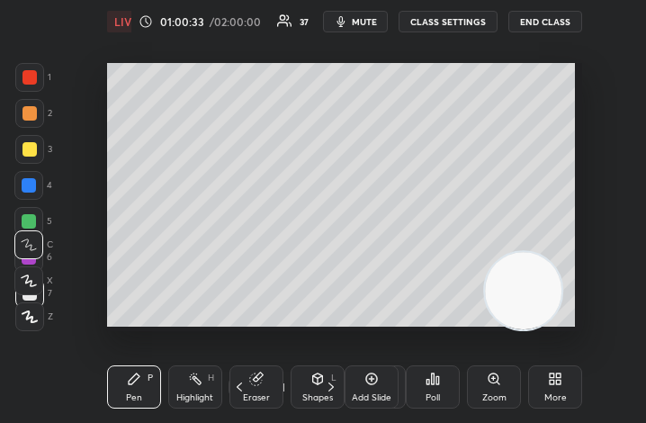
scroll to position [89606, 89341]
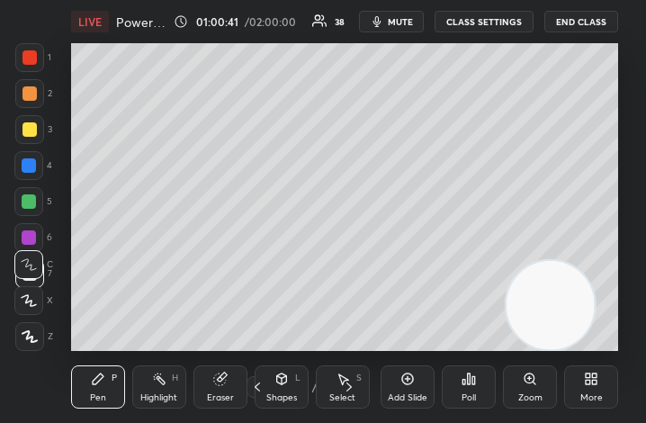
click at [603, 379] on div "More" at bounding box center [591, 386] width 54 height 43
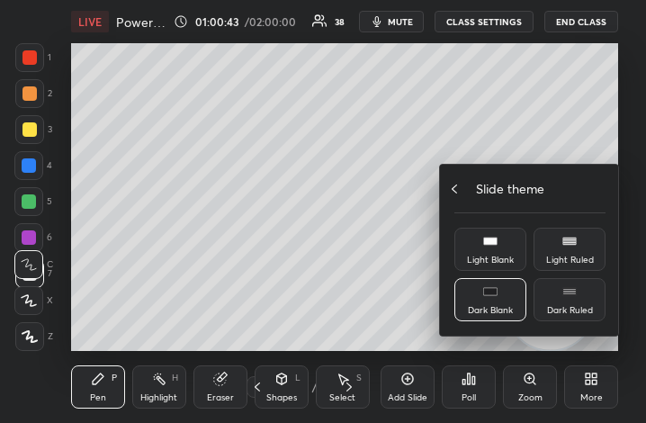
click at [461, 183] on div "Slide theme" at bounding box center [529, 188] width 151 height 19
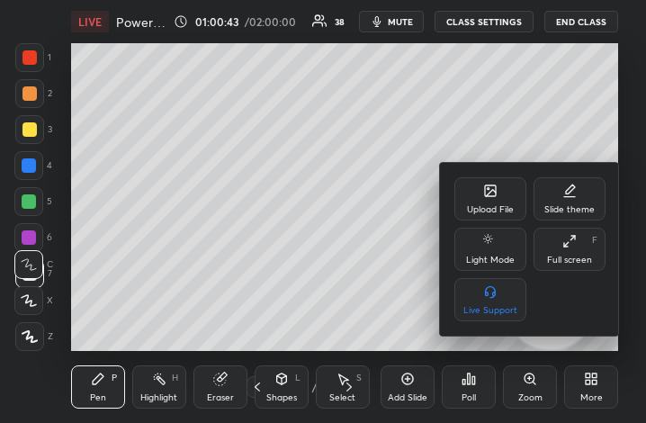
drag, startPoint x: 575, startPoint y: 254, endPoint x: 745, endPoint y: 494, distance: 294.1
click at [575, 254] on div "Full screen F" at bounding box center [569, 248] width 72 height 43
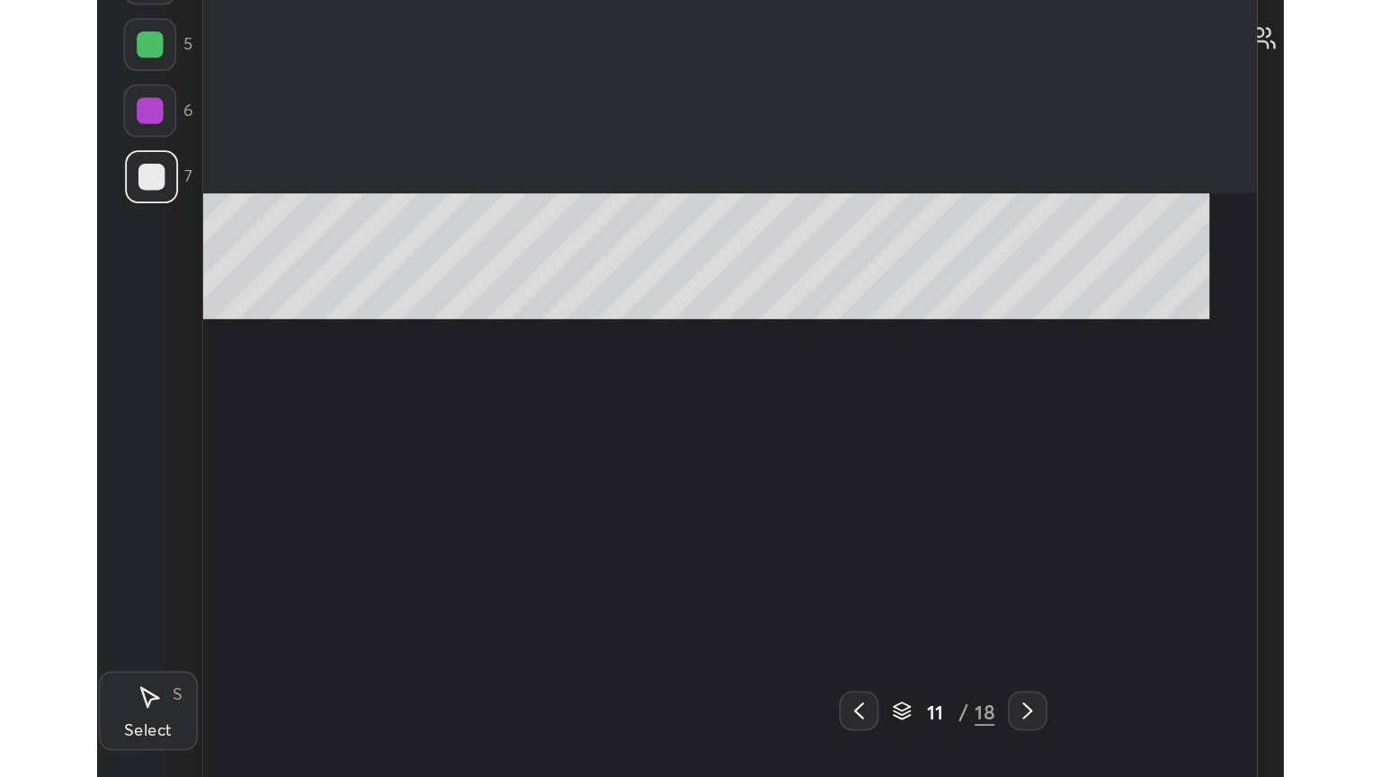
scroll to position [89253, 88618]
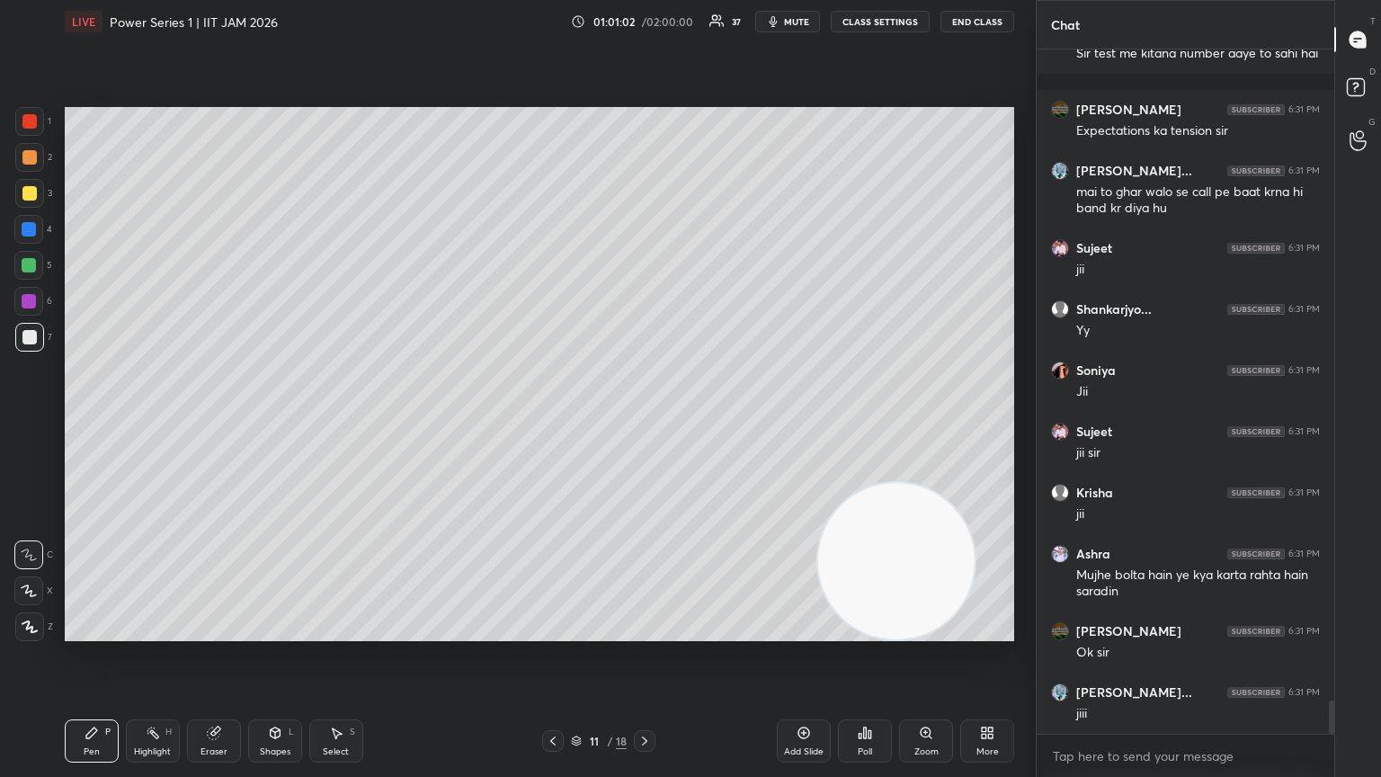
click at [91, 422] on icon at bounding box center [92, 733] width 14 height 14
click at [29, 338] on div at bounding box center [29, 337] width 14 height 14
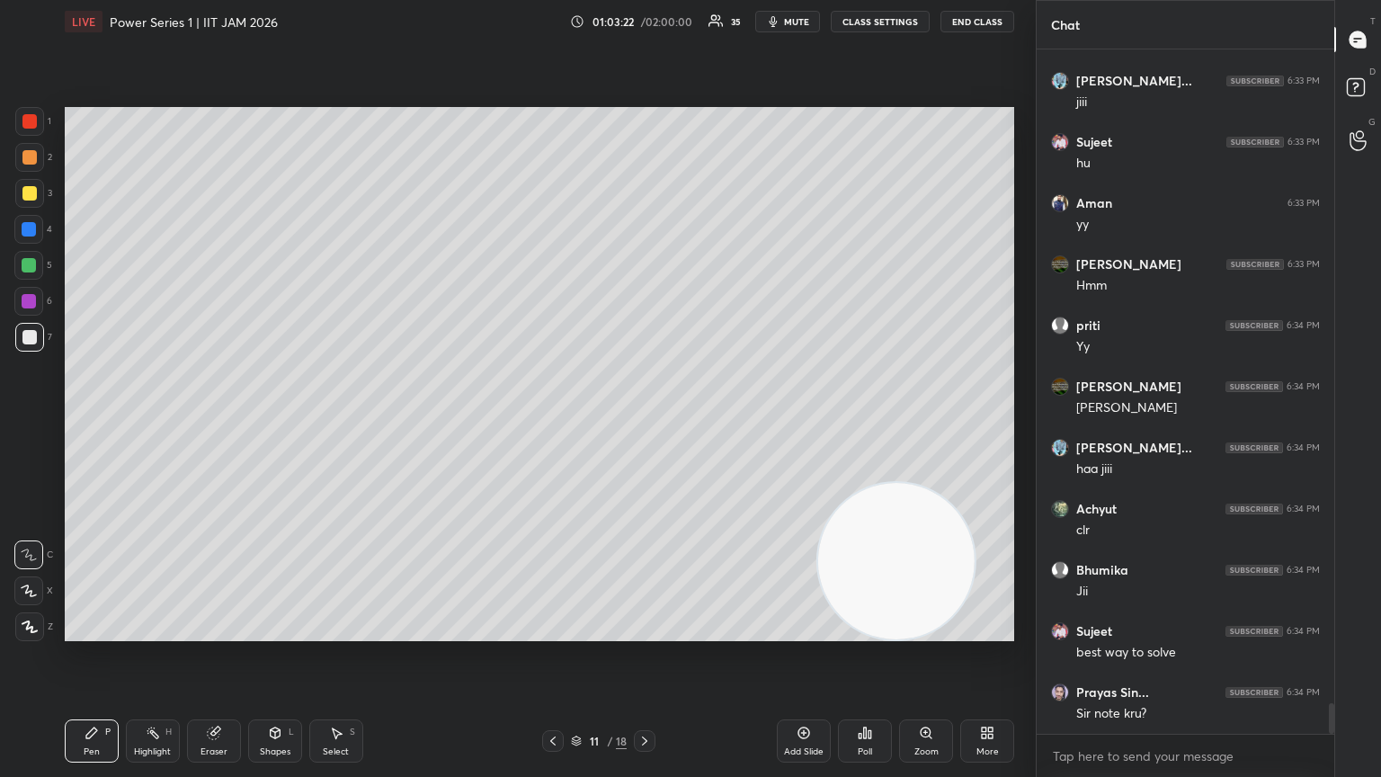
scroll to position [14641, 0]
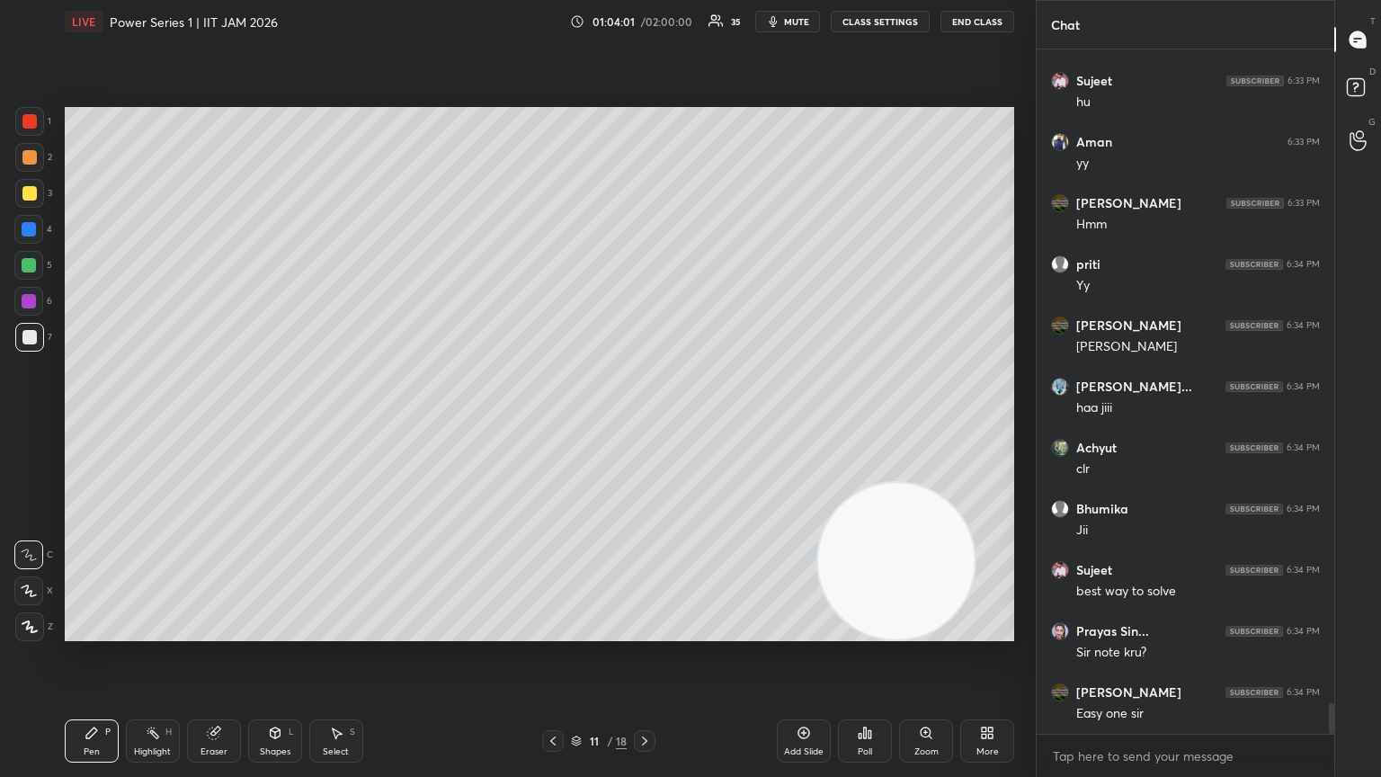
click at [645, 422] on video at bounding box center [896, 561] width 156 height 156
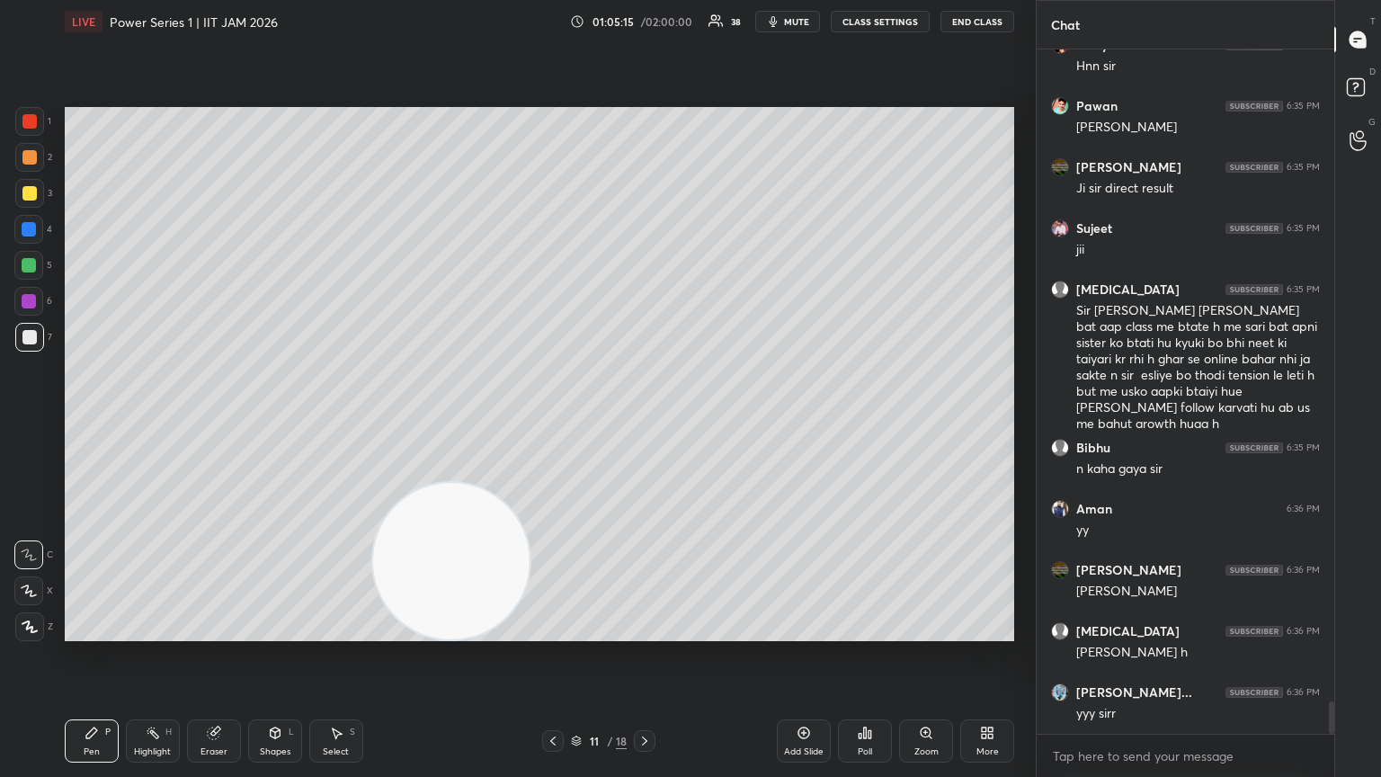
scroll to position [13864, 0]
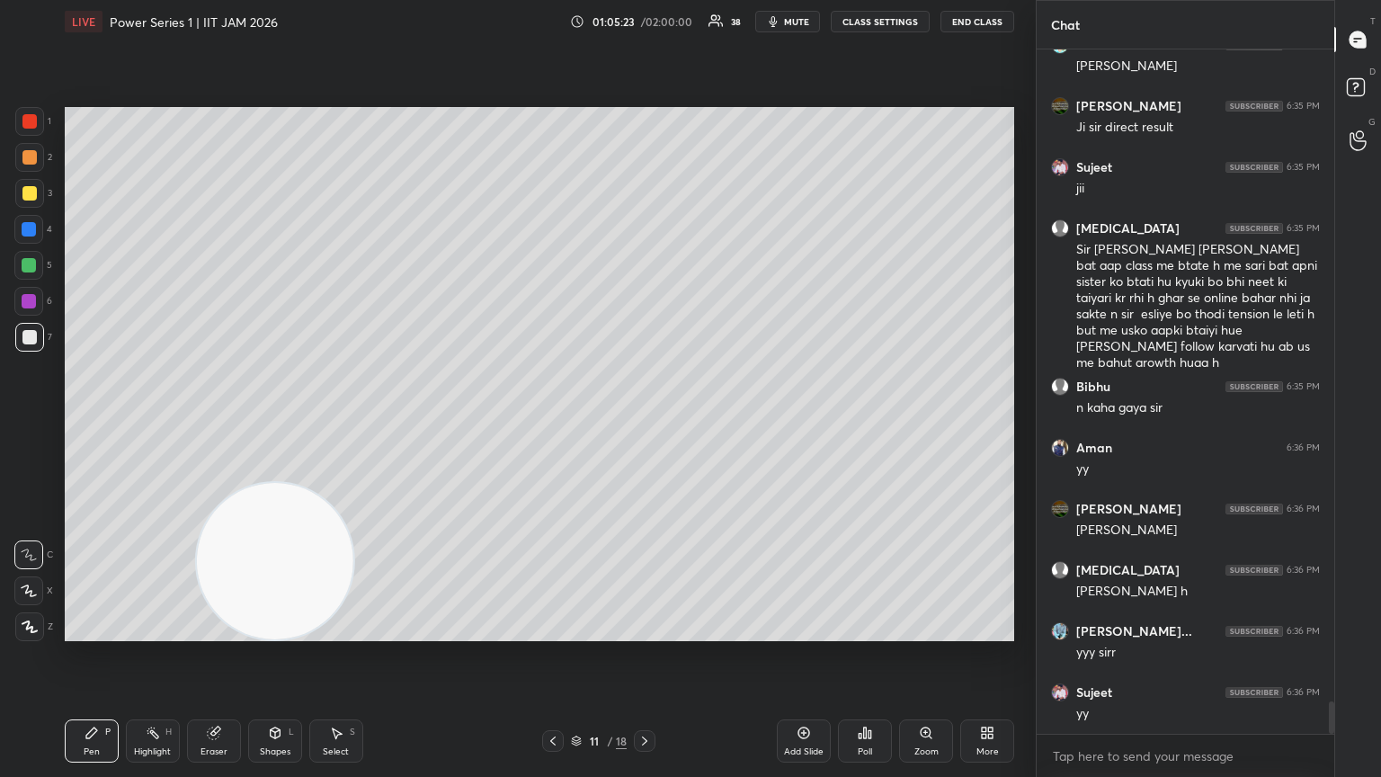
drag, startPoint x: 277, startPoint y: 649, endPoint x: 142, endPoint y: 696, distance: 142.7
click at [129, 422] on div "LIVE Power Series 1 | IIT JAM 2026 01:05:23 / 02:00:00 38 mute CLASS SETTINGS E…" at bounding box center [540, 388] width 964 height 777
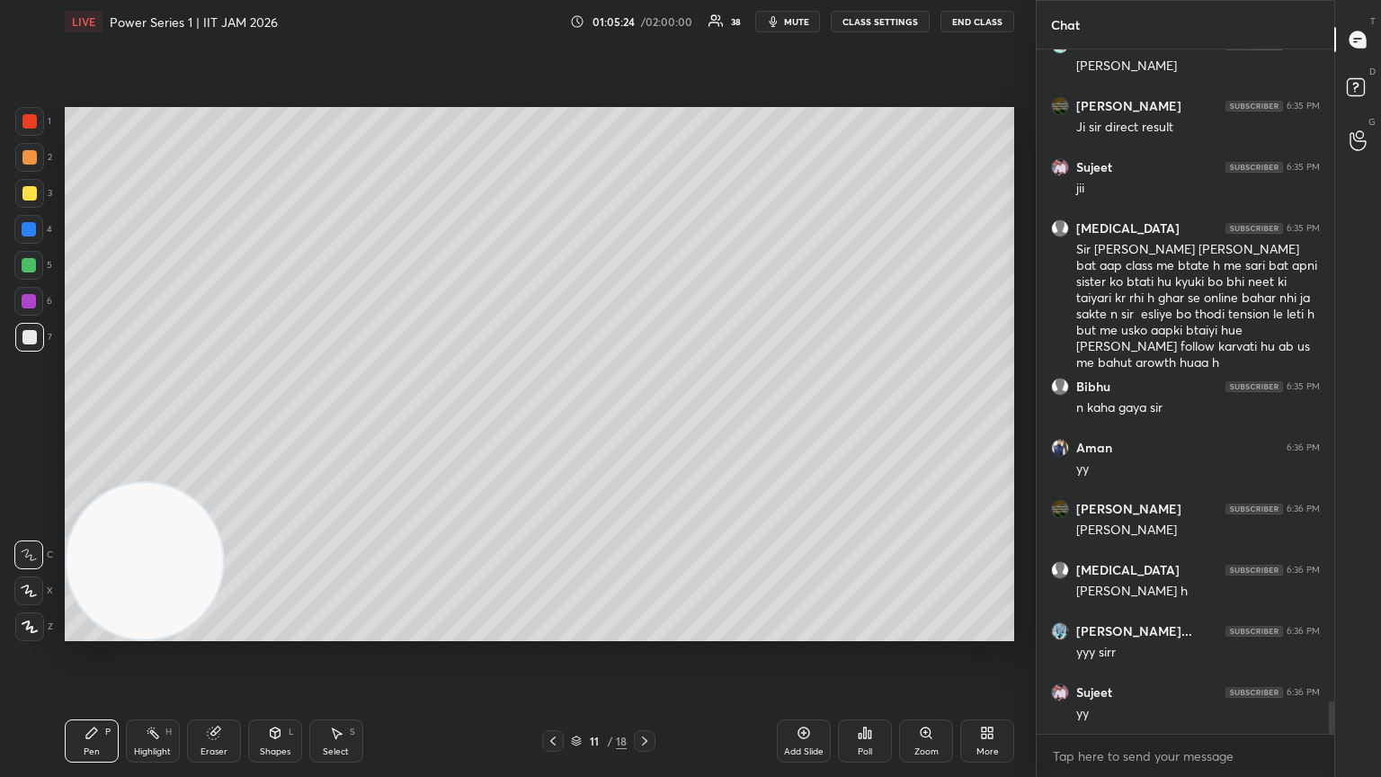
click at [276, 422] on div "Shapes" at bounding box center [275, 751] width 31 height 9
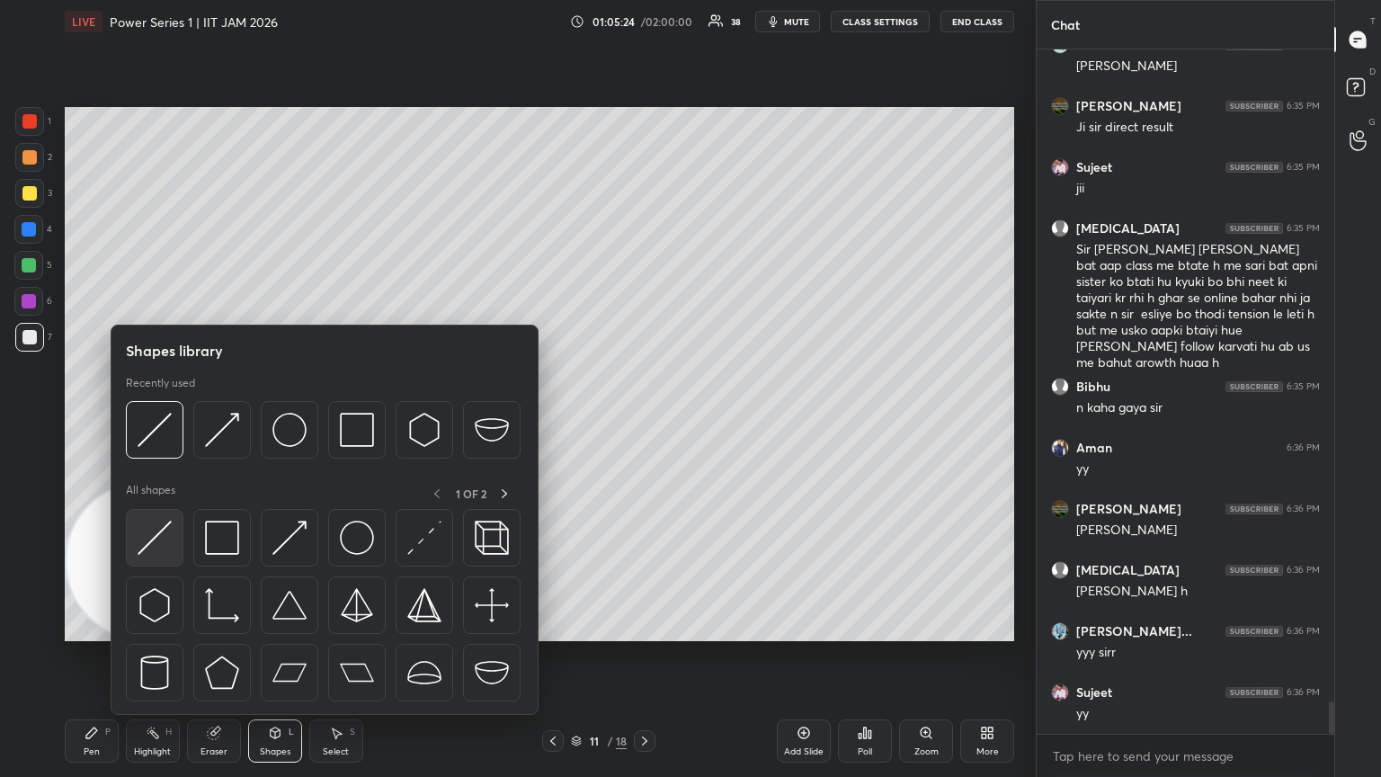
click at [155, 422] on img at bounding box center [155, 538] width 34 height 34
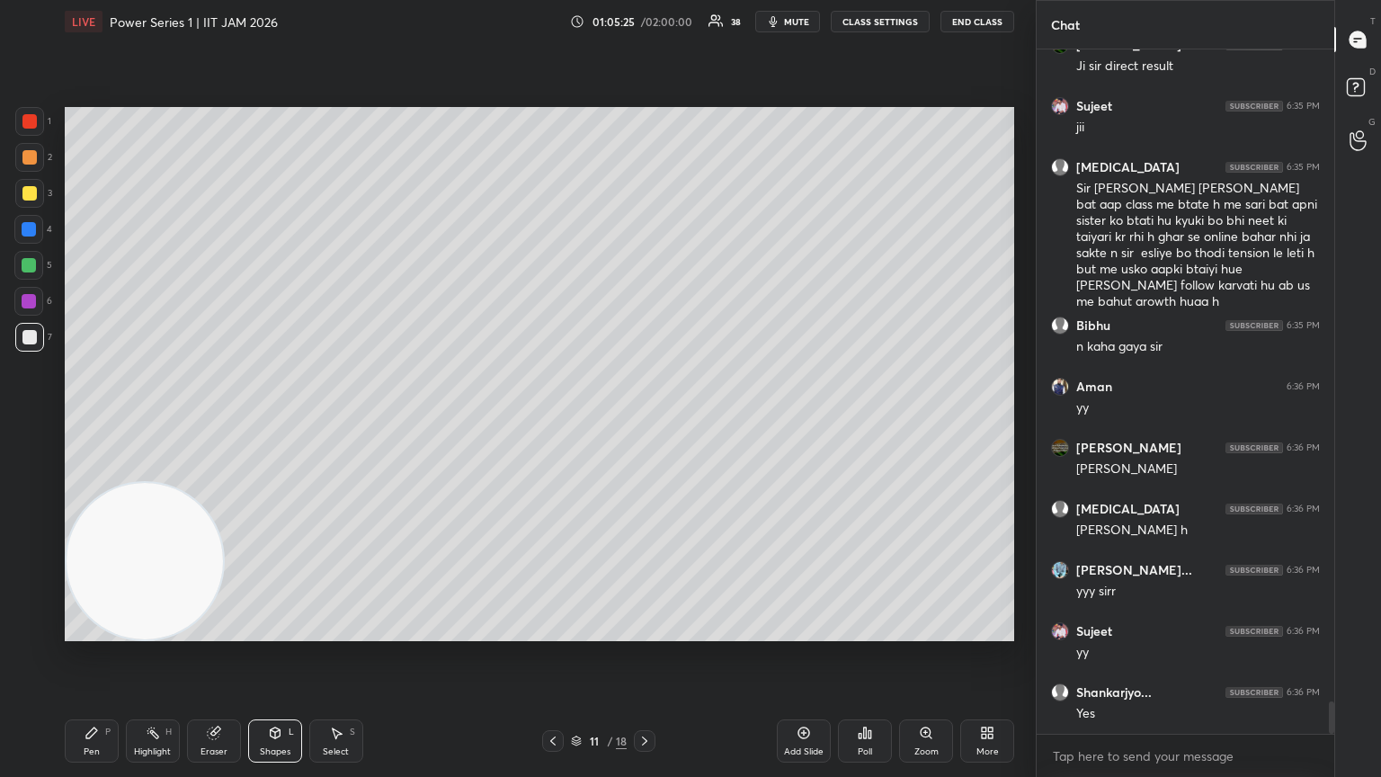
click at [29, 267] on div at bounding box center [29, 265] width 14 height 14
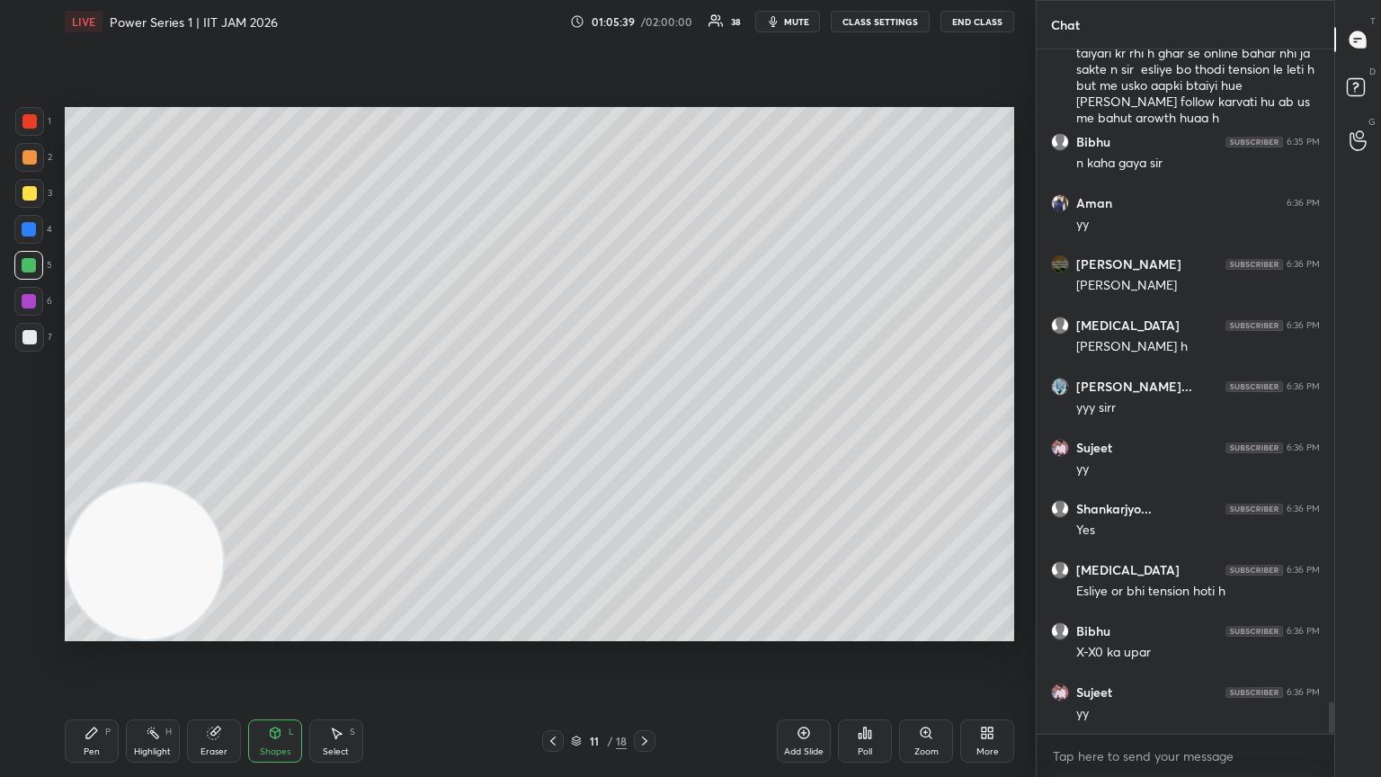
scroll to position [14170, 0]
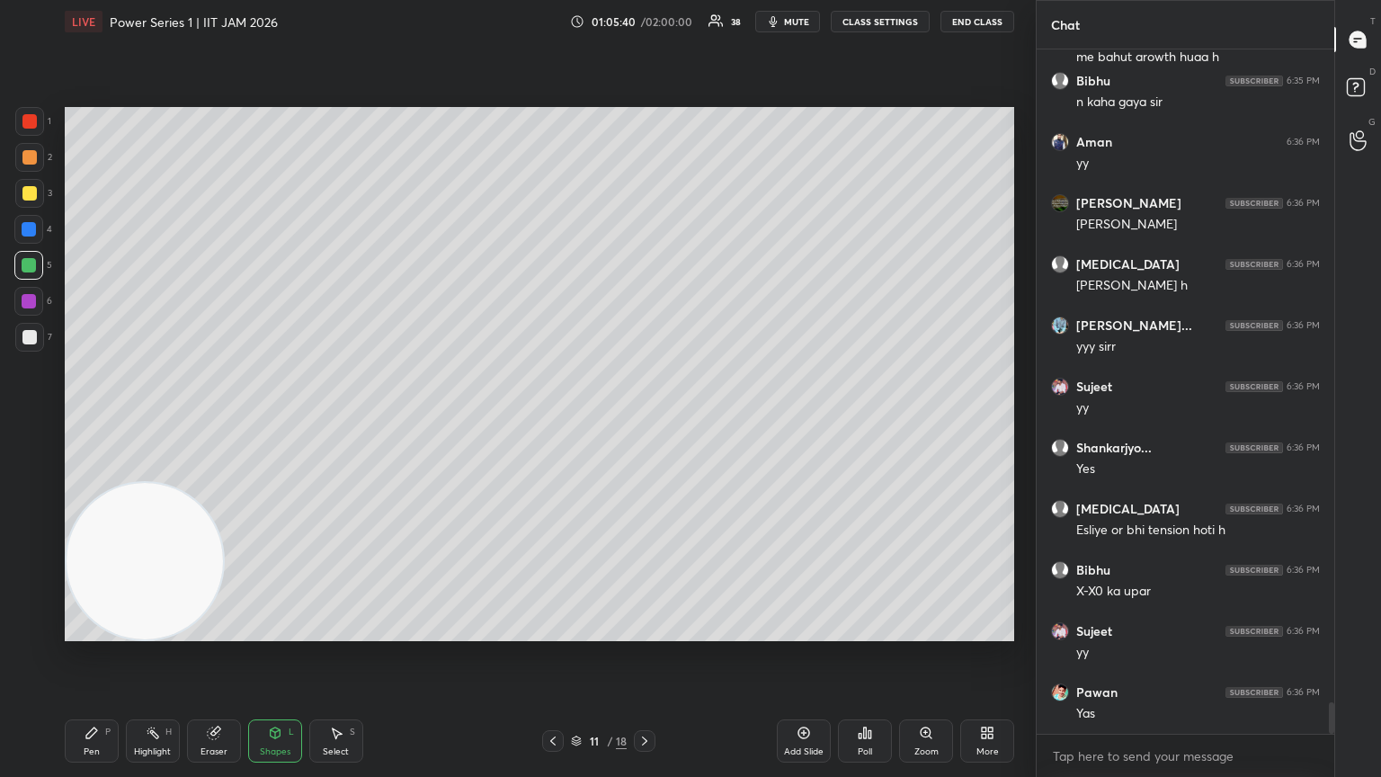
click at [645, 20] on span "mute" at bounding box center [796, 21] width 25 height 13
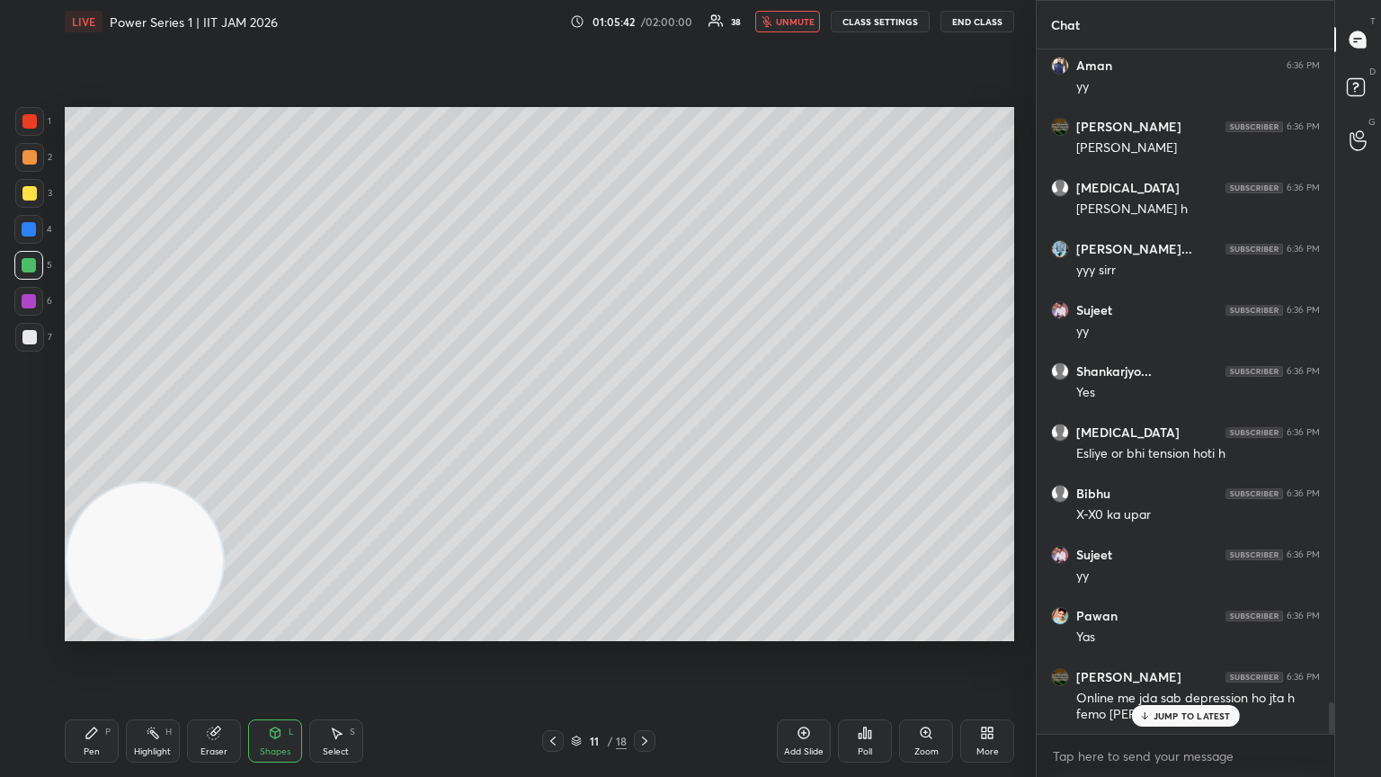
click at [645, 26] on span "unmute" at bounding box center [795, 21] width 39 height 13
click at [645, 22] on span "mute" at bounding box center [796, 21] width 25 height 13
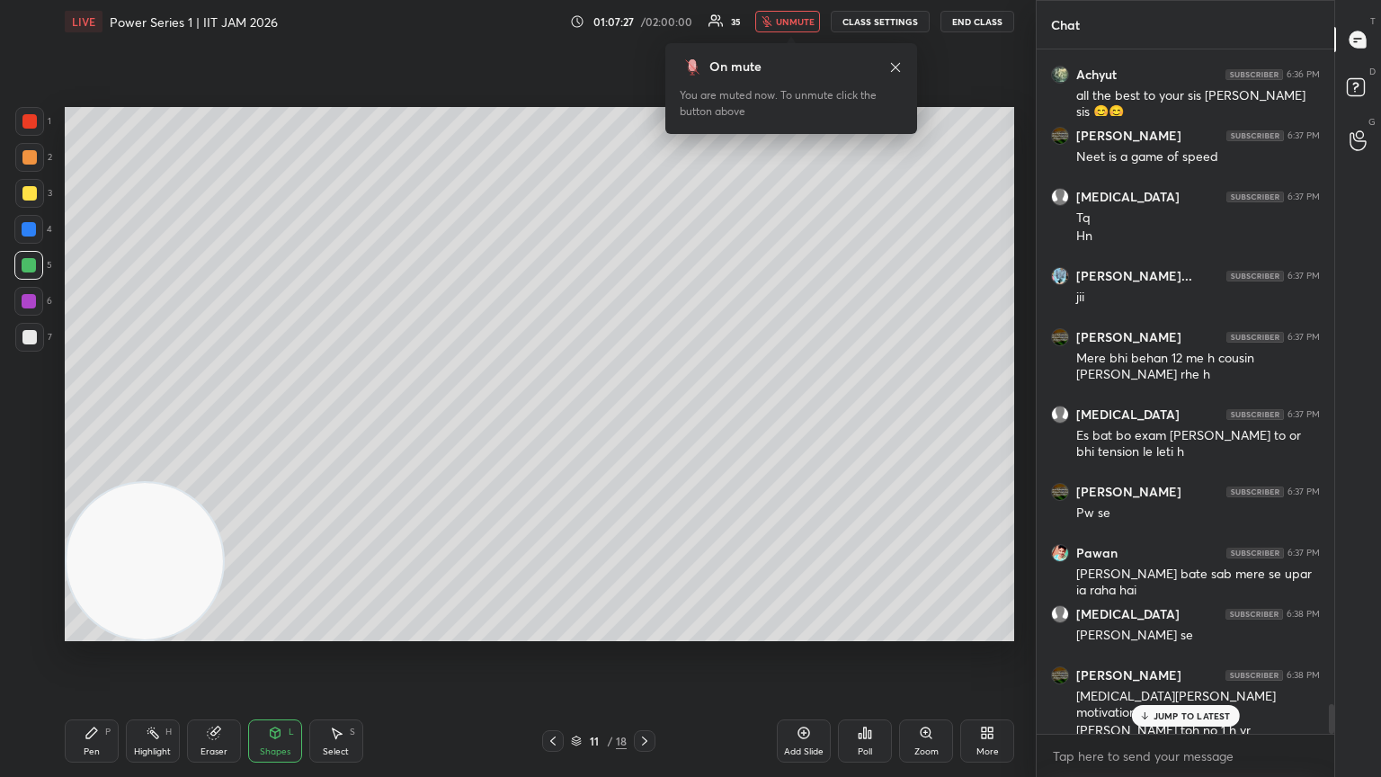
scroll to position [15048, 0]
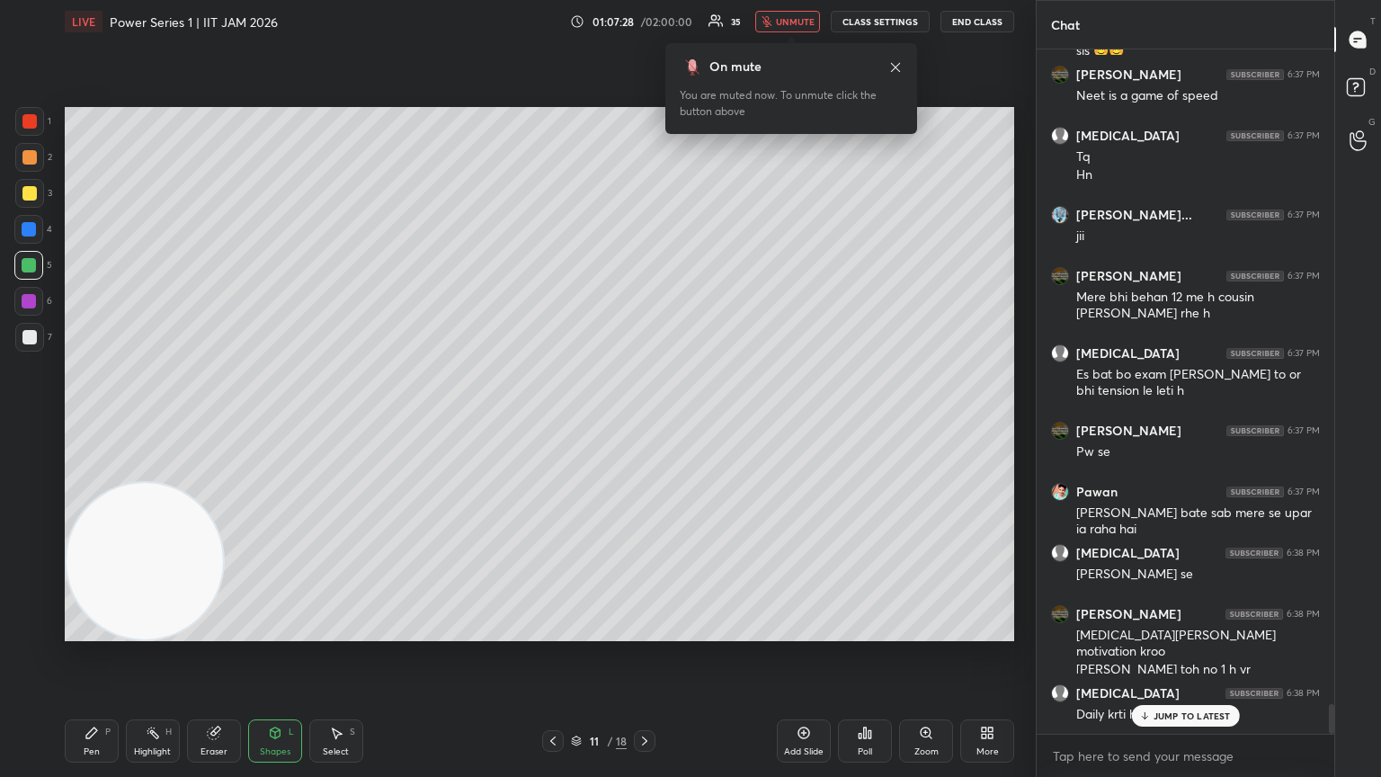
click at [645, 22] on span "unmute" at bounding box center [795, 21] width 39 height 13
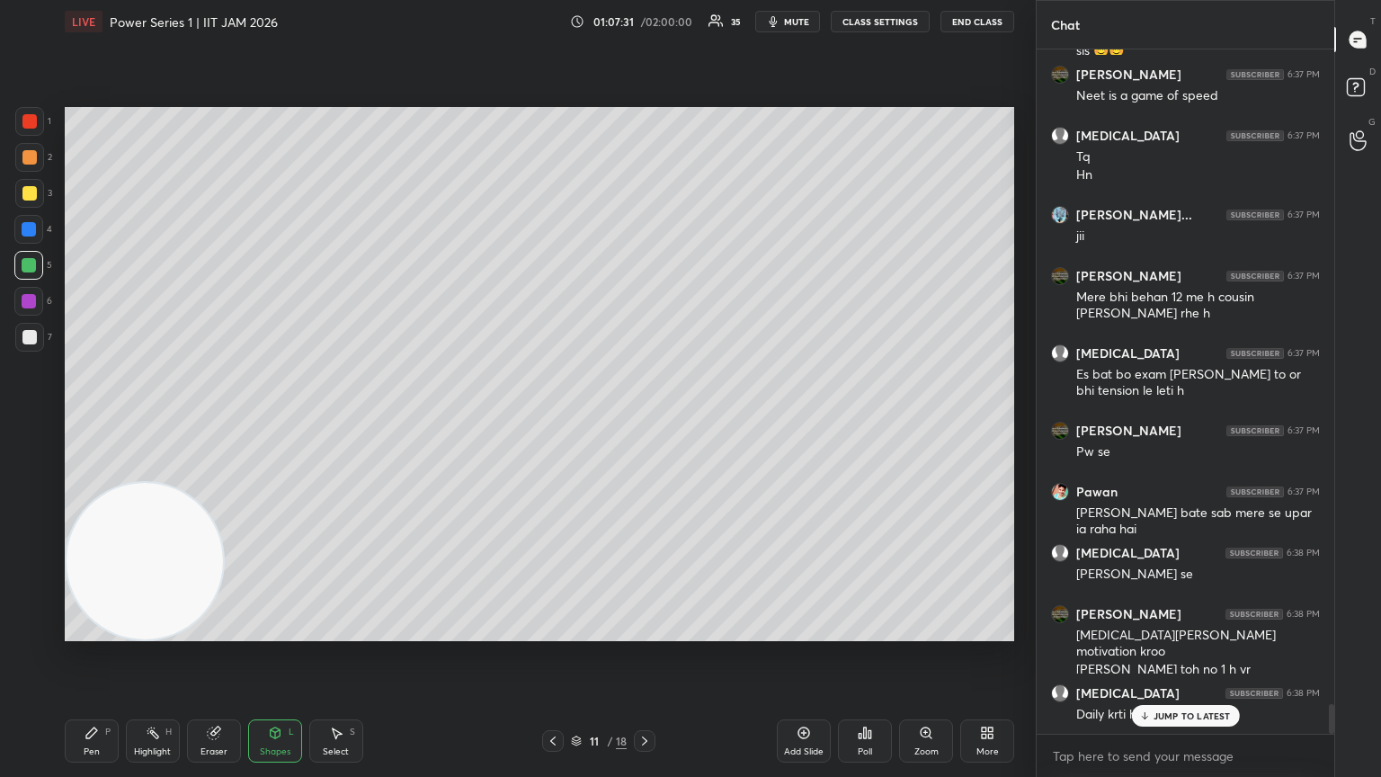
scroll to position [15109, 0]
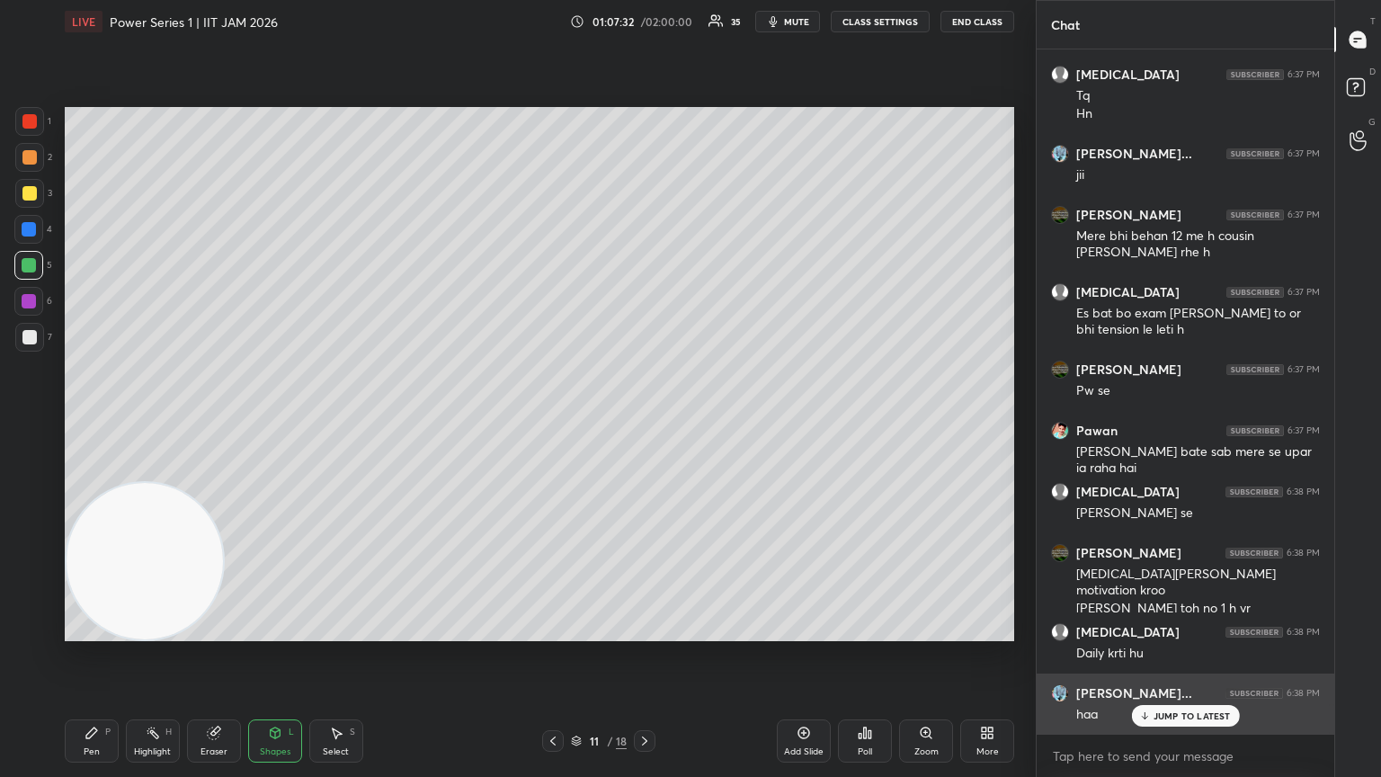
click at [645, 422] on p "JUMP TO LATEST" at bounding box center [1192, 715] width 77 height 11
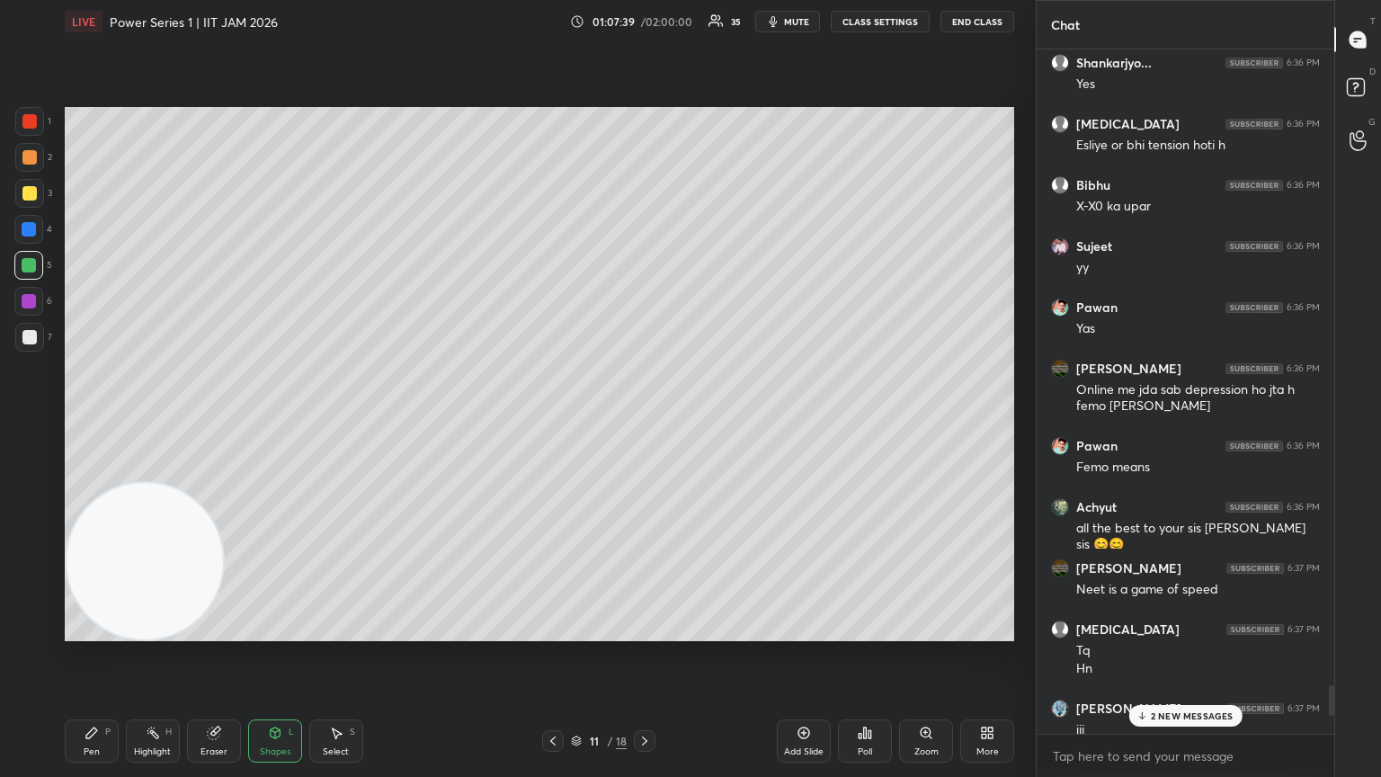
scroll to position [15232, 0]
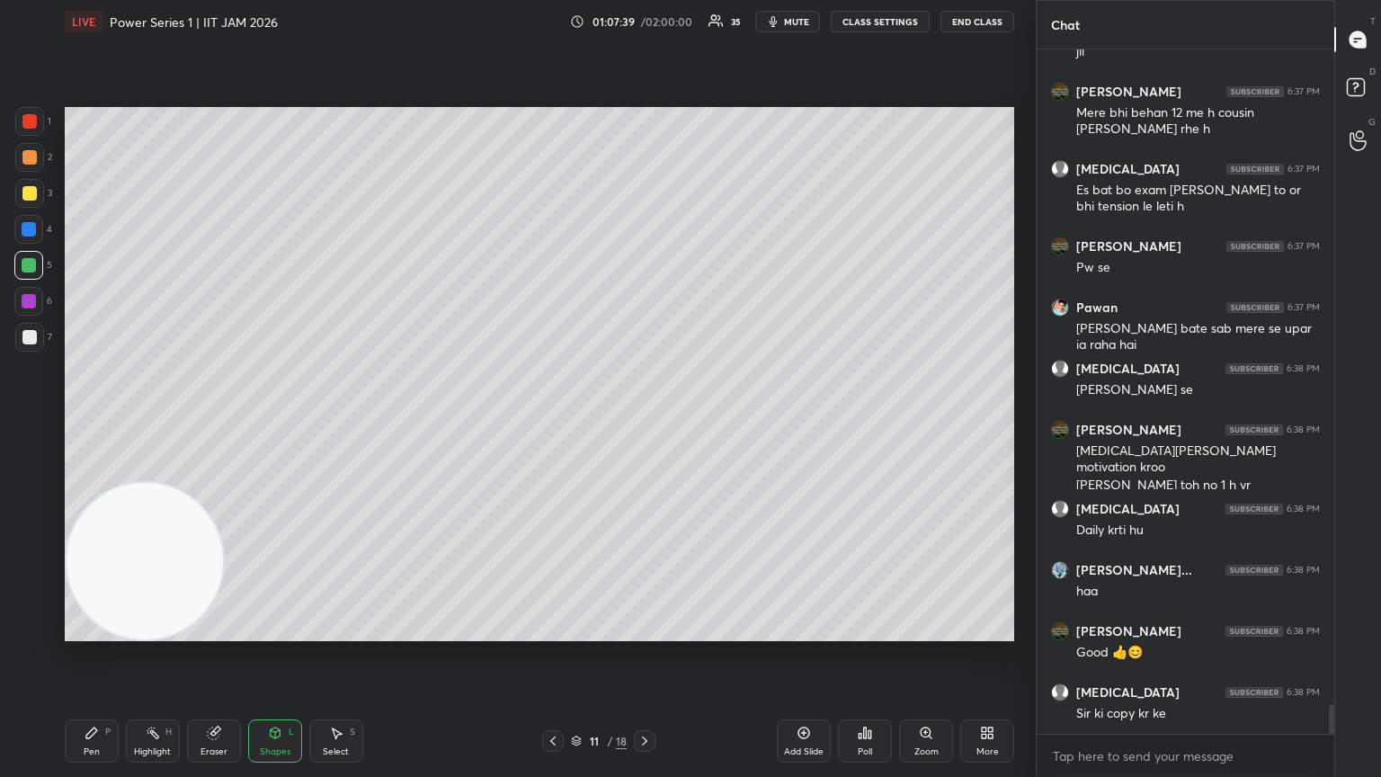
drag, startPoint x: 1332, startPoint y: 711, endPoint x: 1342, endPoint y: 773, distance: 62.8
click at [645, 422] on div "Chat [MEDICAL_DATA] 6:37 PM Tq Hn Gaurav kum... 6:37 PM jii [PERSON_NAME] 6:37 …" at bounding box center [1208, 388] width 345 height 777
click at [645, 422] on icon at bounding box center [644, 741] width 14 height 14
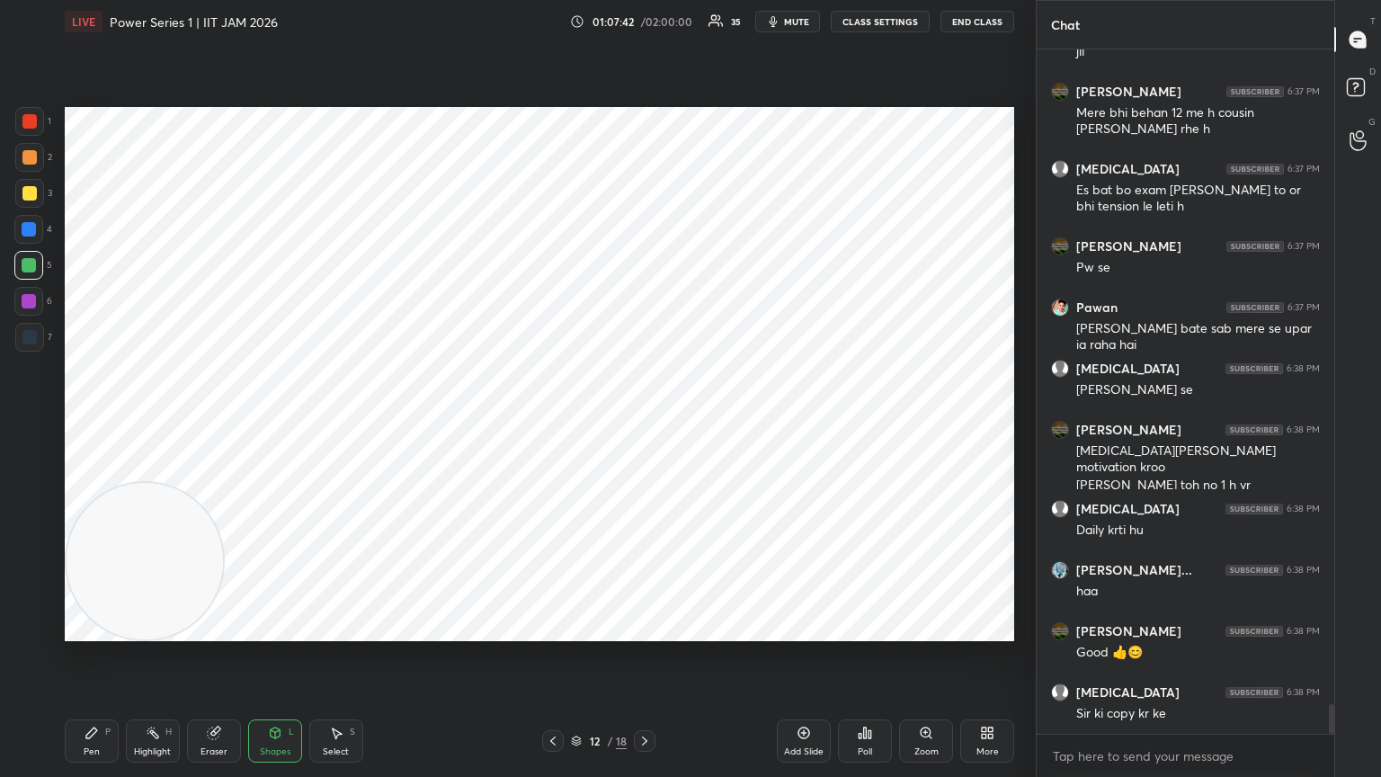
click at [551, 422] on icon at bounding box center [553, 741] width 14 height 14
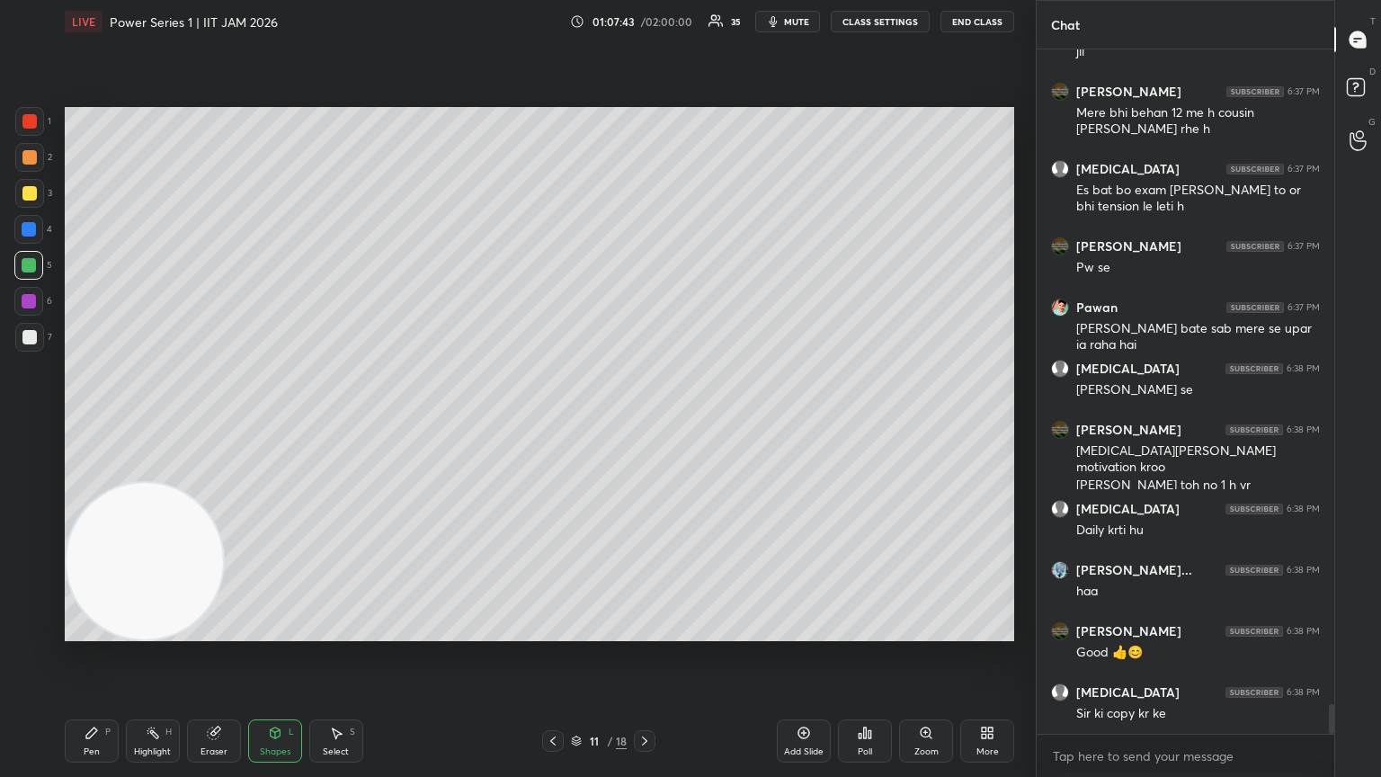
click at [645, 422] on div "More" at bounding box center [987, 740] width 54 height 43
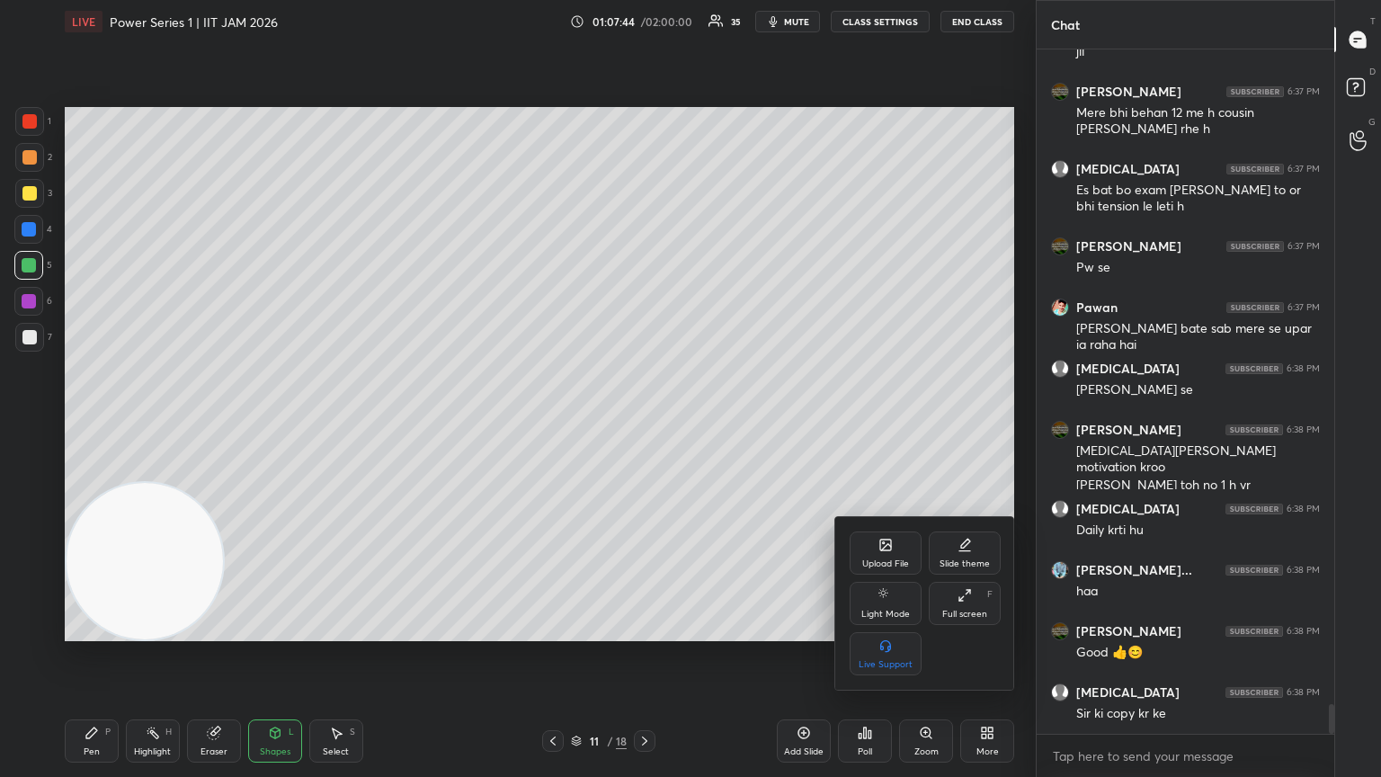
click at [645, 422] on div "Slide theme" at bounding box center [965, 563] width 50 height 9
click at [645, 422] on div "Dark Blank" at bounding box center [885, 664] width 45 height 9
click at [645, 422] on div at bounding box center [690, 388] width 1381 height 777
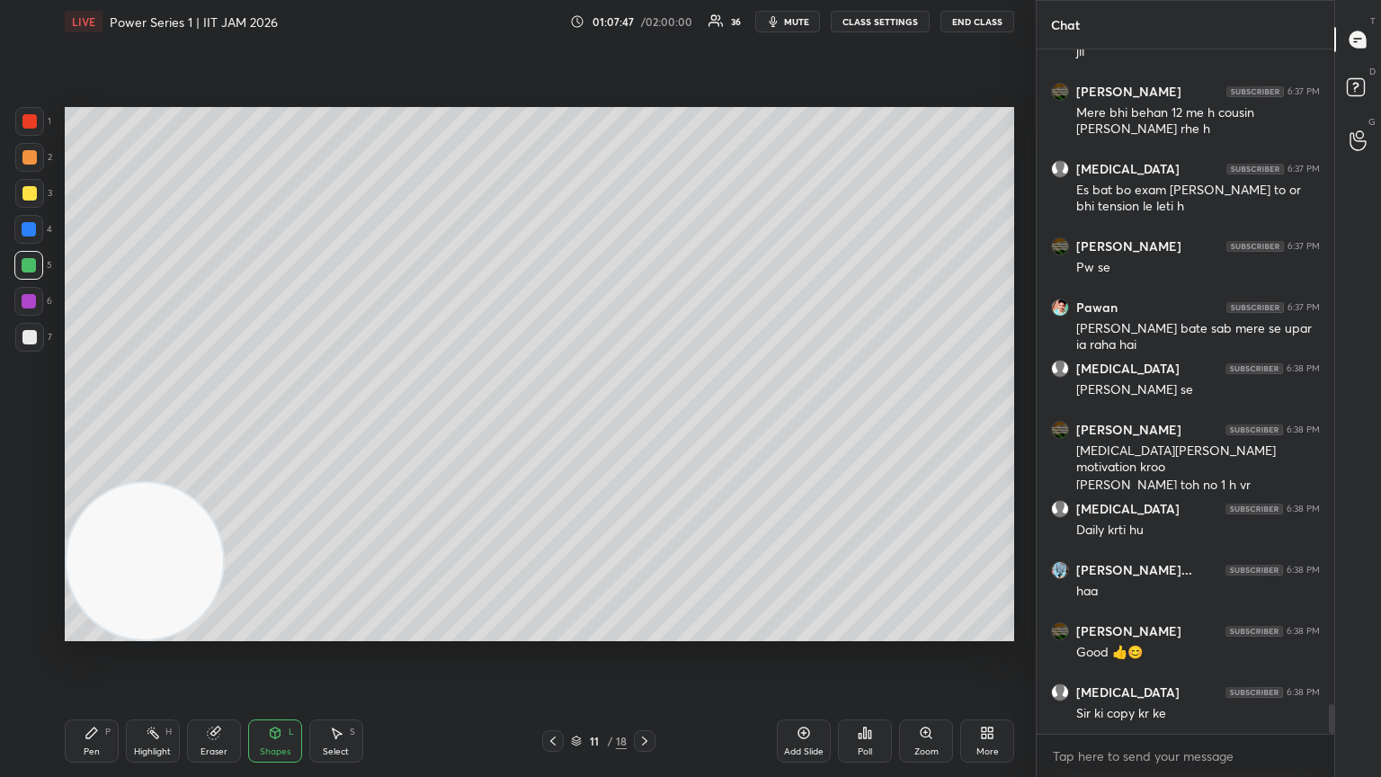
click at [645, 422] on div "Add Slide" at bounding box center [804, 751] width 40 height 9
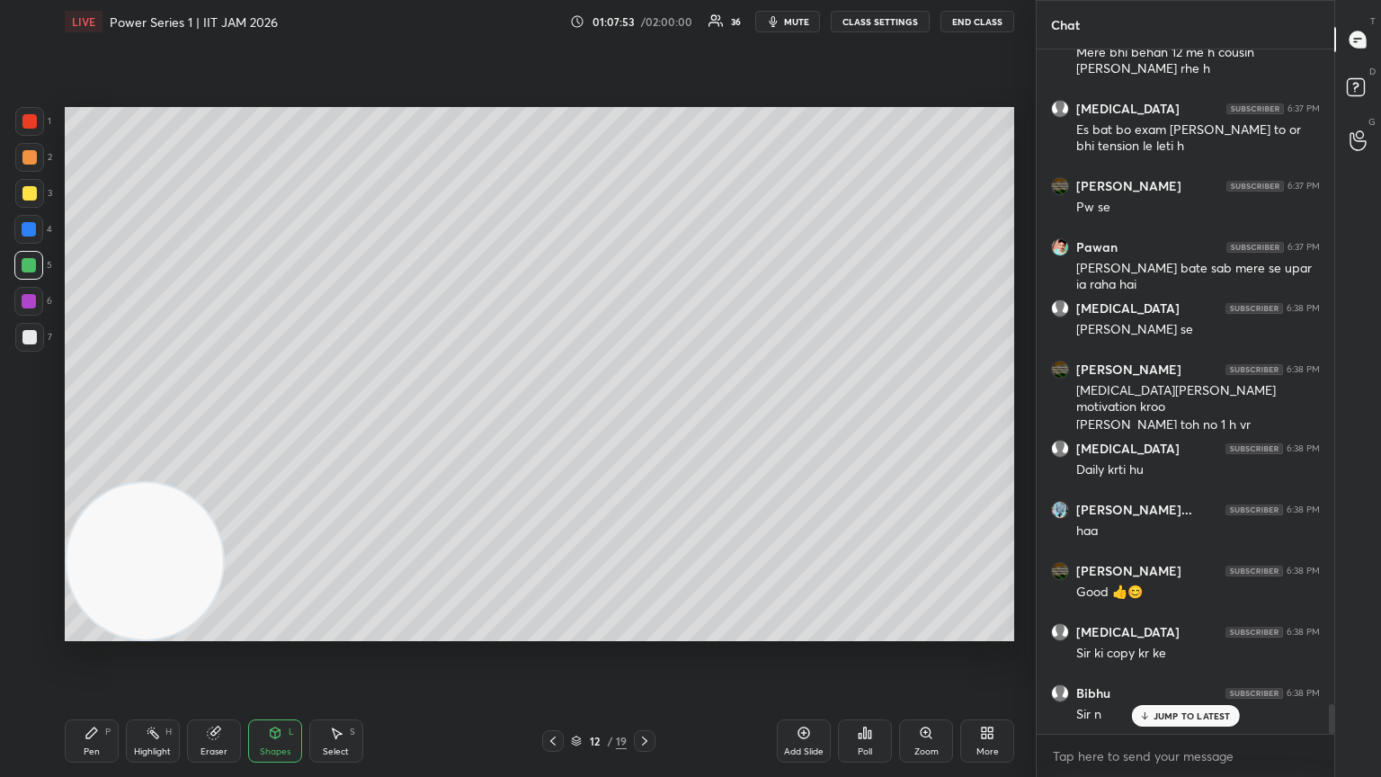
click at [49, 341] on div "7" at bounding box center [33, 337] width 37 height 29
click at [93, 422] on div "Pen" at bounding box center [92, 751] width 16 height 9
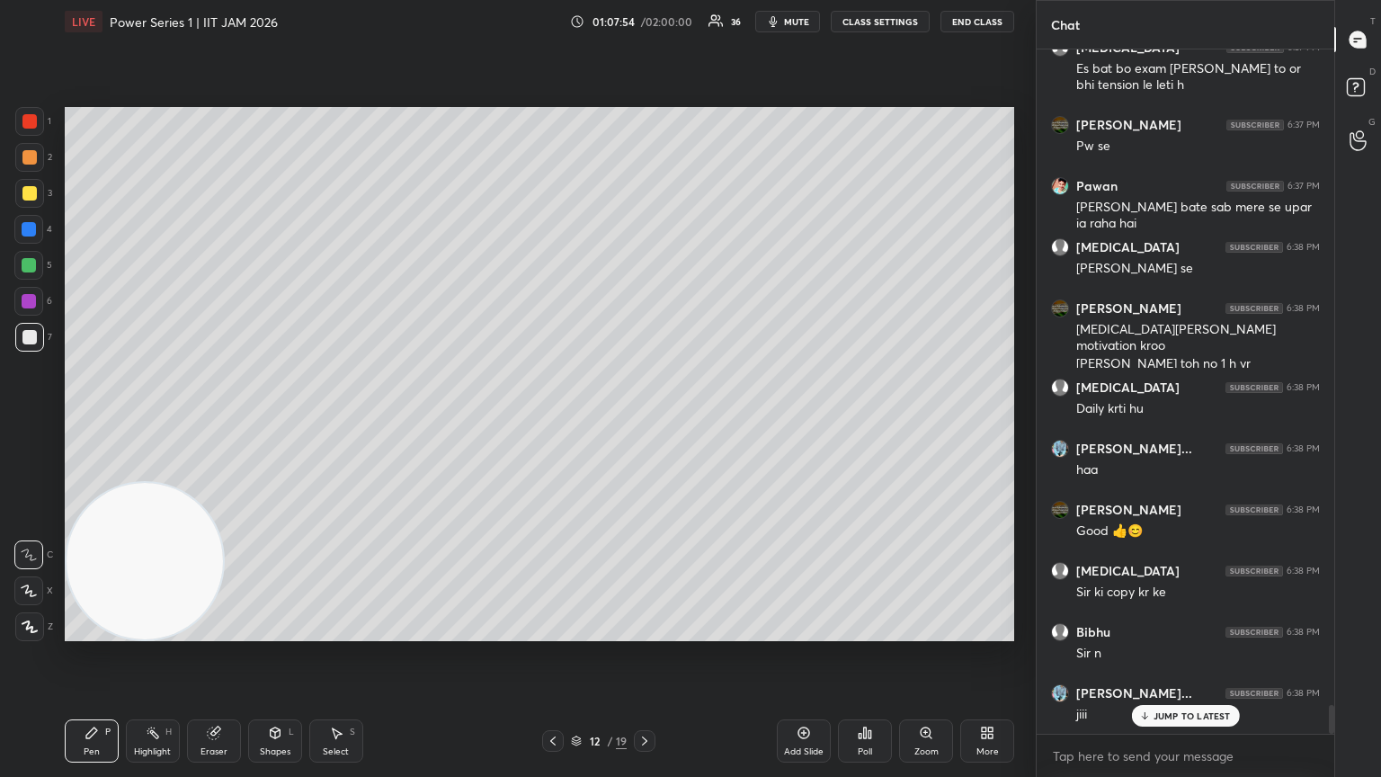
click at [645, 25] on span "mute" at bounding box center [796, 21] width 25 height 13
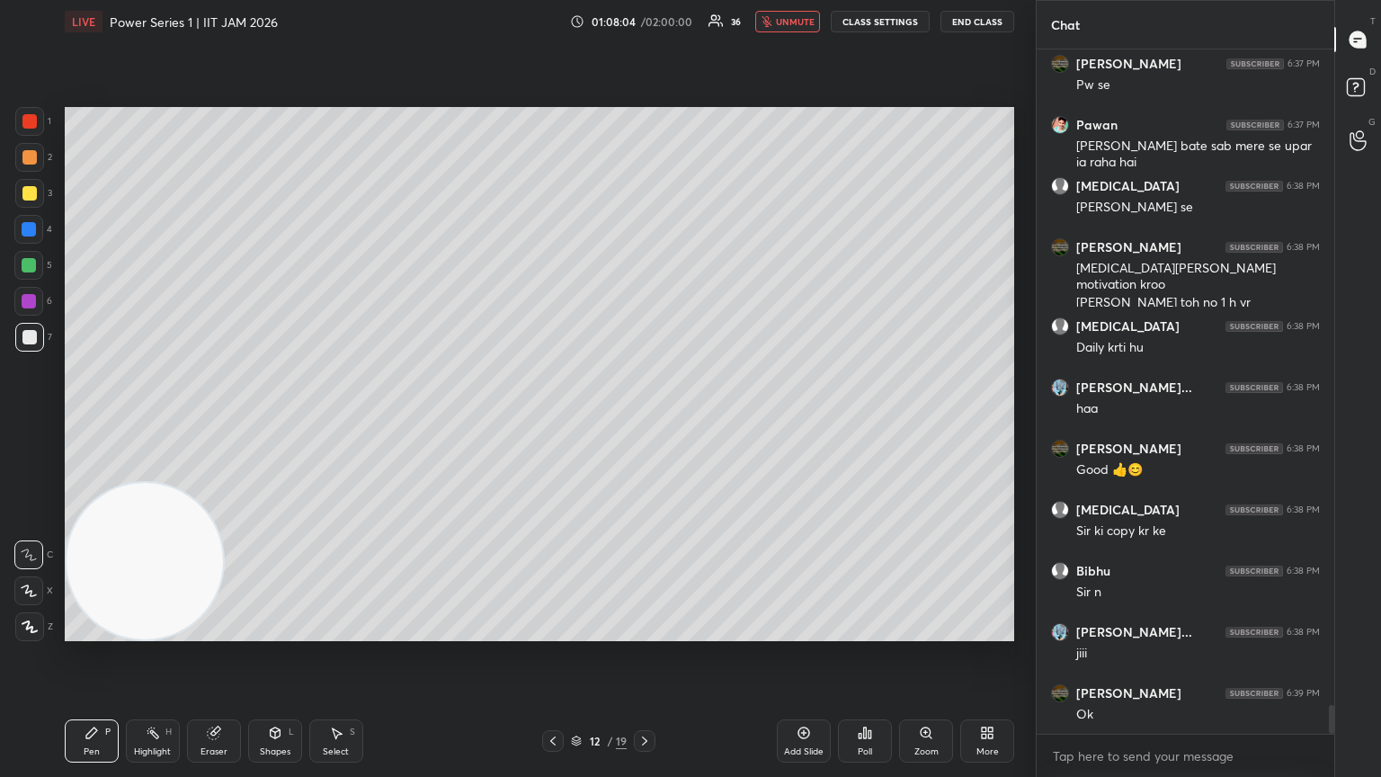
click at [275, 422] on div "Shapes L" at bounding box center [275, 740] width 54 height 43
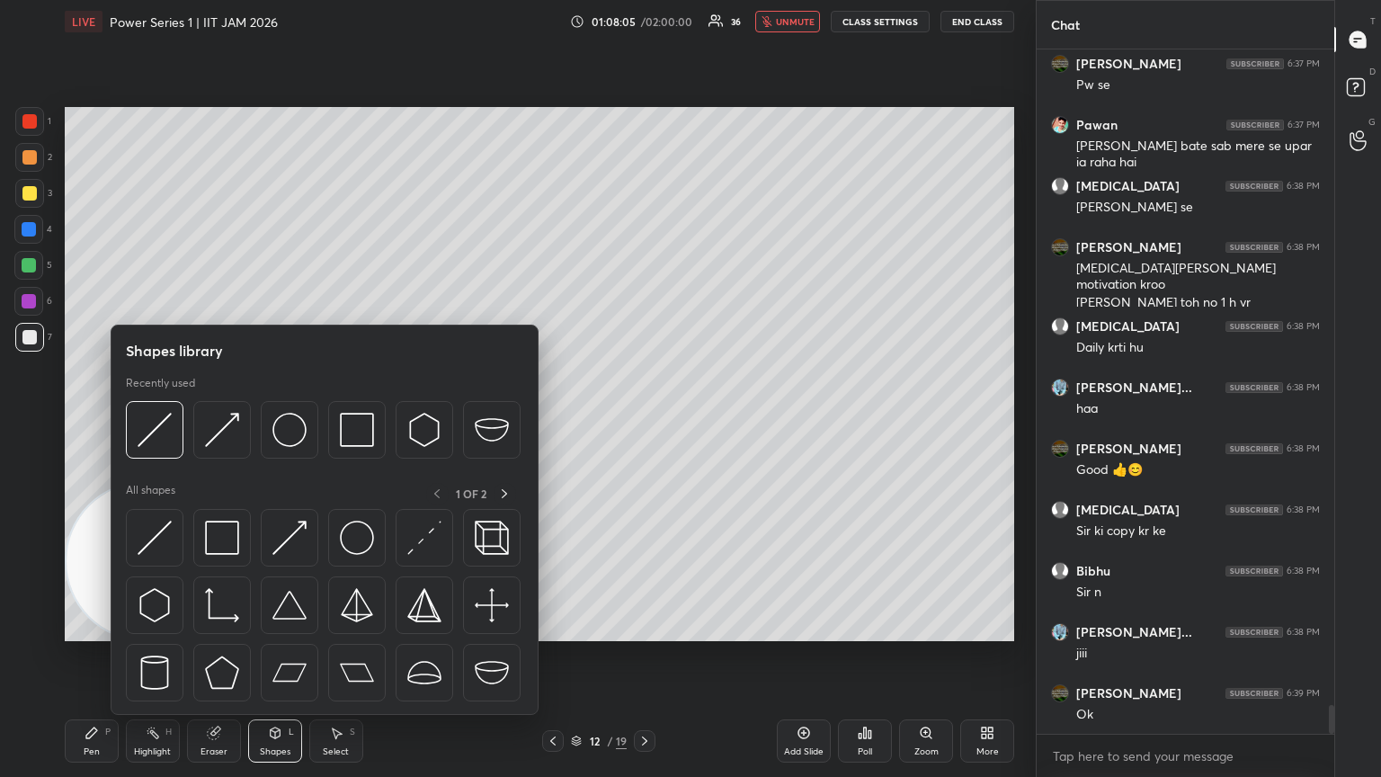
click at [155, 422] on img at bounding box center [155, 538] width 34 height 34
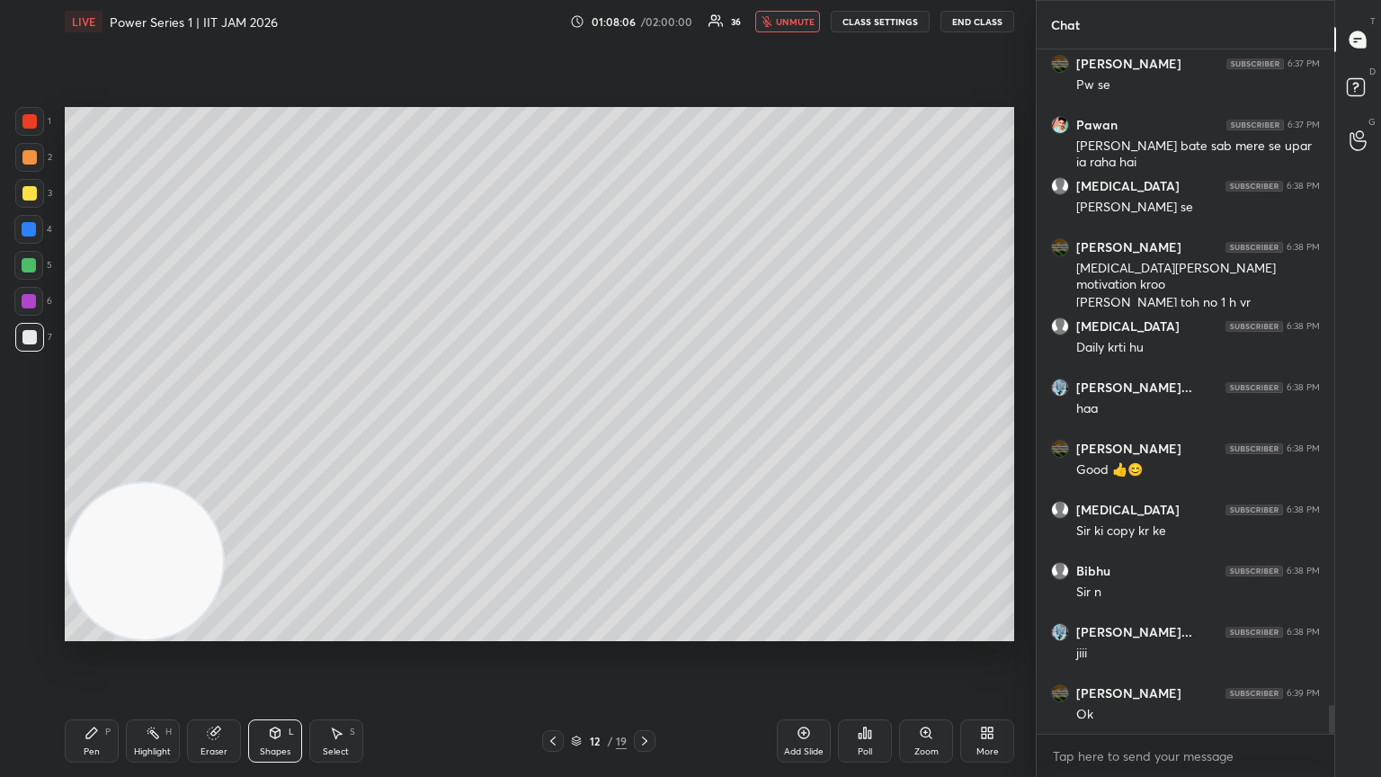
click at [25, 126] on div at bounding box center [29, 121] width 14 height 14
click at [18, 232] on div at bounding box center [28, 229] width 29 height 29
click at [100, 422] on div "Pen P" at bounding box center [92, 740] width 54 height 43
click at [32, 422] on icon at bounding box center [29, 554] width 16 height 13
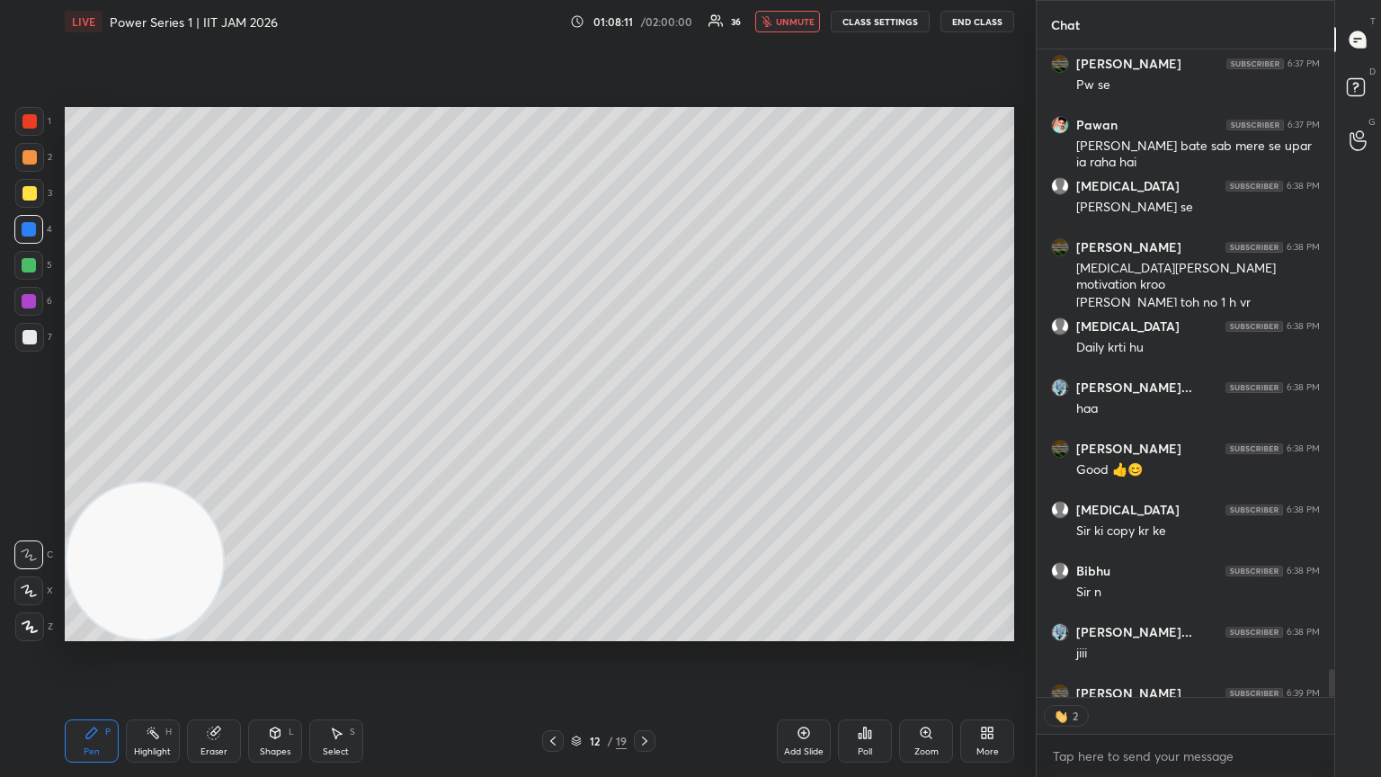
click at [25, 336] on div at bounding box center [29, 337] width 14 height 14
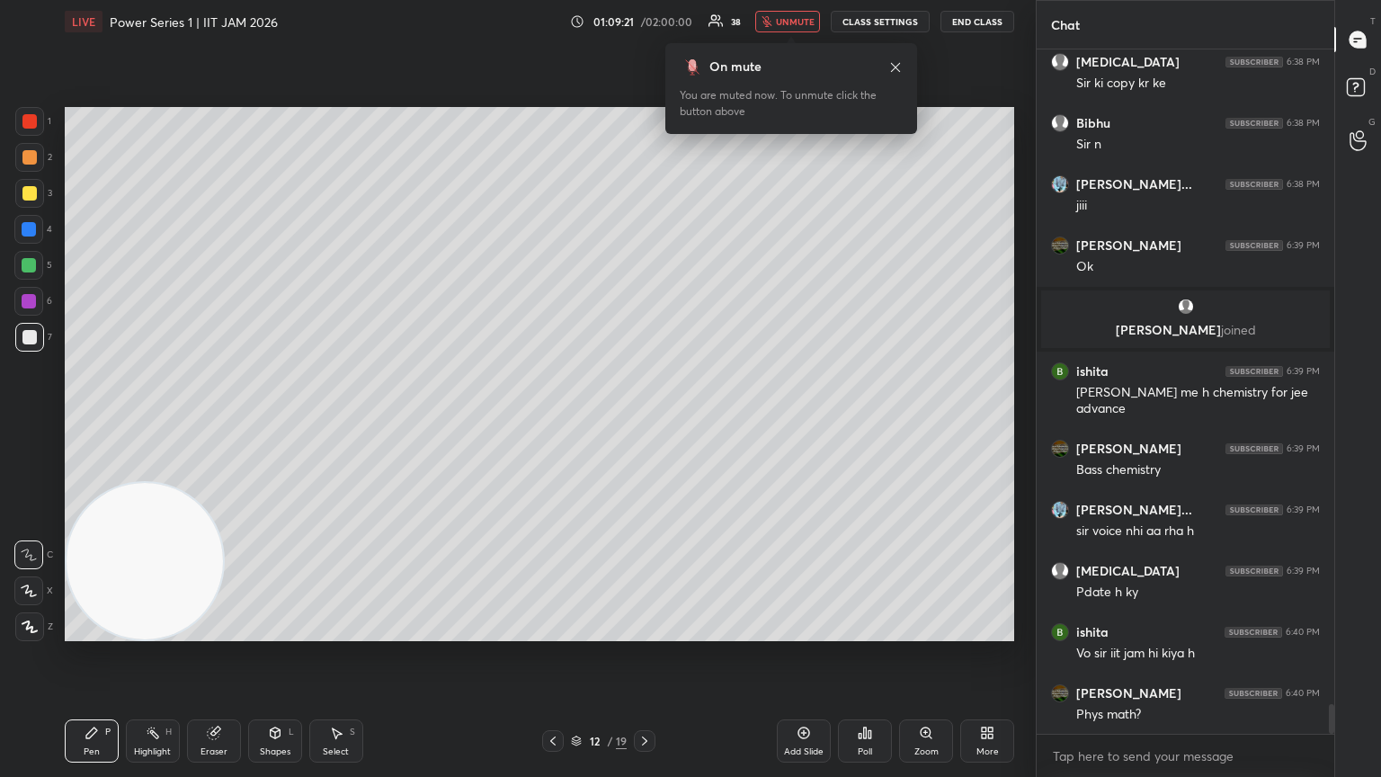
scroll to position [15174, 0]
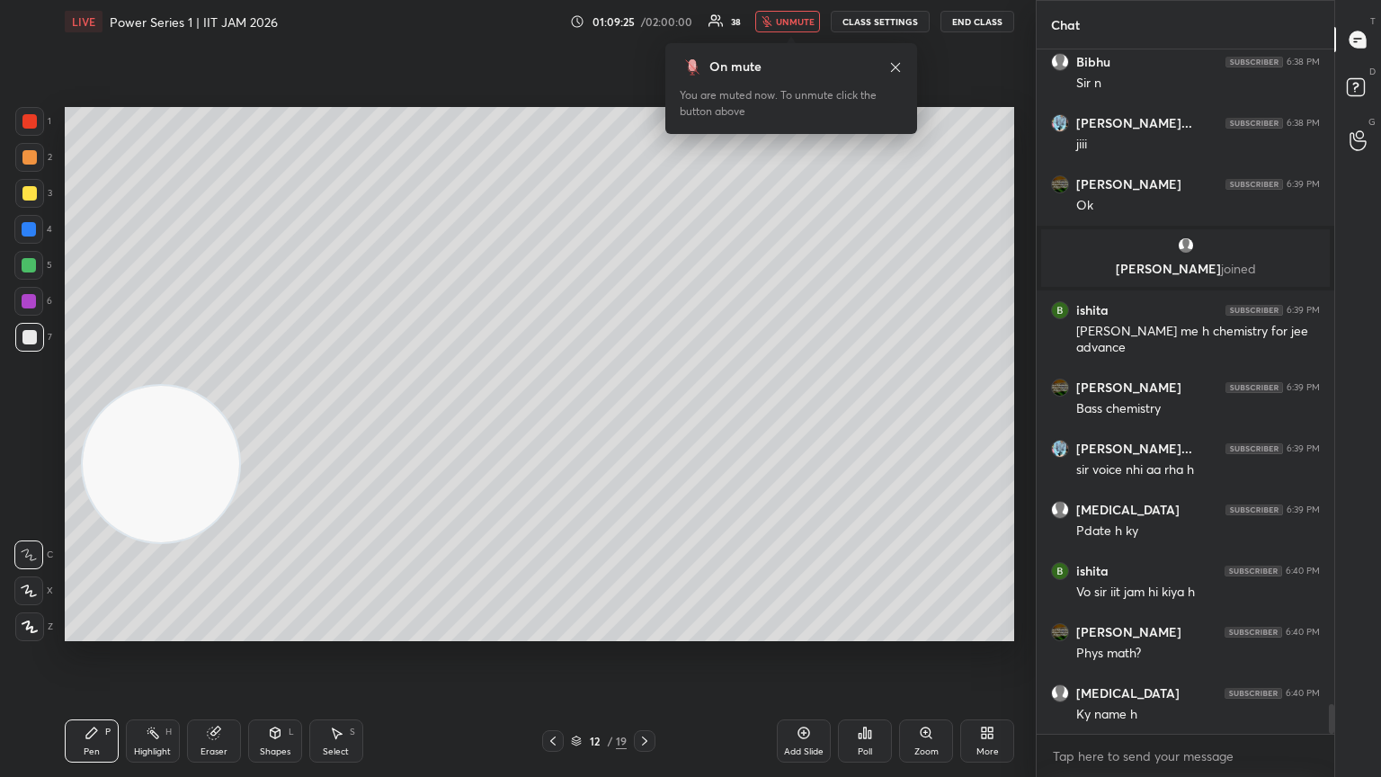
drag, startPoint x: 177, startPoint y: 460, endPoint x: 218, endPoint y: 231, distance: 232.8
click at [227, 386] on video at bounding box center [161, 464] width 156 height 156
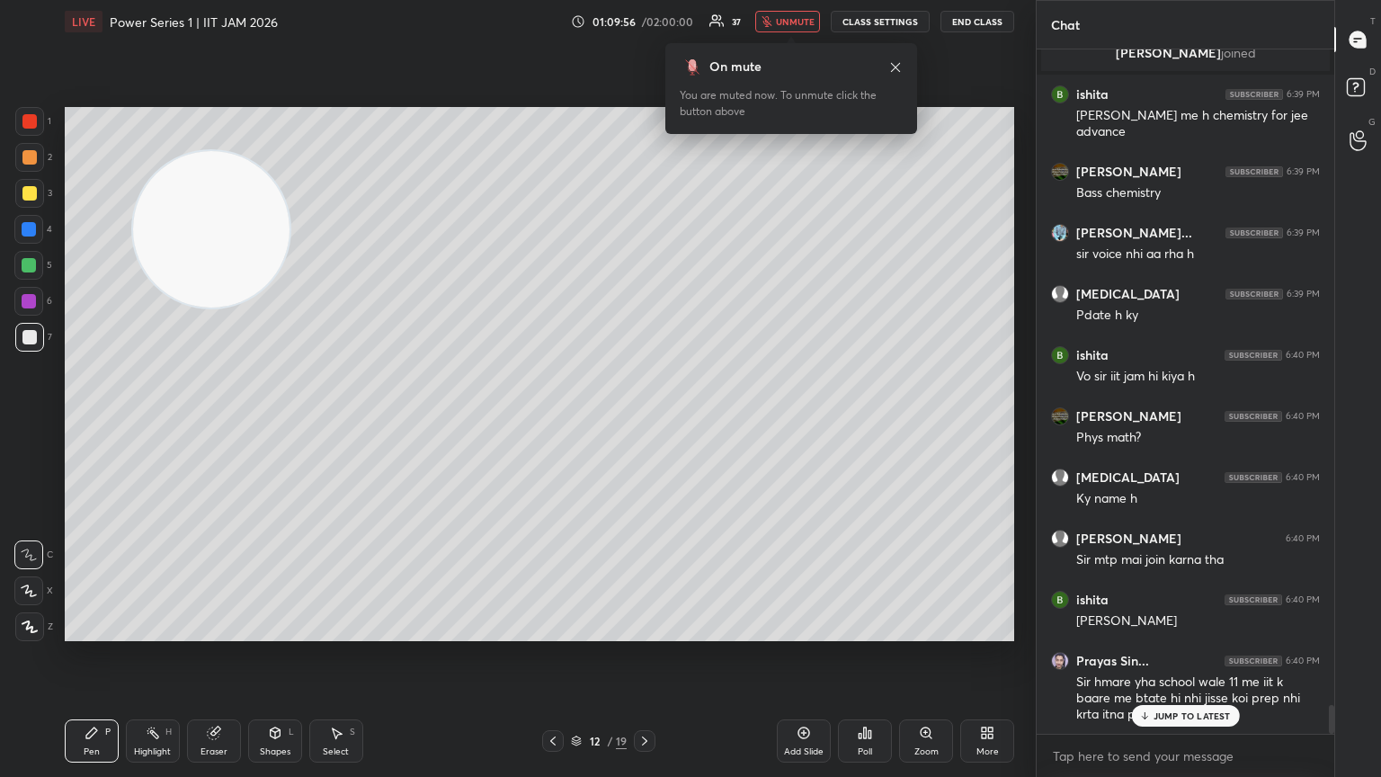
scroll to position [15451, 0]
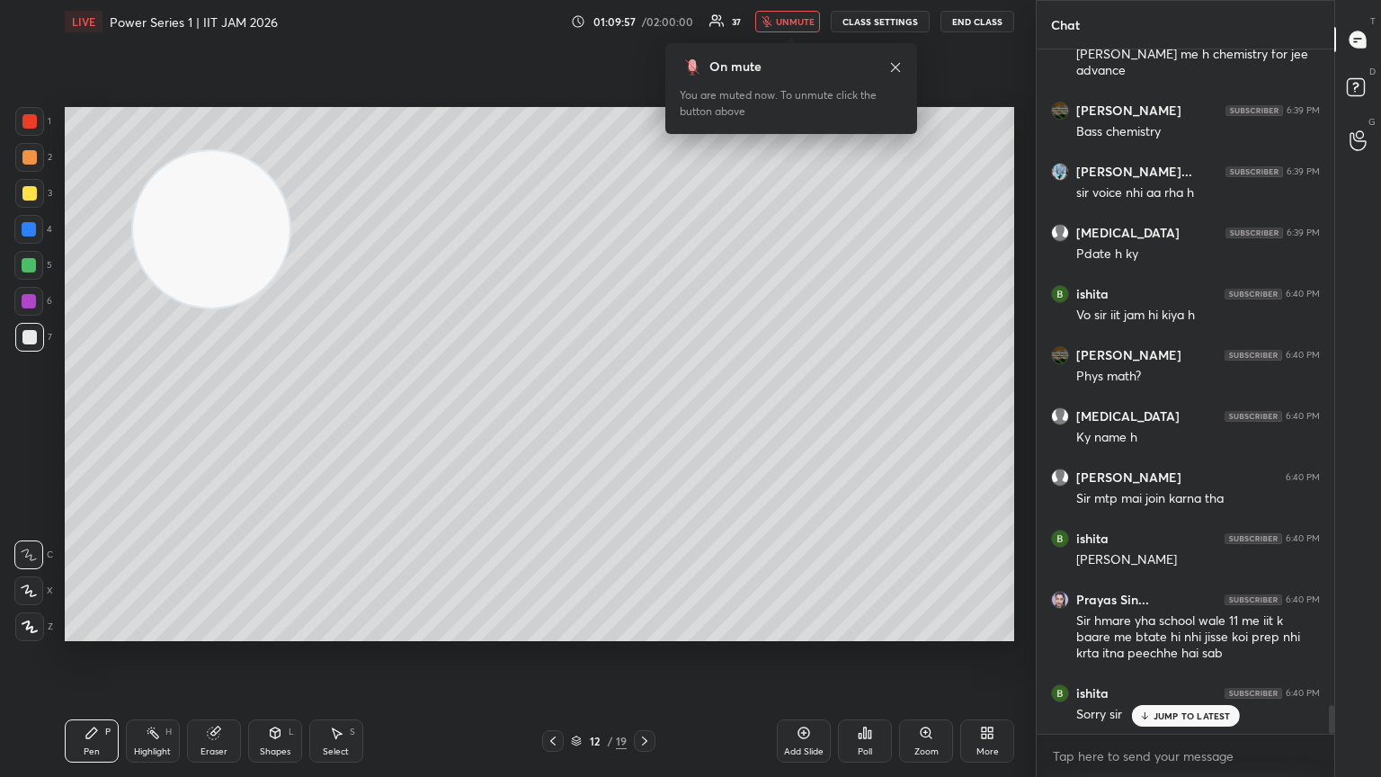
click at [645, 22] on span "unmute" at bounding box center [795, 21] width 39 height 13
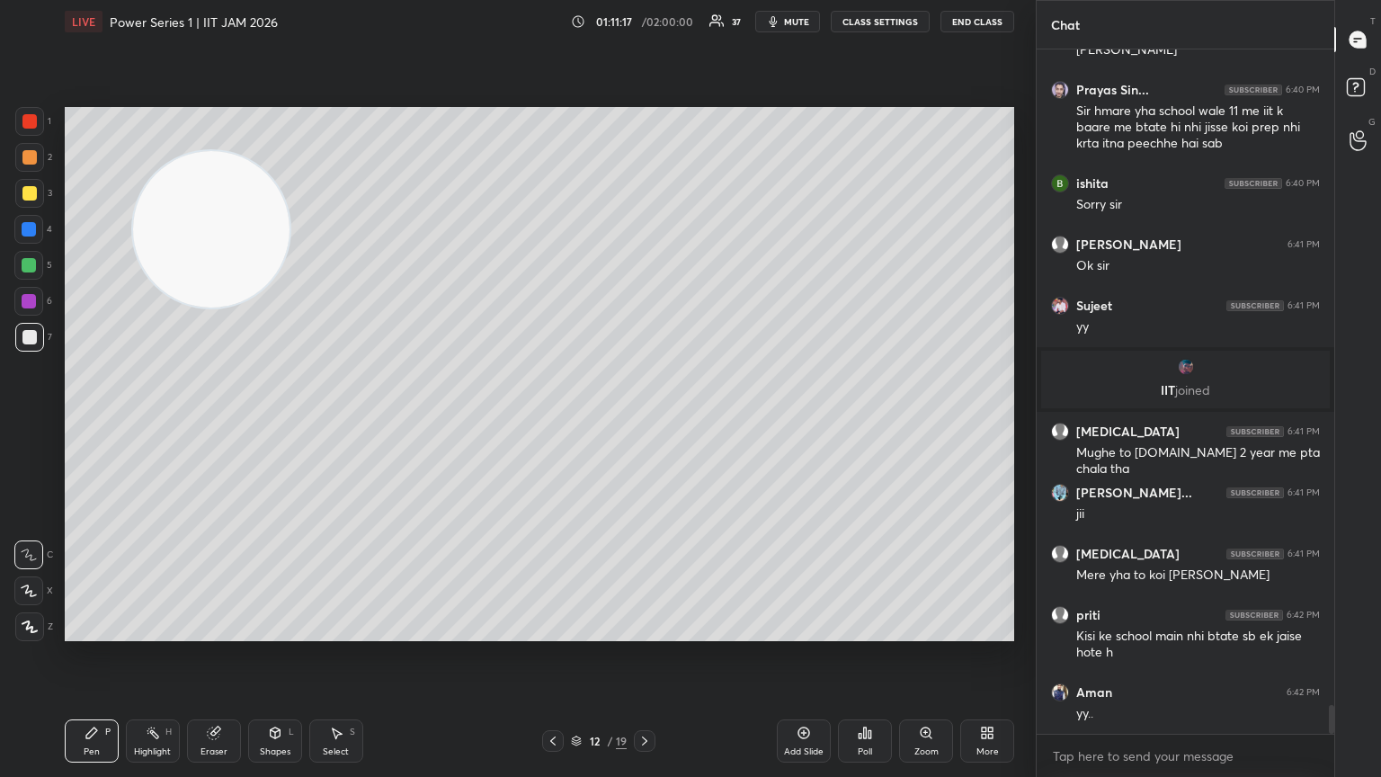
scroll to position [15710, 0]
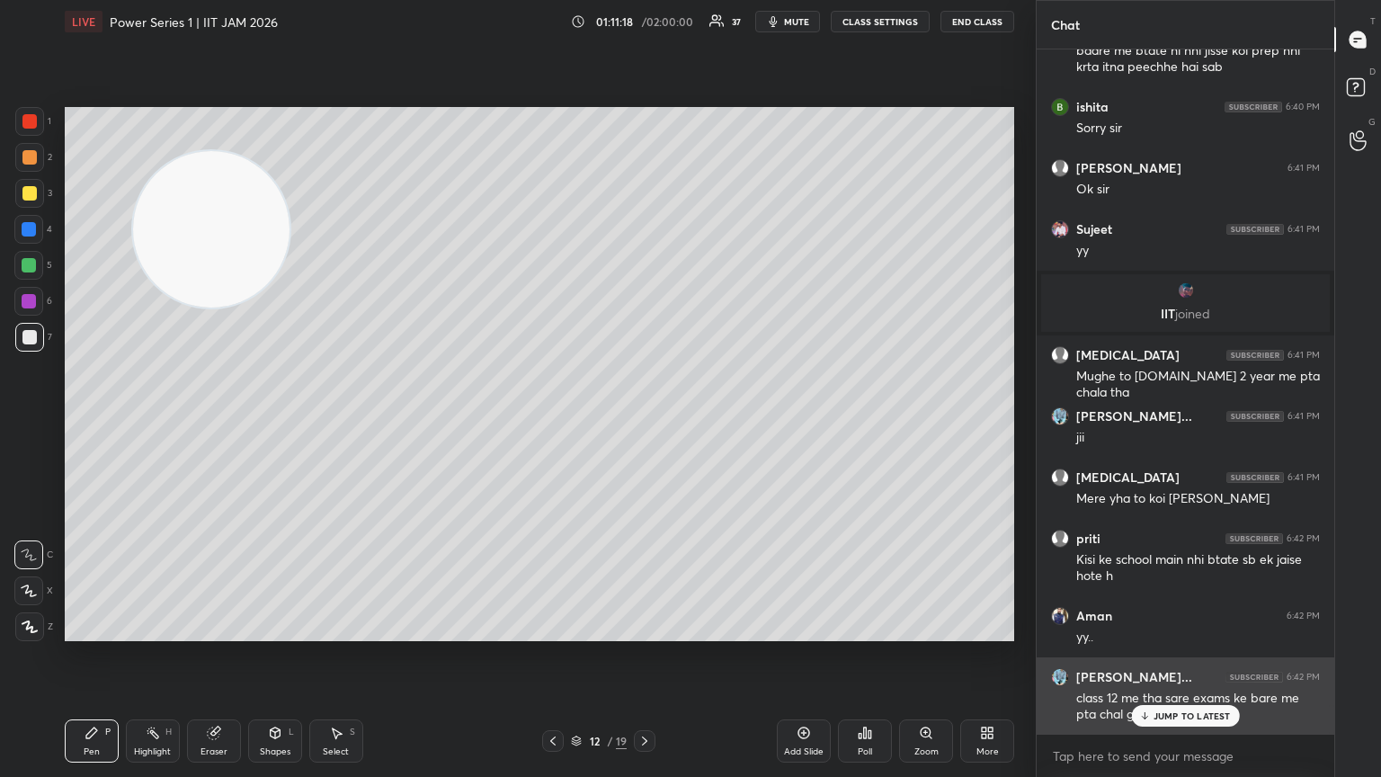
click at [645, 422] on div "JUMP TO LATEST" at bounding box center [1185, 716] width 108 height 22
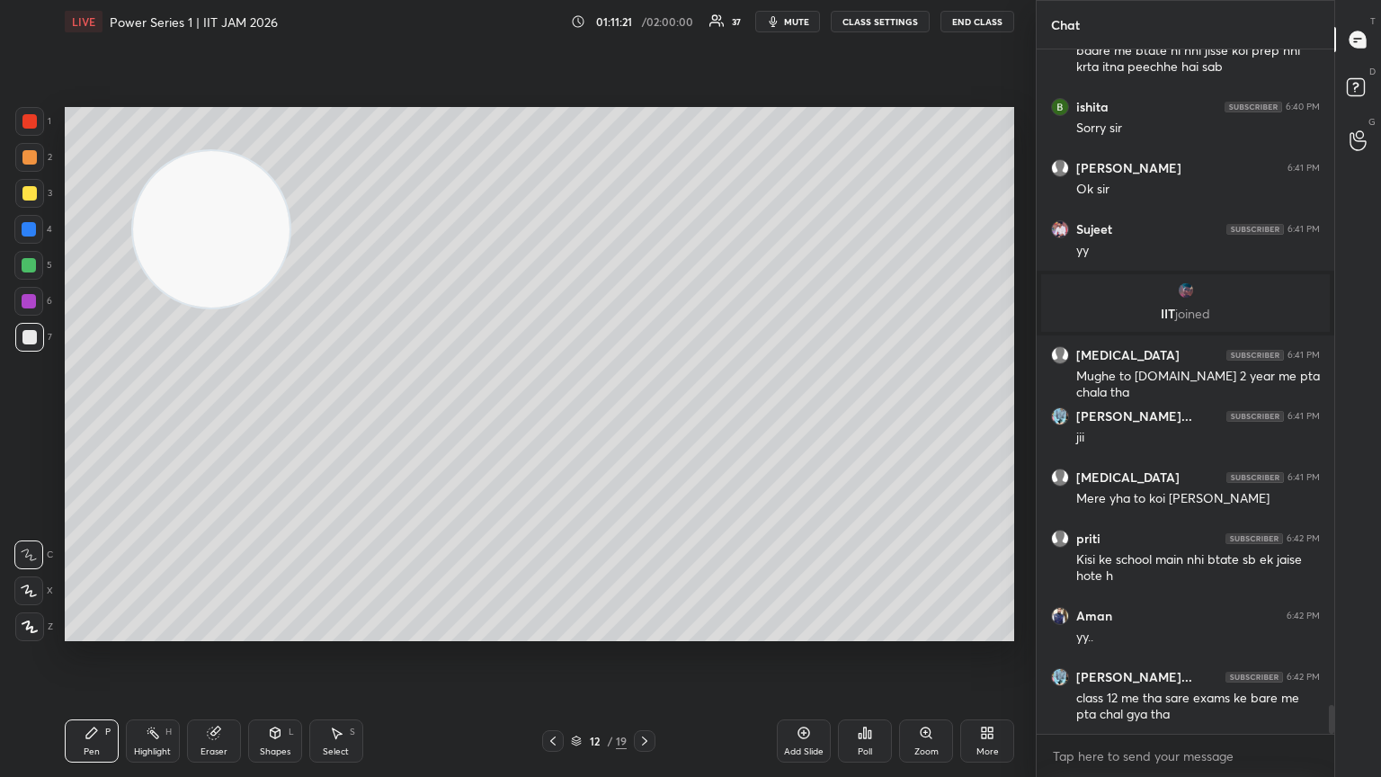
click at [97, 422] on div "Setting up your live class Poll for secs No correct answer Start poll" at bounding box center [540, 374] width 964 height 662
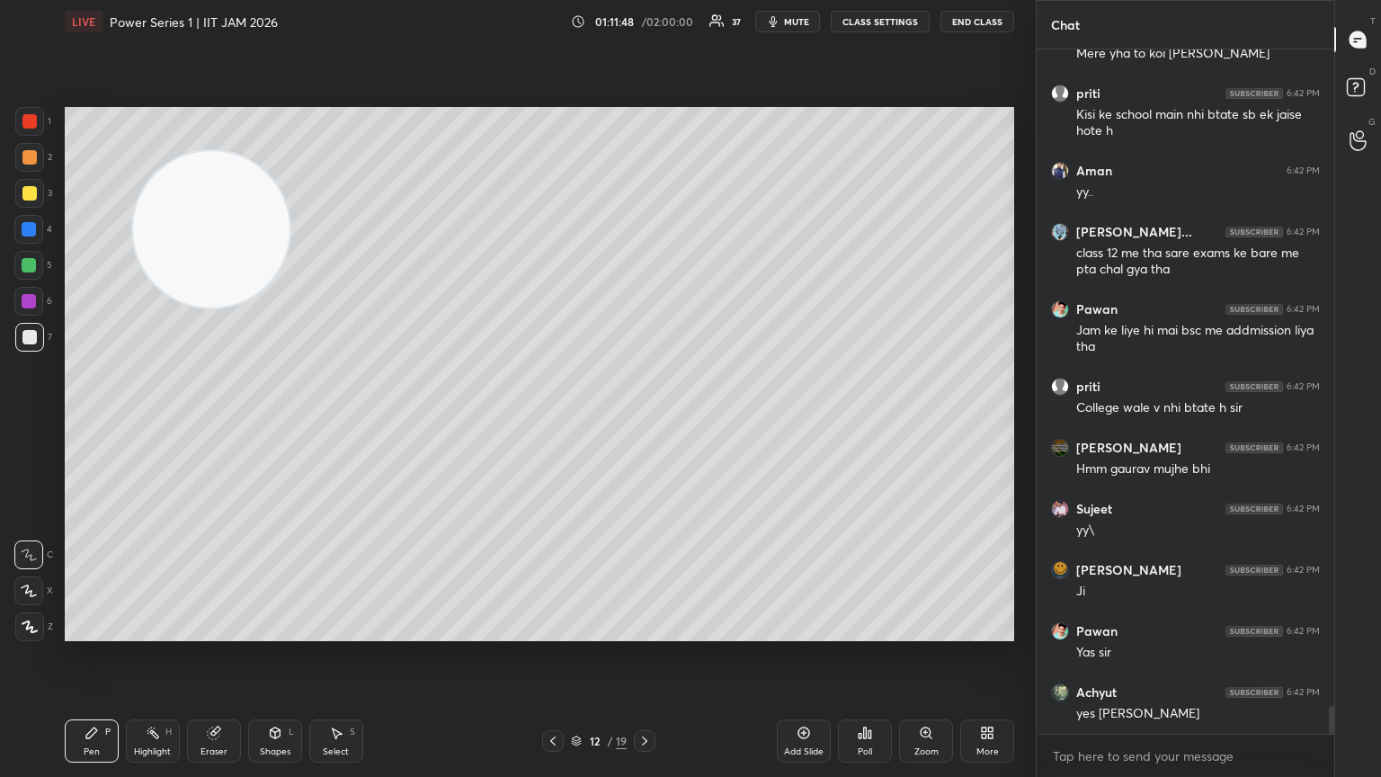
scroll to position [16216, 0]
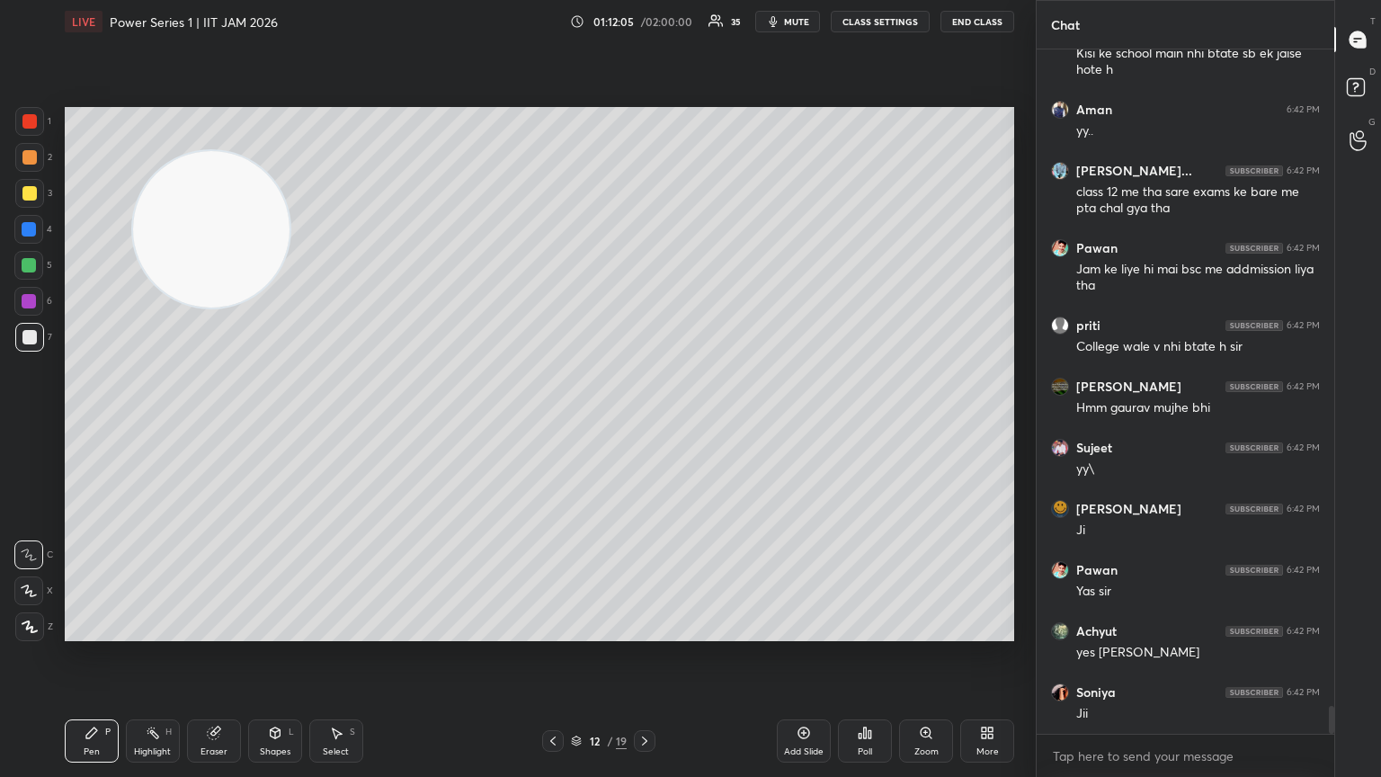
click at [467, 422] on div "Setting up your live class Poll for secs No correct answer Start poll" at bounding box center [540, 374] width 964 height 662
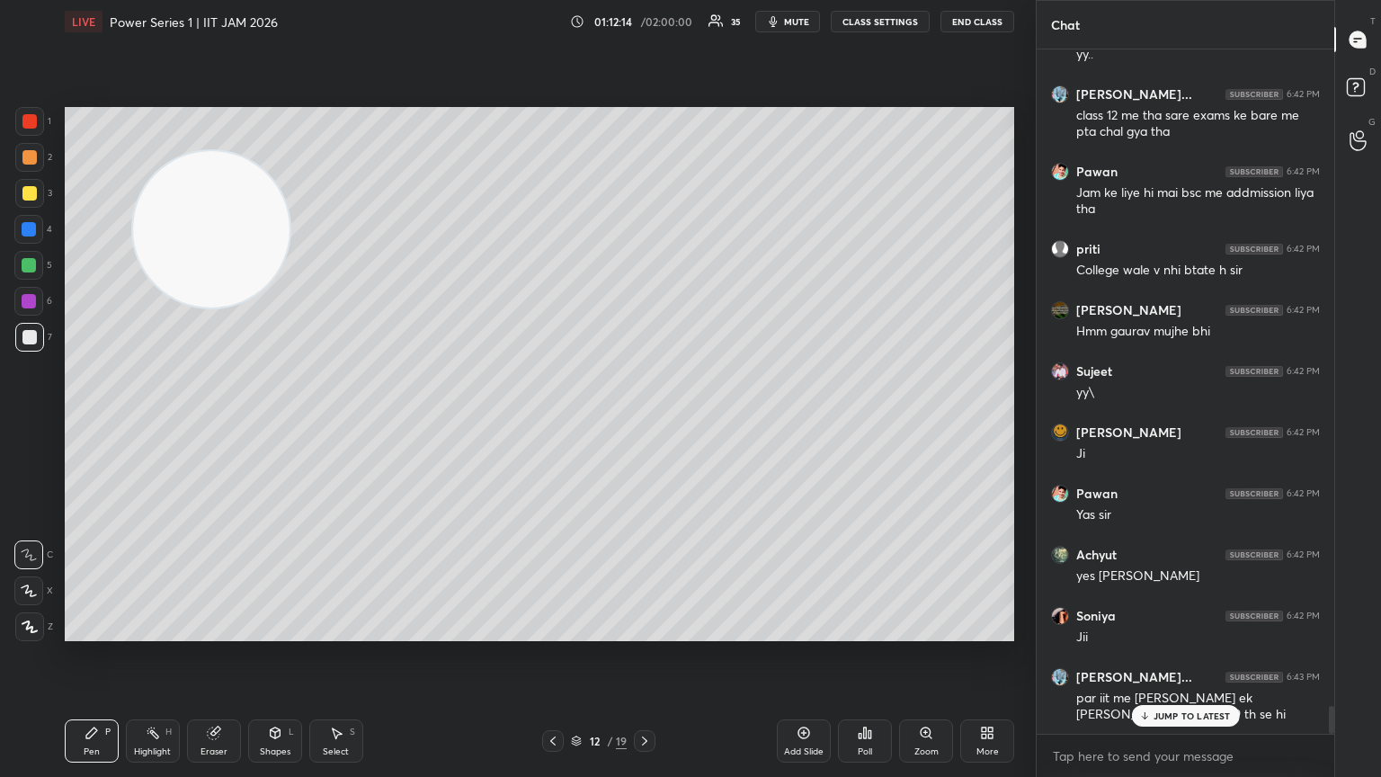
click at [645, 422] on p "JUMP TO LATEST" at bounding box center [1192, 715] width 77 height 11
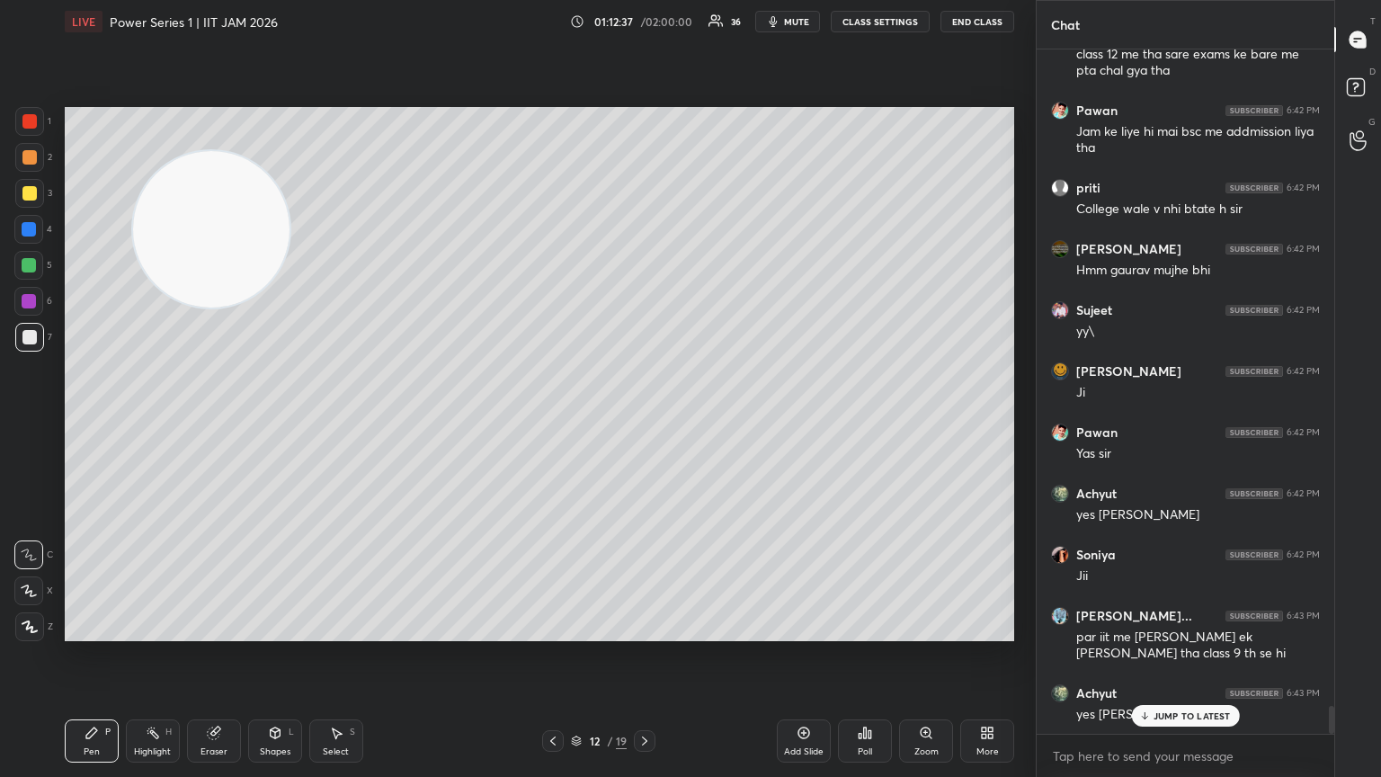
click at [645, 25] on button "mute" at bounding box center [787, 22] width 65 height 22
click at [645, 31] on button "unmute" at bounding box center [787, 22] width 65 height 22
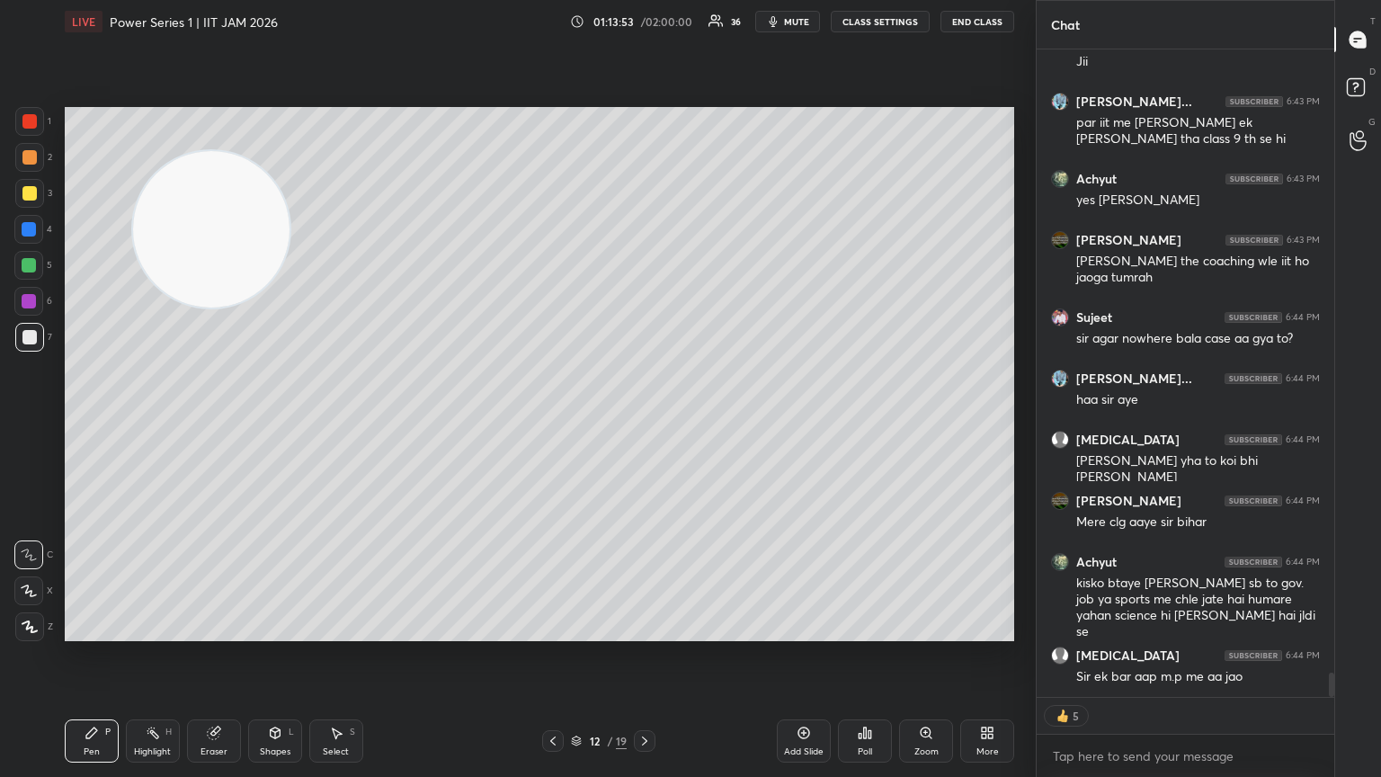
scroll to position [16929, 0]
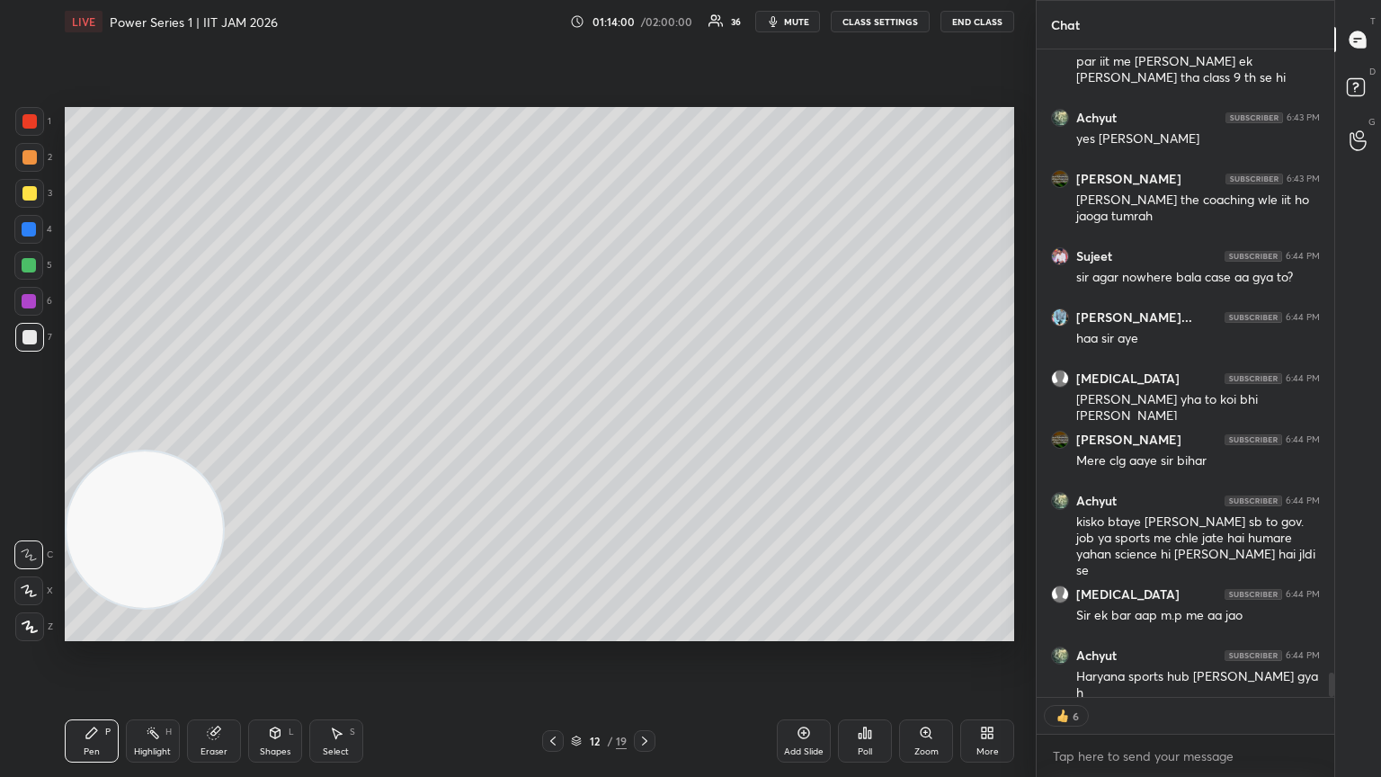
drag, startPoint x: 32, startPoint y: 552, endPoint x: 1, endPoint y: 739, distance: 189.7
click at [0, 422] on div "1 2 3 4 5 6 7 C X Z C X Z E E Erase all H H LIVE Power Series 1 | IIT JAM 2026 …" at bounding box center [510, 388] width 1021 height 777
click at [228, 422] on div "Eraser" at bounding box center [214, 740] width 54 height 43
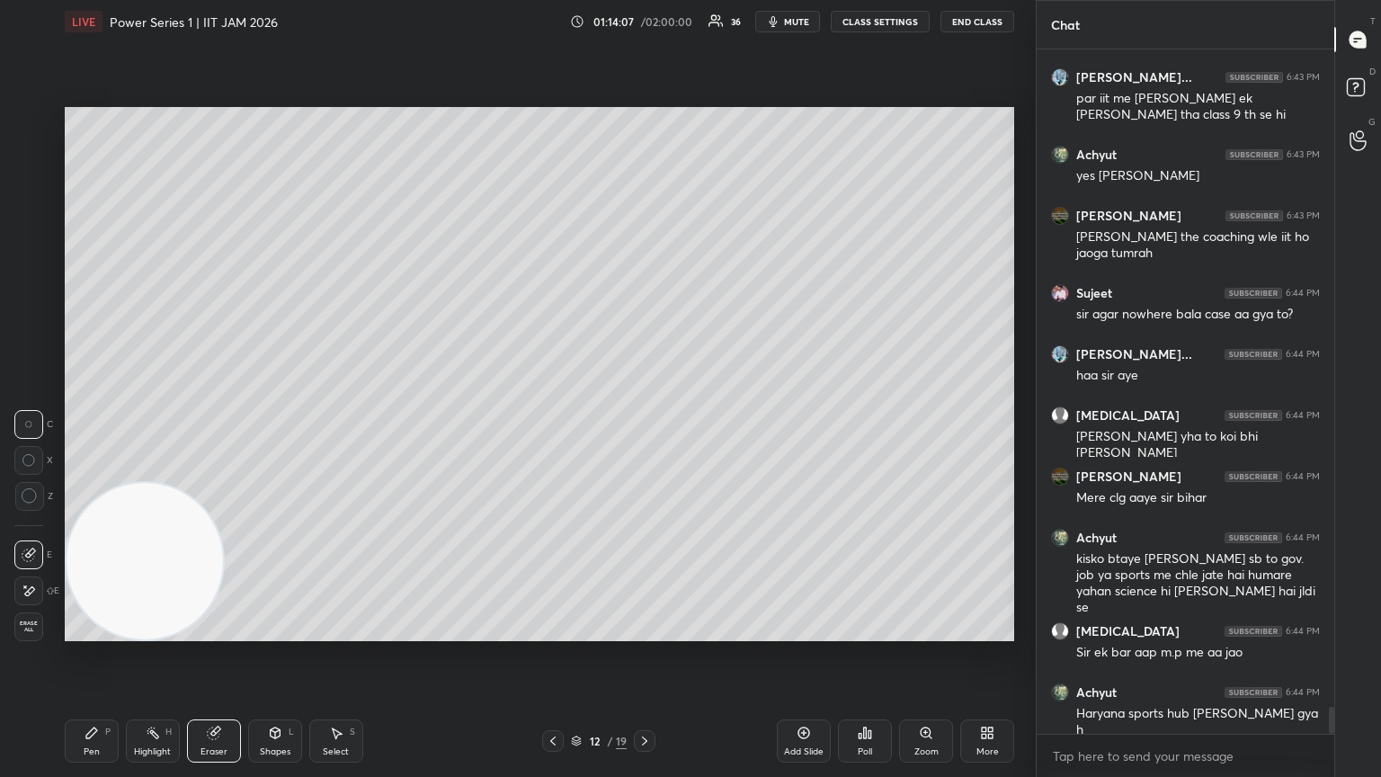
scroll to position [16953, 0]
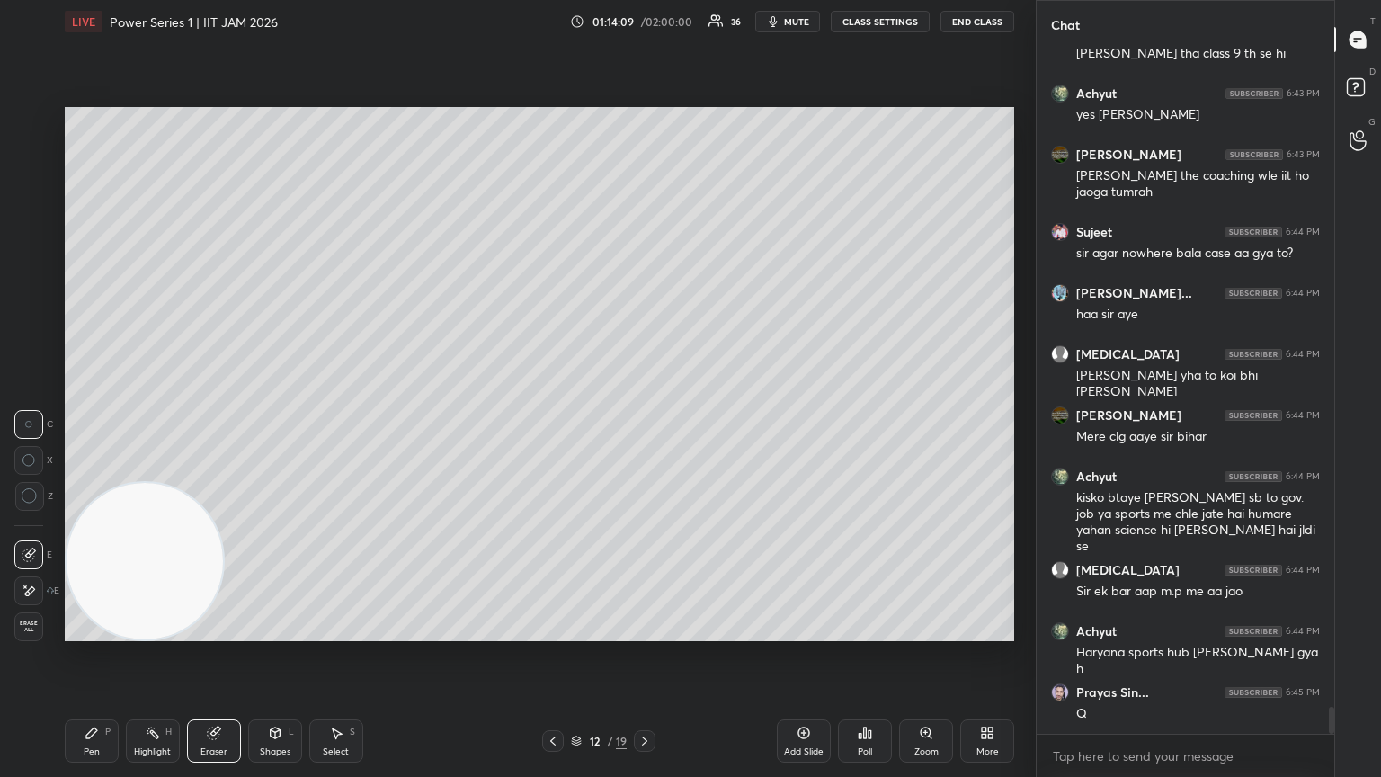
click at [283, 422] on div "Shapes L" at bounding box center [275, 740] width 54 height 43
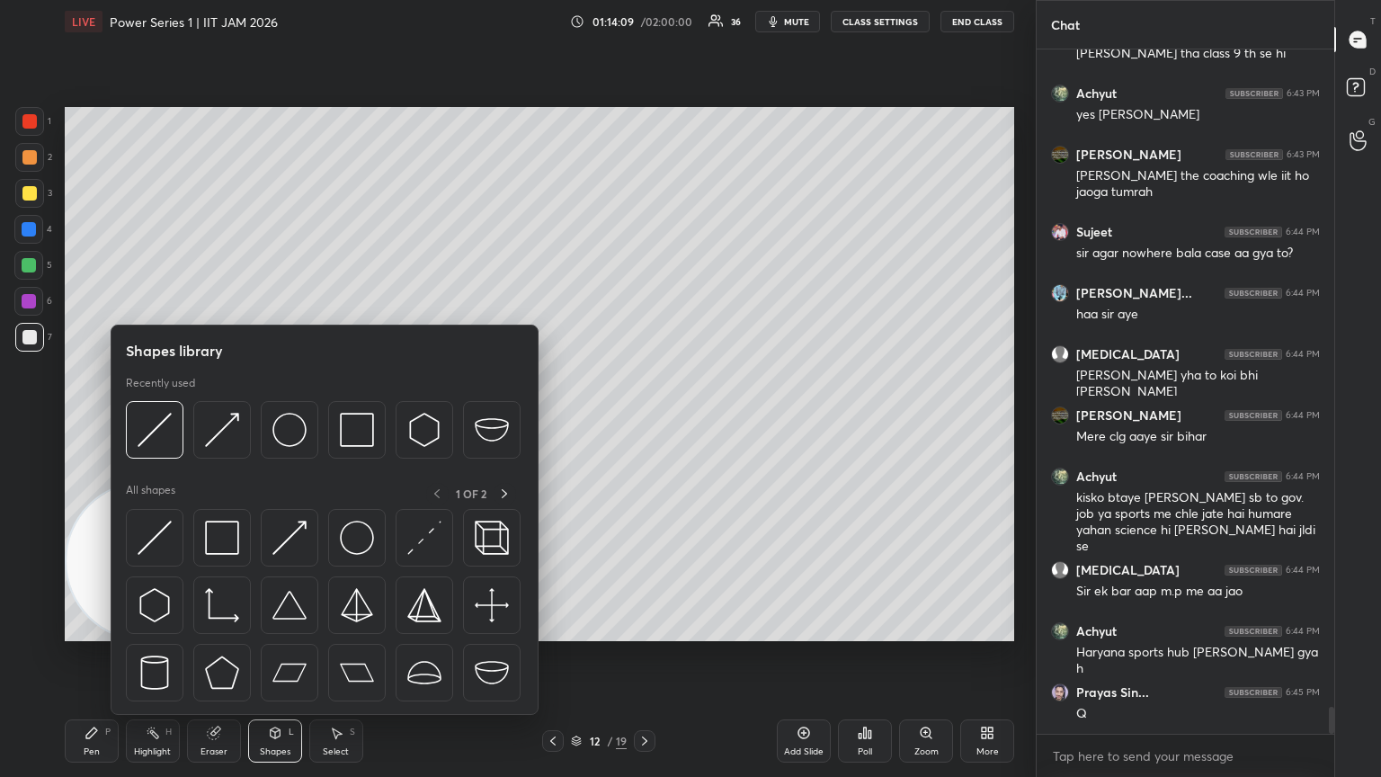
click at [183, 422] on div at bounding box center [324, 610] width 397 height 202
click at [176, 422] on div at bounding box center [155, 538] width 58 height 58
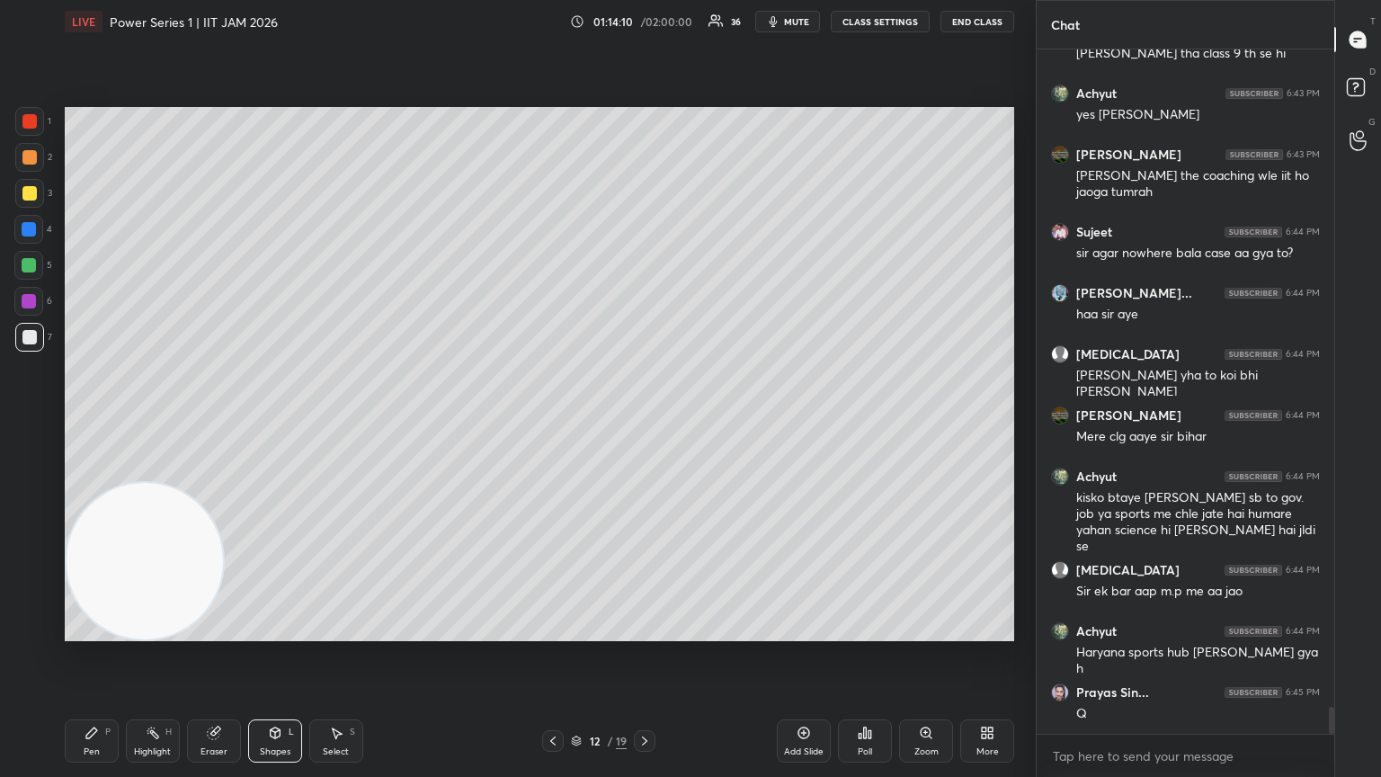
drag, startPoint x: 30, startPoint y: 204, endPoint x: 58, endPoint y: 207, distance: 28.0
click at [31, 204] on div at bounding box center [29, 193] width 29 height 29
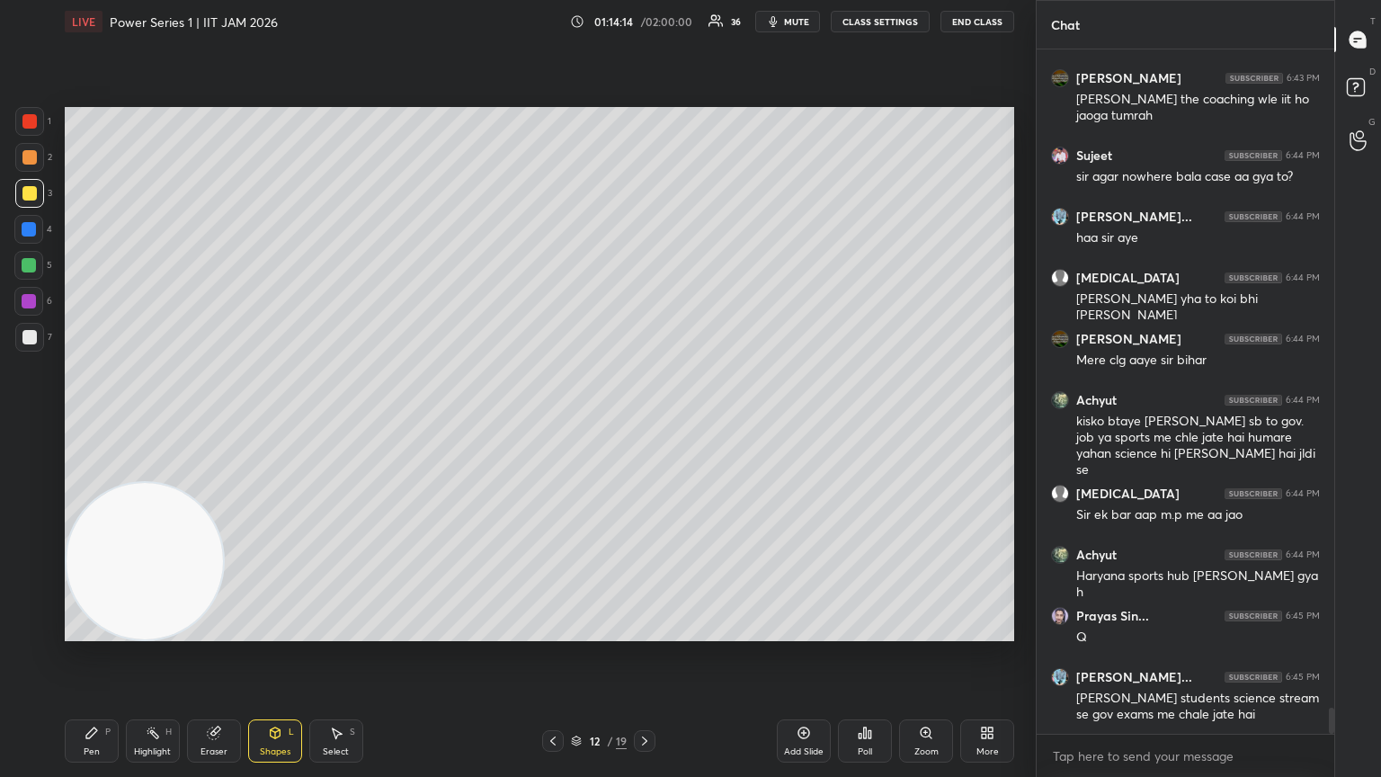
click at [645, 422] on div "Add Slide" at bounding box center [804, 751] width 40 height 9
drag, startPoint x: 90, startPoint y: 728, endPoint x: 95, endPoint y: 745, distance: 17.9
click at [90, 422] on icon at bounding box center [92, 733] width 14 height 14
click at [88, 422] on div "Pen" at bounding box center [92, 751] width 16 height 9
click at [32, 352] on div "7" at bounding box center [33, 341] width 37 height 36
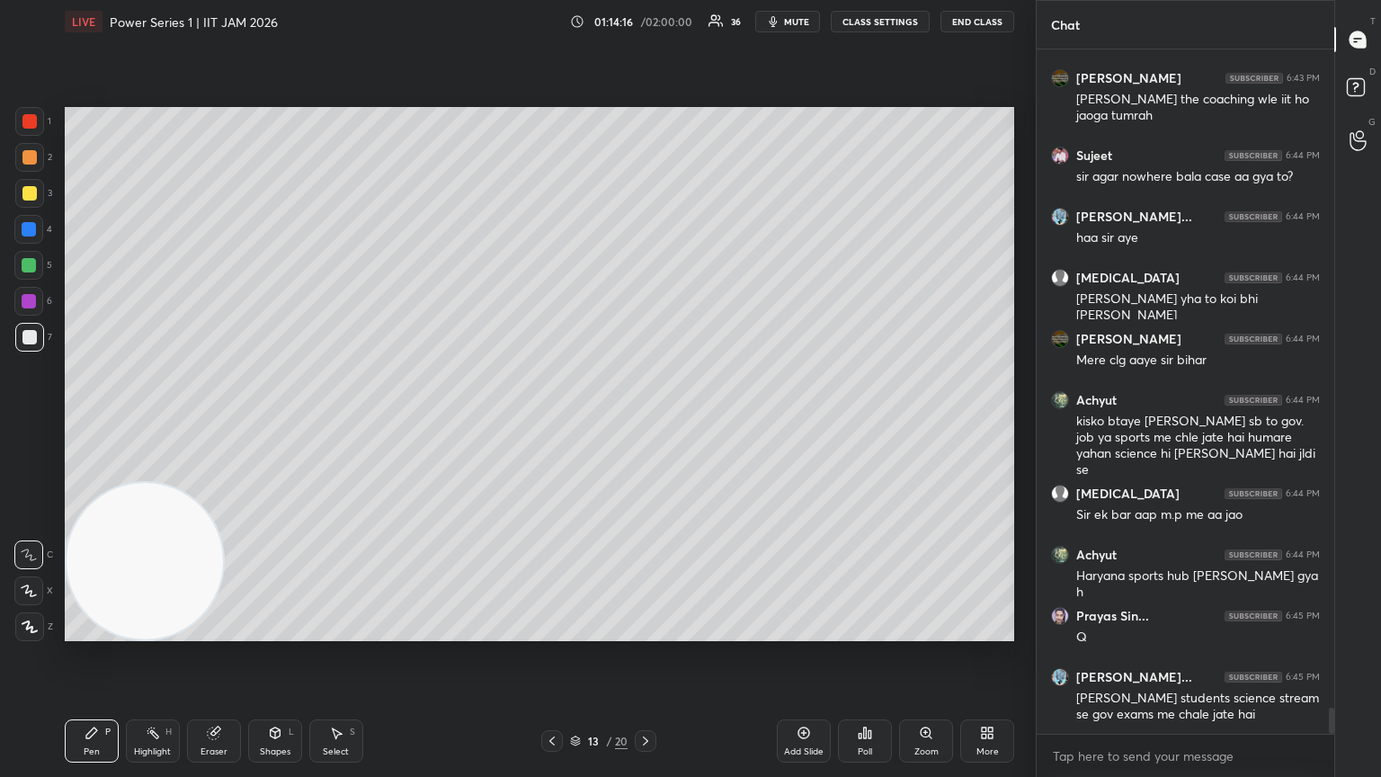
click at [32, 345] on div at bounding box center [29, 337] width 29 height 29
click at [281, 422] on div "Shapes" at bounding box center [275, 751] width 31 height 9
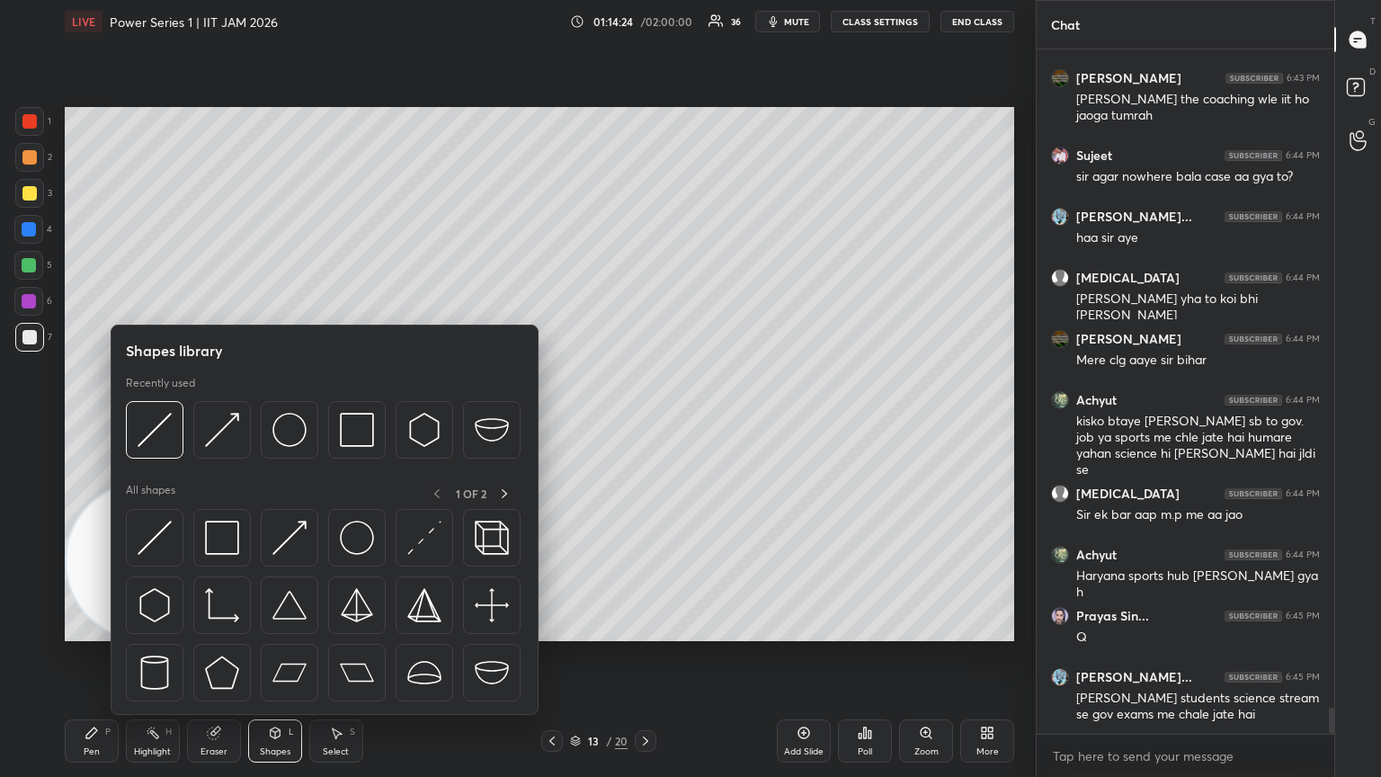
click at [154, 422] on img at bounding box center [155, 538] width 34 height 34
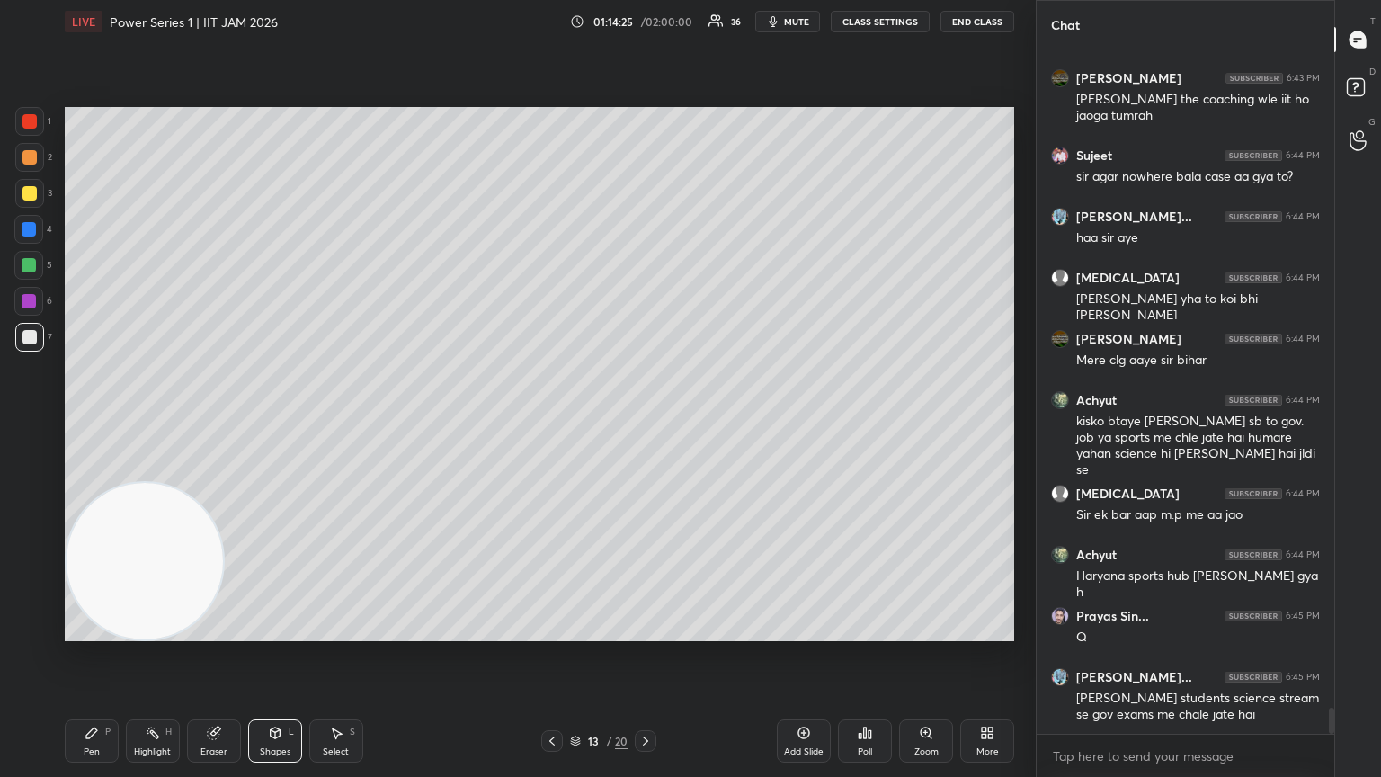
click at [36, 127] on div at bounding box center [29, 121] width 29 height 29
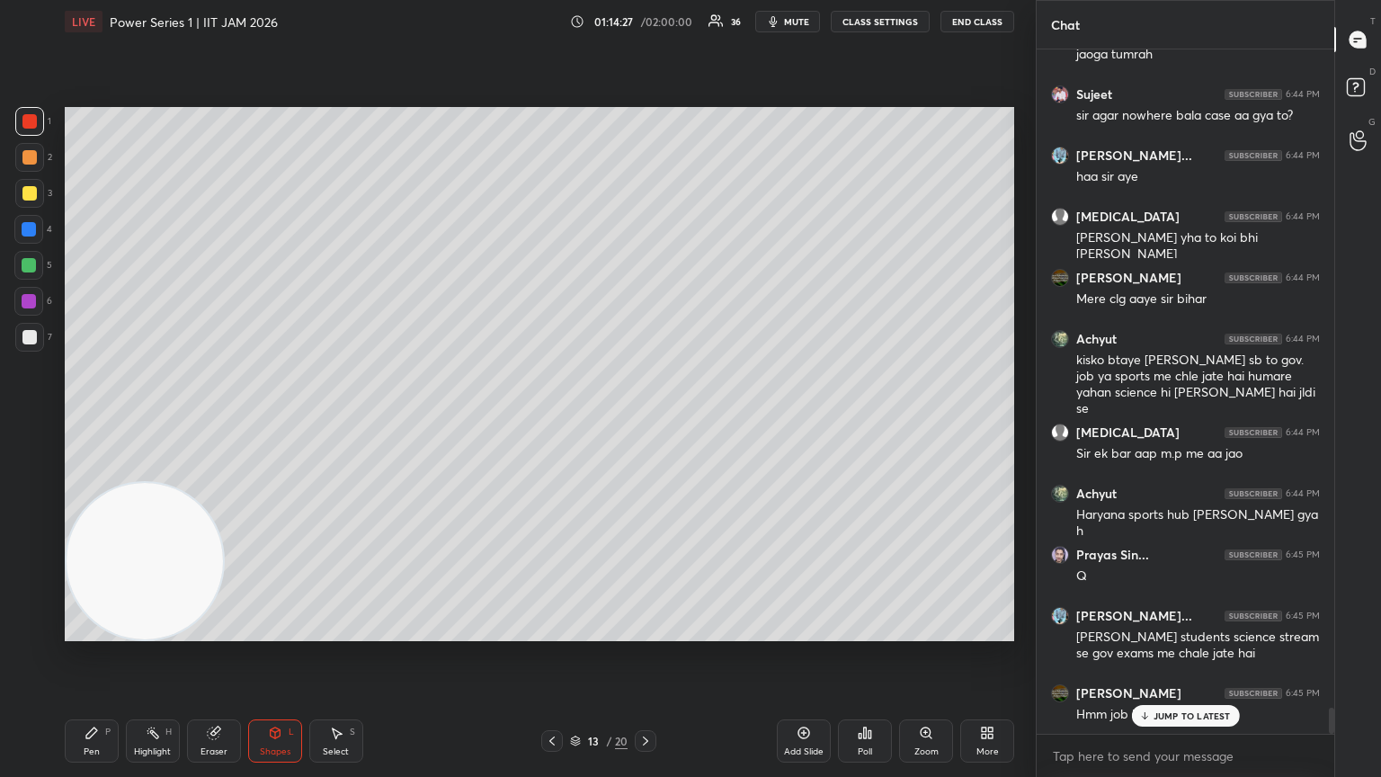
click at [27, 199] on div at bounding box center [29, 193] width 14 height 14
drag, startPoint x: 71, startPoint y: 741, endPoint x: 73, endPoint y: 750, distance: 9.2
click at [72, 422] on div "Pen P" at bounding box center [92, 740] width 54 height 43
click at [34, 339] on div at bounding box center [29, 337] width 14 height 14
click at [645, 17] on button "mute" at bounding box center [787, 22] width 65 height 22
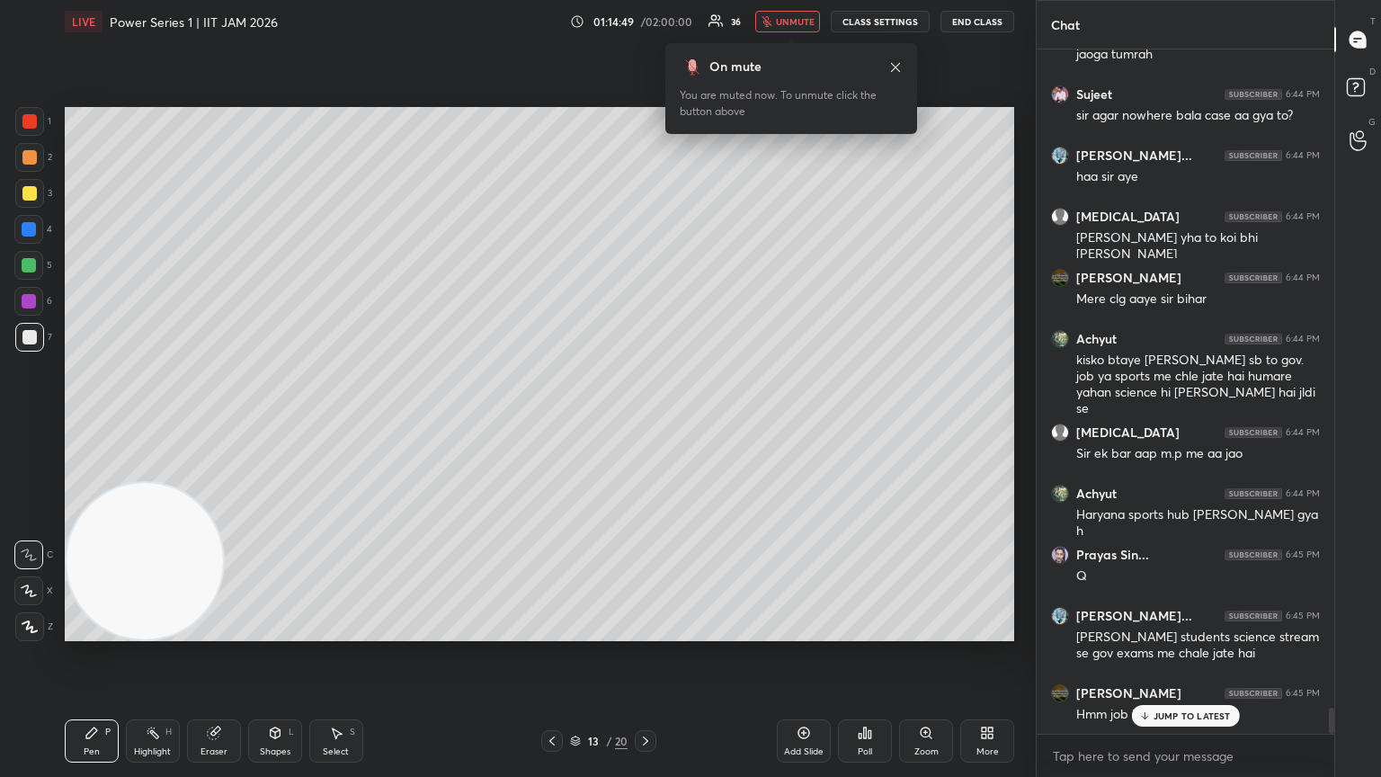
click at [645, 17] on span "unmute" at bounding box center [795, 21] width 39 height 13
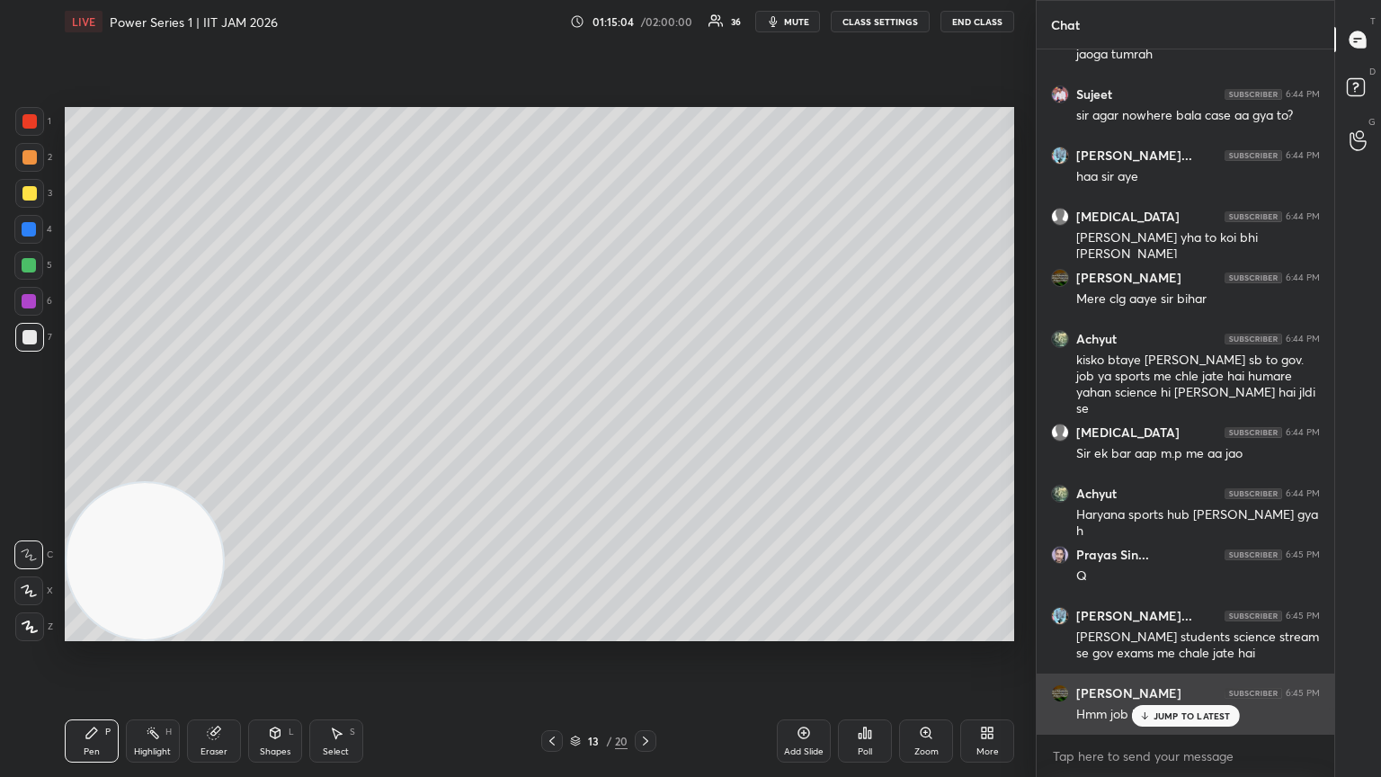
click at [645, 422] on div "JUMP TO LATEST" at bounding box center [1185, 716] width 108 height 22
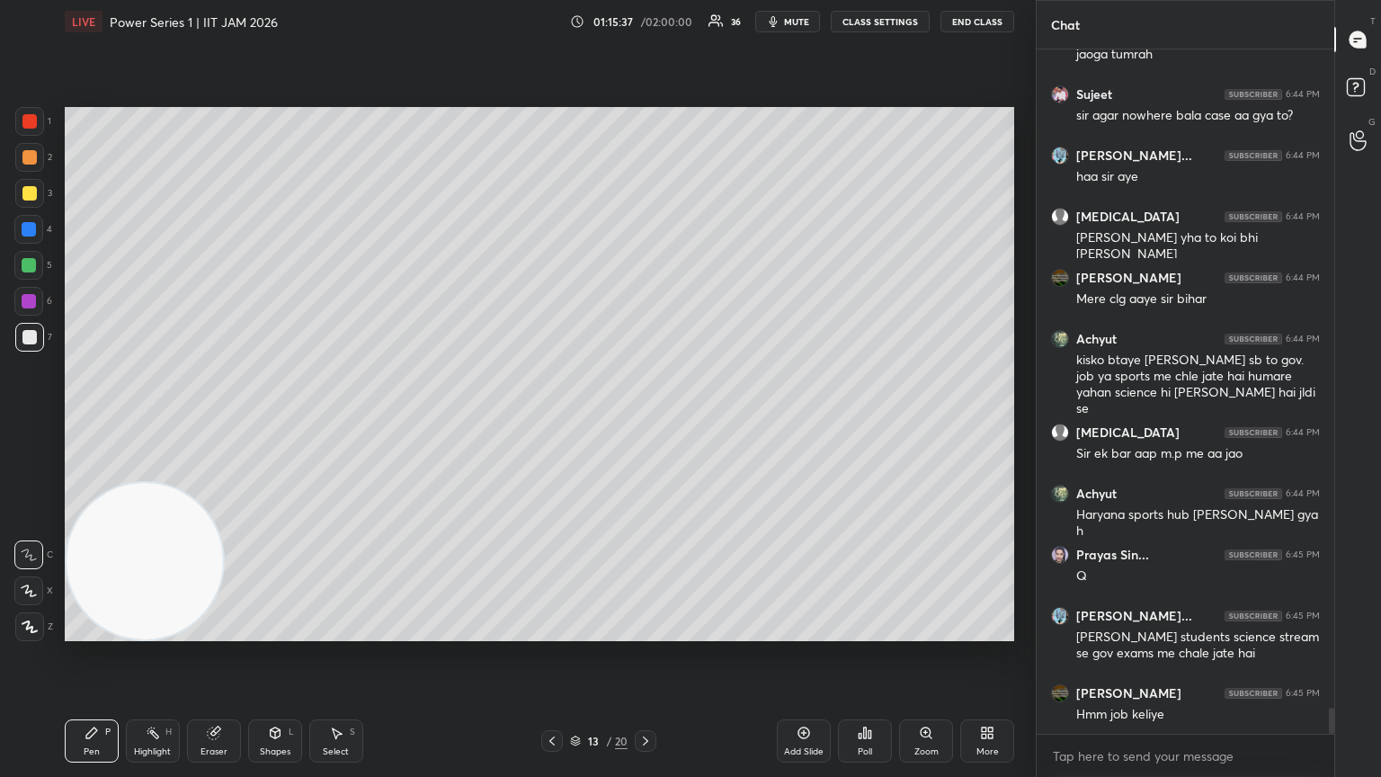
click at [645, 22] on span "mute" at bounding box center [796, 21] width 25 height 13
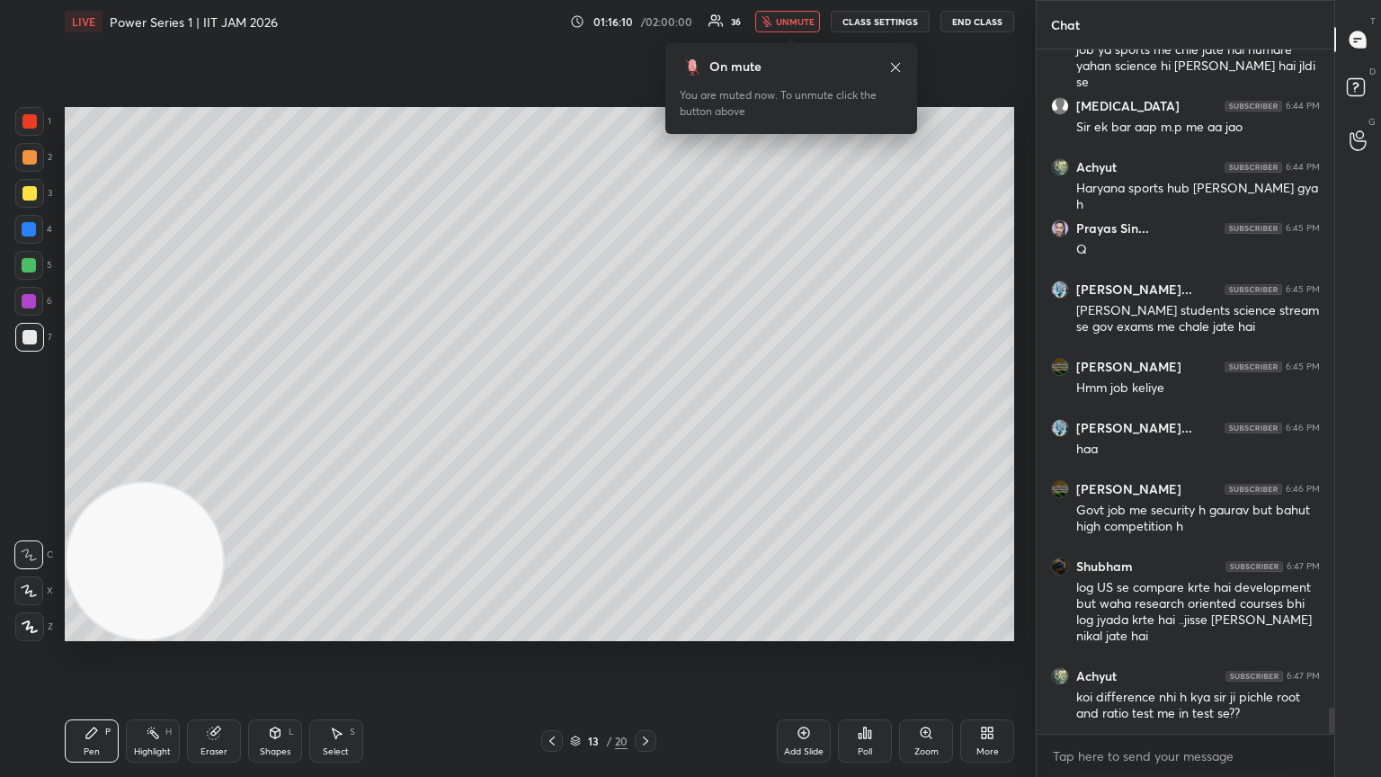
scroll to position [17478, 0]
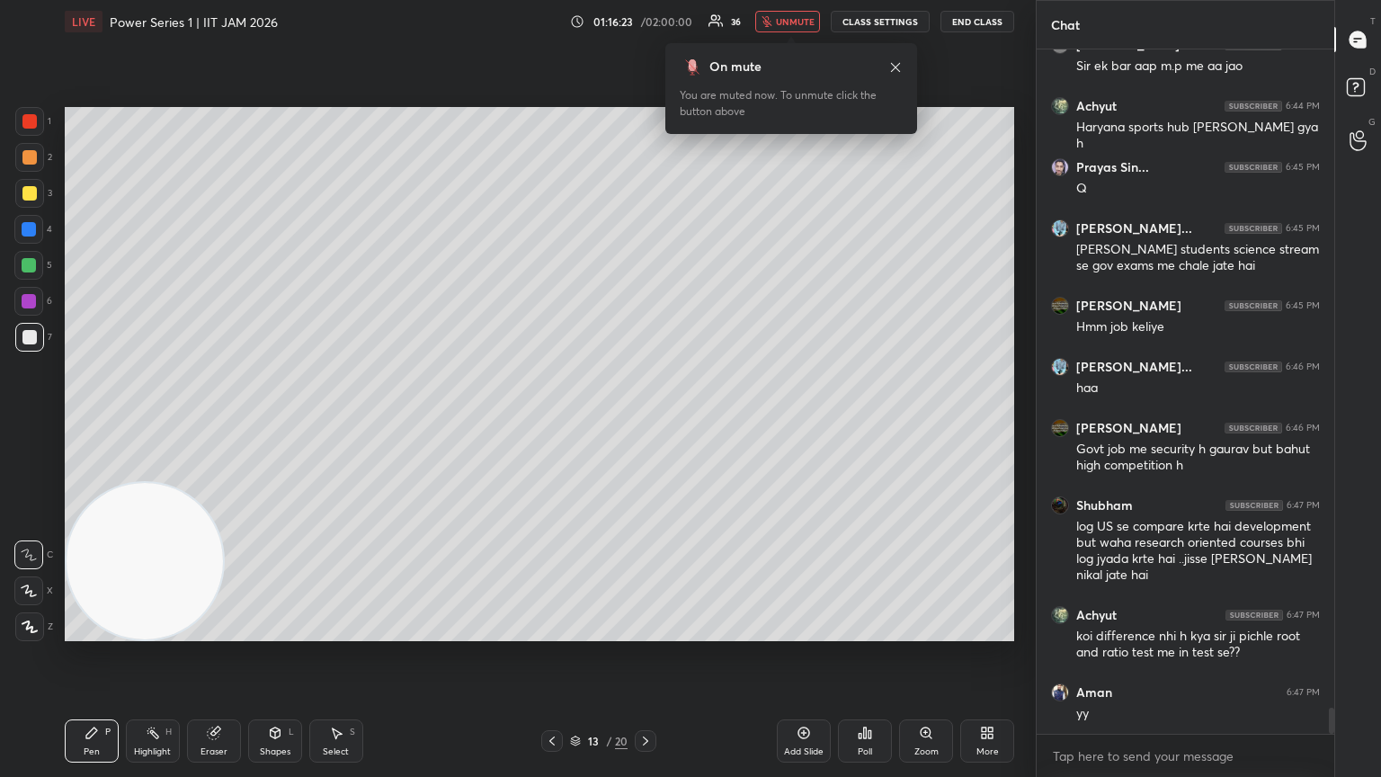
click at [645, 15] on button "End Class" at bounding box center [978, 22] width 74 height 22
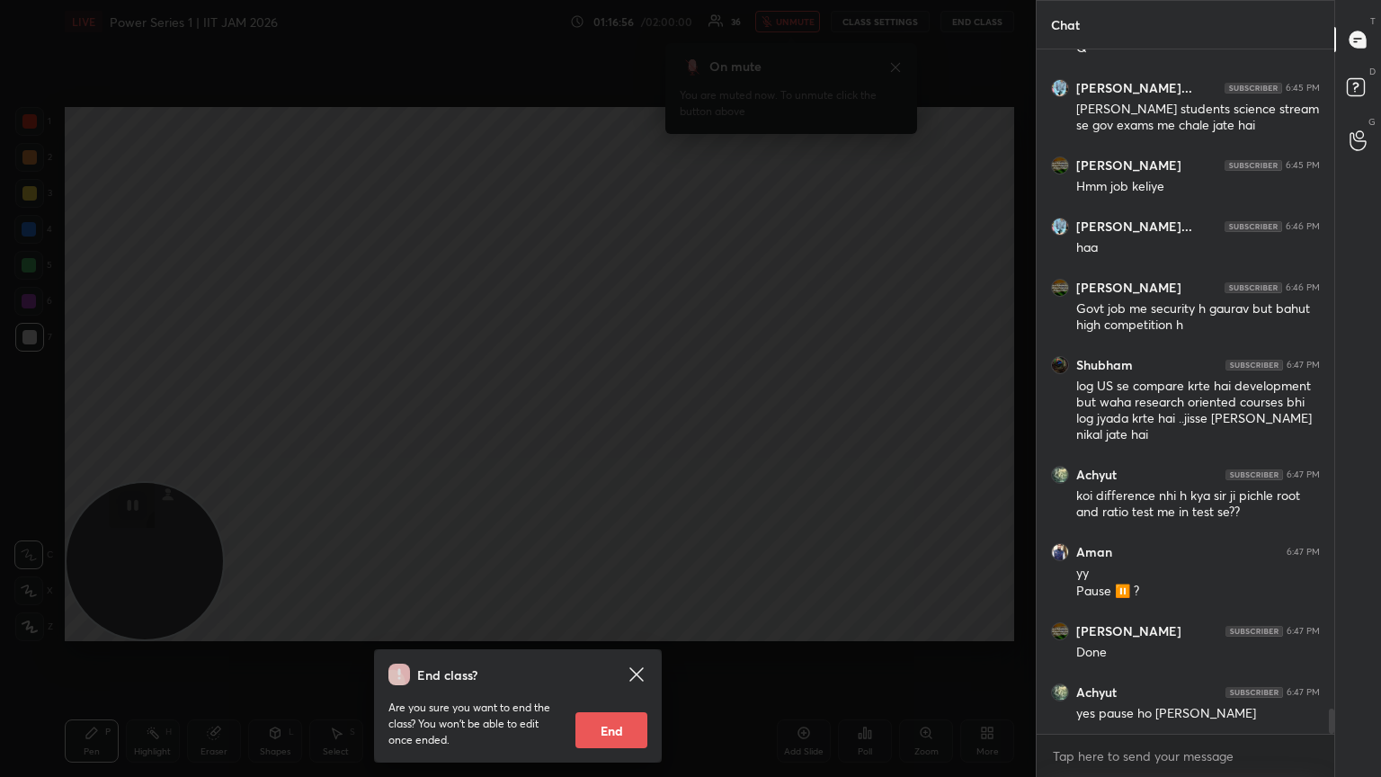
scroll to position [17680, 0]
click at [640, 422] on icon at bounding box center [637, 675] width 22 height 22
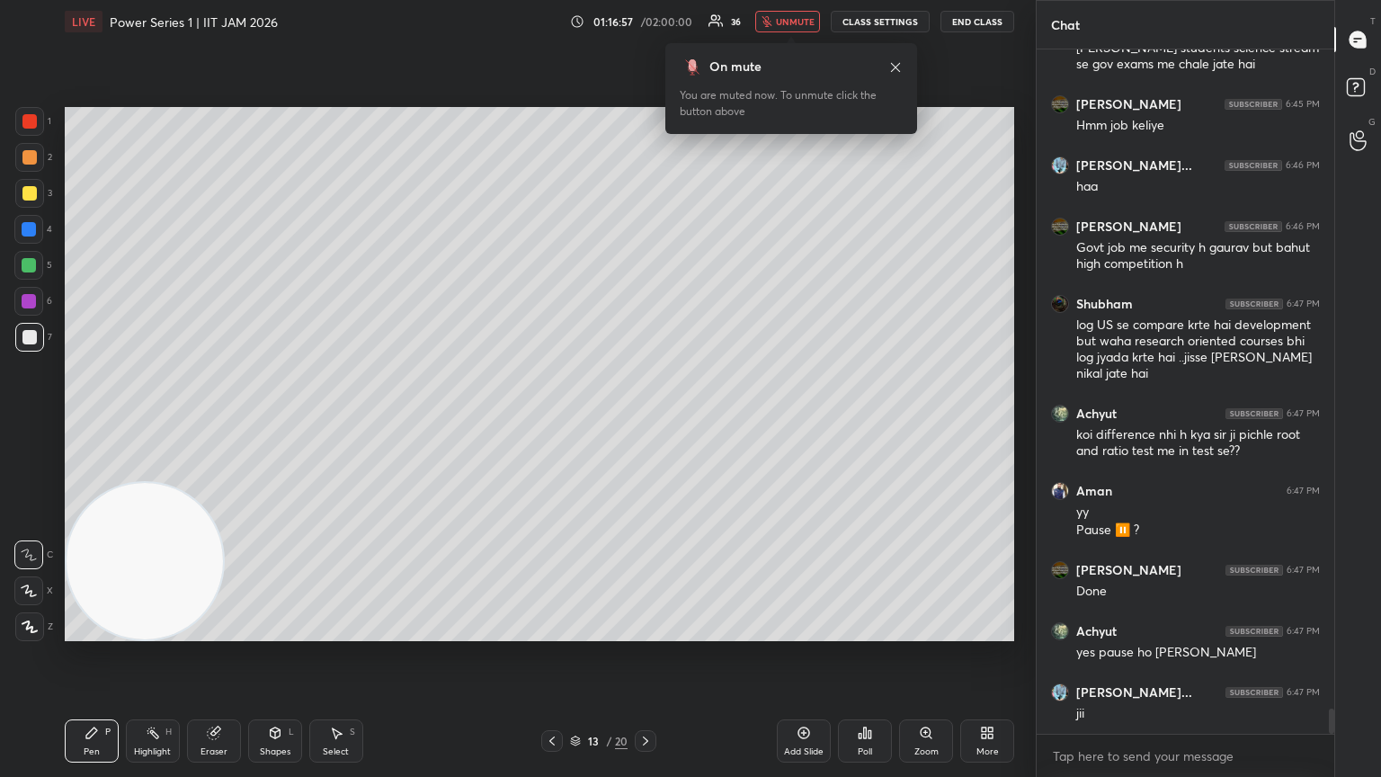
click at [645, 26] on span "unmute" at bounding box center [795, 21] width 39 height 13
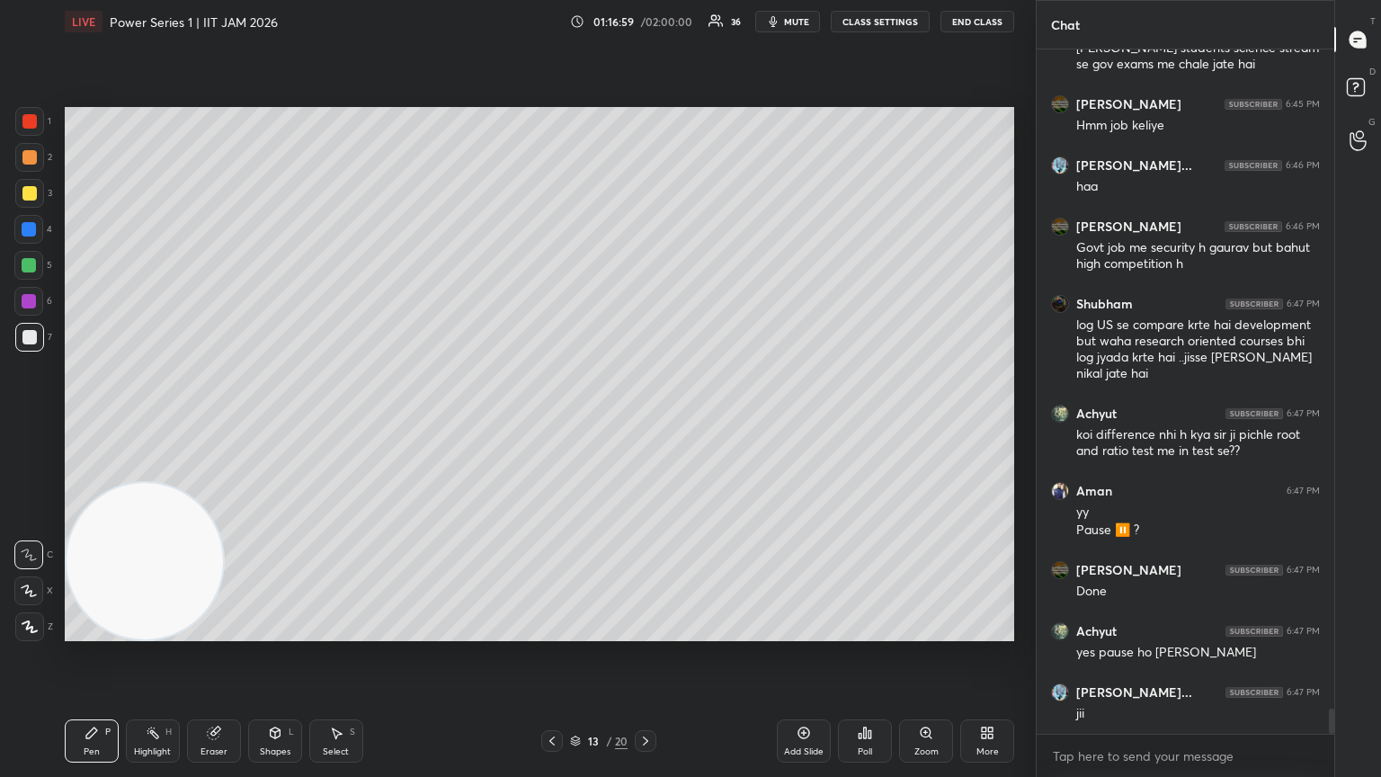
drag, startPoint x: 133, startPoint y: 557, endPoint x: 438, endPoint y: 147, distance: 510.2
click at [223, 422] on video at bounding box center [145, 561] width 156 height 156
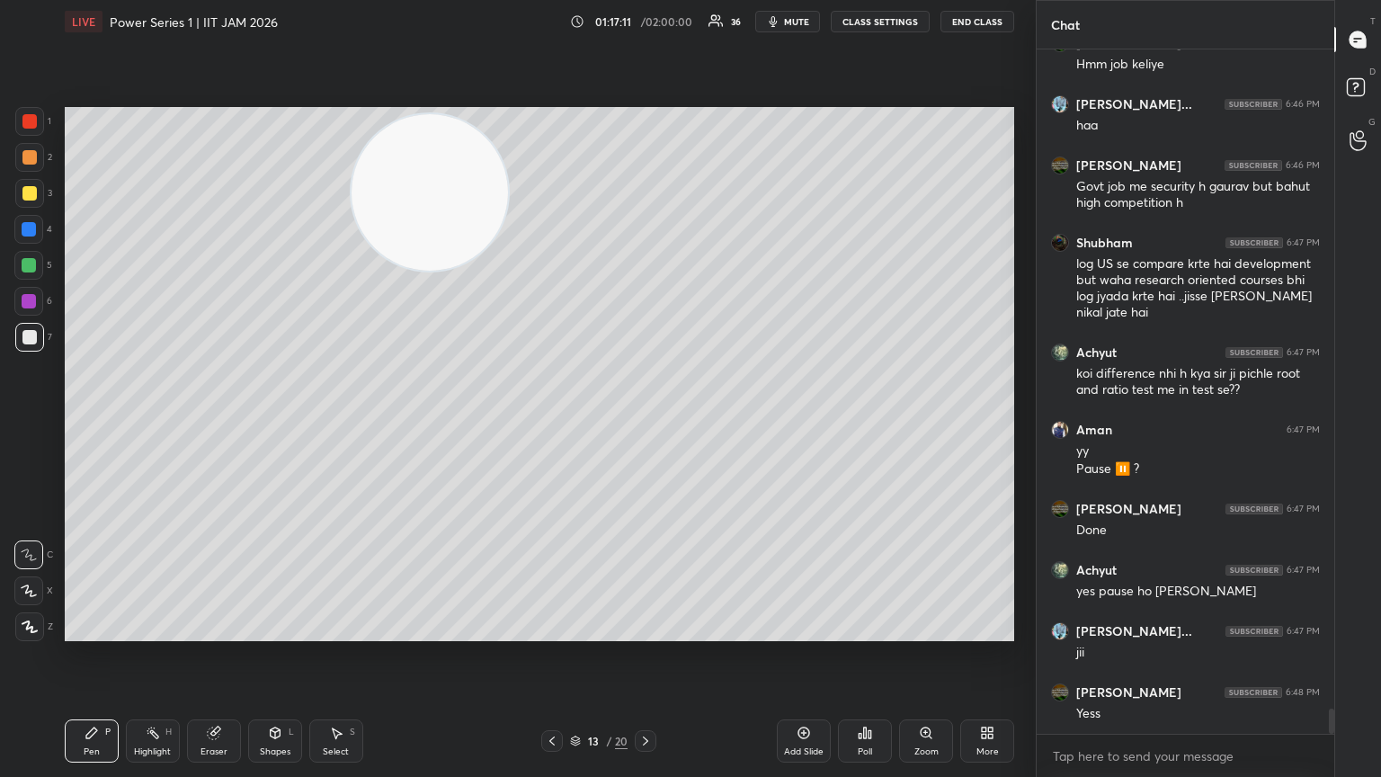
scroll to position [17802, 0]
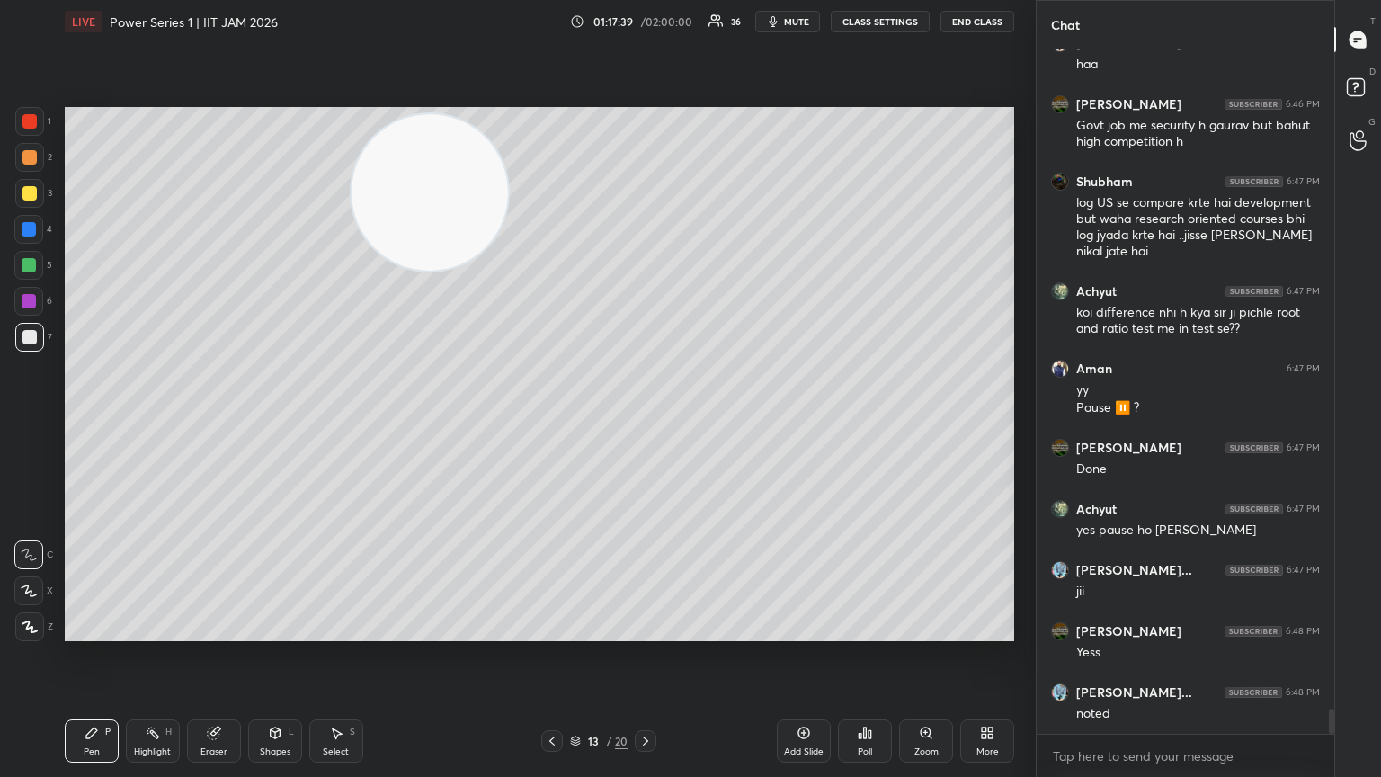
click at [645, 18] on span "mute" at bounding box center [796, 21] width 25 height 13
click at [645, 22] on button "End Class" at bounding box center [978, 22] width 74 height 22
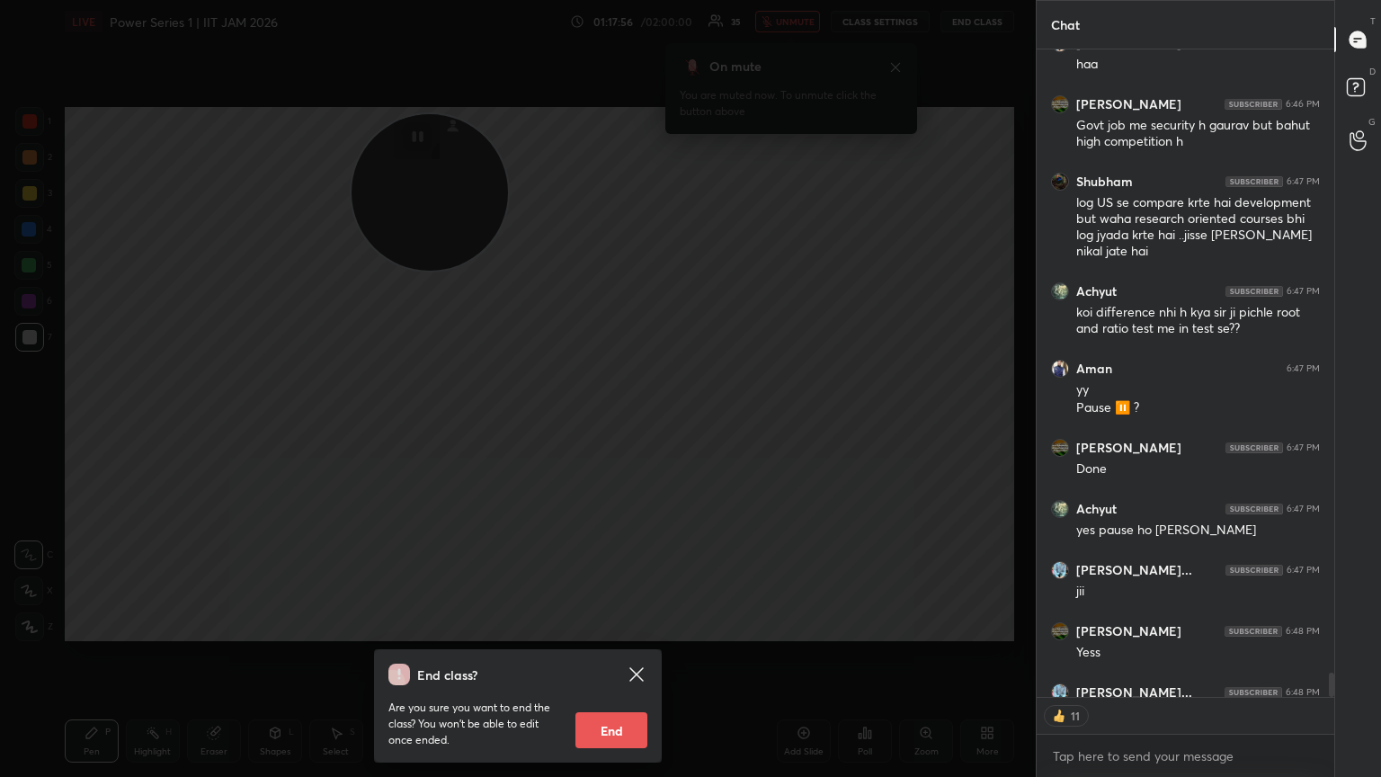
scroll to position [17900, 0]
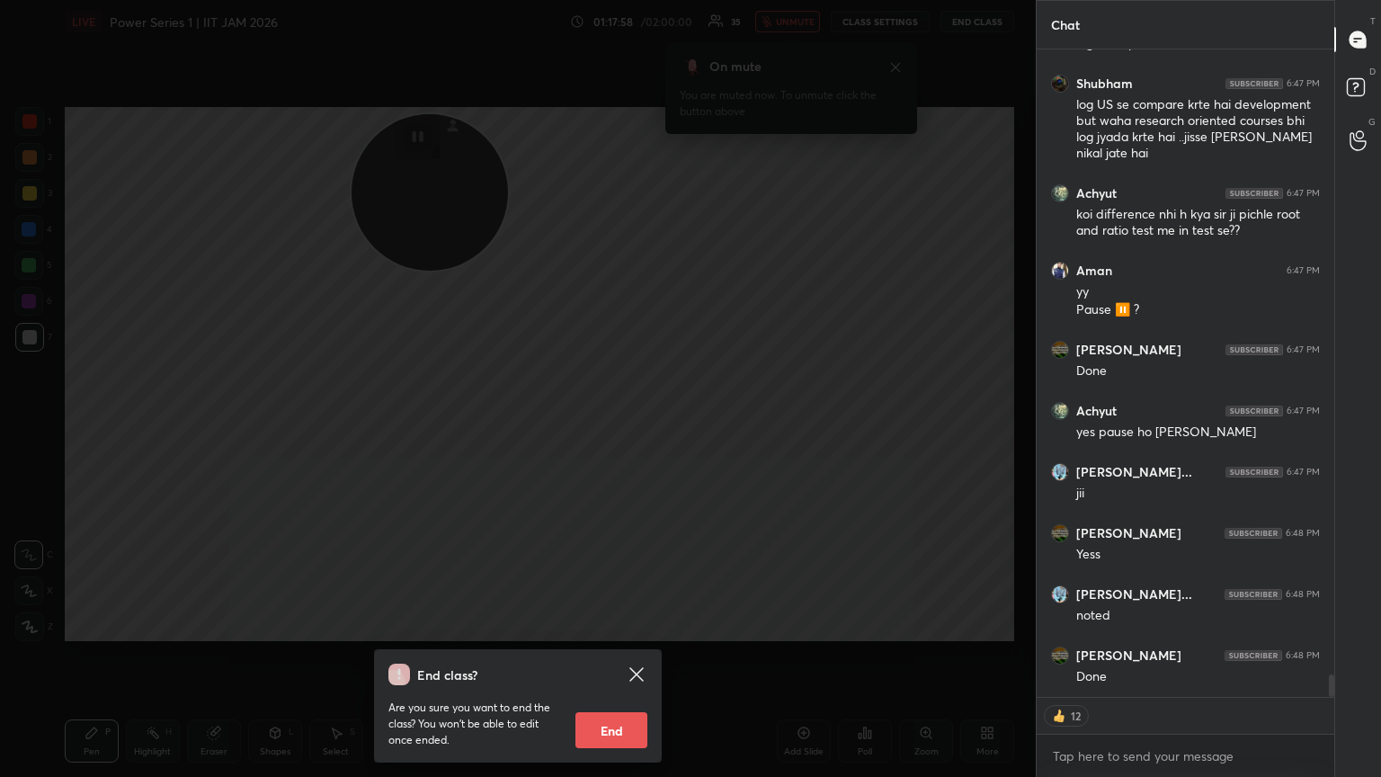
click at [640, 422] on icon at bounding box center [635, 673] width 13 height 13
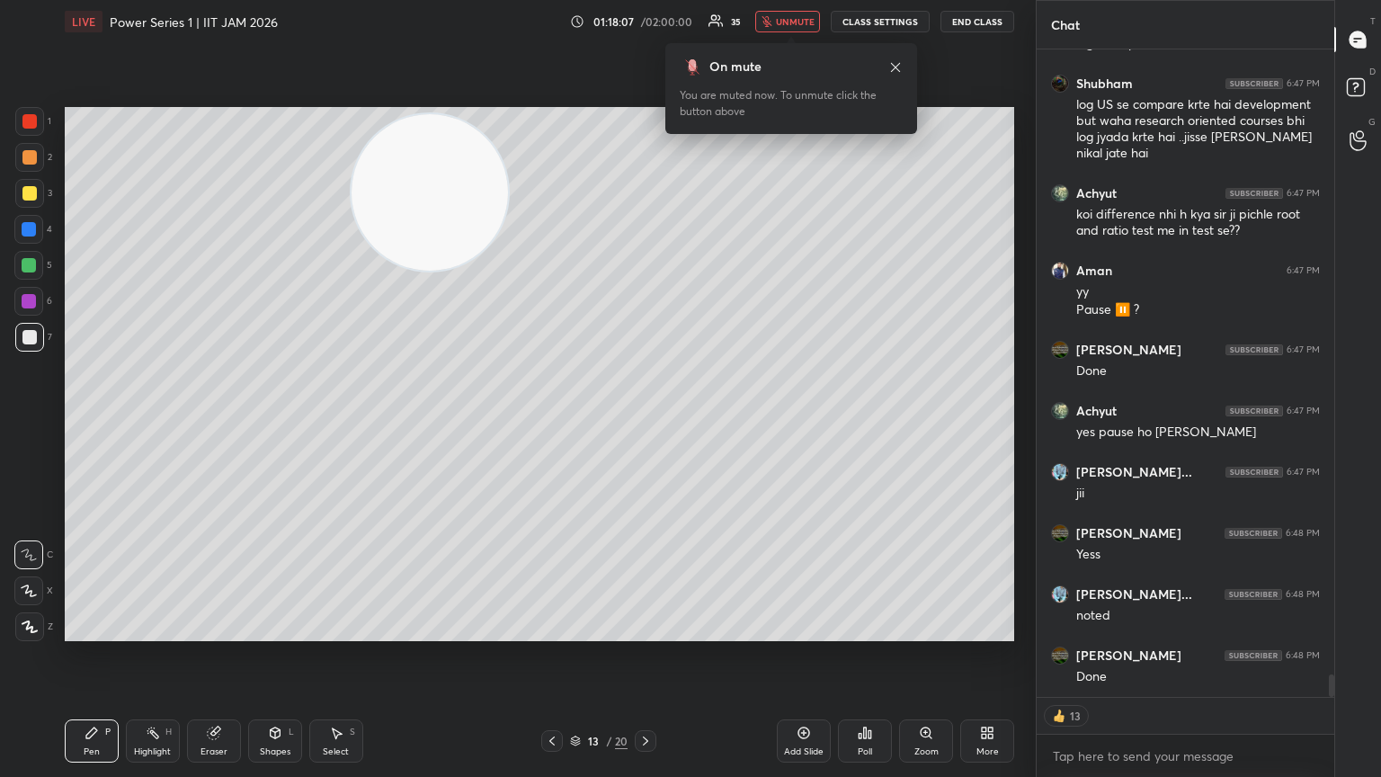
scroll to position [17961, 0]
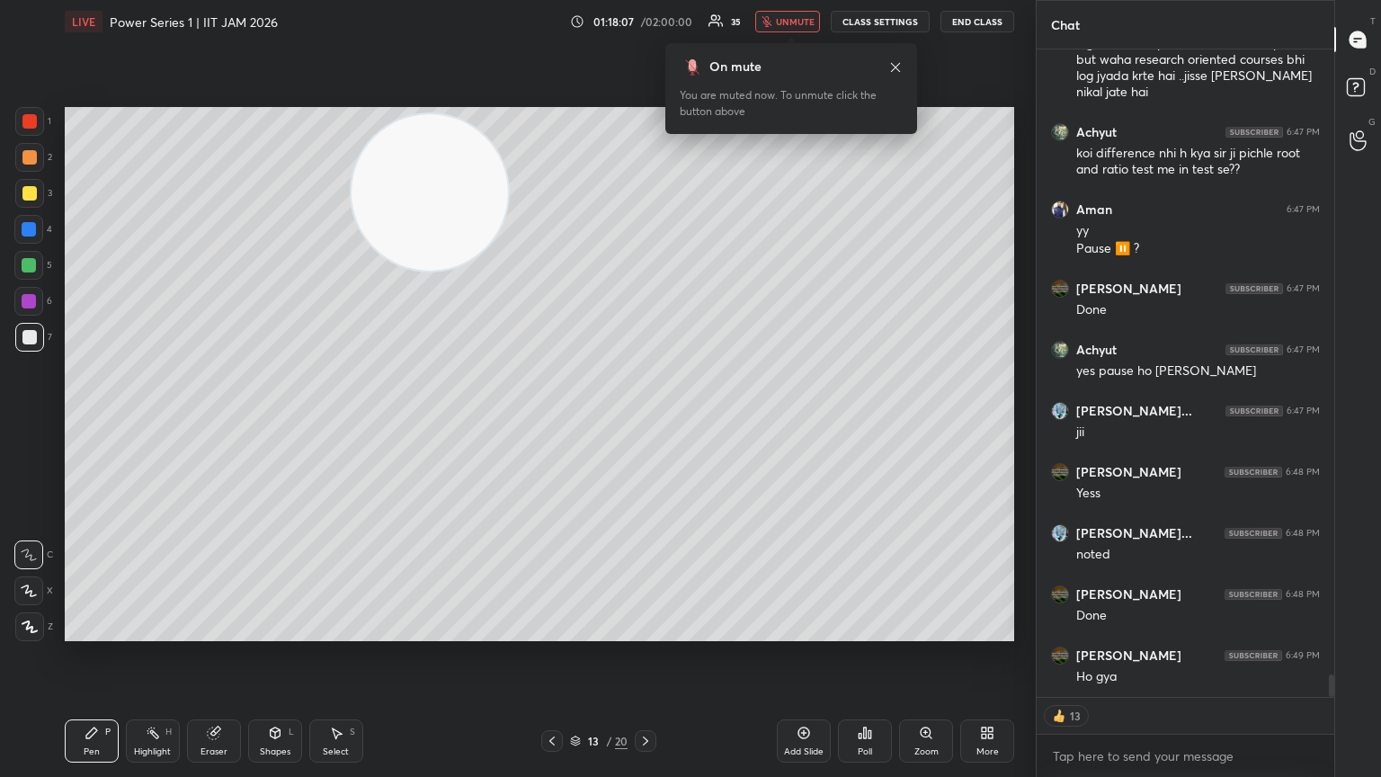
click at [645, 21] on span "unmute" at bounding box center [795, 21] width 39 height 13
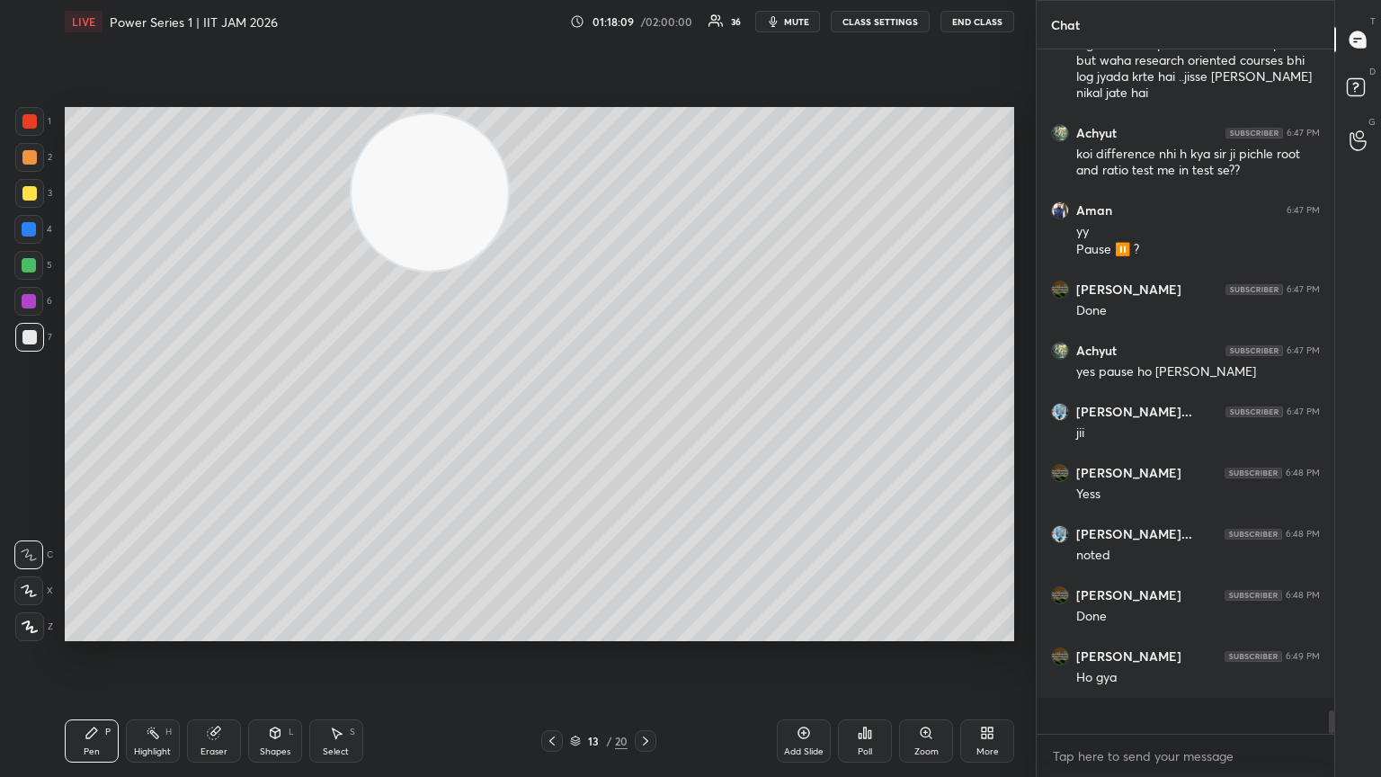
scroll to position [679, 292]
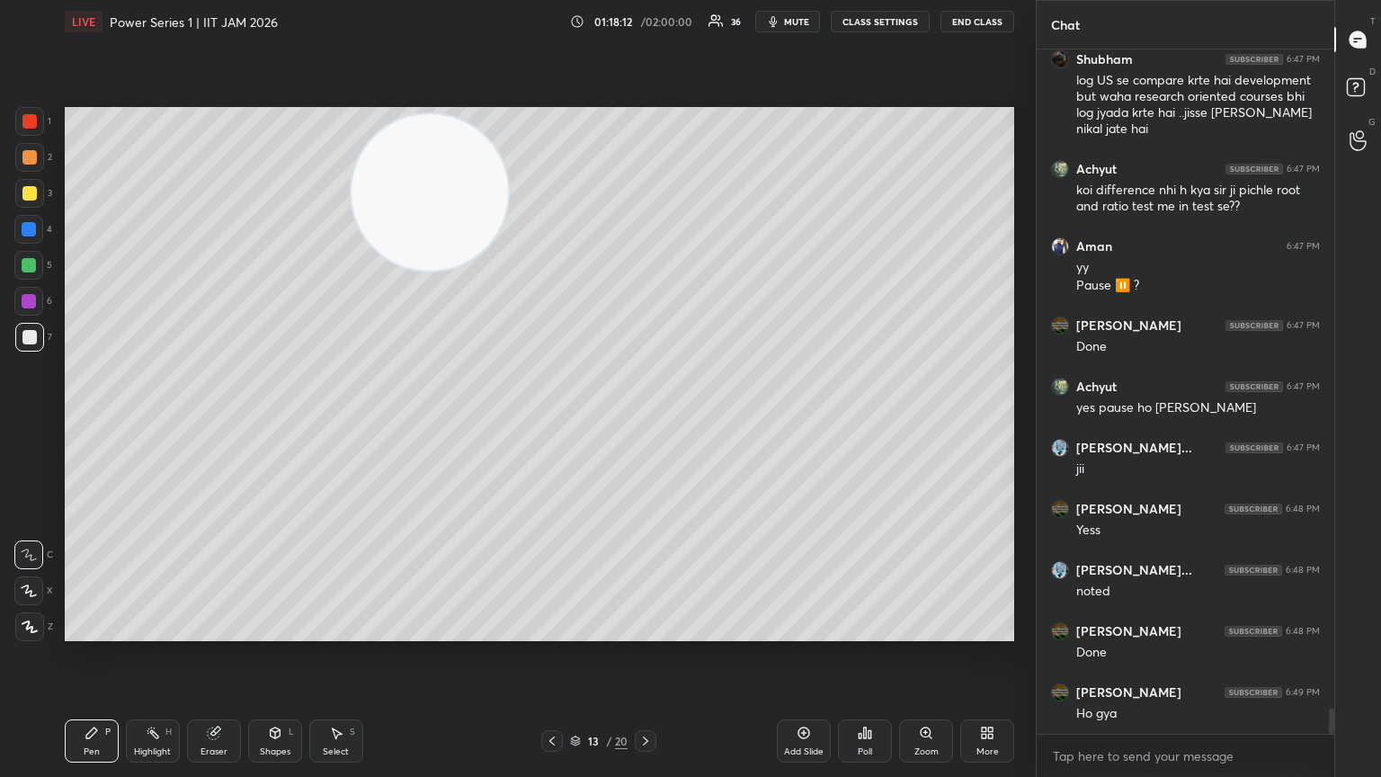
click at [645, 25] on button "mute" at bounding box center [787, 22] width 65 height 22
click at [645, 19] on button "End Class" at bounding box center [978, 22] width 74 height 22
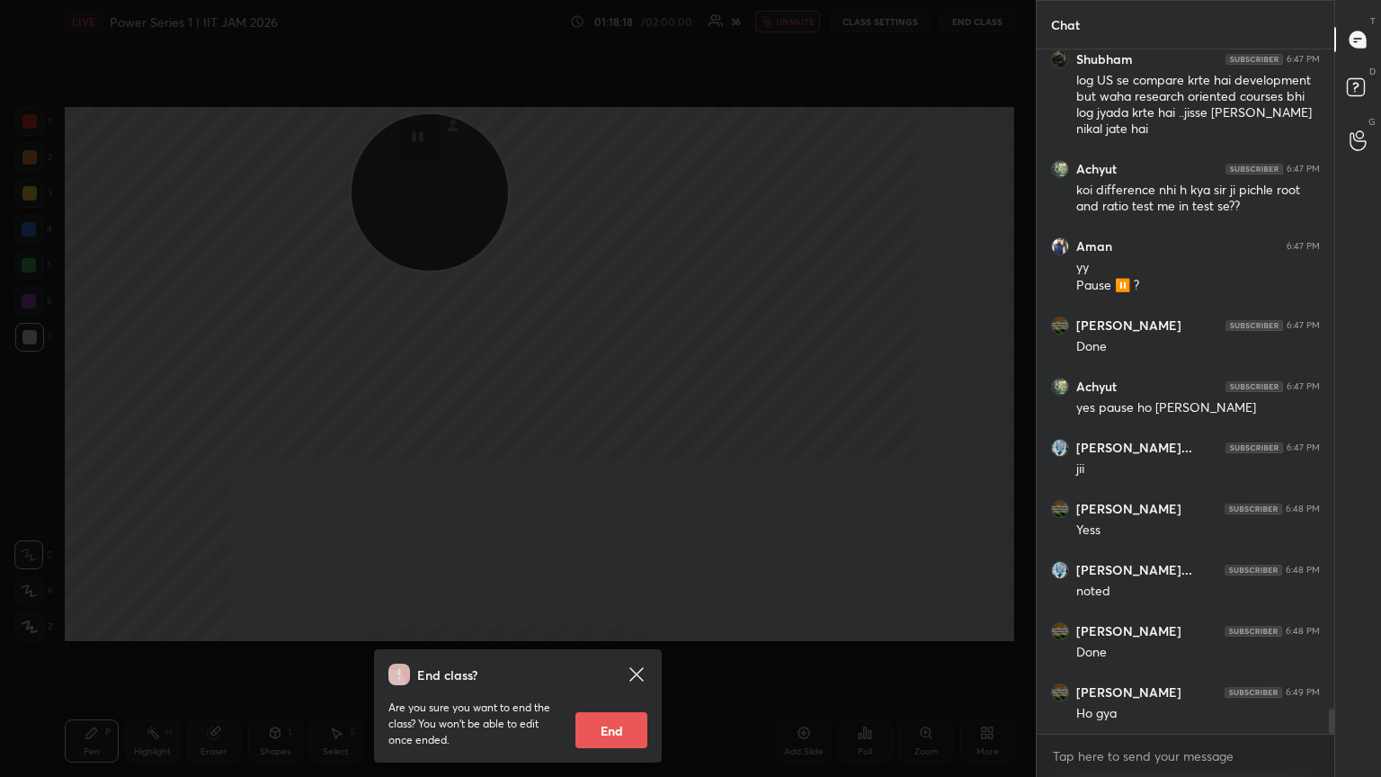
scroll to position [5, 5]
click at [640, 422] on icon at bounding box center [635, 673] width 13 height 13
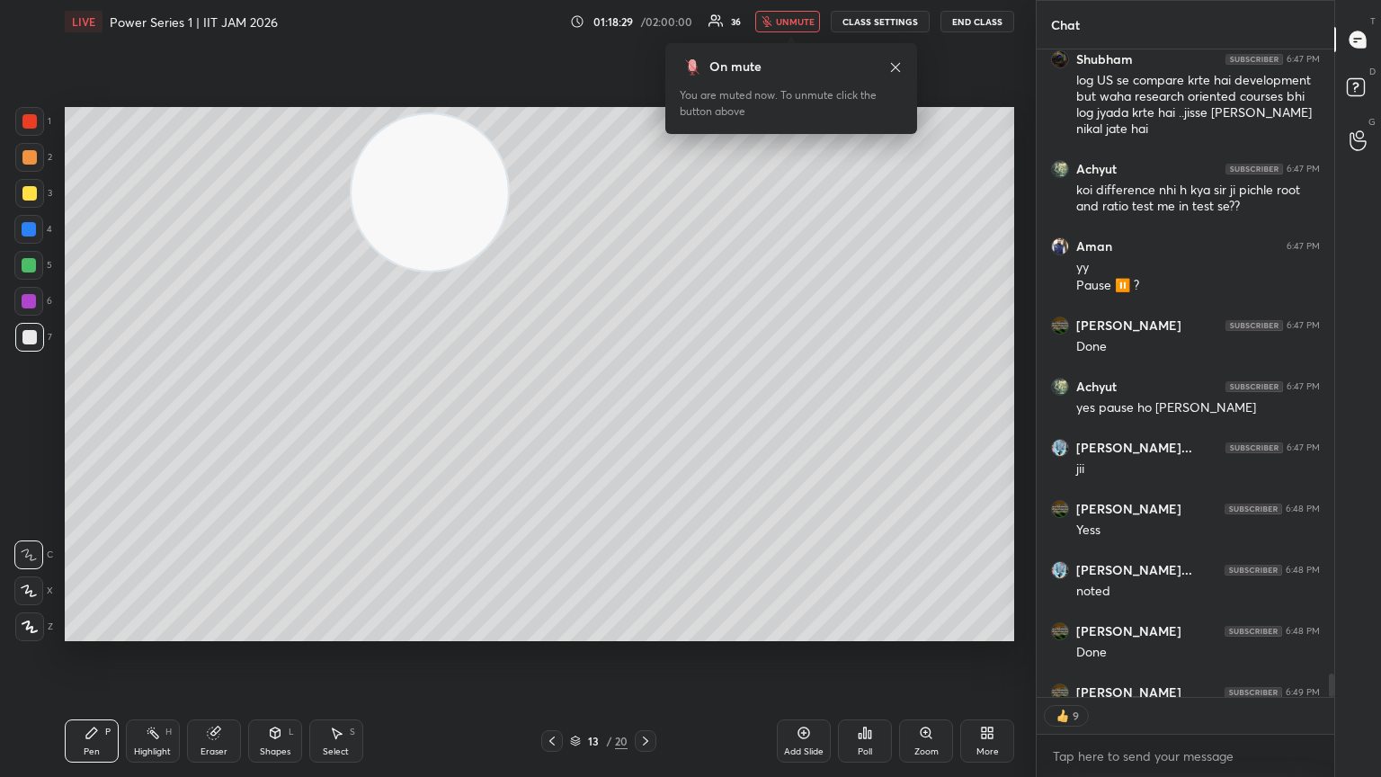
click at [645, 22] on span "unmute" at bounding box center [795, 21] width 39 height 13
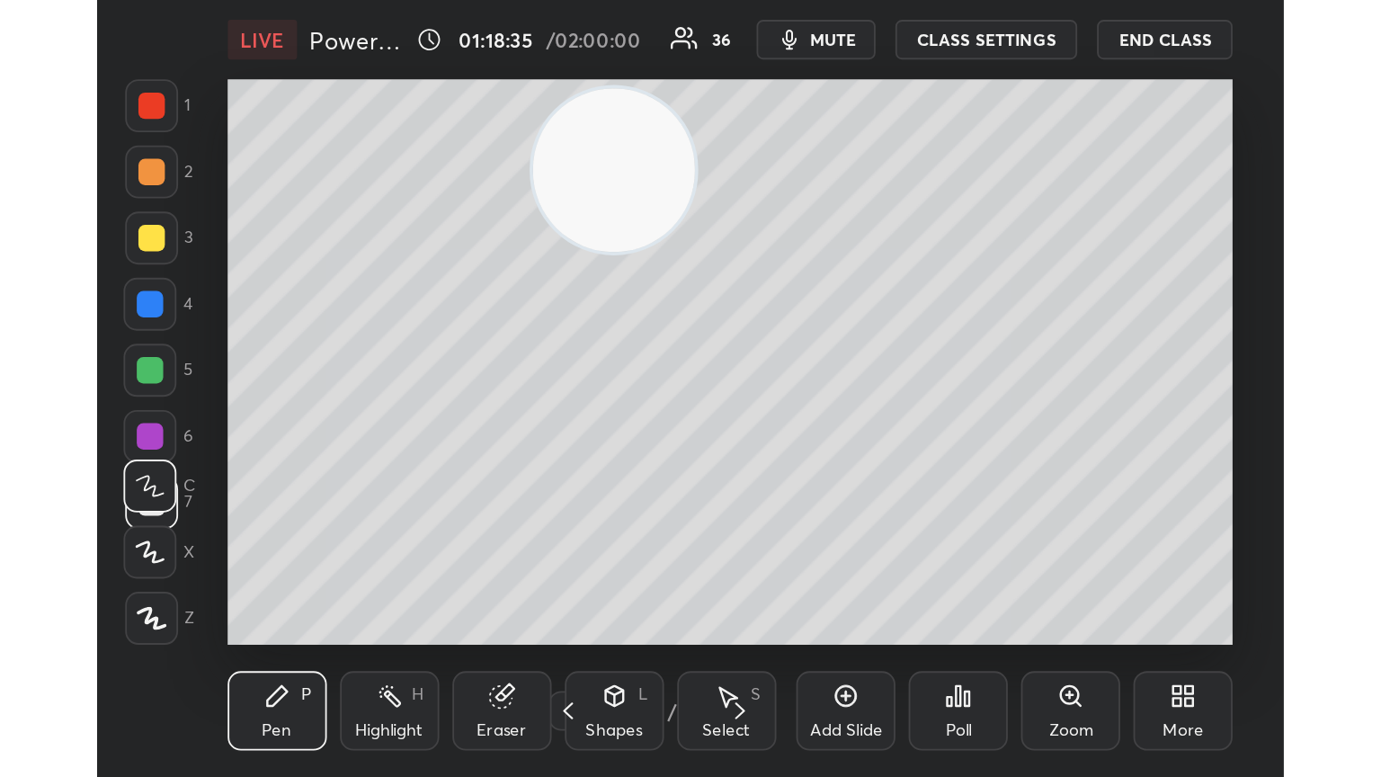
scroll to position [89606, 89340]
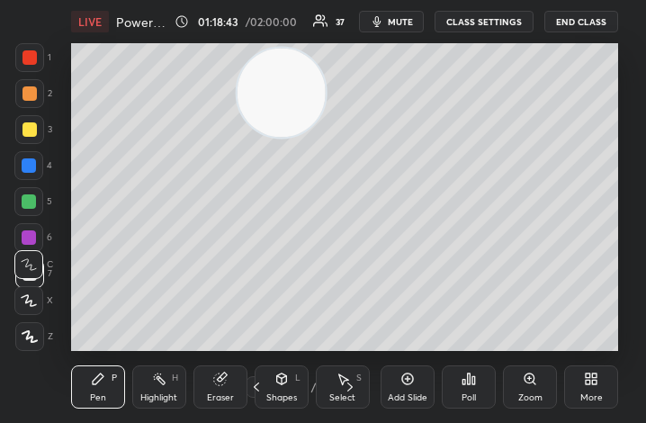
click at [575, 381] on div "More" at bounding box center [591, 386] width 54 height 43
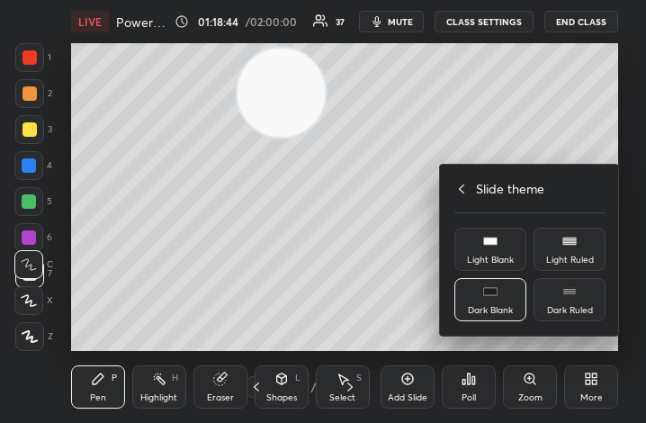
click at [410, 348] on div at bounding box center [323, 211] width 646 height 423
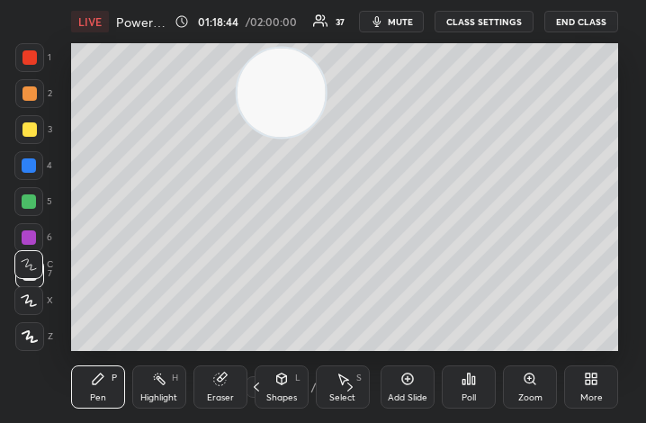
click at [580, 397] on div "More" at bounding box center [591, 397] width 22 height 9
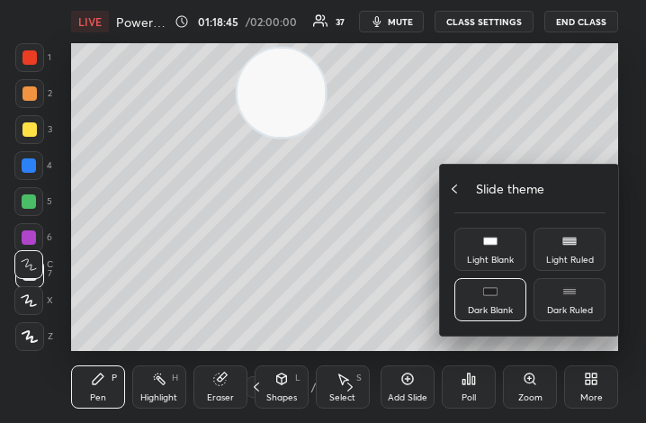
click at [466, 186] on div "Slide theme" at bounding box center [529, 188] width 151 height 19
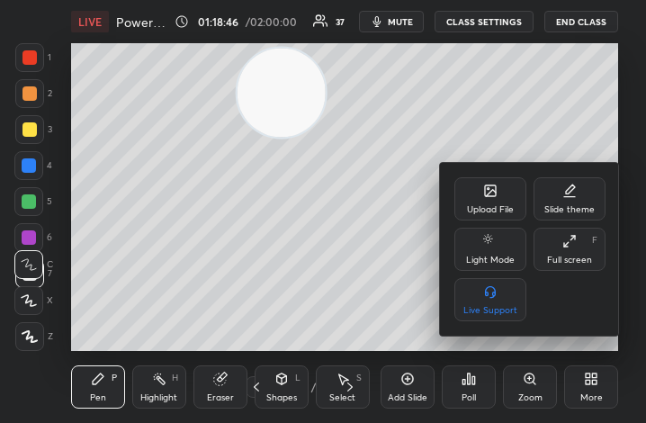
drag, startPoint x: 572, startPoint y: 236, endPoint x: 744, endPoint y: 477, distance: 296.4
click at [572, 238] on icon at bounding box center [569, 241] width 14 height 14
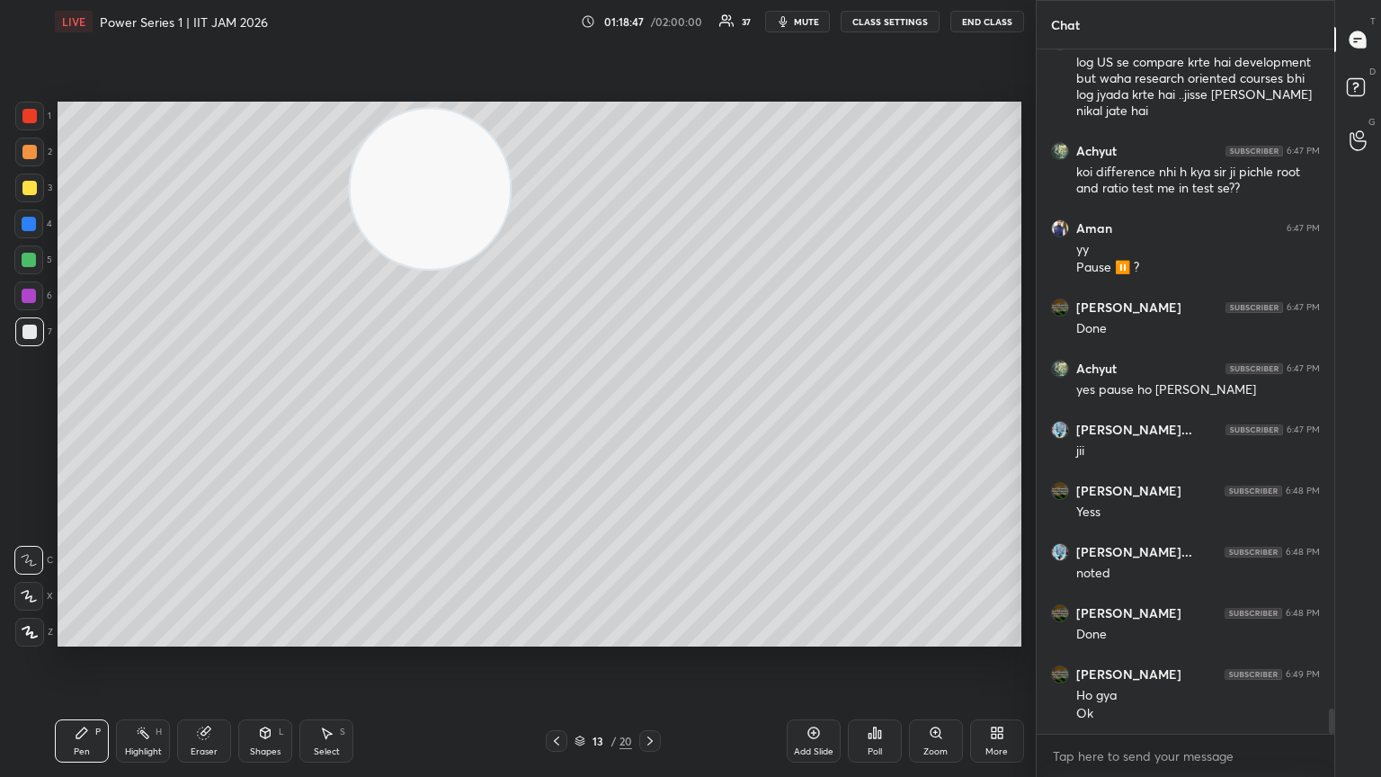
scroll to position [662, 964]
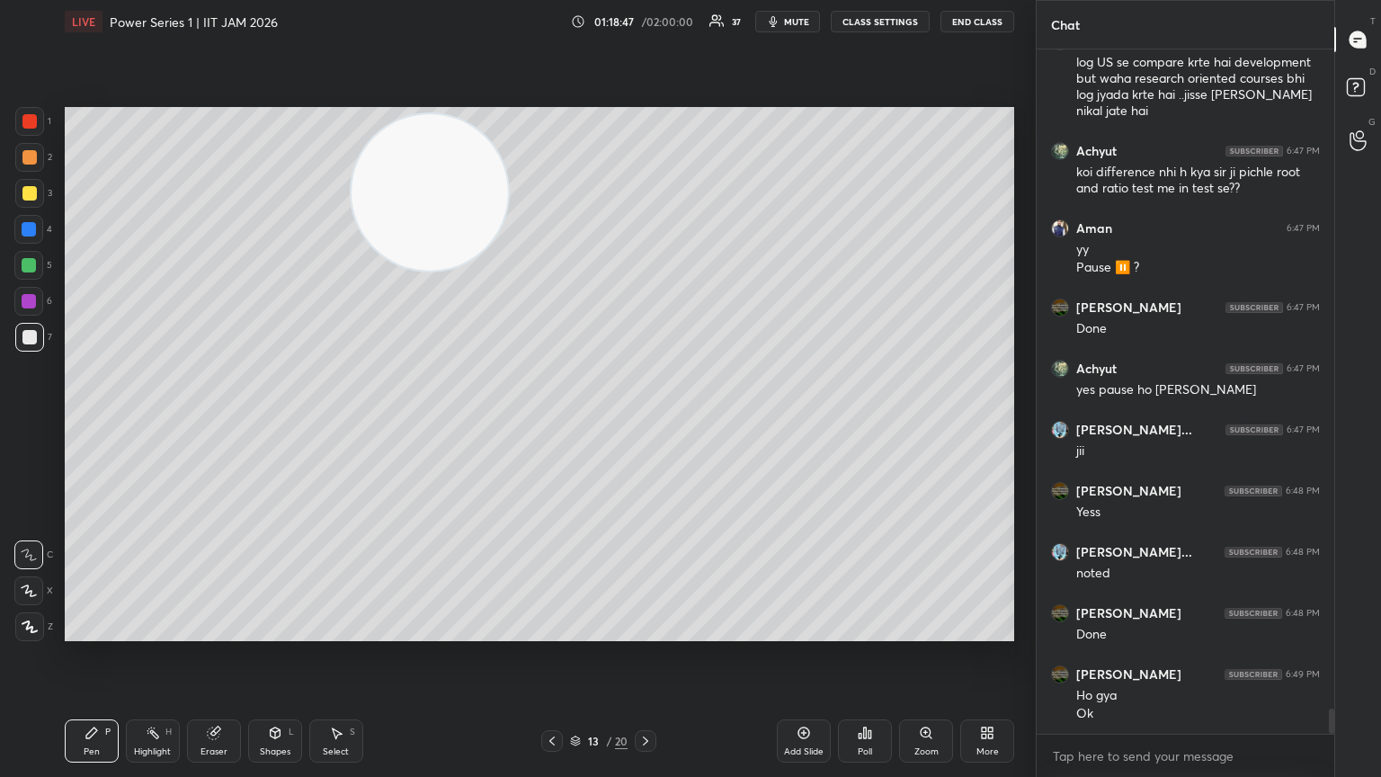
click at [645, 422] on div "Add Slide" at bounding box center [804, 740] width 54 height 43
drag, startPoint x: 309, startPoint y: 458, endPoint x: 202, endPoint y: 658, distance: 227.3
click at [205, 422] on div "Setting up your live class Poll for secs No correct answer Start poll" at bounding box center [540, 374] width 964 height 662
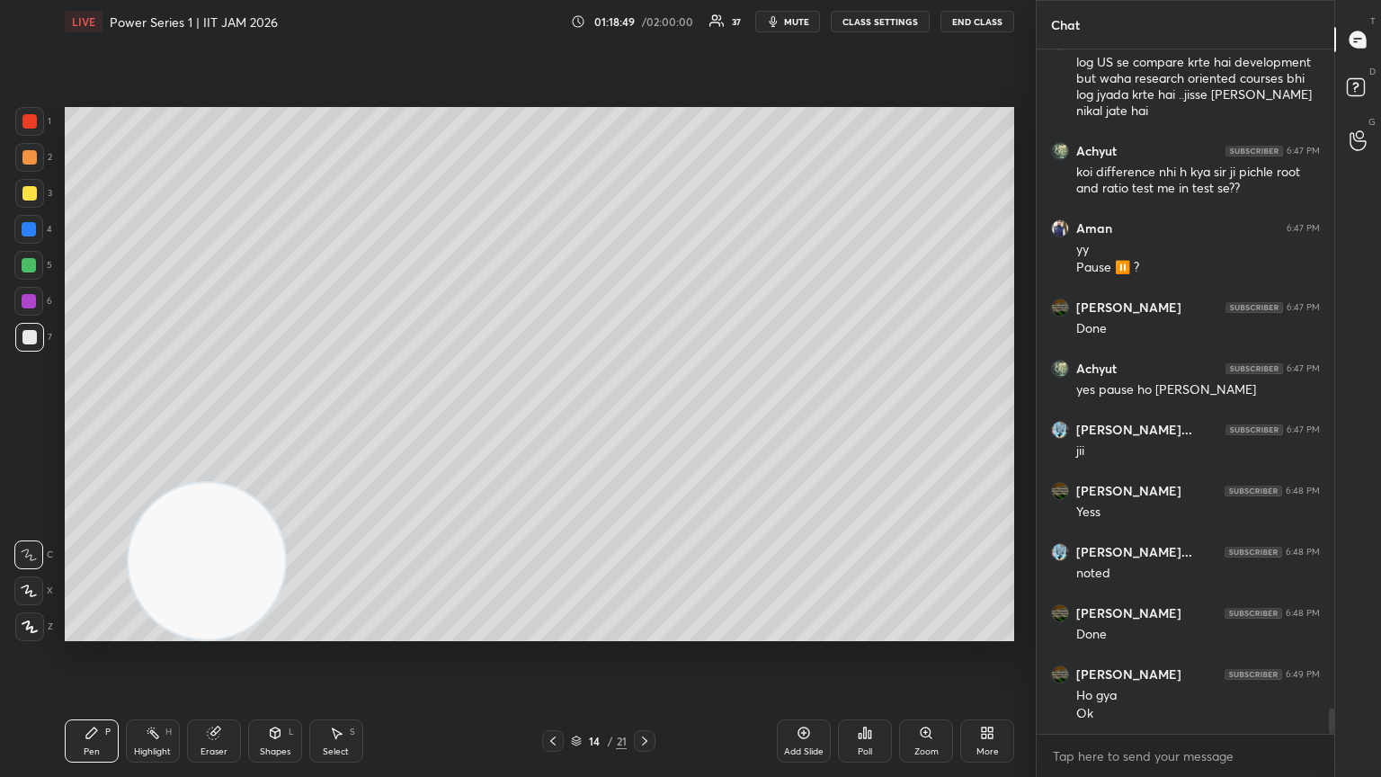
click at [37, 341] on div at bounding box center [29, 337] width 29 height 29
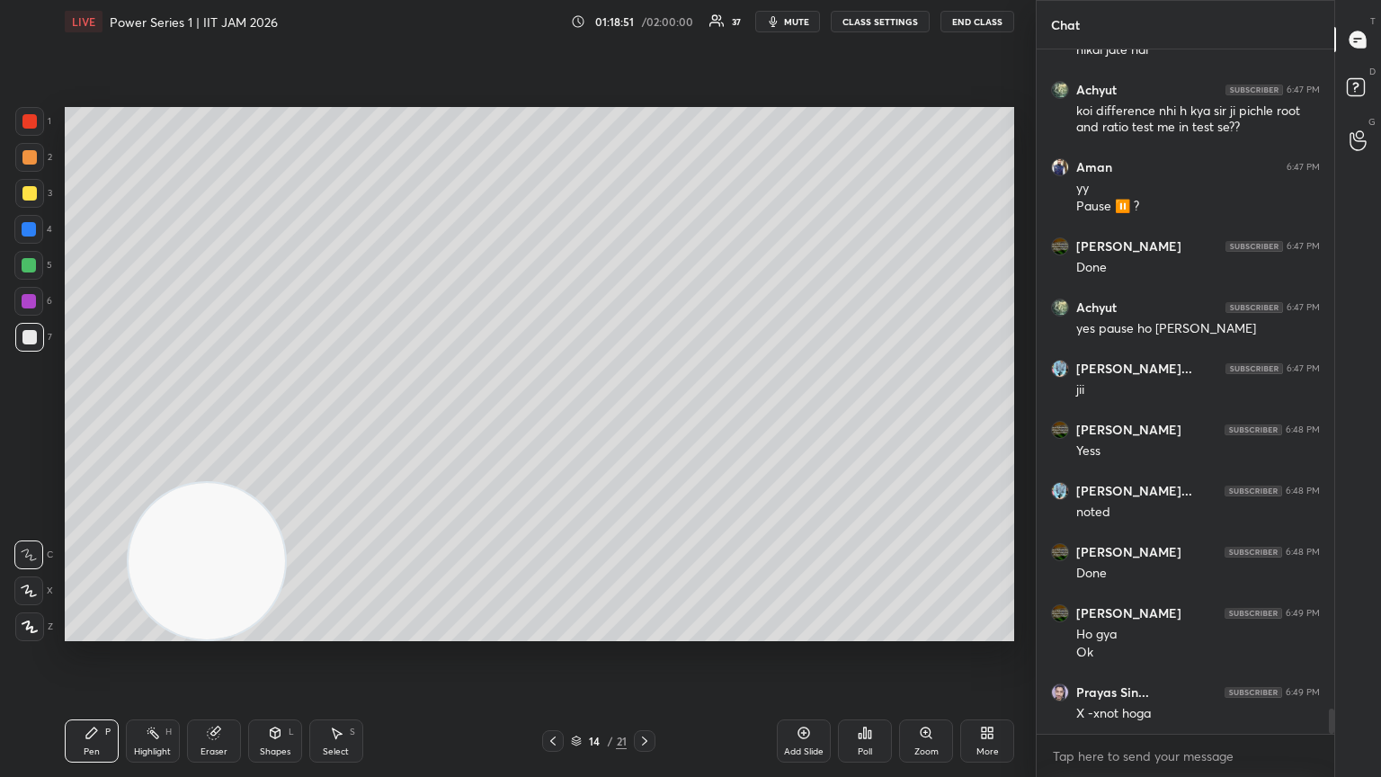
click at [549, 422] on icon at bounding box center [553, 741] width 14 height 14
click at [237, 422] on div "Eraser" at bounding box center [214, 740] width 54 height 43
click at [645, 422] on icon at bounding box center [644, 741] width 14 height 14
click at [107, 422] on div "Pen P" at bounding box center [92, 740] width 54 height 43
click at [34, 339] on div at bounding box center [29, 337] width 14 height 14
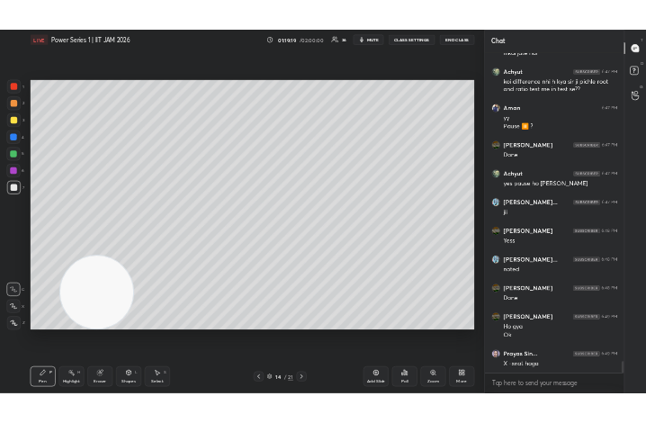
scroll to position [18065, 0]
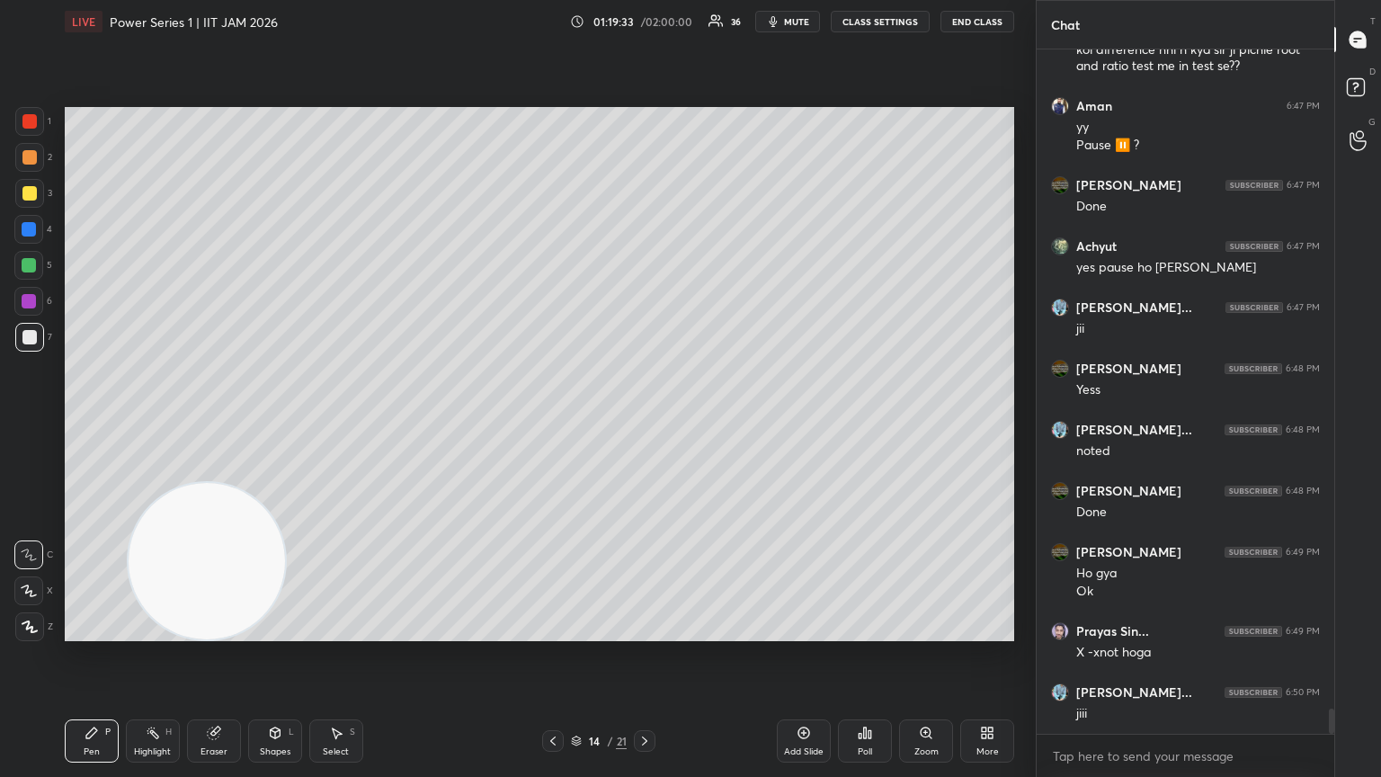
click at [645, 18] on span "mute" at bounding box center [796, 21] width 25 height 13
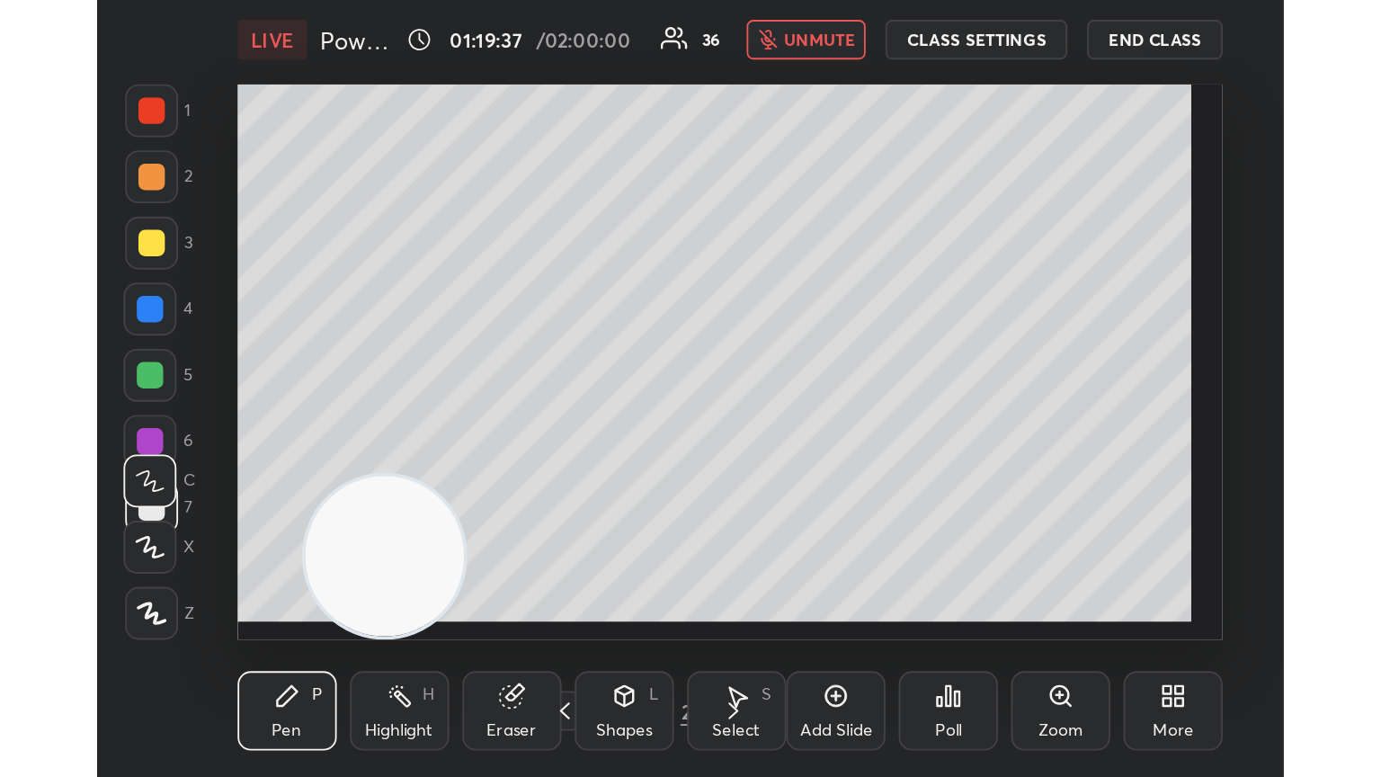
scroll to position [89606, 89340]
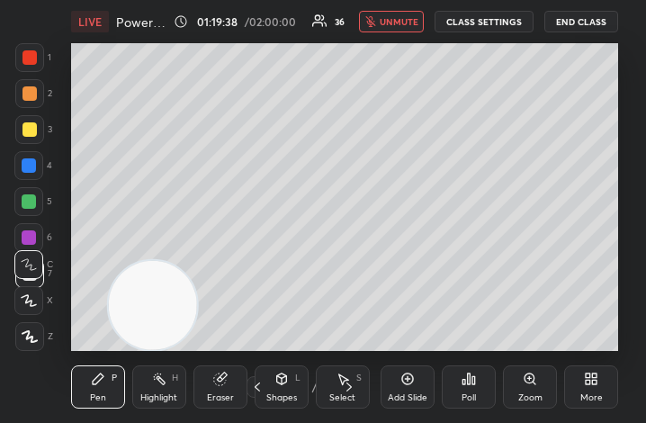
click at [596, 381] on icon at bounding box center [595, 381] width 4 height 4
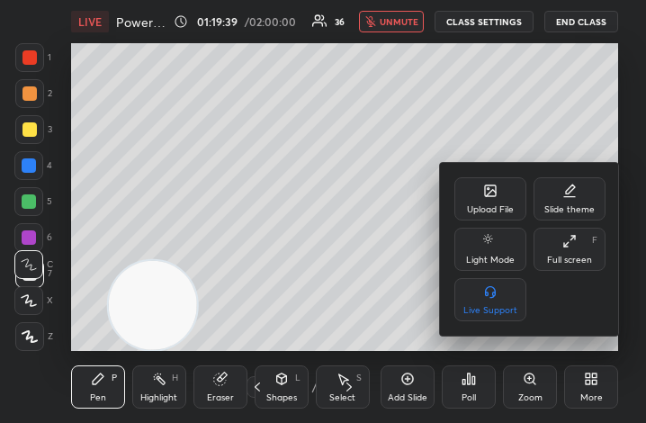
drag, startPoint x: 570, startPoint y: 257, endPoint x: 746, endPoint y: 493, distance: 294.2
click at [570, 255] on div "Full screen" at bounding box center [569, 259] width 45 height 9
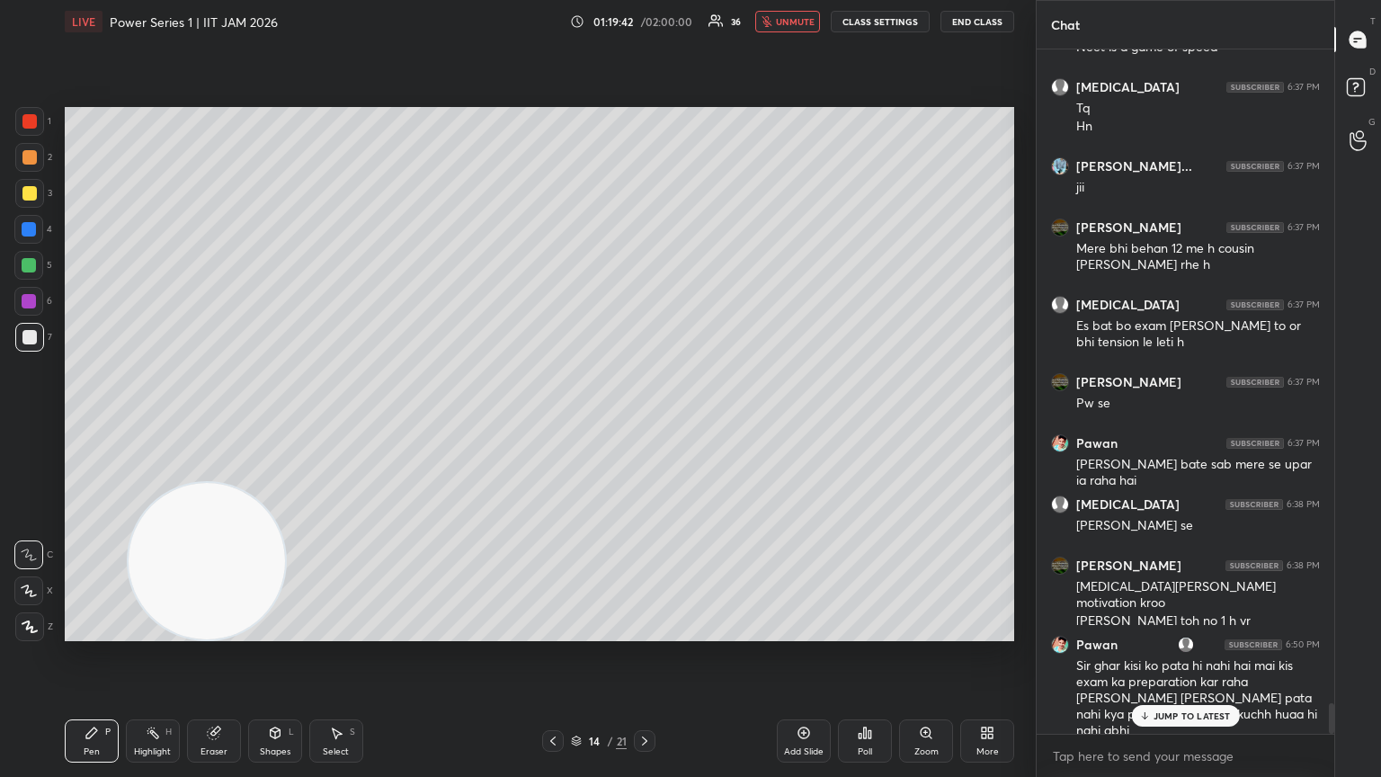
scroll to position [14817, 0]
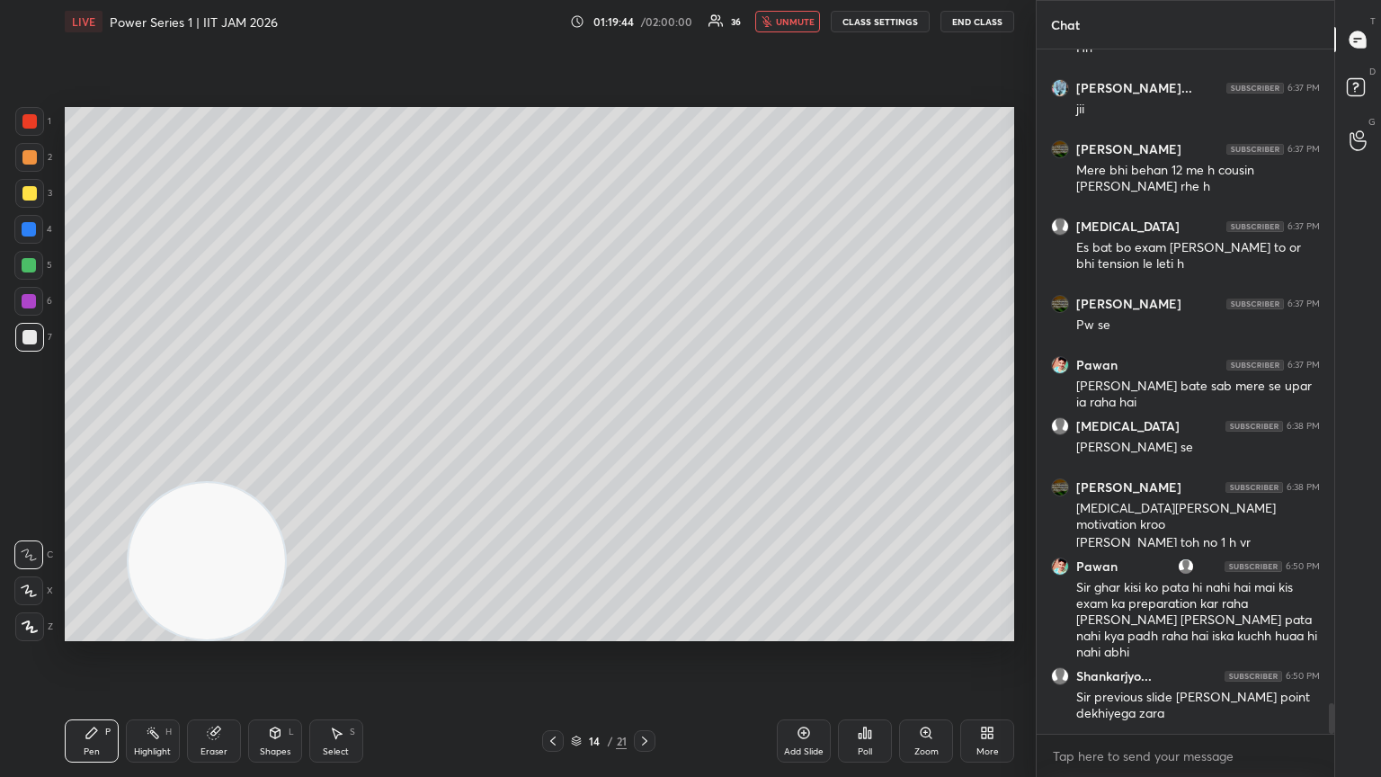
click at [645, 24] on button "End Class" at bounding box center [978, 22] width 74 height 22
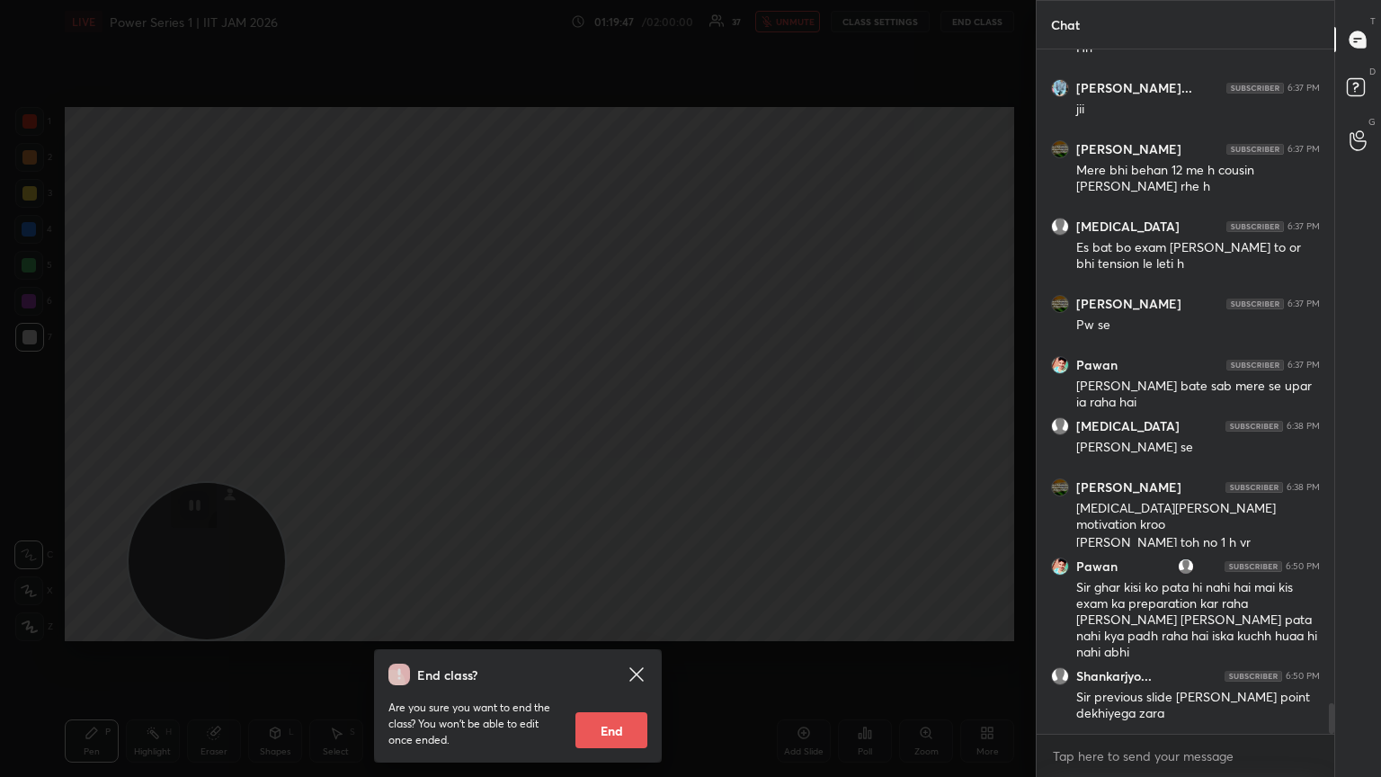
click at [638, 422] on icon at bounding box center [635, 673] width 13 height 13
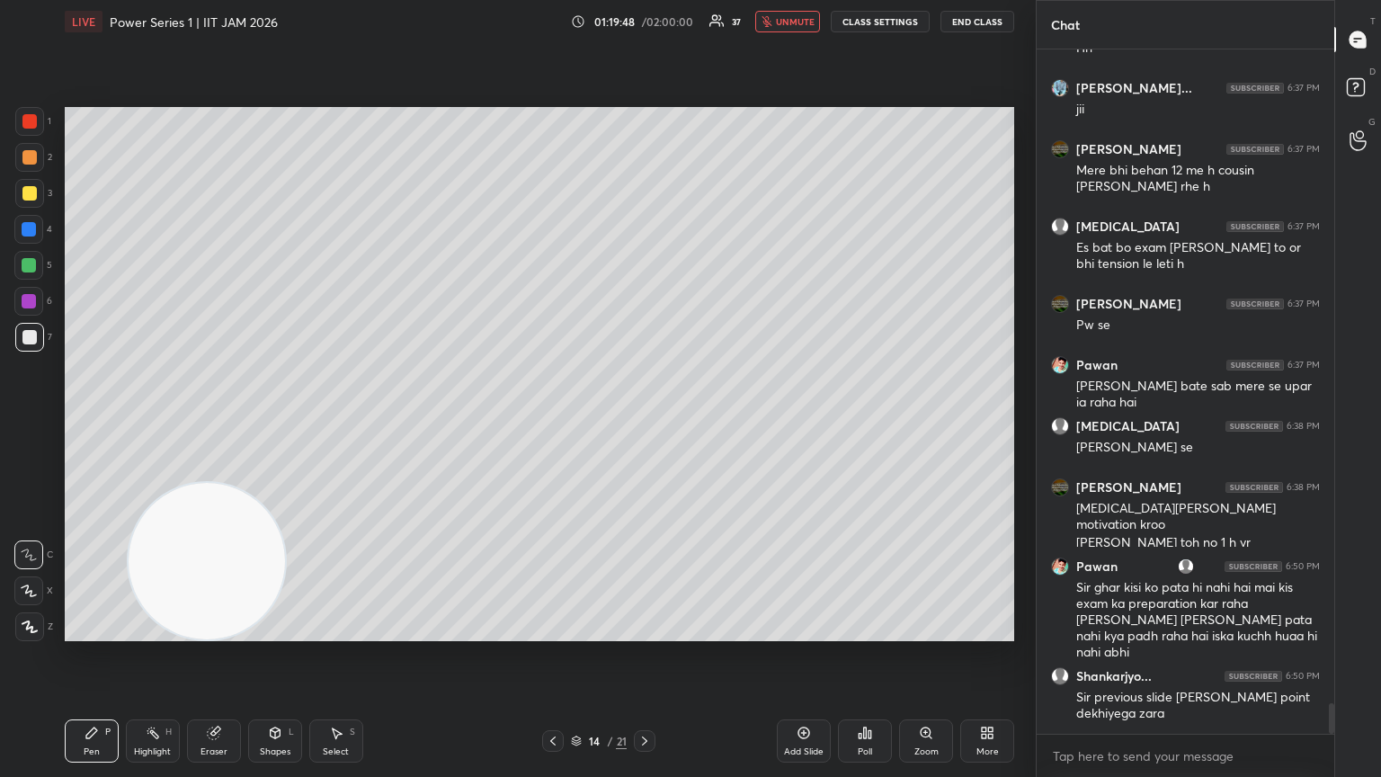
click at [645, 24] on button "unmute" at bounding box center [787, 22] width 65 height 22
click at [556, 422] on icon at bounding box center [553, 741] width 14 height 14
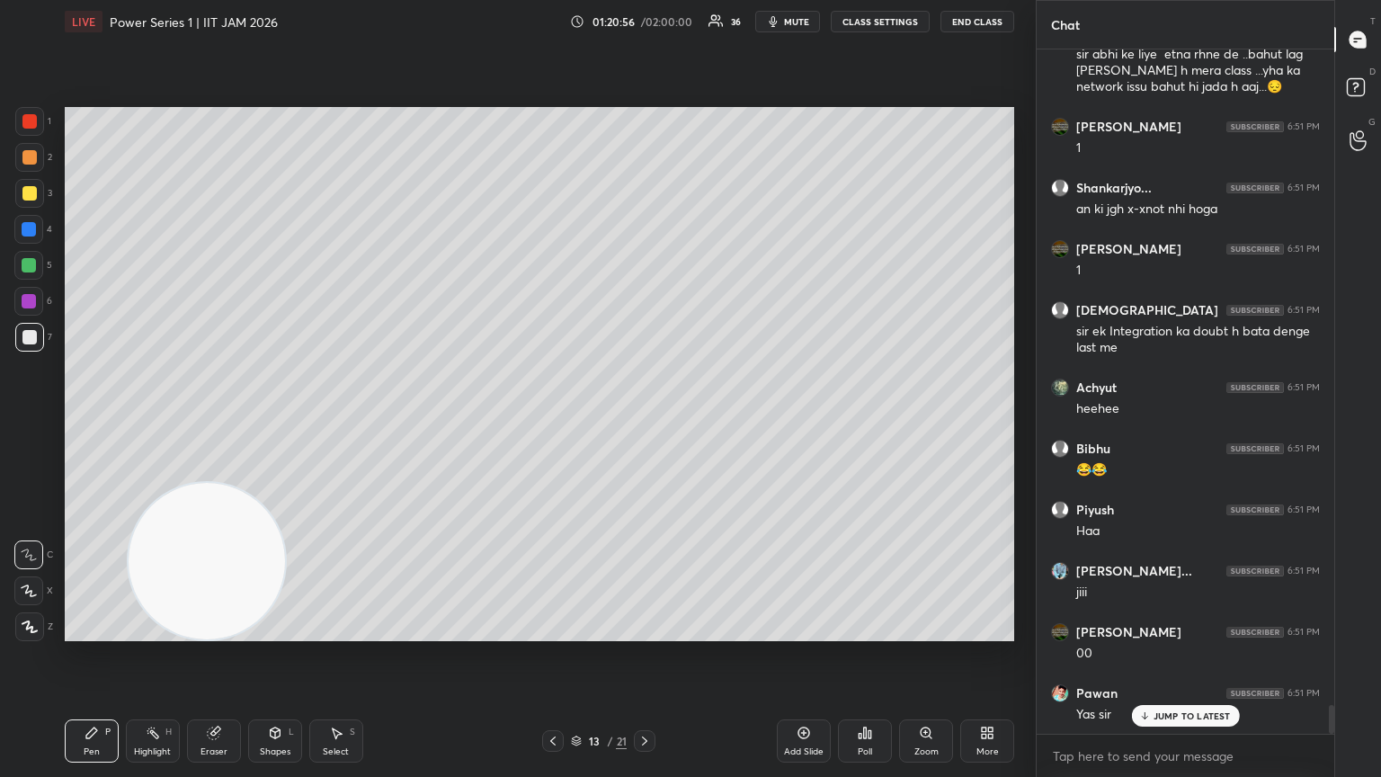
scroll to position [15598, 0]
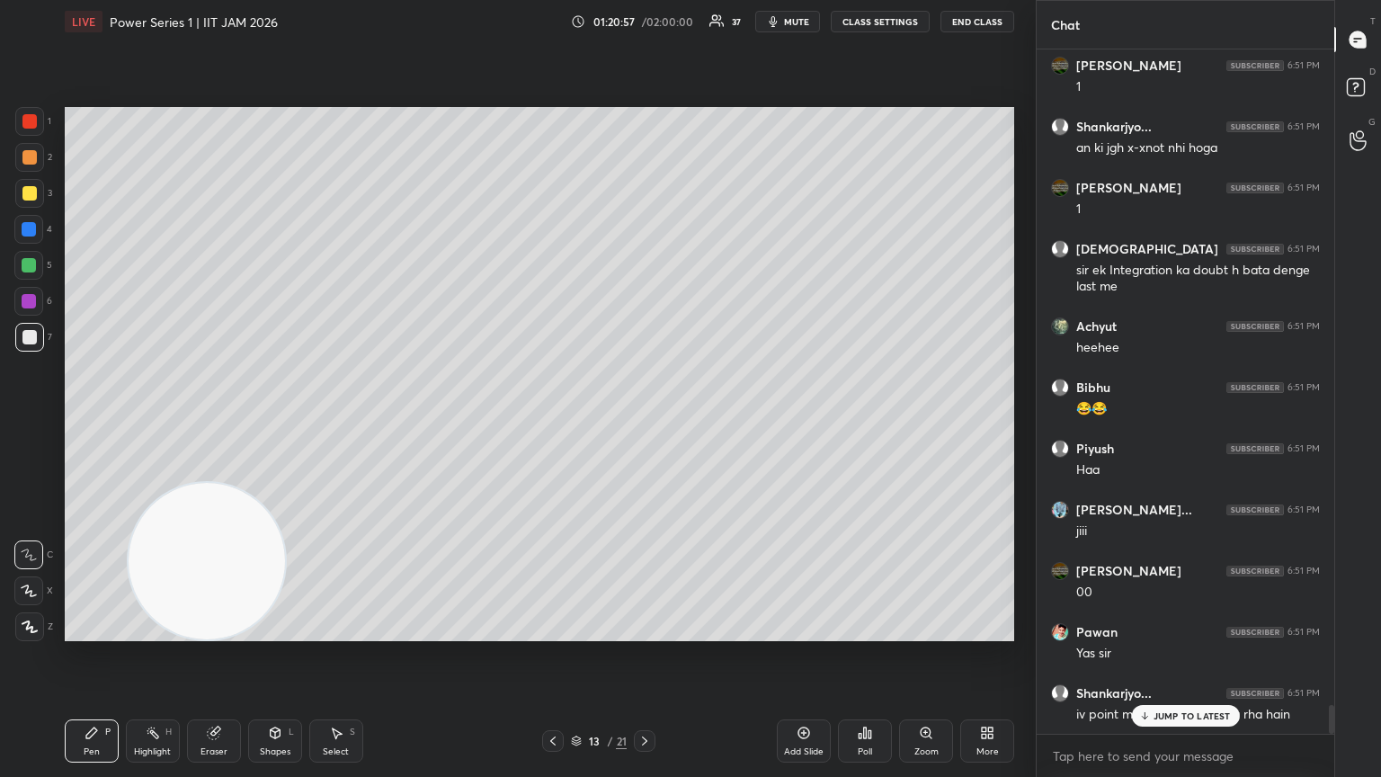
click at [644, 422] on icon at bounding box center [644, 741] width 14 height 14
click at [645, 422] on div "JUMP TO LATEST" at bounding box center [1185, 716] width 108 height 22
click at [543, 422] on div at bounding box center [553, 741] width 22 height 22
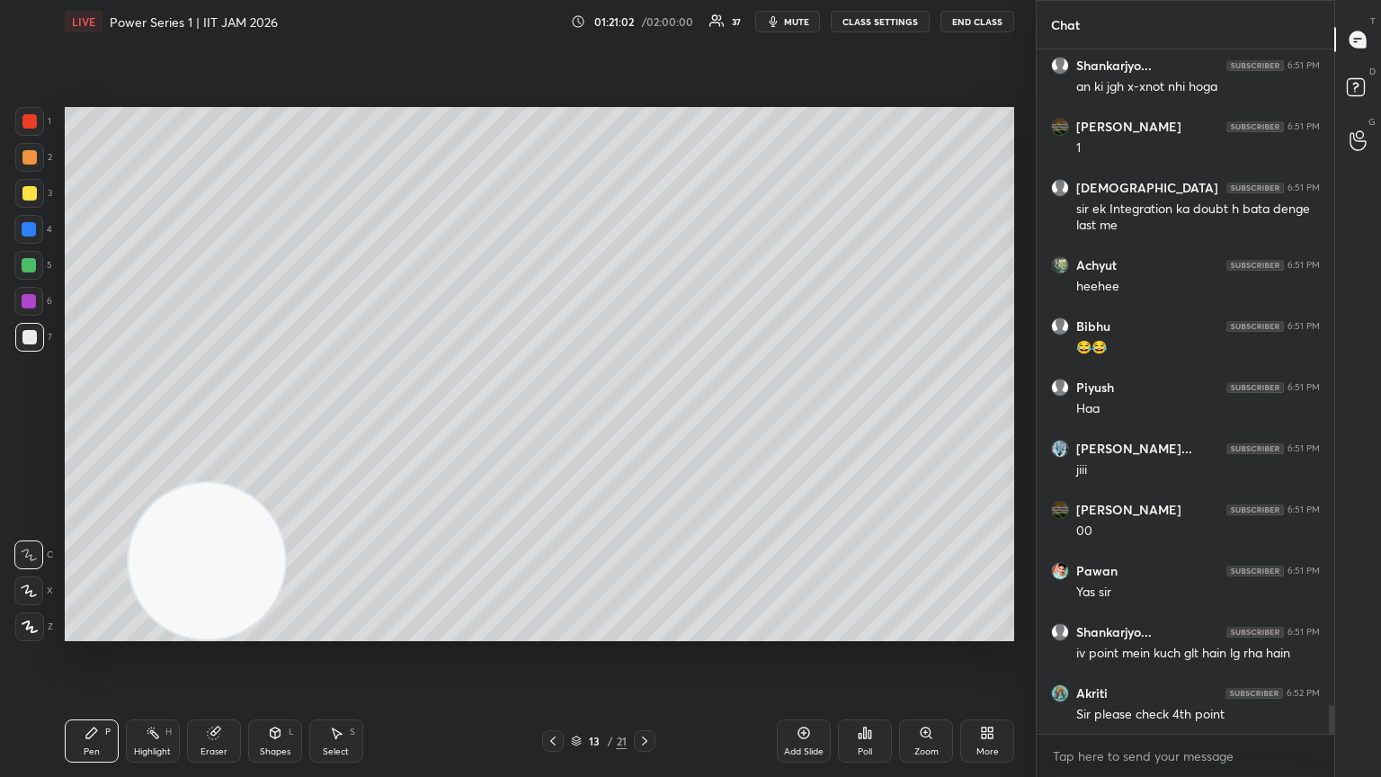
scroll to position [15738, 0]
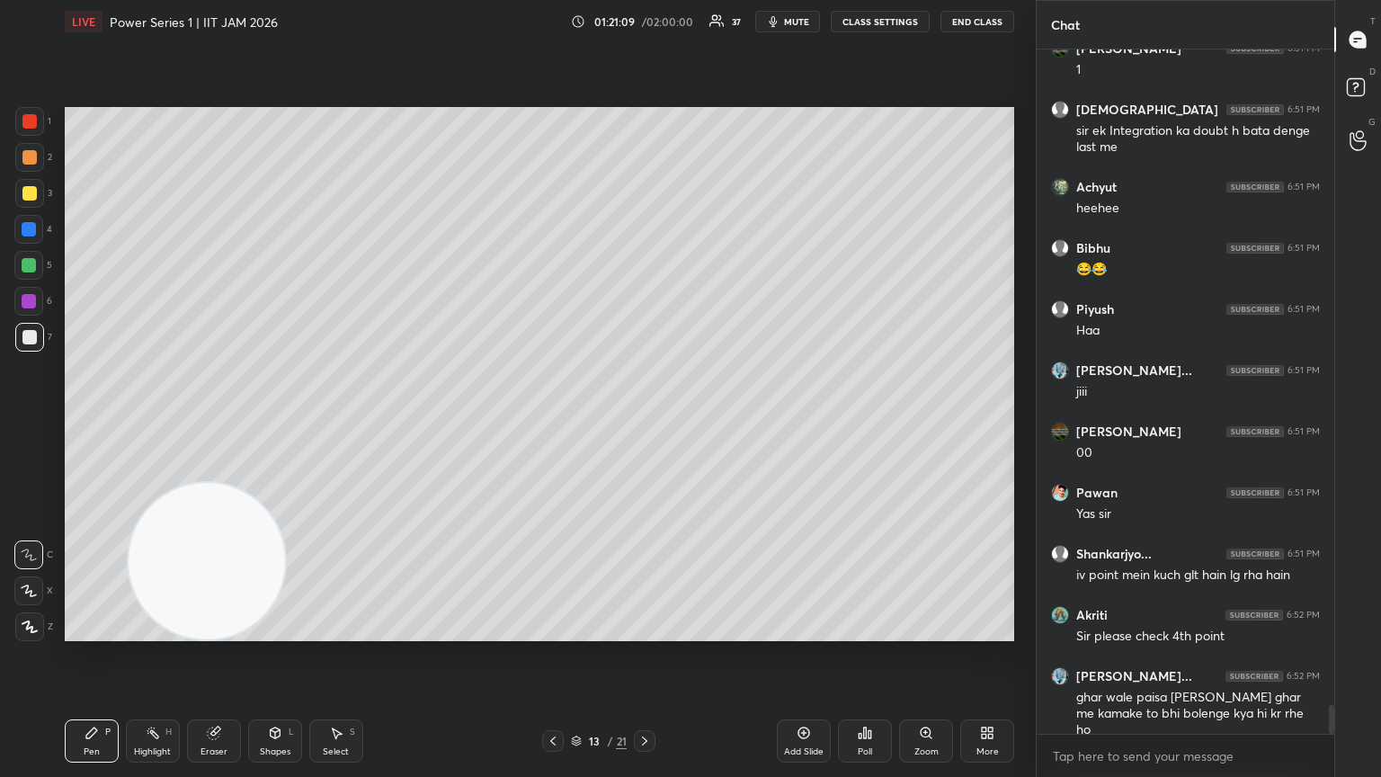
drag, startPoint x: 218, startPoint y: 730, endPoint x: 244, endPoint y: 686, distance: 50.7
click at [217, 422] on g at bounding box center [214, 733] width 13 height 13
click at [100, 422] on div "Pen P" at bounding box center [92, 740] width 54 height 43
click at [640, 422] on icon at bounding box center [644, 741] width 14 height 14
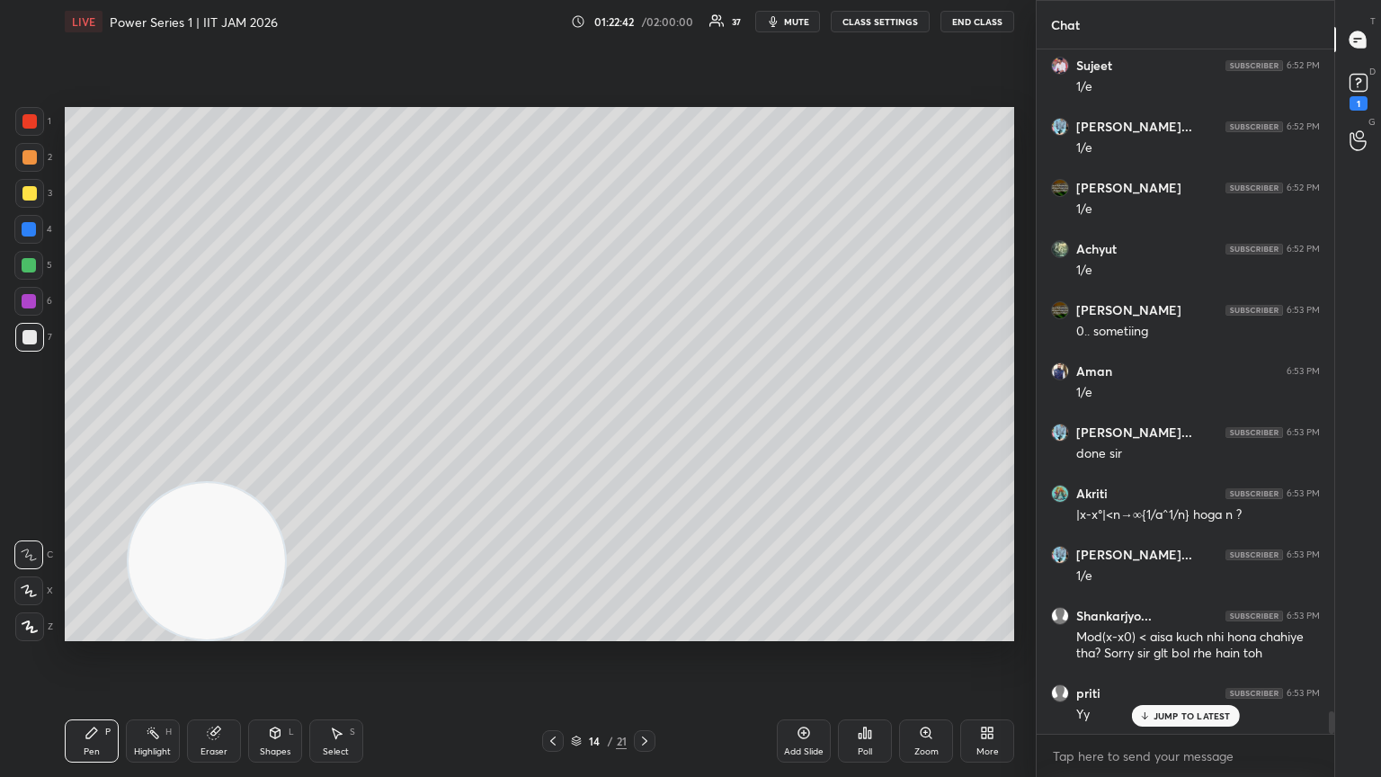
scroll to position [20252, 0]
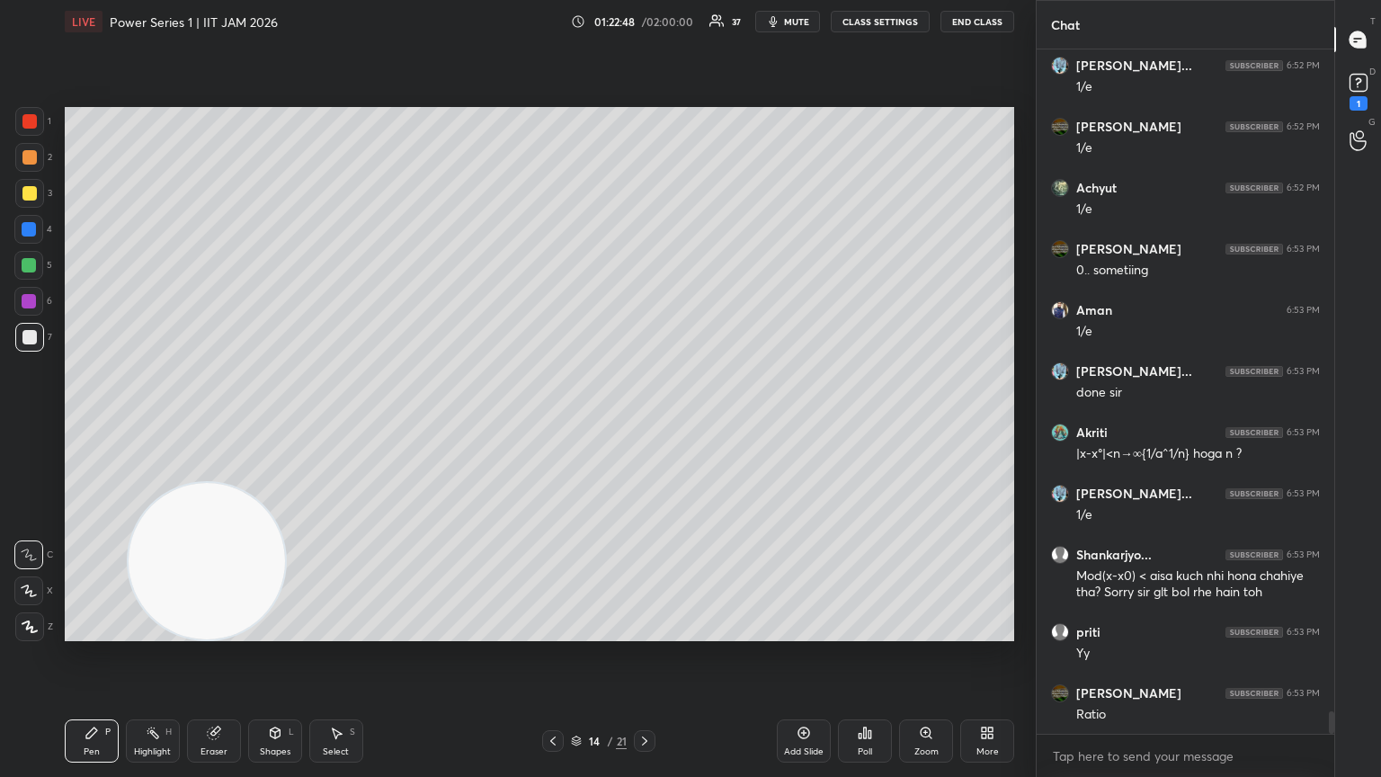
click at [554, 422] on div at bounding box center [553, 741] width 22 height 22
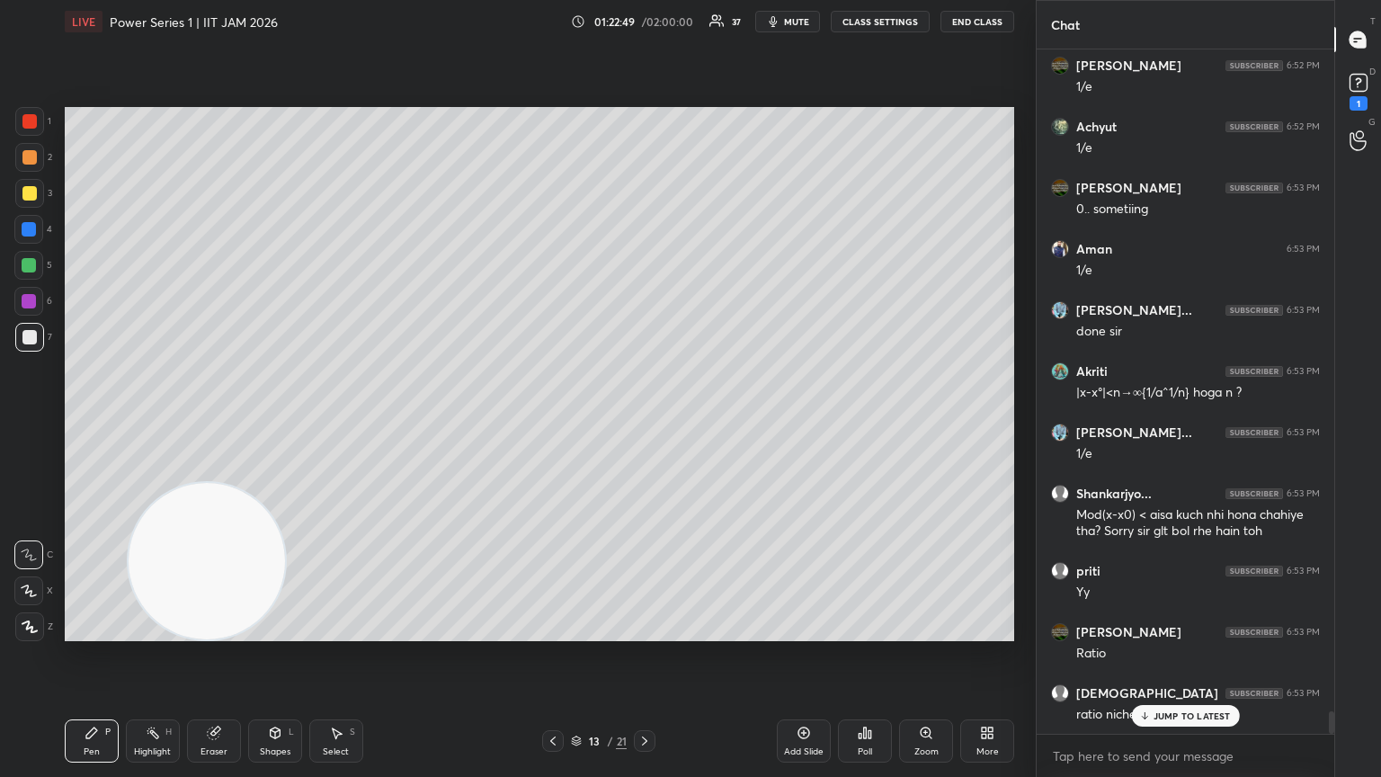
scroll to position [20375, 0]
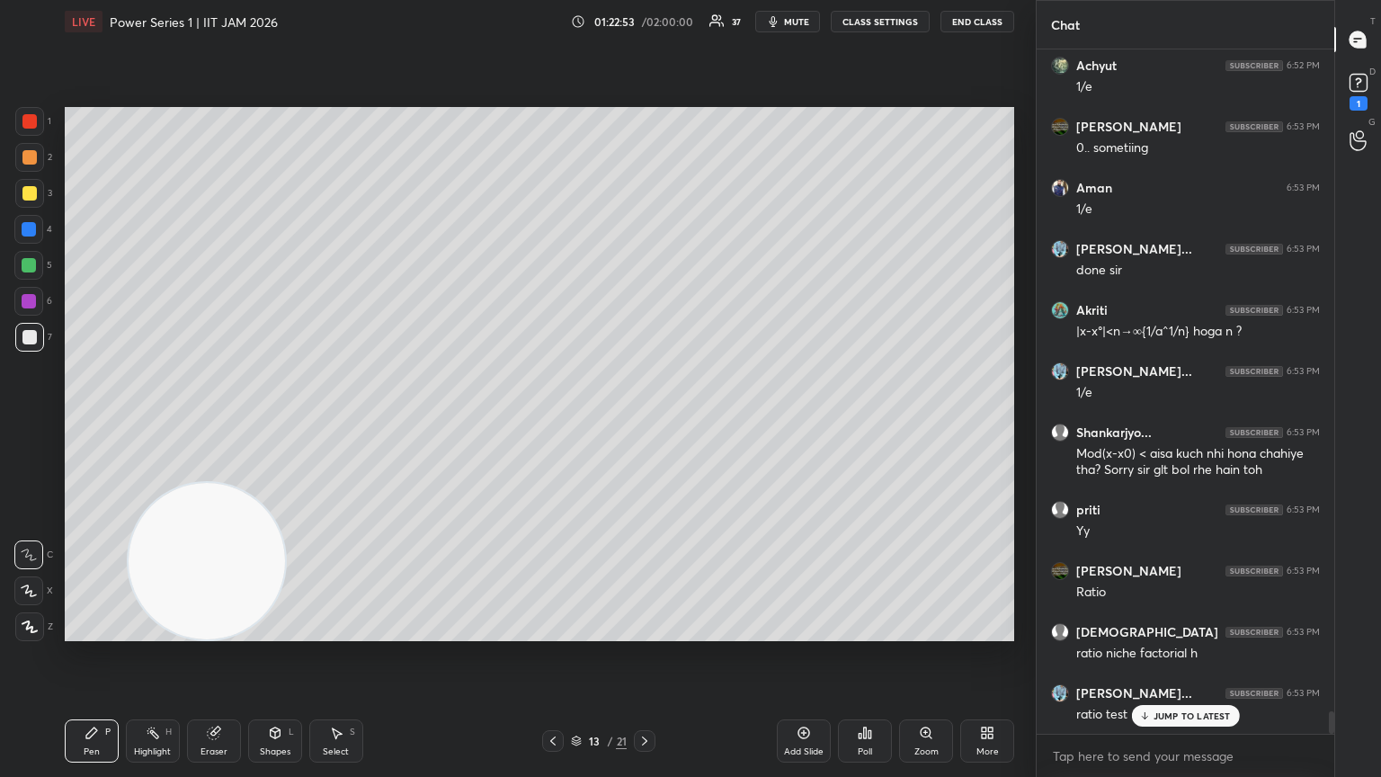
click at [231, 422] on div "Eraser" at bounding box center [214, 740] width 54 height 43
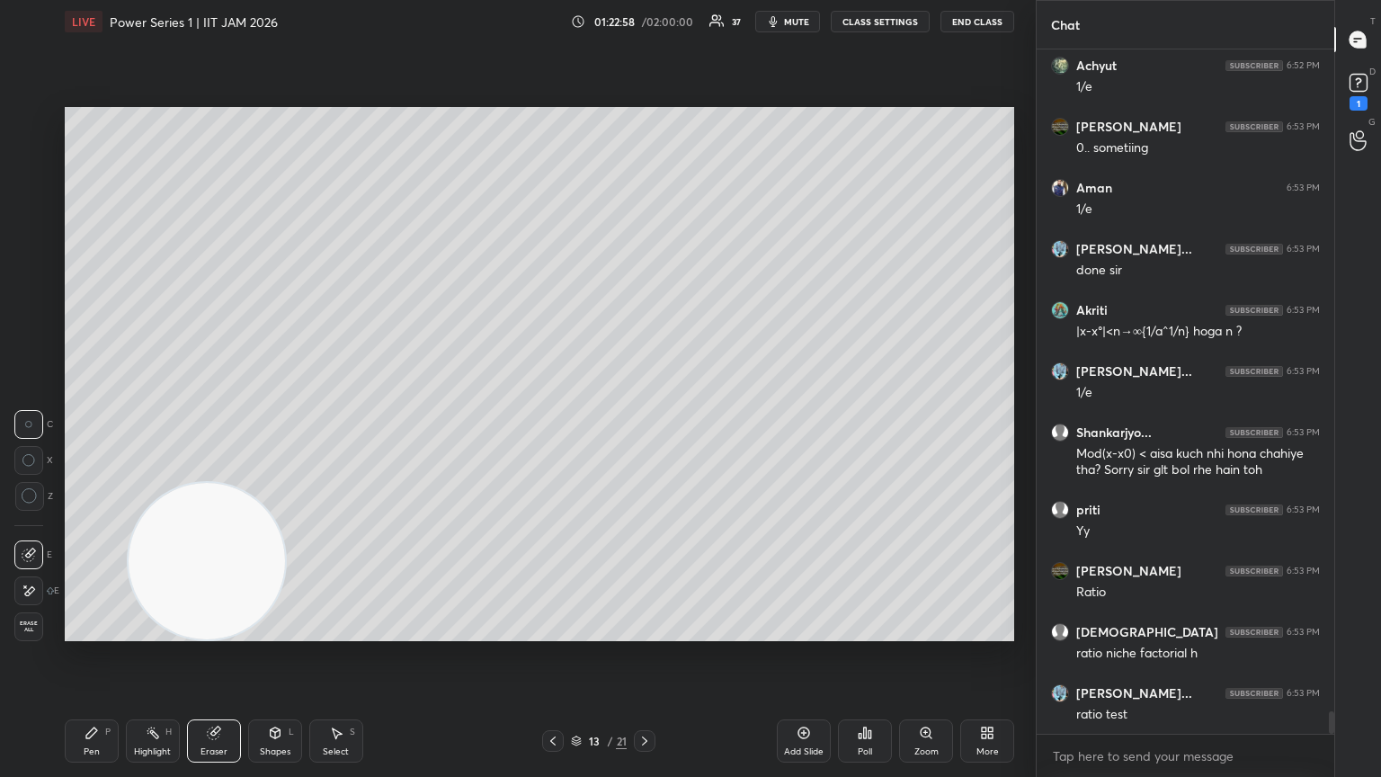
scroll to position [20436, 0]
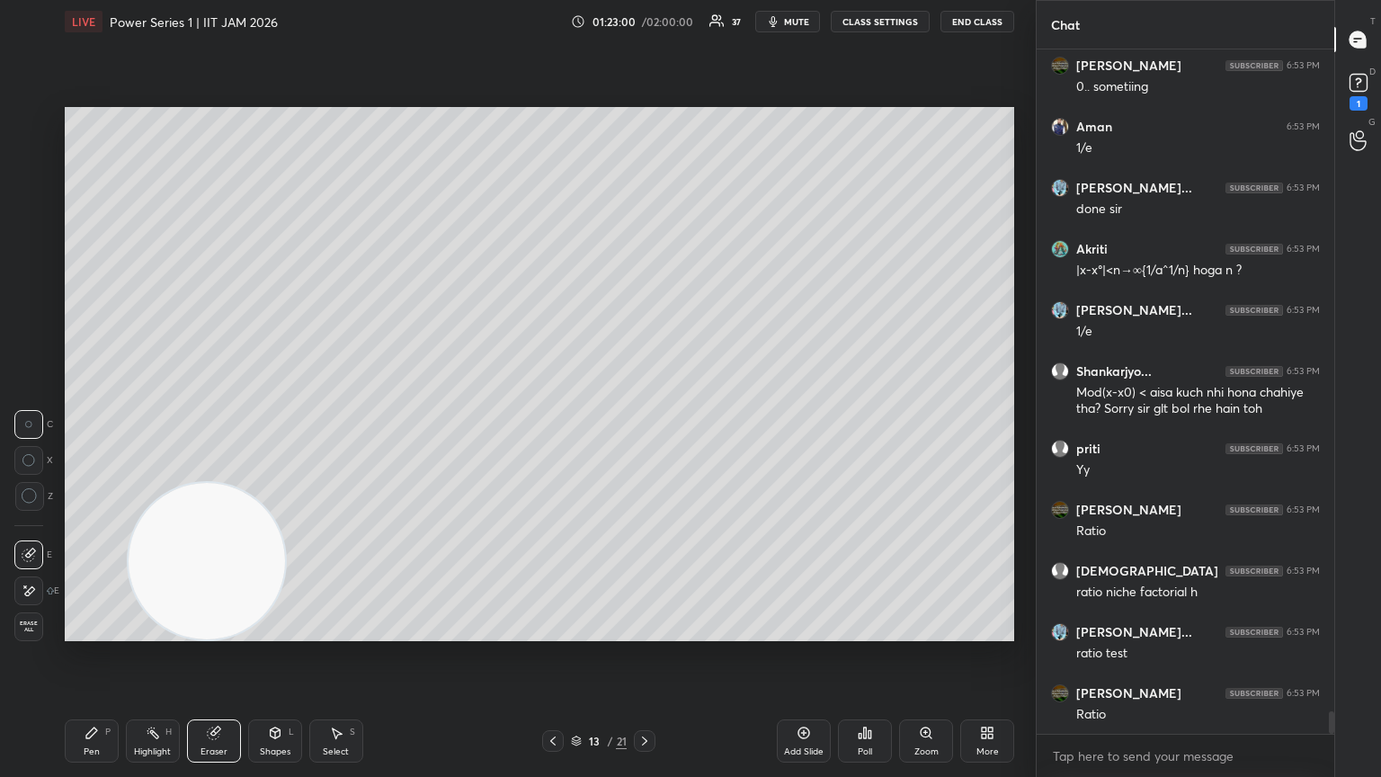
click at [85, 422] on div "Pen" at bounding box center [92, 751] width 16 height 9
click at [208, 422] on div "Eraser" at bounding box center [214, 740] width 54 height 43
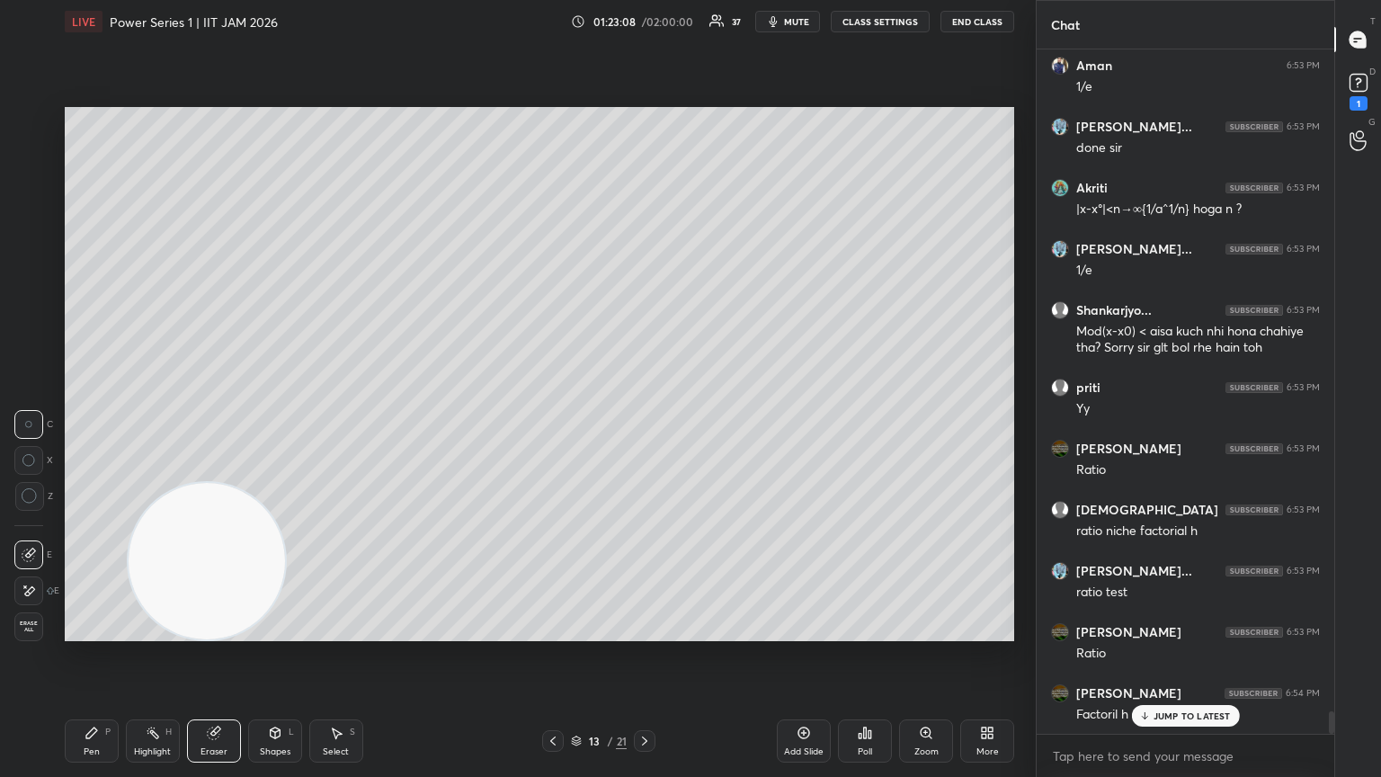
click at [95, 422] on div "Pen P" at bounding box center [92, 740] width 54 height 43
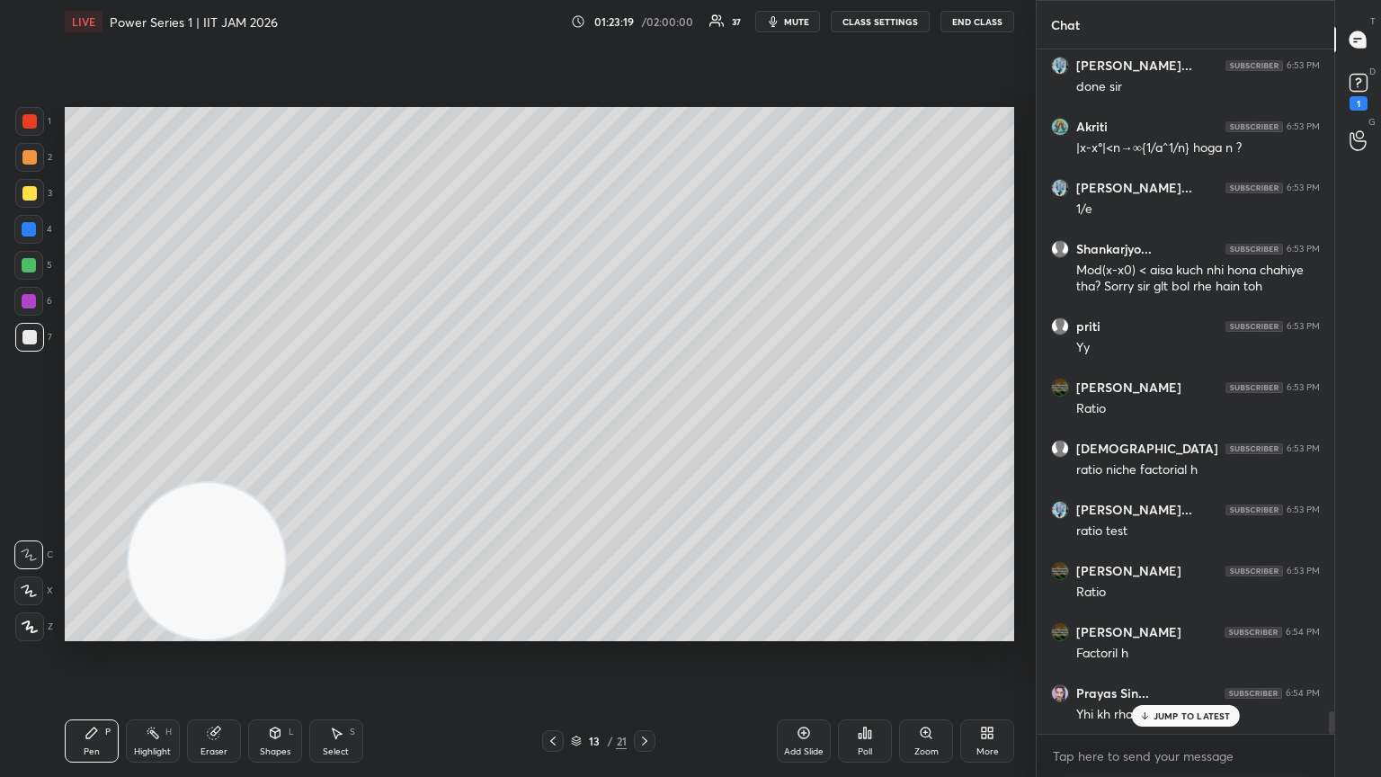
scroll to position [20619, 0]
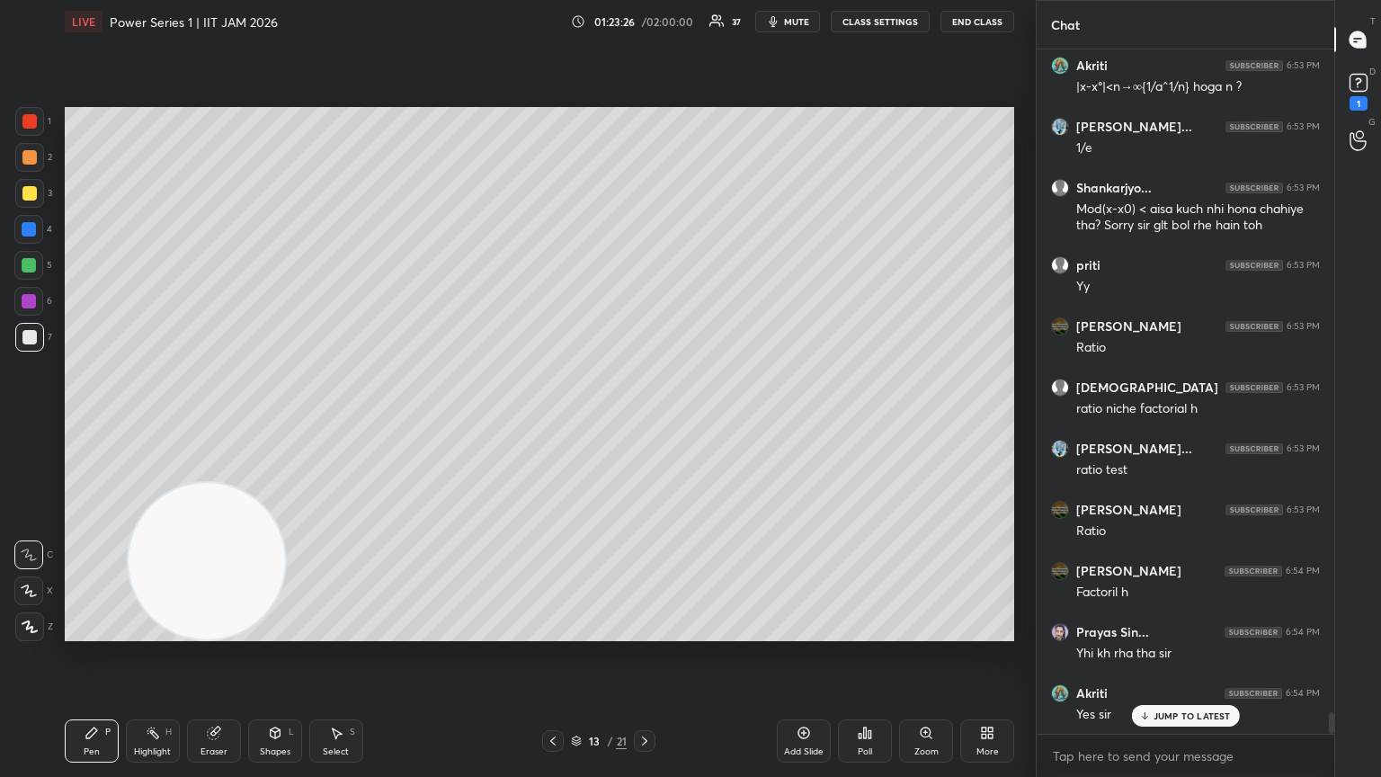
click at [645, 422] on div at bounding box center [645, 741] width 22 height 22
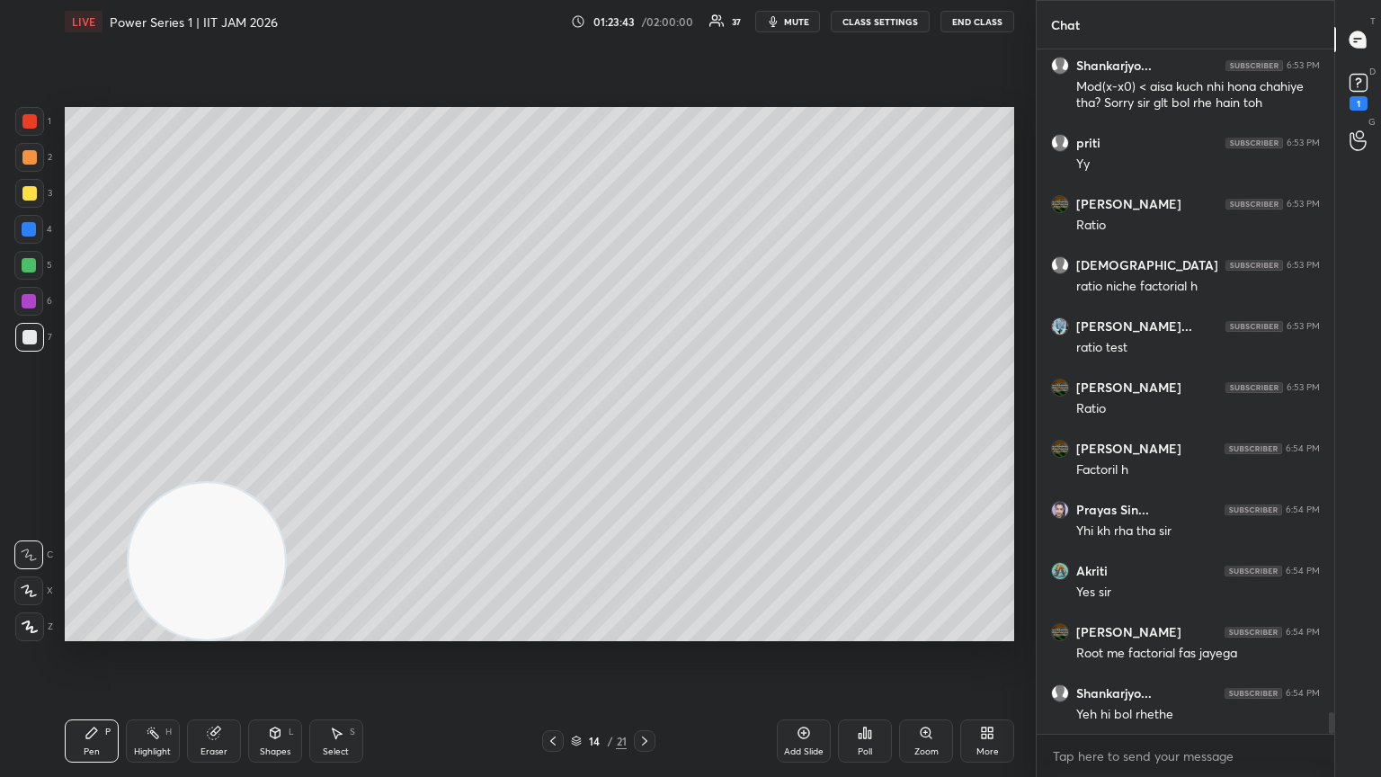
scroll to position [20742, 0]
drag, startPoint x: 1330, startPoint y: 729, endPoint x: 1330, endPoint y: 744, distance: 15.3
click at [645, 422] on div "[PERSON_NAME]... 6:53 PM 1/e Shankarjyo... 6:53 PM Mod(x-x0) < aisa kuch nhi ho…" at bounding box center [1186, 412] width 298 height 727
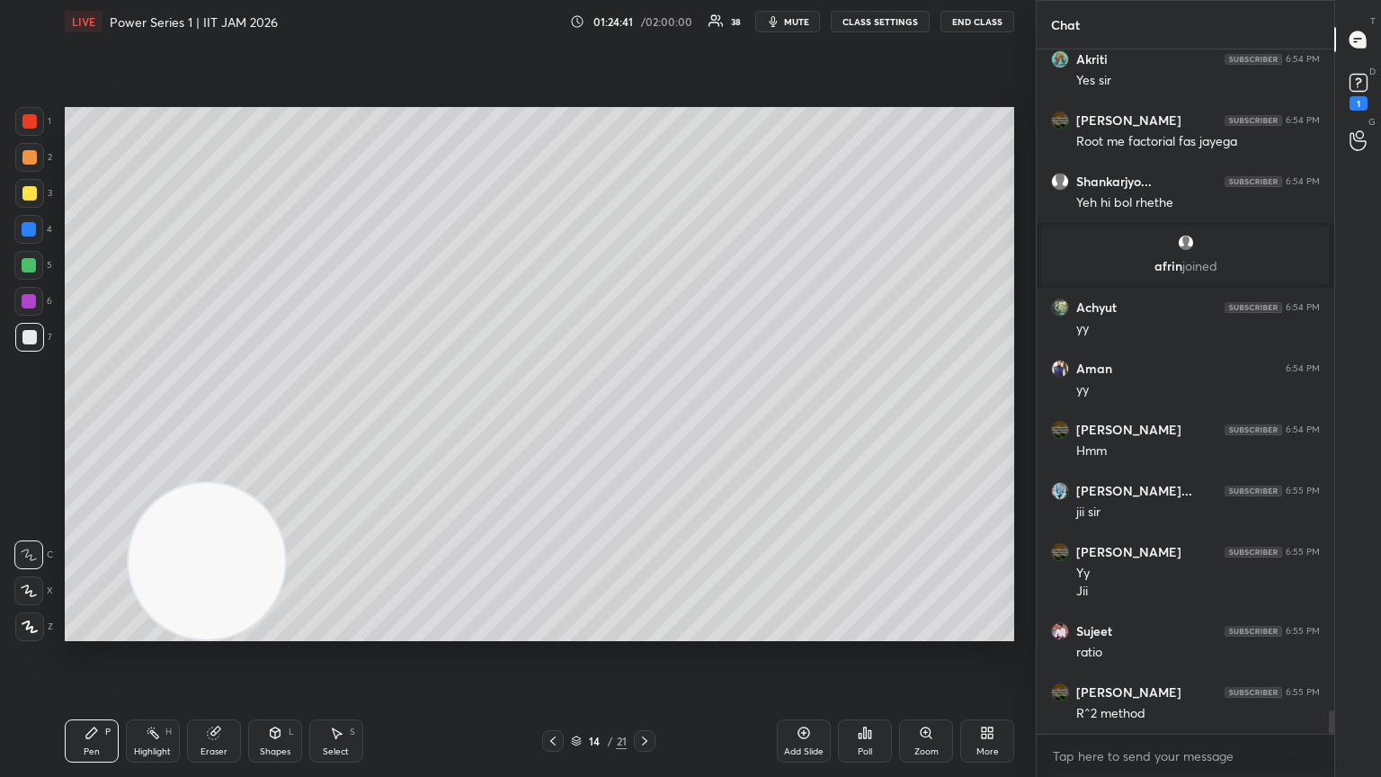
scroll to position [19489, 0]
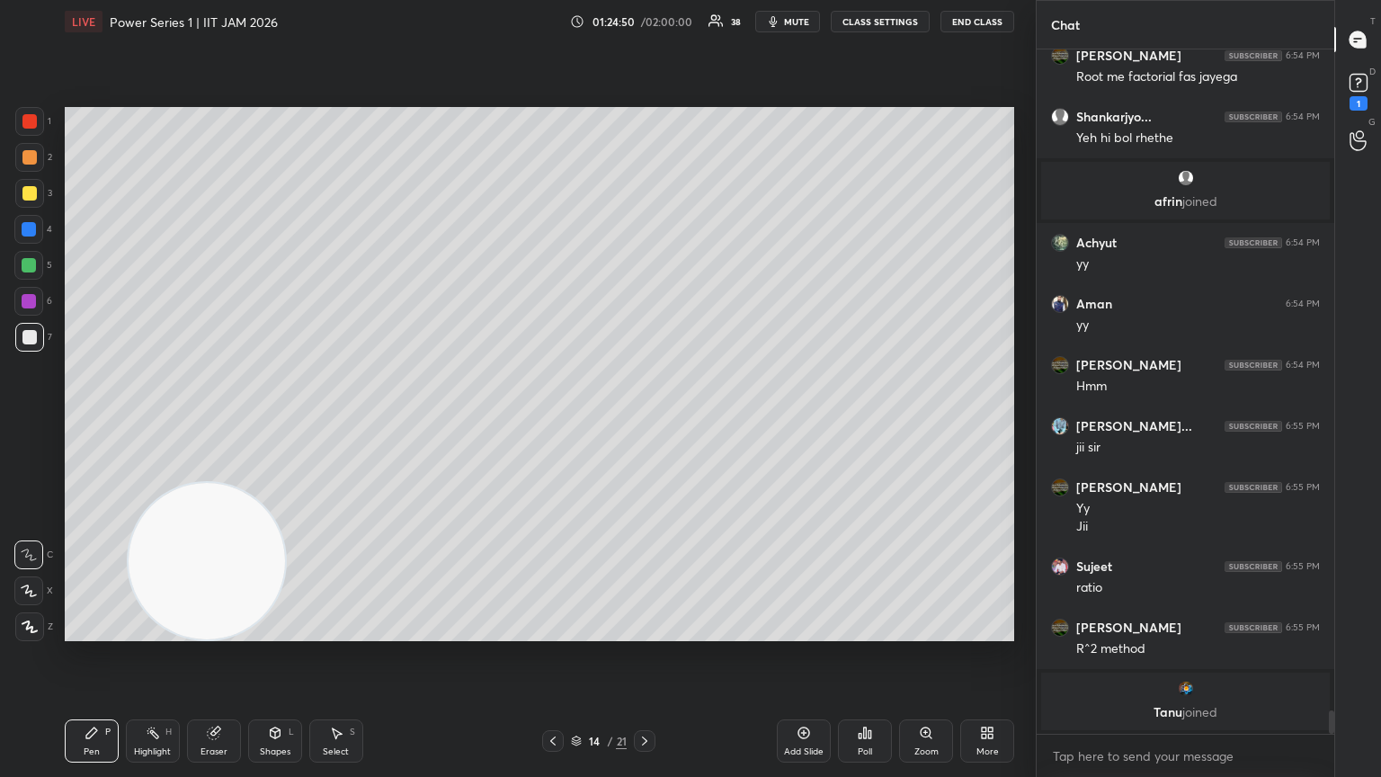
click at [31, 167] on div at bounding box center [29, 157] width 29 height 29
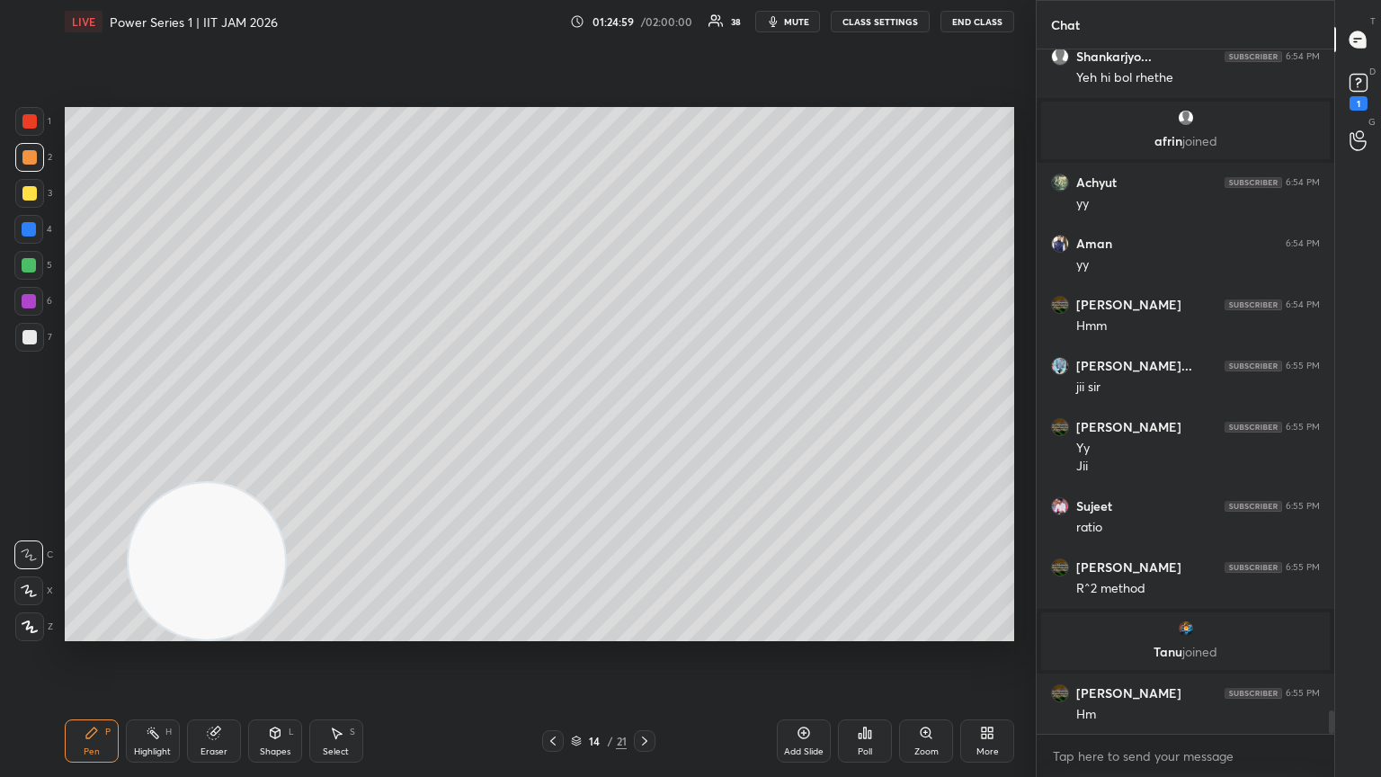
click at [40, 332] on div at bounding box center [29, 337] width 29 height 29
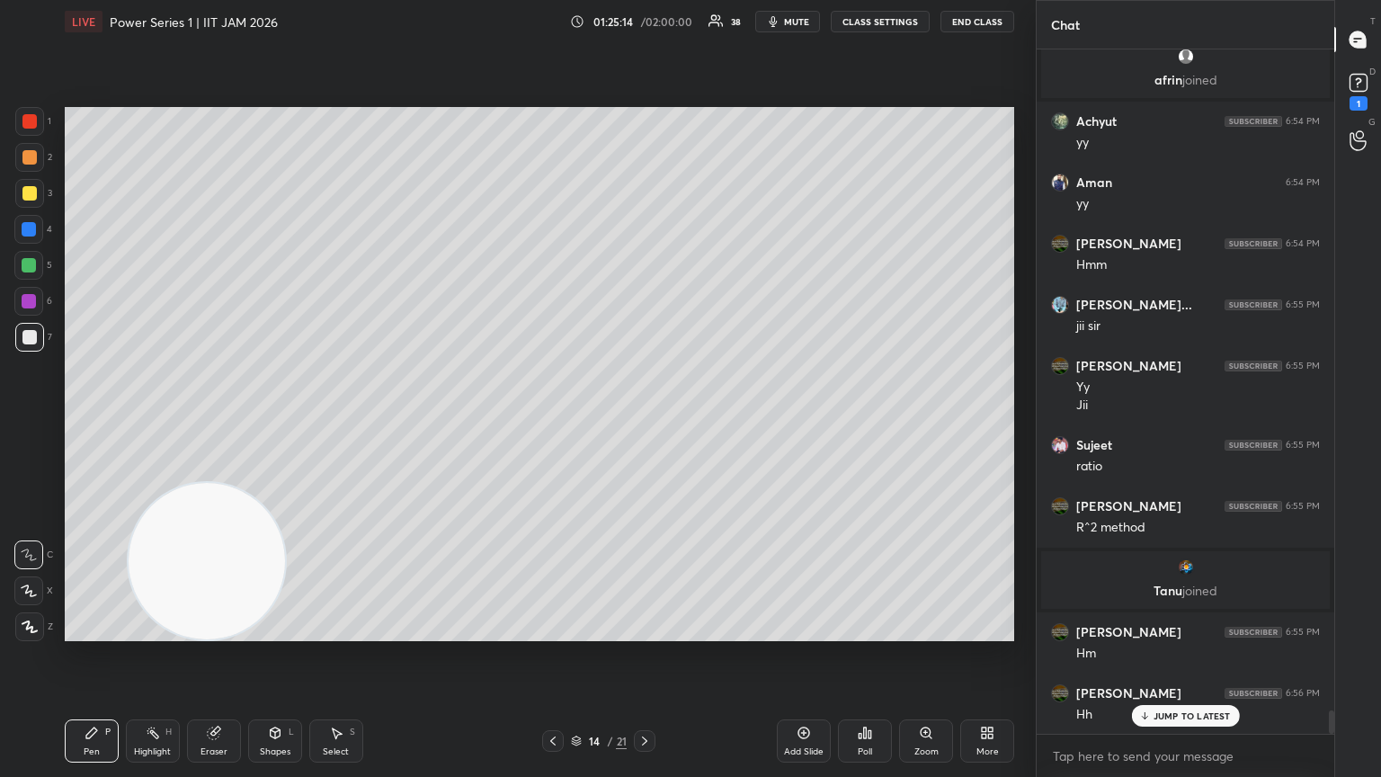
scroll to position [19558, 0]
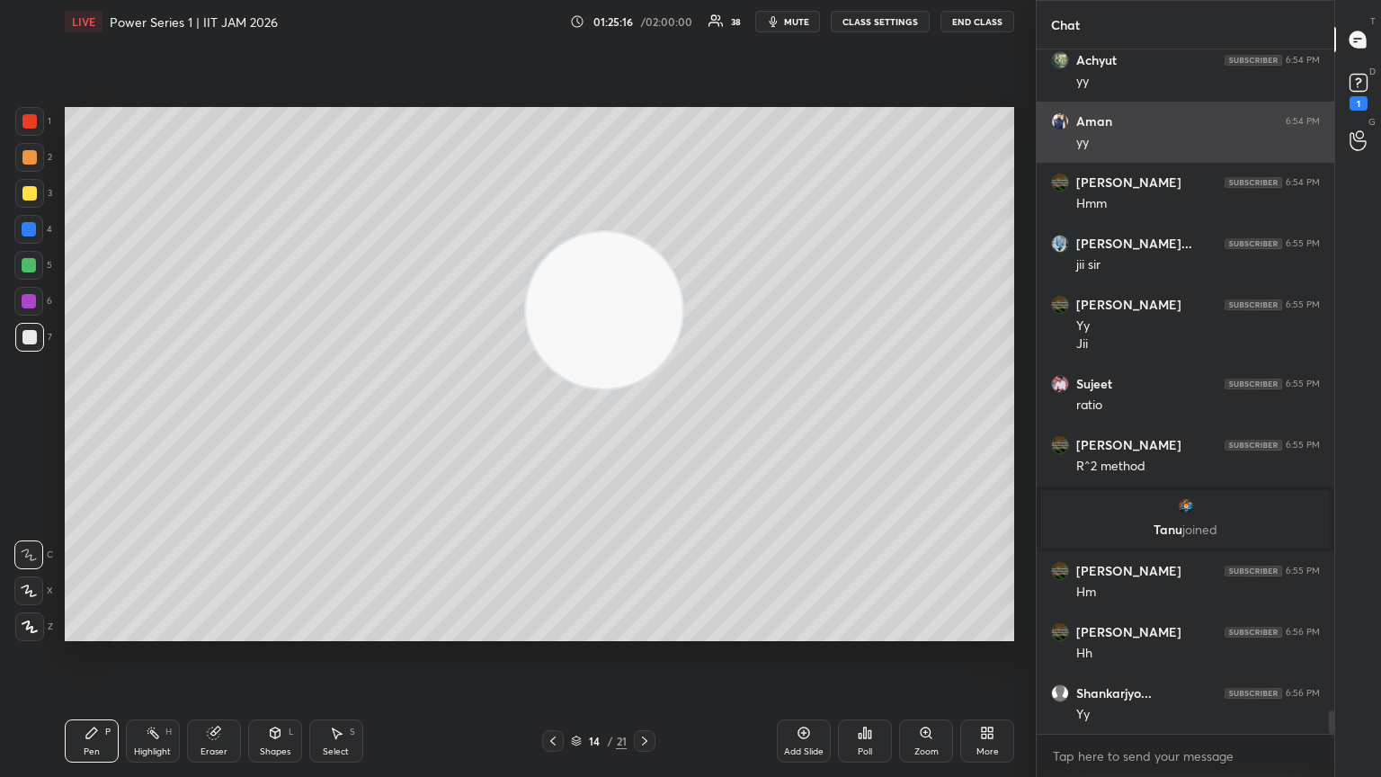
drag, startPoint x: 486, startPoint y: 398, endPoint x: 1154, endPoint y: 161, distance: 709.0
click at [645, 165] on div "1 2 3 4 5 6 7 C X Z C X Z E E Erase all H H LIVE Power Series 1 | IIT JAM 2026 …" at bounding box center [690, 388] width 1381 height 777
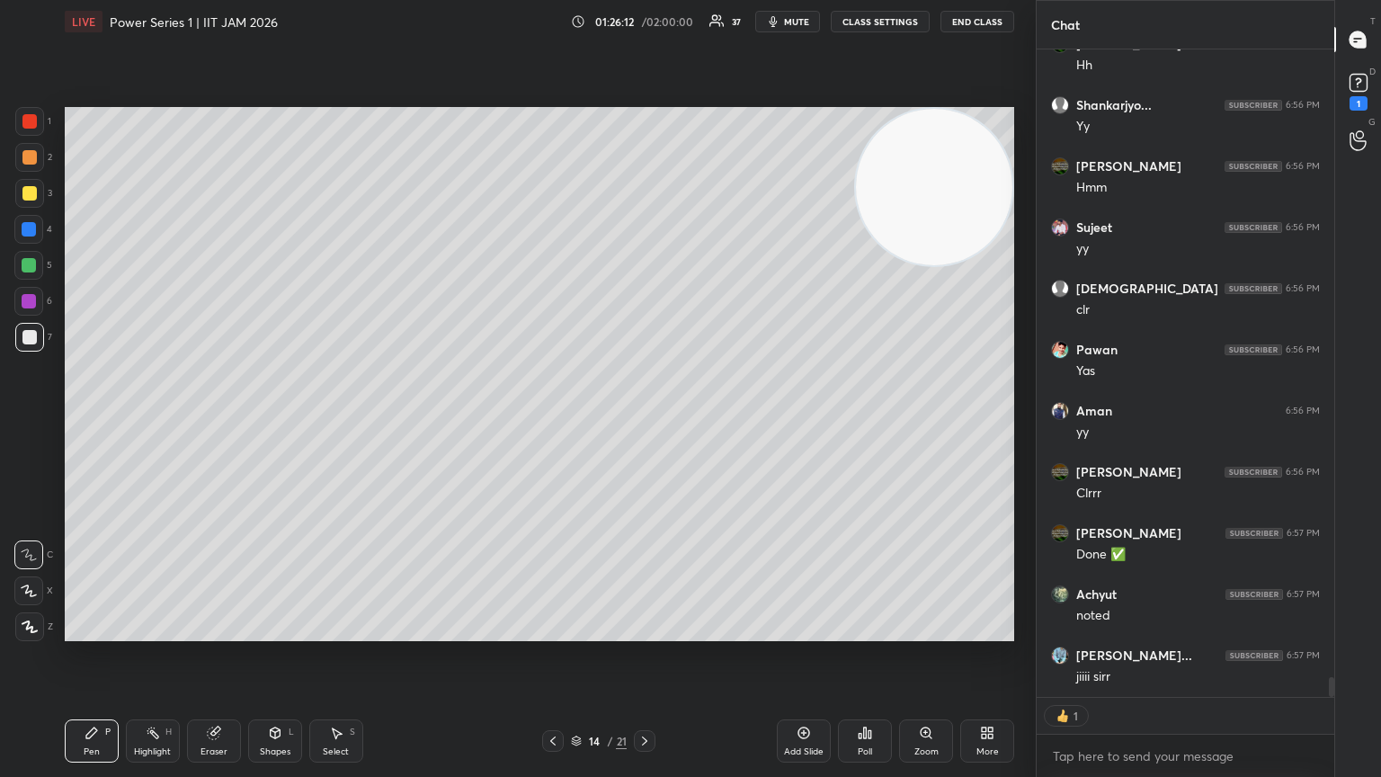
scroll to position [679, 292]
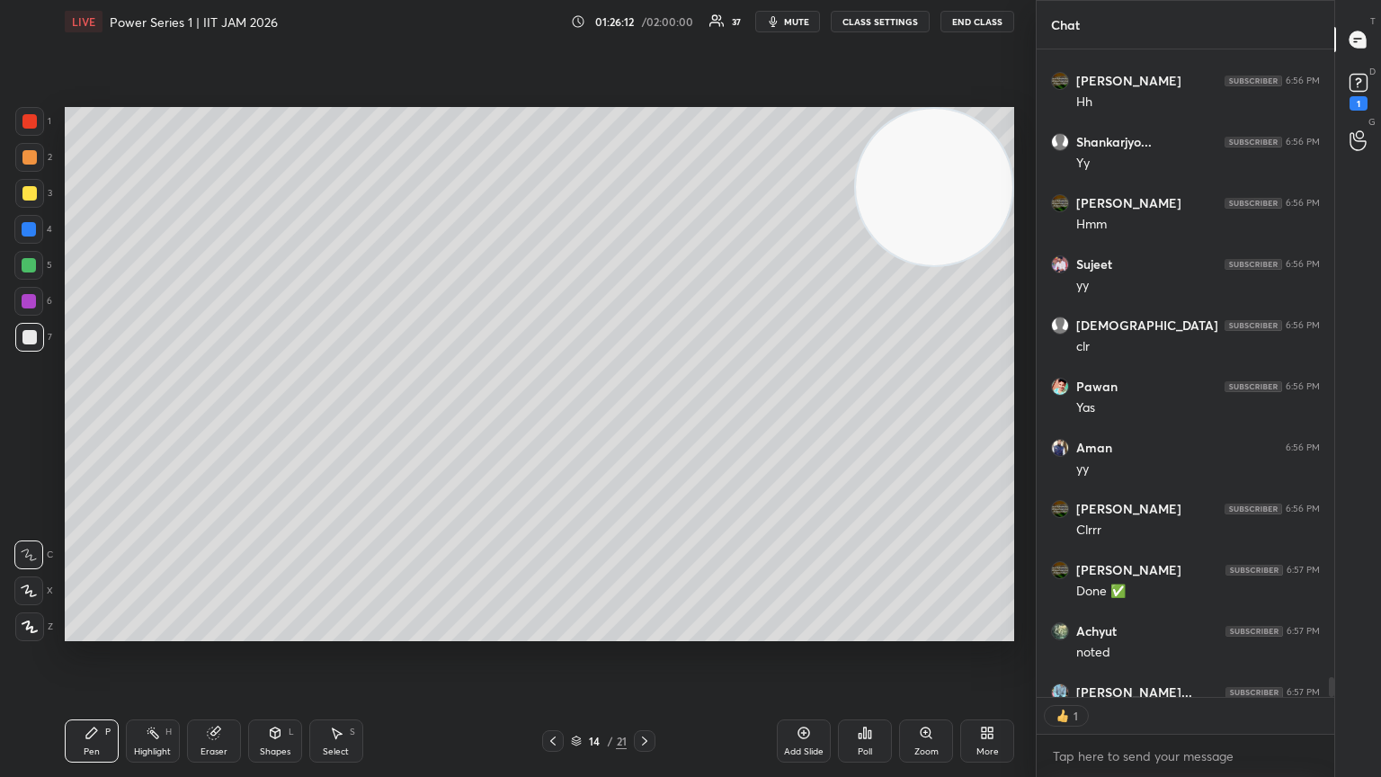
click at [645, 422] on div "Add Slide" at bounding box center [804, 740] width 54 height 43
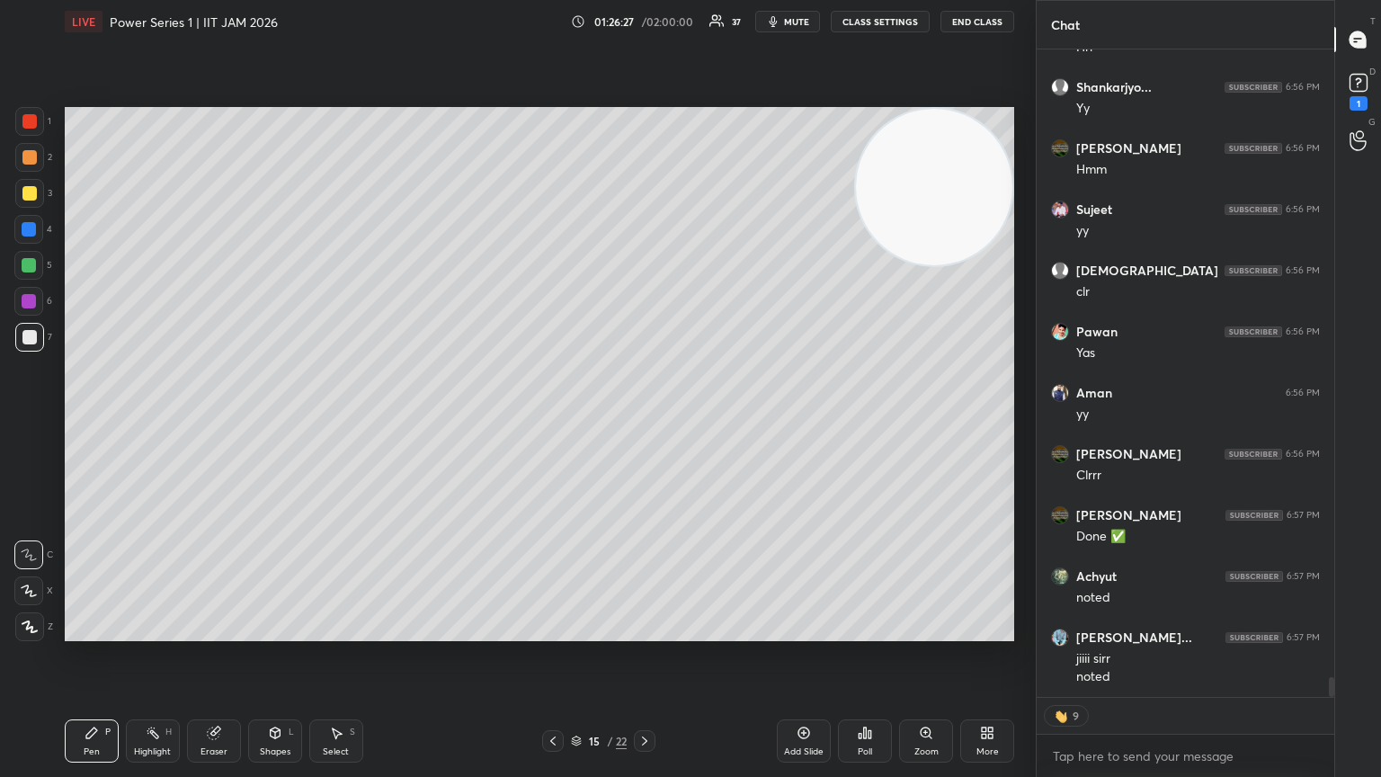
click at [546, 422] on icon at bounding box center [553, 741] width 14 height 14
click at [645, 422] on icon at bounding box center [644, 741] width 14 height 14
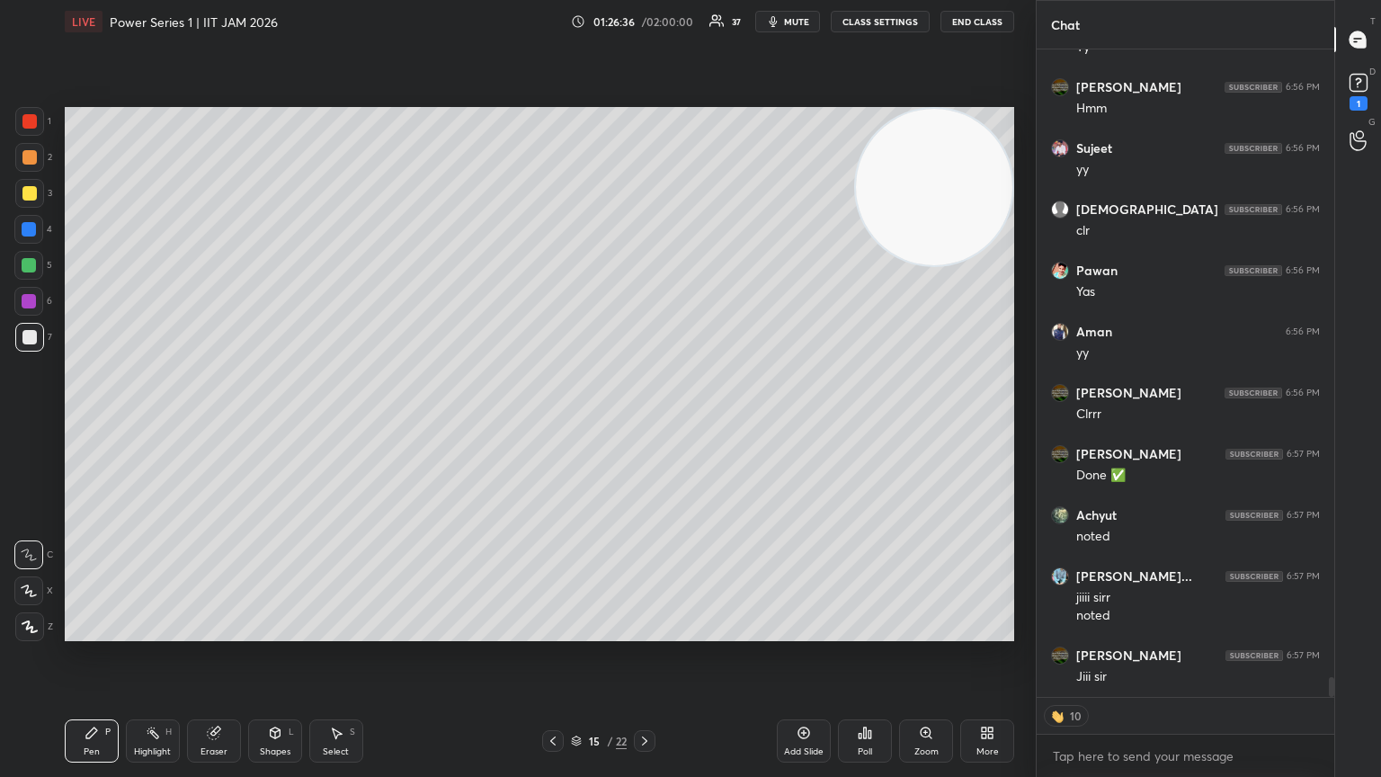
scroll to position [20286, 0]
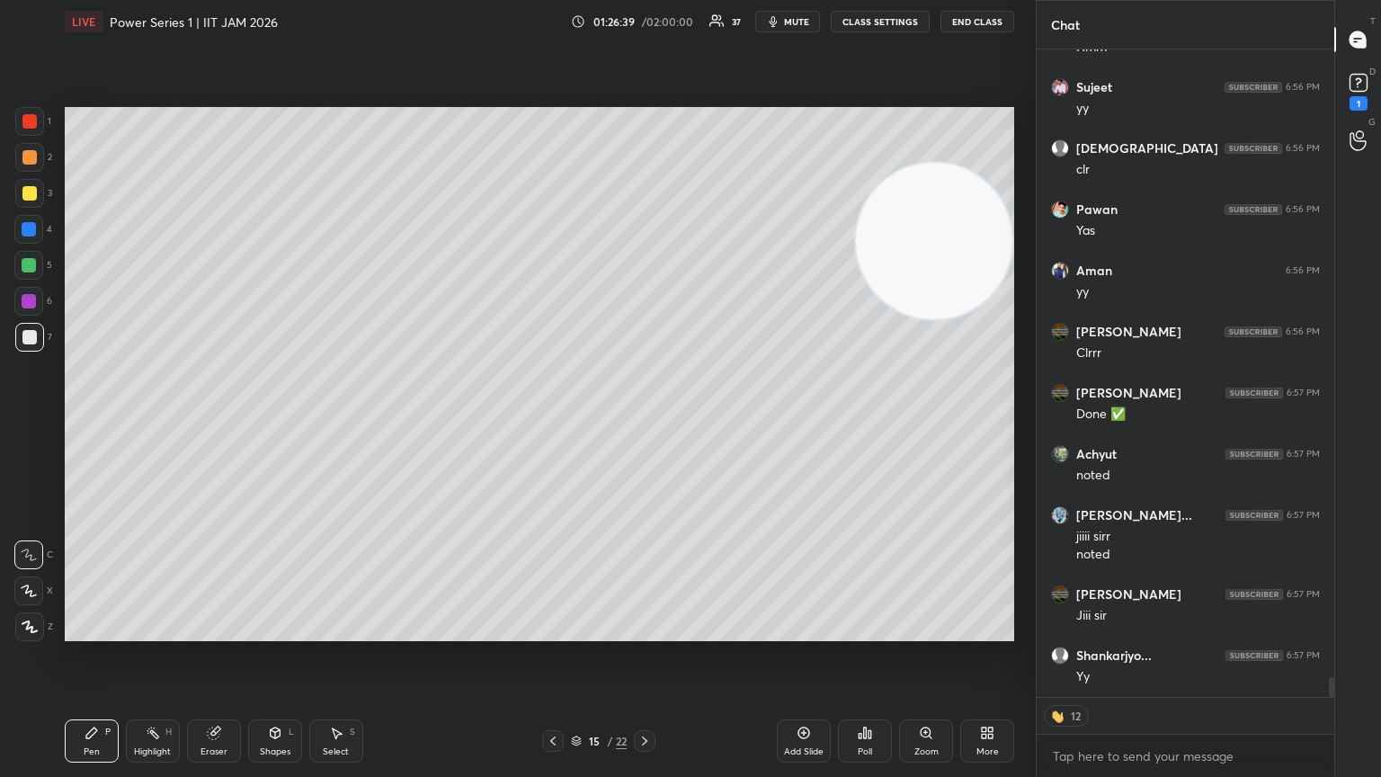
drag, startPoint x: 891, startPoint y: 190, endPoint x: 930, endPoint y: 406, distance: 220.1
click at [645, 319] on video at bounding box center [934, 241] width 156 height 156
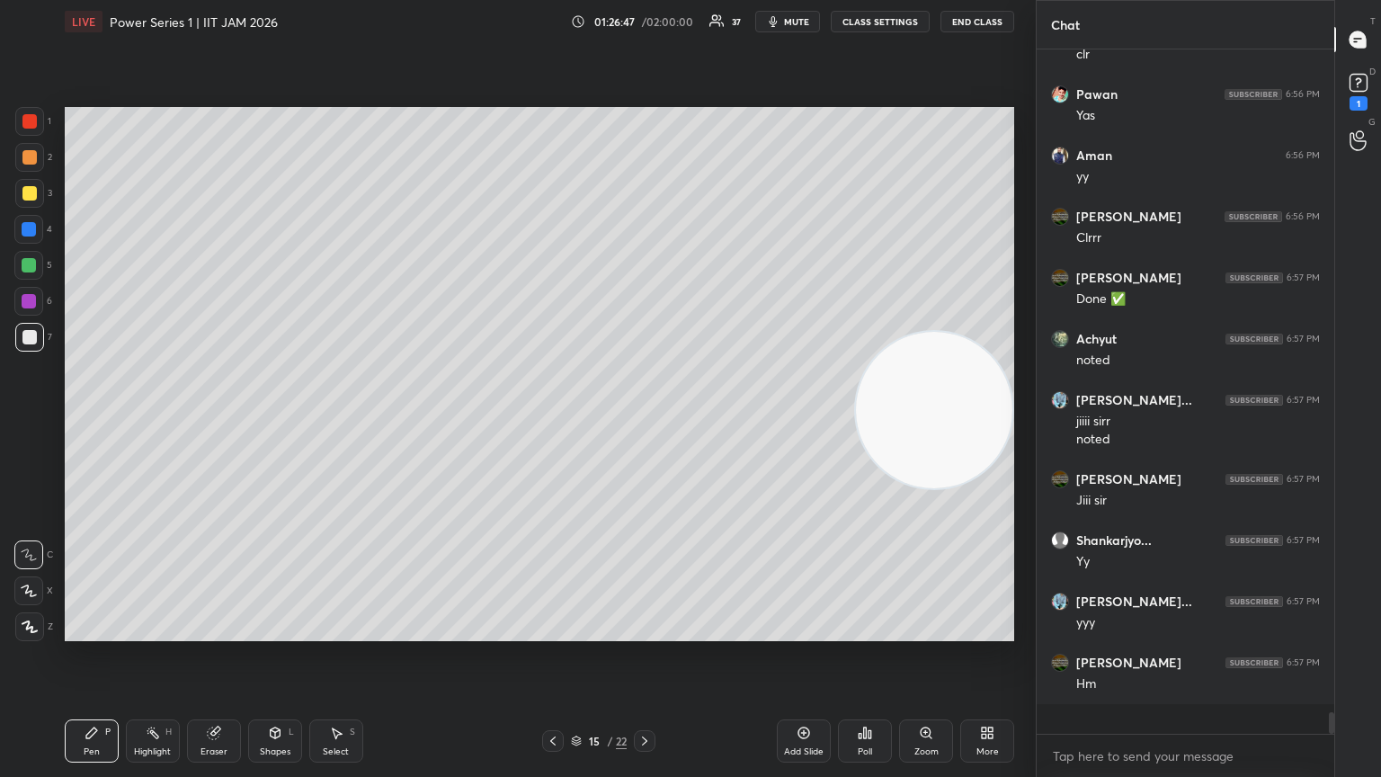
scroll to position [679, 292]
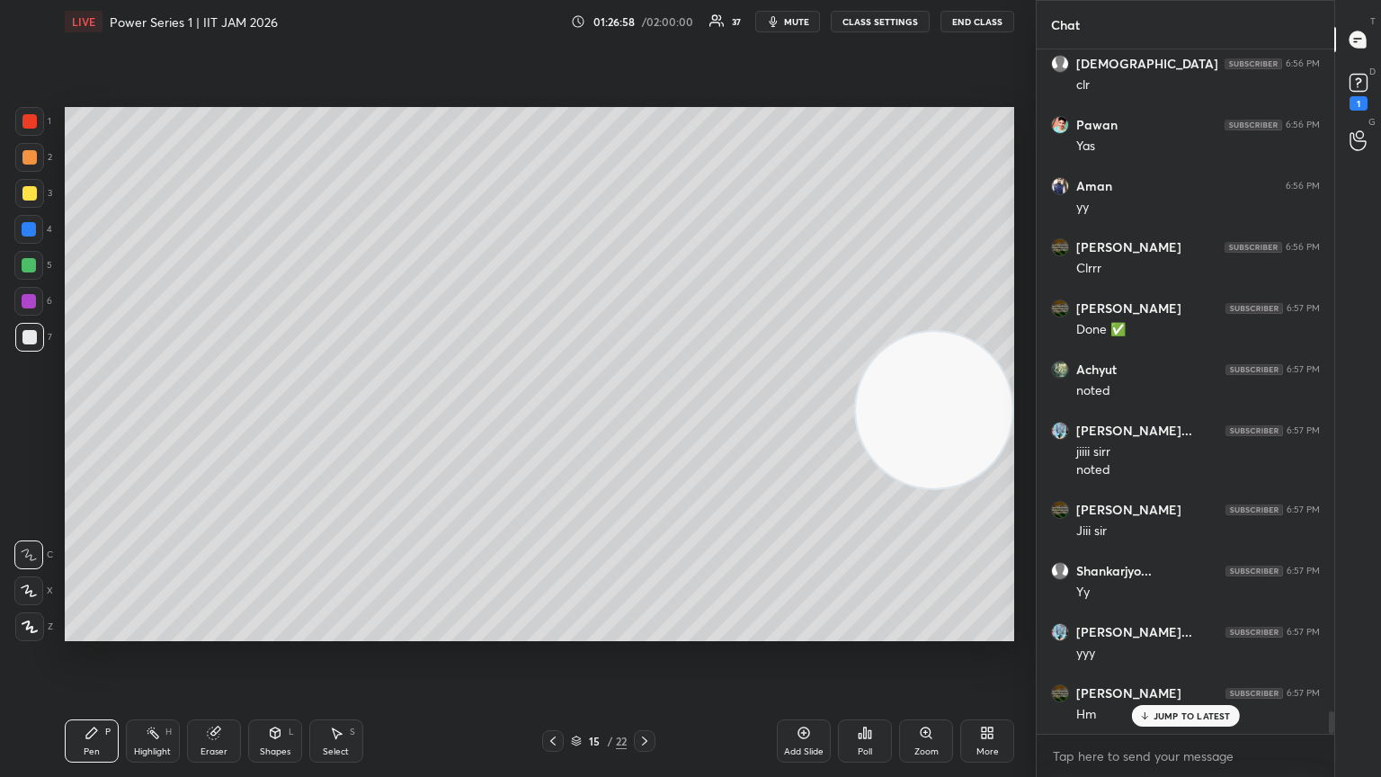
click at [29, 166] on div at bounding box center [29, 157] width 29 height 29
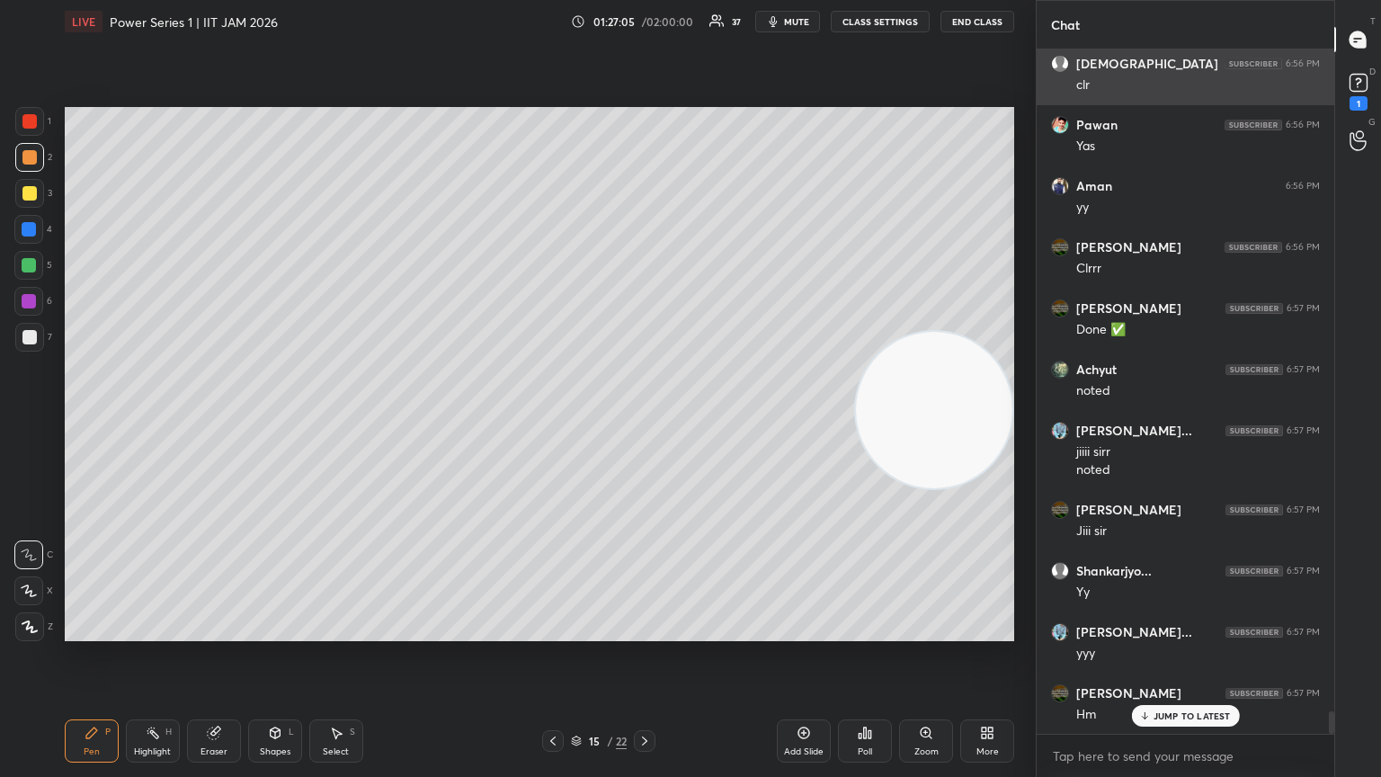
drag, startPoint x: 1012, startPoint y: 241, endPoint x: 1101, endPoint y: 83, distance: 182.0
click at [645, 101] on div "1 2 3 4 5 6 7 C X Z C X Z E E Erase all H H LIVE Power Series 1 | IIT JAM 2026 …" at bounding box center [690, 388] width 1381 height 777
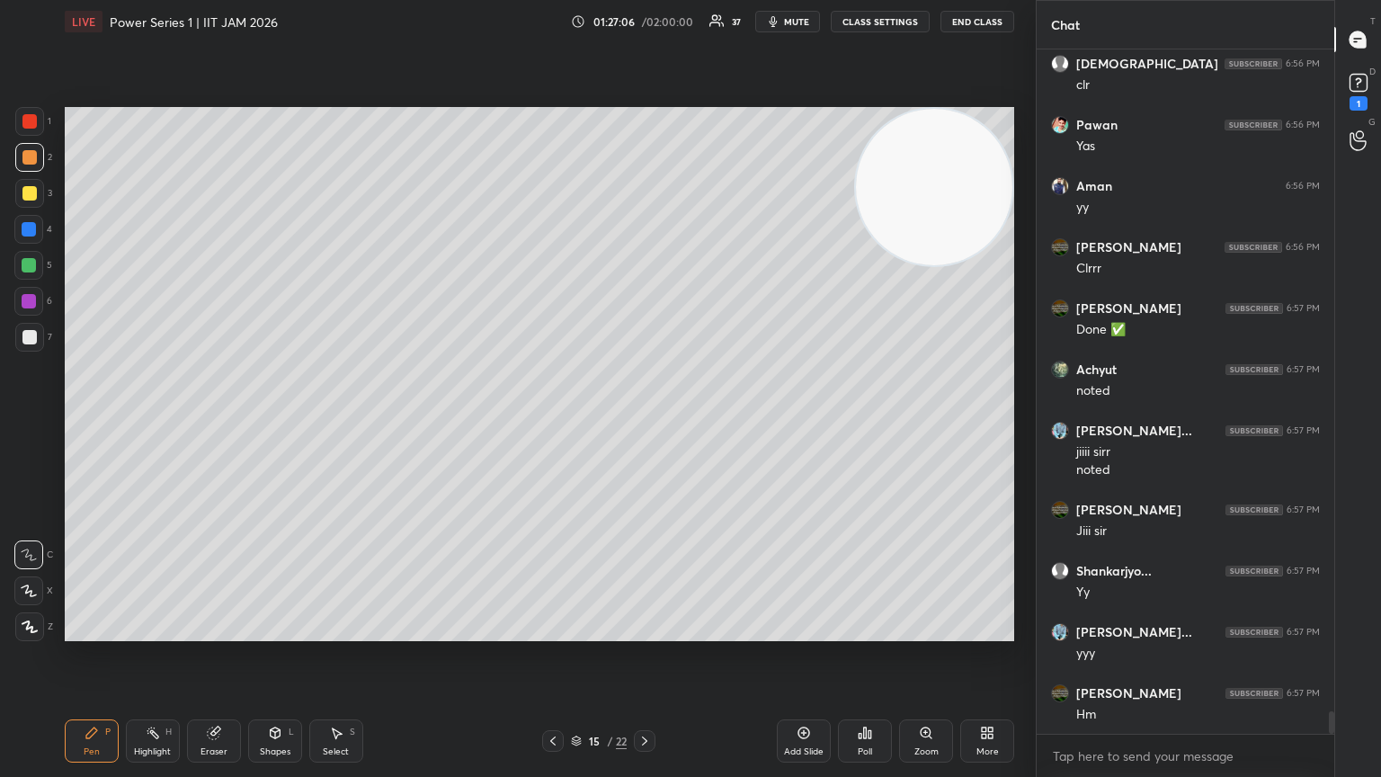
scroll to position [20432, 0]
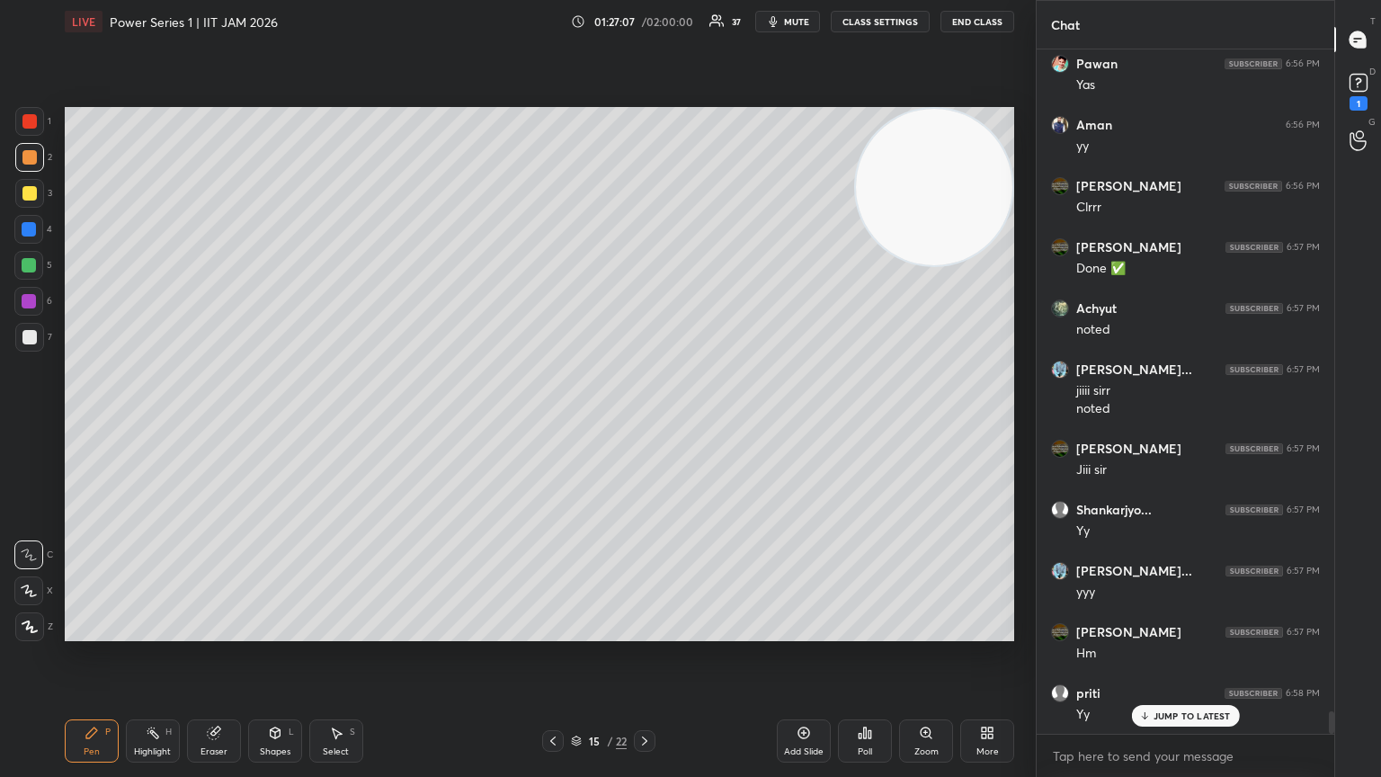
click at [293, 422] on div "Shapes L" at bounding box center [275, 740] width 54 height 43
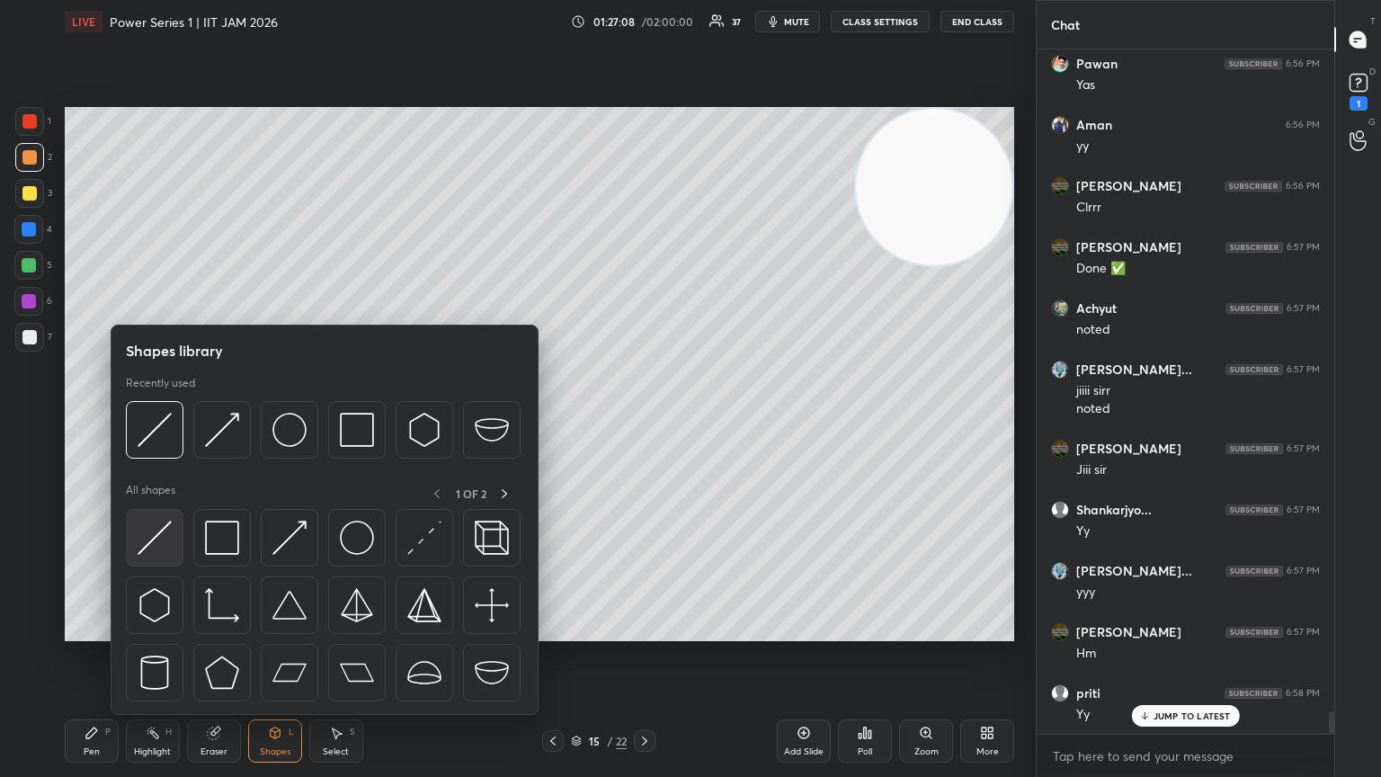
click at [176, 422] on div at bounding box center [155, 538] width 58 height 58
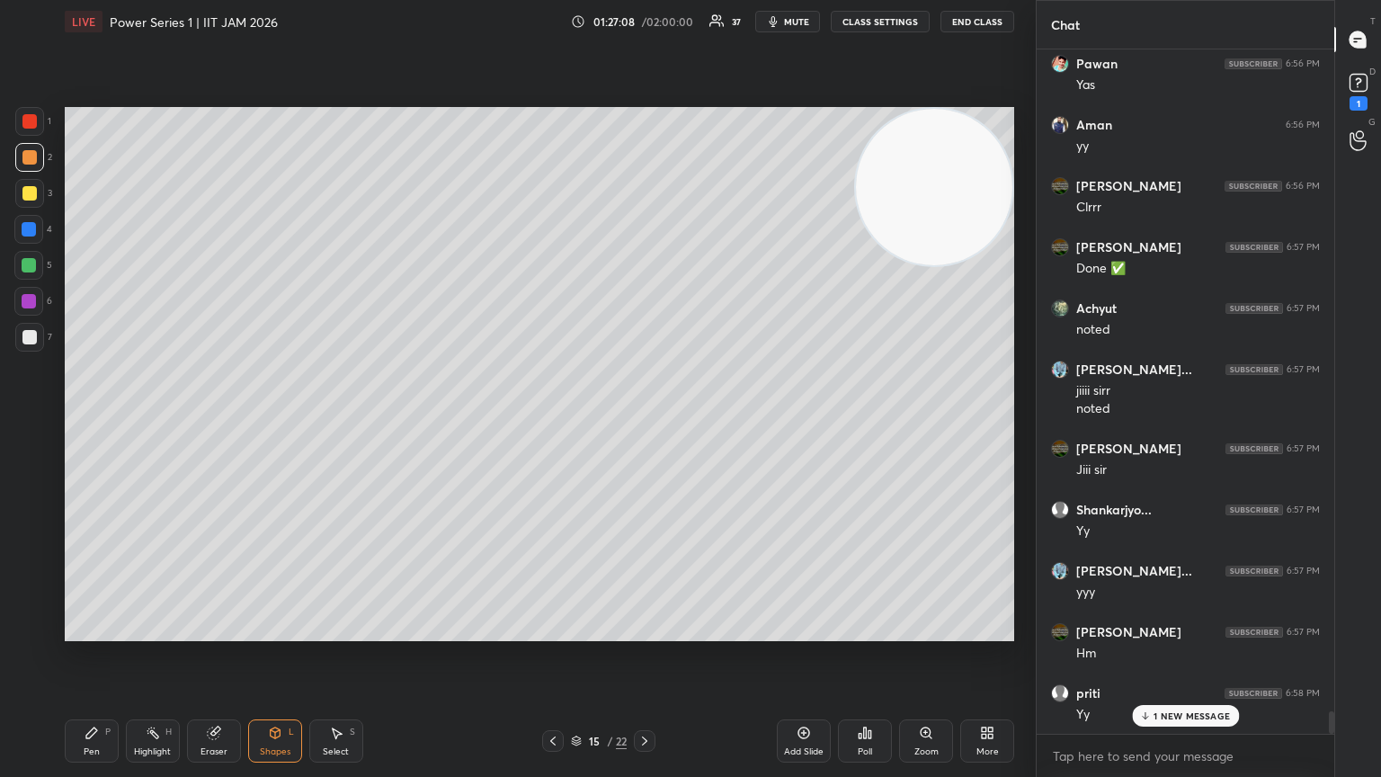
scroll to position [20493, 0]
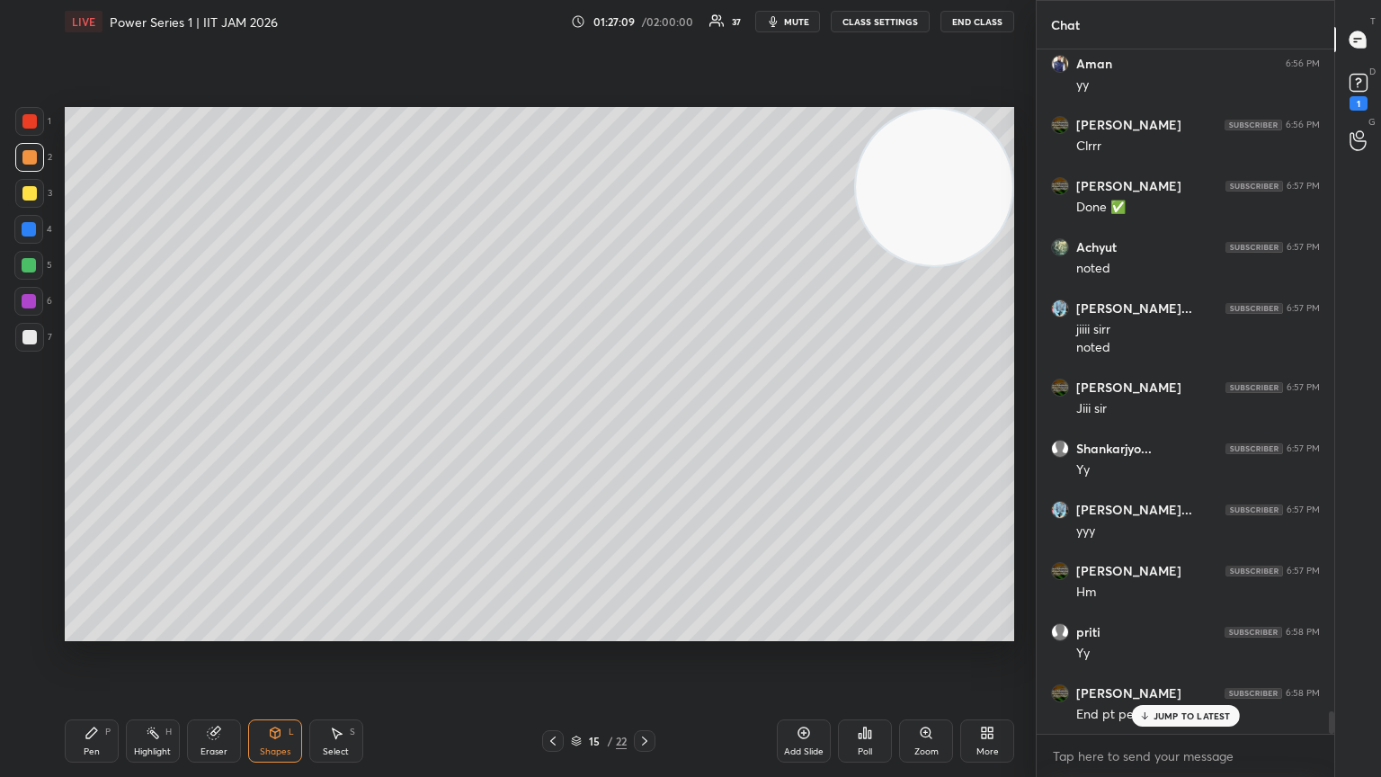
click at [32, 121] on div at bounding box center [29, 121] width 14 height 14
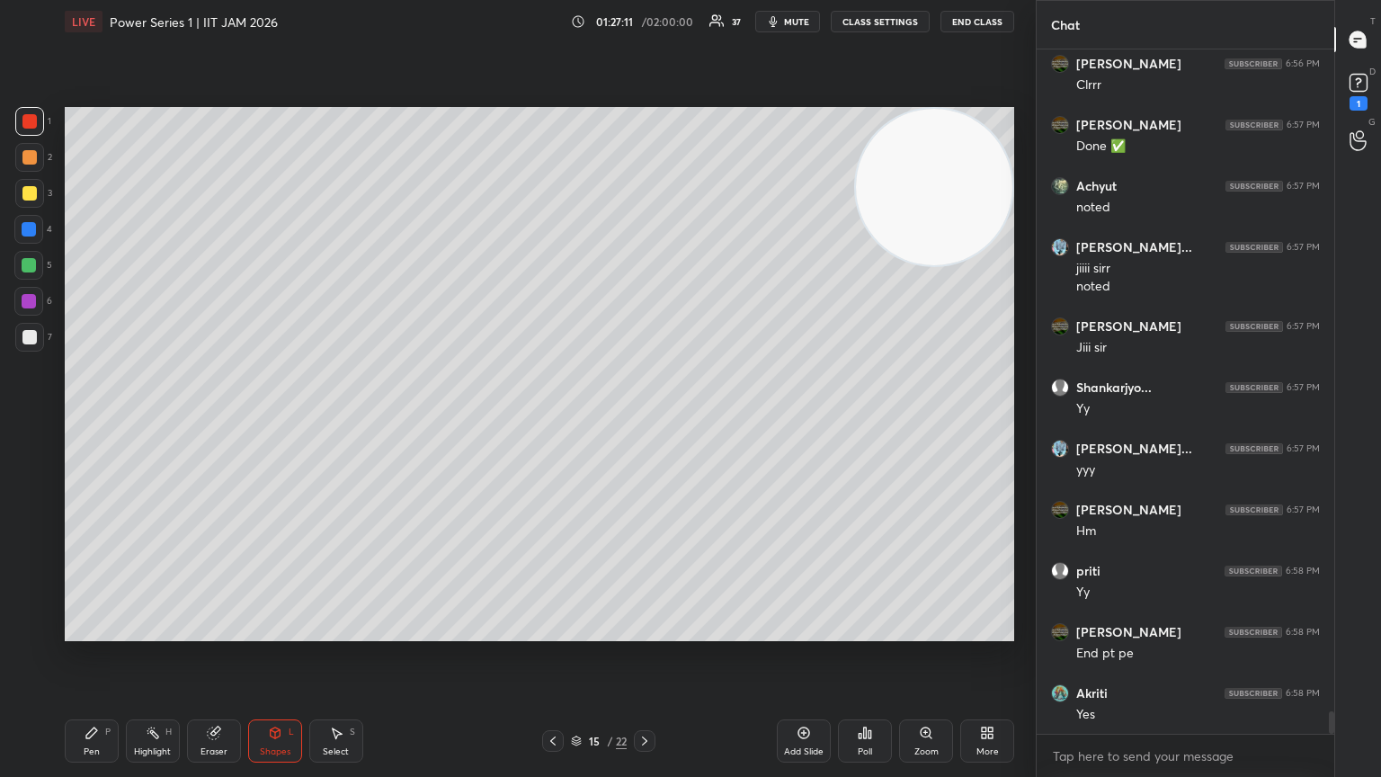
scroll to position [20616, 0]
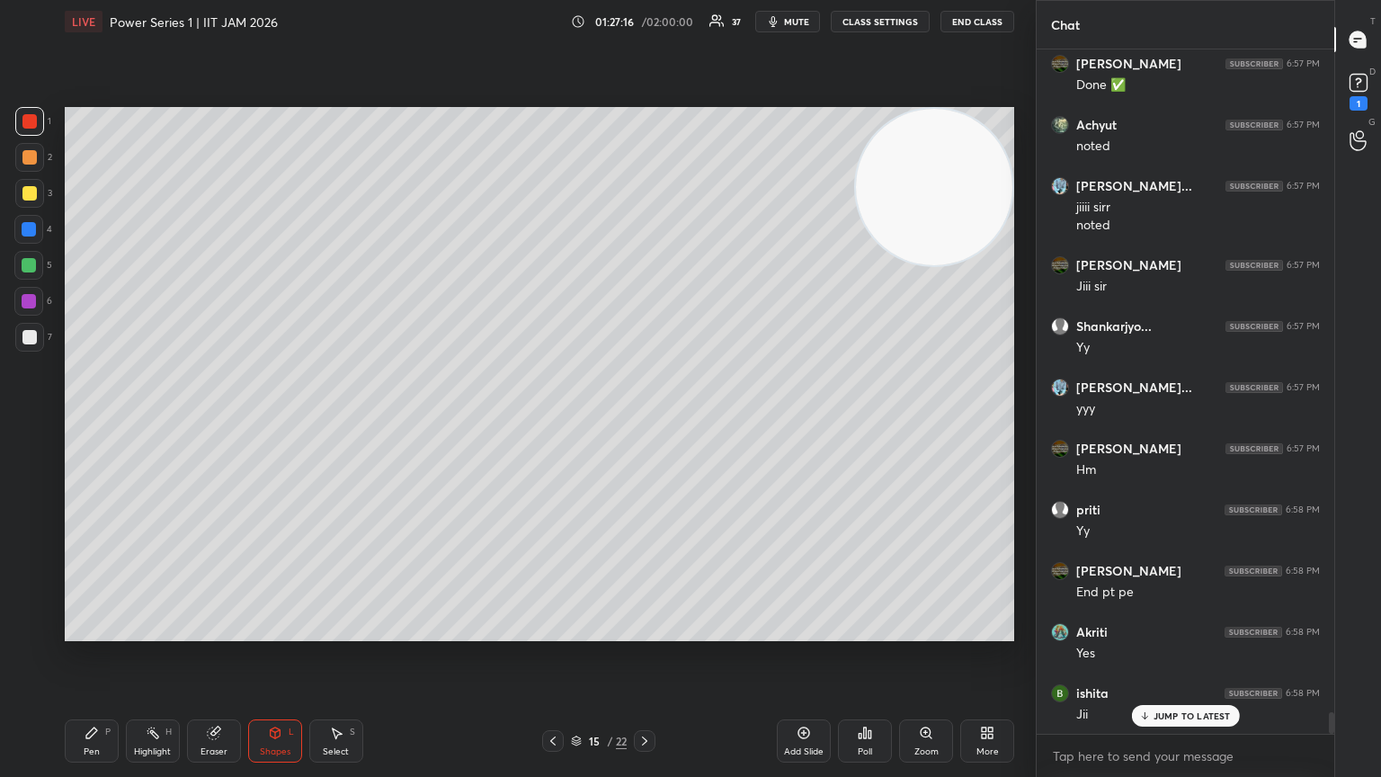
click at [16, 336] on div at bounding box center [29, 337] width 29 height 29
drag, startPoint x: 102, startPoint y: 727, endPoint x: 115, endPoint y: 663, distance: 65.2
click at [103, 422] on div "Pen P" at bounding box center [92, 740] width 54 height 43
click at [32, 201] on div at bounding box center [29, 193] width 29 height 29
click at [293, 422] on div "Shapes L" at bounding box center [275, 740] width 54 height 43
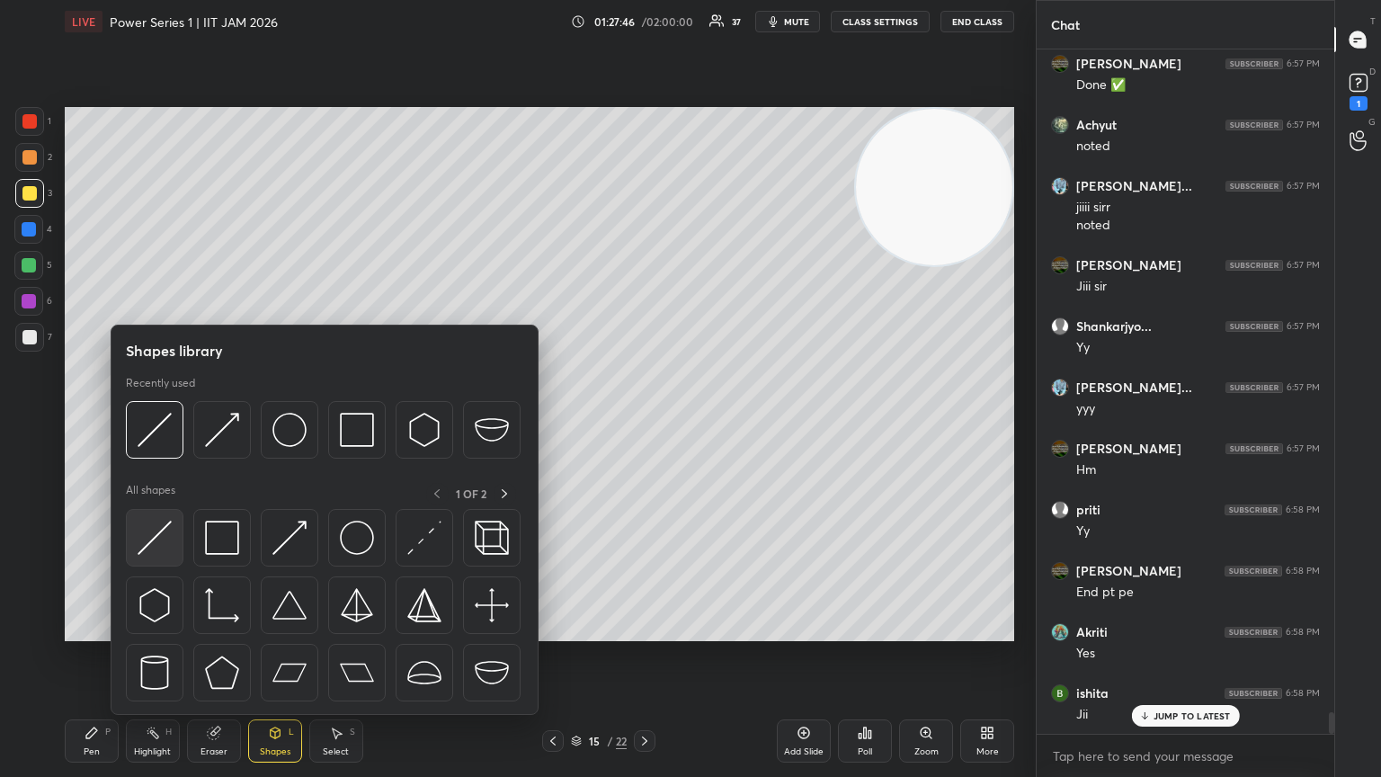
scroll to position [20677, 0]
click at [165, 422] on img at bounding box center [155, 538] width 34 height 34
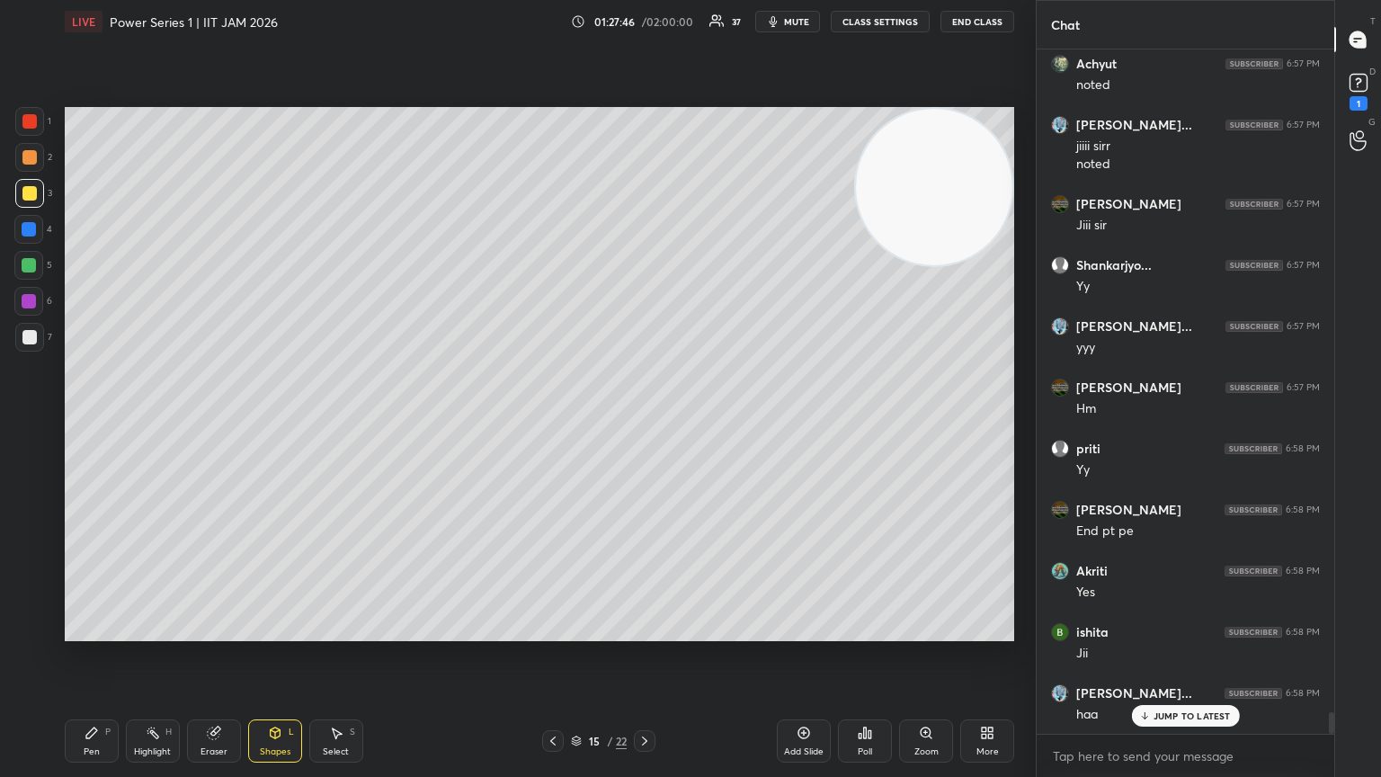
drag, startPoint x: 94, startPoint y: 752, endPoint x: 95, endPoint y: 716, distance: 36.0
click at [95, 422] on div "Pen" at bounding box center [92, 751] width 16 height 9
click at [33, 422] on div "Z" at bounding box center [34, 626] width 38 height 29
click at [266, 422] on div "Shapes L" at bounding box center [275, 740] width 54 height 43
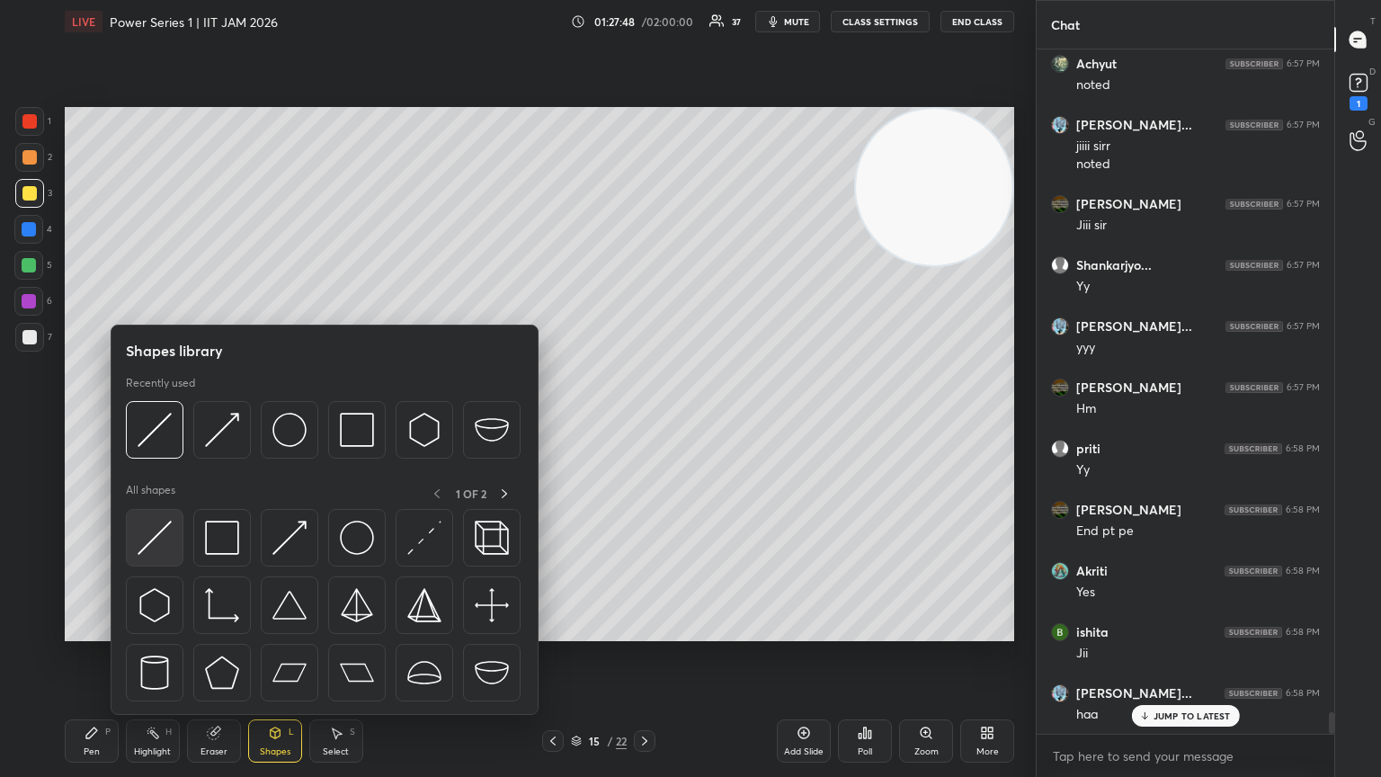
click at [171, 422] on div at bounding box center [155, 538] width 58 height 58
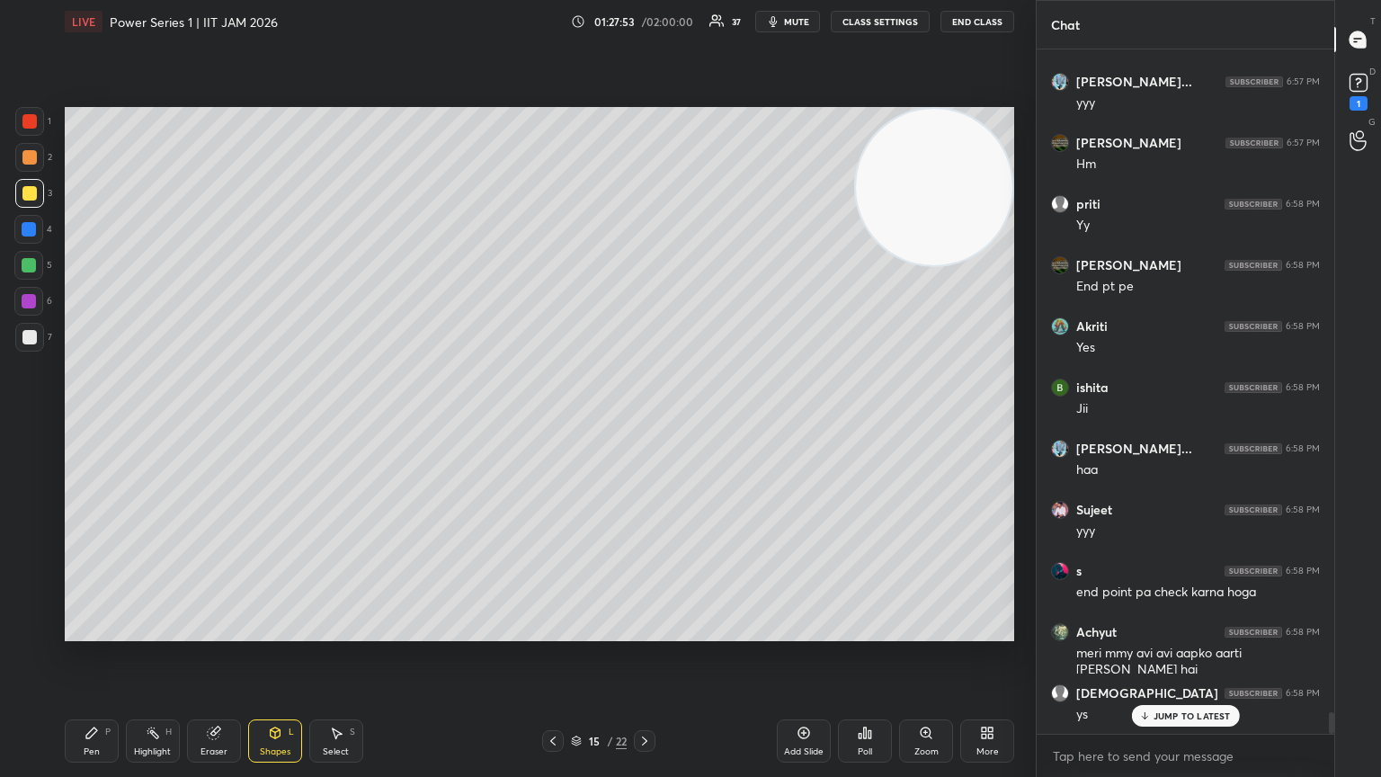
scroll to position [20982, 0]
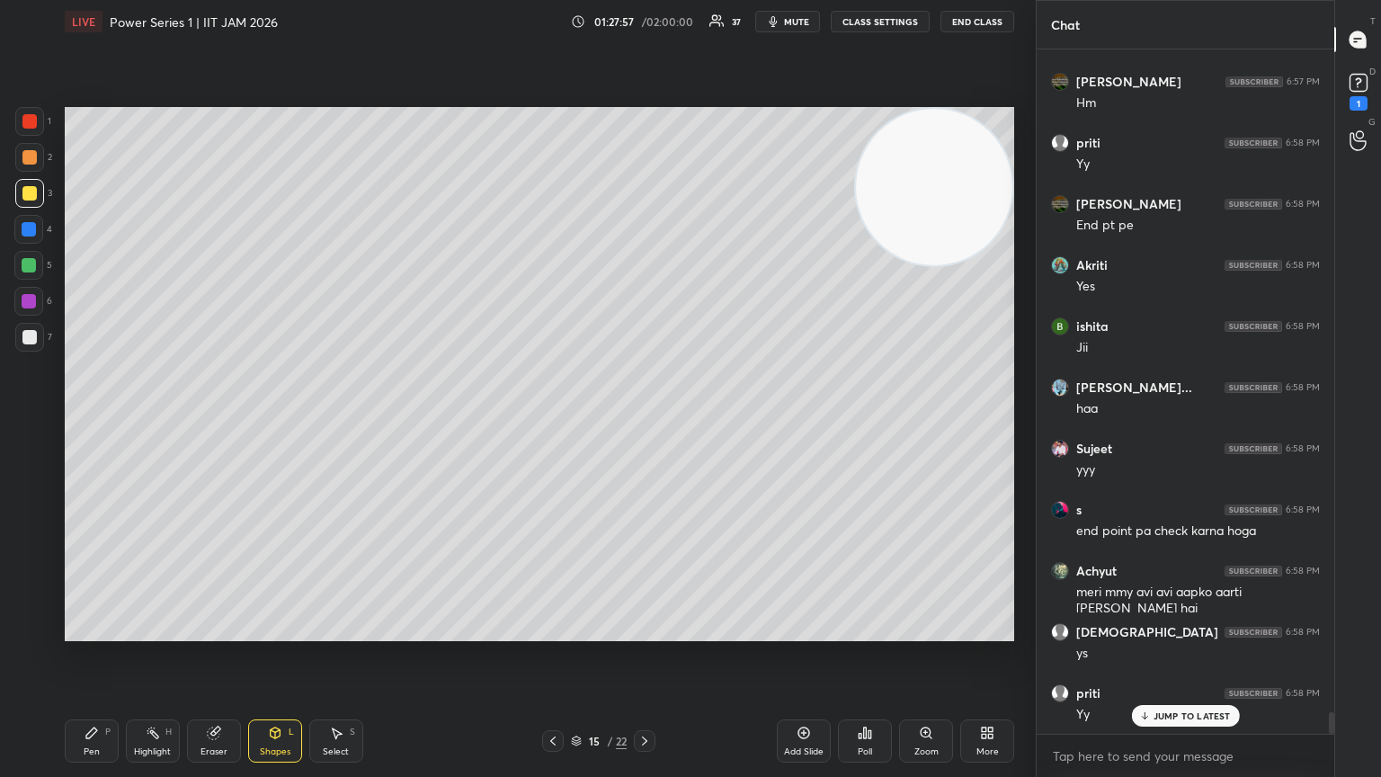
click at [98, 422] on div "Pen P" at bounding box center [92, 740] width 54 height 43
click at [25, 422] on div at bounding box center [28, 554] width 29 height 29
click at [33, 347] on div at bounding box center [29, 337] width 29 height 29
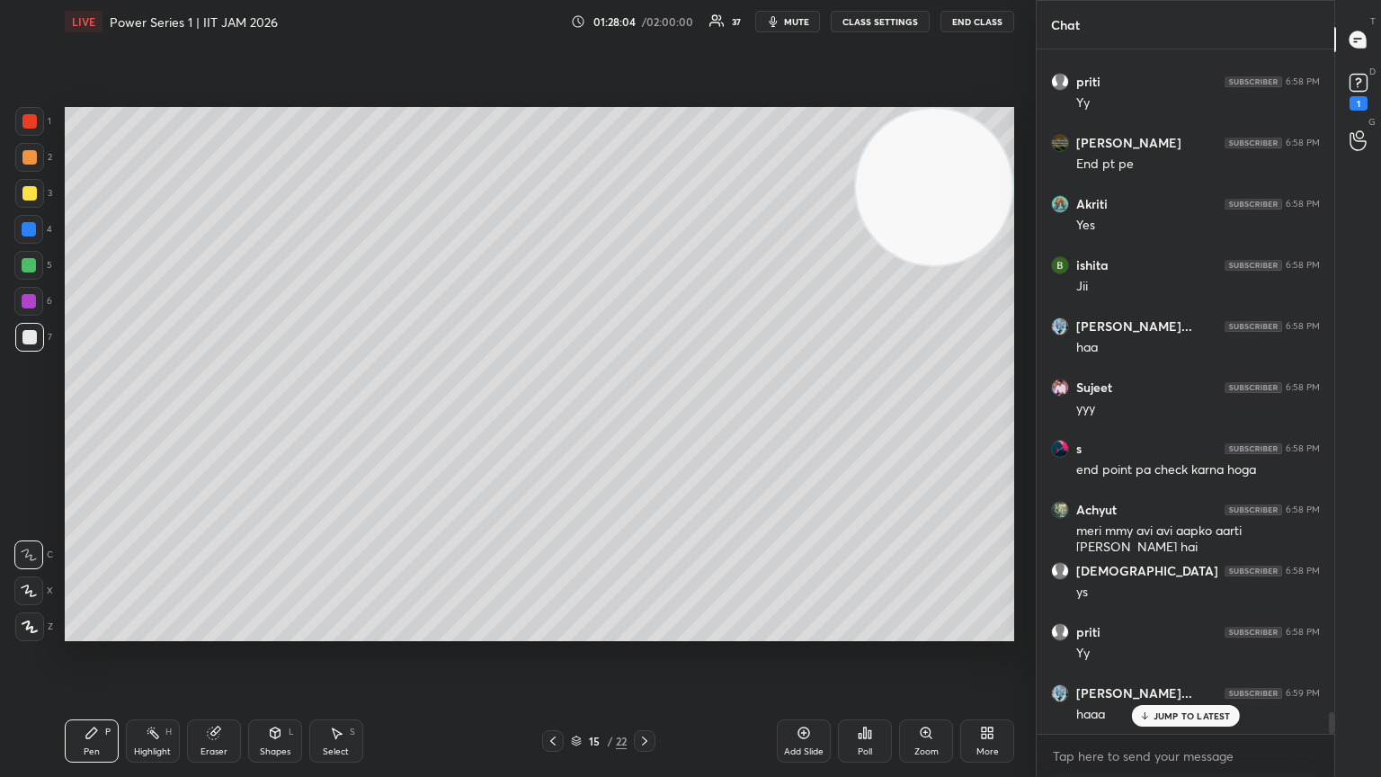
scroll to position [21105, 0]
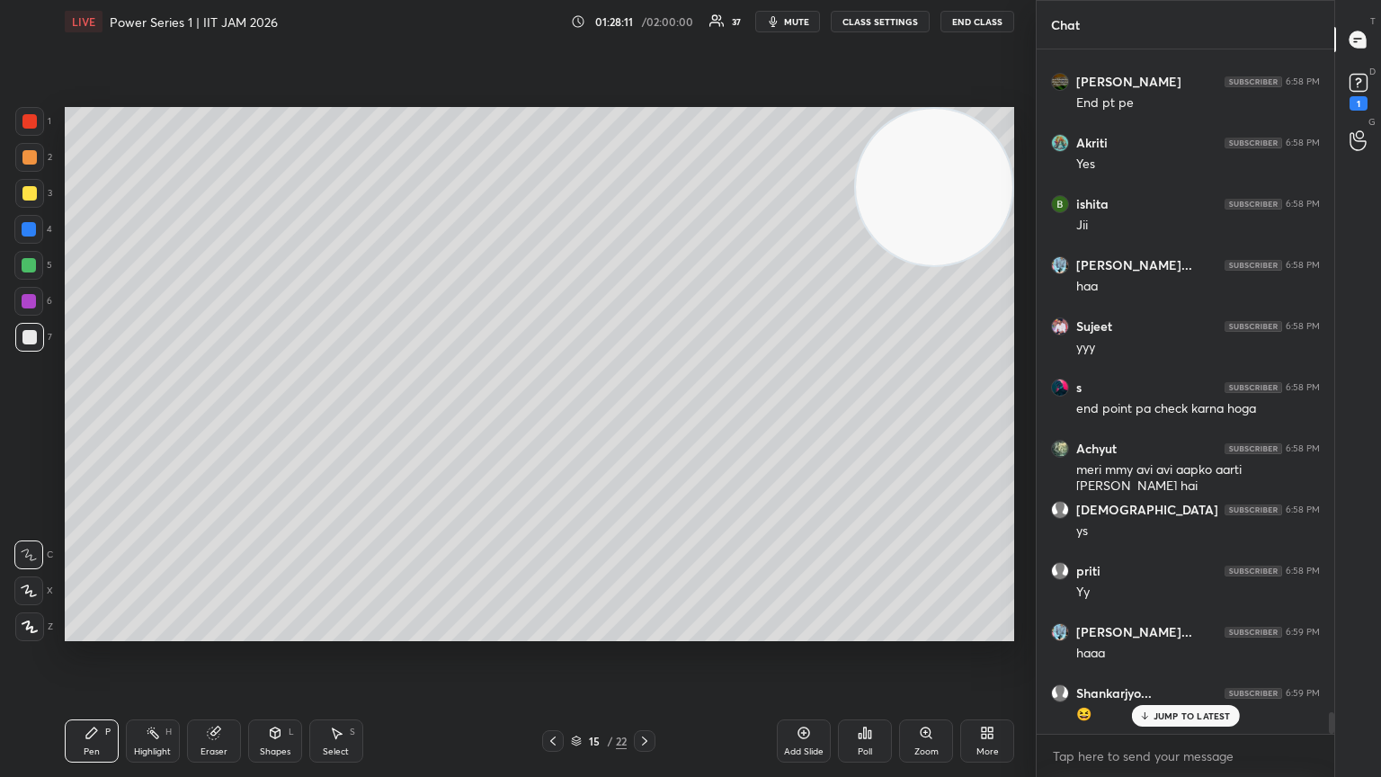
click at [290, 422] on div "L" at bounding box center [291, 731] width 5 height 9
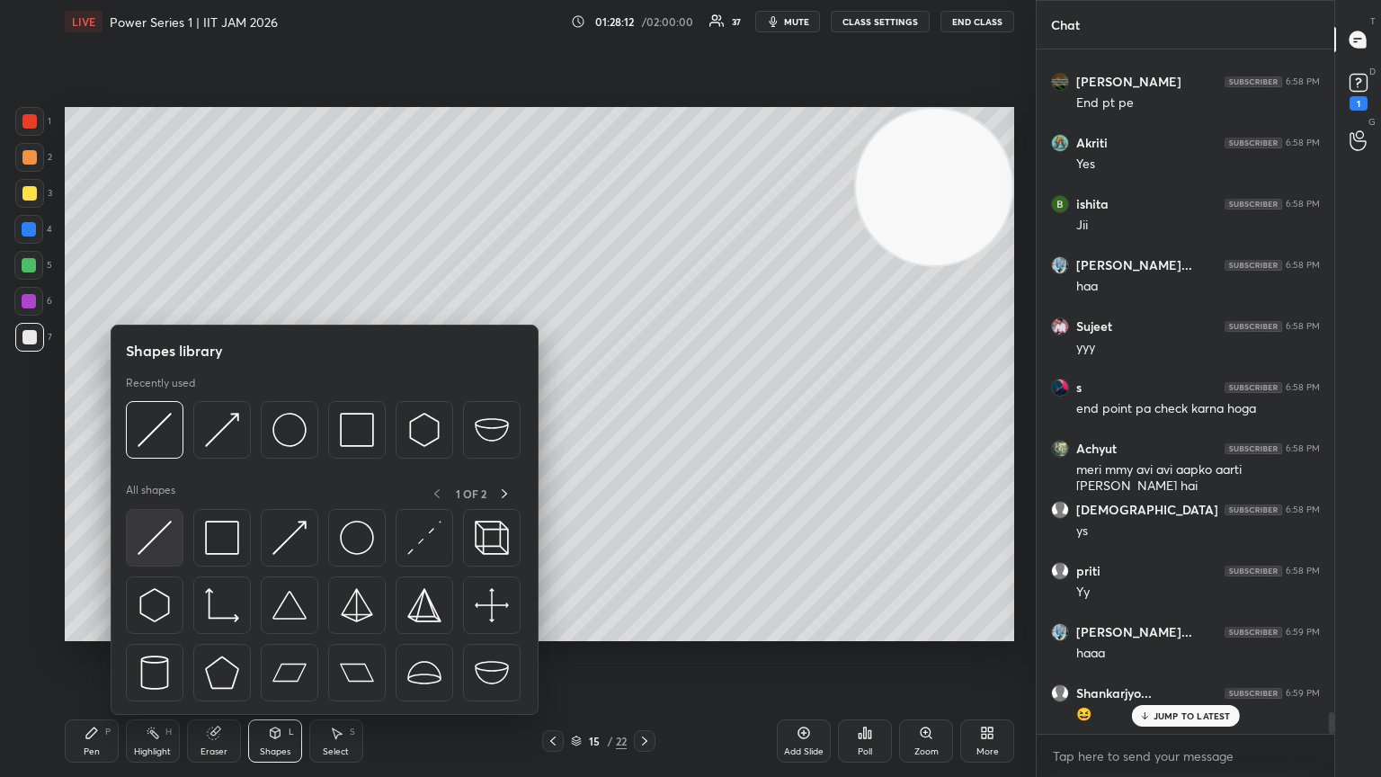
click at [156, 422] on img at bounding box center [155, 538] width 34 height 34
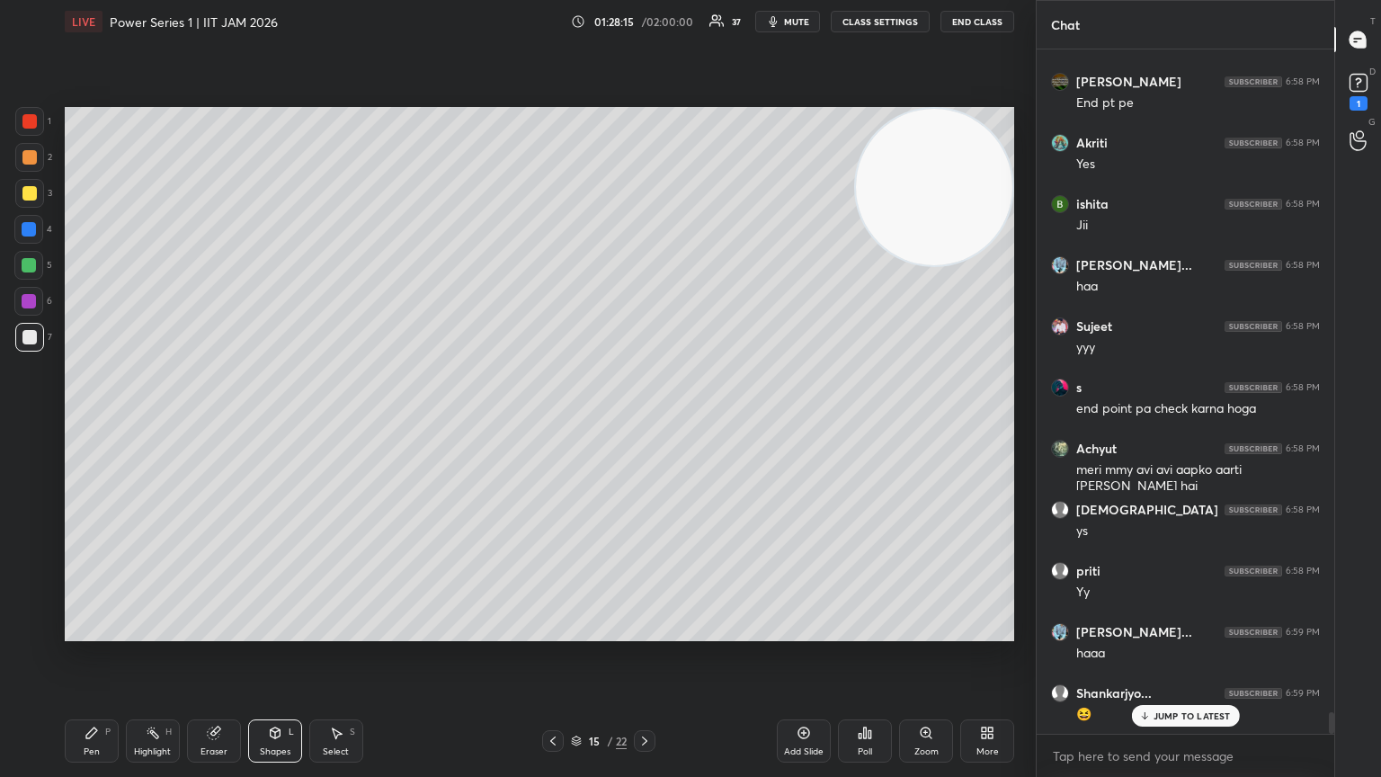
click at [99, 422] on div "Pen P" at bounding box center [92, 740] width 54 height 43
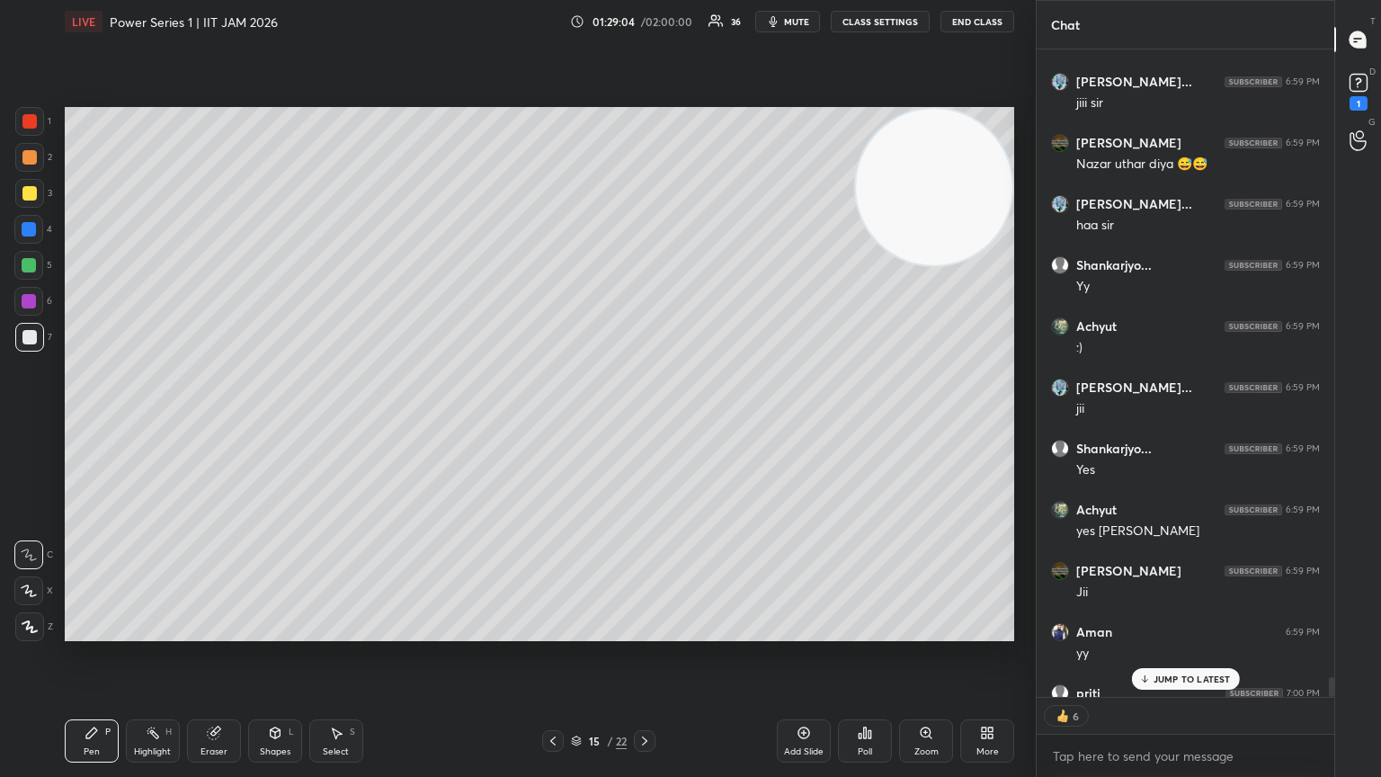
scroll to position [21937, 0]
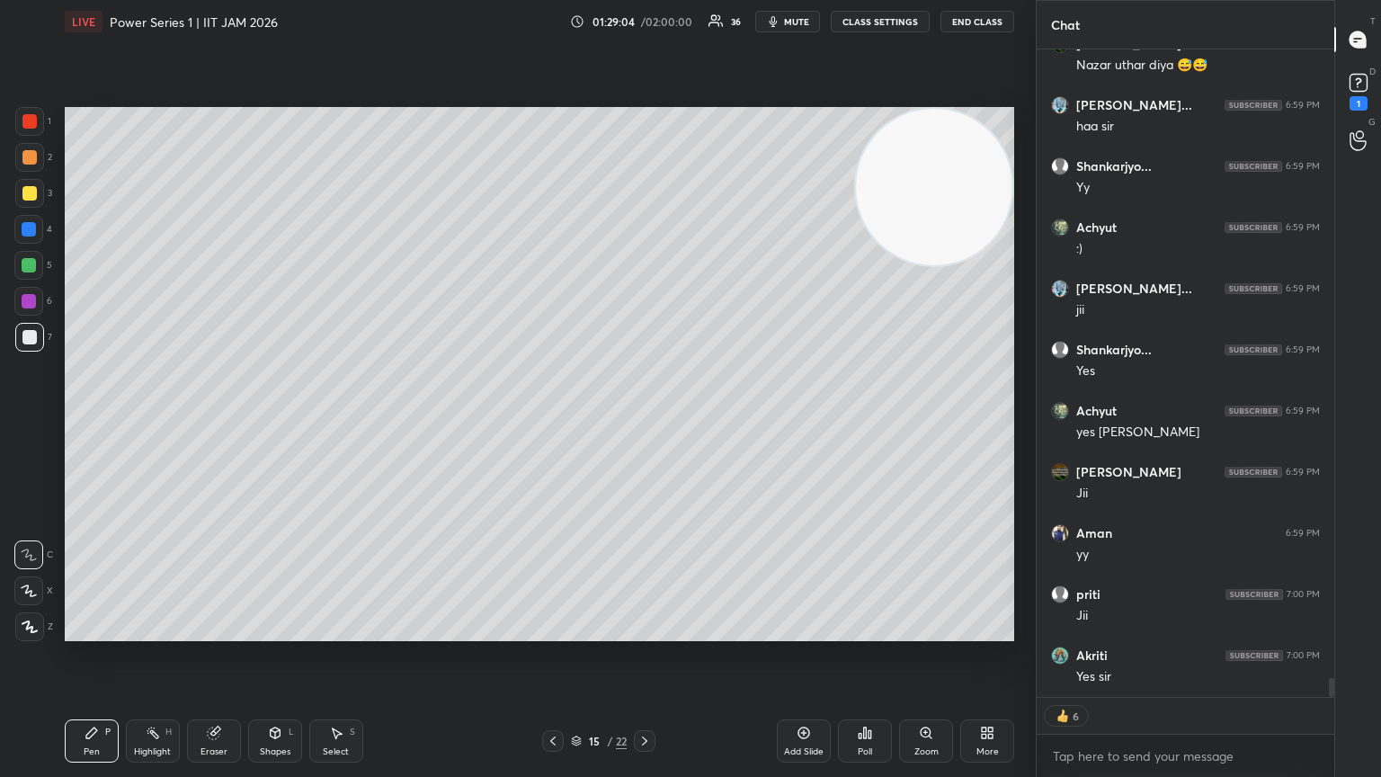
click at [15, 118] on div "1 2 3 4 5 6 7" at bounding box center [33, 233] width 38 height 252
click at [31, 234] on div at bounding box center [29, 229] width 14 height 14
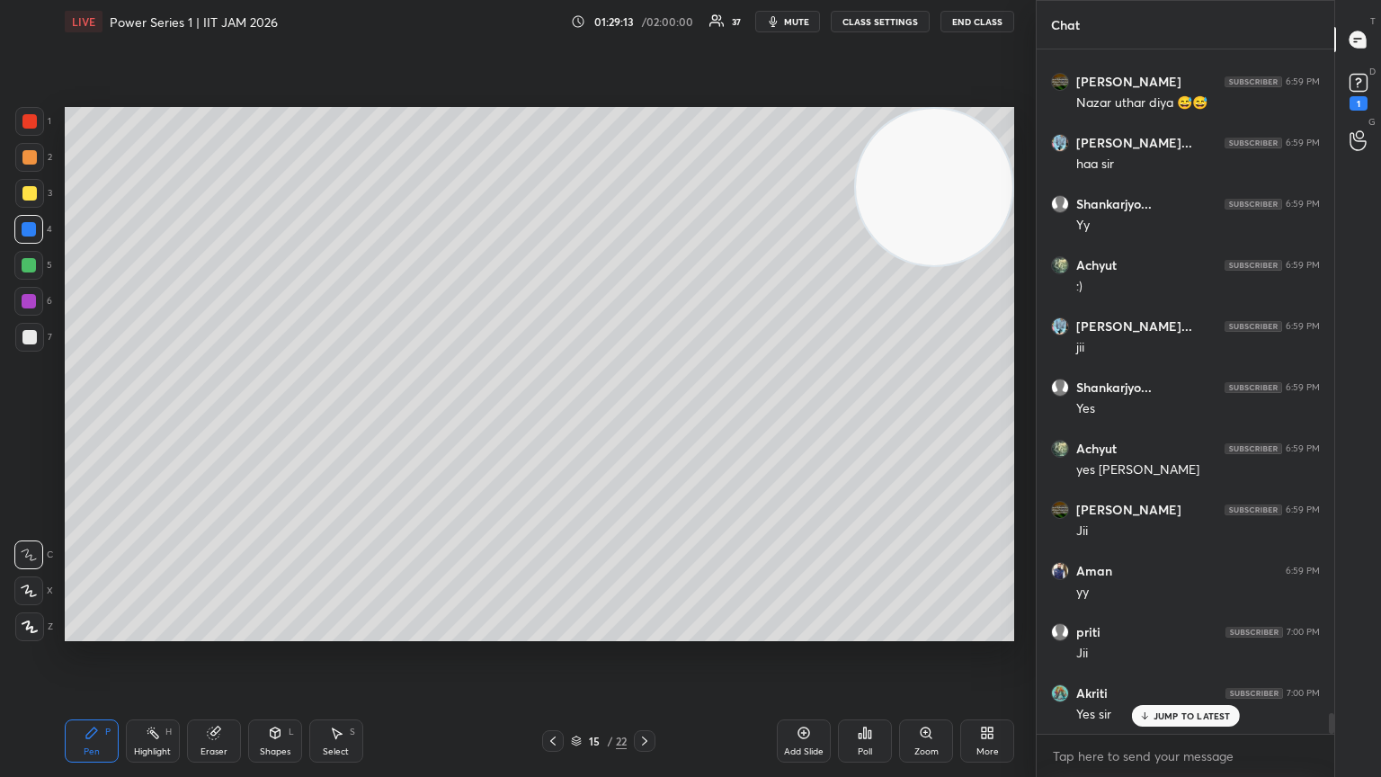
click at [31, 353] on div "7" at bounding box center [33, 341] width 37 height 36
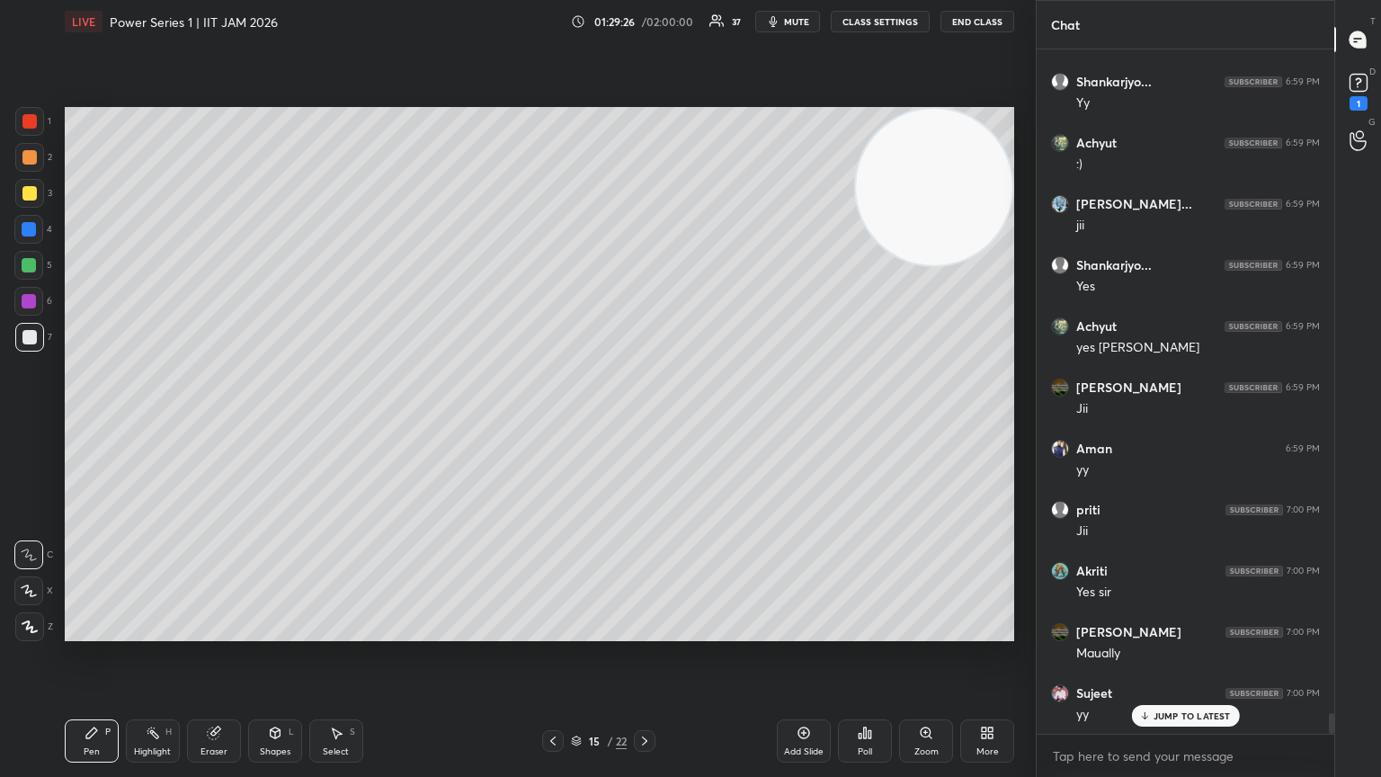
scroll to position [22083, 0]
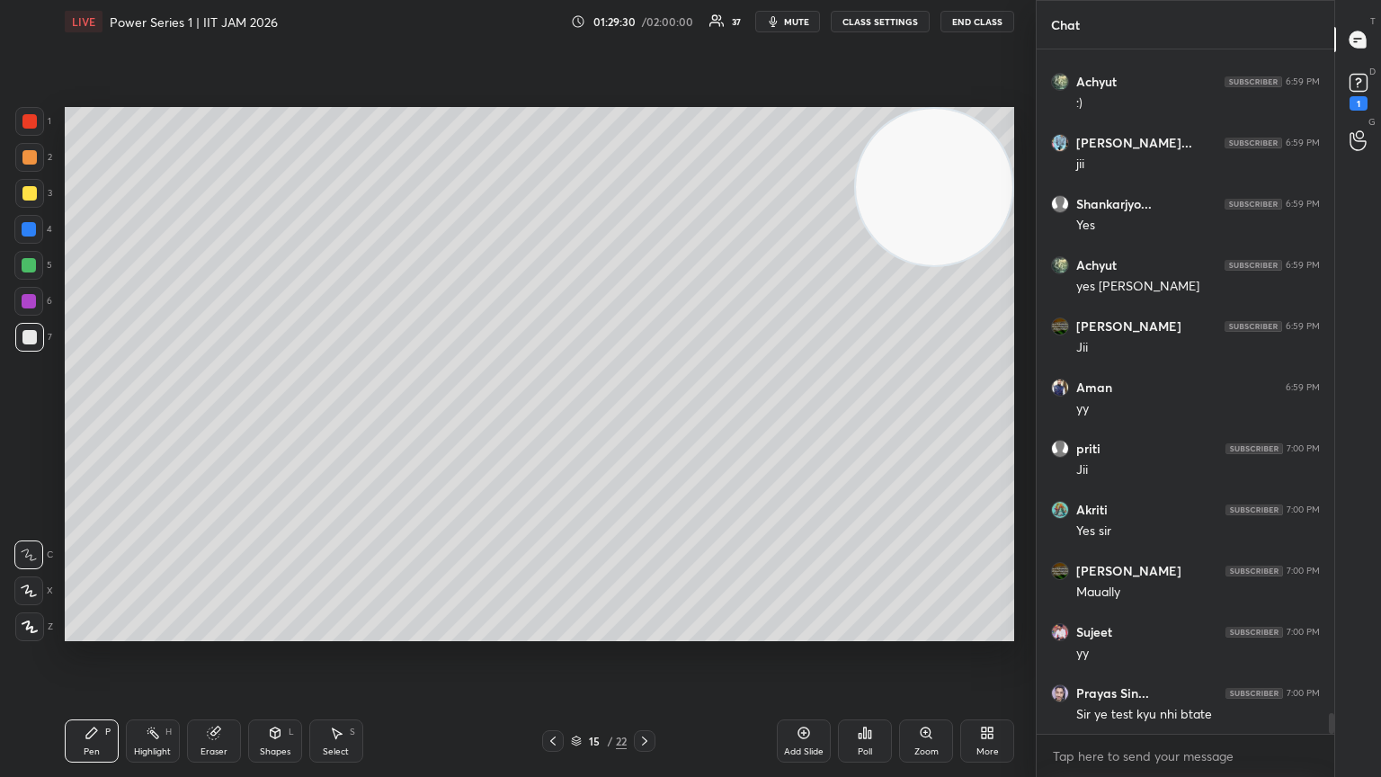
click at [296, 422] on div "Shapes L" at bounding box center [275, 740] width 54 height 43
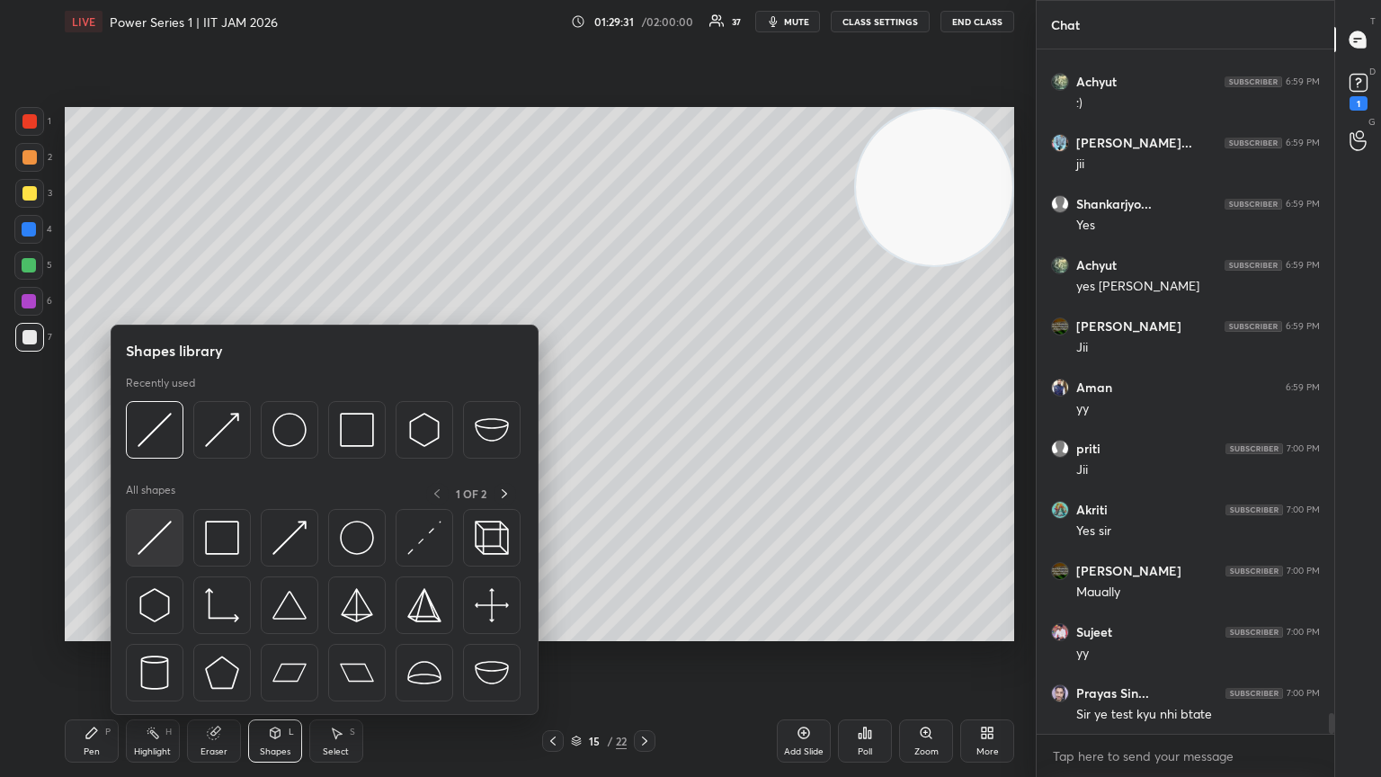
click at [156, 422] on div at bounding box center [155, 538] width 58 height 58
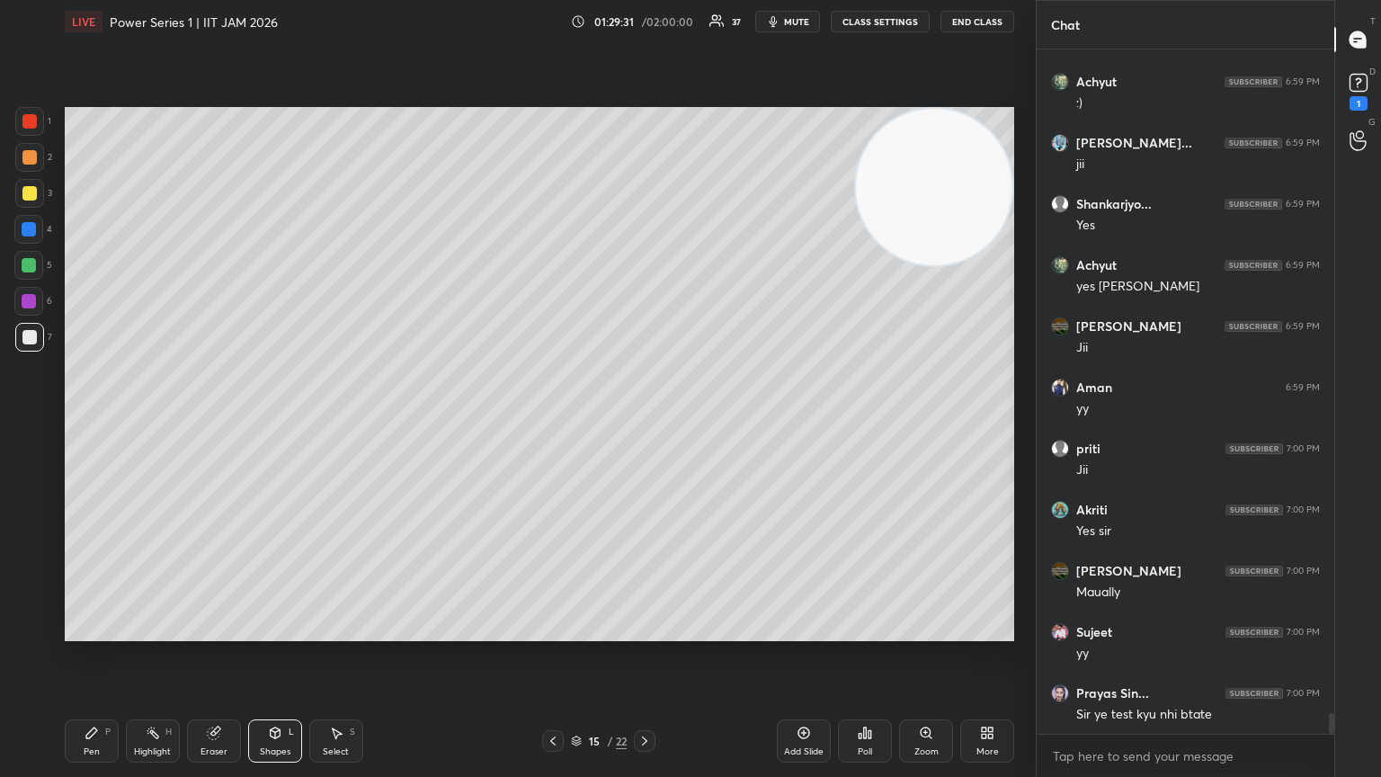
click at [28, 273] on div at bounding box center [28, 265] width 29 height 29
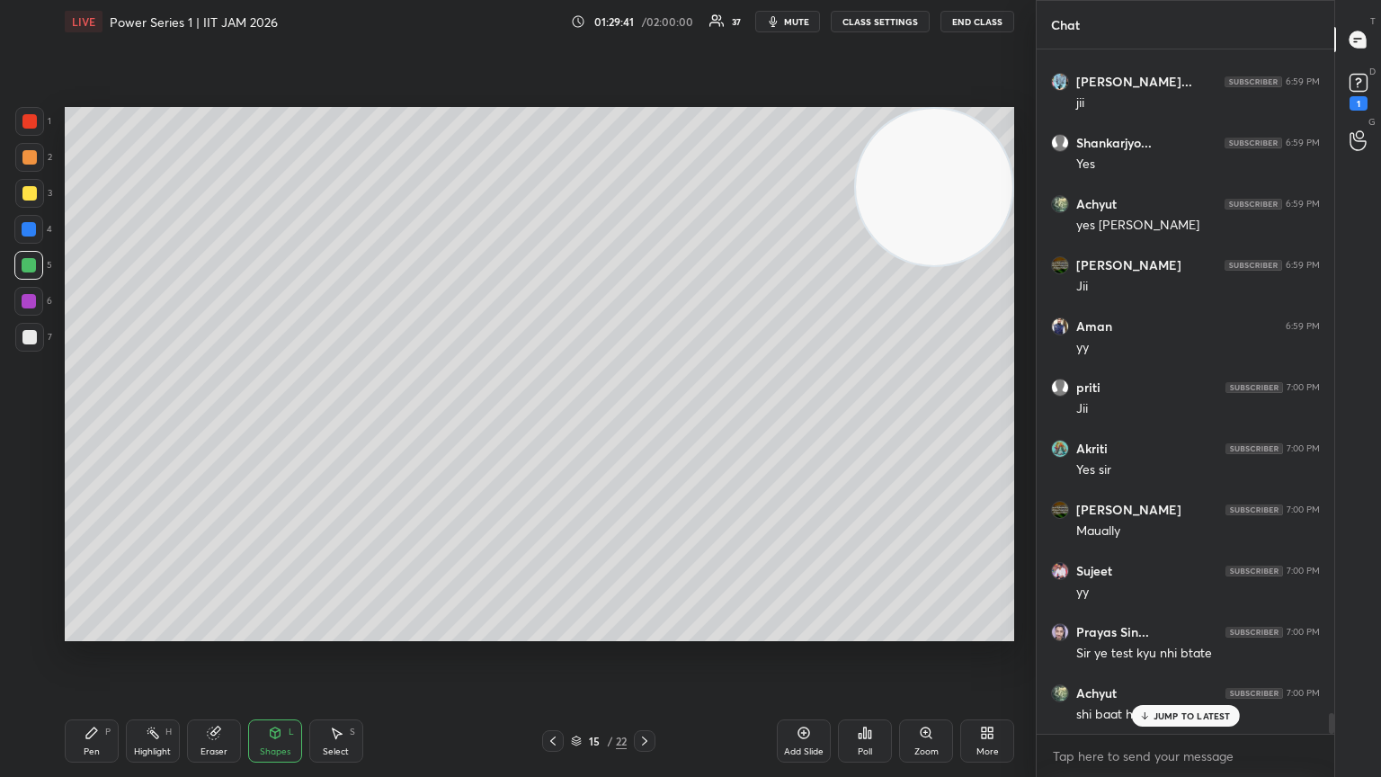
scroll to position [22205, 0]
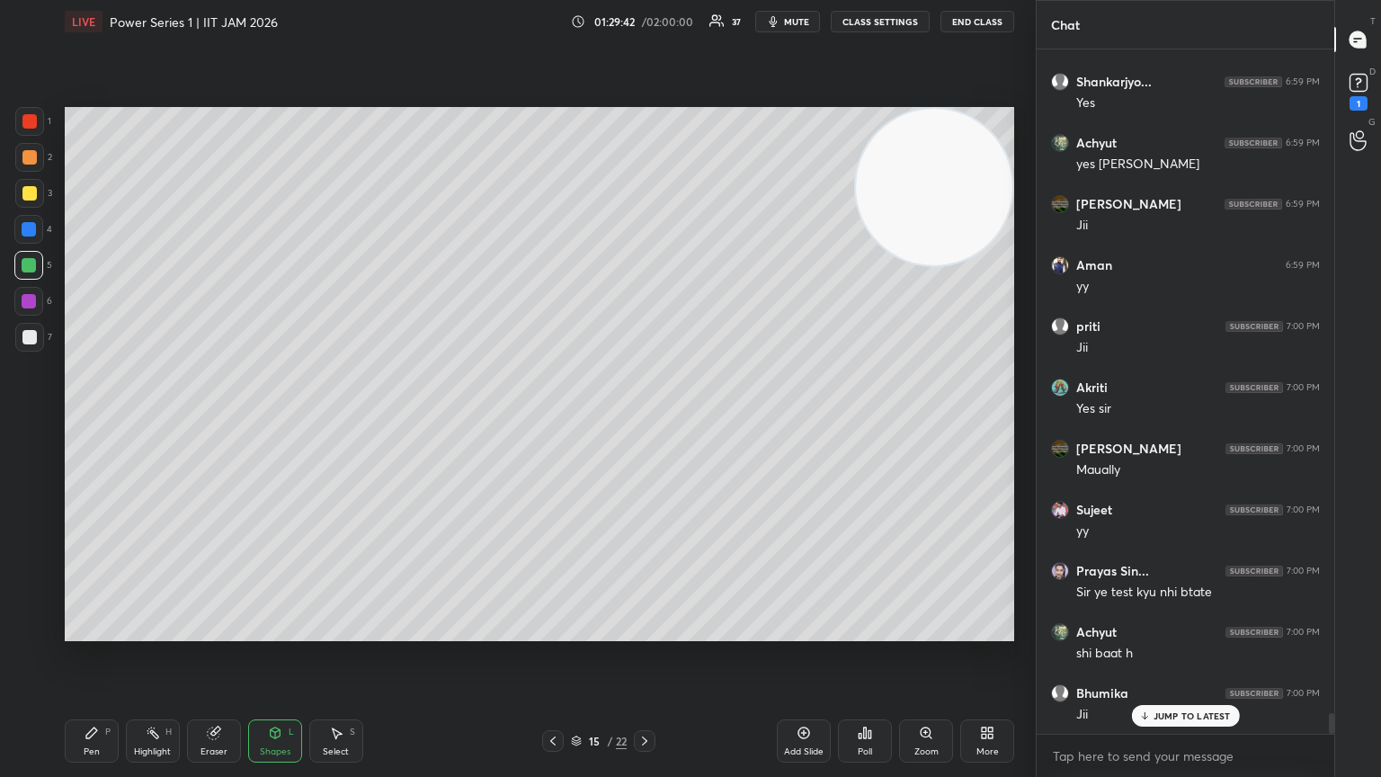
click at [33, 232] on div at bounding box center [28, 229] width 29 height 29
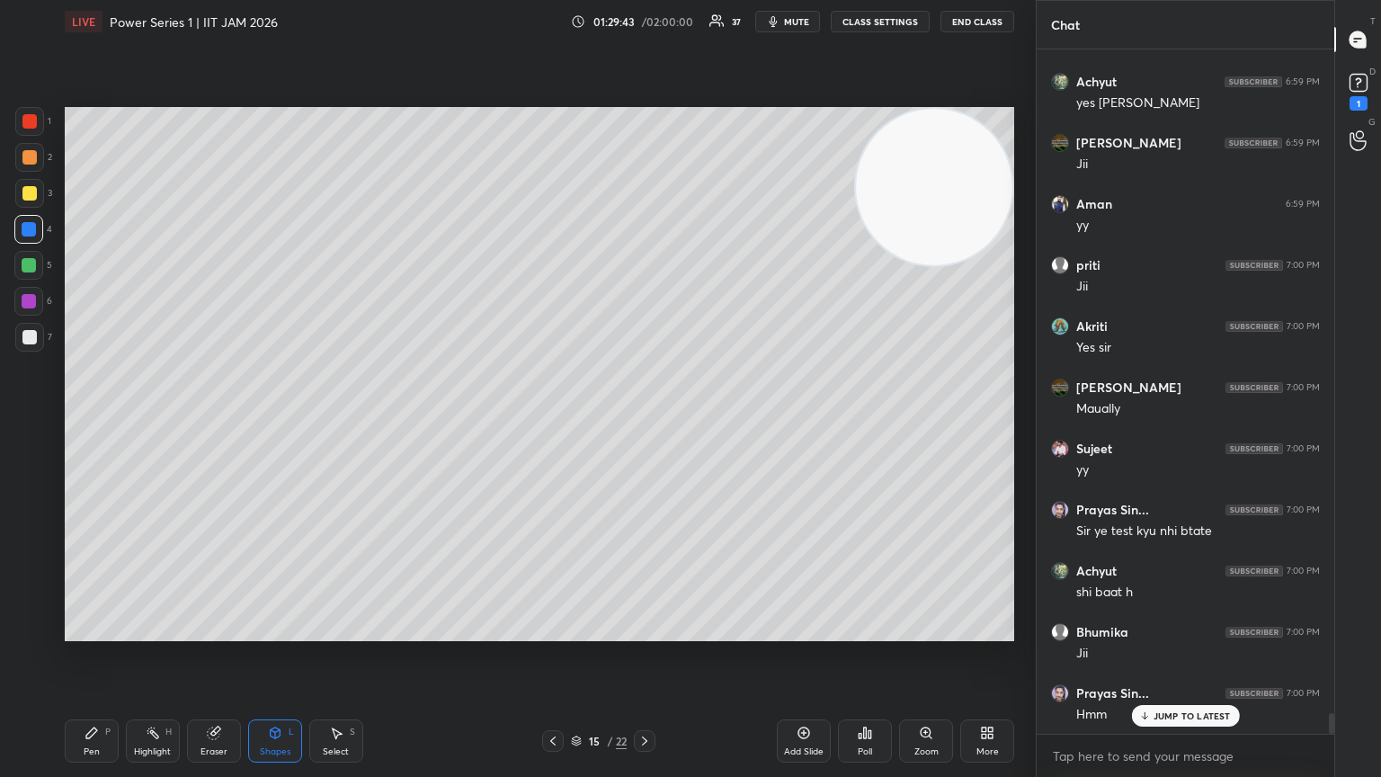
click at [271, 422] on icon at bounding box center [276, 732] width 10 height 11
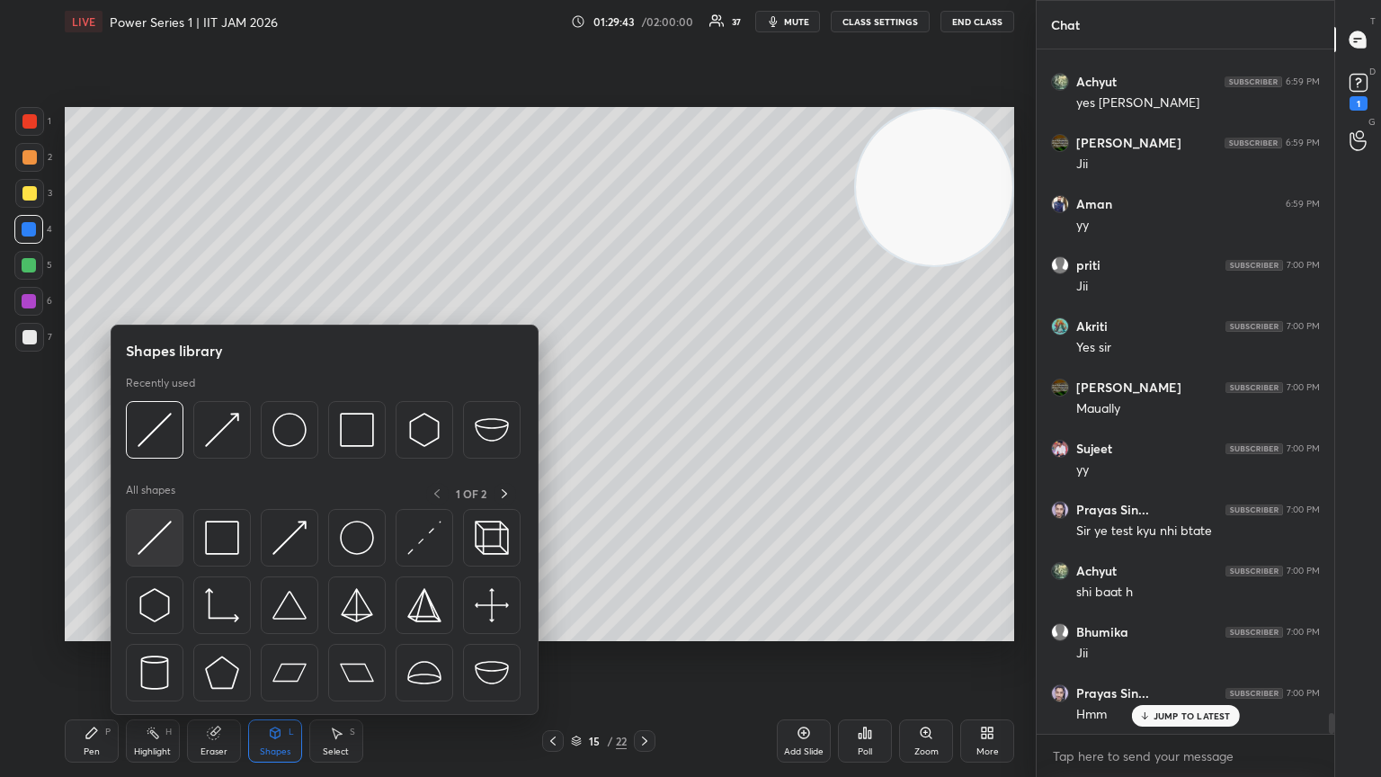
click at [166, 422] on div at bounding box center [155, 538] width 58 height 58
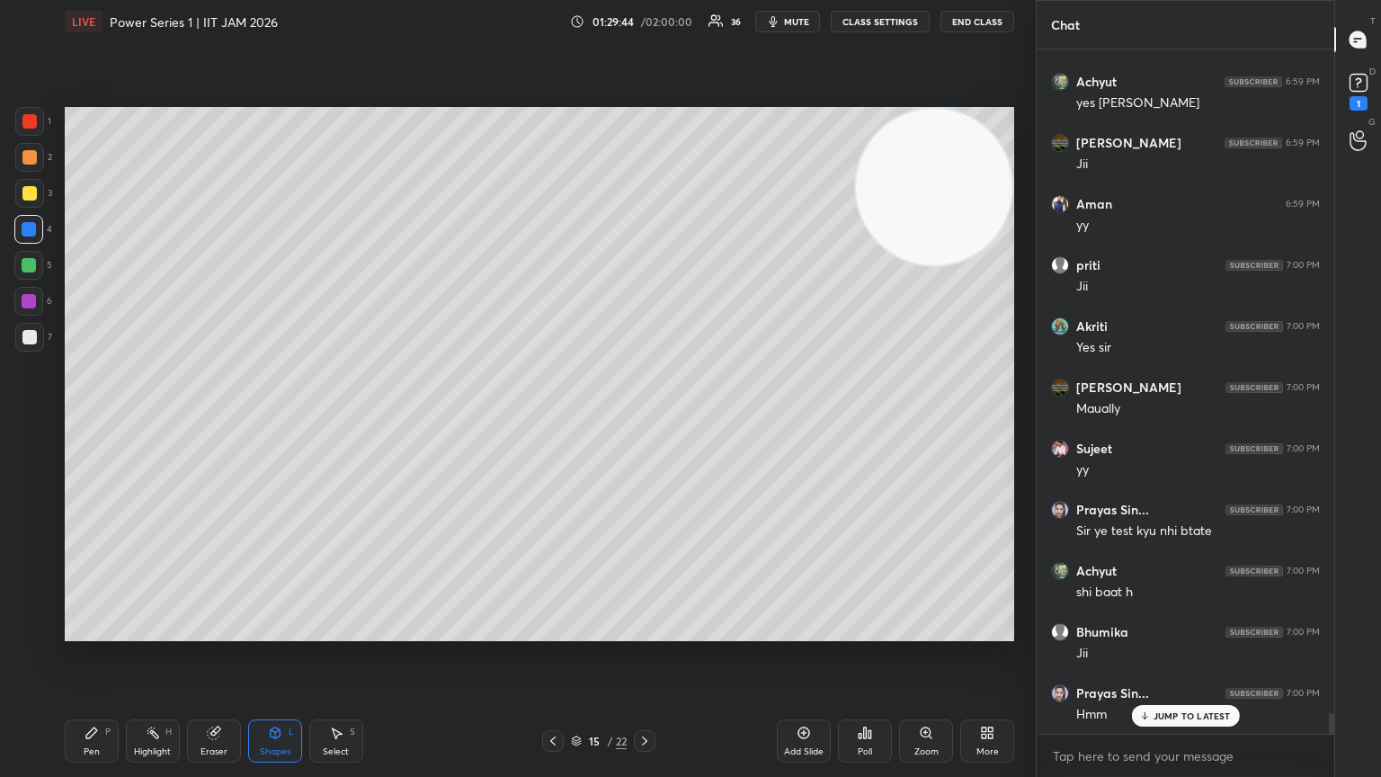
scroll to position [22328, 0]
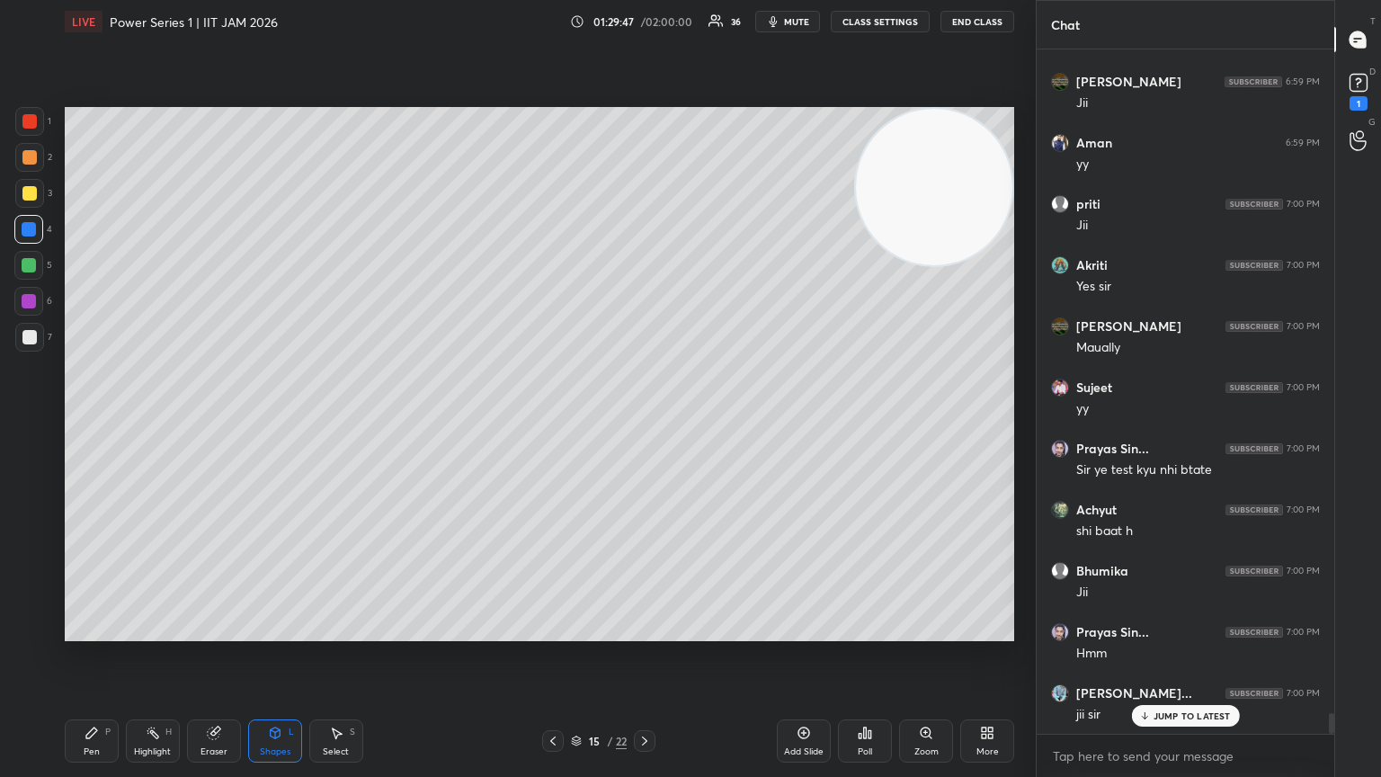
click at [107, 422] on div "Pen P" at bounding box center [92, 740] width 54 height 43
click at [28, 342] on div at bounding box center [29, 337] width 14 height 14
click at [30, 422] on icon at bounding box center [29, 554] width 16 height 13
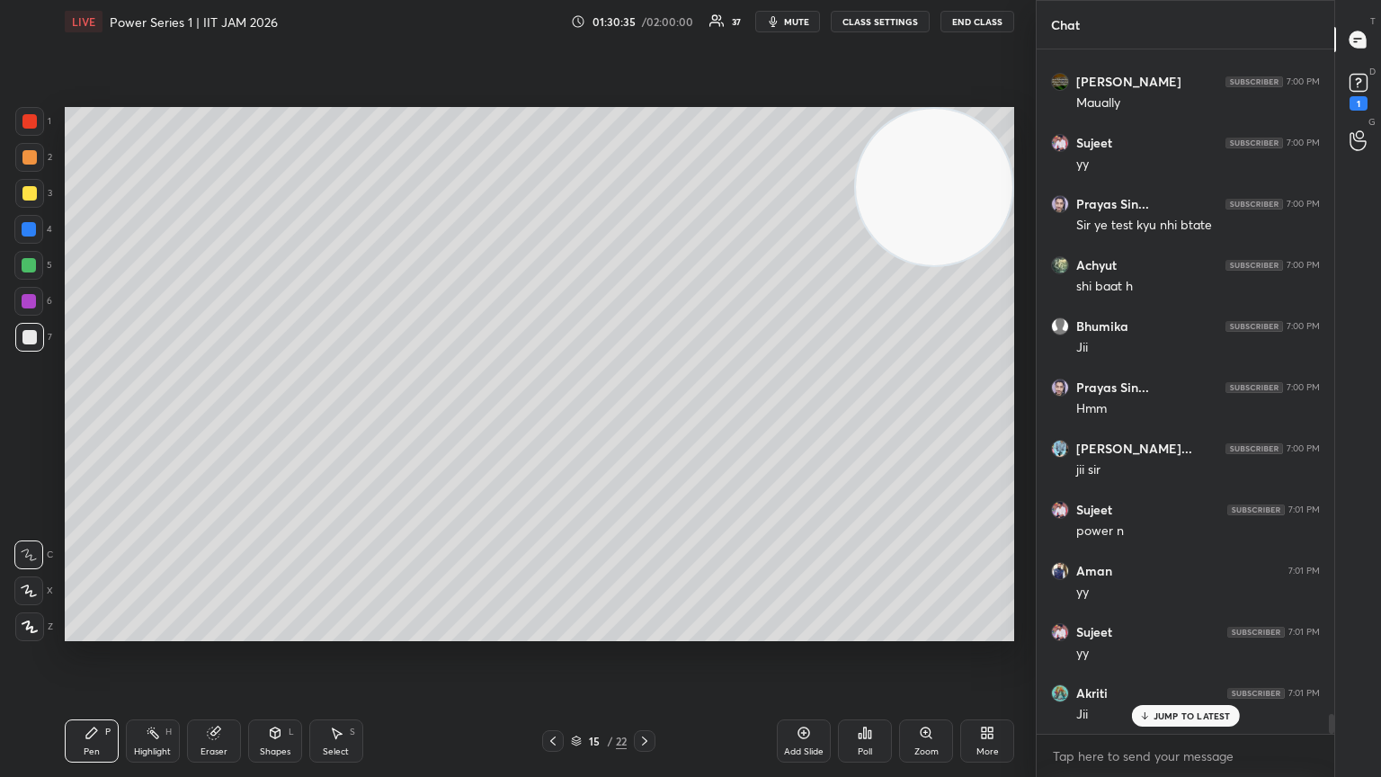
scroll to position [22633, 0]
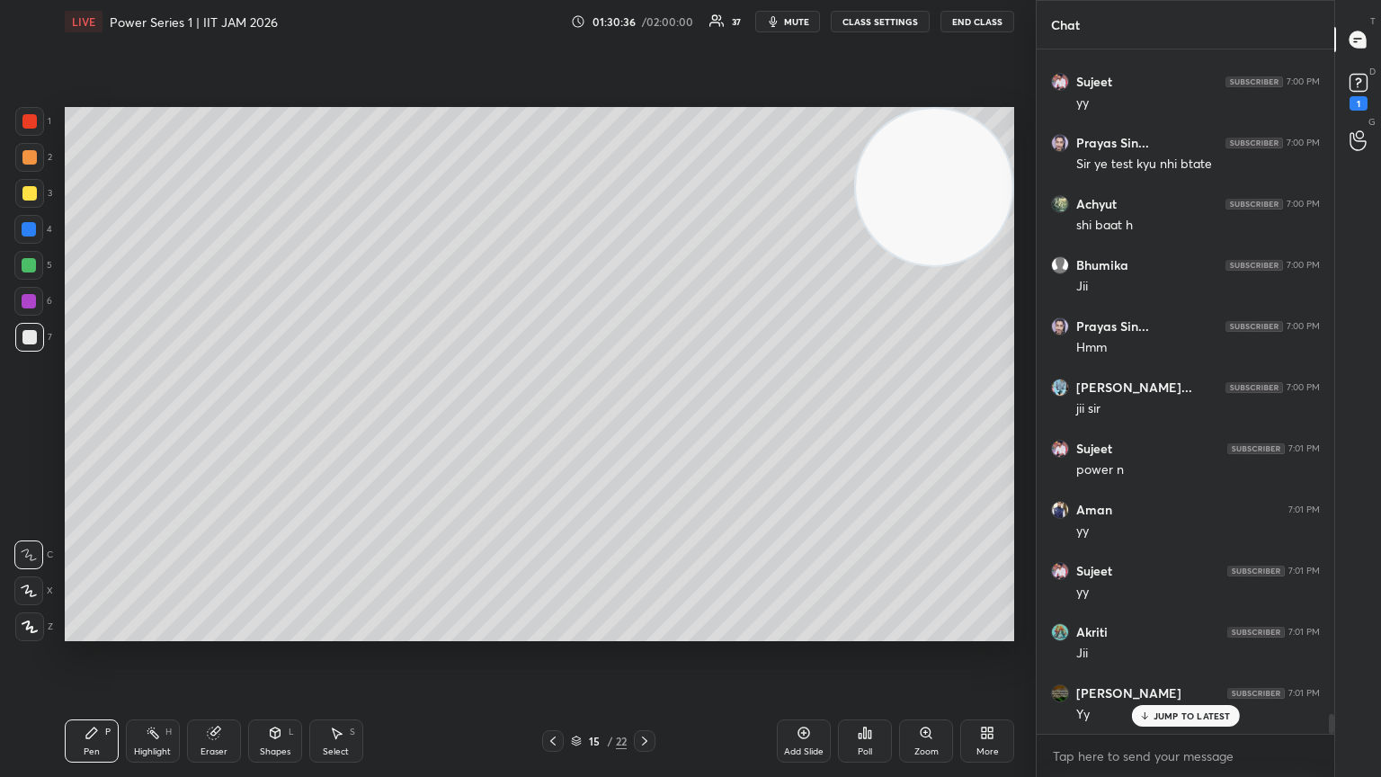
click at [554, 422] on div "Pen P Highlight H Eraser Shapes L Select S 15 / 22 Add Slide Poll Zoom More" at bounding box center [539, 741] width 949 height 72
click at [554, 422] on icon at bounding box center [553, 741] width 14 height 14
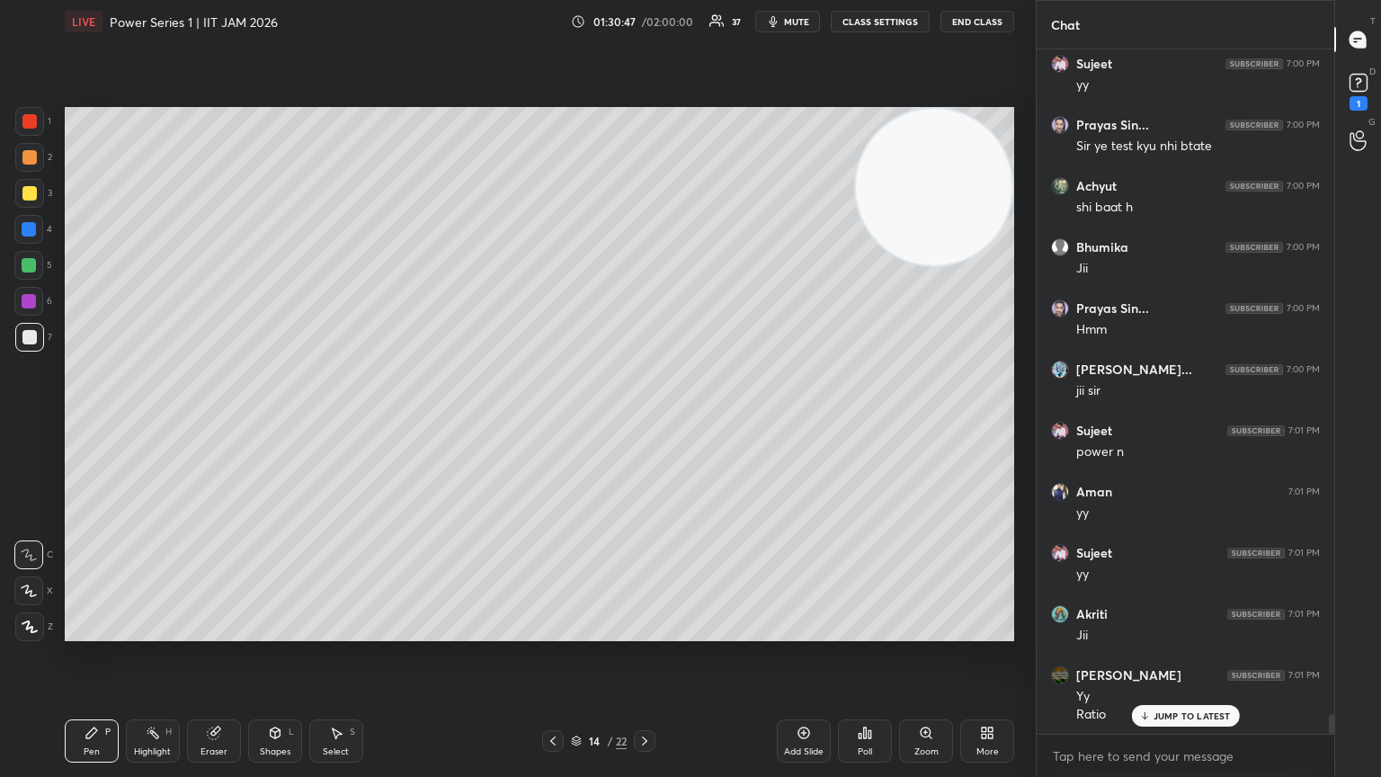
scroll to position [22712, 0]
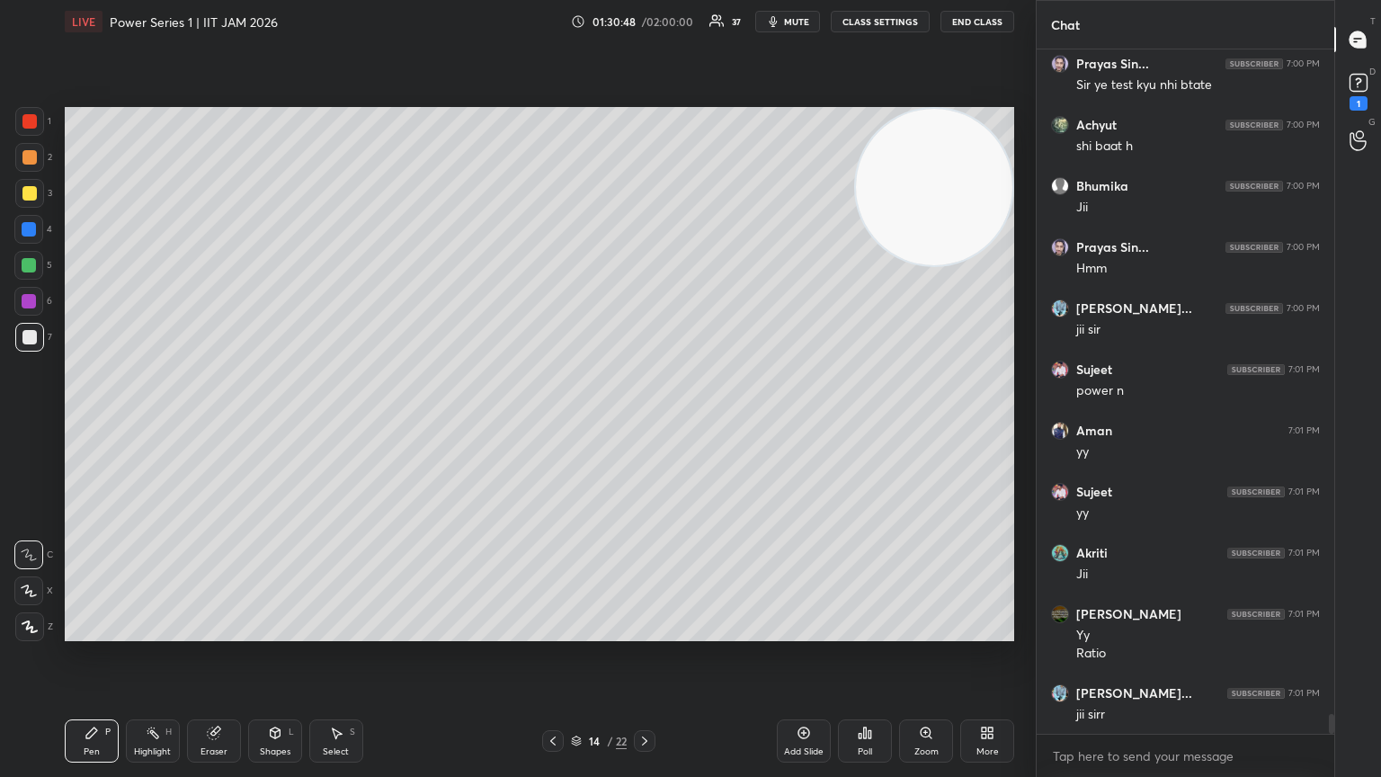
click at [645, 422] on icon at bounding box center [644, 741] width 14 height 14
click at [560, 422] on div at bounding box center [553, 741] width 22 height 22
click at [639, 422] on icon at bounding box center [644, 741] width 14 height 14
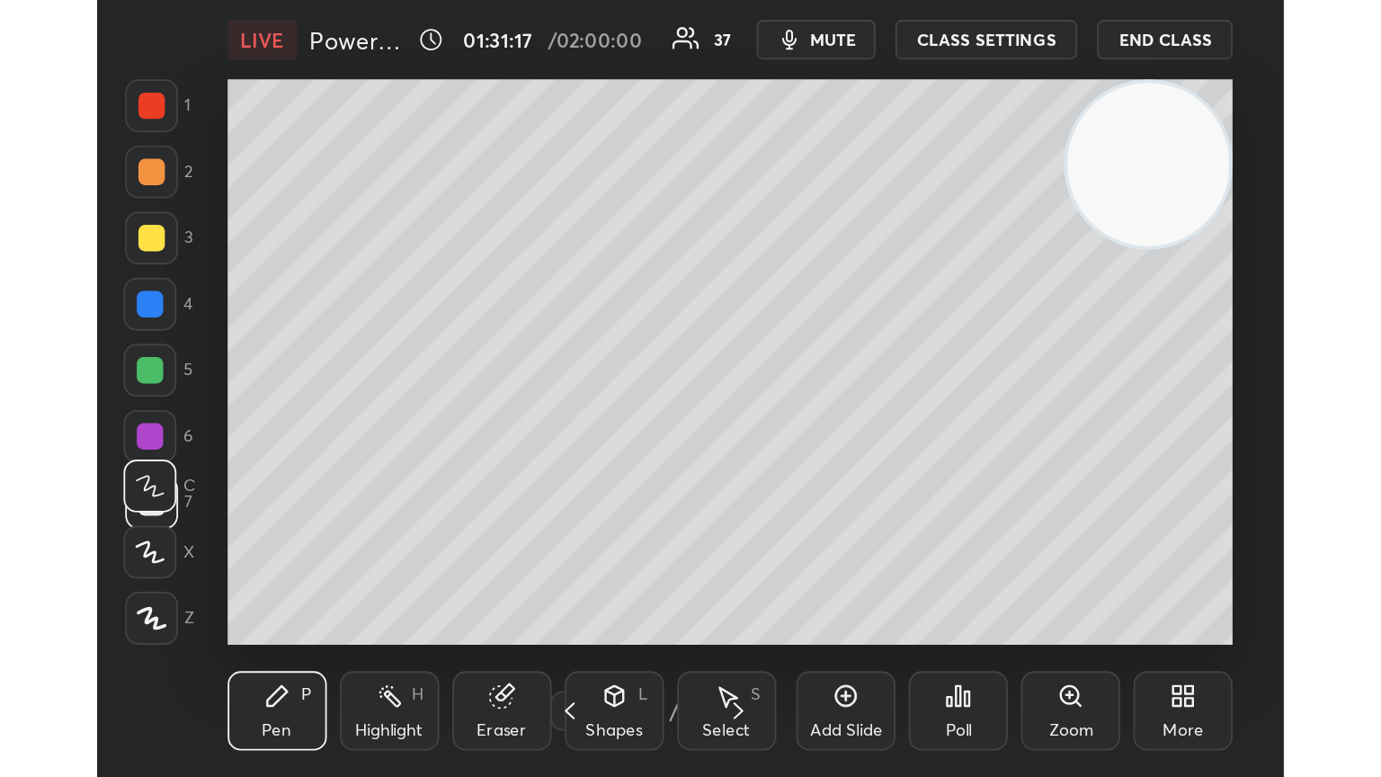
scroll to position [308, 573]
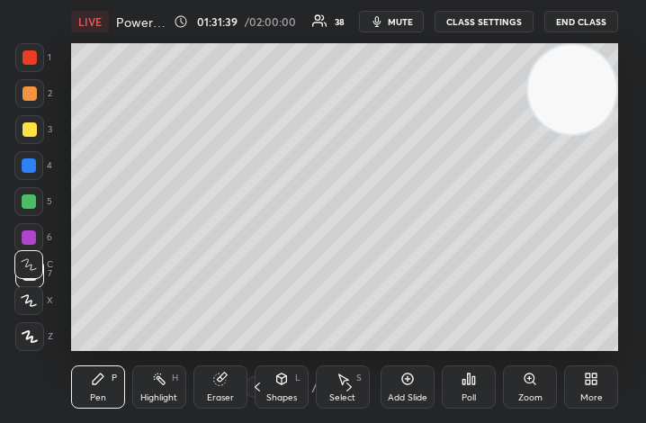
click at [591, 388] on div "More" at bounding box center [591, 386] width 54 height 43
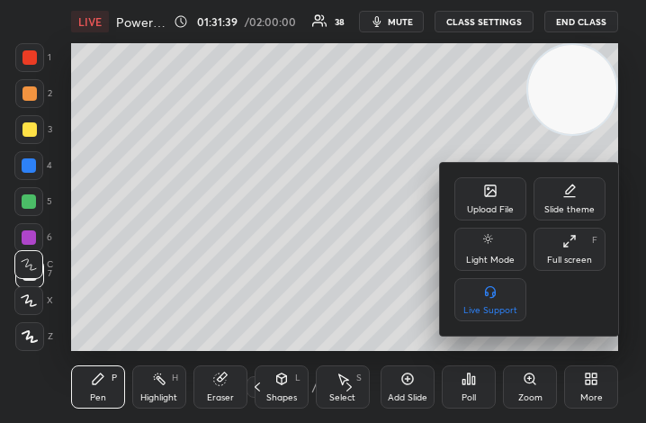
click at [584, 257] on div "Full screen" at bounding box center [569, 259] width 45 height 9
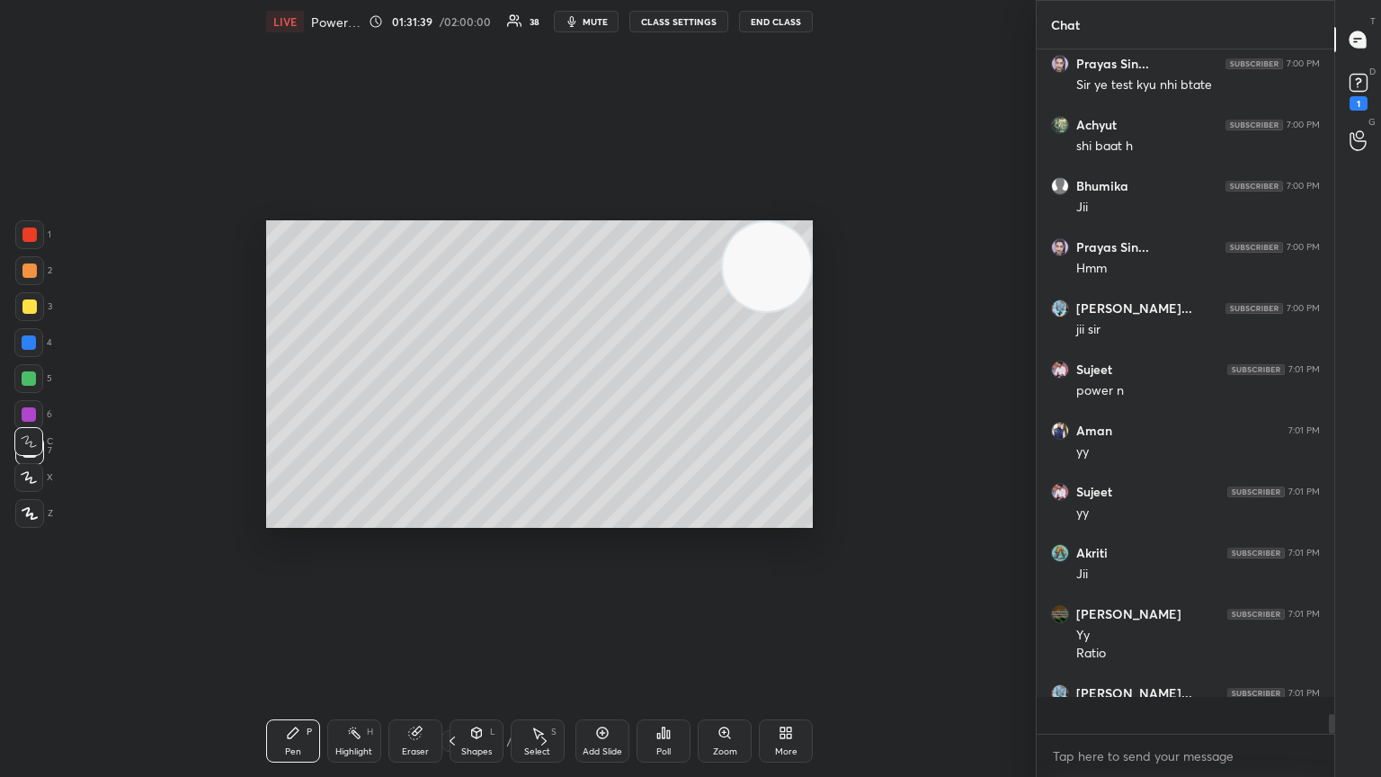
scroll to position [22713, 0]
type textarea "x"
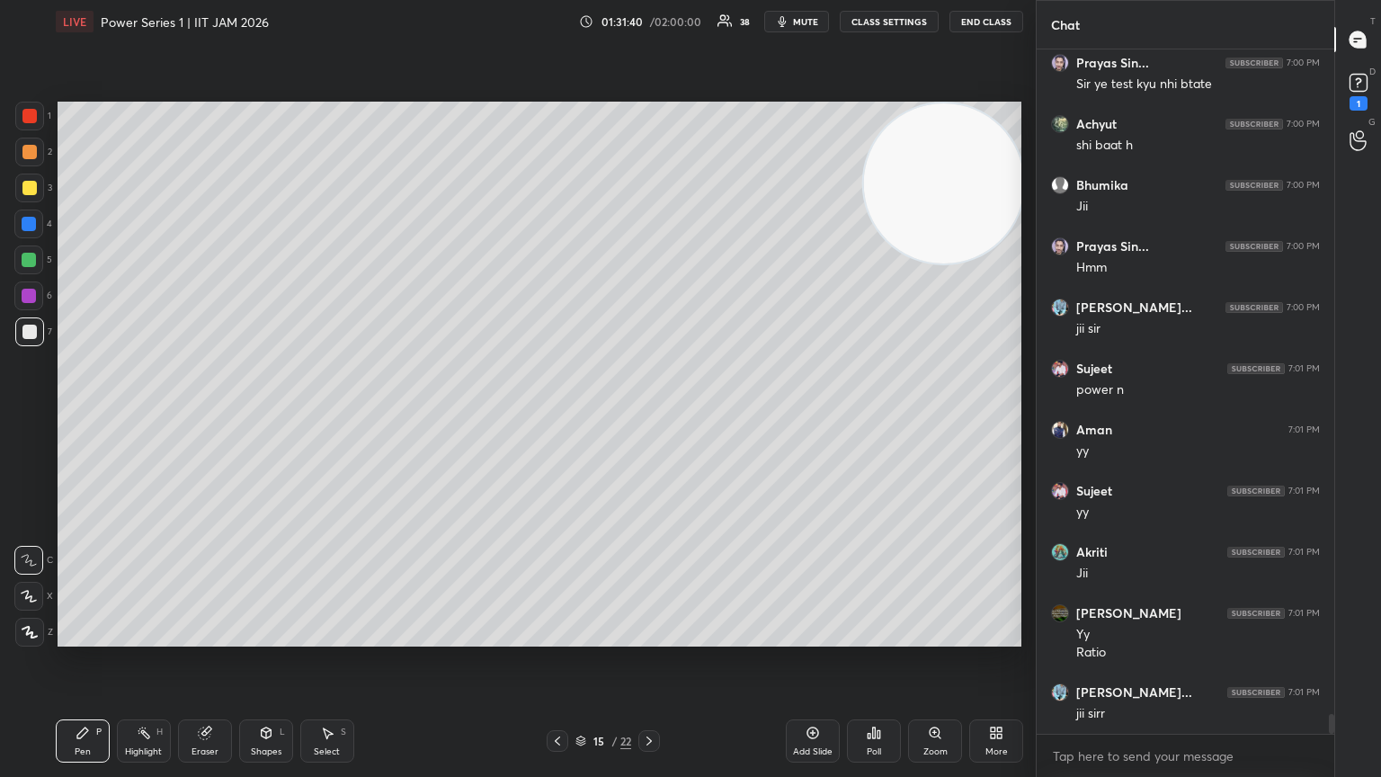
scroll to position [89253, 88950]
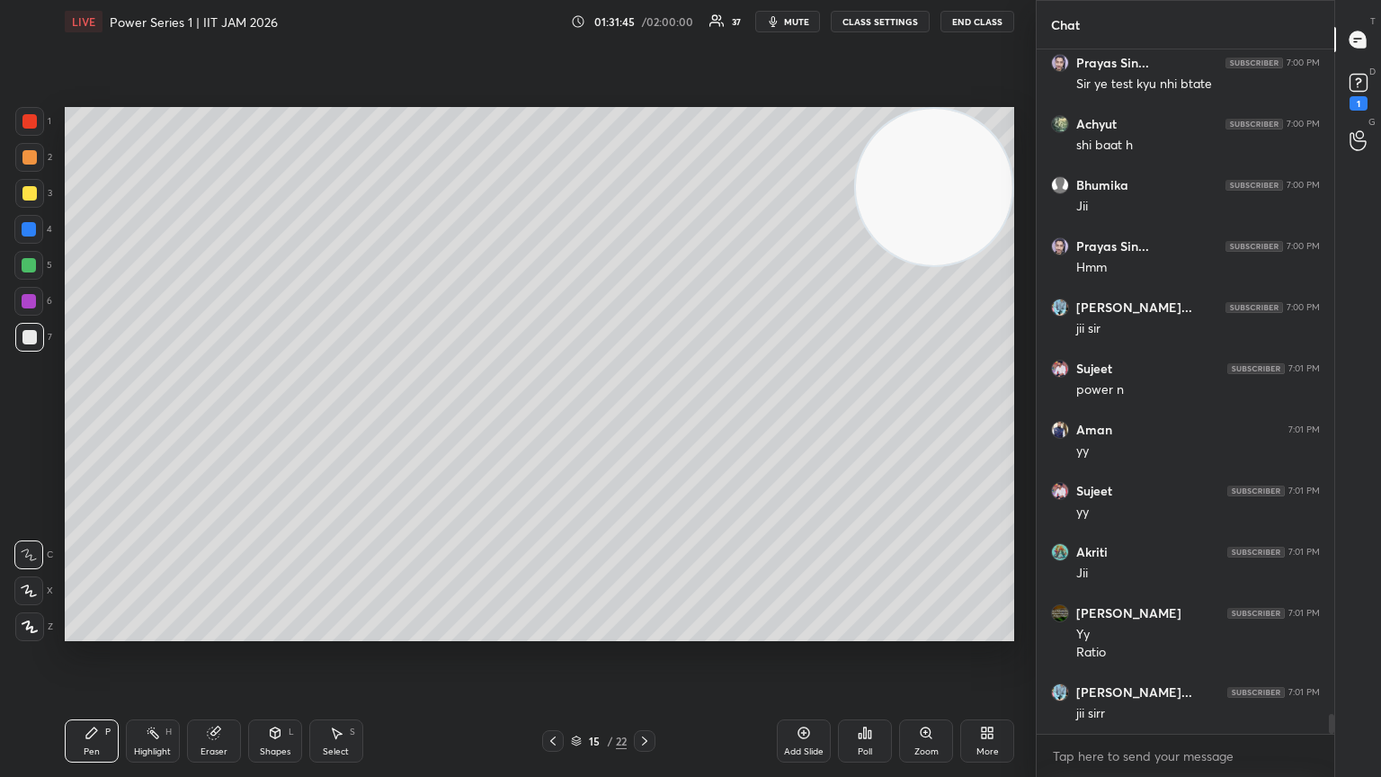
click at [645, 23] on button "CLASS SETTINGS" at bounding box center [880, 22] width 99 height 22
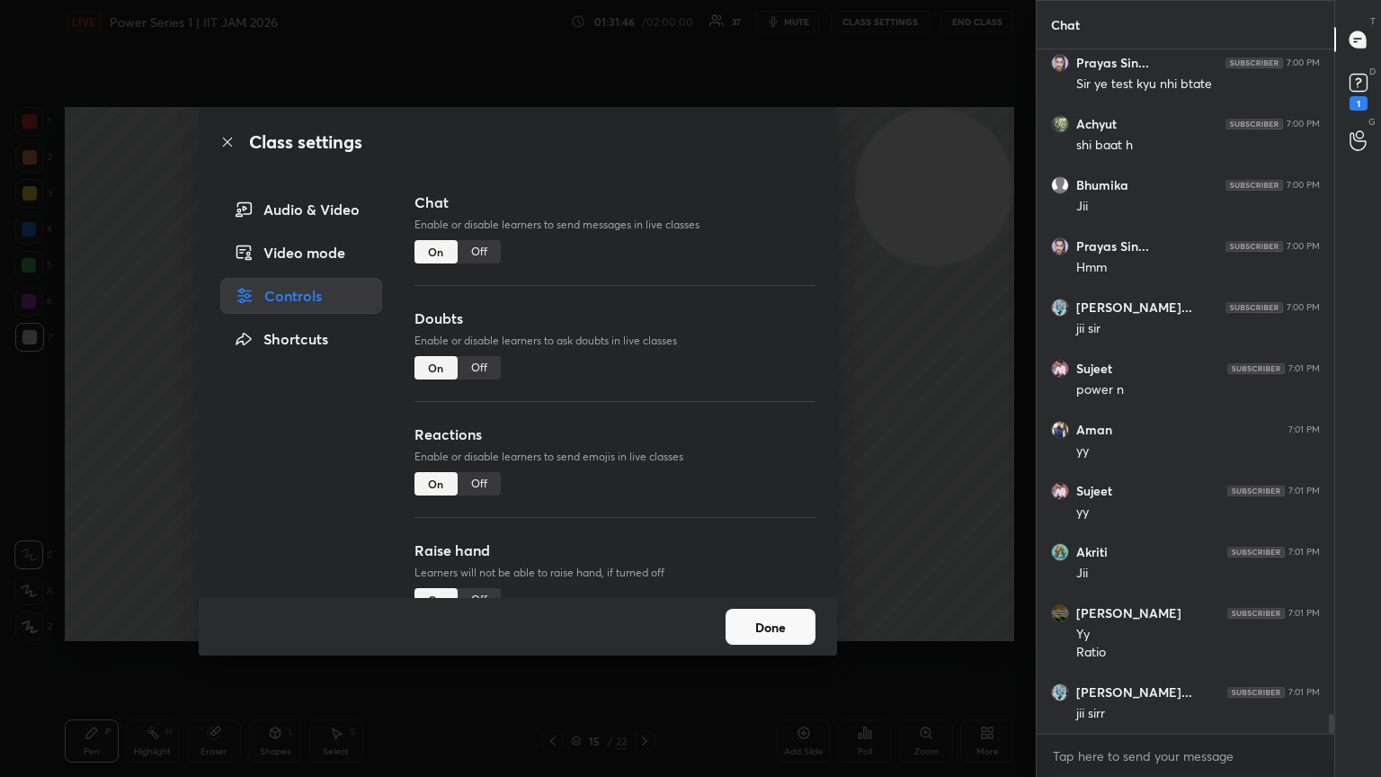
drag, startPoint x: 508, startPoint y: 239, endPoint x: 488, endPoint y: 254, distance: 24.5
click at [507, 242] on div "Chat Enable or disable learners to send messages in live classes On Off" at bounding box center [615, 250] width 401 height 116
click at [475, 259] on div "Off" at bounding box center [479, 251] width 43 height 23
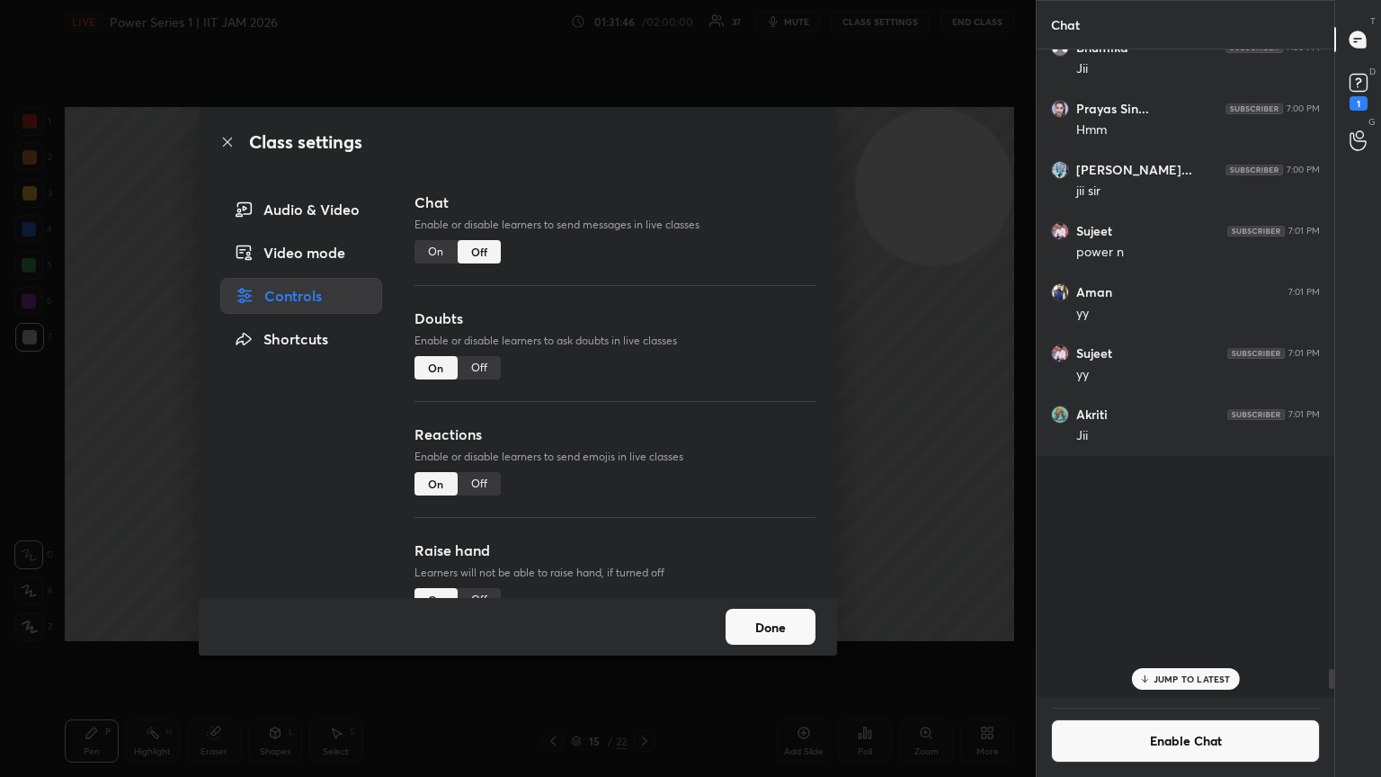
scroll to position [643, 292]
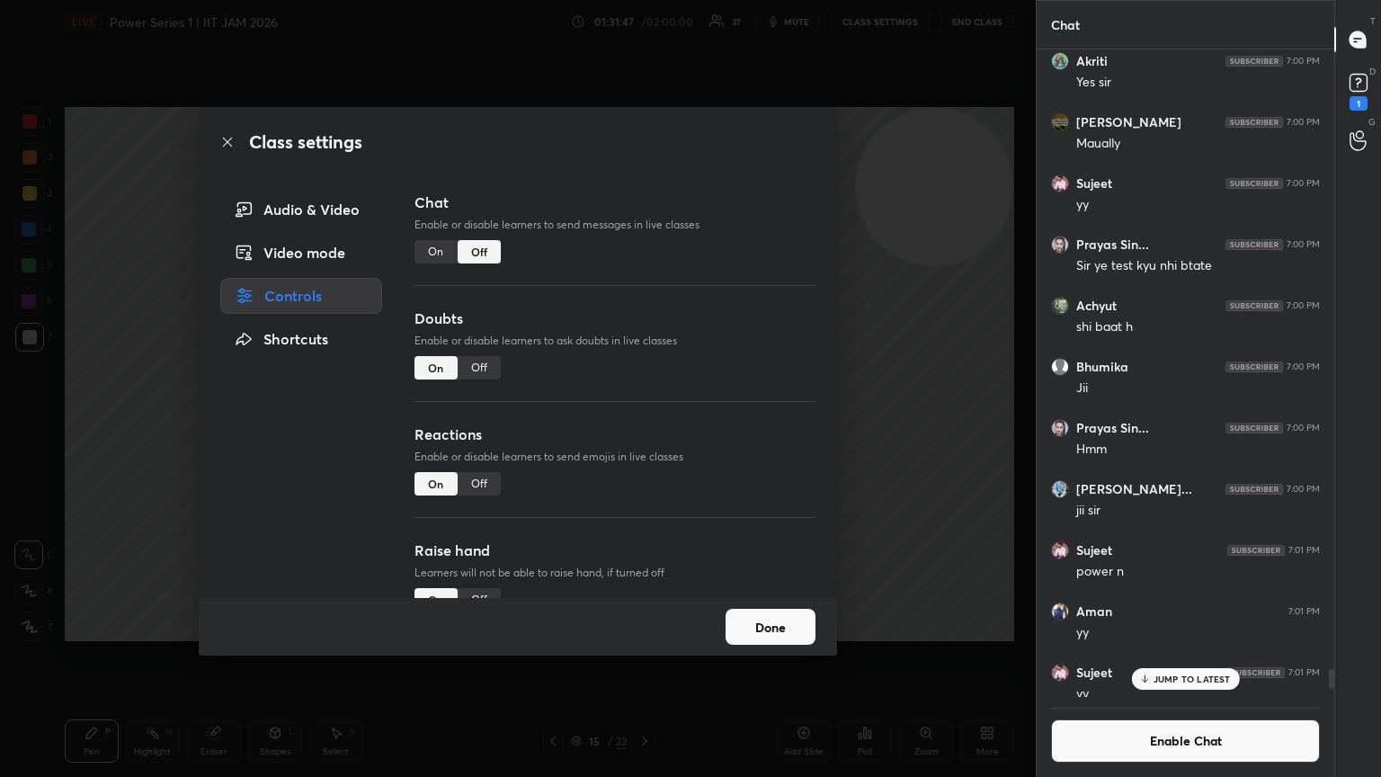
drag, startPoint x: 233, startPoint y: 141, endPoint x: 223, endPoint y: 142, distance: 9.9
click at [231, 143] on icon at bounding box center [227, 142] width 14 height 14
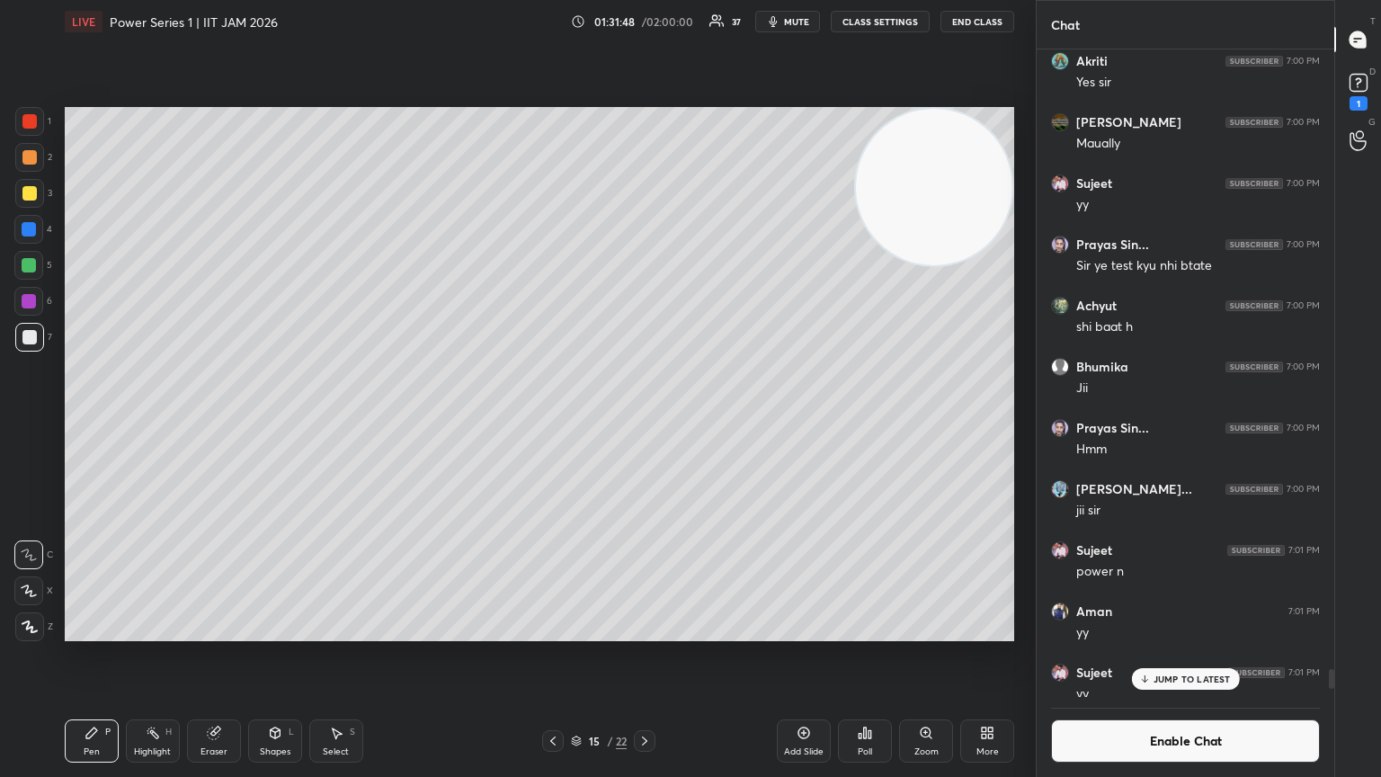
click at [206, 422] on div "Eraser" at bounding box center [214, 740] width 54 height 43
click at [20, 422] on div at bounding box center [28, 590] width 29 height 29
click at [108, 422] on div "P" at bounding box center [107, 731] width 5 height 9
click at [25, 325] on div at bounding box center [29, 337] width 29 height 29
click at [645, 422] on div "Add Slide" at bounding box center [804, 751] width 40 height 9
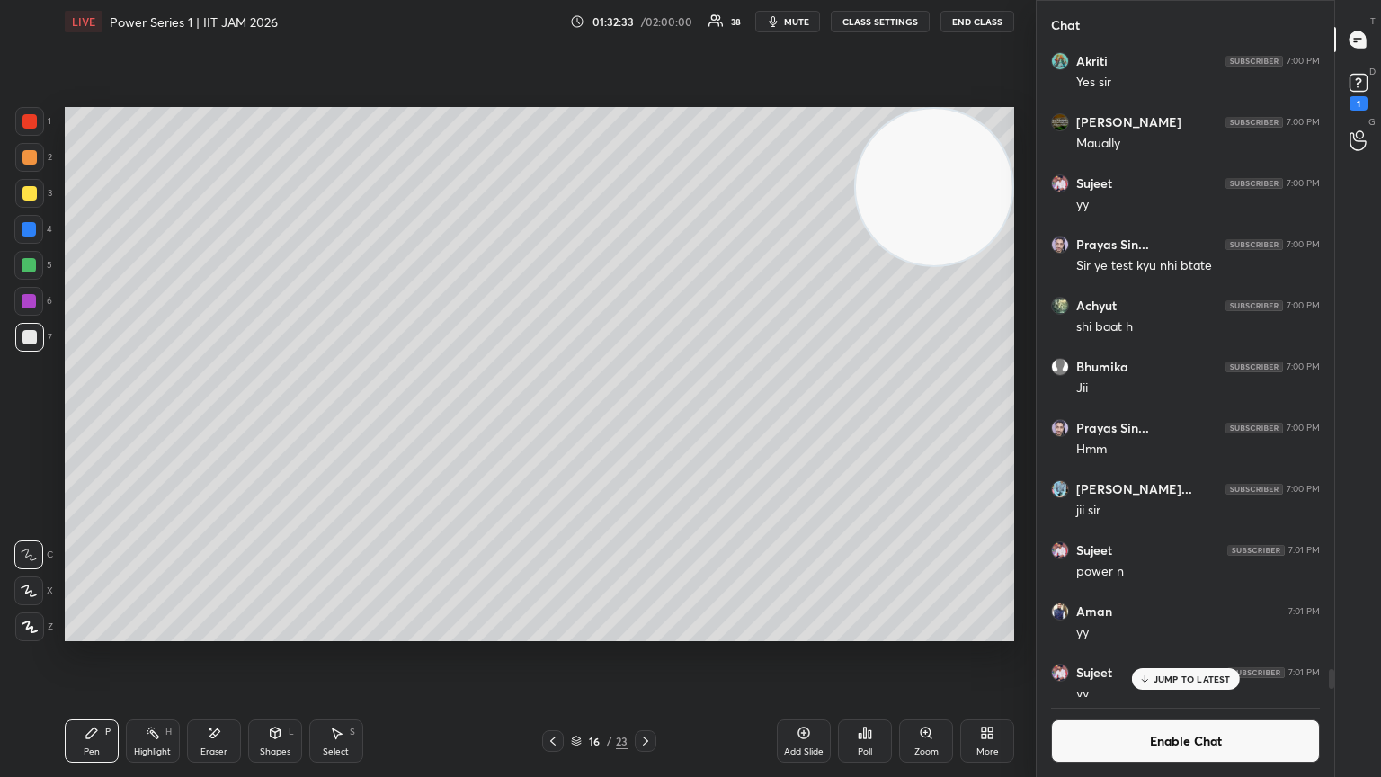
click at [28, 112] on div at bounding box center [29, 121] width 29 height 29
click at [28, 325] on div at bounding box center [29, 337] width 29 height 29
click at [31, 344] on div at bounding box center [29, 337] width 29 height 29
click at [645, 422] on div "Enable Chat" at bounding box center [1186, 737] width 298 height 80
click at [645, 422] on button "Enable Chat" at bounding box center [1185, 740] width 269 height 43
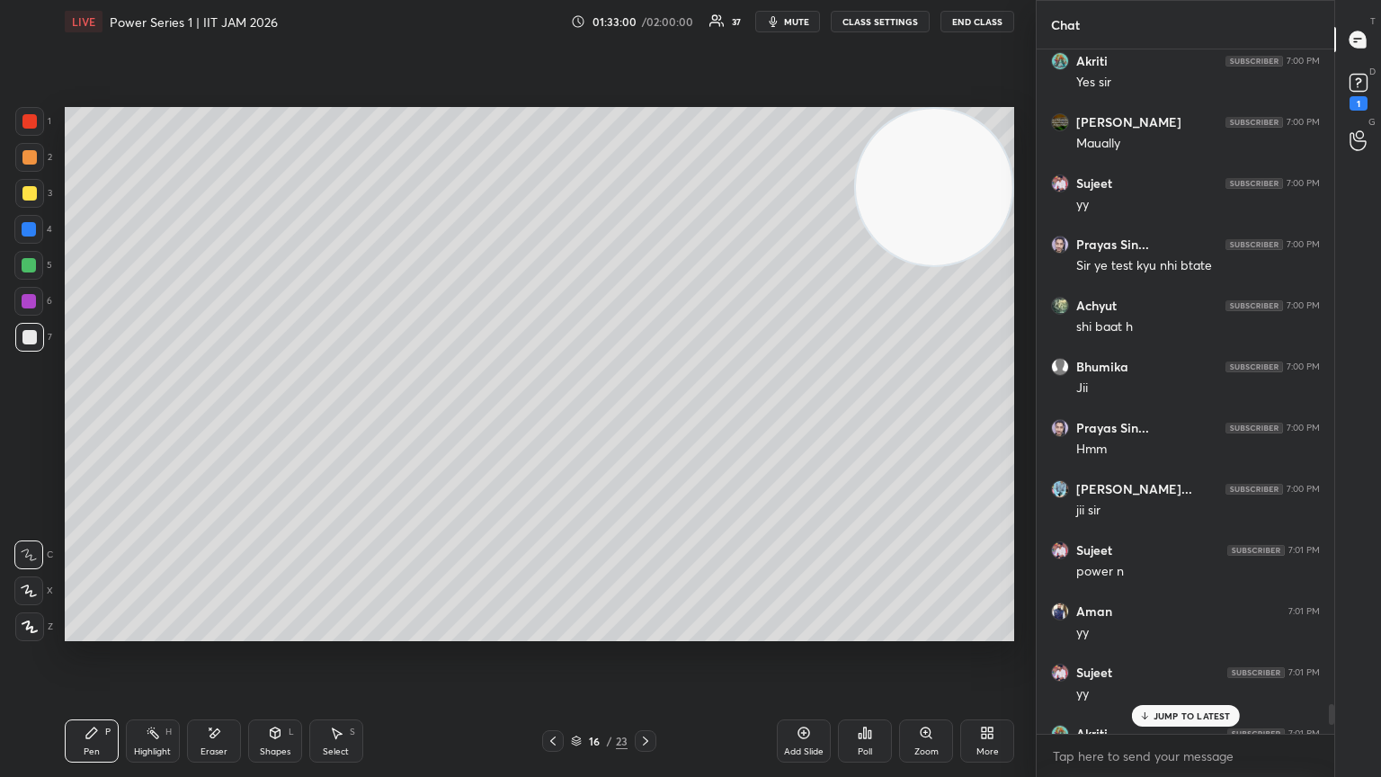
scroll to position [679, 292]
drag, startPoint x: 1176, startPoint y: 718, endPoint x: 1162, endPoint y: 722, distance: 14.8
click at [645, 422] on p "JUMP TO LATEST" at bounding box center [1192, 715] width 77 height 11
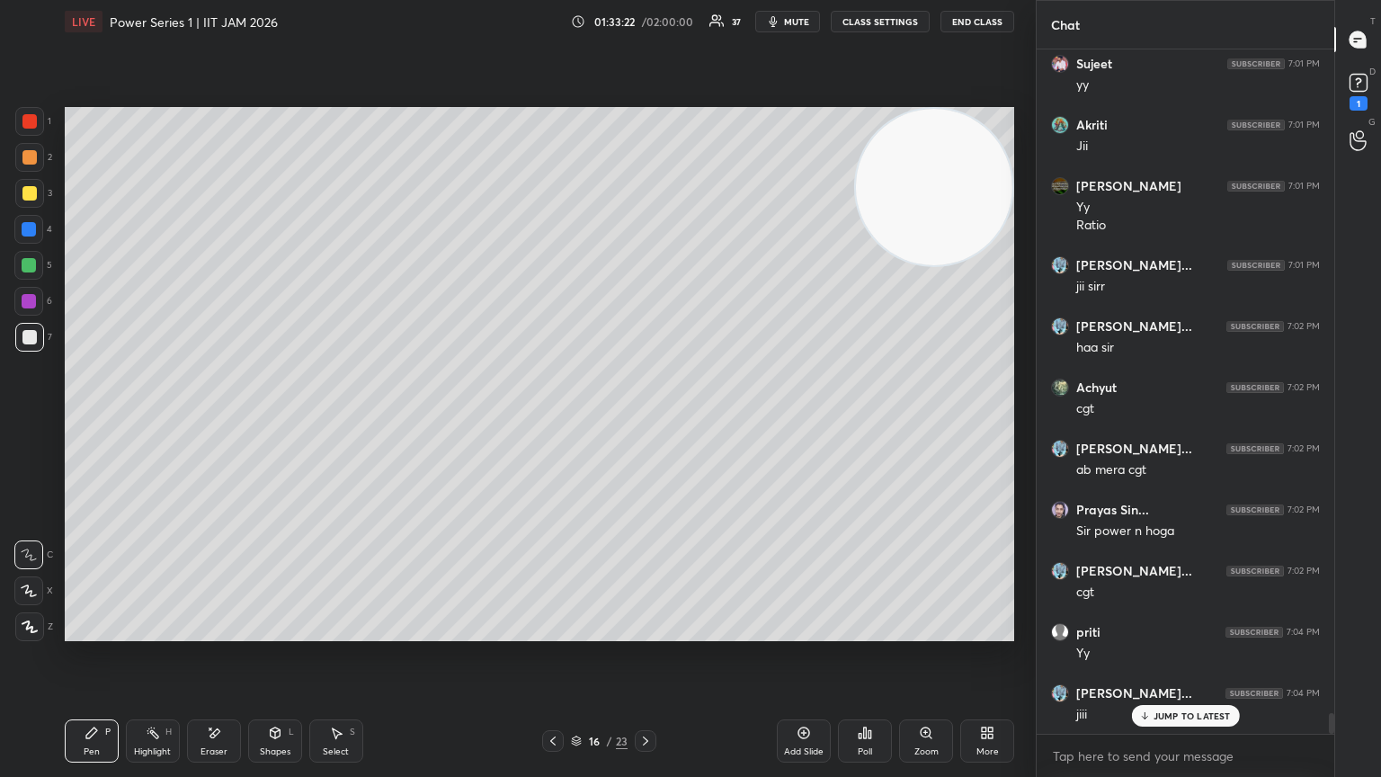
scroll to position [22284, 0]
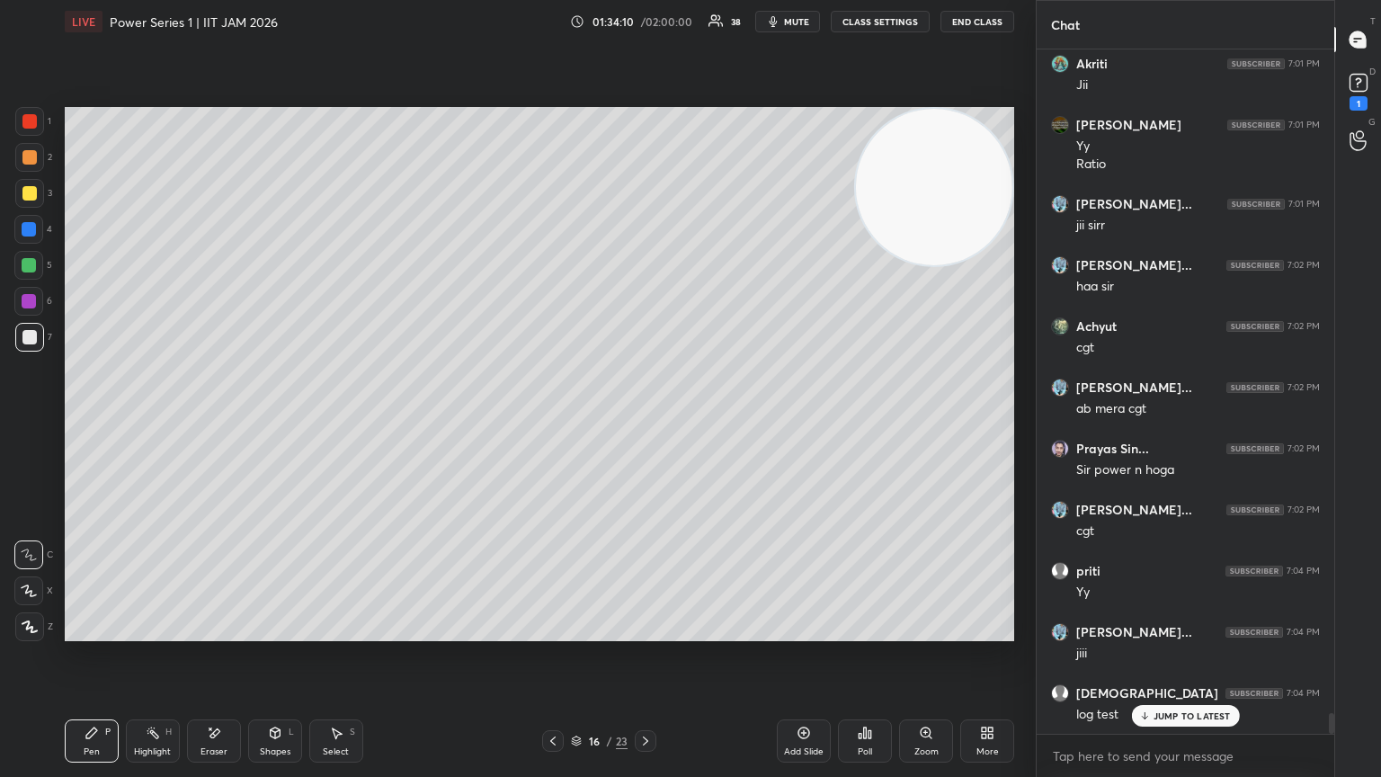
click at [645, 422] on div "JUMP TO LATEST" at bounding box center [1185, 716] width 108 height 22
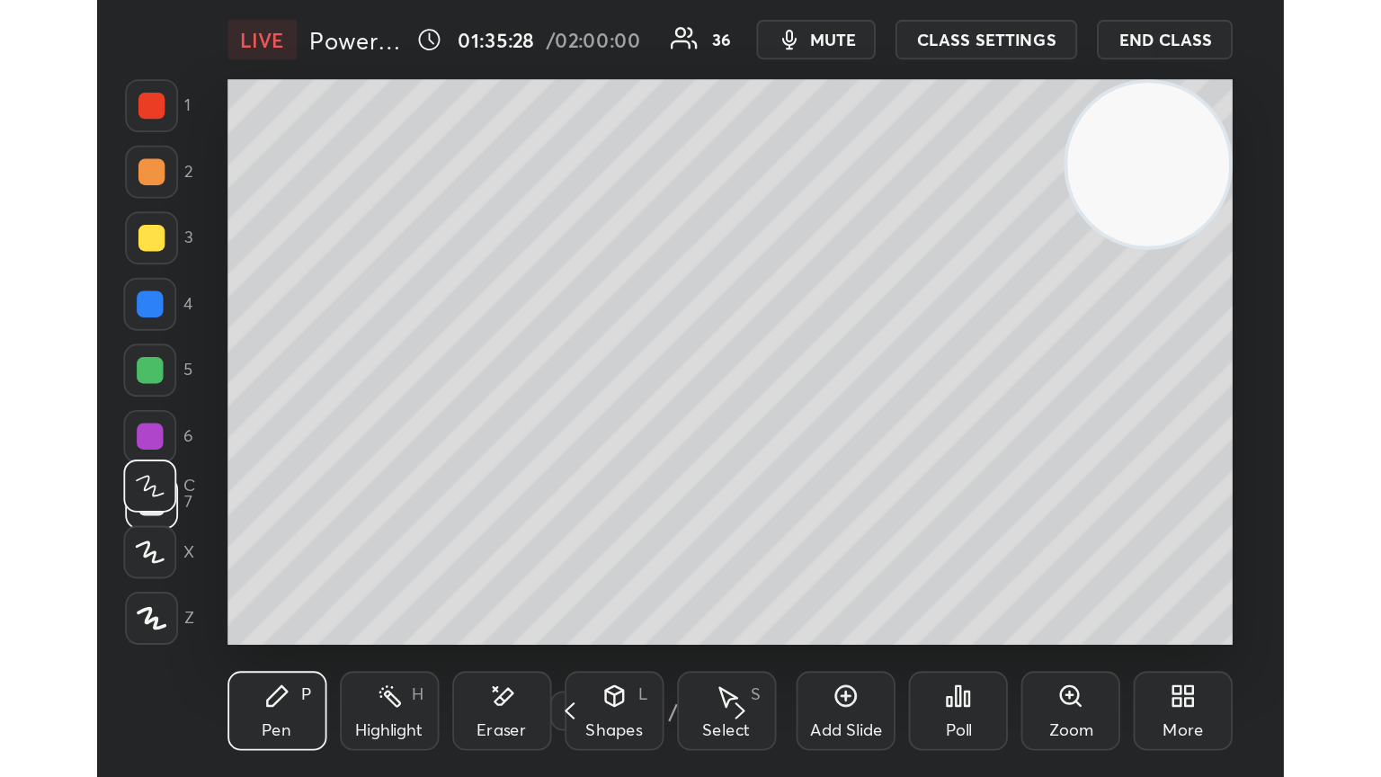
scroll to position [308, 573]
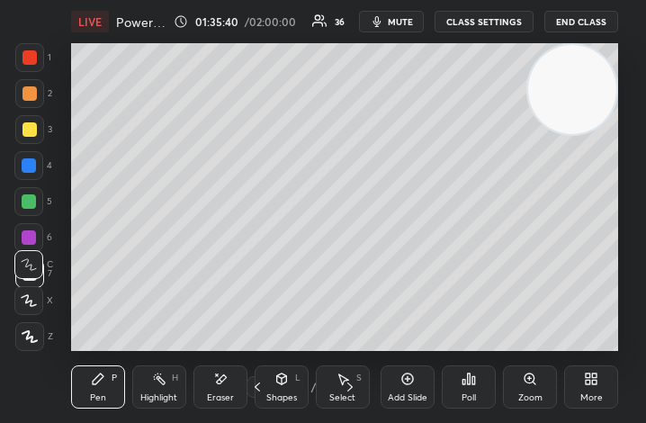
click at [602, 408] on div "More" at bounding box center [591, 386] width 54 height 43
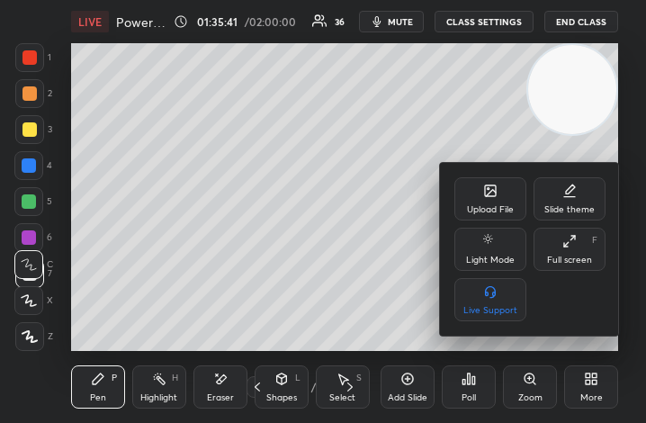
click at [564, 236] on icon at bounding box center [569, 241] width 14 height 14
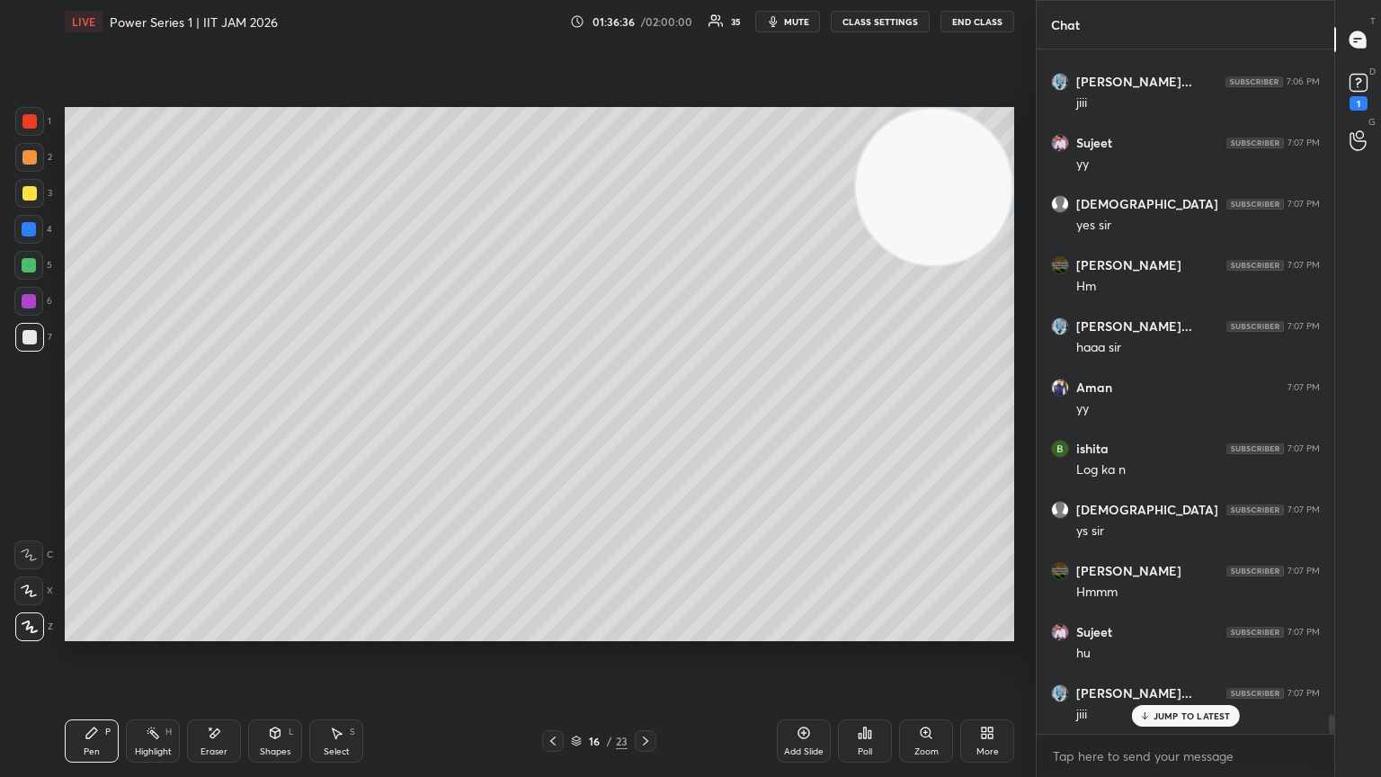
scroll to position [23817, 0]
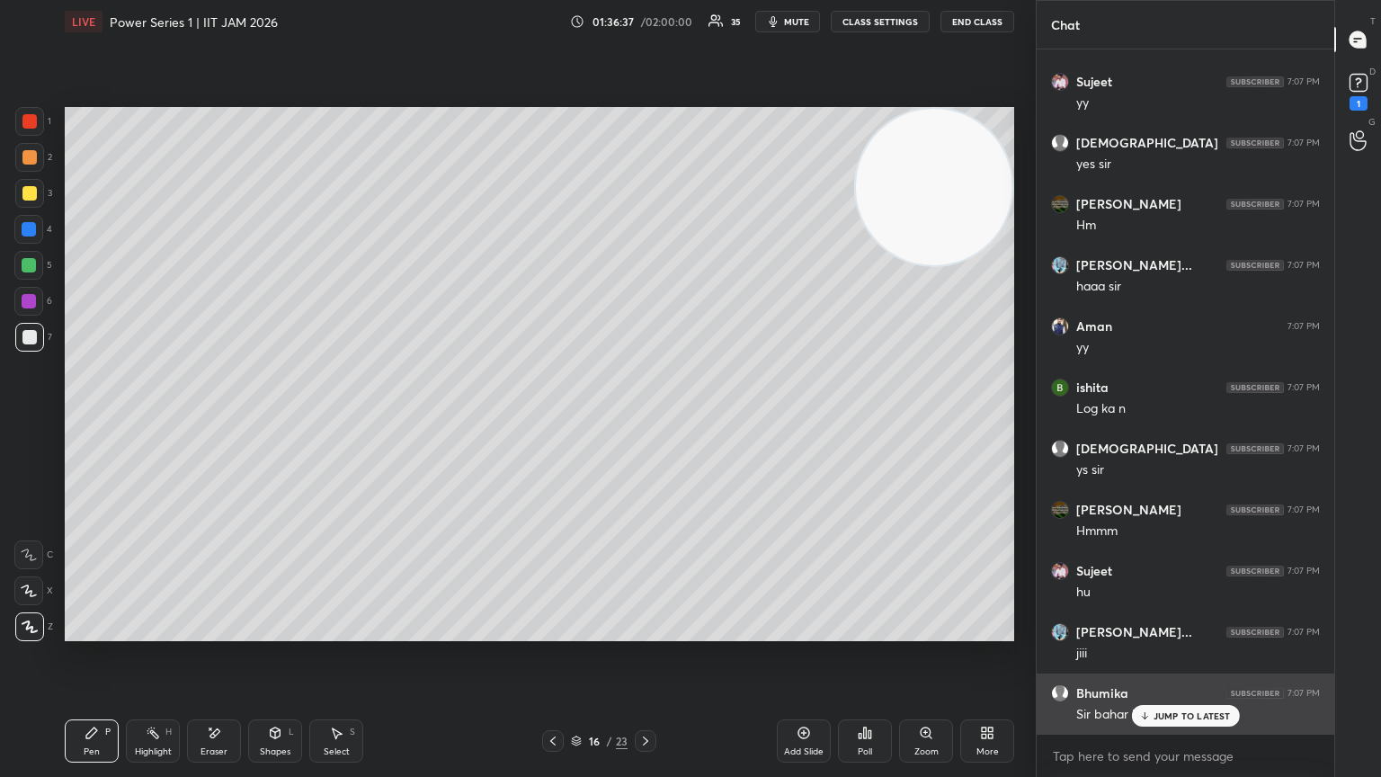
click at [645, 422] on div "JUMP TO LATEST" at bounding box center [1185, 716] width 108 height 22
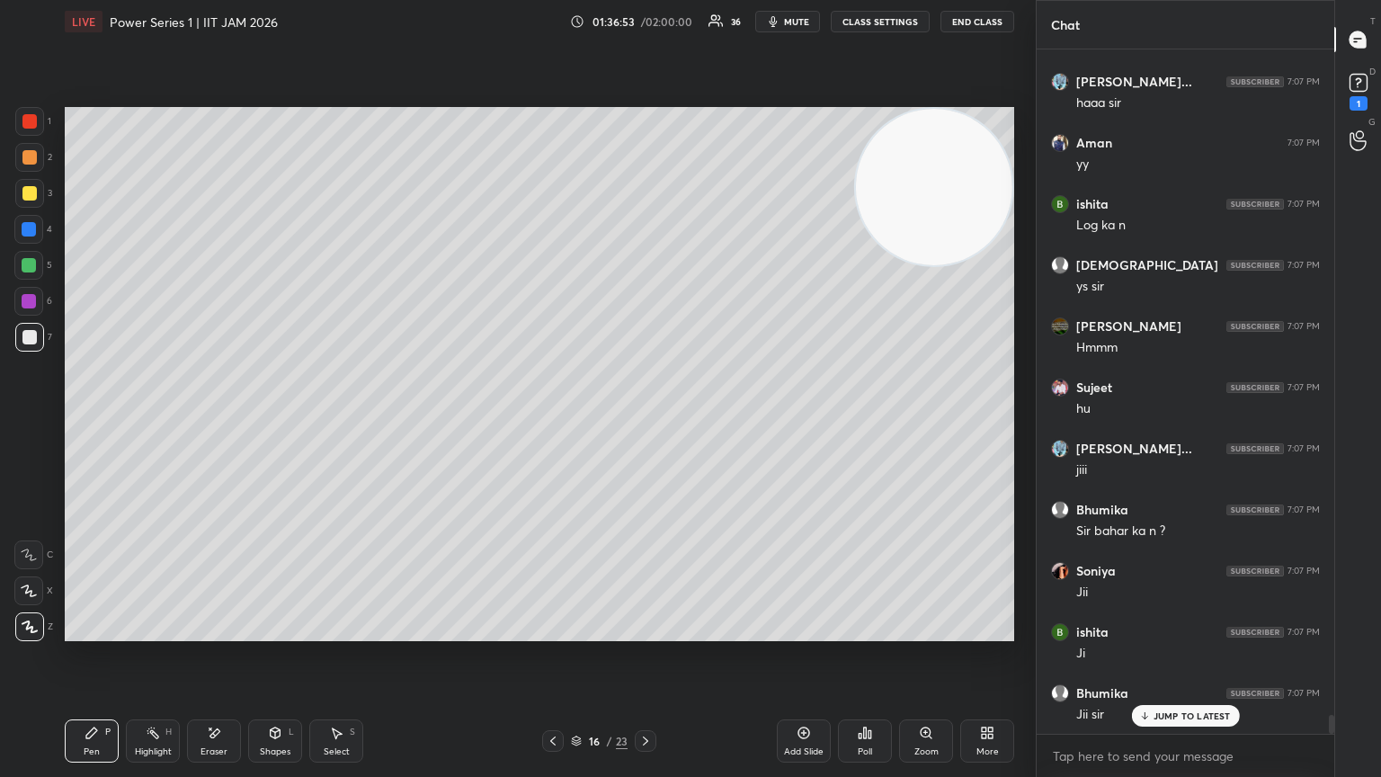
scroll to position [24061, 0]
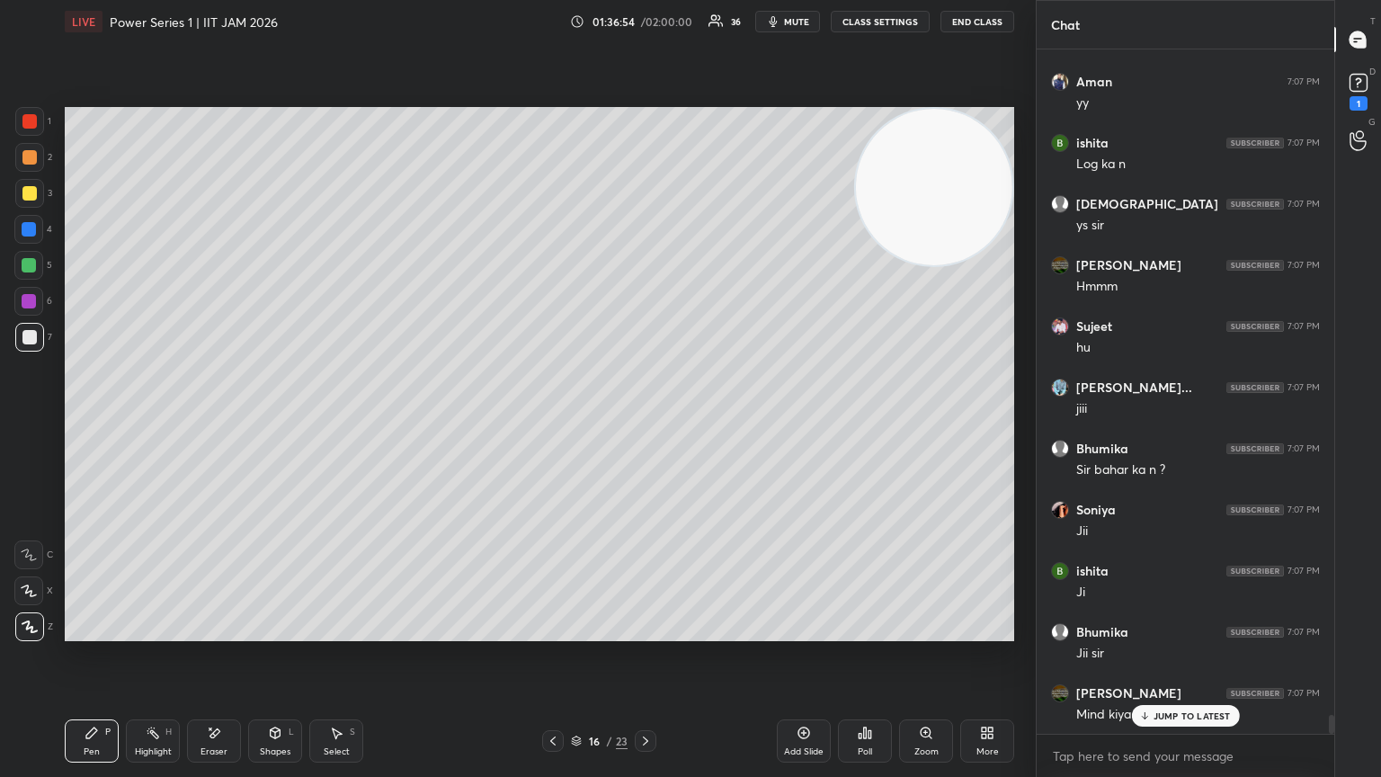
click at [549, 422] on icon at bounding box center [553, 741] width 14 height 14
click at [31, 338] on div at bounding box center [29, 337] width 14 height 14
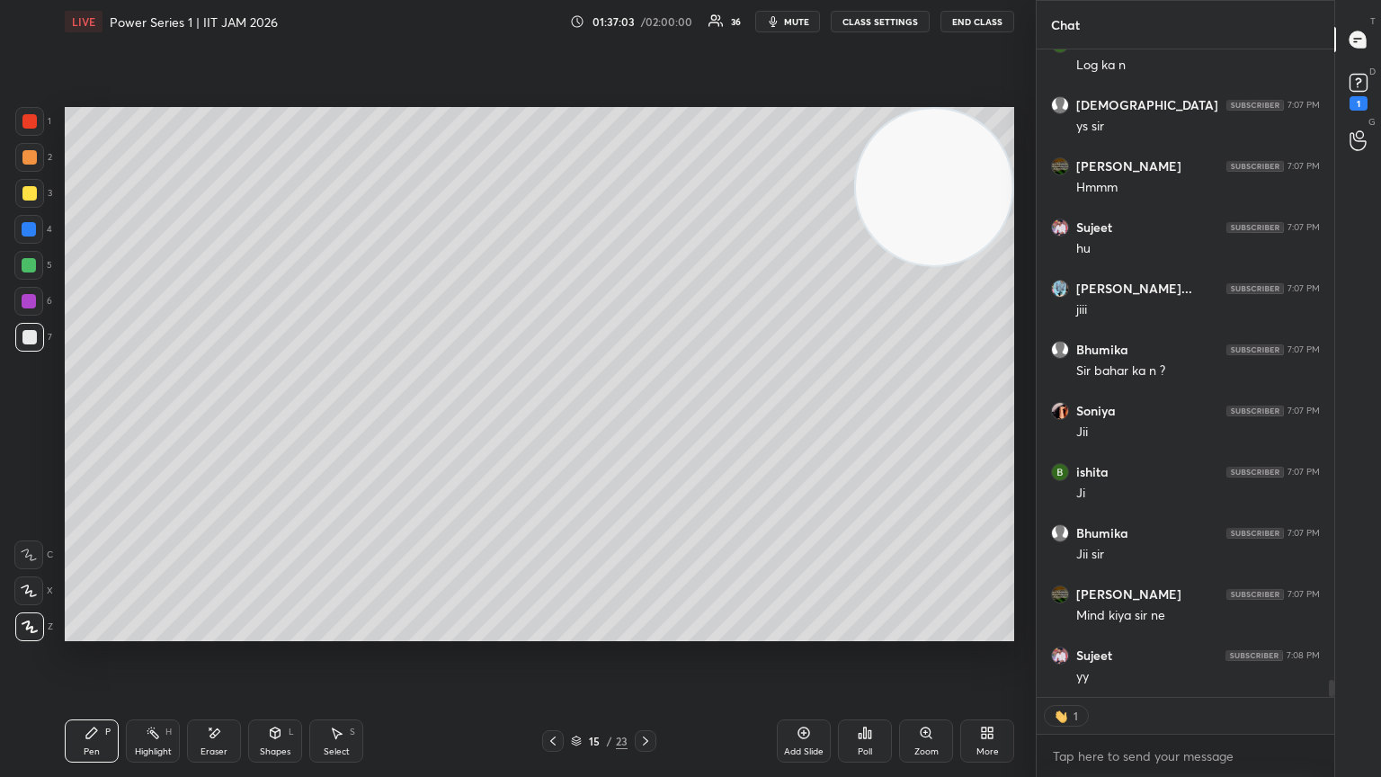
drag, startPoint x: 645, startPoint y: 737, endPoint x: 642, endPoint y: 747, distance: 10.3
click at [644, 422] on icon at bounding box center [645, 741] width 14 height 14
click at [25, 338] on div at bounding box center [29, 337] width 14 height 14
click at [90, 422] on div "Pen P" at bounding box center [92, 740] width 54 height 43
click at [183, 422] on div "Setting up your live class Poll for secs No correct answer Start poll" at bounding box center [540, 374] width 964 height 662
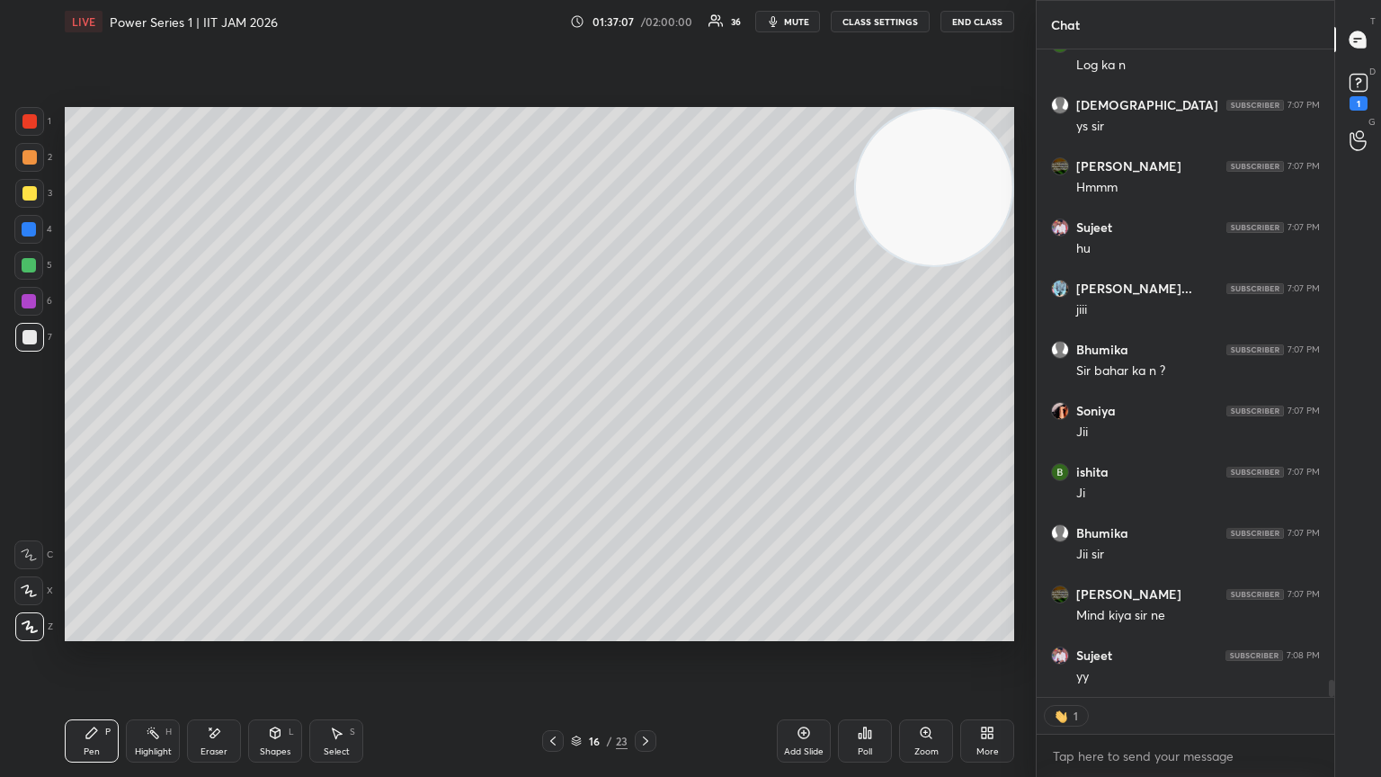
click at [181, 422] on div "Setting up your live class Poll for secs No correct answer Start poll" at bounding box center [540, 374] width 964 height 662
click at [194, 422] on div "Setting up your live class Poll for secs No correct answer Start poll" at bounding box center [540, 374] width 964 height 662
click at [25, 422] on icon at bounding box center [29, 554] width 16 height 13
click at [234, 422] on div "Setting up your live class Poll for secs No correct answer Start poll" at bounding box center [540, 374] width 964 height 662
click at [245, 422] on div "Setting up your live class Poll for secs No correct answer Start poll" at bounding box center [540, 374] width 964 height 662
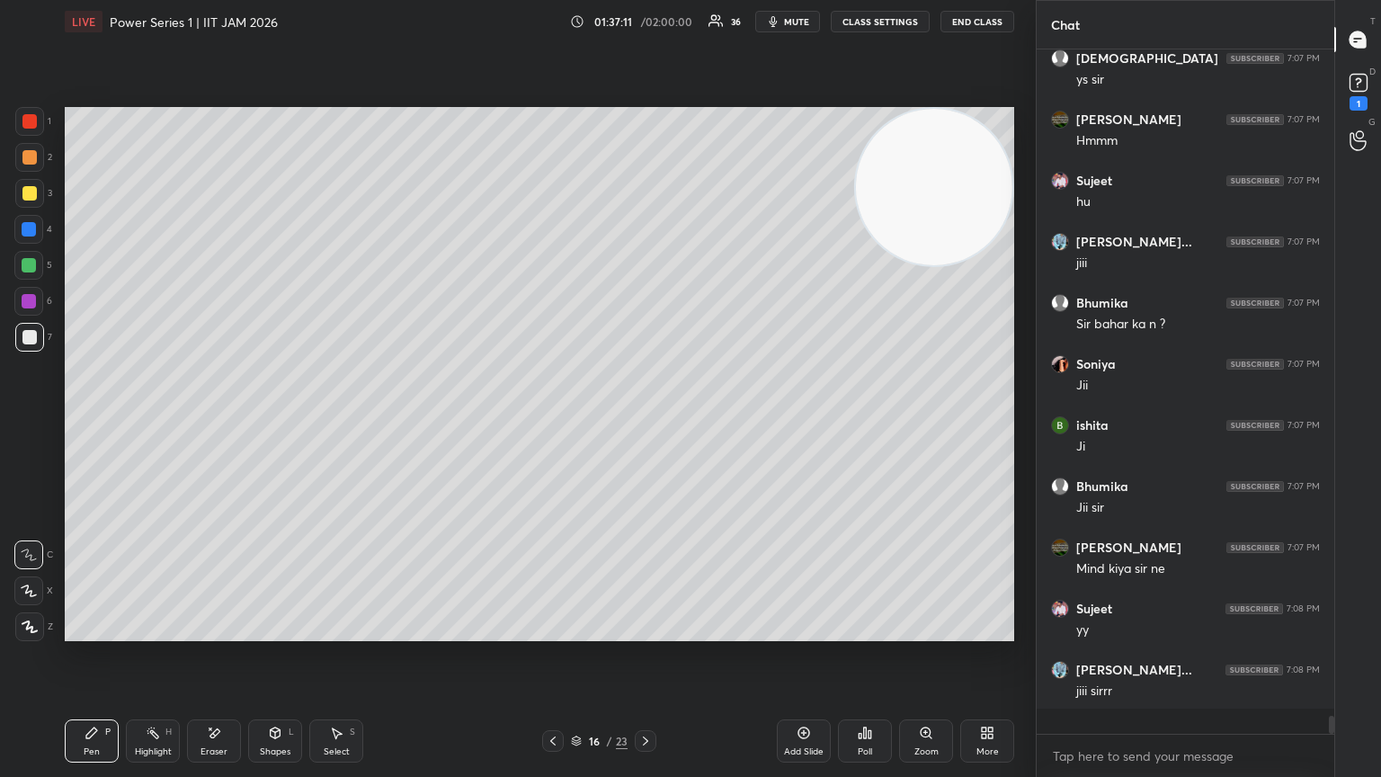
scroll to position [679, 292]
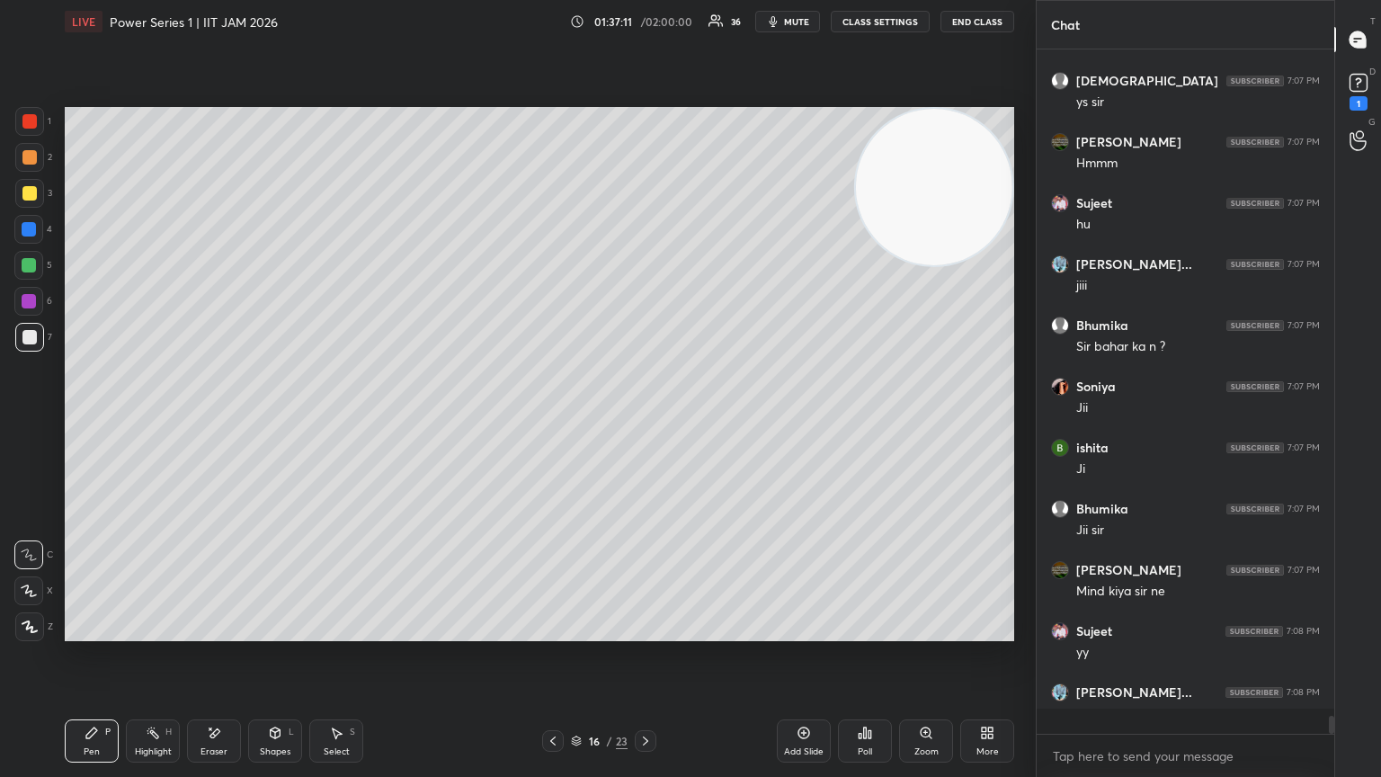
click at [224, 422] on div "Eraser" at bounding box center [214, 740] width 54 height 43
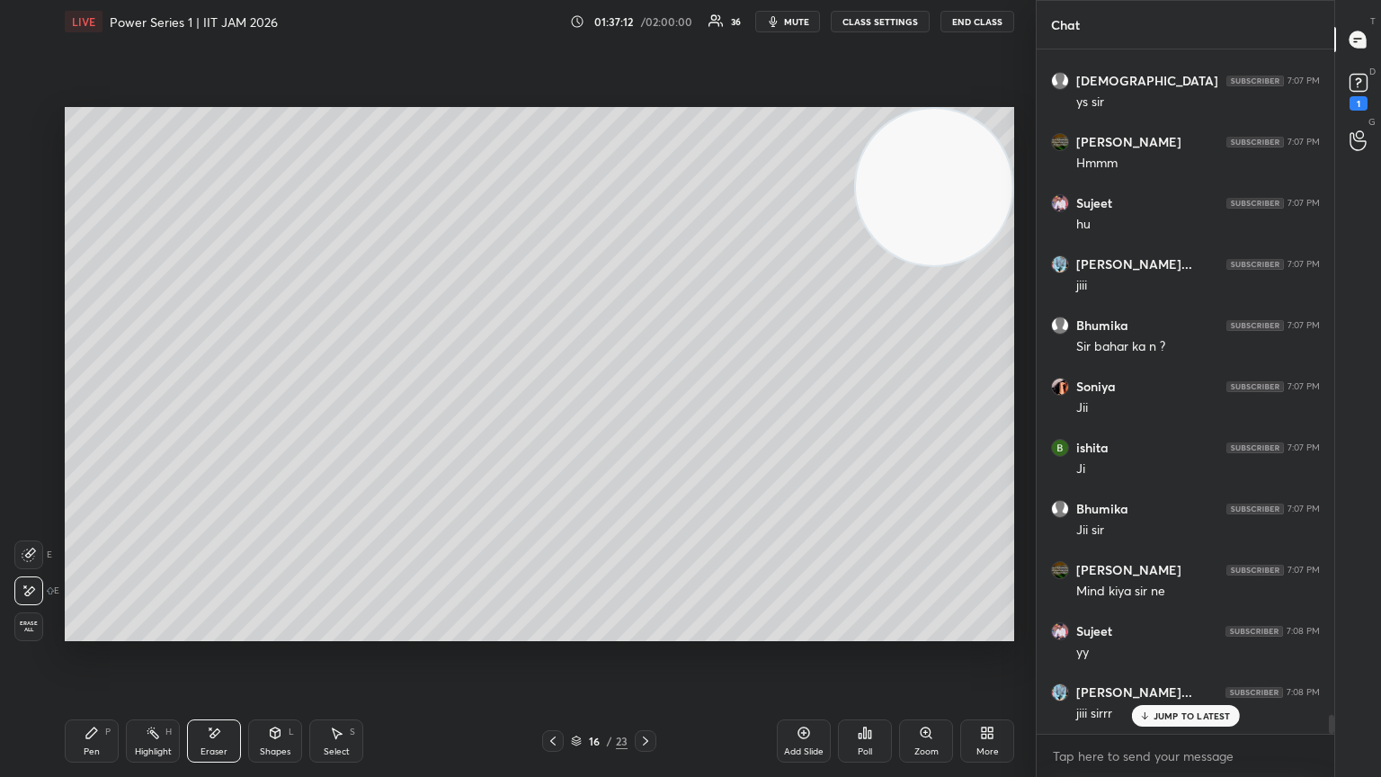
scroll to position [24183, 0]
click at [89, 422] on div "Pen" at bounding box center [92, 751] width 16 height 9
click at [645, 422] on div "Add Slide" at bounding box center [804, 751] width 40 height 9
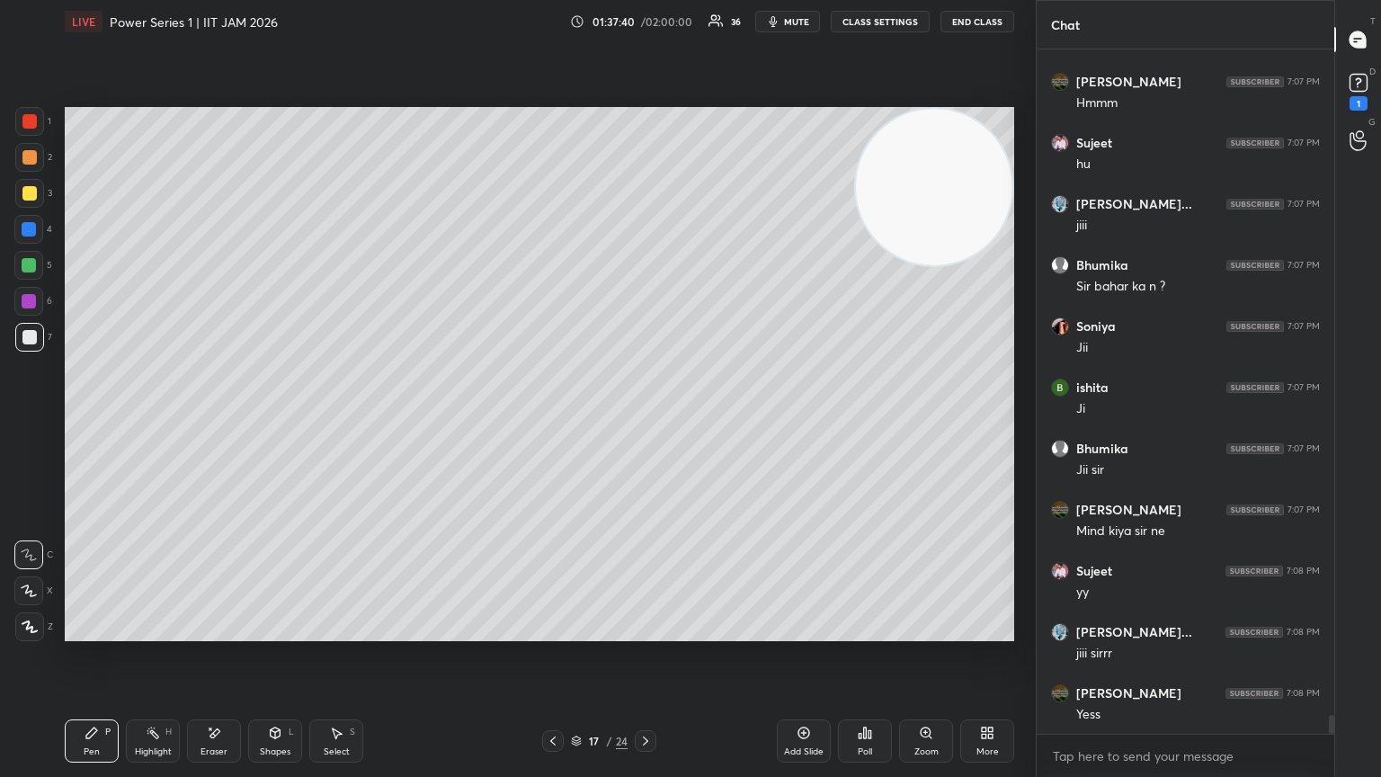
click at [26, 150] on div at bounding box center [29, 157] width 14 height 14
click at [36, 120] on div at bounding box center [29, 121] width 14 height 14
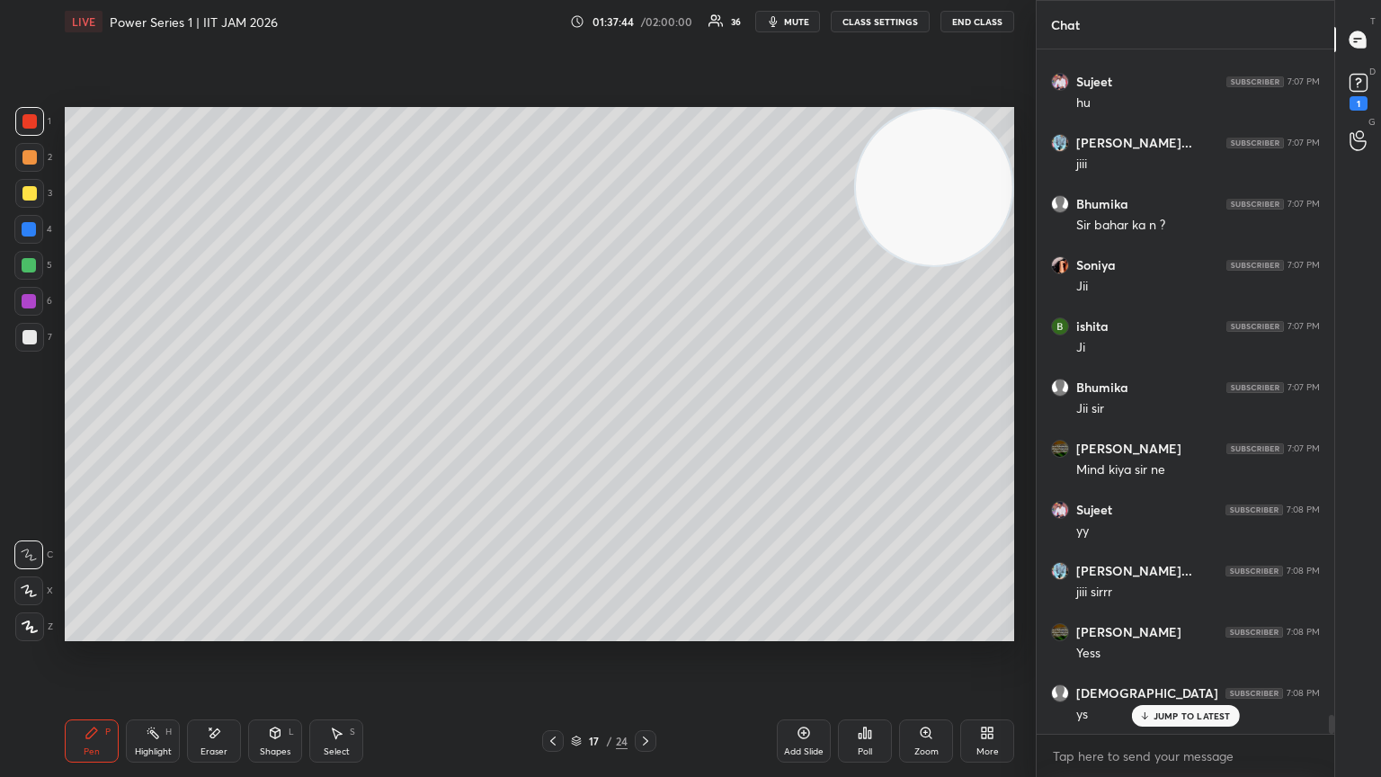
click at [279, 422] on div "Shapes L" at bounding box center [275, 740] width 54 height 43
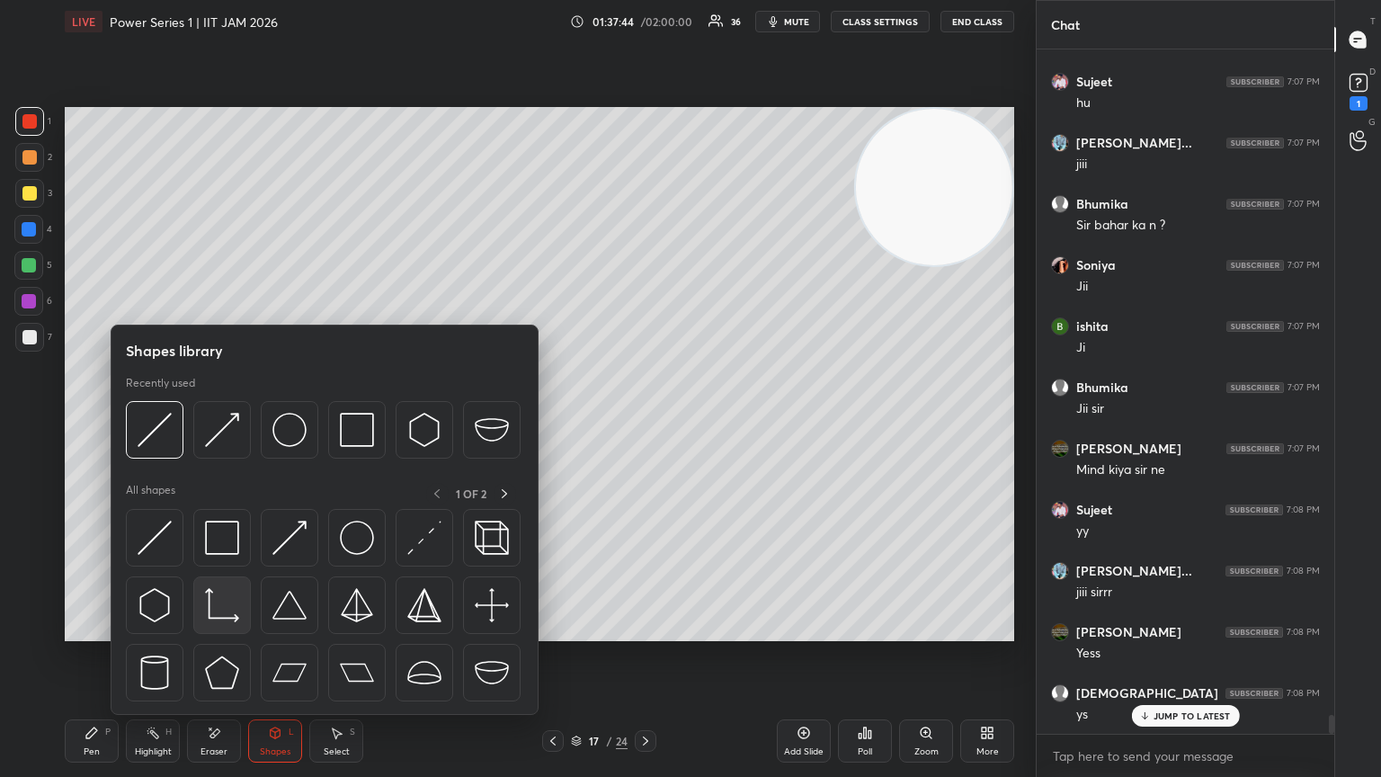
click at [232, 422] on div at bounding box center [324, 610] width 397 height 202
click at [228, 422] on img at bounding box center [222, 538] width 34 height 34
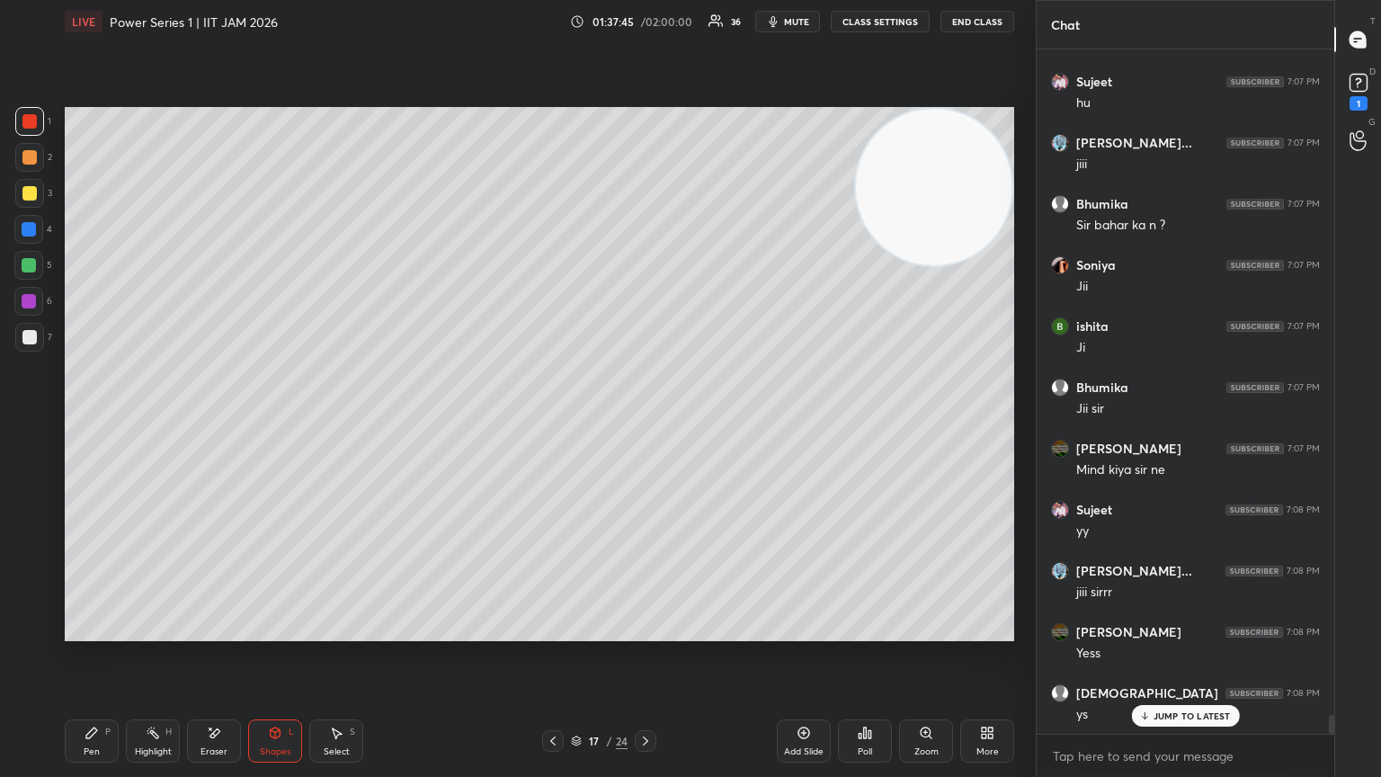
click at [34, 230] on div at bounding box center [28, 229] width 29 height 29
click at [32, 302] on div at bounding box center [28, 301] width 29 height 29
click at [88, 422] on div "Pen P" at bounding box center [92, 740] width 54 height 43
click at [32, 422] on icon at bounding box center [29, 554] width 16 height 13
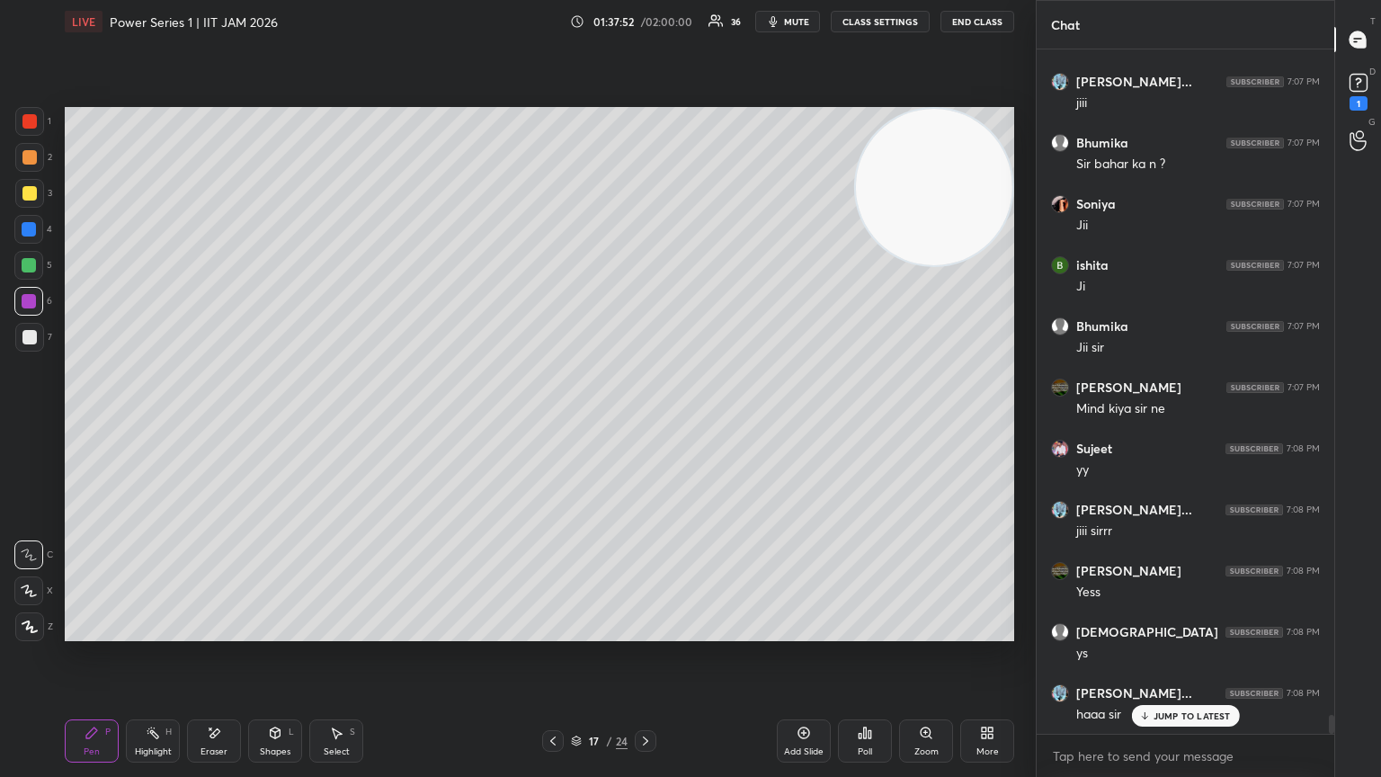
click at [31, 344] on div at bounding box center [29, 337] width 29 height 29
click at [553, 422] on icon at bounding box center [552, 740] width 5 height 9
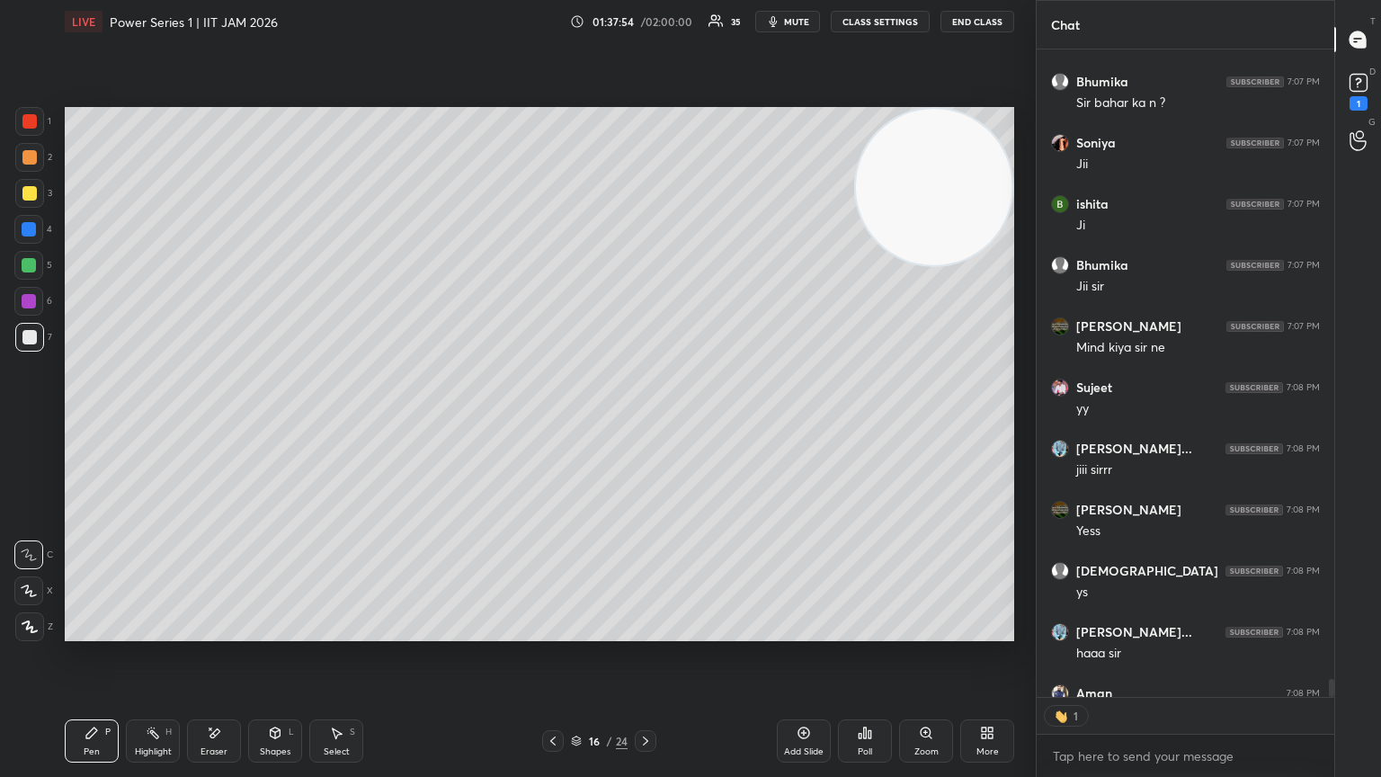
scroll to position [5, 5]
click at [645, 422] on icon at bounding box center [645, 741] width 14 height 14
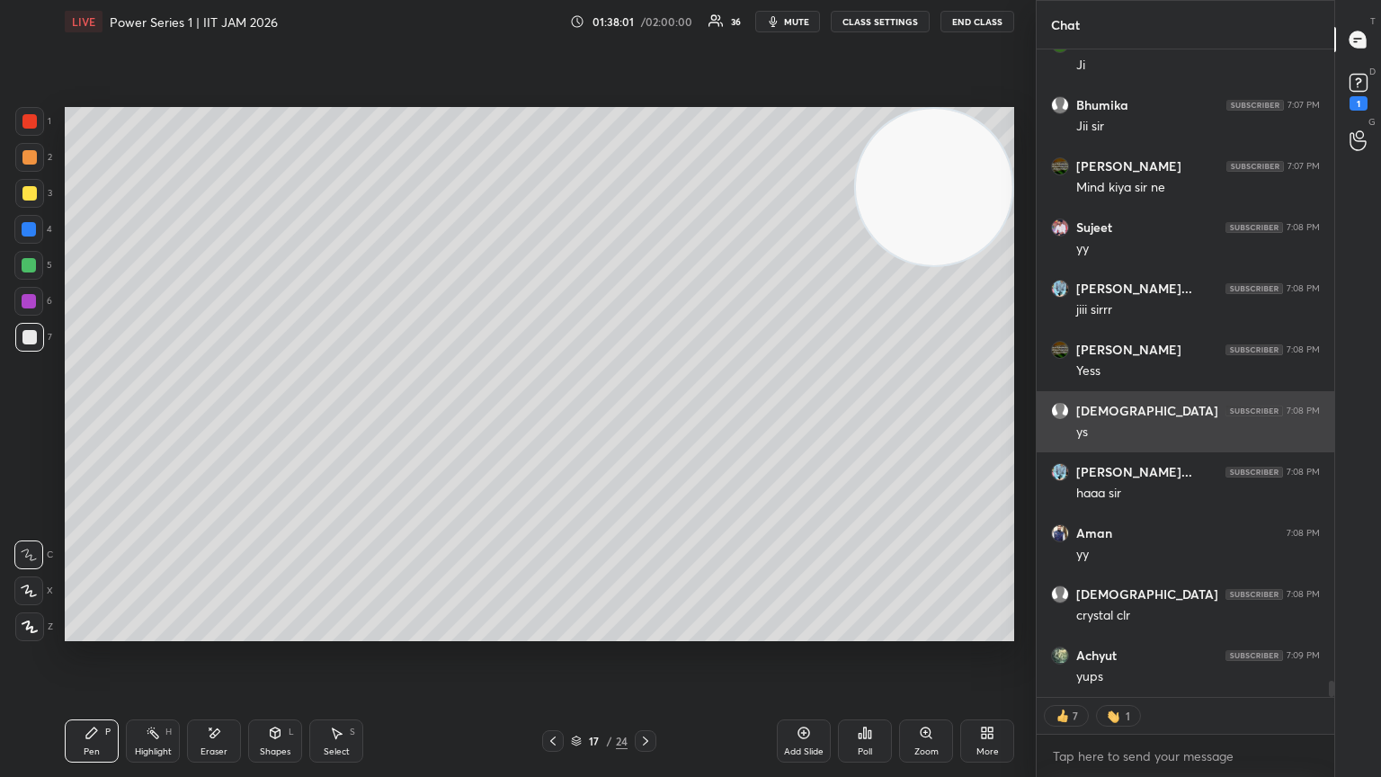
scroll to position [24649, 0]
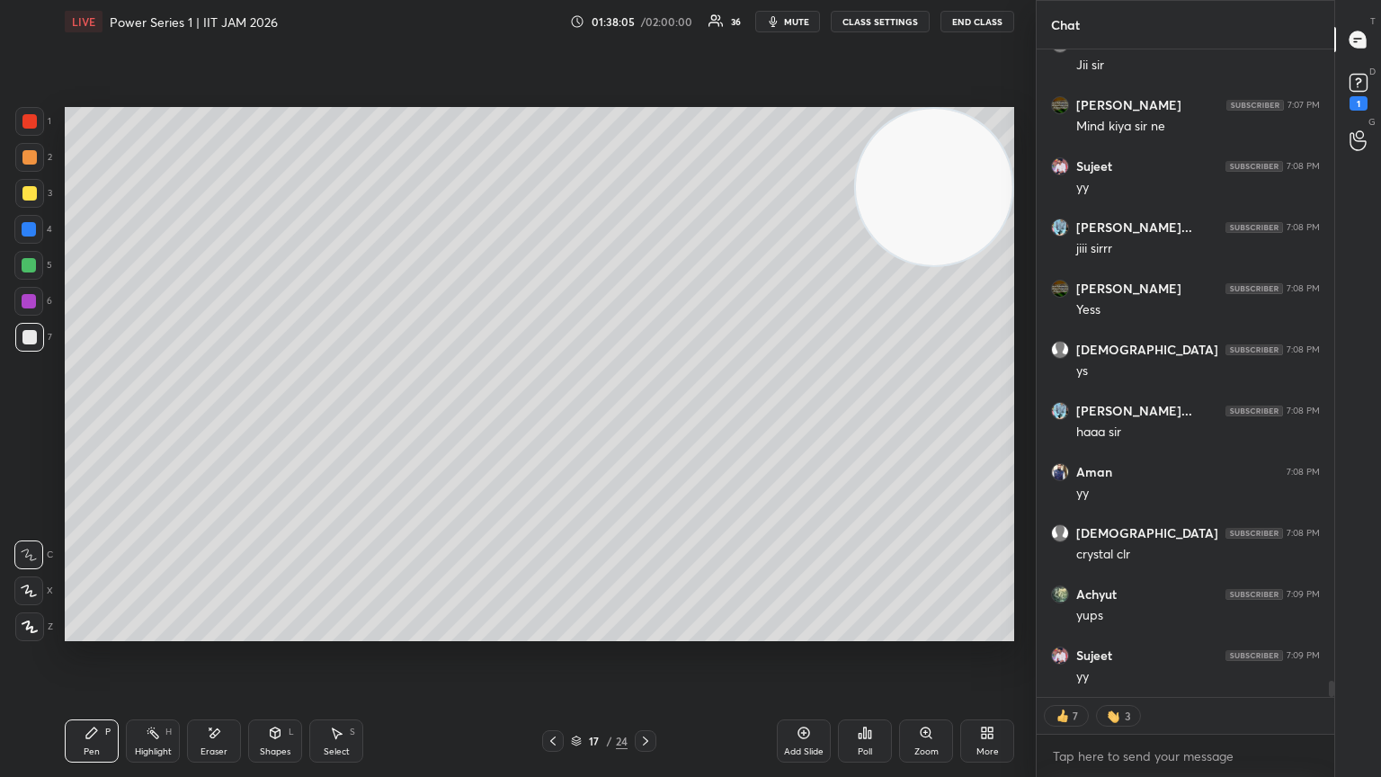
click at [559, 422] on div at bounding box center [553, 741] width 22 height 22
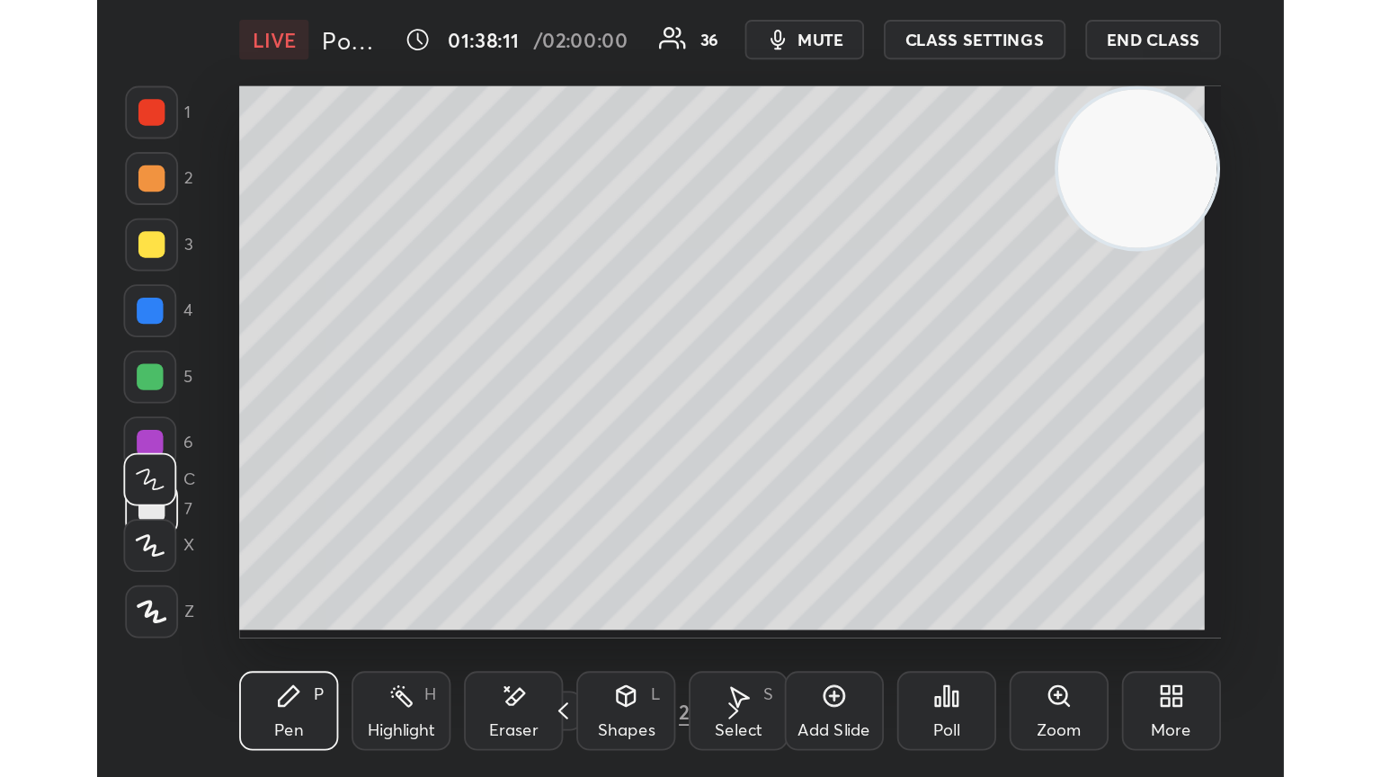
scroll to position [308, 573]
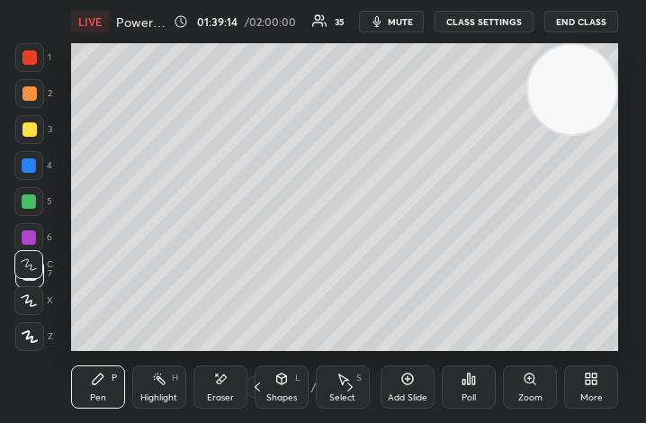
click at [591, 398] on div "More" at bounding box center [591, 397] width 22 height 9
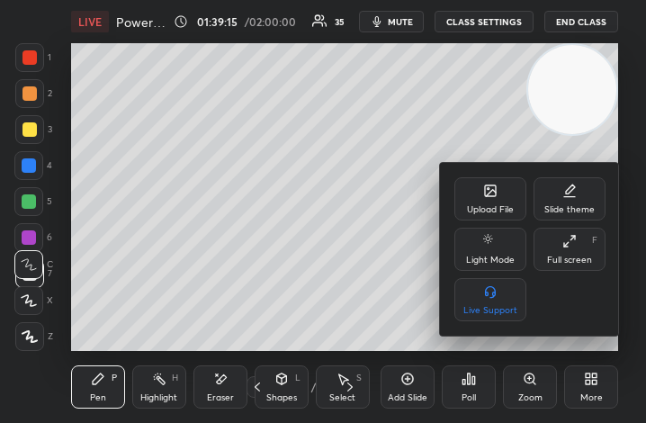
click at [489, 197] on icon at bounding box center [490, 190] width 14 height 14
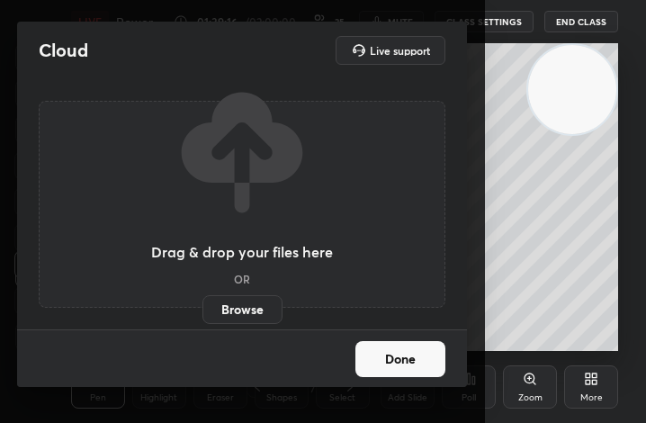
click at [253, 307] on label "Browse" at bounding box center [242, 309] width 80 height 29
click at [202, 307] on input "Browse" at bounding box center [202, 309] width 0 height 29
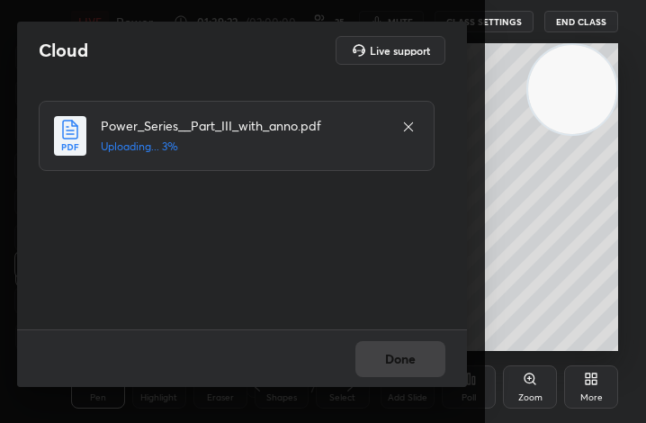
click at [418, 368] on div "Done" at bounding box center [242, 358] width 450 height 58
click at [414, 369] on div "Done" at bounding box center [242, 358] width 450 height 58
click at [415, 368] on div "Done" at bounding box center [242, 358] width 450 height 58
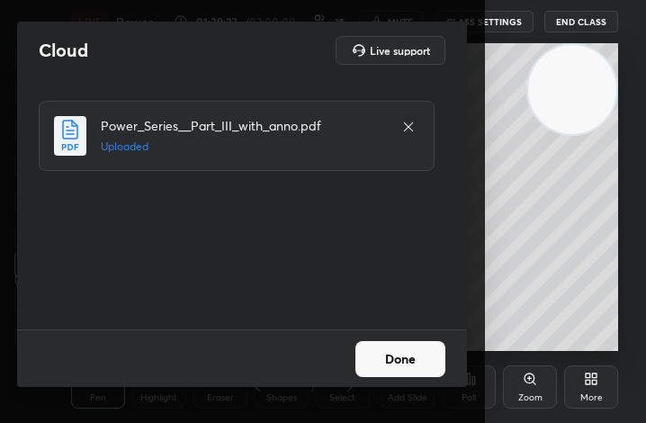
click at [418, 366] on button "Done" at bounding box center [400, 359] width 90 height 36
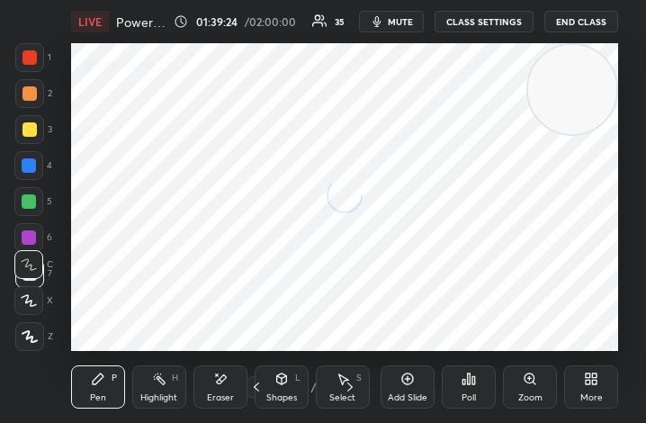
click at [587, 372] on div "More" at bounding box center [591, 386] width 54 height 43
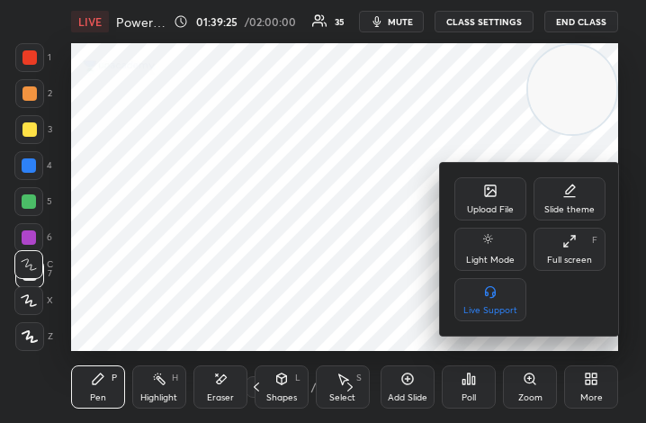
click at [585, 258] on div "Full screen" at bounding box center [569, 259] width 45 height 9
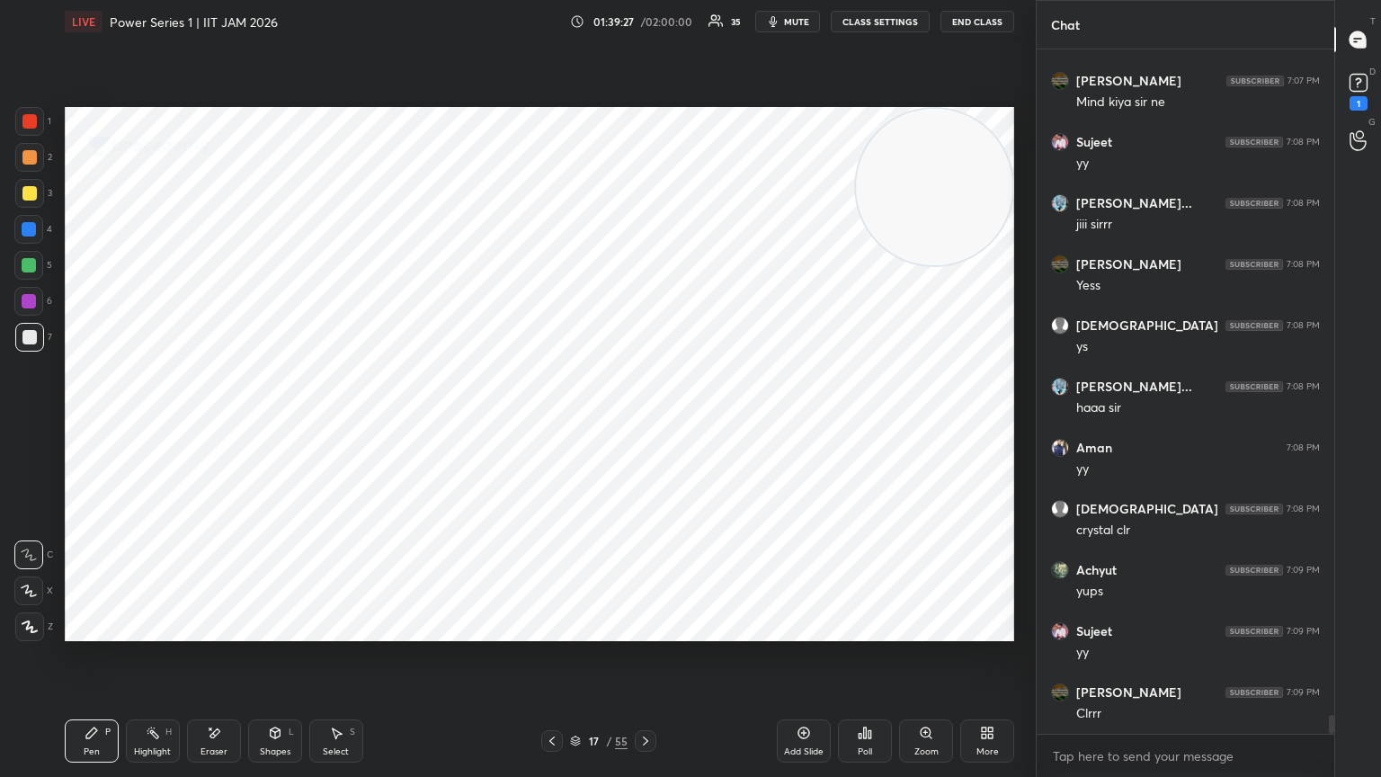
scroll to position [24734, 0]
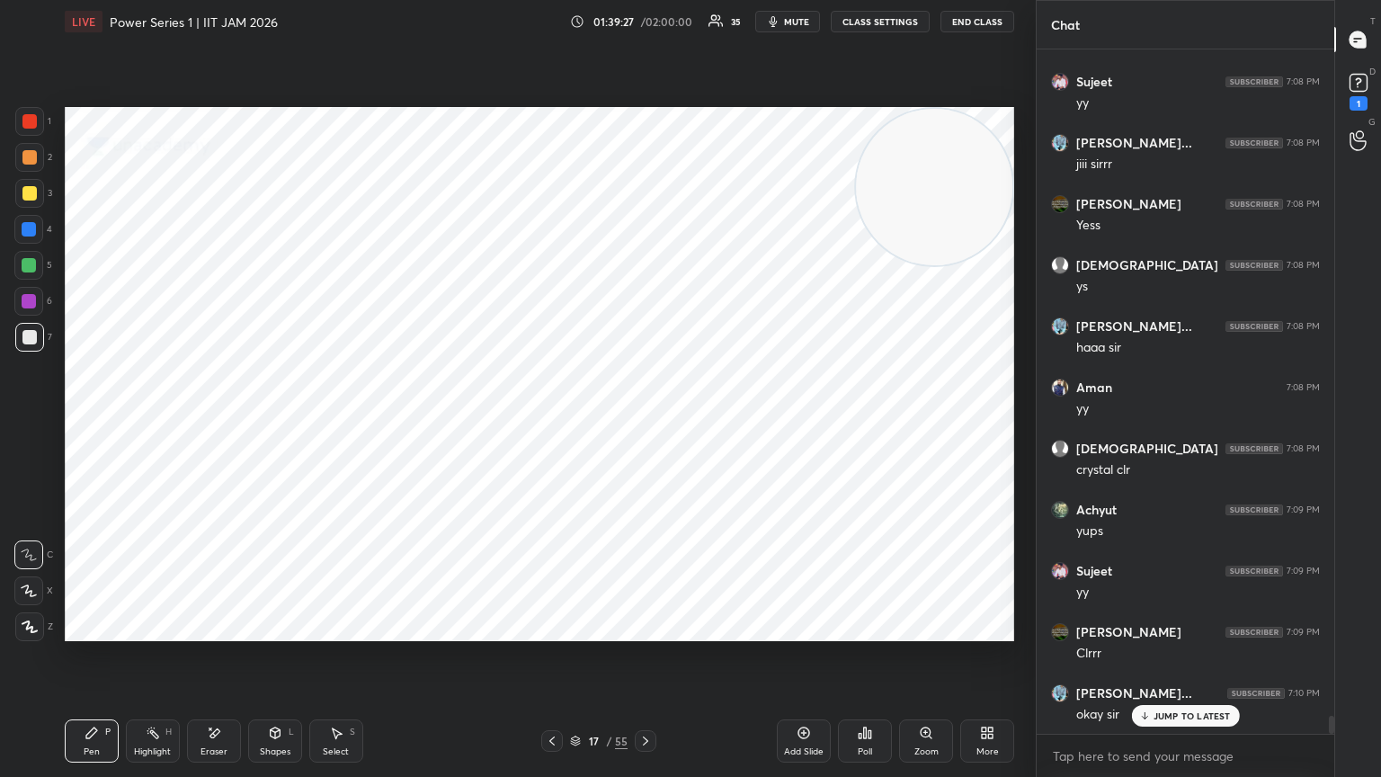
click at [24, 422] on icon at bounding box center [29, 590] width 16 height 13
click at [23, 422] on icon at bounding box center [29, 554] width 16 height 13
click at [25, 309] on div at bounding box center [28, 301] width 29 height 29
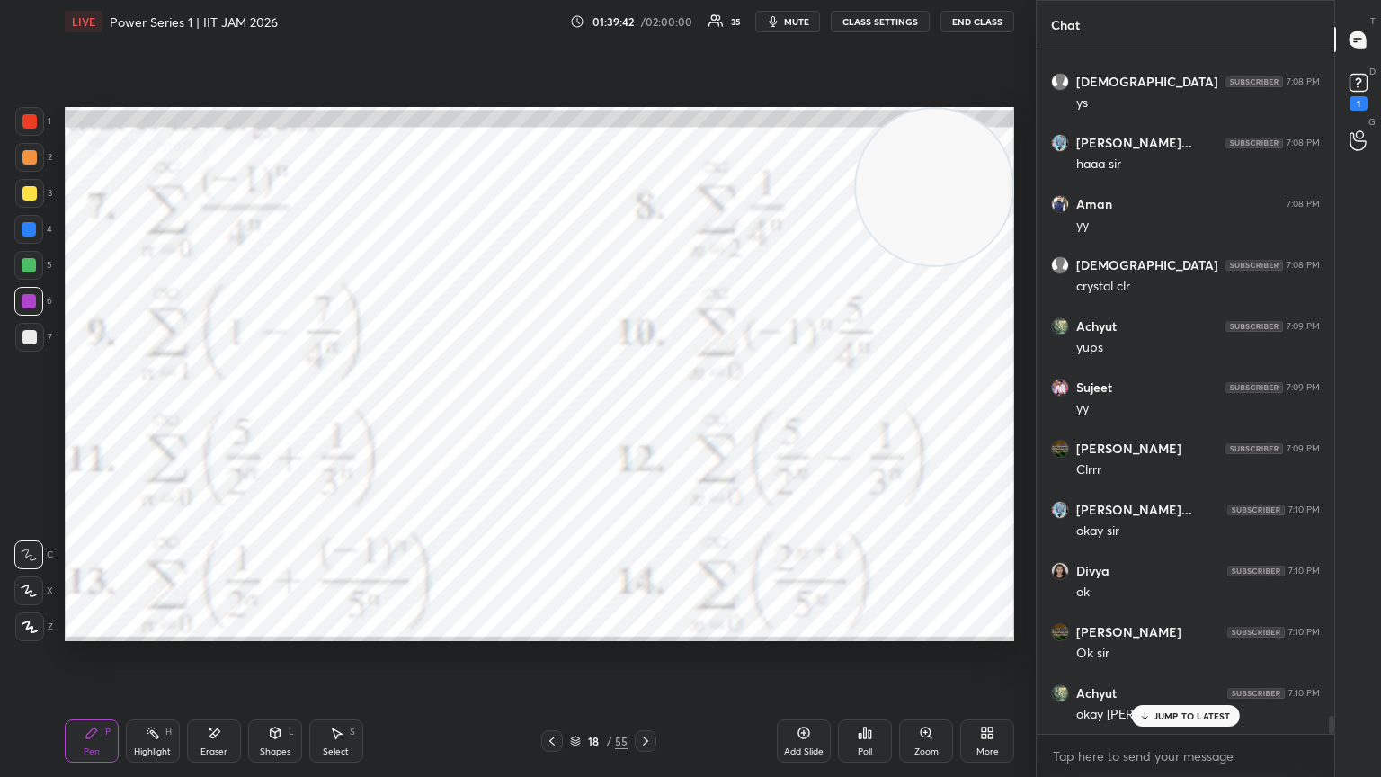
scroll to position [24978, 0]
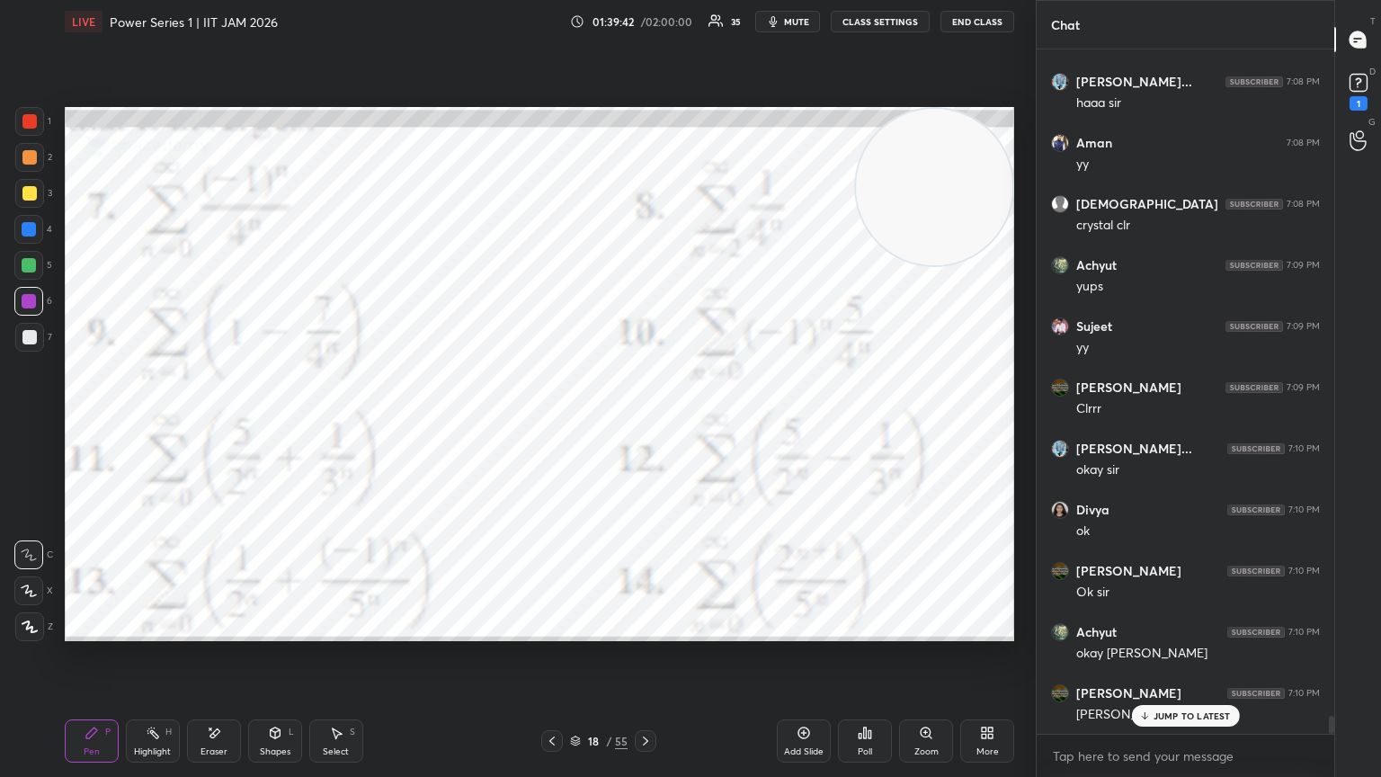
click at [645, 265] on video at bounding box center [934, 187] width 156 height 156
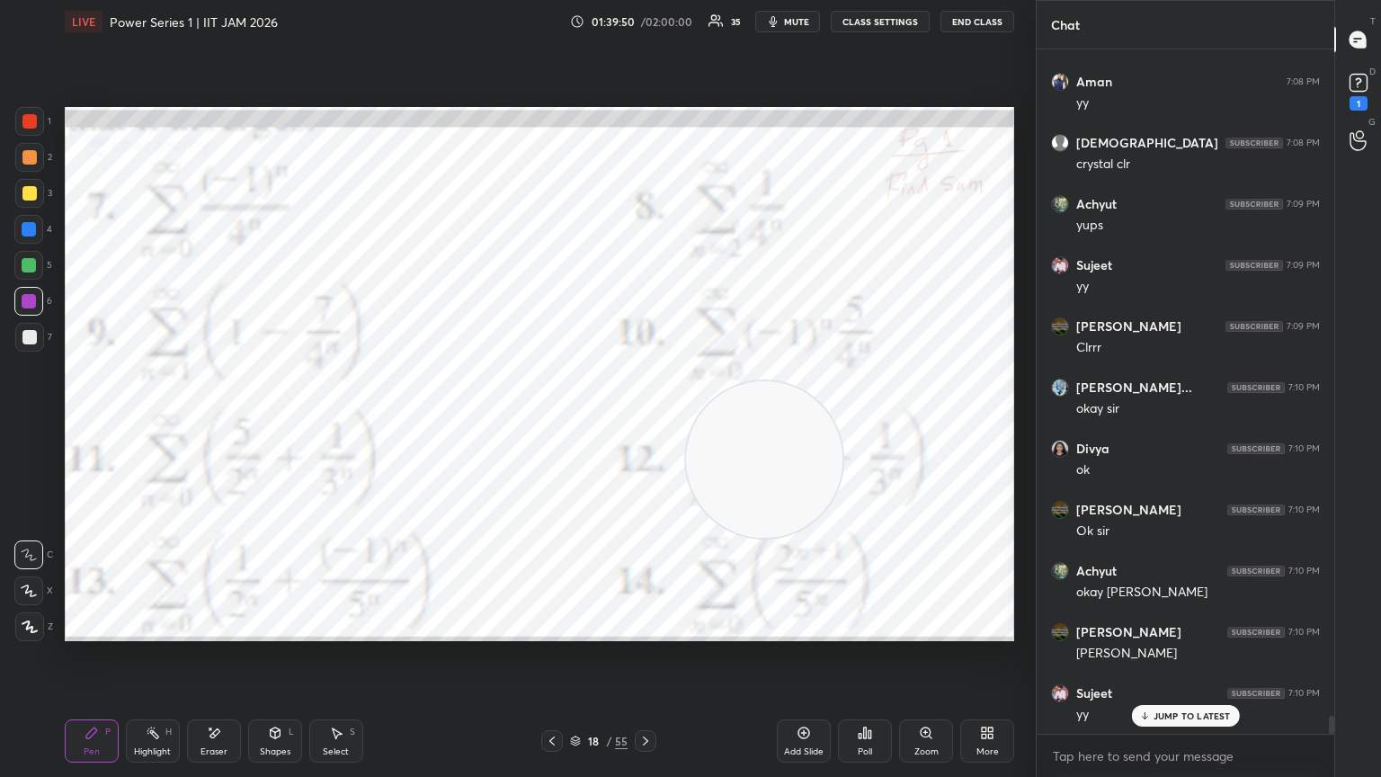
scroll to position [25100, 0]
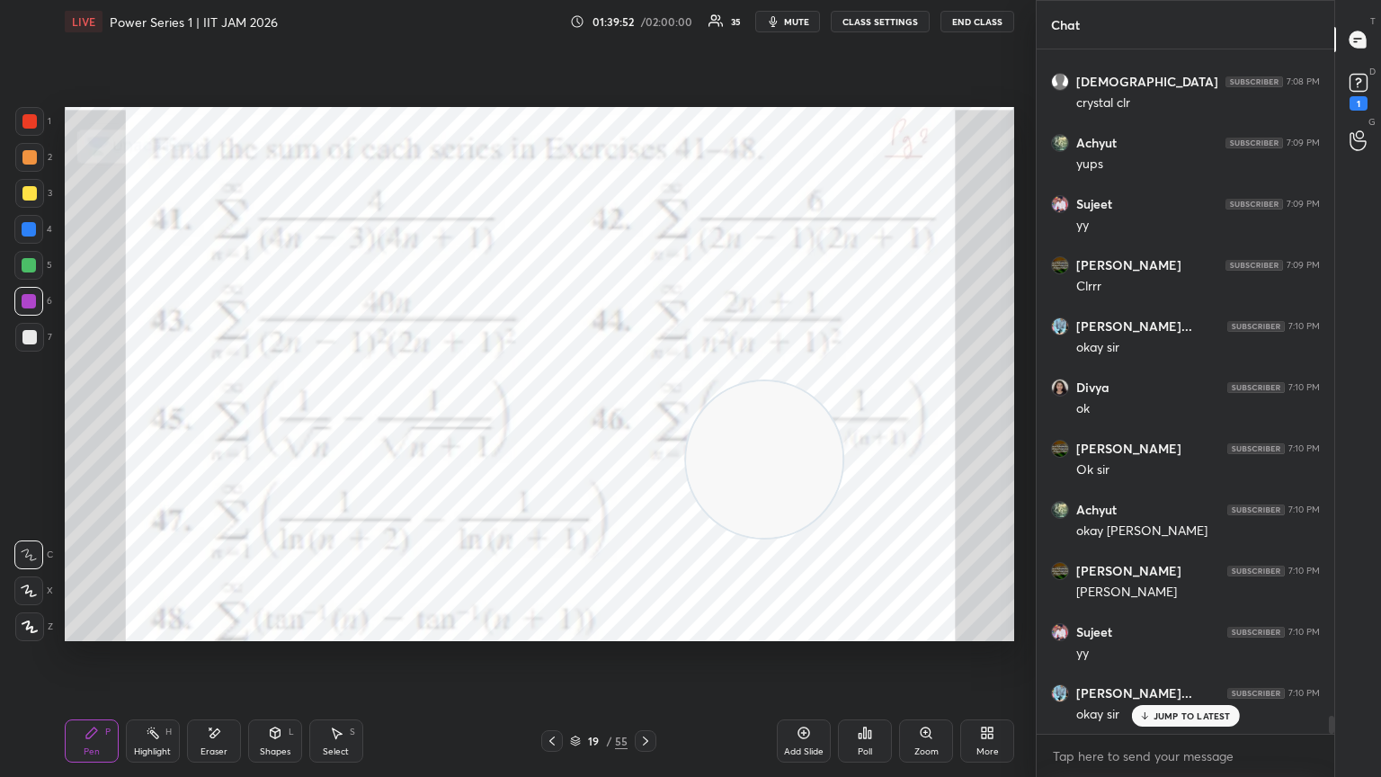
click at [0, 422] on div "1 2 3 4 5 6 7 C X Z E E Erase all H H LIVE Power Series 1 | IIT JAM 2026 01:39:…" at bounding box center [510, 388] width 1021 height 777
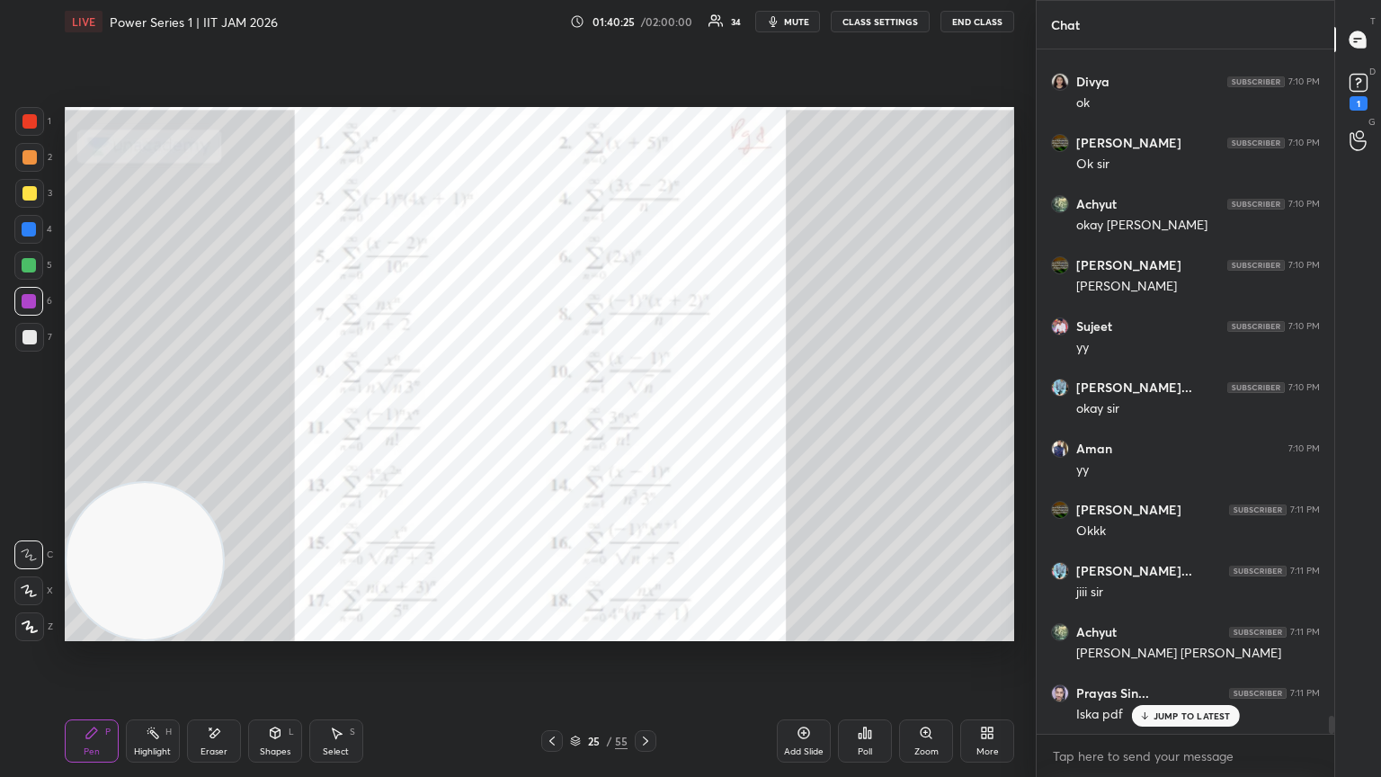
scroll to position [25467, 0]
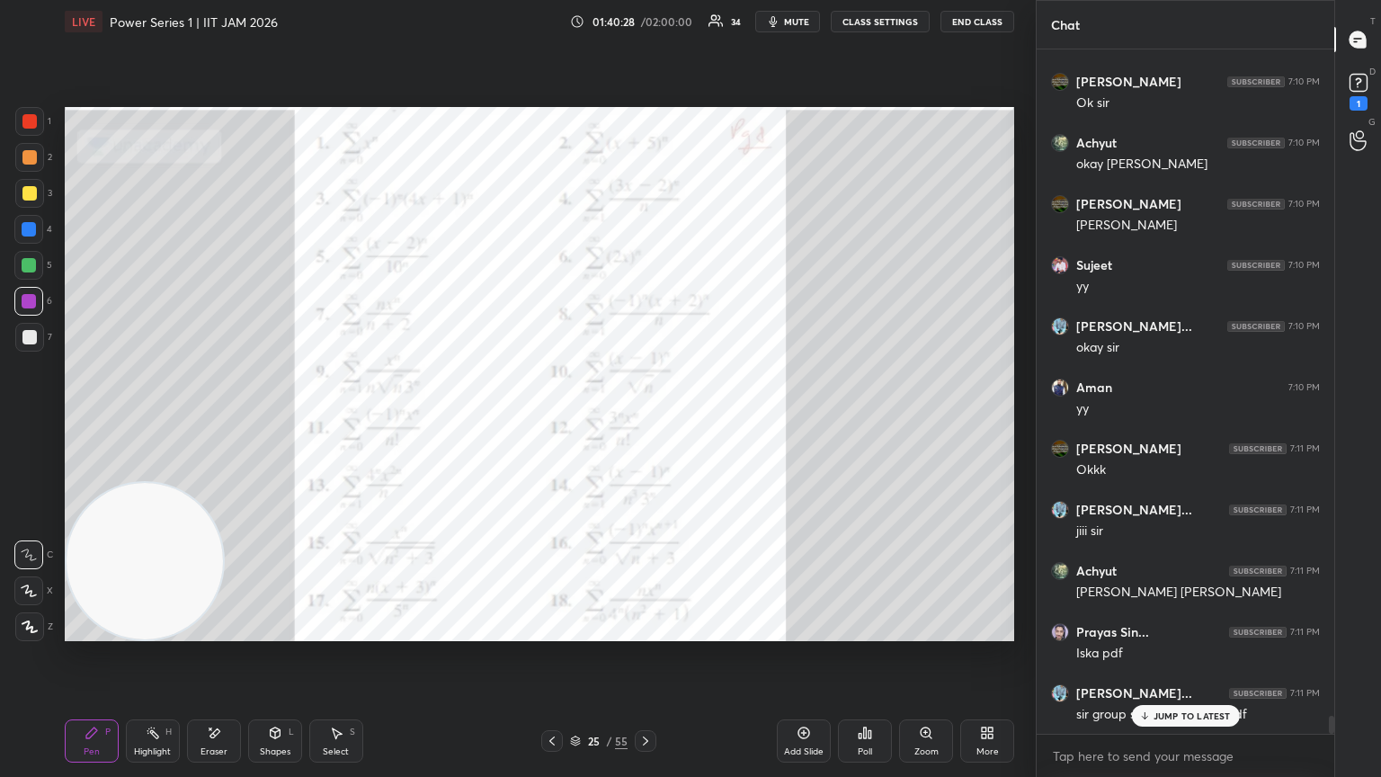
click at [645, 422] on p "JUMP TO LATEST" at bounding box center [1192, 715] width 77 height 11
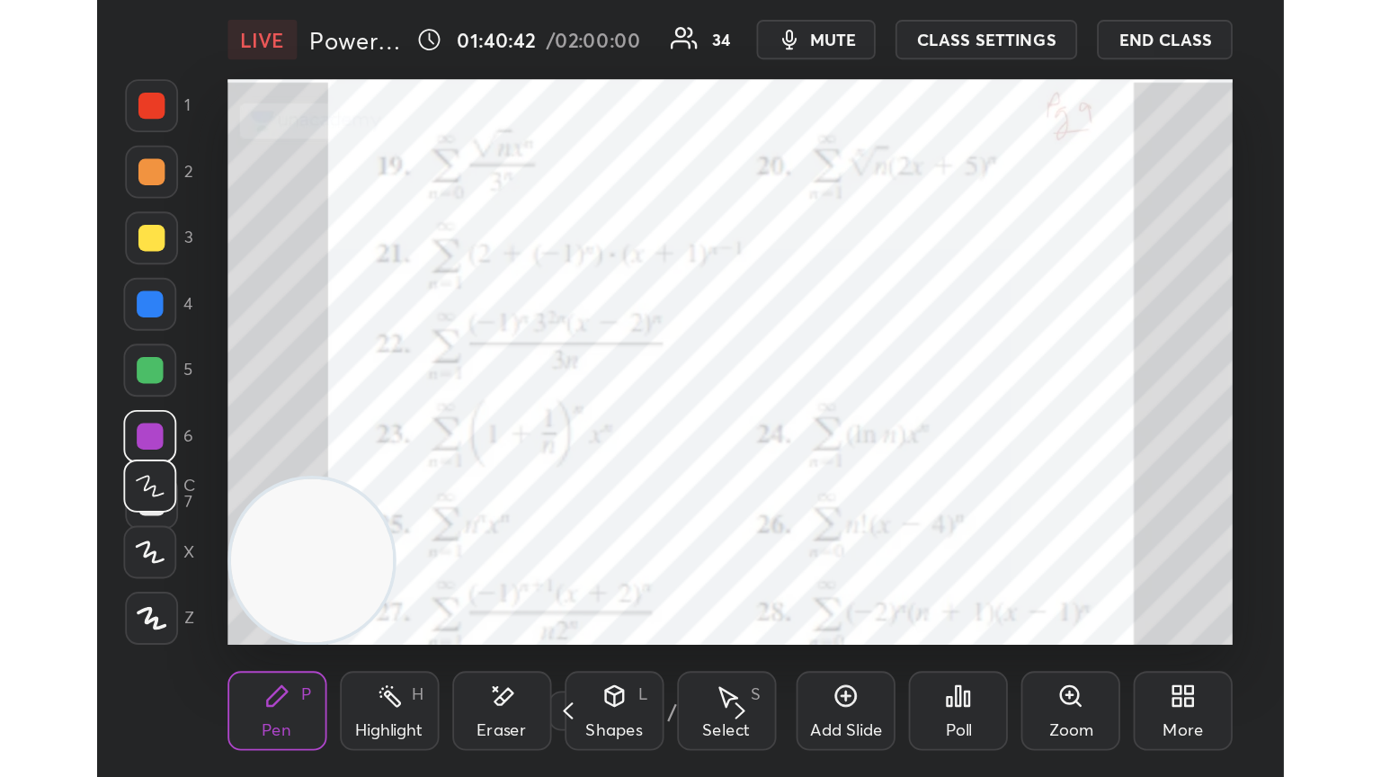
scroll to position [308, 573]
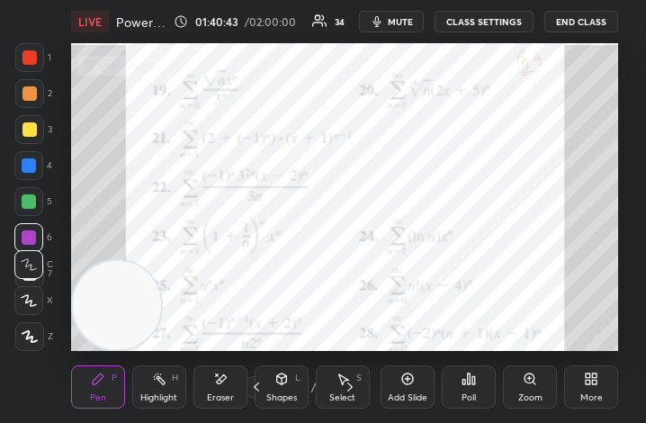
click at [406, 24] on span "mute" at bounding box center [400, 21] width 25 height 13
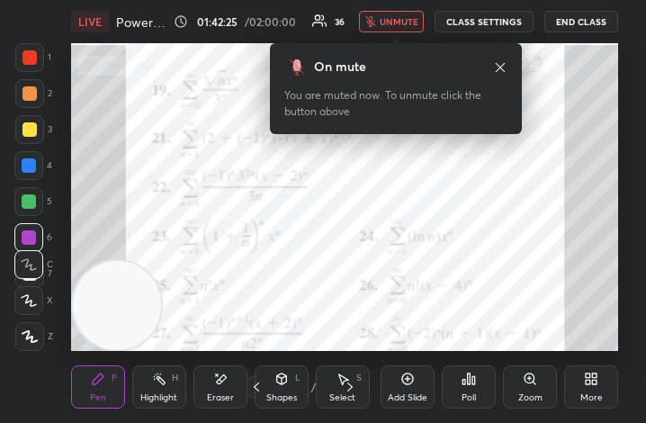
click at [406, 15] on button "unmute" at bounding box center [391, 22] width 65 height 22
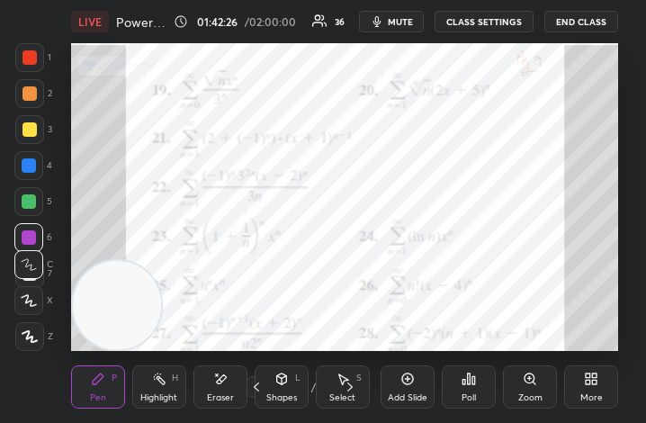
click at [598, 388] on div "More" at bounding box center [591, 386] width 54 height 43
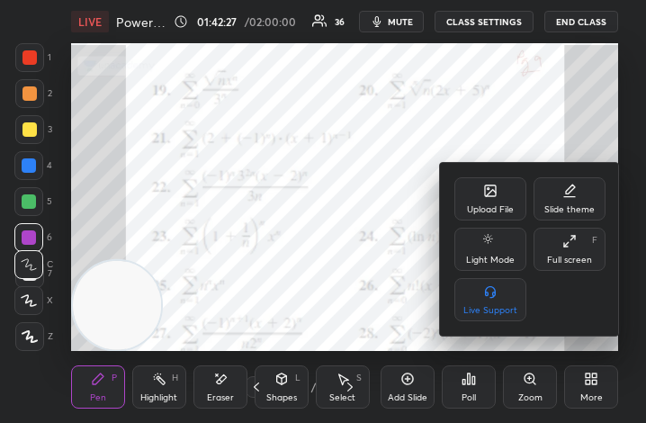
drag, startPoint x: 571, startPoint y: 252, endPoint x: 744, endPoint y: 491, distance: 295.5
click at [570, 254] on div "Full screen F" at bounding box center [569, 248] width 72 height 43
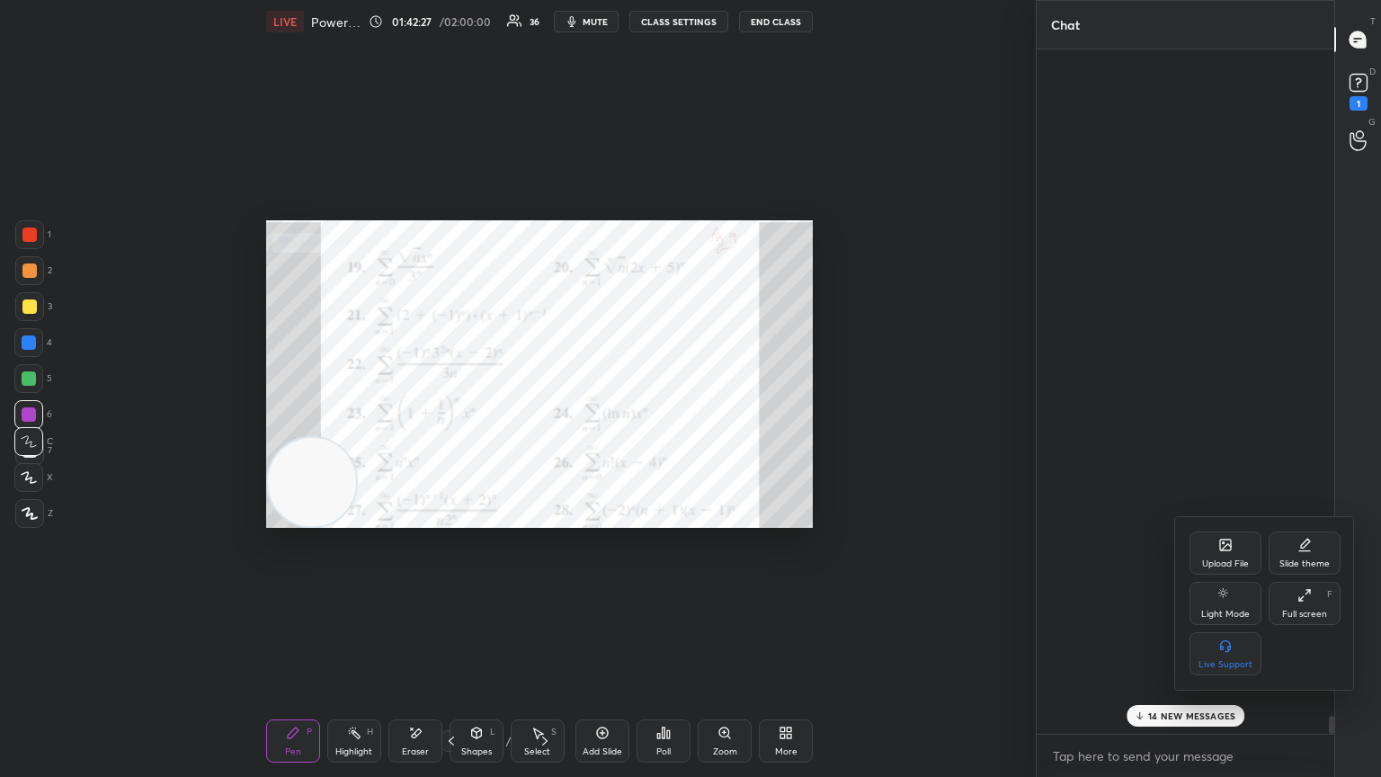
scroll to position [22019, 0]
type textarea "x"
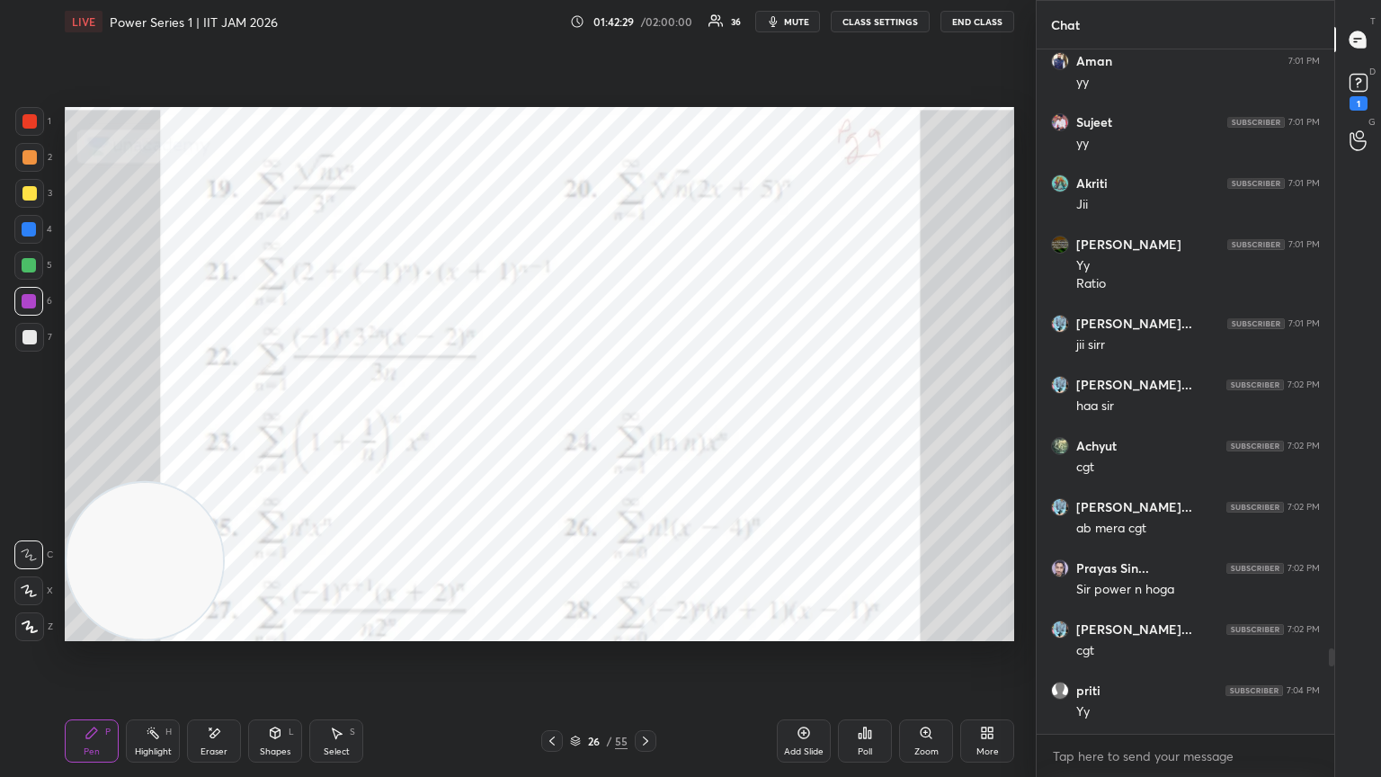
scroll to position [22632, 0]
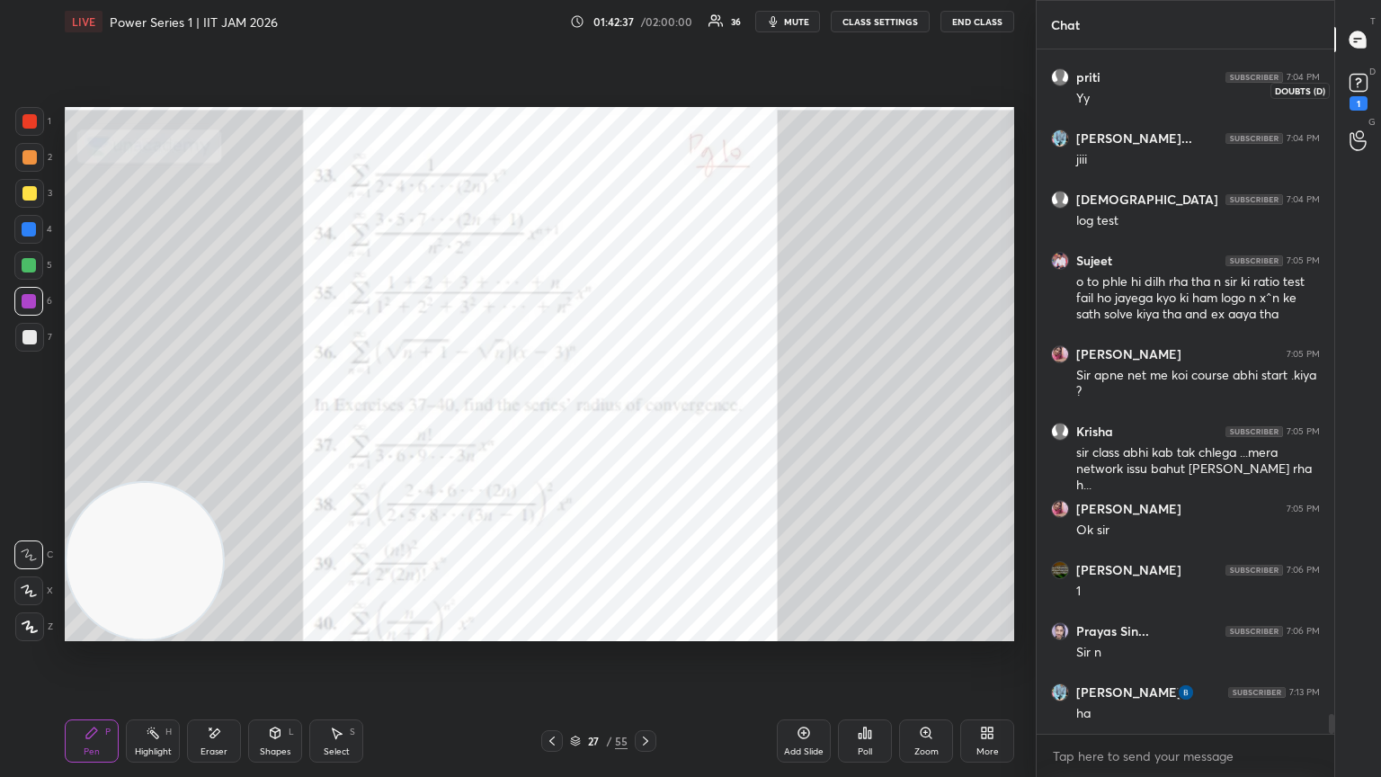
click at [645, 96] on div "1" at bounding box center [1358, 89] width 27 height 41
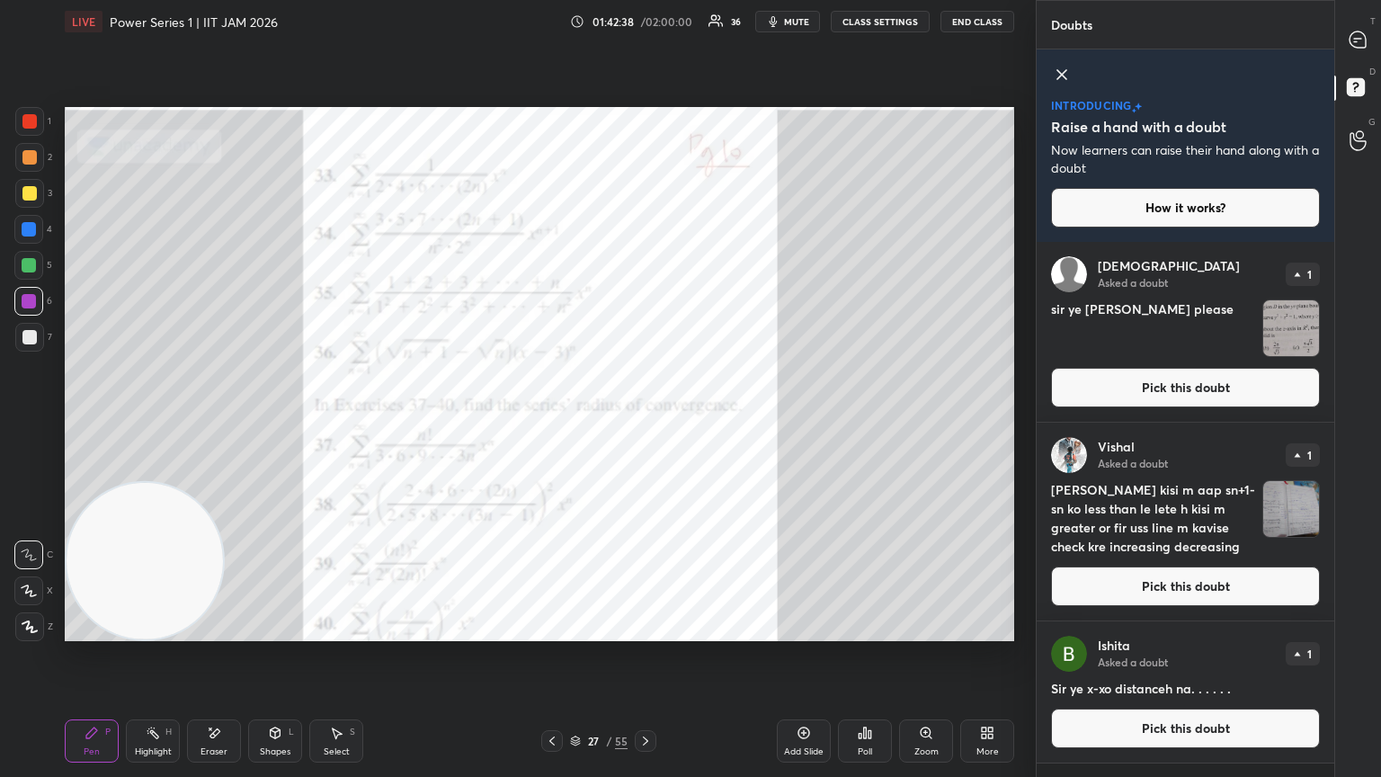
click at [645, 14] on button "CLASS SETTINGS" at bounding box center [880, 22] width 99 height 22
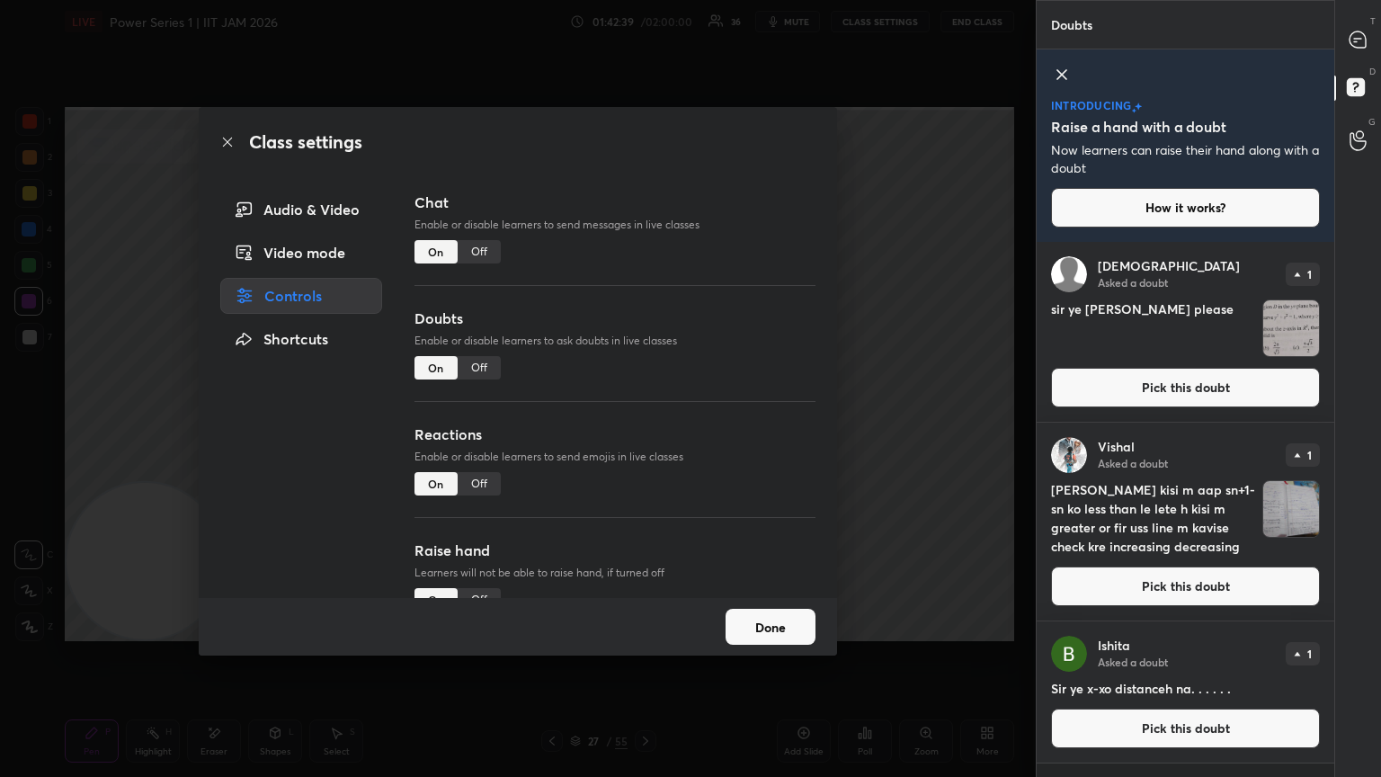
click at [483, 254] on div "Off" at bounding box center [479, 251] width 43 height 23
click at [645, 378] on div "Class settings Audio & Video Video mode Controls Shortcuts Chat Enable or disab…" at bounding box center [518, 388] width 1036 height 777
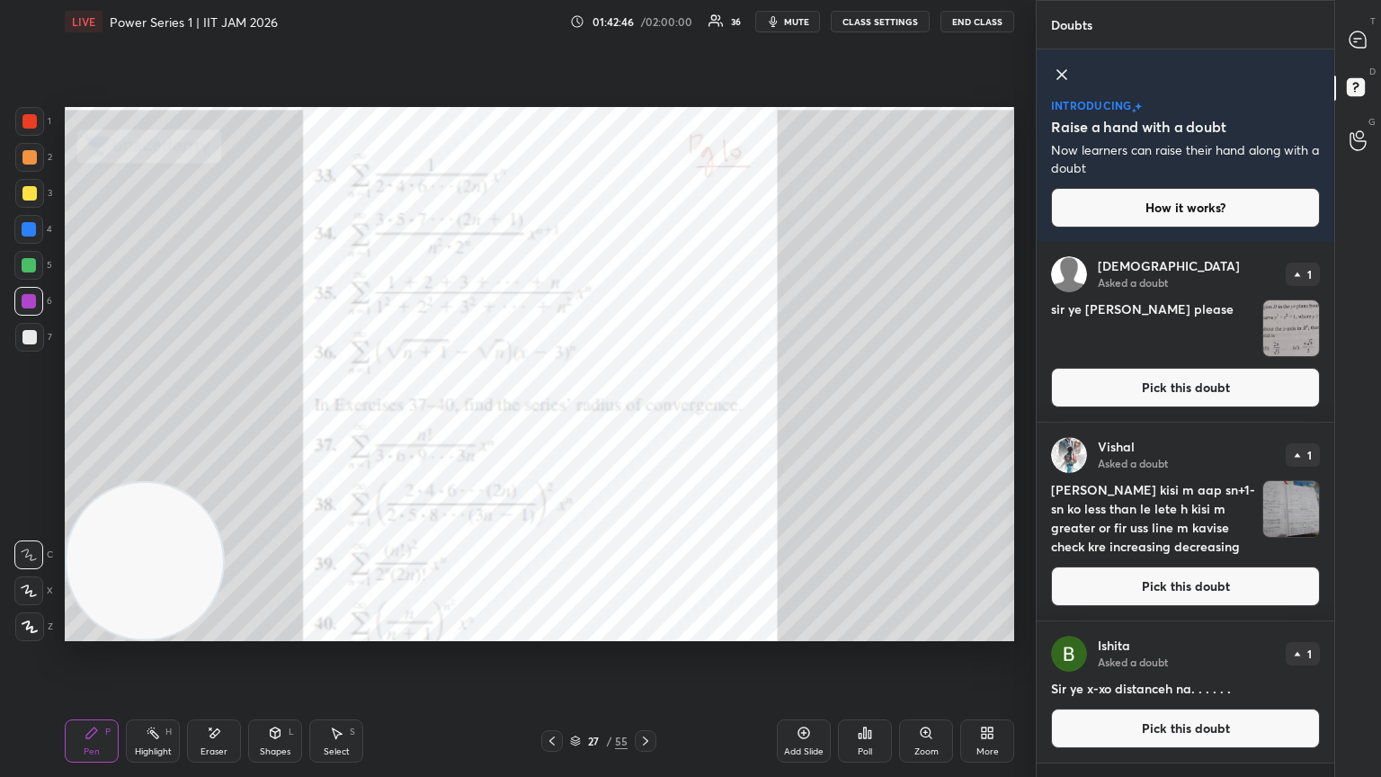
click at [645, 422] on button "Pick this doubt" at bounding box center [1185, 586] width 269 height 40
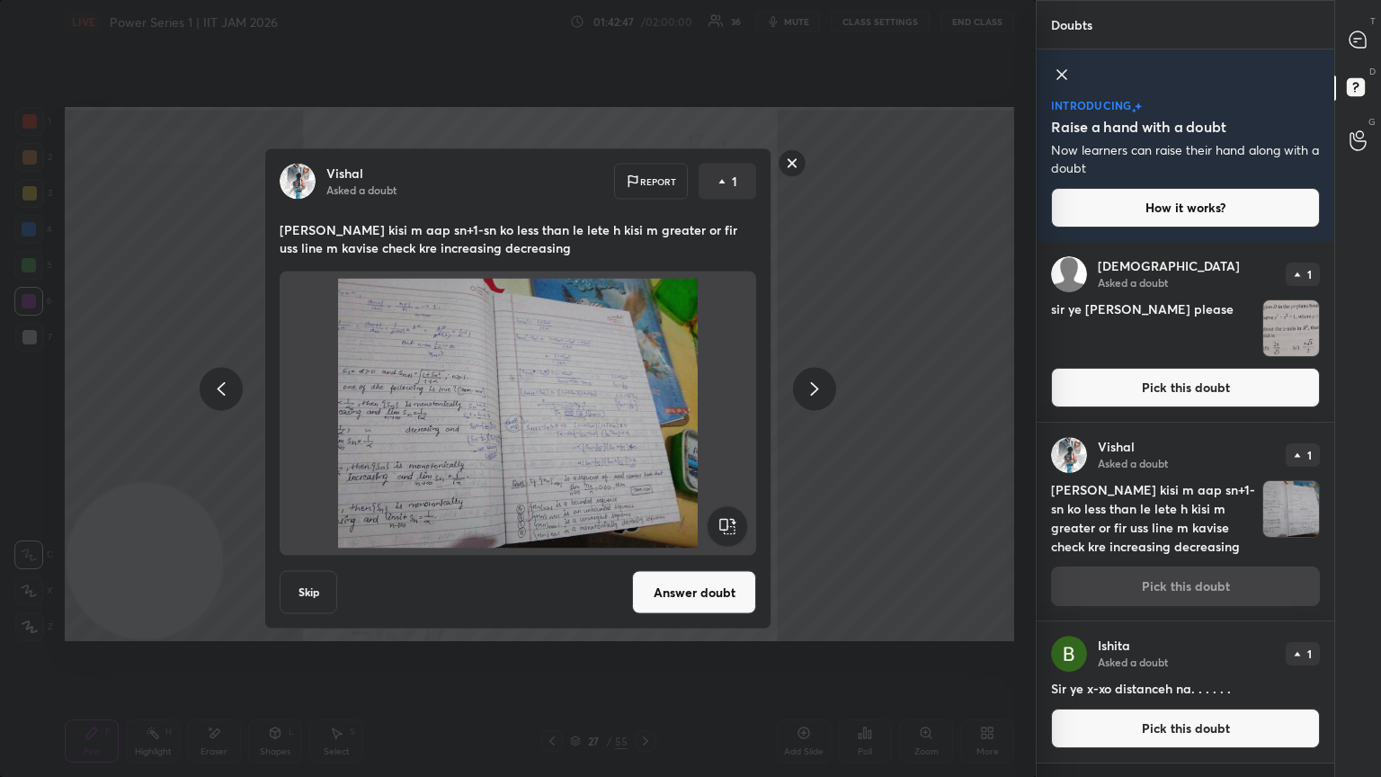
click at [645, 422] on button "Answer doubt" at bounding box center [694, 592] width 124 height 43
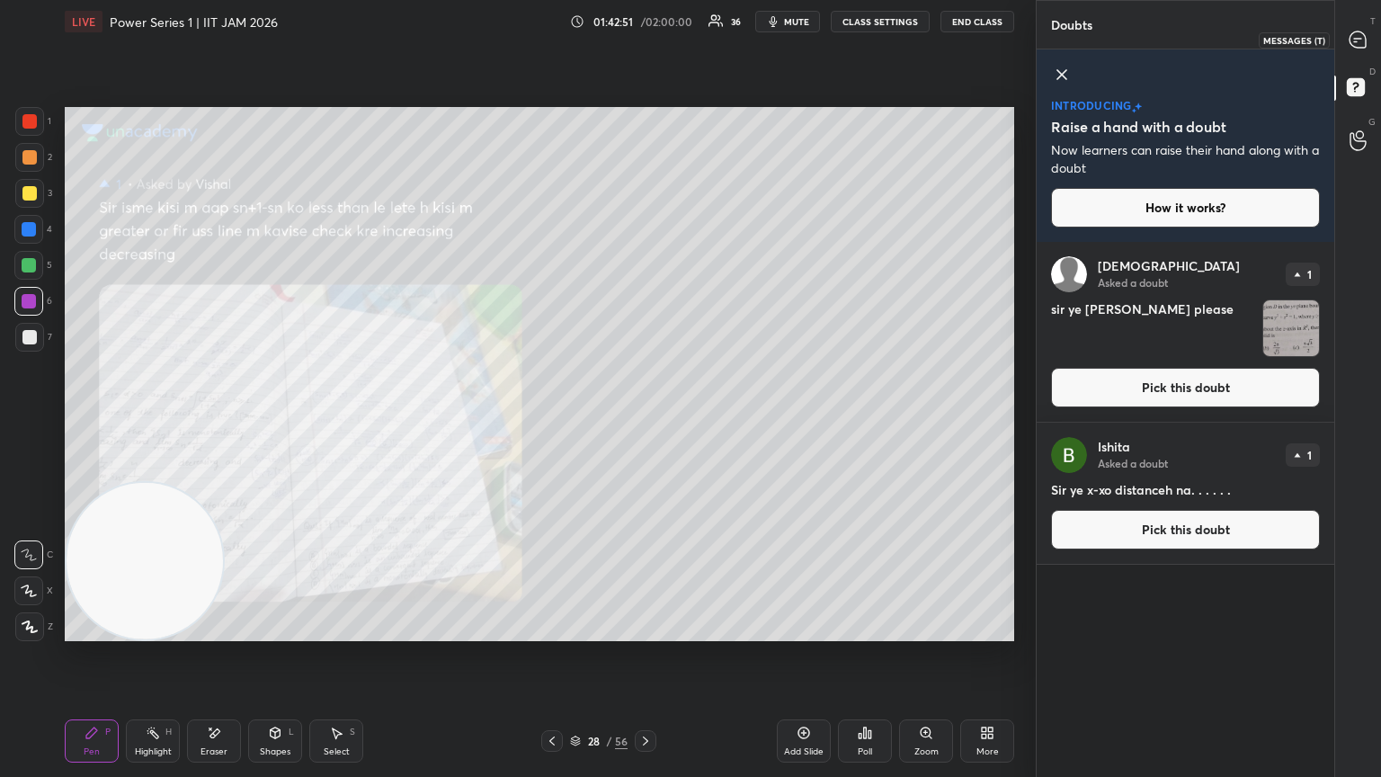
click at [645, 43] on icon at bounding box center [1358, 39] width 16 height 16
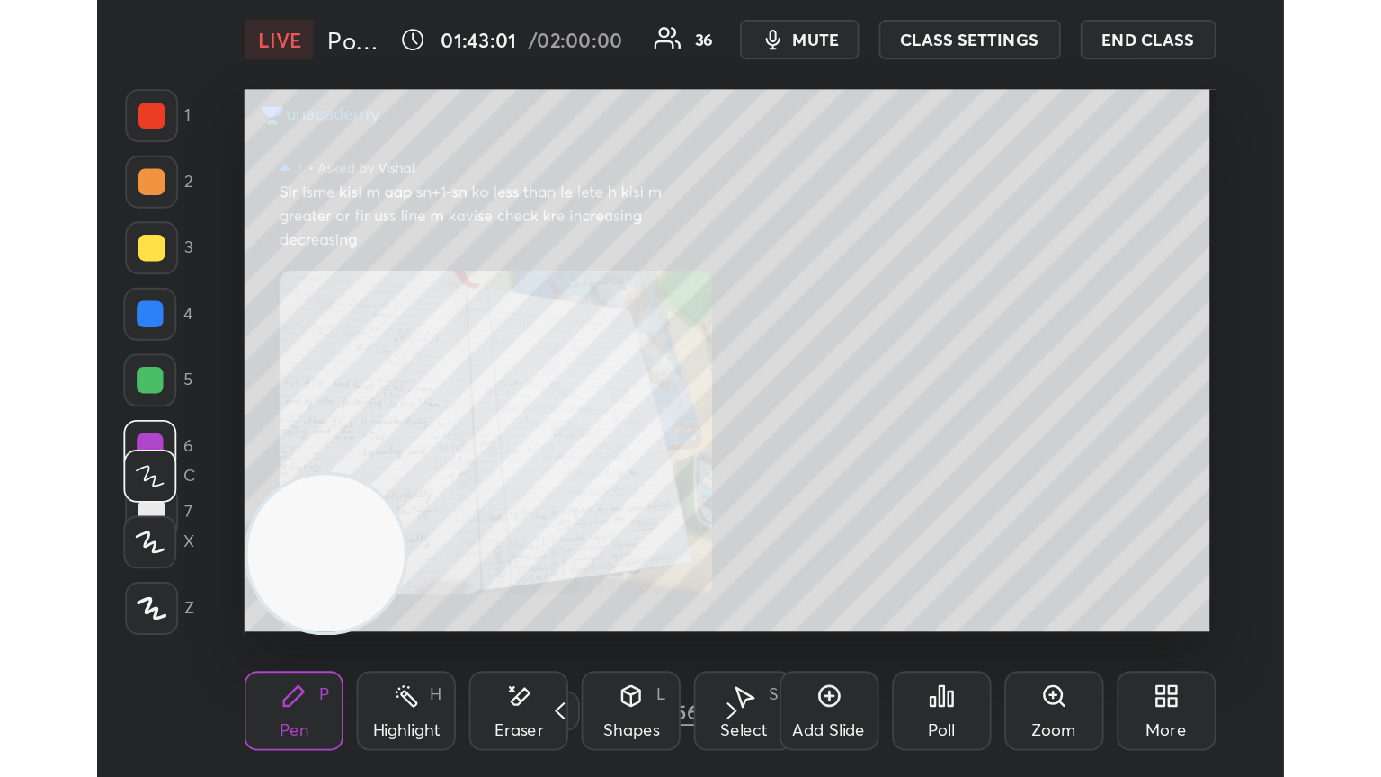
scroll to position [308, 573]
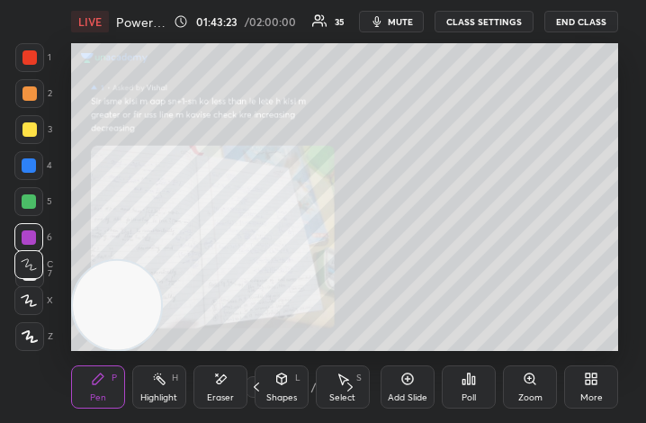
click at [584, 392] on div "More" at bounding box center [591, 386] width 54 height 43
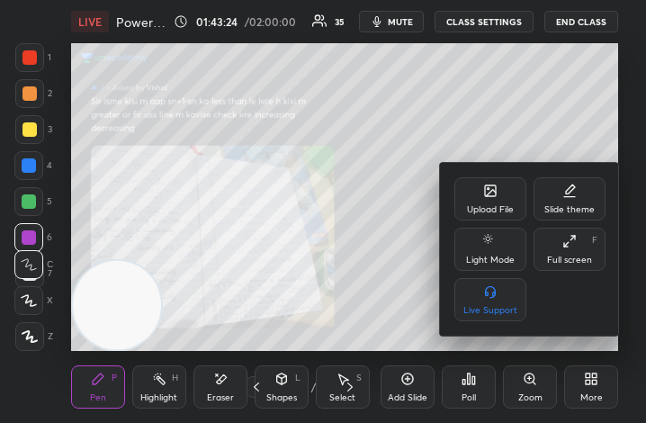
click at [575, 258] on div "Full screen" at bounding box center [569, 259] width 45 height 9
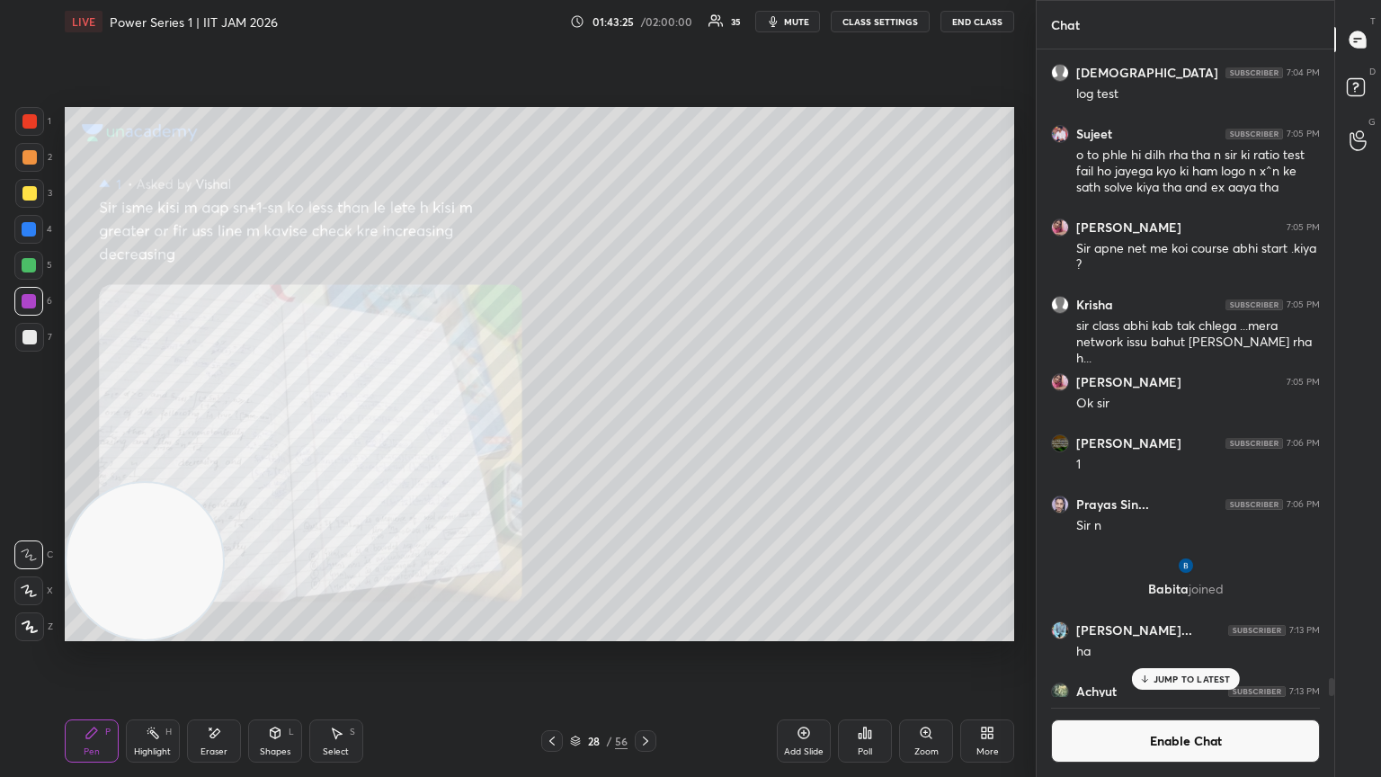
scroll to position [89253, 88950]
click at [645, 422] on button "Enable Chat" at bounding box center [1185, 740] width 269 height 43
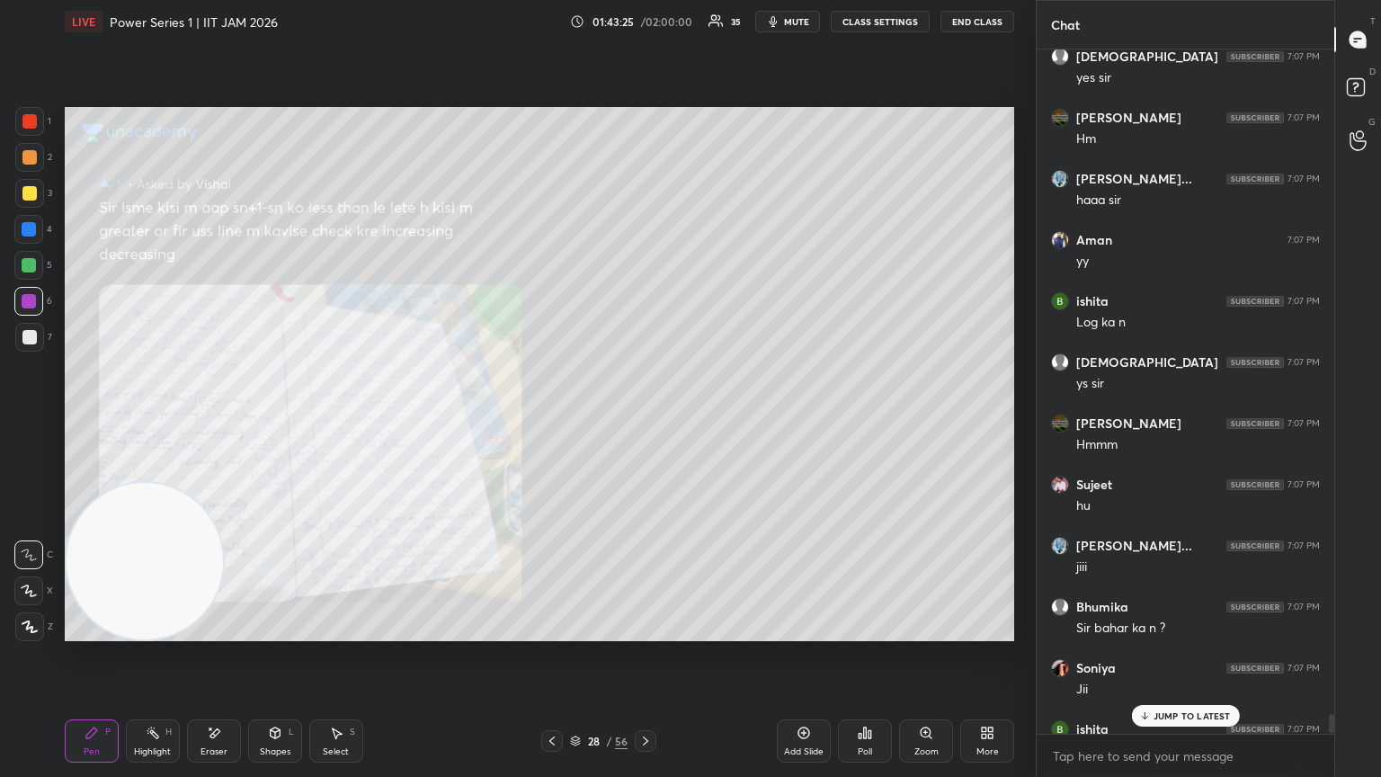
click at [645, 422] on body "1 2 3 4 5 6 7 C X Z E E Erase all H H LIVE Power Series 1 | IIT JAM 2026 01:43:…" at bounding box center [690, 388] width 1381 height 777
click at [645, 422] on textarea at bounding box center [1185, 756] width 269 height 29
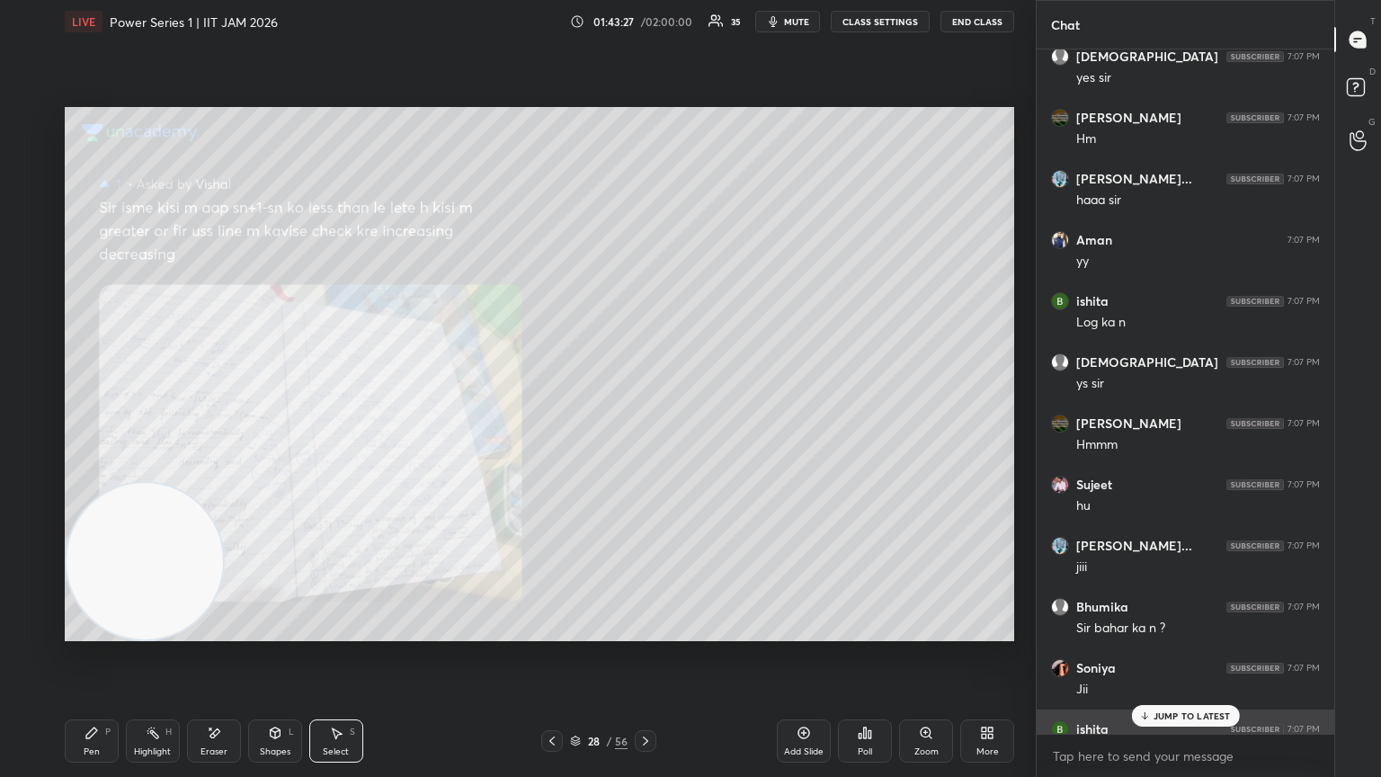
click at [645, 422] on div "[PERSON_NAME] 7:07 PM" at bounding box center [1185, 729] width 269 height 18
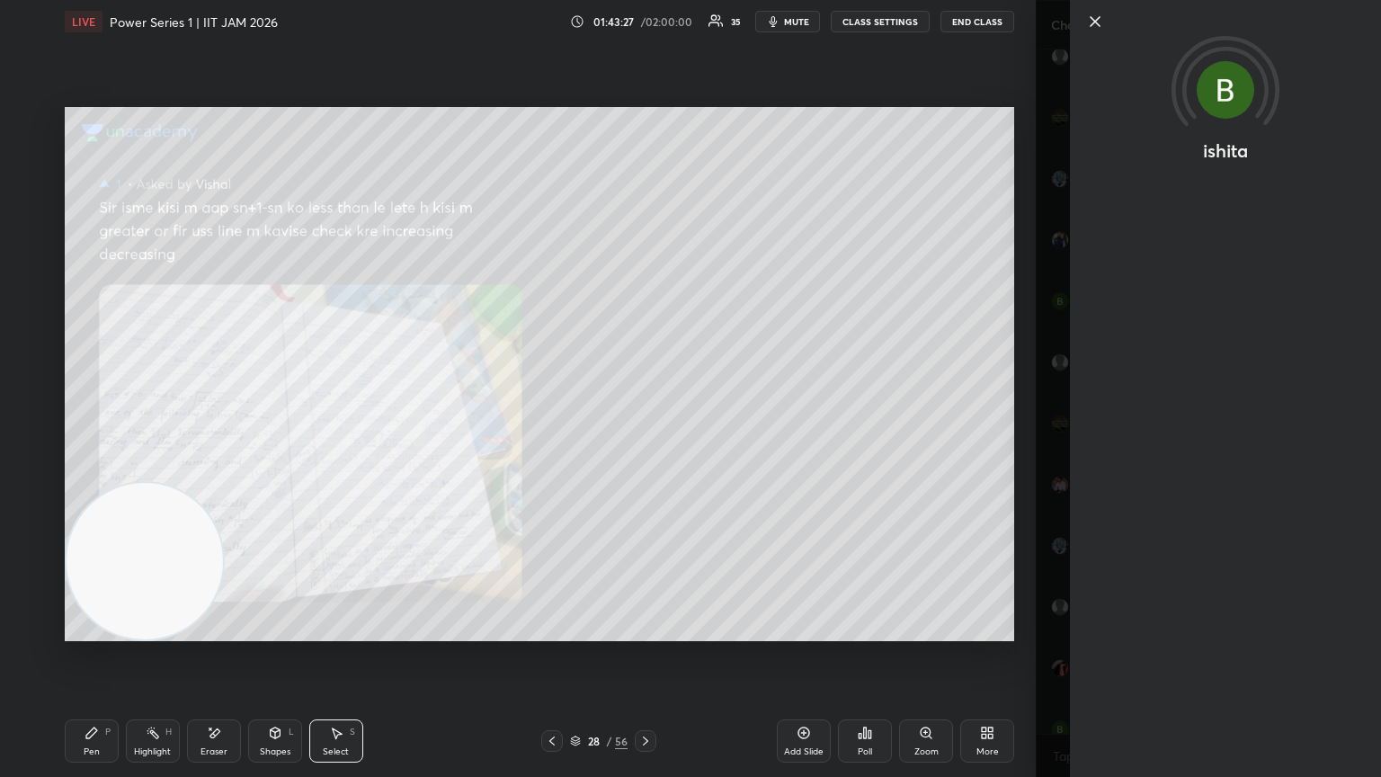
click at [645, 422] on div "ishita" at bounding box center [1208, 388] width 345 height 777
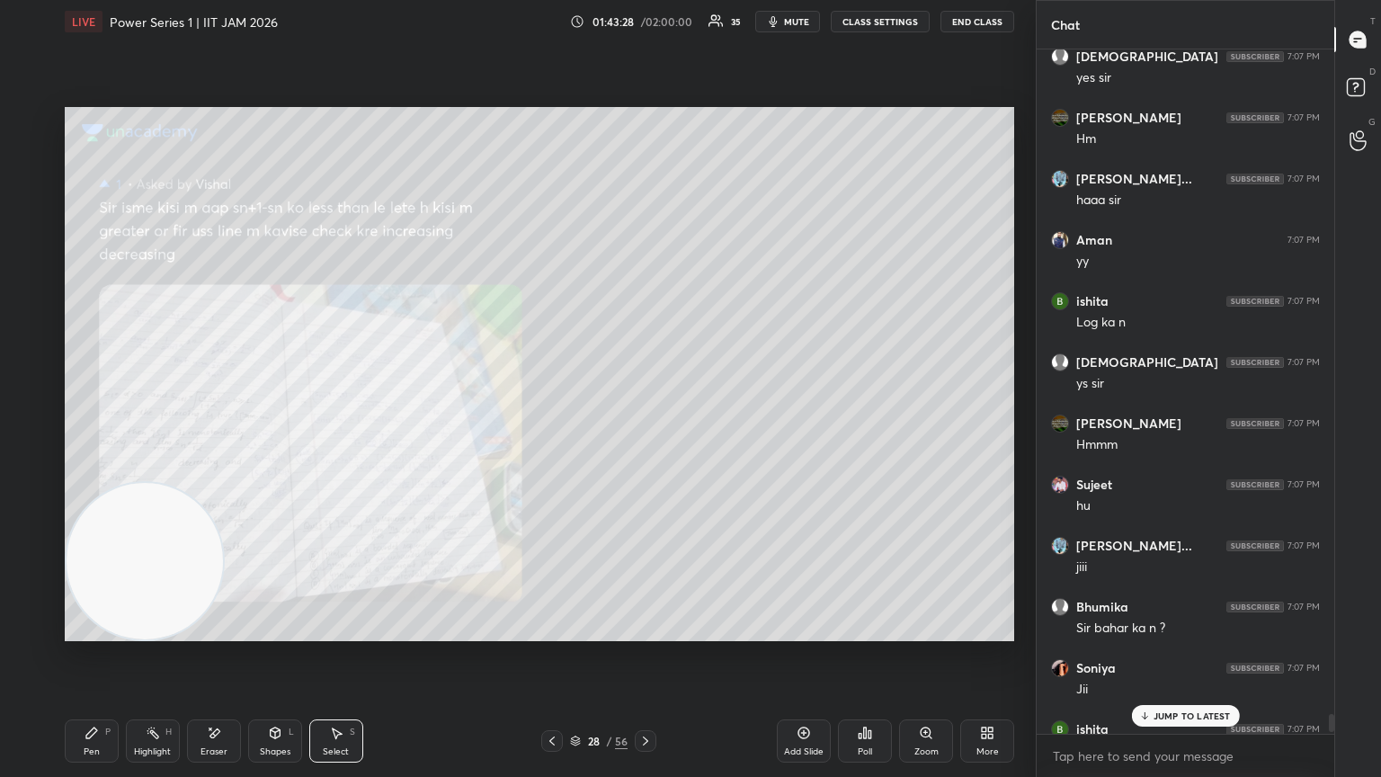
click at [645, 422] on div "Add Slide Poll Zoom More" at bounding box center [895, 741] width 237 height 101
click at [645, 422] on div "JUMP TO LATEST" at bounding box center [1185, 716] width 108 height 22
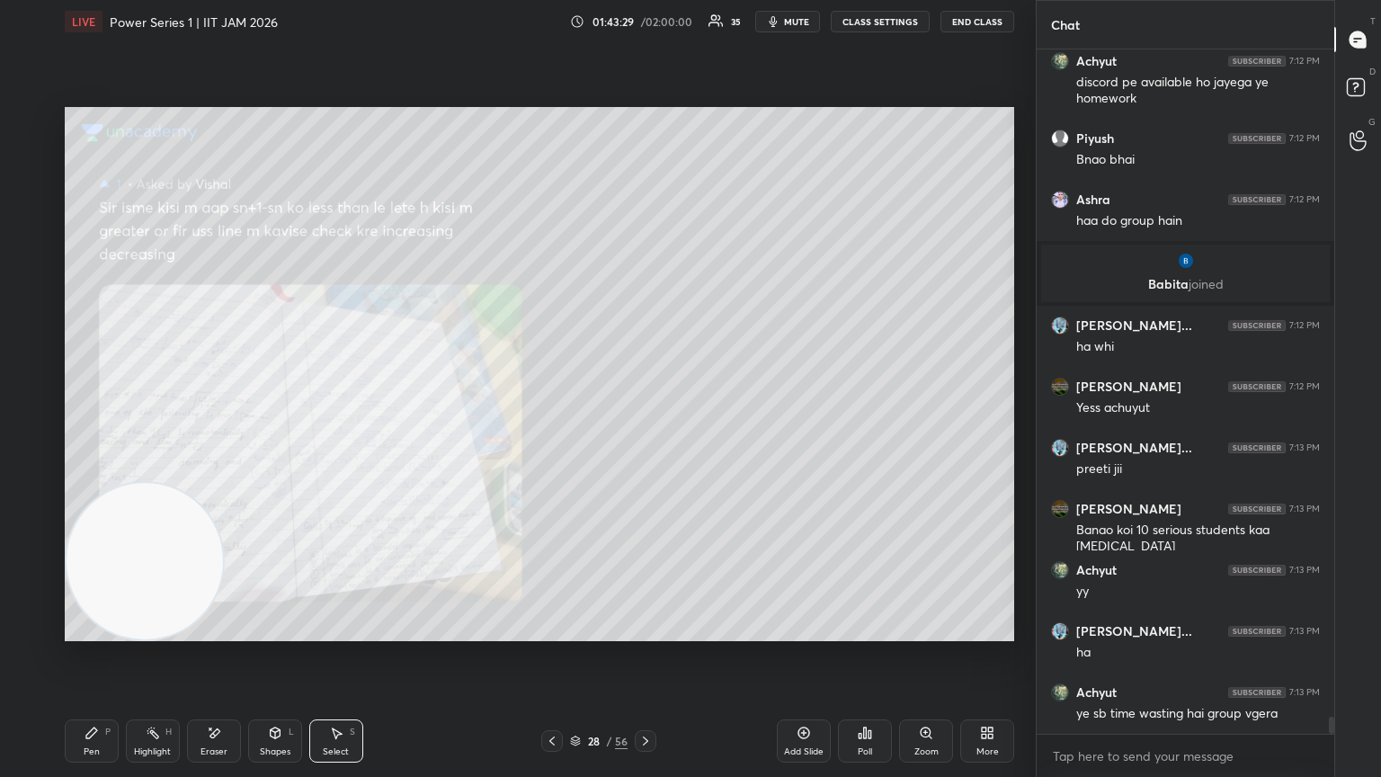
click at [645, 422] on div "x" at bounding box center [1186, 756] width 298 height 42
click at [645, 422] on textarea at bounding box center [1185, 756] width 269 height 29
click at [645, 422] on div "0 ° Undo Copy Duplicate Duplicate to new slide Delete" at bounding box center [539, 374] width 949 height 534
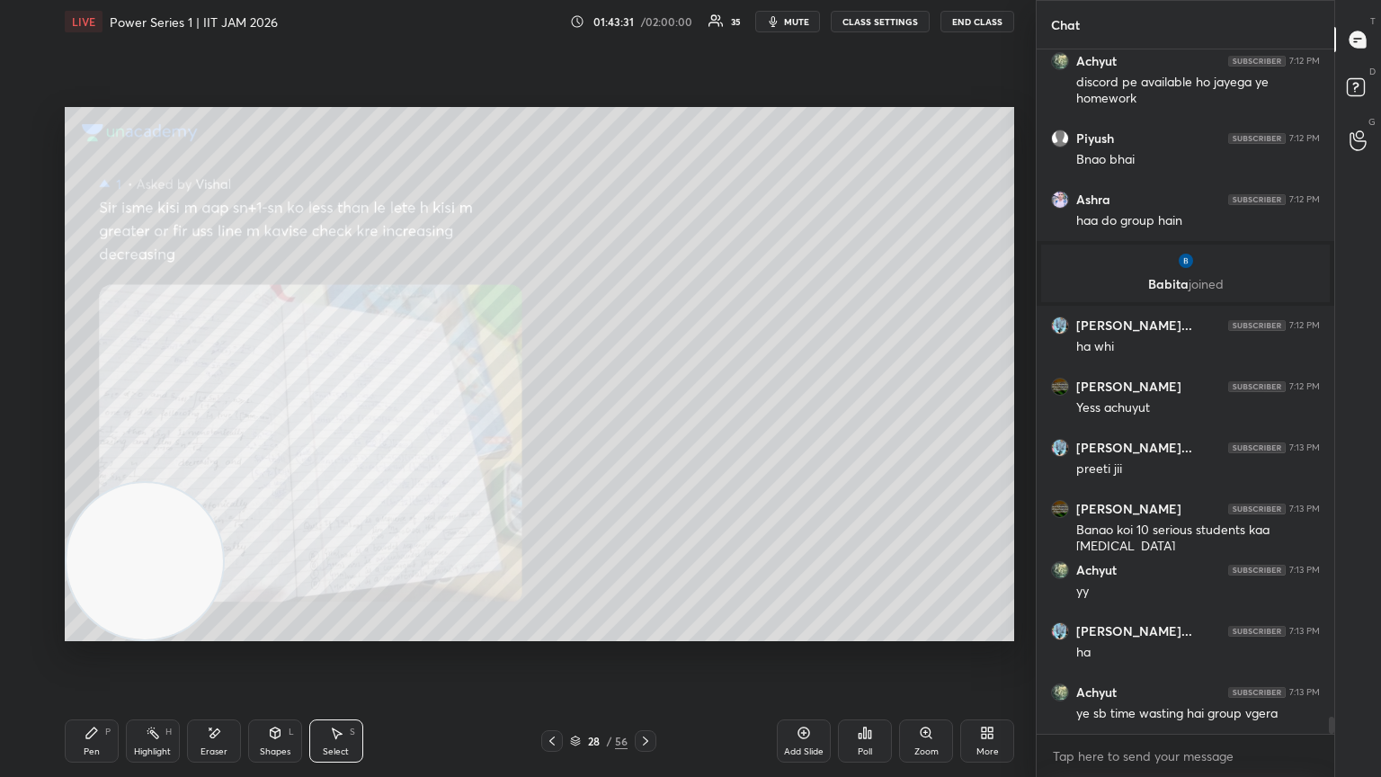
click at [645, 422] on textarea at bounding box center [1185, 756] width 269 height 29
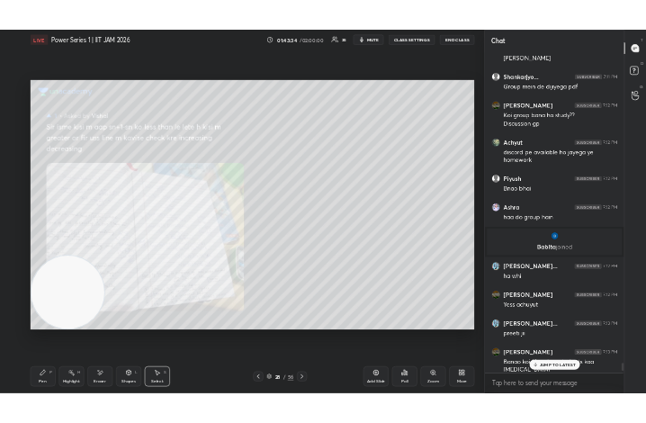
scroll to position [26630, 0]
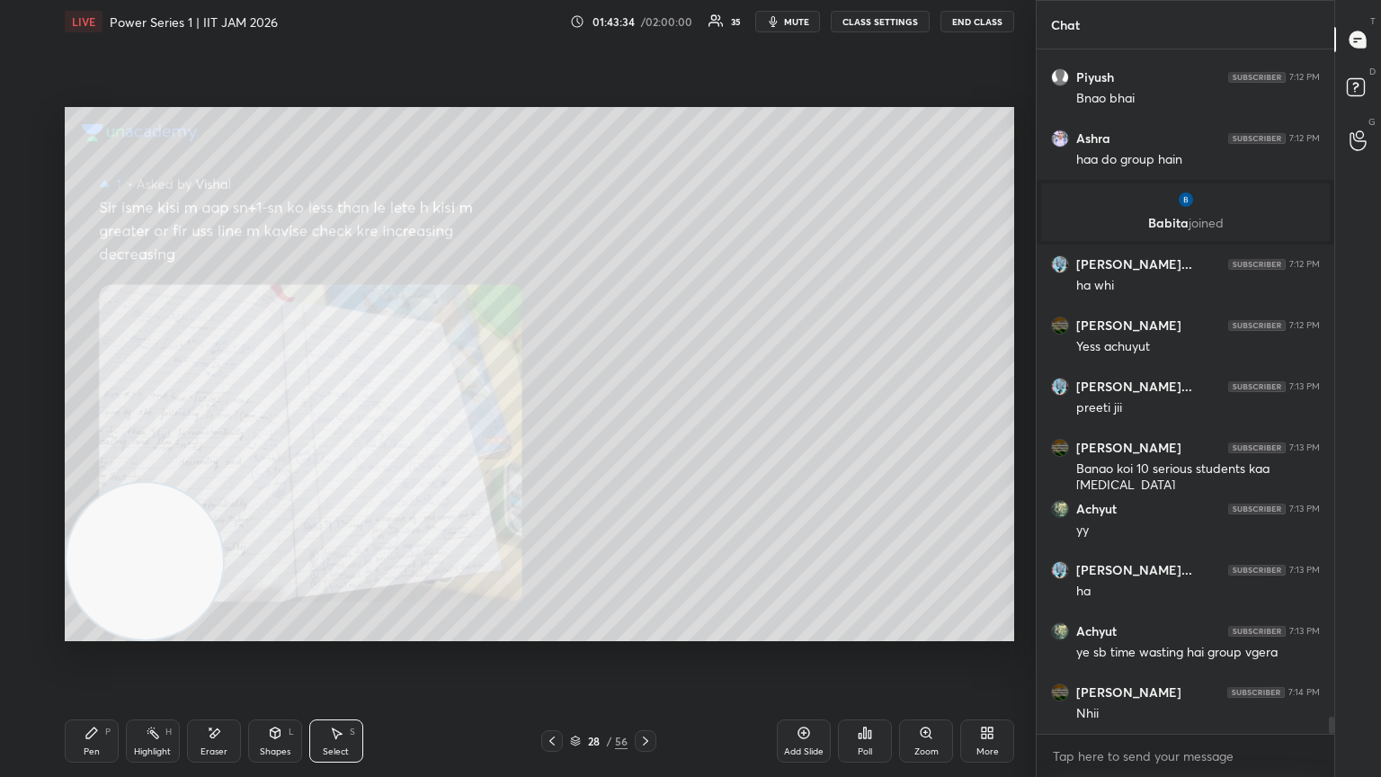
drag, startPoint x: 1333, startPoint y: 721, endPoint x: 1278, endPoint y: 742, distance: 58.6
click at [645, 422] on div "Chat [PERSON_NAME] 7:12 PM Koi group bana ho study?? Discussion gp Achyut 7:12 …" at bounding box center [1208, 388] width 345 height 777
click at [645, 422] on textarea at bounding box center [1185, 756] width 269 height 29
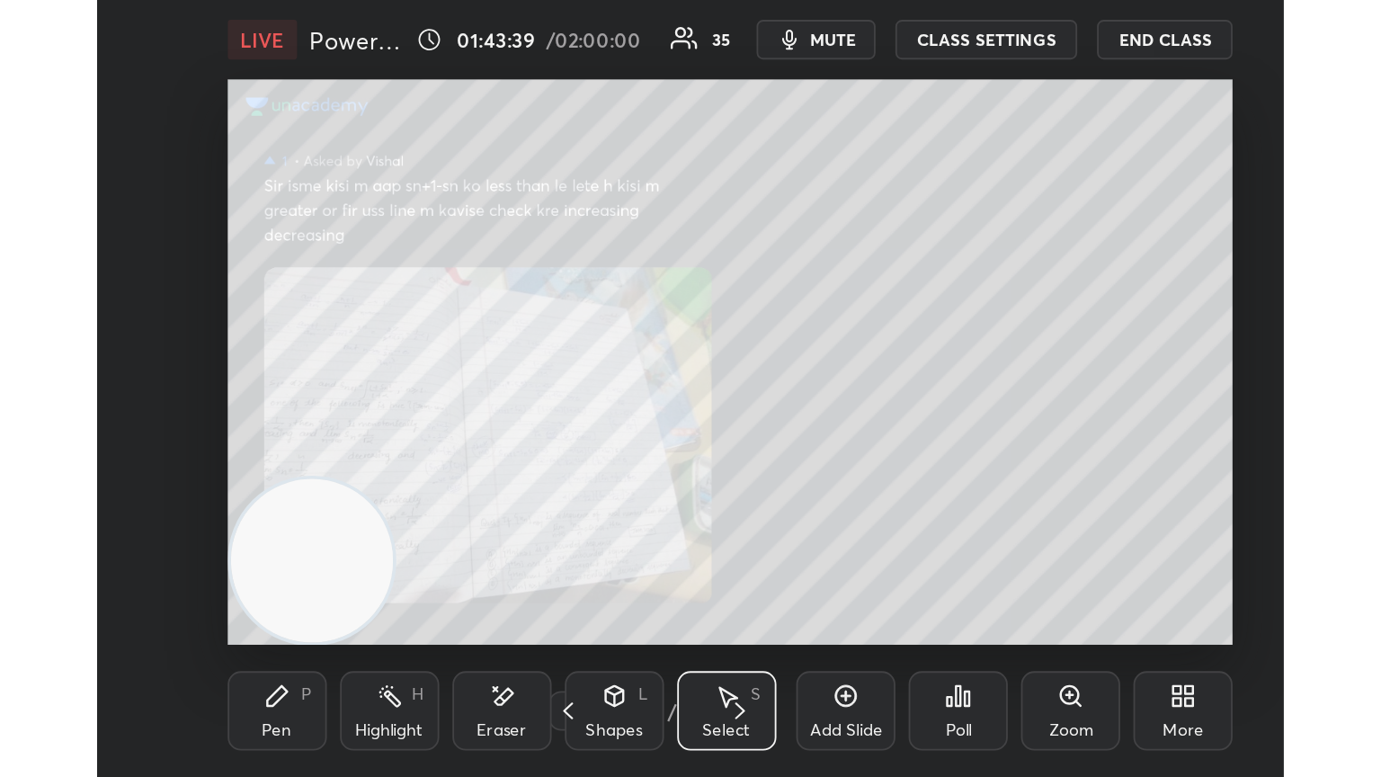
scroll to position [308, 574]
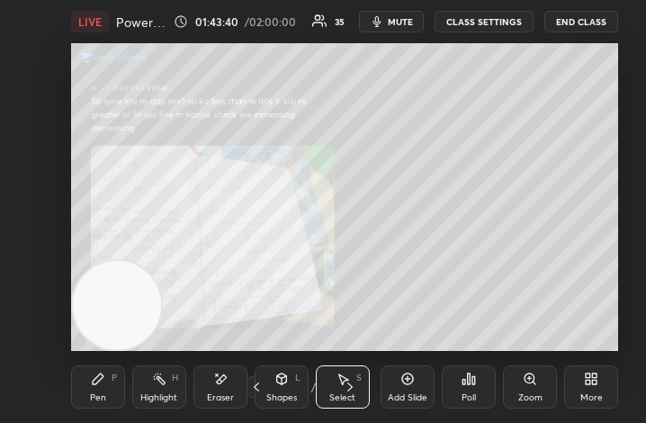
click at [581, 389] on div "More" at bounding box center [591, 386] width 54 height 43
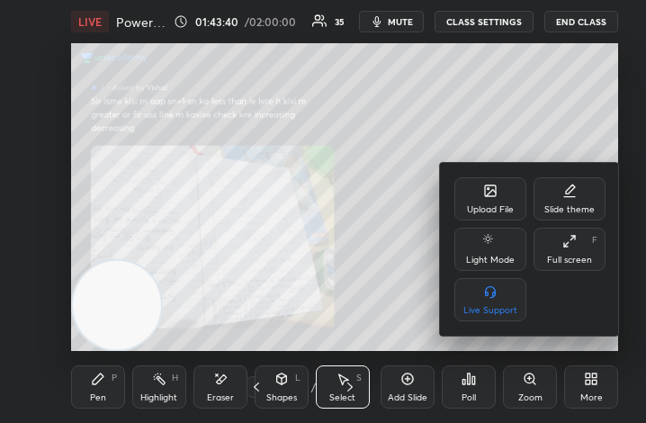
click at [589, 261] on div "Full screen" at bounding box center [569, 259] width 45 height 9
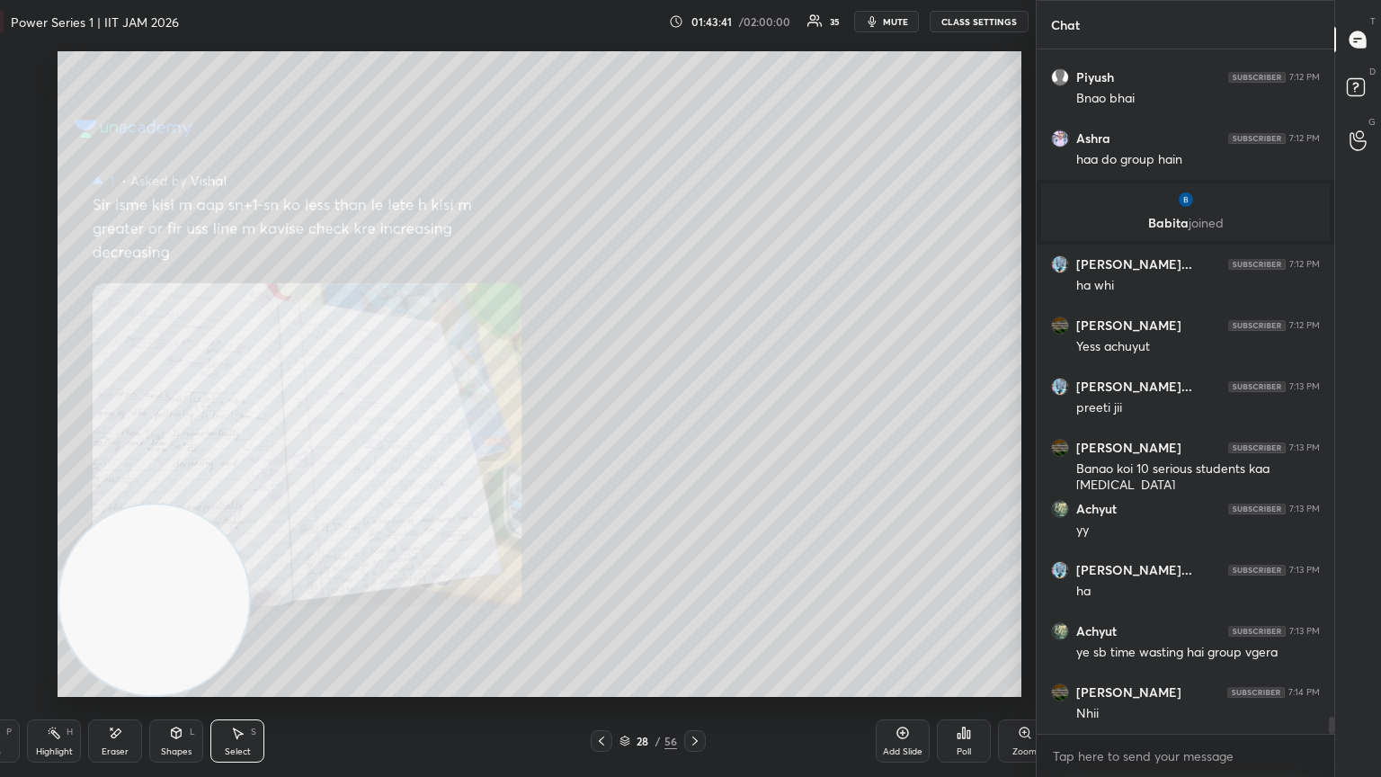
scroll to position [662, 1008]
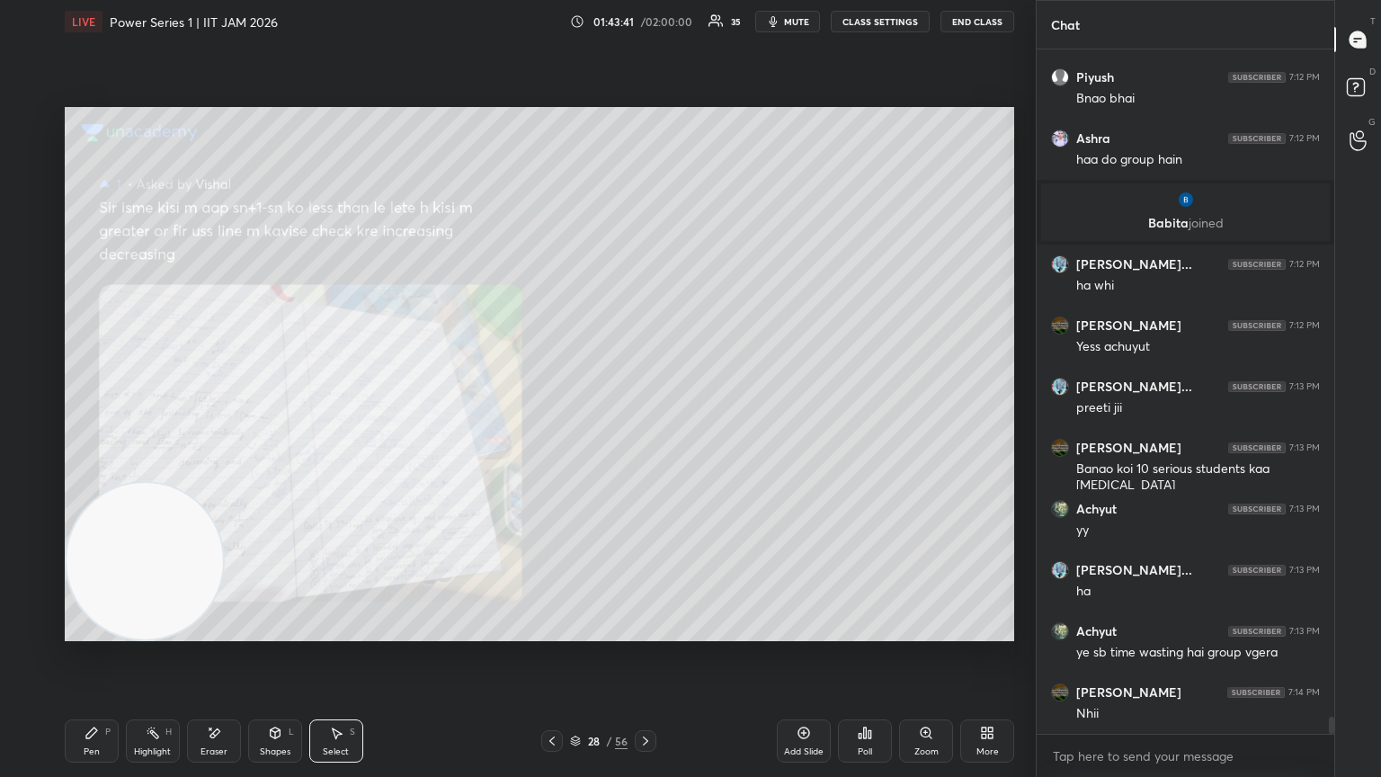
click at [645, 422] on textarea at bounding box center [1185, 756] width 269 height 29
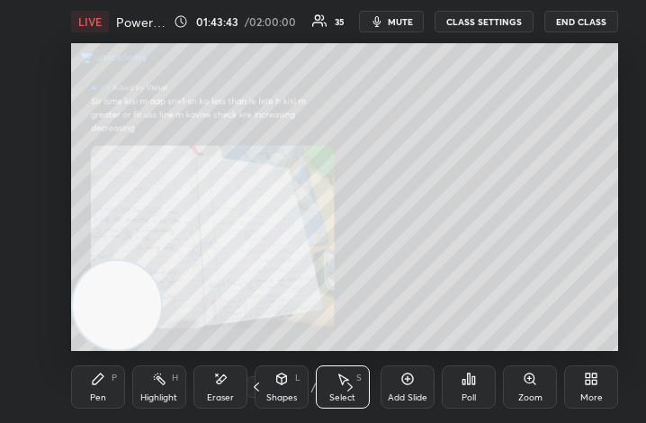
drag, startPoint x: 621, startPoint y: 381, endPoint x: 611, endPoint y: 384, distance: 10.3
click at [619, 384] on div "LIVE Power Series 1 | IIT JAM 2026 01:43:43 / 02:00:00 35 mute CLASS SETTINGS E…" at bounding box center [345, 211] width 574 height 423
click at [597, 388] on div "More" at bounding box center [591, 386] width 54 height 43
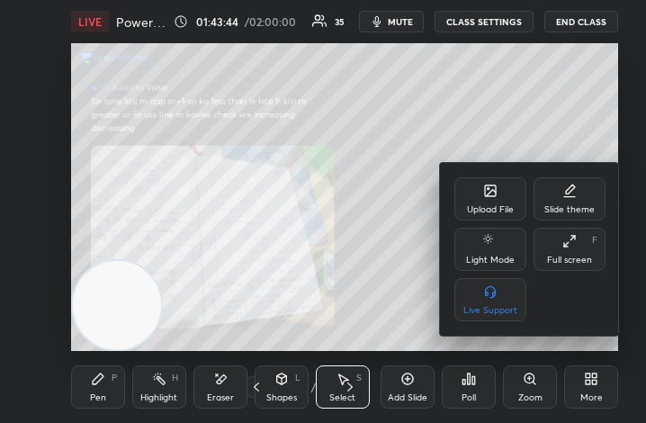
click at [574, 249] on div "Full screen F" at bounding box center [569, 248] width 72 height 43
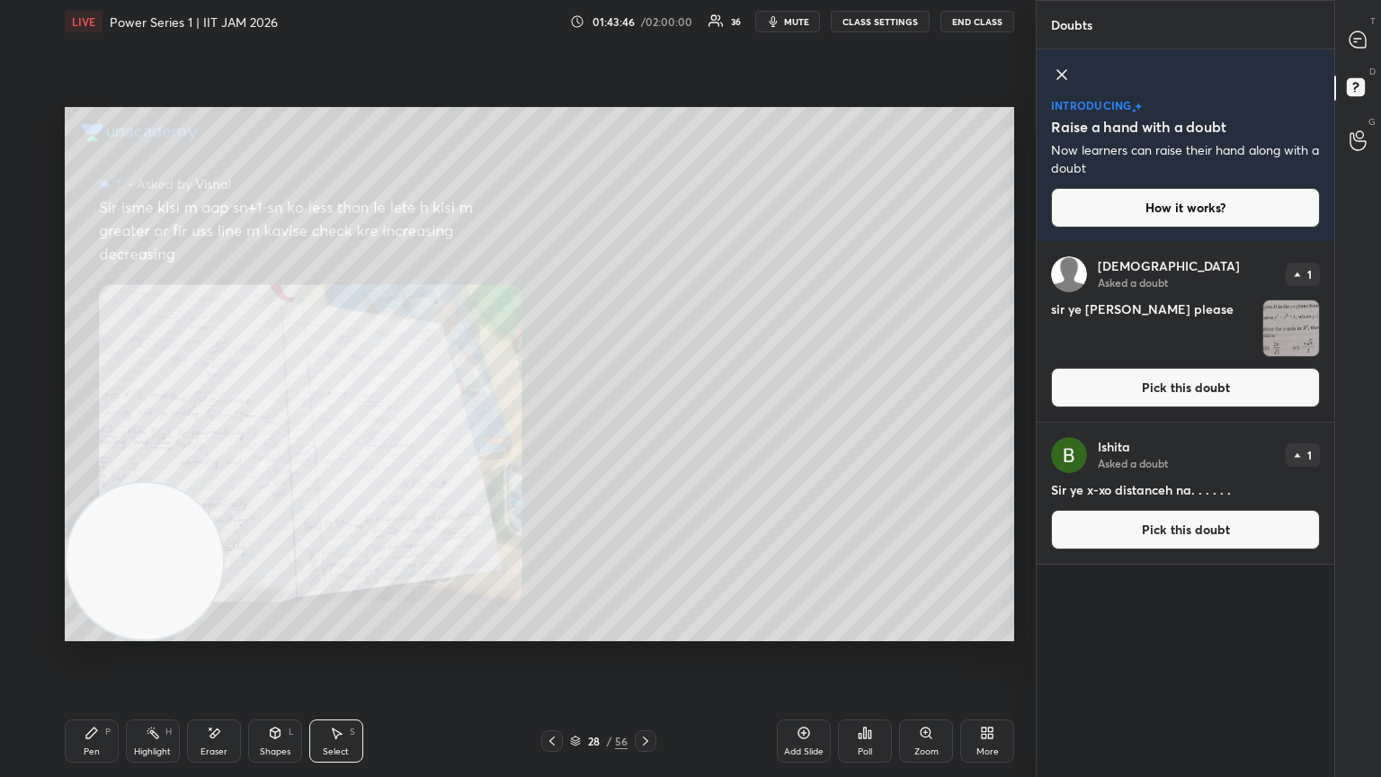
click at [645, 422] on icon at bounding box center [926, 733] width 14 height 14
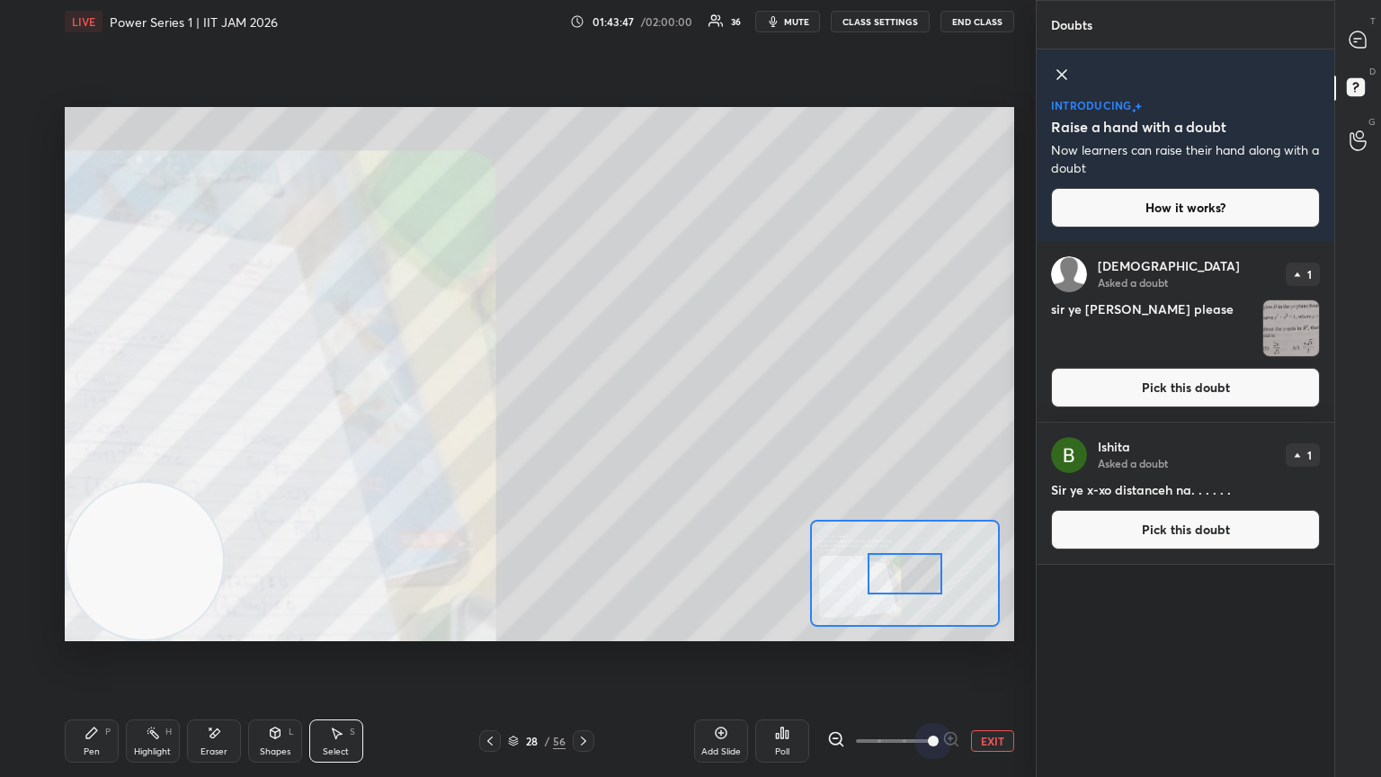
click at [645, 422] on span at bounding box center [894, 740] width 76 height 27
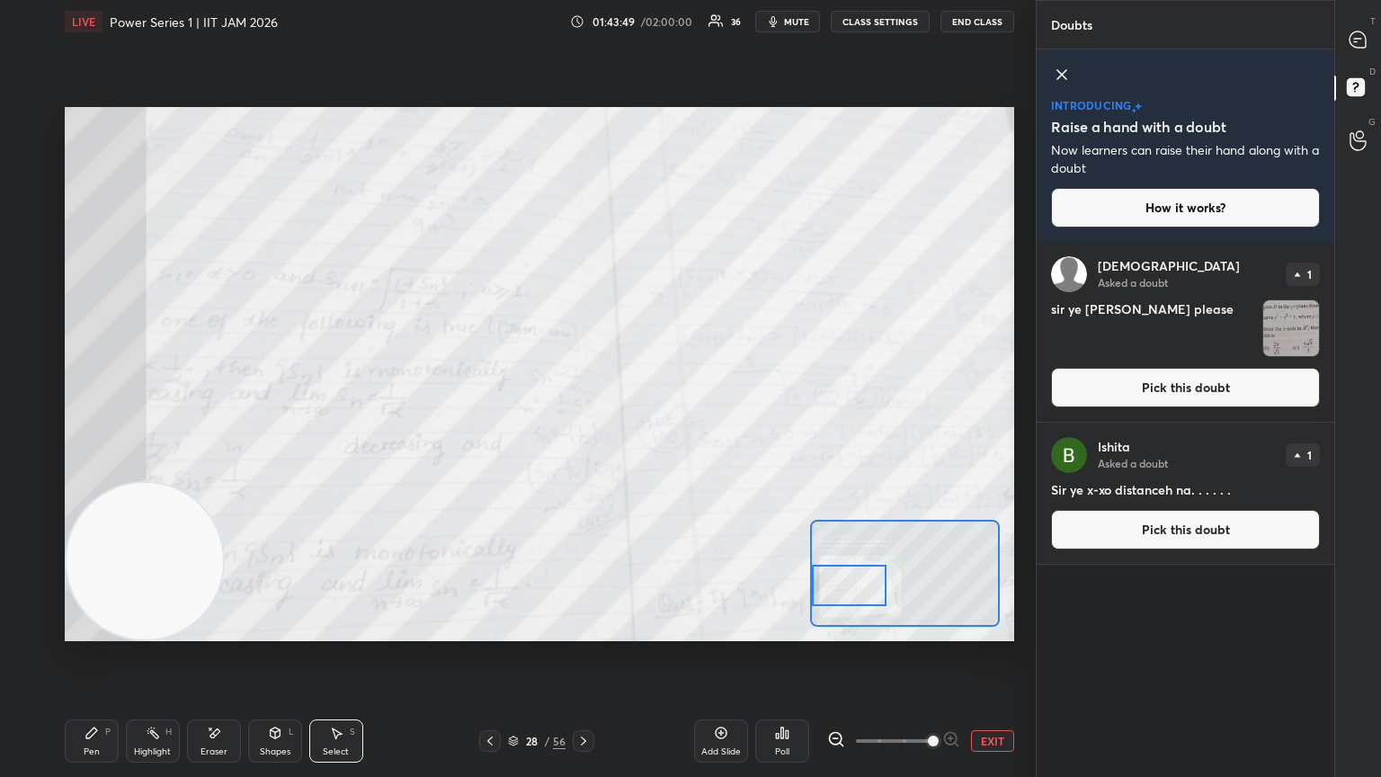
drag, startPoint x: 866, startPoint y: 584, endPoint x: 784, endPoint y: 592, distance: 82.1
click at [645, 422] on div "0 ° Undo Copy Duplicate Duplicate to new slide Delete Setting up your live clas…" at bounding box center [539, 374] width 949 height 534
drag, startPoint x: 784, startPoint y: 593, endPoint x: 774, endPoint y: 616, distance: 25.4
click at [645, 422] on div "0 ° Undo Copy Duplicate Duplicate to new slide Delete" at bounding box center [539, 374] width 949 height 534
click at [645, 39] on div at bounding box center [1359, 39] width 36 height 32
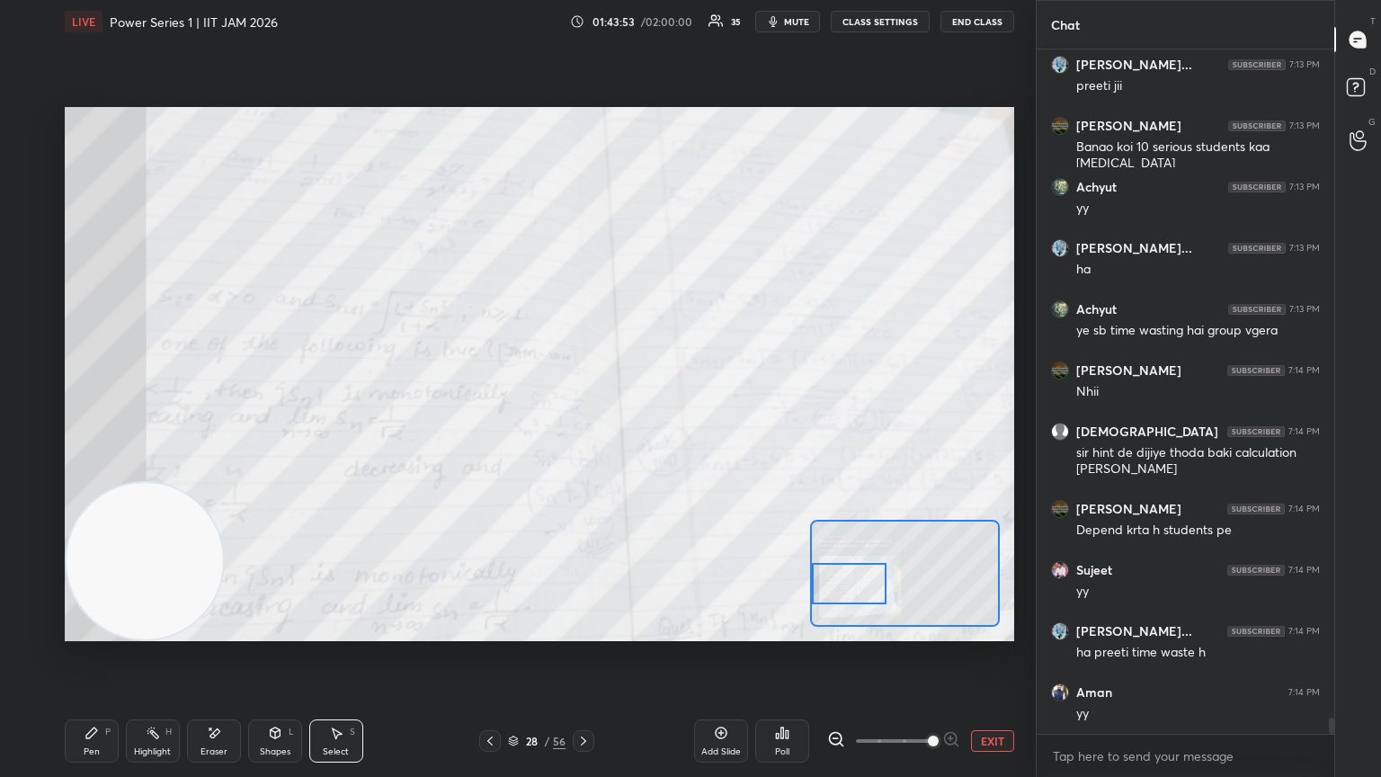
drag, startPoint x: 864, startPoint y: 595, endPoint x: 864, endPoint y: 605, distance: 9.9
click at [645, 422] on div at bounding box center [849, 583] width 75 height 41
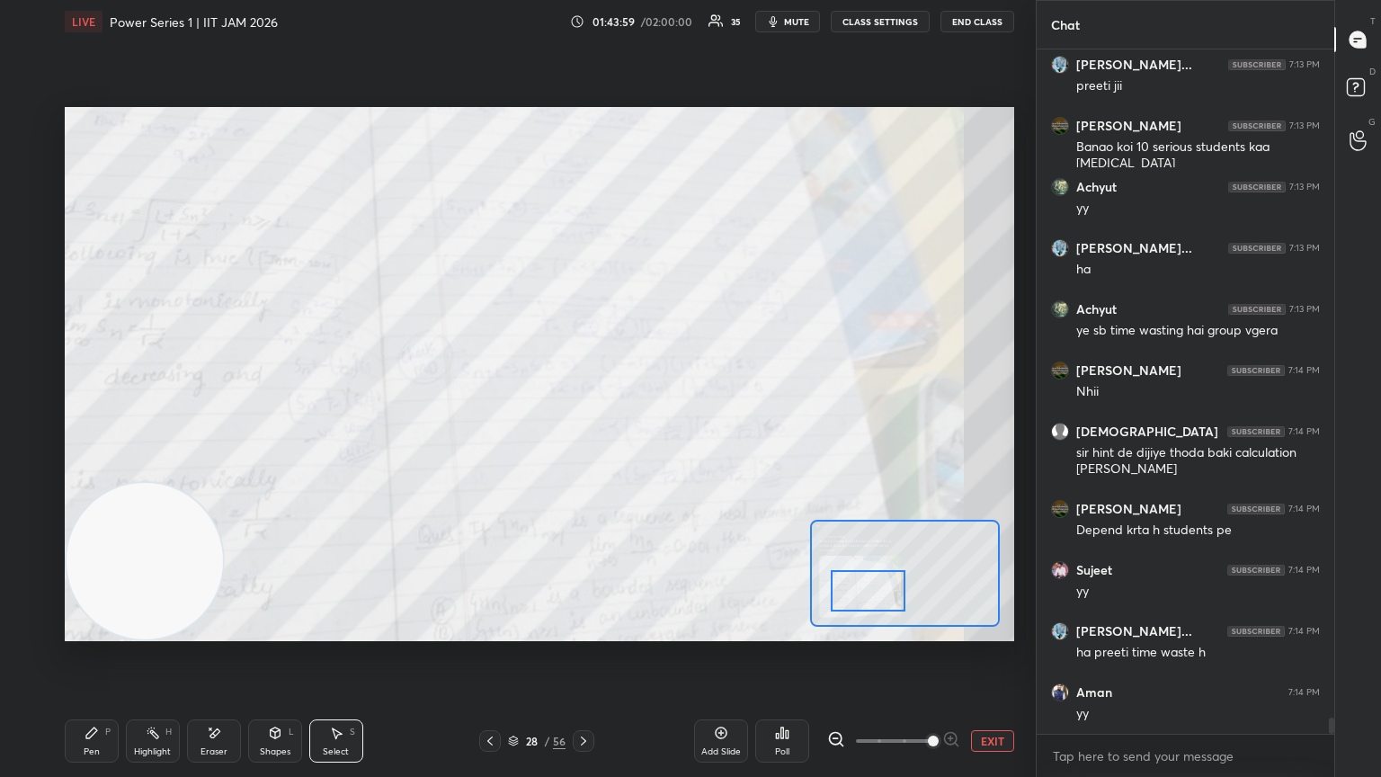
drag, startPoint x: 860, startPoint y: 608, endPoint x: 871, endPoint y: 607, distance: 11.7
click at [645, 422] on div at bounding box center [868, 590] width 75 height 41
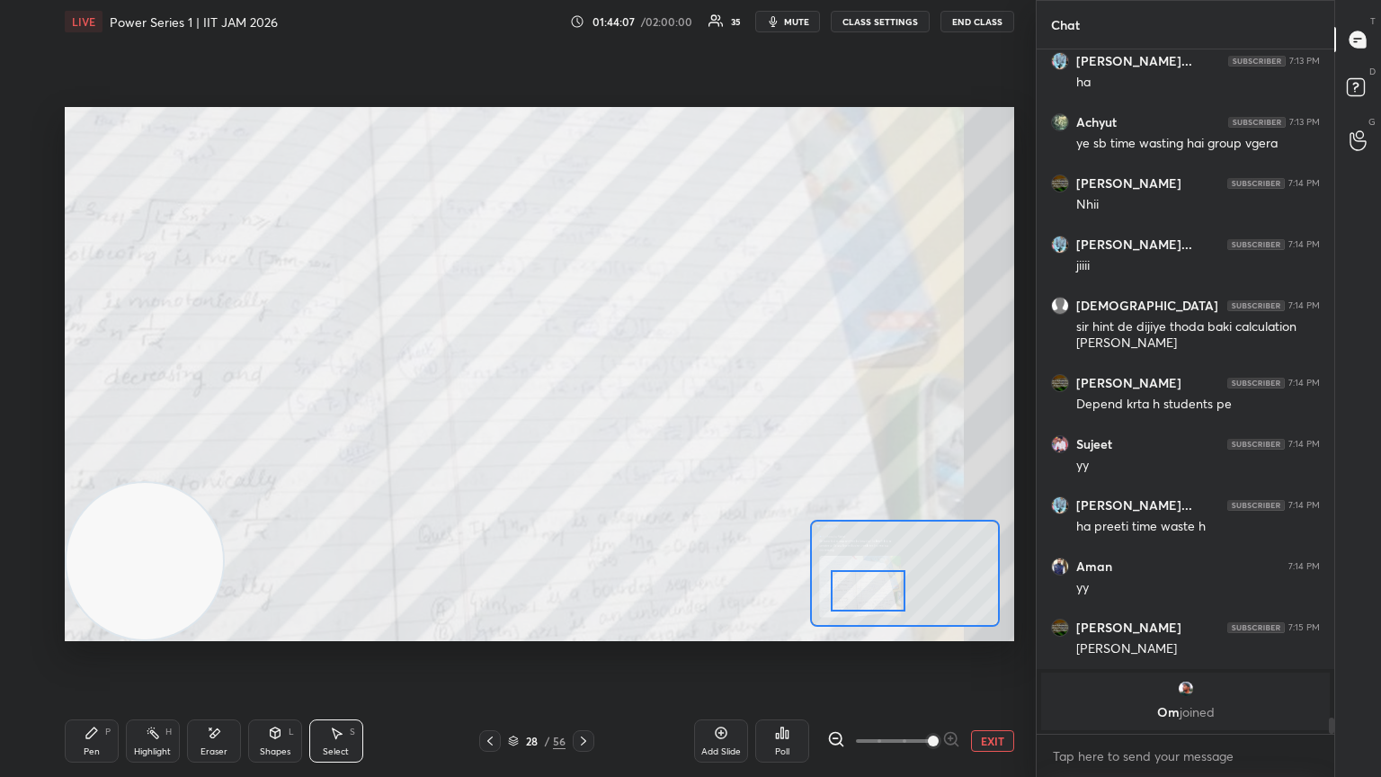
click at [91, 422] on icon at bounding box center [91, 732] width 11 height 11
click at [31, 331] on div at bounding box center [29, 337] width 29 height 29
click at [645, 422] on div "Add Slide" at bounding box center [721, 751] width 40 height 9
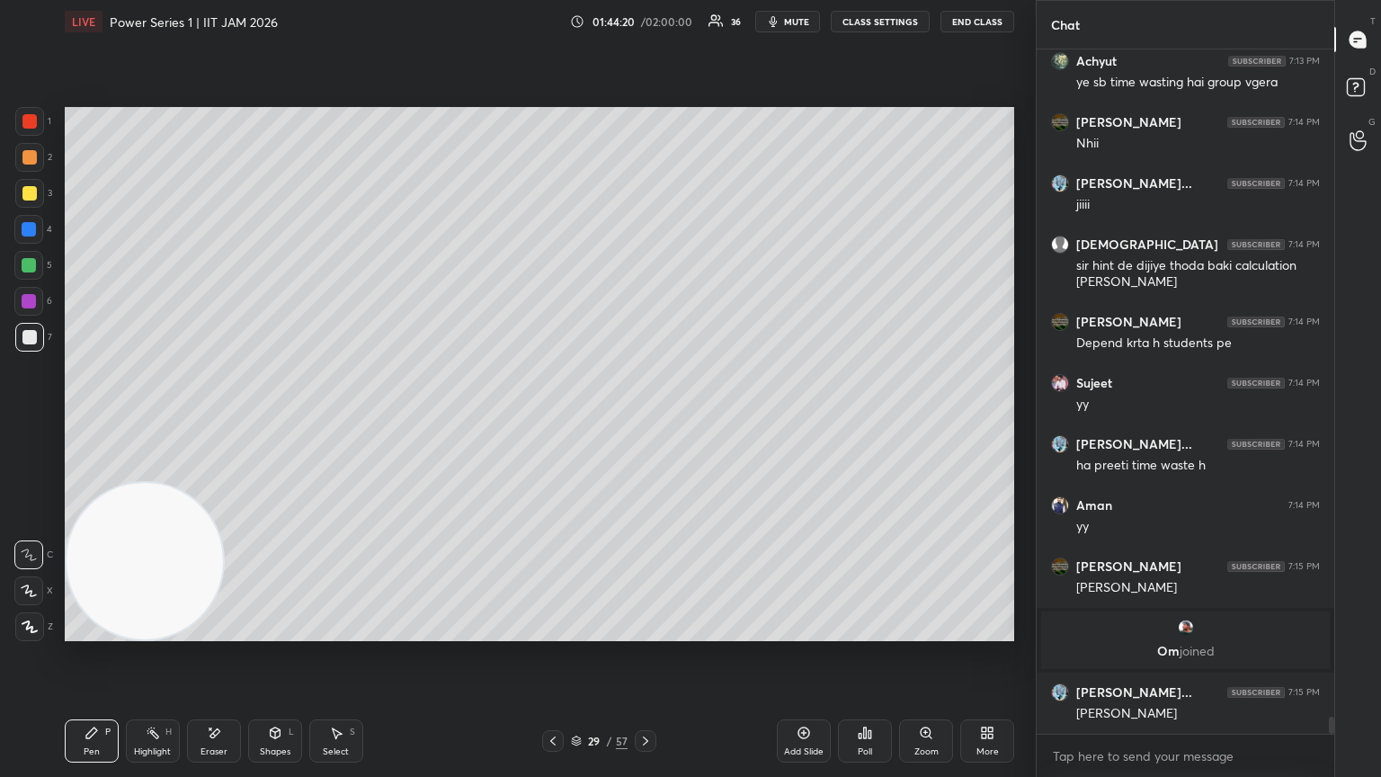
drag, startPoint x: 26, startPoint y: 198, endPoint x: 58, endPoint y: 209, distance: 34.1
click at [21, 203] on div at bounding box center [29, 193] width 29 height 29
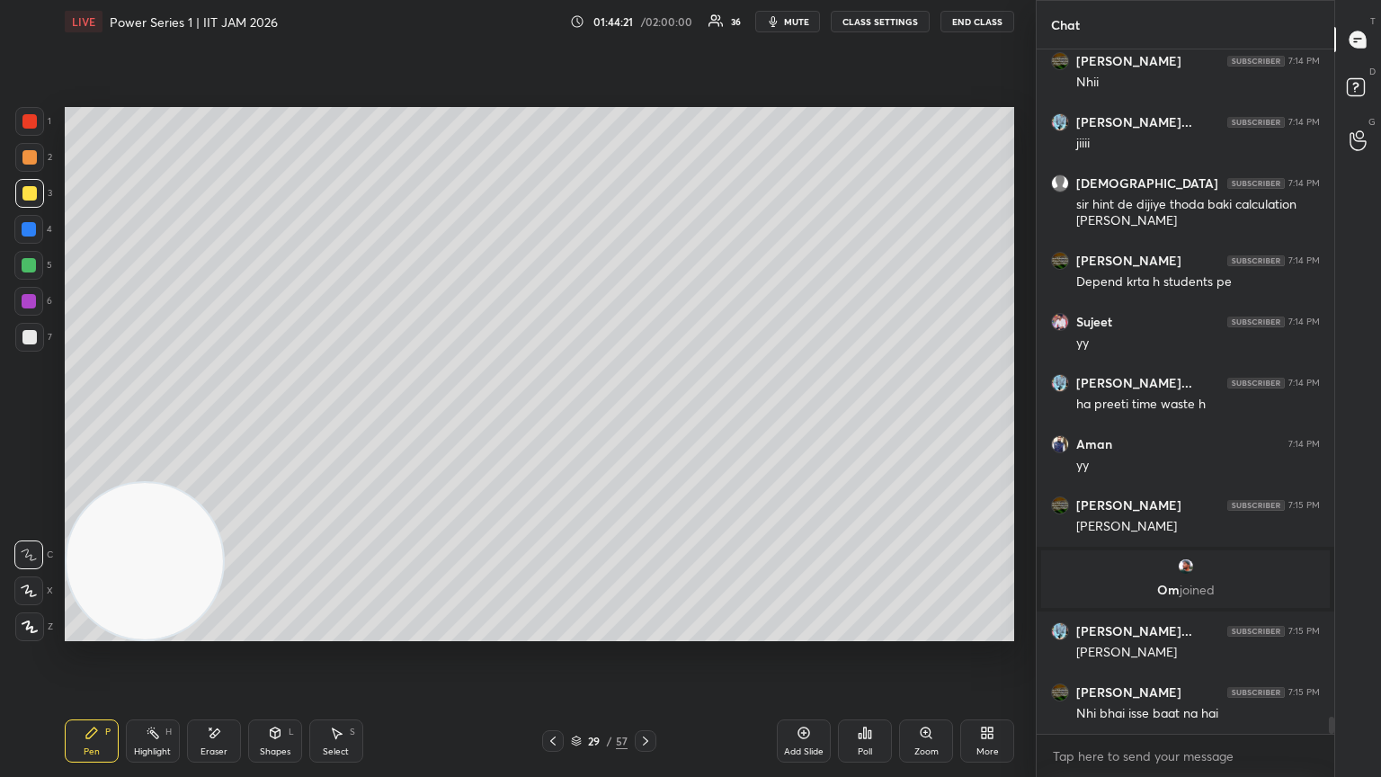
click at [35, 337] on div at bounding box center [29, 337] width 29 height 29
click at [11, 237] on div "1 2 3 4 5 6 7 C X Z E E Erase all H H" at bounding box center [29, 374] width 58 height 534
click at [39, 228] on div at bounding box center [28, 229] width 29 height 29
click at [30, 118] on div at bounding box center [29, 121] width 29 height 29
click at [22, 276] on div at bounding box center [28, 265] width 29 height 29
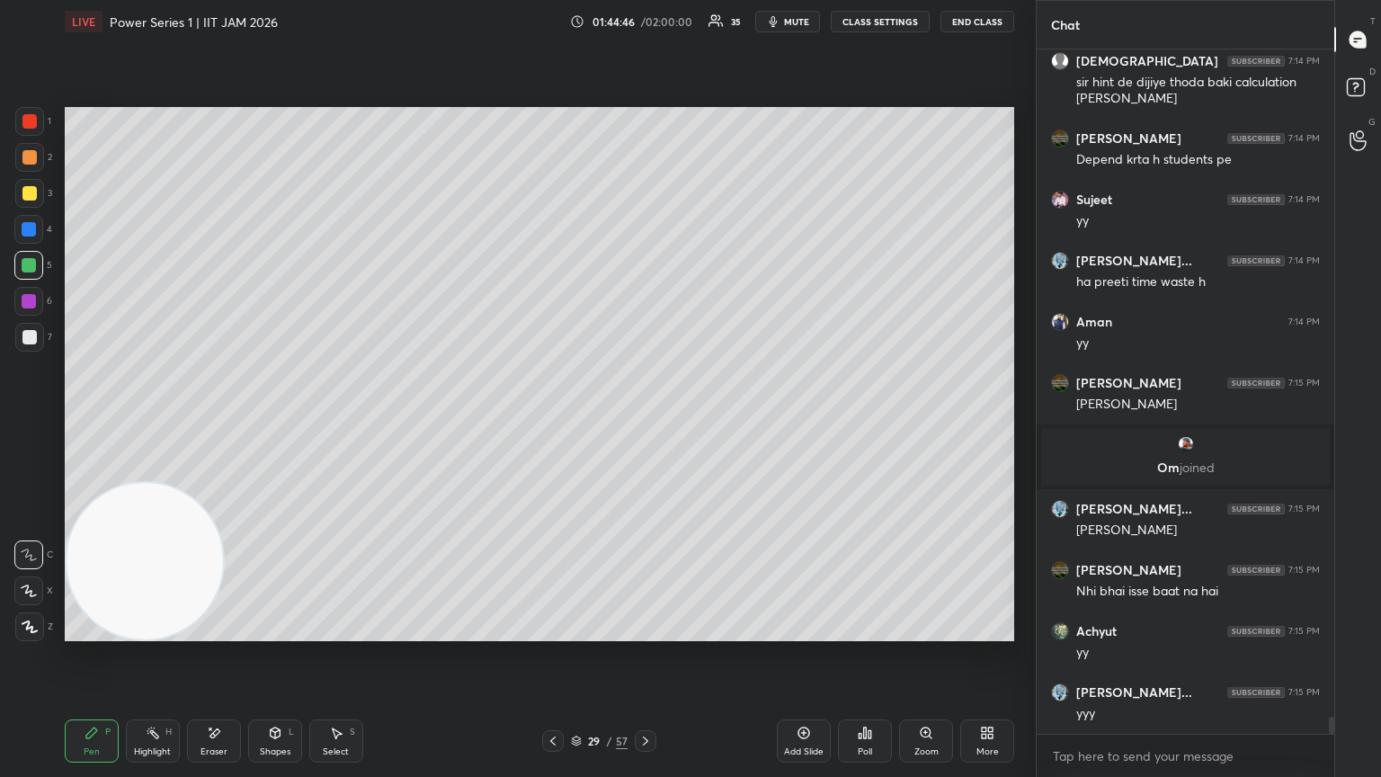
scroll to position [26862, 0]
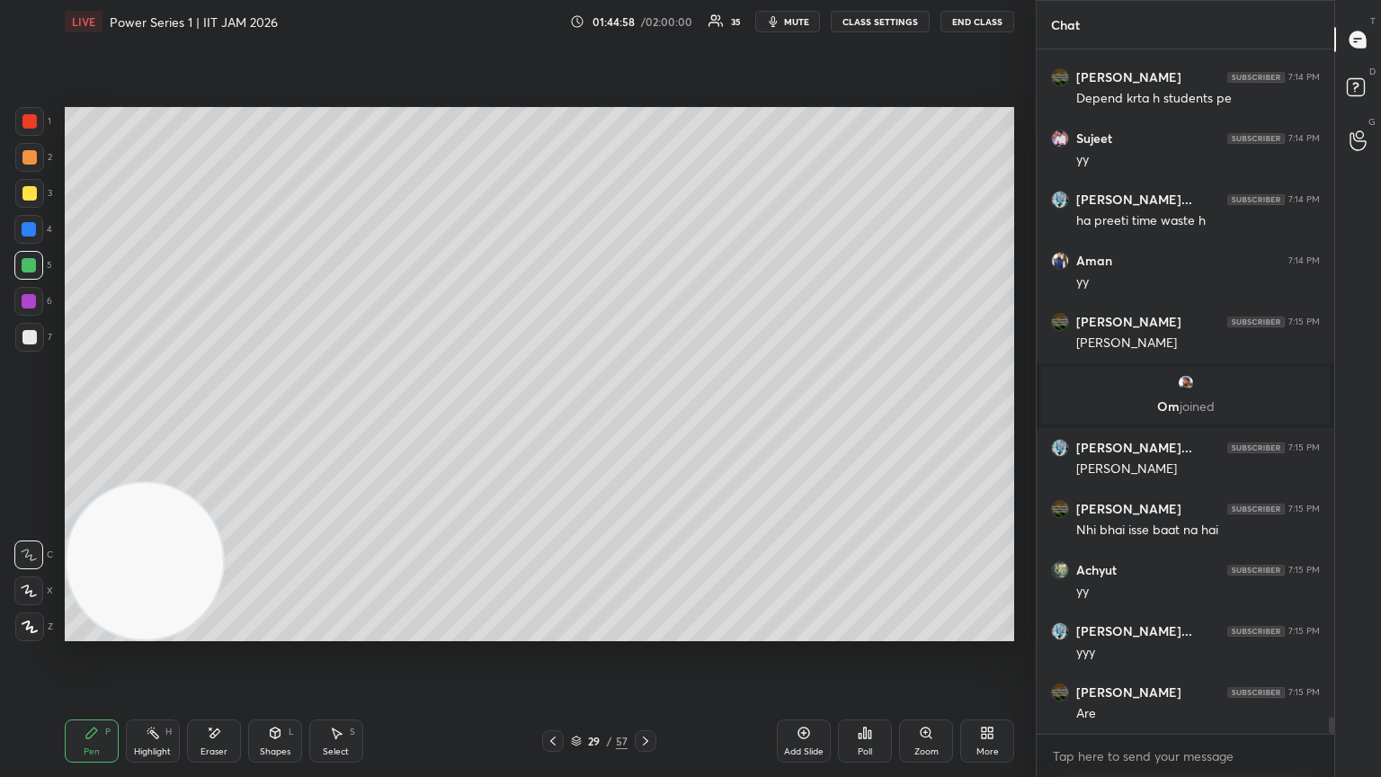
click at [27, 121] on div at bounding box center [29, 121] width 14 height 14
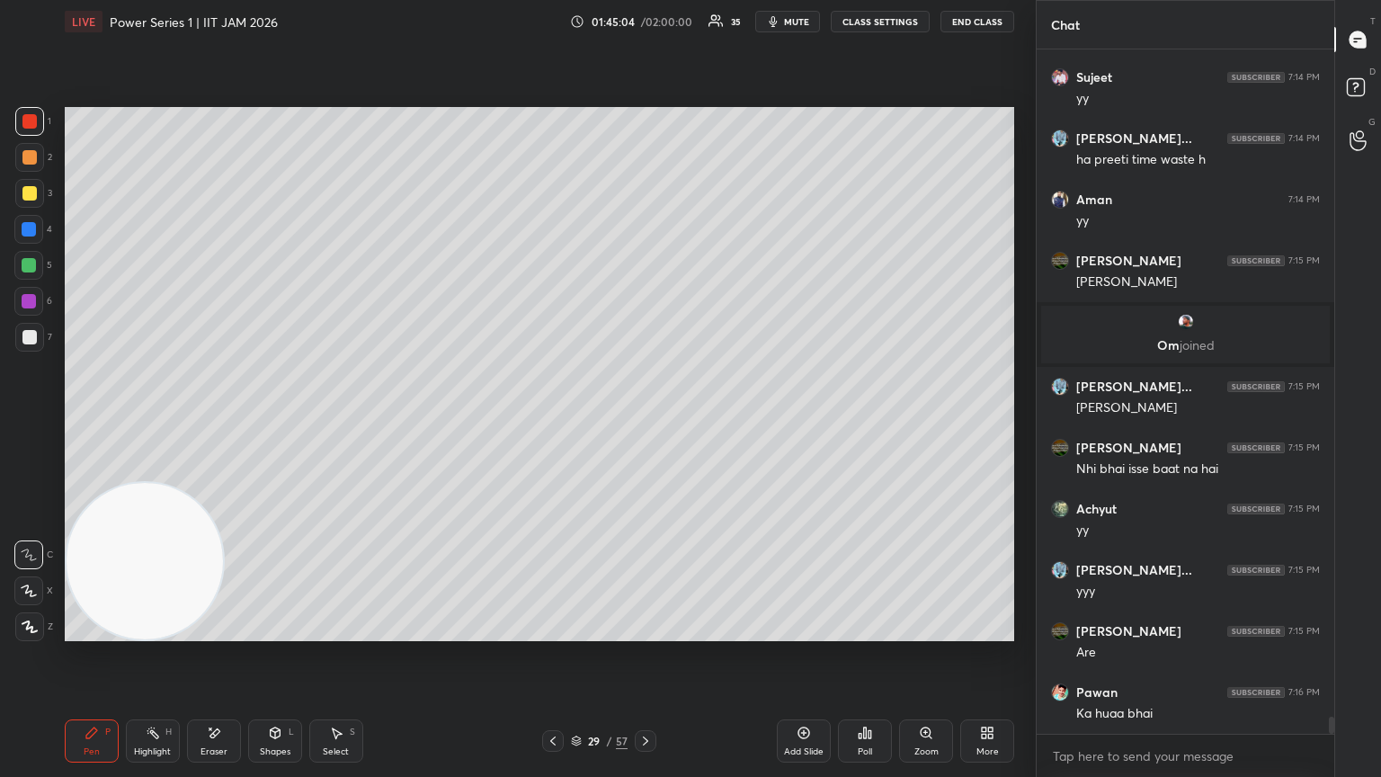
scroll to position [26984, 0]
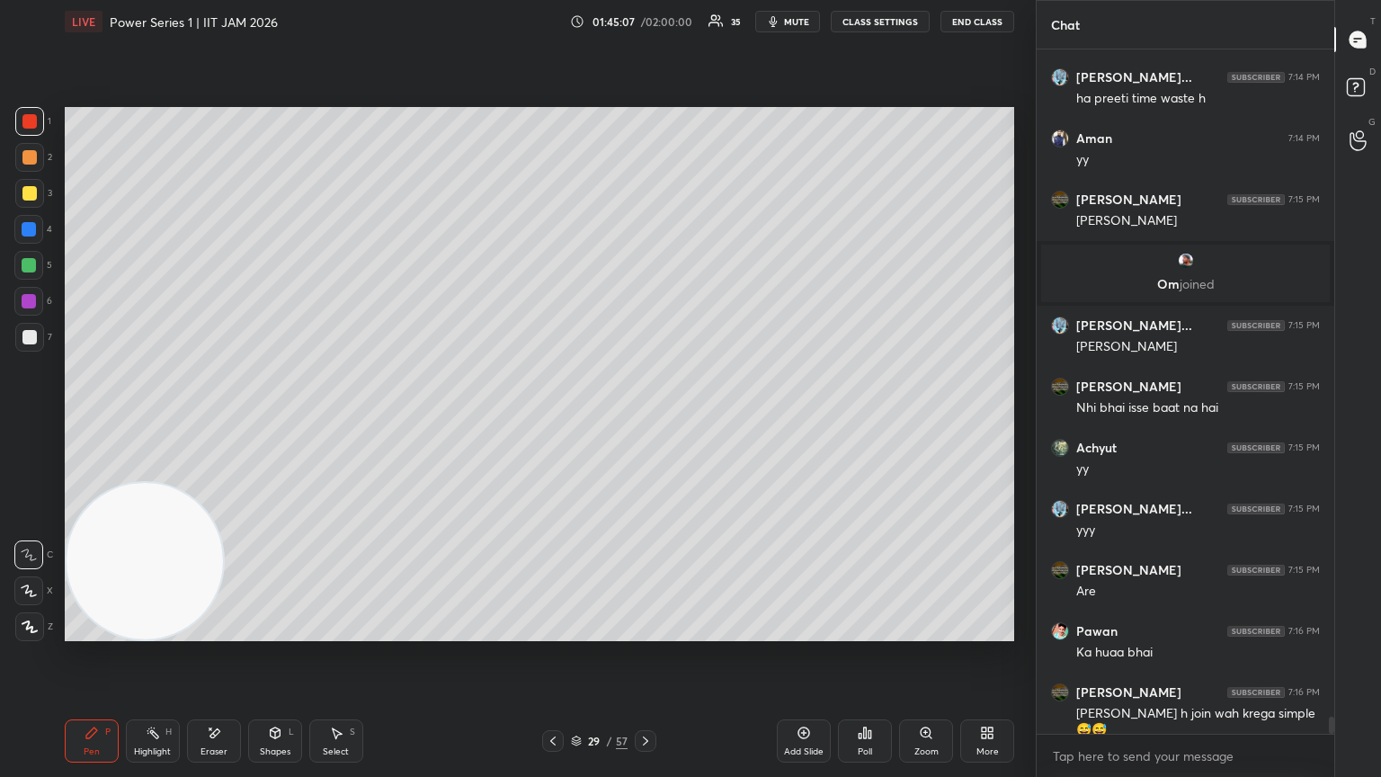
click at [31, 346] on div at bounding box center [29, 337] width 29 height 29
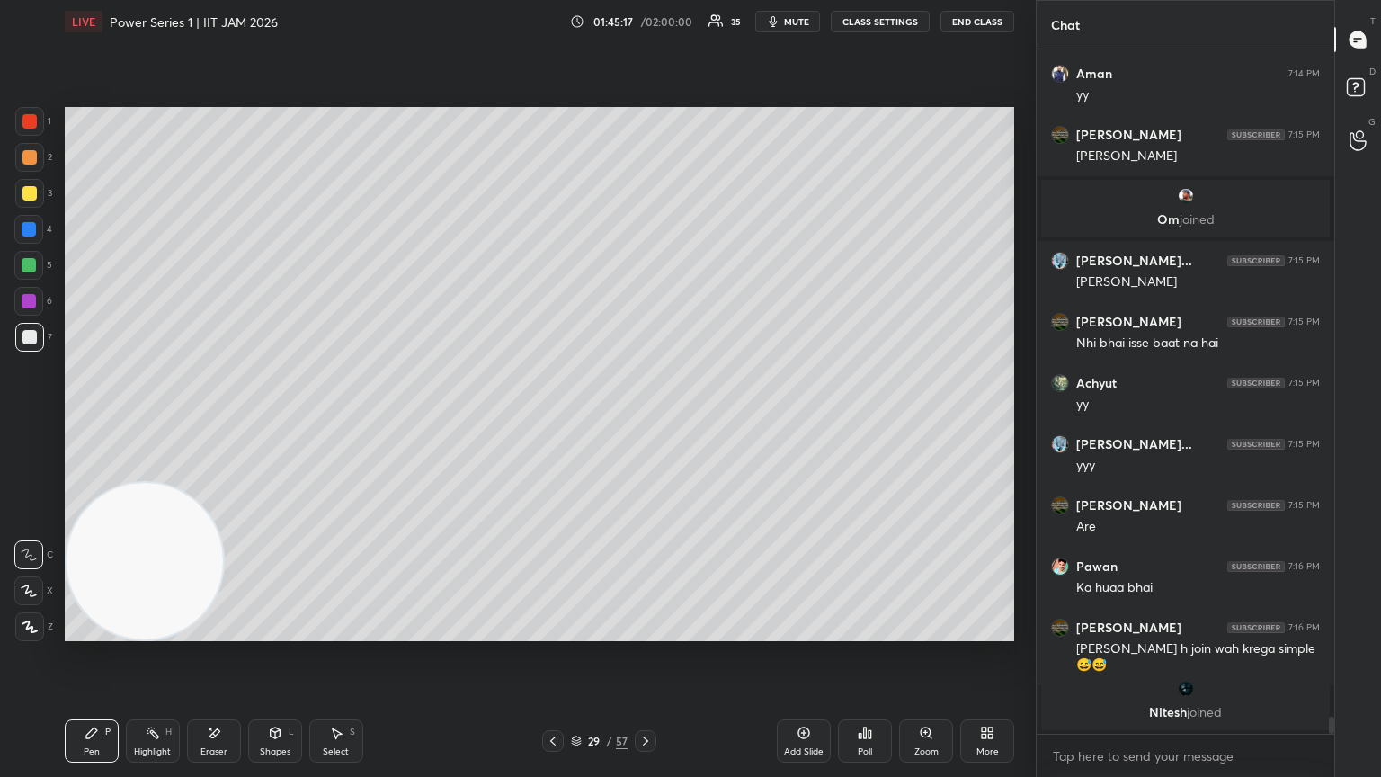
scroll to position [26927, 0]
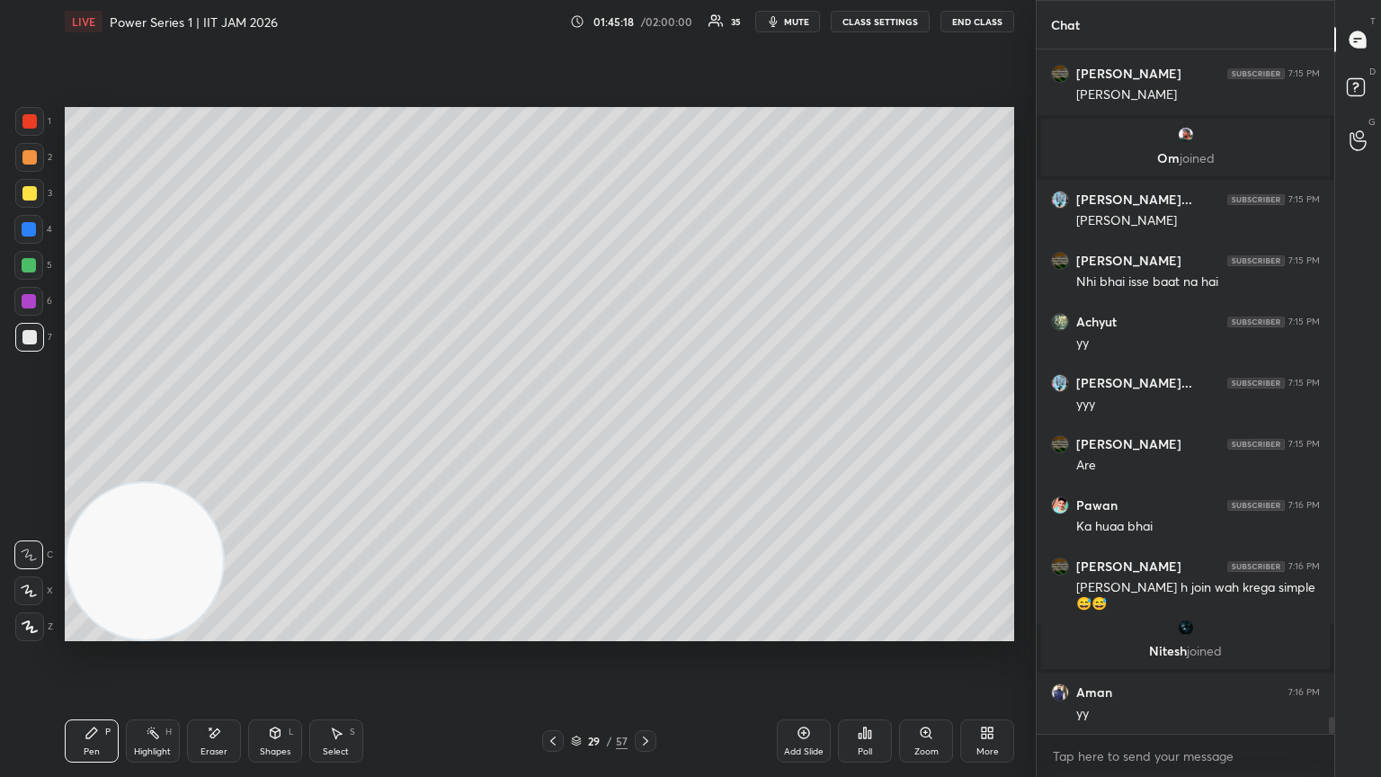
drag, startPoint x: 37, startPoint y: 199, endPoint x: 25, endPoint y: 187, distance: 16.5
click at [26, 201] on div at bounding box center [29, 193] width 29 height 29
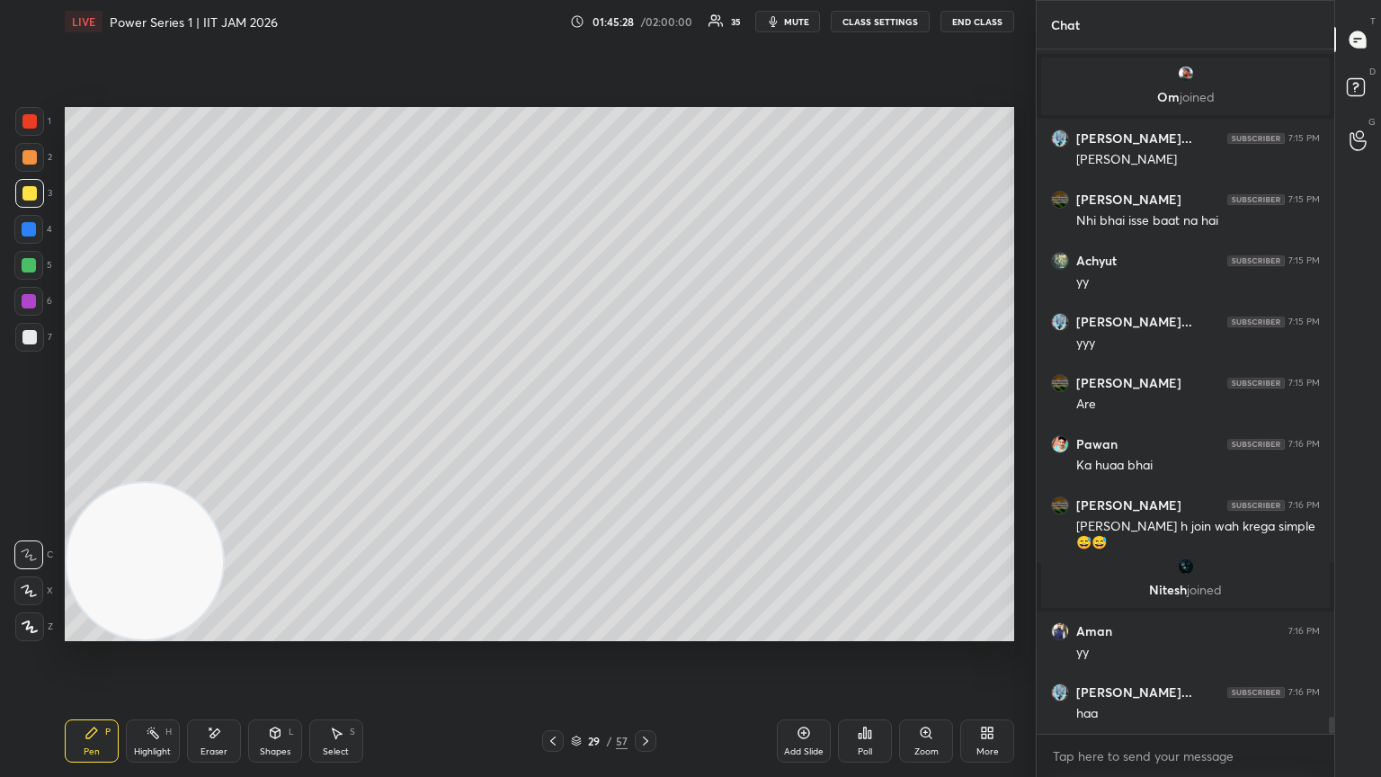
scroll to position [27049, 0]
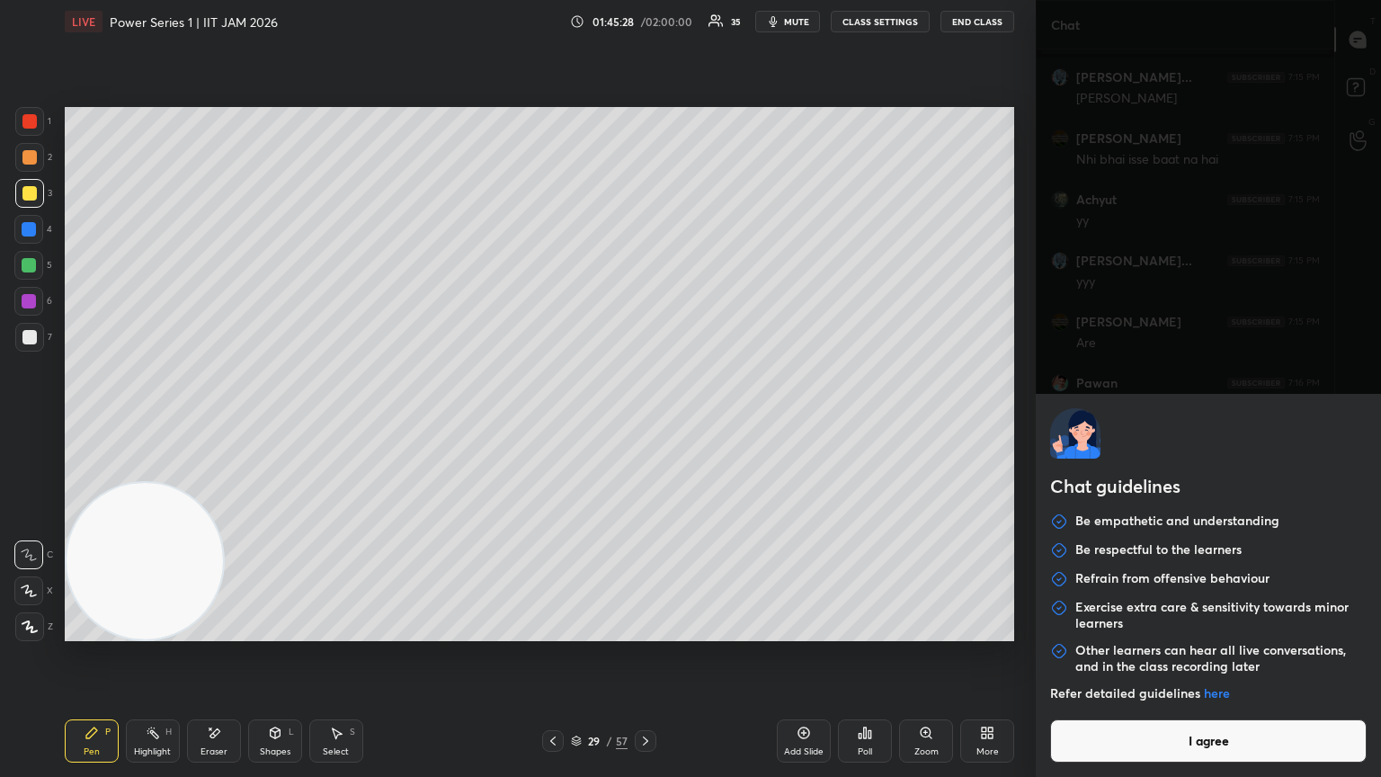
click at [645, 422] on body "1 2 3 4 5 6 7 C X Z E E Erase all H H LIVE Power Series 1 | IIT JAM 2026 01:45:…" at bounding box center [690, 388] width 1381 height 777
click at [645, 422] on button "I agree" at bounding box center [1208, 740] width 316 height 43
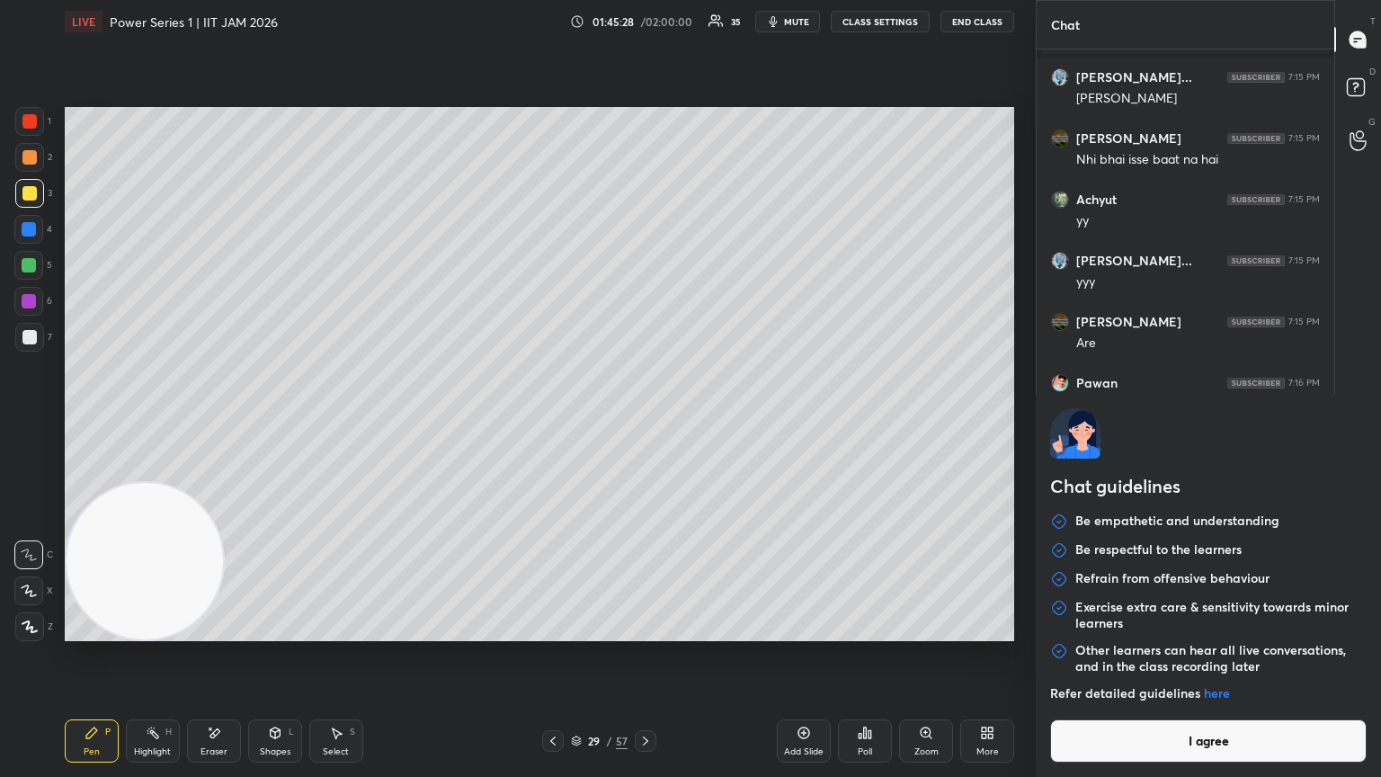
type textarea "x"
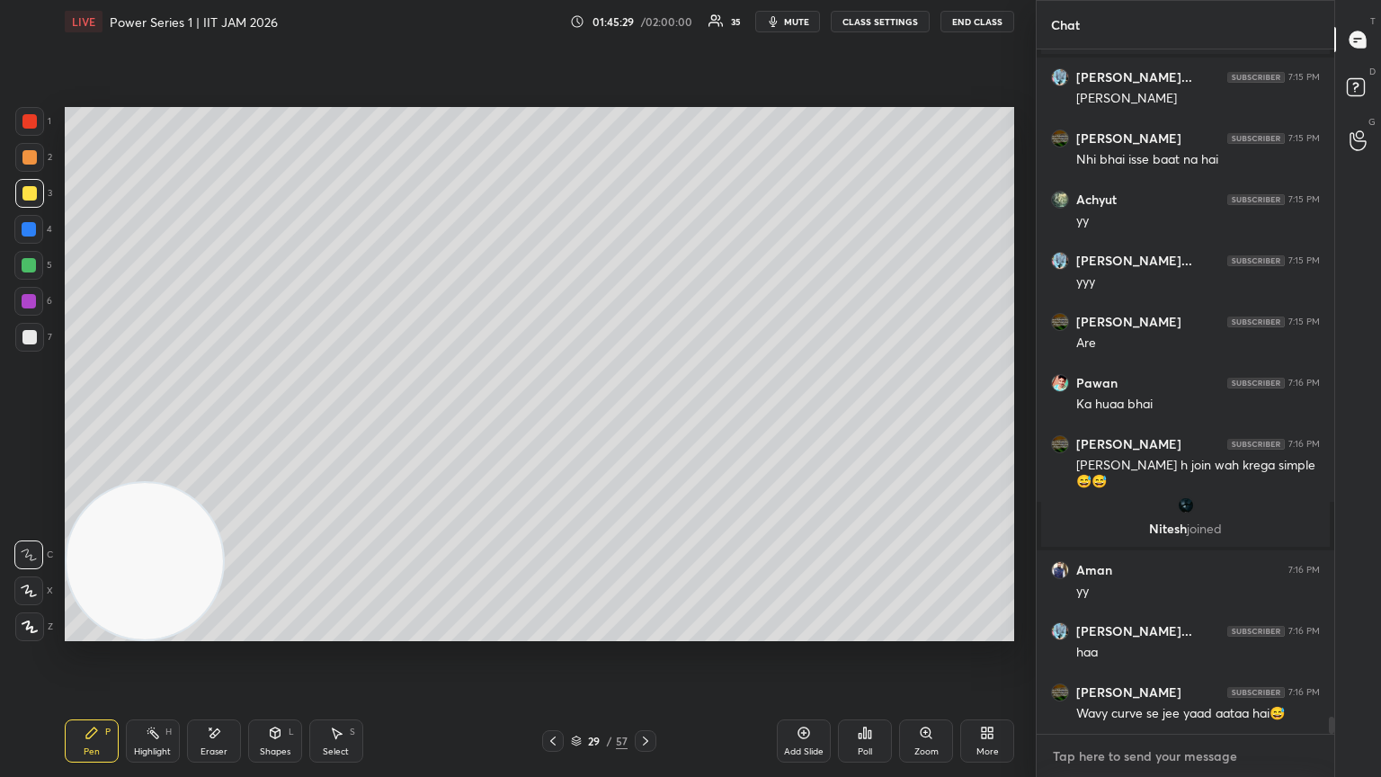
click at [645, 422] on textarea at bounding box center [1185, 756] width 269 height 29
paste textarea "[URL][DOMAIN_NAME]"
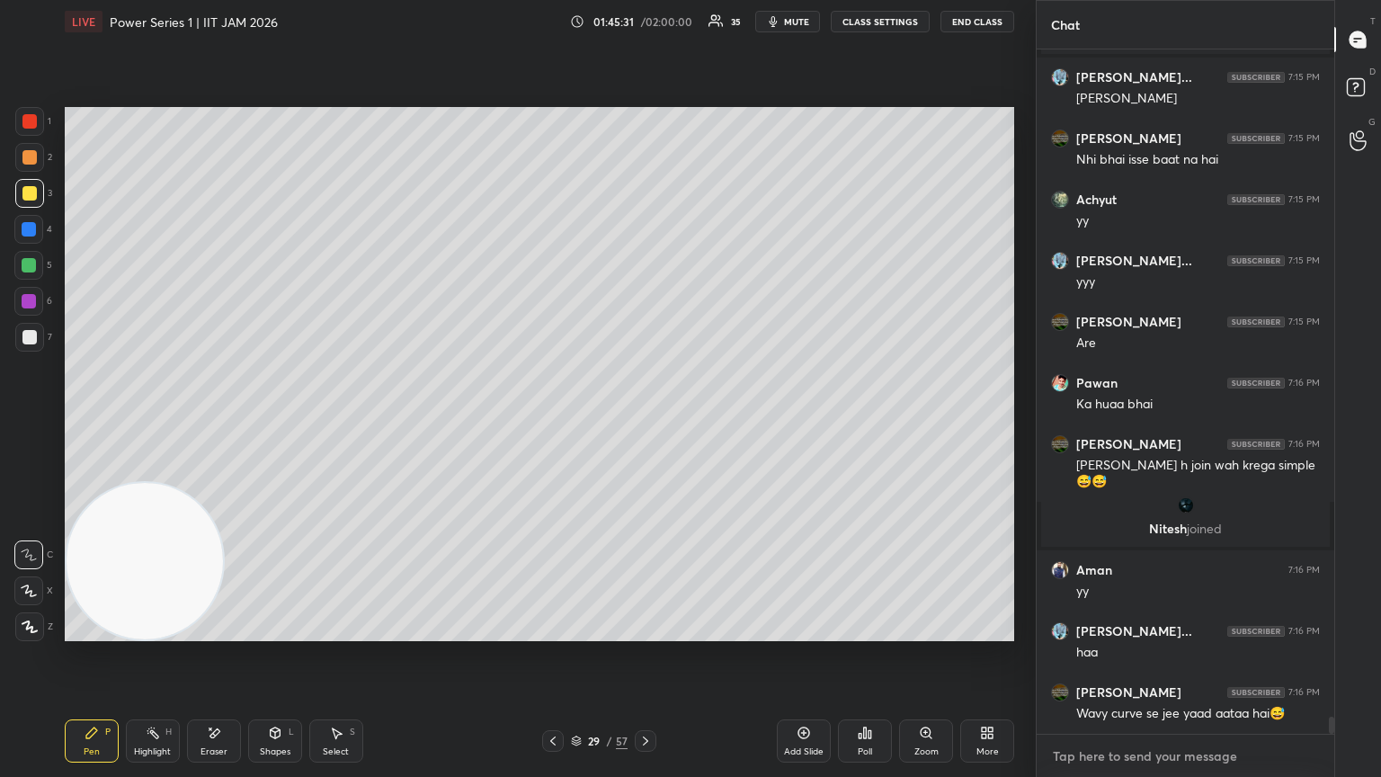
type textarea "[URL][DOMAIN_NAME]"
type textarea "x"
type textarea "[URL][DOMAIN_NAME]"
type textarea "x"
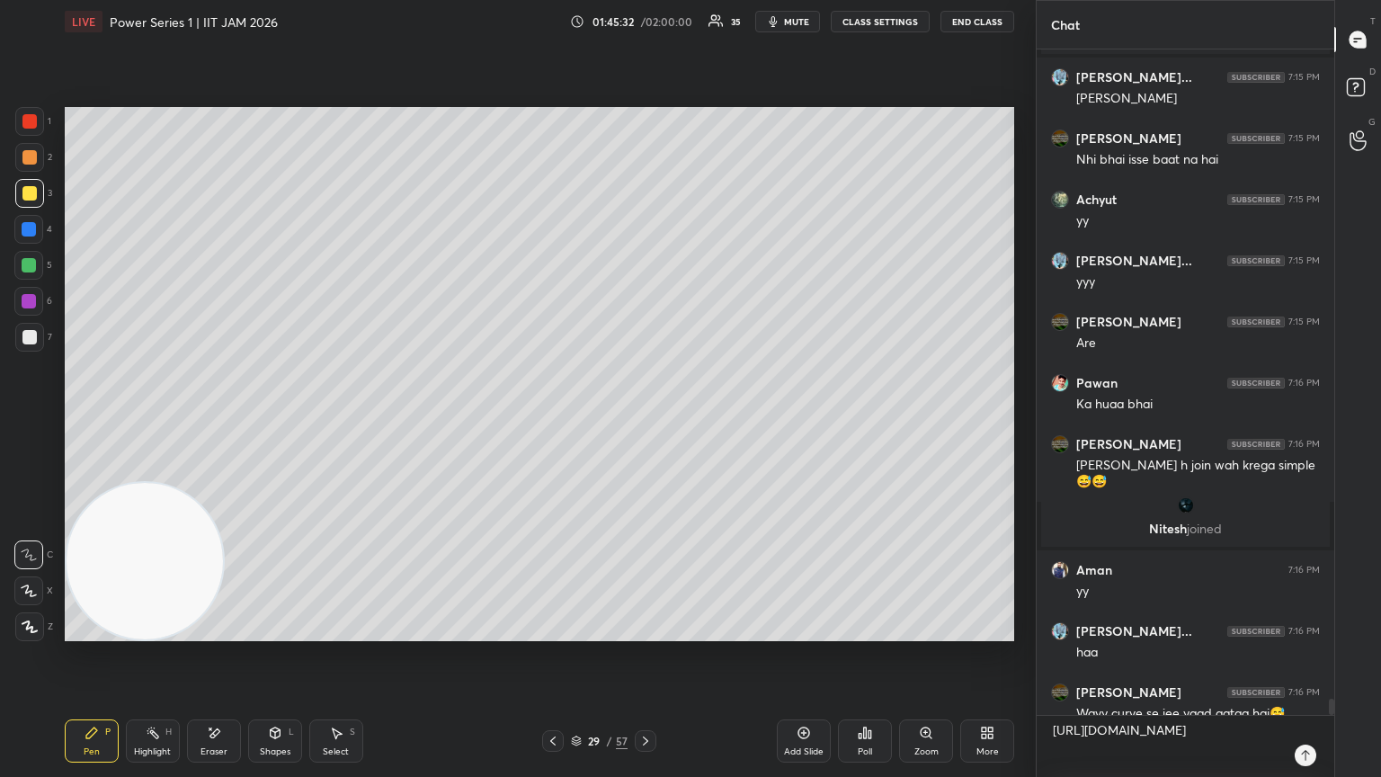
click at [645, 422] on icon at bounding box center [1305, 755] width 14 height 14
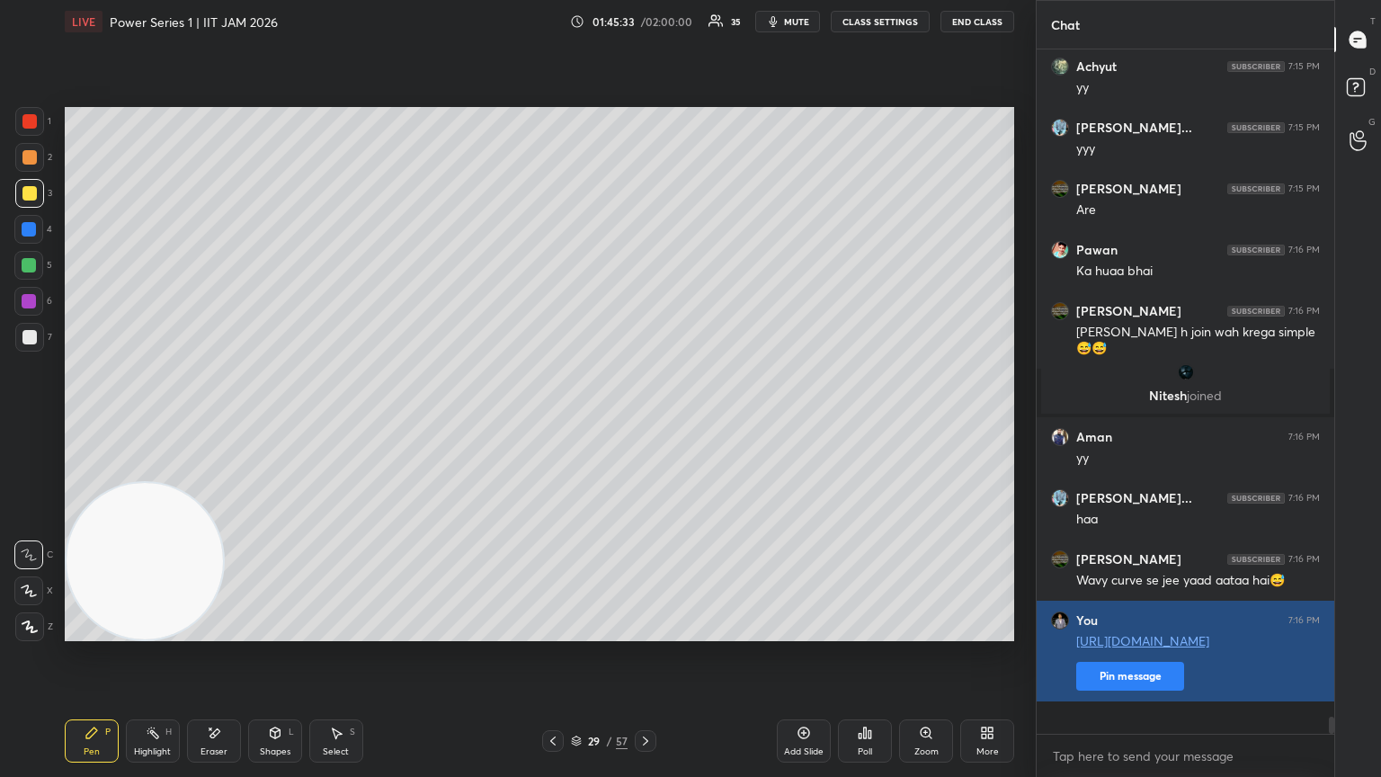
click at [645, 422] on button "Pin message" at bounding box center [1130, 676] width 108 height 29
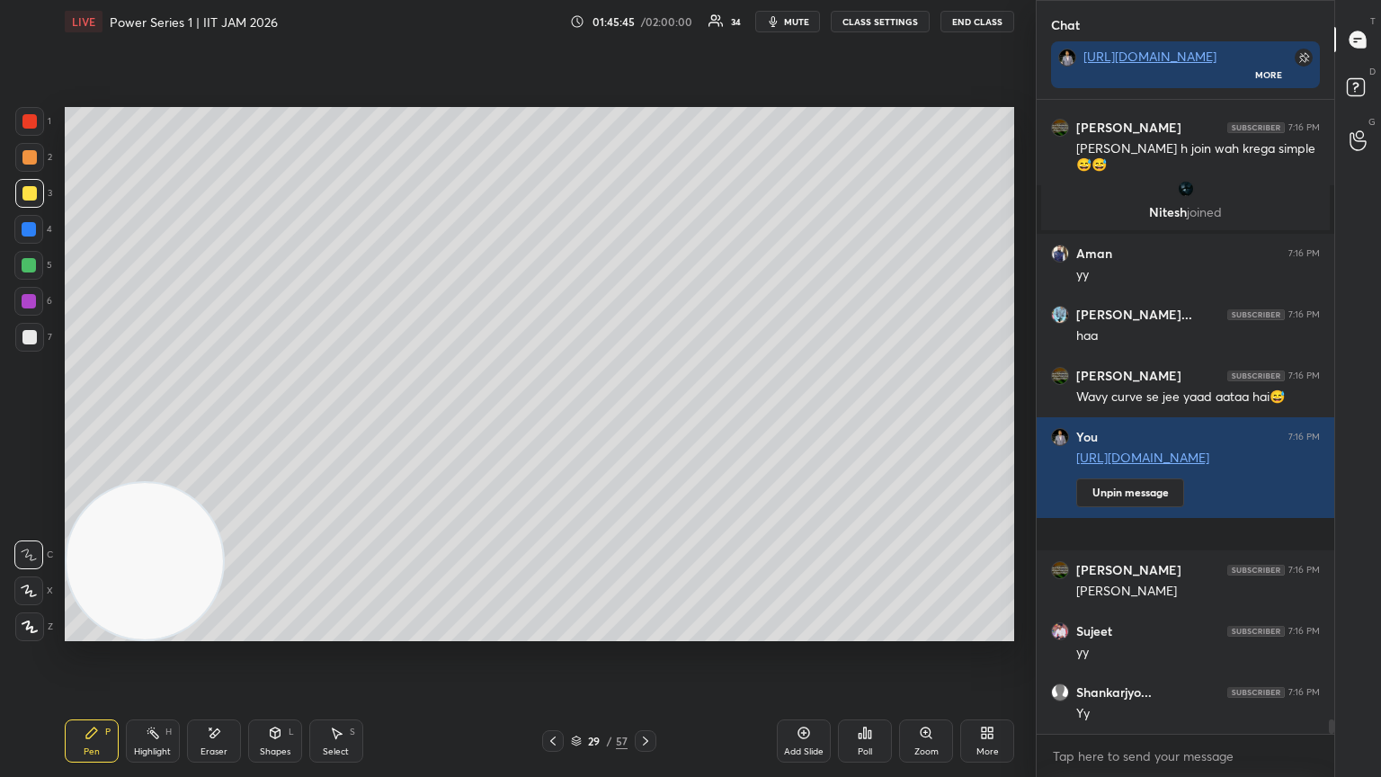
scroll to position [629, 292]
click at [645, 89] on rect at bounding box center [1355, 87] width 17 height 17
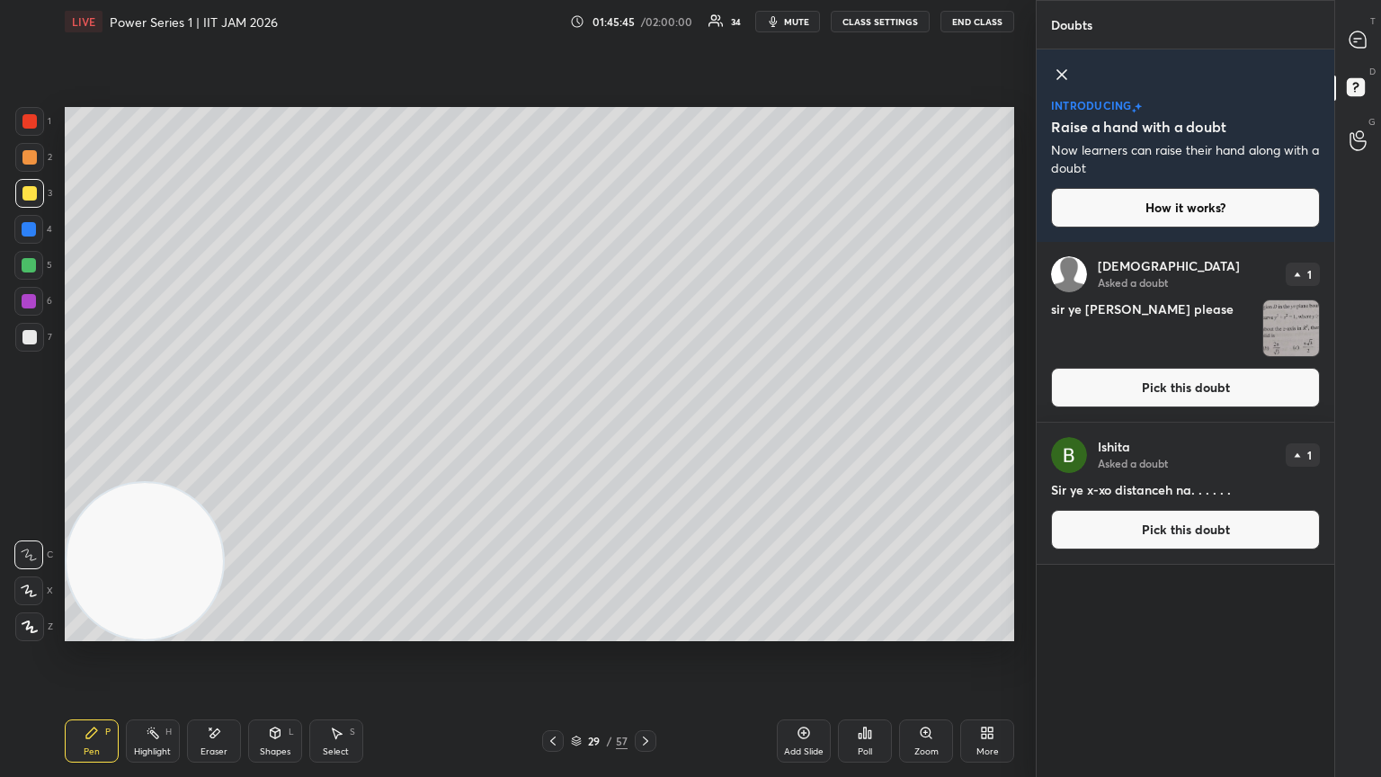
scroll to position [530, 292]
click at [645, 384] on button "Pick this doubt" at bounding box center [1185, 388] width 269 height 40
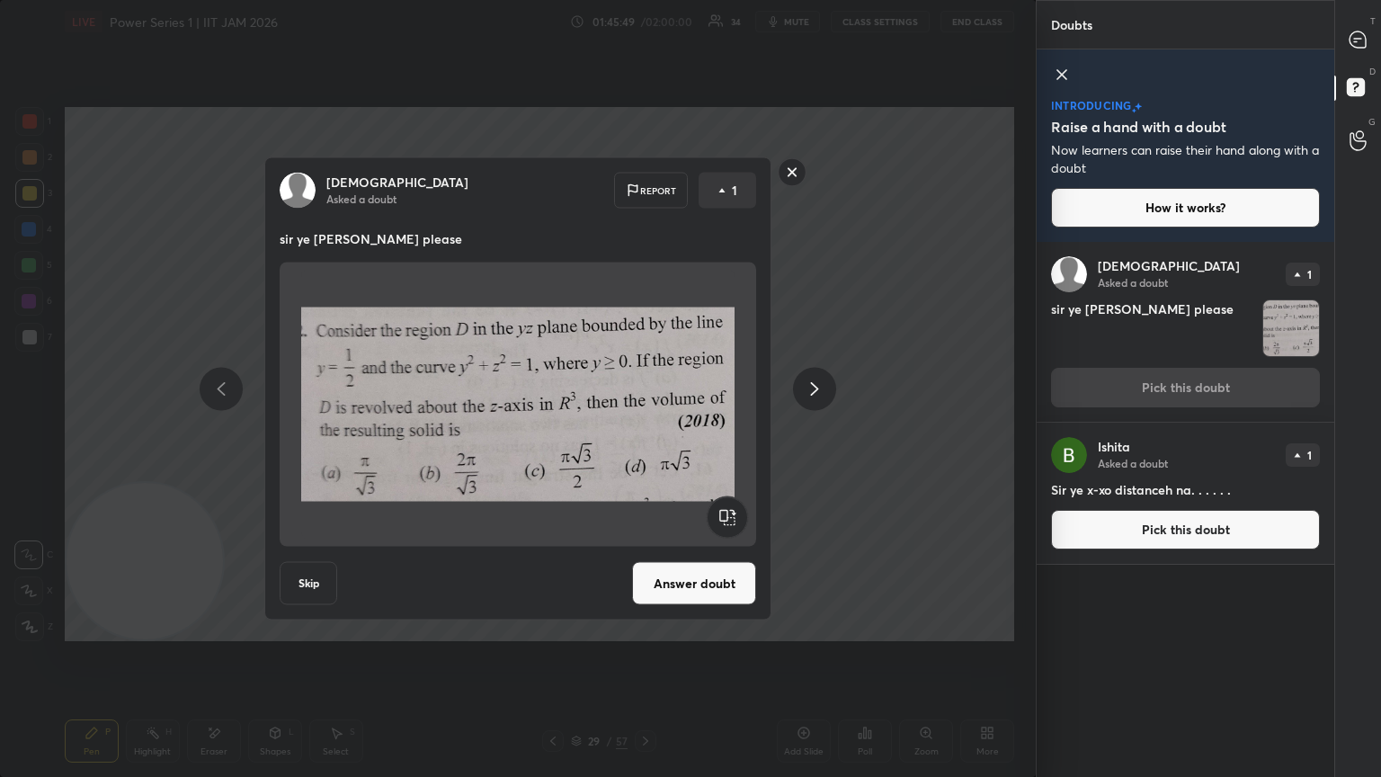
click at [645, 422] on button "Answer doubt" at bounding box center [694, 583] width 124 height 43
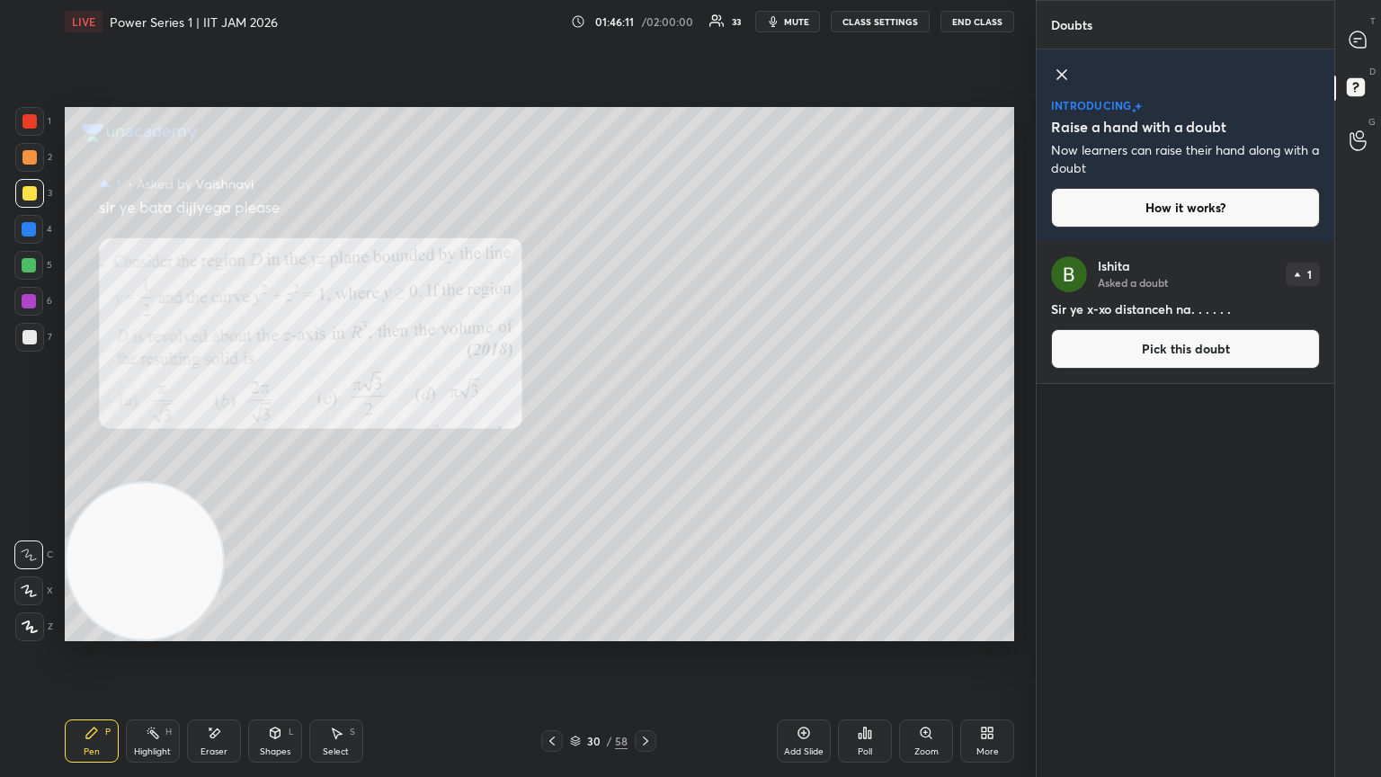
click at [31, 118] on div at bounding box center [29, 121] width 14 height 14
click at [269, 422] on icon at bounding box center [275, 733] width 14 height 14
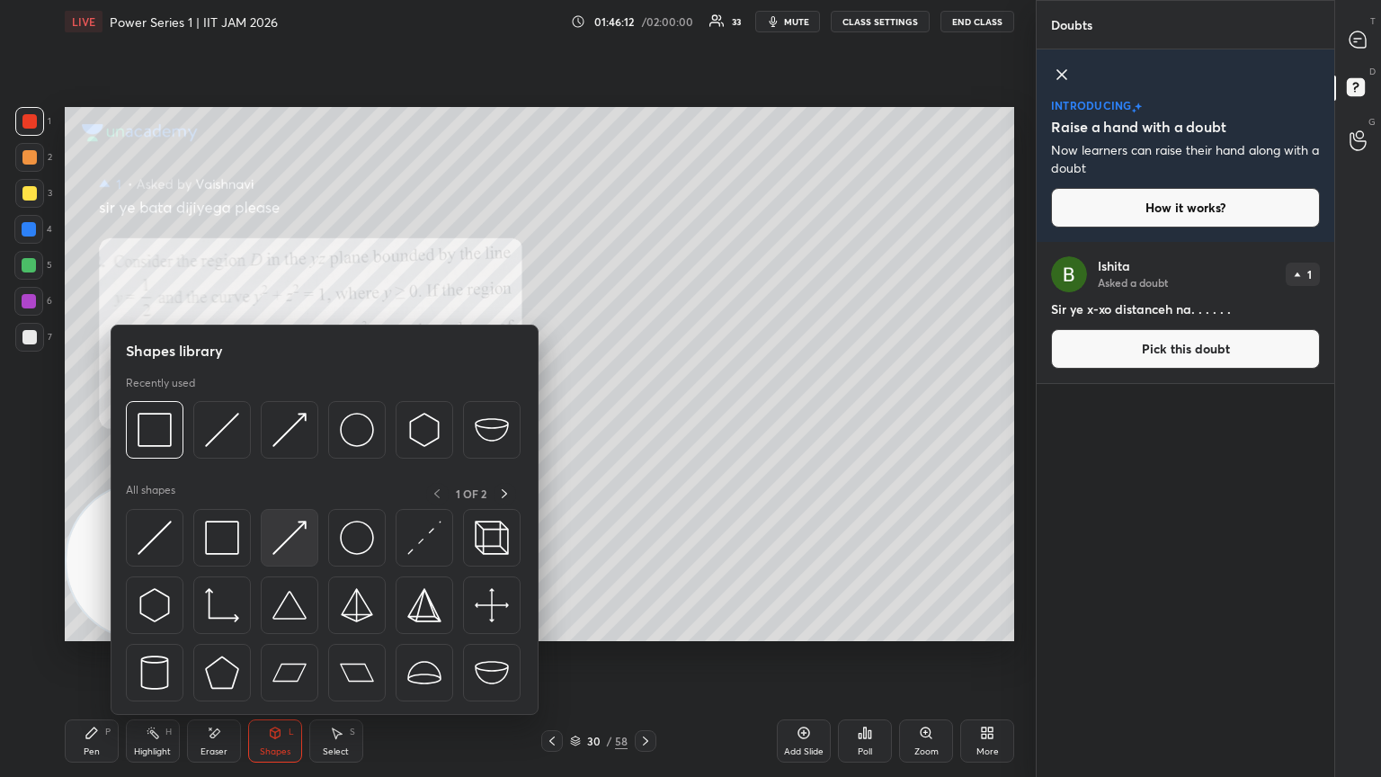
click at [302, 422] on img at bounding box center [289, 538] width 34 height 34
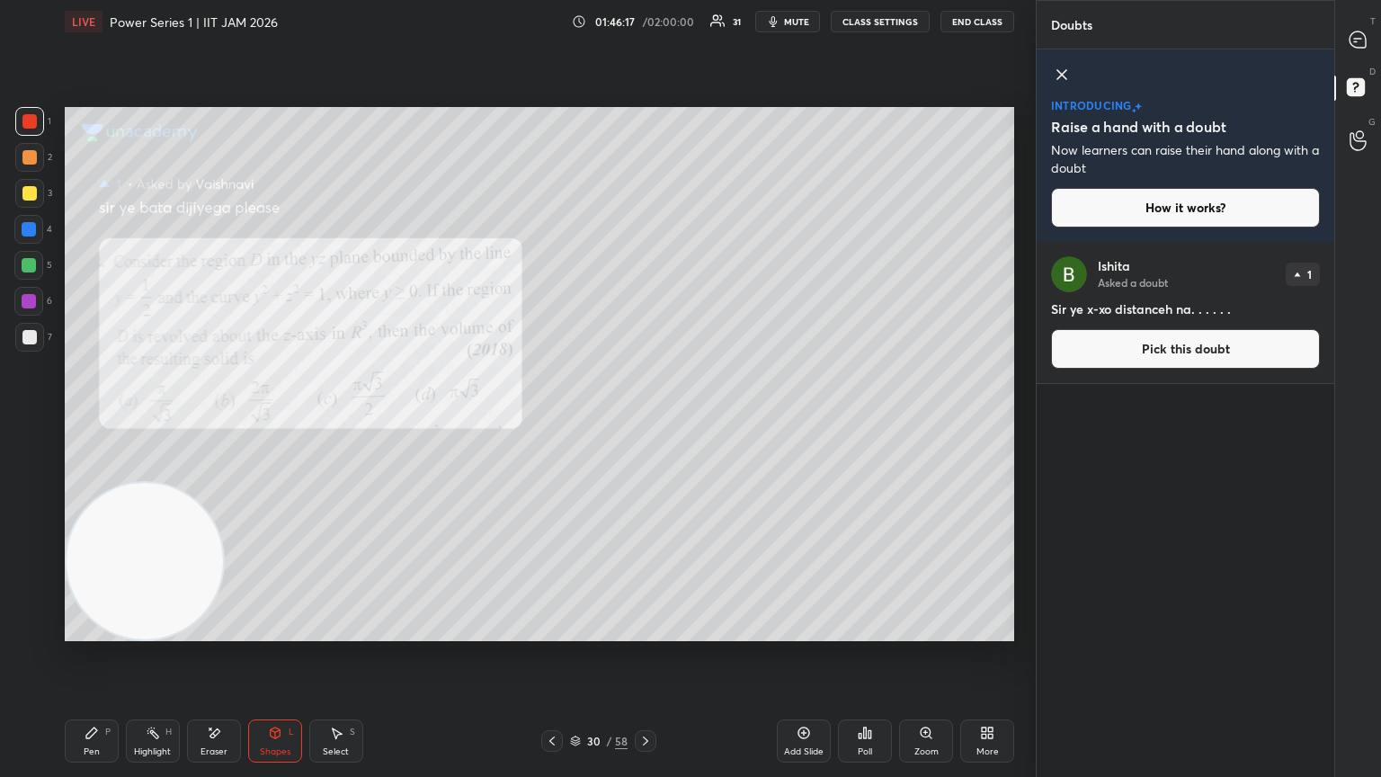
click at [29, 300] on div at bounding box center [29, 301] width 14 height 14
click at [252, 422] on div "Shapes L" at bounding box center [275, 740] width 54 height 43
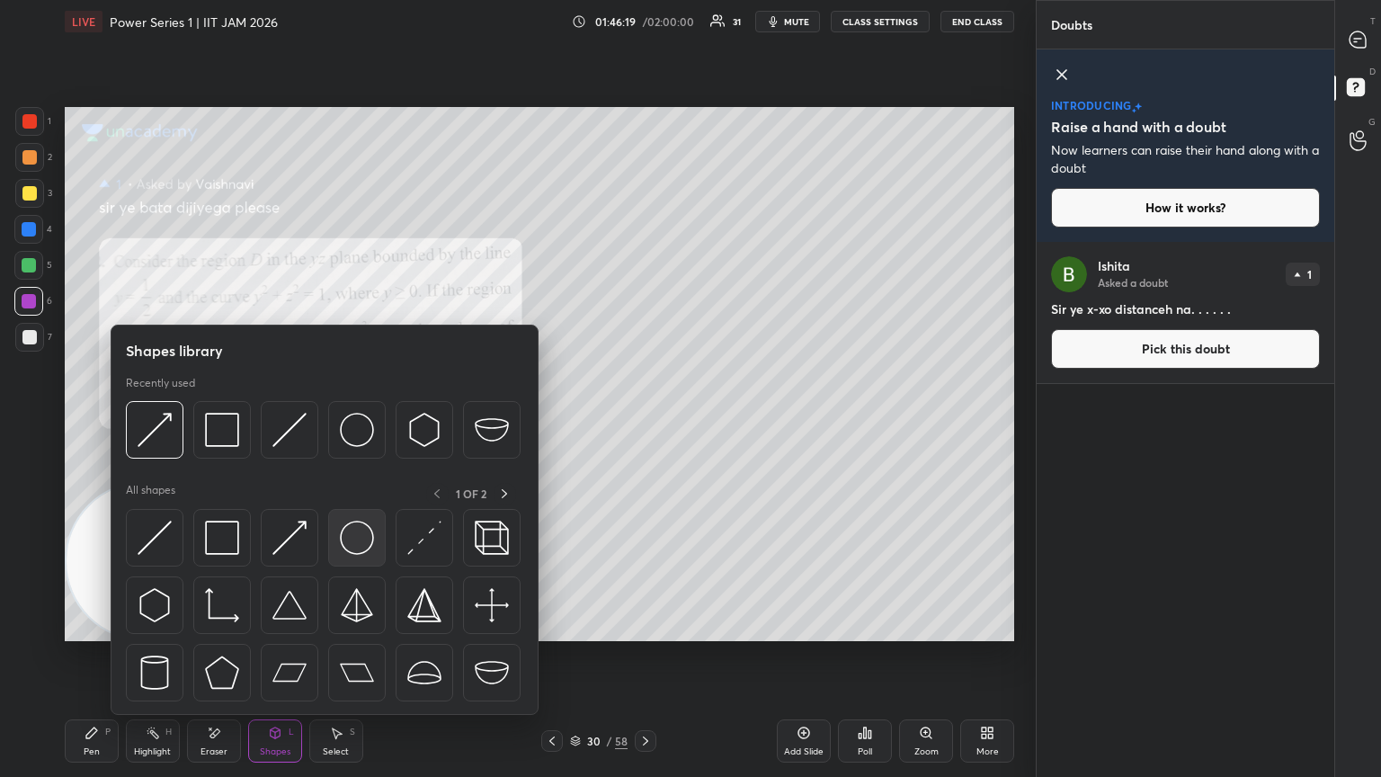
click at [352, 422] on img at bounding box center [357, 538] width 34 height 34
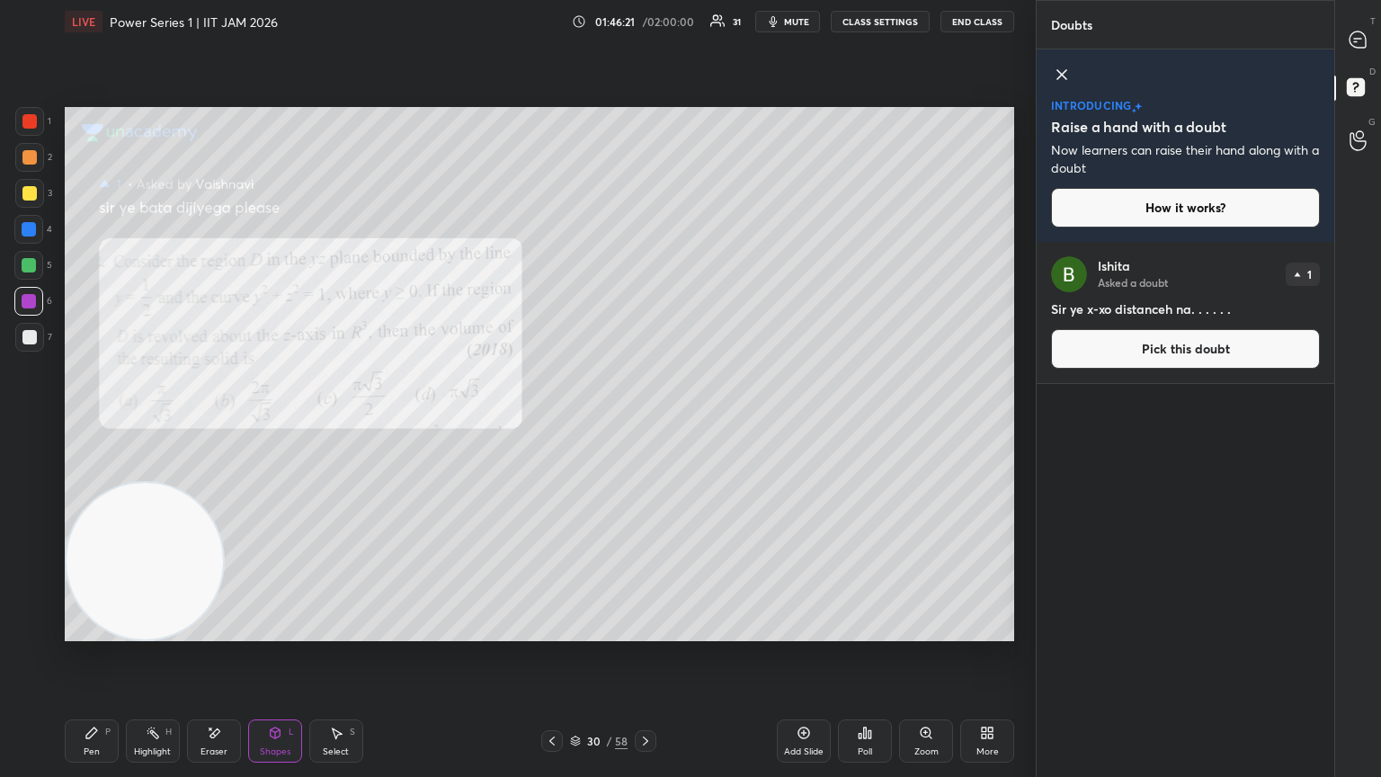
click at [37, 339] on div at bounding box center [29, 337] width 29 height 29
click at [29, 263] on div at bounding box center [29, 265] width 14 height 14
click at [32, 235] on div at bounding box center [29, 229] width 14 height 14
click at [90, 422] on div "Pen P Highlight H Eraser Shapes L Select S 30 / 58 Add Slide Poll Zoom More" at bounding box center [539, 741] width 949 height 72
click at [122, 422] on div "Pen P Highlight H Eraser Shapes L Select S" at bounding box center [243, 740] width 356 height 43
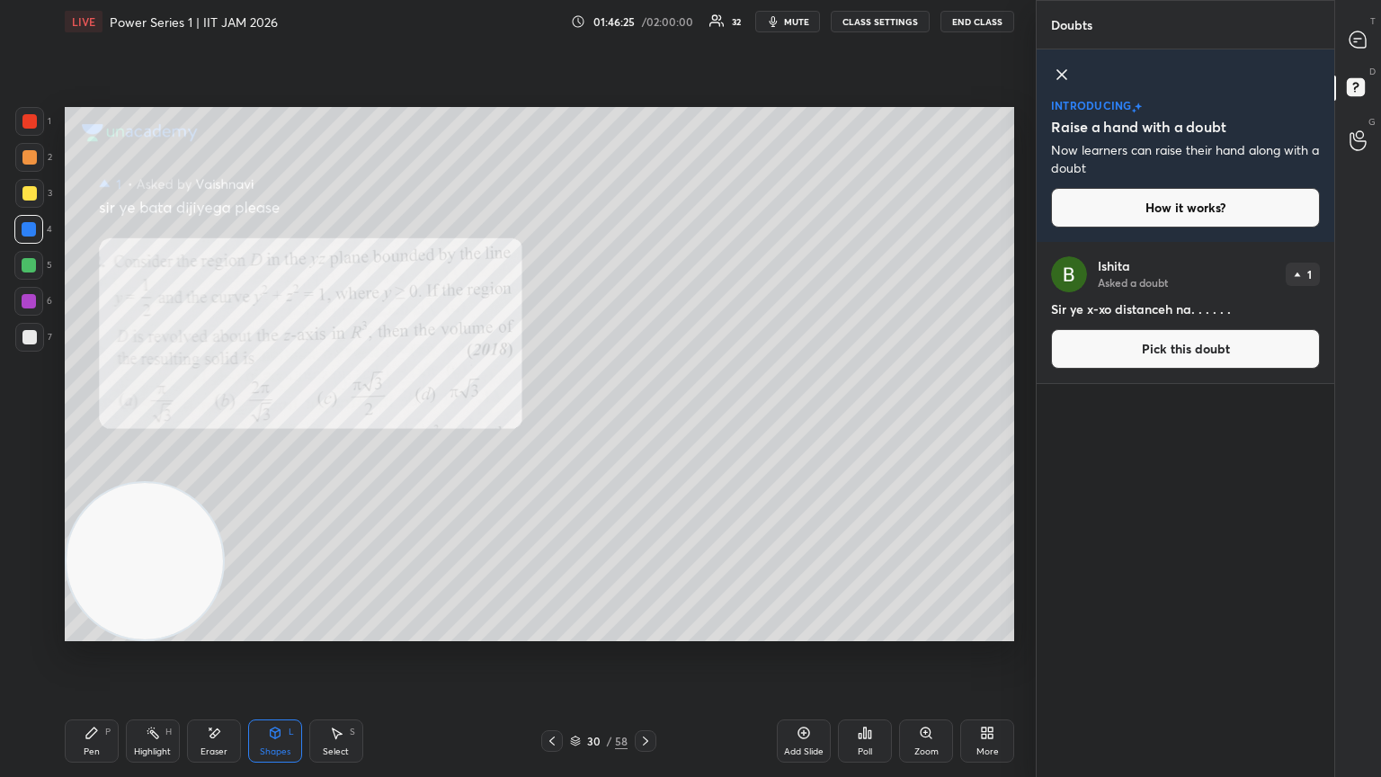
click at [108, 422] on div "Pen P" at bounding box center [92, 740] width 54 height 43
click at [300, 422] on div "Shapes L" at bounding box center [275, 740] width 54 height 43
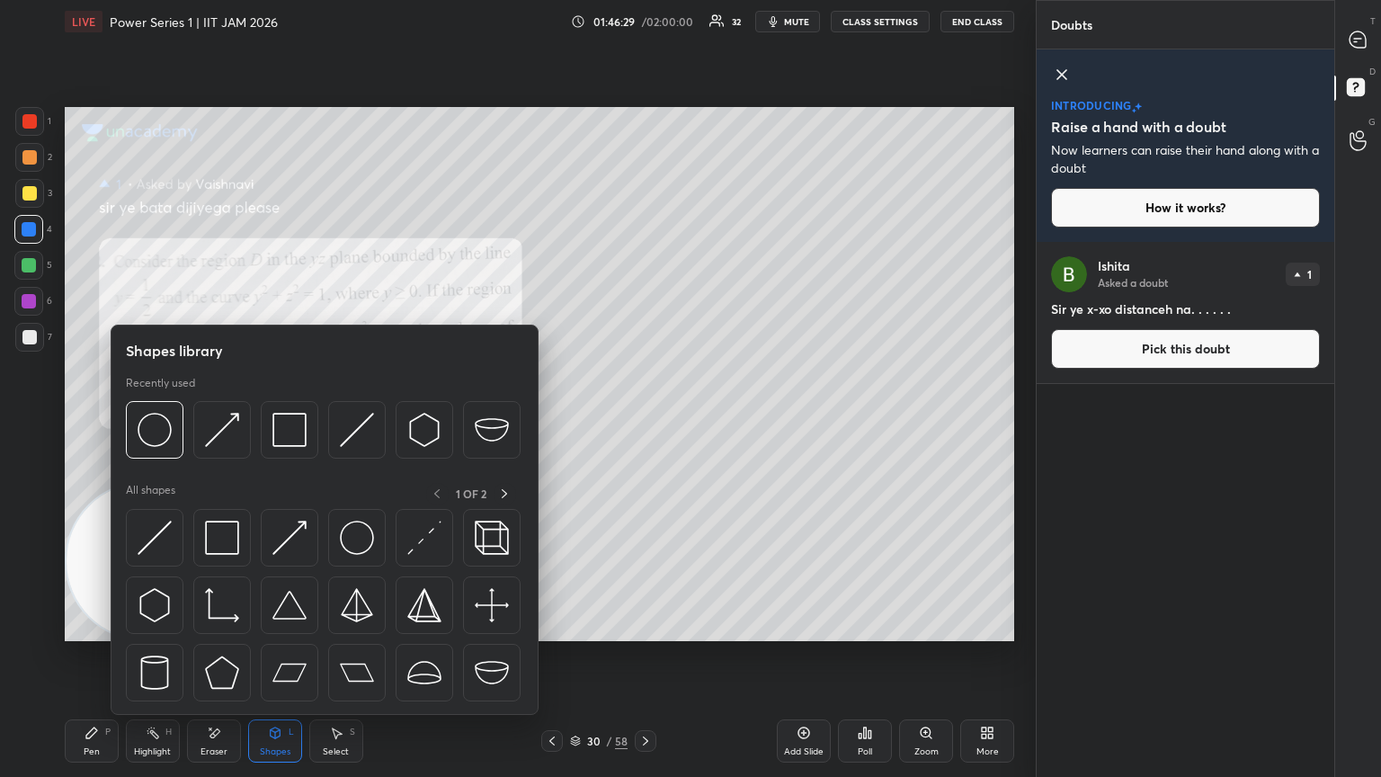
click at [165, 422] on img at bounding box center [155, 538] width 34 height 34
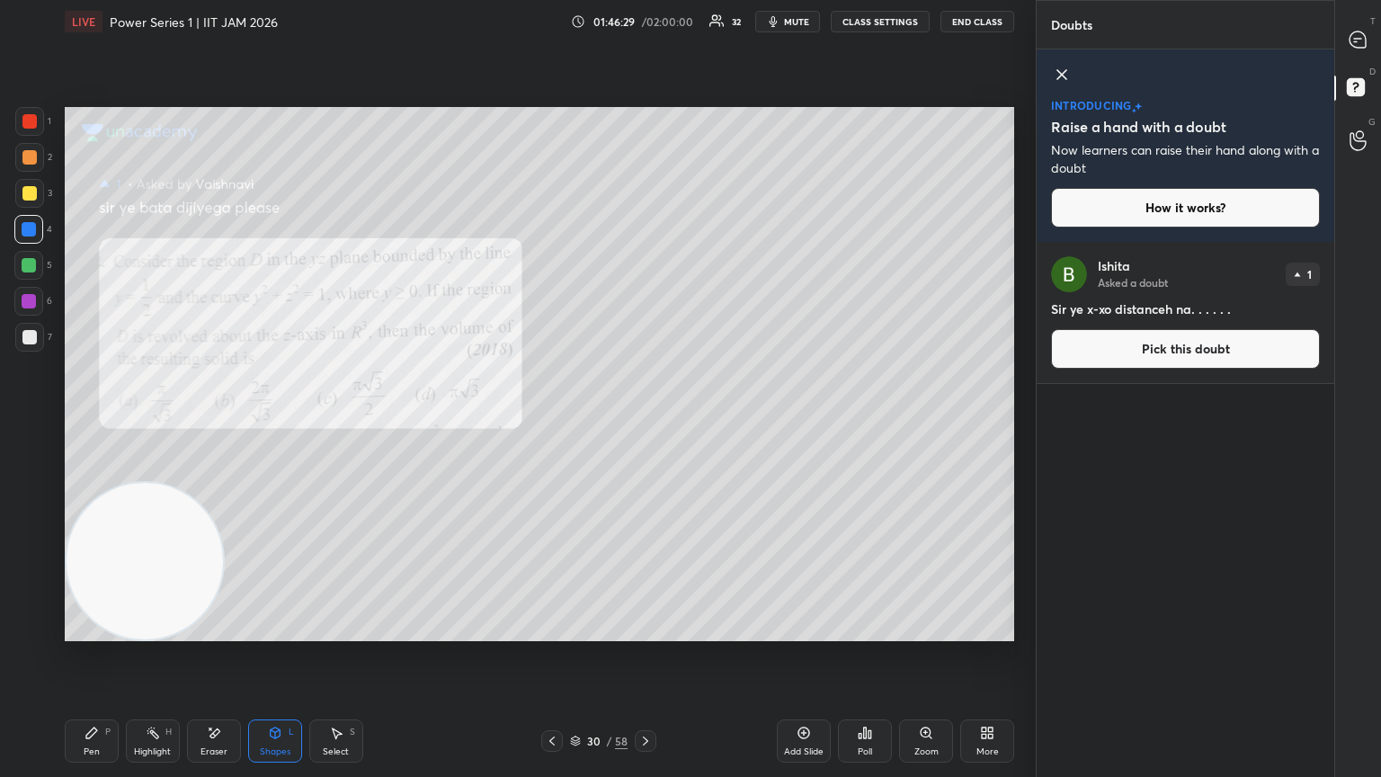
click at [19, 186] on div at bounding box center [29, 193] width 29 height 29
click at [106, 422] on div "P" at bounding box center [107, 731] width 5 height 9
click at [219, 422] on div "Eraser" at bounding box center [214, 751] width 27 height 9
click at [54, 422] on div "E" at bounding box center [36, 587] width 45 height 36
click at [33, 422] on div at bounding box center [28, 554] width 29 height 29
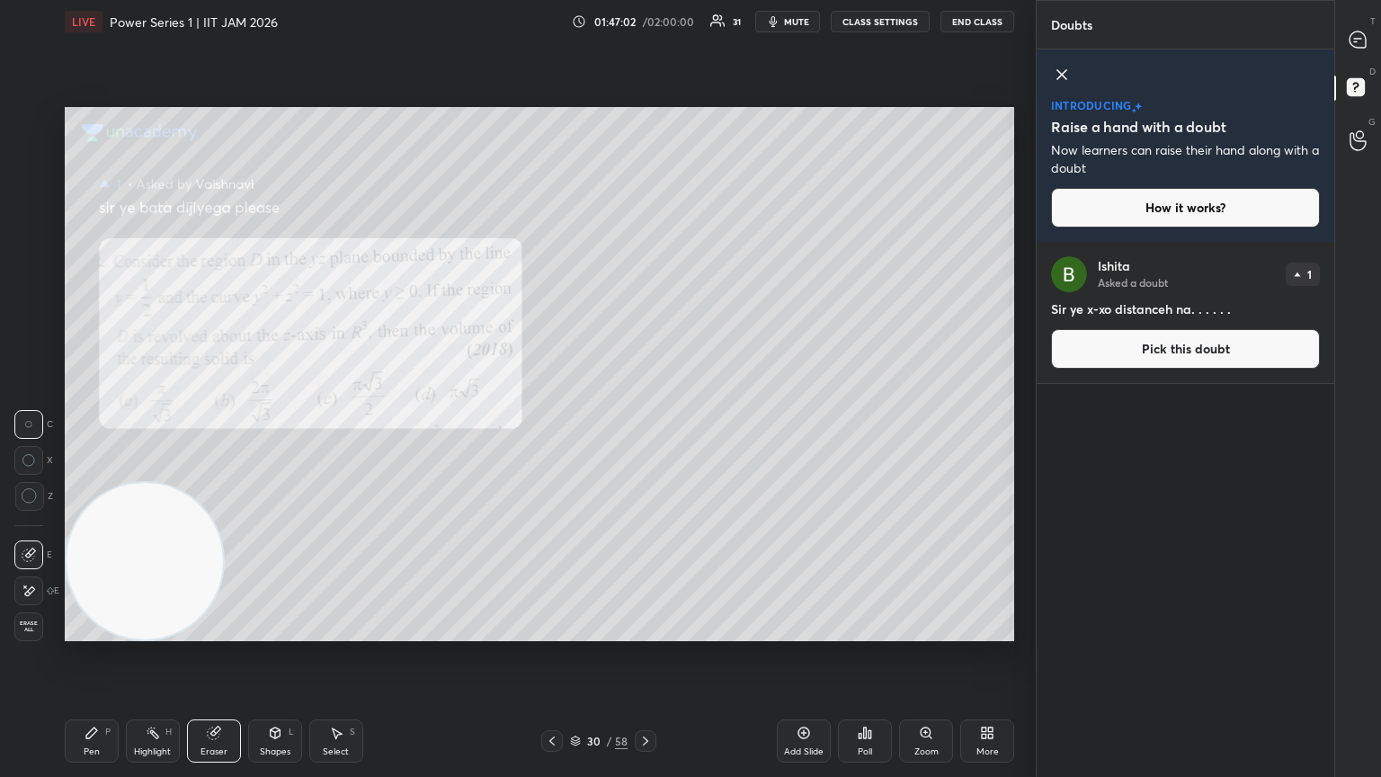
click at [100, 422] on div "Pen P" at bounding box center [92, 740] width 54 height 43
click at [28, 276] on div at bounding box center [28, 265] width 29 height 29
click at [270, 422] on icon at bounding box center [275, 733] width 14 height 14
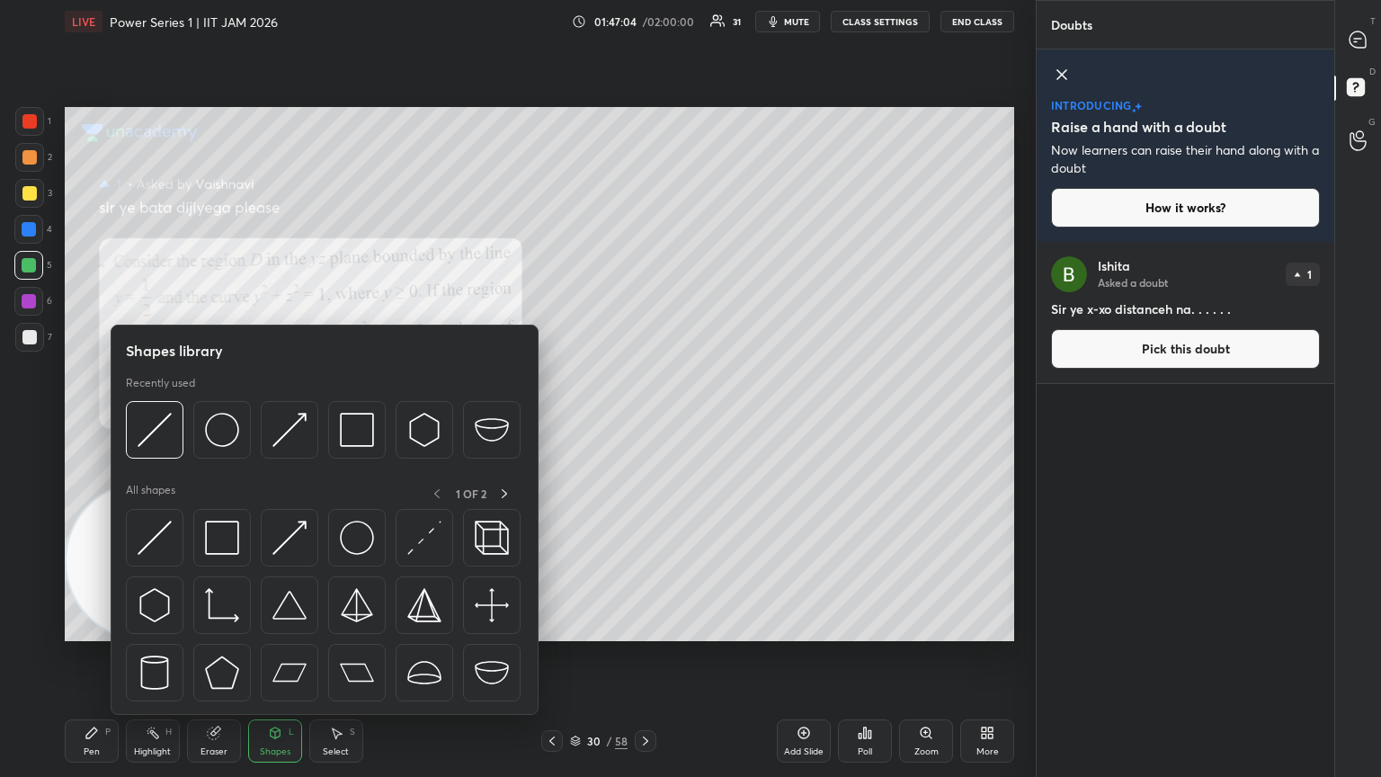
click at [156, 422] on img at bounding box center [155, 538] width 34 height 34
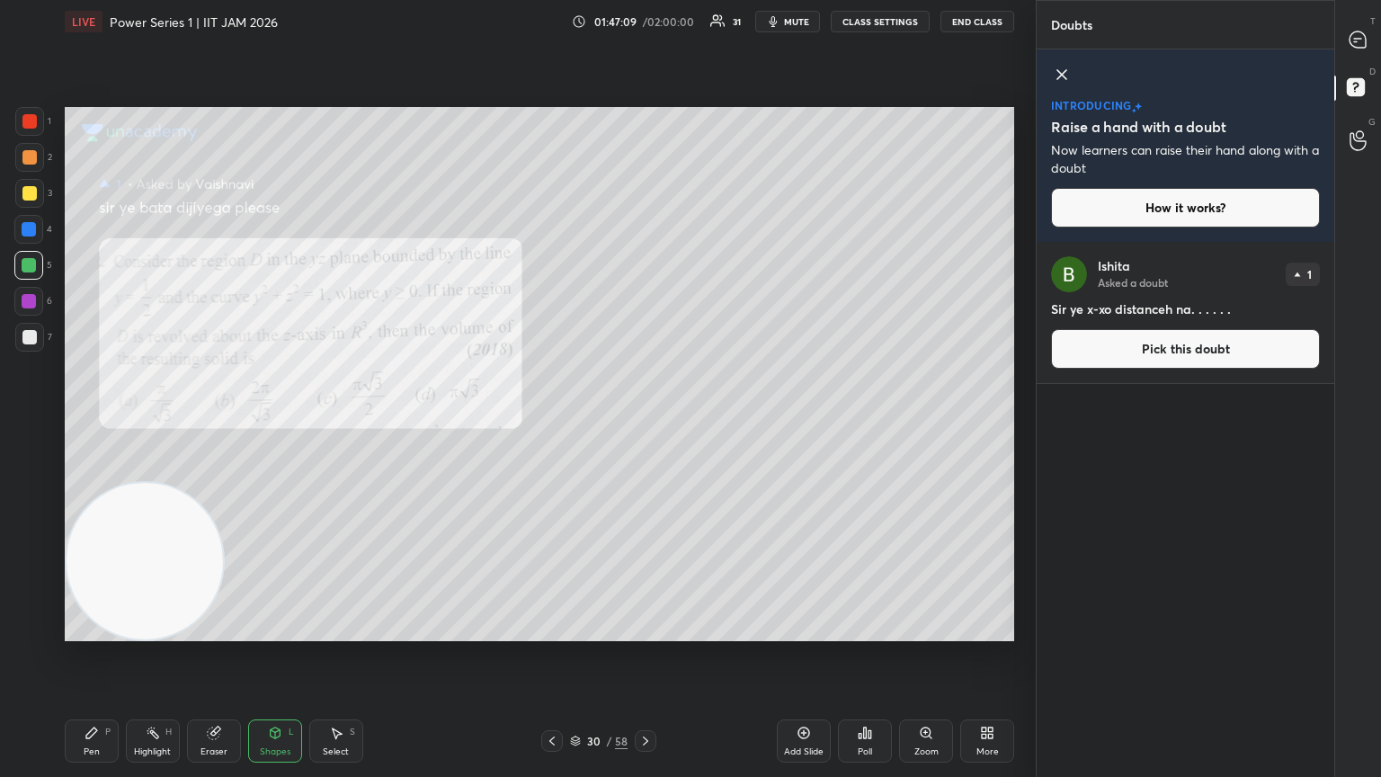
click at [93, 422] on icon at bounding box center [92, 733] width 14 height 14
click at [32, 349] on div at bounding box center [29, 337] width 29 height 29
drag, startPoint x: 272, startPoint y: 730, endPoint x: 265, endPoint y: 739, distance: 11.5
click at [272, 422] on icon at bounding box center [275, 733] width 14 height 14
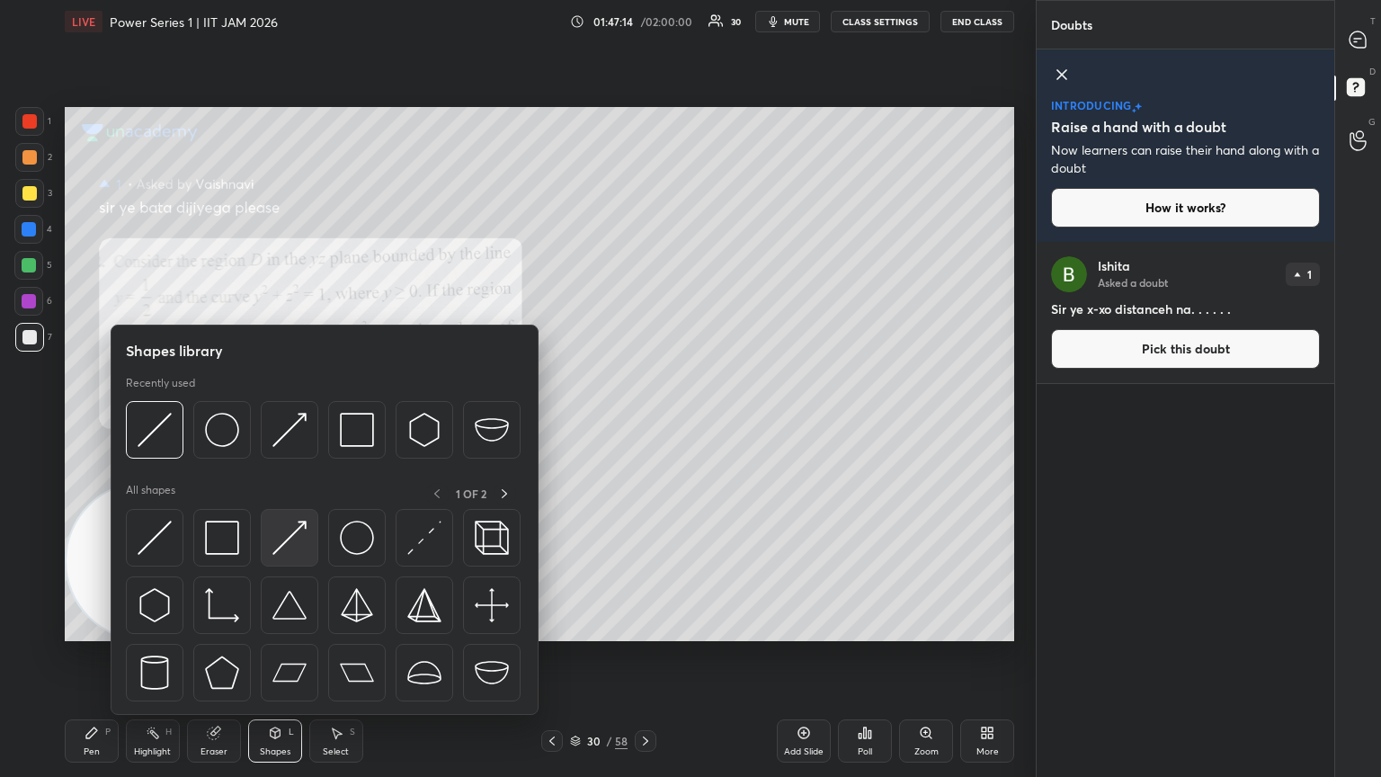
click at [297, 422] on img at bounding box center [289, 538] width 34 height 34
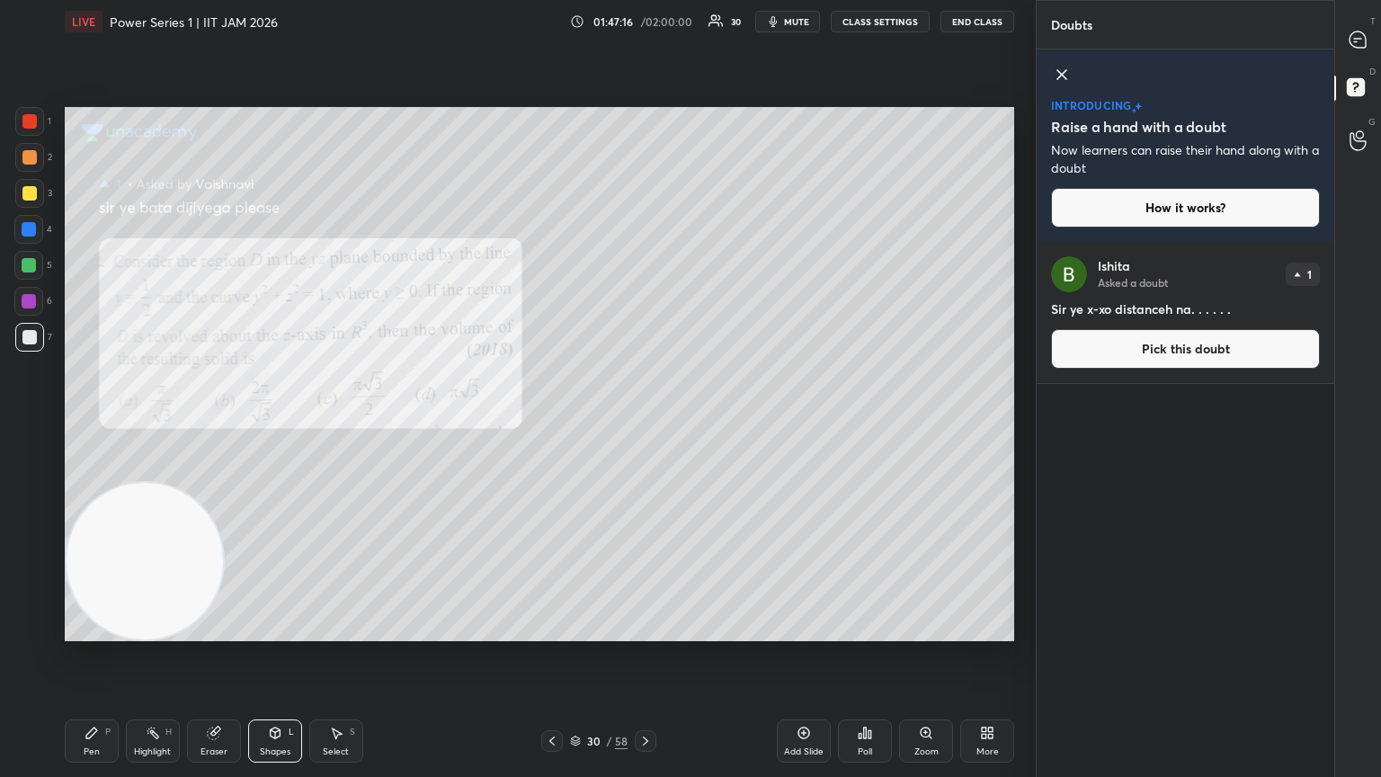
click at [275, 422] on div "Shapes L" at bounding box center [275, 740] width 54 height 43
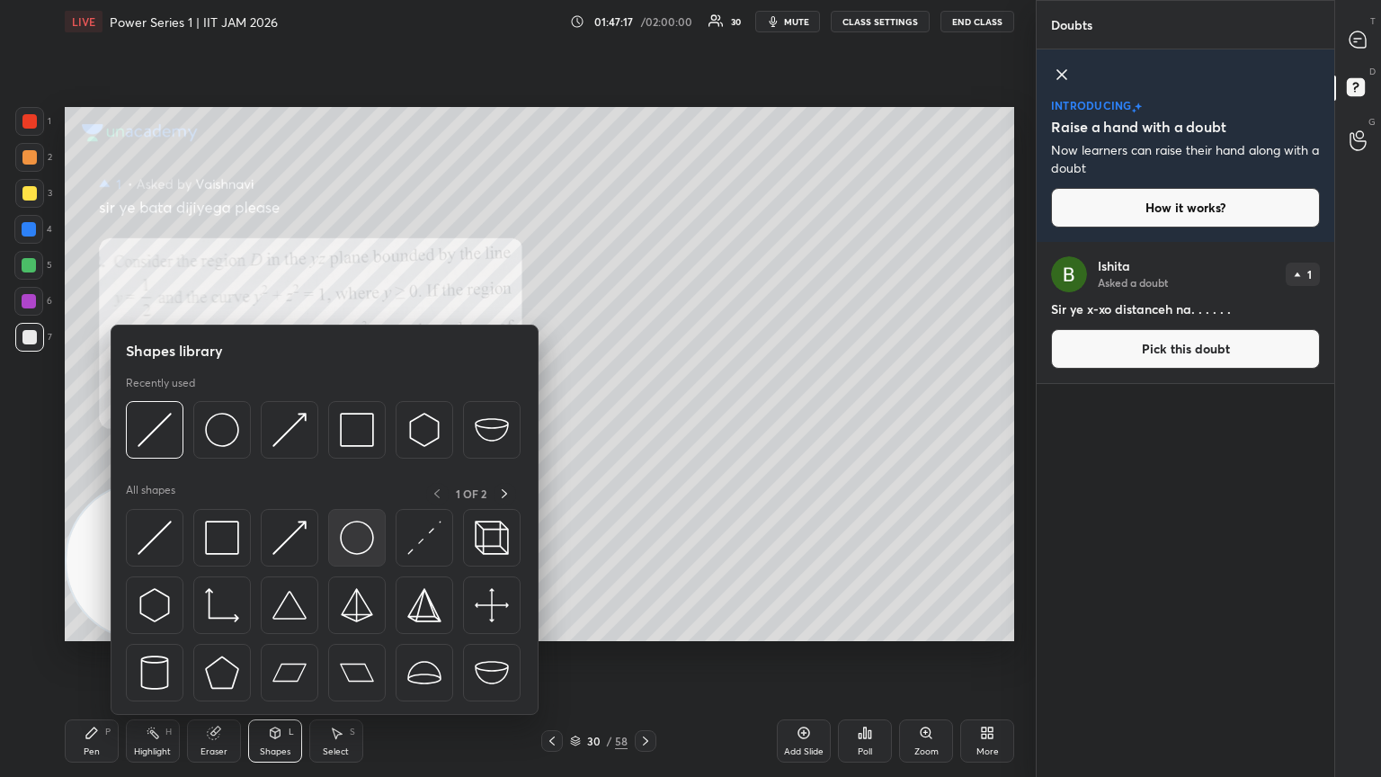
click at [352, 422] on img at bounding box center [357, 538] width 34 height 34
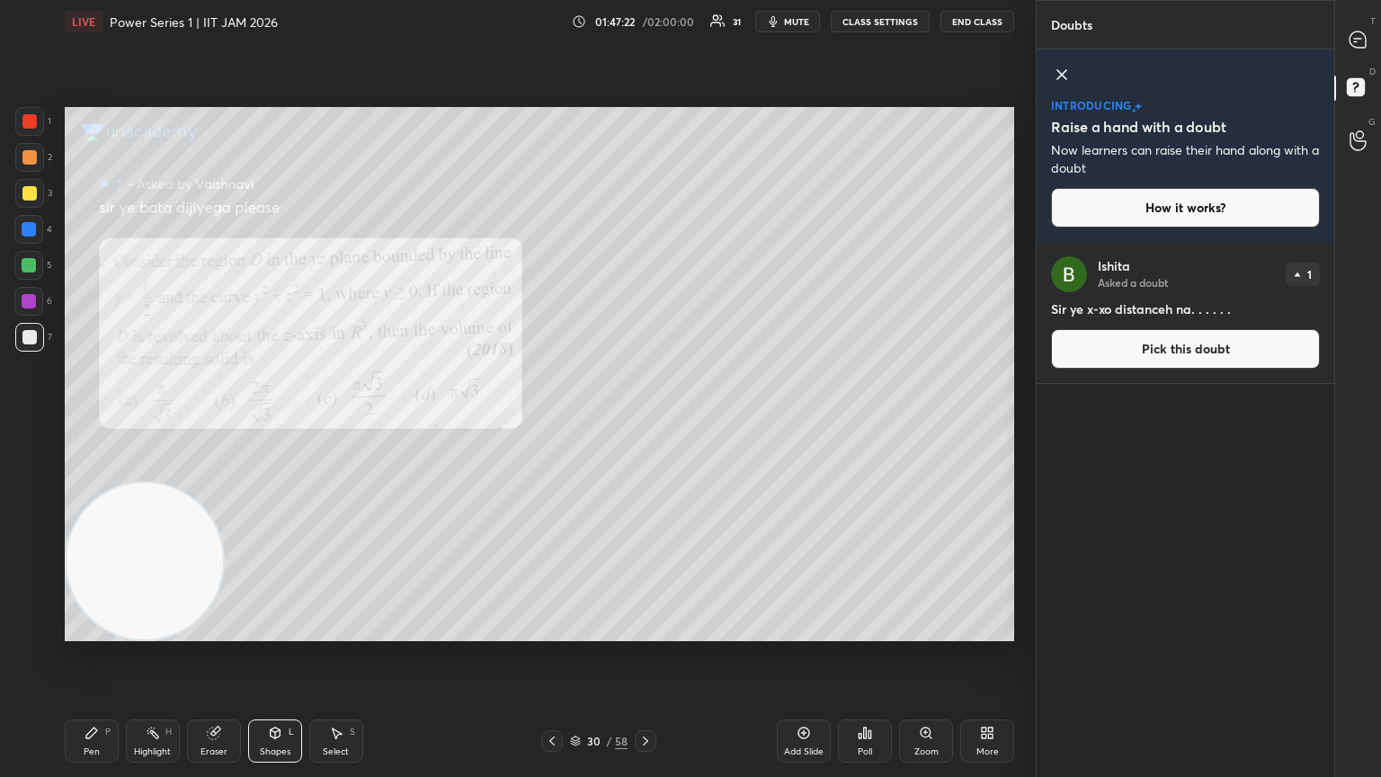
click at [100, 422] on div "Pen P" at bounding box center [92, 740] width 54 height 43
drag, startPoint x: 279, startPoint y: 723, endPoint x: 280, endPoint y: 737, distance: 14.4
click at [280, 422] on div "Shapes L" at bounding box center [275, 740] width 54 height 43
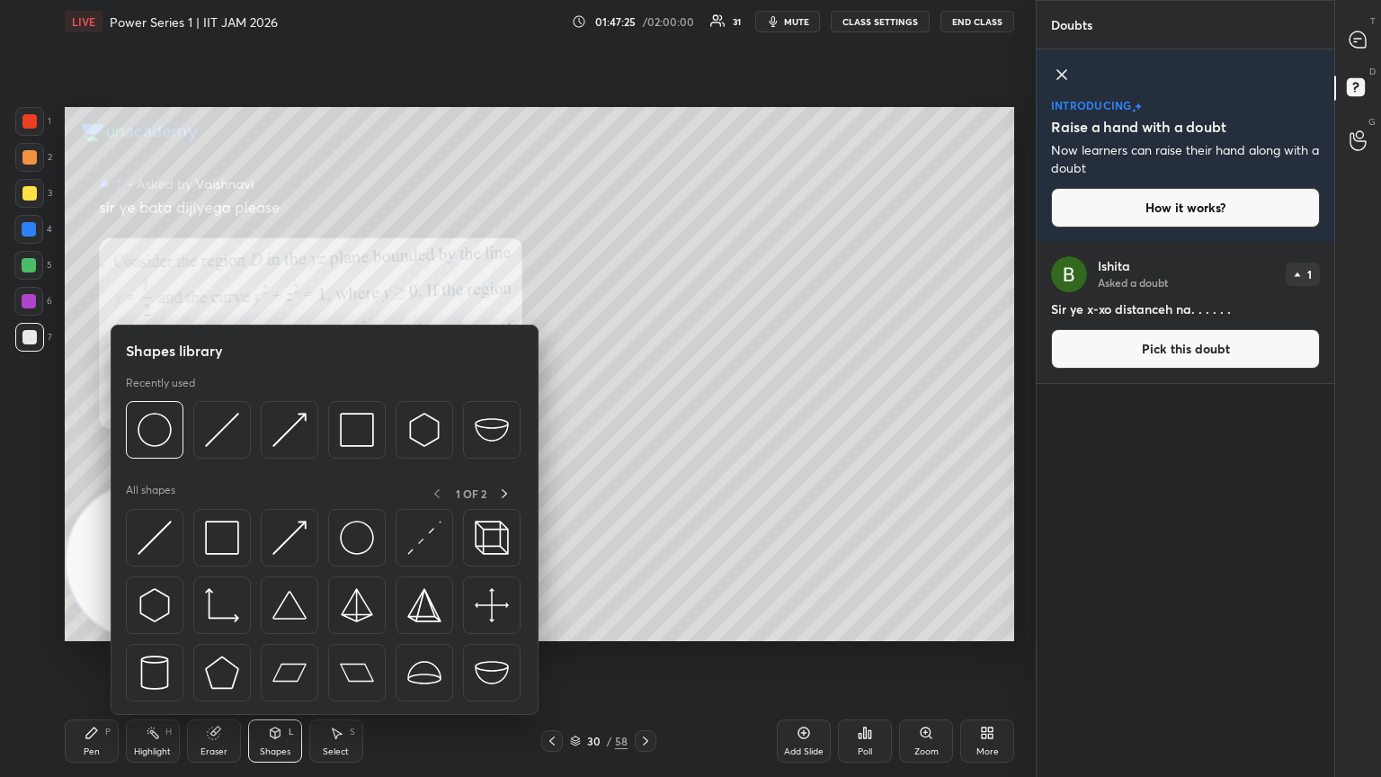
click at [205, 422] on img at bounding box center [222, 538] width 34 height 34
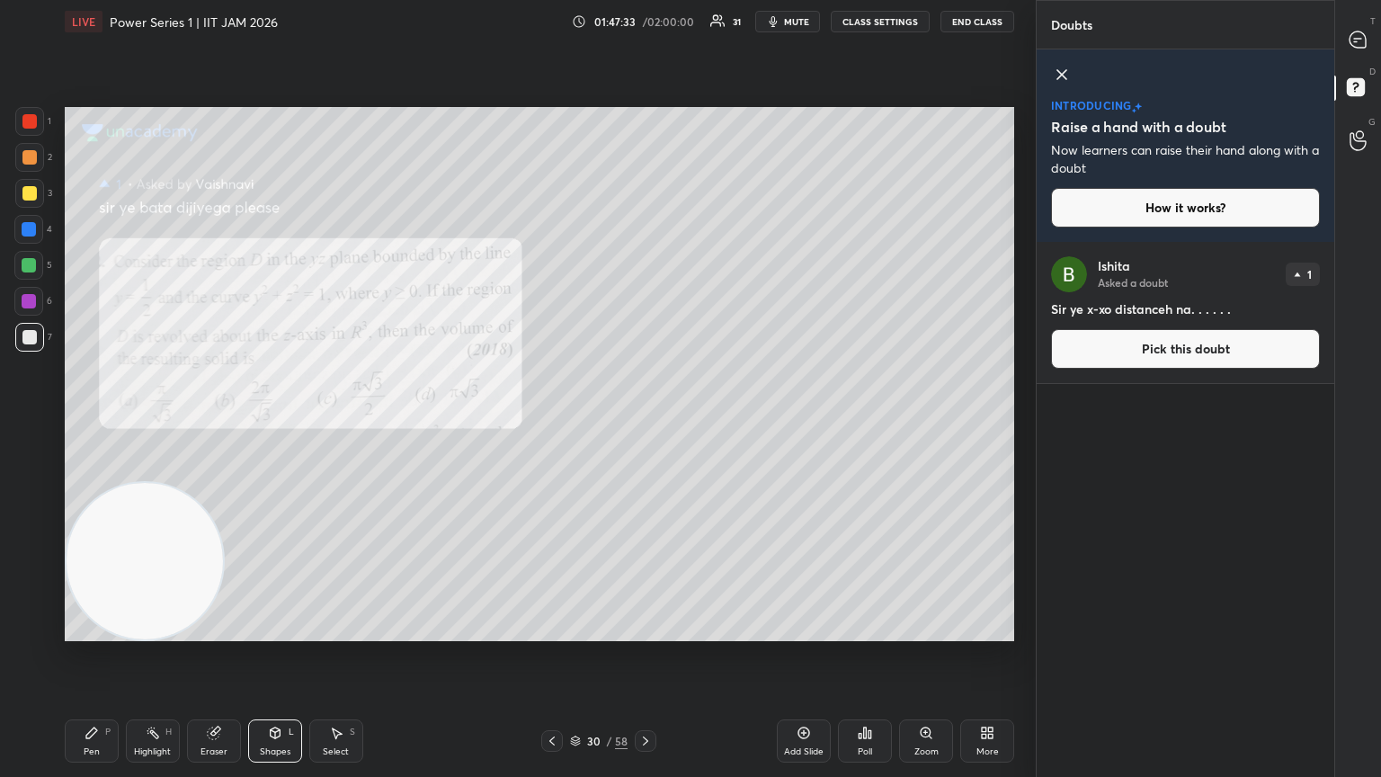
click at [217, 422] on div "Eraser" at bounding box center [214, 740] width 54 height 43
click at [452, 422] on div "Setting up your live class Poll for secs No correct answer Start poll" at bounding box center [540, 374] width 964 height 662
click at [101, 422] on div "Pen P" at bounding box center [92, 740] width 54 height 43
click at [645, 43] on div at bounding box center [1359, 39] width 36 height 32
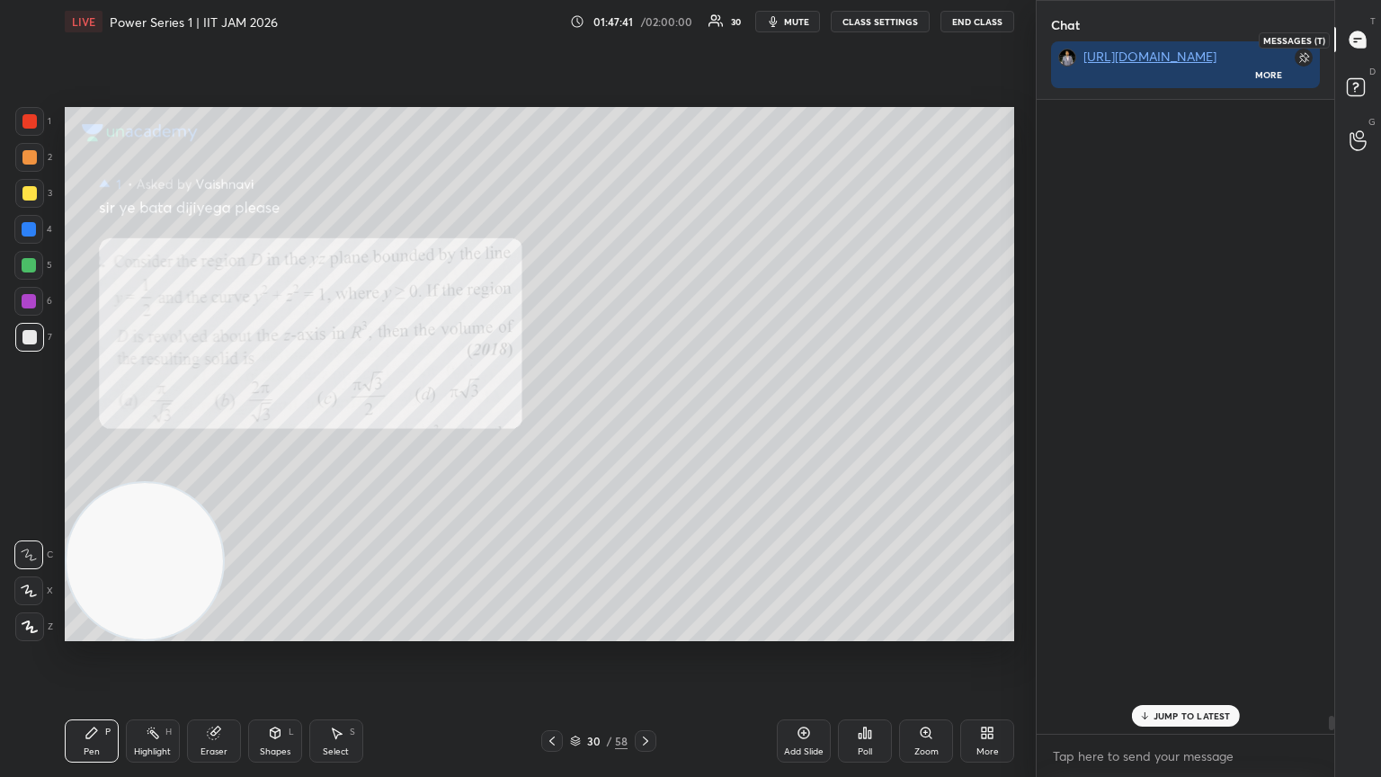
scroll to position [629, 292]
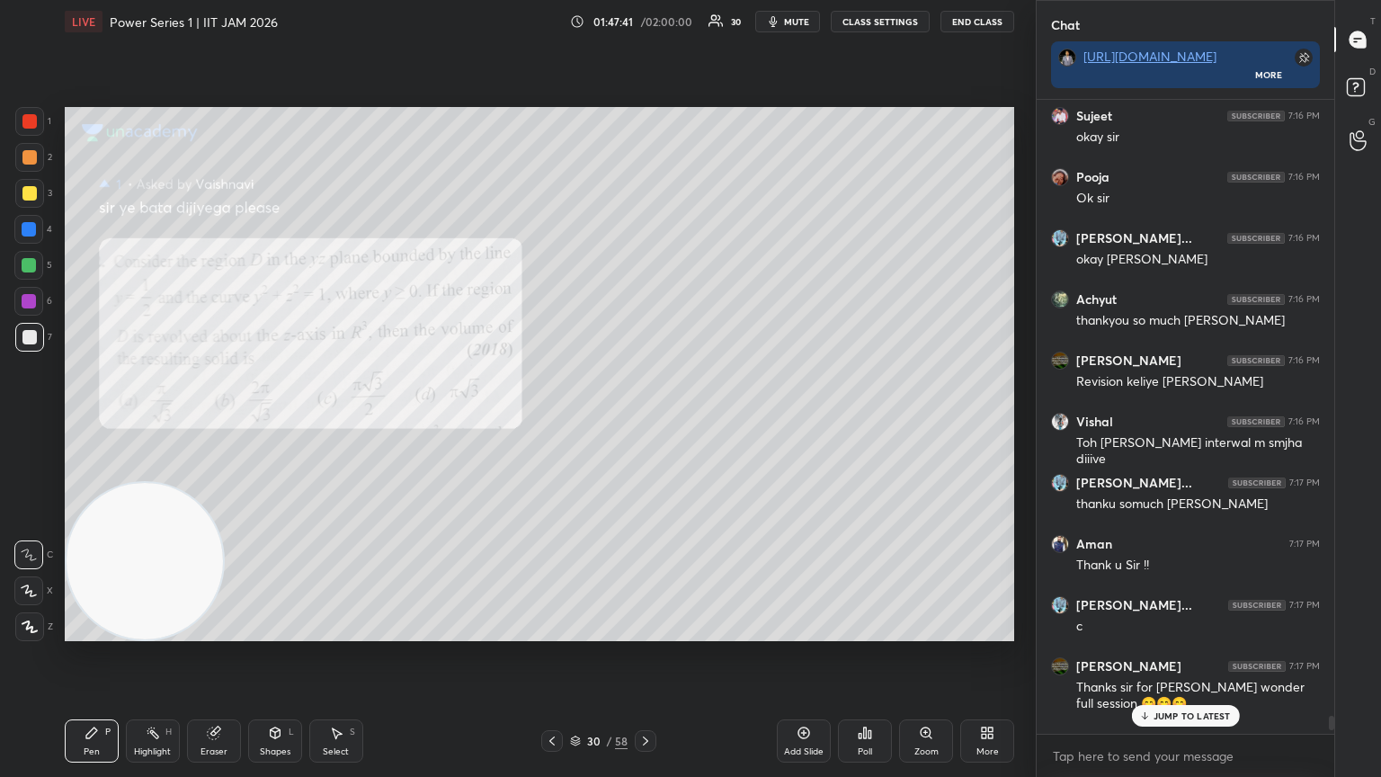
click at [645, 422] on div "JUMP TO LATEST" at bounding box center [1185, 716] width 108 height 22
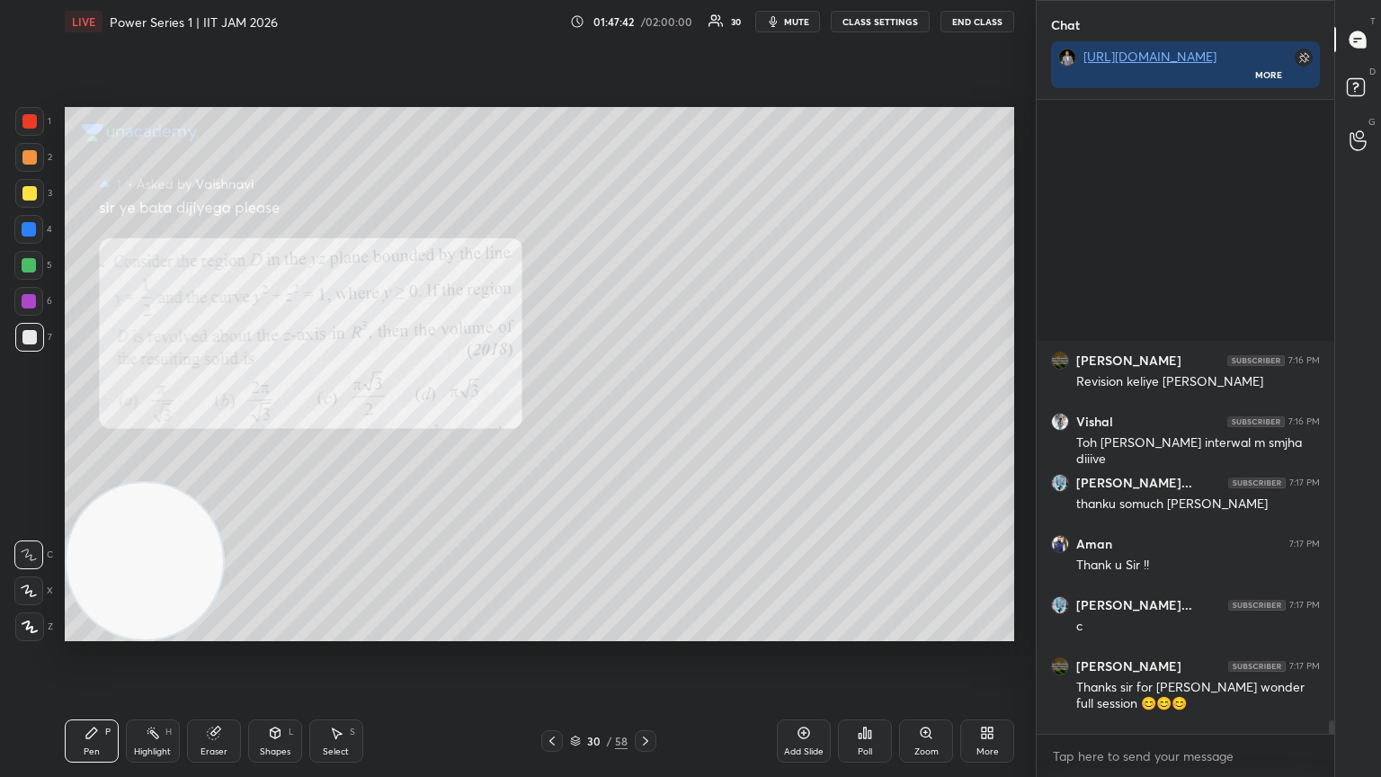
scroll to position [28830, 0]
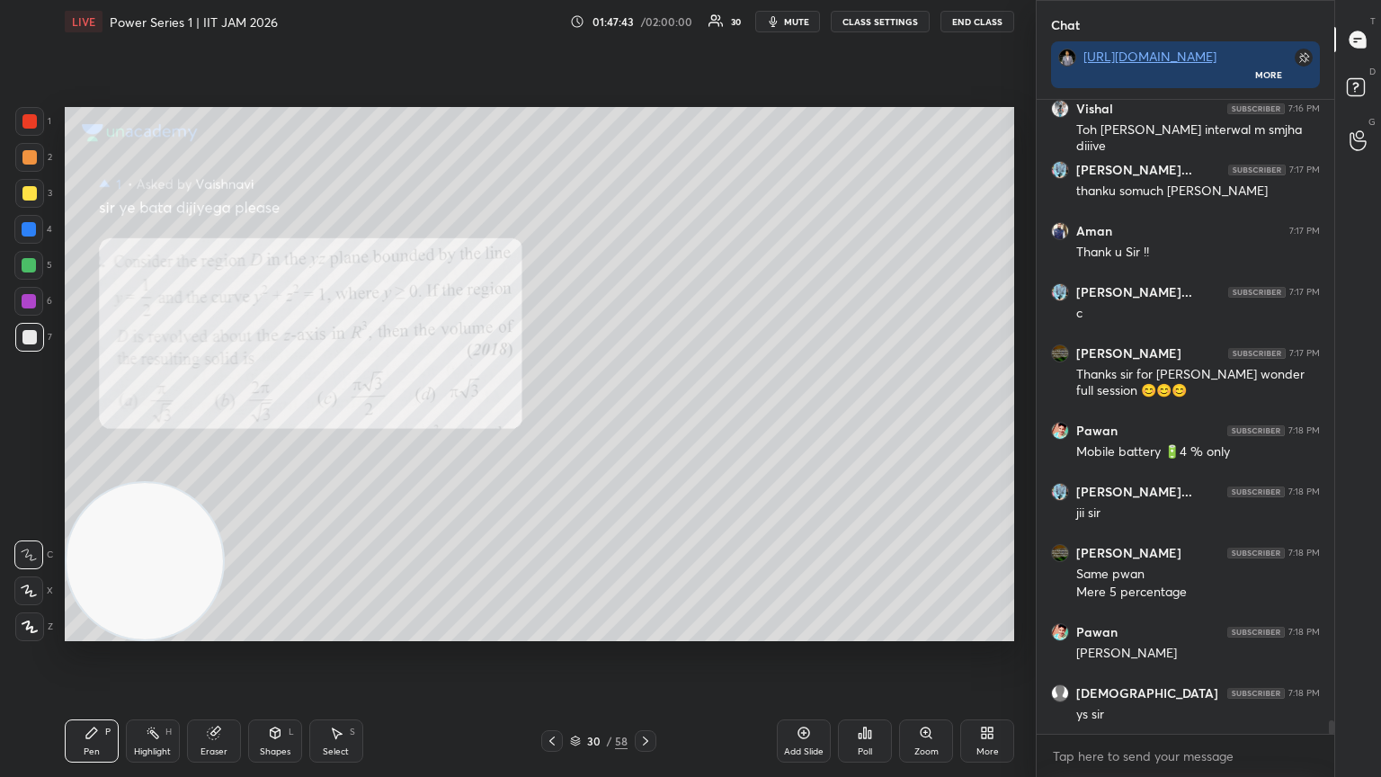
click at [32, 337] on div at bounding box center [29, 337] width 29 height 29
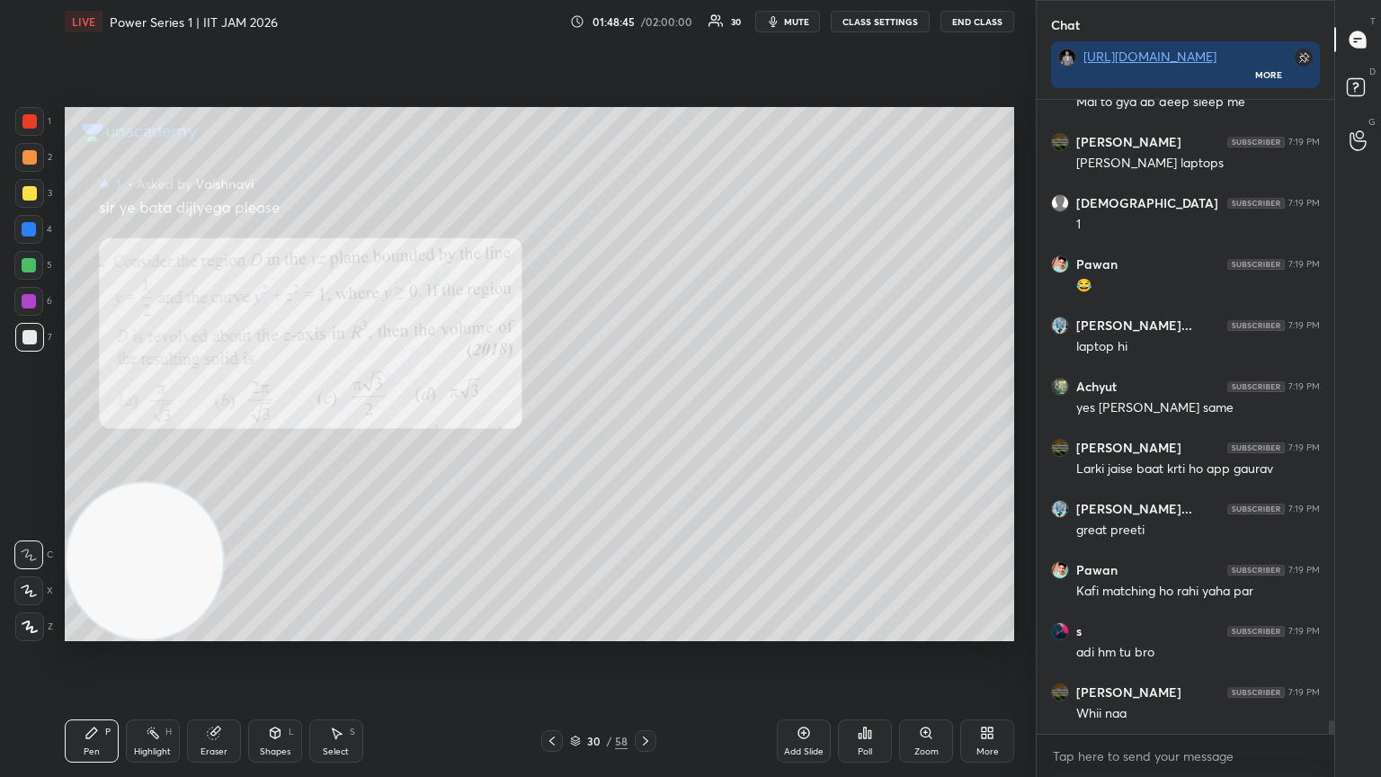
scroll to position [29703, 0]
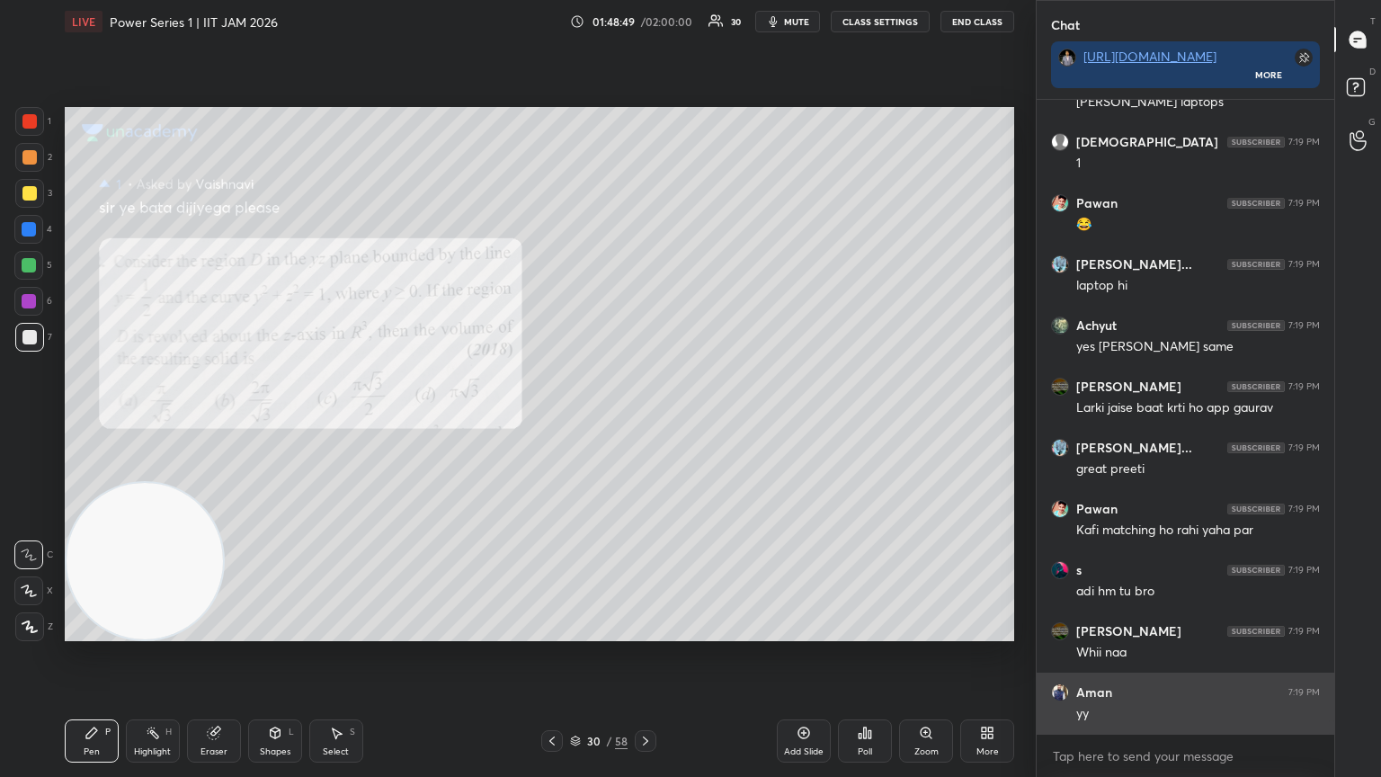
click at [645, 422] on img "grid" at bounding box center [1060, 692] width 18 height 18
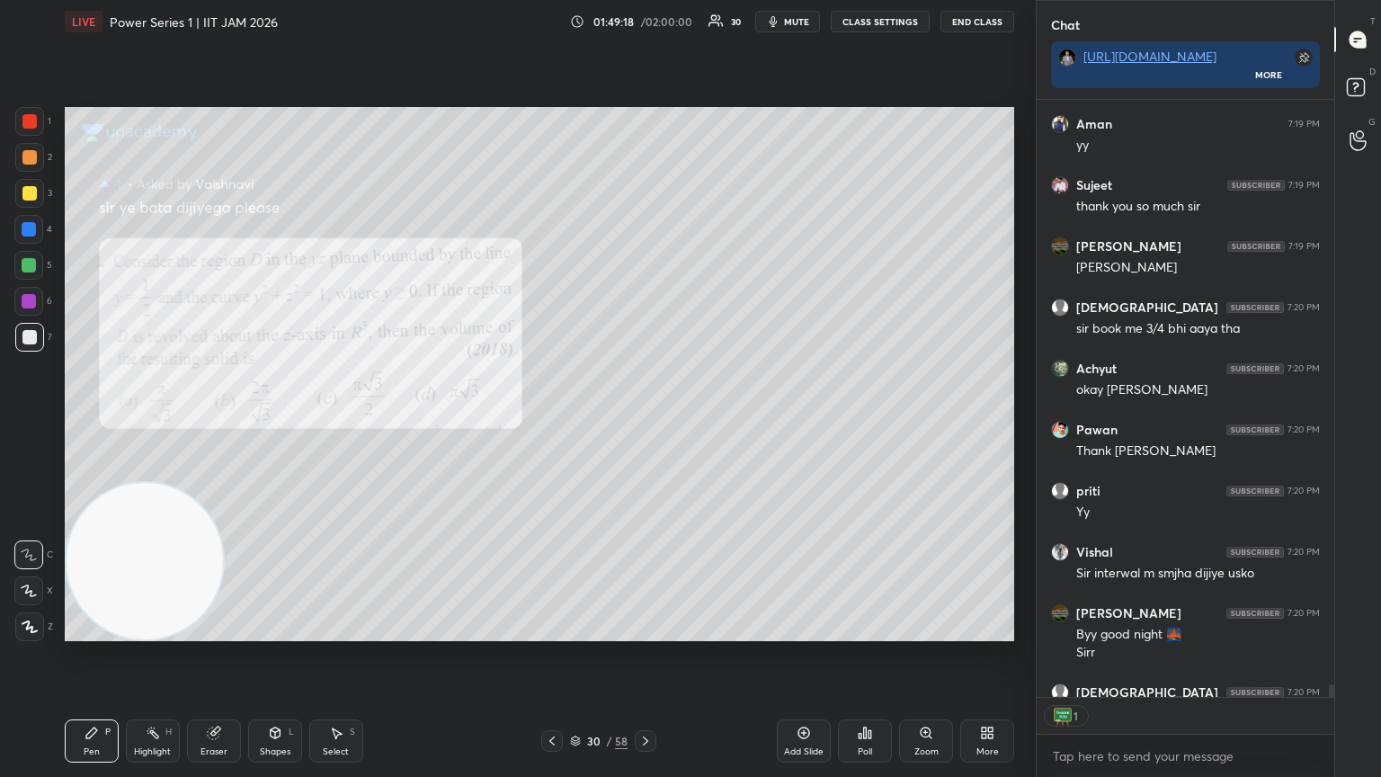
scroll to position [5, 5]
click at [556, 422] on icon at bounding box center [552, 741] width 14 height 14
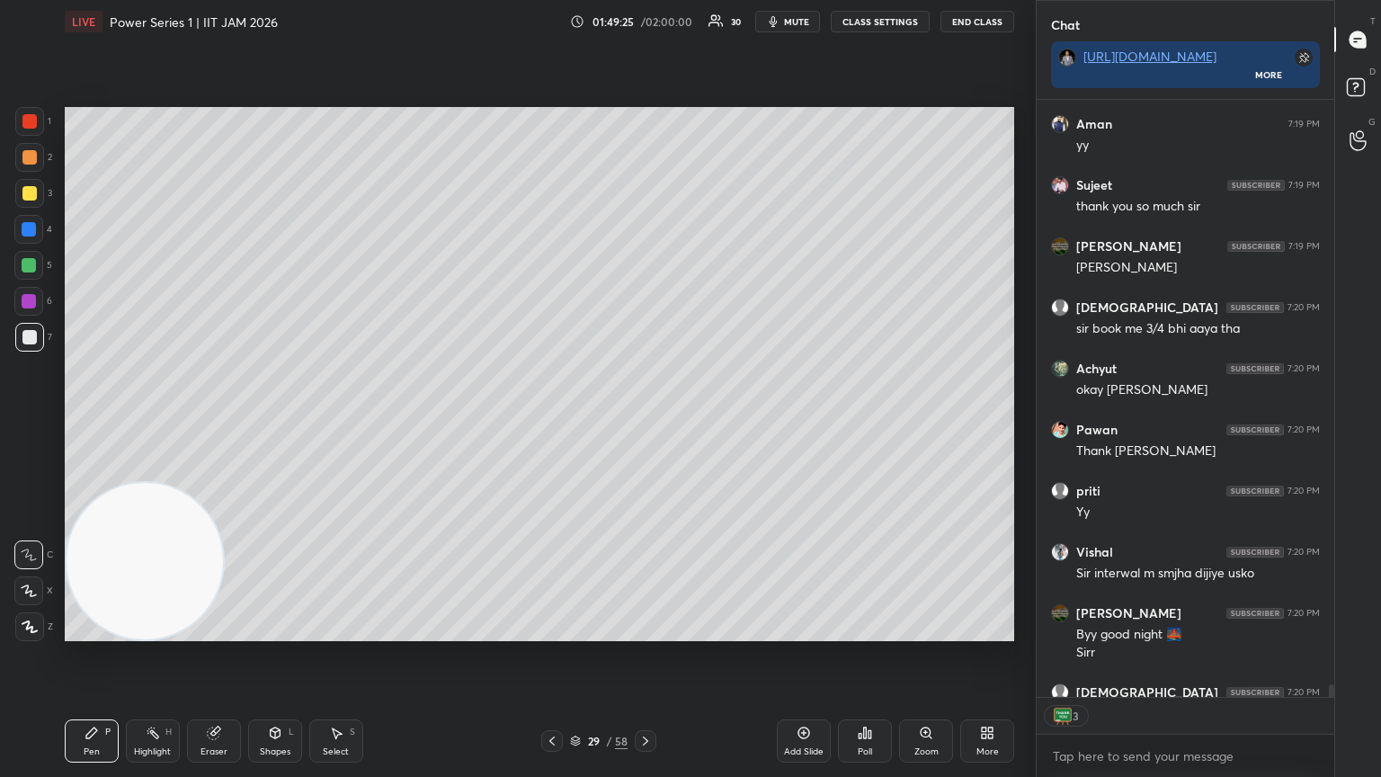
drag, startPoint x: 28, startPoint y: 335, endPoint x: 14, endPoint y: 345, distance: 16.7
click at [18, 348] on div at bounding box center [29, 337] width 29 height 29
click at [278, 422] on div "Shapes" at bounding box center [275, 751] width 31 height 9
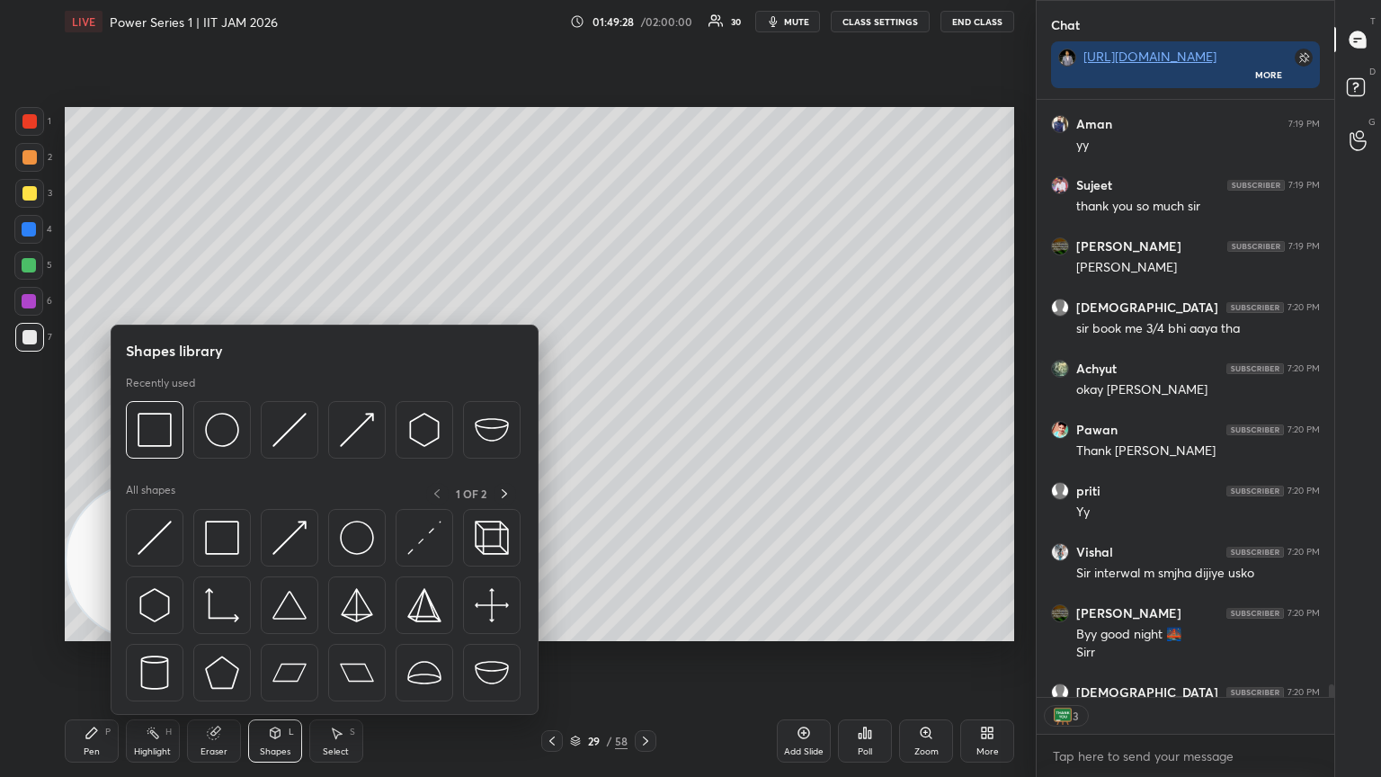
click at [163, 422] on img at bounding box center [155, 538] width 34 height 34
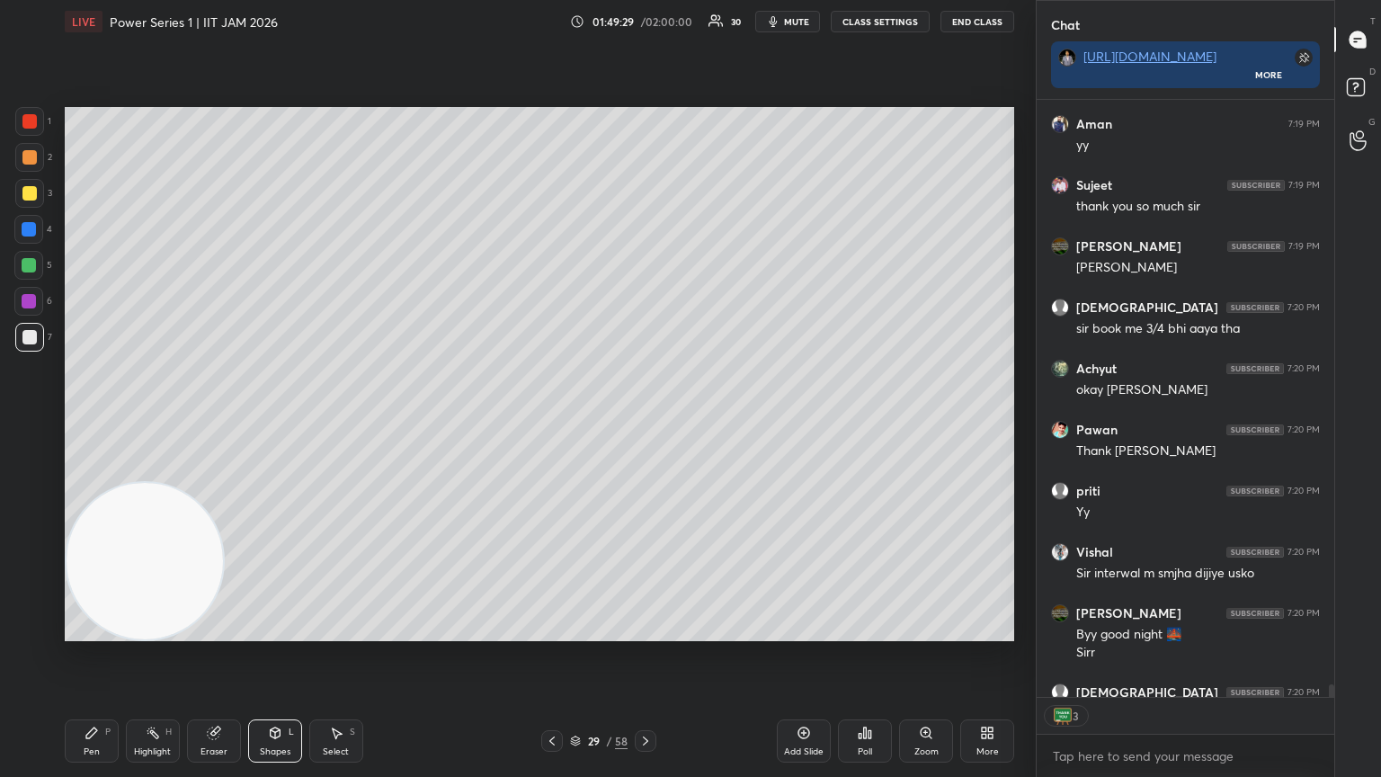
click at [32, 135] on div "1" at bounding box center [33, 125] width 36 height 36
drag, startPoint x: 29, startPoint y: 128, endPoint x: 58, endPoint y: 141, distance: 31.8
click at [29, 127] on div at bounding box center [29, 121] width 14 height 14
click at [95, 422] on icon at bounding box center [92, 733] width 14 height 14
click at [30, 339] on div at bounding box center [29, 337] width 14 height 14
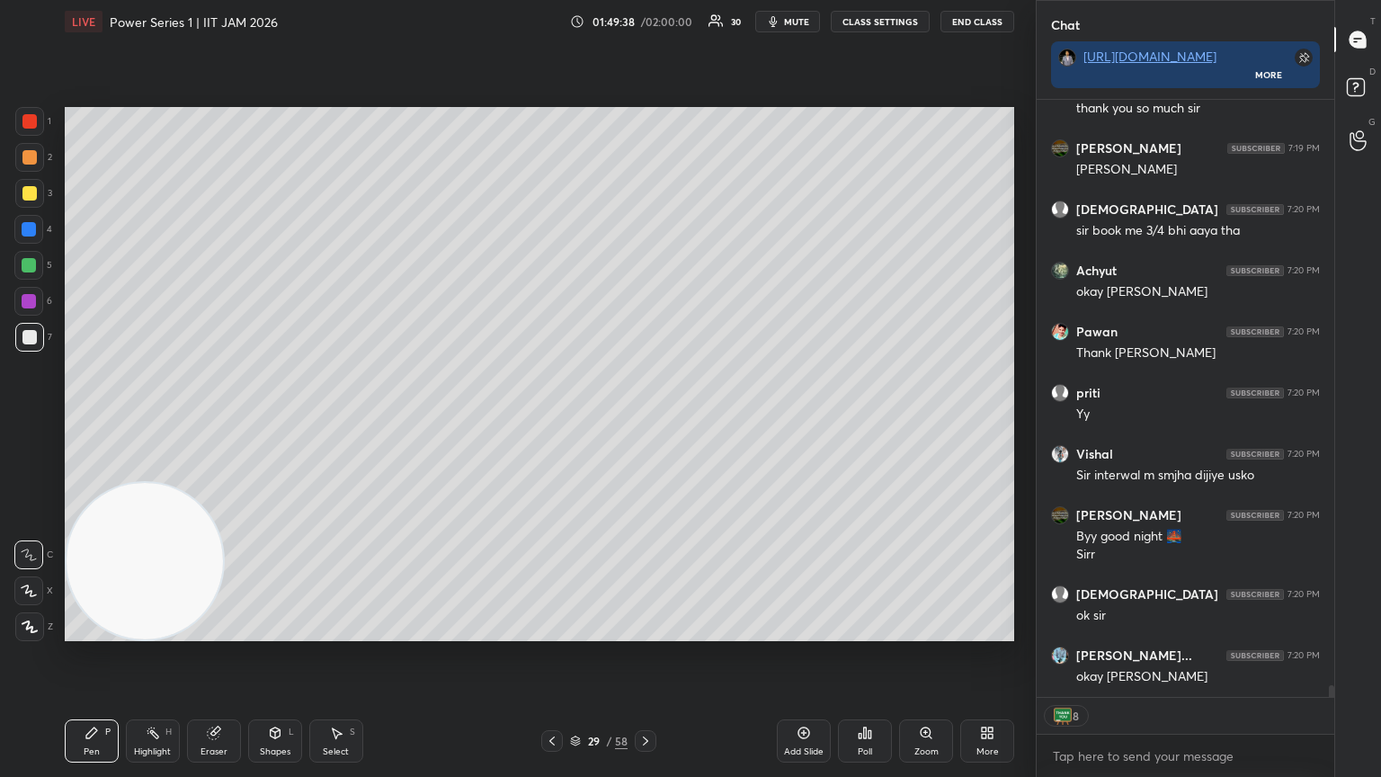
scroll to position [30431, 0]
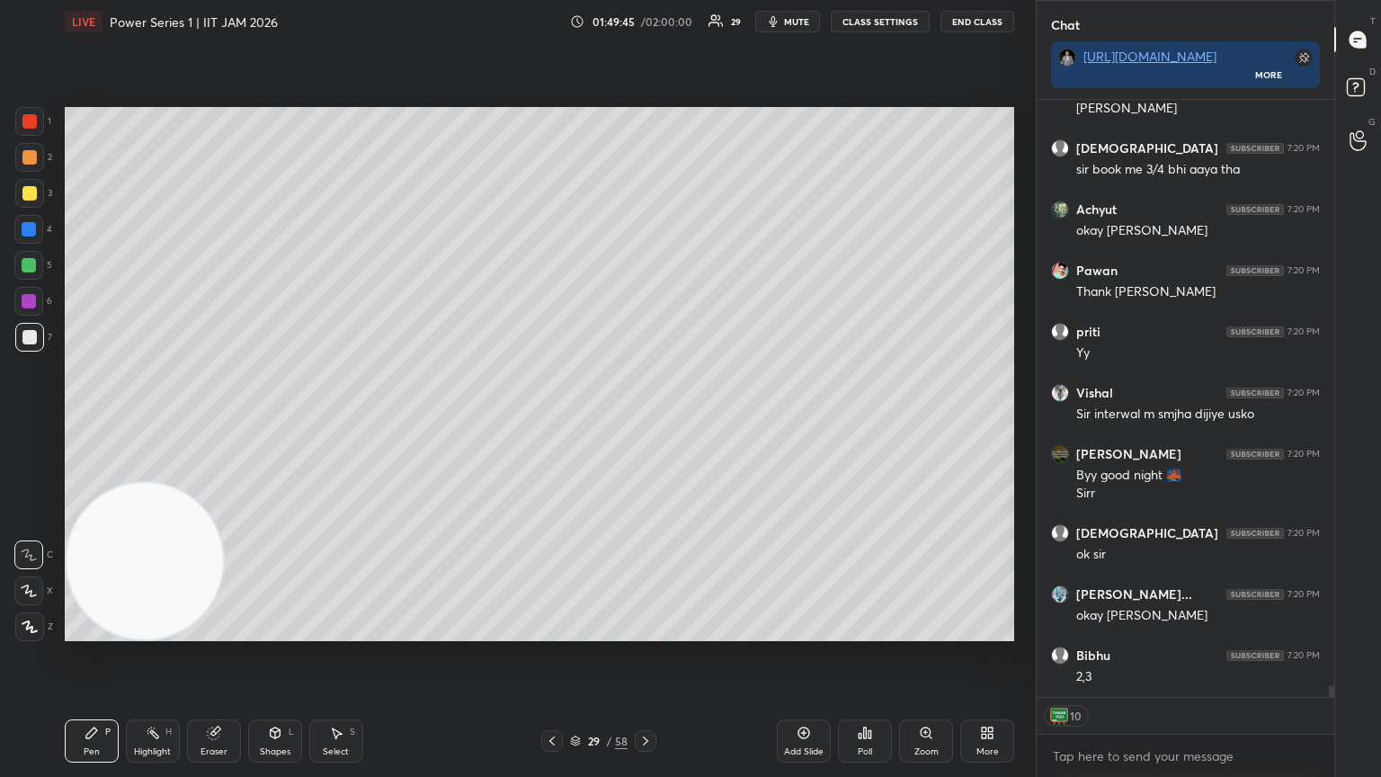
drag, startPoint x: 14, startPoint y: 235, endPoint x: 25, endPoint y: 235, distance: 10.8
click at [29, 235] on div at bounding box center [28, 229] width 29 height 29
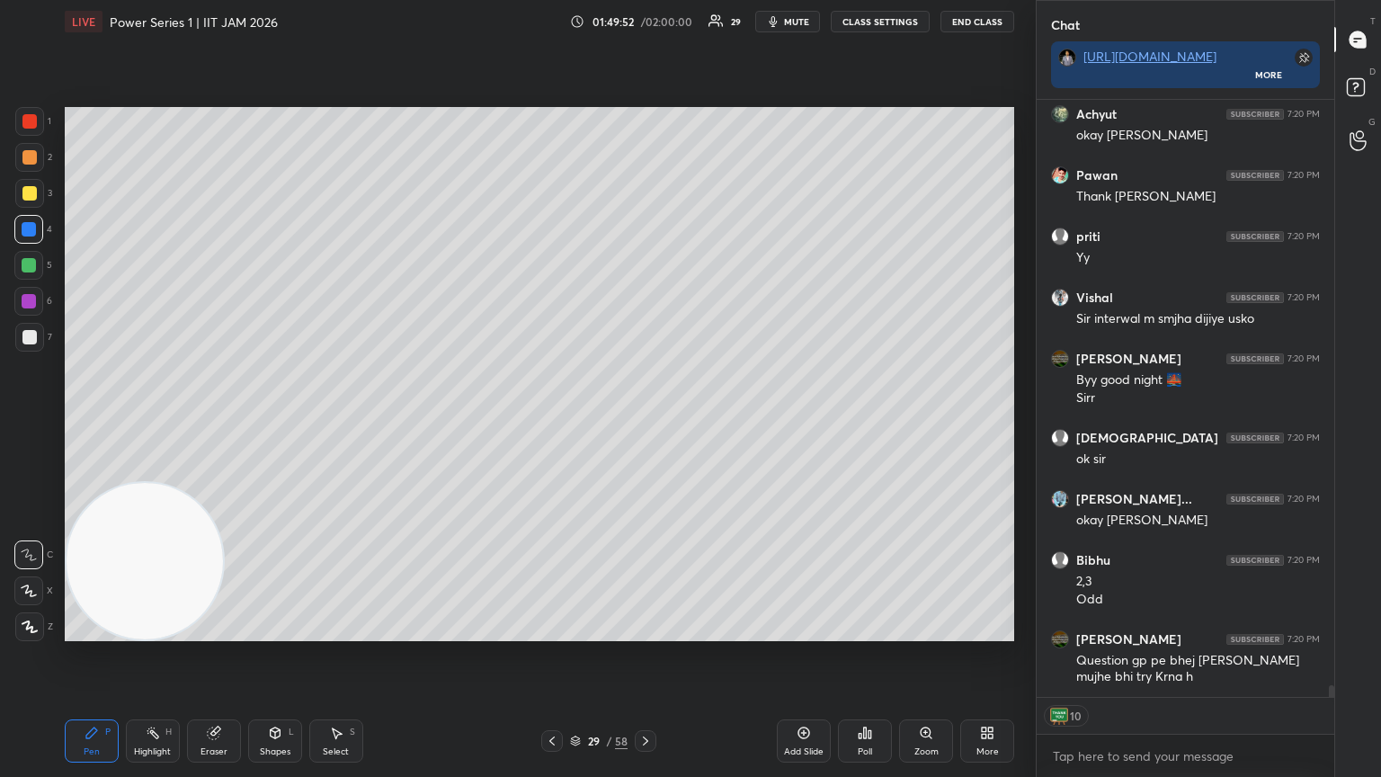
scroll to position [629, 292]
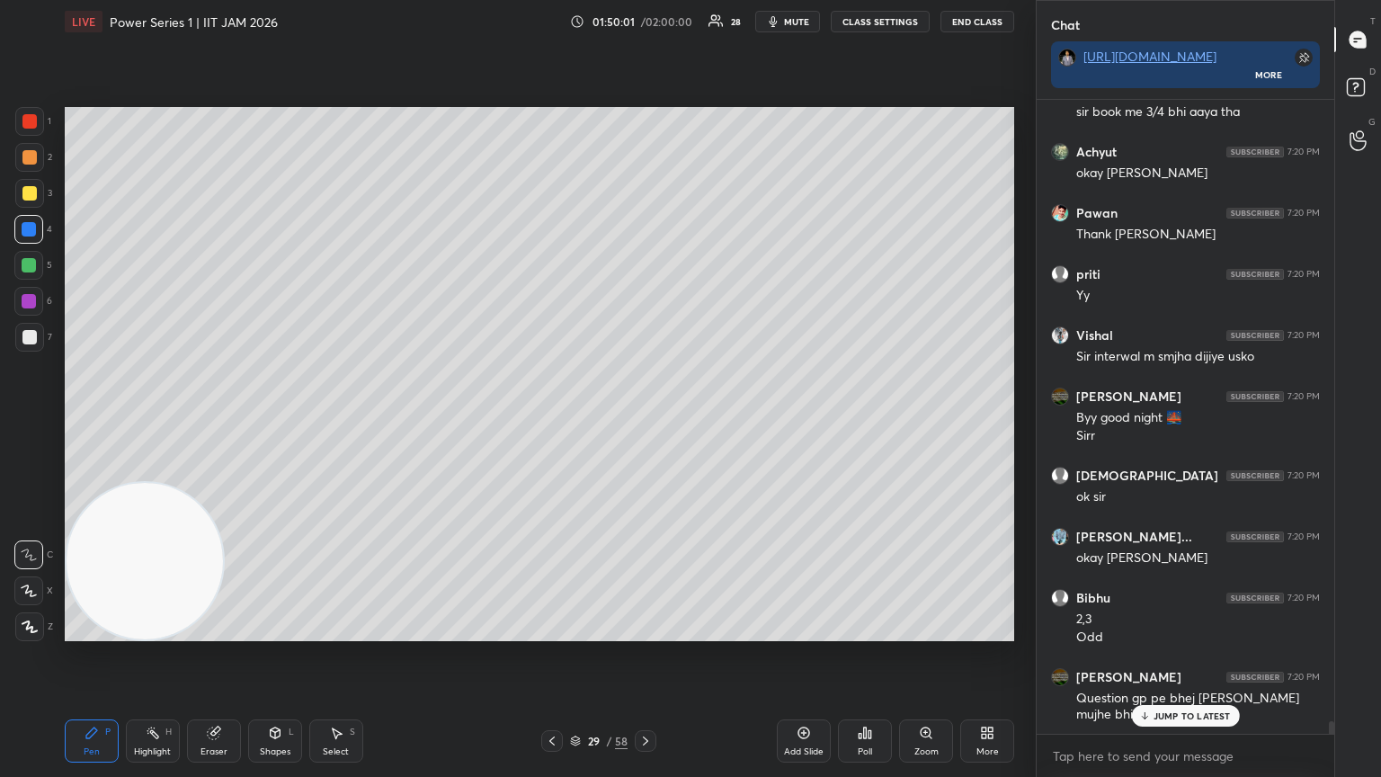
click at [27, 122] on div at bounding box center [29, 121] width 14 height 14
click at [31, 158] on div at bounding box center [29, 157] width 14 height 14
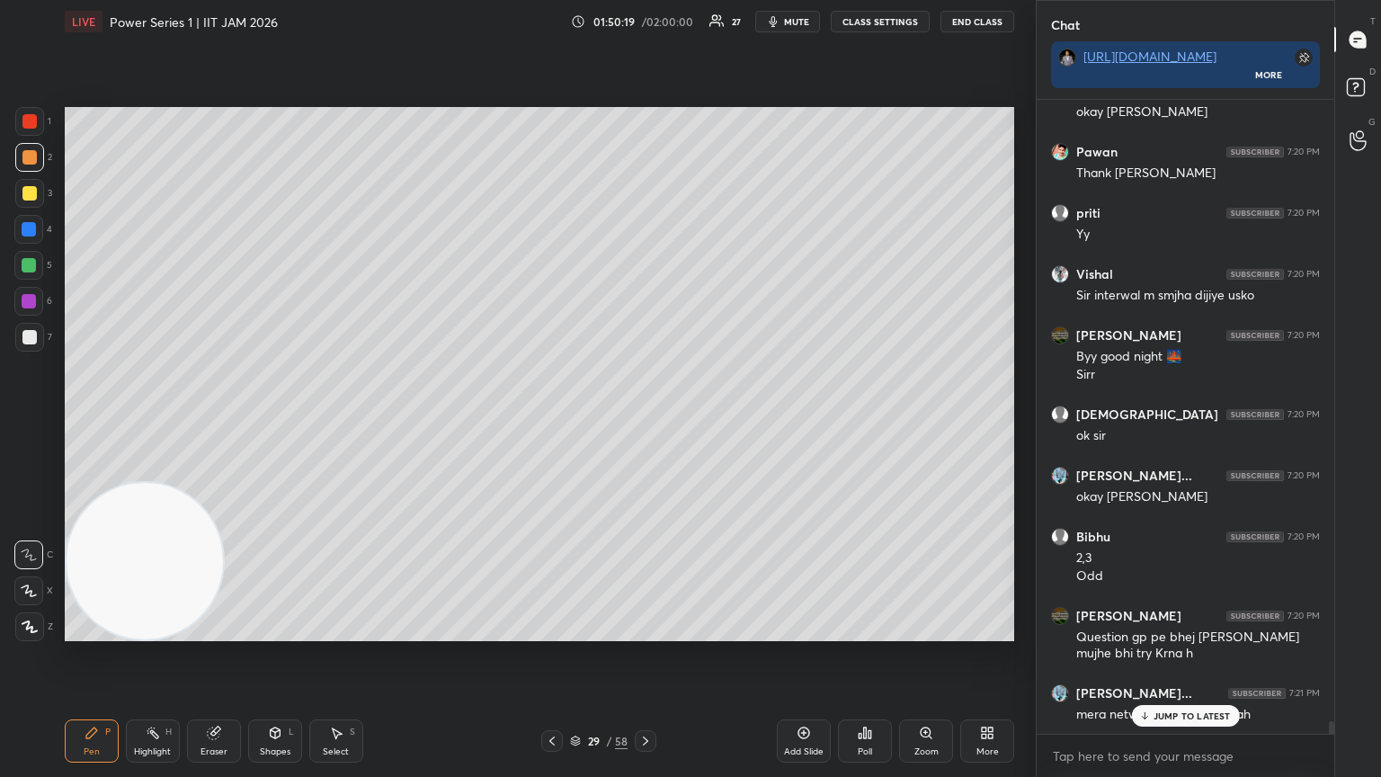
click at [215, 422] on icon at bounding box center [214, 733] width 12 height 12
click at [102, 422] on div "Pen P" at bounding box center [92, 740] width 54 height 43
click at [24, 326] on div at bounding box center [29, 337] width 29 height 29
click at [37, 230] on div at bounding box center [28, 229] width 29 height 29
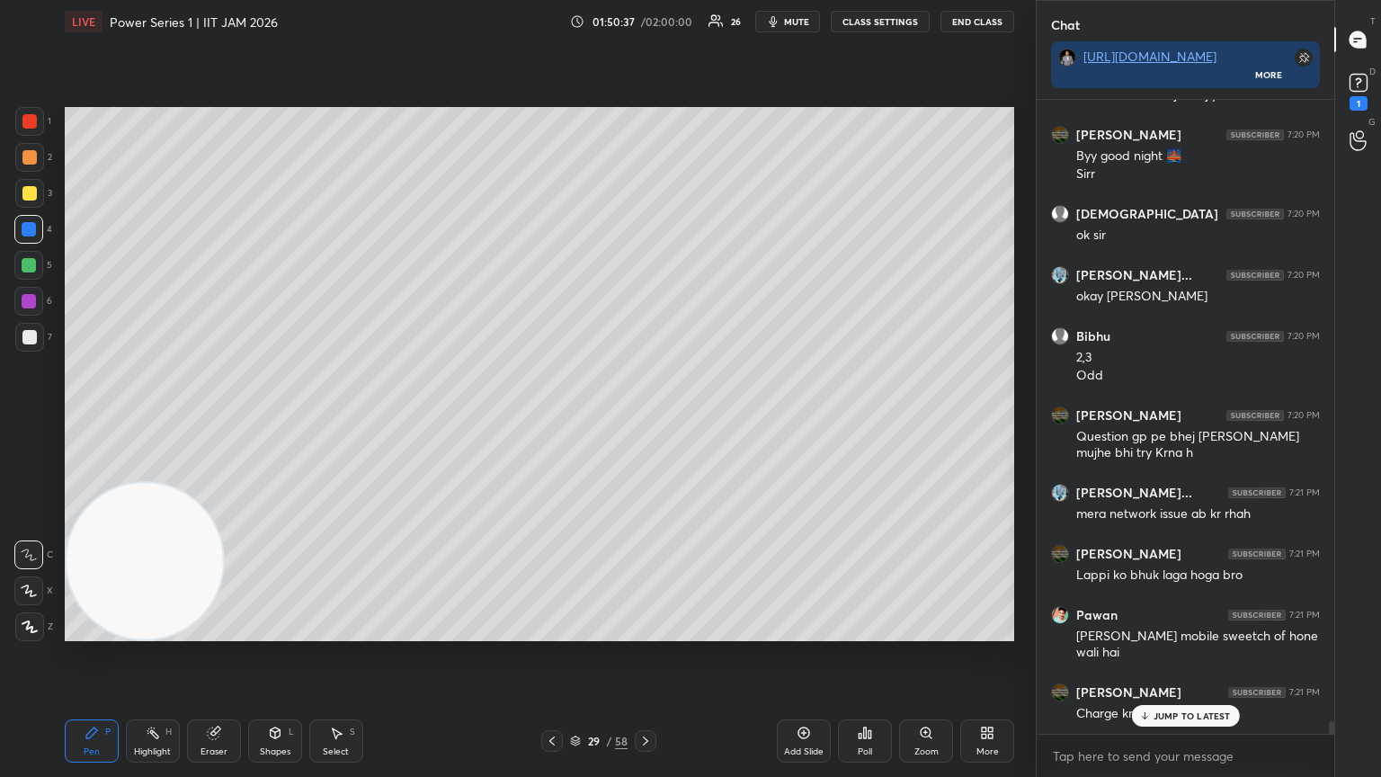
scroll to position [30826, 0]
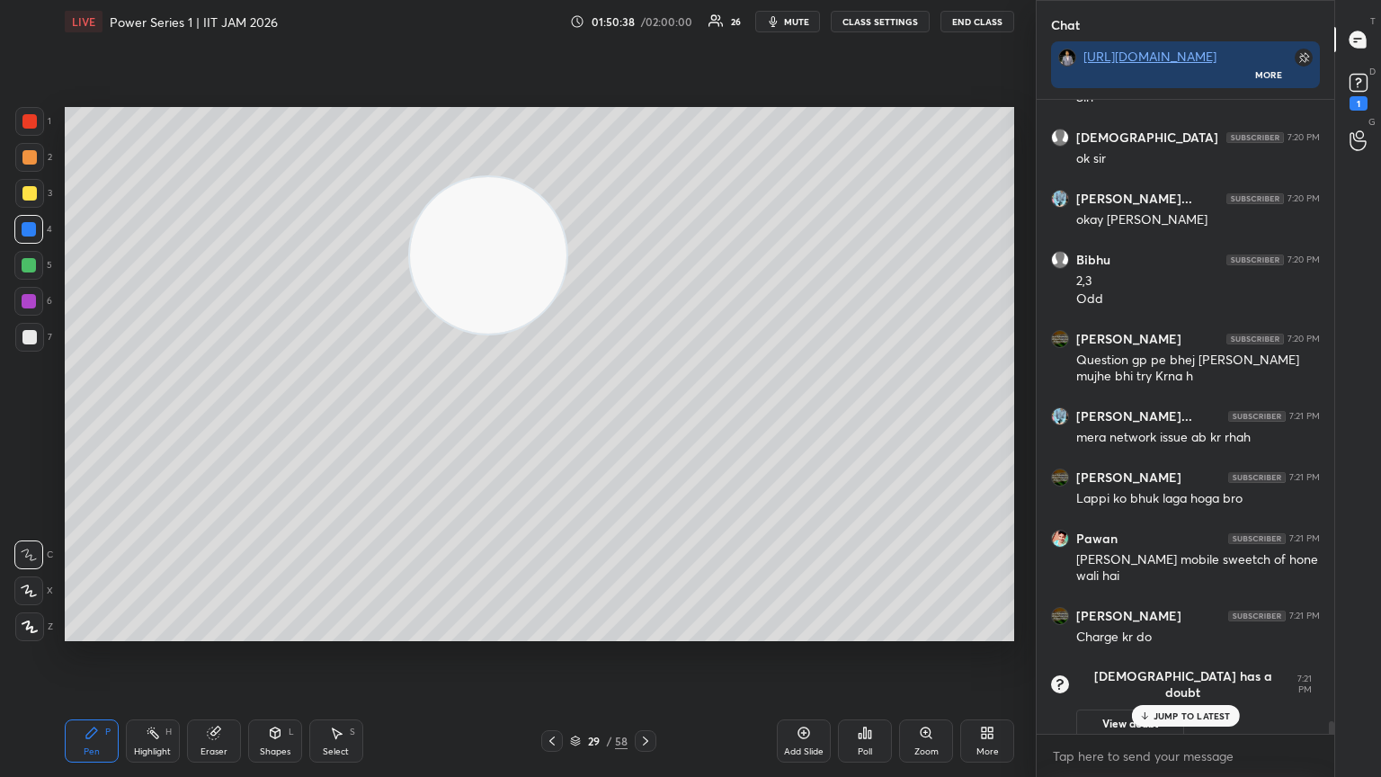
drag, startPoint x: 333, startPoint y: 356, endPoint x: 882, endPoint y: 83, distance: 613.6
click at [645, 85] on div "Setting up your live class Poll for secs No correct answer Start poll" at bounding box center [540, 374] width 964 height 662
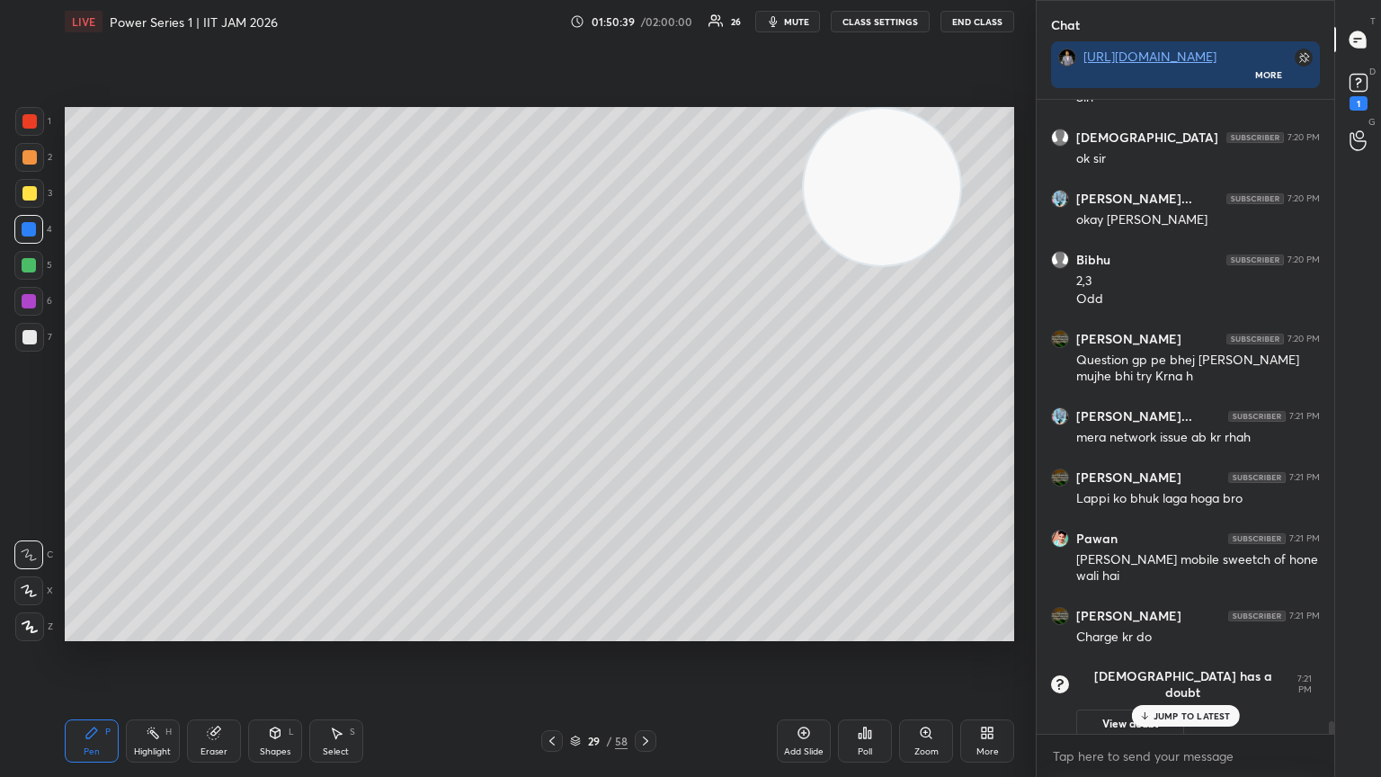
click at [34, 345] on div at bounding box center [29, 337] width 29 height 29
click at [32, 273] on div at bounding box center [28, 265] width 29 height 29
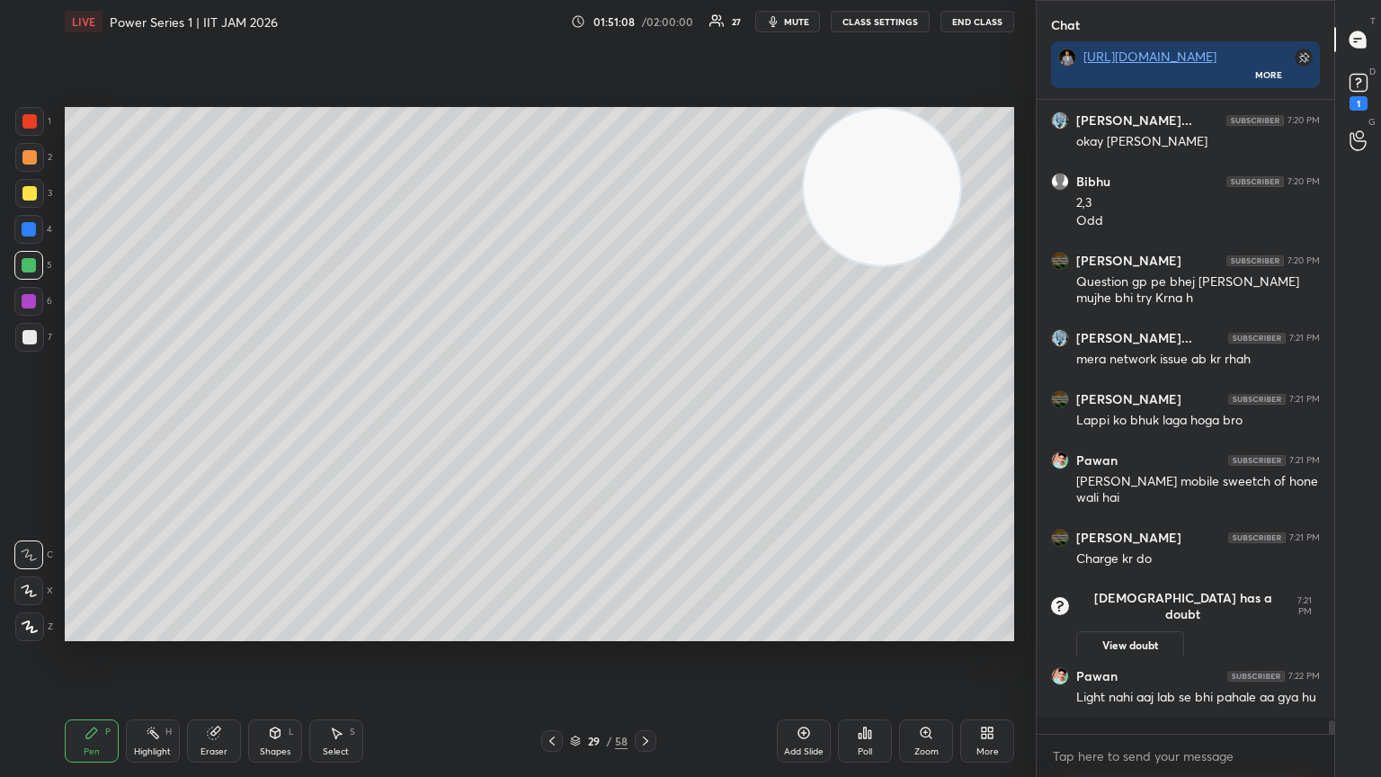
scroll to position [29405, 0]
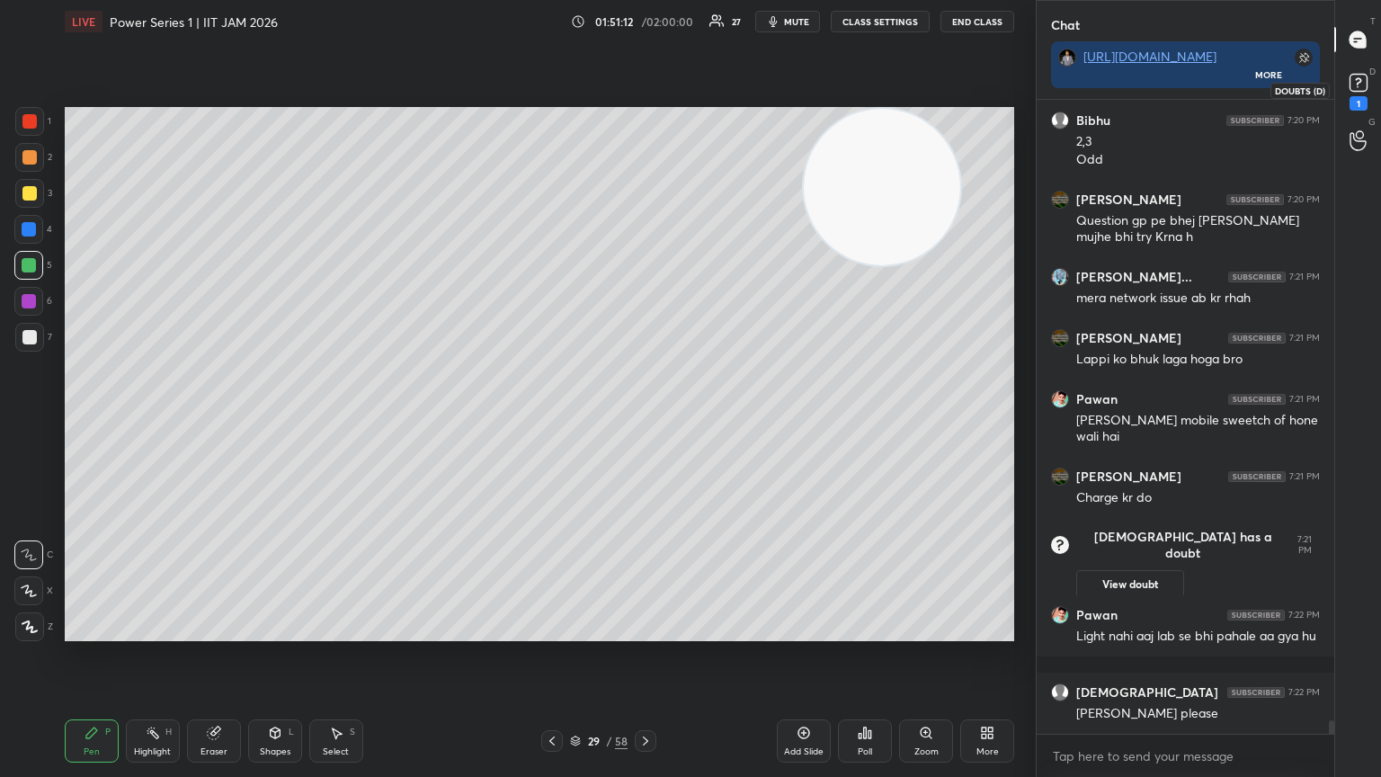
click at [645, 103] on div "1" at bounding box center [1359, 103] width 18 height 14
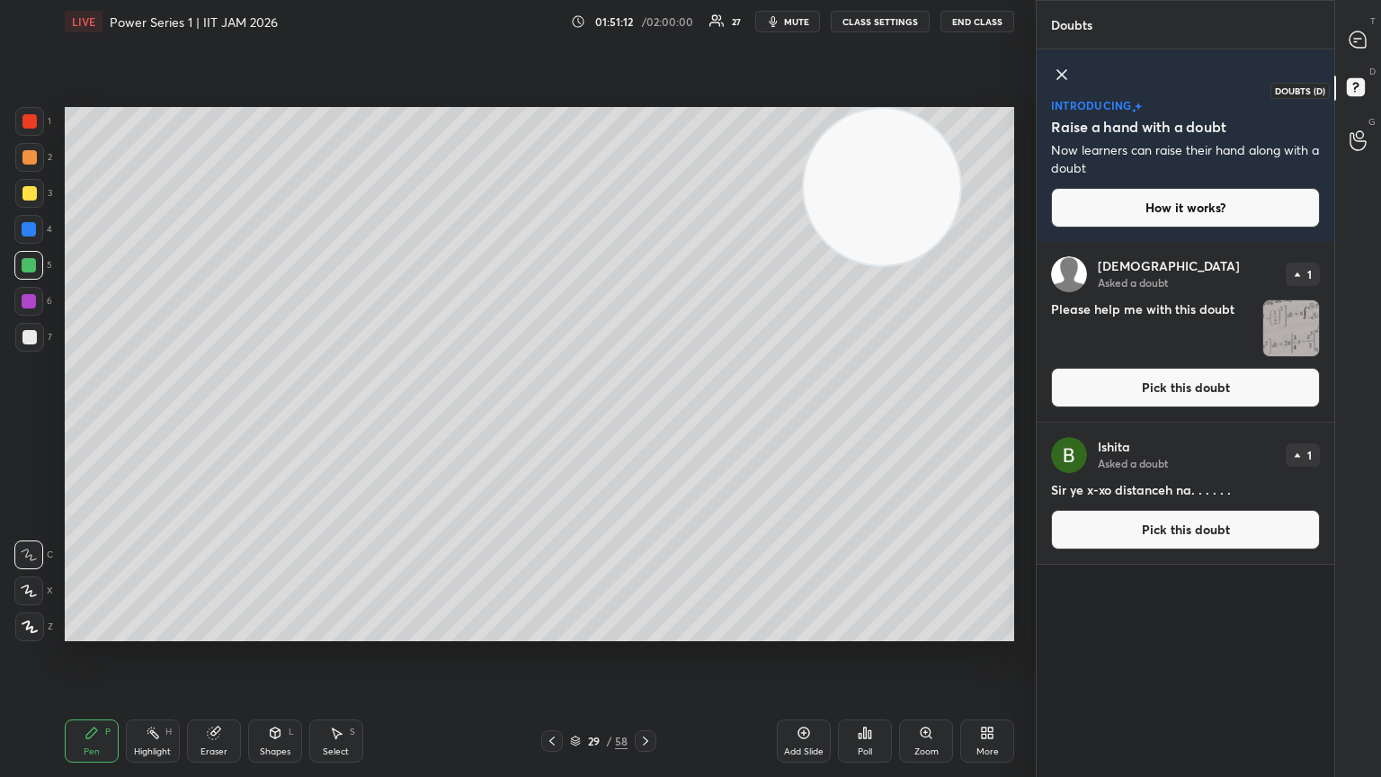
scroll to position [530, 292]
click at [645, 388] on button "Pick this doubt" at bounding box center [1185, 388] width 269 height 40
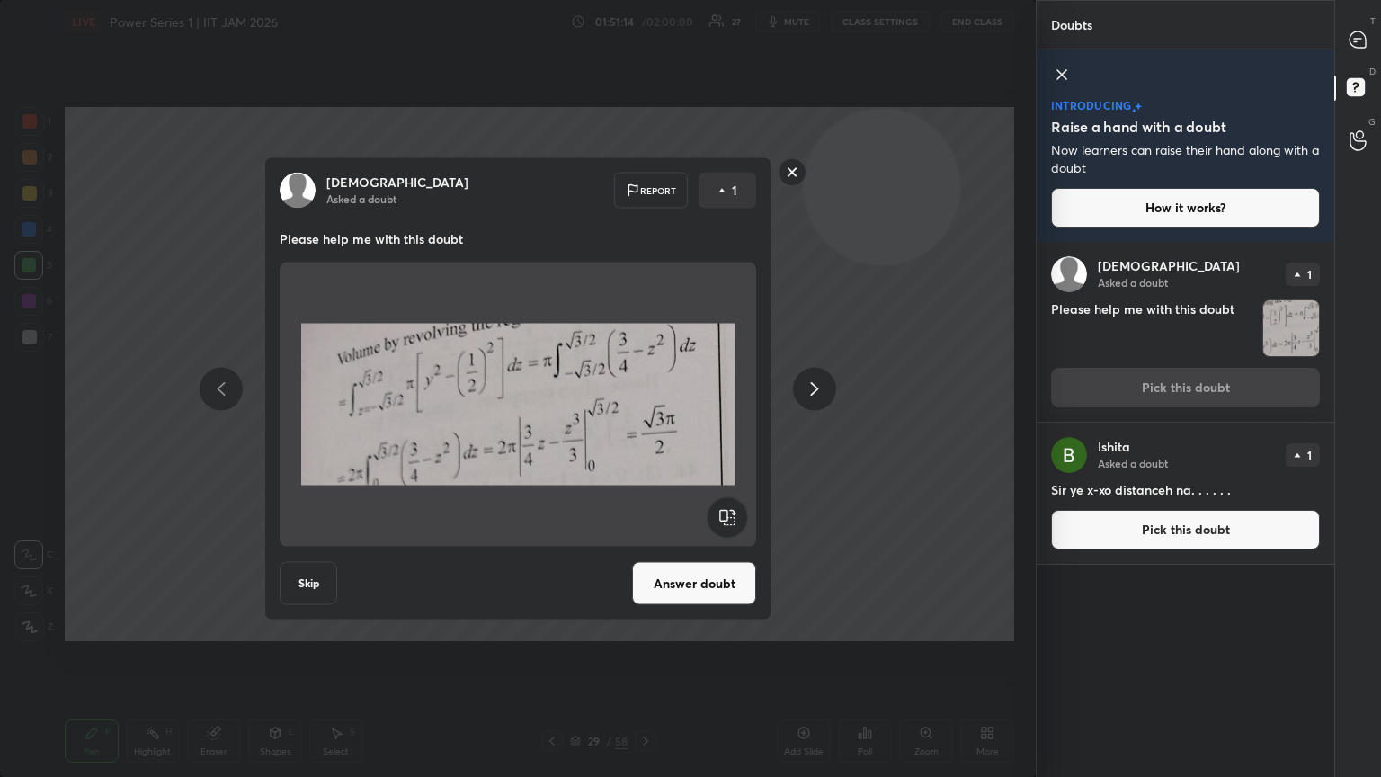
click at [645, 422] on button "Answer doubt" at bounding box center [694, 583] width 124 height 43
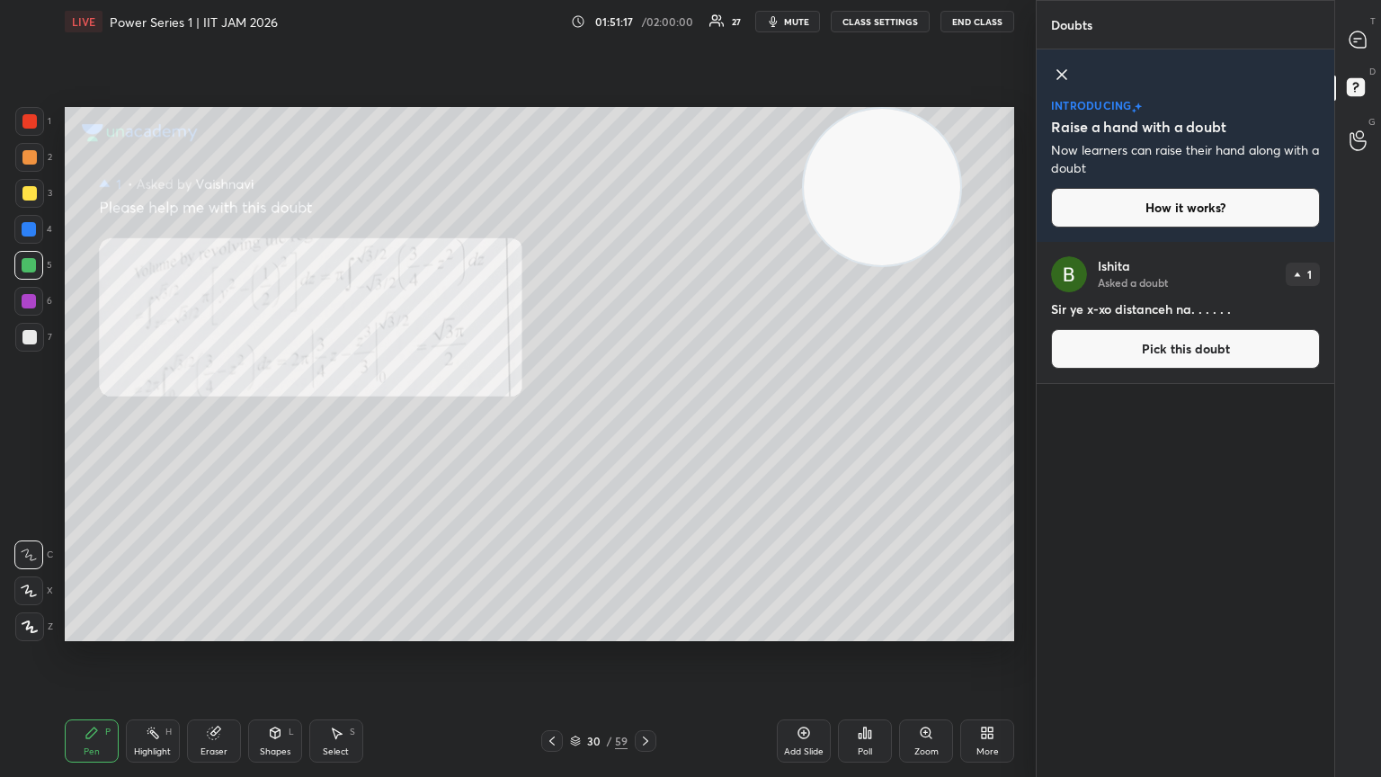
click at [645, 422] on div "Zoom" at bounding box center [926, 751] width 24 height 9
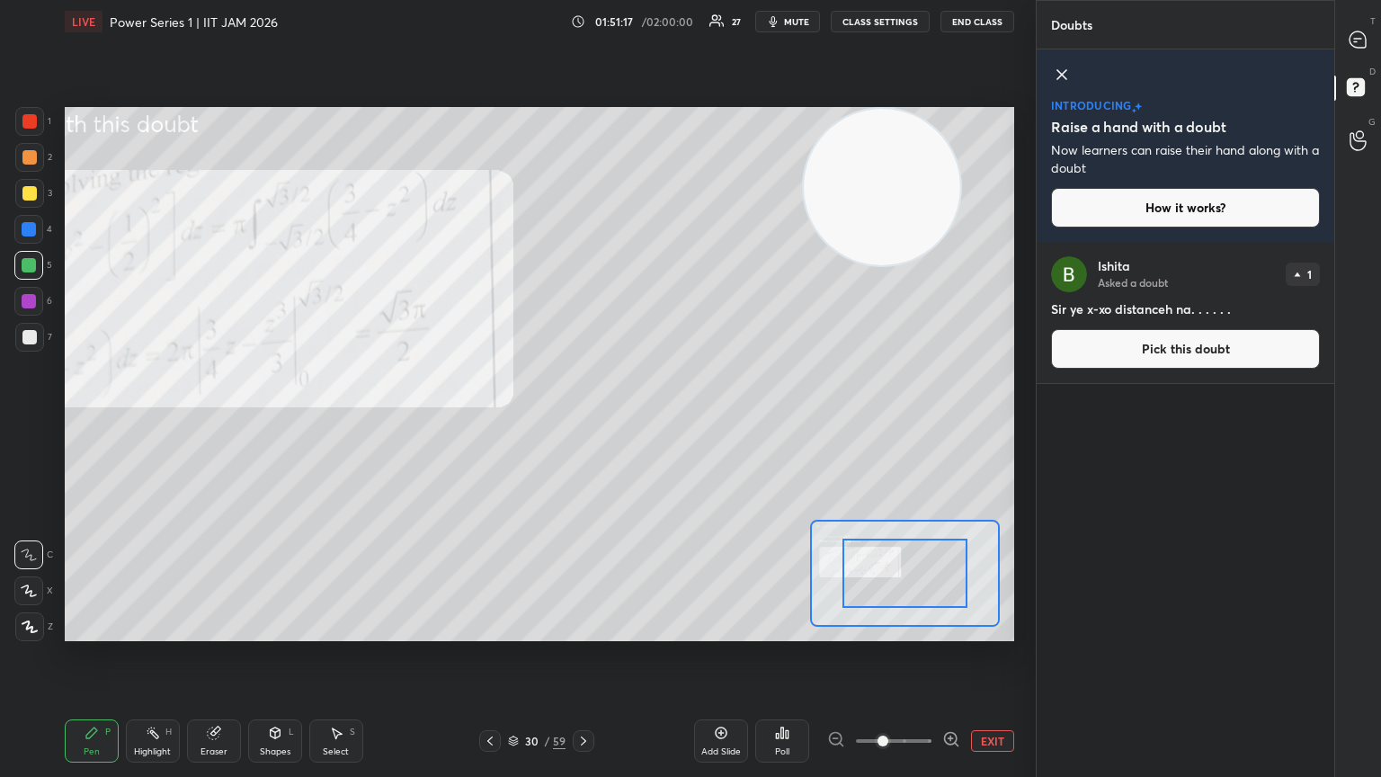
click at [645, 422] on span at bounding box center [894, 740] width 76 height 27
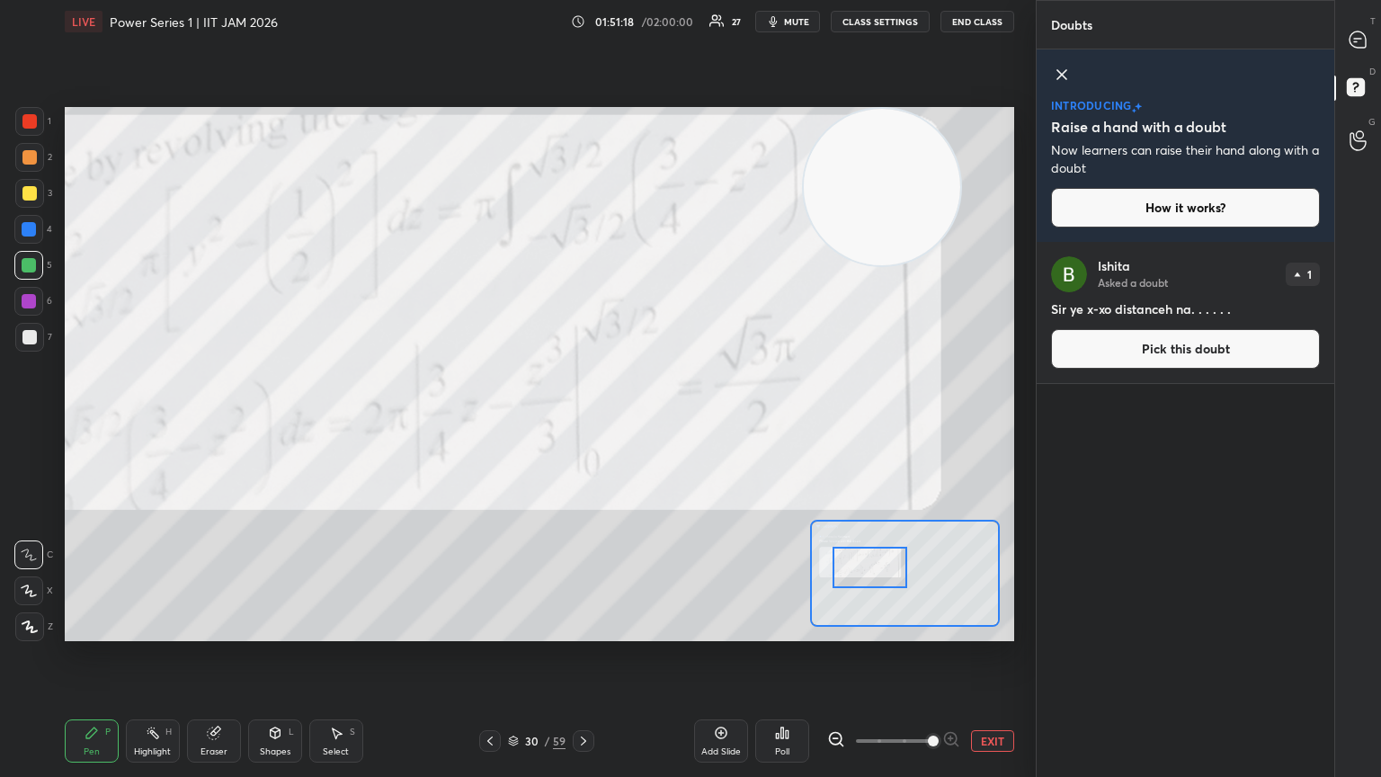
drag, startPoint x: 892, startPoint y: 584, endPoint x: 859, endPoint y: 584, distance: 33.3
click at [645, 422] on div at bounding box center [870, 567] width 75 height 41
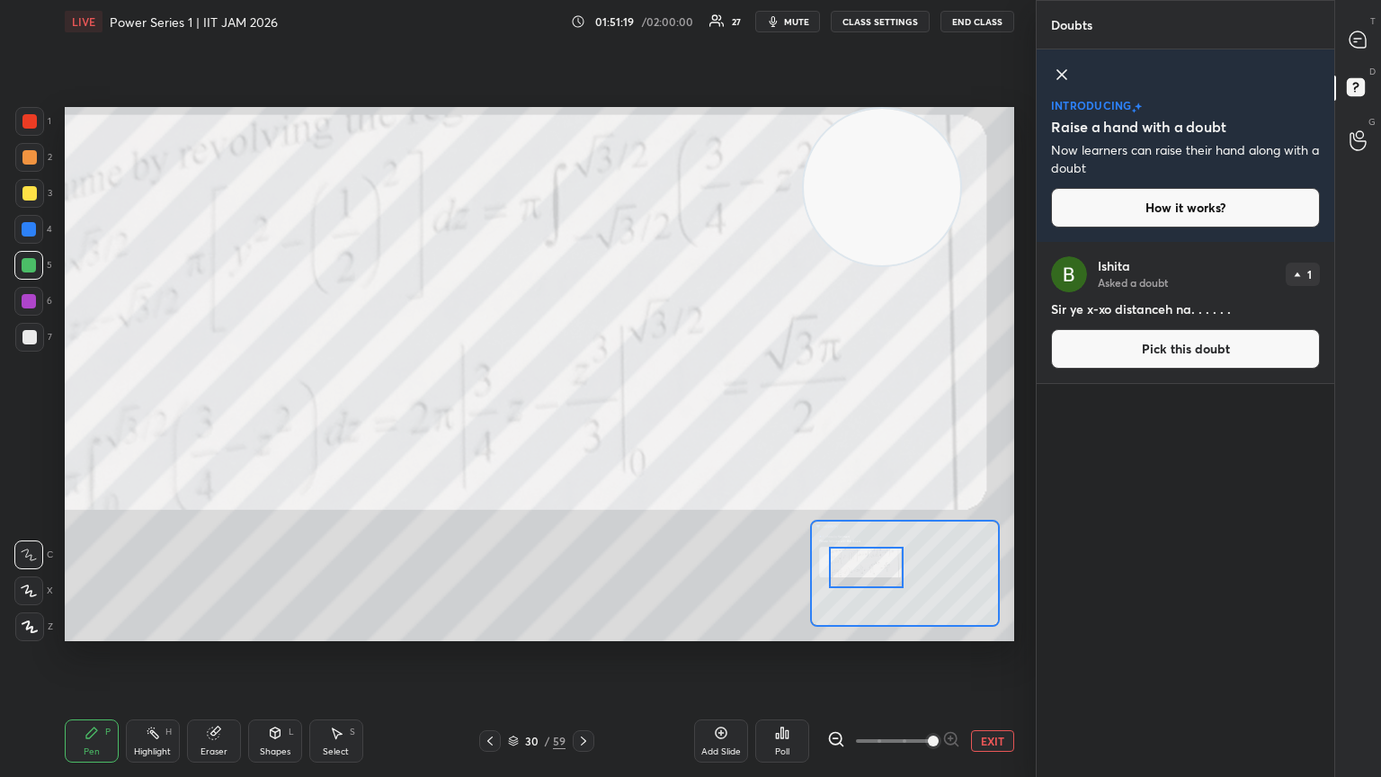
click at [645, 422] on span at bounding box center [894, 740] width 76 height 27
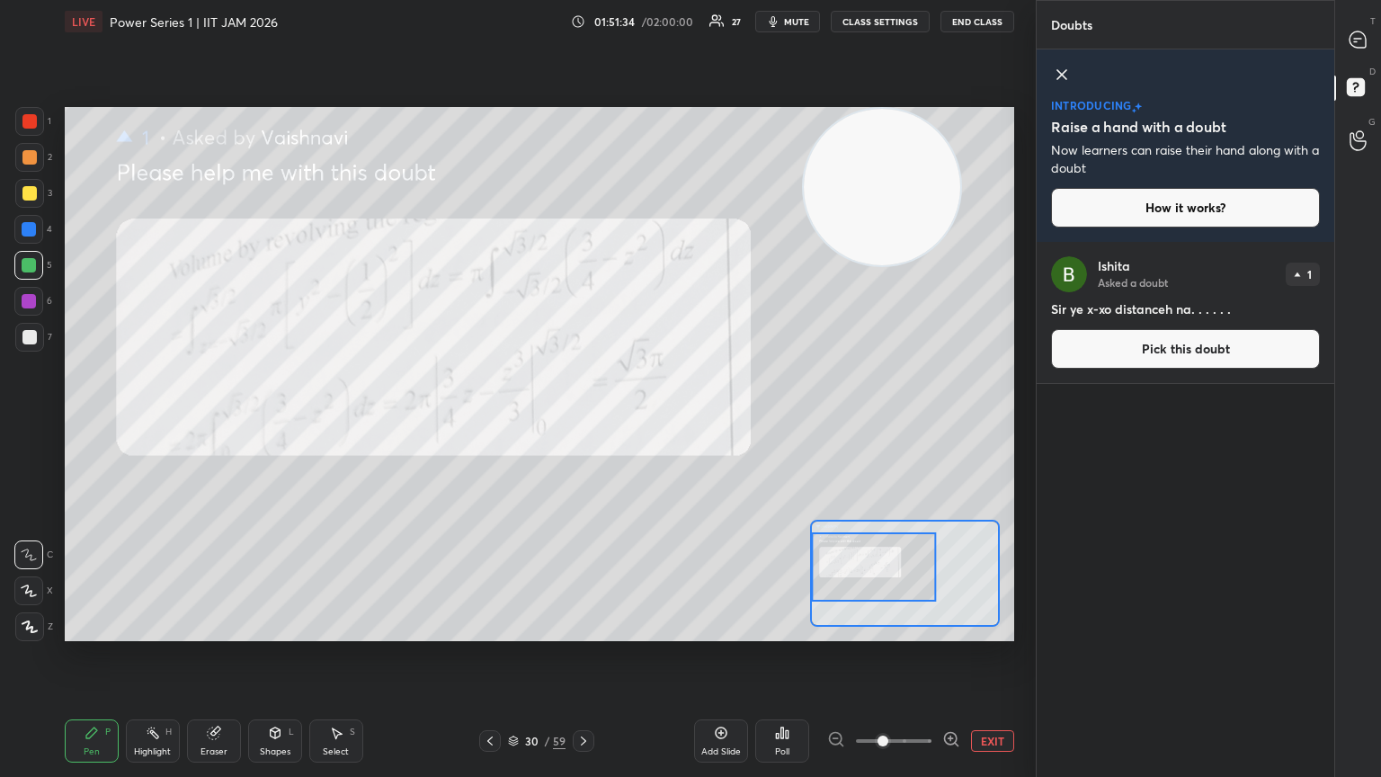
click at [583, 422] on icon at bounding box center [583, 741] width 14 height 14
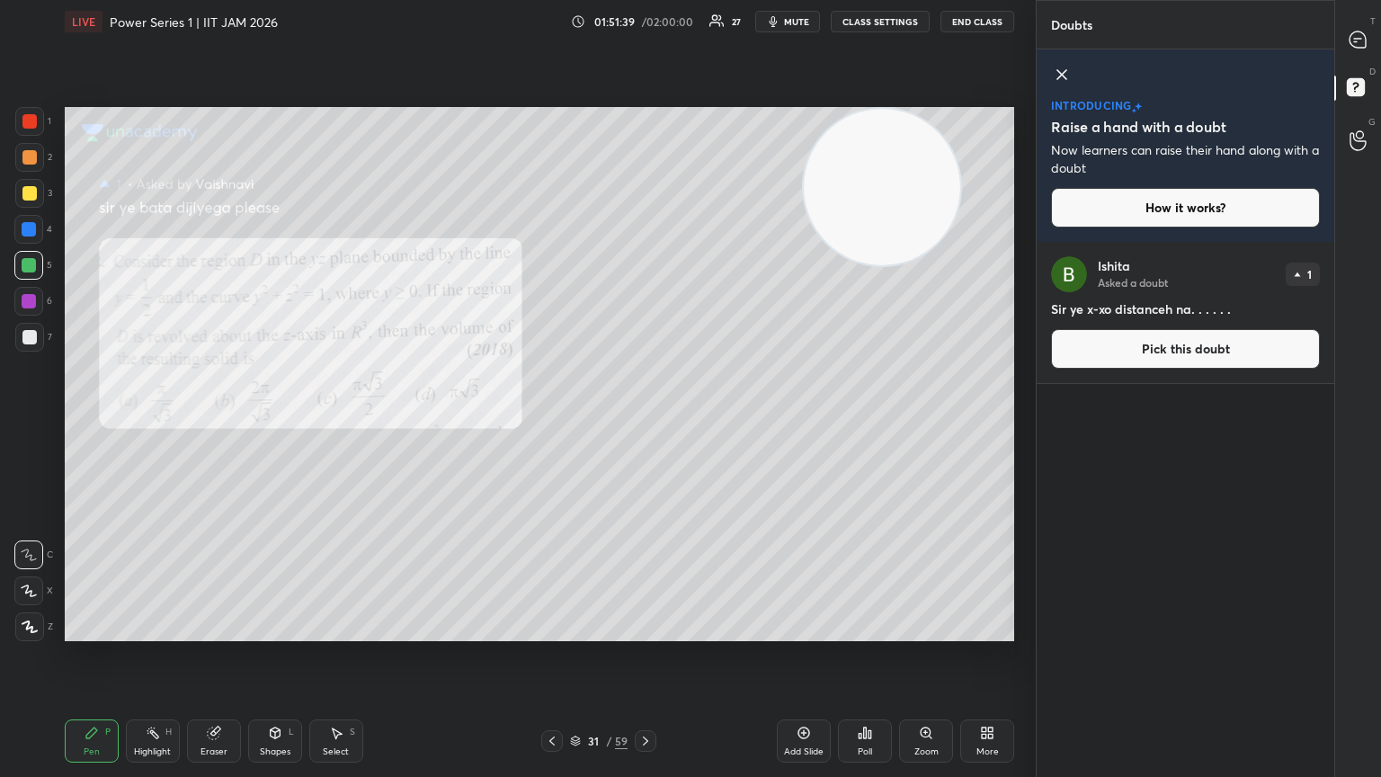
click at [645, 422] on div at bounding box center [646, 741] width 22 height 22
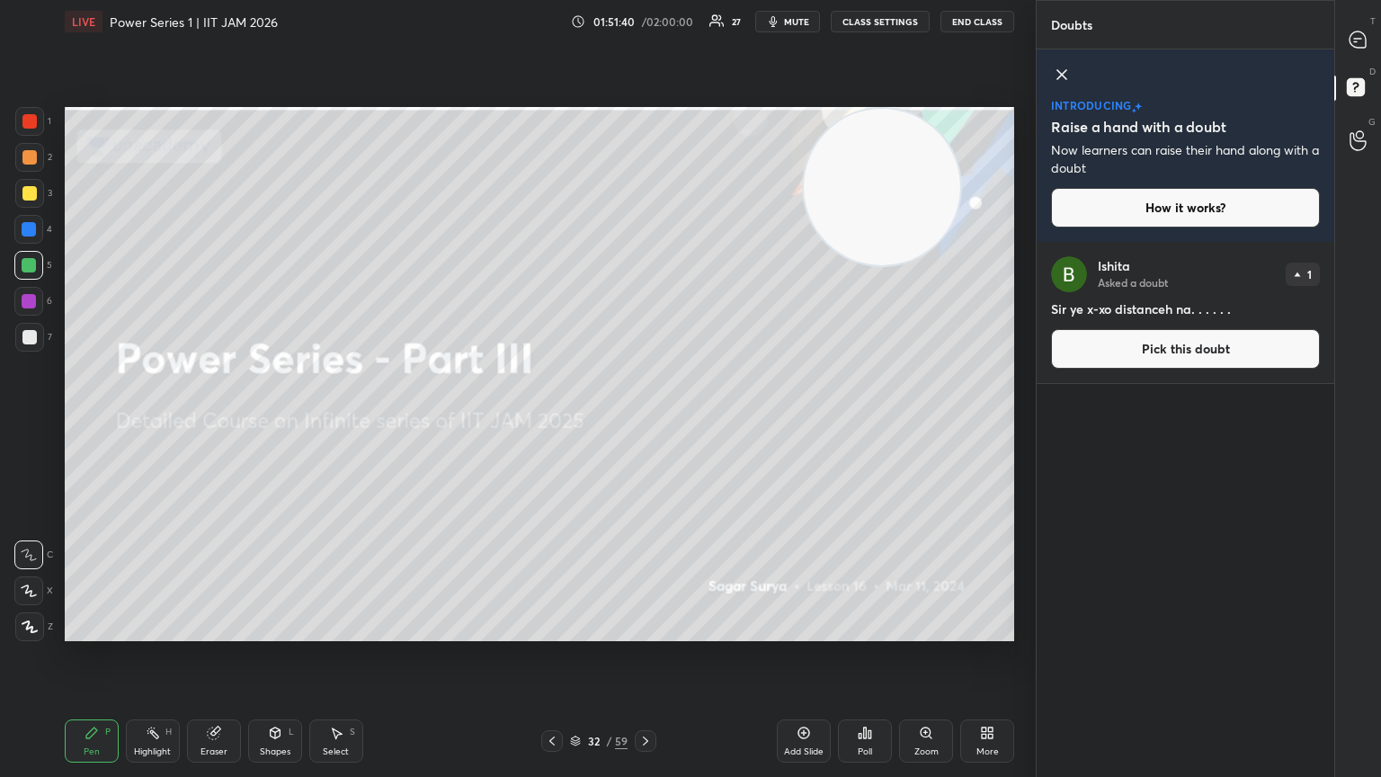
click at [557, 422] on div at bounding box center [552, 741] width 22 height 22
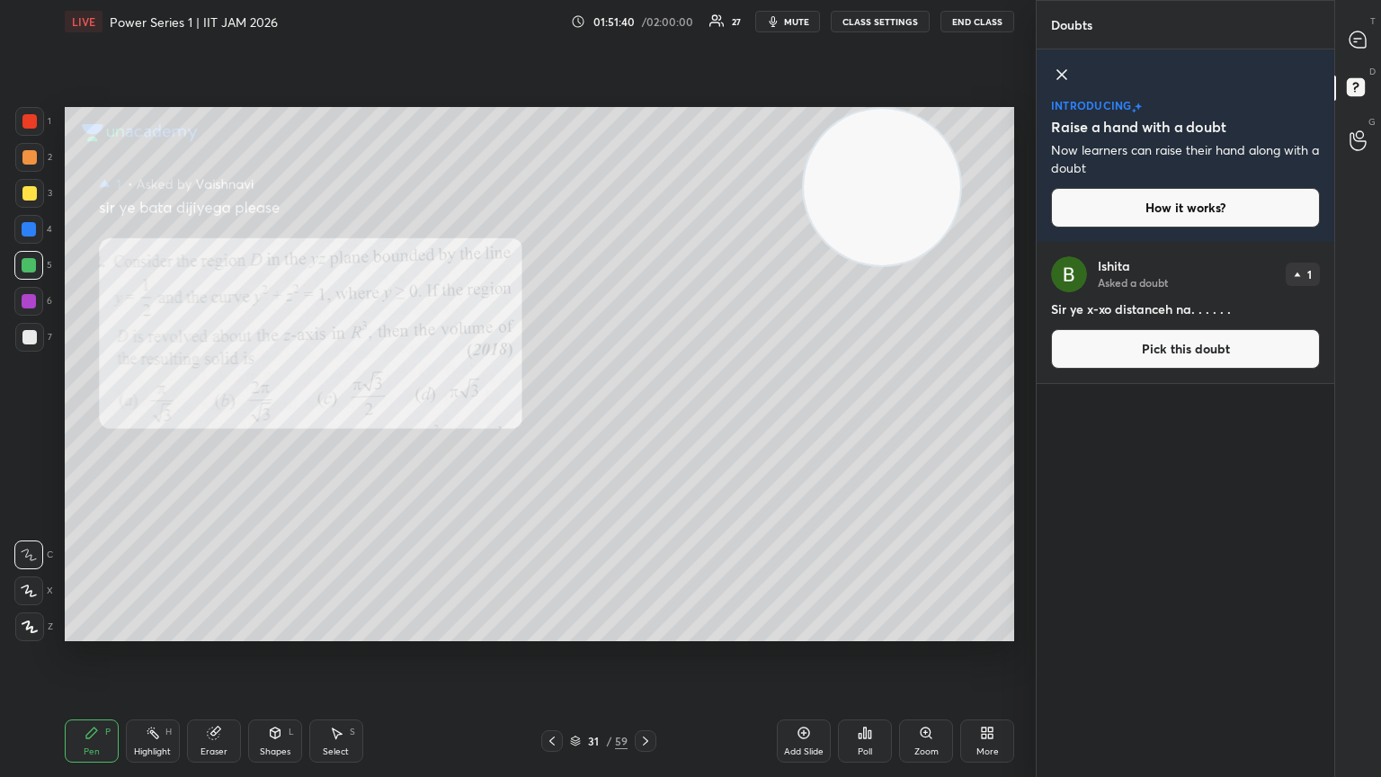
click at [554, 422] on icon at bounding box center [552, 741] width 14 height 14
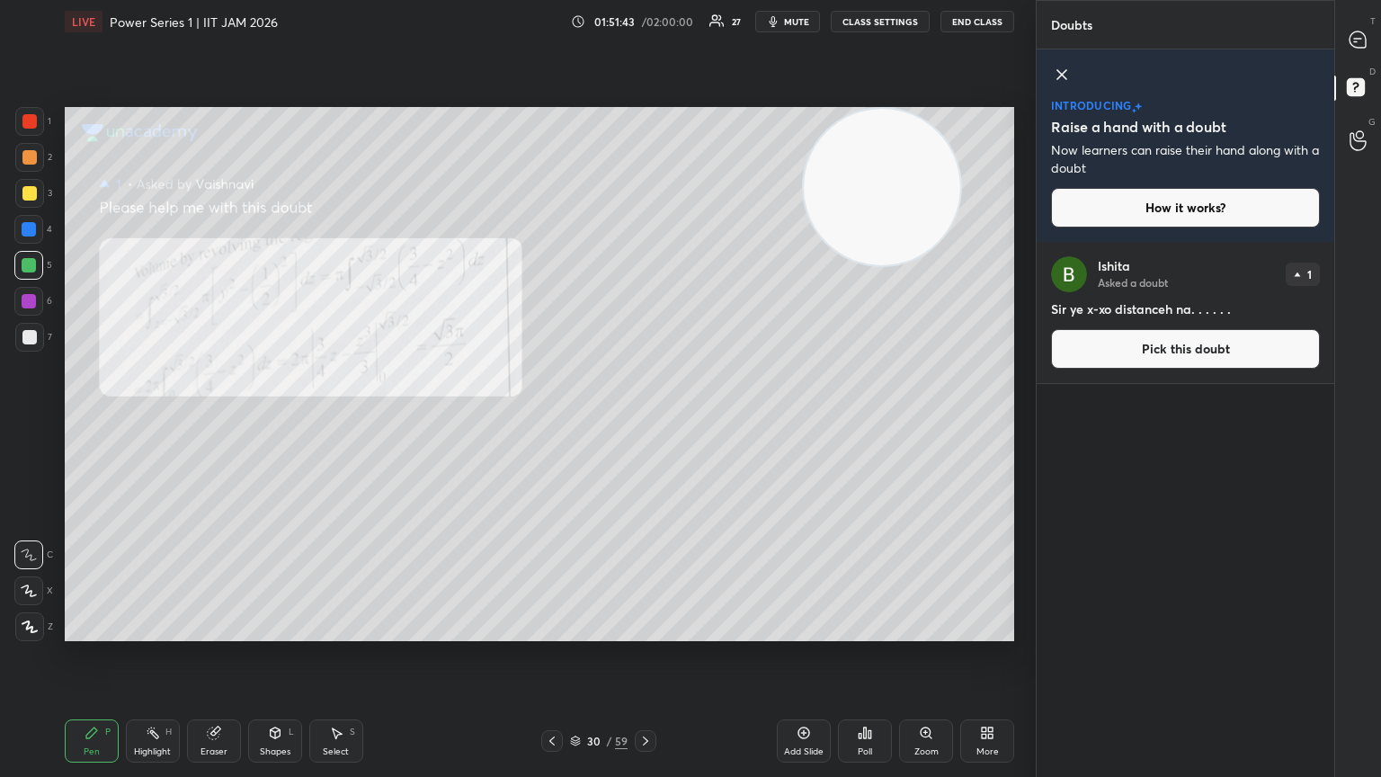
click at [645, 422] on icon at bounding box center [645, 741] width 14 height 14
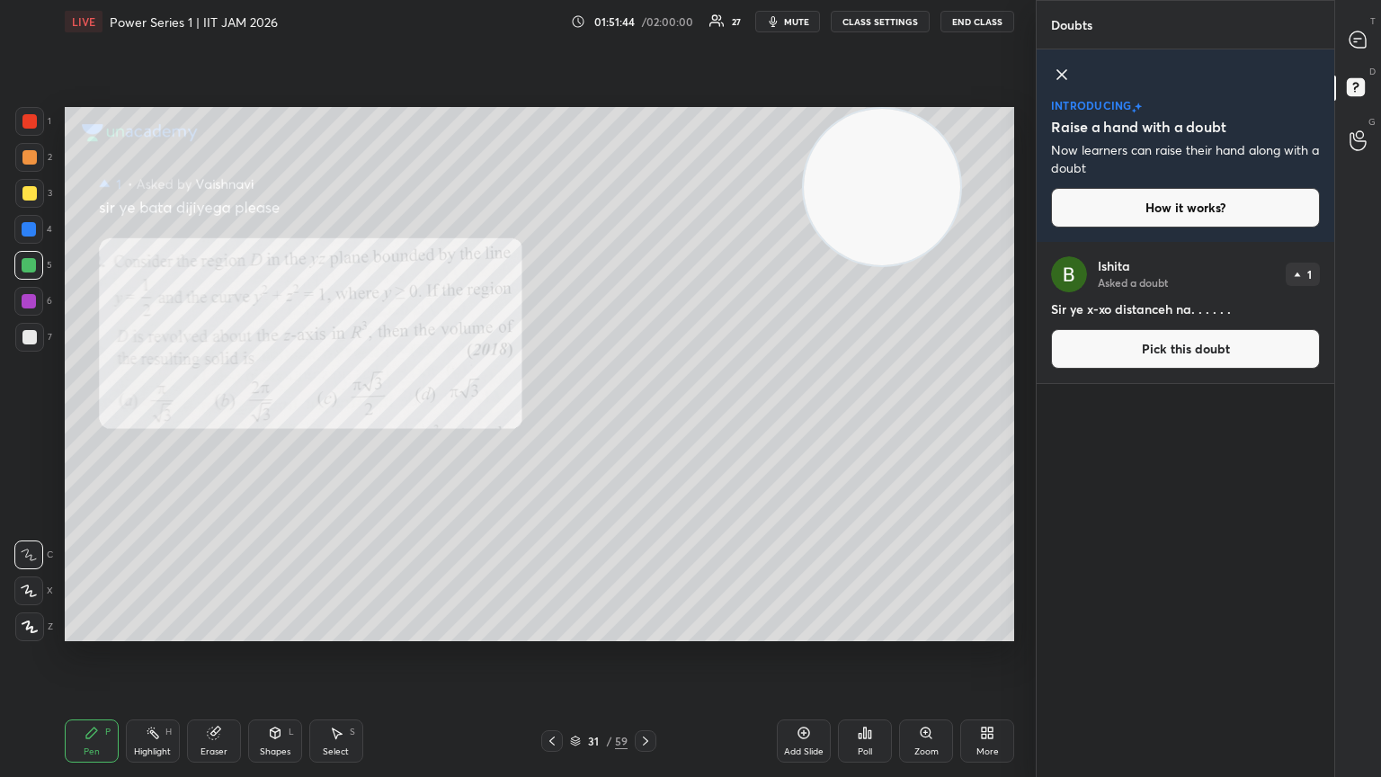
click at [559, 422] on div at bounding box center [552, 741] width 22 height 22
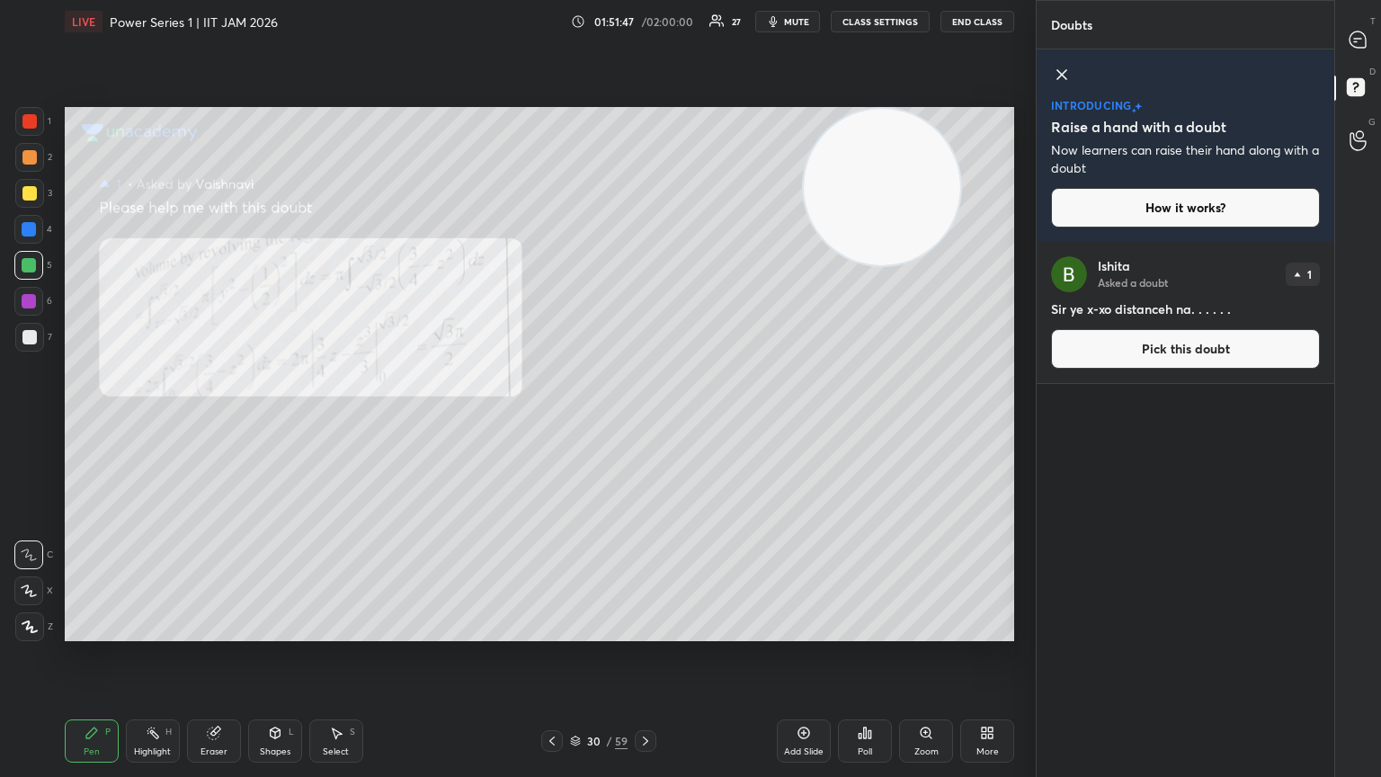
click at [552, 422] on icon at bounding box center [552, 741] width 14 height 14
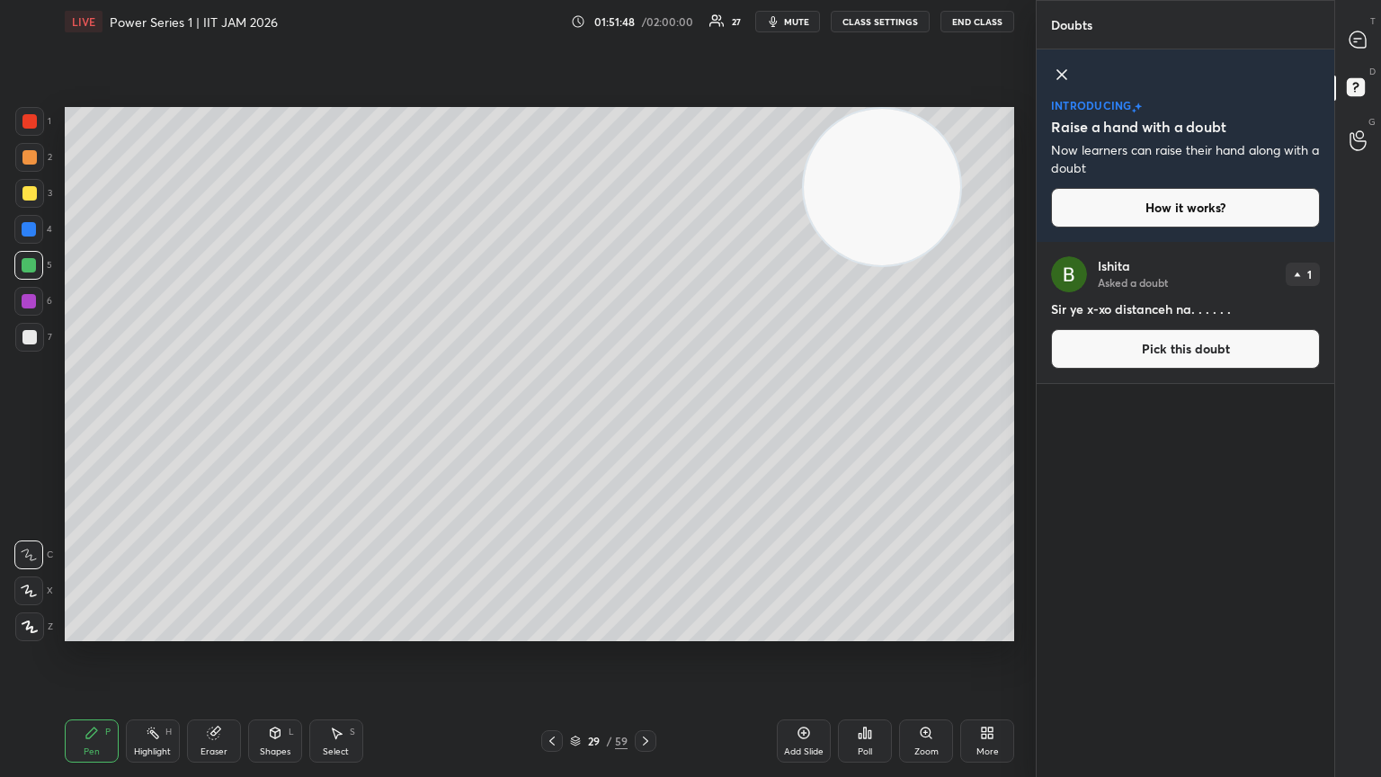
click at [542, 422] on div at bounding box center [552, 741] width 22 height 22
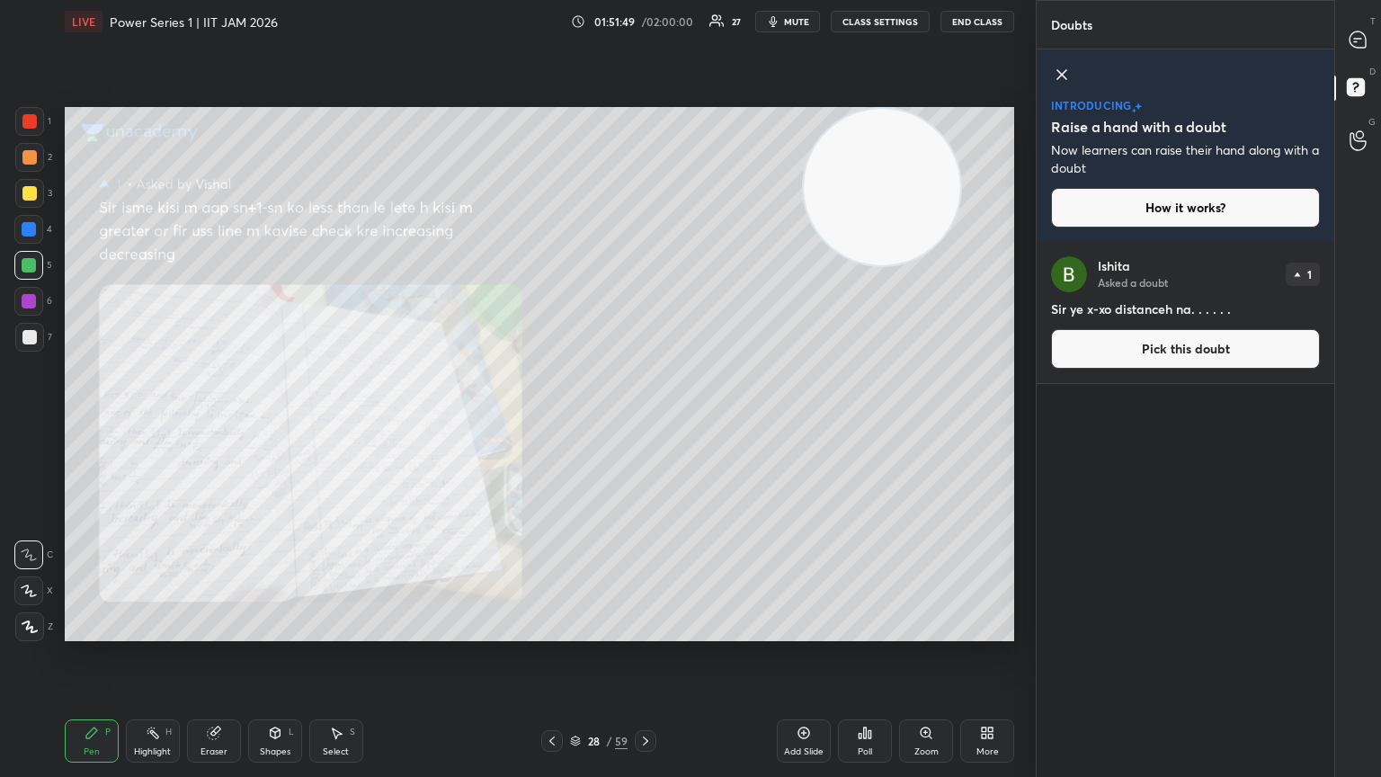
click at [641, 422] on icon at bounding box center [645, 741] width 14 height 14
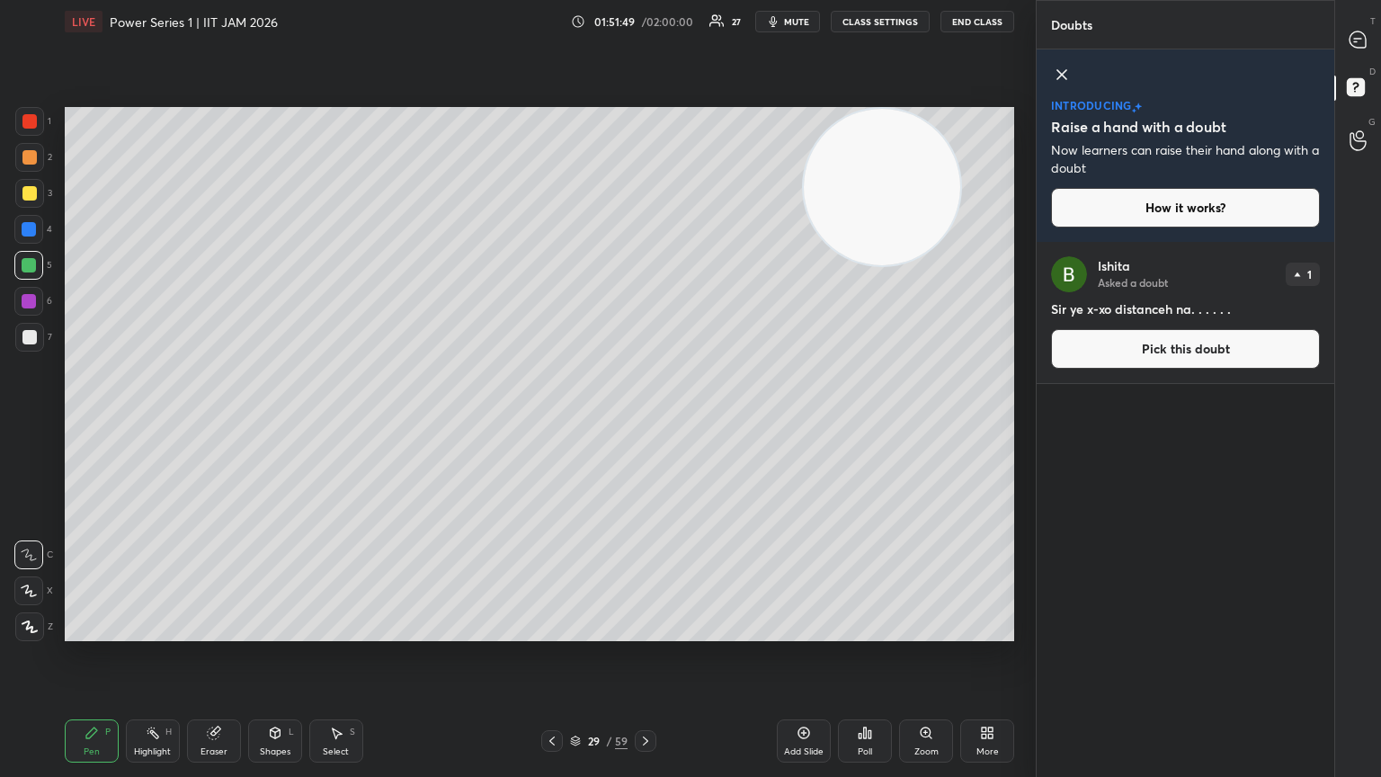
click at [644, 422] on icon at bounding box center [645, 741] width 14 height 14
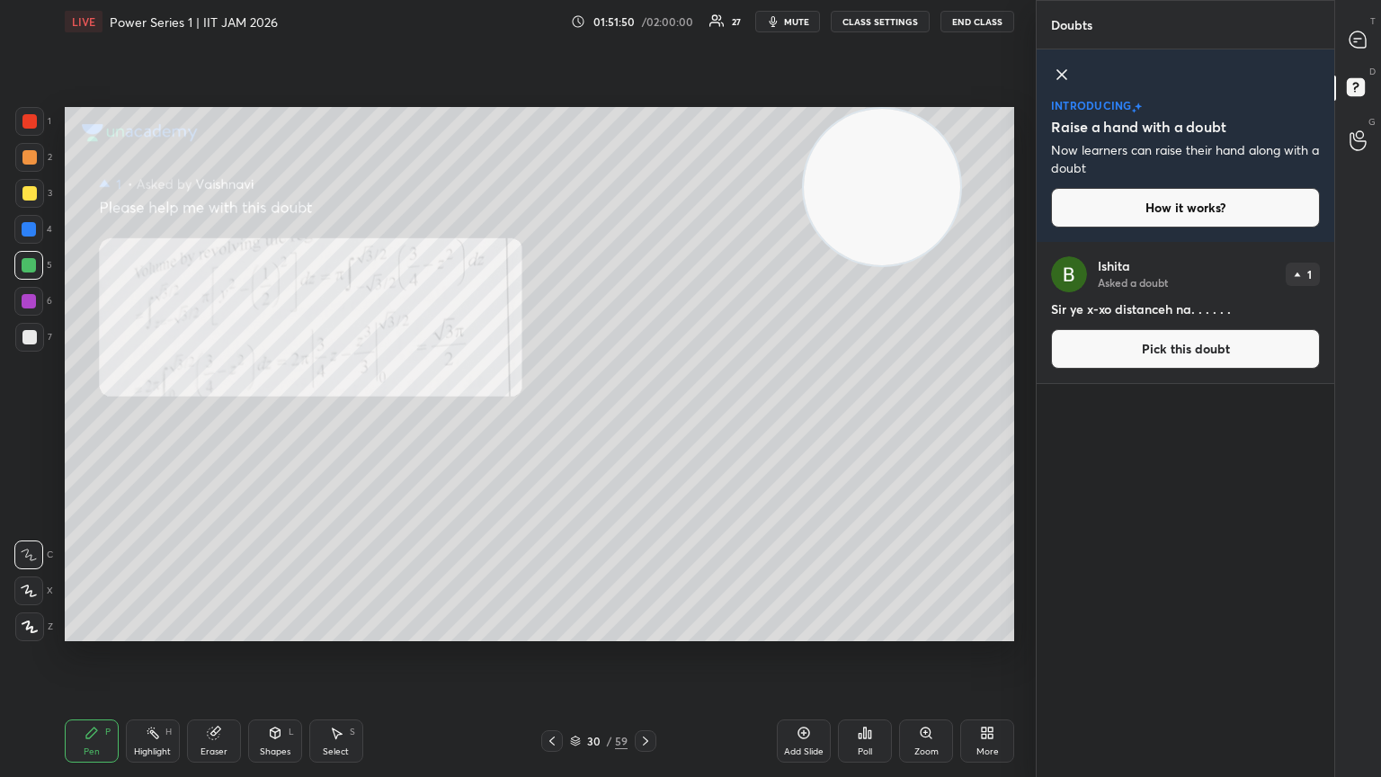
click at [548, 422] on icon at bounding box center [552, 741] width 14 height 14
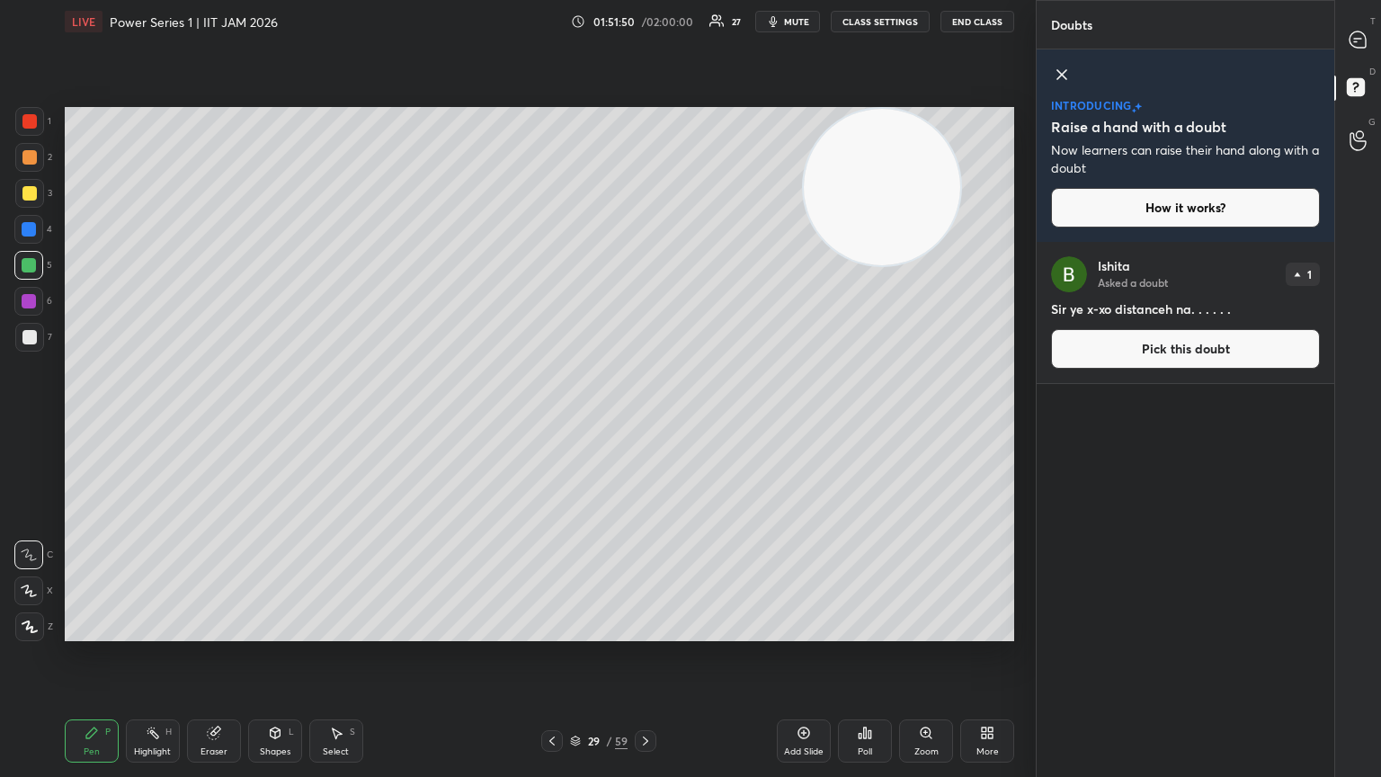
click at [548, 422] on icon at bounding box center [552, 741] width 14 height 14
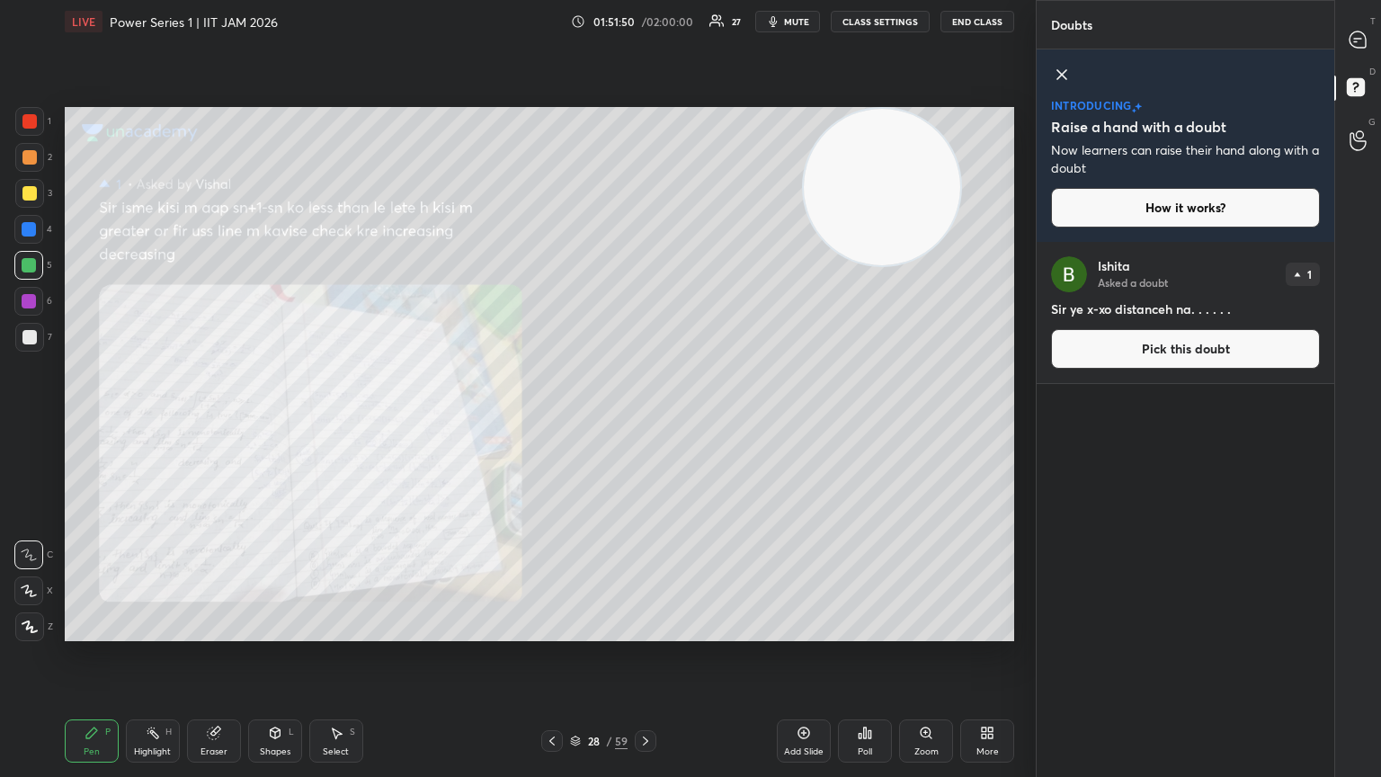
click at [553, 422] on icon at bounding box center [552, 741] width 14 height 14
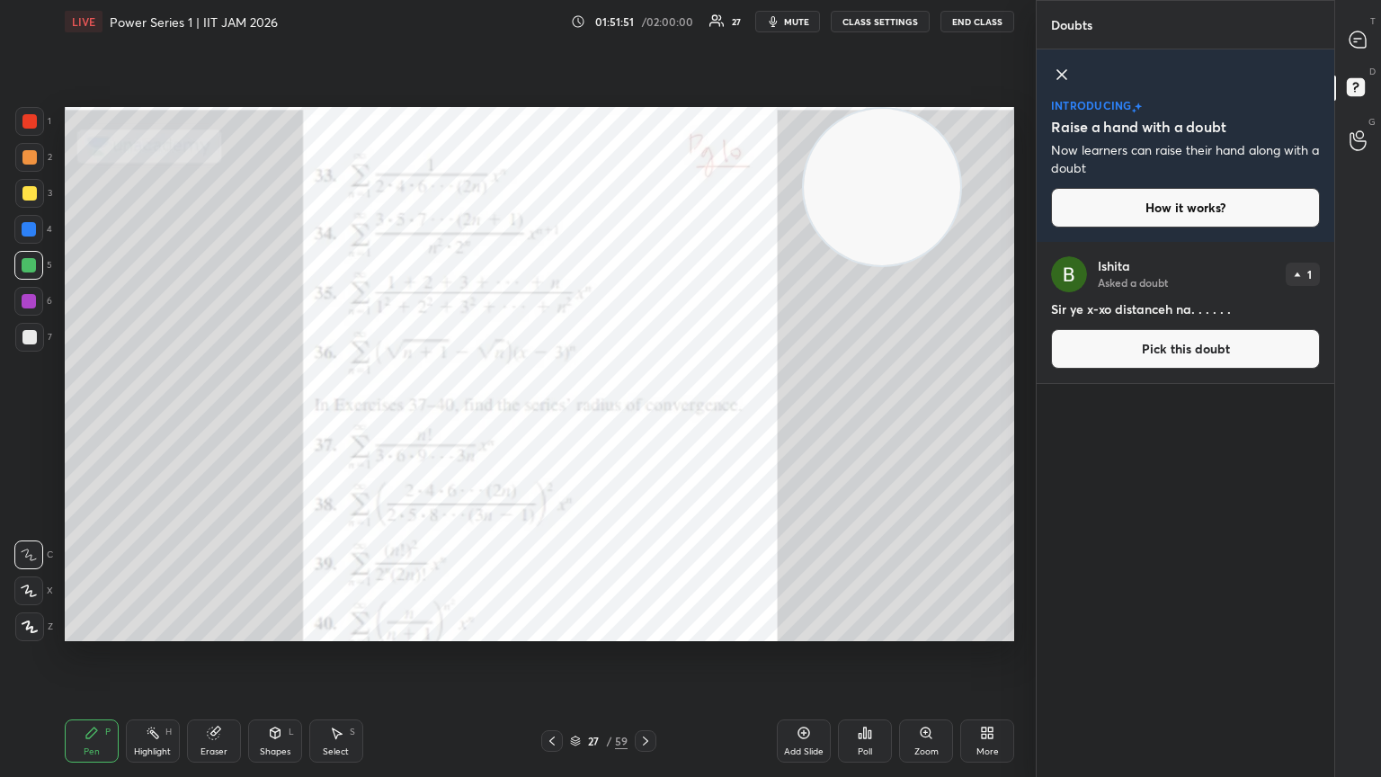
click at [645, 422] on icon at bounding box center [645, 740] width 5 height 9
click at [645, 422] on icon at bounding box center [645, 741] width 14 height 14
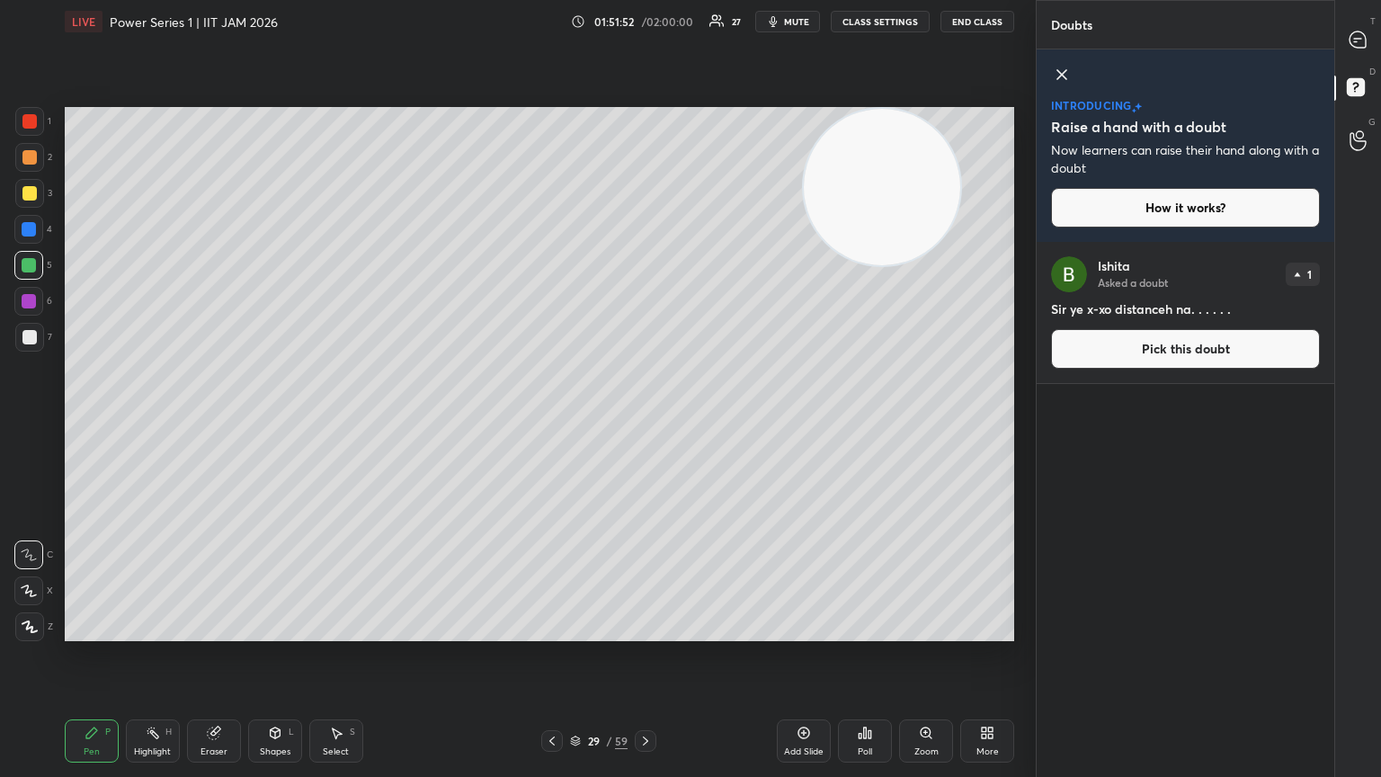
click at [645, 422] on icon at bounding box center [645, 741] width 14 height 14
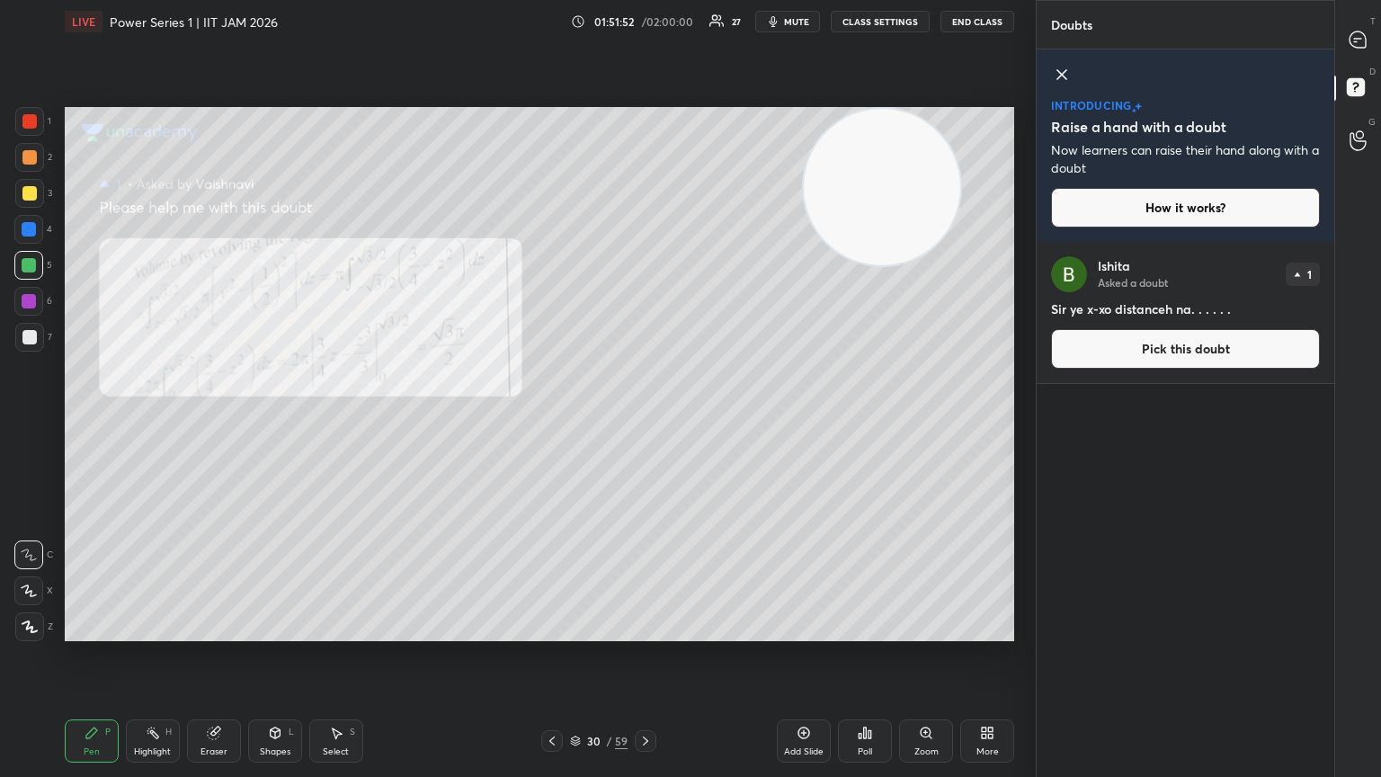
click at [645, 422] on icon at bounding box center [645, 741] width 14 height 14
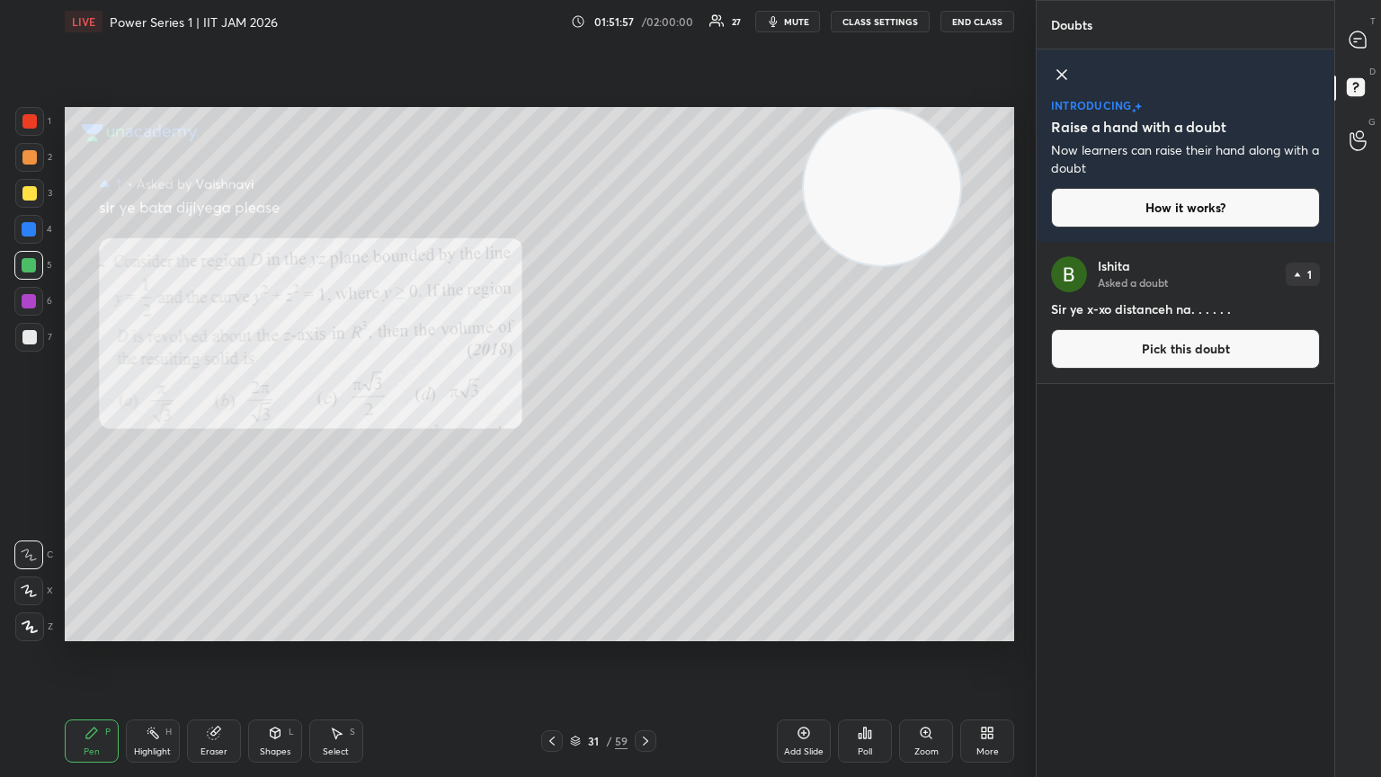
click at [202, 422] on div "Eraser" at bounding box center [214, 740] width 54 height 43
click at [29, 422] on icon at bounding box center [29, 591] width 14 height 15
click at [83, 422] on div "Pen P" at bounding box center [92, 740] width 54 height 43
click at [29, 347] on div at bounding box center [29, 337] width 29 height 29
drag, startPoint x: 834, startPoint y: 186, endPoint x: 787, endPoint y: 234, distance: 66.8
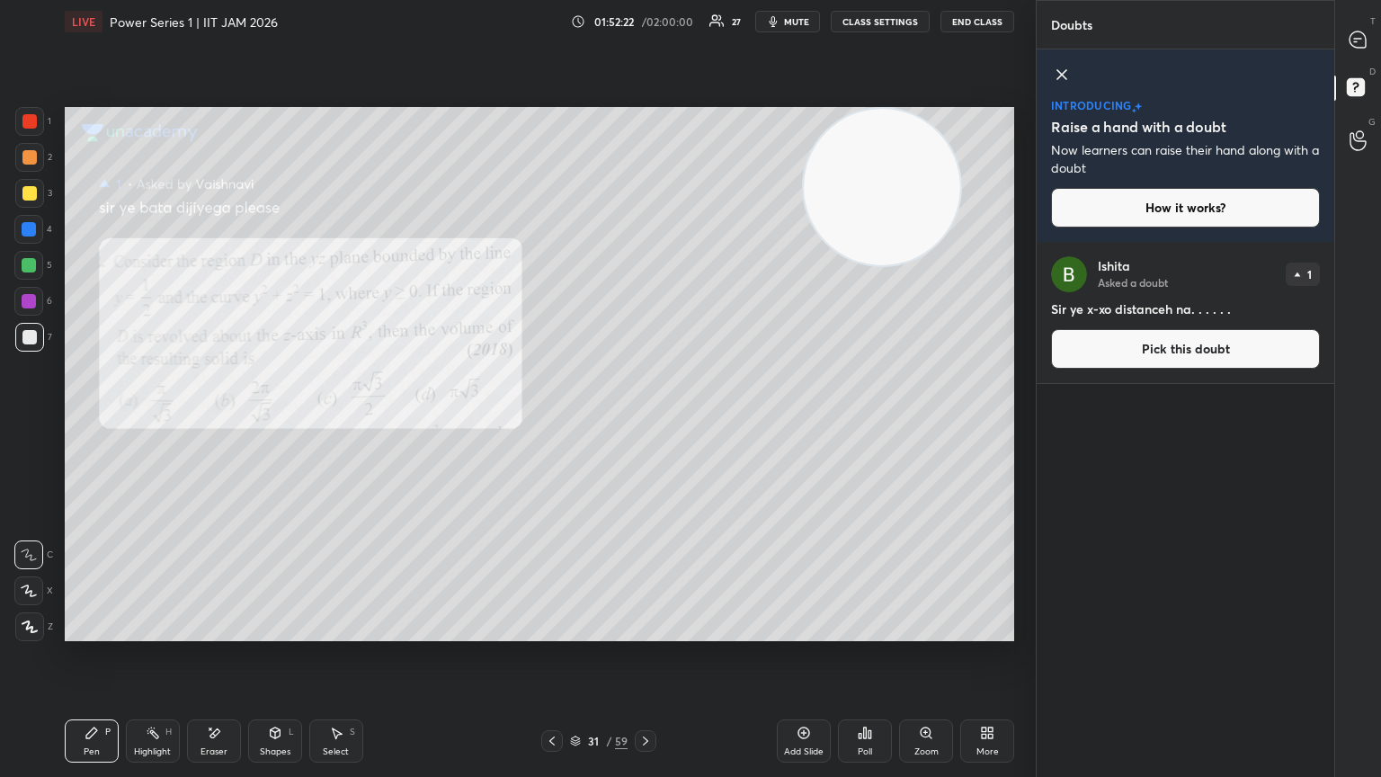
click at [645, 265] on video at bounding box center [882, 187] width 156 height 156
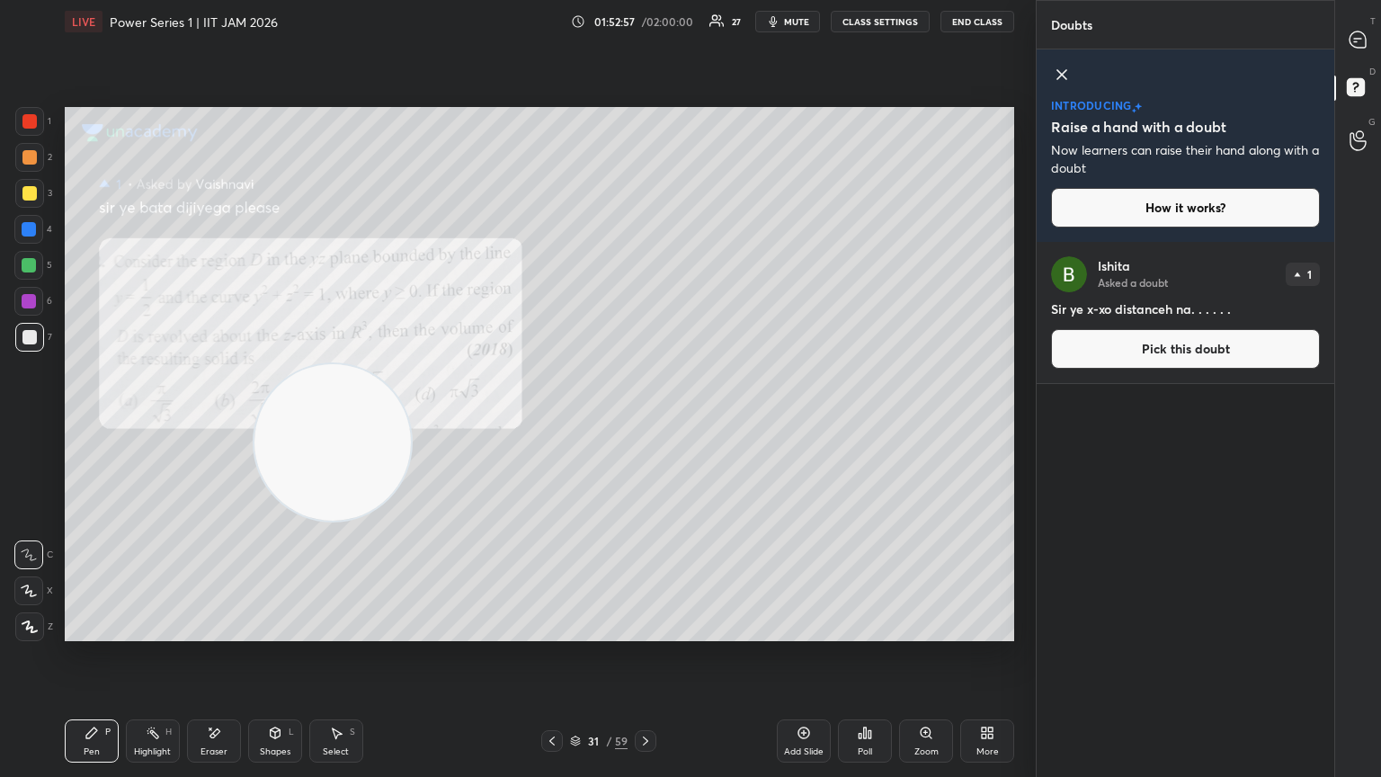
click at [94, 422] on icon at bounding box center [92, 733] width 14 height 14
click at [210, 422] on div "Eraser" at bounding box center [214, 740] width 54 height 43
click at [83, 422] on div "Pen P" at bounding box center [92, 740] width 54 height 43
click at [645, 422] on icon at bounding box center [645, 741] width 14 height 14
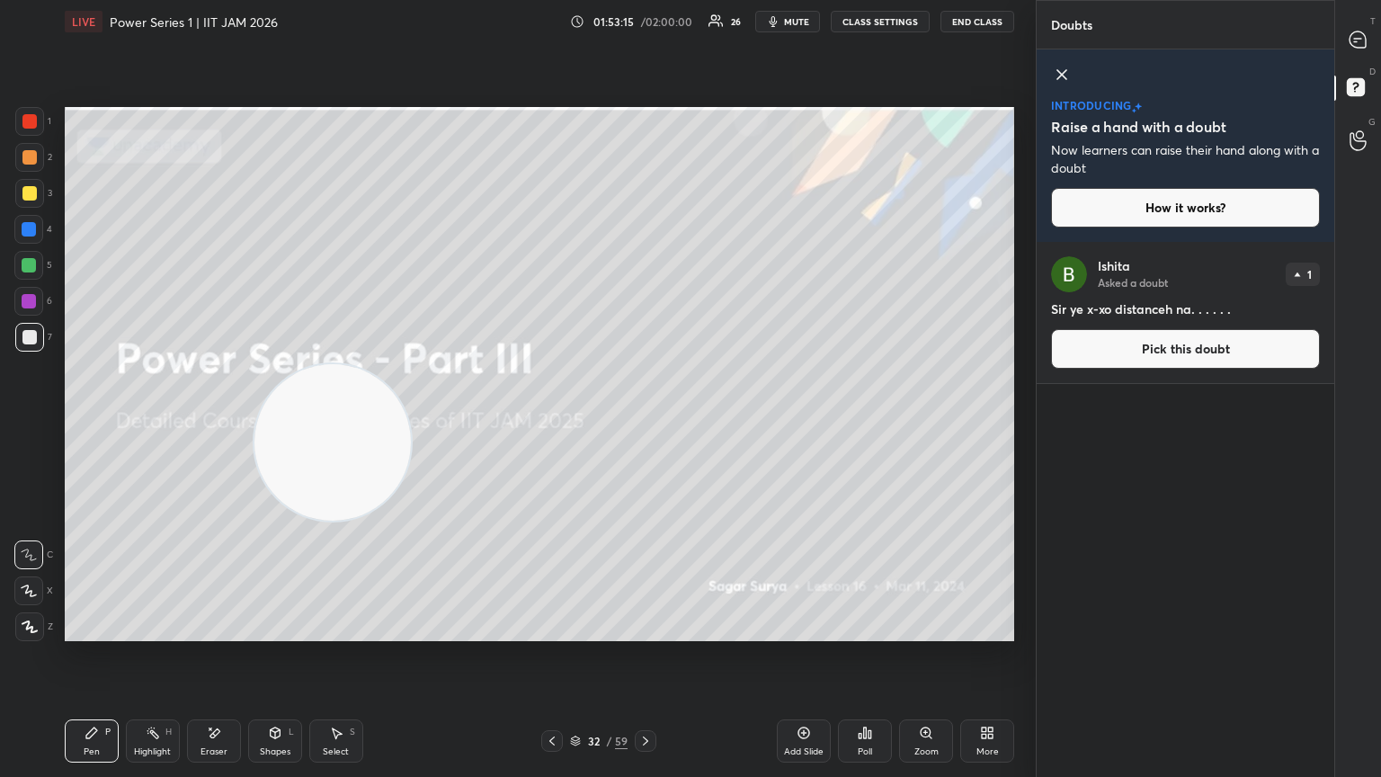
click at [551, 422] on icon at bounding box center [552, 741] width 14 height 14
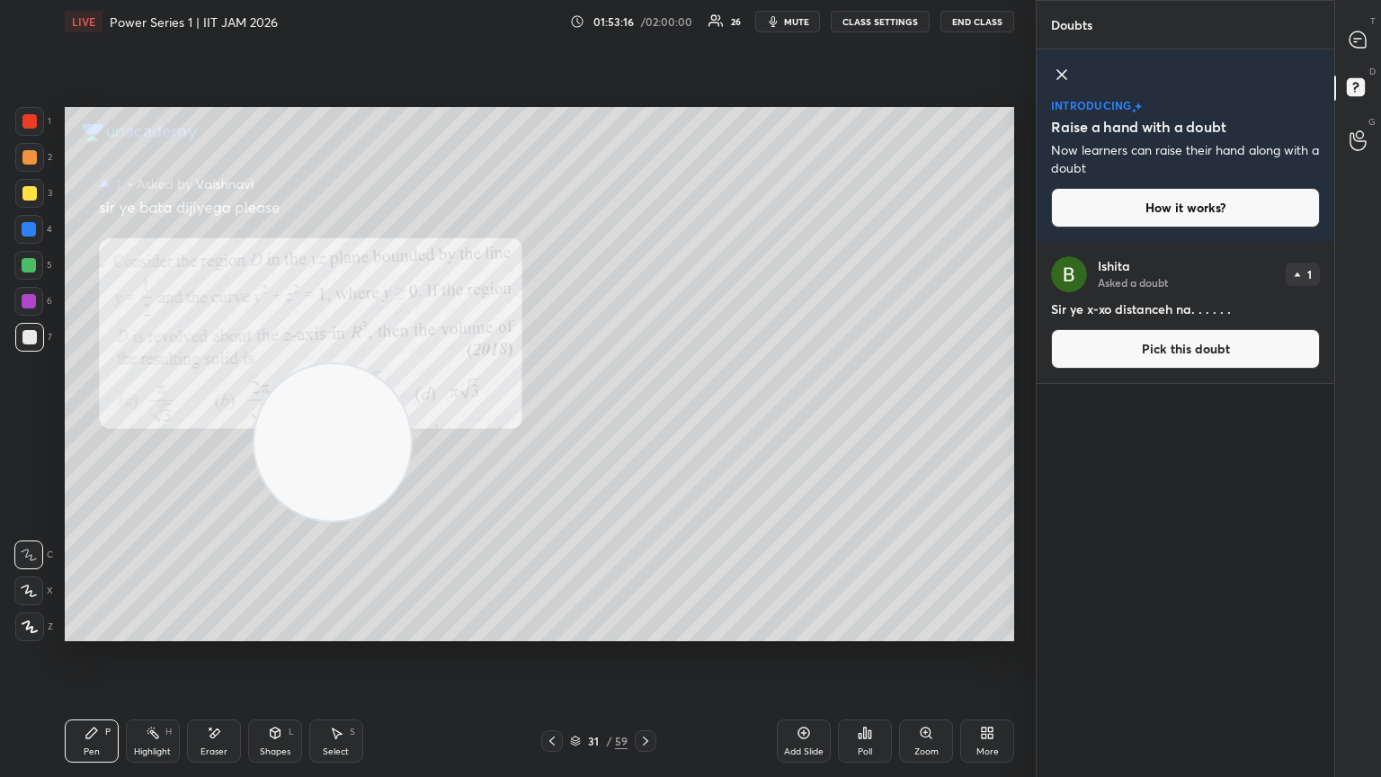
click at [554, 422] on icon at bounding box center [552, 741] width 14 height 14
drag, startPoint x: 223, startPoint y: 525, endPoint x: 162, endPoint y: 589, distance: 88.4
click at [254, 422] on video at bounding box center [332, 442] width 156 height 156
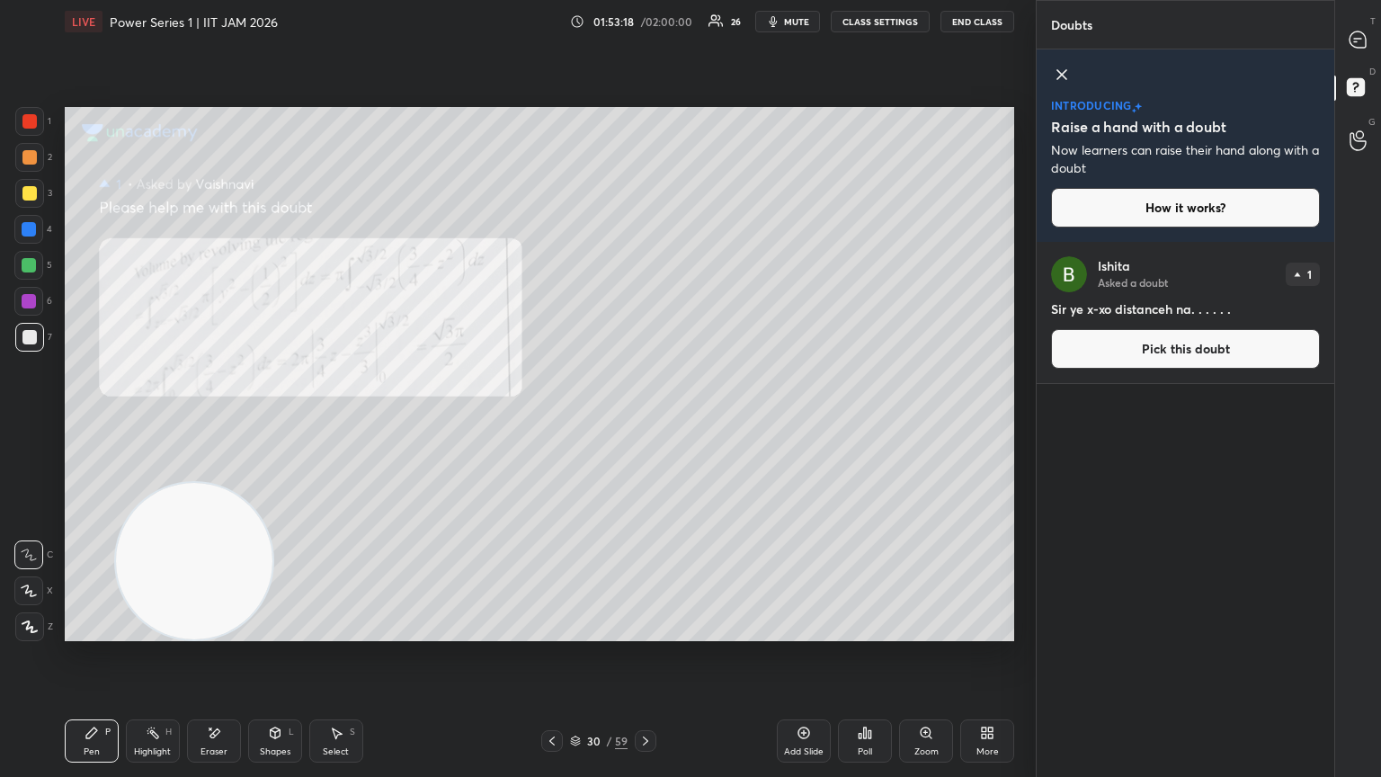
click at [28, 345] on div at bounding box center [29, 337] width 29 height 29
click at [645, 422] on icon at bounding box center [645, 741] width 14 height 14
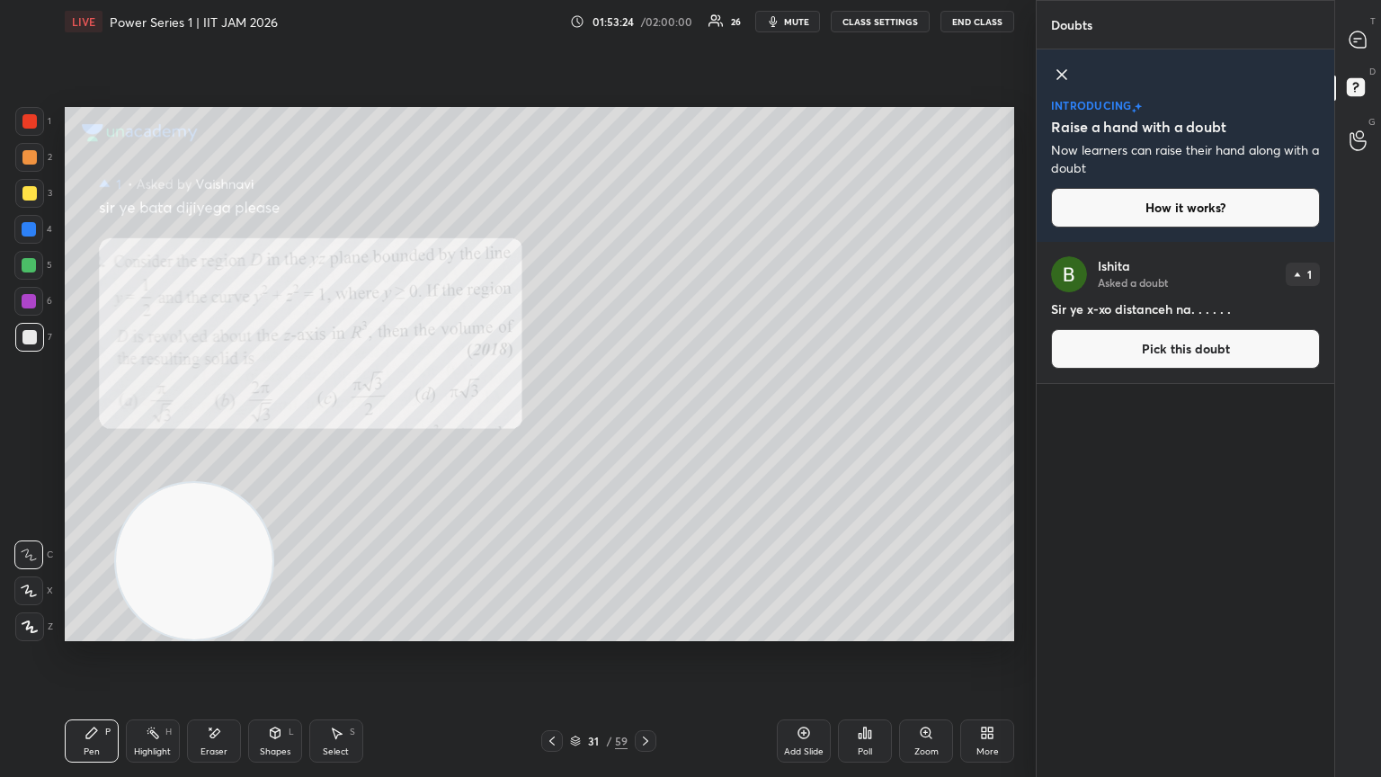
click at [39, 336] on div at bounding box center [29, 337] width 29 height 29
click at [645, 40] on icon at bounding box center [1358, 39] width 16 height 16
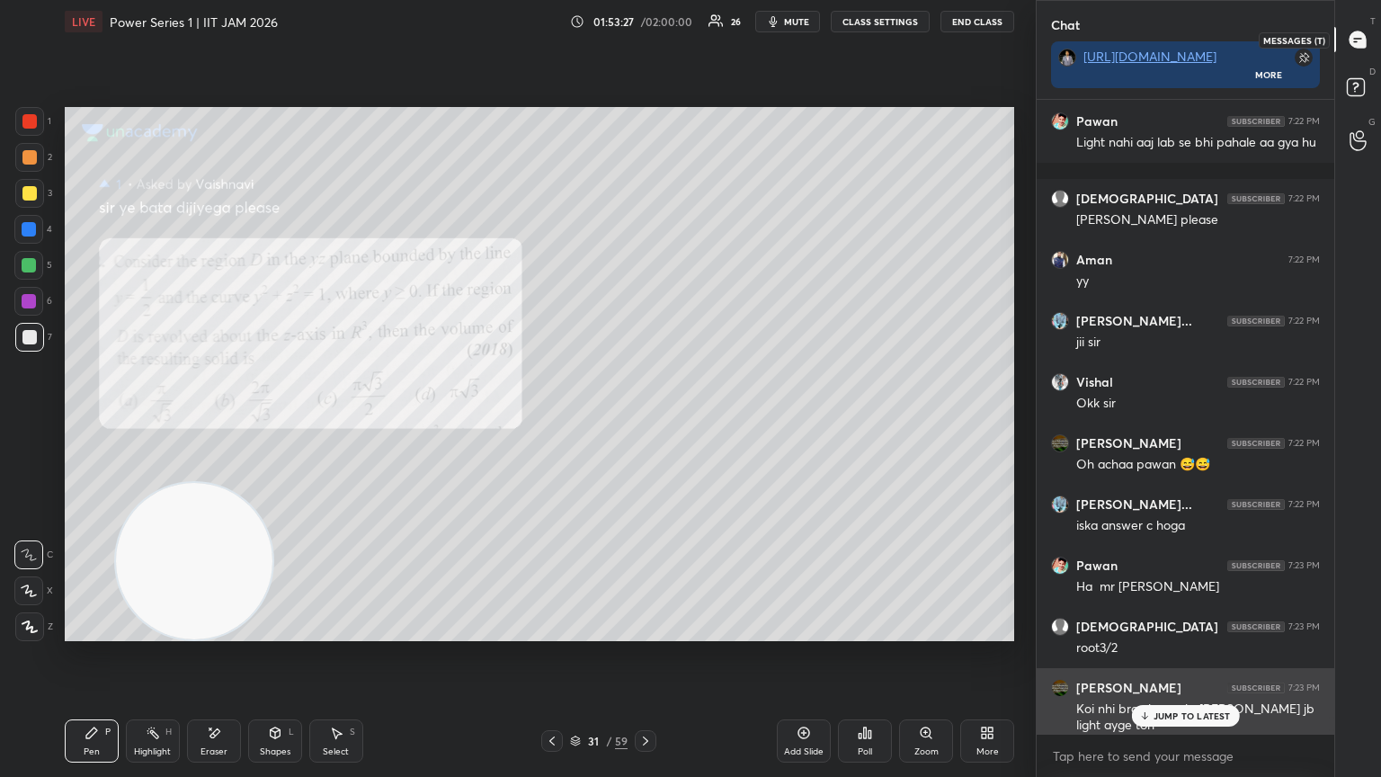
scroll to position [629, 292]
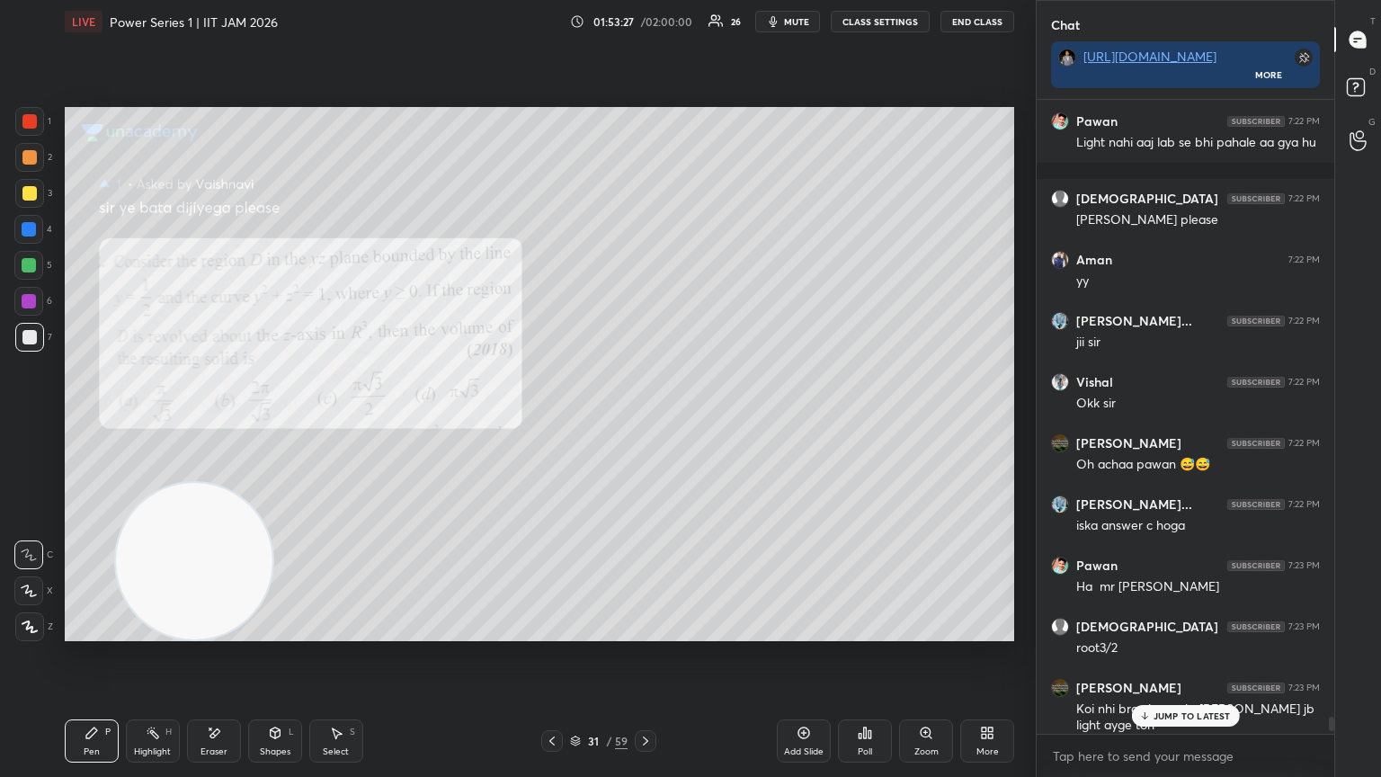
click at [645, 422] on p "JUMP TO LATEST" at bounding box center [1192, 715] width 77 height 11
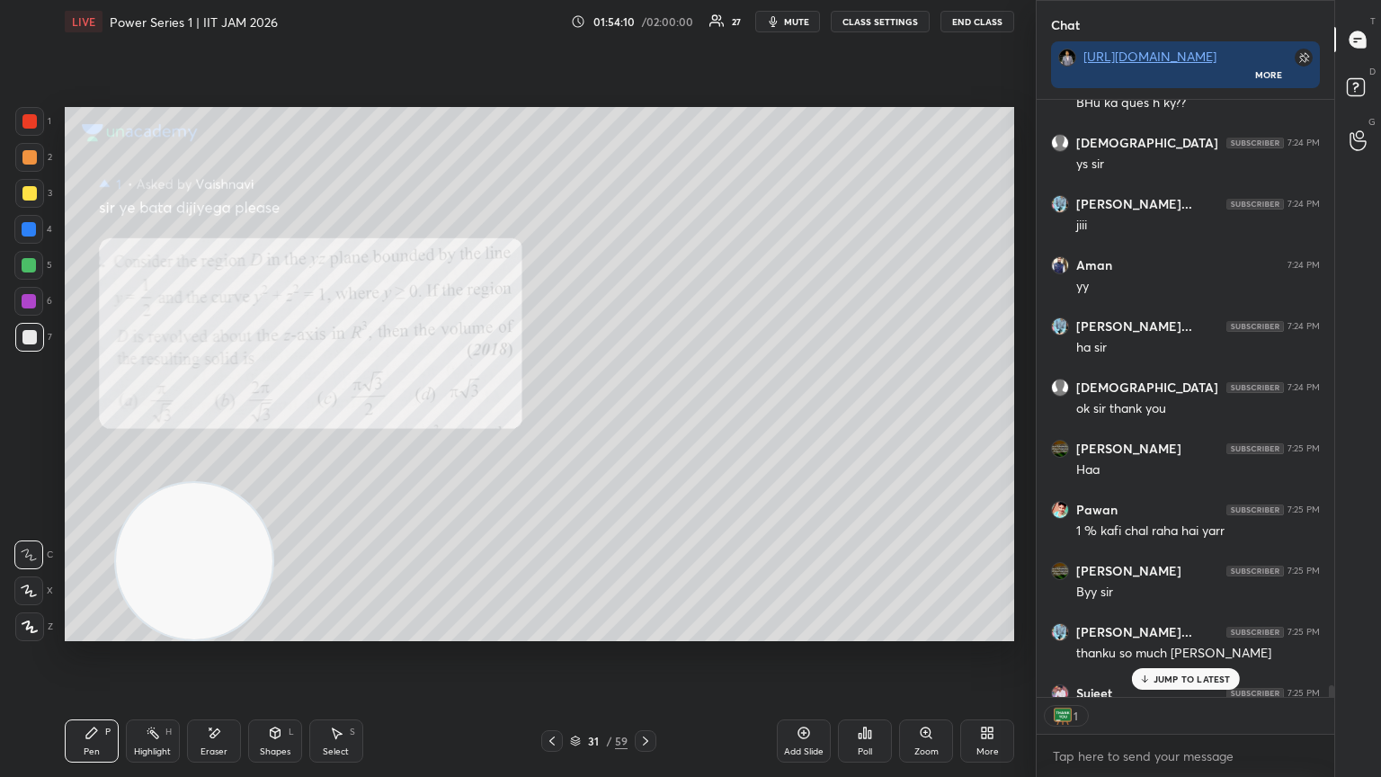
scroll to position [593, 292]
click at [645, 18] on button "End Class" at bounding box center [978, 22] width 74 height 22
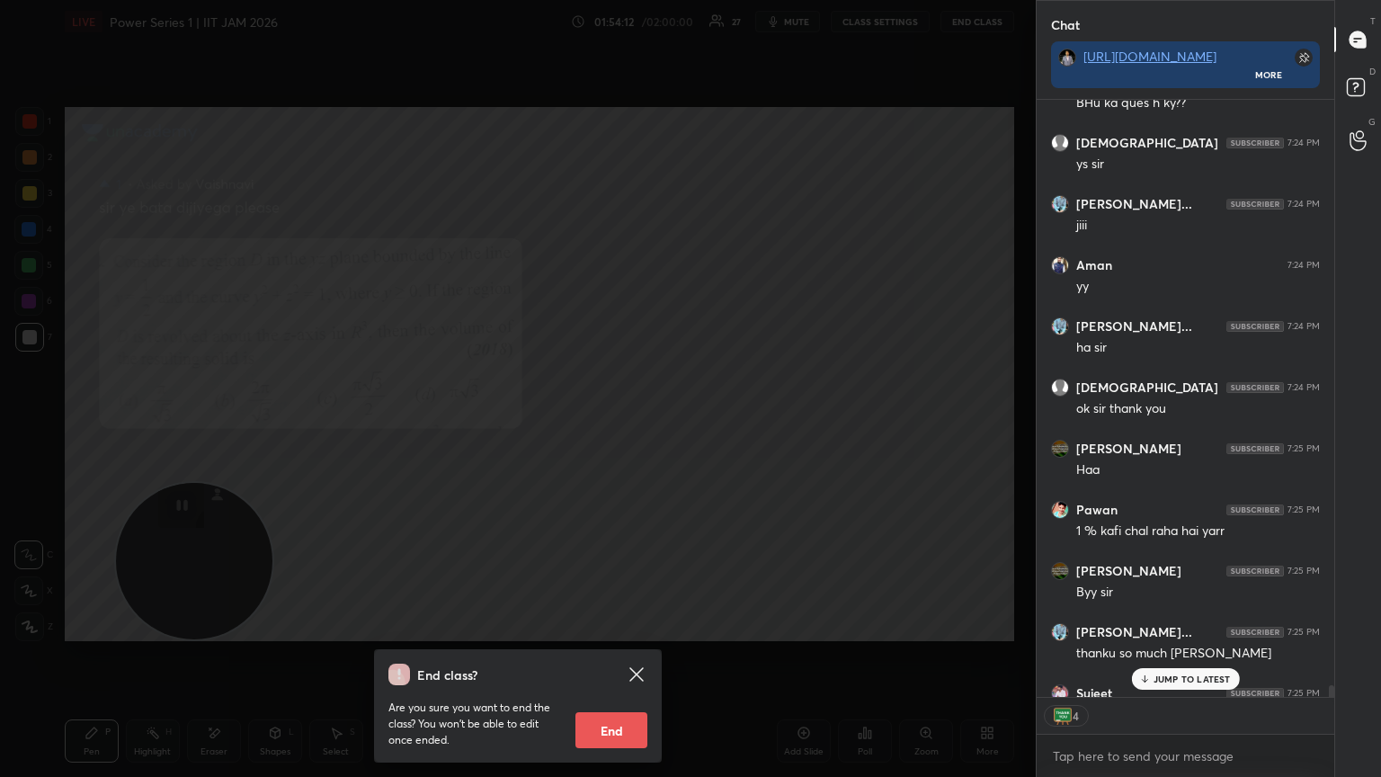
scroll to position [31238, 0]
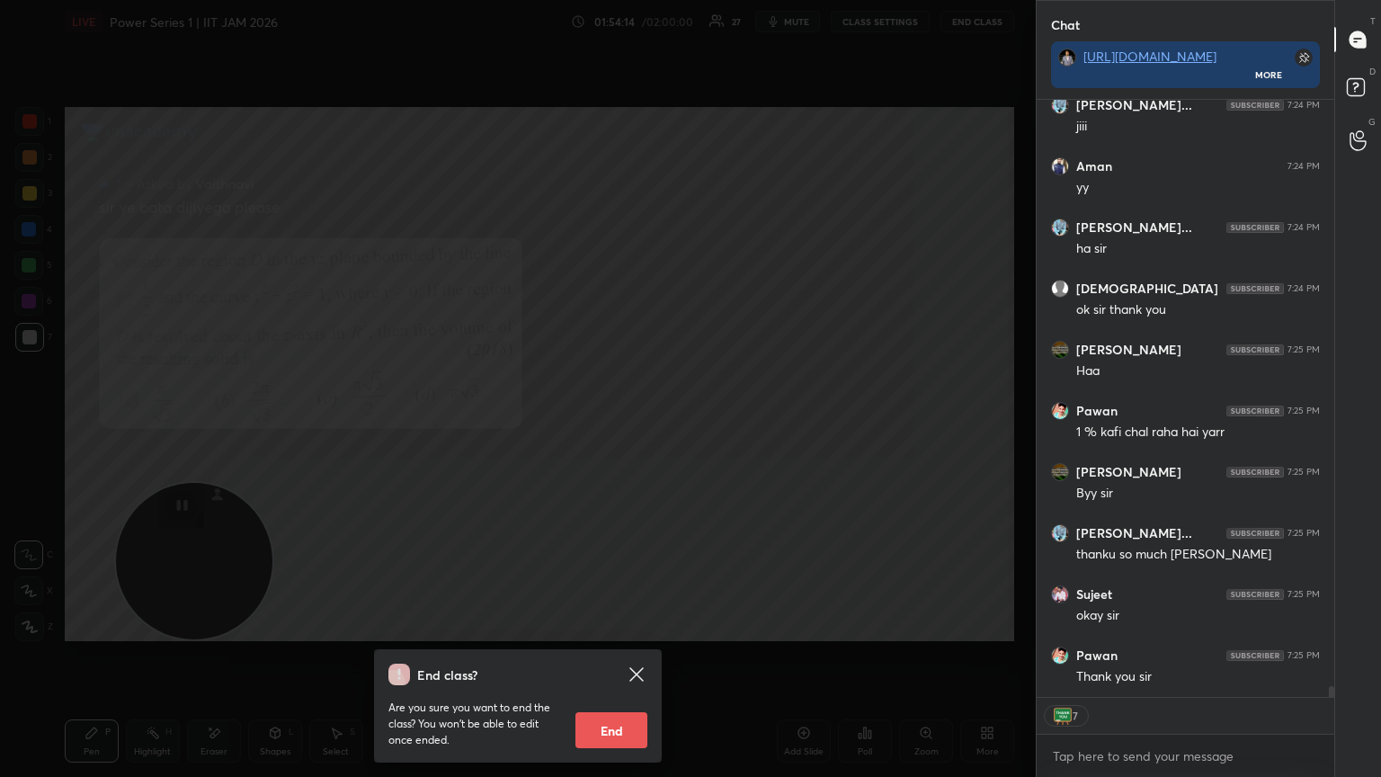
click at [630, 422] on button "End" at bounding box center [611, 730] width 72 height 36
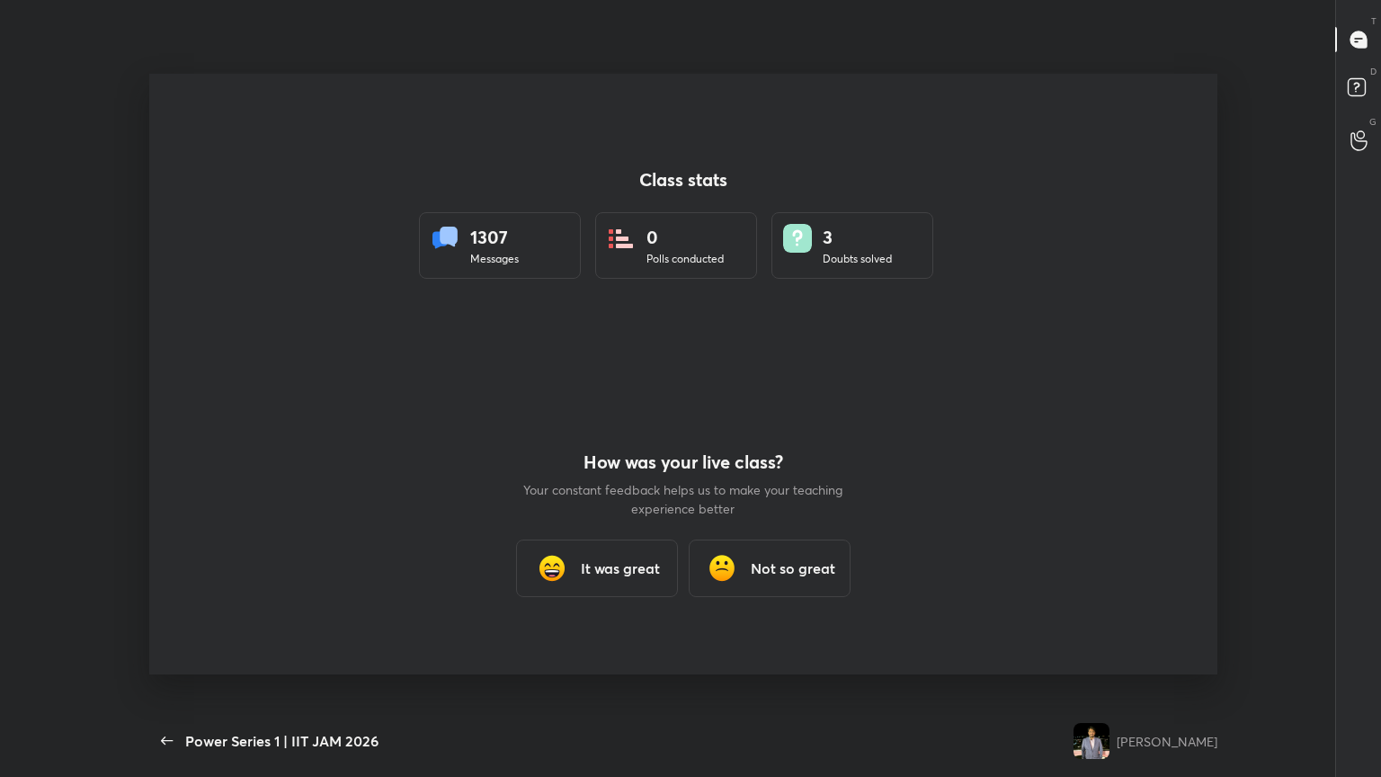
scroll to position [0, 0]
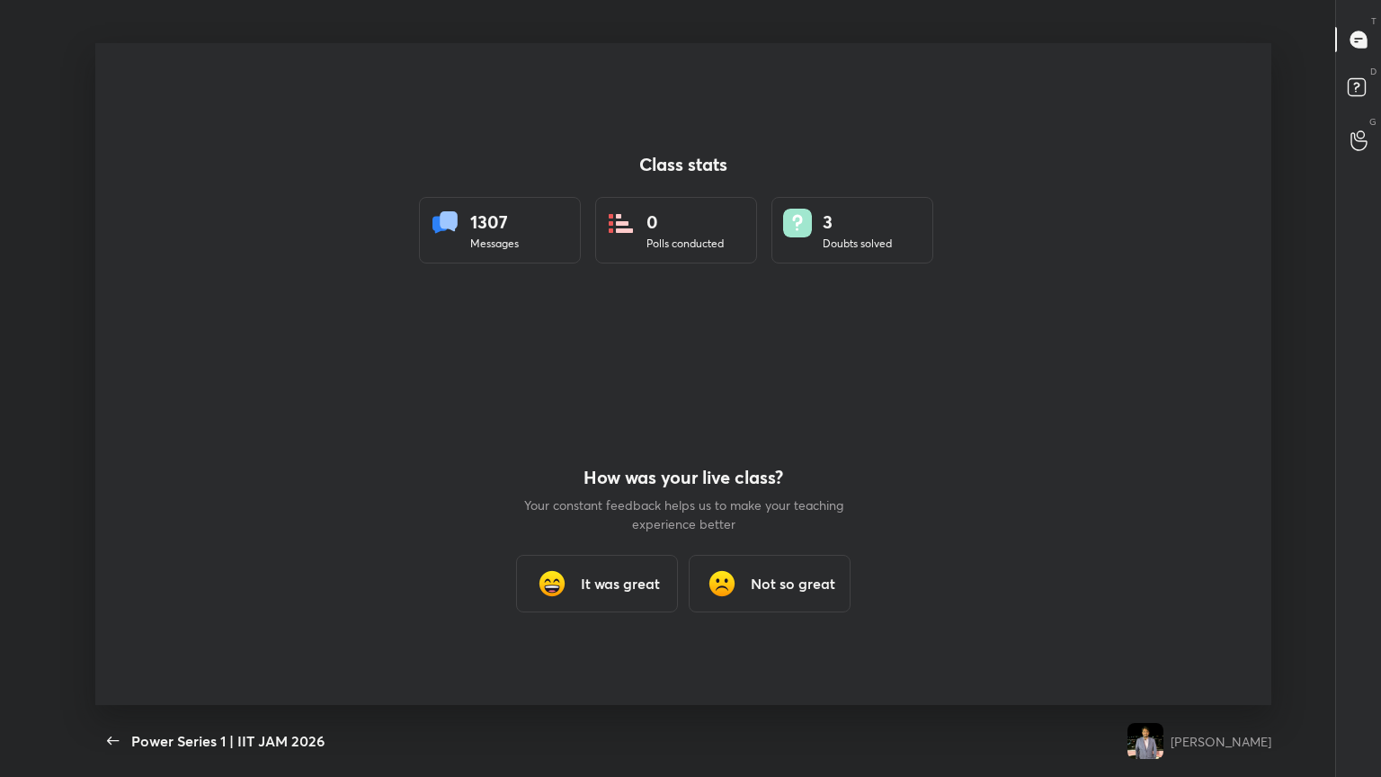
type textarea "x"
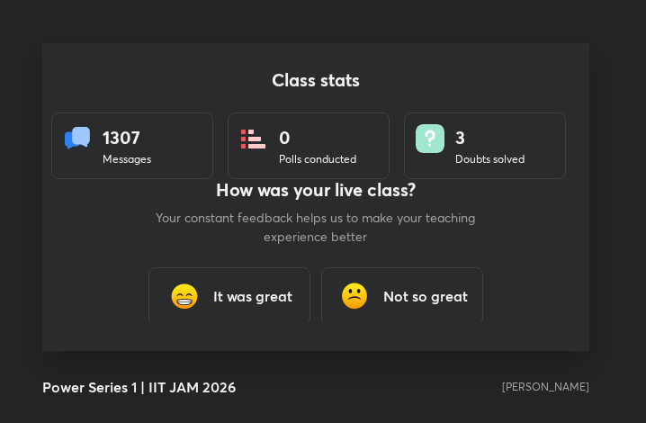
scroll to position [89606, 89282]
